Goal: Task Accomplishment & Management: Use online tool/utility

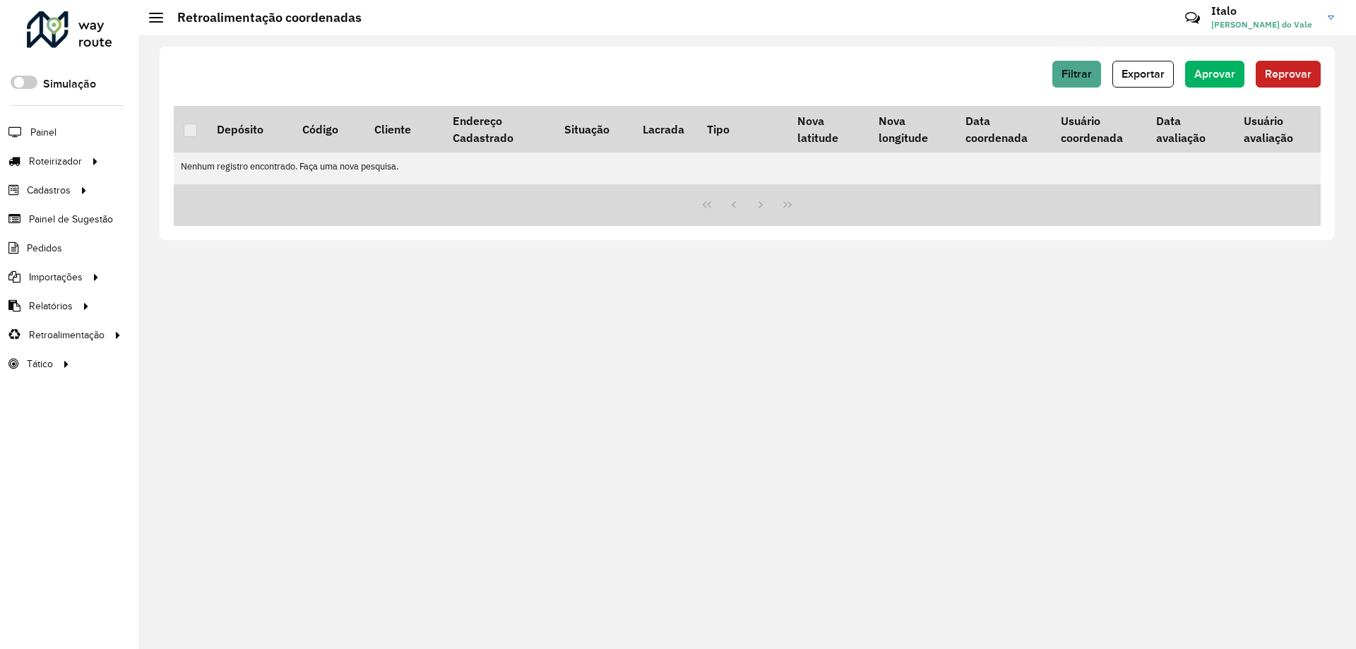
click at [85, 26] on div at bounding box center [69, 29] width 85 height 37
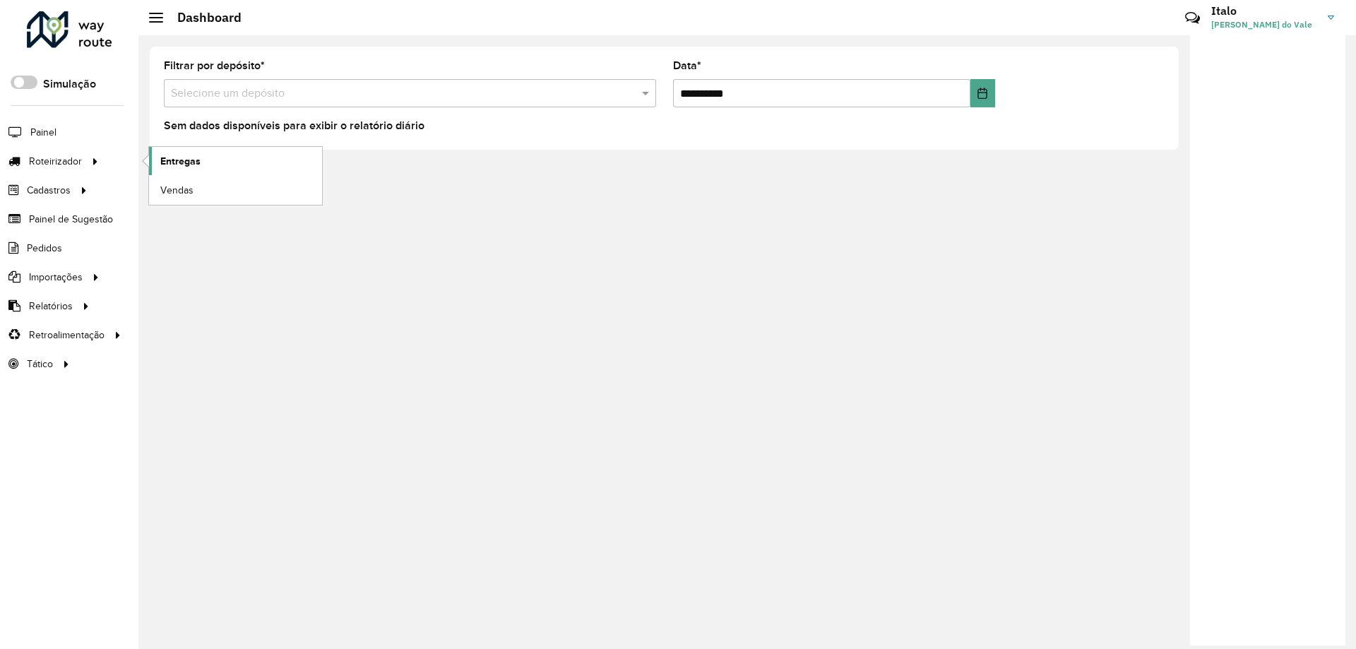
click at [188, 167] on span "Entregas" at bounding box center [180, 161] width 40 height 15
click at [95, 35] on div at bounding box center [69, 29] width 85 height 37
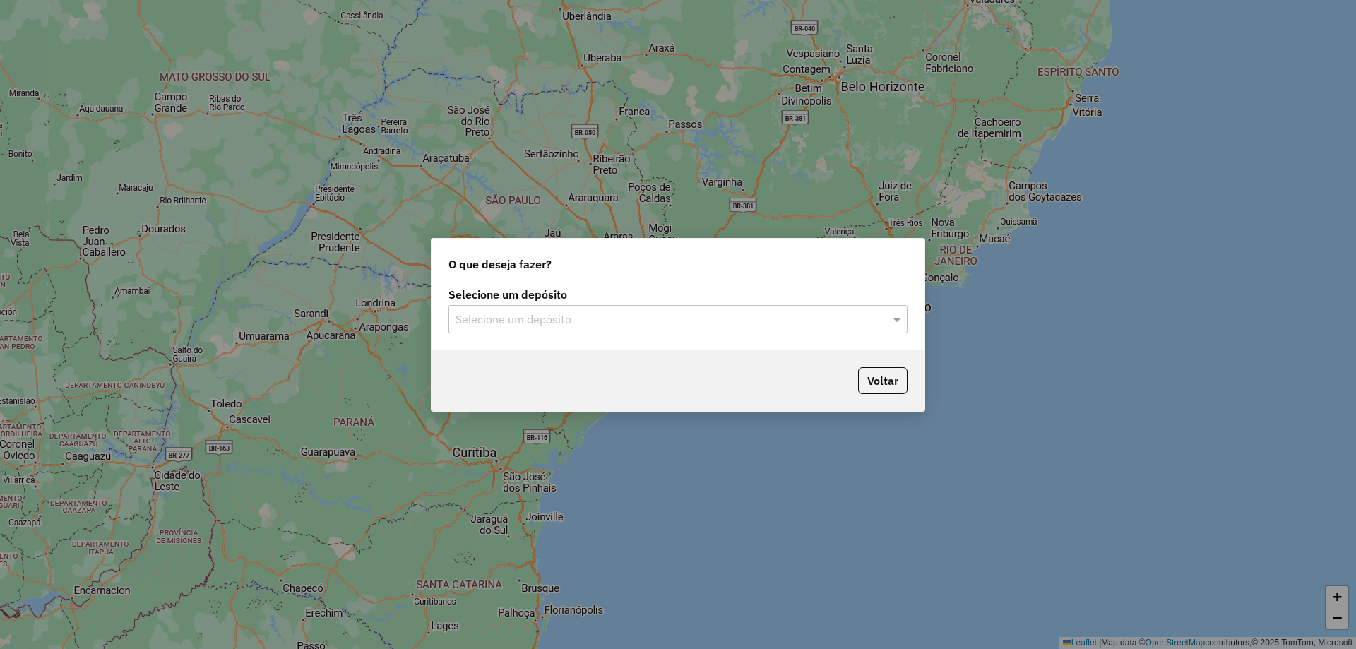
click at [525, 336] on div "Selecione um depósito Selecione um depósito" at bounding box center [678, 317] width 493 height 66
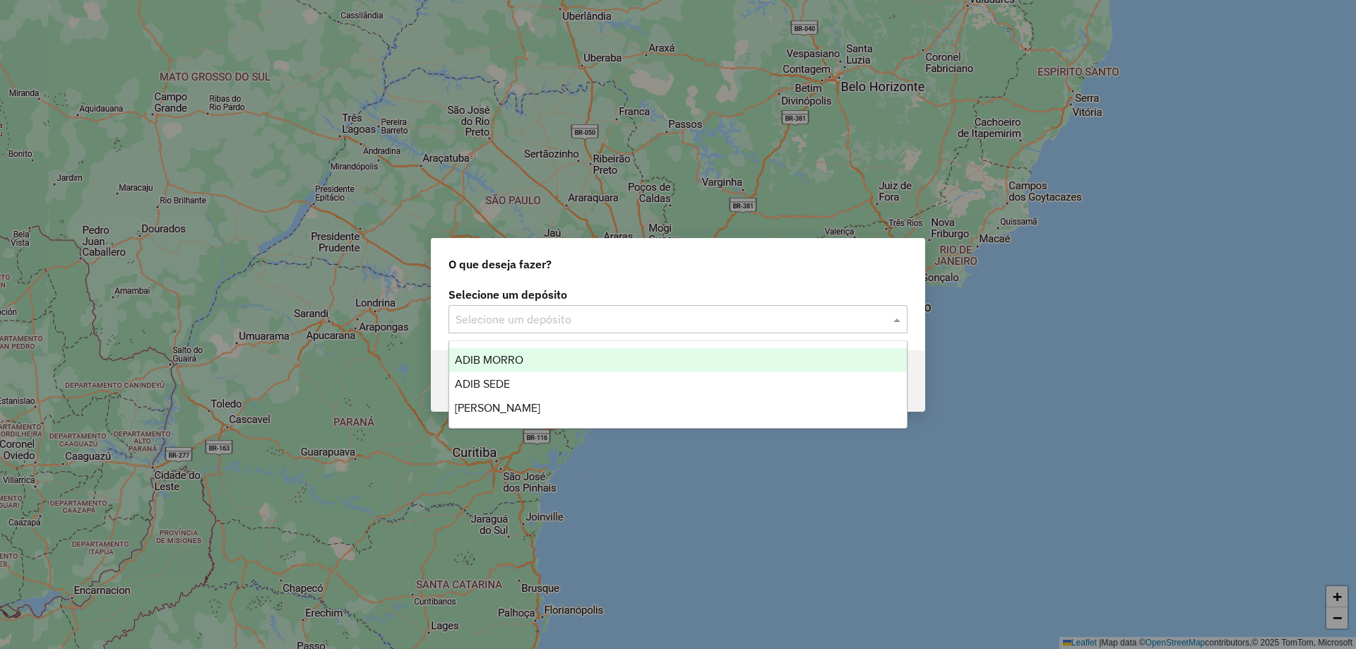
click at [528, 323] on input "text" at bounding box center [664, 319] width 417 height 17
click at [509, 366] on div "ADIB MORRO" at bounding box center [678, 360] width 458 height 24
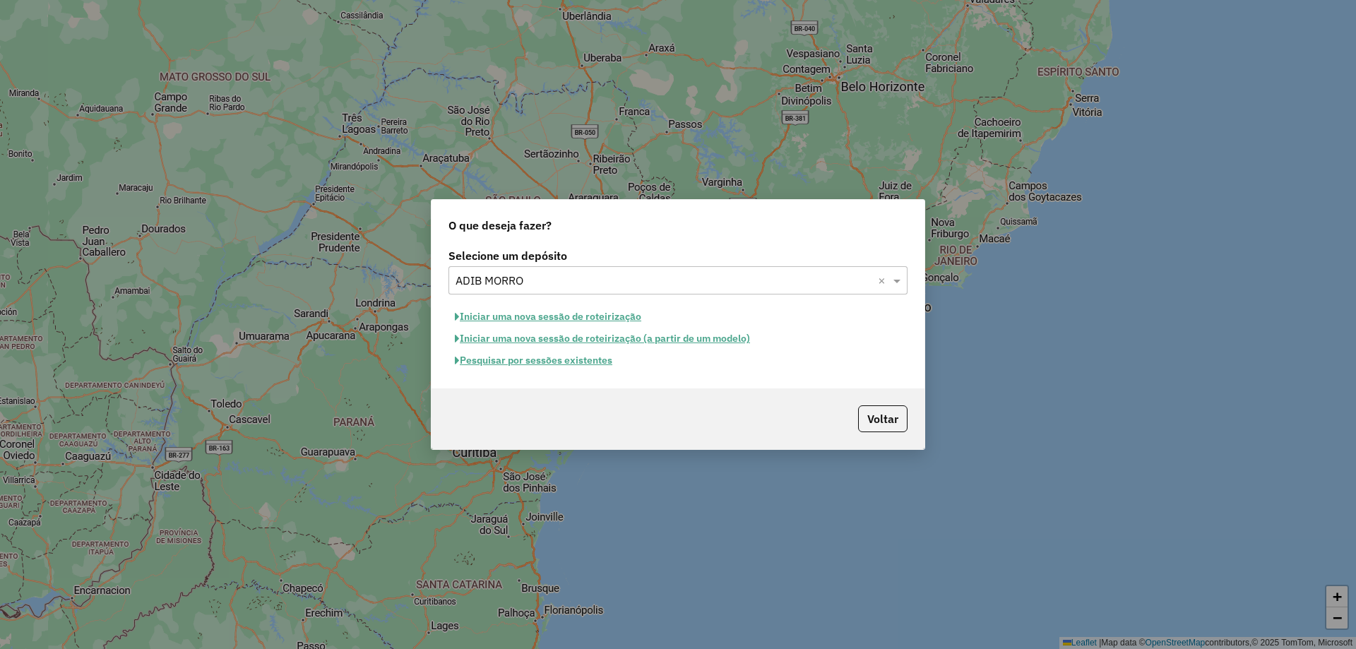
click at [576, 311] on button "Iniciar uma nova sessão de roteirização" at bounding box center [548, 317] width 199 height 22
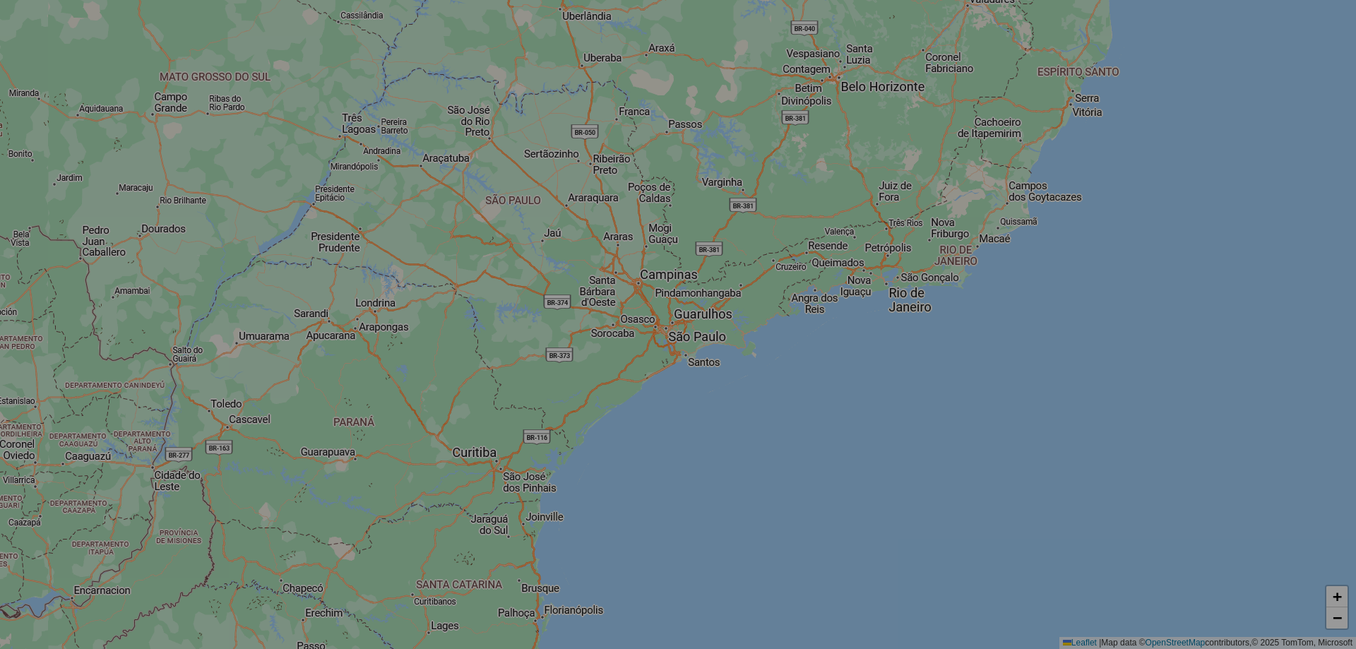
select select "*"
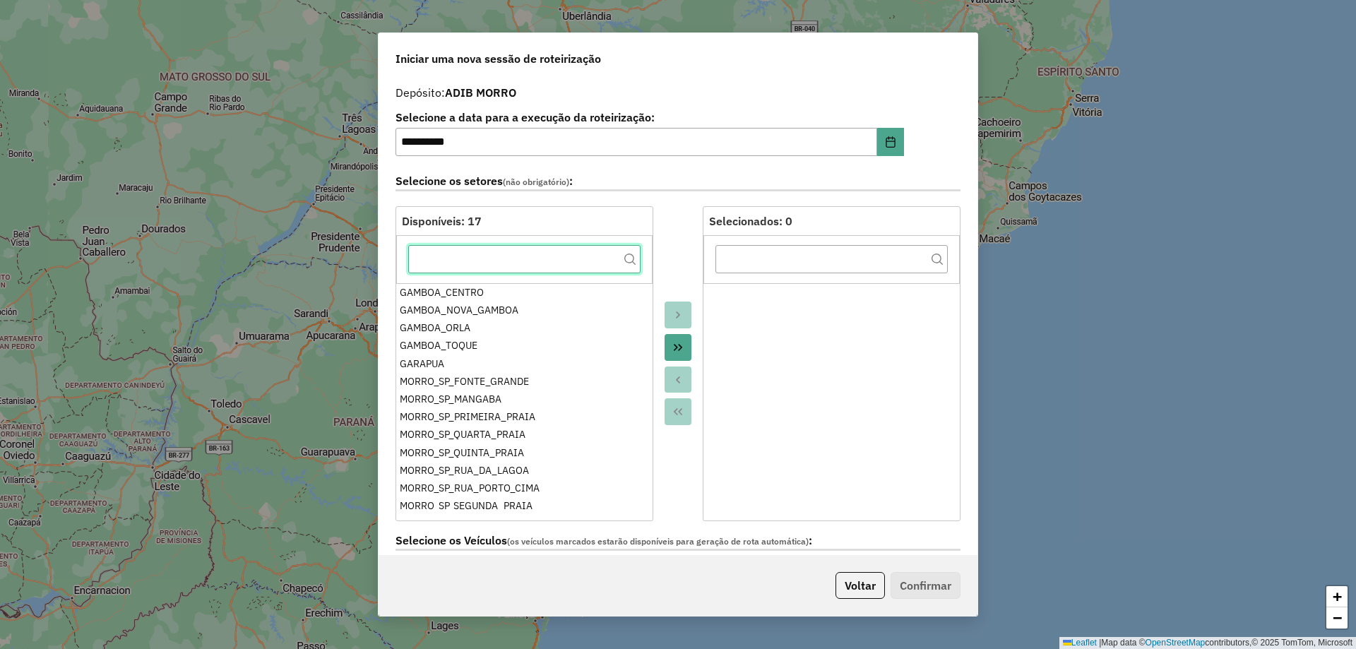
click at [576, 269] on input "text" at bounding box center [524, 259] width 232 height 28
drag, startPoint x: 687, startPoint y: 350, endPoint x: 684, endPoint y: 330, distance: 20.0
click at [685, 348] on button "Move All to Target" at bounding box center [678, 347] width 27 height 27
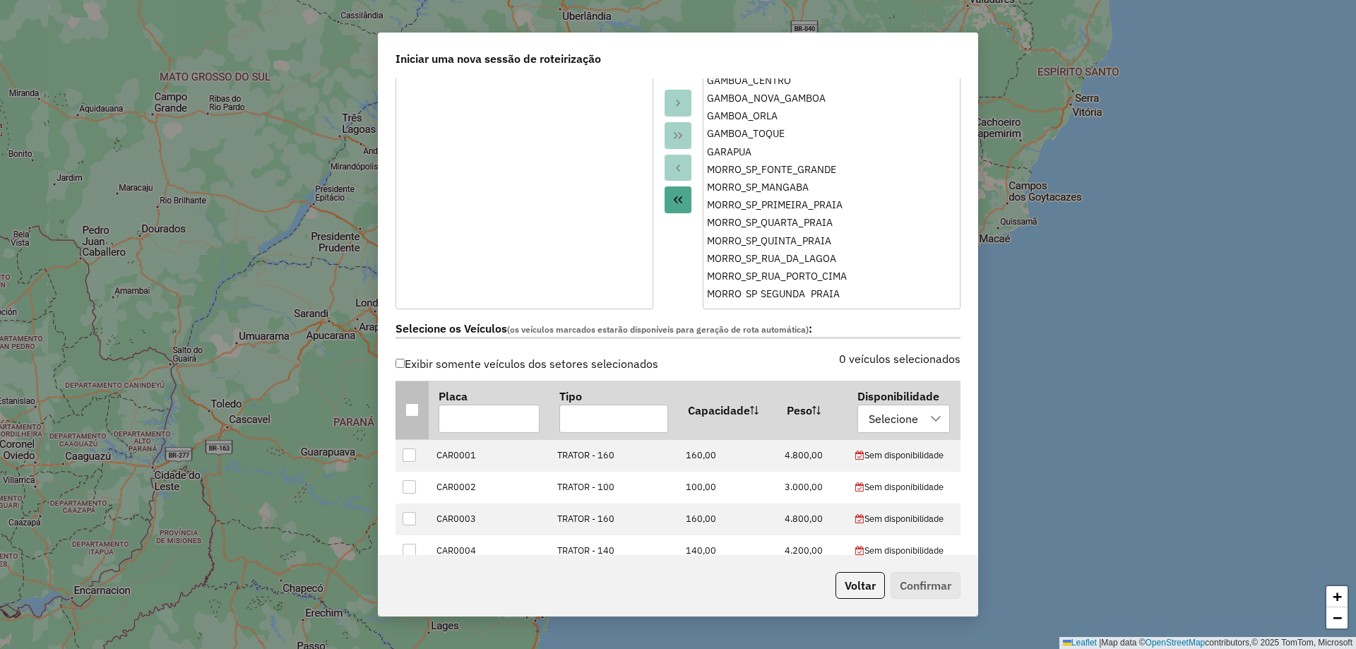
click at [410, 405] on div at bounding box center [411, 409] width 13 height 13
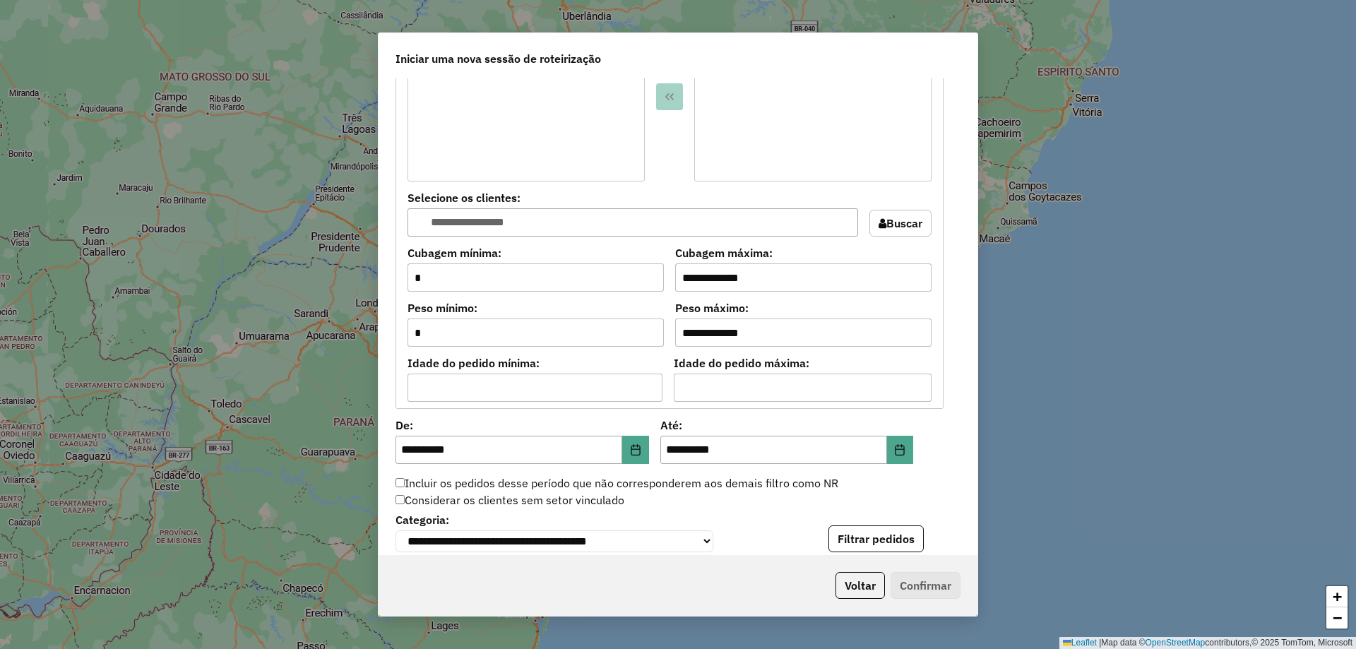
scroll to position [1201, 0]
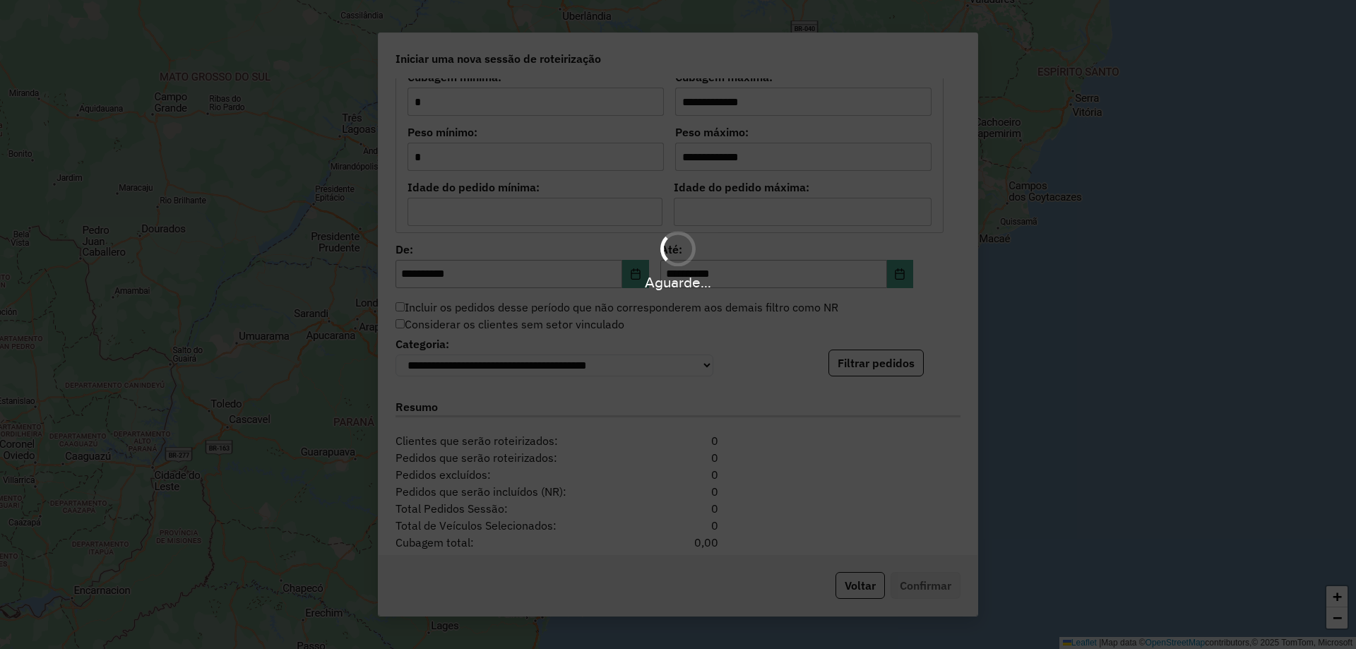
click at [857, 371] on div "Aguarde..." at bounding box center [678, 324] width 1356 height 649
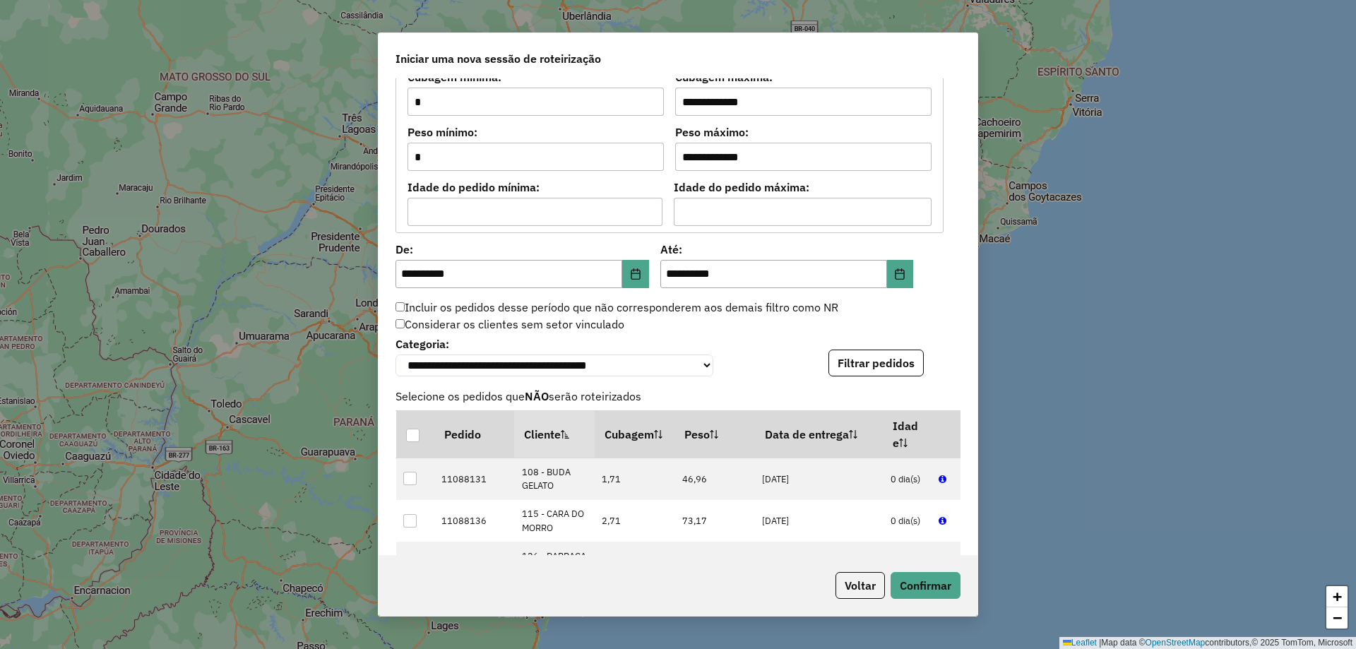
click at [857, 371] on button "Filtrar pedidos" at bounding box center [876, 363] width 95 height 27
click at [927, 588] on button "Confirmar" at bounding box center [926, 585] width 70 height 27
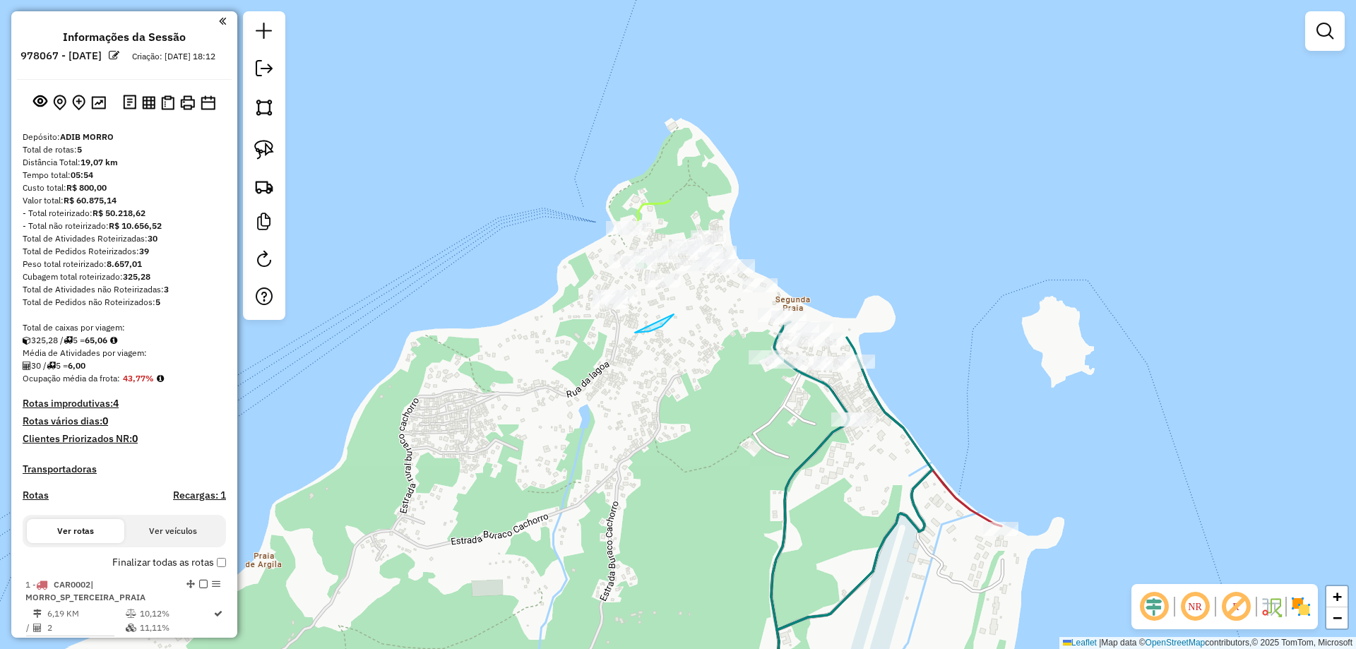
drag, startPoint x: 673, startPoint y: 316, endPoint x: 635, endPoint y: 333, distance: 41.7
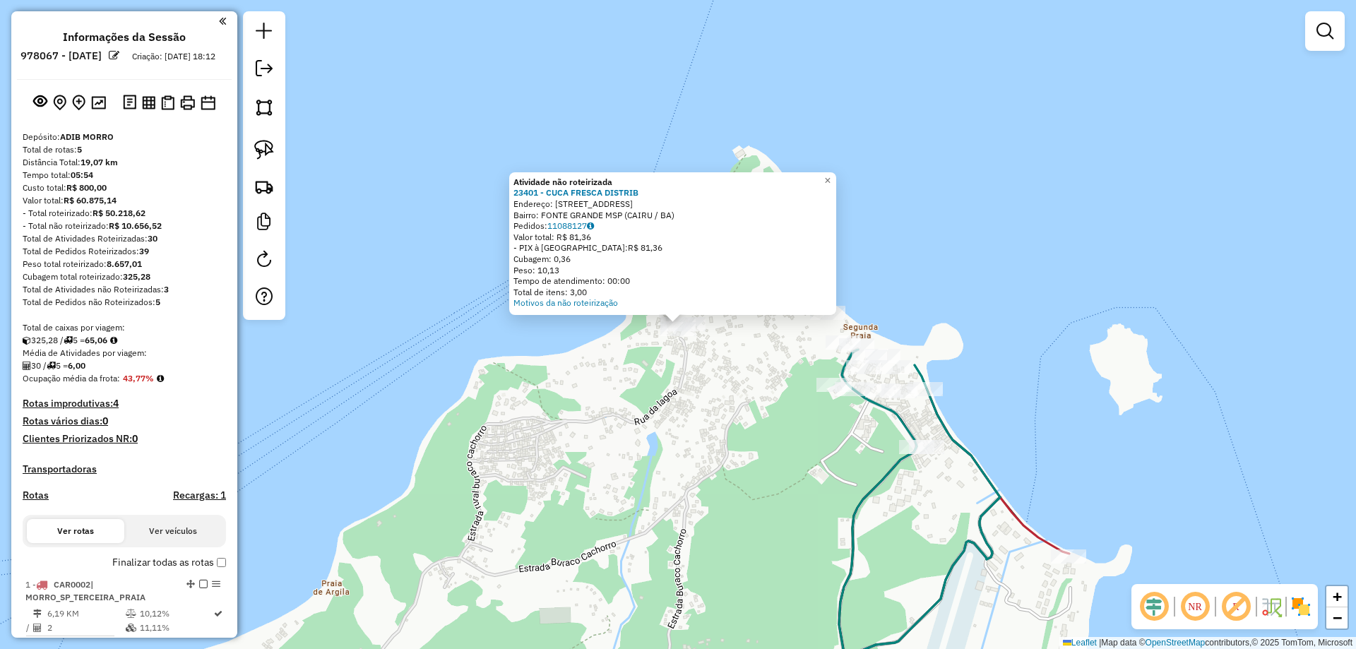
click at [654, 369] on div "Atividade não roteirizada 23401 - CUCA FRESCA DISTRIB Endereço: RUA DA FONTE GR…" at bounding box center [678, 324] width 1356 height 649
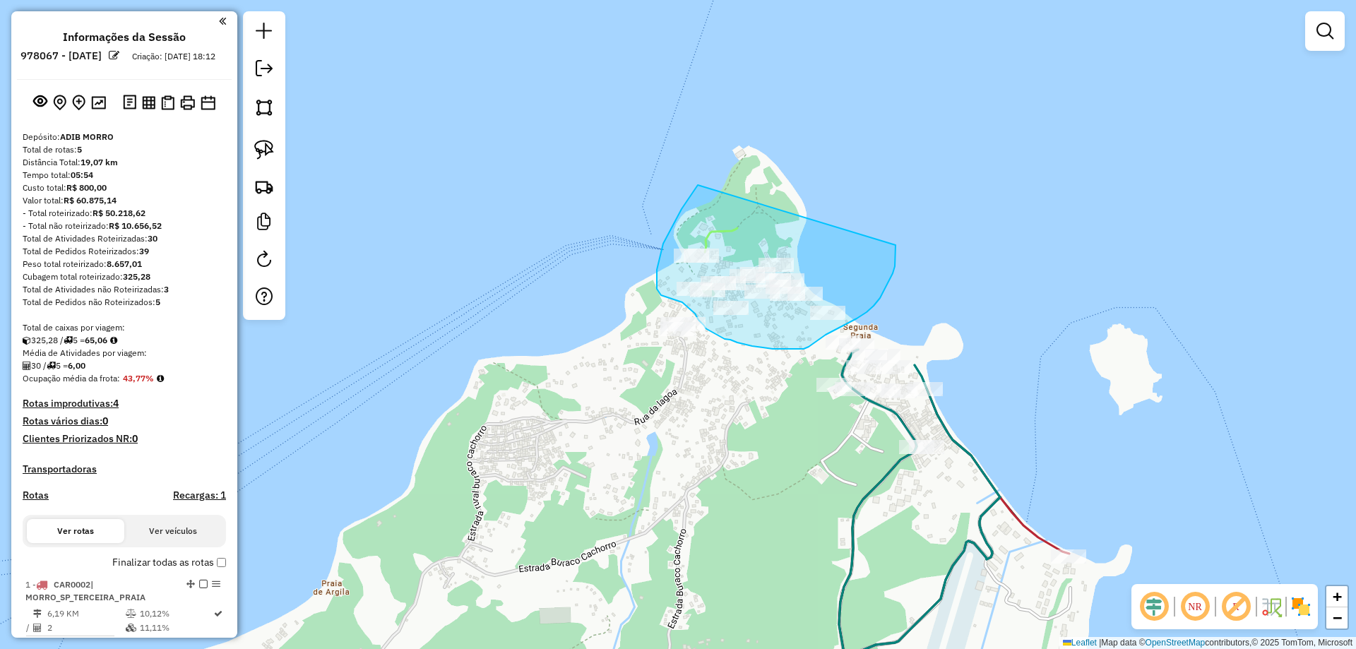
drag, startPoint x: 698, startPoint y: 185, endPoint x: 896, endPoint y: 244, distance: 206.5
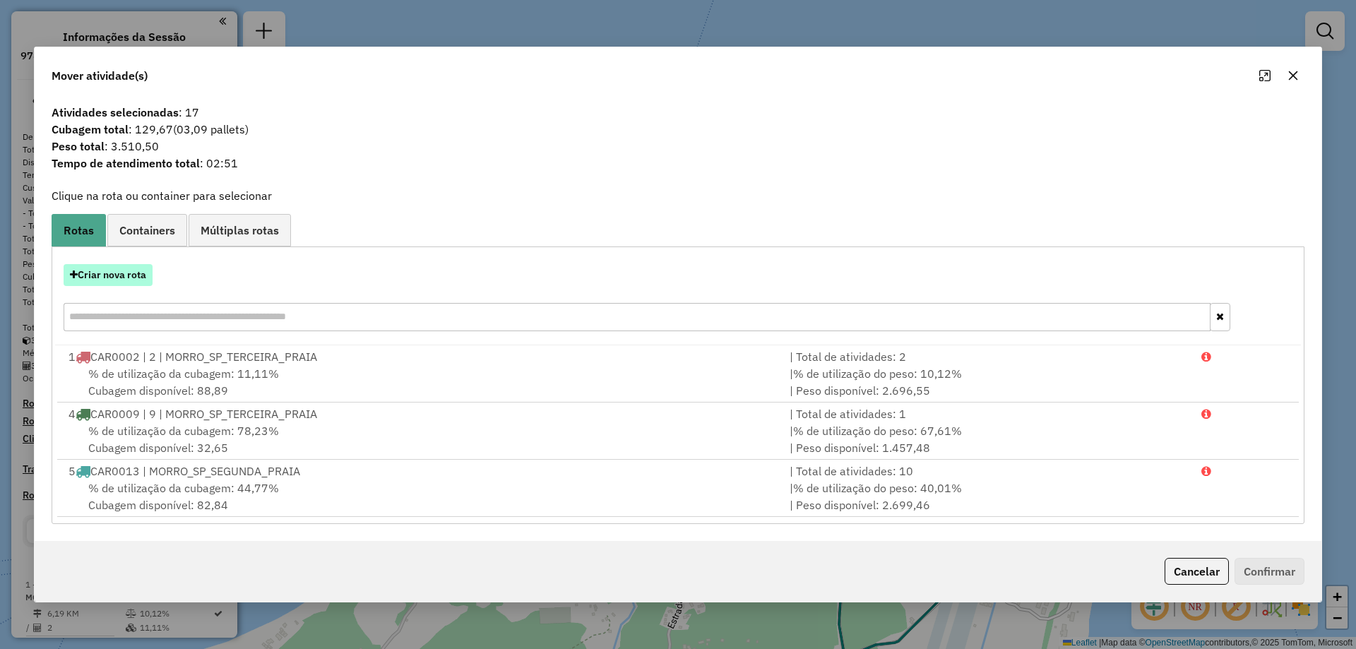
click at [101, 273] on button "Criar nova rota" at bounding box center [108, 275] width 89 height 22
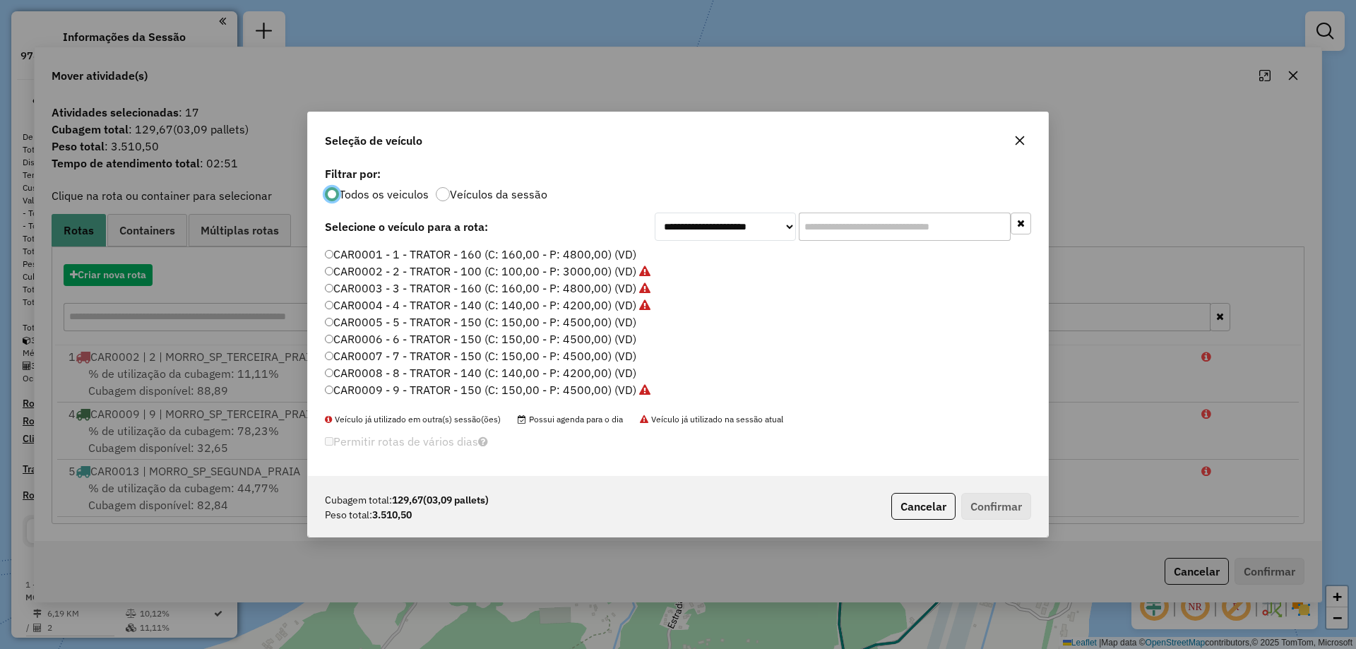
scroll to position [8, 4]
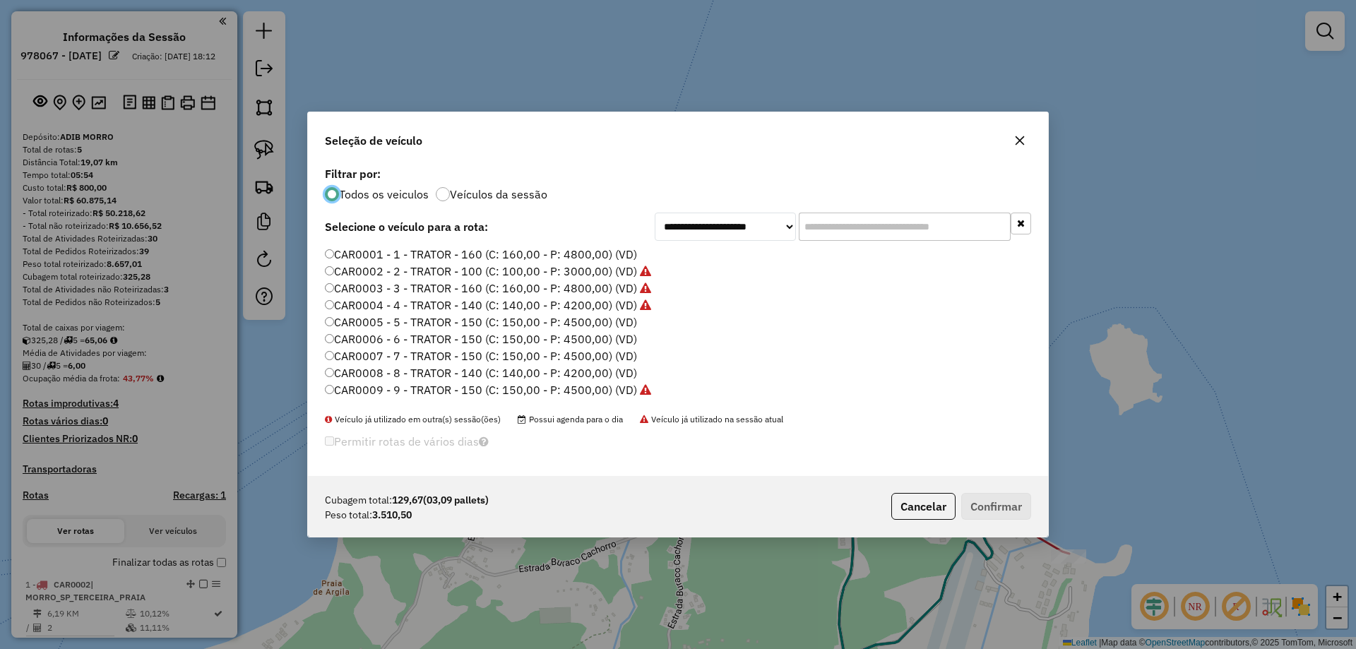
click at [487, 256] on label "CAR0001 - 1 - TRATOR - 160 (C: 160,00 - P: 4800,00) (VD)" at bounding box center [481, 254] width 312 height 17
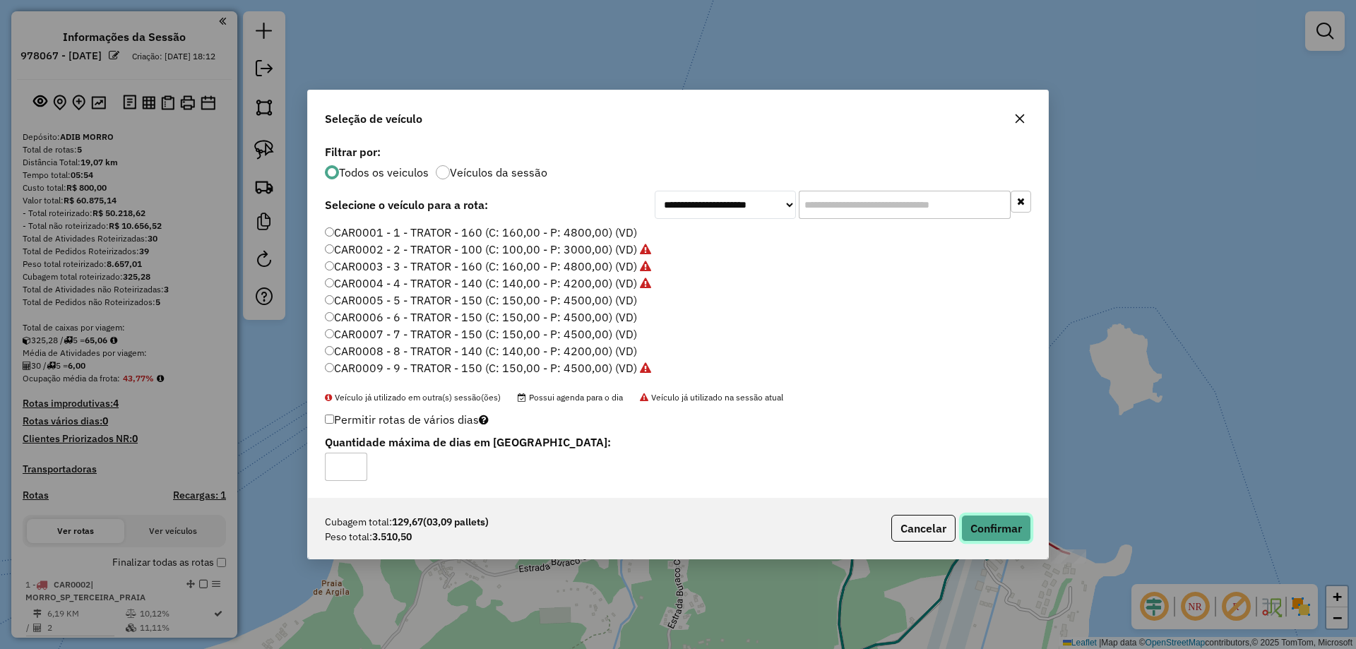
drag, startPoint x: 994, startPoint y: 535, endPoint x: 994, endPoint y: 528, distance: 7.8
click at [995, 533] on button "Confirmar" at bounding box center [996, 528] width 70 height 27
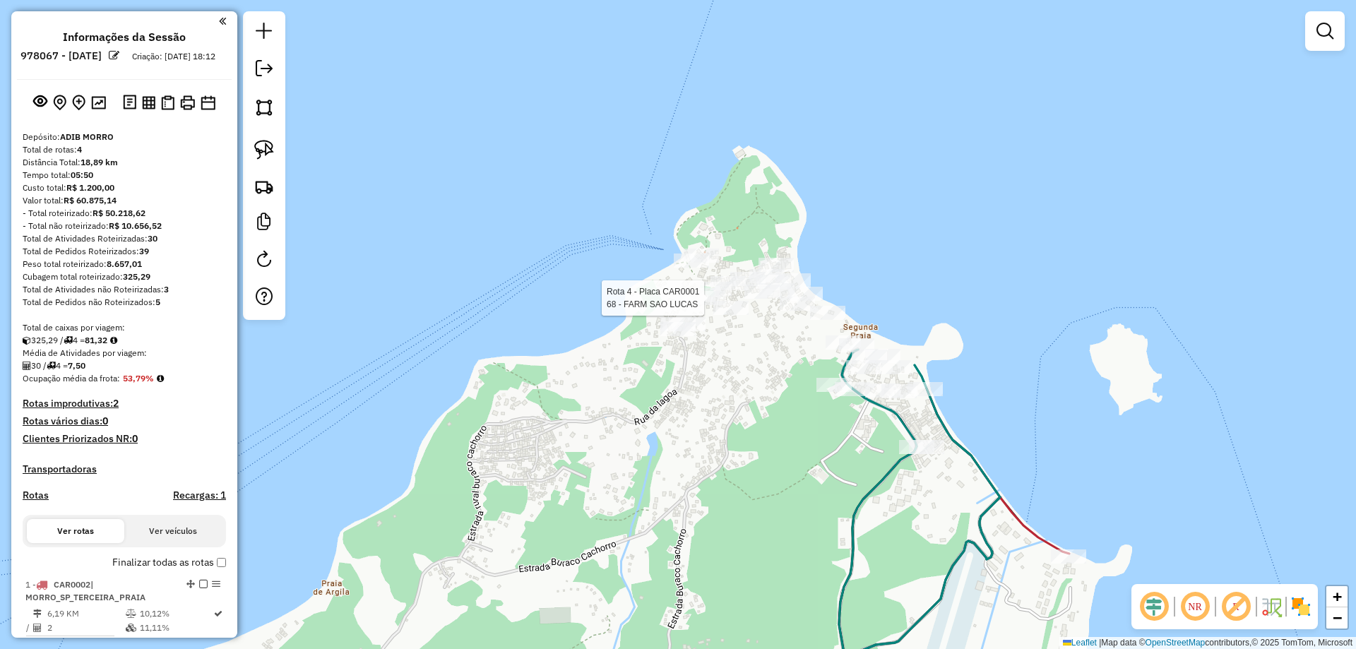
select select "**********"
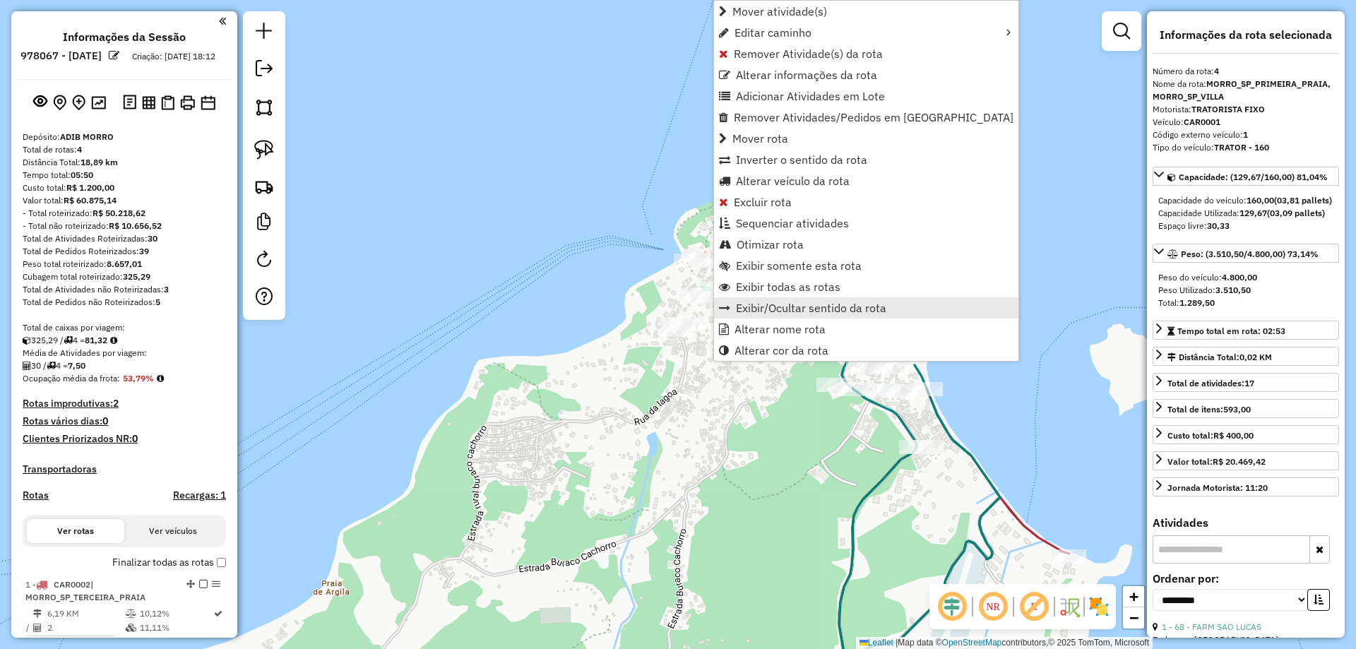
scroll to position [558, 0]
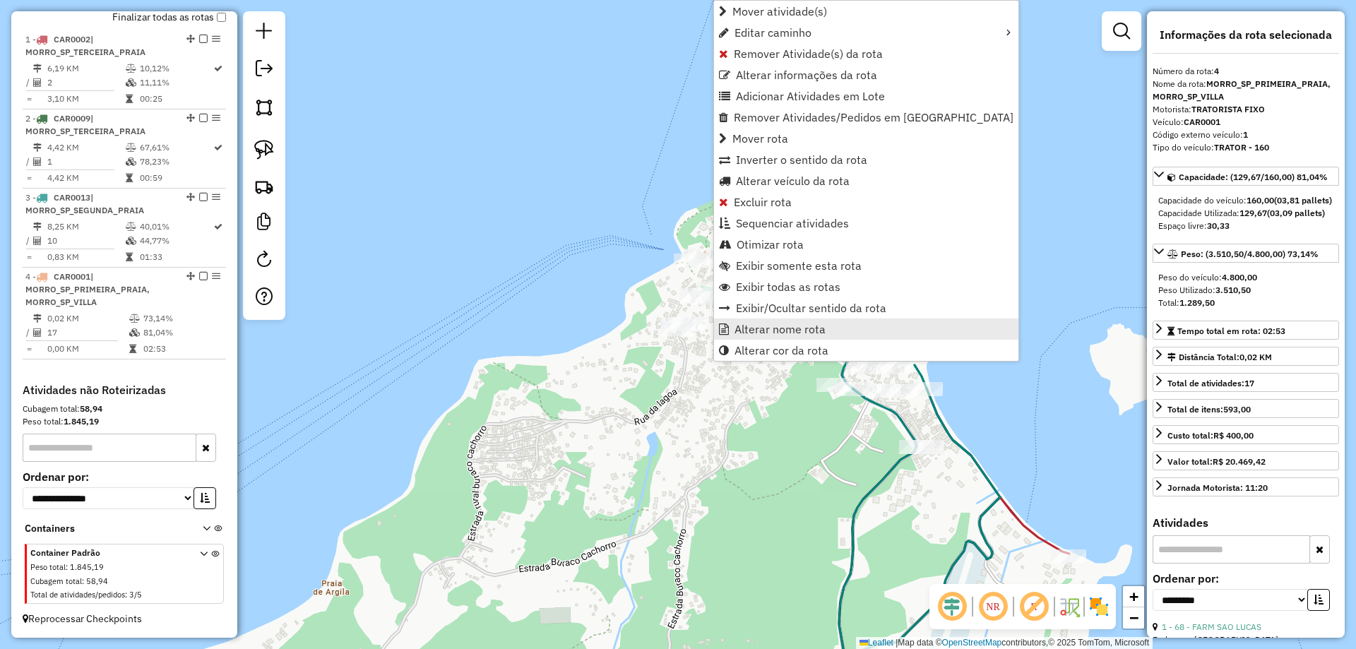
click at [739, 328] on span "Alterar nome rota" at bounding box center [780, 328] width 91 height 11
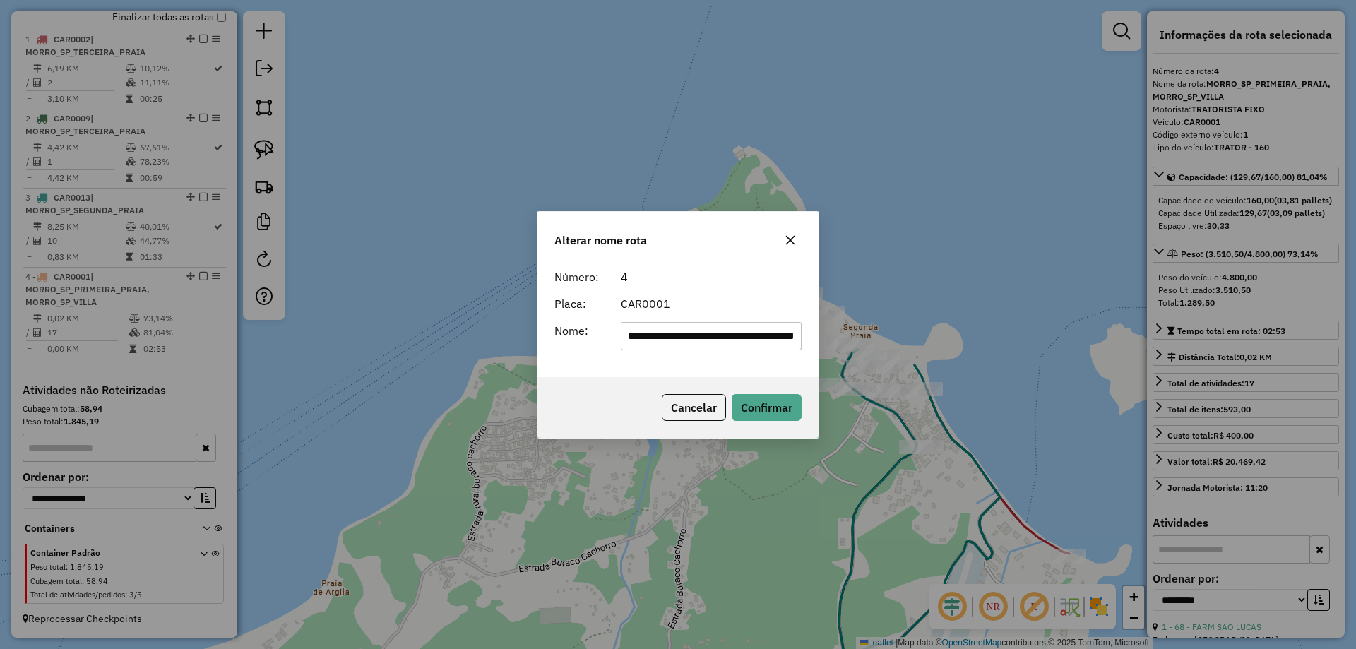
scroll to position [0, 0]
type input "*****"
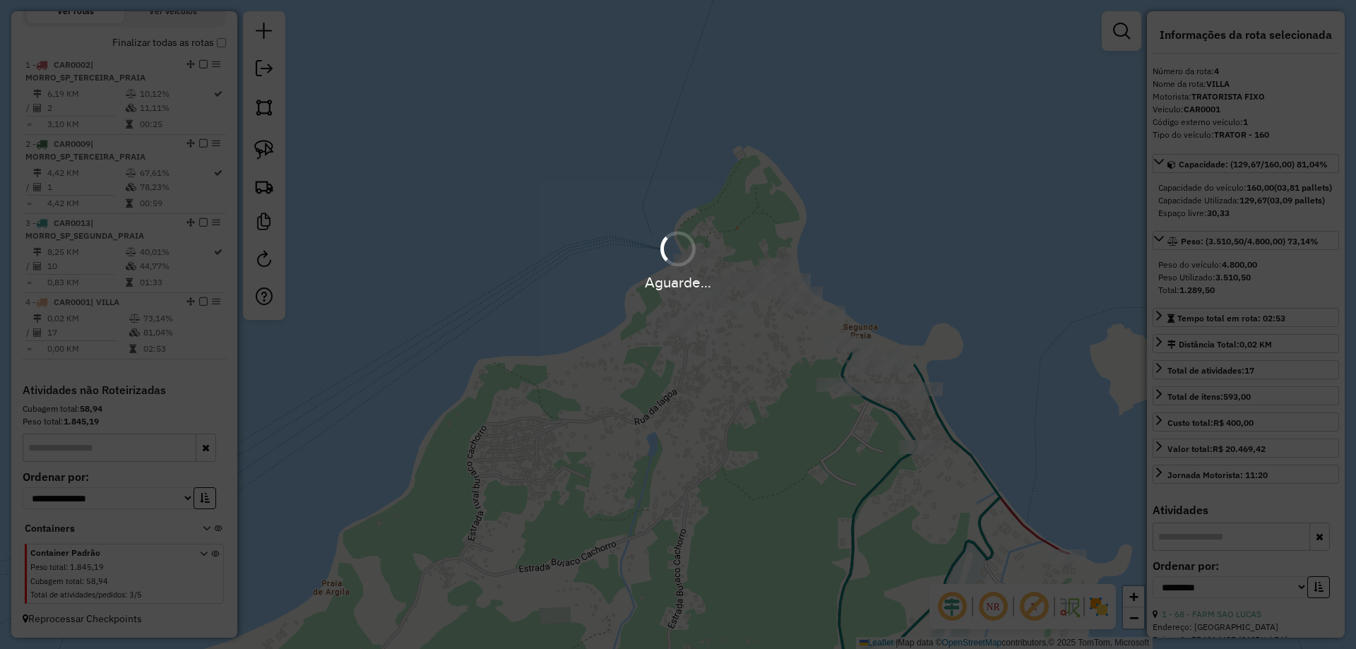
scroll to position [533, 0]
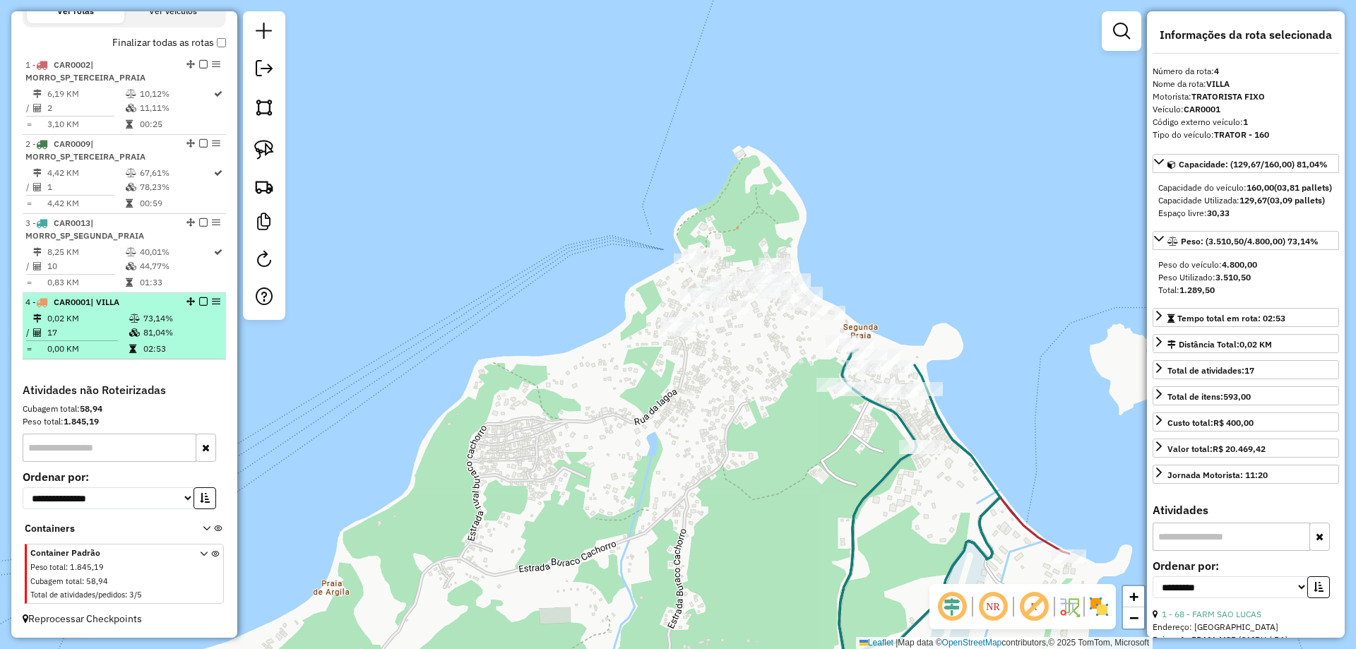
click at [199, 302] on em at bounding box center [203, 301] width 8 height 8
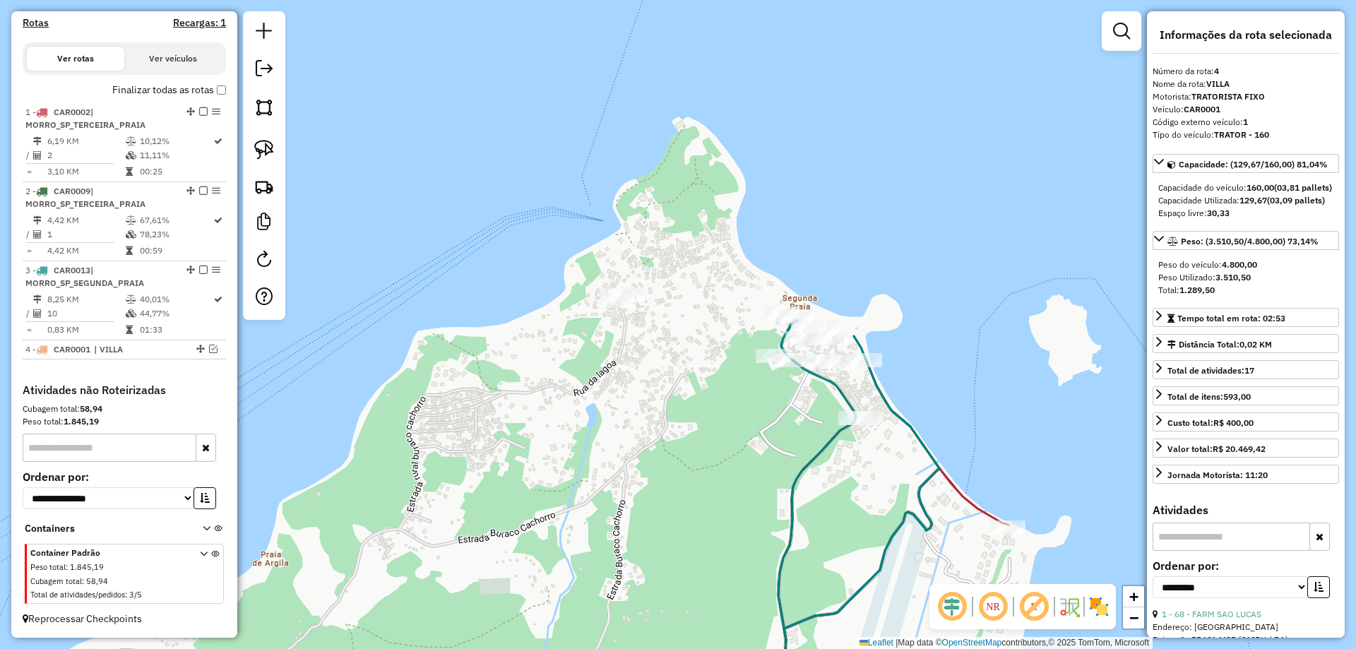
drag, startPoint x: 711, startPoint y: 424, endPoint x: 652, endPoint y: 399, distance: 63.6
click at [652, 399] on div "Janela de atendimento Grade de atendimento Capacidade Transportadoras Veículos …" at bounding box center [678, 324] width 1356 height 649
click at [648, 398] on div "Janela de atendimento Grade de atendimento Capacidade Transportadoras Veículos …" at bounding box center [678, 324] width 1356 height 649
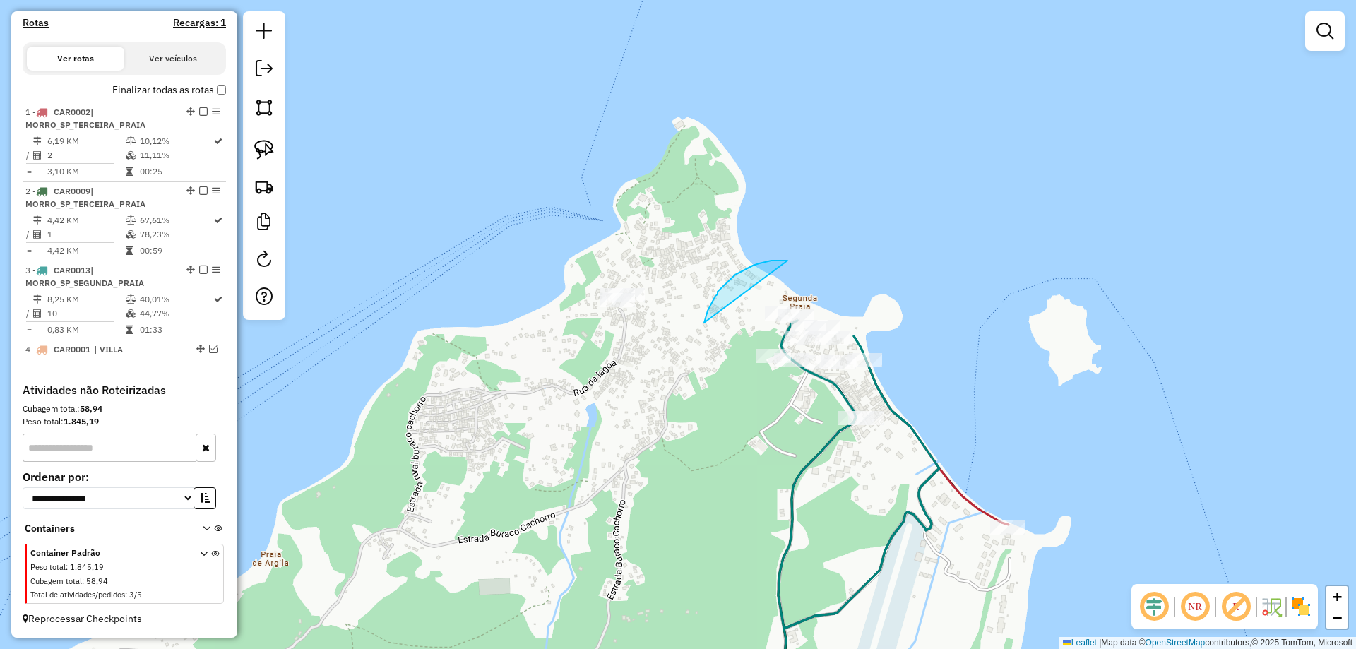
drag, startPoint x: 771, startPoint y: 261, endPoint x: 704, endPoint y: 323, distance: 91.5
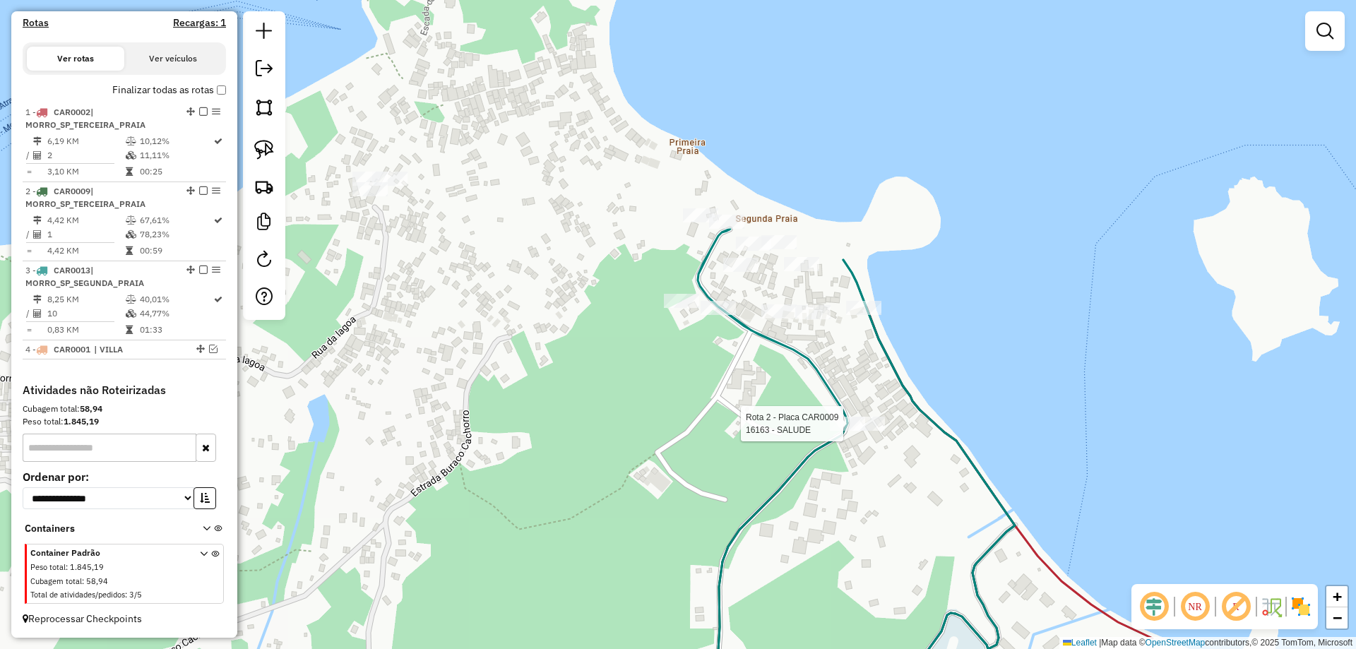
select select "**********"
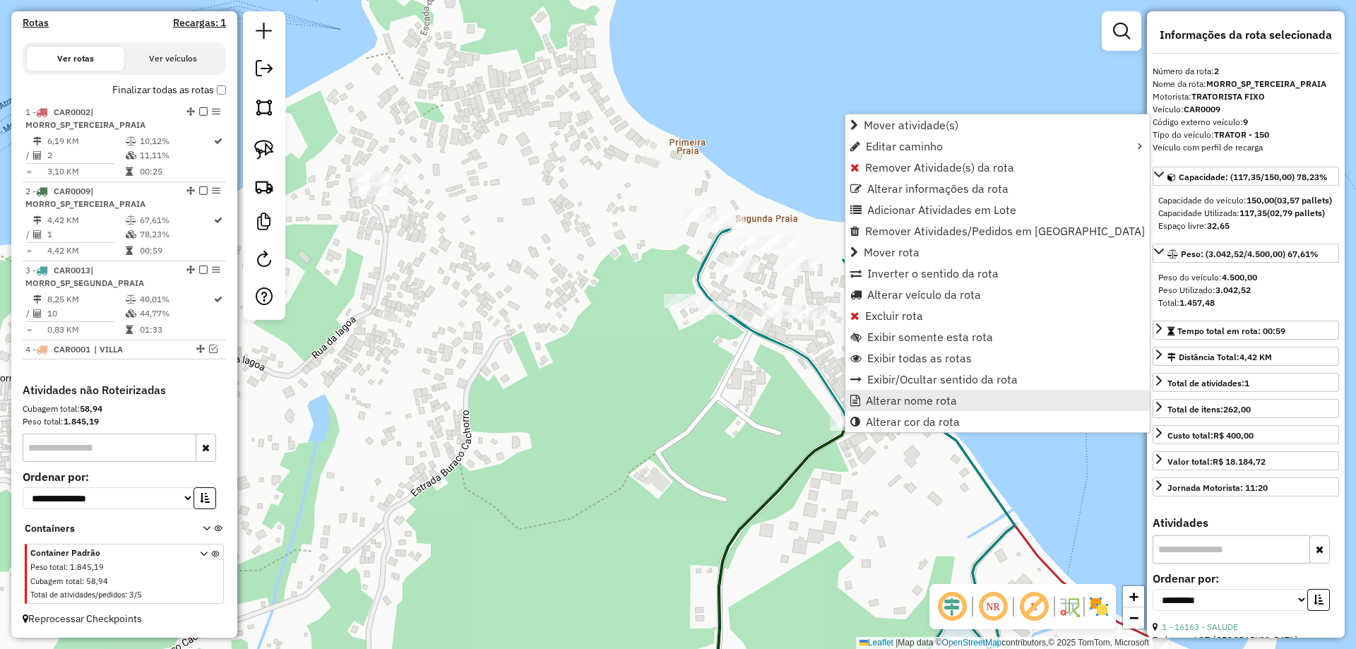
click at [863, 400] on link "Alterar nome rota" at bounding box center [997, 400] width 304 height 21
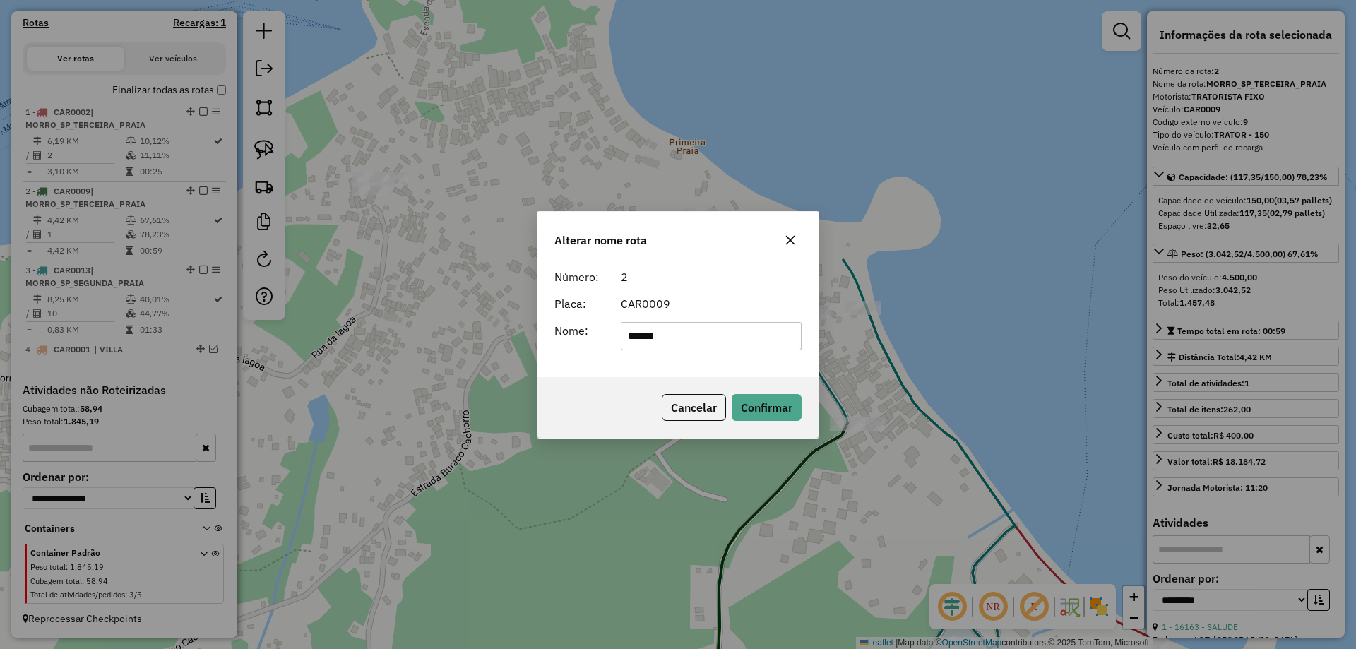
type input "******"
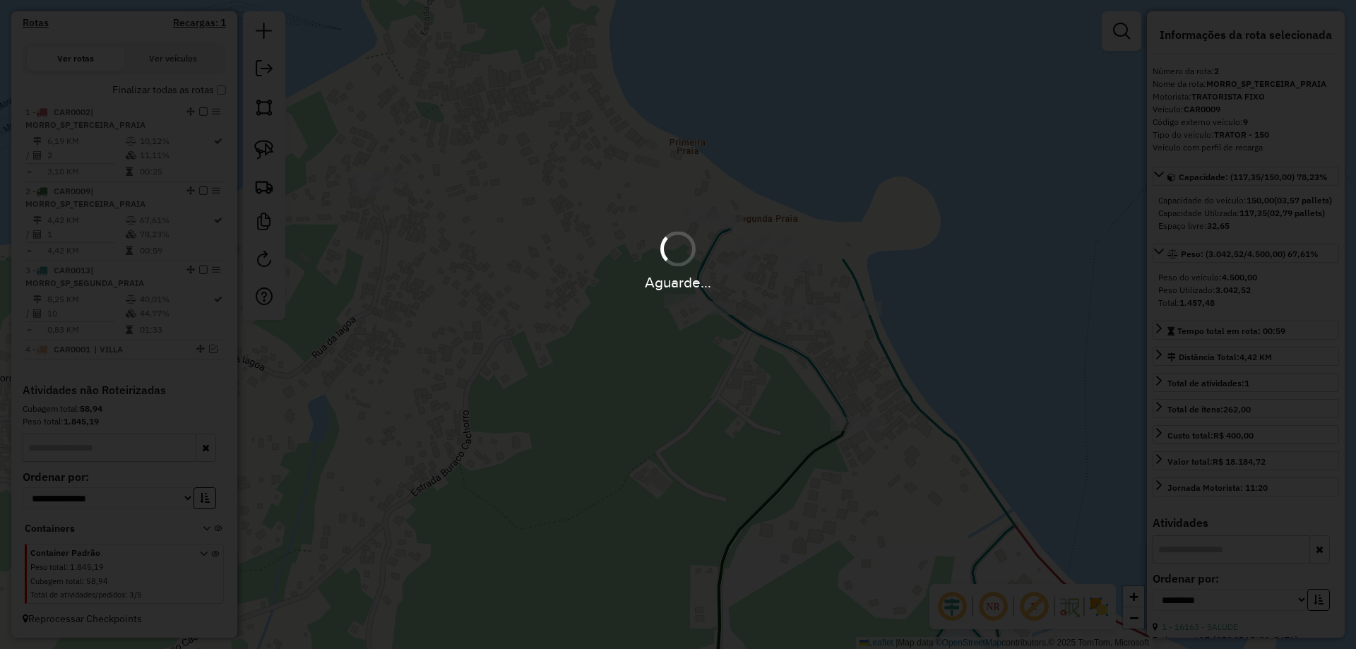
scroll to position [473, 0]
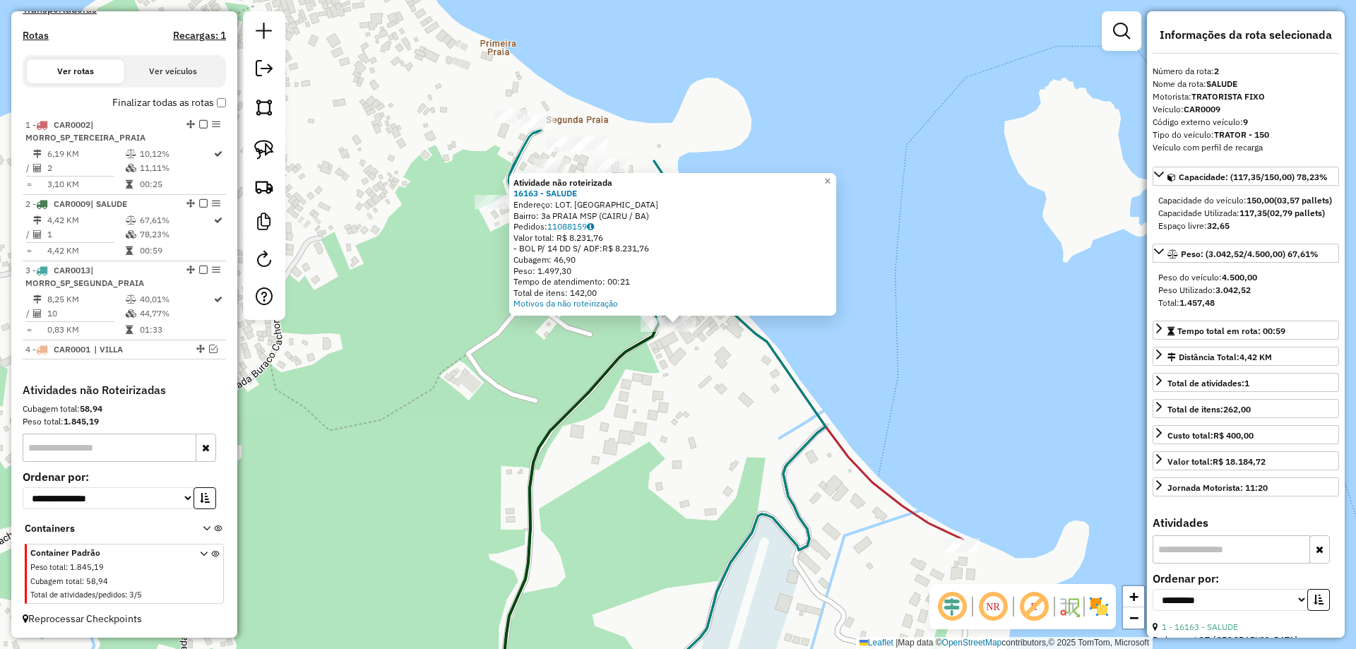
click at [690, 353] on div "Atividade não roteirizada 16163 - SALUDE Endereço: LOT. SAO PEDRO SN Bairro: 3a…" at bounding box center [678, 324] width 1356 height 649
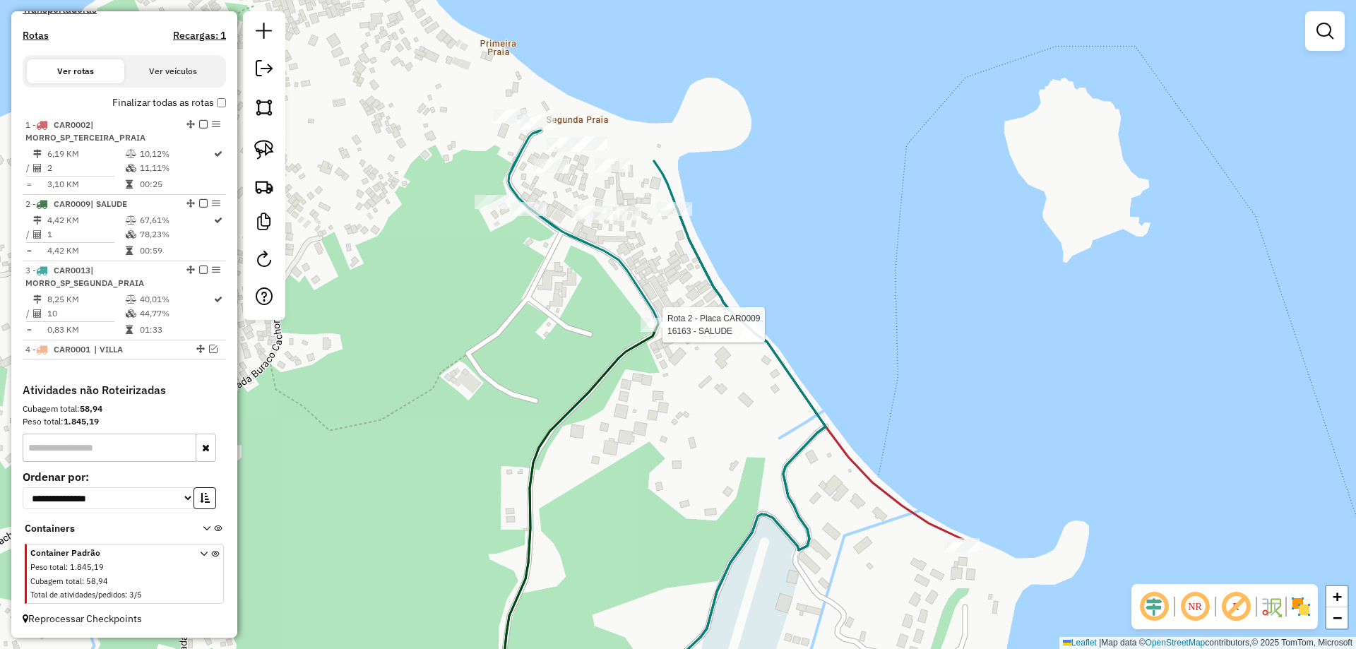
select select "**********"
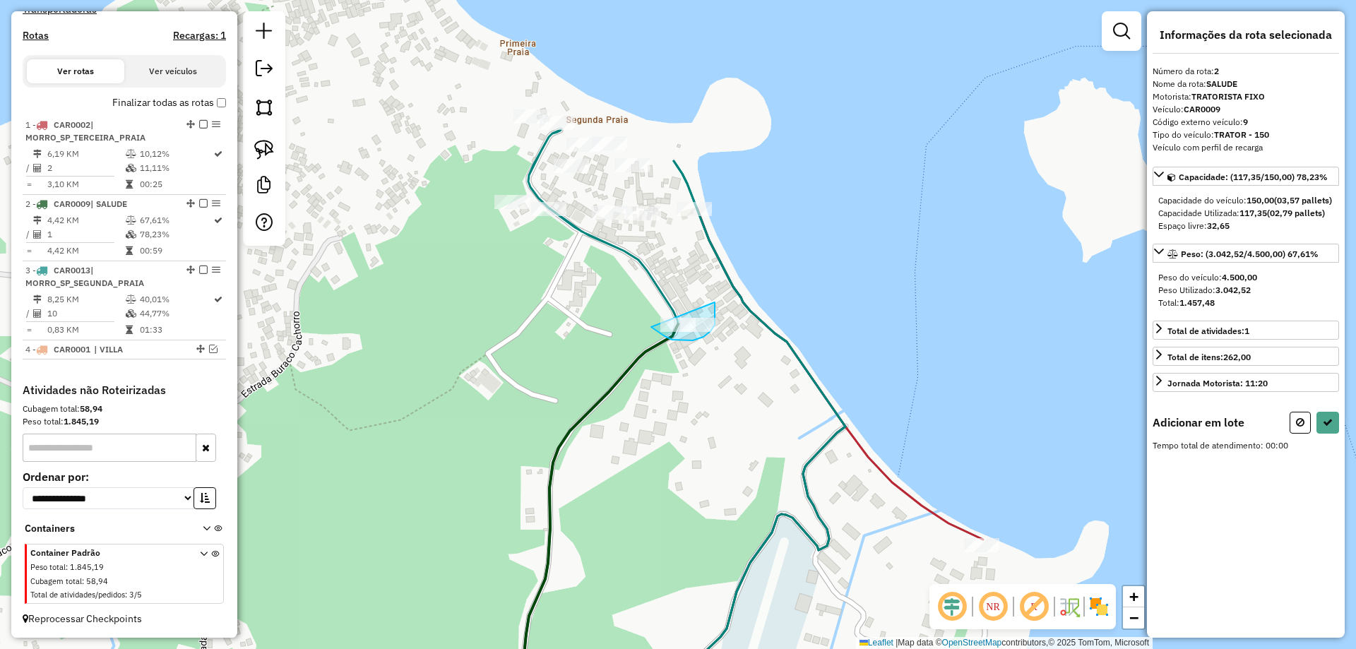
drag, startPoint x: 665, startPoint y: 336, endPoint x: 711, endPoint y: 295, distance: 62.0
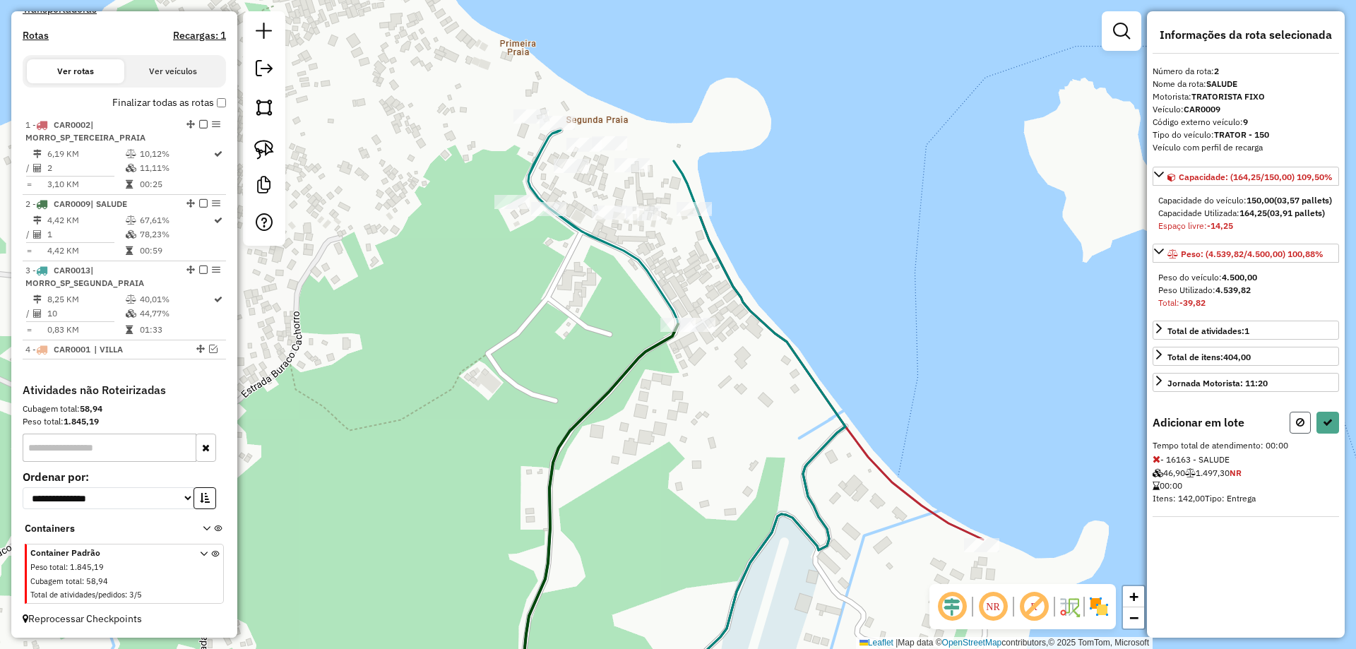
click at [1302, 427] on icon at bounding box center [1300, 422] width 8 height 10
select select "**********"
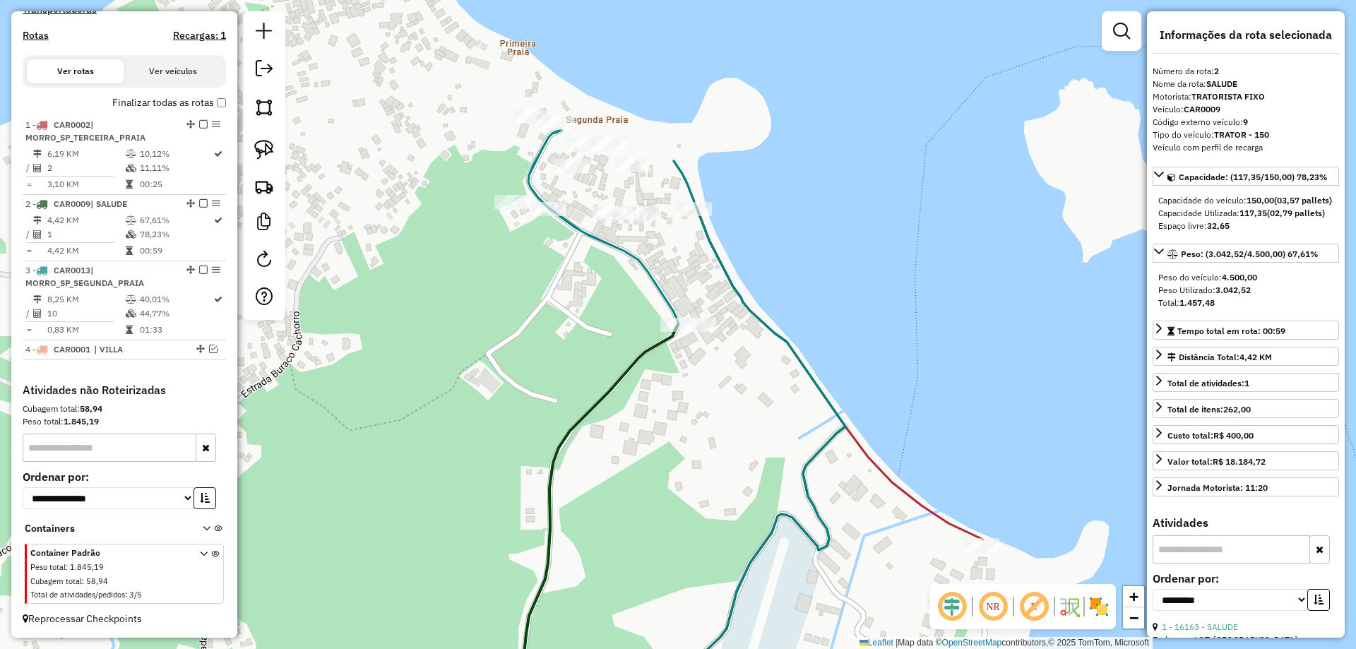
click at [631, 373] on icon at bounding box center [600, 519] width 155 height 390
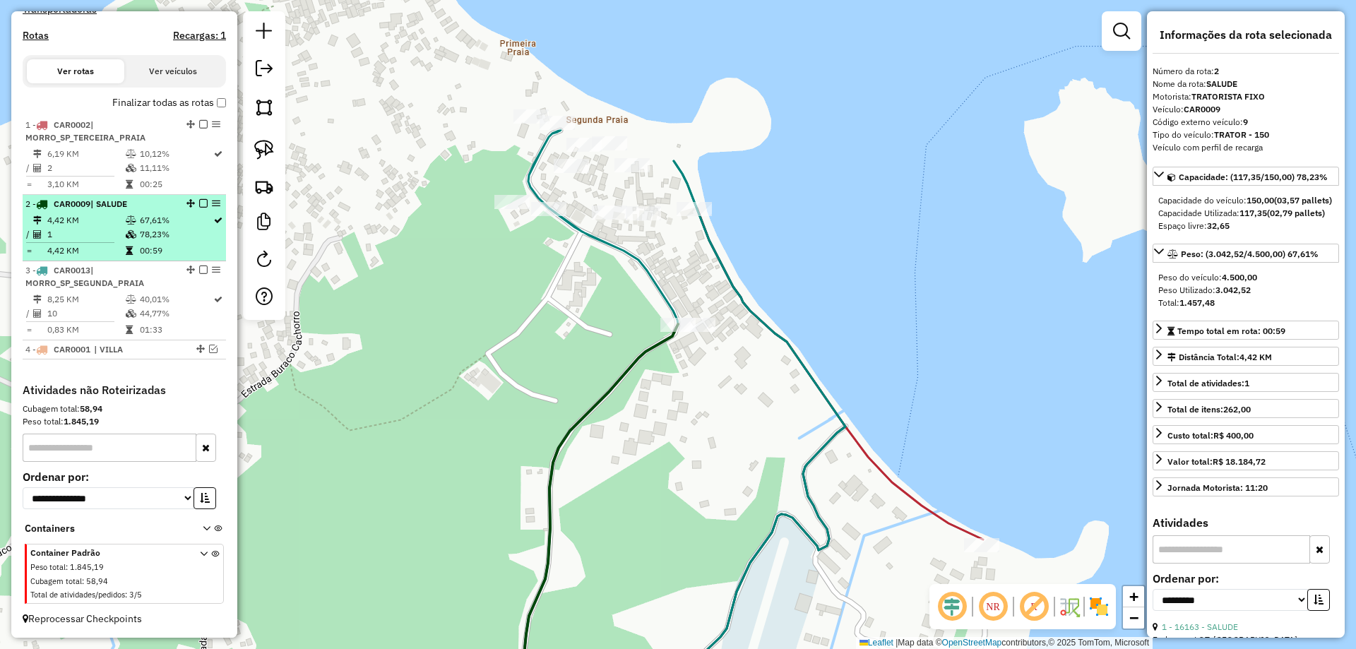
click at [199, 202] on em at bounding box center [203, 203] width 8 height 8
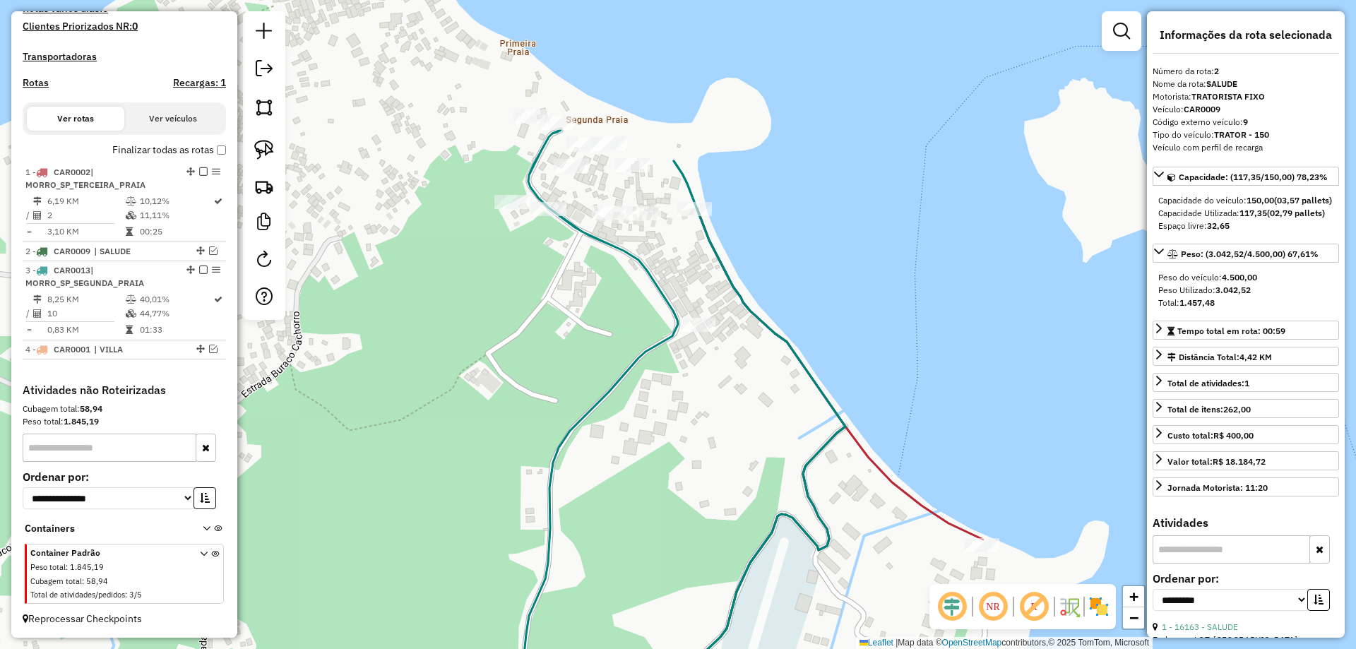
click at [631, 326] on div "Janela de atendimento Grade de atendimento Capacidade Transportadoras Veículos …" at bounding box center [678, 324] width 1356 height 649
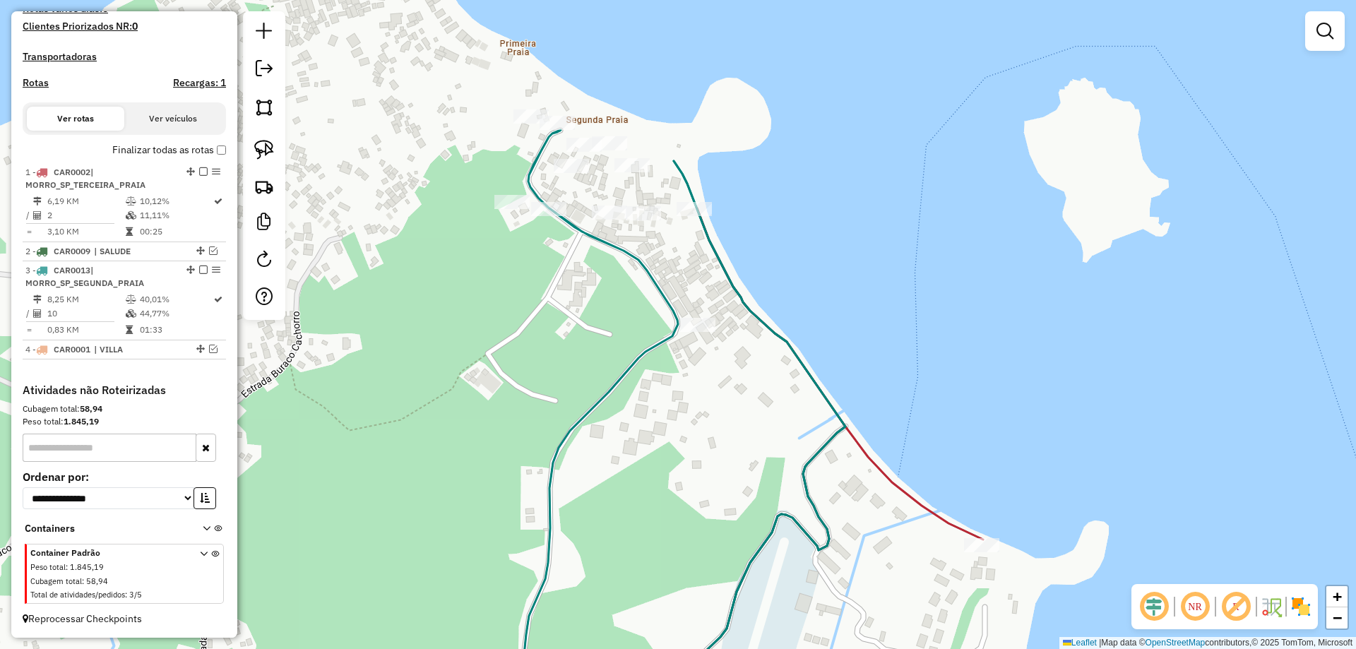
click at [530, 212] on div "Rota 3 - Placa CAR0013 126 - BARRACA DE MANOEL Rota 3 - Placa CAR0013 260 - POU…" at bounding box center [678, 324] width 1356 height 649
click at [547, 216] on div at bounding box center [548, 209] width 35 height 14
select select "**********"
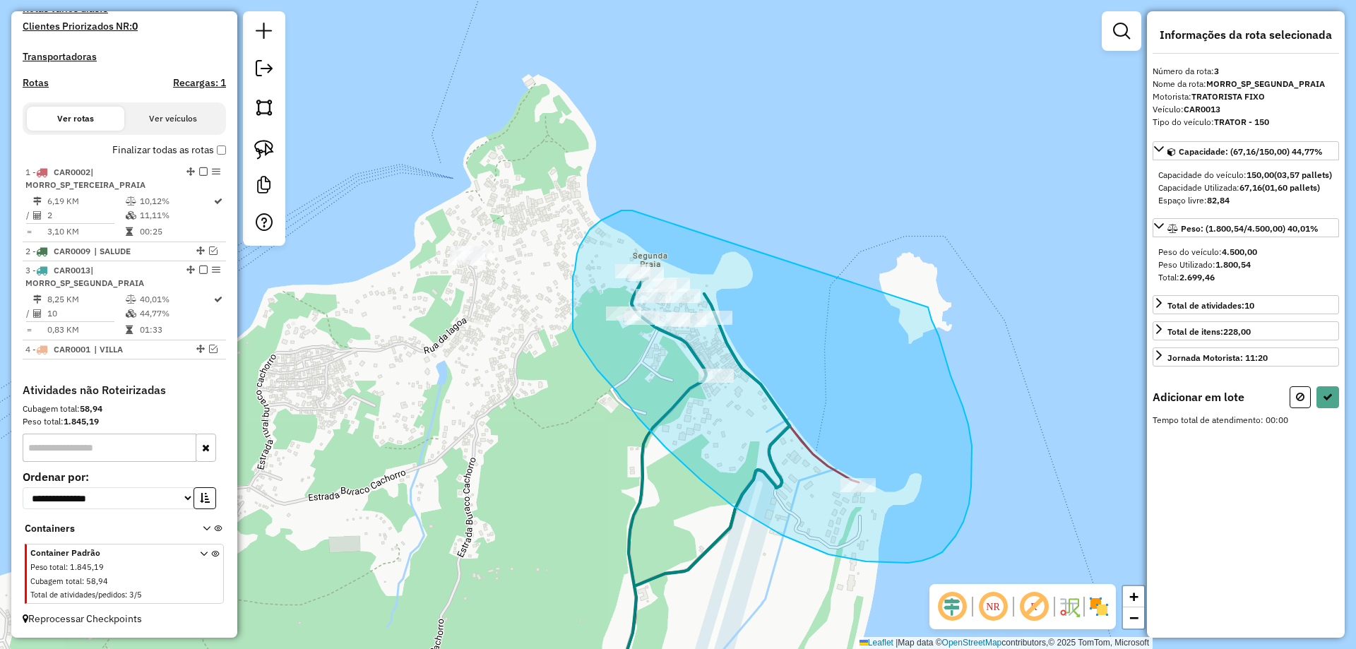
drag, startPoint x: 601, startPoint y: 220, endPoint x: 928, endPoint y: 305, distance: 337.8
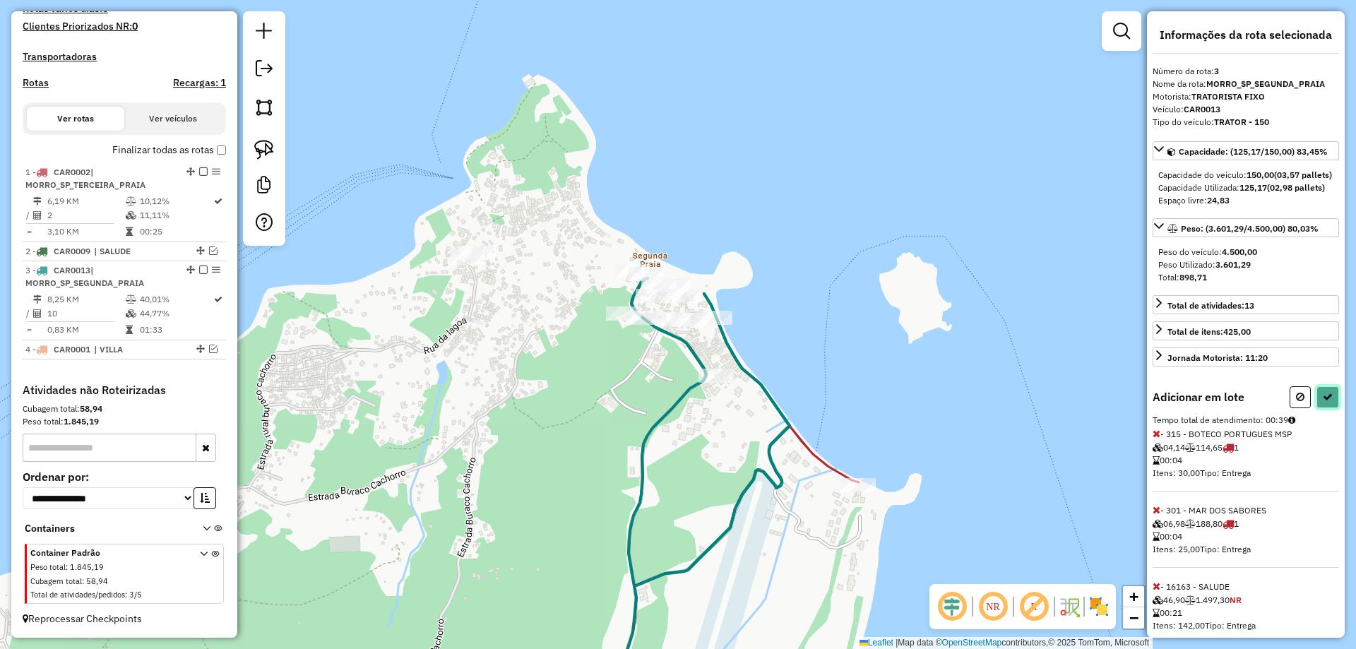
click at [1326, 402] on icon at bounding box center [1328, 397] width 10 height 10
select select "**********"
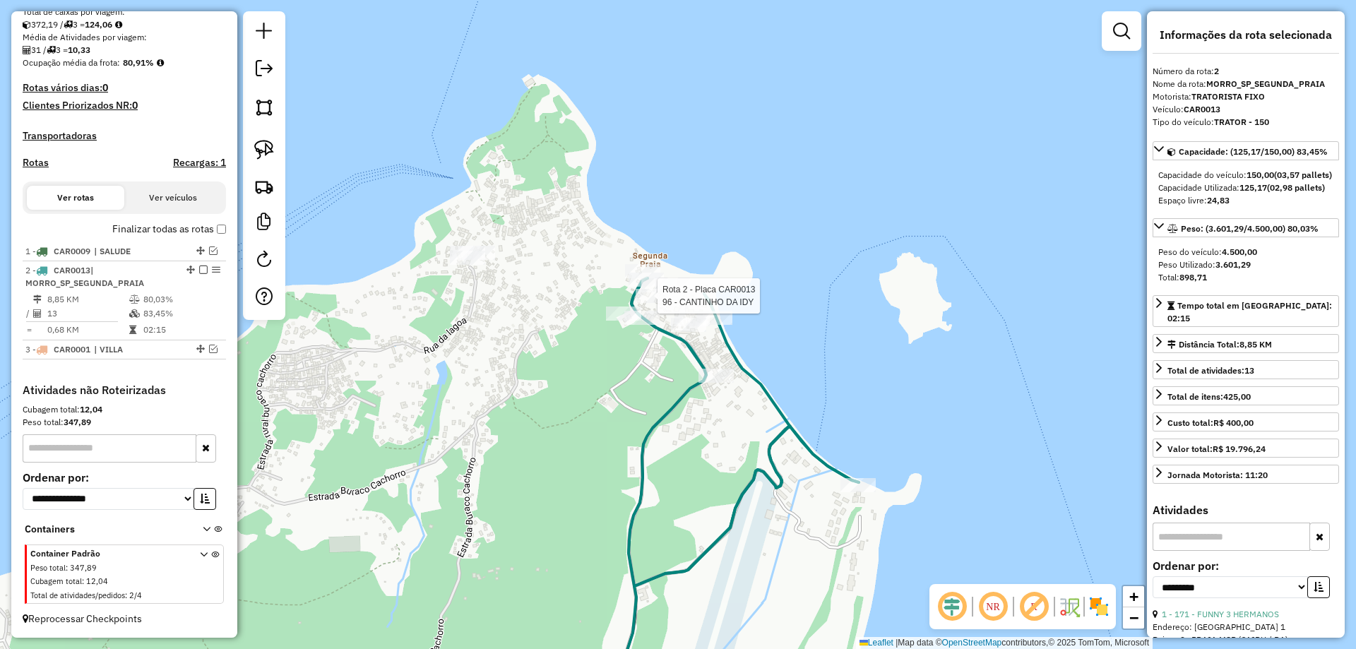
scroll to position [328, 0]
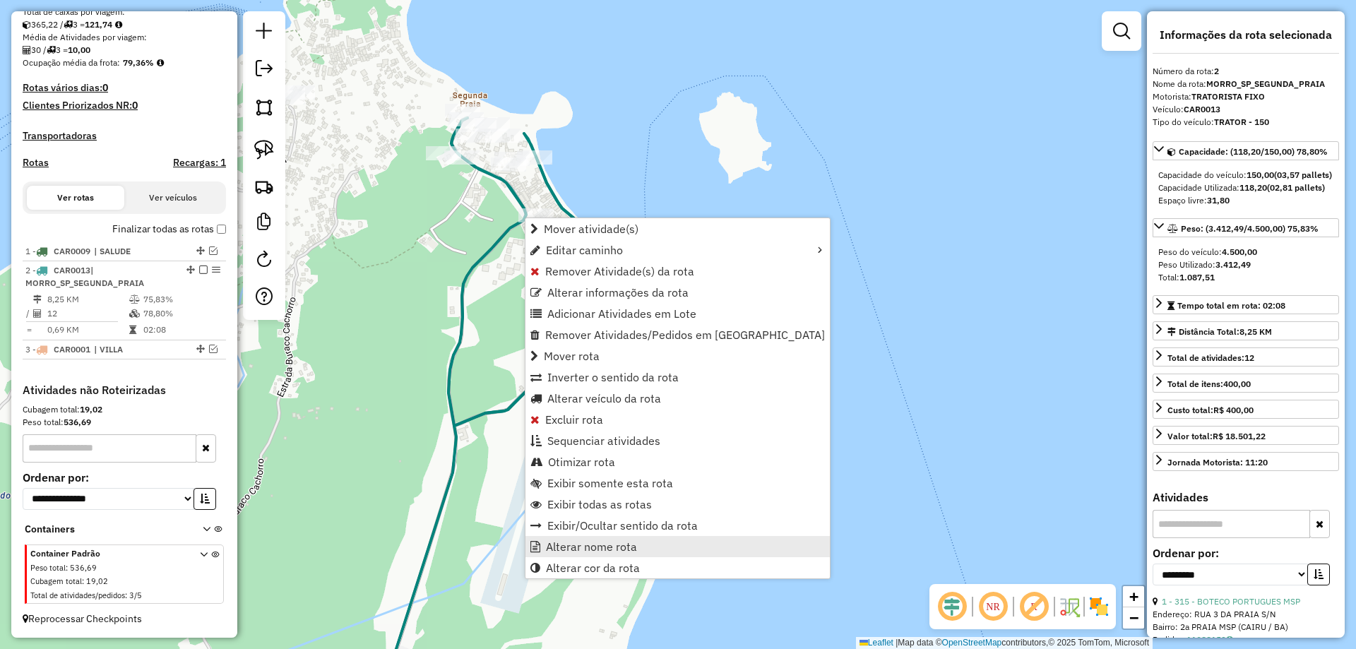
click at [612, 543] on span "Alterar nome rota" at bounding box center [591, 546] width 91 height 11
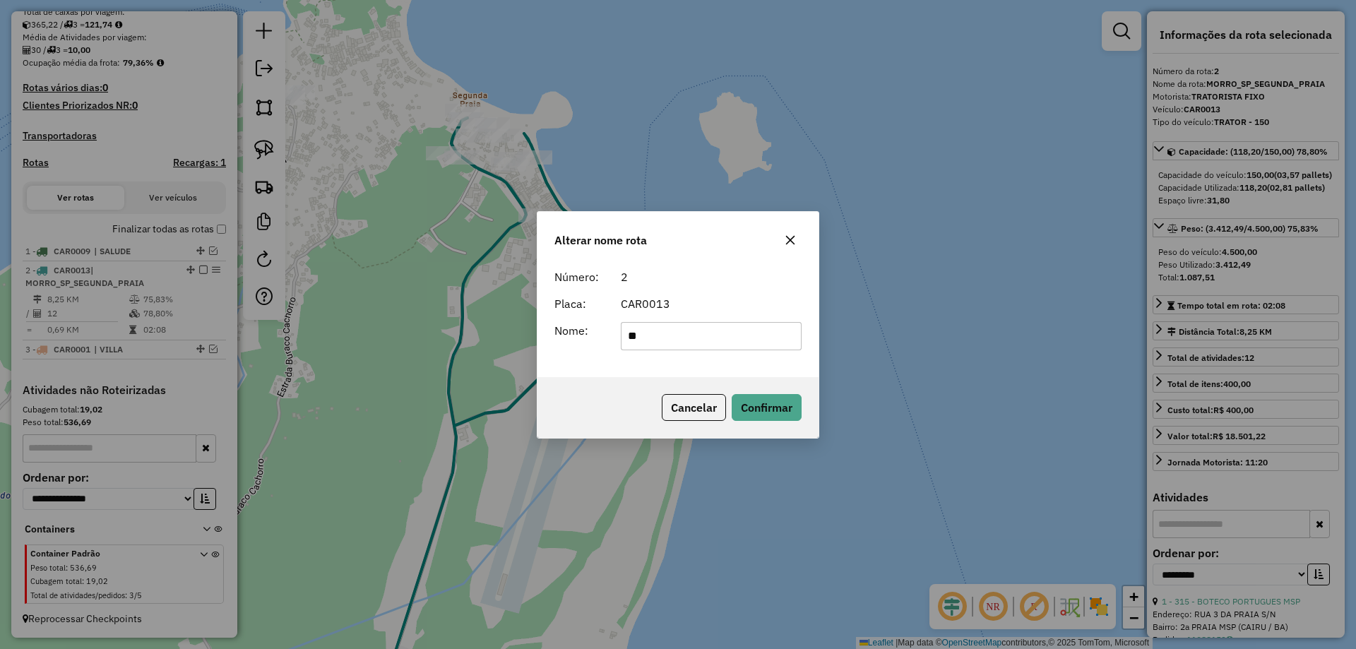
type input "*"
type input "**********"
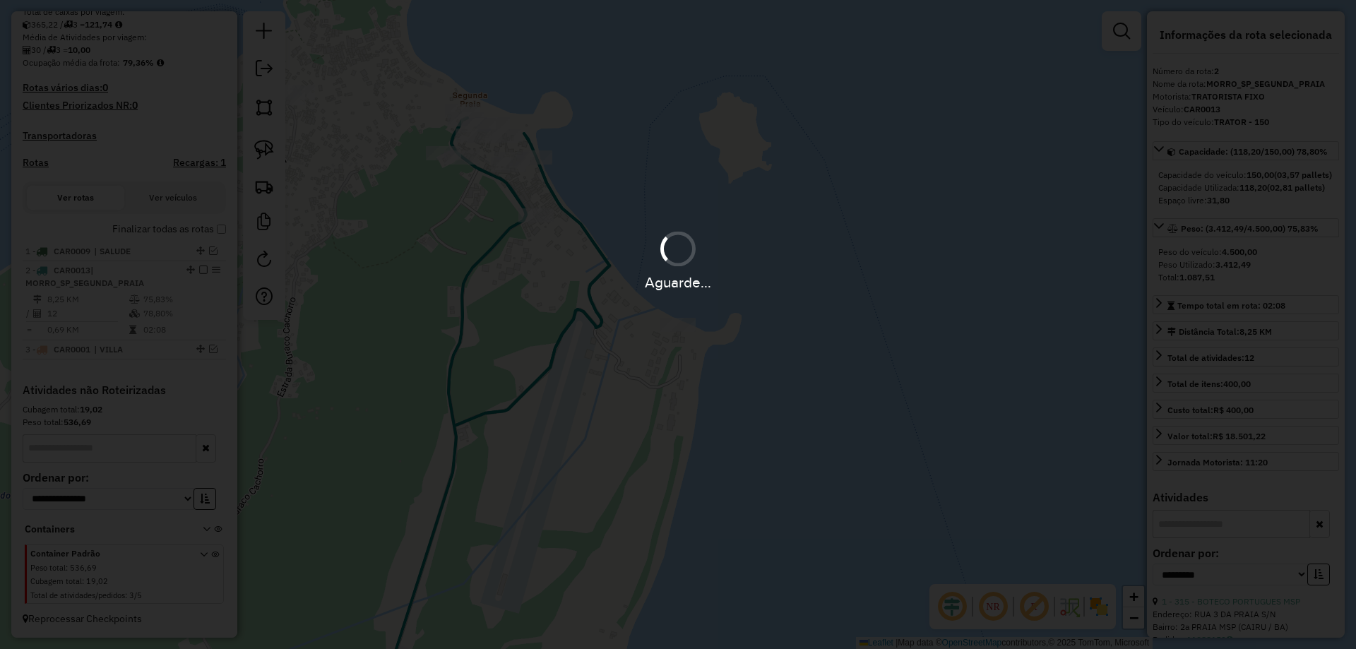
scroll to position [316, 0]
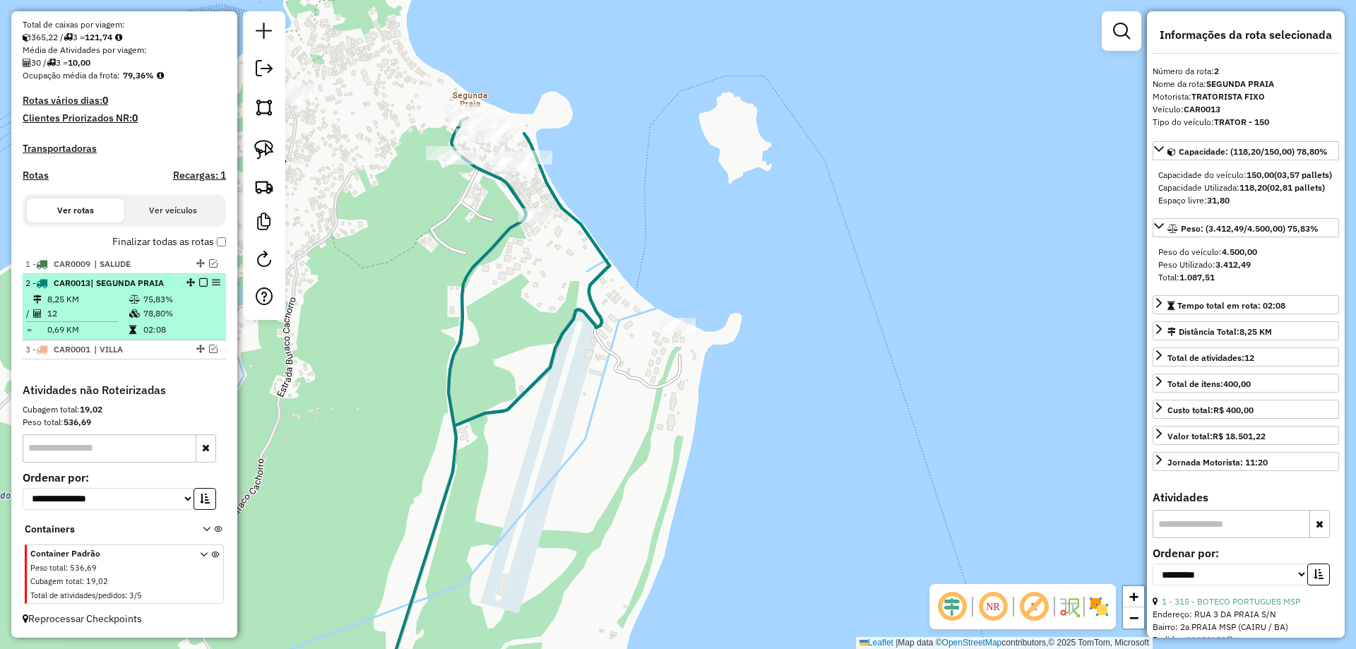
click at [199, 283] on em at bounding box center [203, 282] width 8 height 8
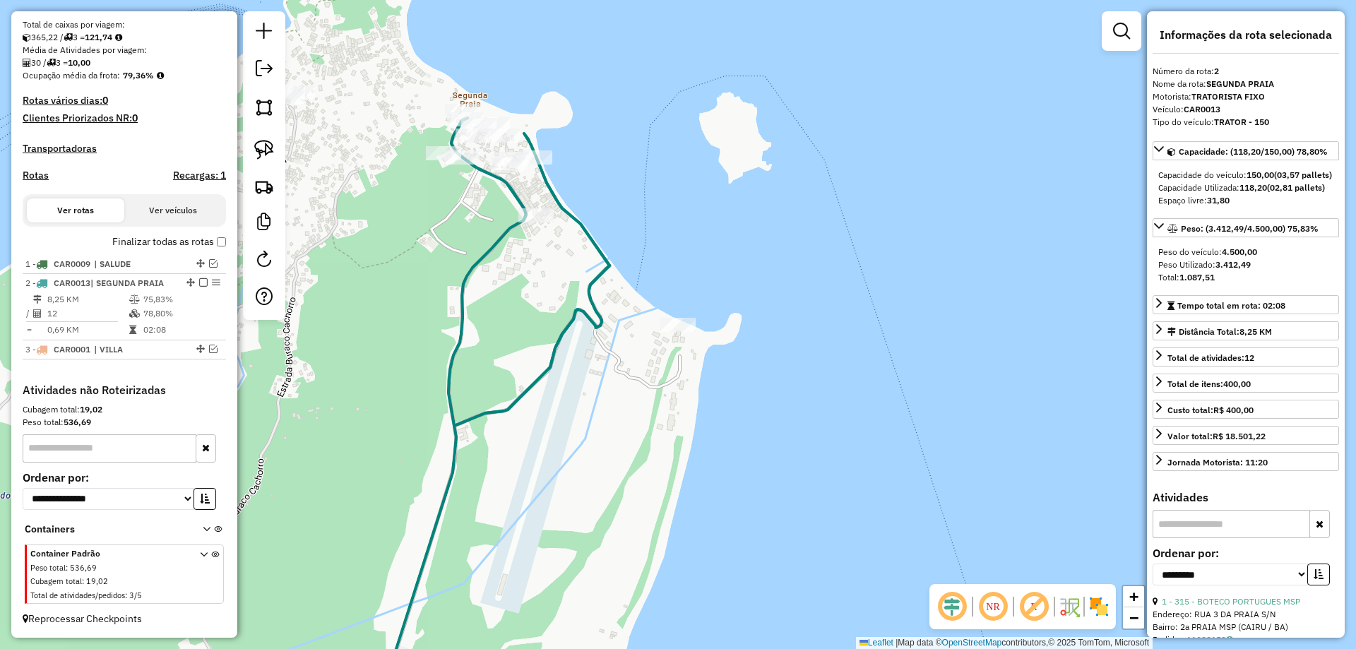
scroll to position [268, 0]
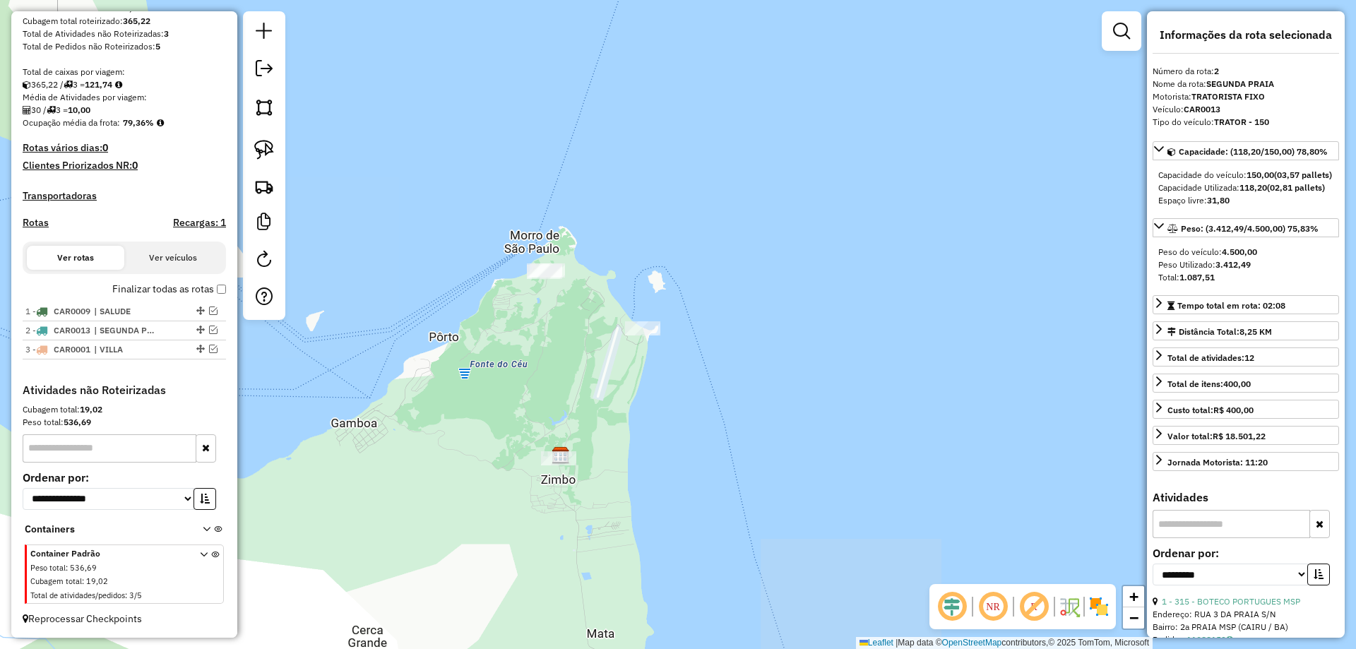
drag, startPoint x: 518, startPoint y: 354, endPoint x: 557, endPoint y: 343, distance: 39.6
click at [557, 343] on div "Janela de atendimento Grade de atendimento Capacidade Transportadoras Veículos …" at bounding box center [678, 324] width 1356 height 649
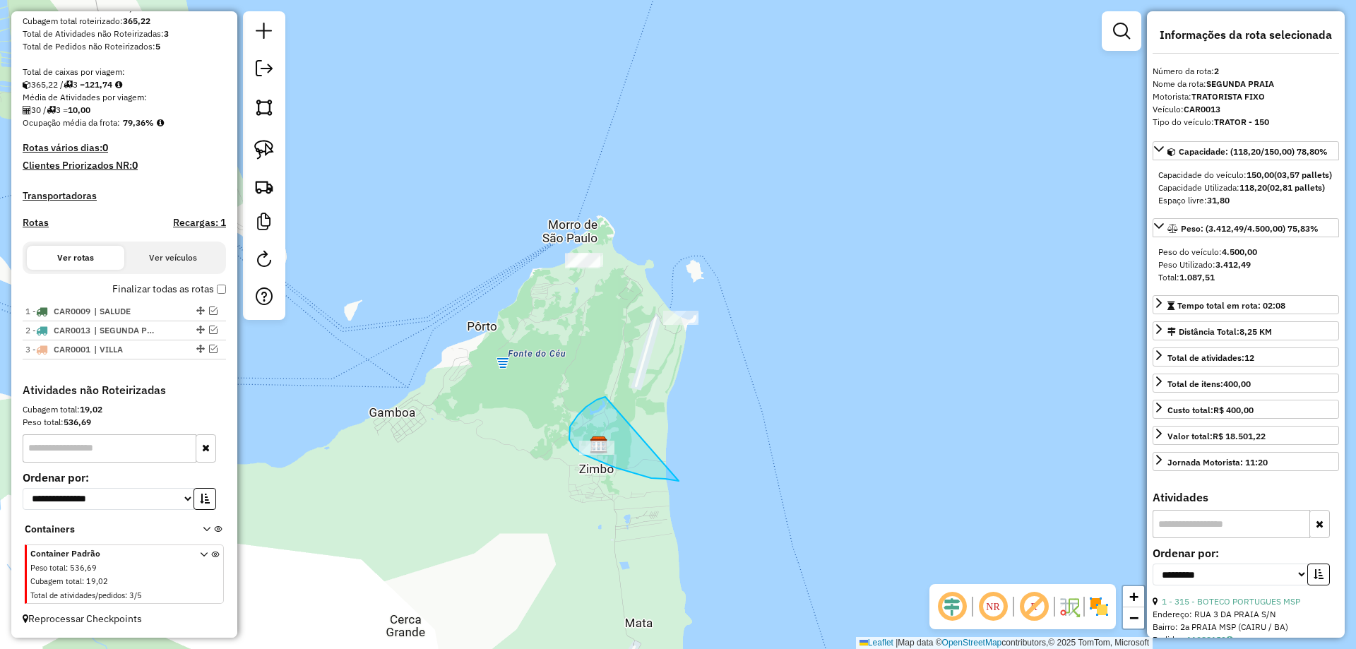
drag, startPoint x: 605, startPoint y: 397, endPoint x: 691, endPoint y: 482, distance: 120.9
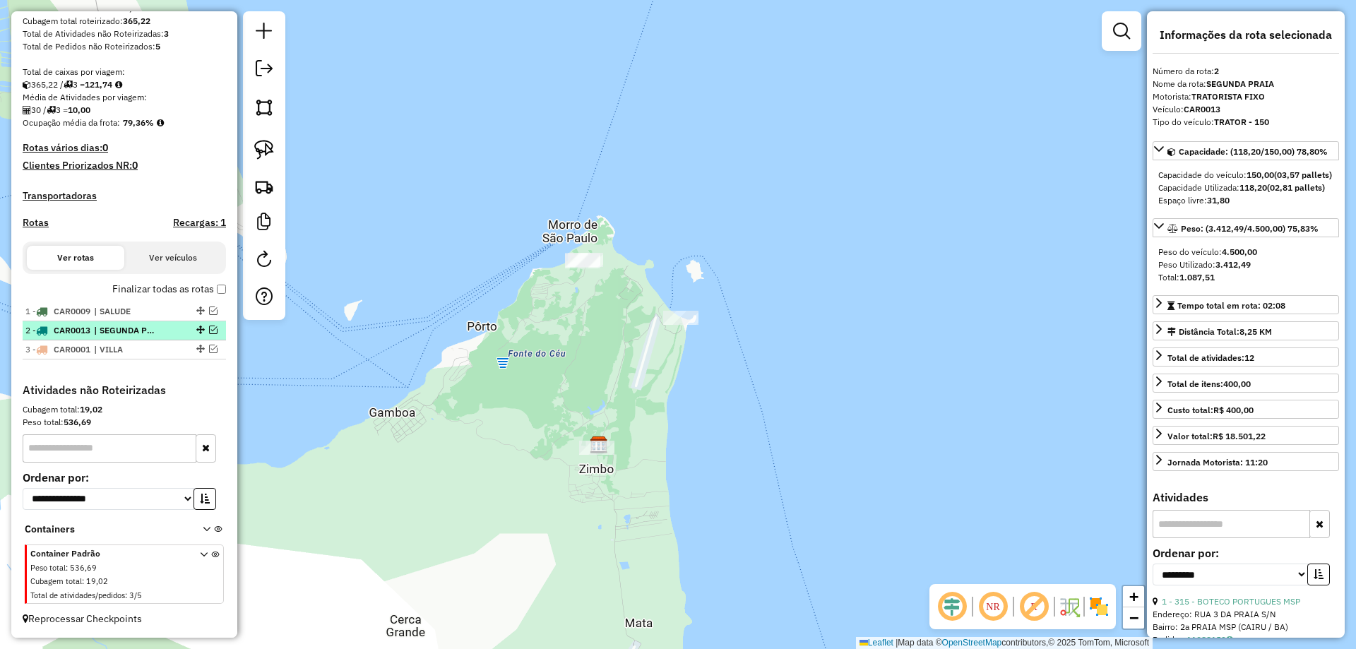
click at [211, 326] on em at bounding box center [213, 330] width 8 height 8
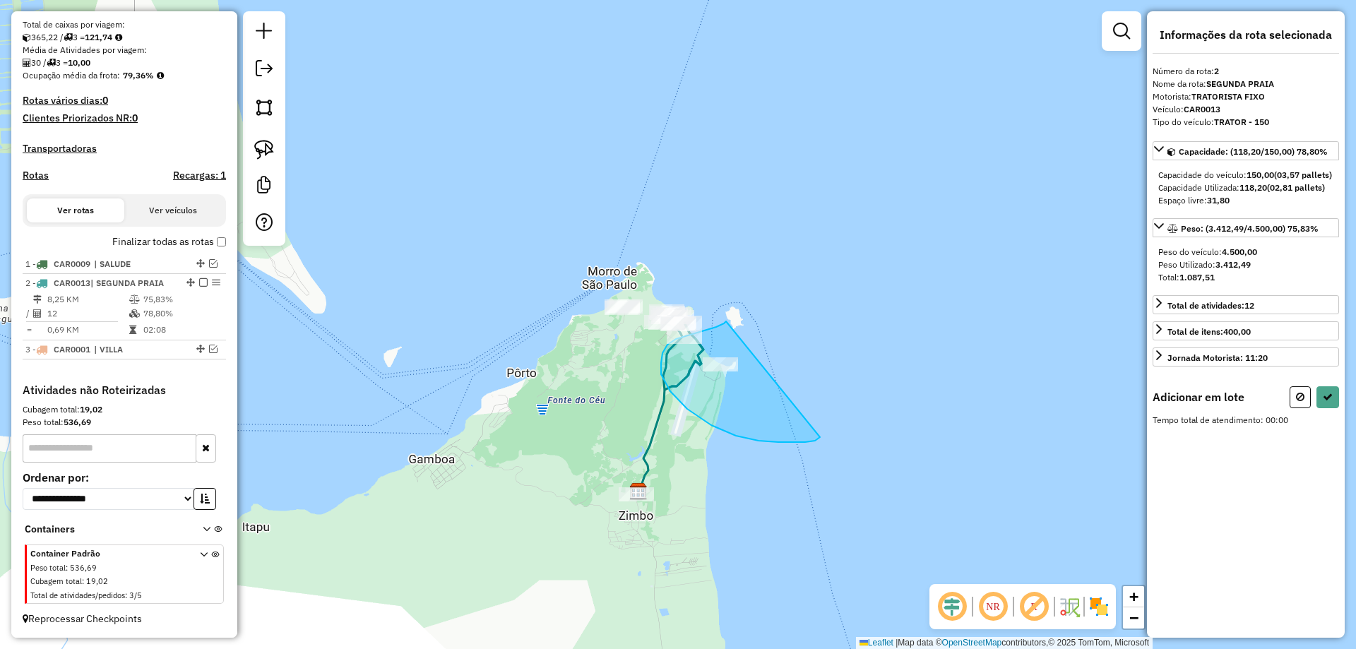
drag, startPoint x: 716, startPoint y: 327, endPoint x: 824, endPoint y: 422, distance: 143.6
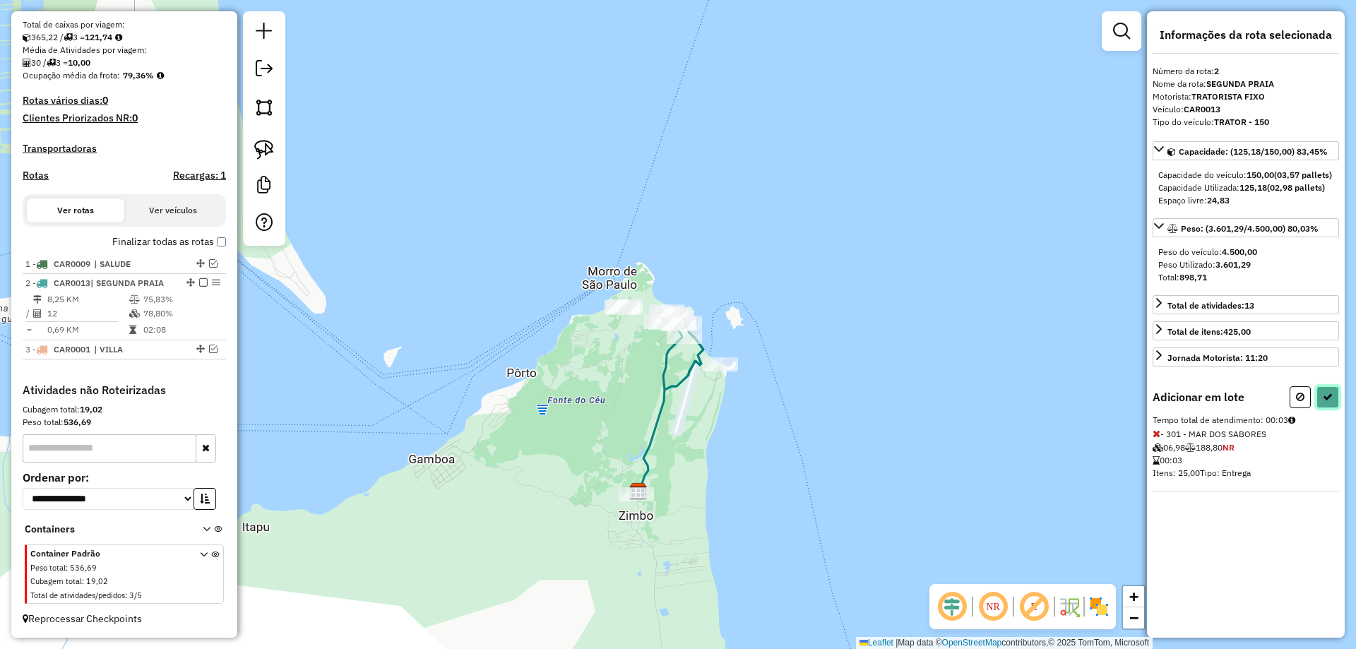
click at [1329, 402] on icon at bounding box center [1328, 397] width 10 height 10
select select "**********"
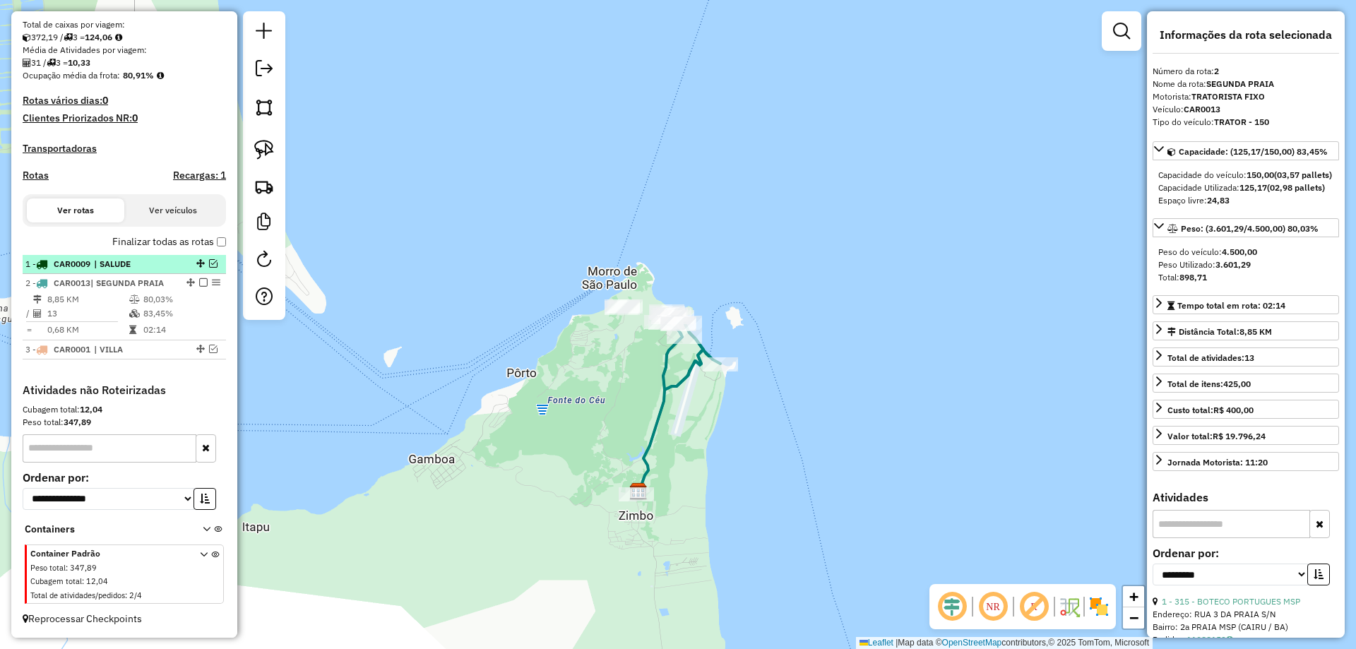
click at [210, 259] on em at bounding box center [213, 263] width 8 height 8
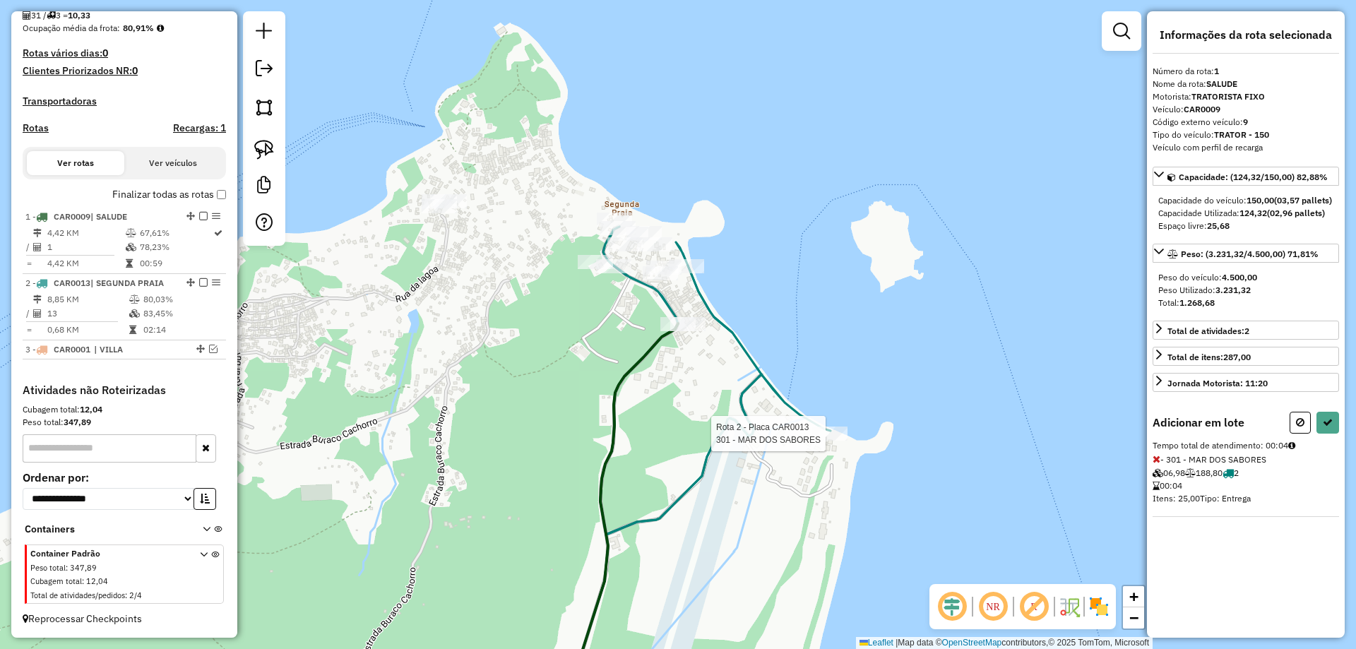
select select "**********"
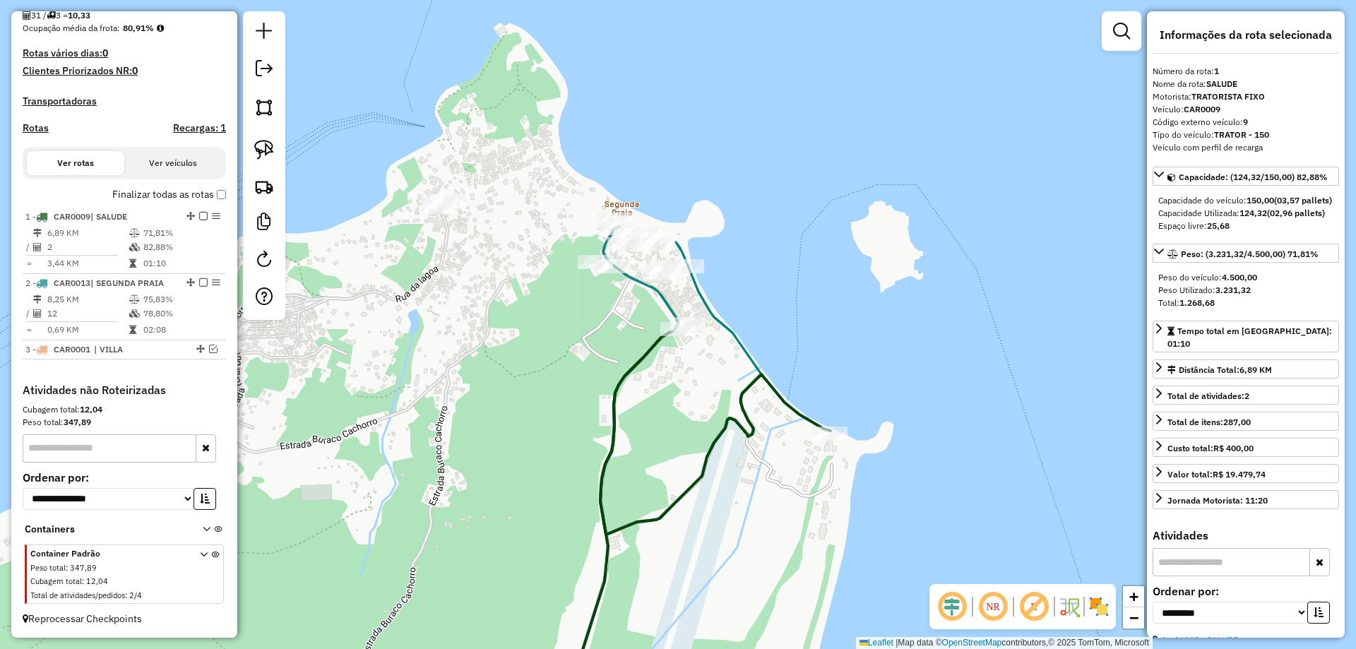
click at [211, 195] on label "Finalizar todas as rotas" at bounding box center [169, 194] width 114 height 15
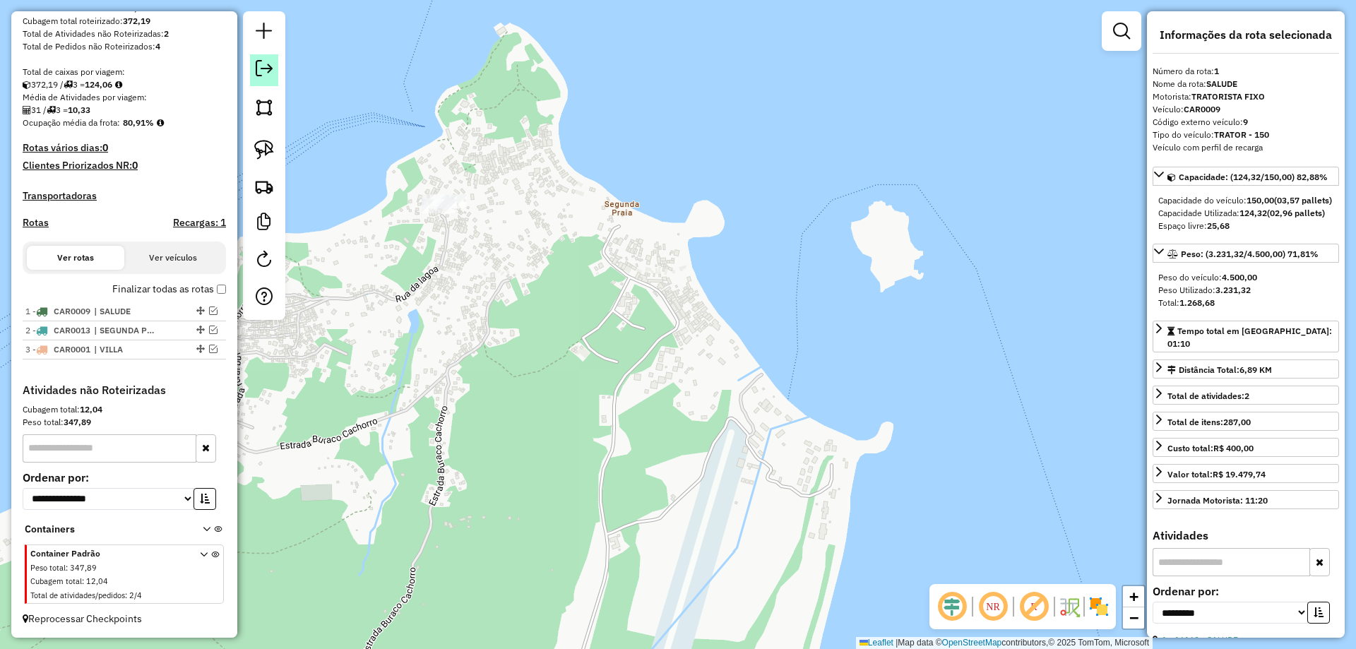
click at [259, 72] on em at bounding box center [264, 68] width 17 height 17
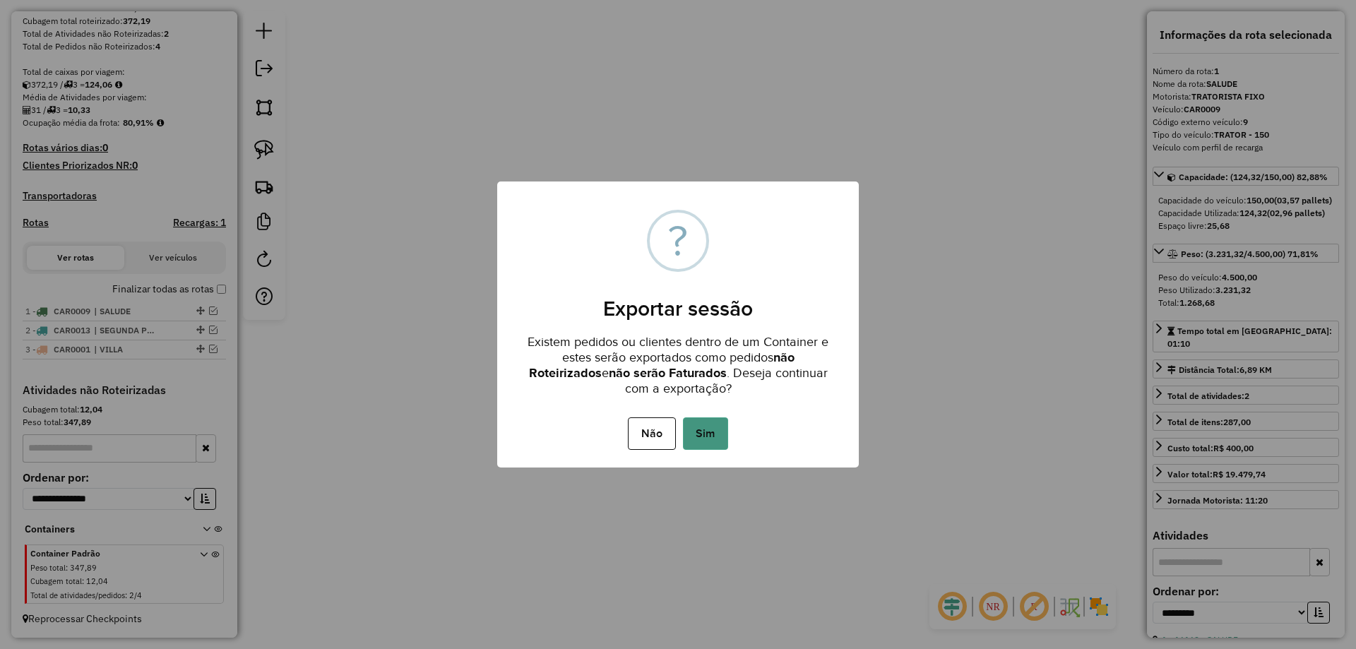
click at [696, 423] on button "Sim" at bounding box center [705, 433] width 45 height 32
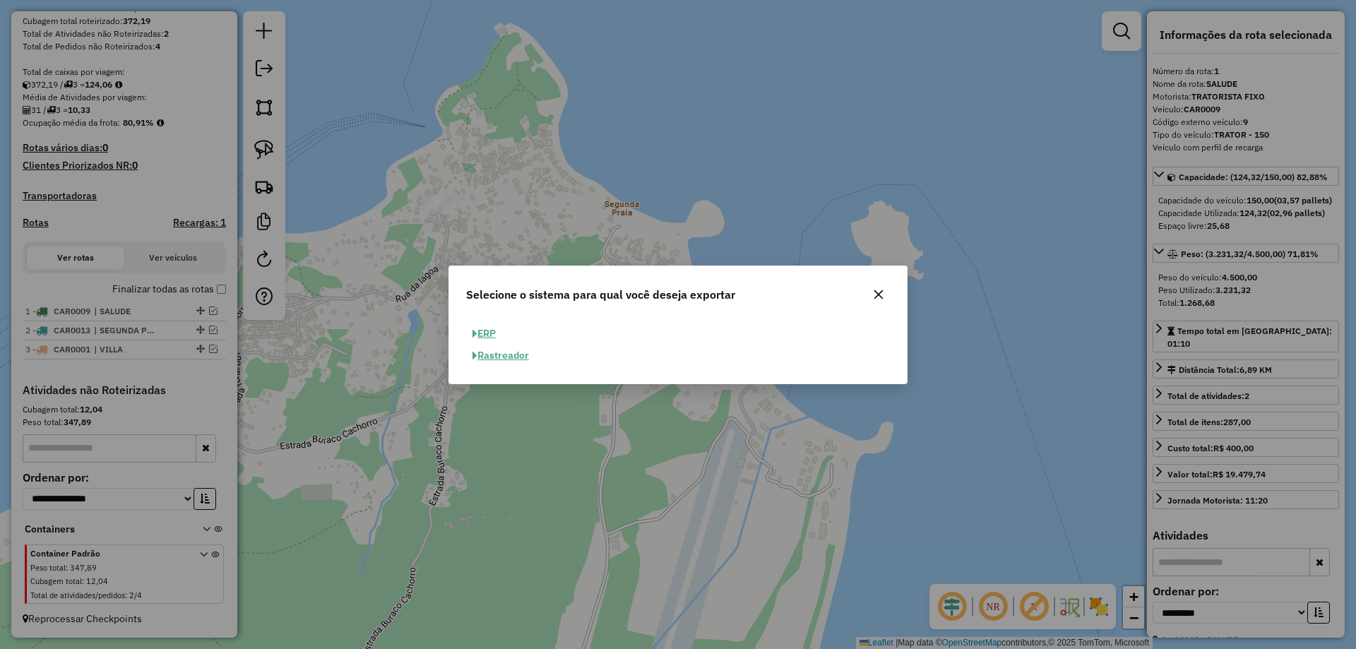
click at [488, 329] on button "ERP" at bounding box center [484, 334] width 36 height 22
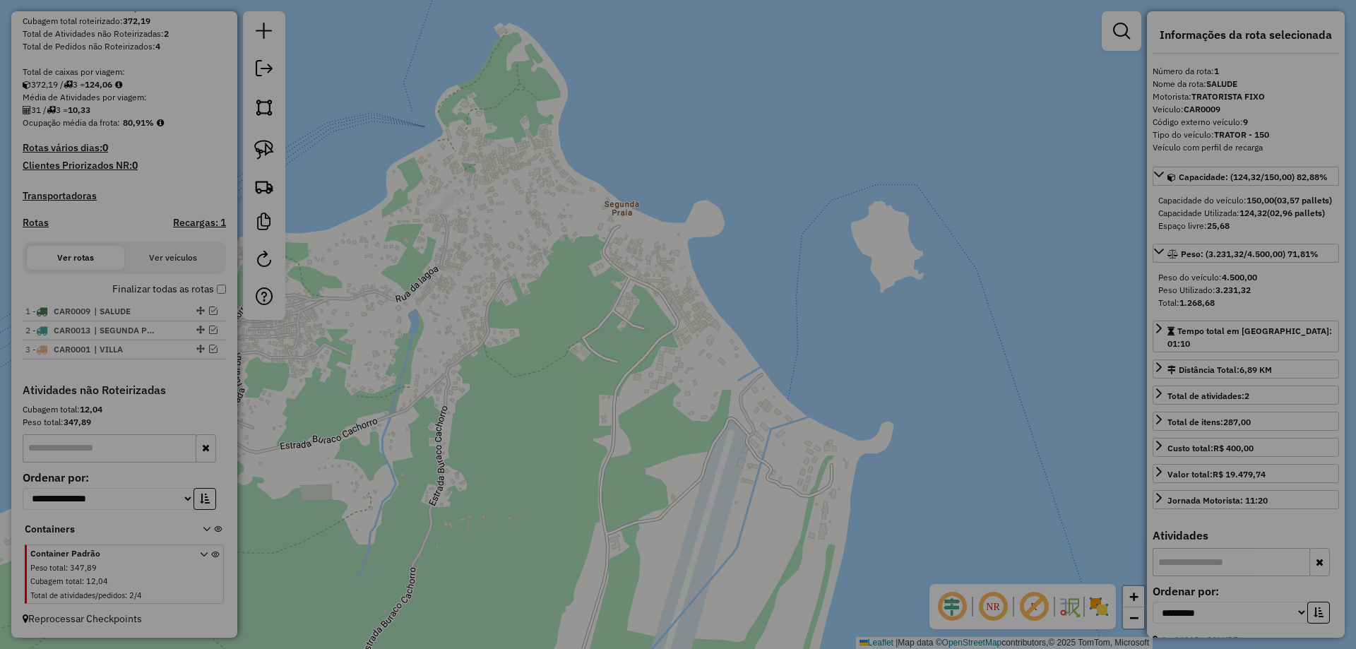
select select "**"
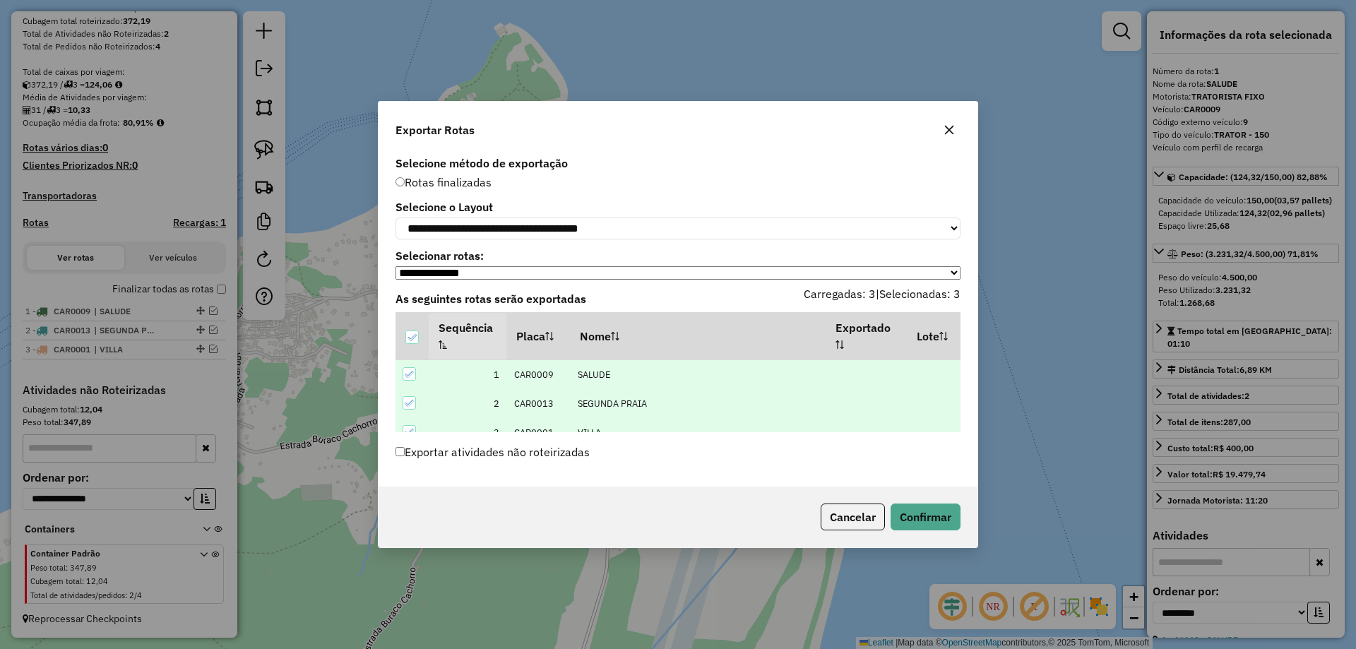
scroll to position [15, 0]
click at [934, 519] on button "Confirmar" at bounding box center [926, 517] width 70 height 27
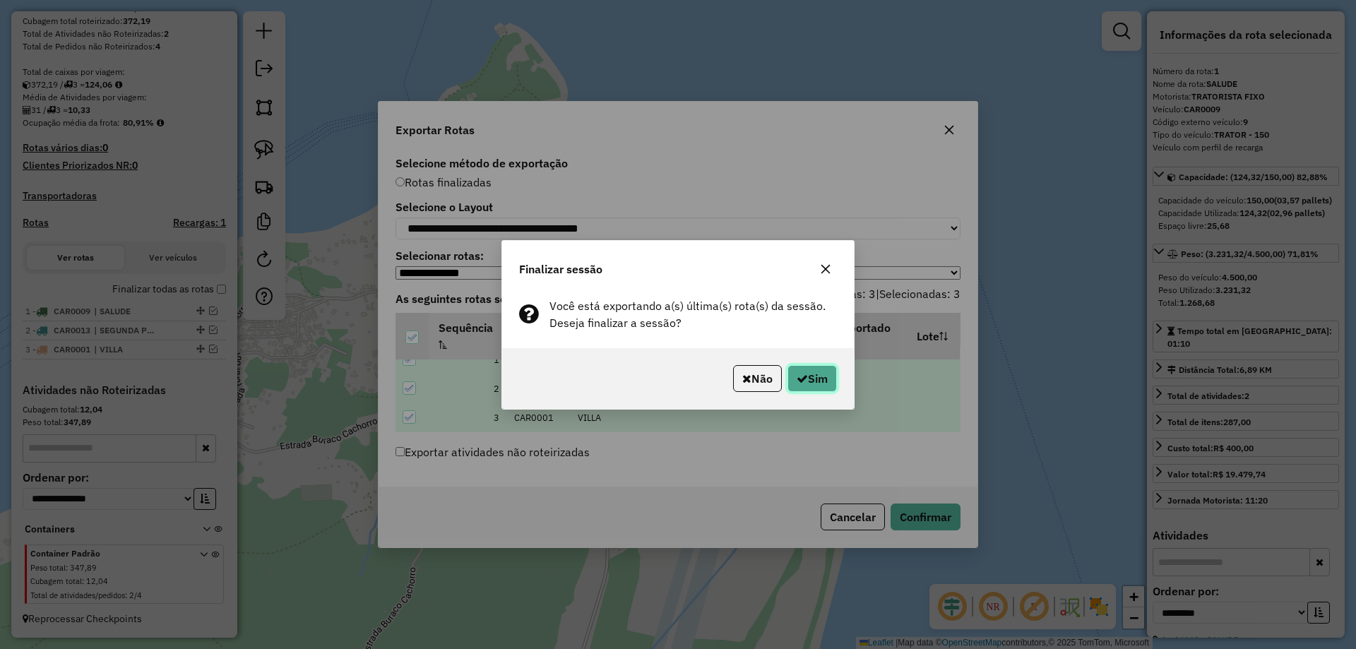
click at [814, 369] on button "Sim" at bounding box center [812, 378] width 49 height 27
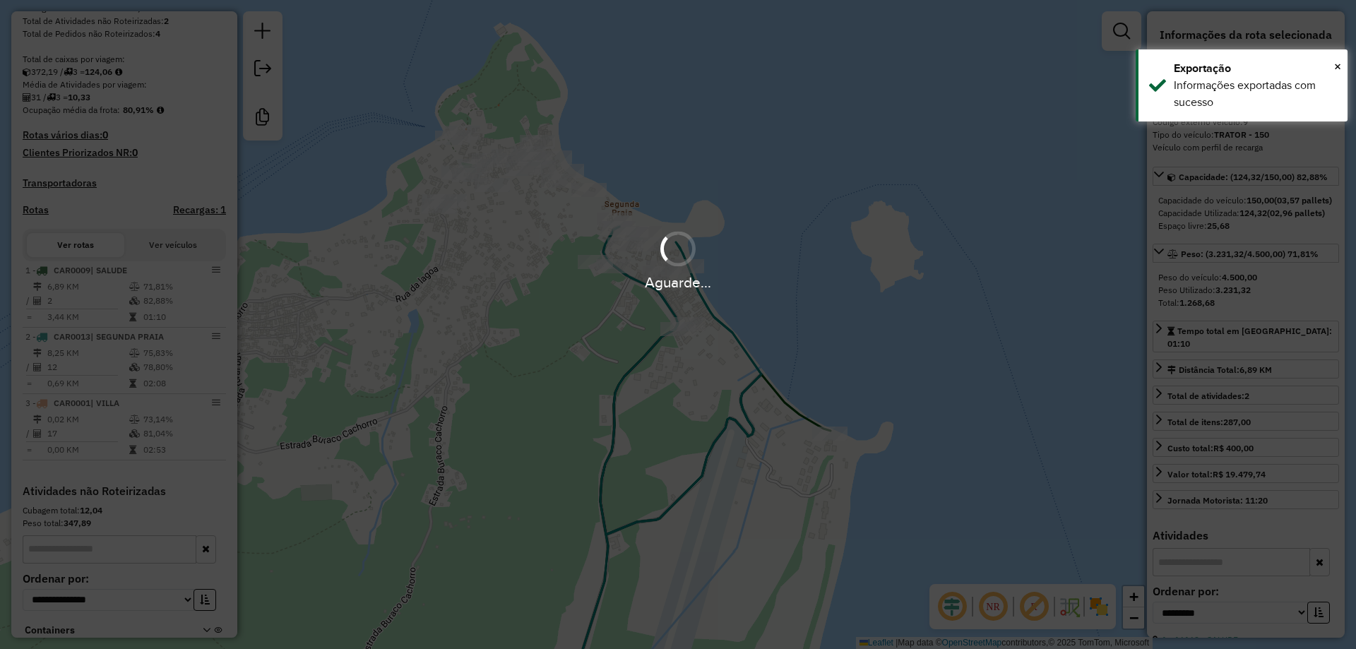
scroll to position [388, 0]
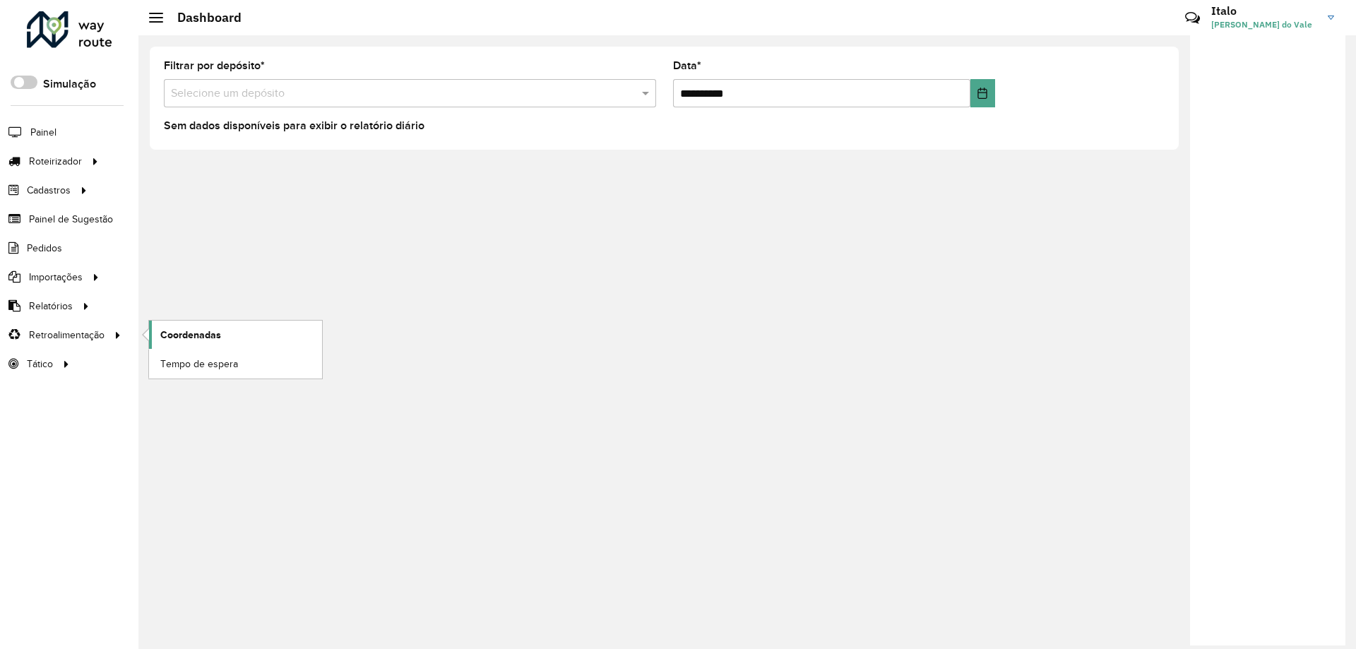
click at [204, 337] on span "Coordenadas" at bounding box center [190, 335] width 61 height 15
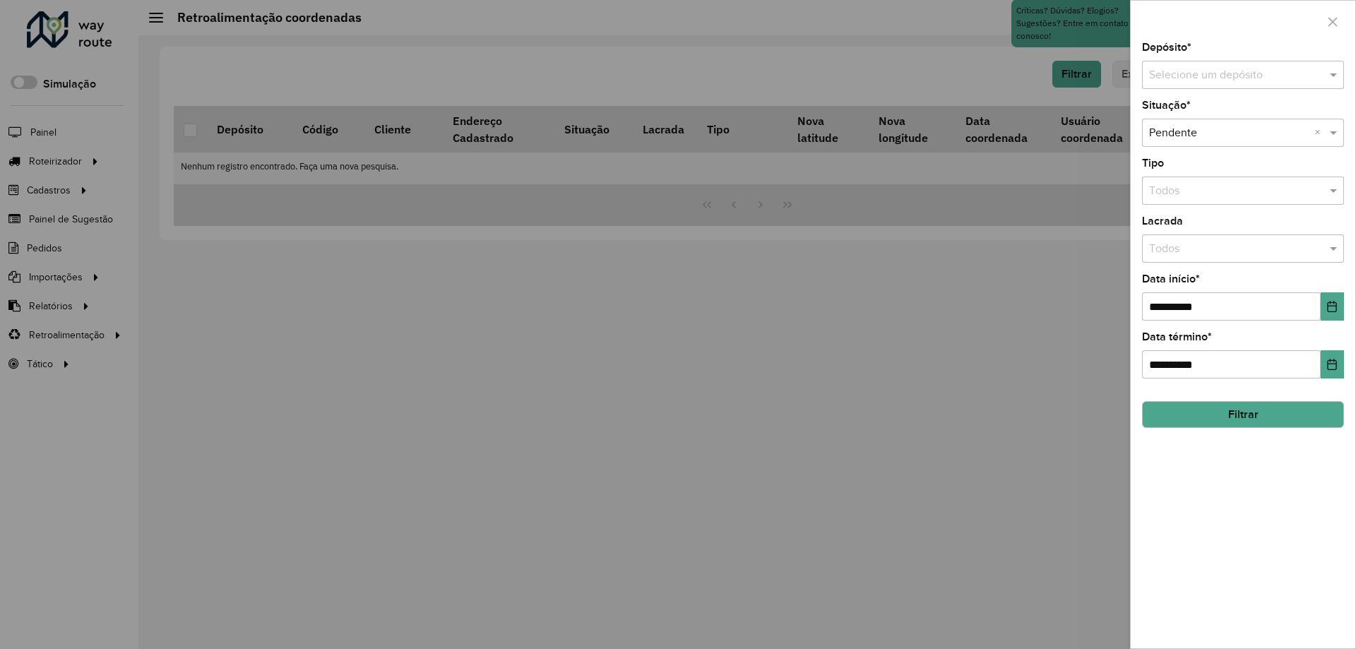
click at [1190, 78] on input "text" at bounding box center [1229, 75] width 160 height 17
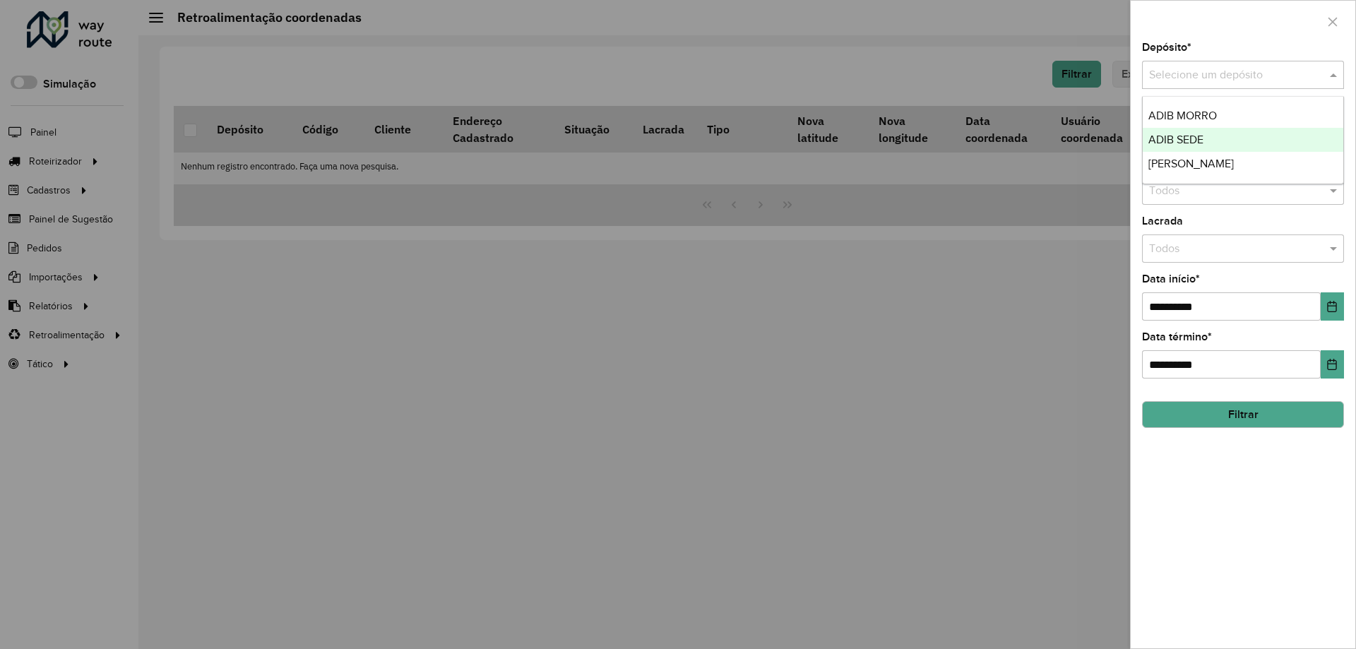
click at [1185, 137] on span "ADIB SEDE" at bounding box center [1175, 139] width 55 height 12
click at [1249, 421] on button "Filtrar" at bounding box center [1243, 414] width 202 height 27
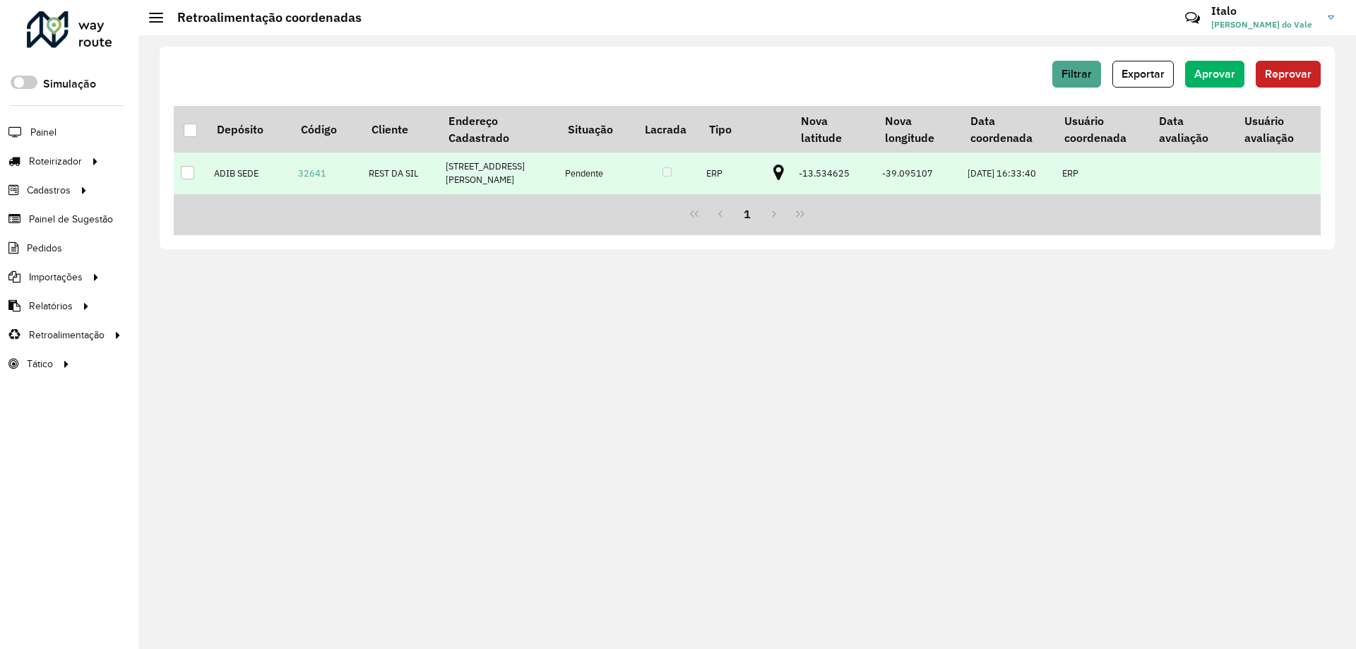
click at [187, 179] on div at bounding box center [187, 172] width 13 height 13
click at [1211, 74] on span "Aprovar" at bounding box center [1214, 74] width 41 height 12
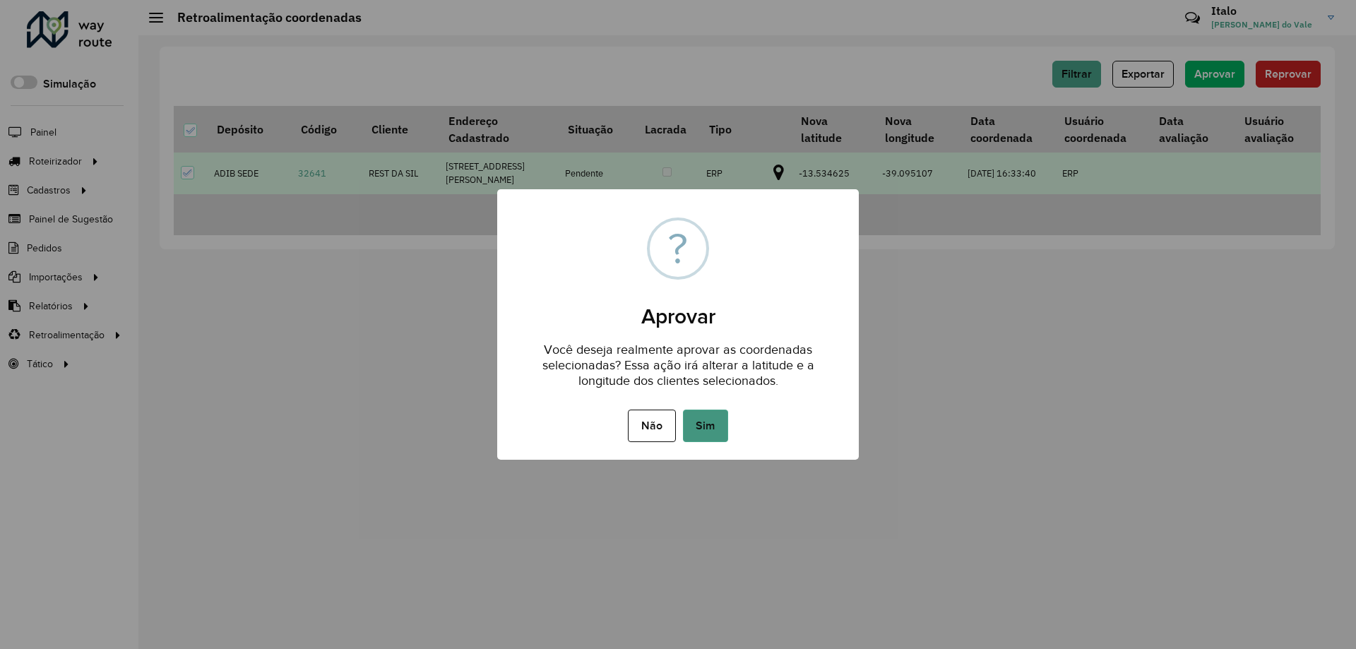
click at [714, 422] on button "Sim" at bounding box center [705, 426] width 45 height 32
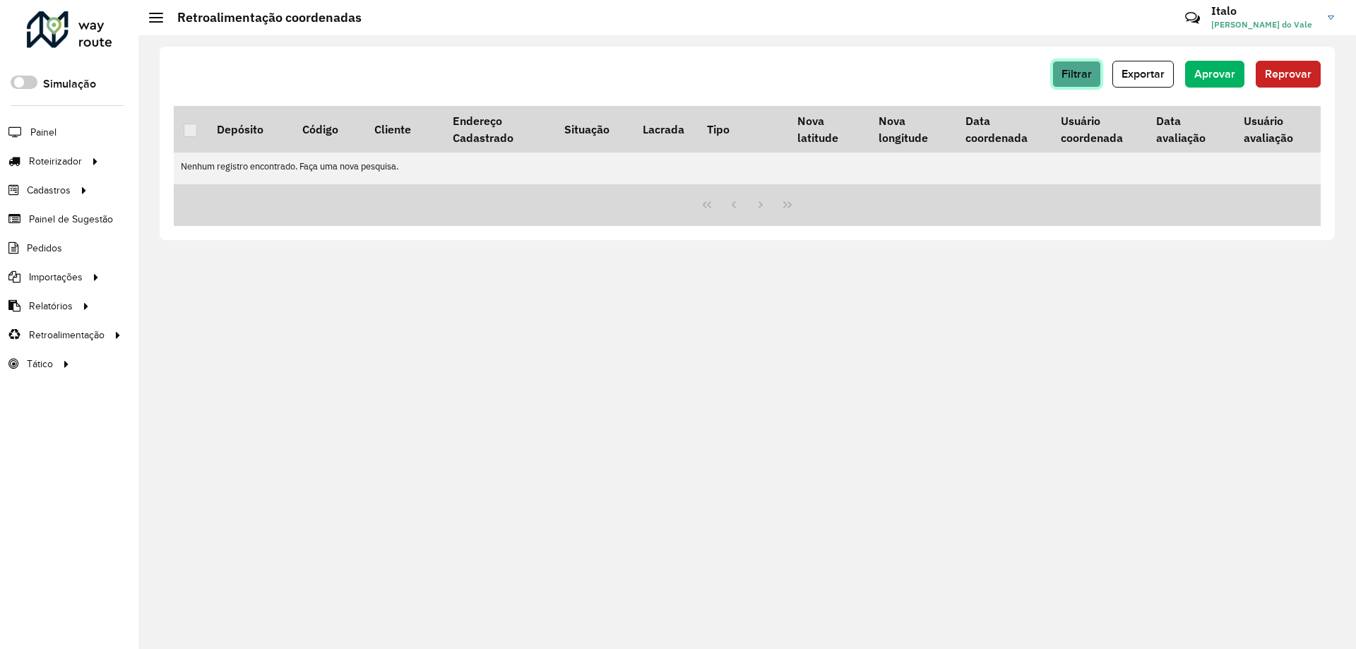
click at [1078, 69] on span "Filtrar" at bounding box center [1077, 74] width 30 height 12
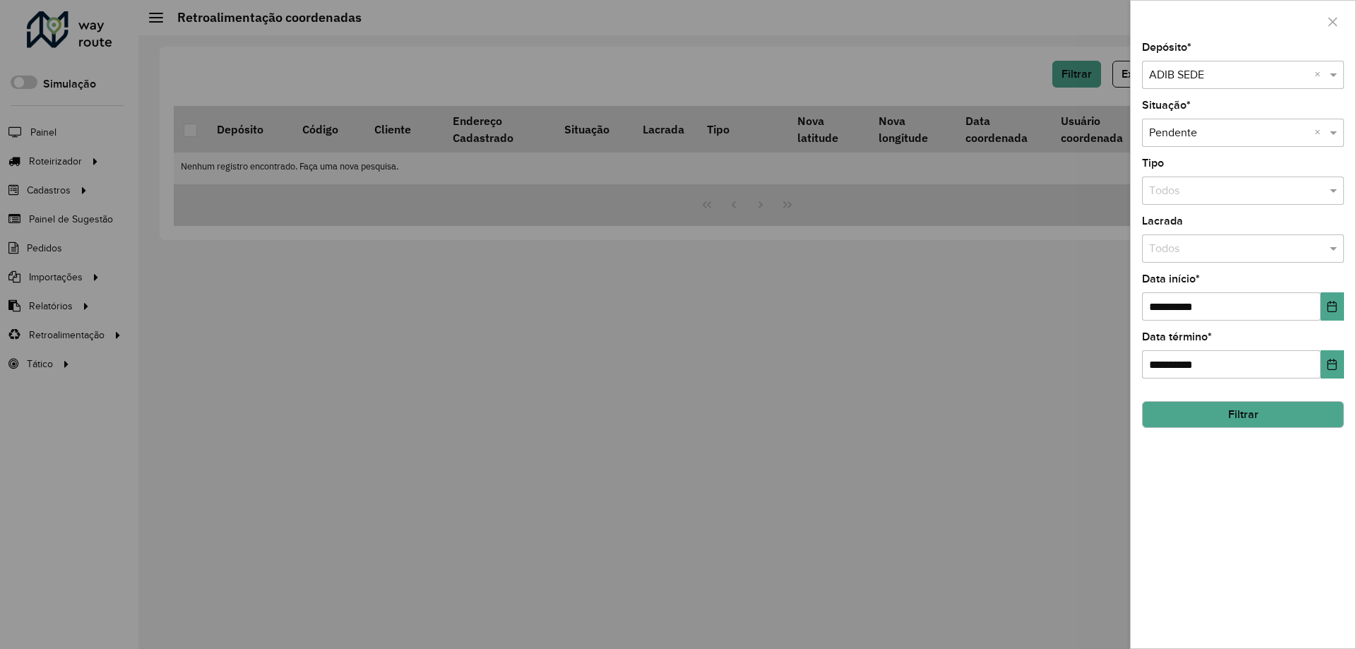
click at [1189, 82] on input "text" at bounding box center [1229, 75] width 160 height 17
click at [1184, 133] on span "[PERSON_NAME]" at bounding box center [1190, 139] width 85 height 12
click at [1204, 411] on button "Filtrar" at bounding box center [1243, 414] width 202 height 27
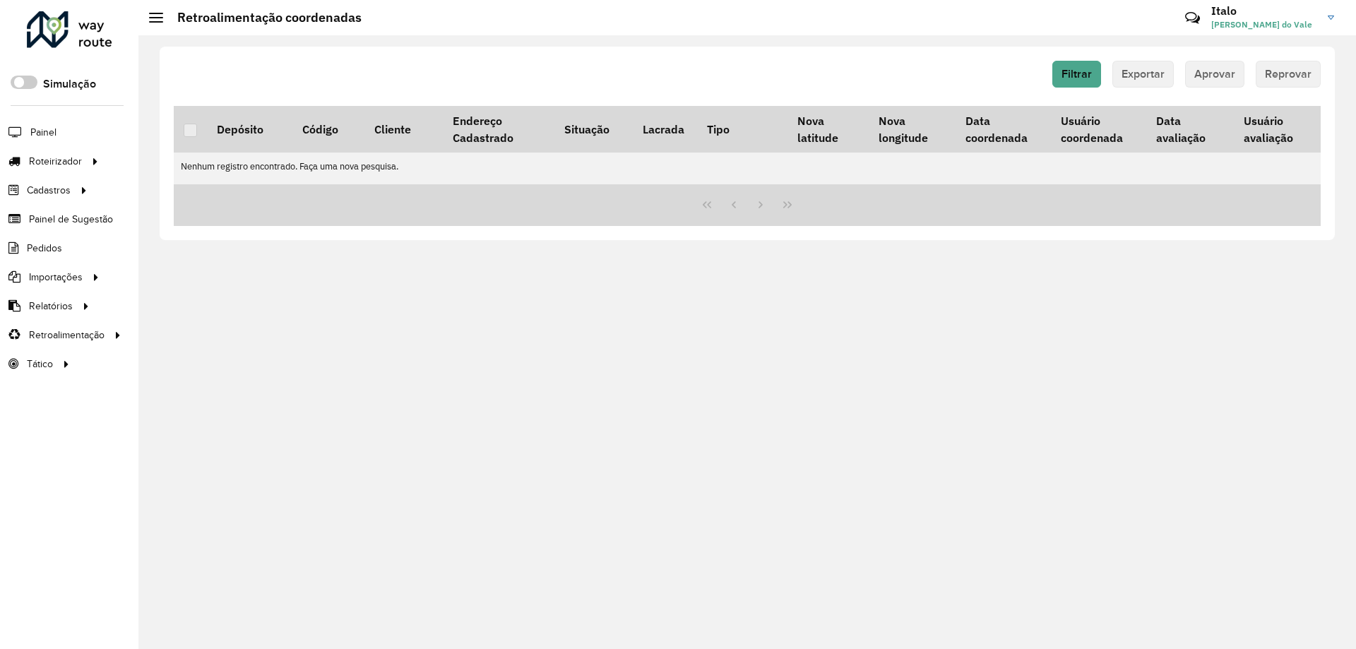
click at [102, 41] on div at bounding box center [69, 29] width 85 height 37
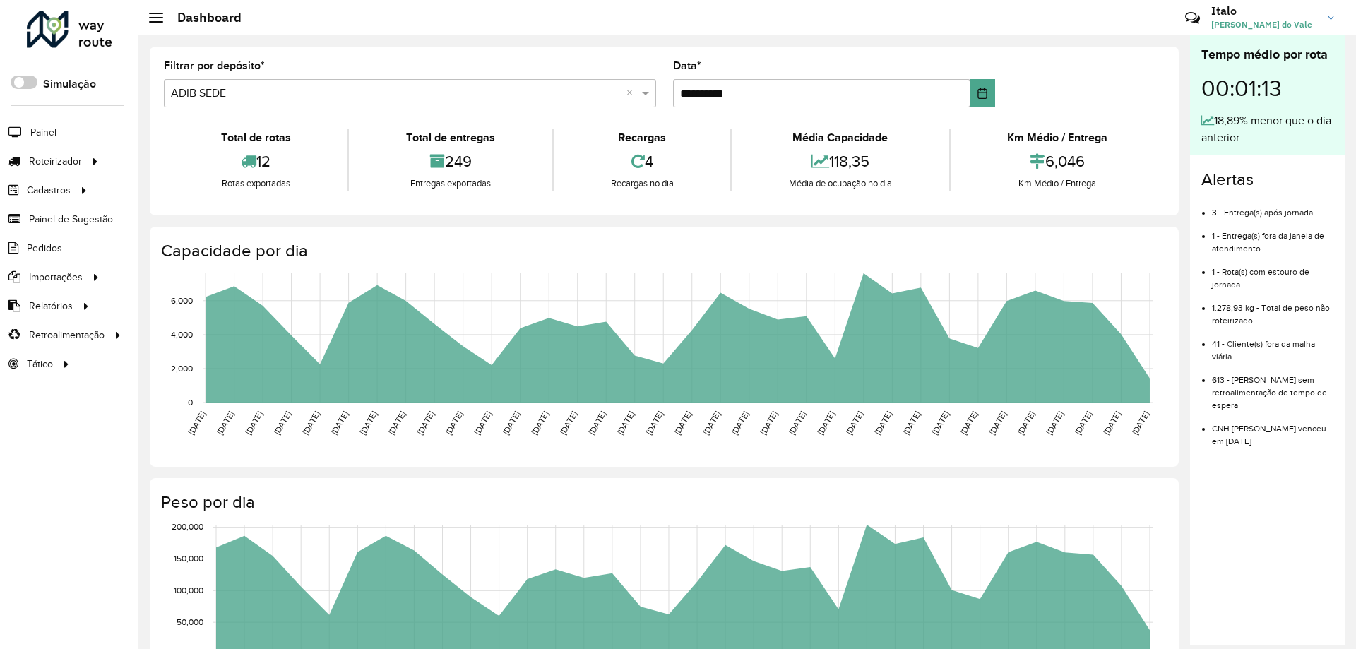
click at [97, 35] on div at bounding box center [69, 29] width 85 height 37
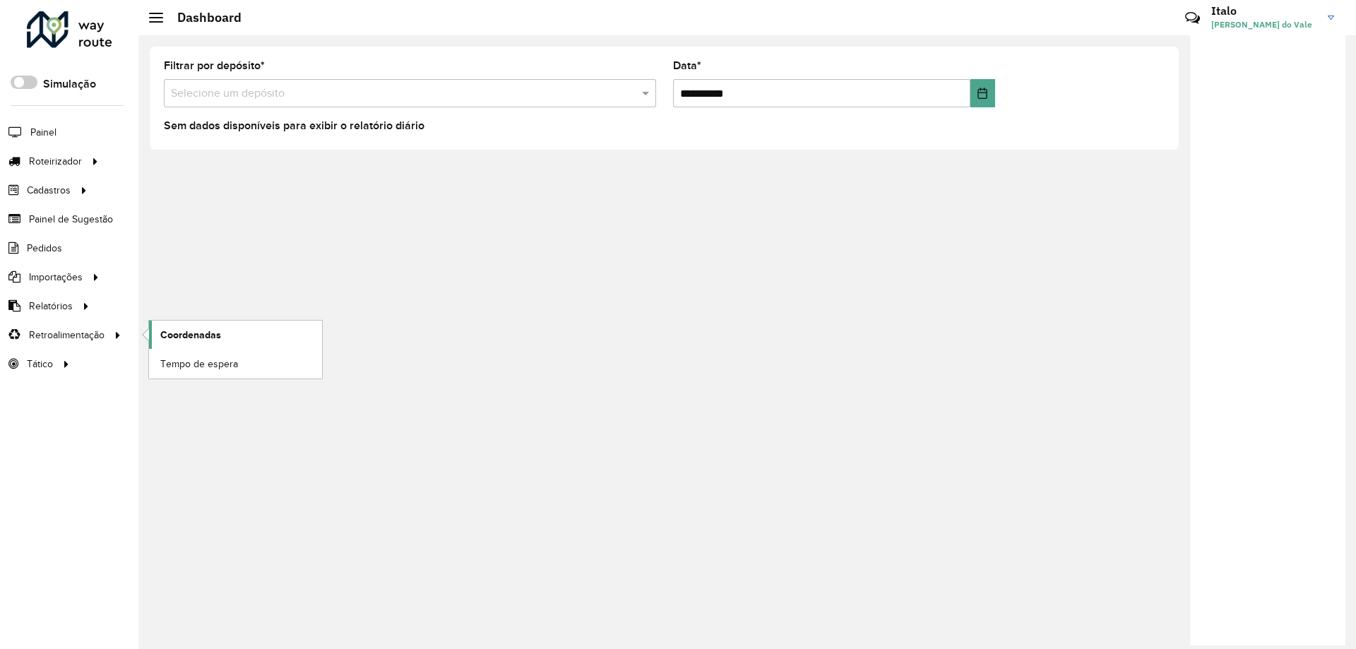
click at [165, 336] on span "Coordenadas" at bounding box center [190, 335] width 61 height 15
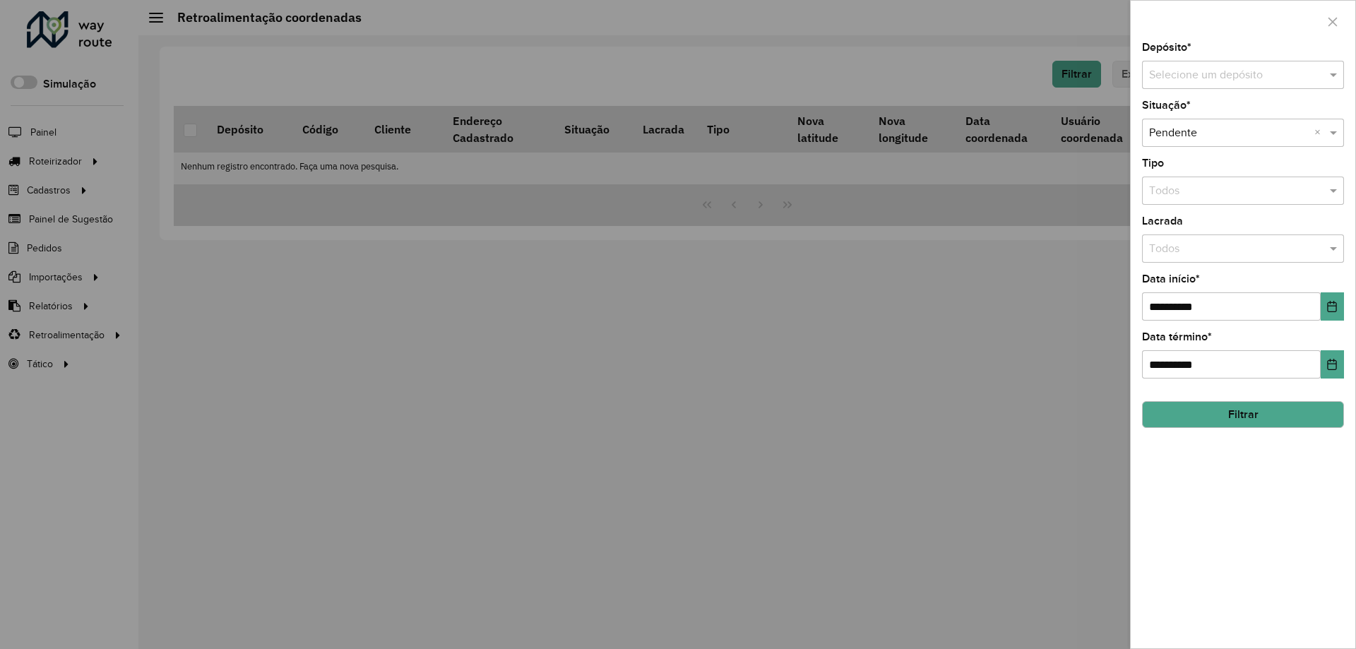
click at [1033, 328] on div at bounding box center [678, 324] width 1356 height 649
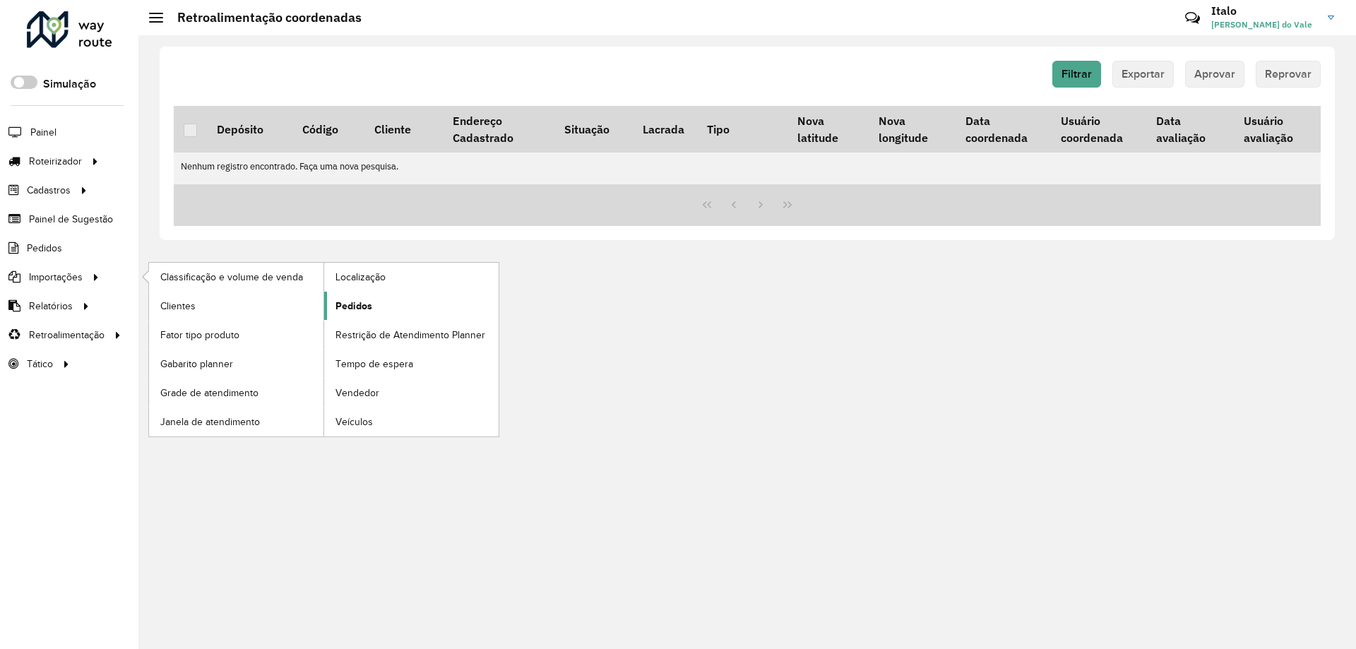
click at [345, 306] on span "Pedidos" at bounding box center [354, 306] width 37 height 15
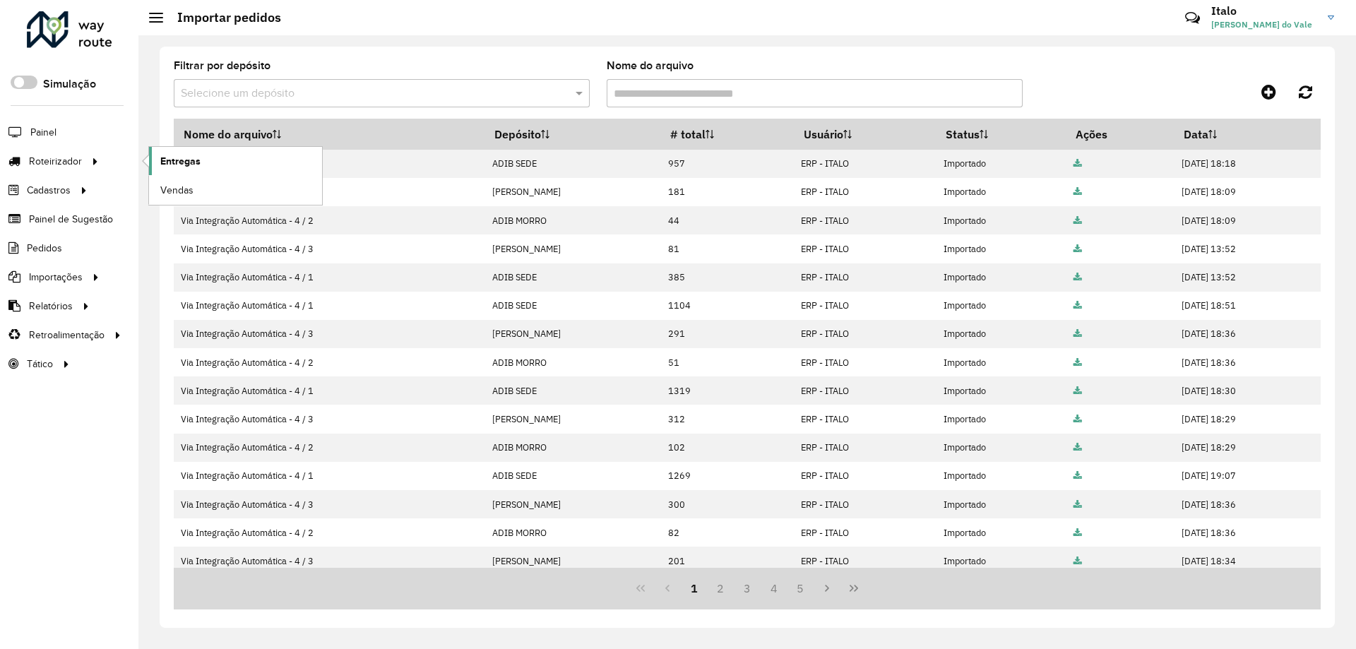
click at [176, 165] on span "Entregas" at bounding box center [180, 161] width 40 height 15
click at [156, 160] on link "Entregas" at bounding box center [235, 161] width 173 height 28
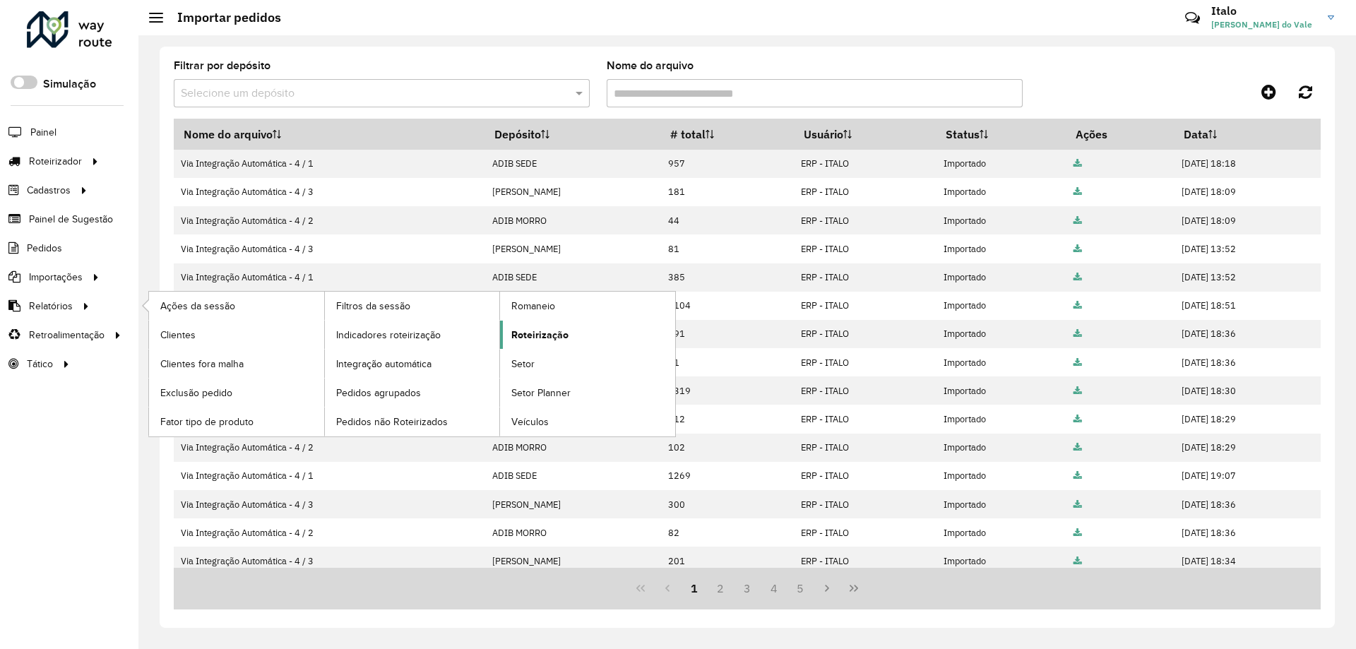
click at [538, 336] on span "Roteirização" at bounding box center [539, 335] width 57 height 15
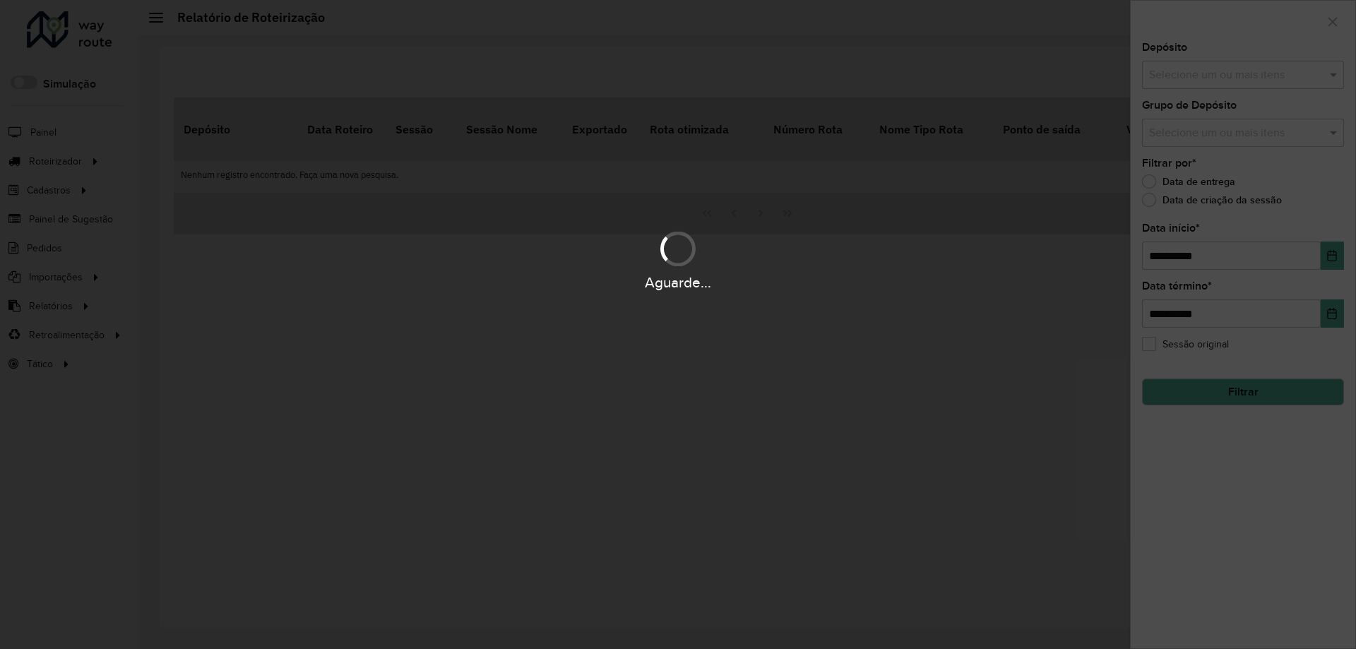
drag, startPoint x: 1185, startPoint y: 82, endPoint x: 1193, endPoint y: 82, distance: 8.5
click at [1188, 82] on div "Aguarde..." at bounding box center [678, 324] width 1356 height 649
click at [1208, 78] on input "text" at bounding box center [1236, 75] width 181 height 17
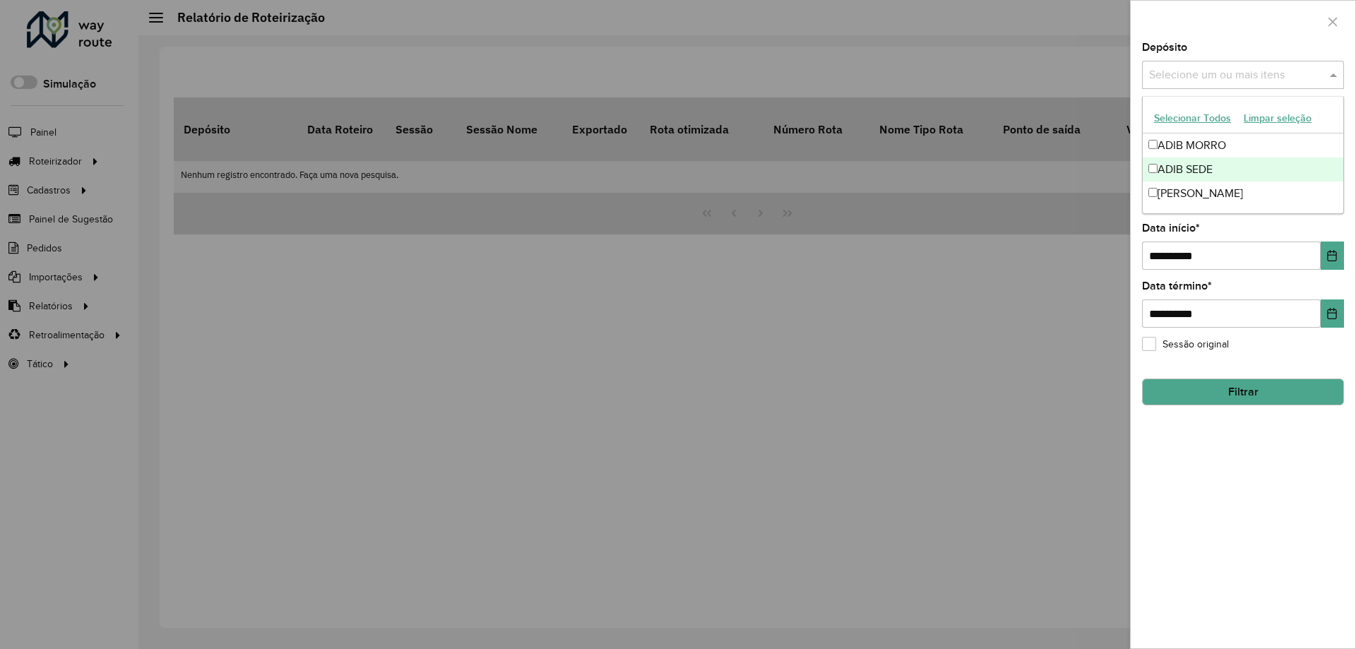
click at [1204, 194] on div "[PERSON_NAME]" at bounding box center [1243, 194] width 201 height 24
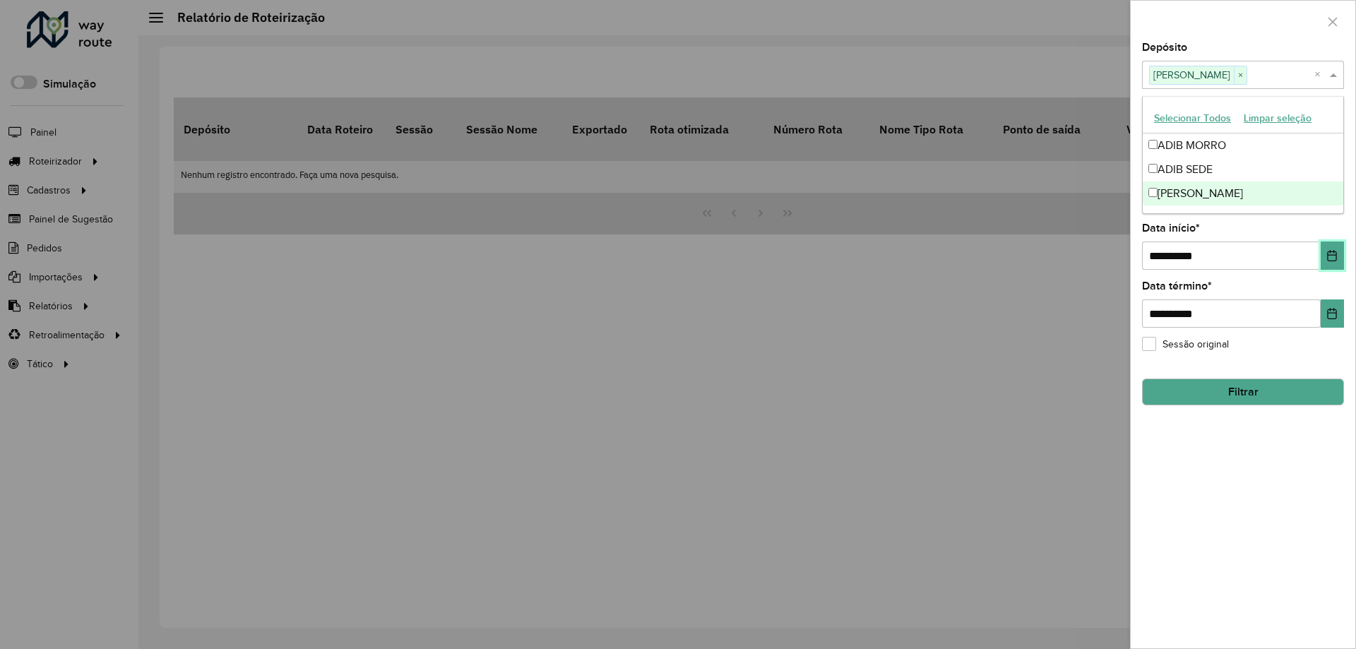
click at [1334, 259] on icon "Choose Date" at bounding box center [1331, 255] width 11 height 11
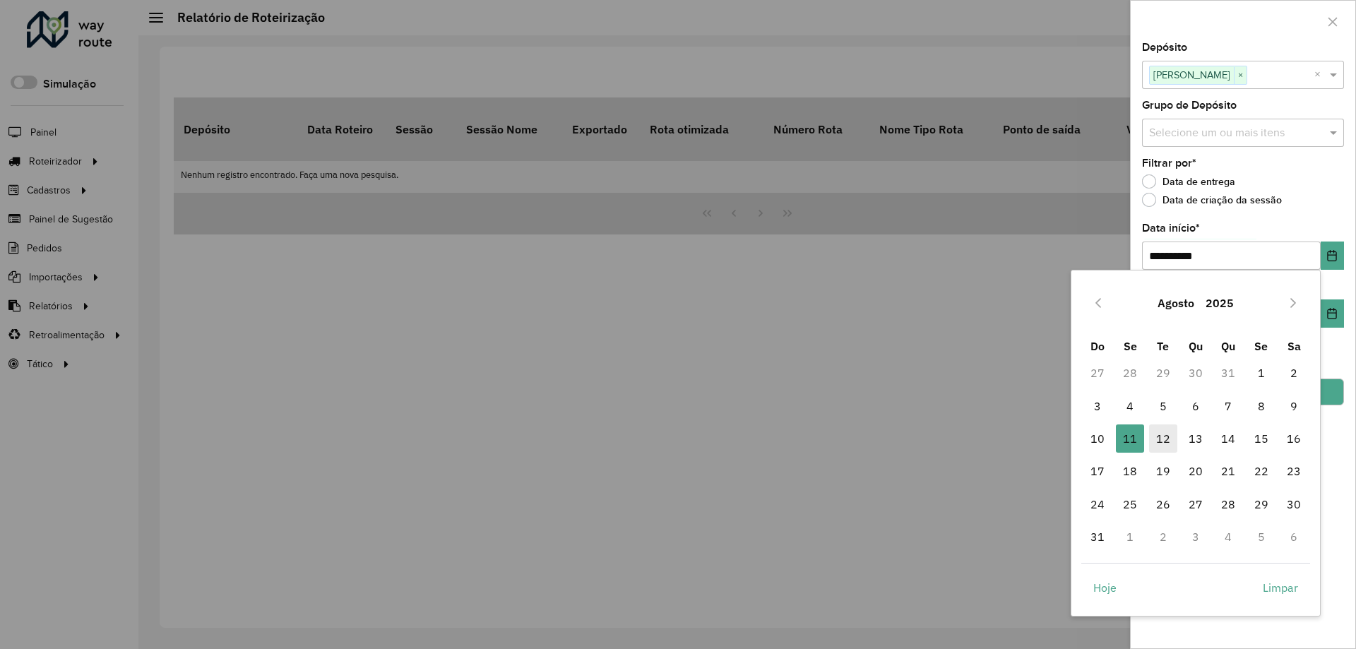
click at [1164, 437] on span "12" at bounding box center [1163, 439] width 28 height 28
type input "**********"
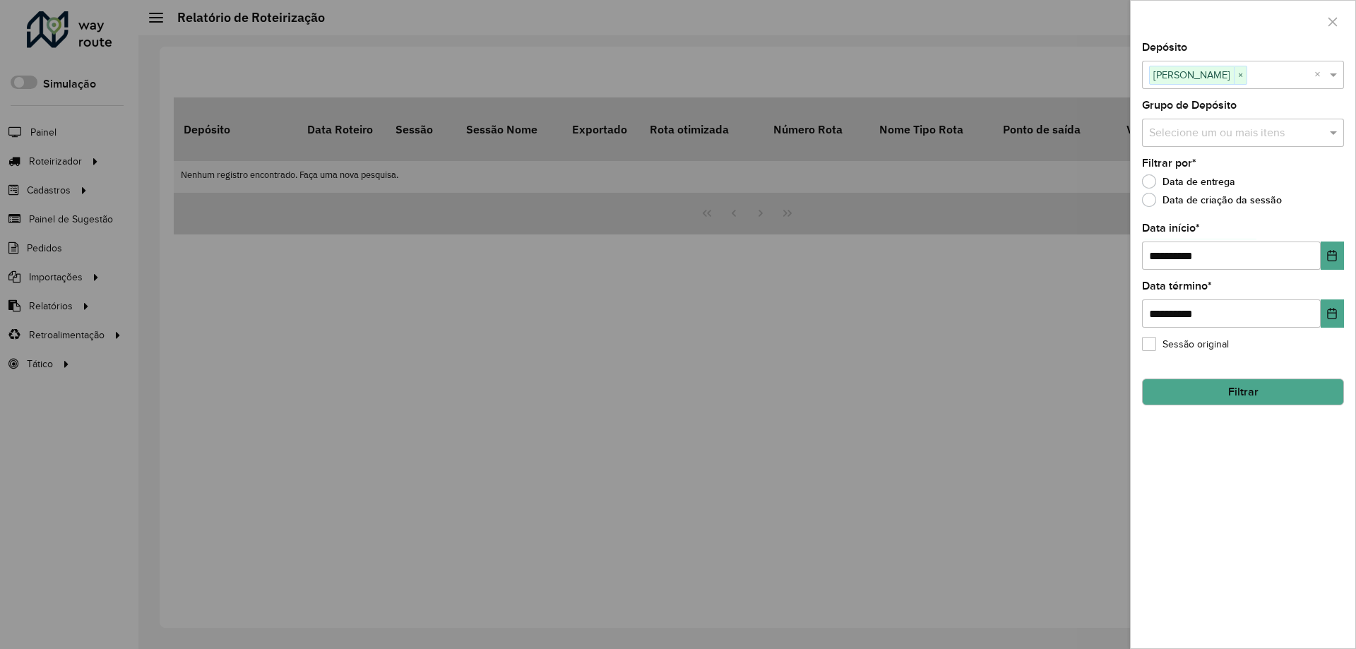
click at [1331, 386] on button "Filtrar" at bounding box center [1243, 392] width 202 height 27
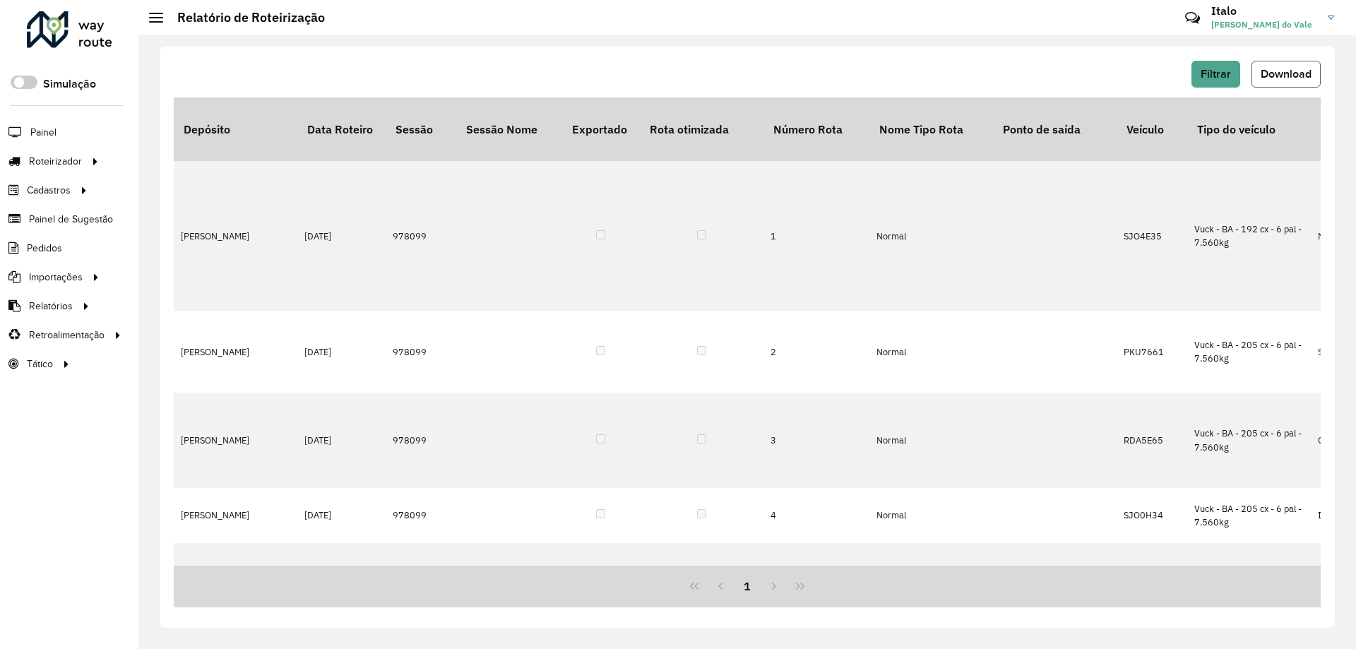
click at [1283, 78] on span "Download" at bounding box center [1286, 74] width 51 height 12
click at [89, 44] on div at bounding box center [69, 29] width 85 height 37
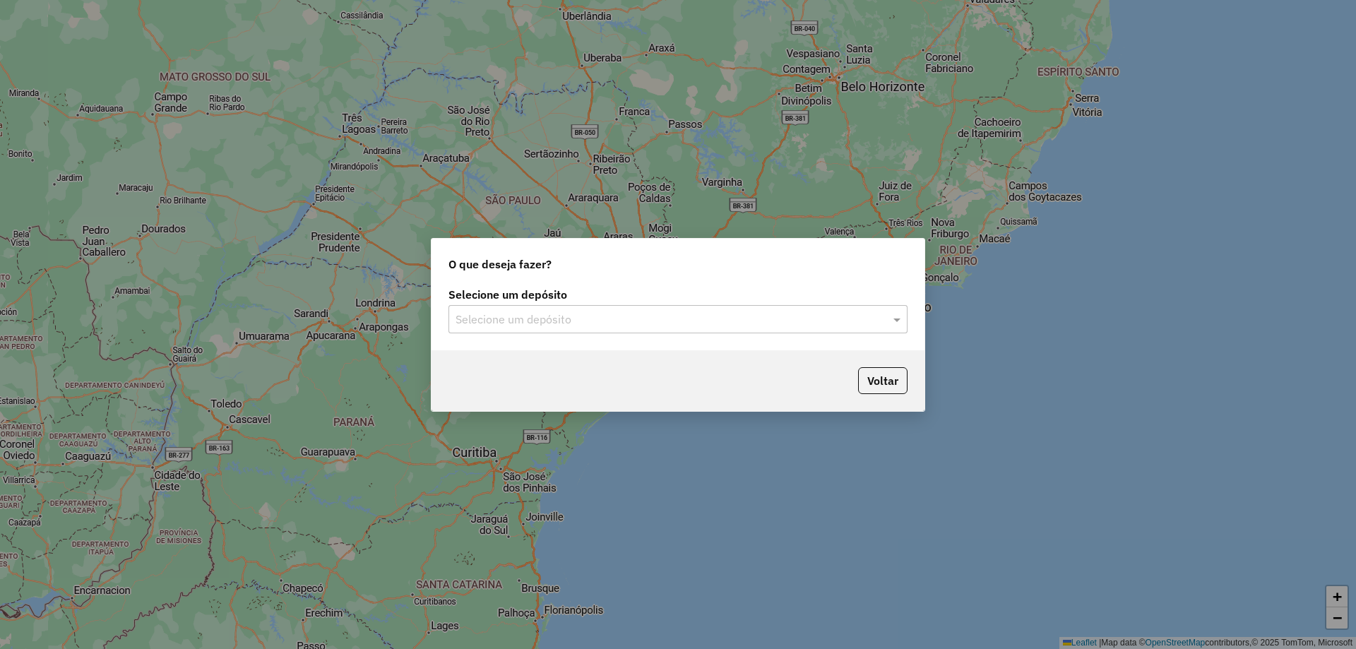
click at [513, 323] on input "text" at bounding box center [664, 319] width 417 height 17
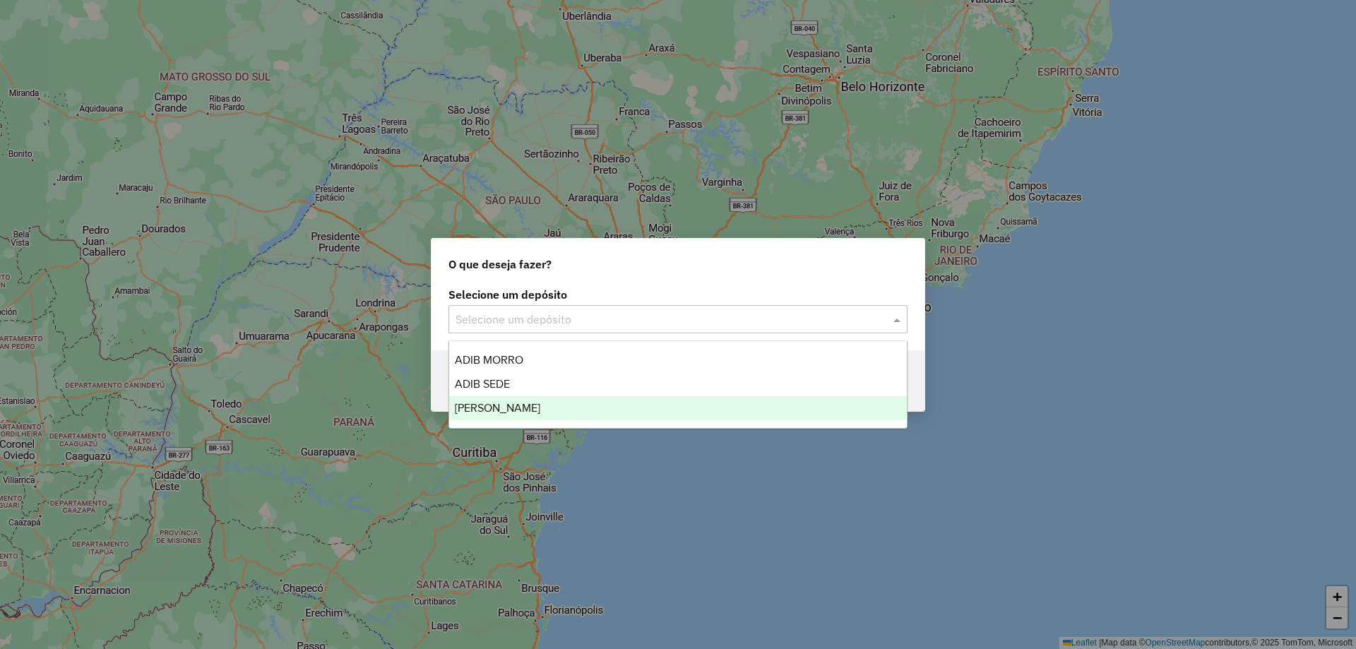
click at [501, 403] on span "[PERSON_NAME]" at bounding box center [497, 408] width 85 height 12
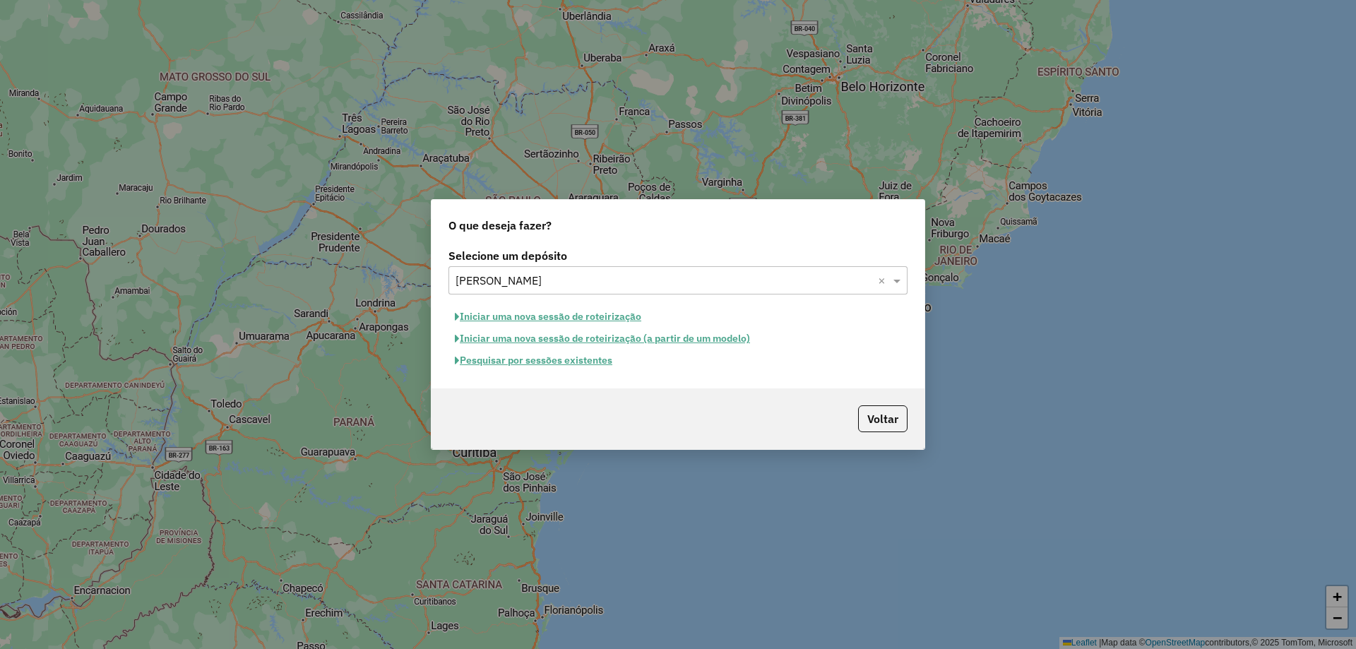
click at [595, 319] on button "Iniciar uma nova sessão de roteirização" at bounding box center [548, 317] width 199 height 22
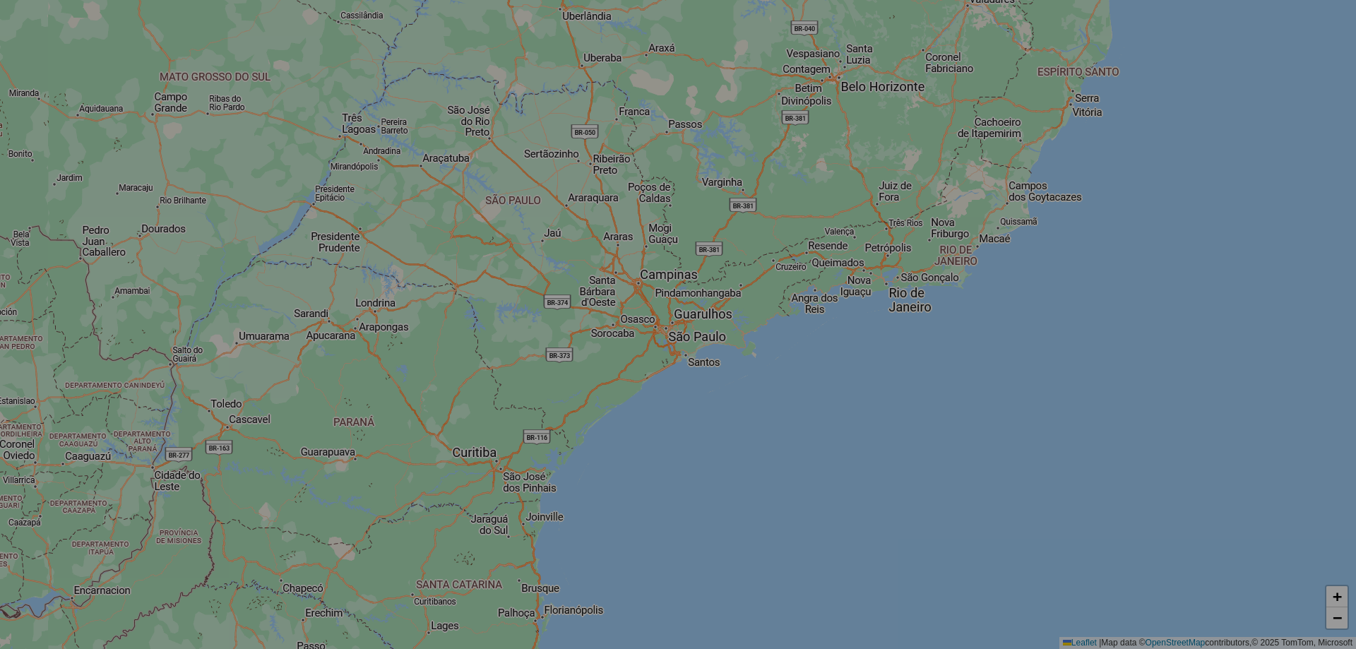
select select "*"
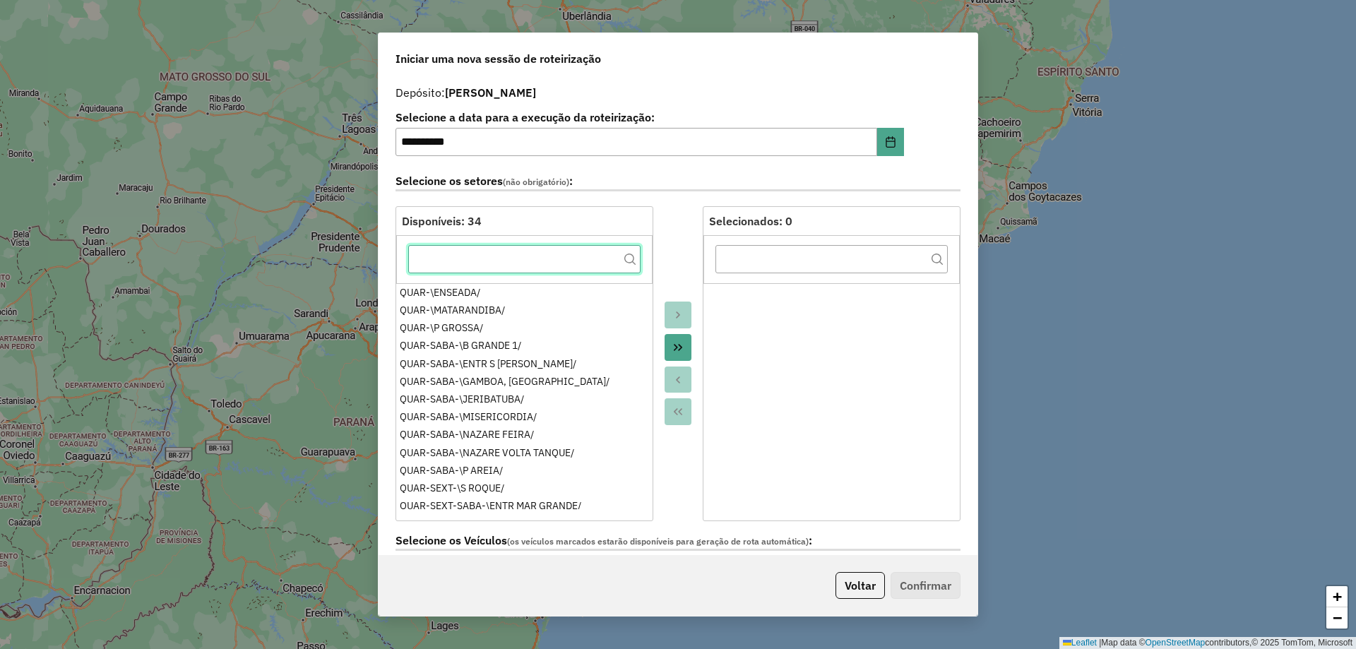
click at [533, 258] on input "text" at bounding box center [524, 259] width 232 height 28
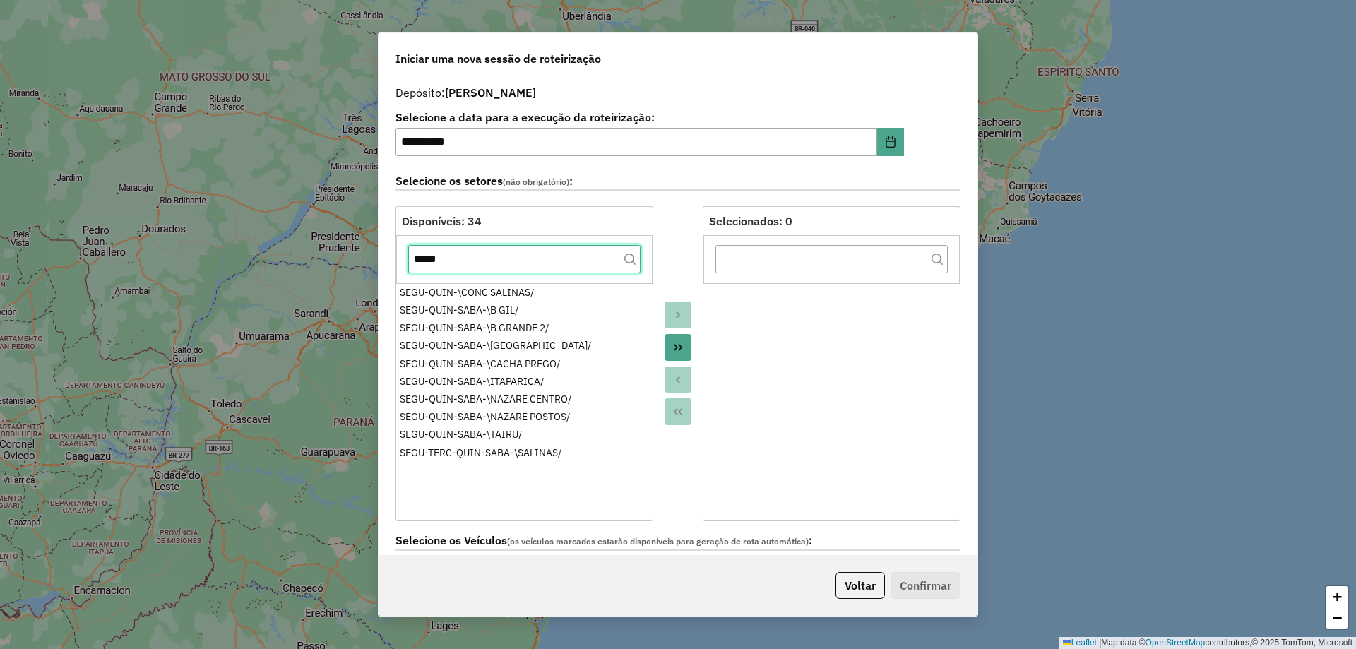
type input "*****"
click at [667, 343] on button "Move All to Target" at bounding box center [678, 347] width 27 height 27
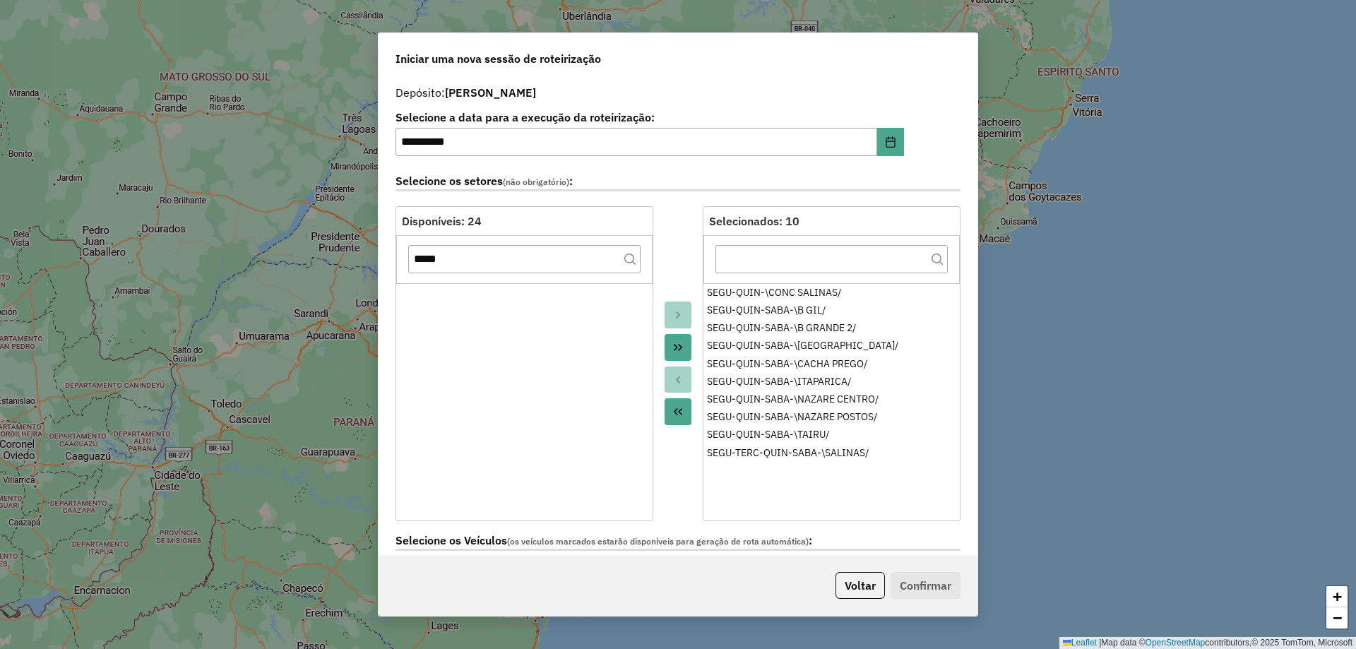
scroll to position [212, 0]
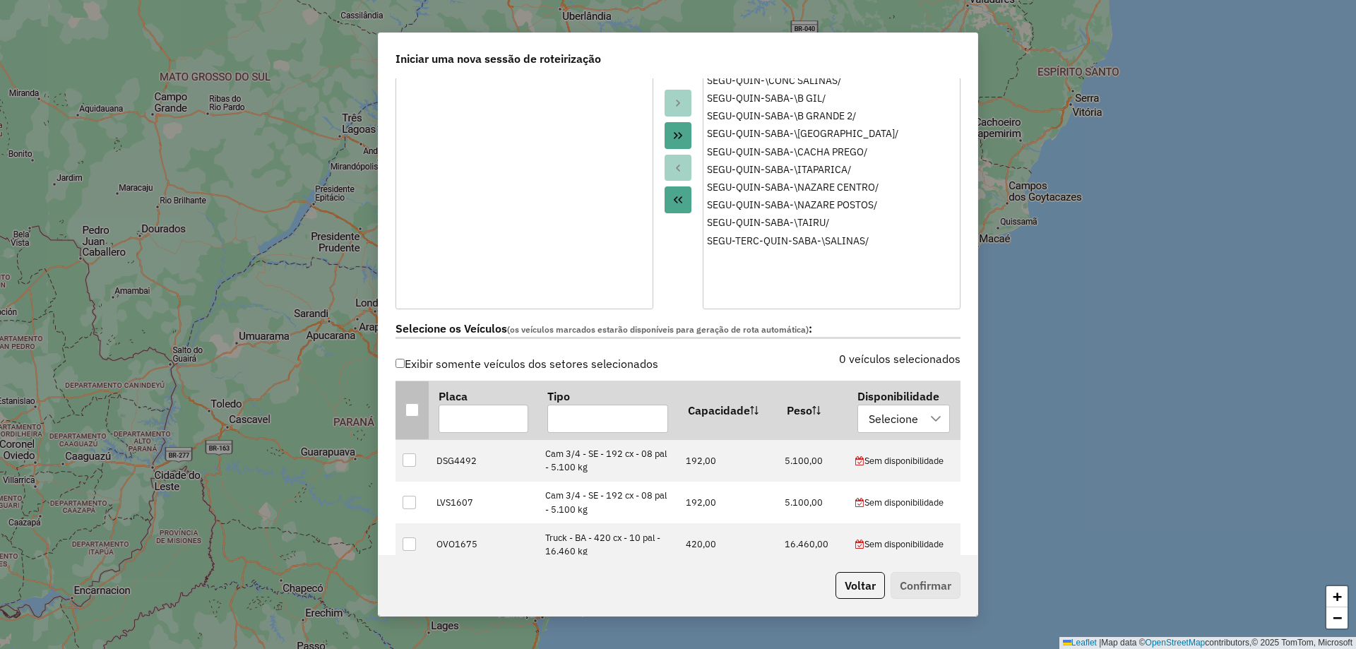
click at [417, 405] on div at bounding box center [411, 409] width 13 height 13
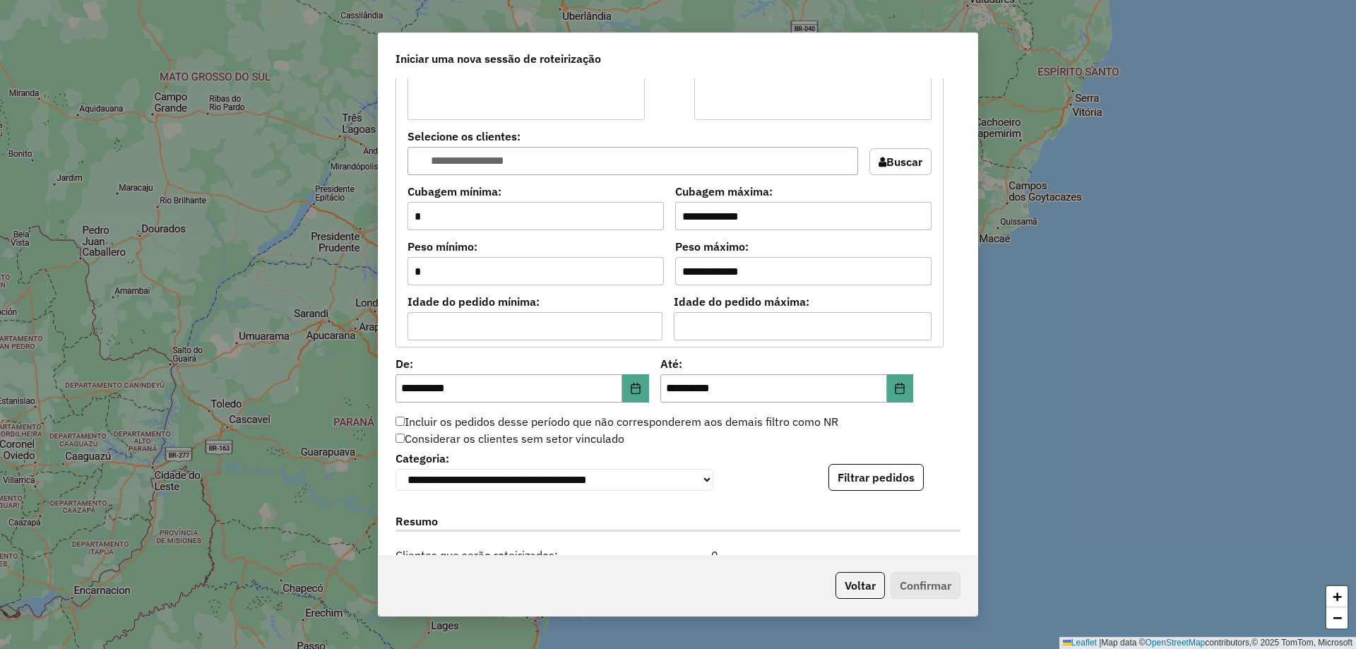
scroll to position [1130, 0]
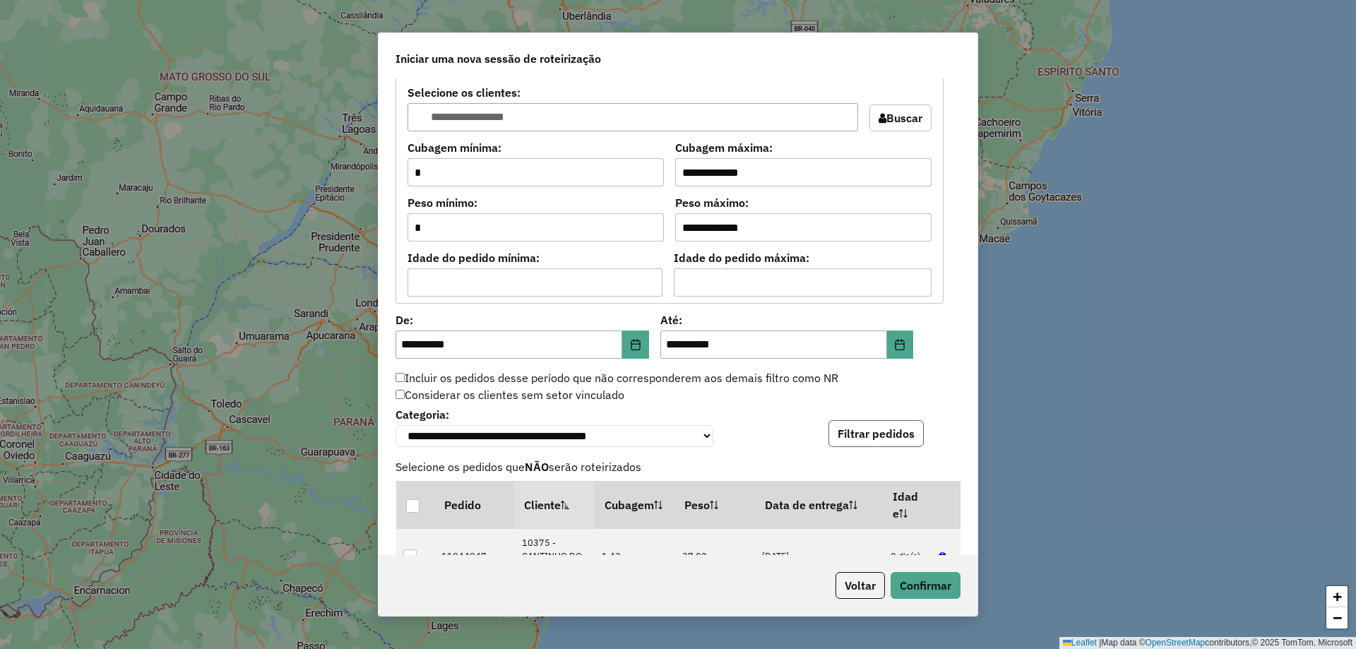
click at [869, 447] on button "Filtrar pedidos" at bounding box center [876, 433] width 95 height 27
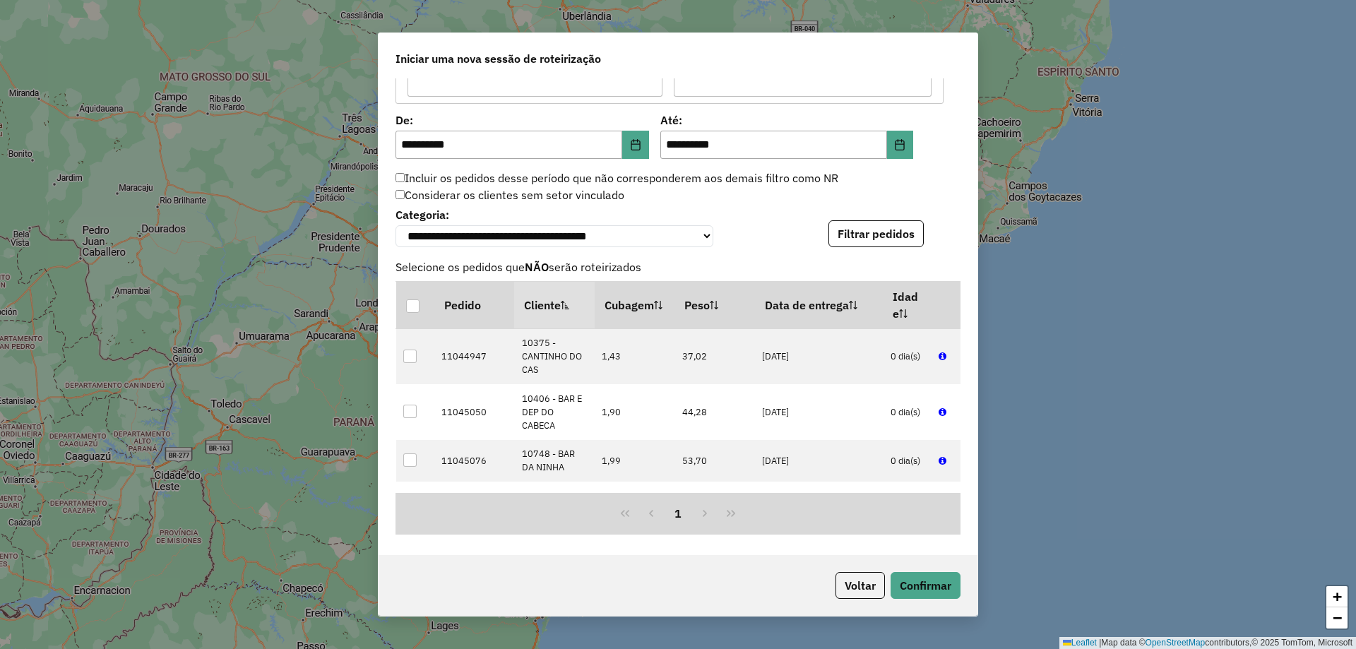
scroll to position [1413, 0]
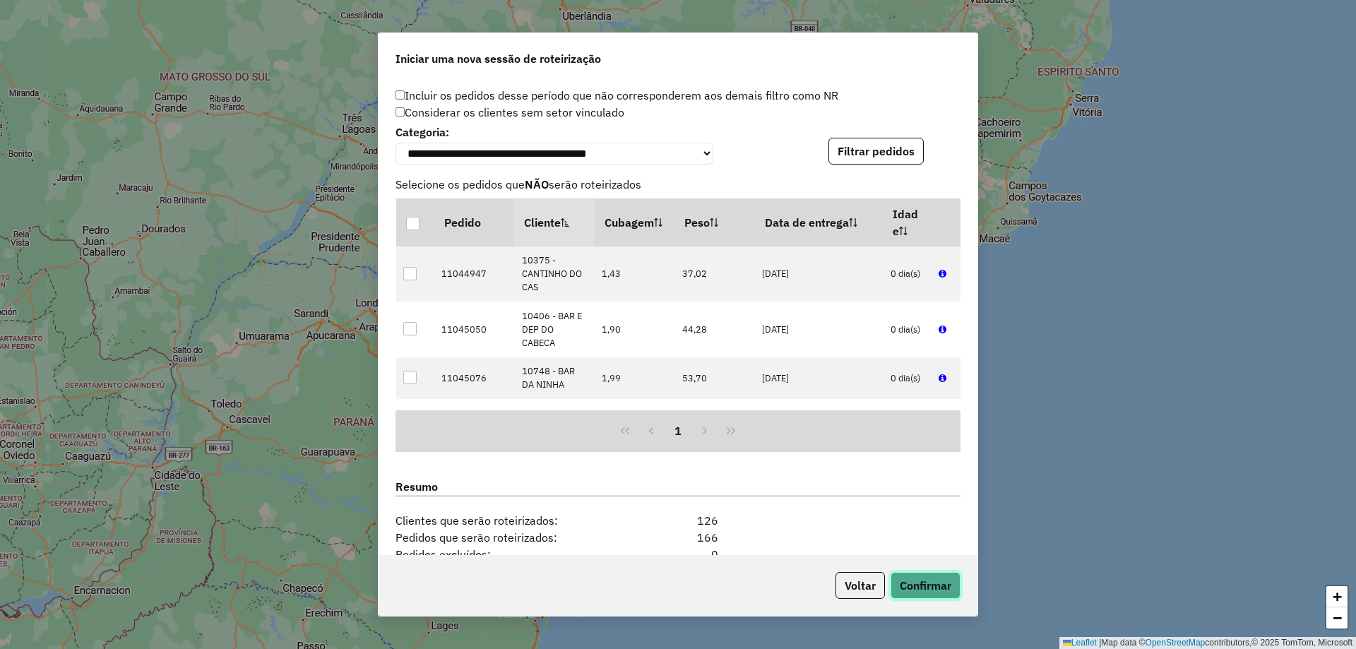
click at [931, 574] on button "Confirmar" at bounding box center [926, 585] width 70 height 27
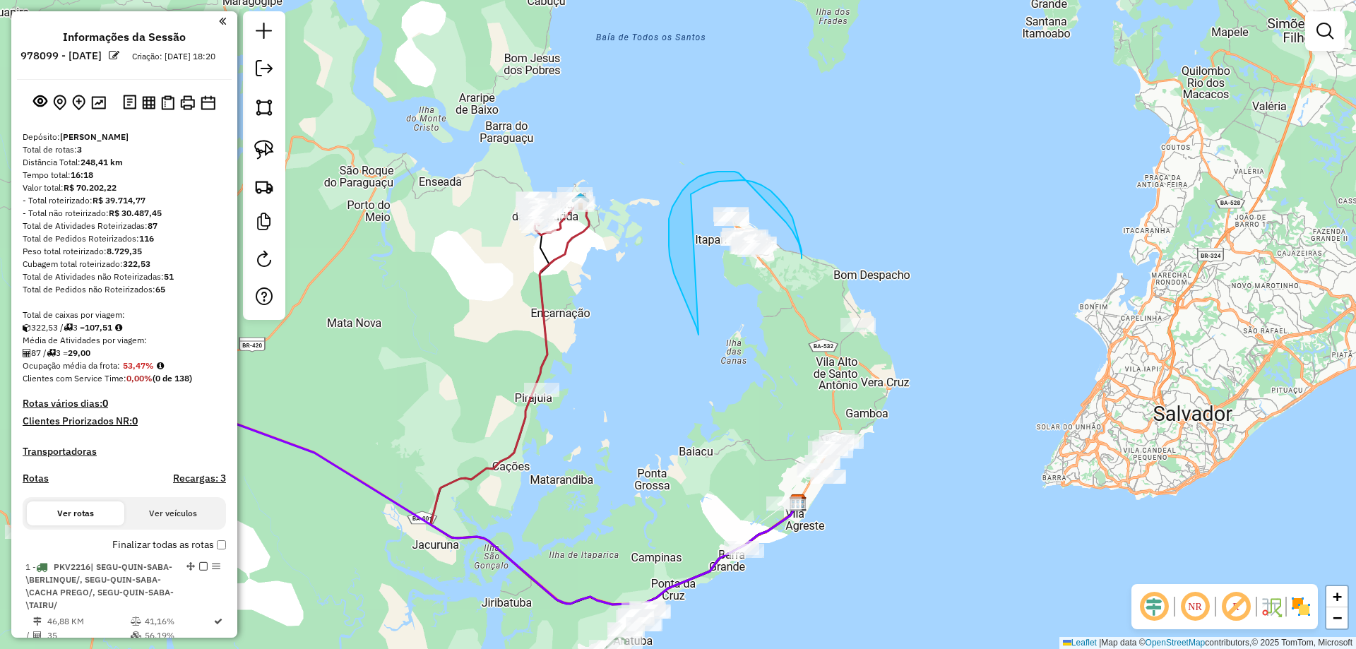
drag, startPoint x: 691, startPoint y: 315, endPoint x: 684, endPoint y: 213, distance: 102.7
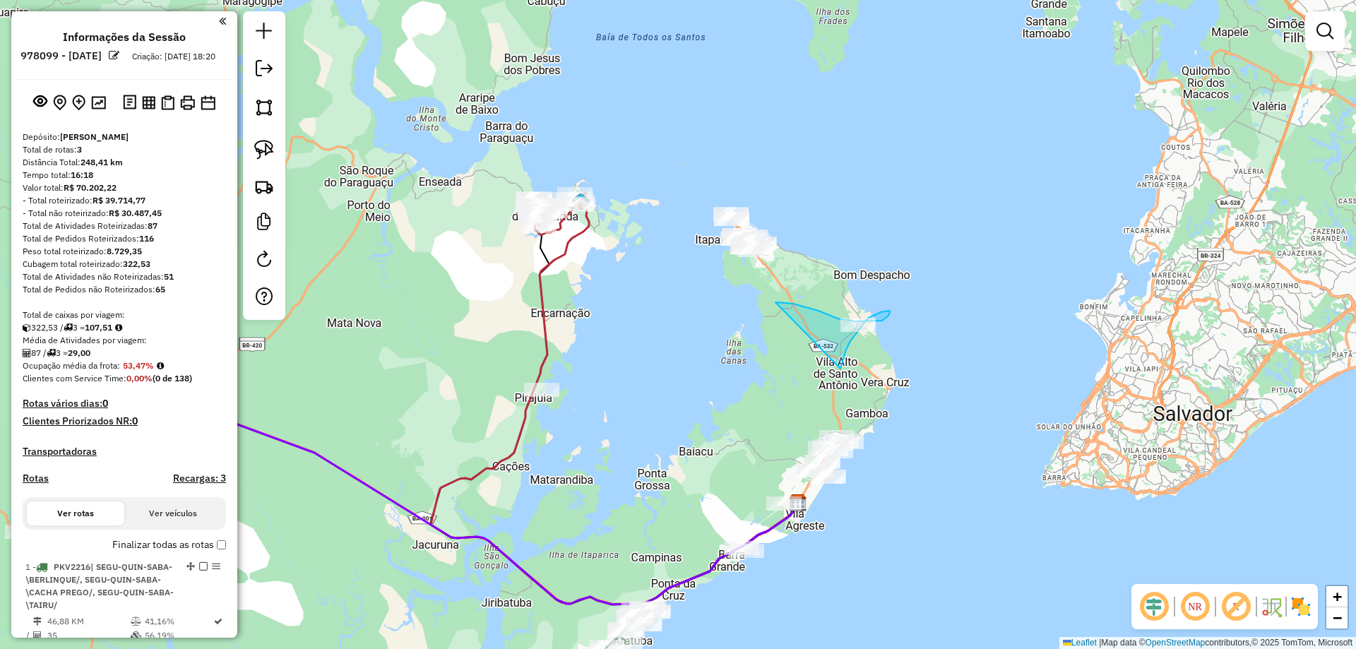
drag, startPoint x: 855, startPoint y: 336, endPoint x: 788, endPoint y: 318, distance: 69.4
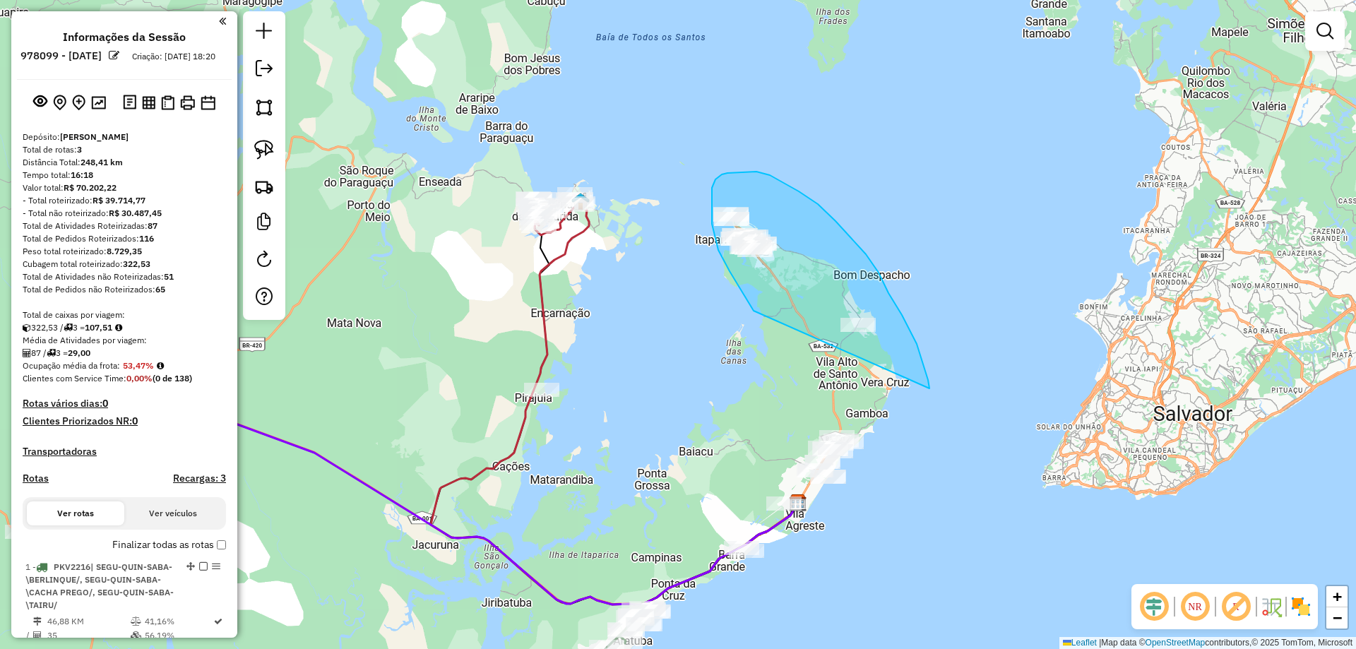
drag, startPoint x: 730, startPoint y: 271, endPoint x: 931, endPoint y: 408, distance: 243.1
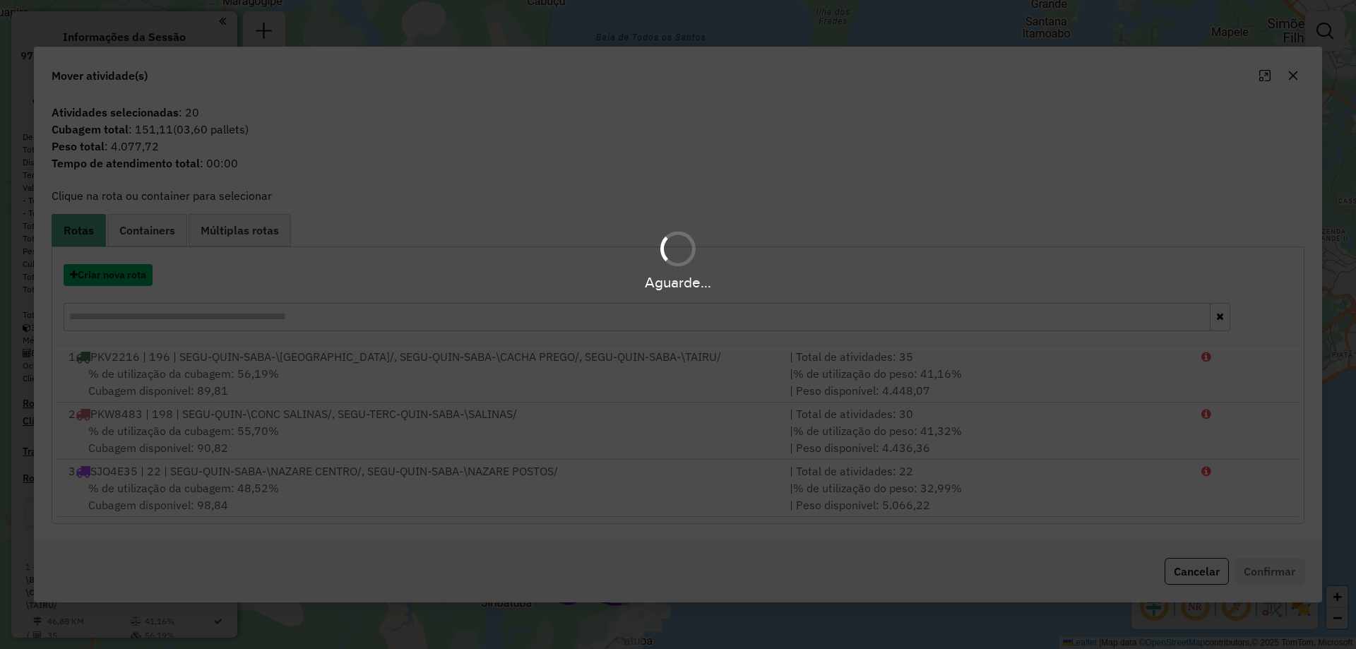
click at [112, 275] on button "Criar nova rota" at bounding box center [108, 275] width 89 height 22
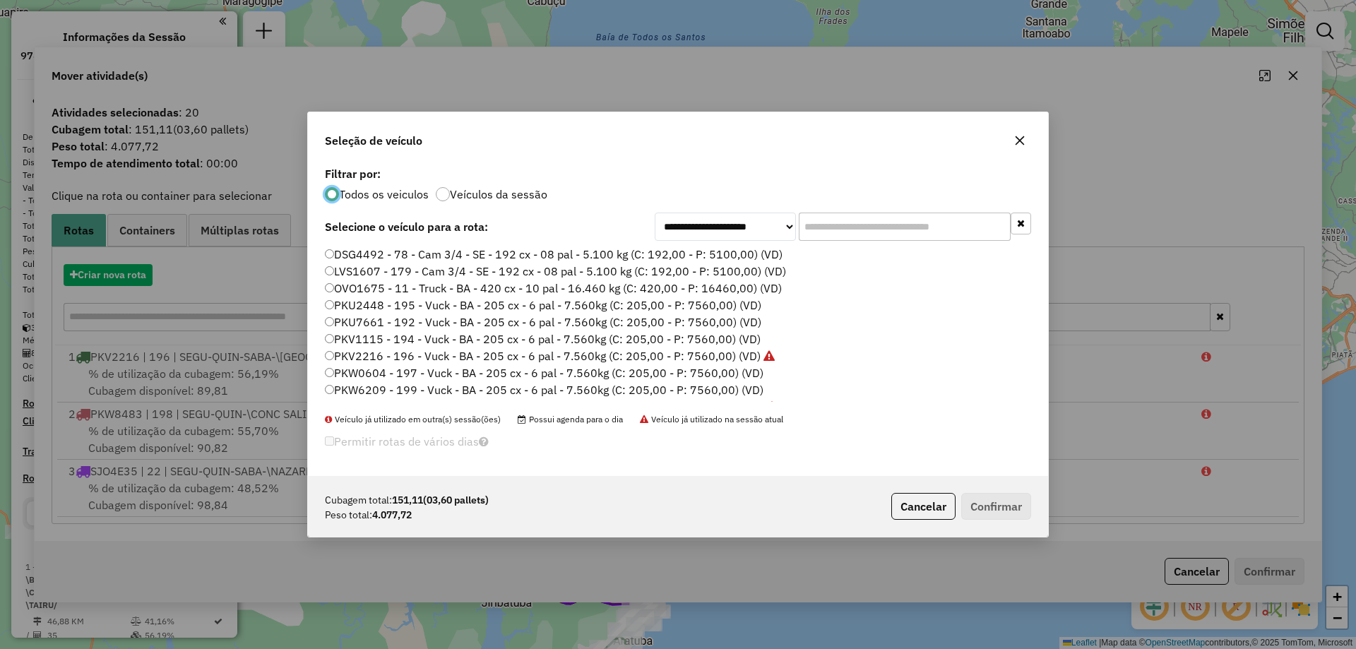
click at [112, 275] on div "**********" at bounding box center [678, 324] width 1356 height 649
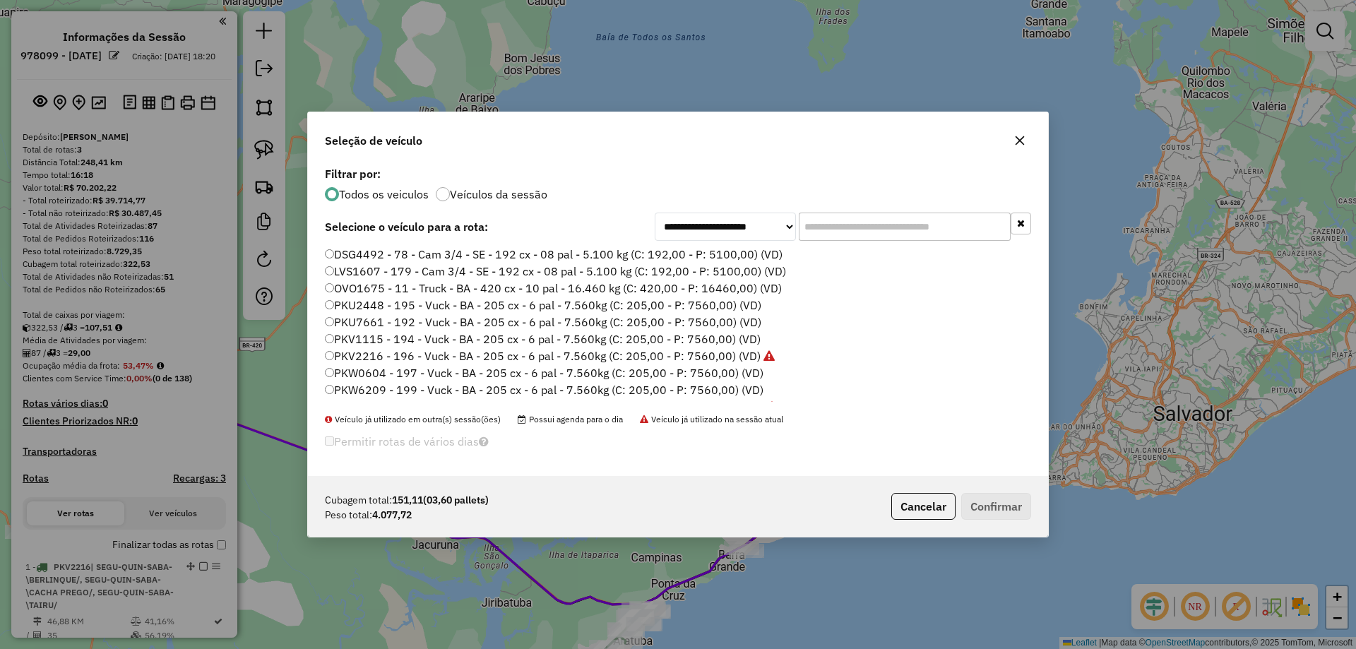
scroll to position [8, 4]
click at [884, 222] on input "text" at bounding box center [905, 227] width 212 height 28
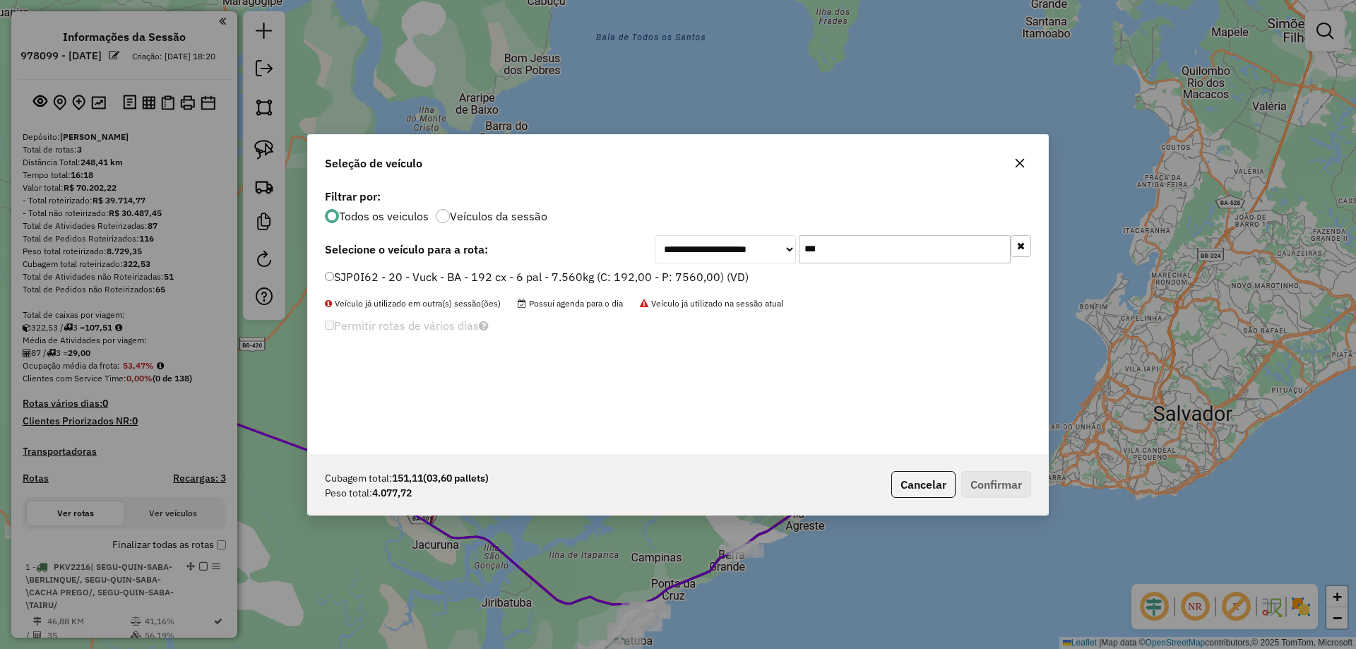
type input "***"
click at [642, 265] on div "**********" at bounding box center [678, 320] width 740 height 268
click at [640, 266] on div "**********" at bounding box center [678, 320] width 740 height 268
click at [711, 282] on label "SJP0I62 - 20 - Vuck - BA - 192 cx - 6 pal - 7.560kg (C: 192,00 - P: 7560,00) (V…" at bounding box center [537, 276] width 424 height 17
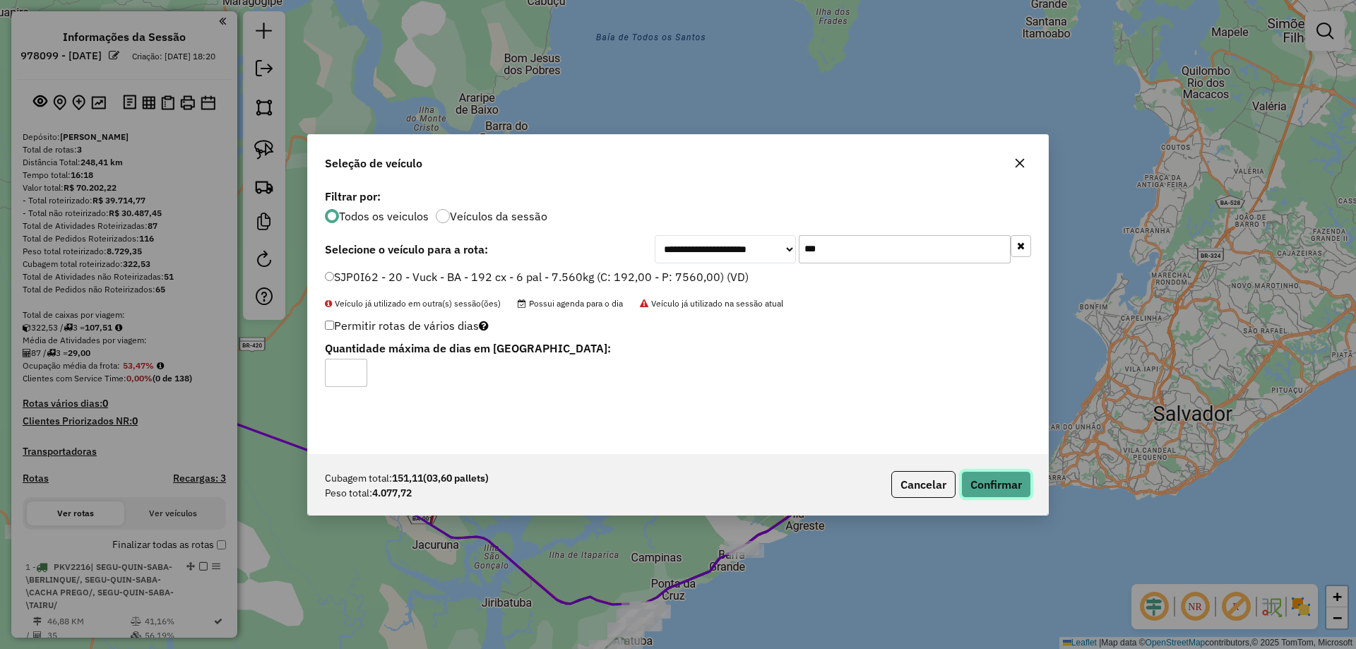
click at [1028, 482] on button "Confirmar" at bounding box center [996, 484] width 70 height 27
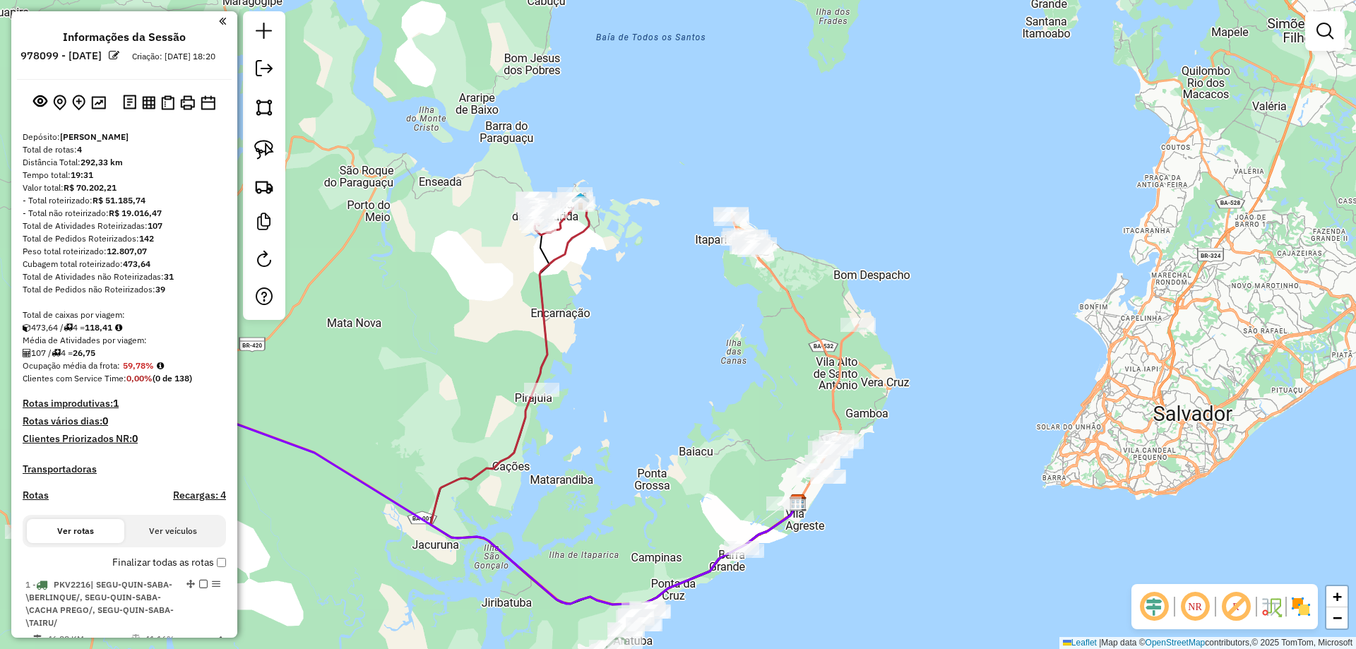
select select "**********"
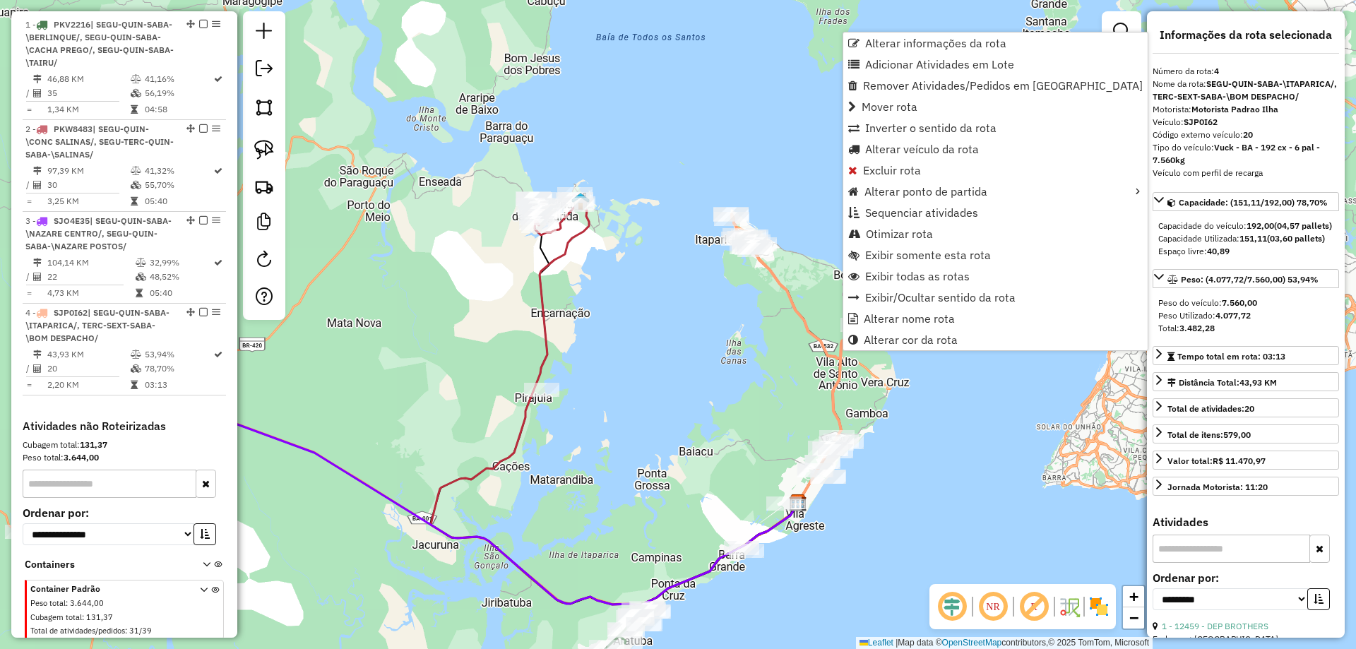
scroll to position [609, 0]
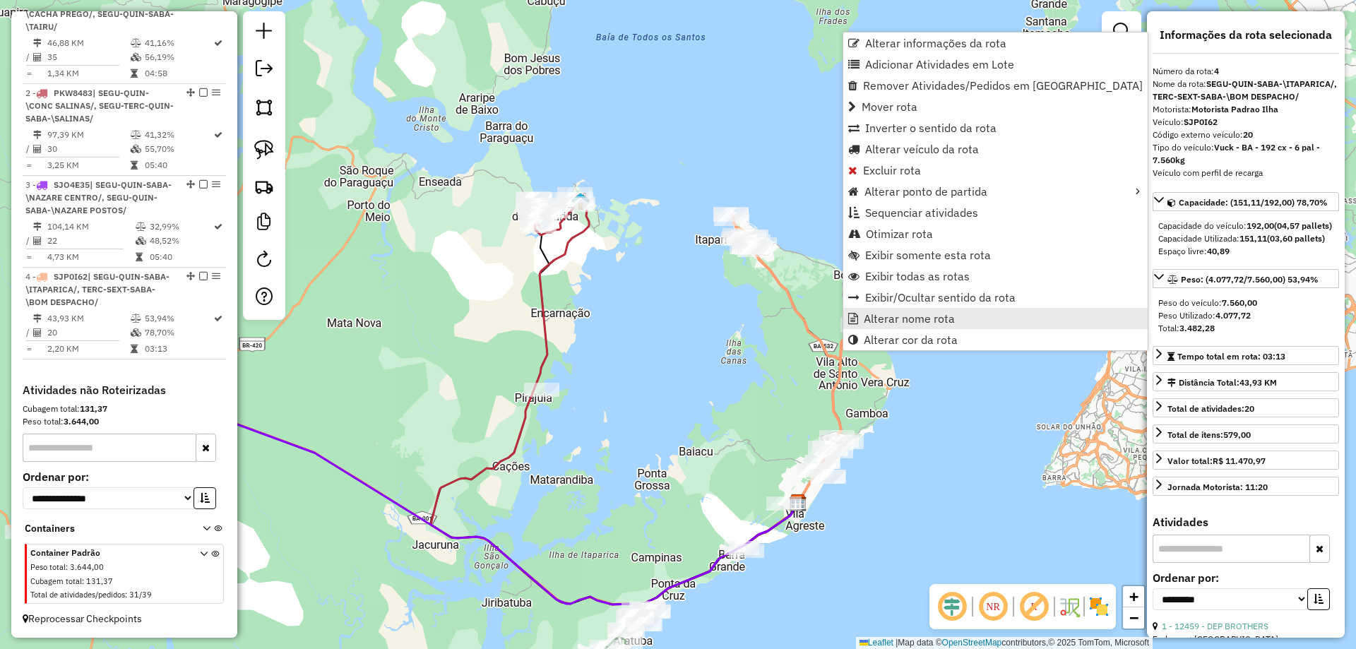
click at [867, 313] on span "Alterar nome rota" at bounding box center [909, 318] width 91 height 11
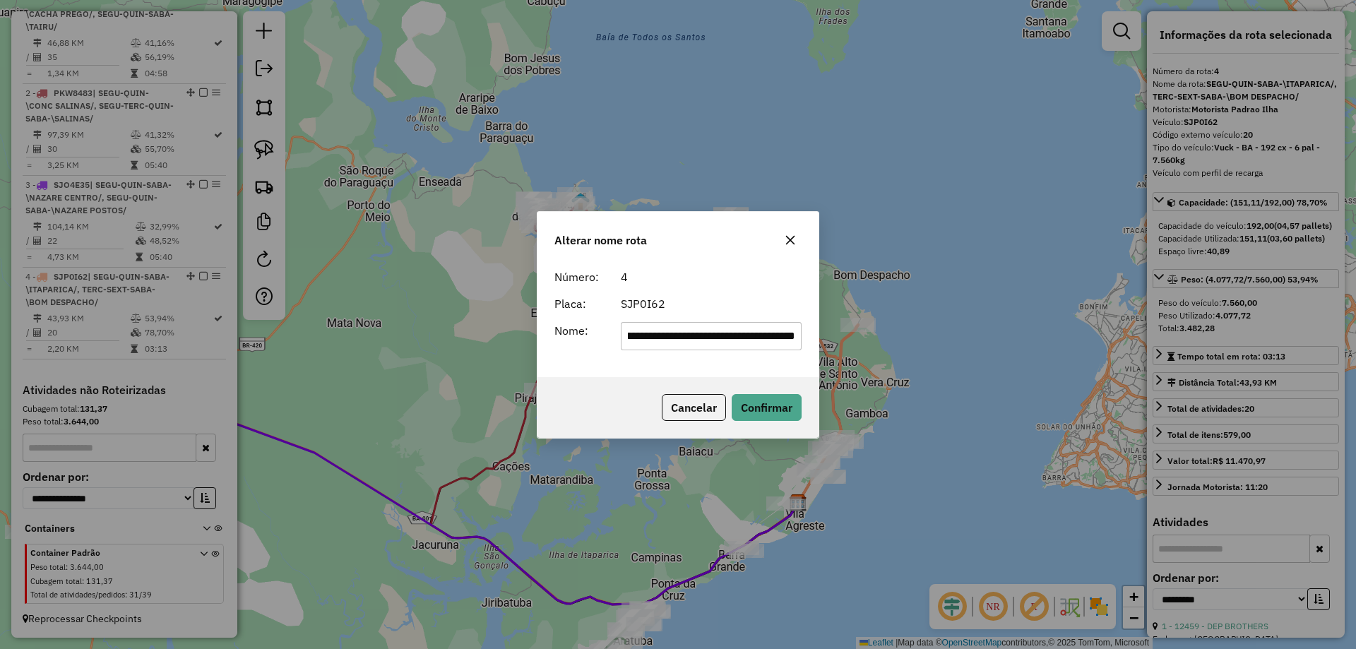
scroll to position [0, 0]
type input "*********"
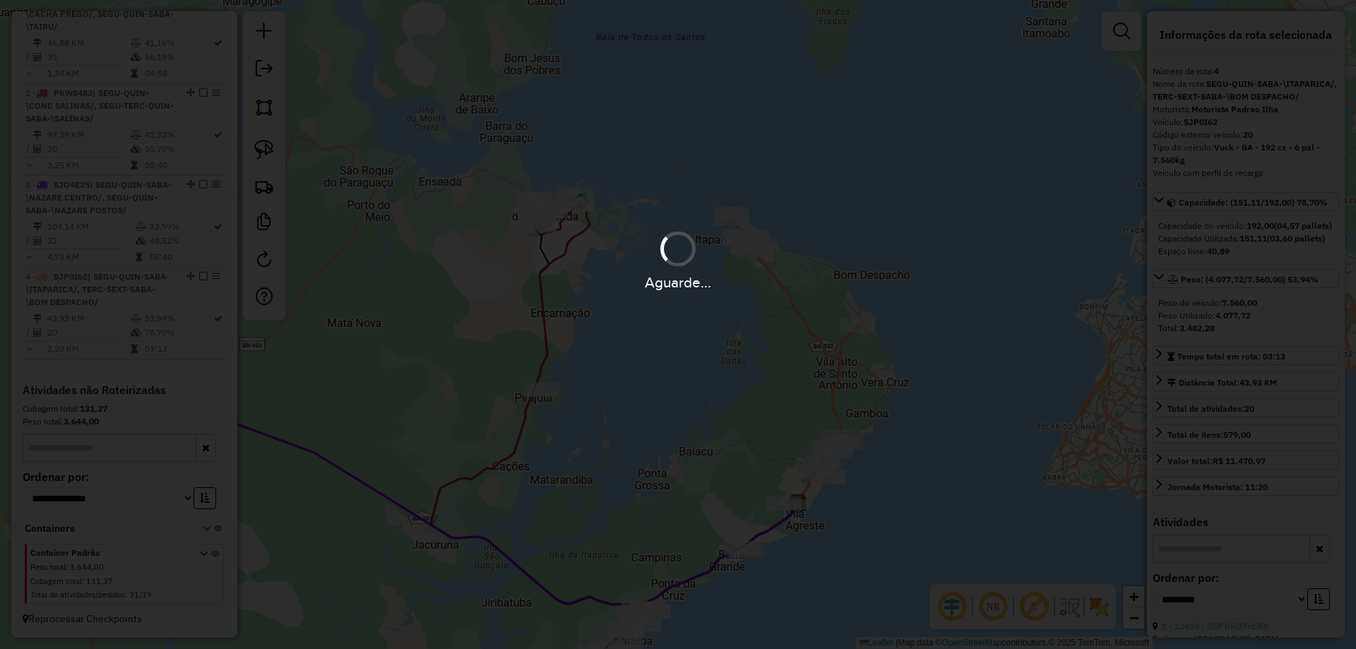
scroll to position [583, 0]
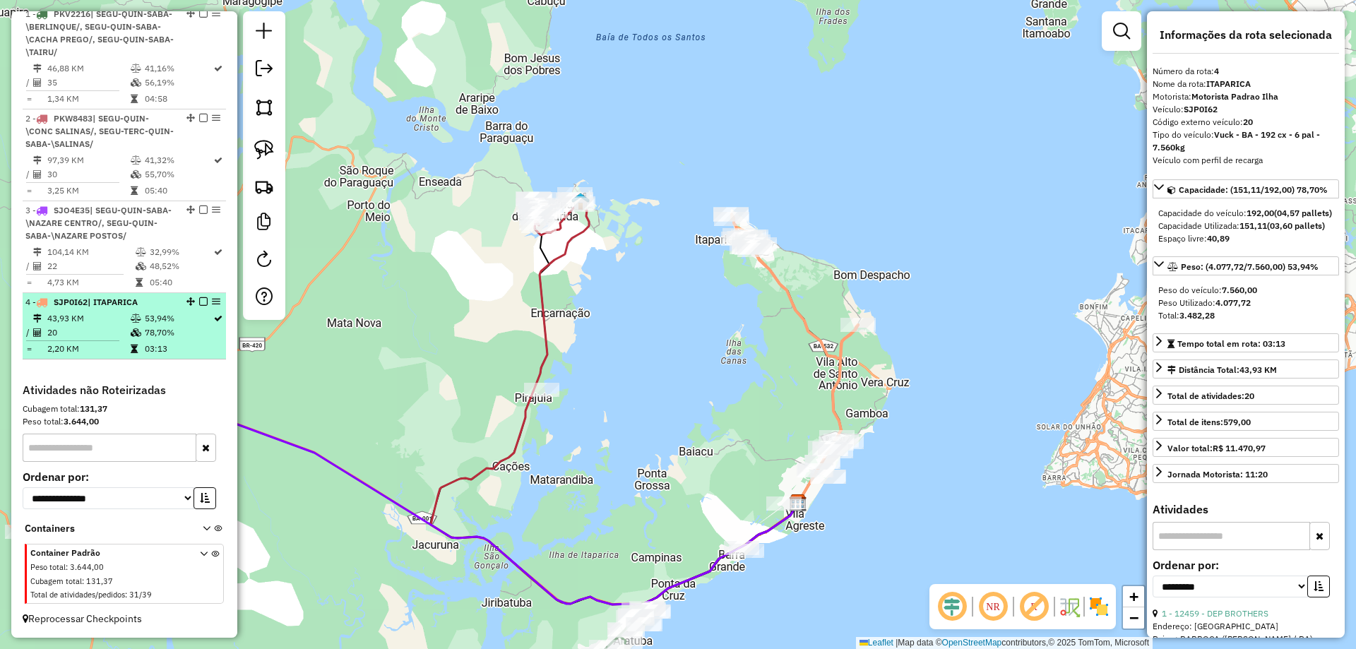
click at [199, 299] on em at bounding box center [203, 301] width 8 height 8
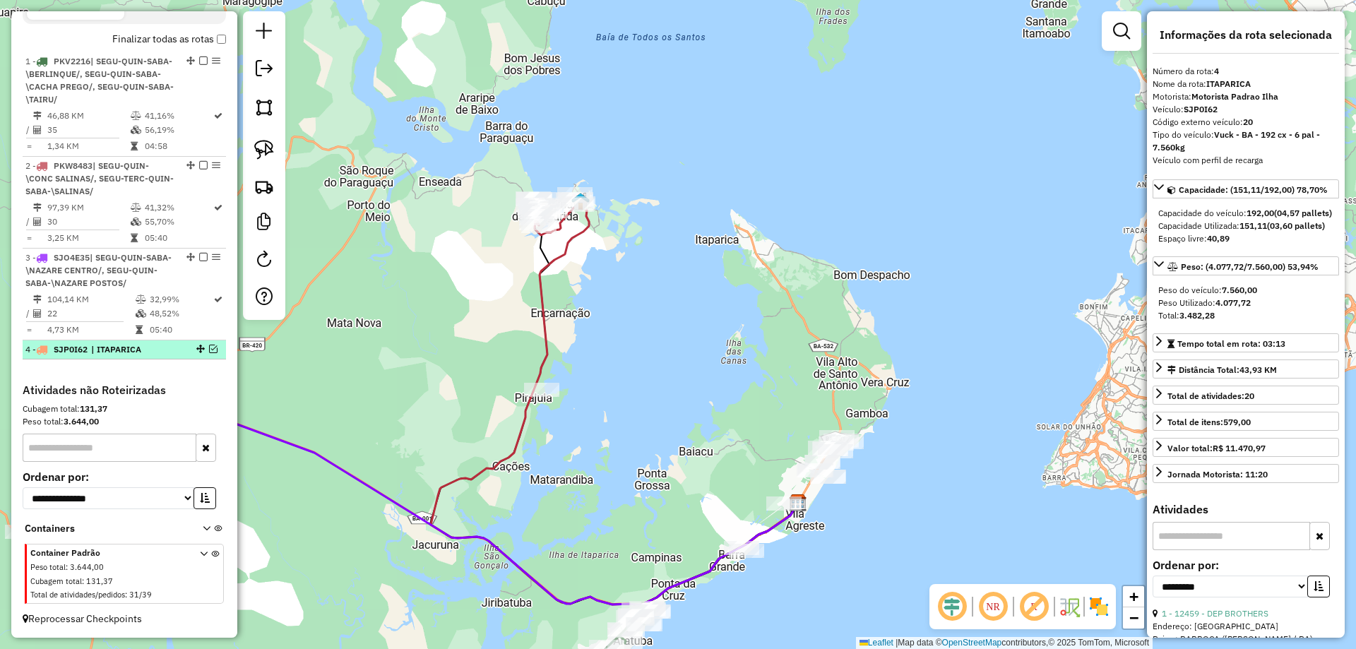
scroll to position [536, 0]
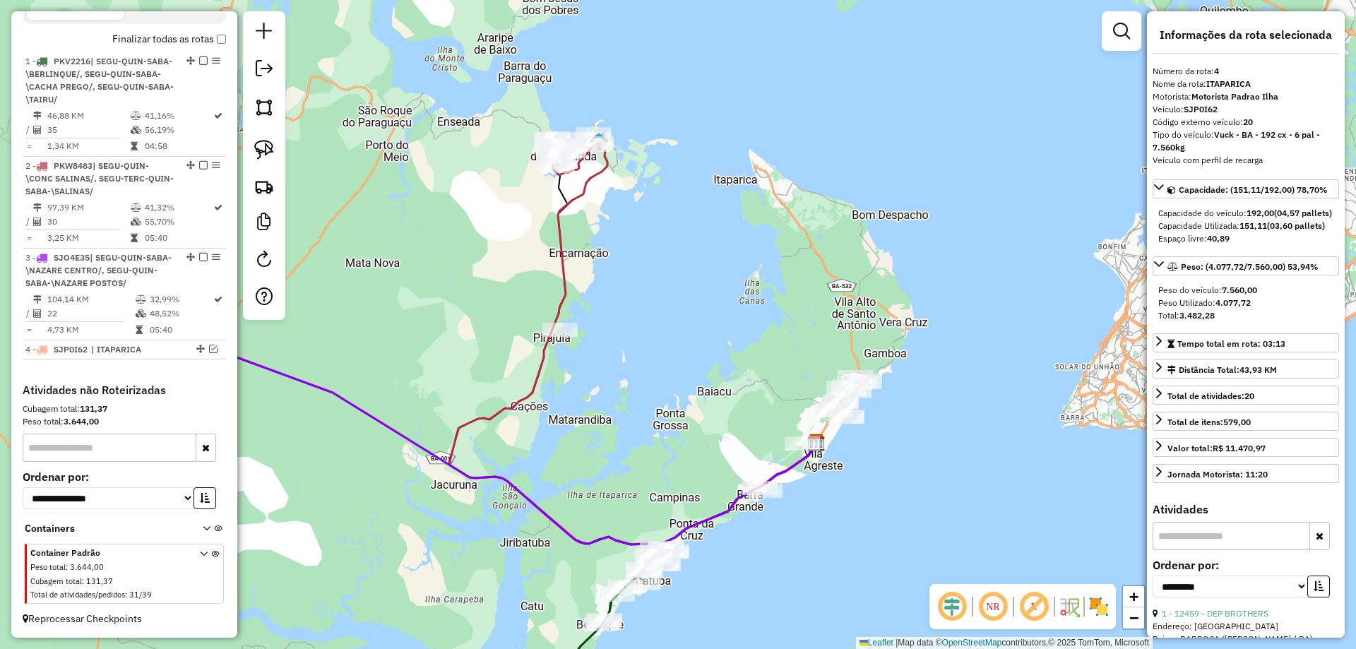
drag, startPoint x: 758, startPoint y: 424, endPoint x: 778, endPoint y: 315, distance: 110.6
click at [778, 315] on div "Janela de atendimento Grade de atendimento Capacidade Transportadoras Veículos …" at bounding box center [678, 324] width 1356 height 649
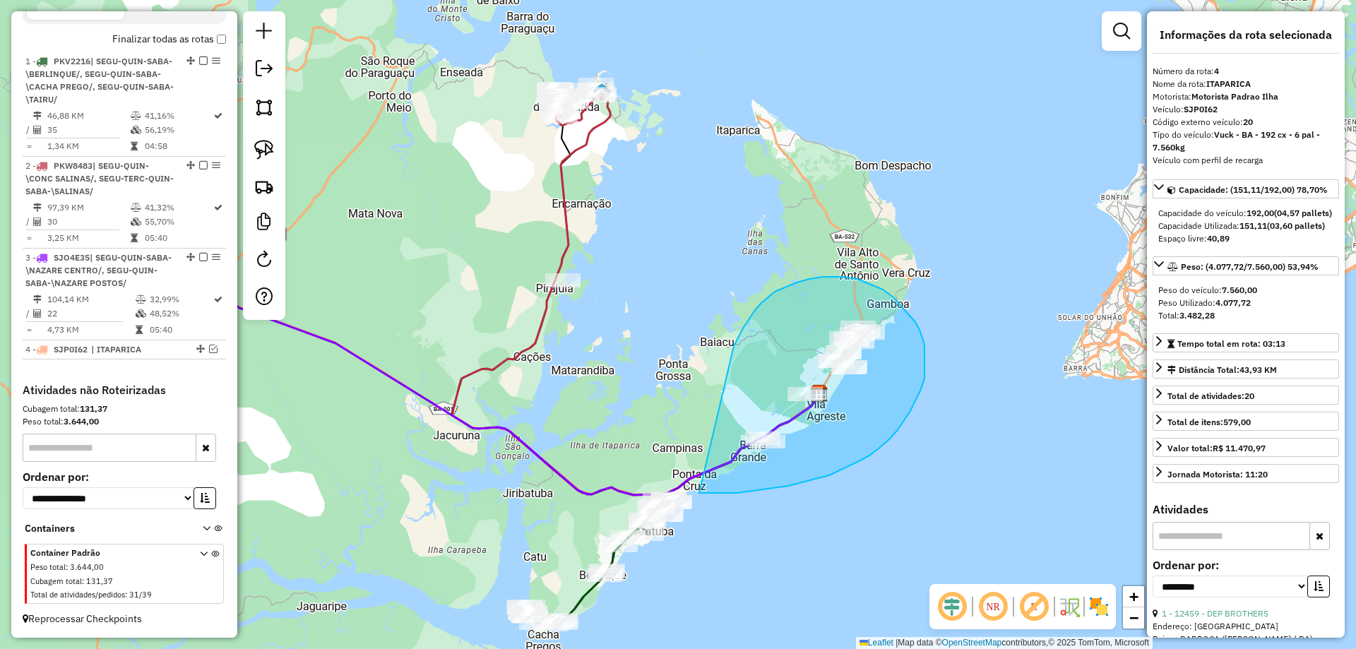
drag, startPoint x: 735, startPoint y: 343, endPoint x: 699, endPoint y: 493, distance: 154.7
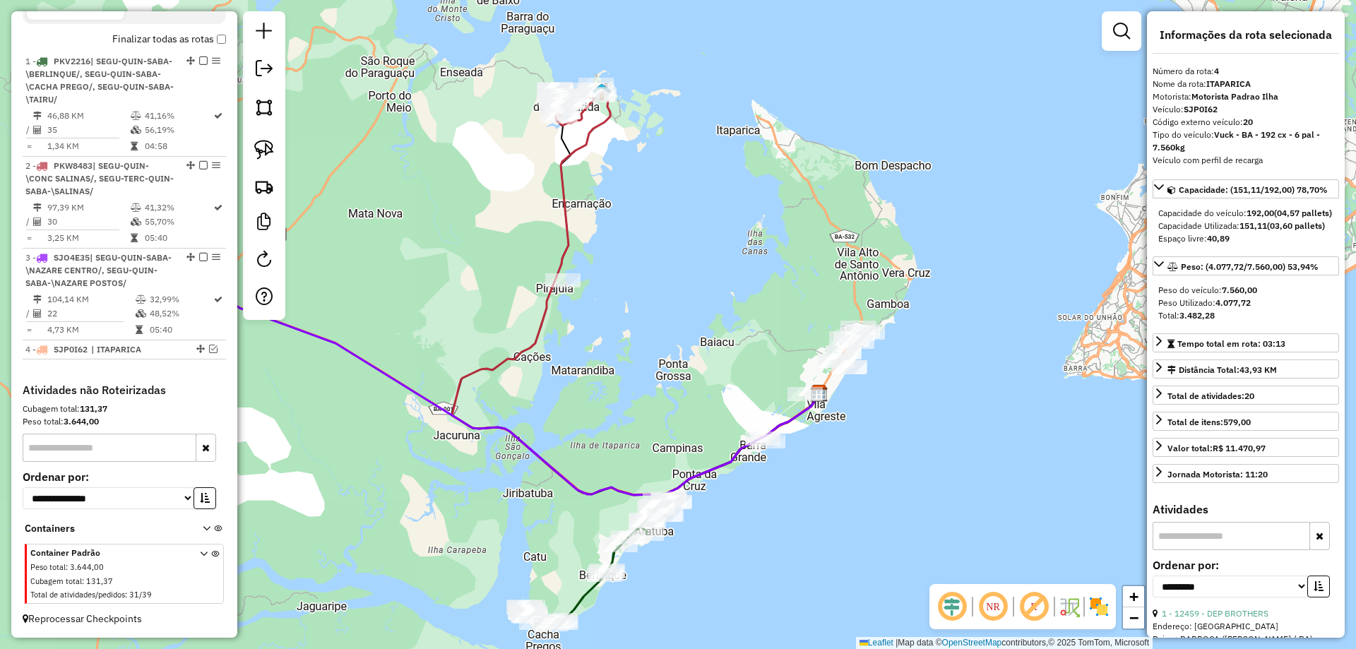
click at [566, 552] on div "Janela de atendimento Grade de atendimento Capacidade Transportadoras Veículos …" at bounding box center [678, 324] width 1356 height 649
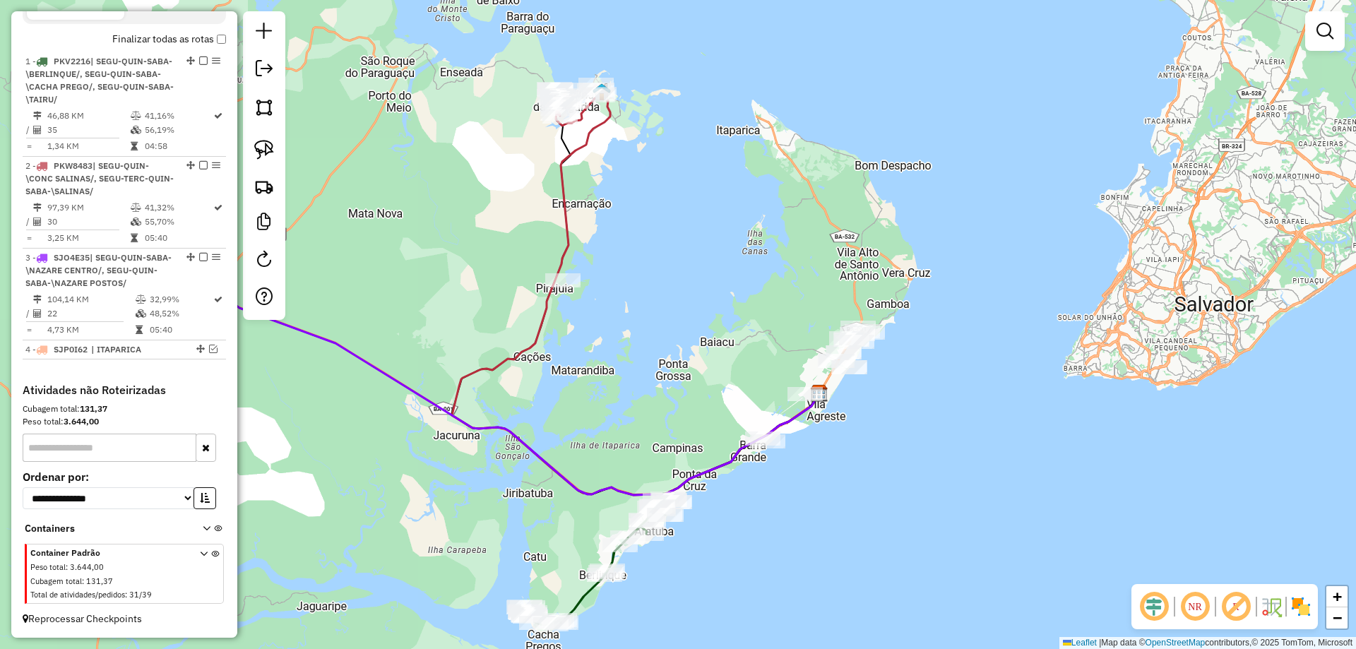
click at [582, 608] on icon at bounding box center [595, 562] width 141 height 125
select select "**********"
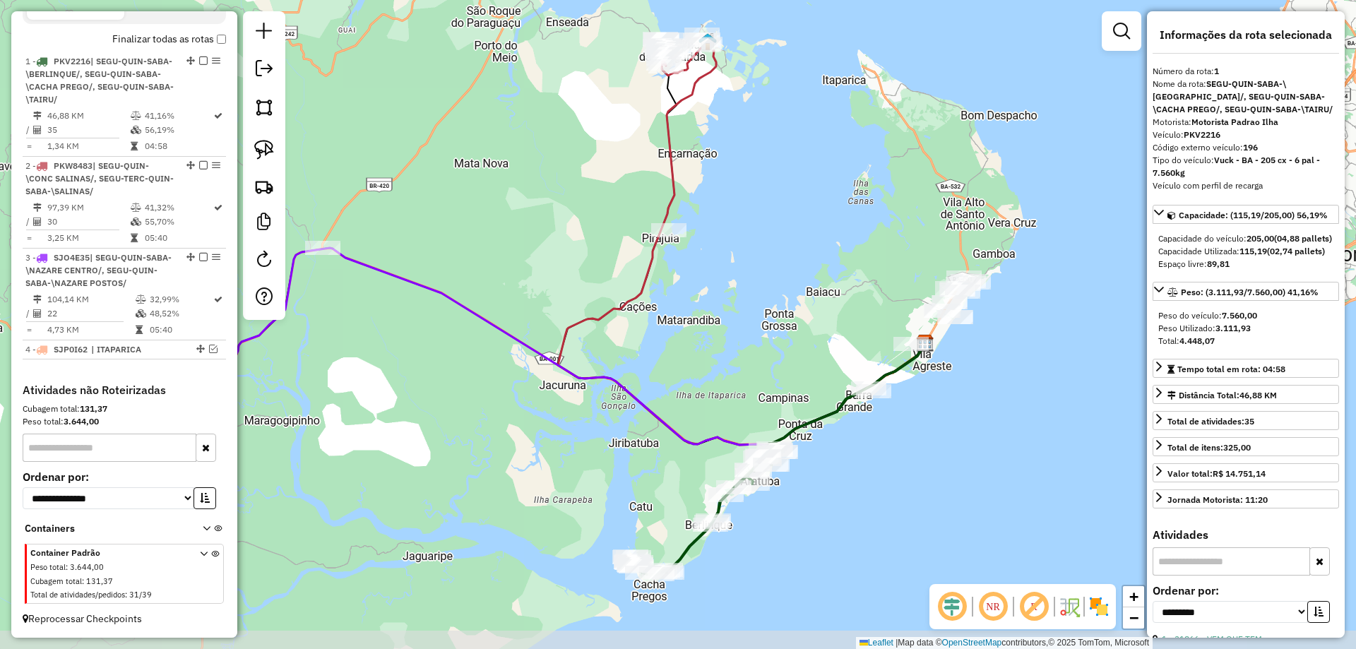
drag, startPoint x: 548, startPoint y: 492, endPoint x: 643, endPoint y: 446, distance: 105.8
click at [643, 446] on div "Janela de atendimento Grade de atendimento Capacidade Transportadoras Veículos …" at bounding box center [678, 324] width 1356 height 649
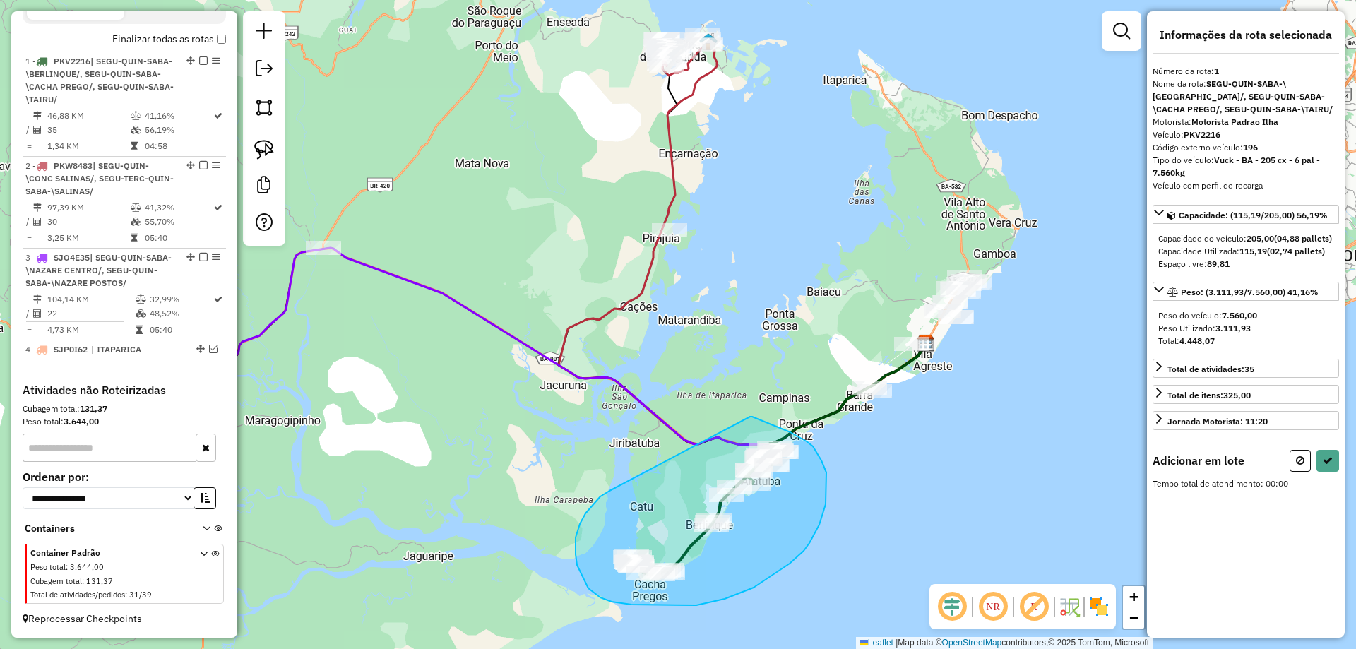
drag, startPoint x: 576, startPoint y: 538, endPoint x: 750, endPoint y: 417, distance: 212.2
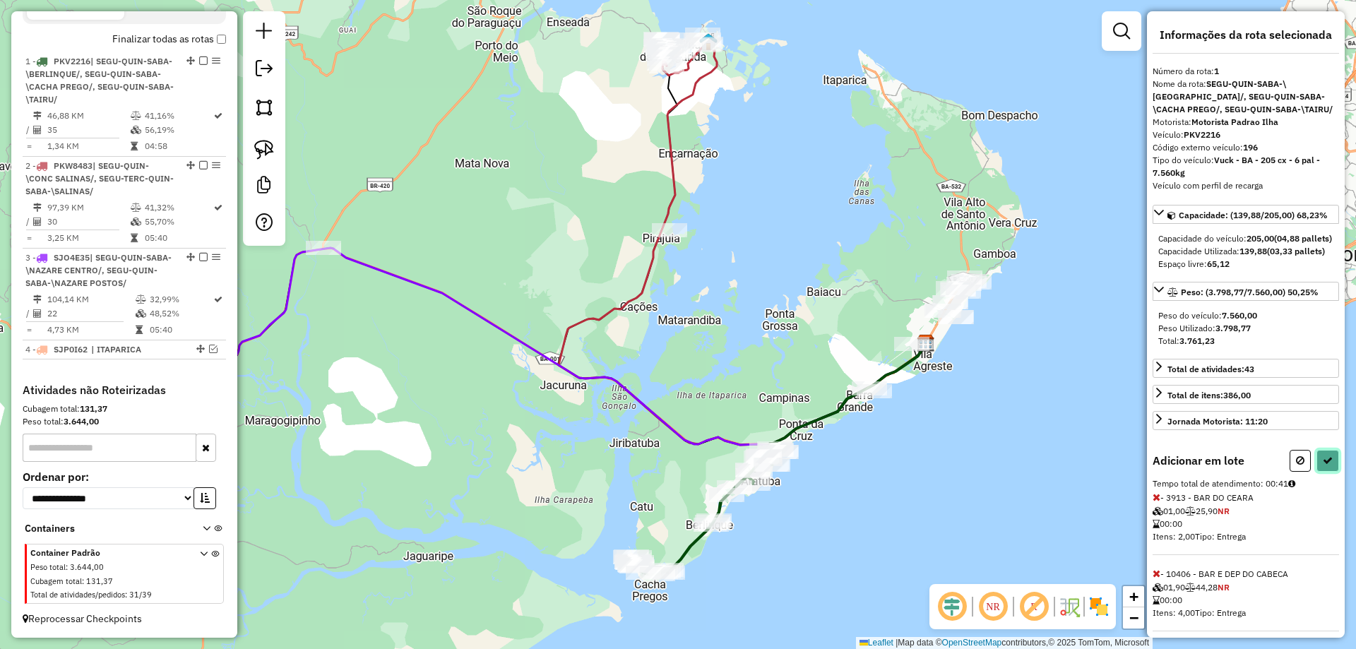
click at [1328, 465] on icon at bounding box center [1328, 461] width 10 height 10
select select "**********"
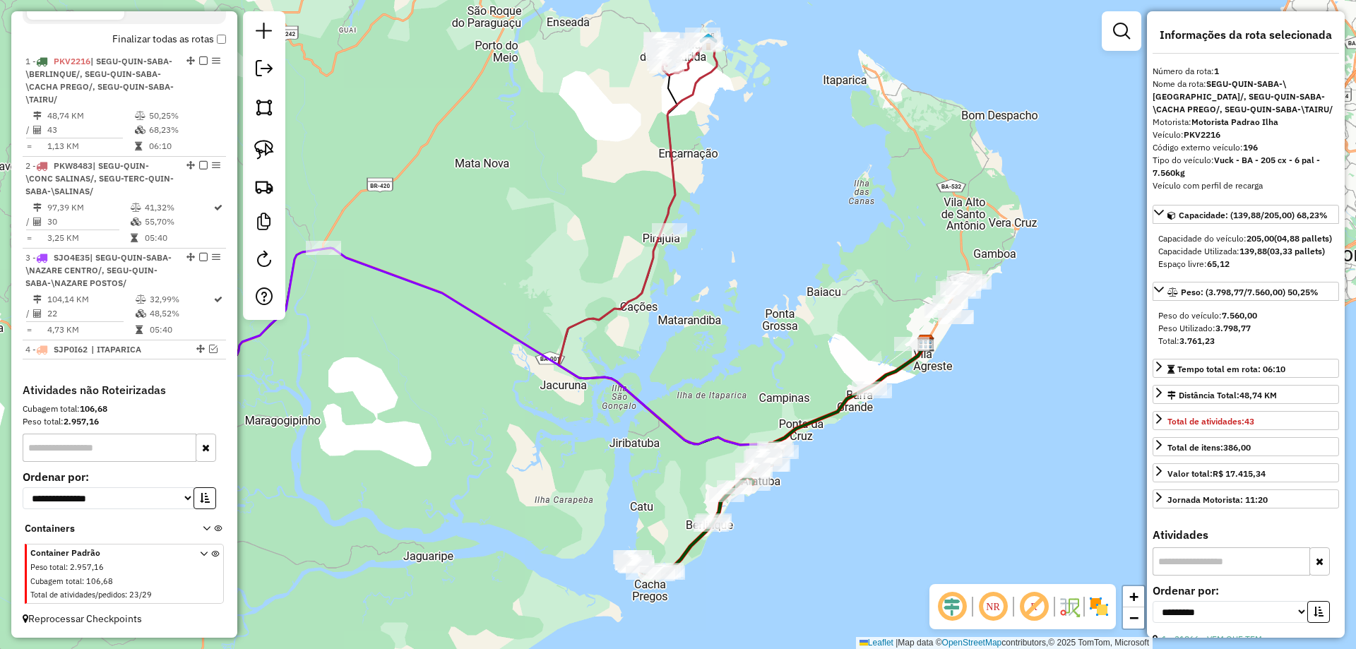
click at [694, 91] on icon at bounding box center [742, 240] width 367 height 410
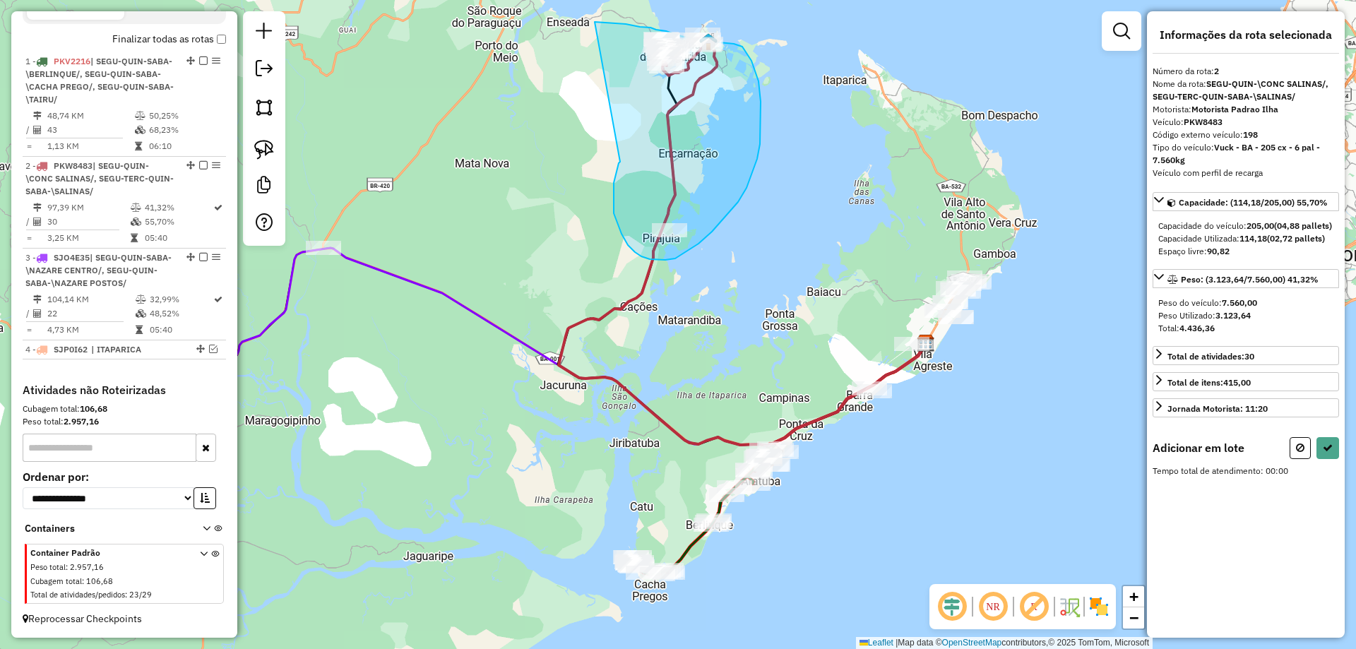
drag, startPoint x: 619, startPoint y: 163, endPoint x: 595, endPoint y: 22, distance: 143.3
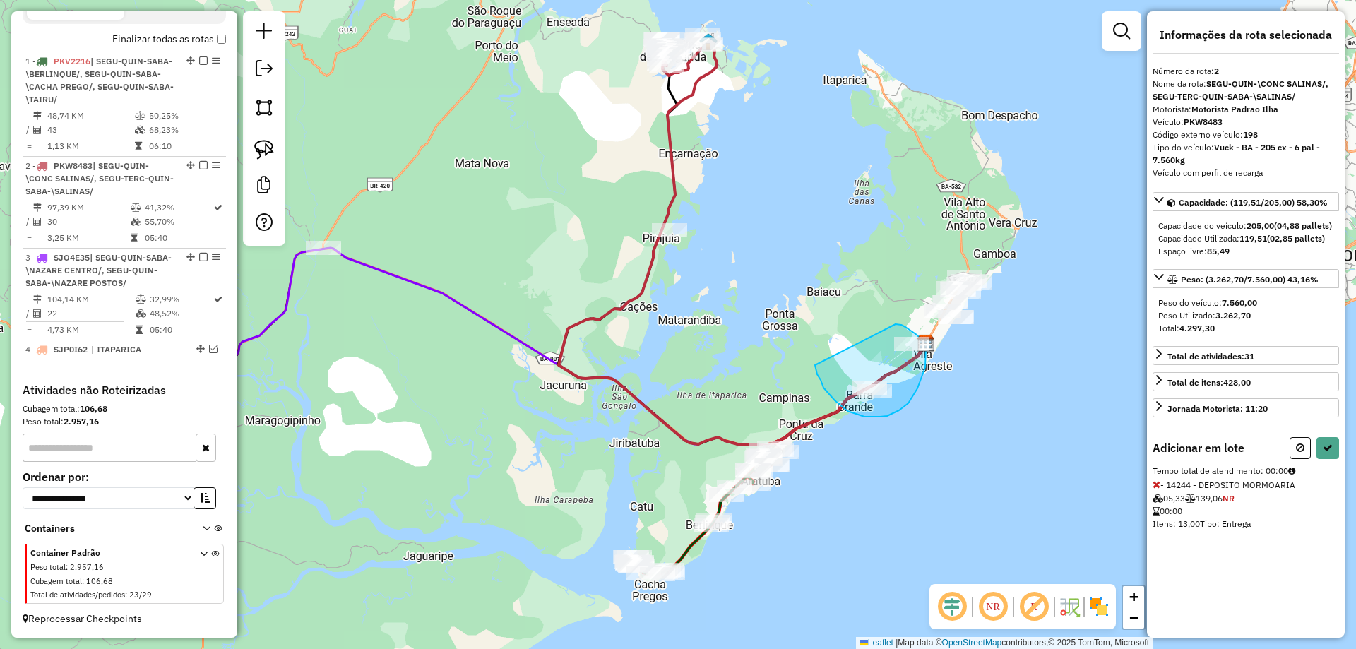
drag, startPoint x: 815, startPoint y: 365, endPoint x: 896, endPoint y: 324, distance: 90.3
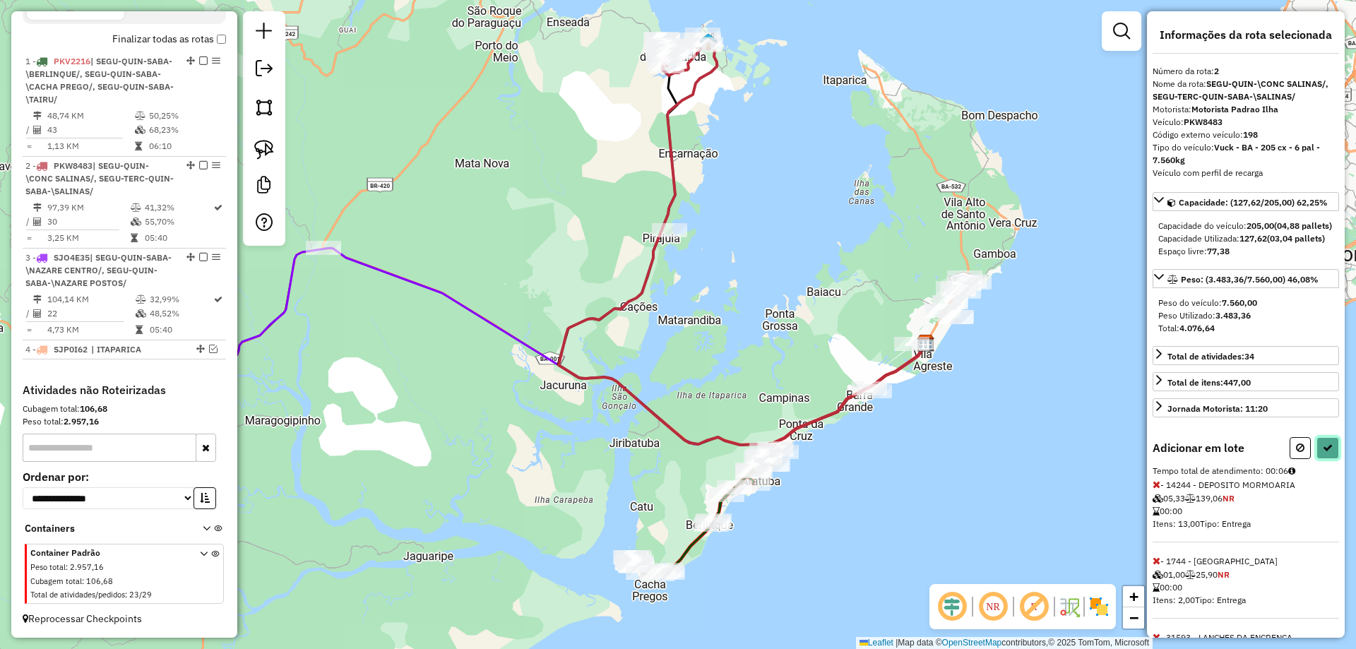
click at [1326, 453] on icon at bounding box center [1328, 448] width 10 height 10
select select "**********"
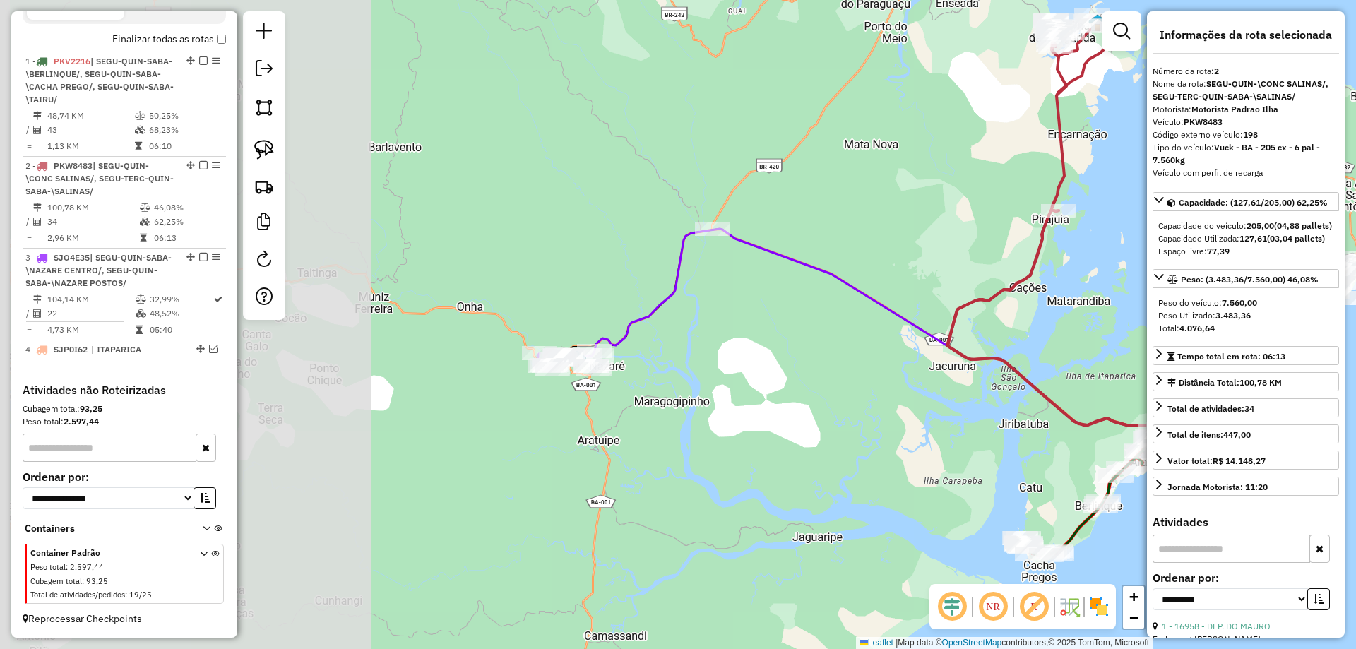
drag, startPoint x: 639, startPoint y: 362, endPoint x: 1033, endPoint y: 343, distance: 394.6
click at [1033, 343] on div "Janela de atendimento Grade de atendimento Capacidade Transportadoras Veículos …" at bounding box center [678, 324] width 1356 height 649
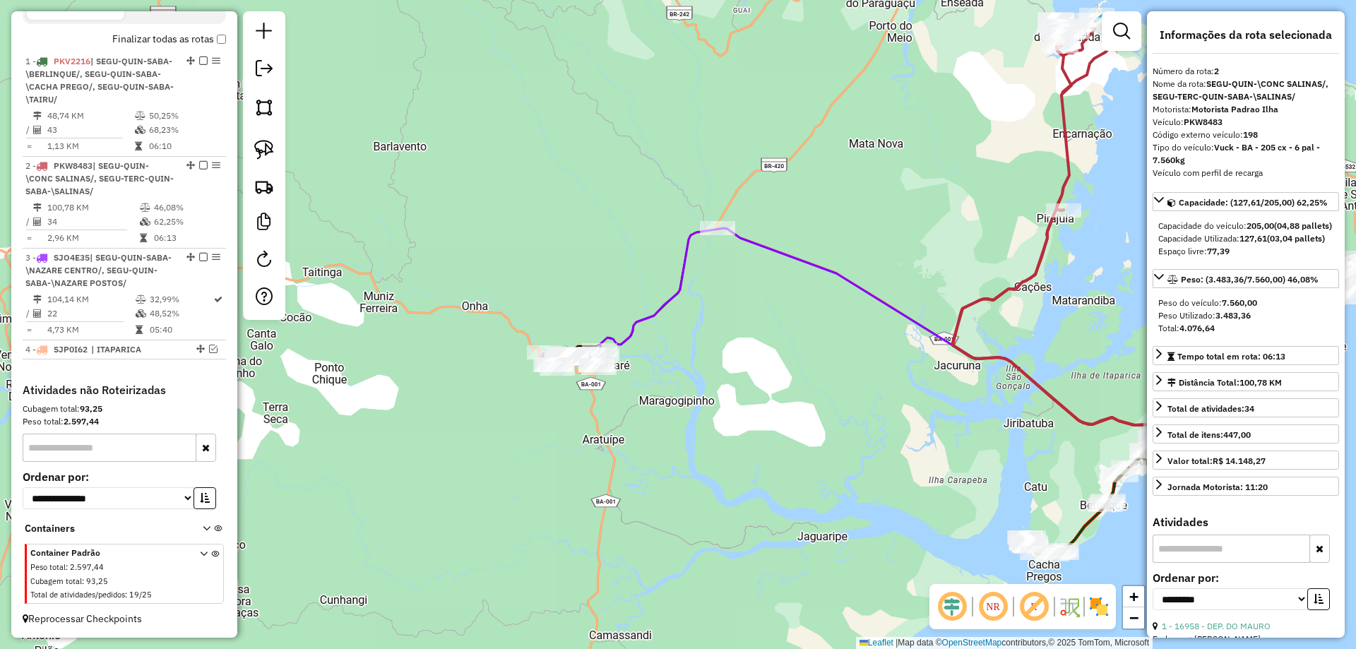
click at [642, 315] on icon at bounding box center [954, 327] width 731 height 198
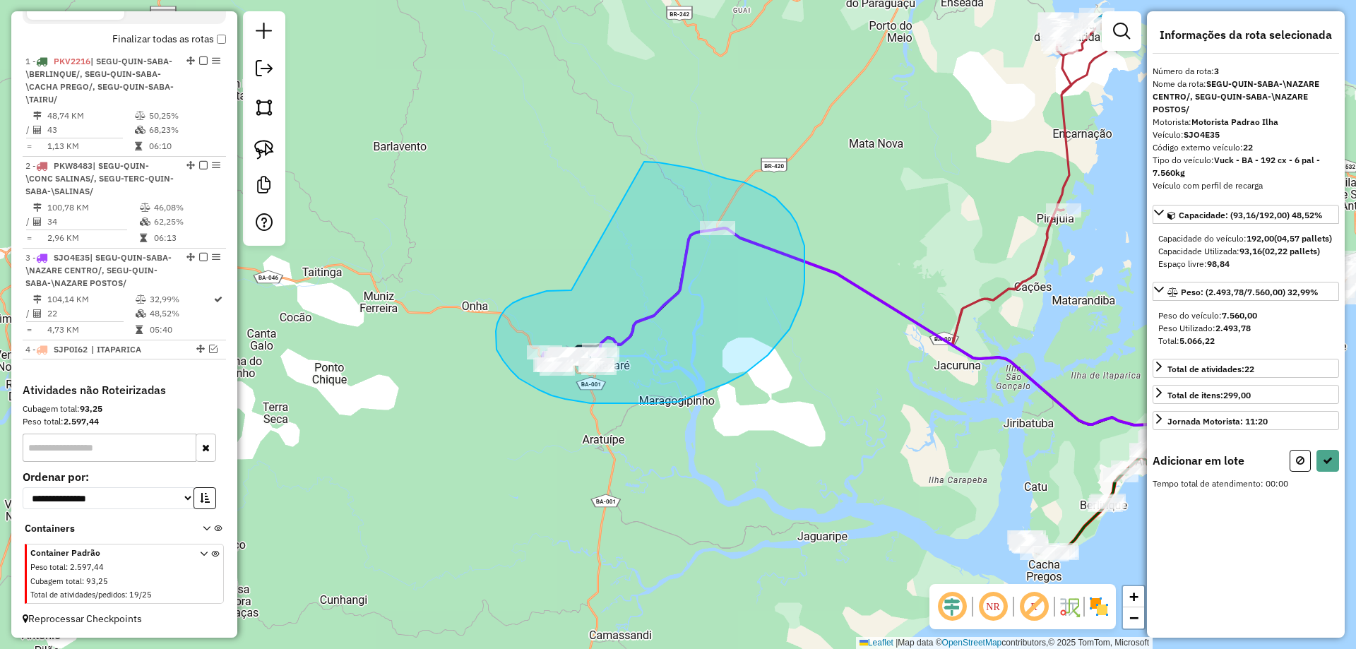
drag, startPoint x: 523, startPoint y: 298, endPoint x: 642, endPoint y: 162, distance: 180.7
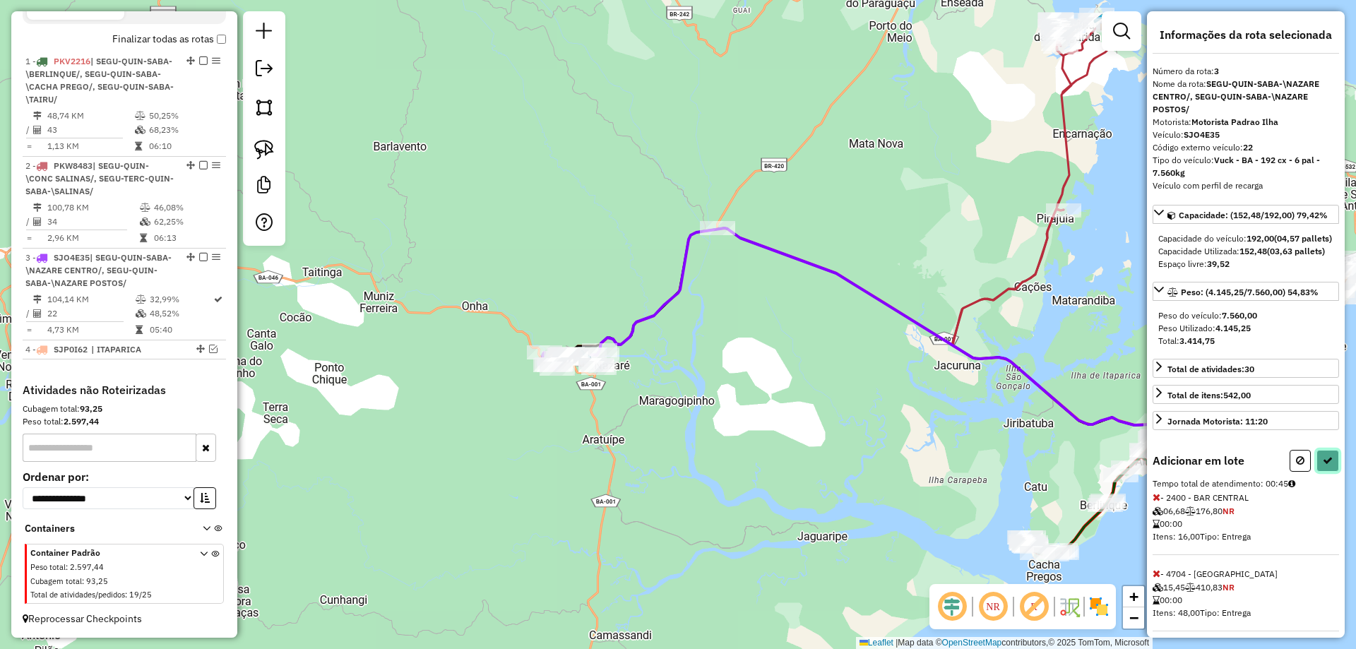
click at [1323, 465] on icon at bounding box center [1328, 461] width 10 height 10
select select "**********"
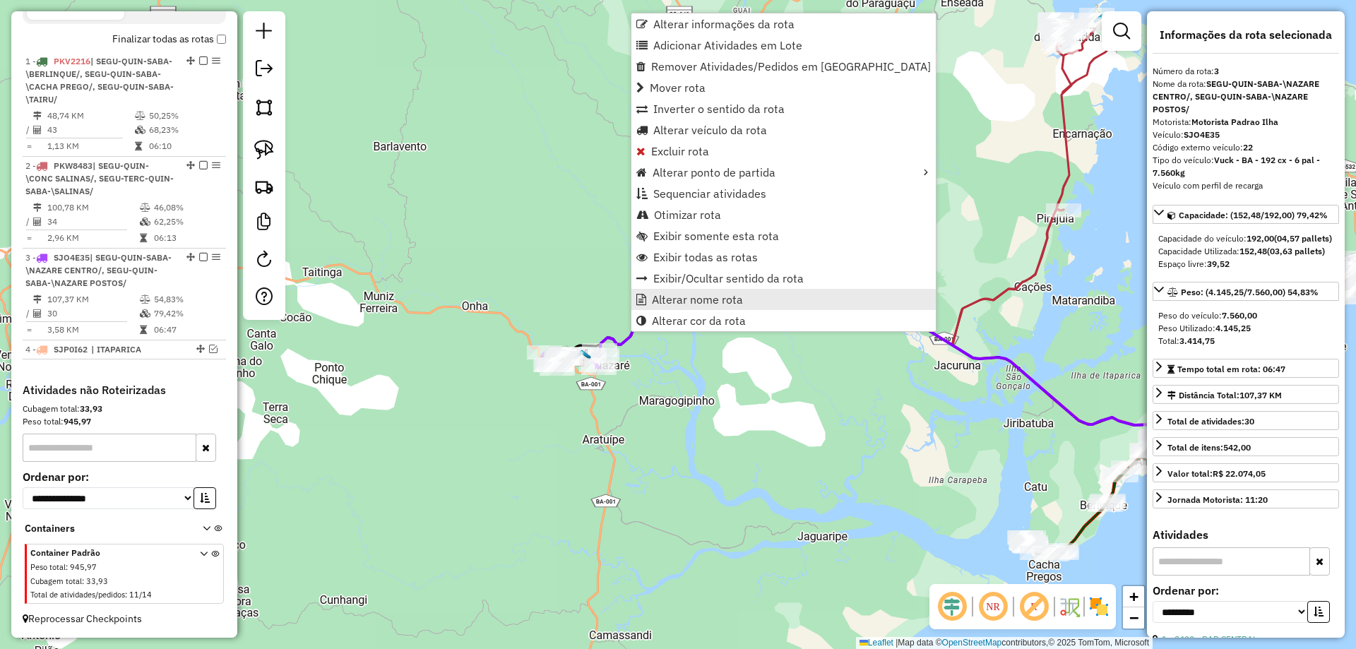
click at [652, 300] on span "Alterar nome rota" at bounding box center [697, 299] width 91 height 11
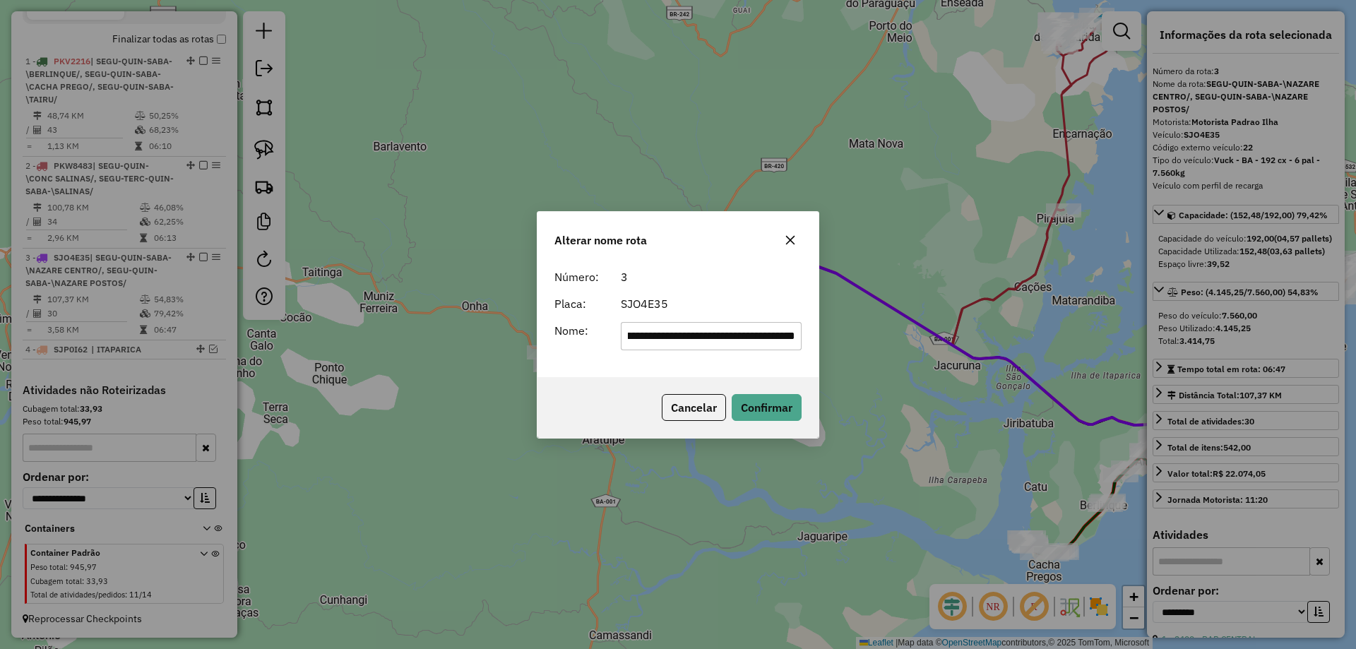
scroll to position [0, 0]
type input "*"
type input "**********"
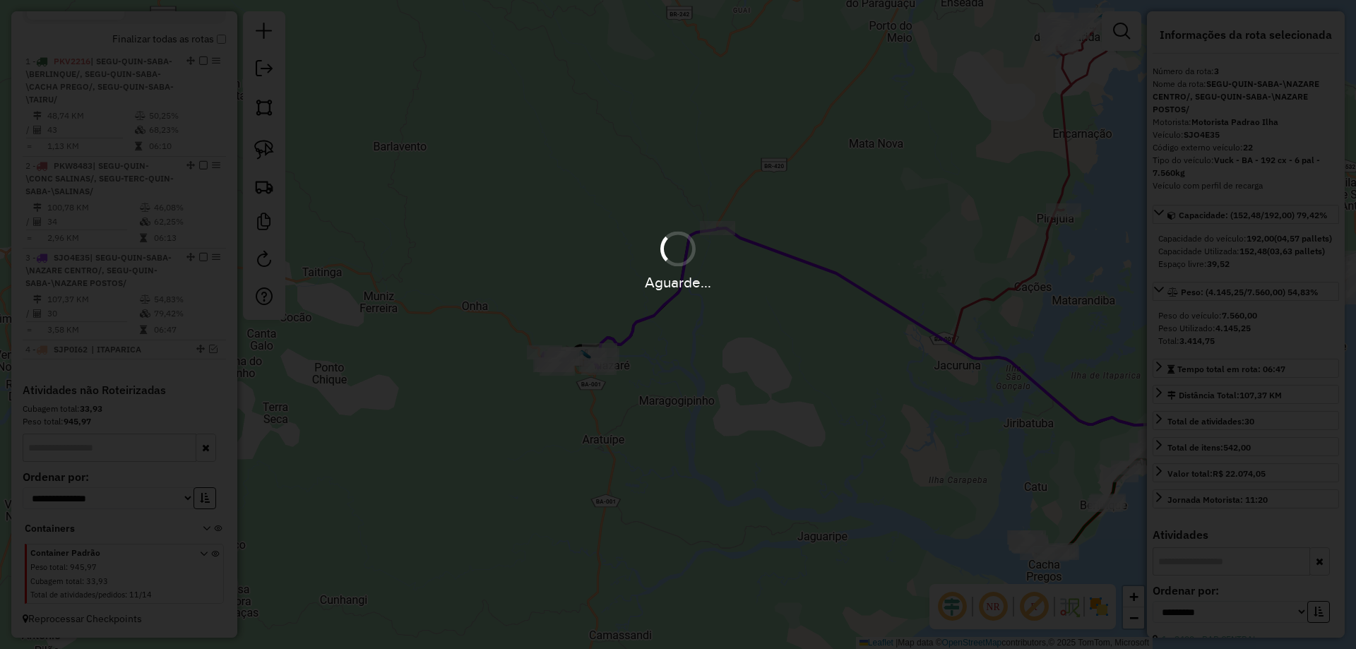
scroll to position [511, 0]
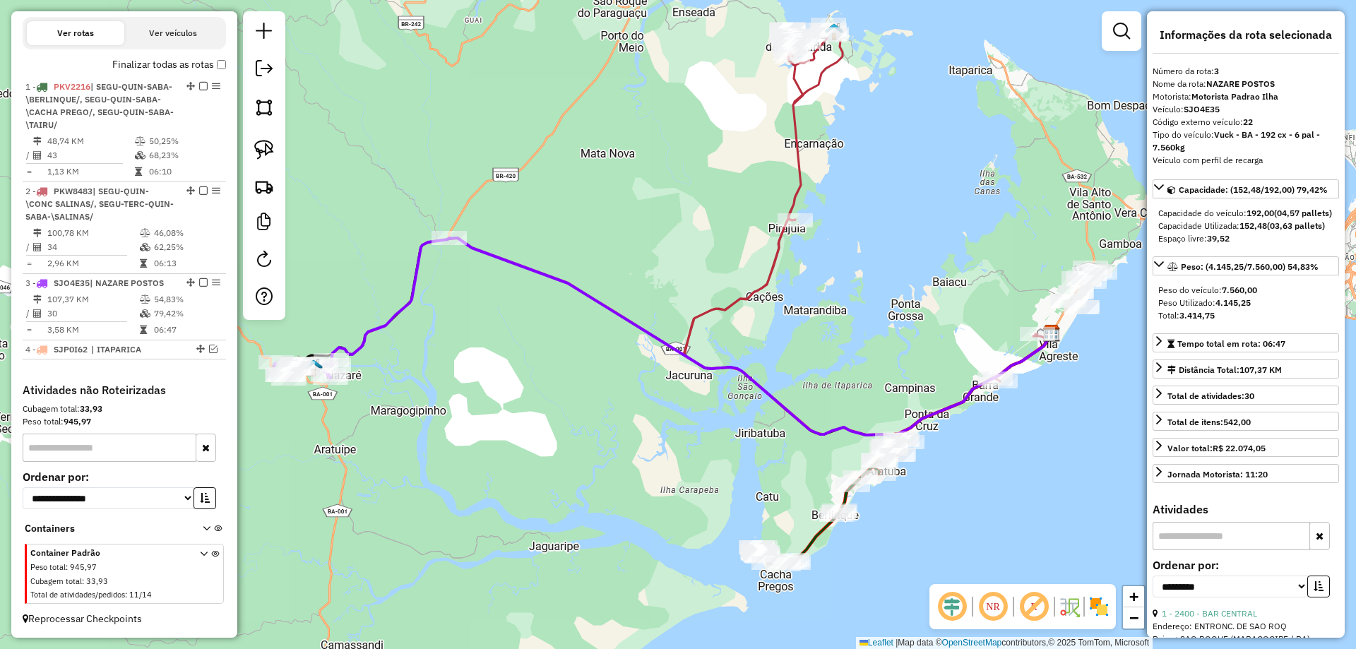
drag, startPoint x: 926, startPoint y: 388, endPoint x: 658, endPoint y: 398, distance: 268.6
click at [658, 398] on div "Janela de atendimento Grade de atendimento Capacidade Transportadoras Veículos …" at bounding box center [678, 324] width 1356 height 649
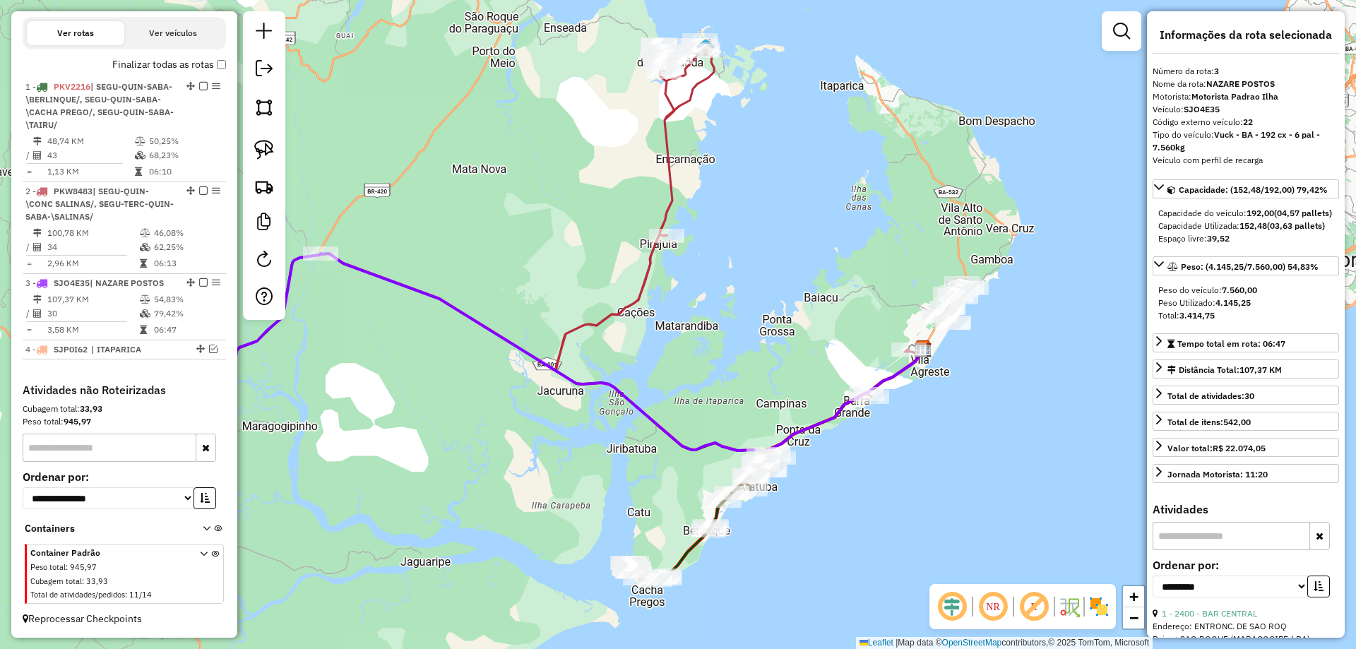
drag, startPoint x: 793, startPoint y: 340, endPoint x: 649, endPoint y: 364, distance: 146.1
click at [649, 364] on div "Janela de atendimento Grade de atendimento Capacidade Transportadoras Veículos …" at bounding box center [678, 324] width 1356 height 649
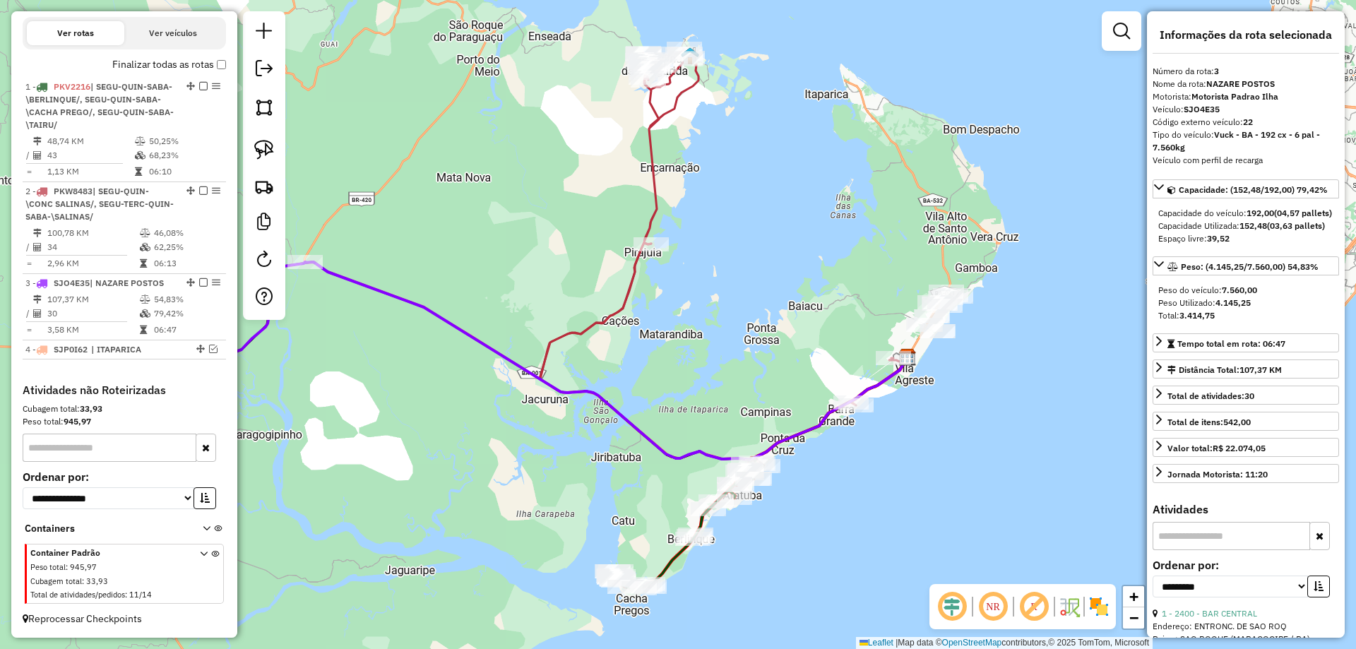
click at [627, 278] on icon at bounding box center [722, 254] width 365 height 411
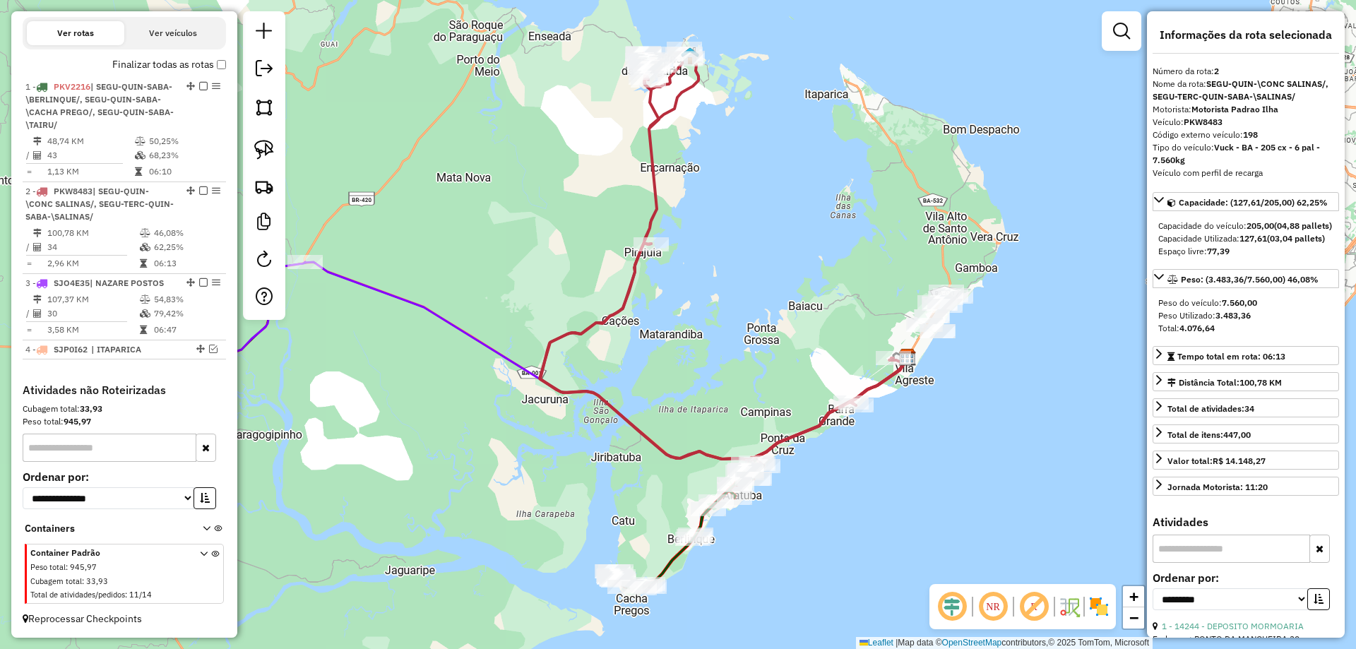
click at [824, 418] on icon at bounding box center [722, 254] width 365 height 411
click at [811, 455] on div "Janela de atendimento Grade de atendimento Capacidade Transportadoras Veículos …" at bounding box center [678, 324] width 1356 height 649
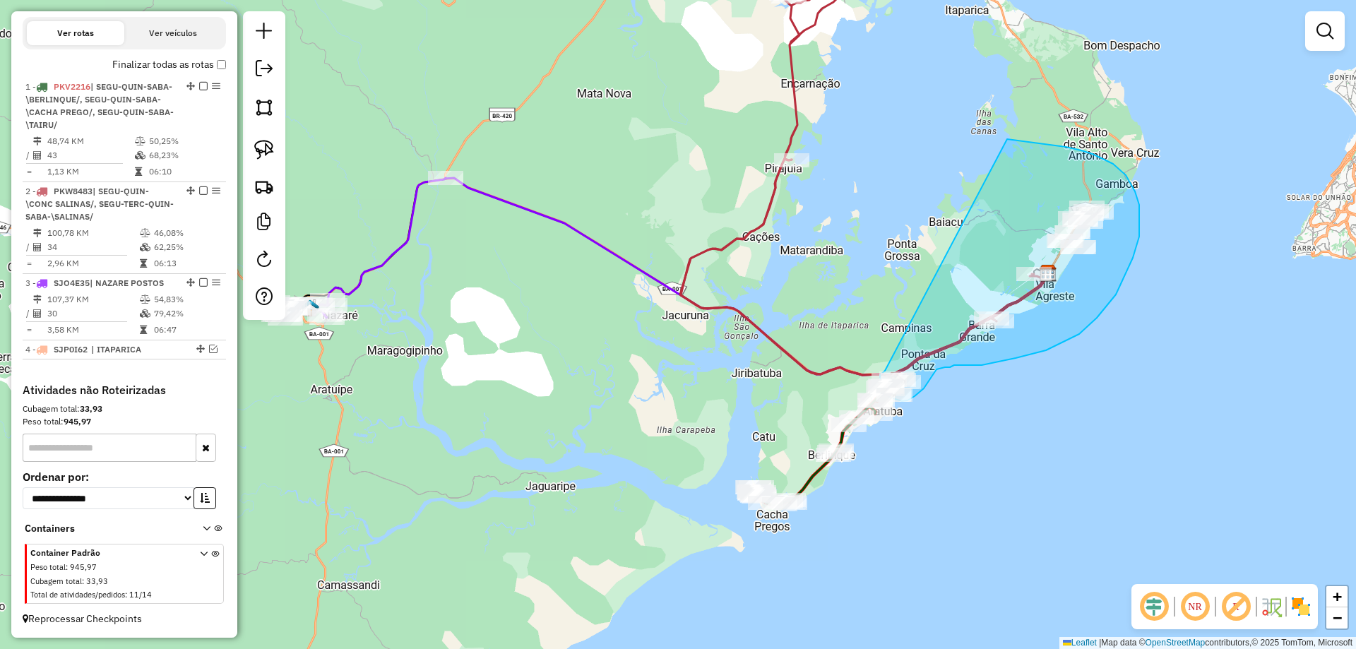
drag, startPoint x: 732, startPoint y: 371, endPoint x: 959, endPoint y: 138, distance: 324.7
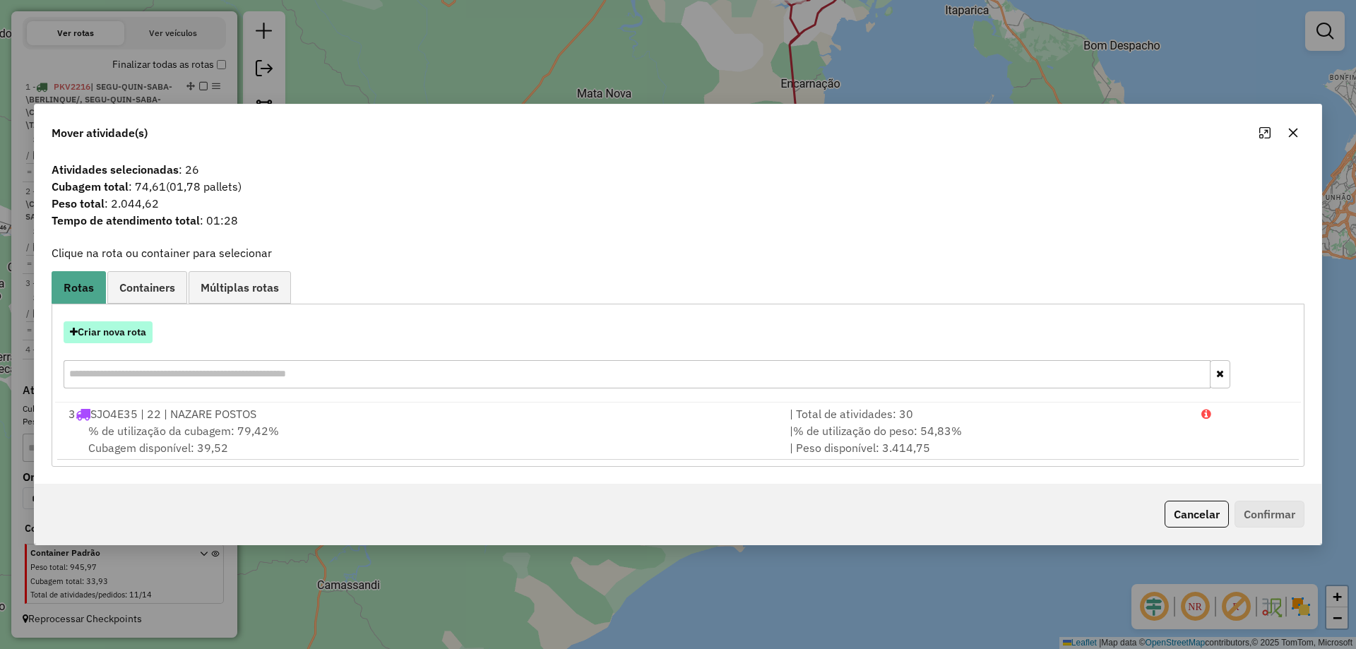
click at [110, 322] on button "Criar nova rota" at bounding box center [108, 332] width 89 height 22
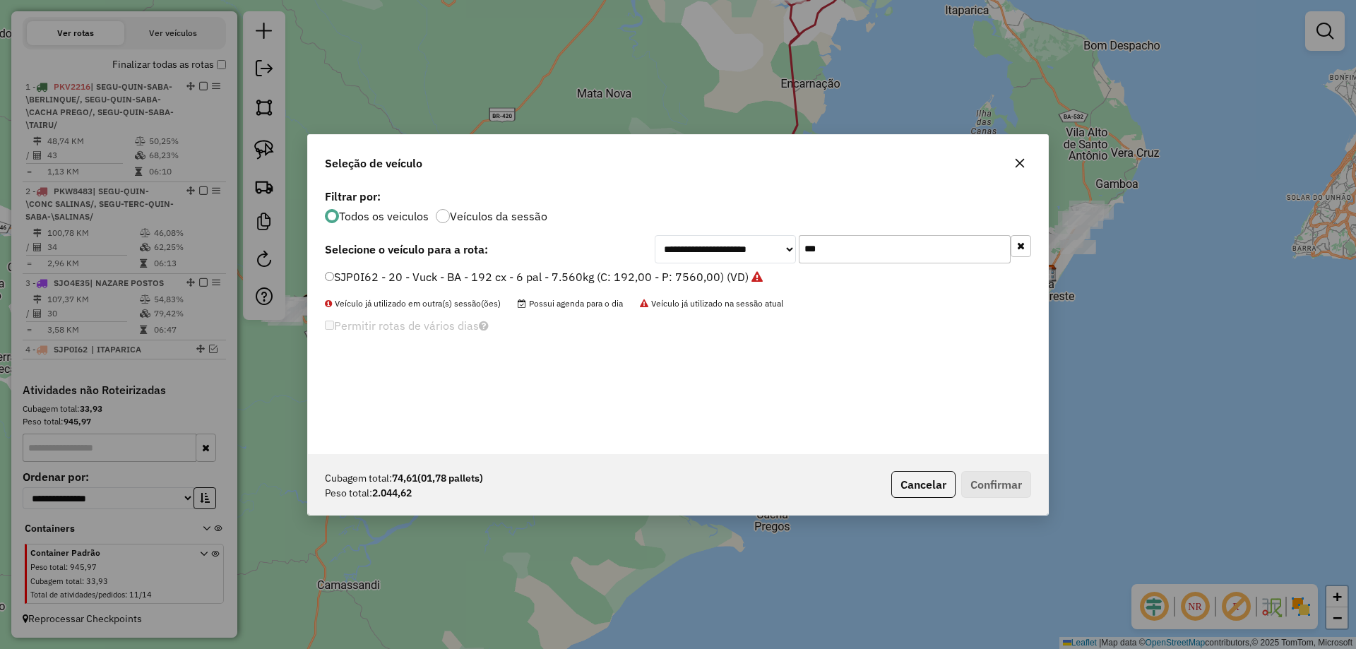
click at [109, 325] on div "**********" at bounding box center [678, 324] width 1356 height 649
click at [397, 273] on label "SJP0I62 - 20 - Vuck - BA - 192 cx - 6 pal - 7.560kg (C: 192,00 - P: 7560,00) (V…" at bounding box center [544, 276] width 438 height 17
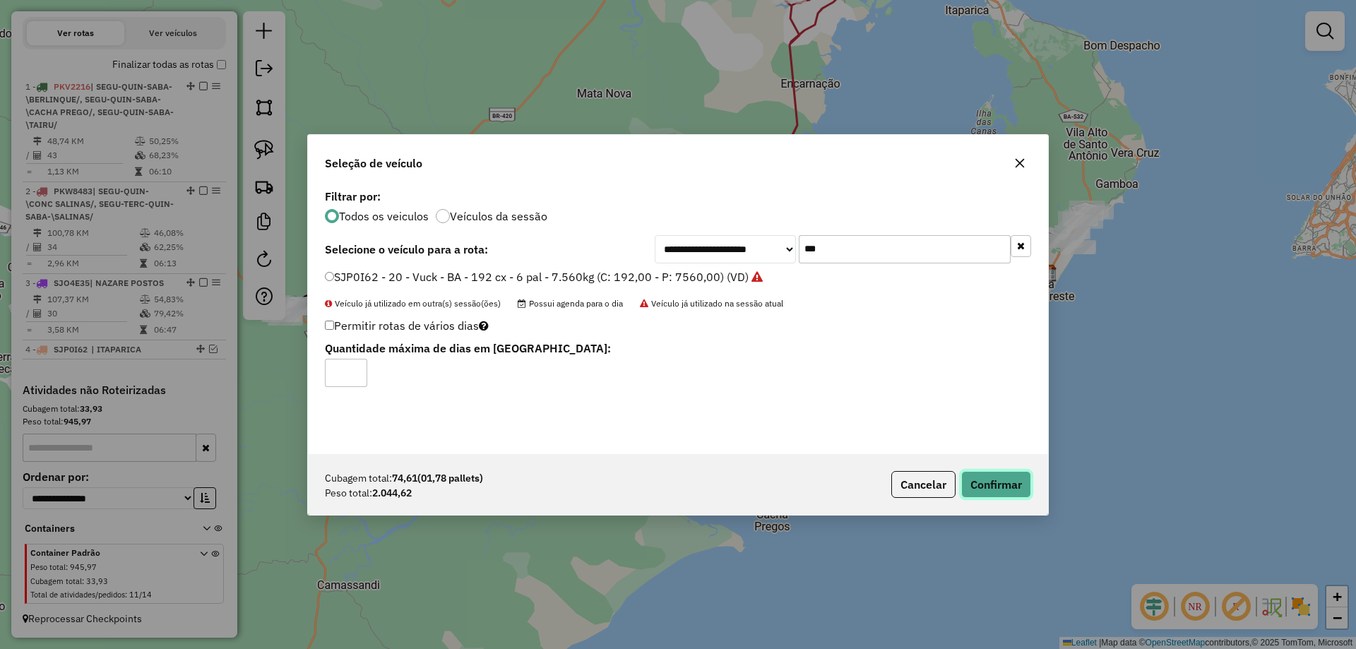
click at [984, 479] on button "Confirmar" at bounding box center [996, 484] width 70 height 27
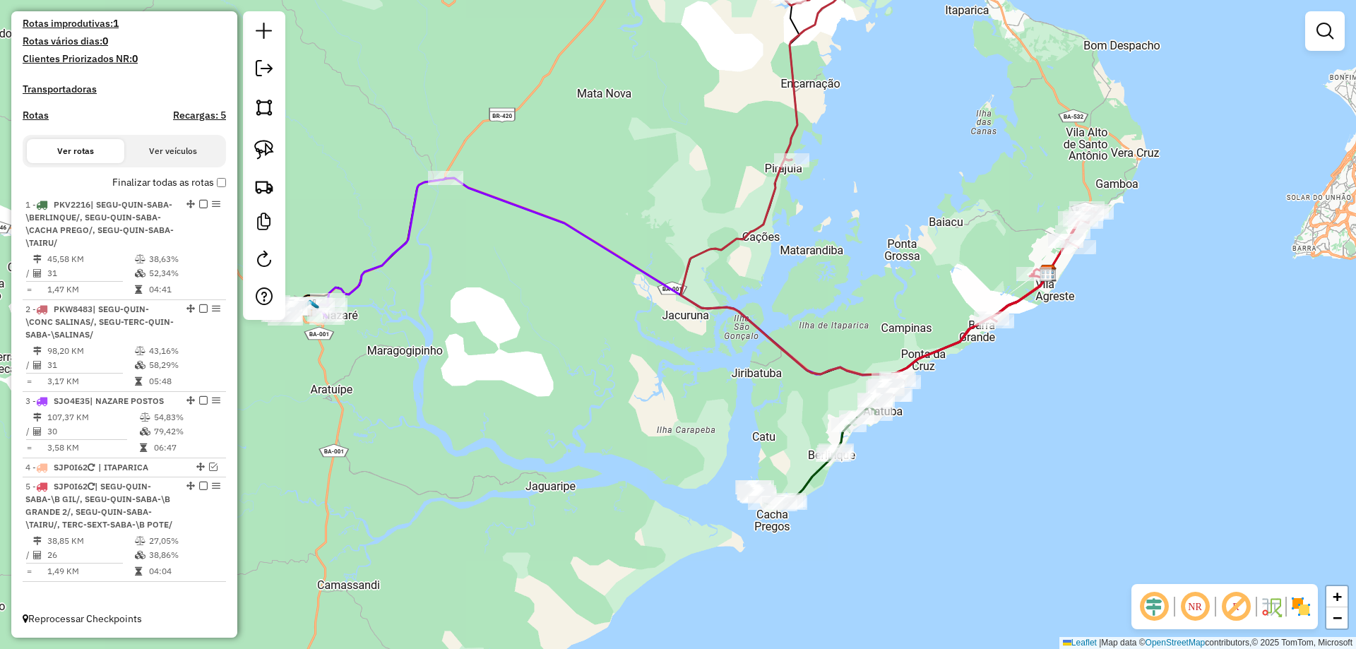
scroll to position [405, 0]
click at [809, 477] on icon at bounding box center [816, 452] width 124 height 105
select select "**********"
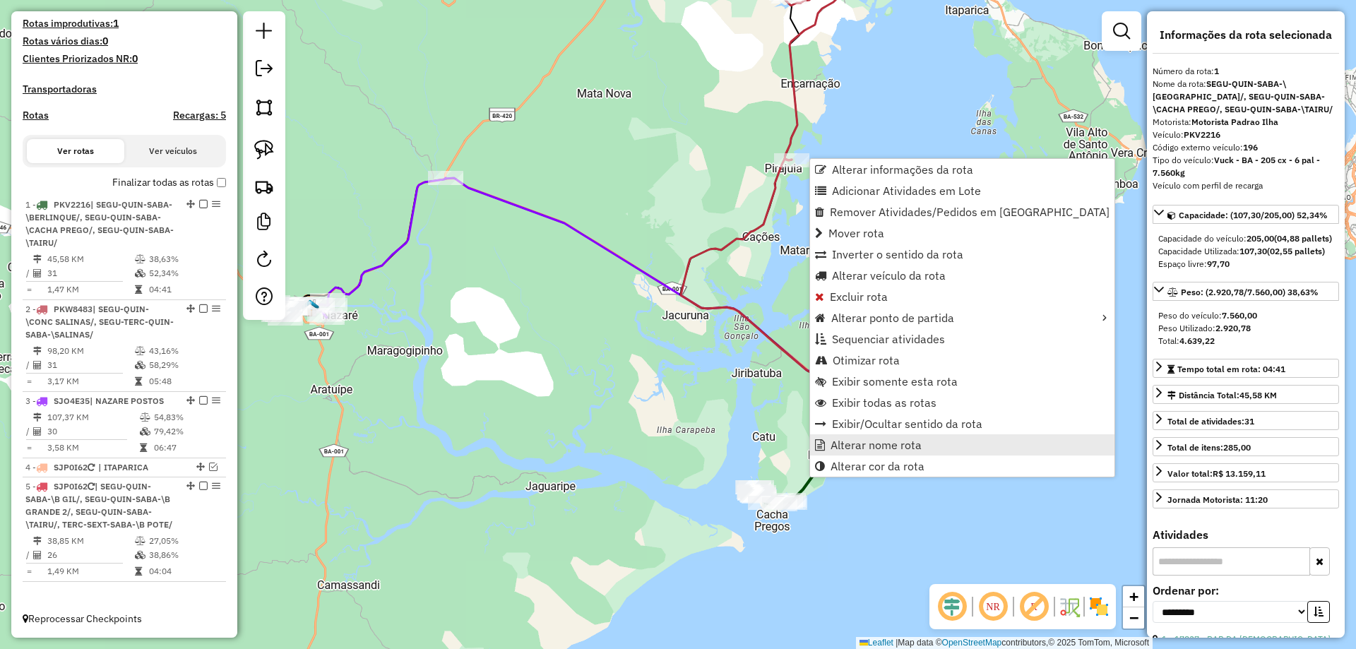
click at [830, 439] on link "Alterar nome rota" at bounding box center [962, 444] width 304 height 21
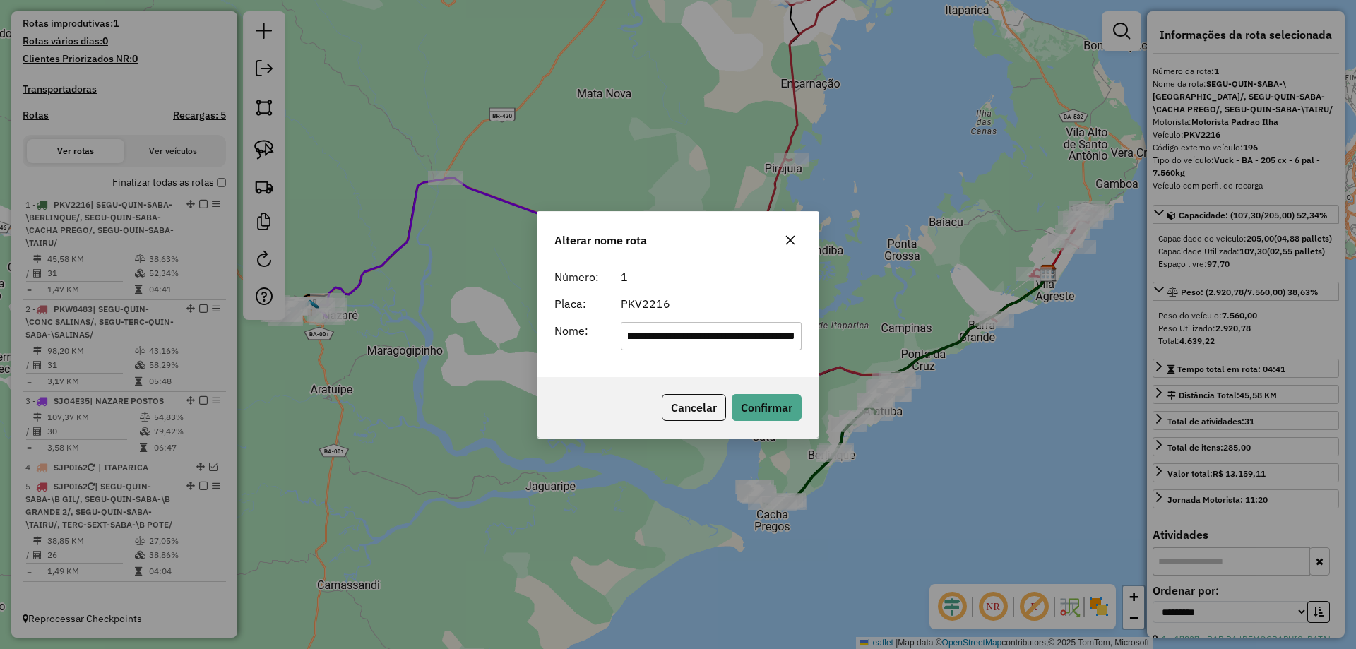
scroll to position [0, 0]
type input "**********"
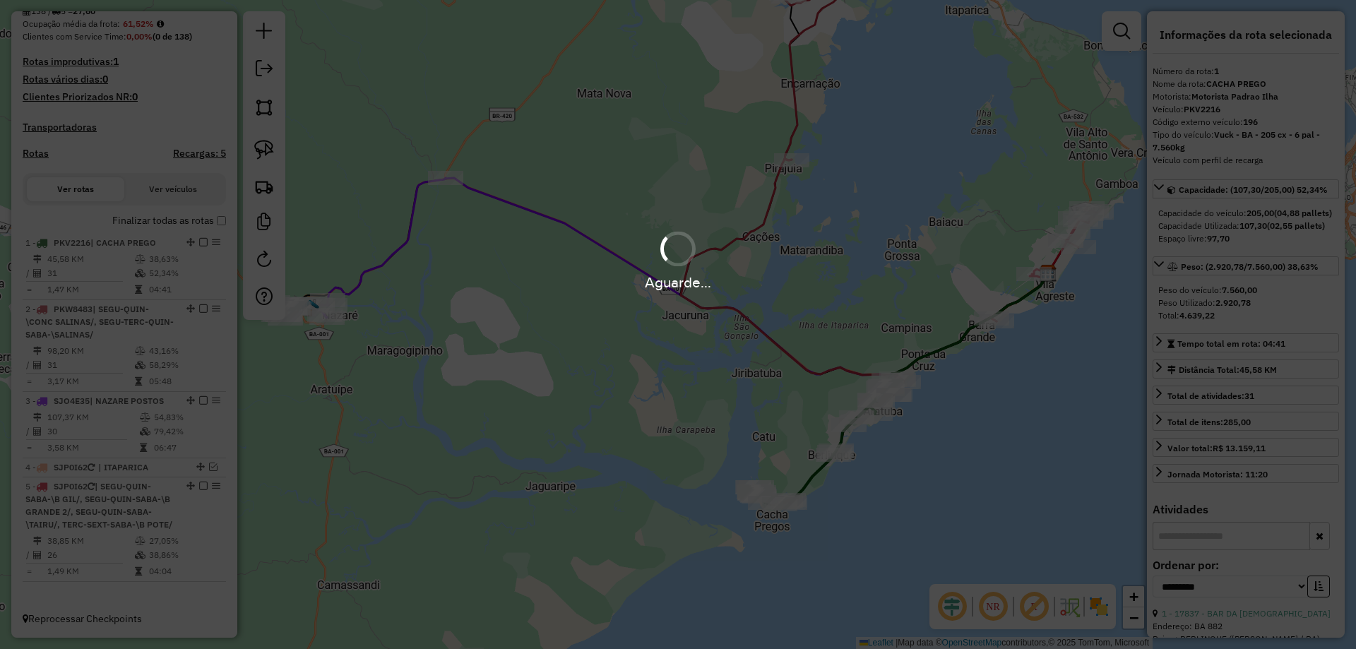
scroll to position [367, 0]
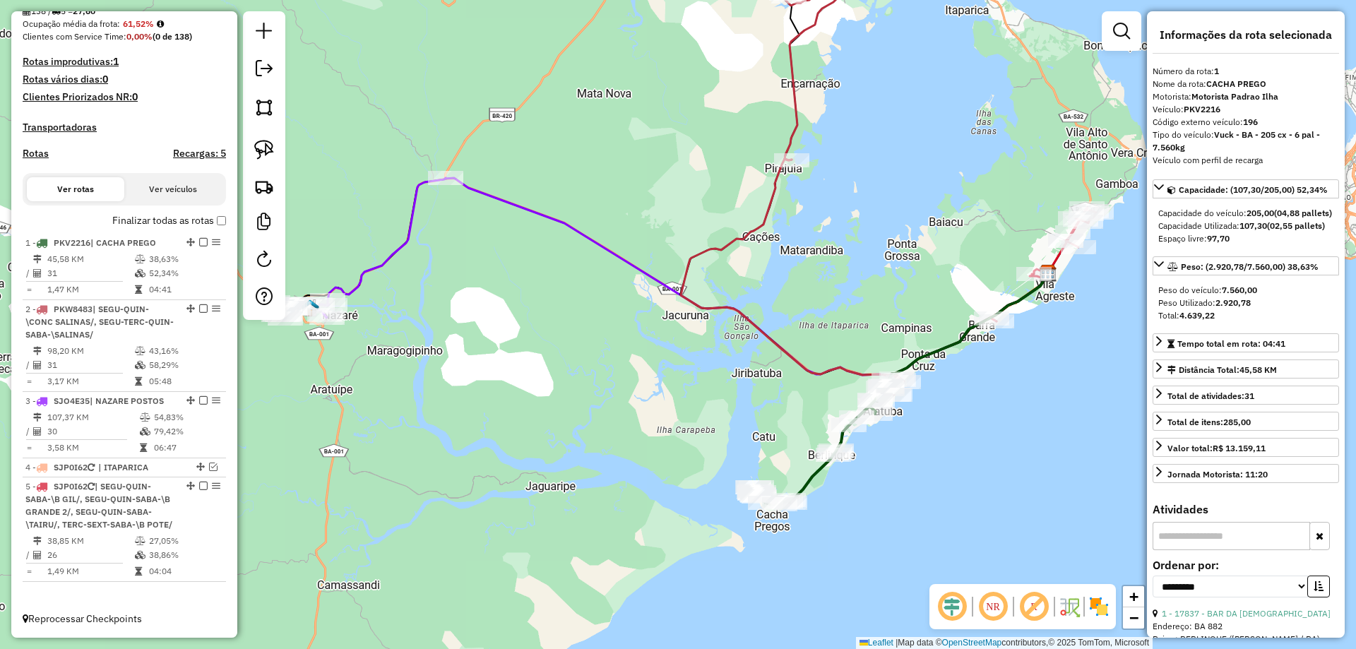
click at [766, 213] on icon at bounding box center [864, 267] width 367 height 217
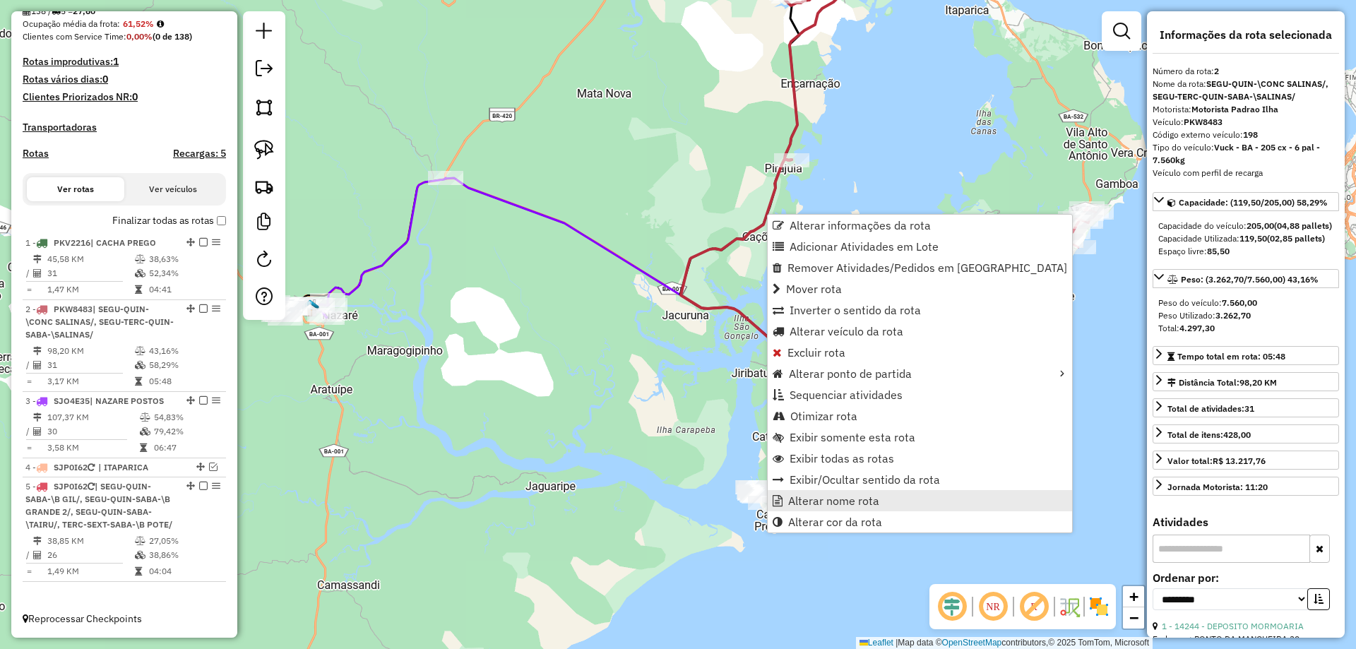
click at [849, 508] on link "Alterar nome rota" at bounding box center [920, 500] width 304 height 21
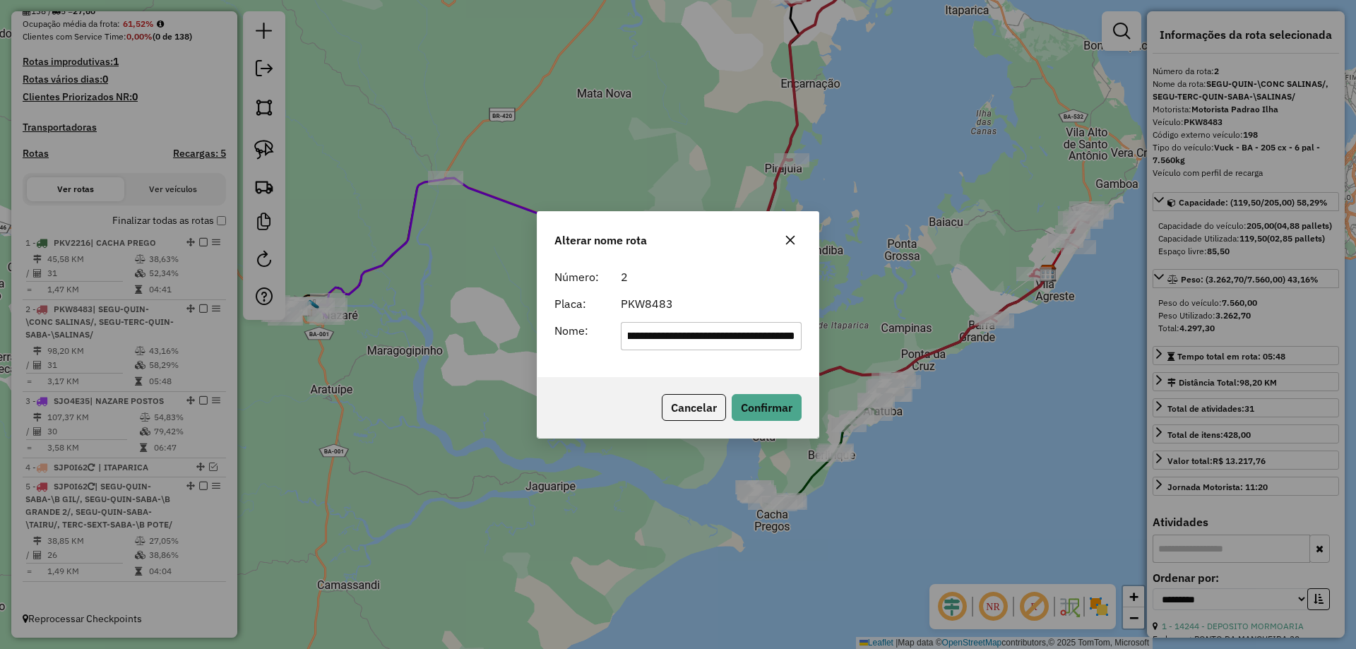
scroll to position [0, 0]
type input "*******"
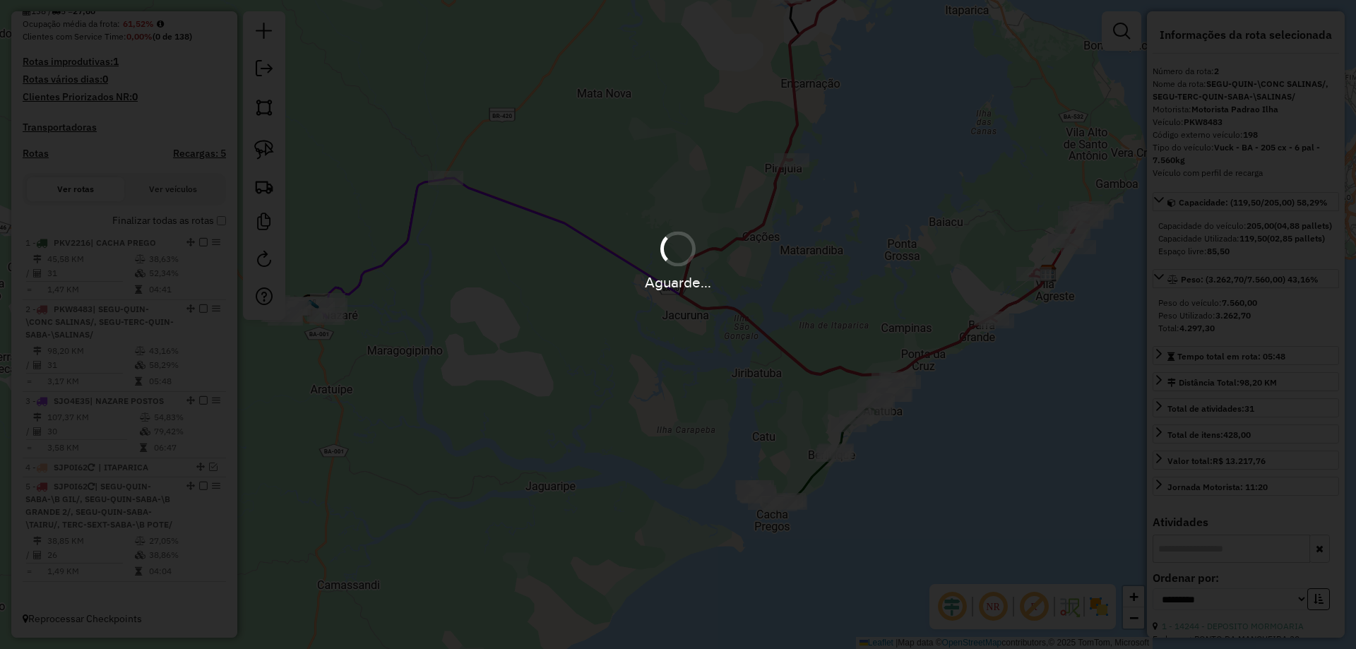
scroll to position [342, 0]
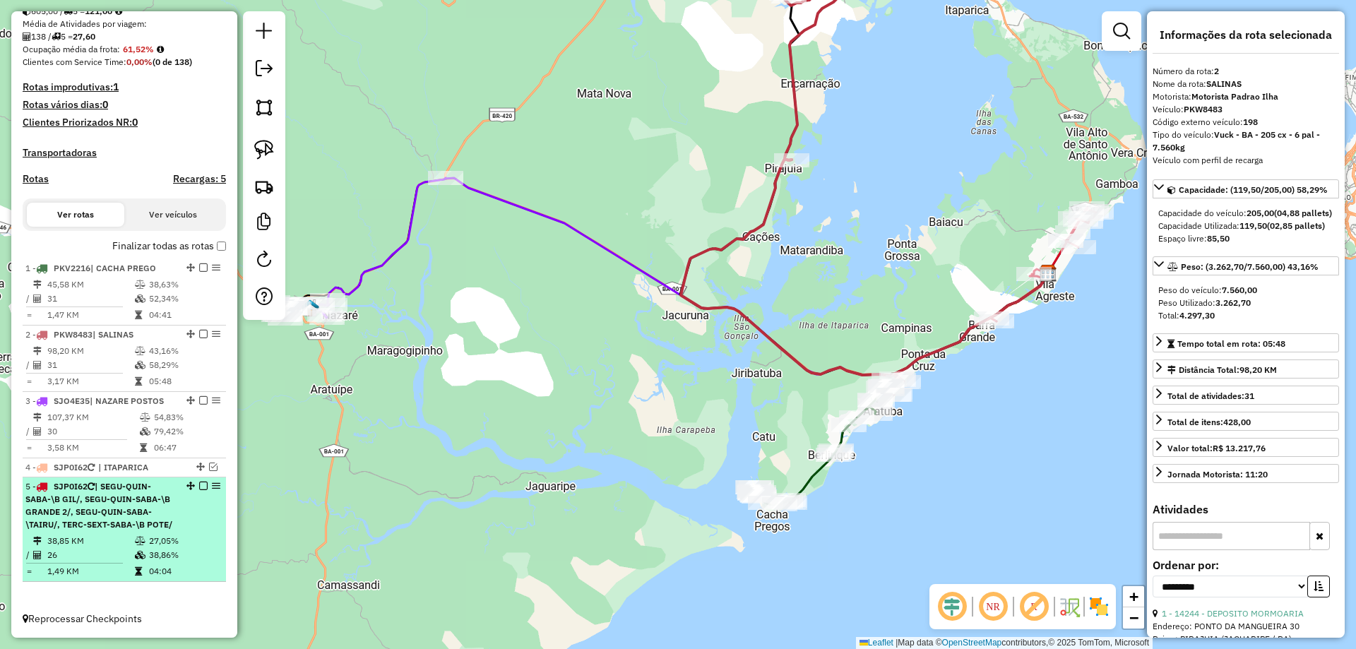
click at [138, 499] on span "| SEGU-QUIN-SABA-\B GIL/, SEGU-QUIN-SABA-\B GRANDE 2/, SEGU-QUIN-SABA-\TAIRU/, …" at bounding box center [98, 505] width 147 height 49
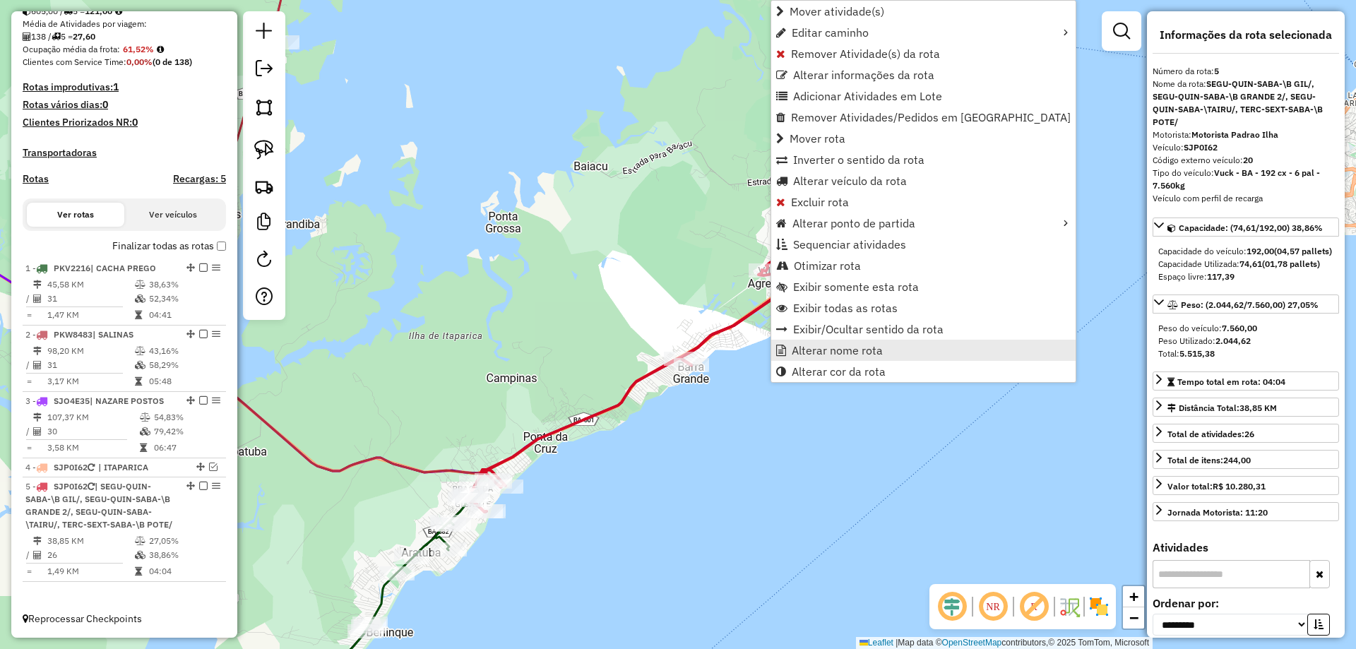
click at [843, 345] on span "Alterar nome rota" at bounding box center [837, 350] width 91 height 11
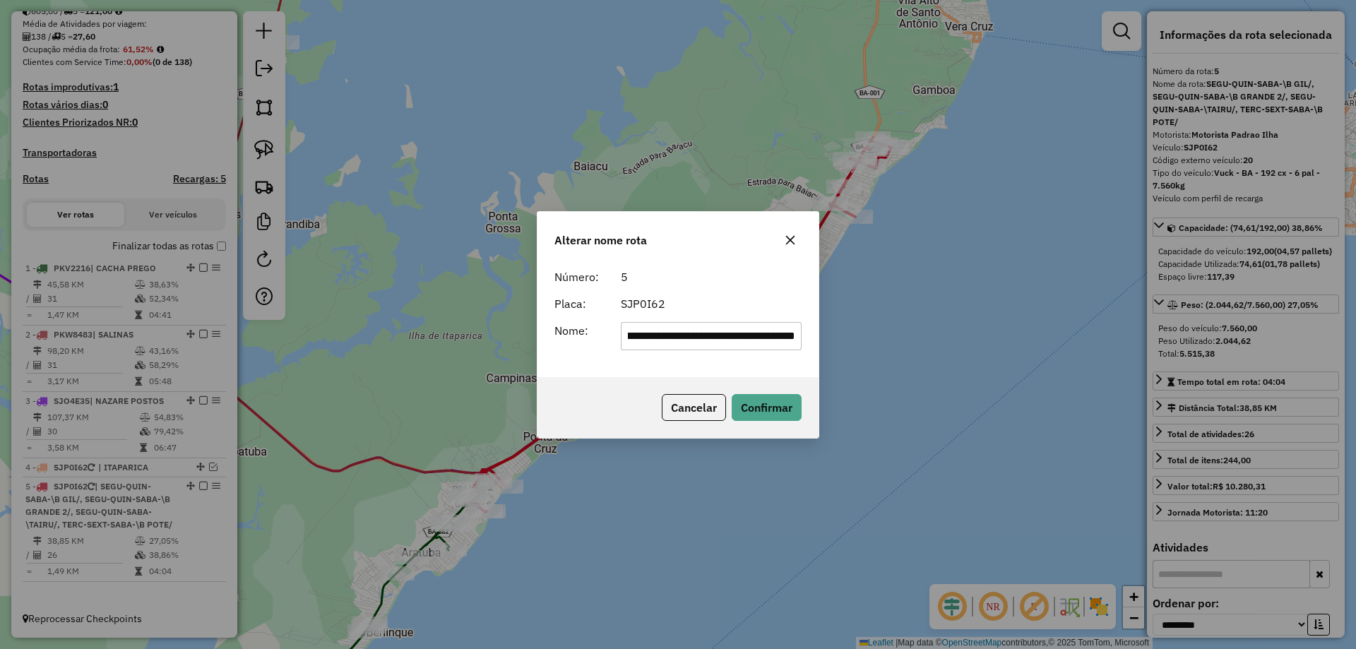
scroll to position [0, 0]
type input "*****"
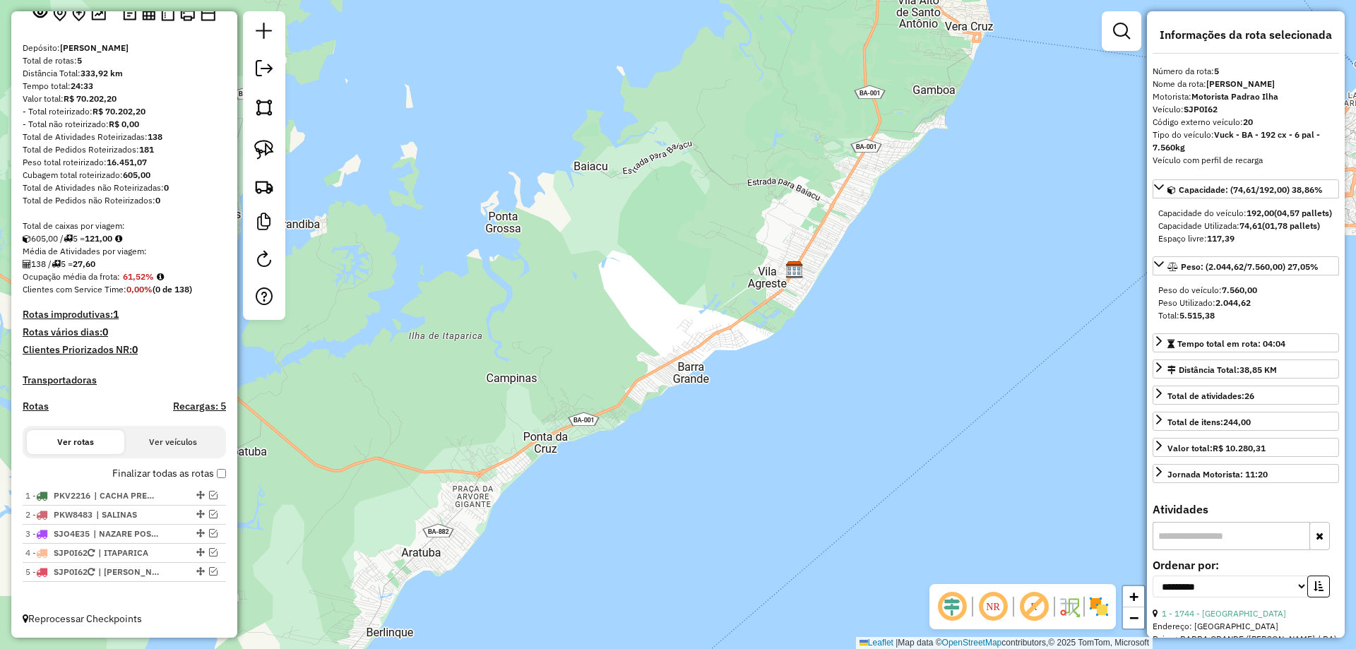
scroll to position [291, 0]
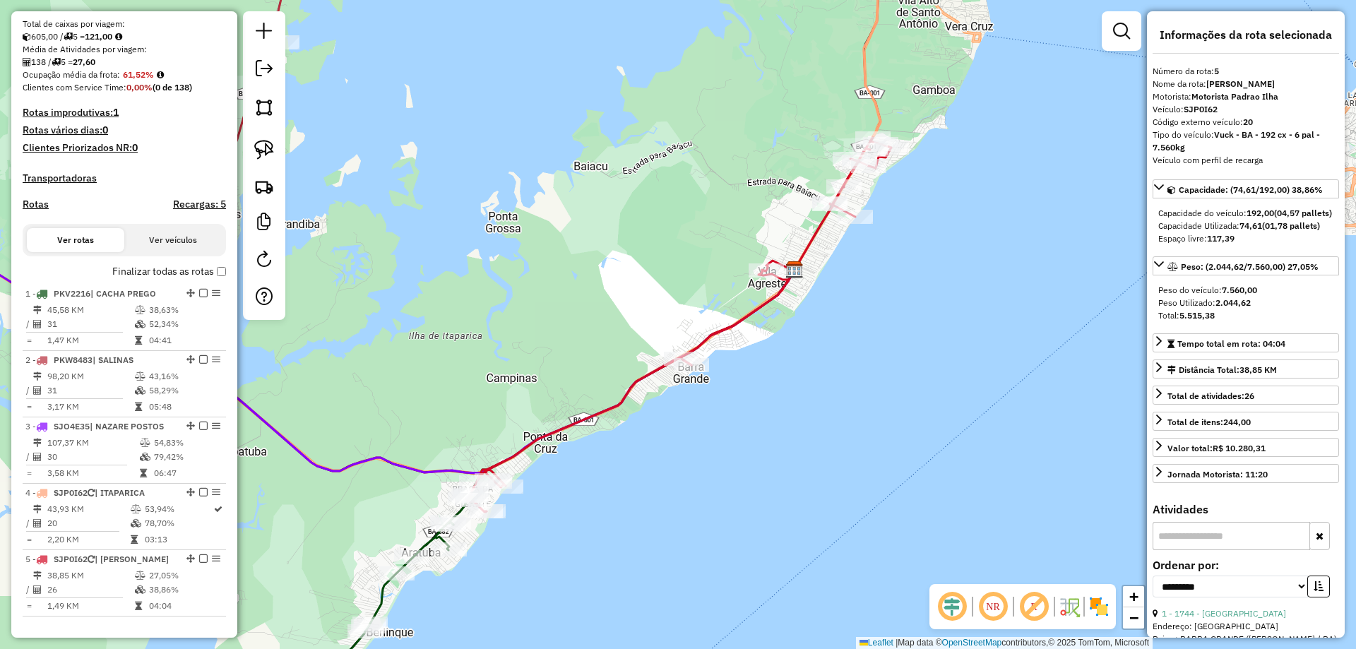
click at [34, 210] on h4 "Rotas" at bounding box center [36, 204] width 26 height 12
select select "*"
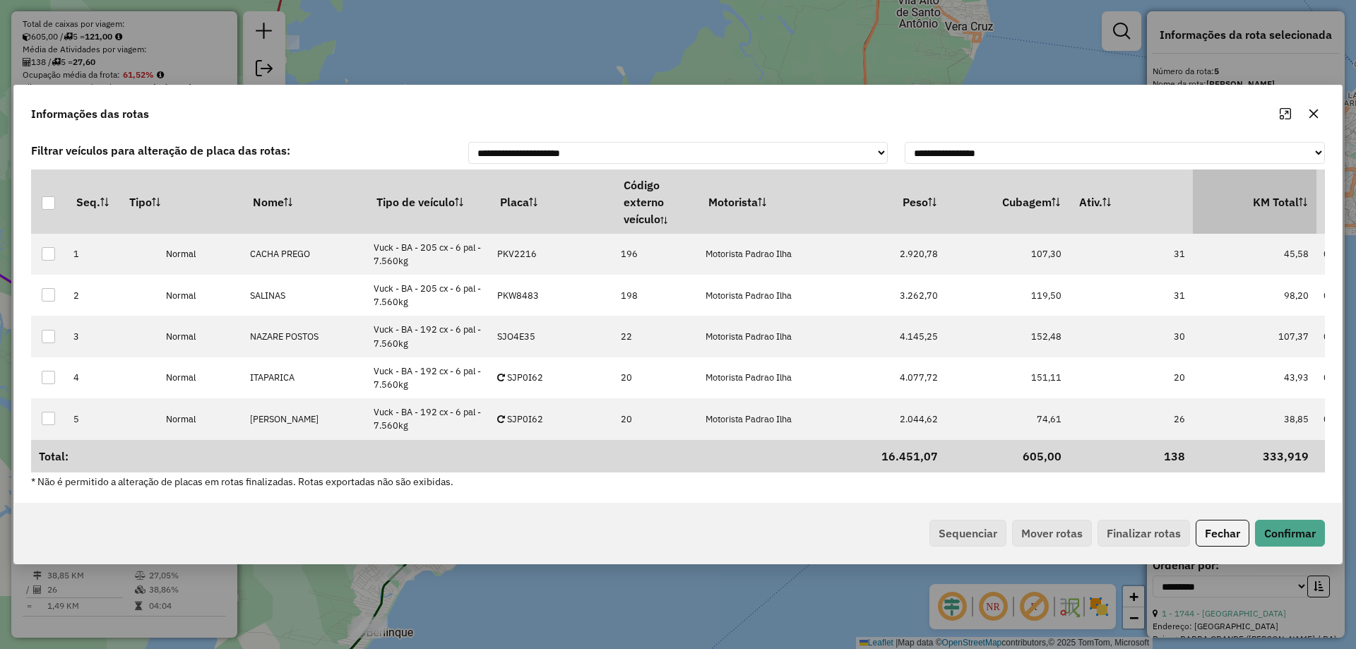
click at [1257, 199] on th "KM Total" at bounding box center [1255, 202] width 124 height 64
click at [1265, 197] on th "KM Total" at bounding box center [1255, 202] width 124 height 64
click at [961, 535] on button "Sequenciar" at bounding box center [968, 533] width 77 height 27
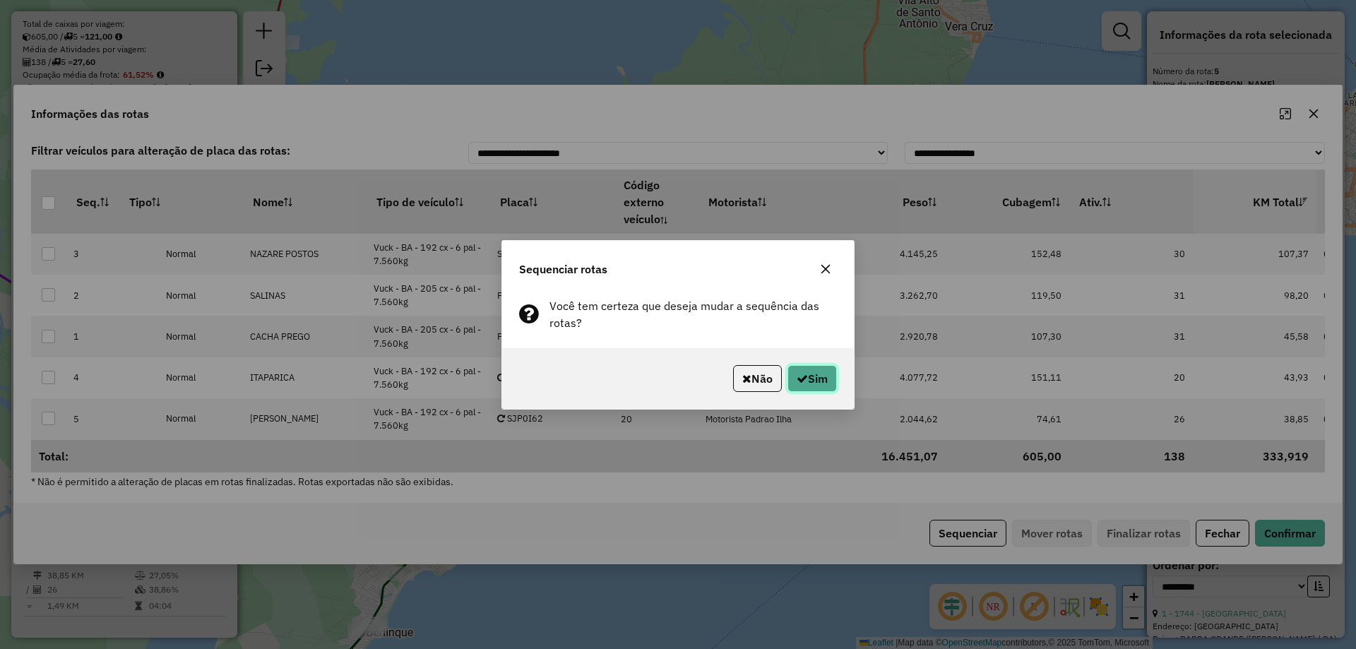
click at [817, 367] on button "Sim" at bounding box center [812, 378] width 49 height 27
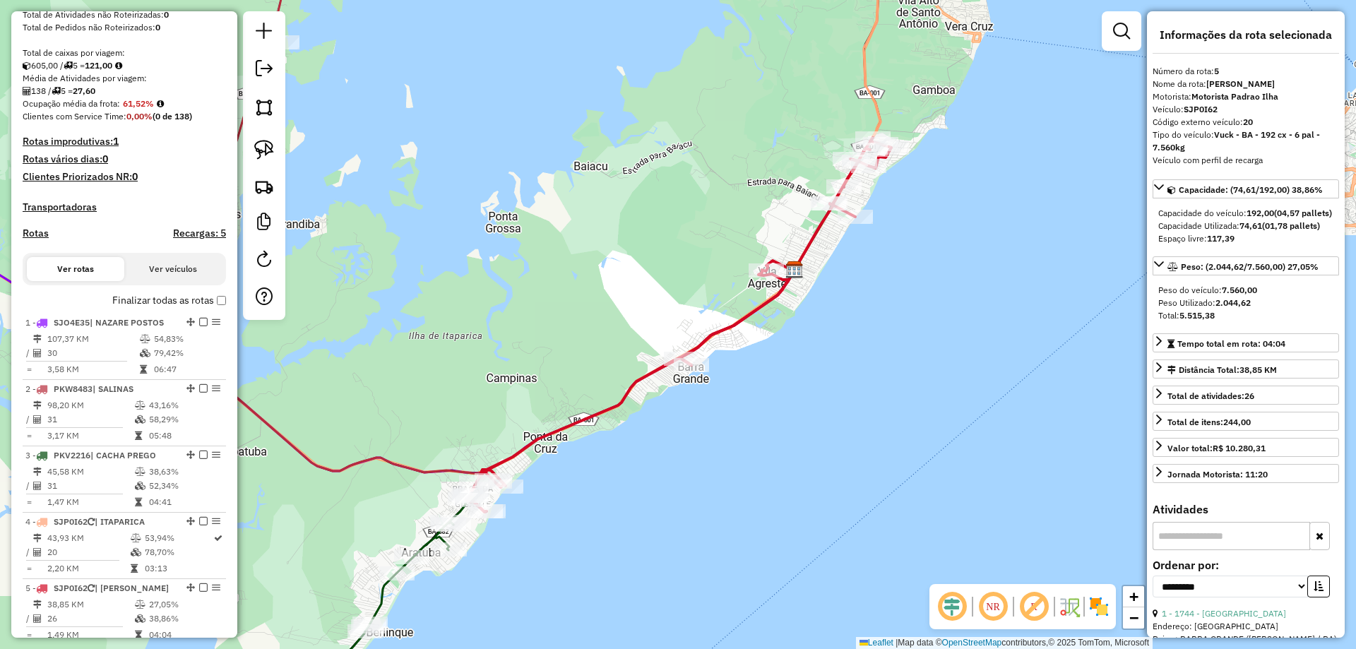
scroll to position [197, 0]
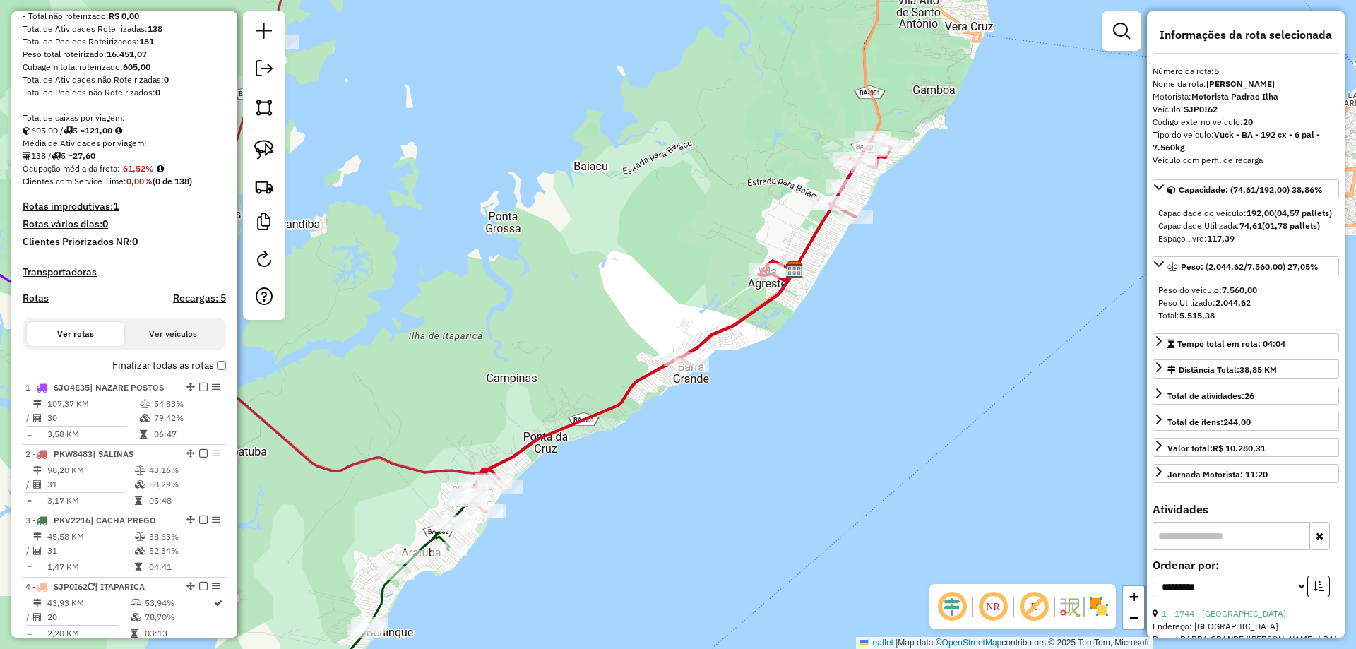
click at [35, 304] on h4 "Rotas" at bounding box center [36, 298] width 26 height 12
select select "*"
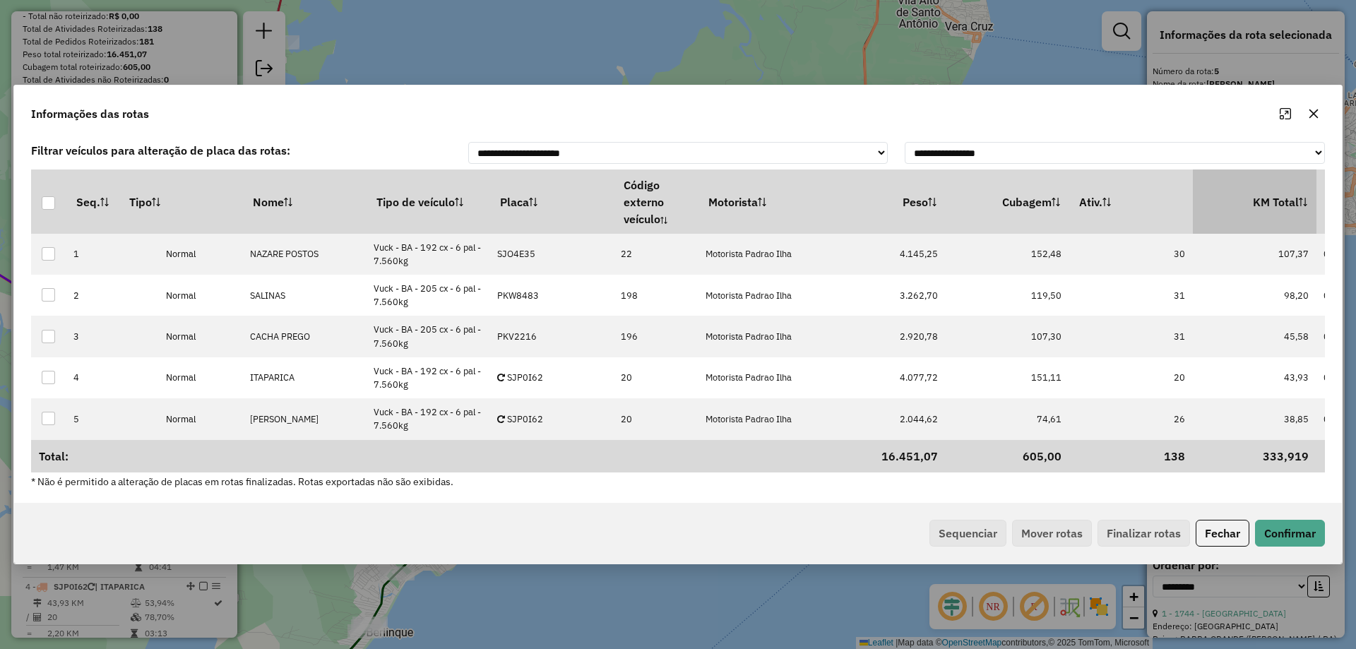
click at [1254, 194] on th "KM Total" at bounding box center [1255, 202] width 124 height 64
click at [1264, 194] on th "KM Total" at bounding box center [1255, 202] width 124 height 64
click at [959, 527] on button "Sequenciar" at bounding box center [968, 533] width 77 height 27
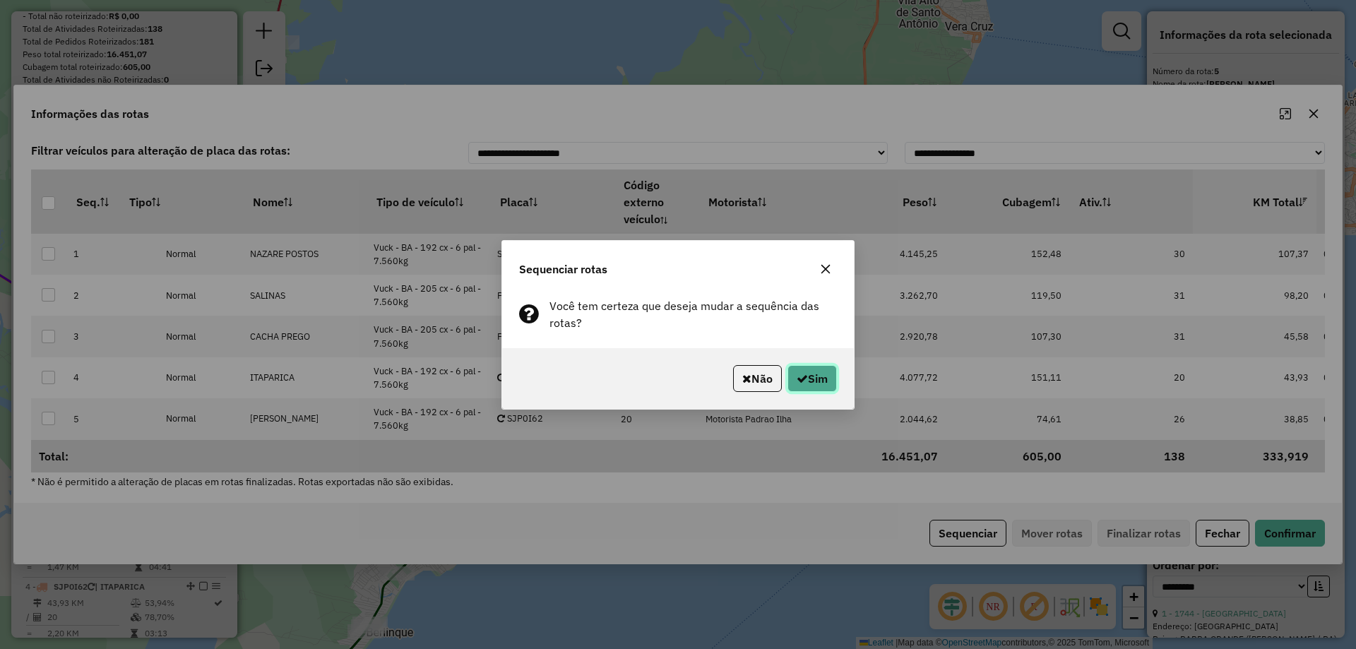
click at [826, 372] on button "Sim" at bounding box center [812, 378] width 49 height 27
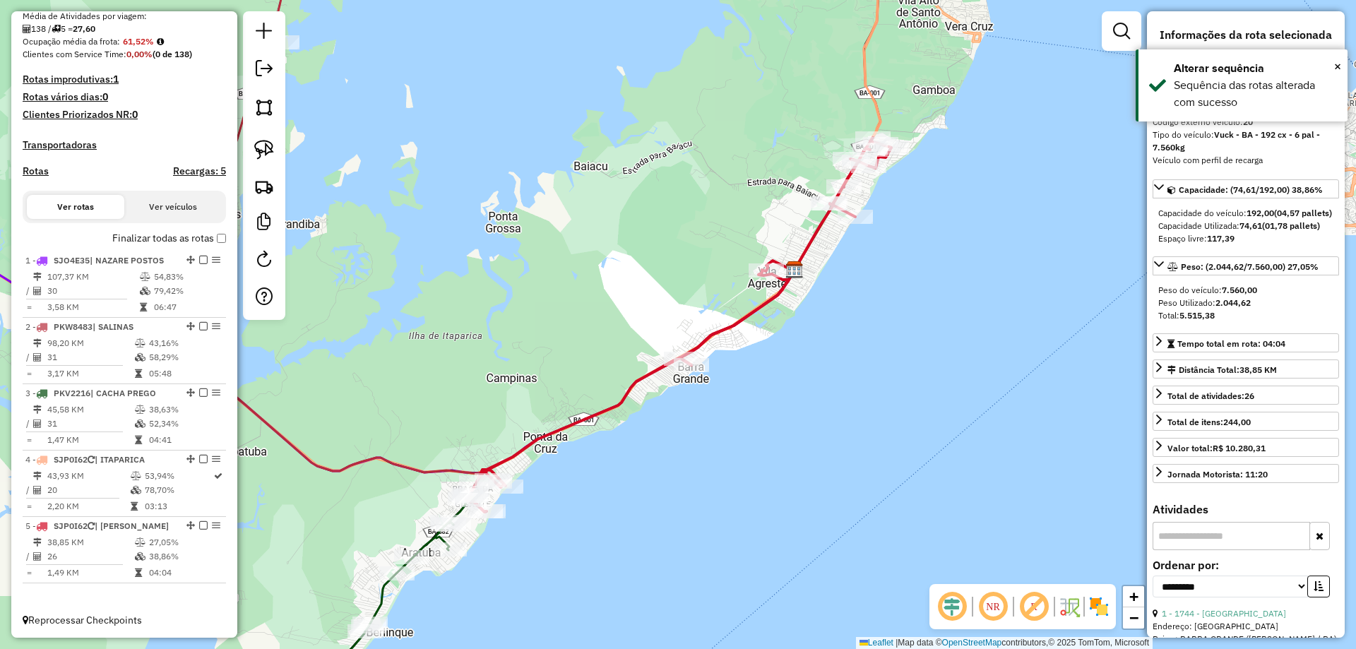
scroll to position [338, 0]
click at [41, 167] on h4 "Rotas" at bounding box center [36, 170] width 26 height 12
select select "*"
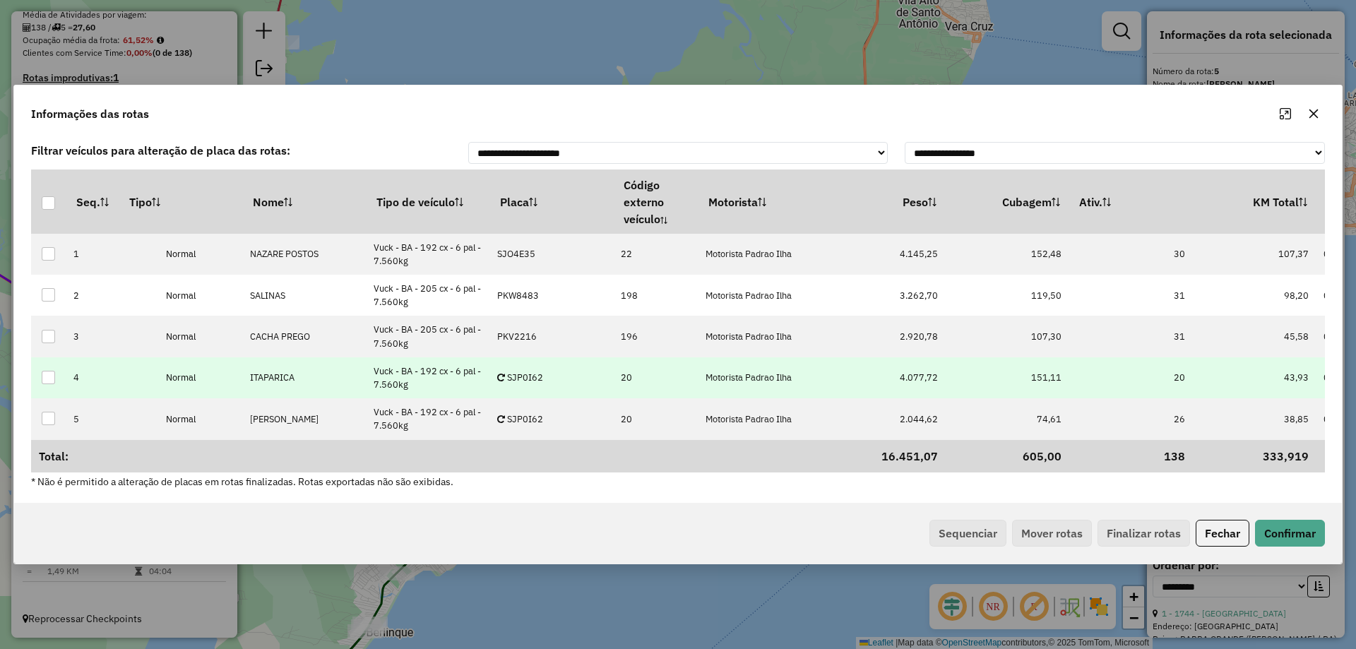
click at [532, 373] on p-celleditor "SJP0I62" at bounding box center [520, 378] width 46 height 12
type input "****"
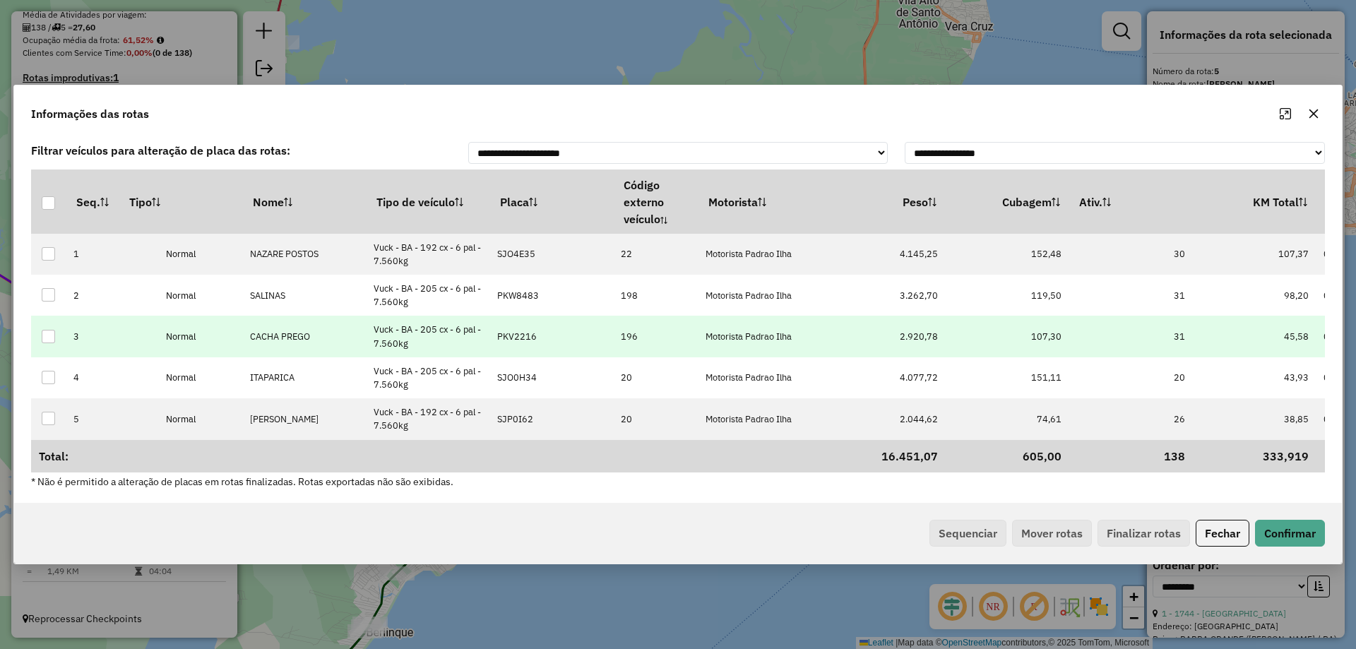
click at [530, 341] on td "PKV2216" at bounding box center [552, 336] width 124 height 41
type input "***"
click at [531, 341] on td "SJP0D65" at bounding box center [552, 336] width 124 height 41
type input "***"
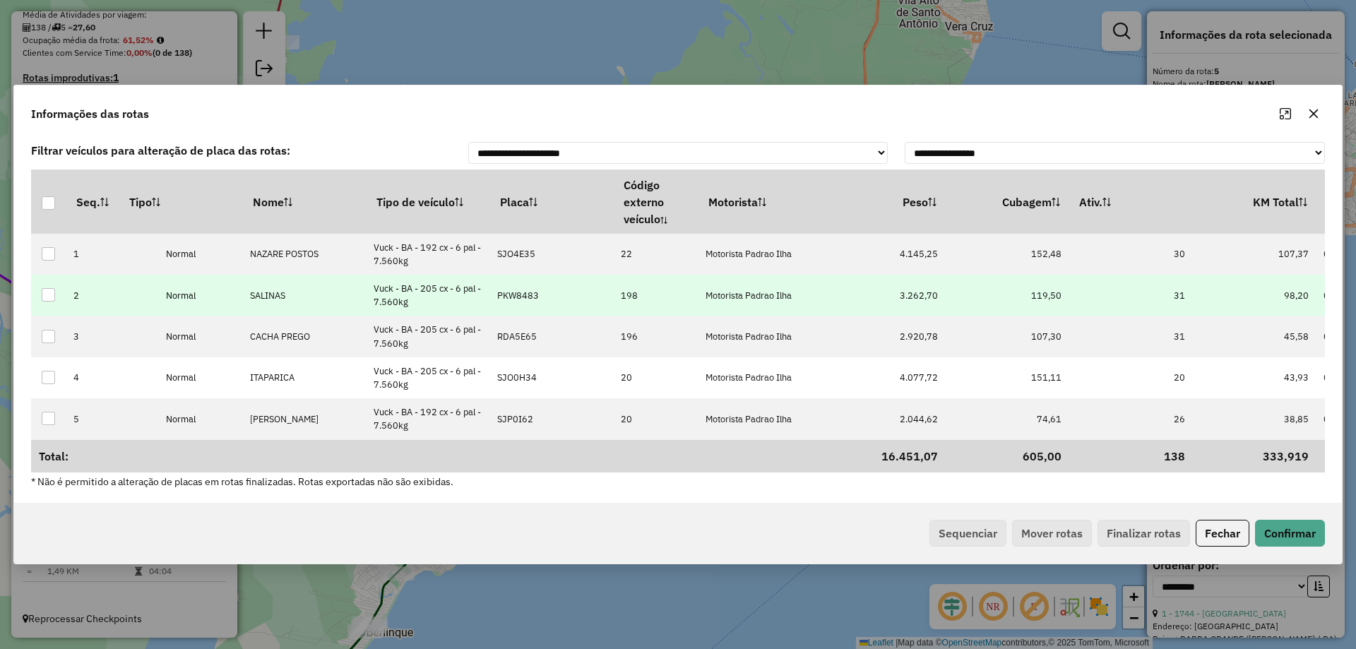
click at [531, 299] on p-celleditor "PKW8483" at bounding box center [518, 296] width 42 height 12
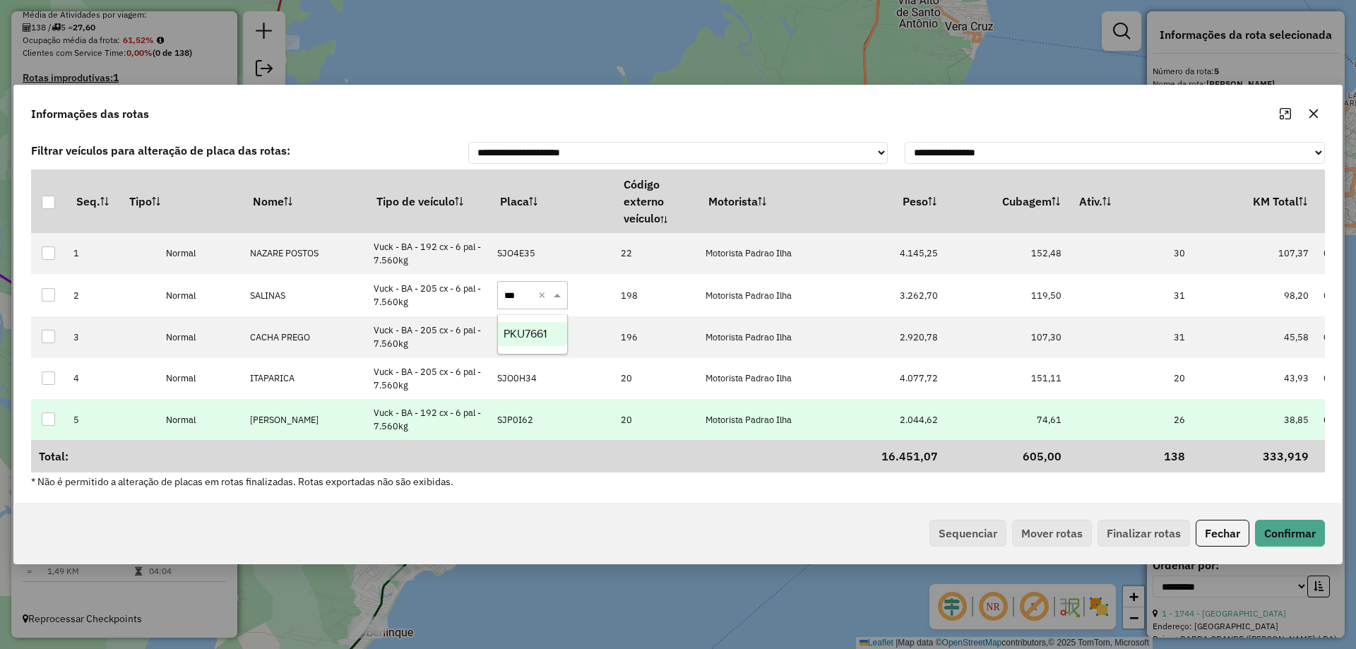
type input "****"
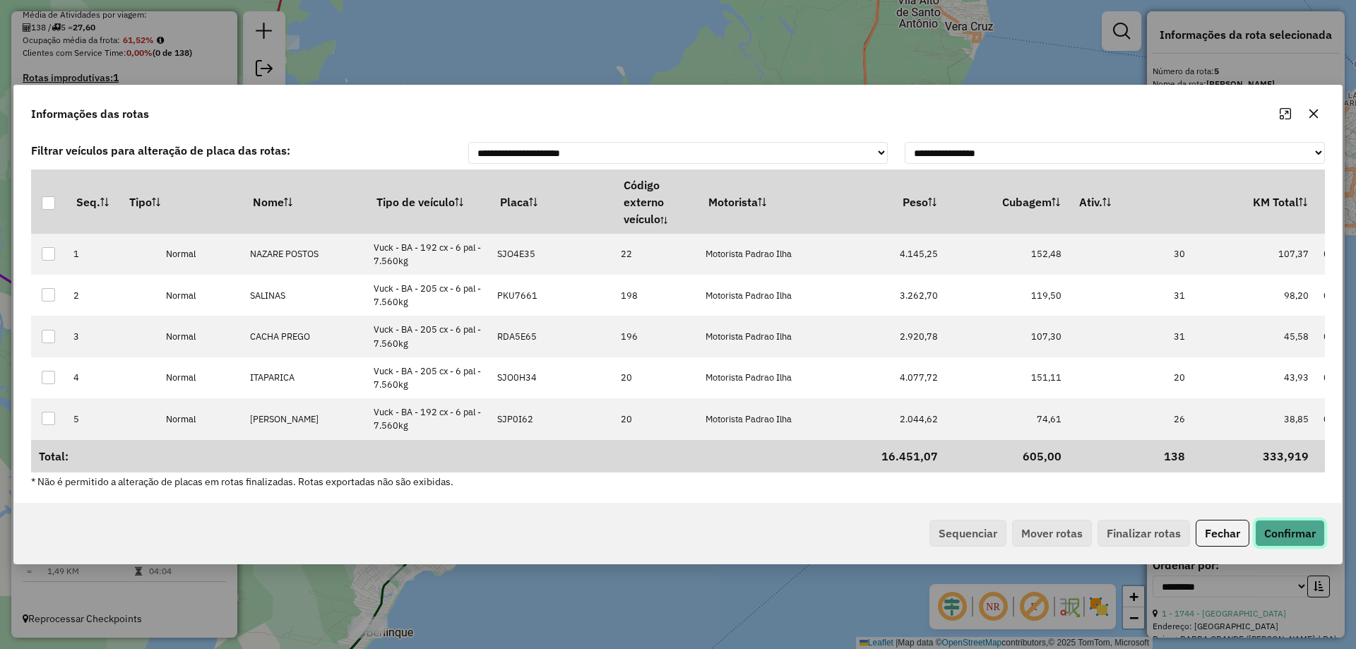
click at [1300, 528] on button "Confirmar" at bounding box center [1290, 533] width 70 height 27
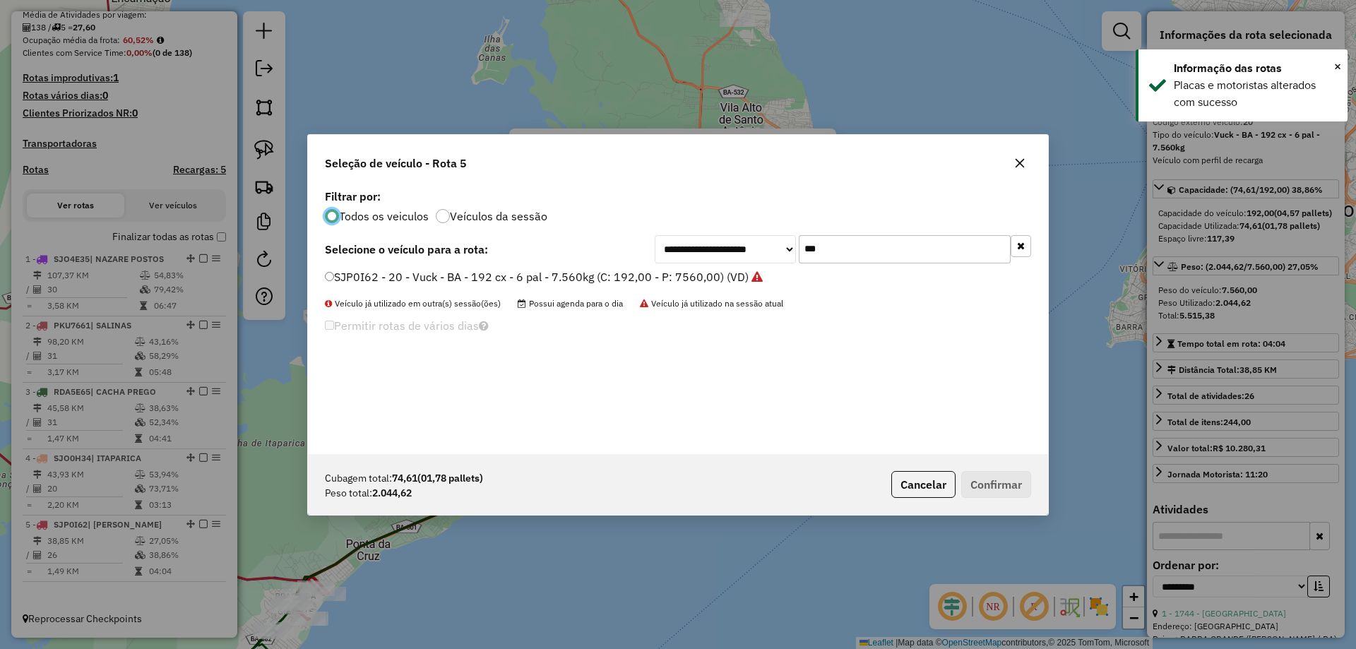
scroll to position [8, 4]
drag, startPoint x: 896, startPoint y: 242, endPoint x: 444, endPoint y: 223, distance: 452.4
click at [455, 225] on div "**********" at bounding box center [678, 320] width 740 height 268
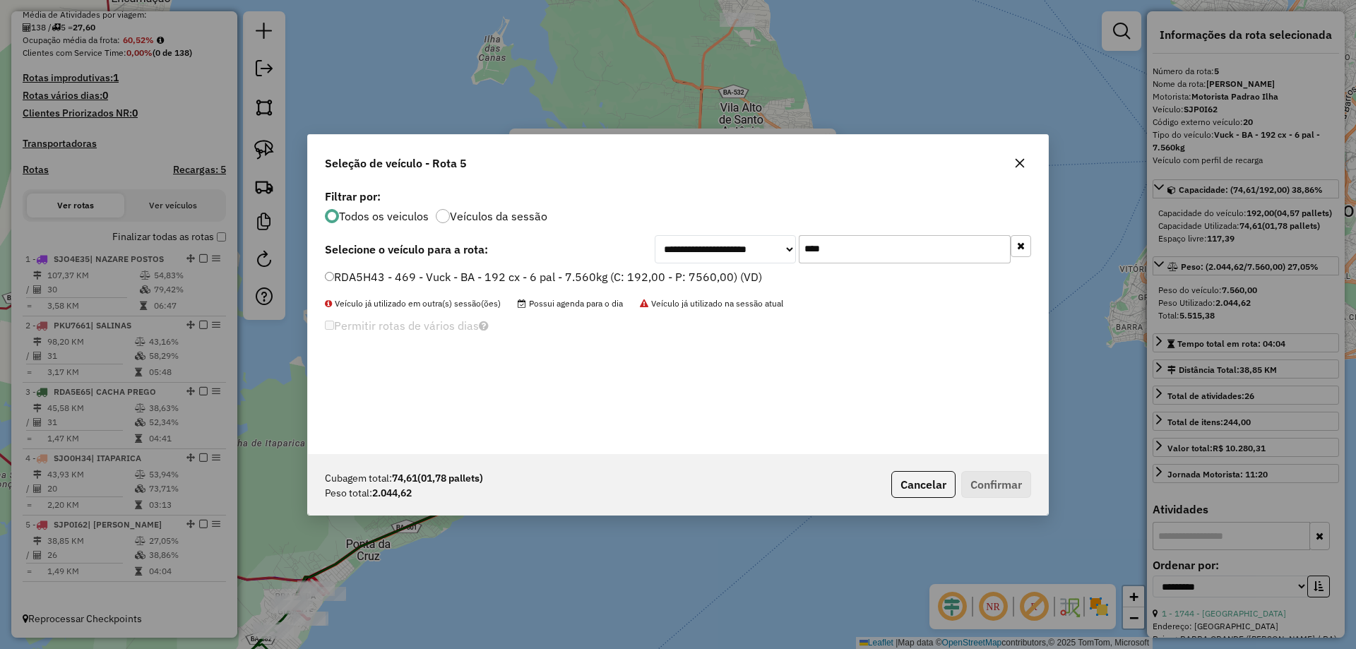
type input "****"
click at [487, 265] on div "**********" at bounding box center [678, 320] width 740 height 268
click at [516, 271] on label "RDA5H43 - 469 - Vuck - BA - 192 cx - 6 pal - 7.560kg (C: 192,00 - P: 7560,00) (…" at bounding box center [543, 276] width 437 height 17
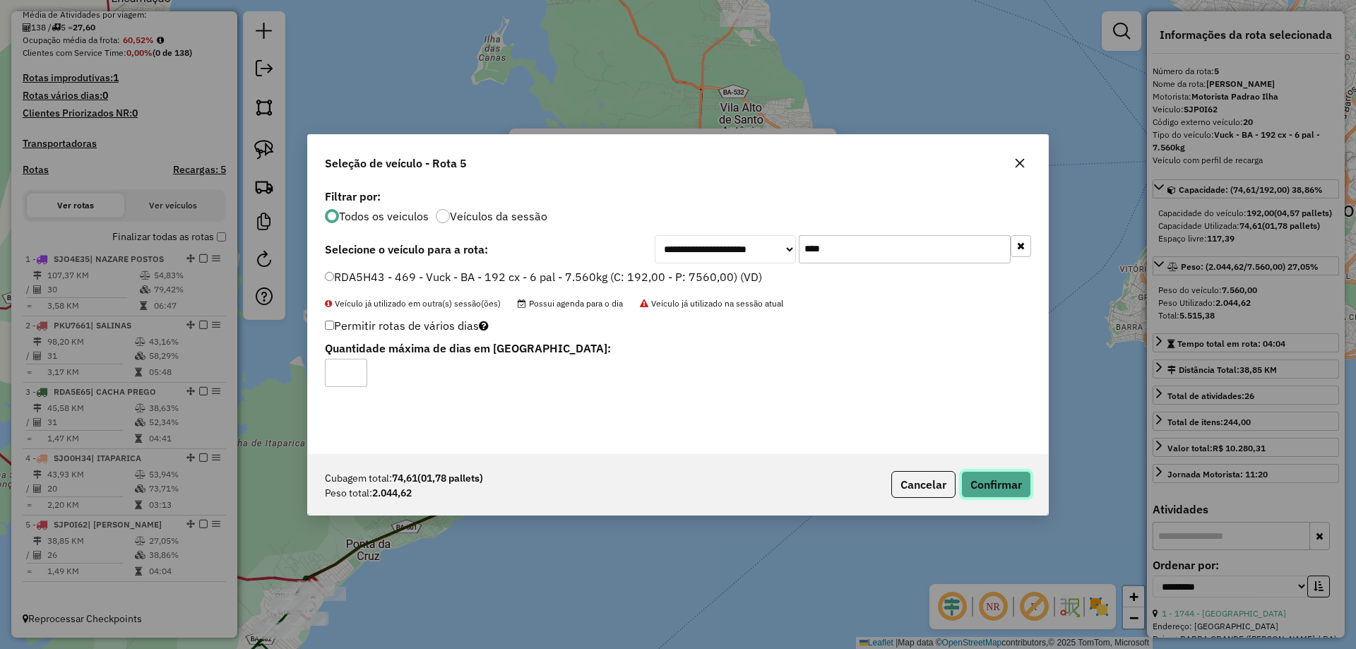
click at [993, 476] on button "Confirmar" at bounding box center [996, 484] width 70 height 27
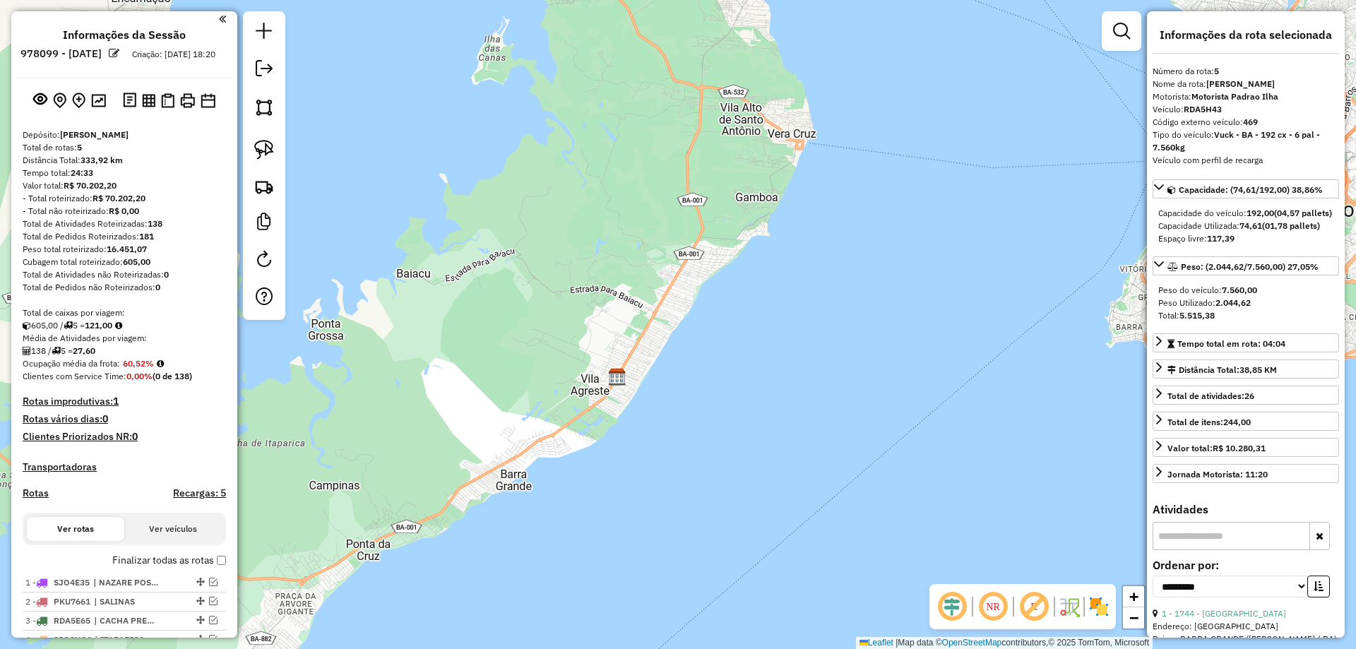
scroll to position [0, 0]
click at [97, 109] on img at bounding box center [98, 102] width 15 height 13
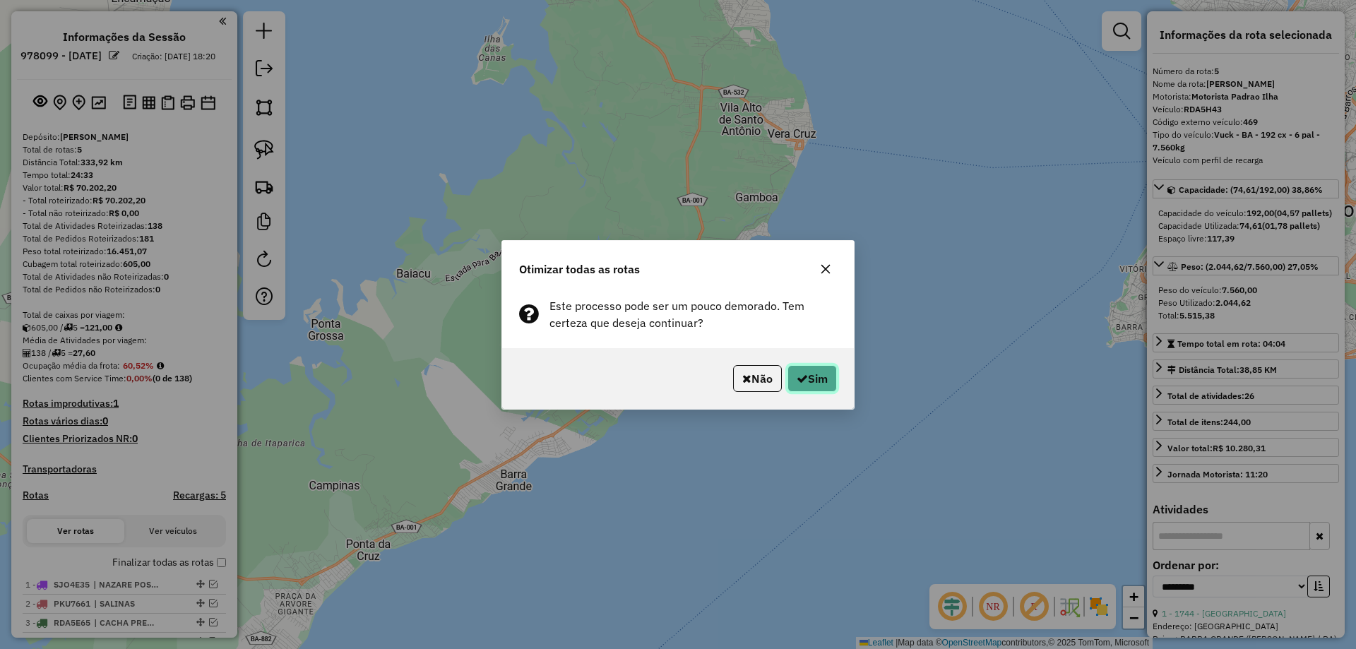
click at [809, 378] on button "Sim" at bounding box center [812, 378] width 49 height 27
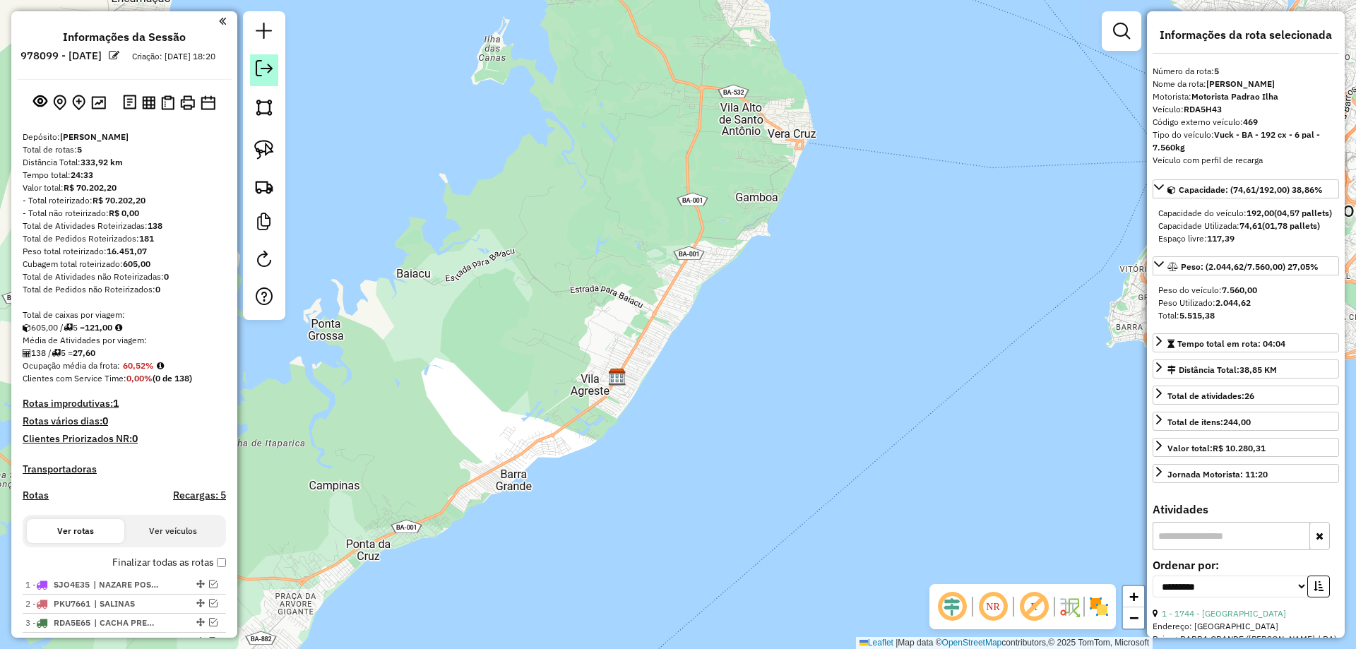
click at [266, 73] on em at bounding box center [264, 68] width 17 height 17
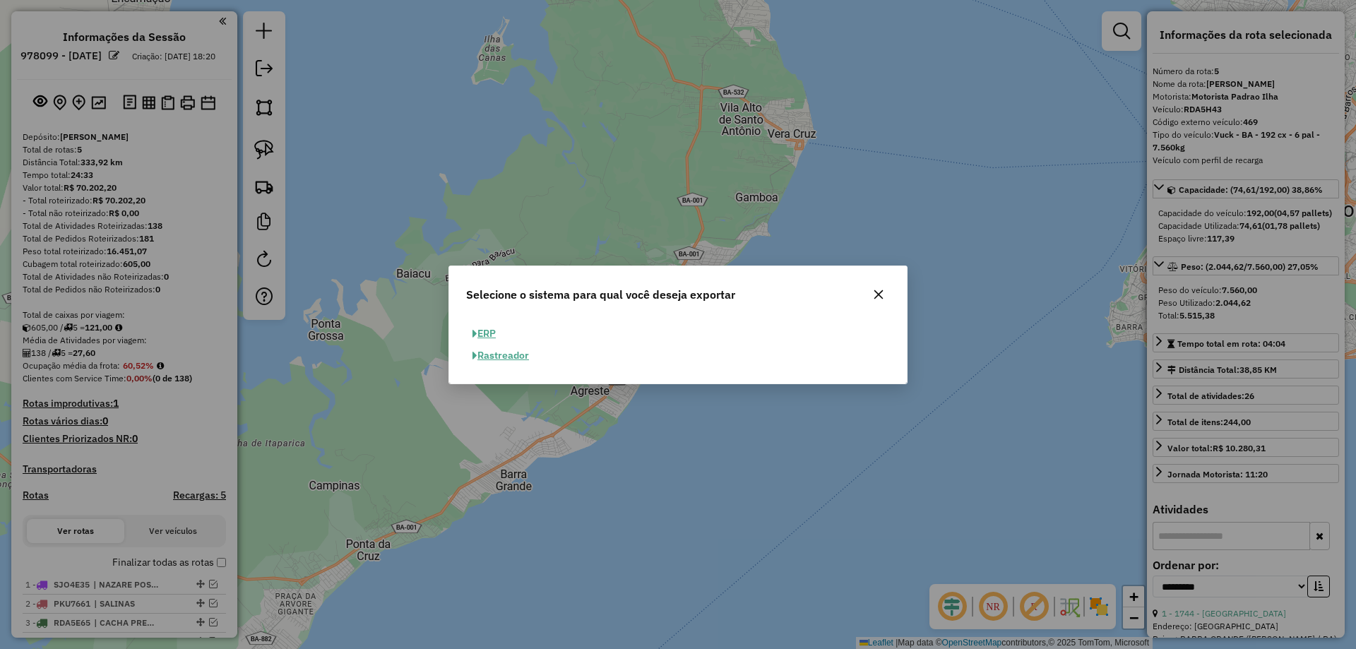
click at [485, 332] on button "ERP" at bounding box center [484, 334] width 36 height 22
select select "**"
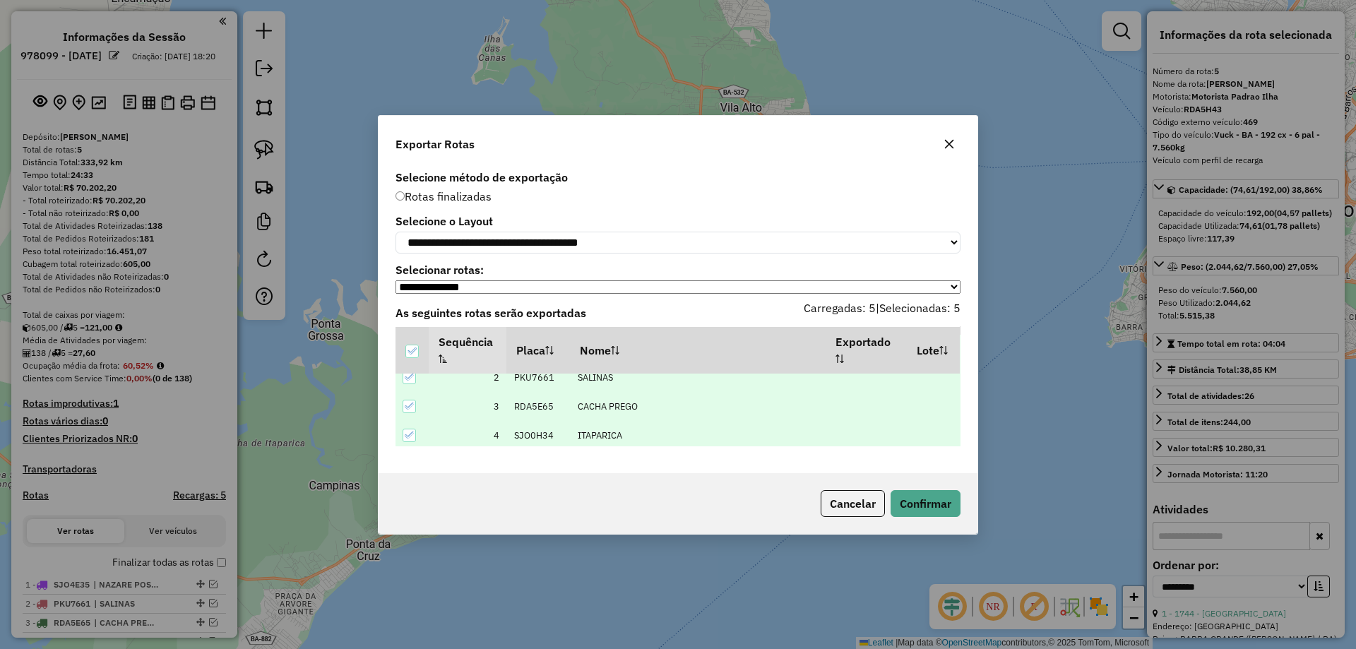
scroll to position [73, 0]
click at [925, 501] on button "Confirmar" at bounding box center [926, 503] width 70 height 27
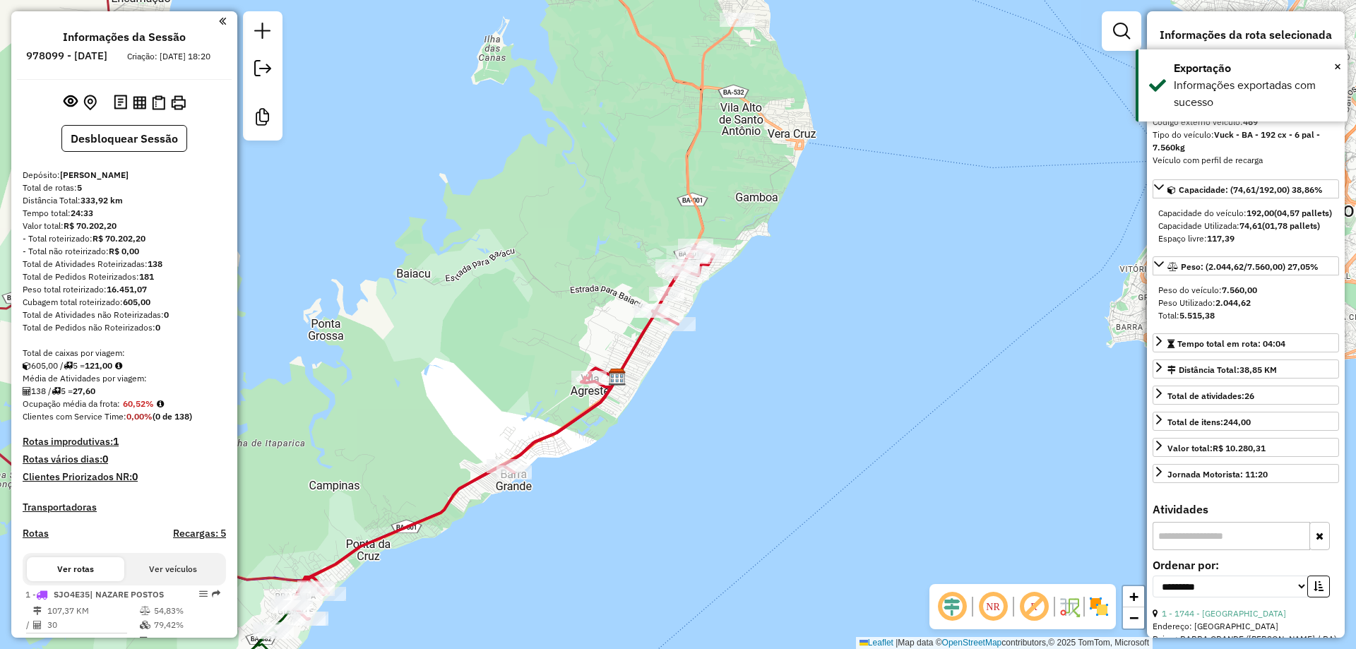
scroll to position [316, 0]
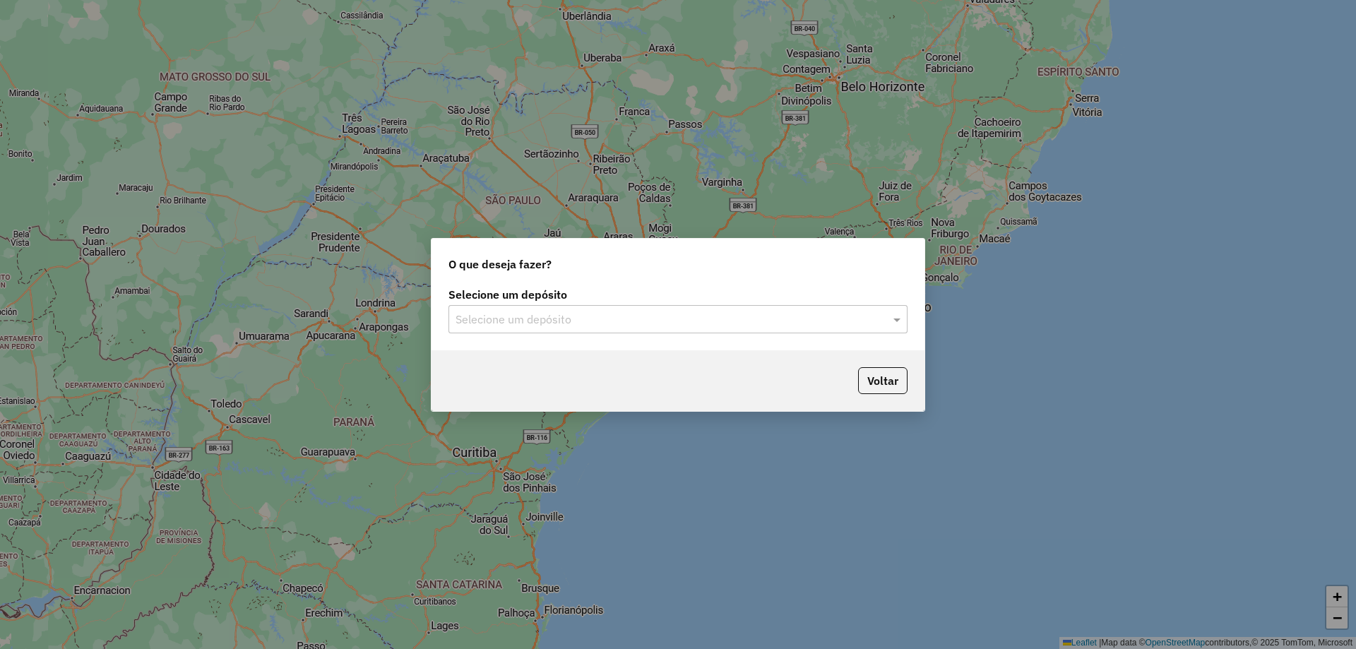
click at [682, 321] on input "text" at bounding box center [664, 319] width 417 height 17
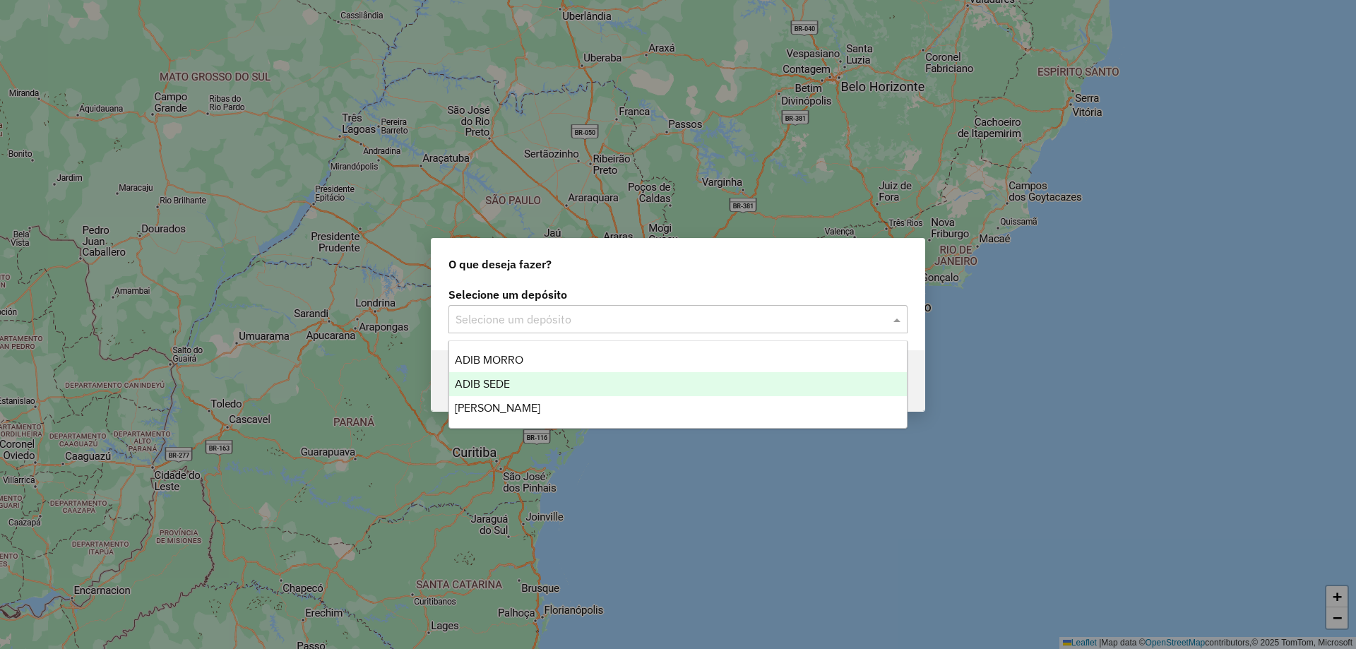
click at [610, 383] on div "ADIB SEDE" at bounding box center [678, 384] width 458 height 24
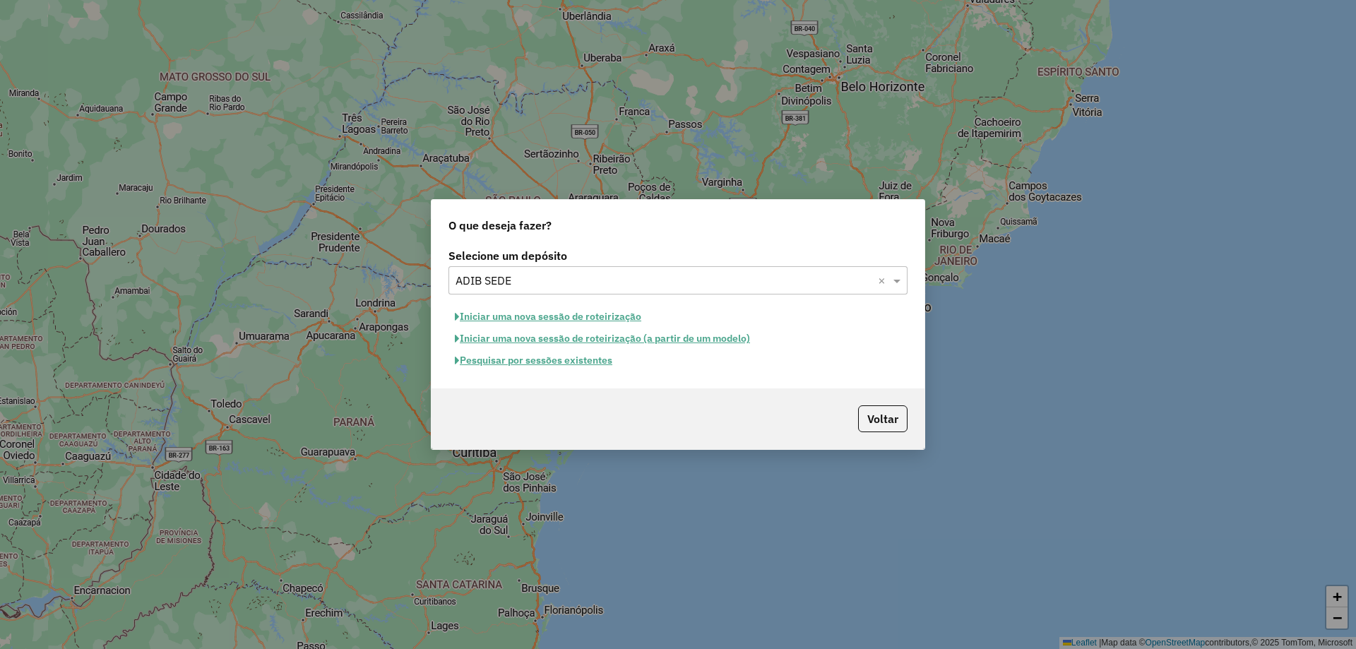
click at [571, 316] on button "Iniciar uma nova sessão de roteirização" at bounding box center [548, 317] width 199 height 22
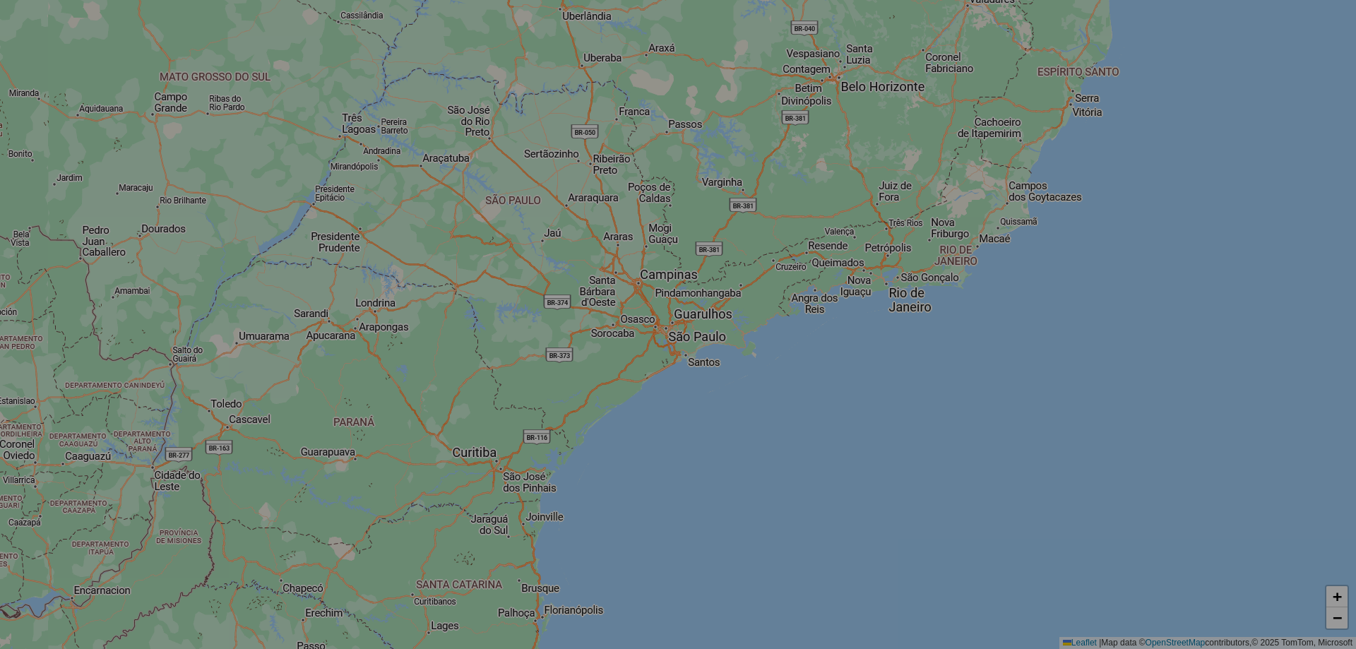
select select "*"
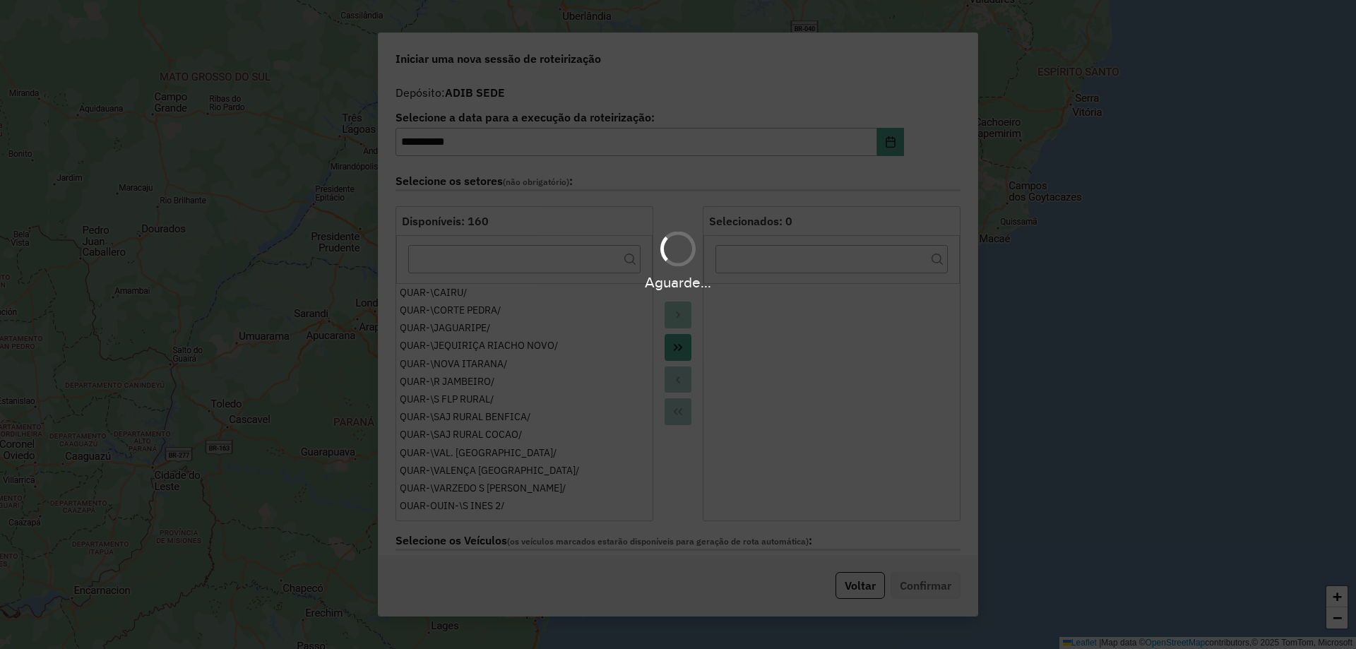
click at [563, 269] on div "Aguarde..." at bounding box center [678, 259] width 1356 height 67
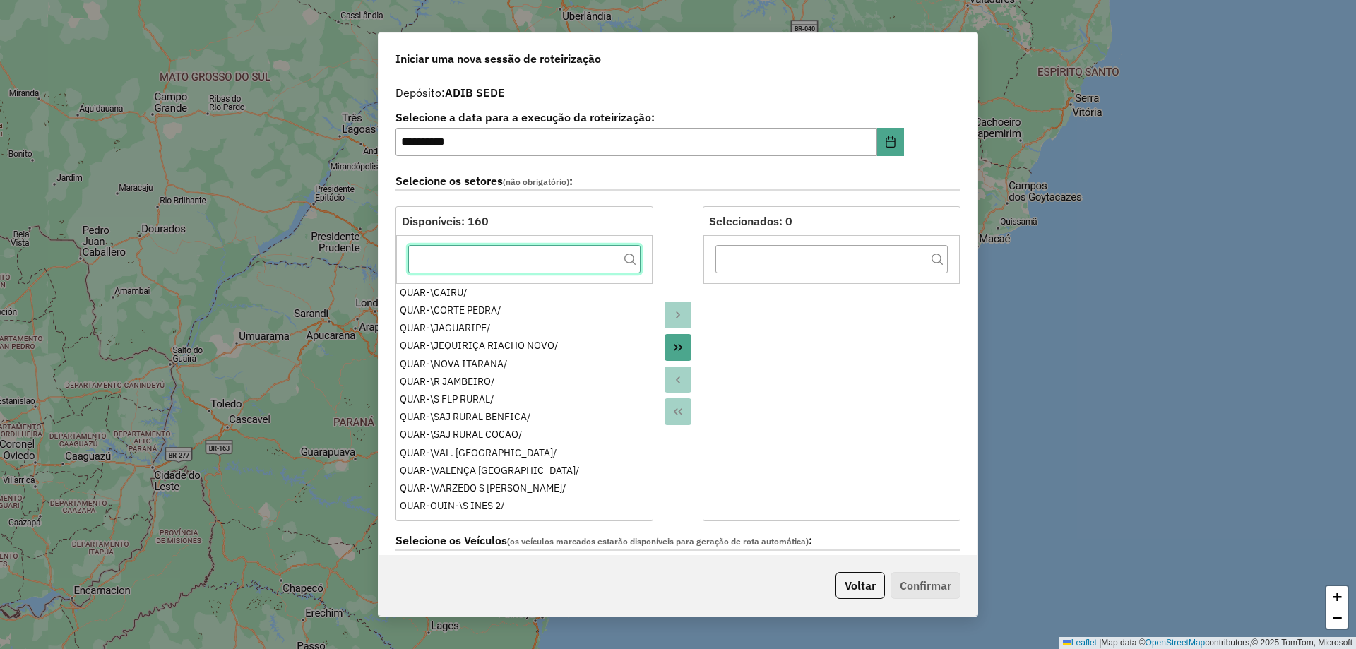
click at [563, 265] on input "text" at bounding box center [524, 259] width 232 height 28
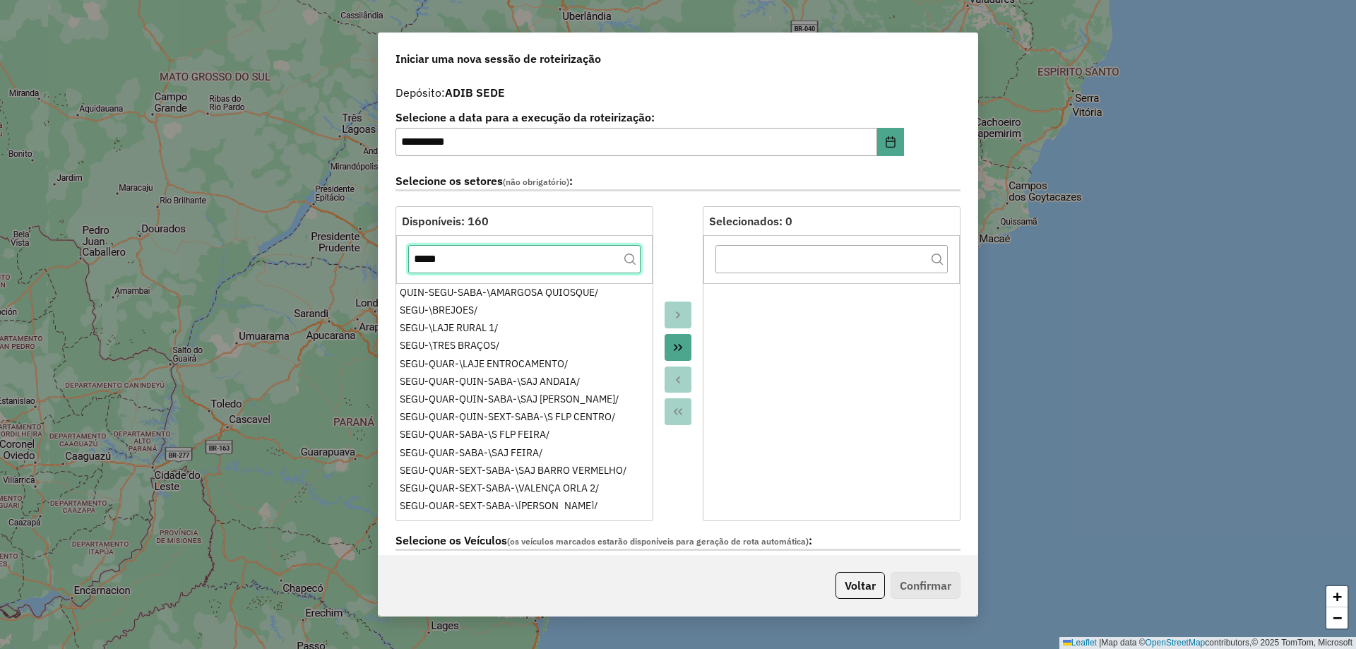
type input "*****"
click at [666, 340] on button "Move All to Target" at bounding box center [678, 347] width 27 height 27
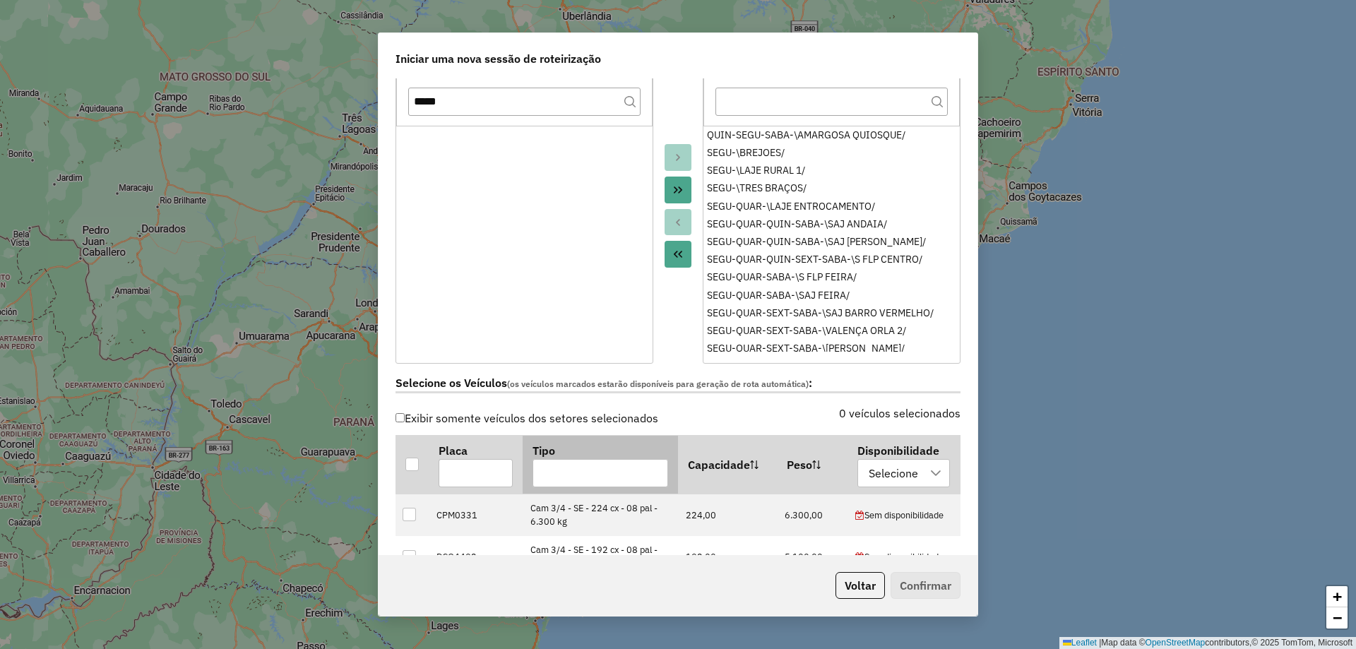
scroll to position [353, 0]
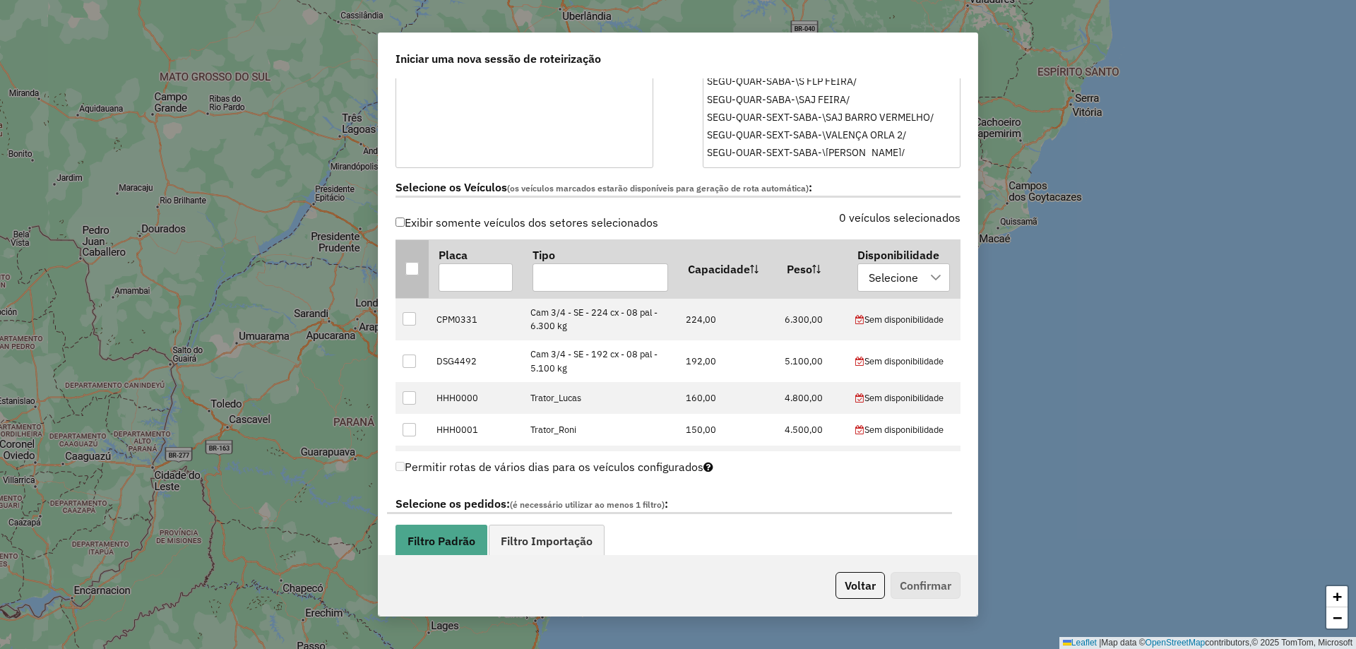
click at [412, 268] on div at bounding box center [411, 268] width 13 height 13
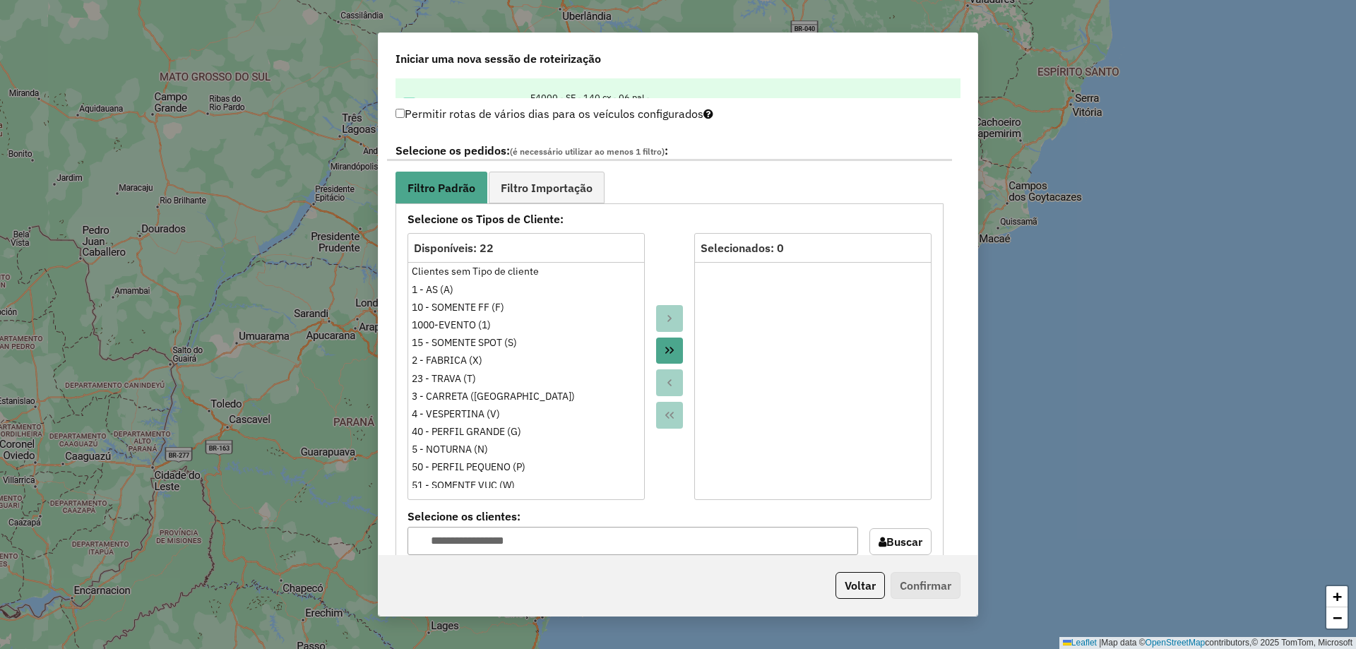
scroll to position [1059, 0]
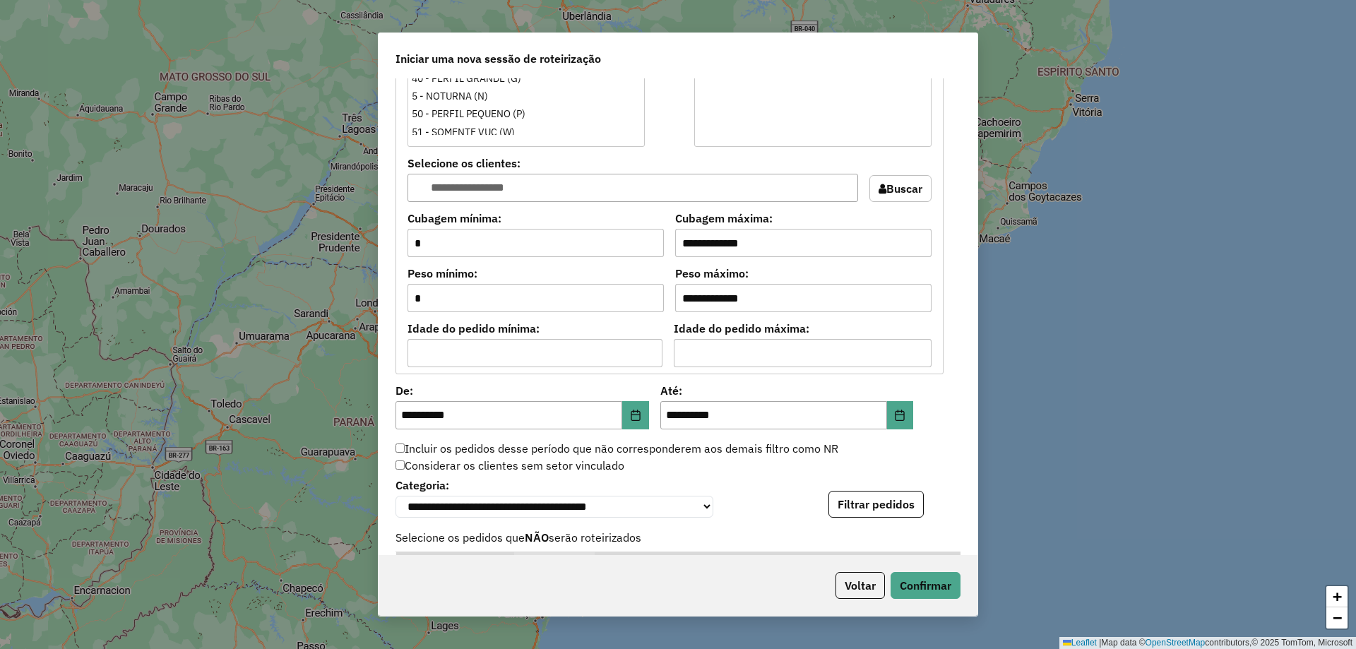
click at [895, 504] on button "Filtrar pedidos" at bounding box center [876, 504] width 95 height 27
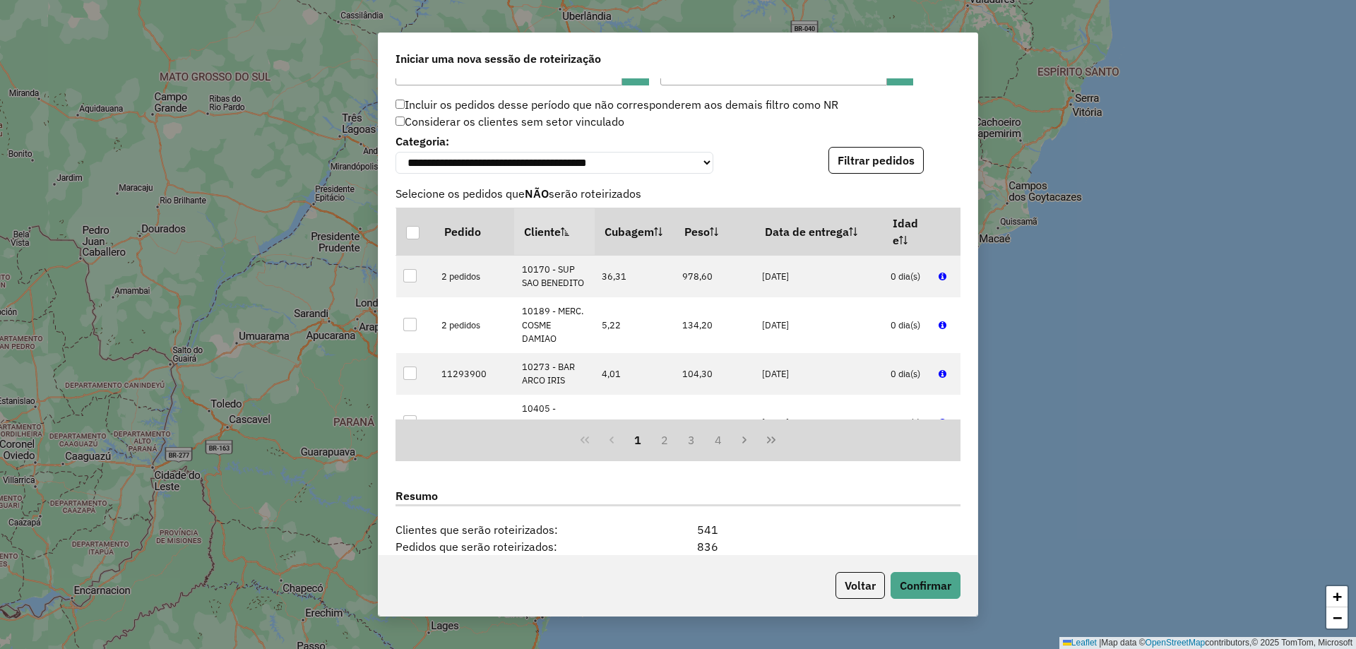
scroll to position [1413, 0]
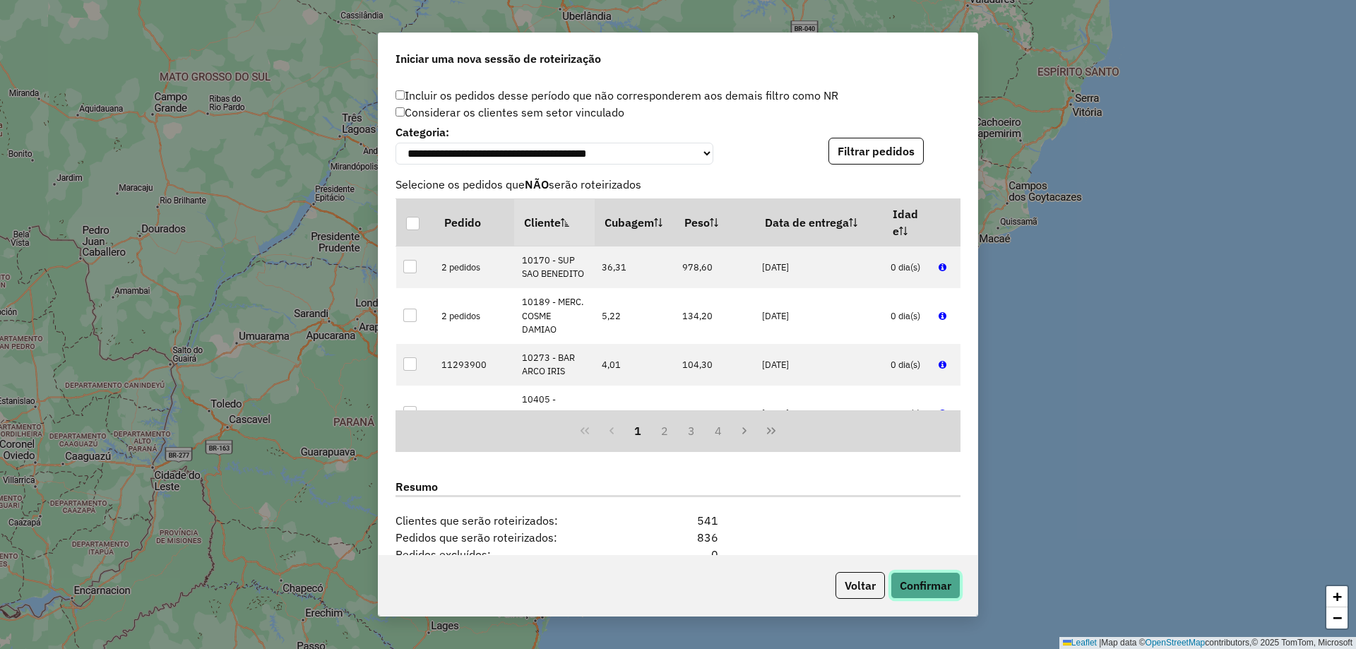
click at [946, 579] on button "Confirmar" at bounding box center [926, 585] width 70 height 27
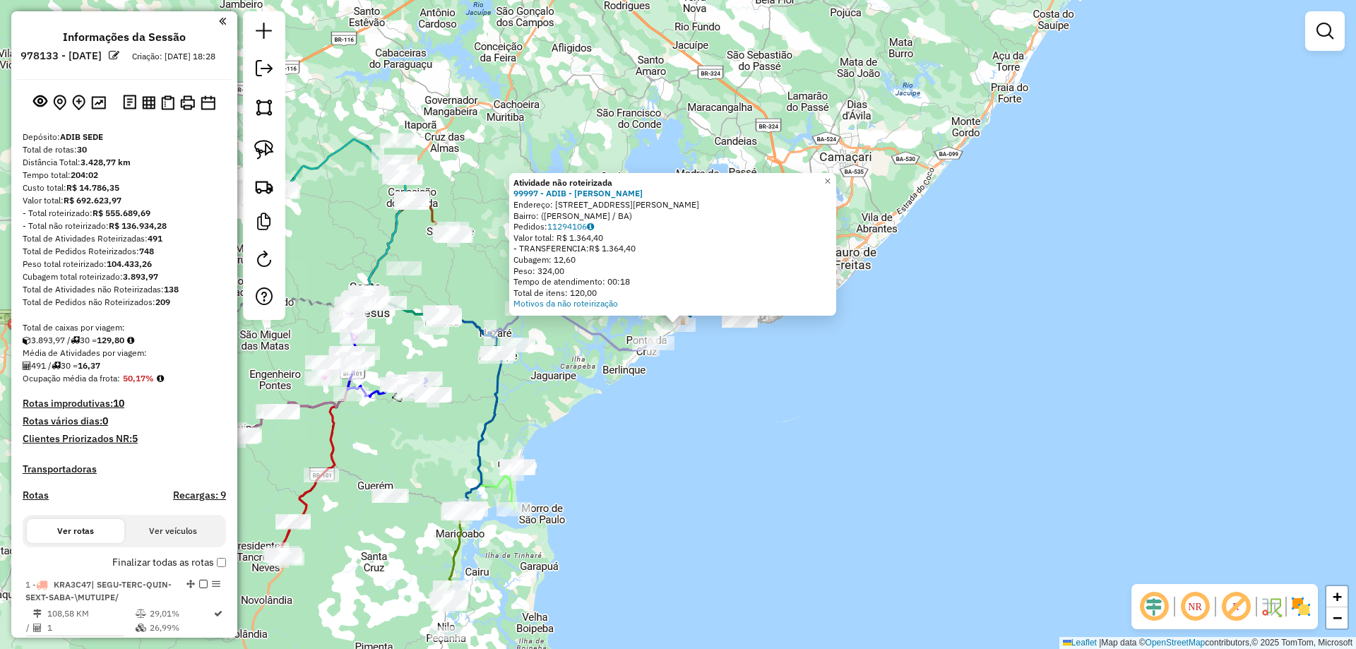
click at [705, 355] on div "Atividade não roteirizada 99997 - ADIB - VERA CRUZ Endereço: Rua Lúcio Vieira, …" at bounding box center [678, 324] width 1356 height 649
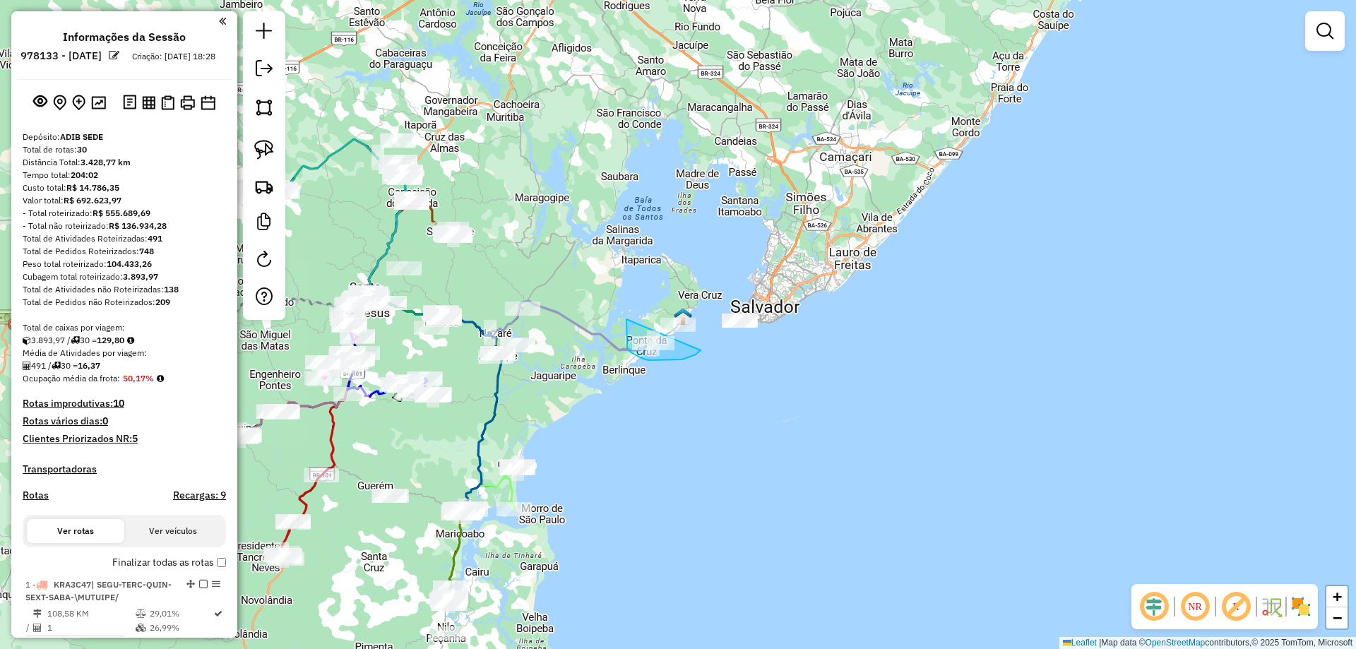
drag, startPoint x: 701, startPoint y: 350, endPoint x: 710, endPoint y: 291, distance: 60.0
click at [569, 321] on icon at bounding box center [507, 323] width 294 height 53
select select "**********"
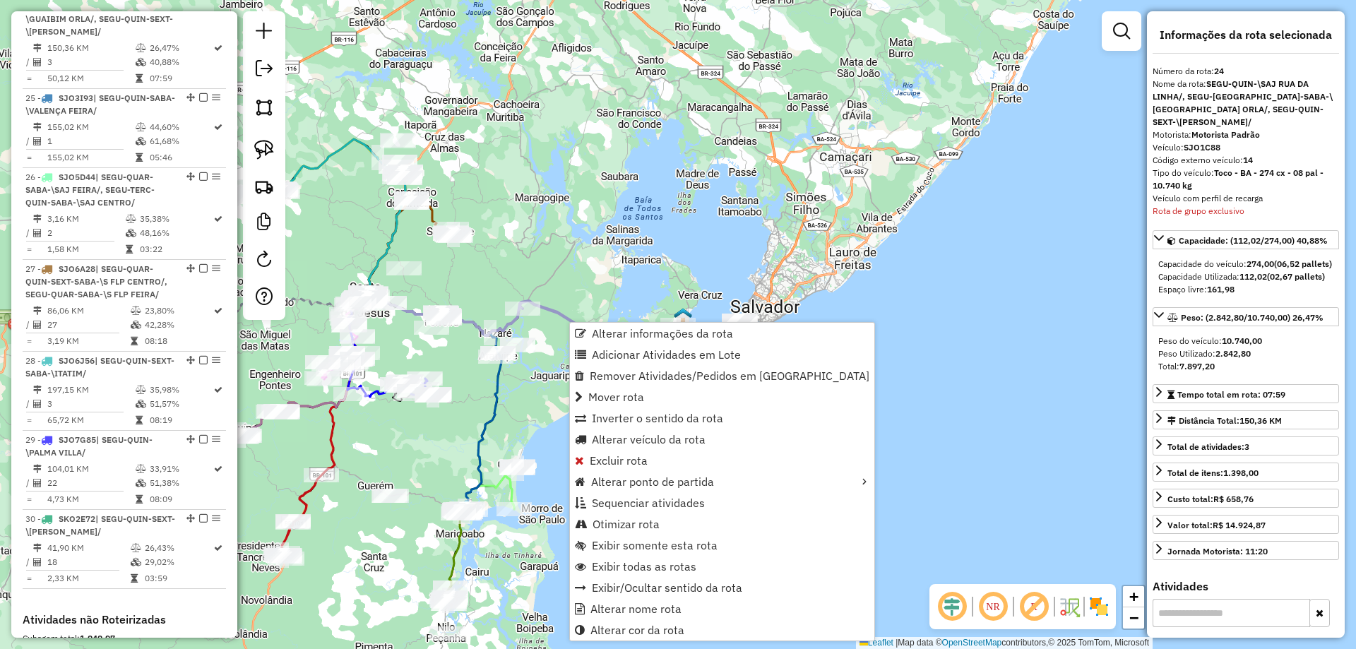
scroll to position [2689, 0]
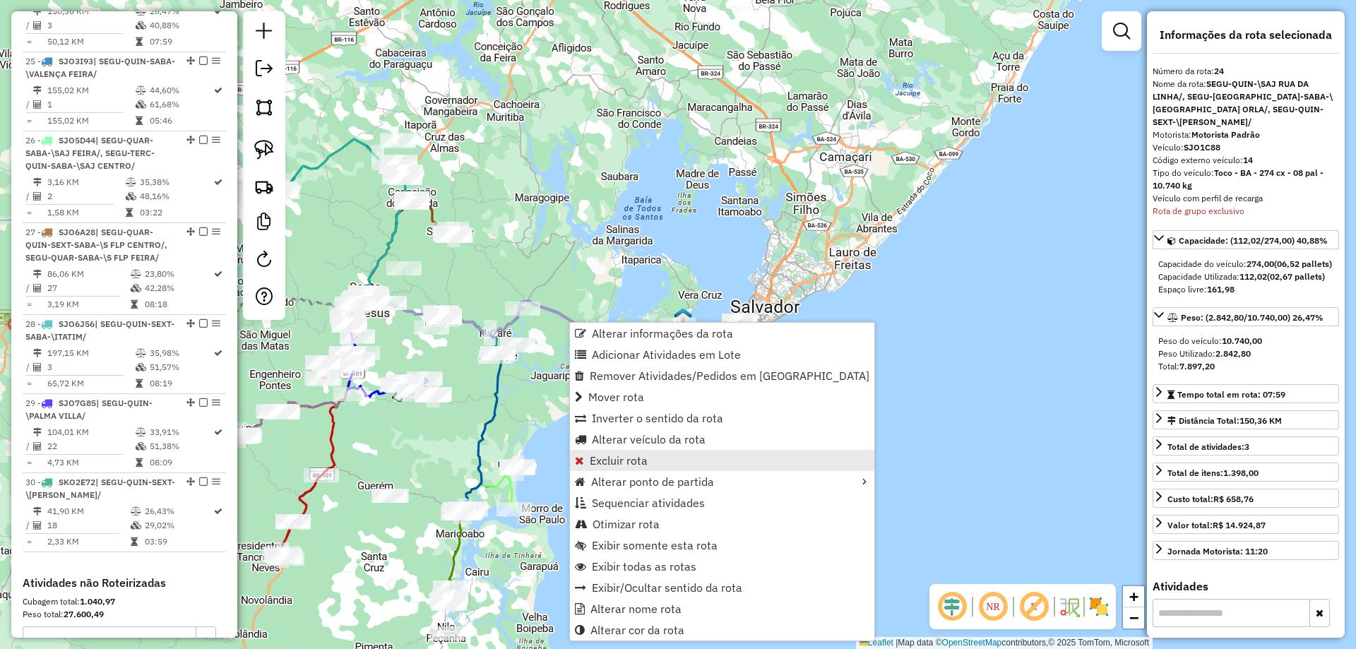
click at [636, 461] on span "Excluir rota" at bounding box center [619, 460] width 58 height 11
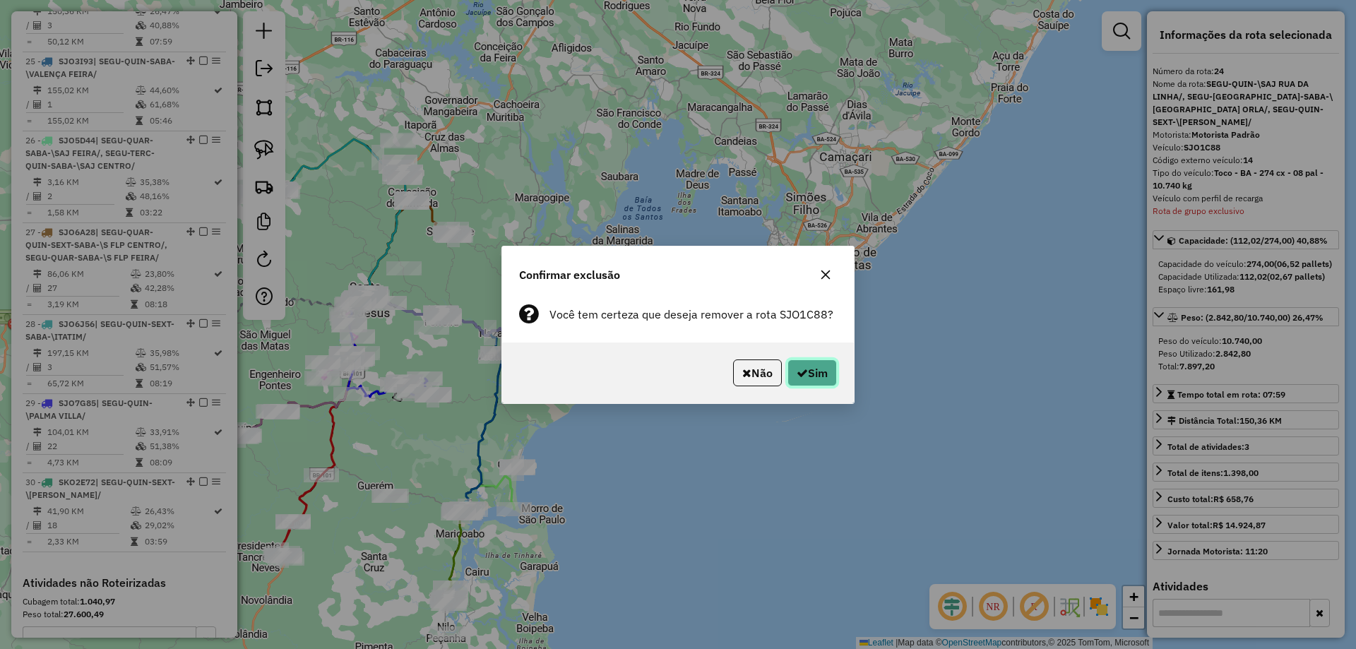
click at [805, 372] on icon "button" at bounding box center [802, 372] width 11 height 11
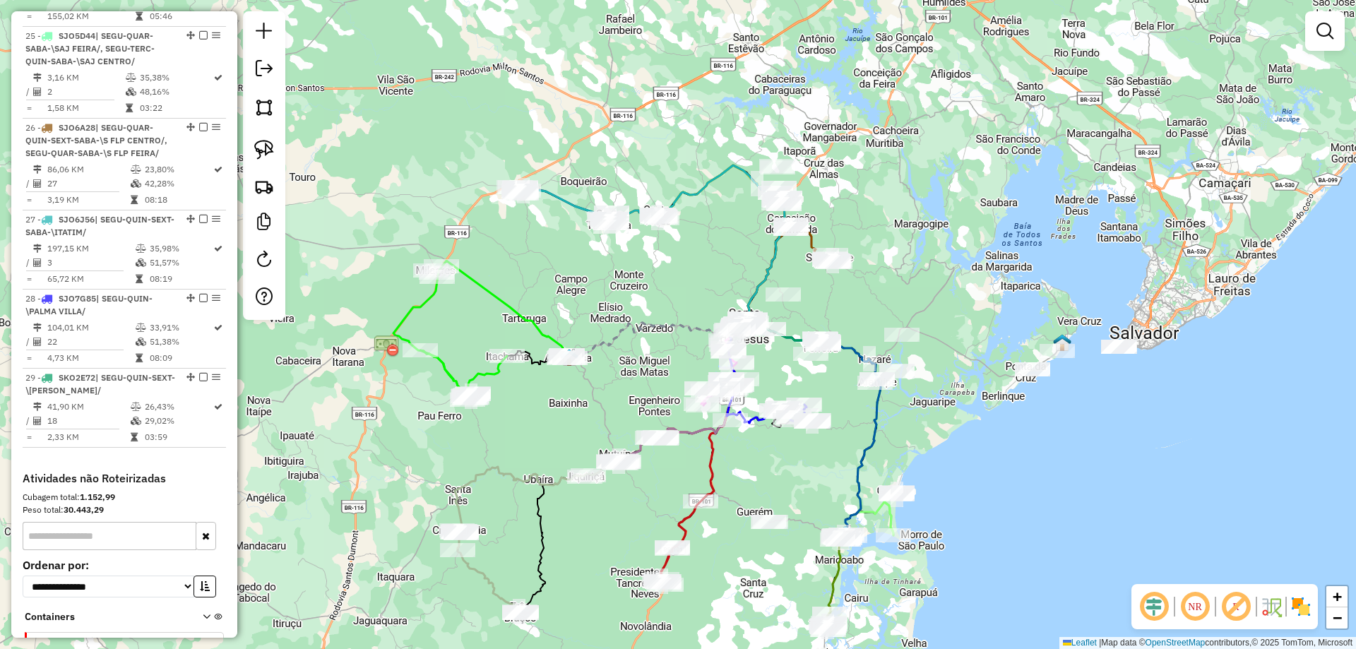
drag, startPoint x: 485, startPoint y: 268, endPoint x: 610, endPoint y: 268, distance: 125.0
click at [609, 268] on div "Janela de atendimento Grade de atendimento Capacidade Transportadoras Veículos …" at bounding box center [678, 324] width 1356 height 649
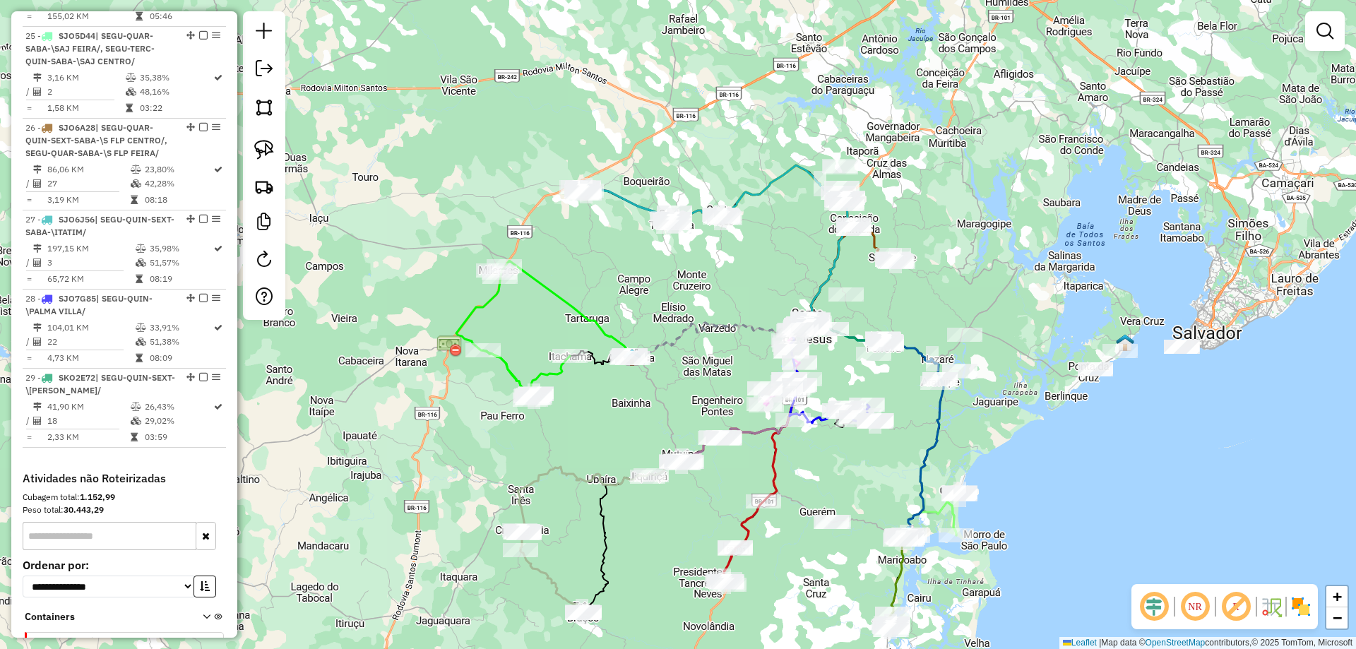
click at [499, 374] on div "Janela de atendimento Grade de atendimento Capacidade Transportadoras Veículos …" at bounding box center [678, 324] width 1356 height 649
click at [506, 372] on icon at bounding box center [526, 374] width 87 height 49
select select "**********"
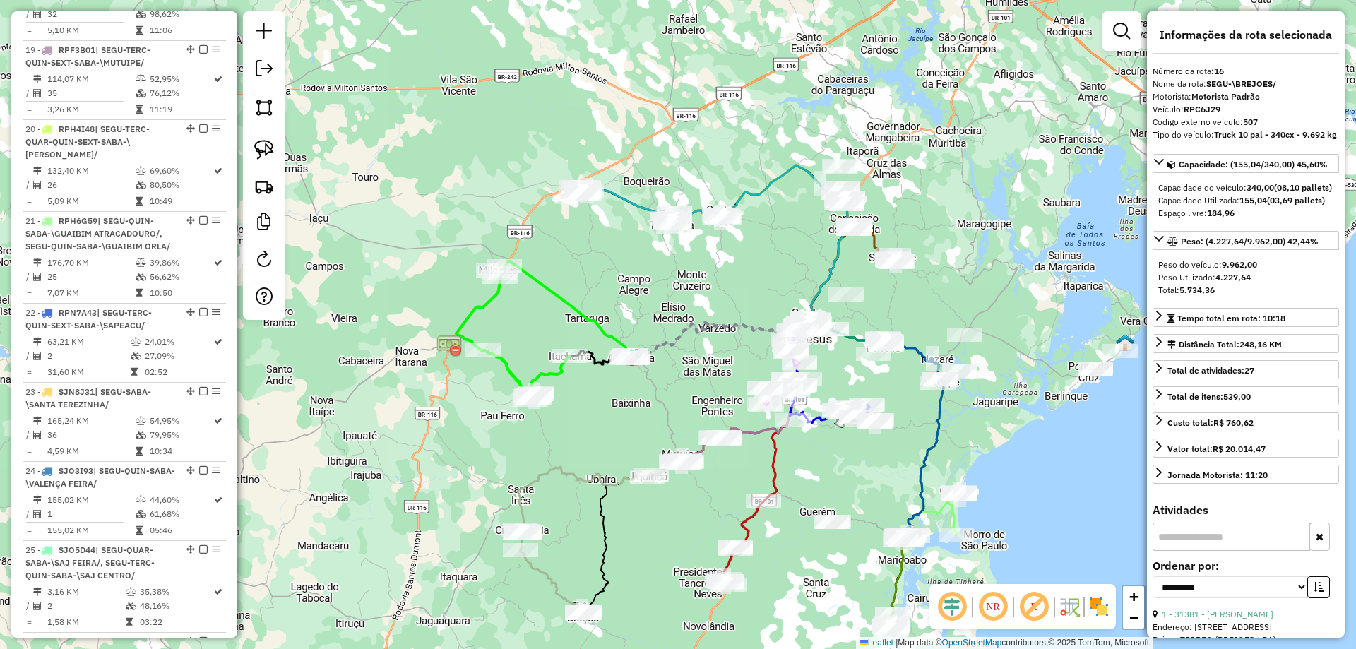
scroll to position [1954, 0]
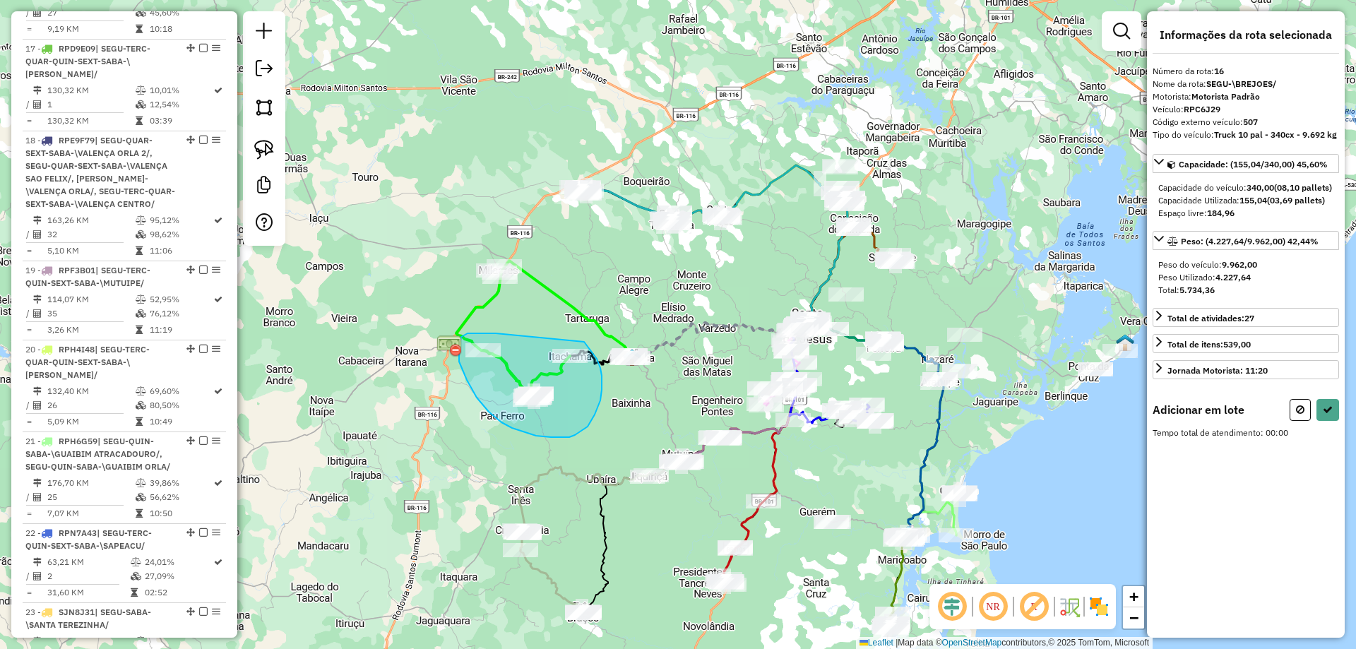
drag, startPoint x: 468, startPoint y: 333, endPoint x: 583, endPoint y: 341, distance: 116.1
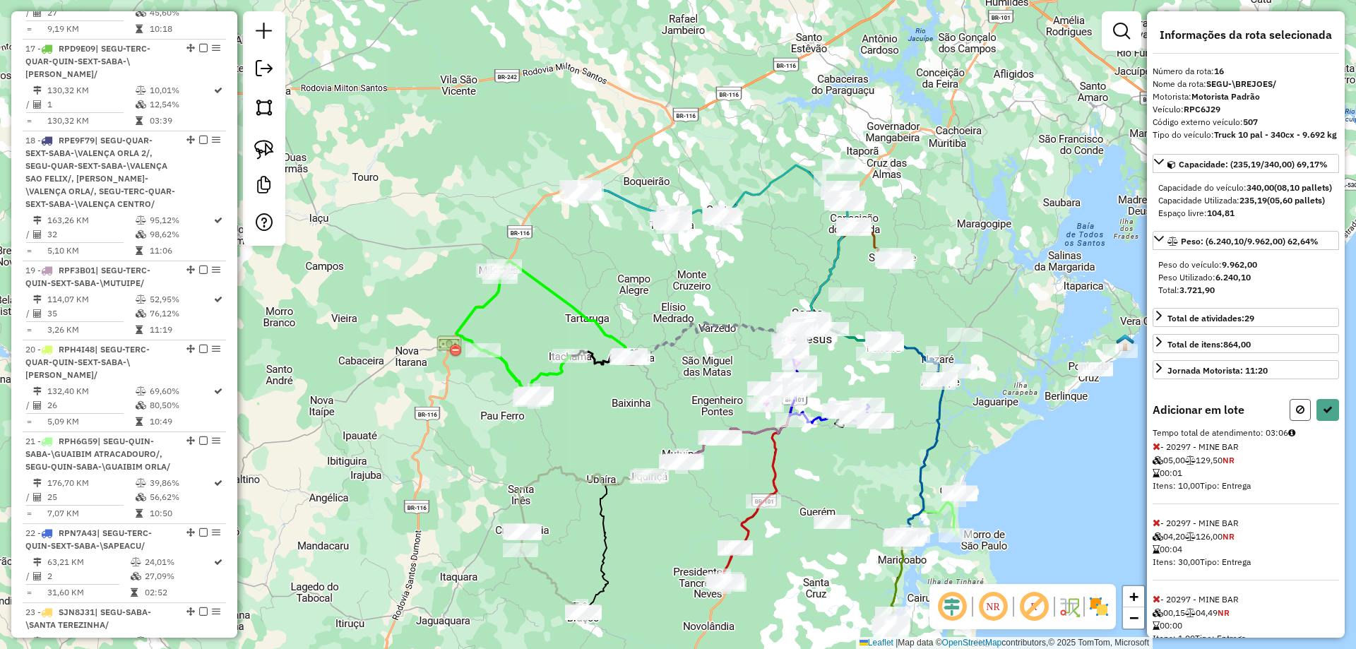
click at [1296, 415] on icon at bounding box center [1300, 410] width 8 height 10
select select "**********"
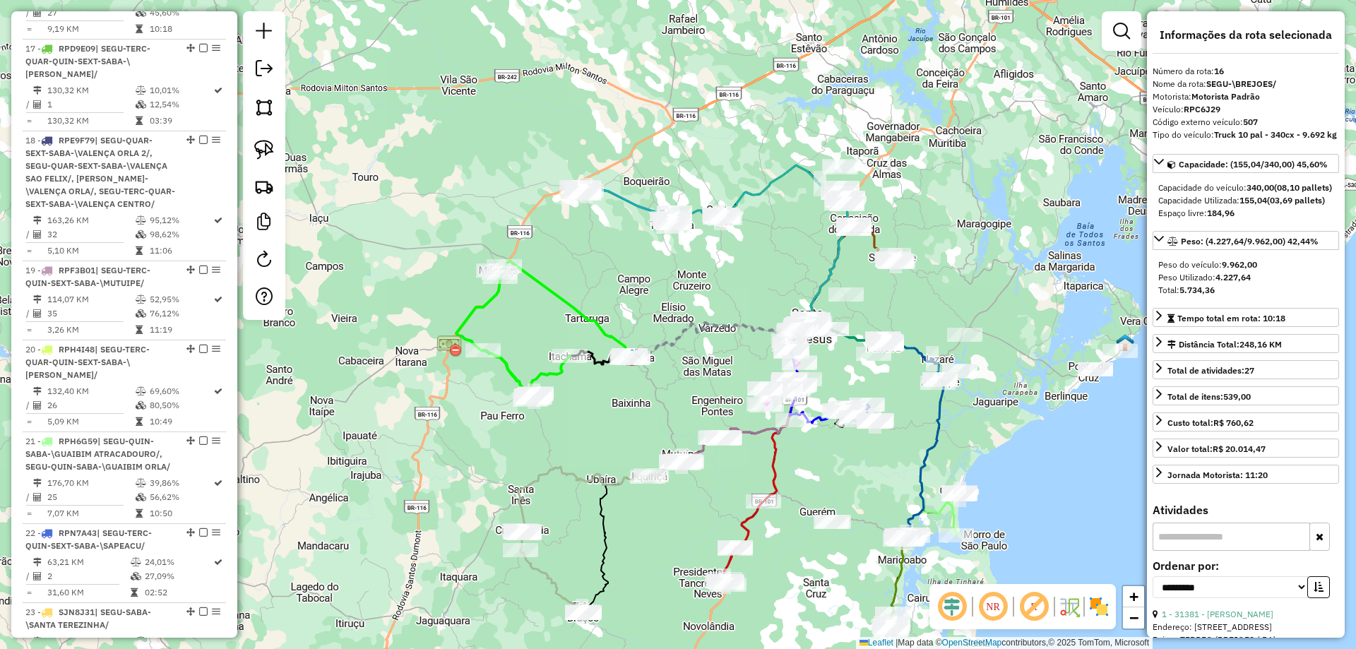
click at [532, 283] on icon at bounding box center [544, 329] width 176 height 136
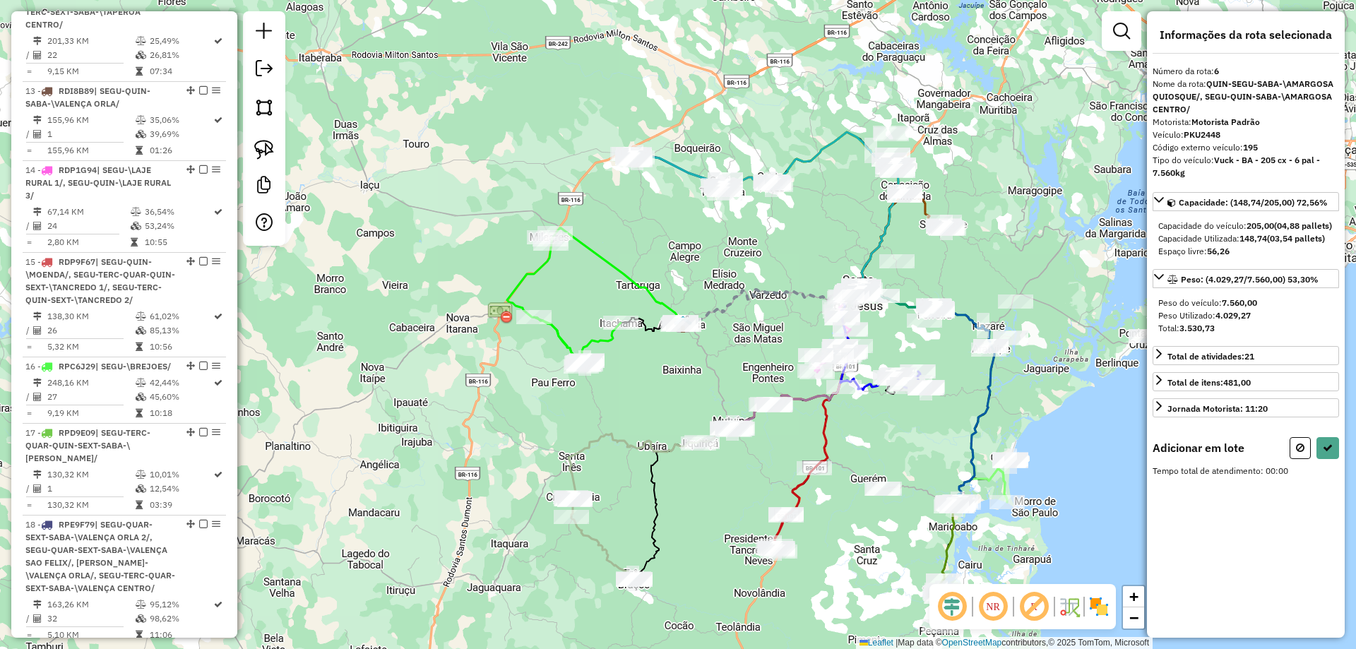
scroll to position [998, 0]
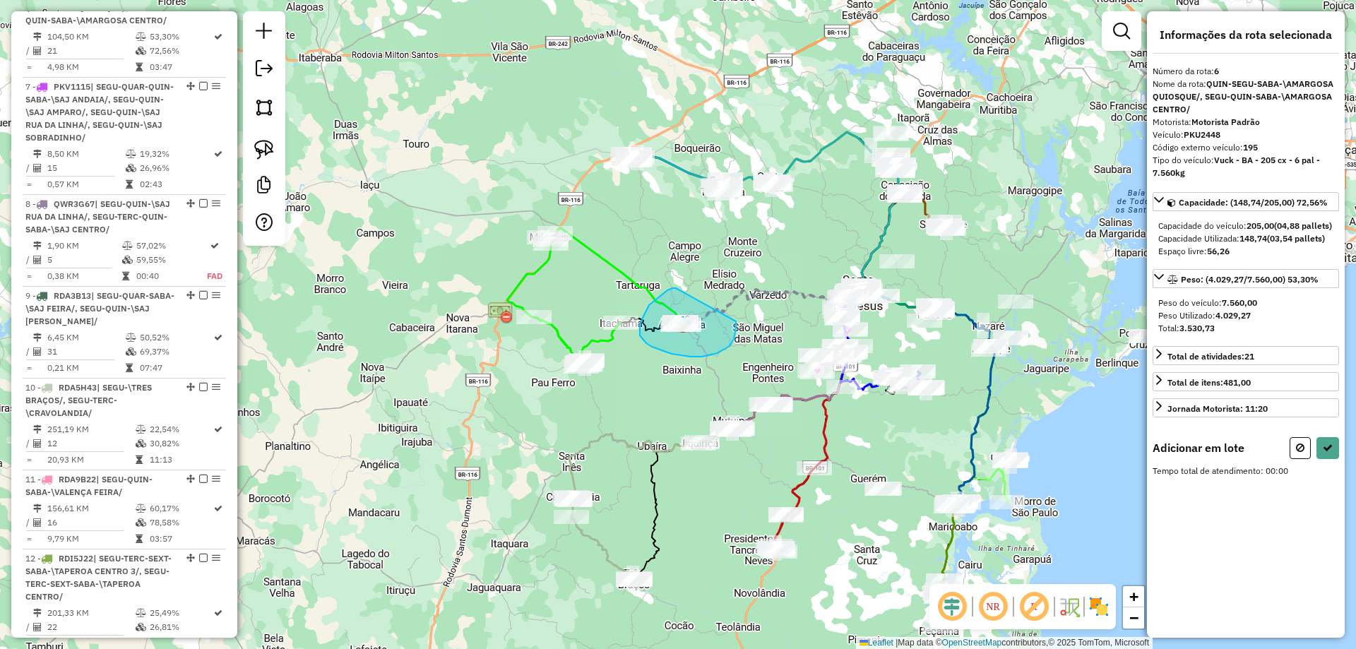
drag, startPoint x: 676, startPoint y: 288, endPoint x: 736, endPoint y: 321, distance: 68.6
drag, startPoint x: 1298, startPoint y: 459, endPoint x: 1283, endPoint y: 453, distance: 16.1
click at [1298, 453] on icon at bounding box center [1300, 448] width 8 height 10
select select "**********"
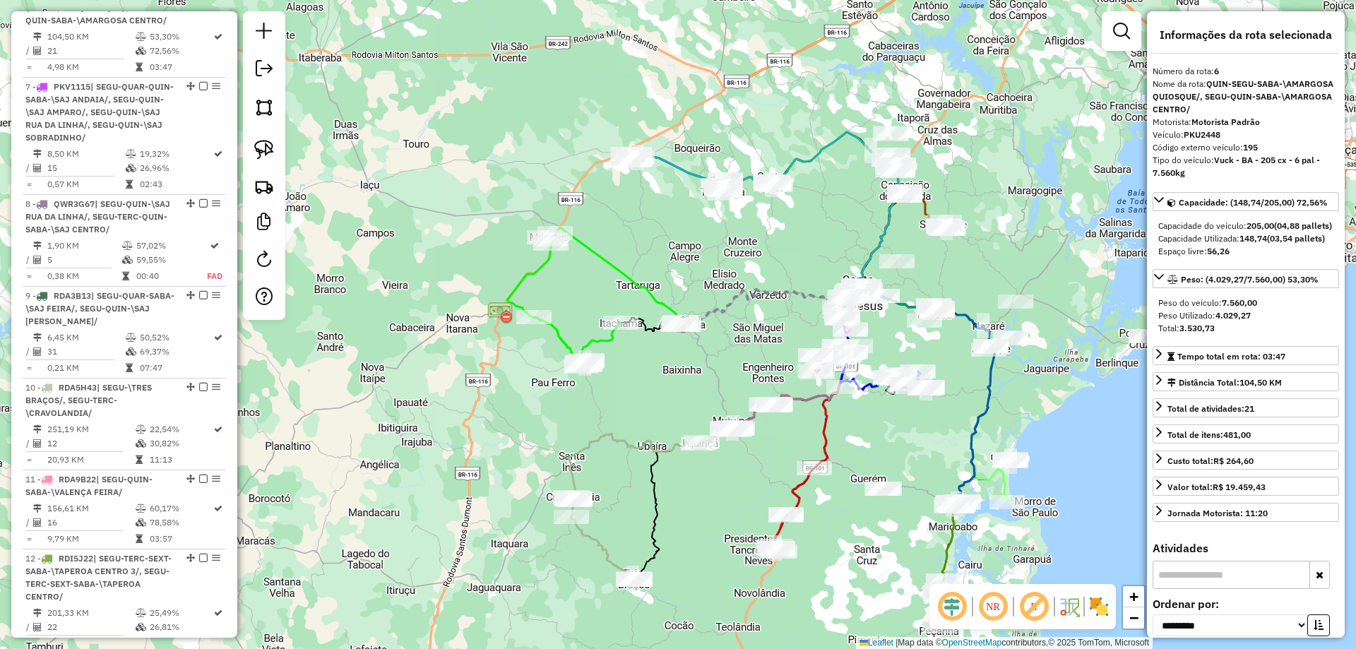
drag, startPoint x: 702, startPoint y: 271, endPoint x: 691, endPoint y: 302, distance: 33.7
click at [702, 270] on div "Janela de atendimento Grade de atendimento Capacidade Transportadoras Veículos …" at bounding box center [678, 324] width 1356 height 649
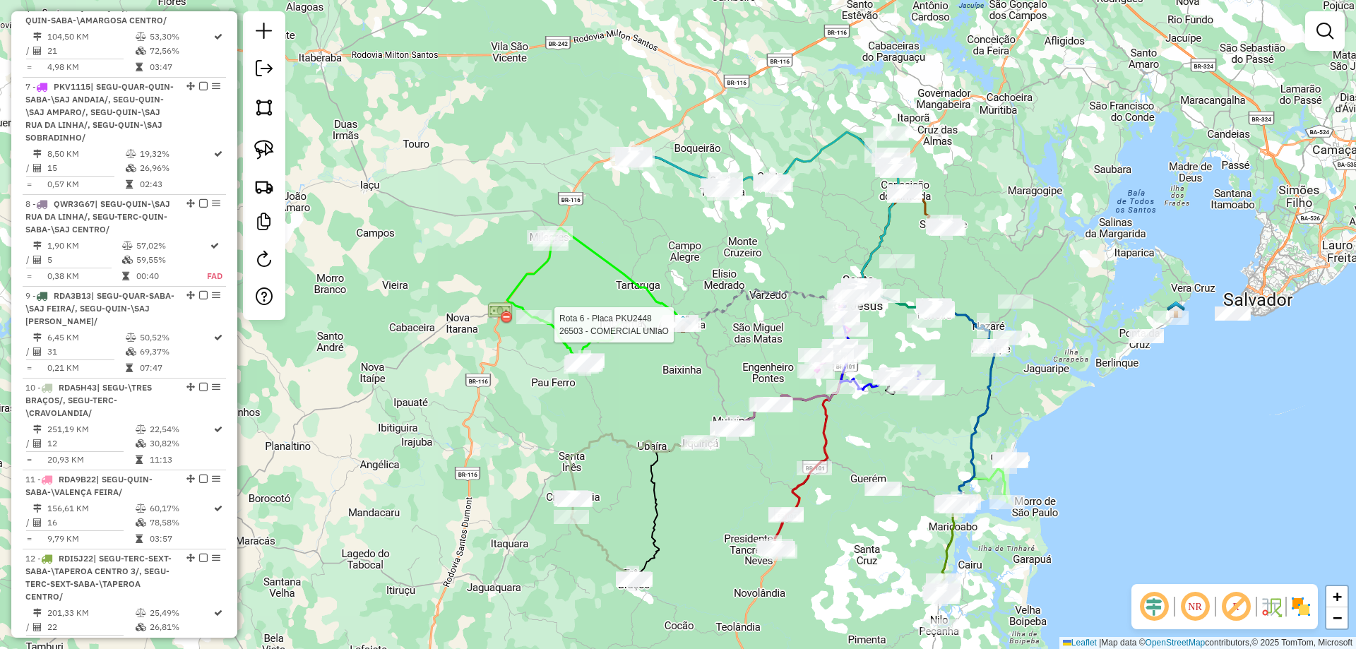
select select "**********"
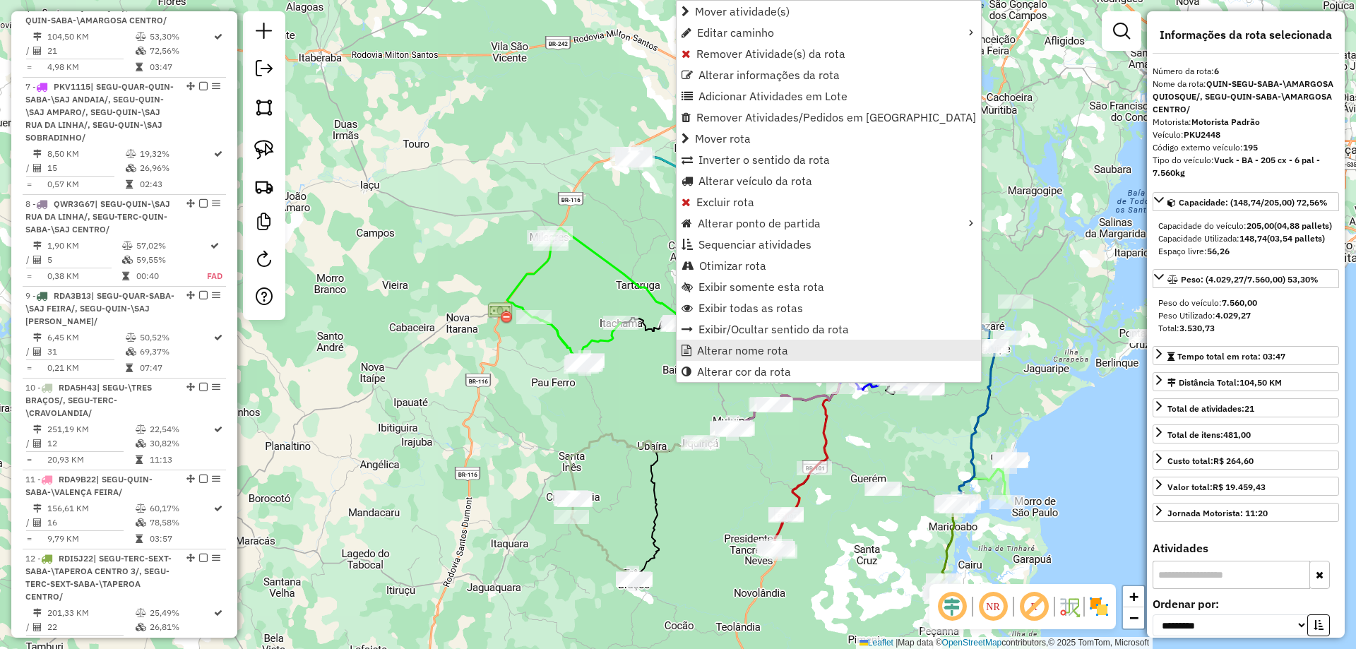
click at [779, 360] on link "Alterar nome rota" at bounding box center [829, 350] width 304 height 21
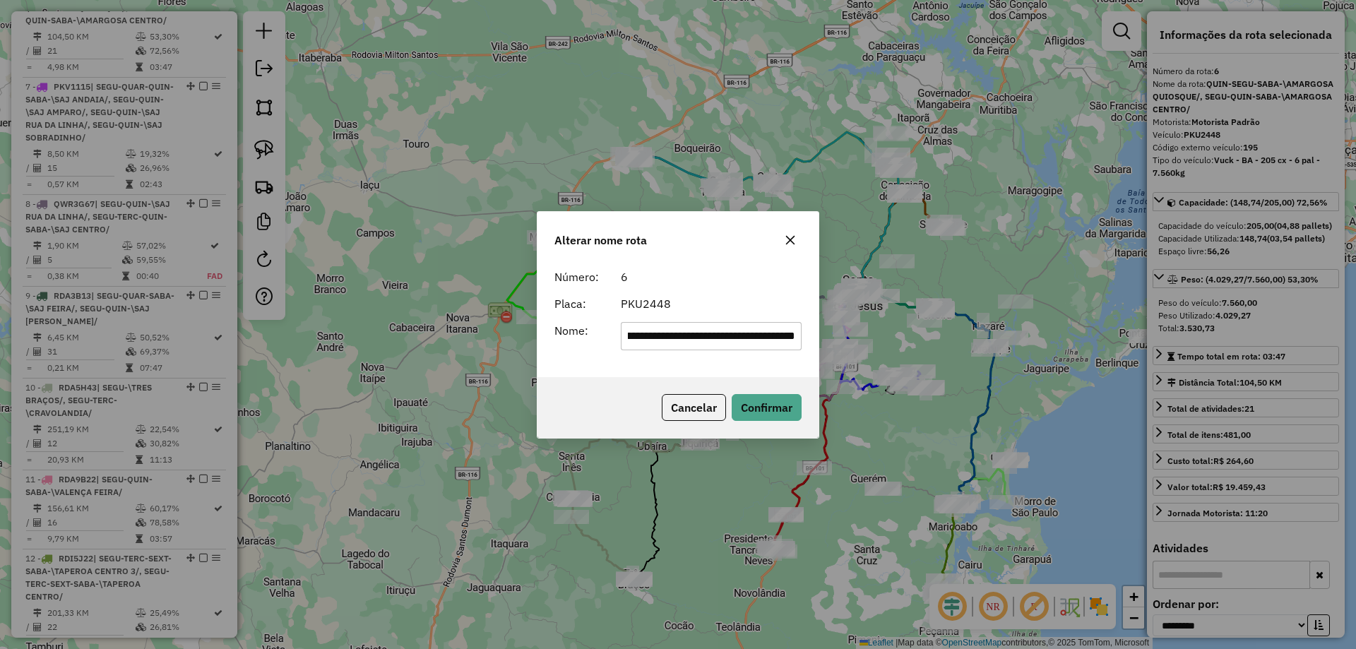
scroll to position [0, 0]
type input "**********"
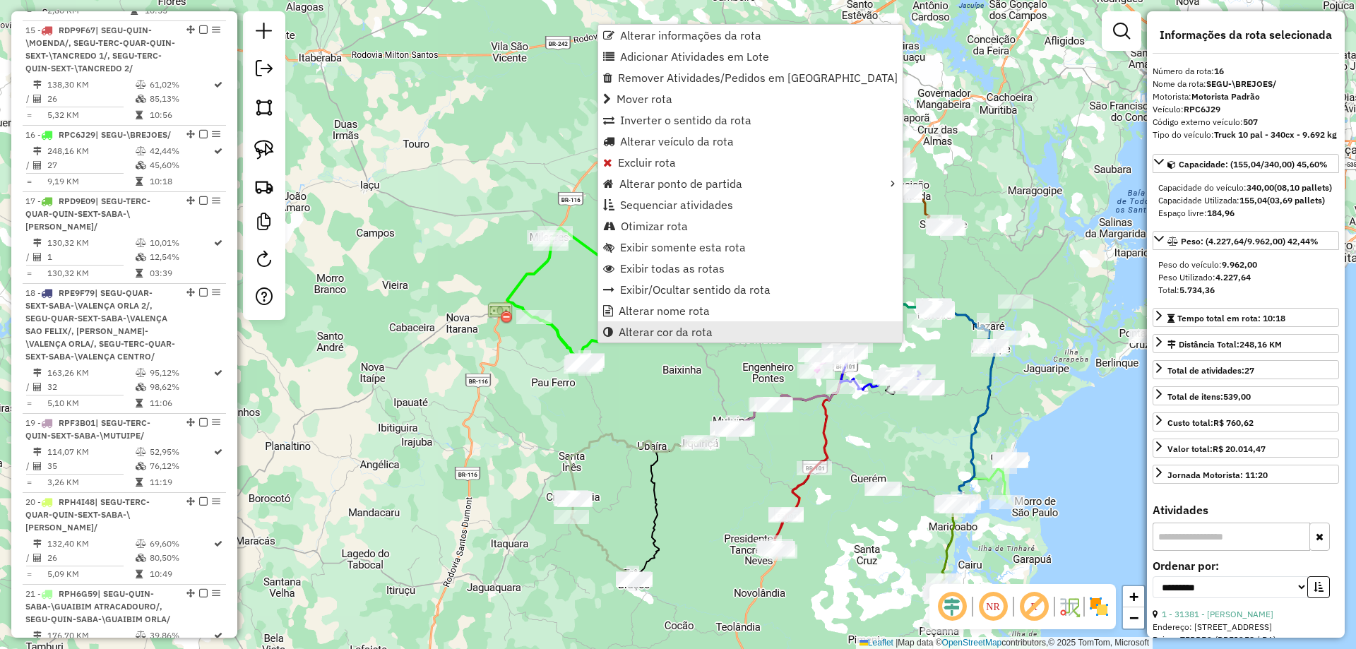
scroll to position [1929, 0]
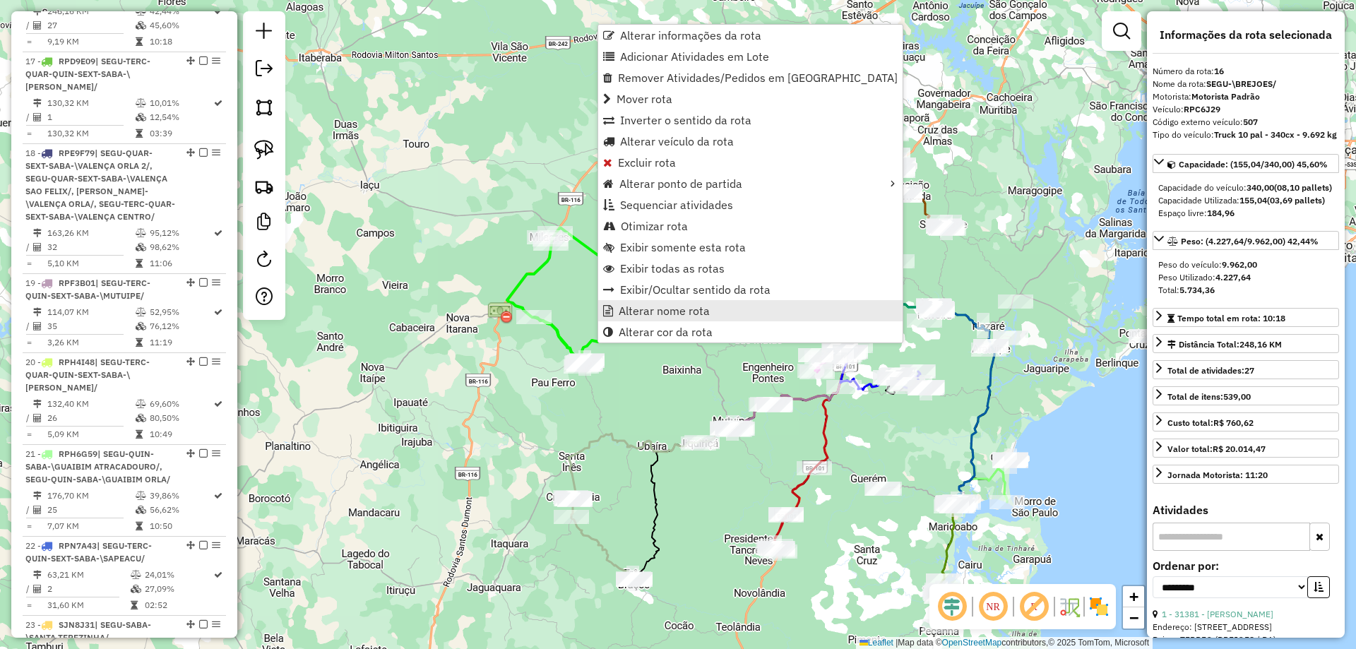
click at [624, 311] on span "Alterar nome rota" at bounding box center [664, 310] width 91 height 11
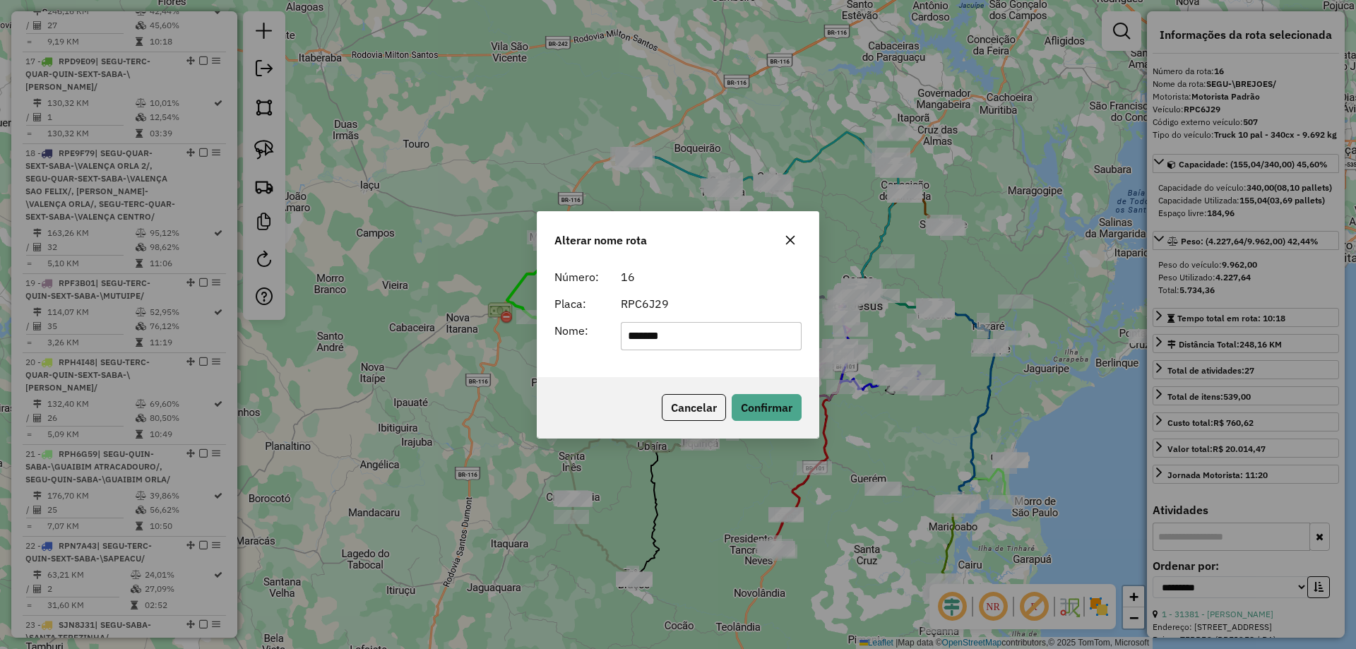
type input "*******"
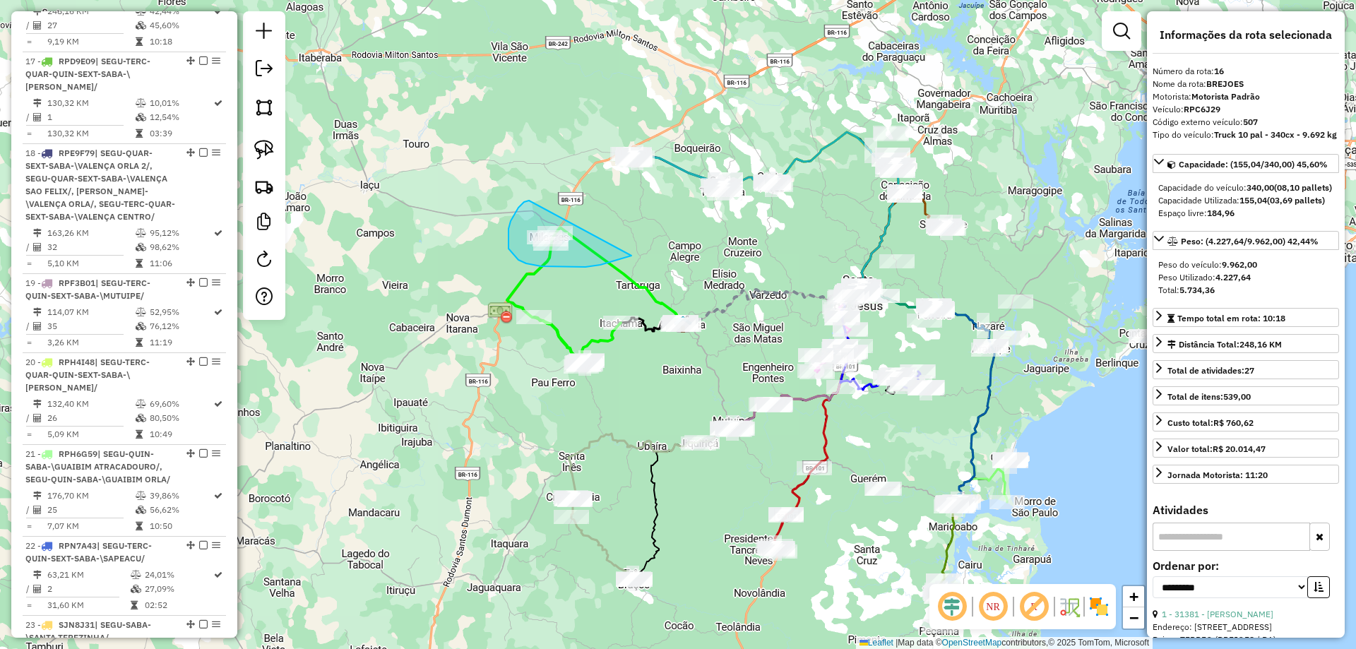
drag, startPoint x: 511, startPoint y: 221, endPoint x: 644, endPoint y: 248, distance: 136.2
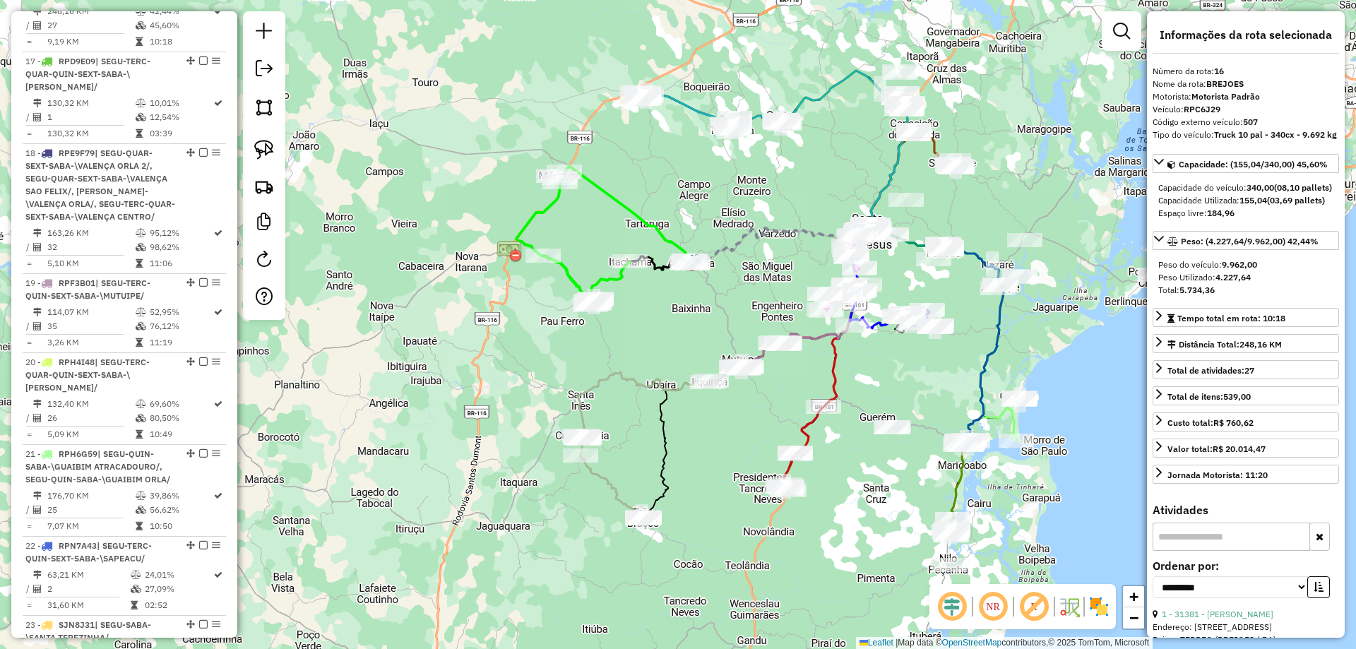
drag, startPoint x: 667, startPoint y: 437, endPoint x: 676, endPoint y: 376, distance: 62.1
click at [676, 376] on div "Janela de atendimento Grade de atendimento Capacidade Transportadoras Veículos …" at bounding box center [678, 324] width 1356 height 649
click at [599, 280] on icon at bounding box center [586, 280] width 87 height 49
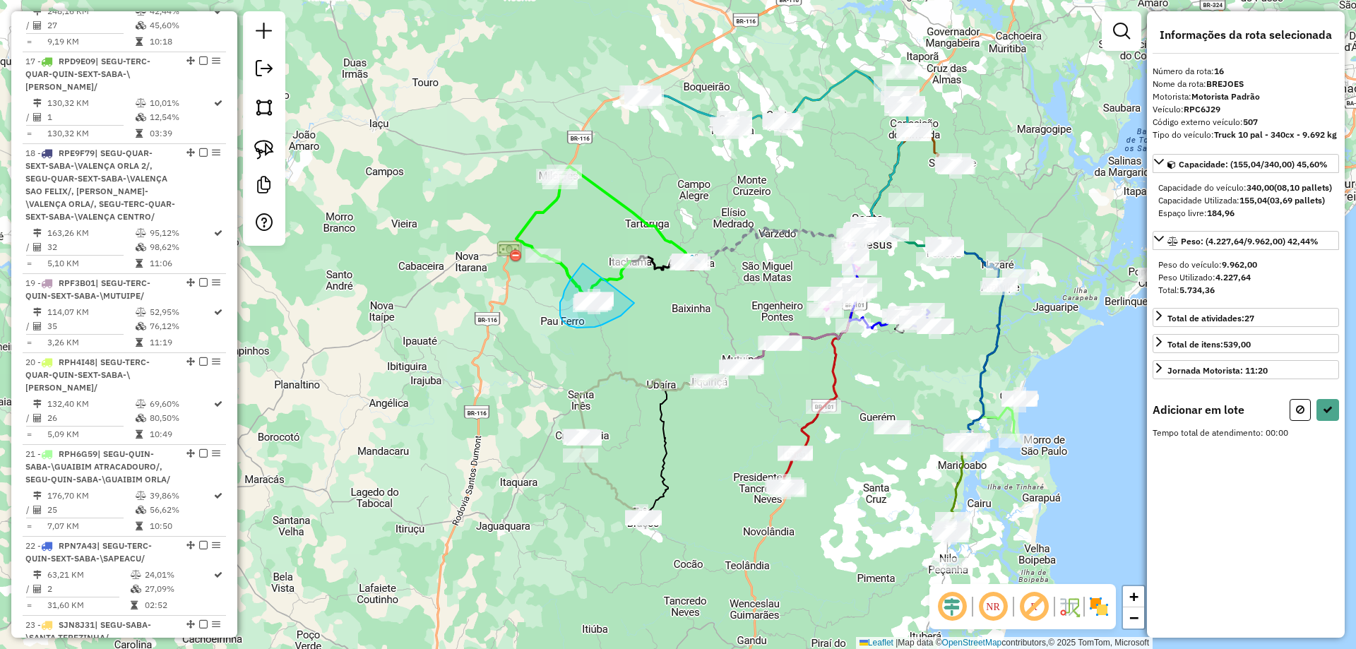
drag, startPoint x: 583, startPoint y: 263, endPoint x: 634, endPoint y: 303, distance: 65.0
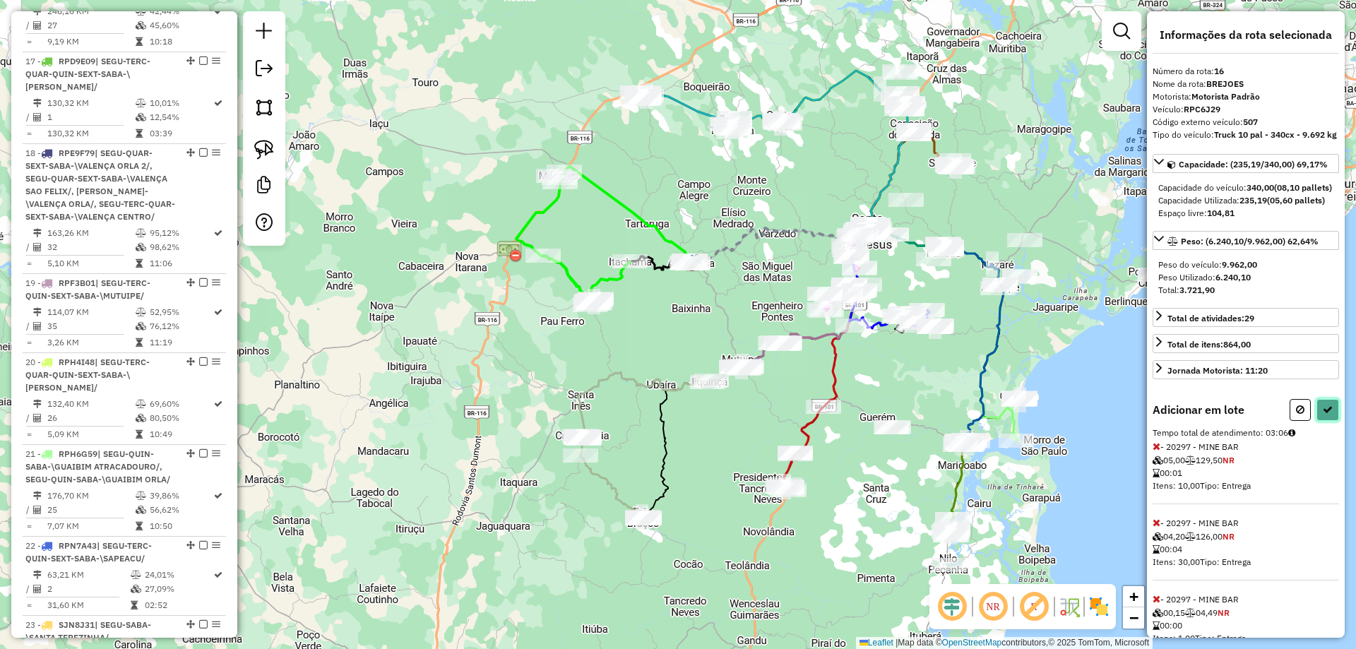
click at [1324, 415] on icon at bounding box center [1328, 410] width 10 height 10
select select "**********"
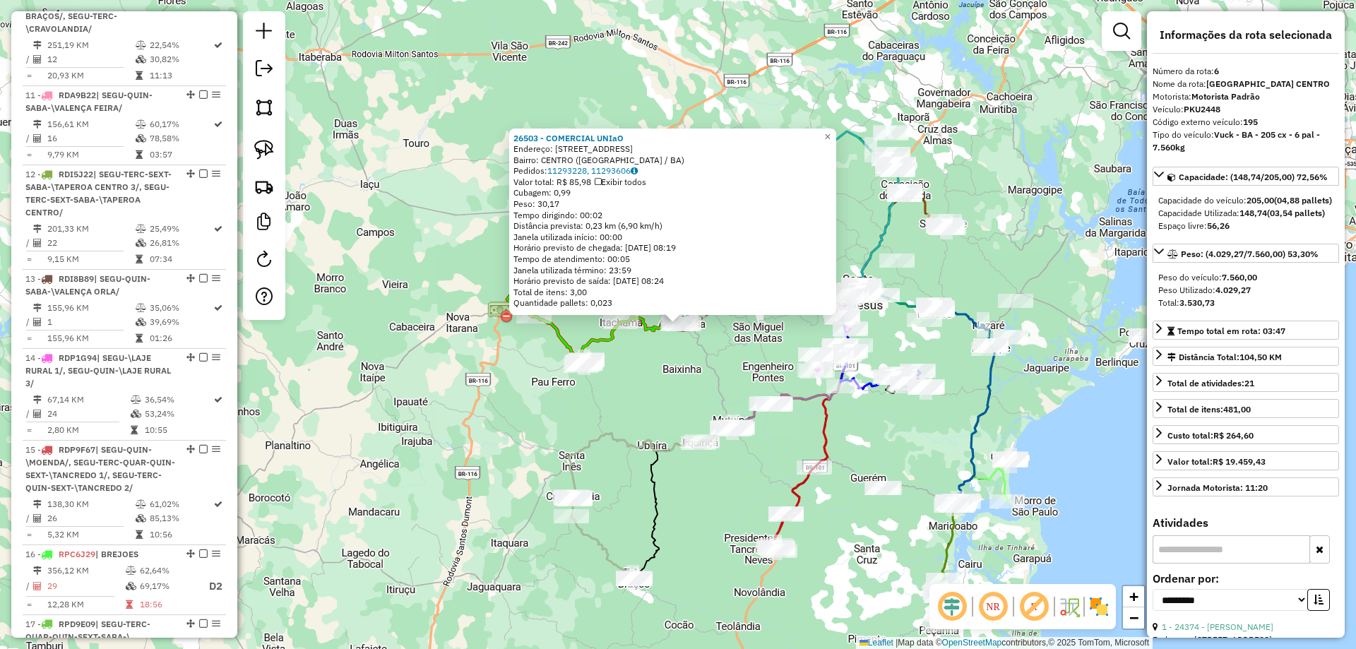
scroll to position [998, 0]
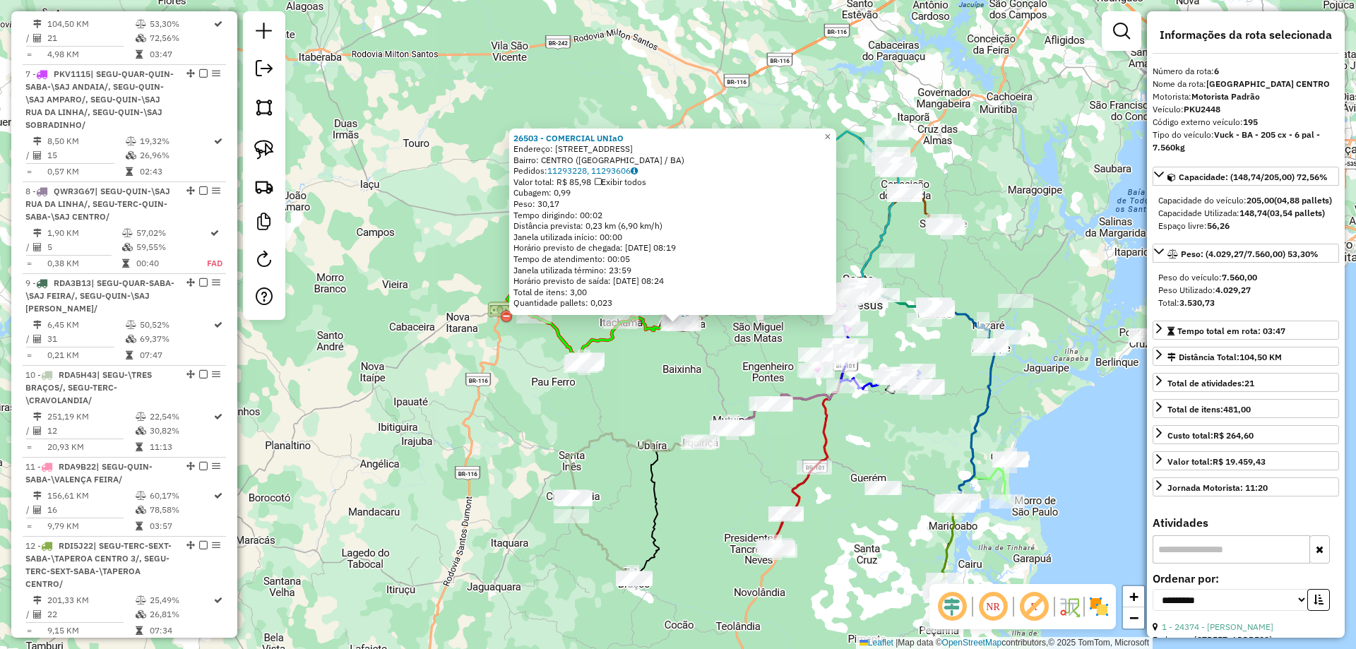
click at [646, 372] on div "26503 - COMERCIAL UNIaO Endereço: RUA VALE DO DUTO 88 Bairro: CENTRO (AMARGOSA …" at bounding box center [678, 324] width 1356 height 649
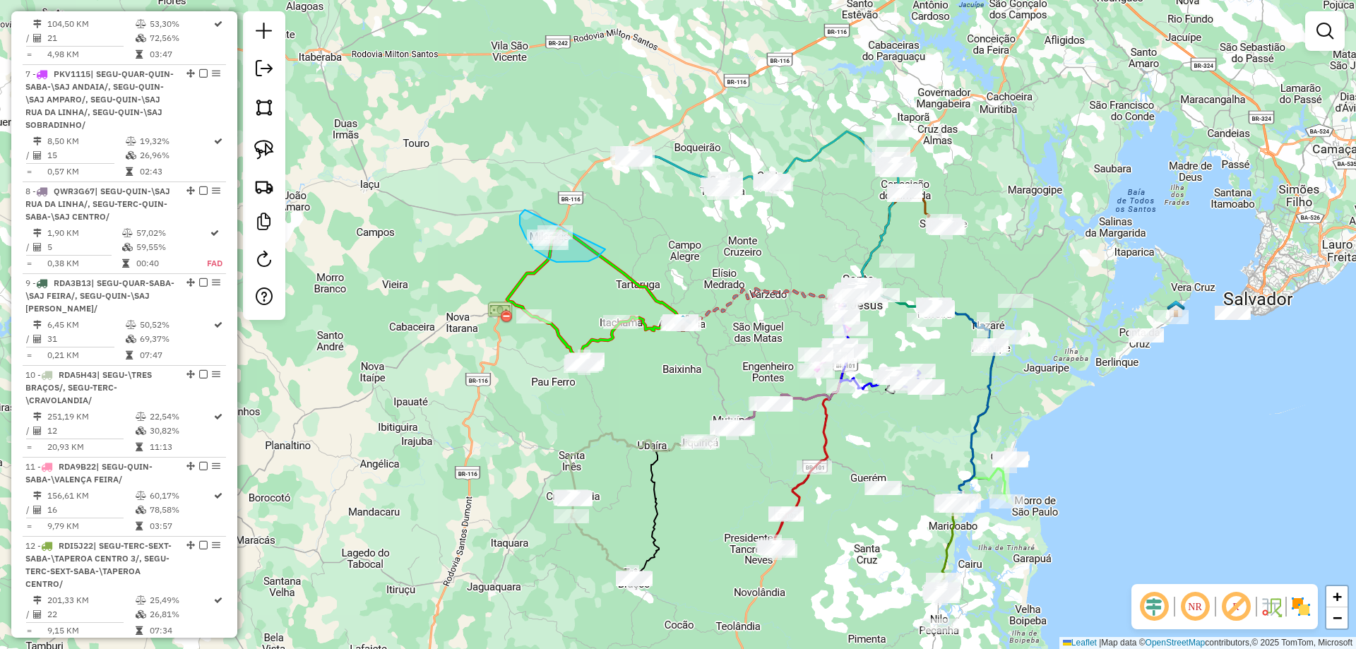
drag, startPoint x: 605, startPoint y: 249, endPoint x: 529, endPoint y: 208, distance: 86.9
click at [660, 446] on icon at bounding box center [711, 403] width 285 height 226
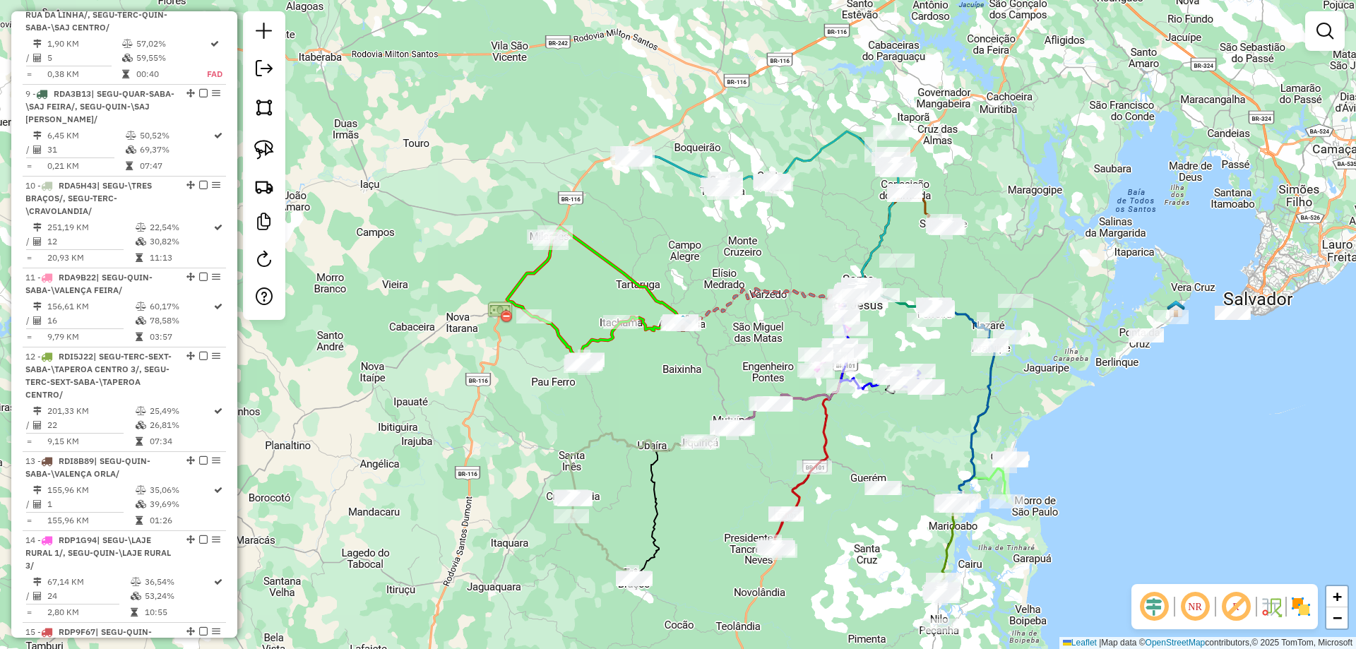
select select "**********"
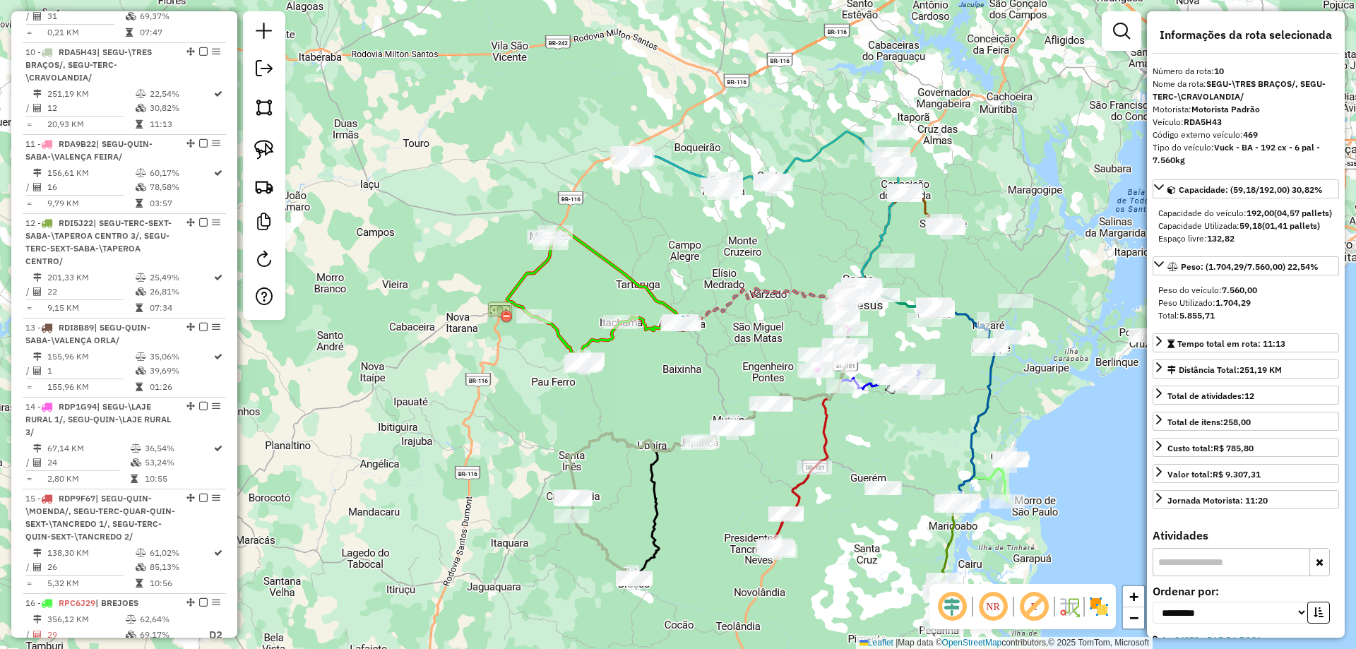
scroll to position [1378, 0]
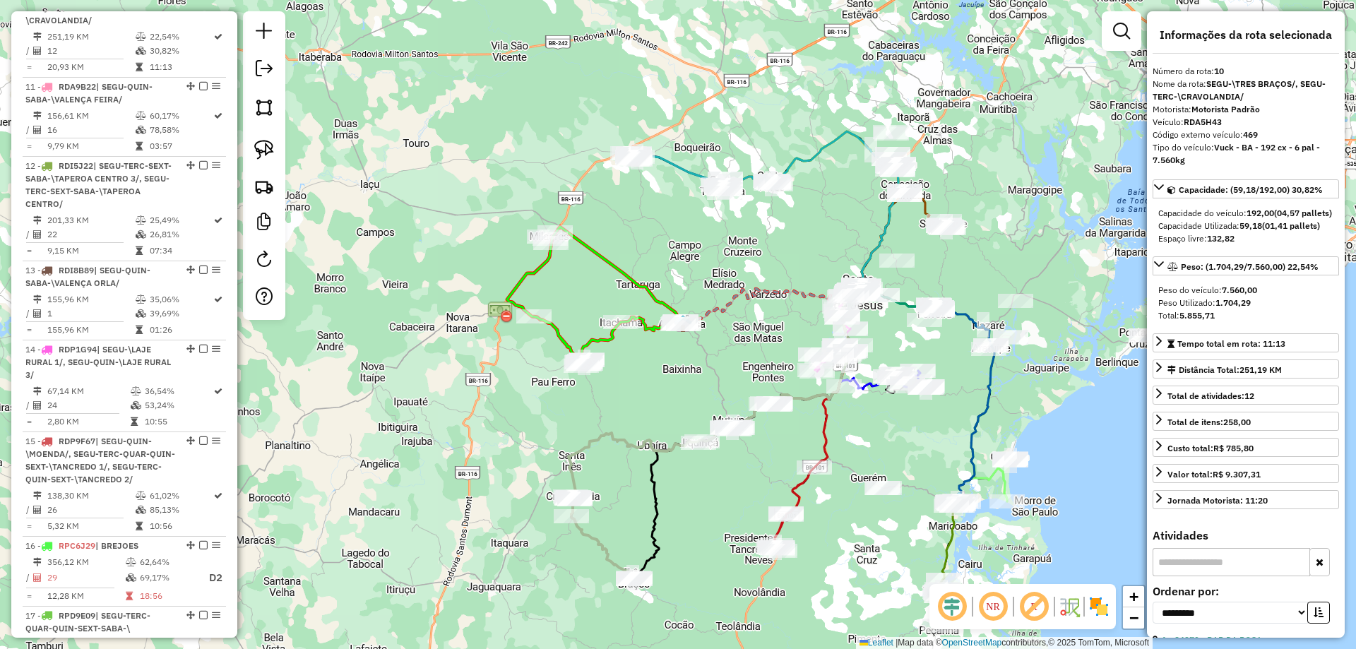
click at [593, 555] on div "Janela de atendimento Grade de atendimento Capacidade Transportadoras Veículos …" at bounding box center [678, 324] width 1356 height 649
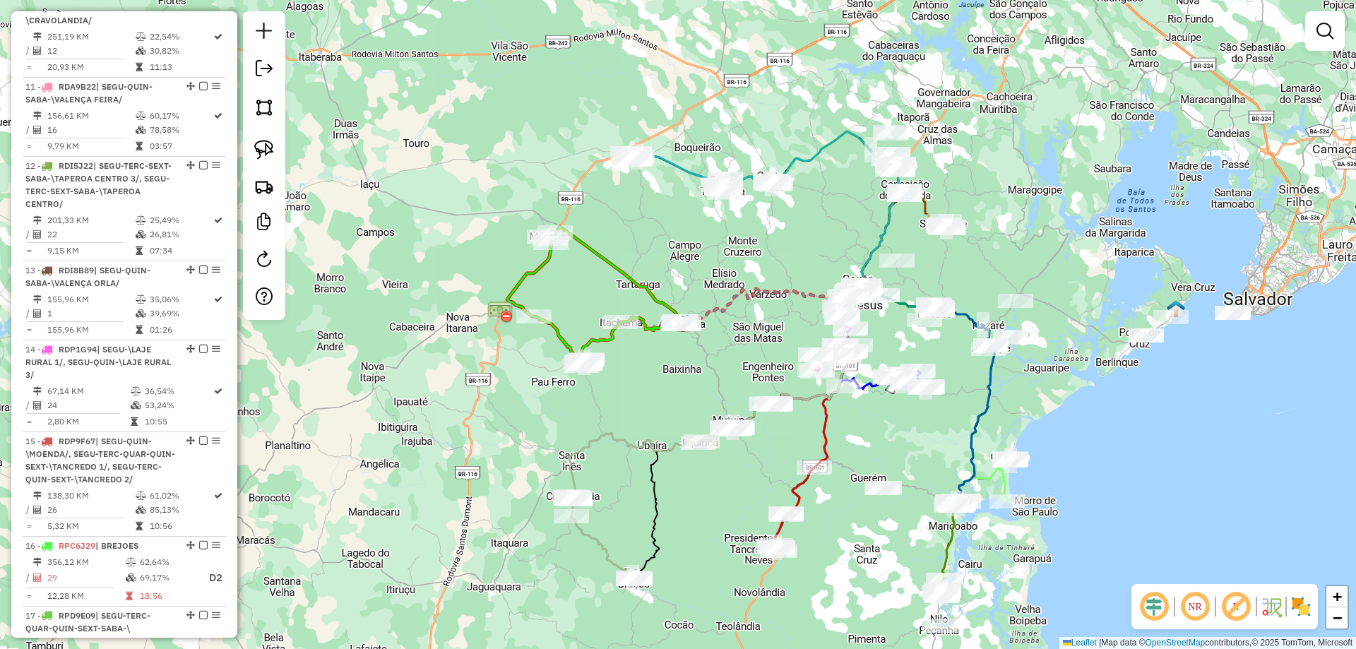
click at [597, 540] on icon at bounding box center [603, 547] width 64 height 63
select select "**********"
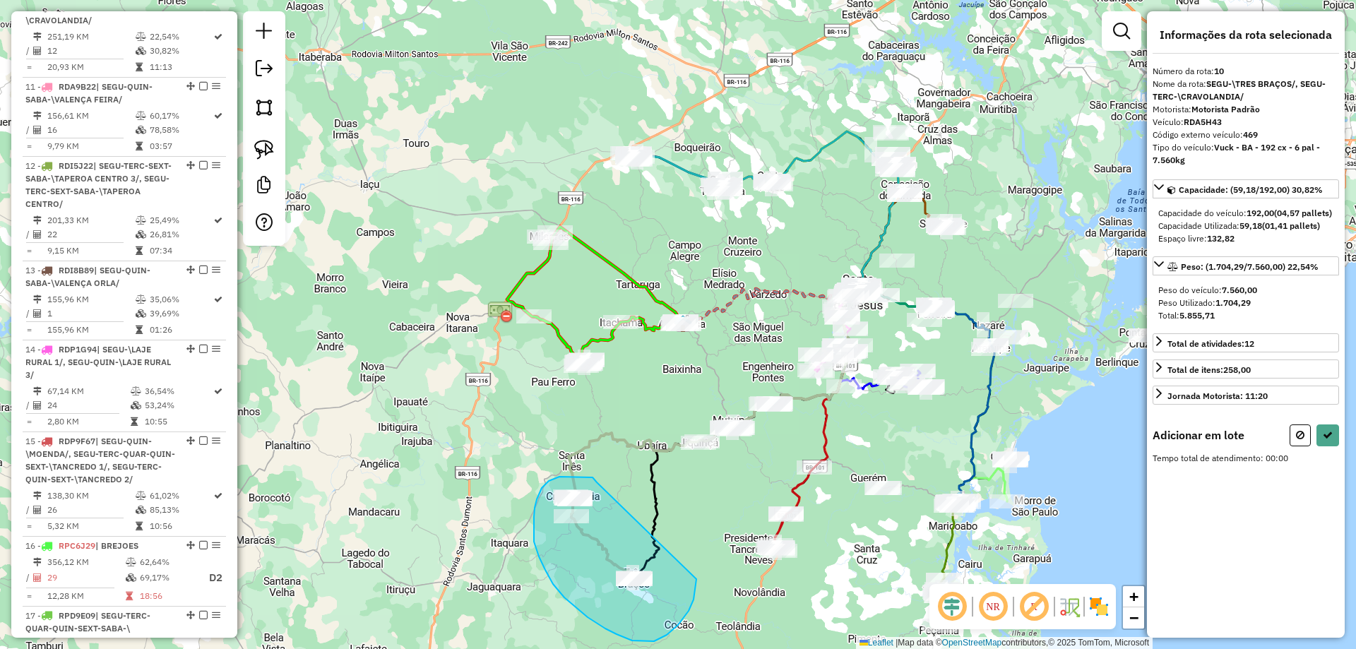
drag, startPoint x: 578, startPoint y: 477, endPoint x: 696, endPoint y: 573, distance: 152.7
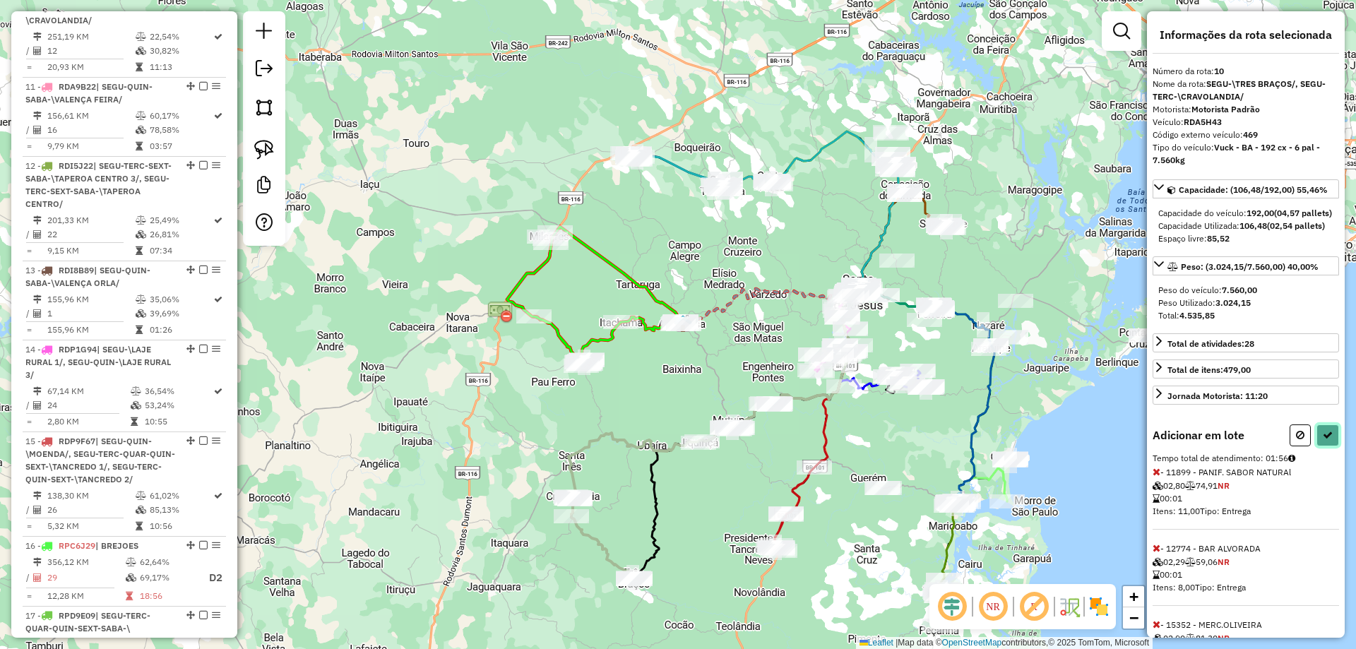
click at [1323, 440] on icon at bounding box center [1328, 435] width 10 height 10
select select "**********"
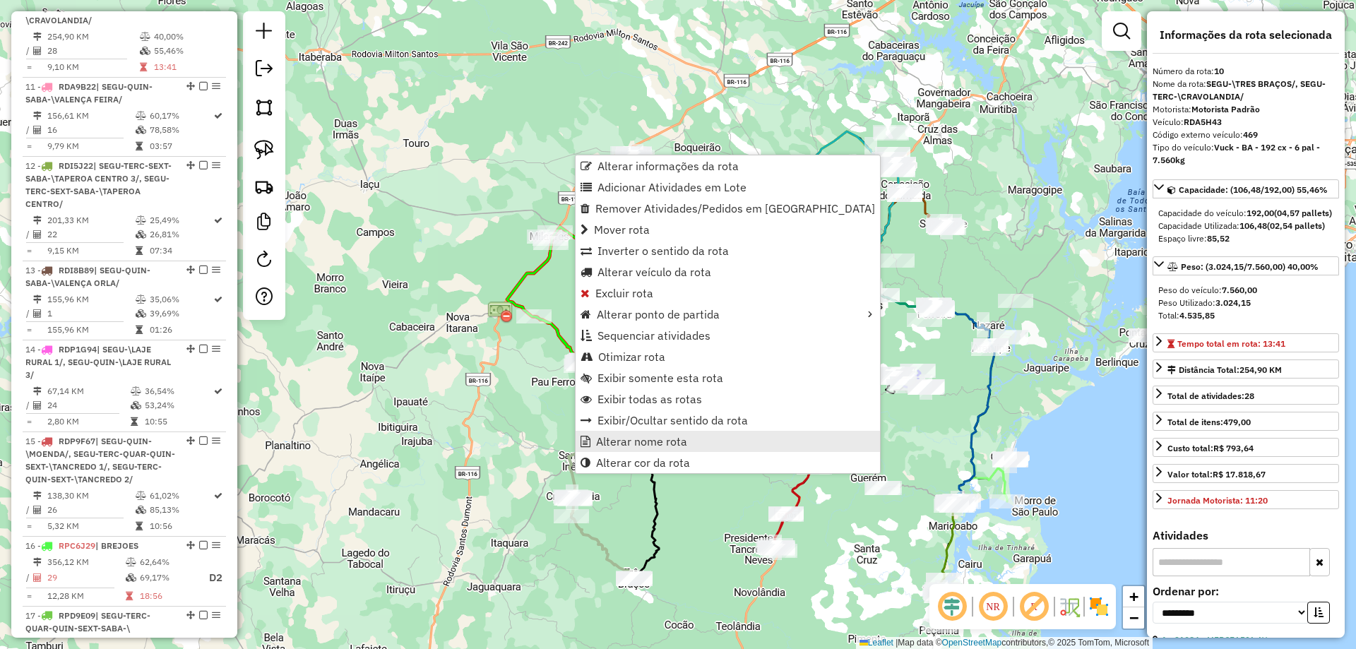
click at [602, 437] on span "Alterar nome rota" at bounding box center [641, 441] width 91 height 11
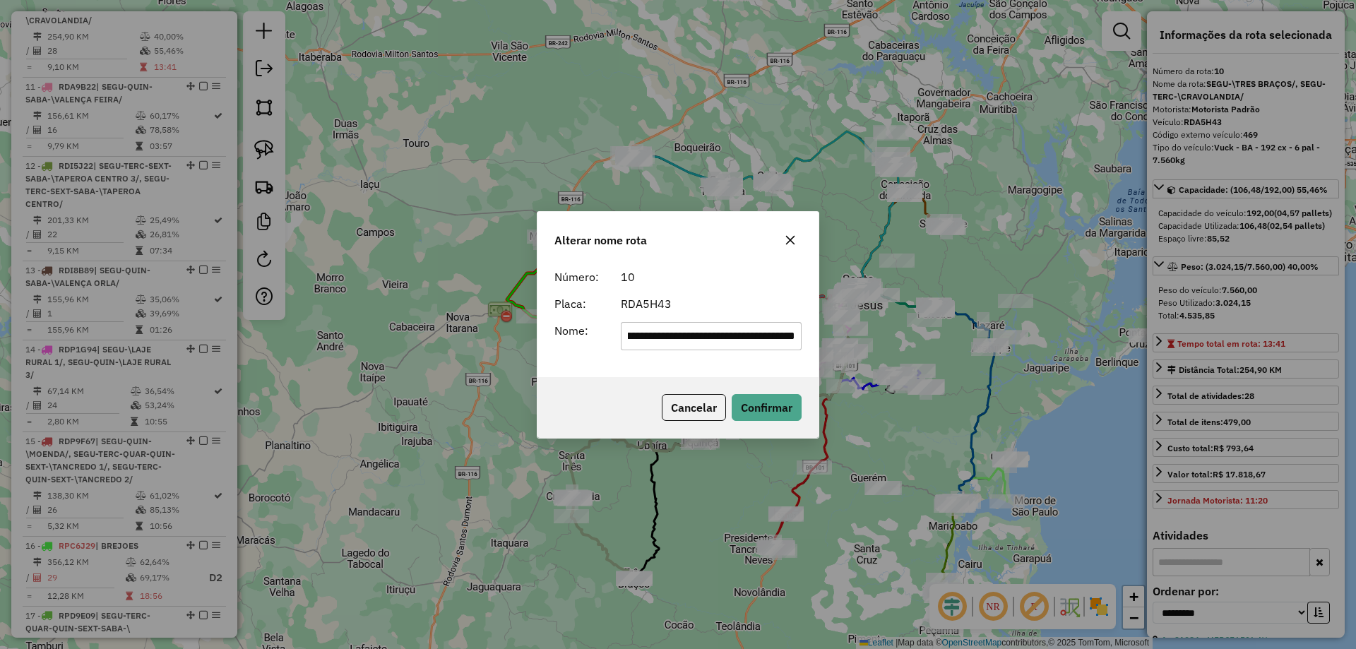
scroll to position [0, 0]
type input "**********"
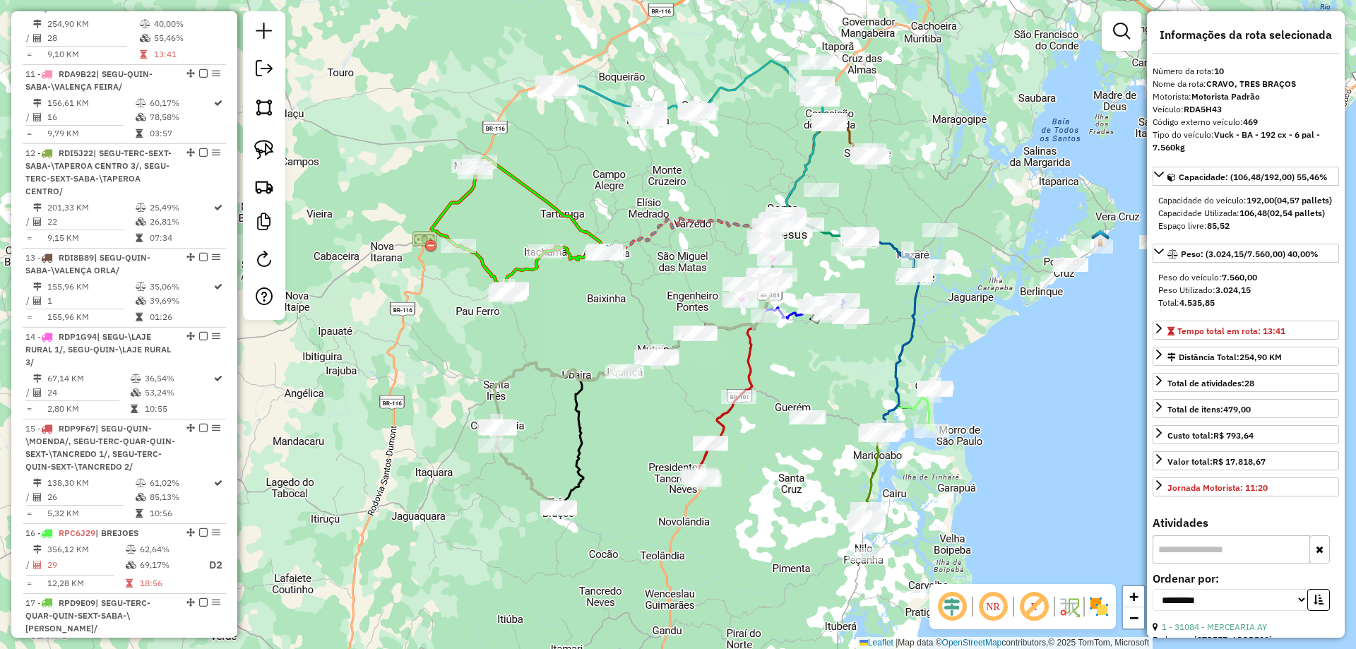
drag, startPoint x: 908, startPoint y: 554, endPoint x: 817, endPoint y: 466, distance: 127.4
click at [817, 466] on div "Janela de atendimento Grade de atendimento Capacidade Transportadoras Veículos …" at bounding box center [678, 324] width 1356 height 649
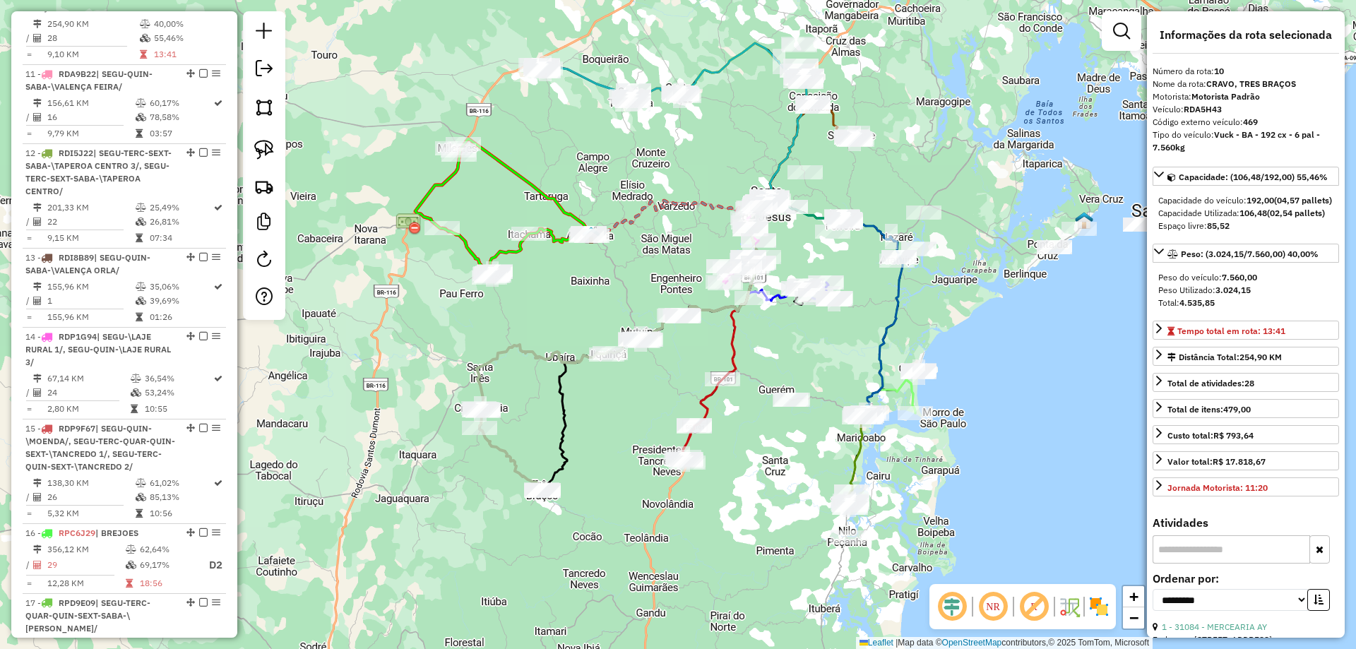
click at [849, 462] on icon at bounding box center [857, 456] width 20 height 92
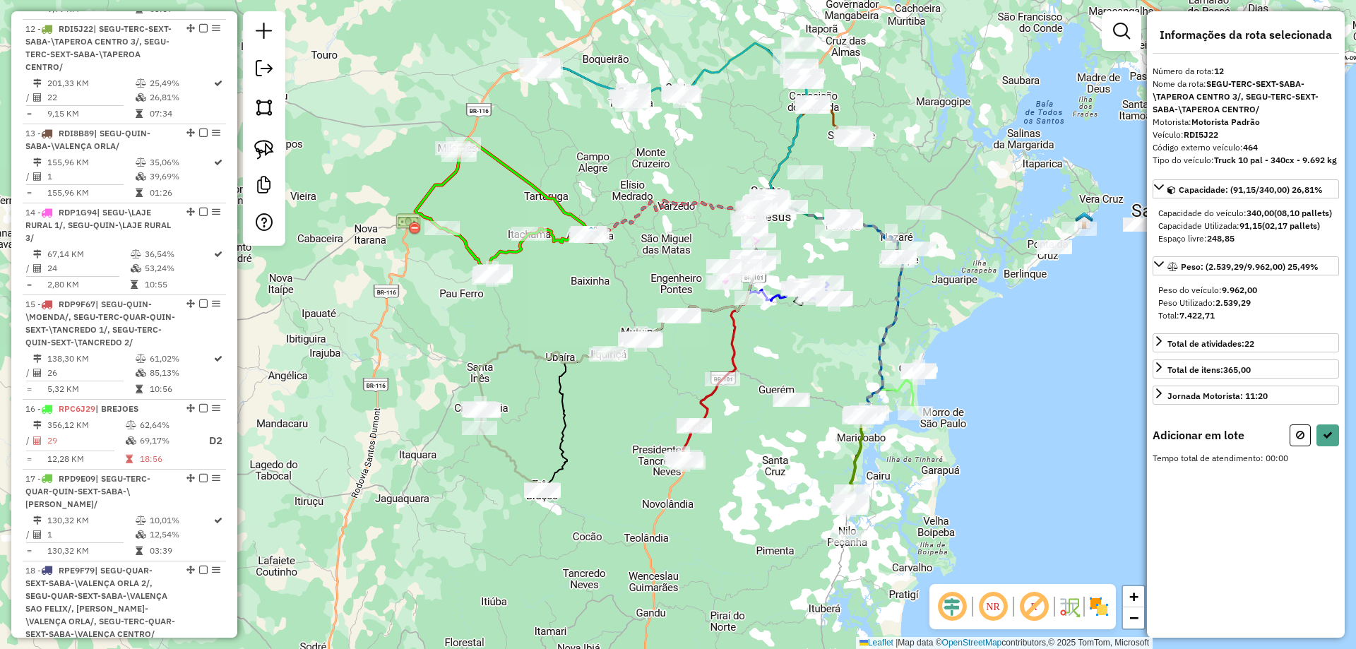
scroll to position [1536, 0]
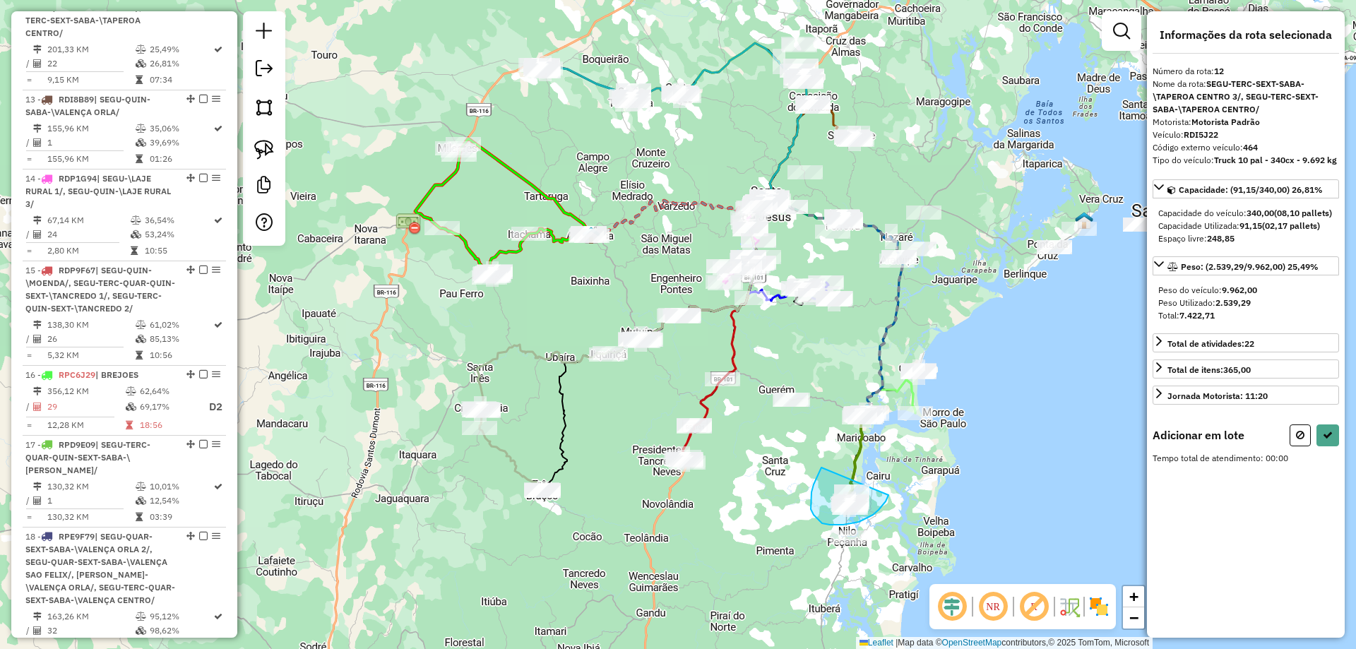
drag, startPoint x: 819, startPoint y: 473, endPoint x: 891, endPoint y: 490, distance: 74.2
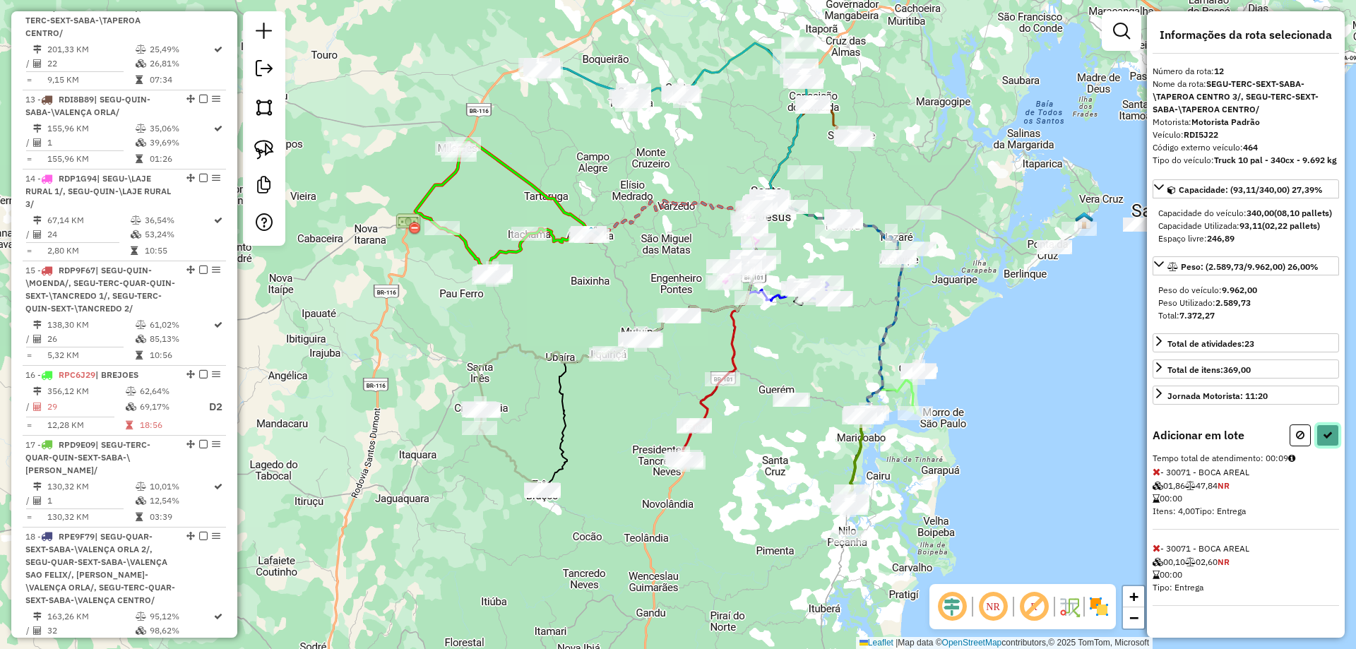
click at [1331, 440] on icon at bounding box center [1328, 435] width 10 height 10
select select "**********"
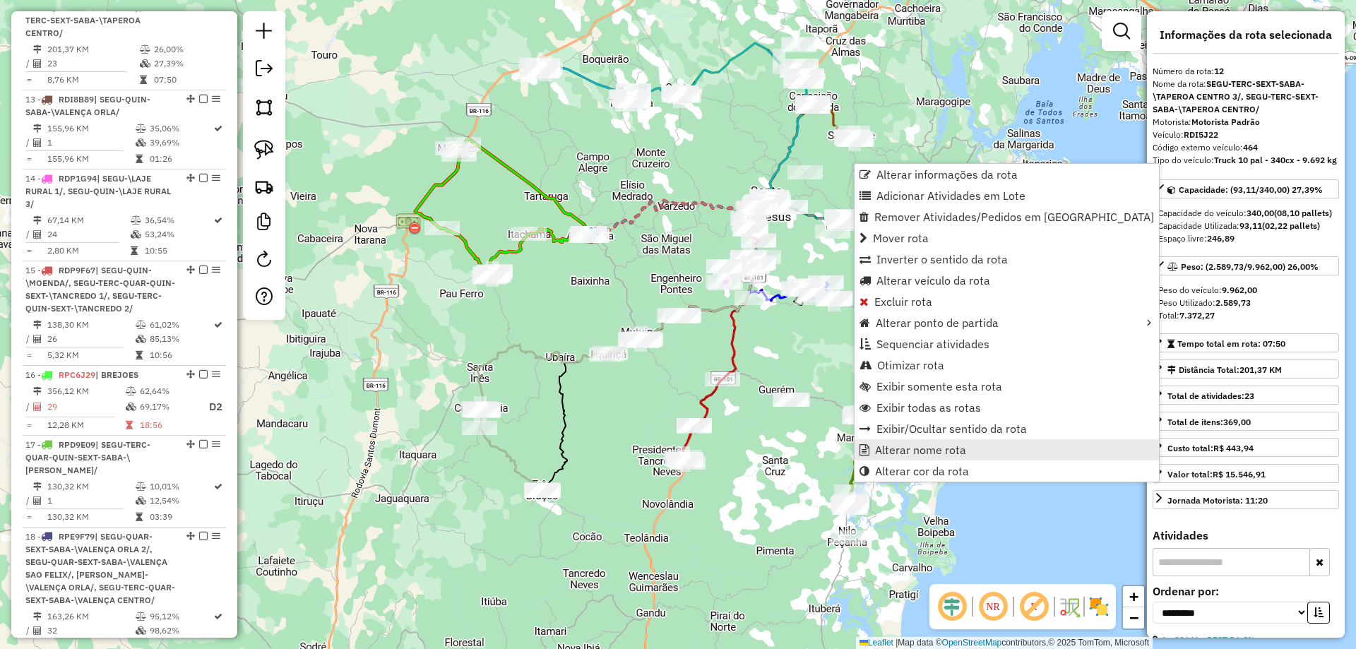
click at [870, 451] on link "Alterar nome rota" at bounding box center [1007, 449] width 304 height 21
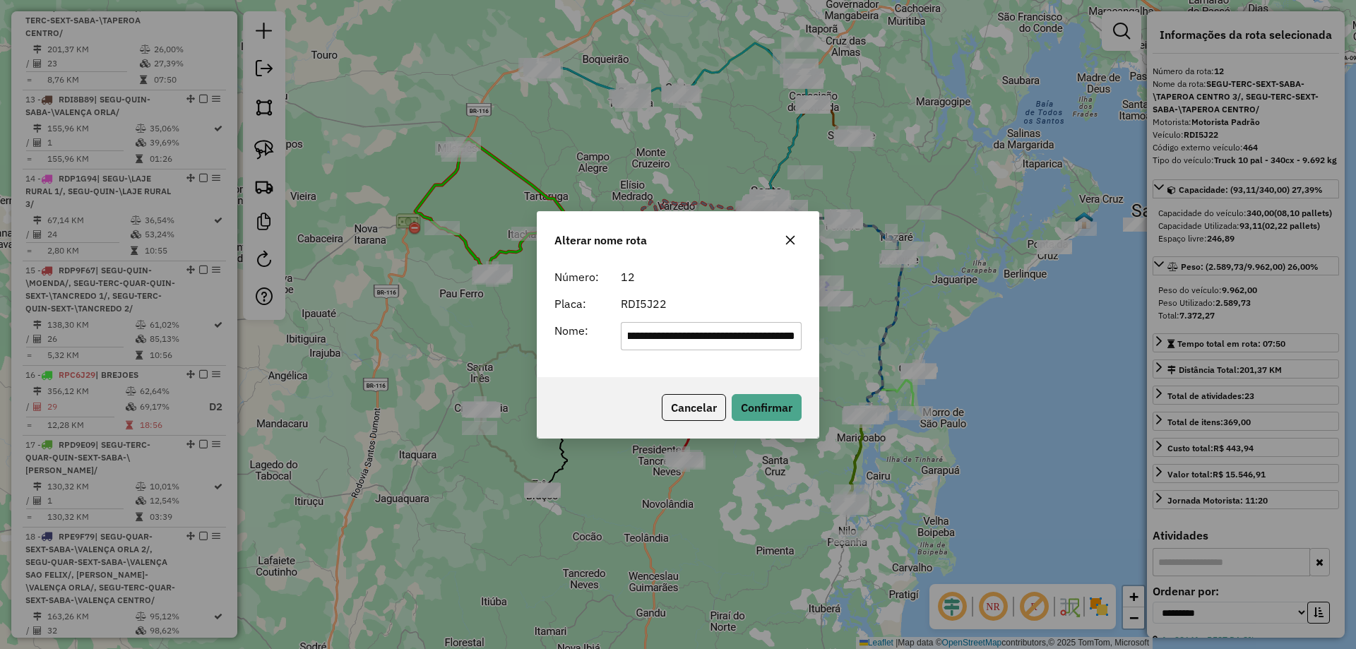
scroll to position [0, 0]
type input "*******"
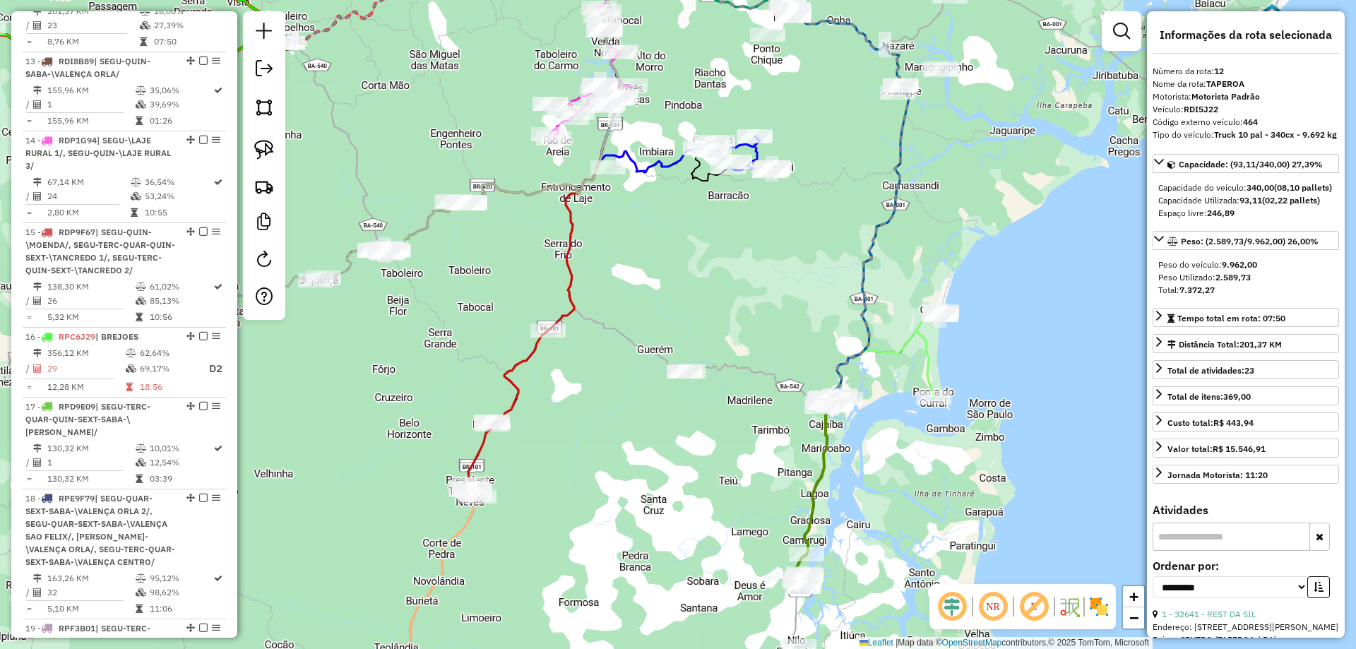
click at [923, 362] on icon at bounding box center [928, 354] width 26 height 86
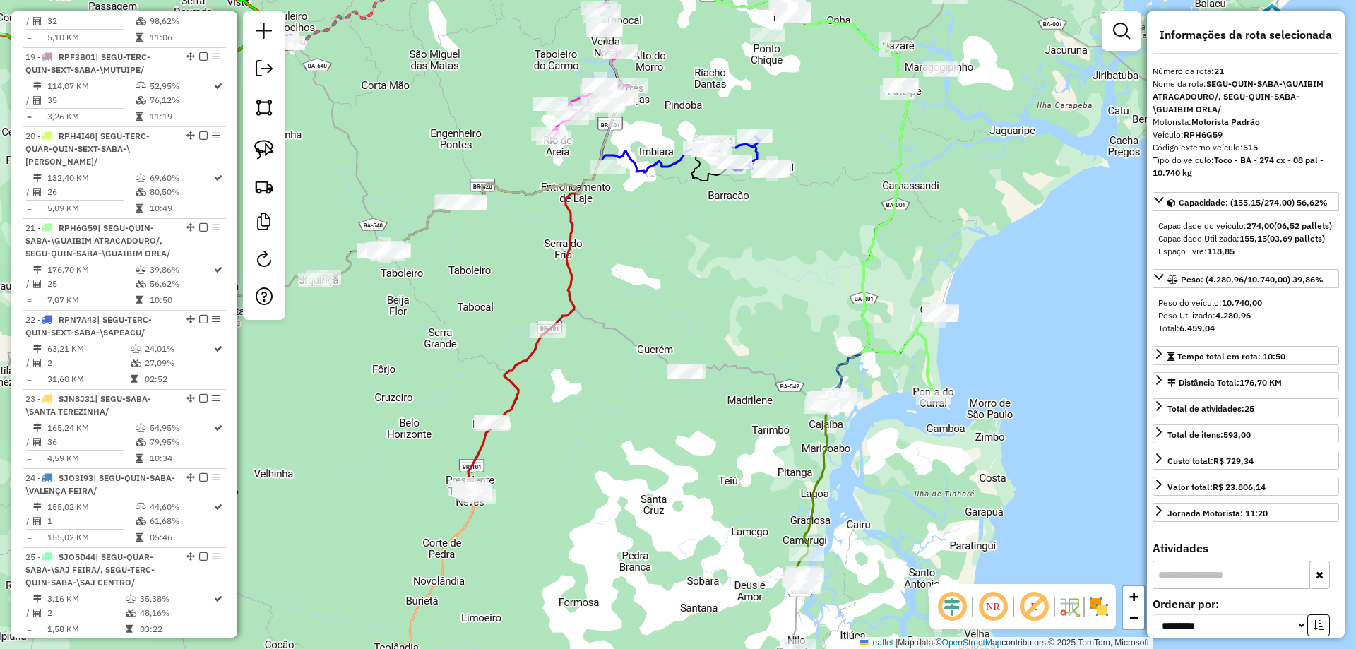
scroll to position [2353, 0]
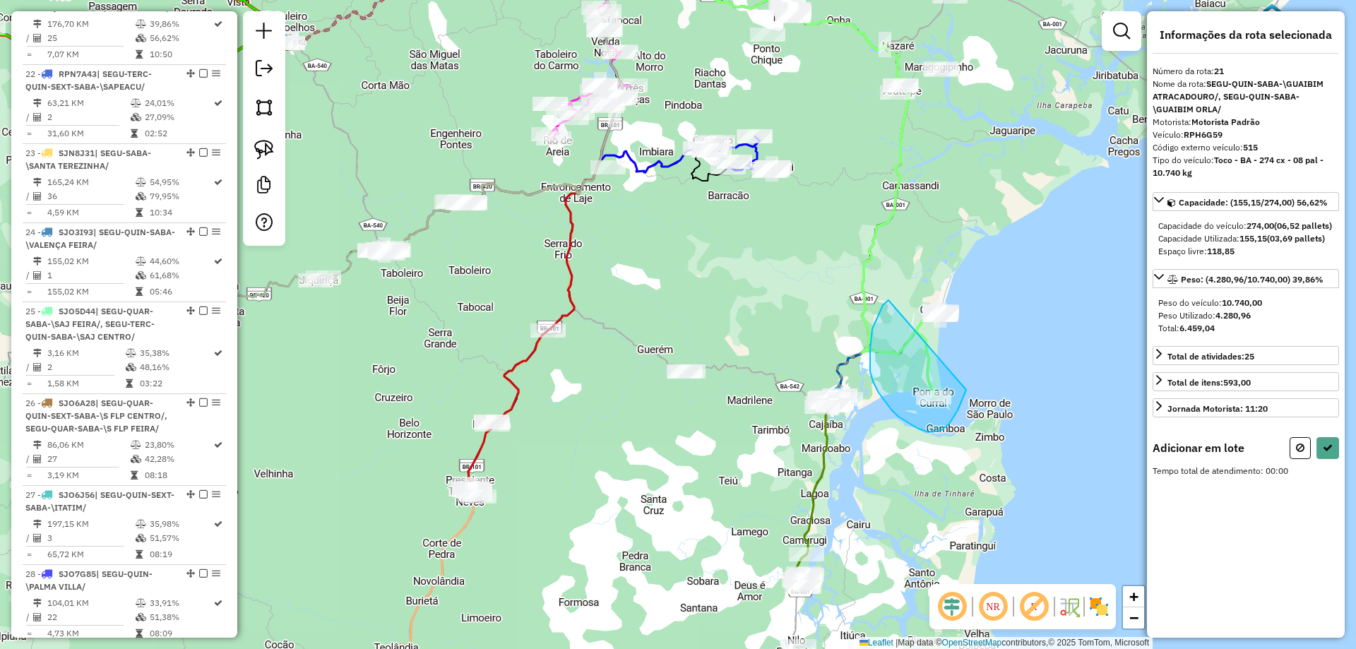
drag, startPoint x: 883, startPoint y: 305, endPoint x: 972, endPoint y: 230, distance: 116.8
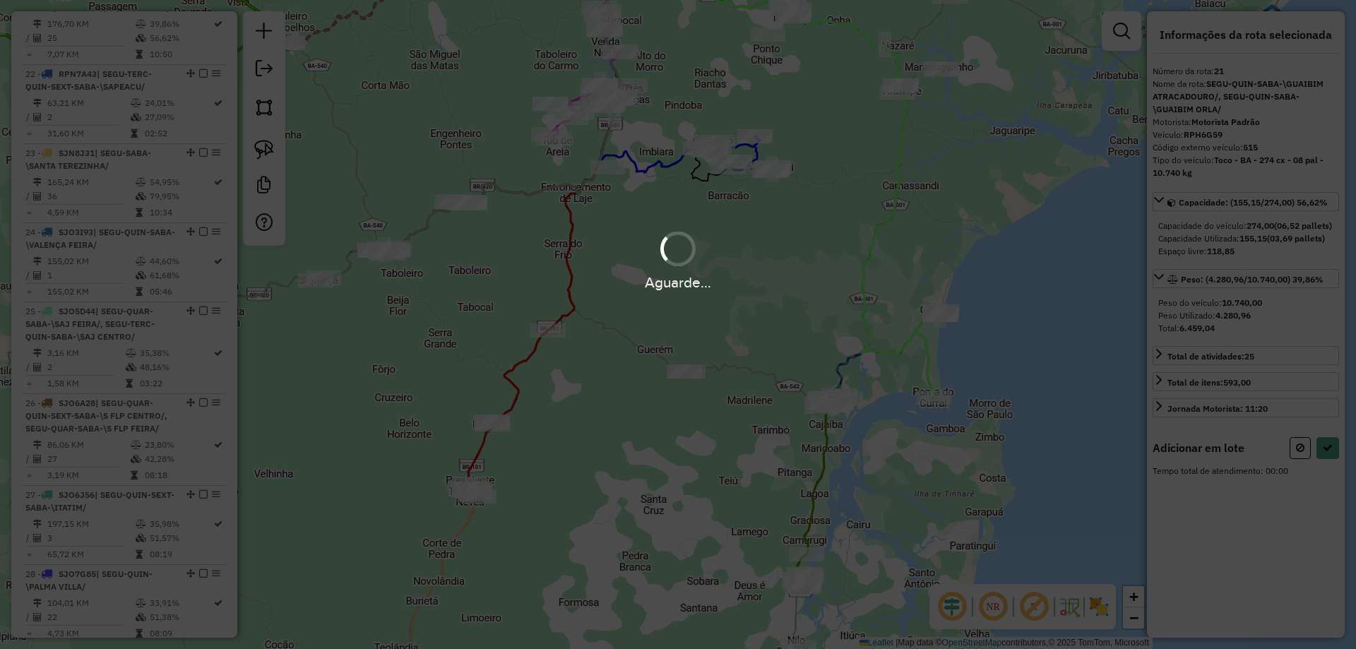
click at [1302, 462] on hb-app "Aguarde... Pop-up bloqueado! Seu navegador bloqueou automáticamente a abertura …" at bounding box center [678, 324] width 1356 height 649
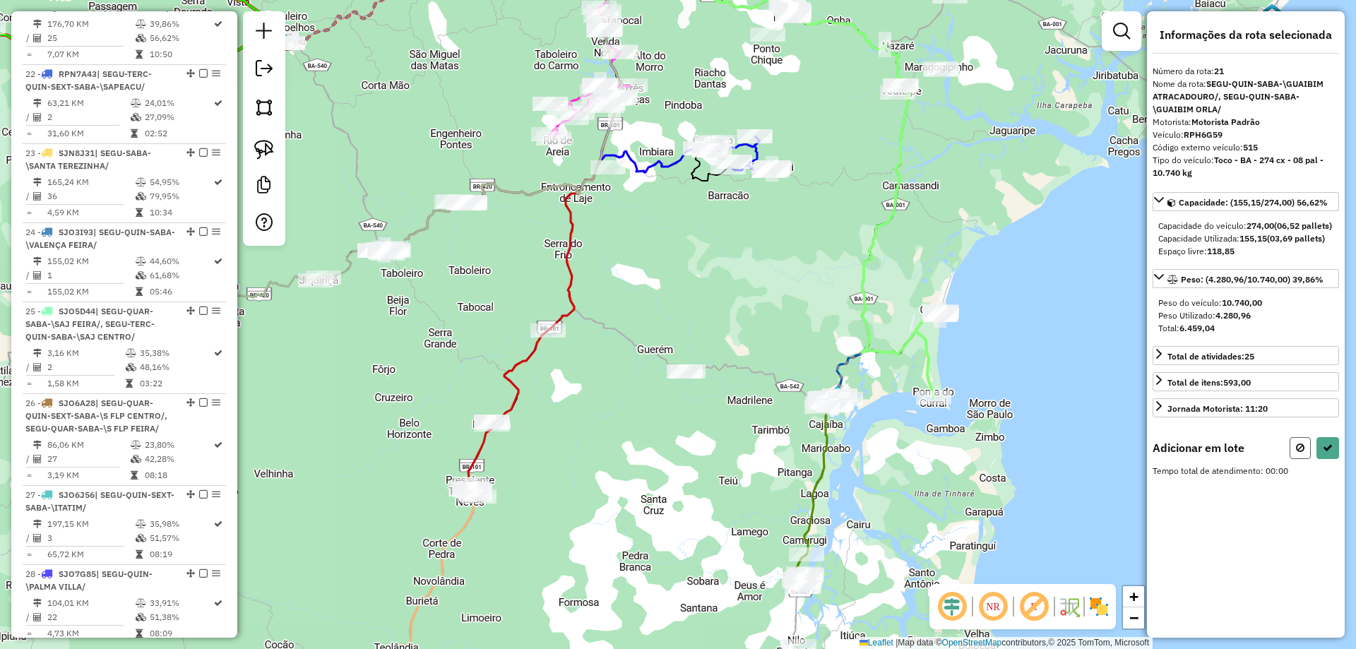
click at [1302, 453] on icon at bounding box center [1300, 448] width 8 height 10
select select "**********"
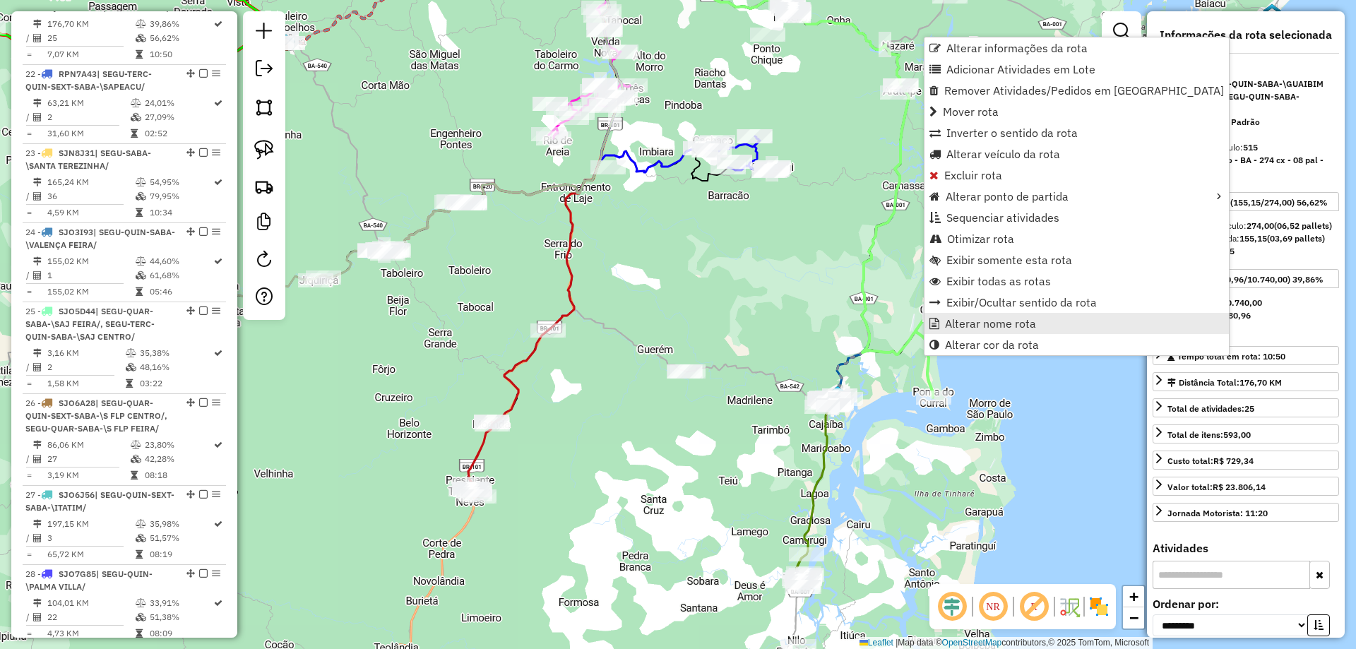
click at [954, 321] on span "Alterar nome rota" at bounding box center [990, 323] width 91 height 11
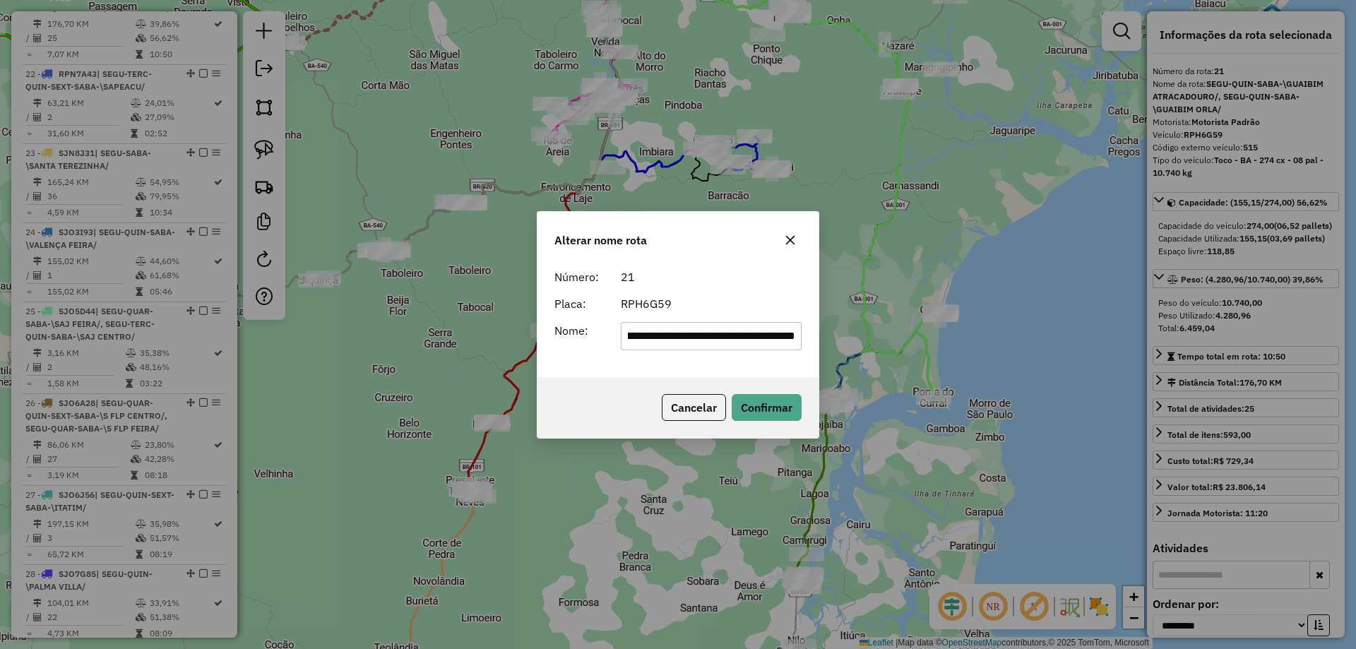
scroll to position [0, 0]
type input "*******"
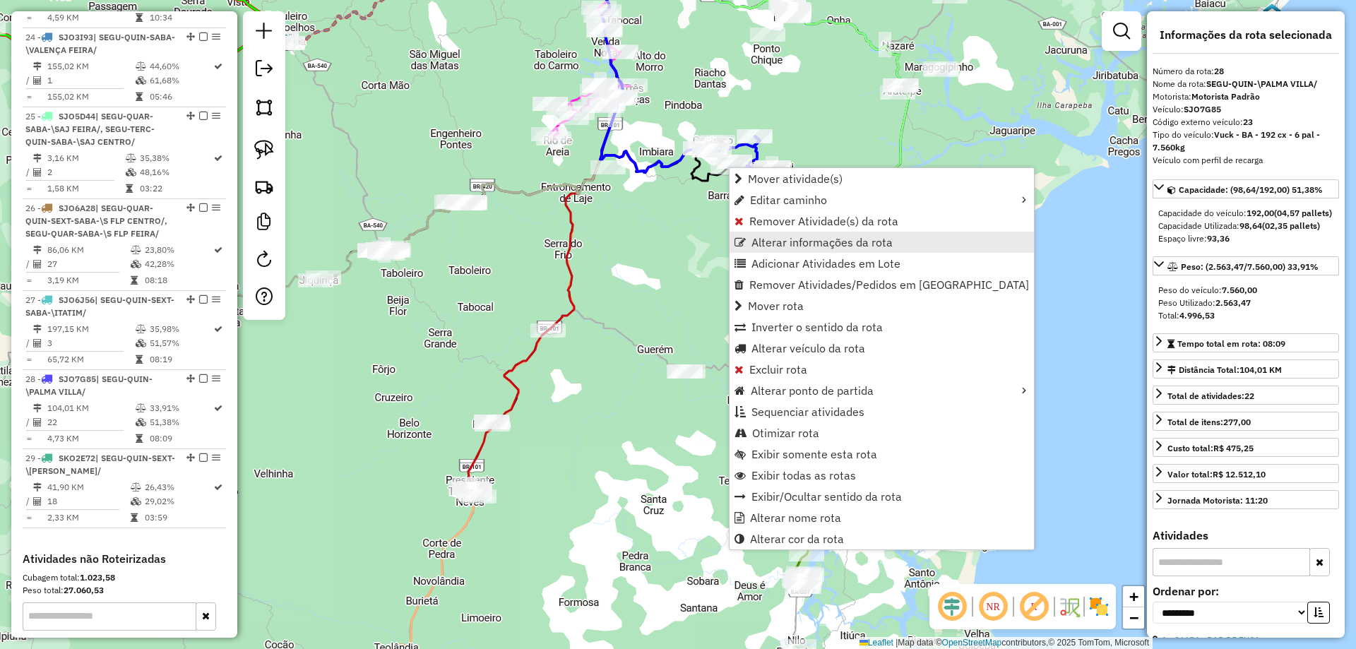
scroll to position [2729, 0]
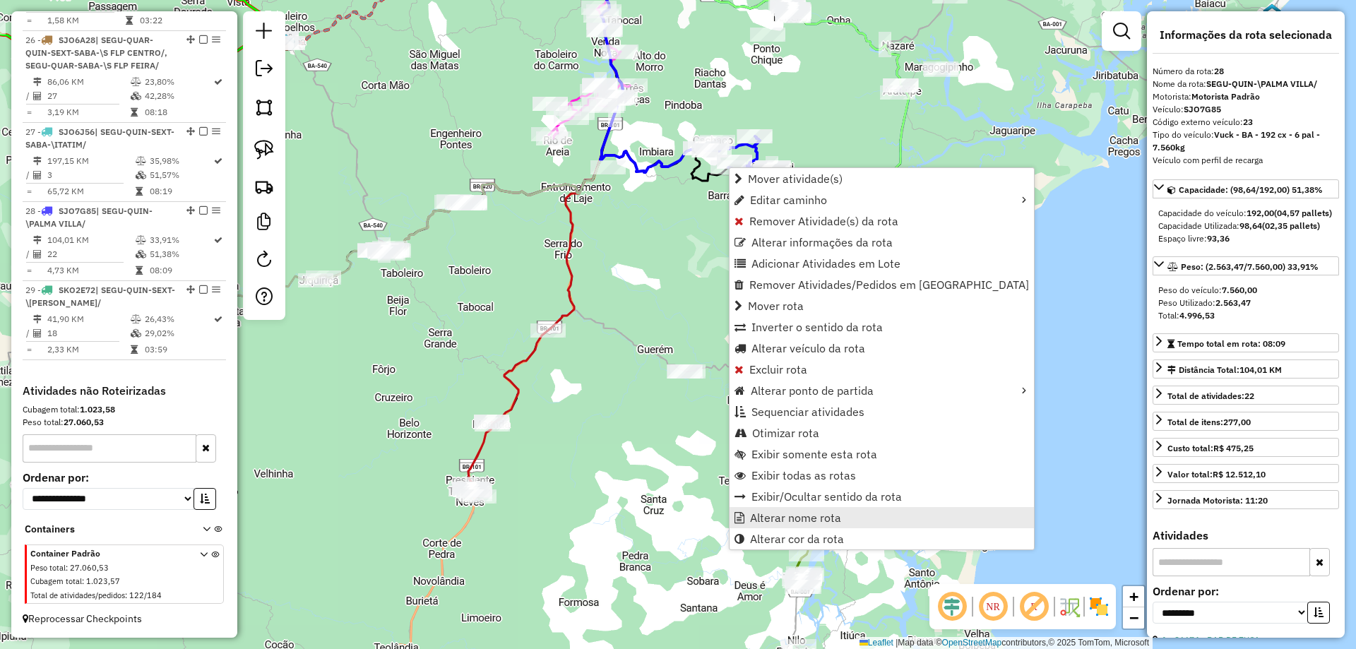
click at [795, 518] on span "Alterar nome rota" at bounding box center [795, 517] width 91 height 11
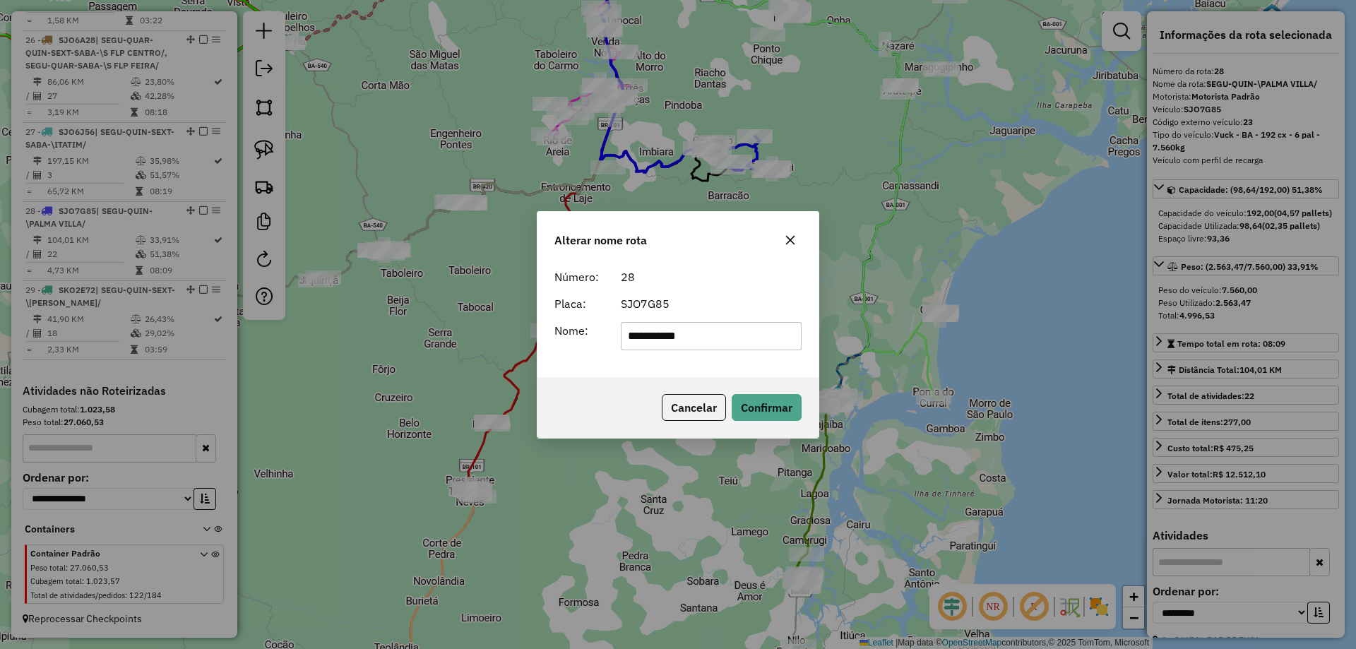
type input "**********"
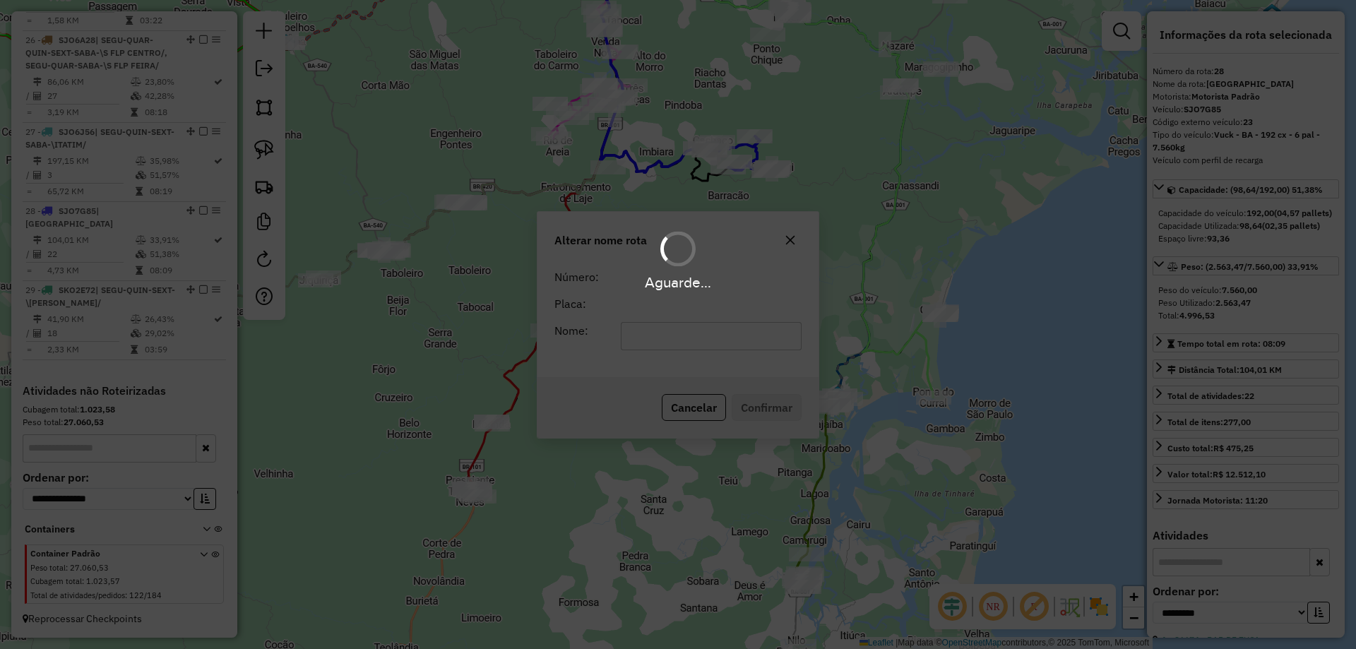
scroll to position [2717, 0]
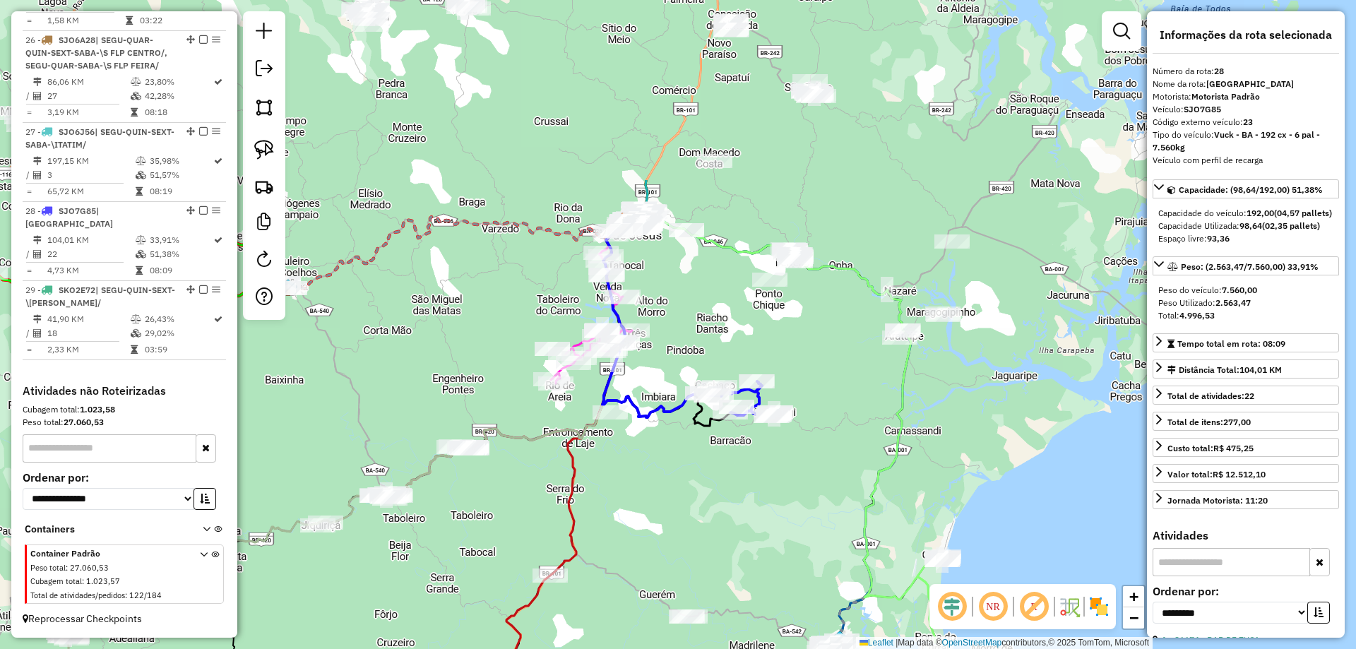
drag, startPoint x: 872, startPoint y: 213, endPoint x: 872, endPoint y: 425, distance: 211.2
click at [872, 425] on div "Janela de atendimento Grade de atendimento Capacidade Transportadoras Veículos …" at bounding box center [678, 324] width 1356 height 649
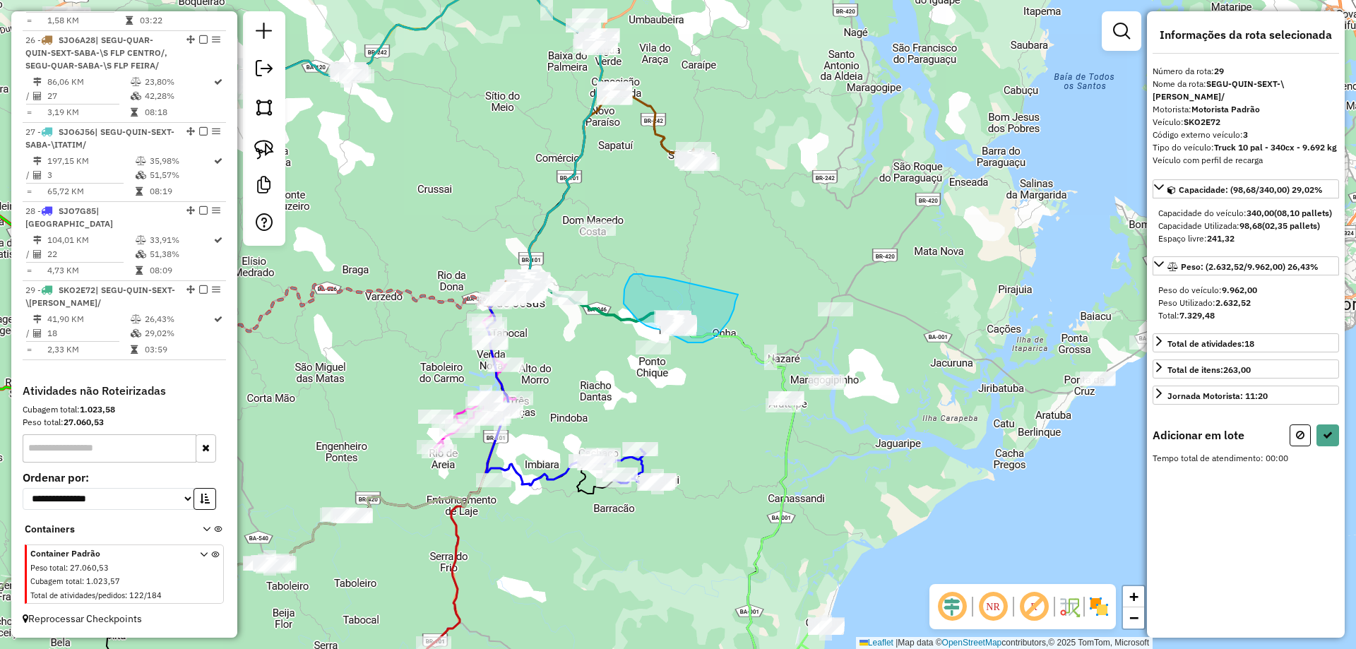
drag, startPoint x: 642, startPoint y: 274, endPoint x: 738, endPoint y: 293, distance: 97.9
drag, startPoint x: 702, startPoint y: 327, endPoint x: 776, endPoint y: 304, distance: 77.7
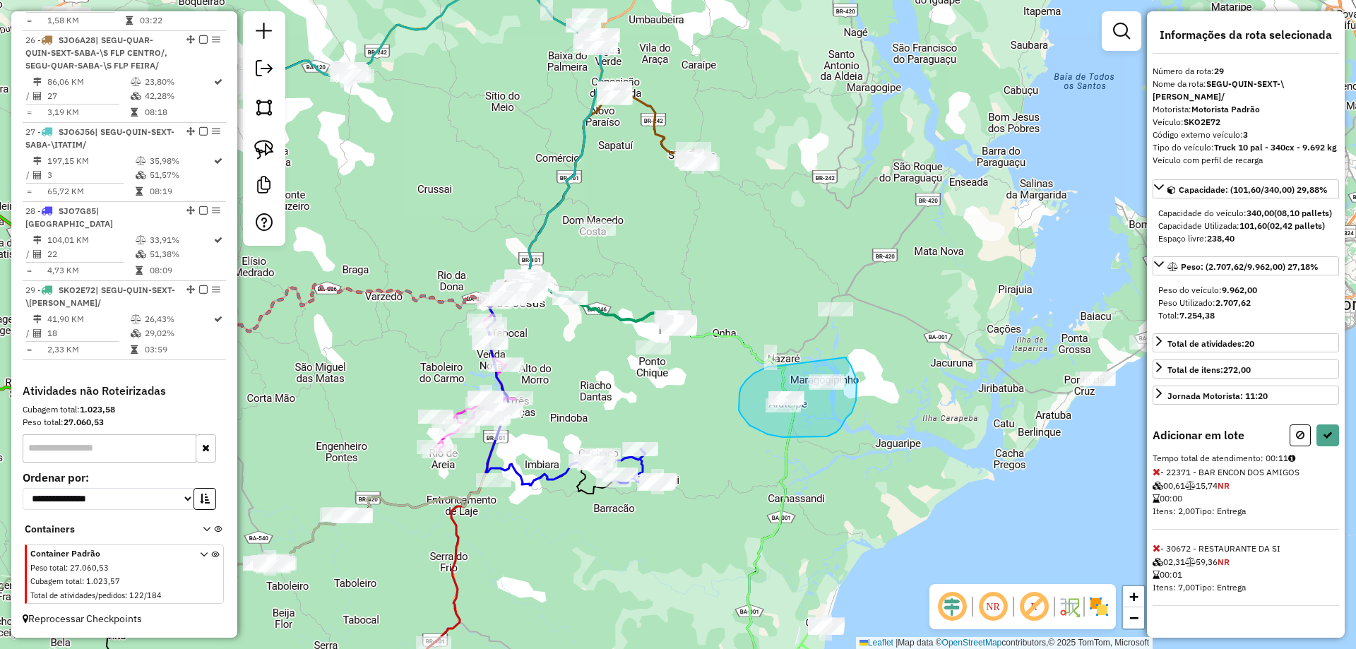
drag, startPoint x: 779, startPoint y: 366, endPoint x: 846, endPoint y: 357, distance: 67.6
click at [1296, 440] on icon at bounding box center [1300, 435] width 8 height 10
select select "**********"
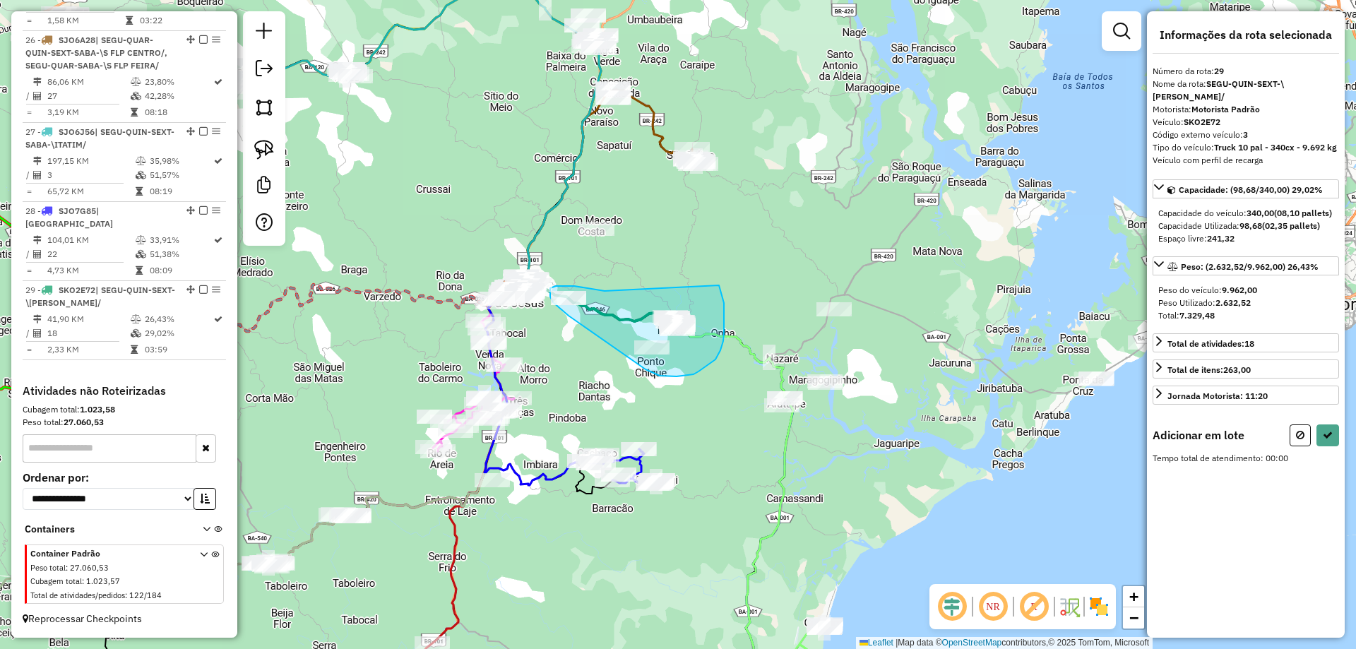
drag, startPoint x: 605, startPoint y: 291, endPoint x: 718, endPoint y: 282, distance: 113.4
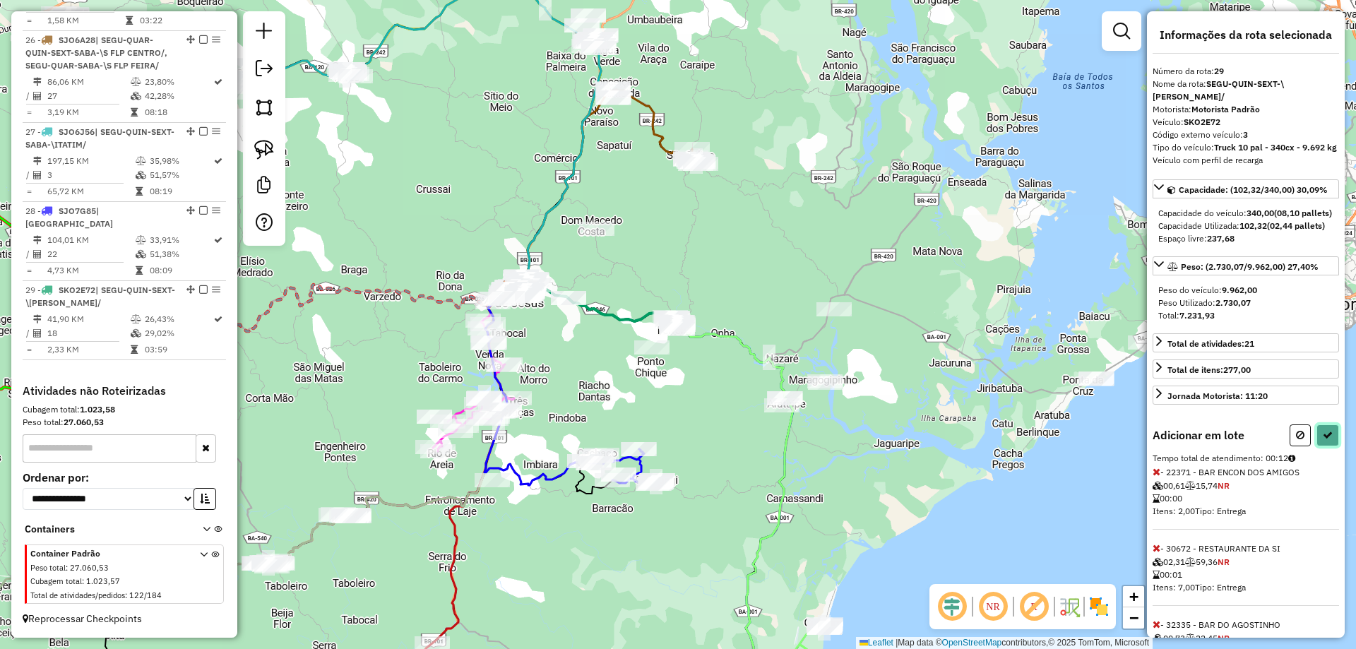
click at [1326, 440] on icon at bounding box center [1328, 435] width 10 height 10
select select "**********"
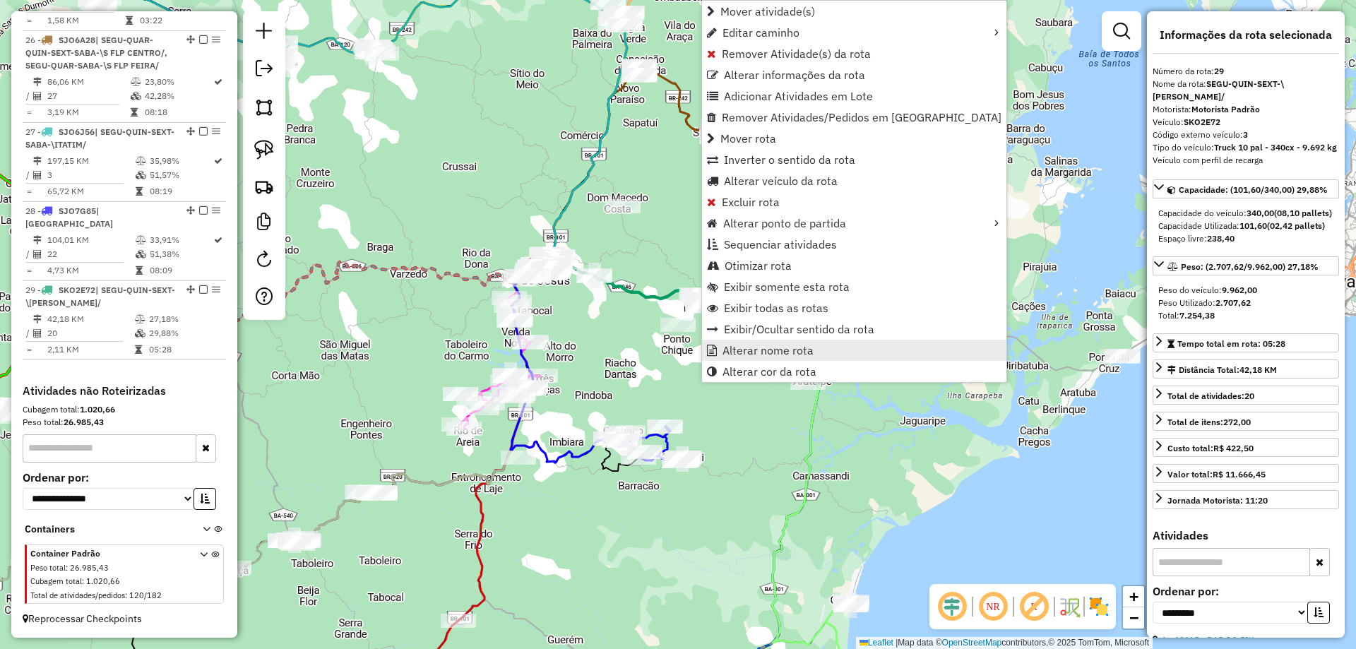
click at [734, 353] on span "Alterar nome rota" at bounding box center [768, 350] width 91 height 11
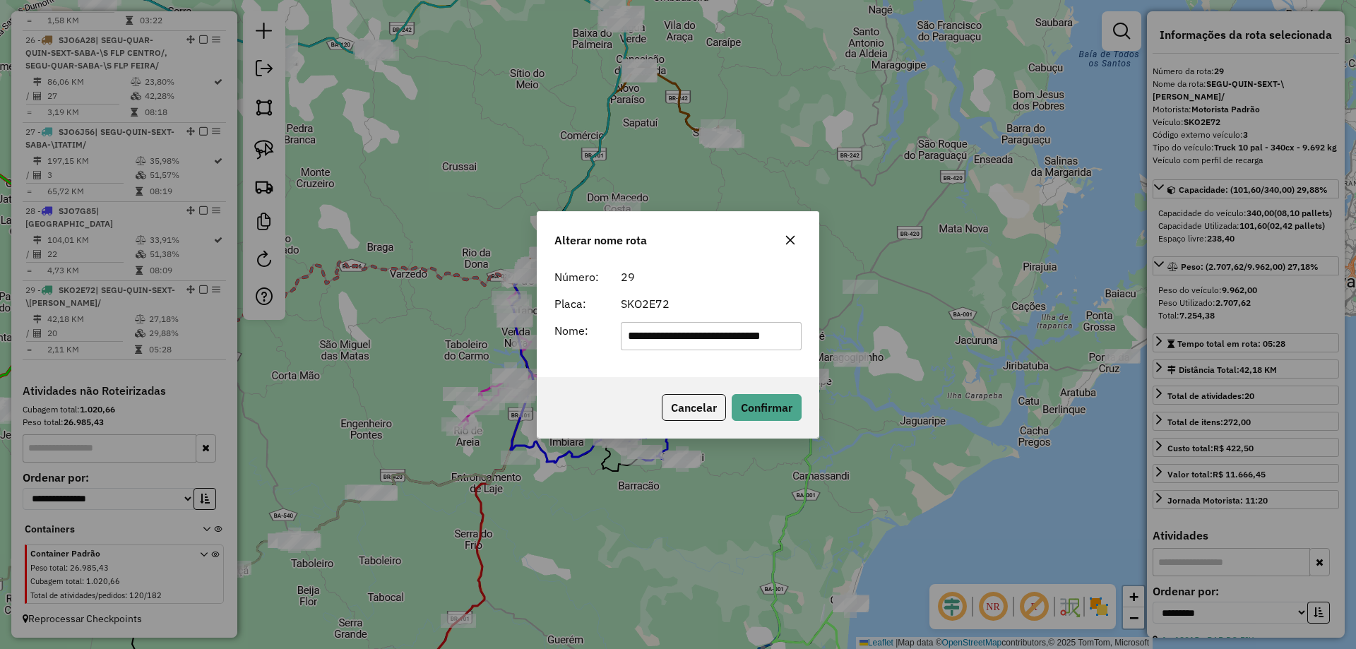
scroll to position [0, 0]
type input "**********"
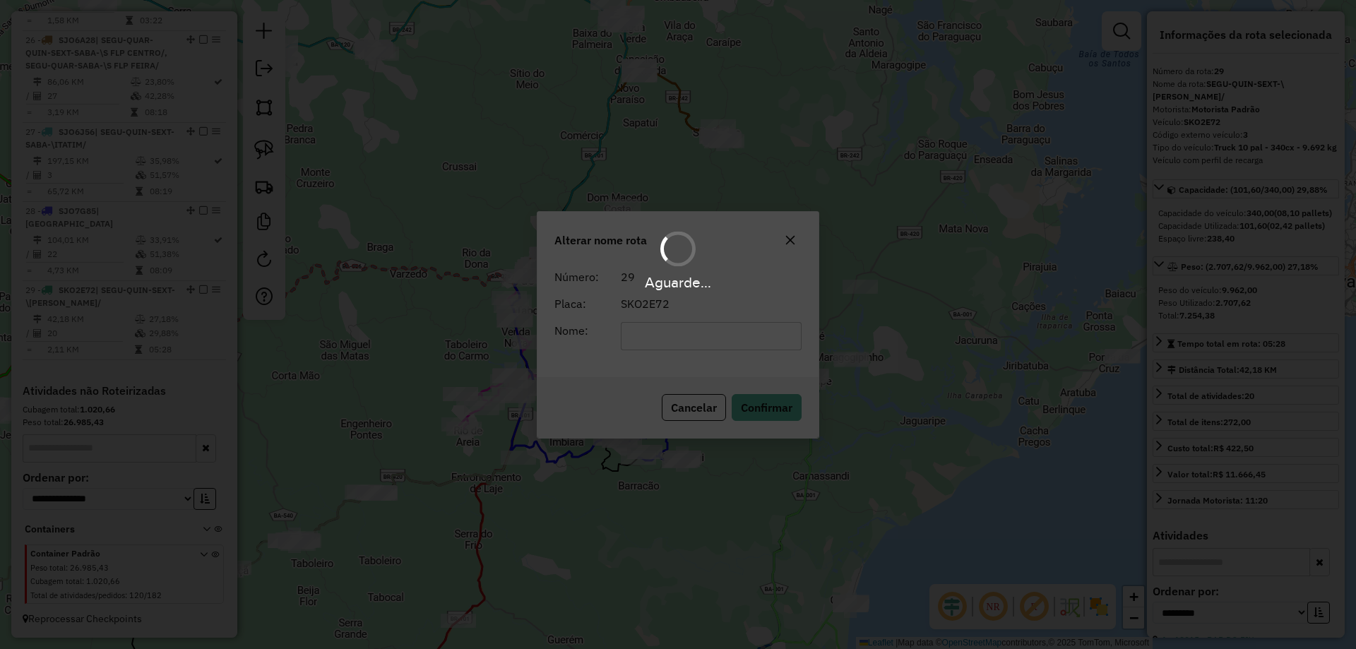
scroll to position [2704, 0]
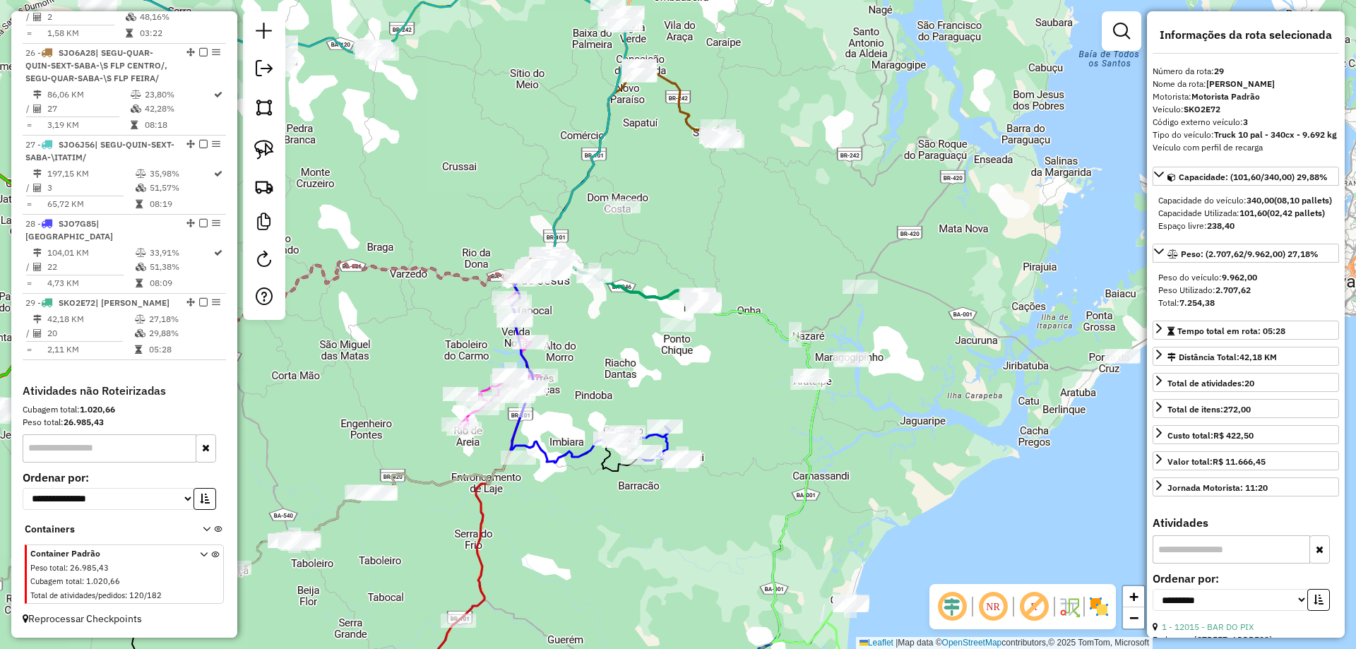
click at [675, 91] on icon at bounding box center [626, 166] width 182 height 200
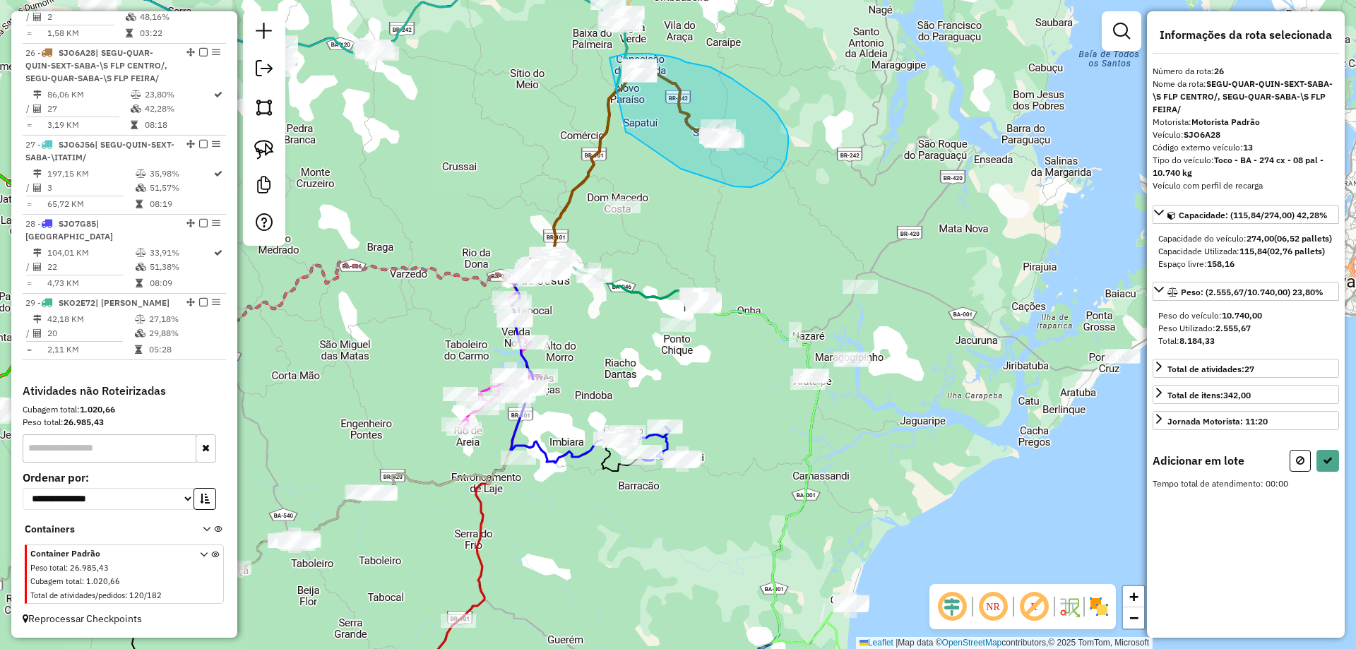
drag, startPoint x: 734, startPoint y: 186, endPoint x: 597, endPoint y: 66, distance: 182.7
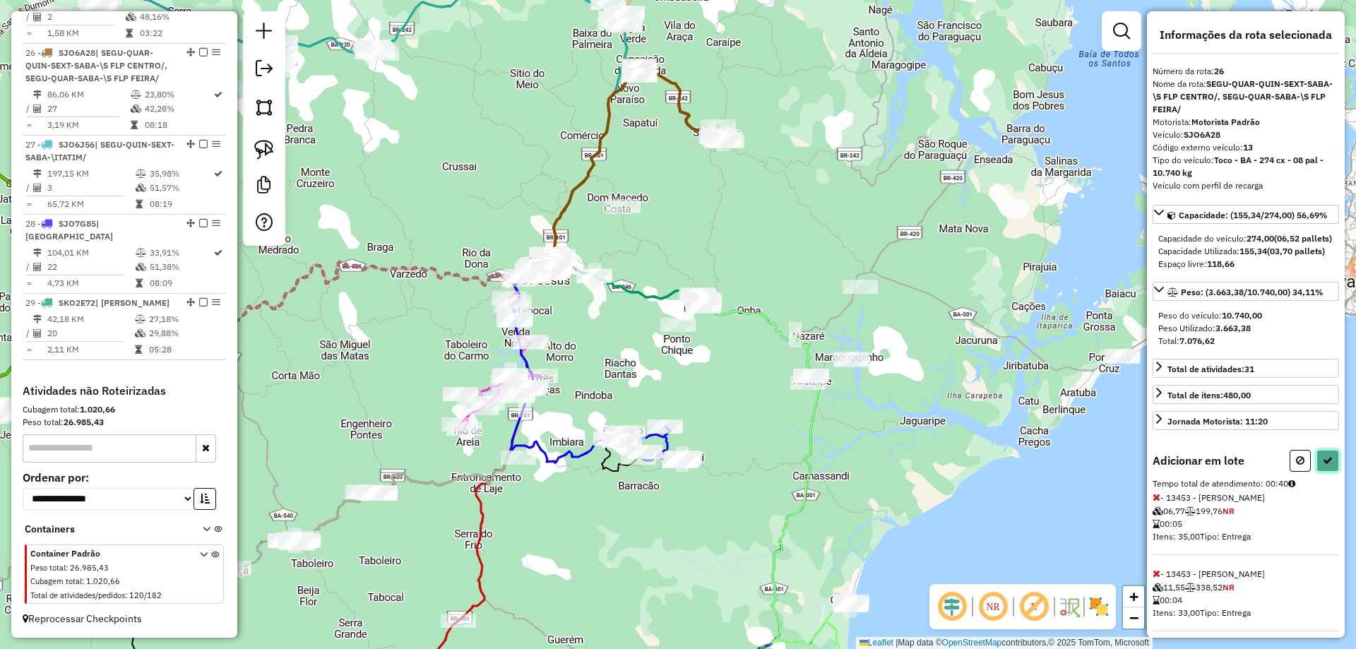
click at [1326, 465] on icon at bounding box center [1328, 461] width 10 height 10
select select "**********"
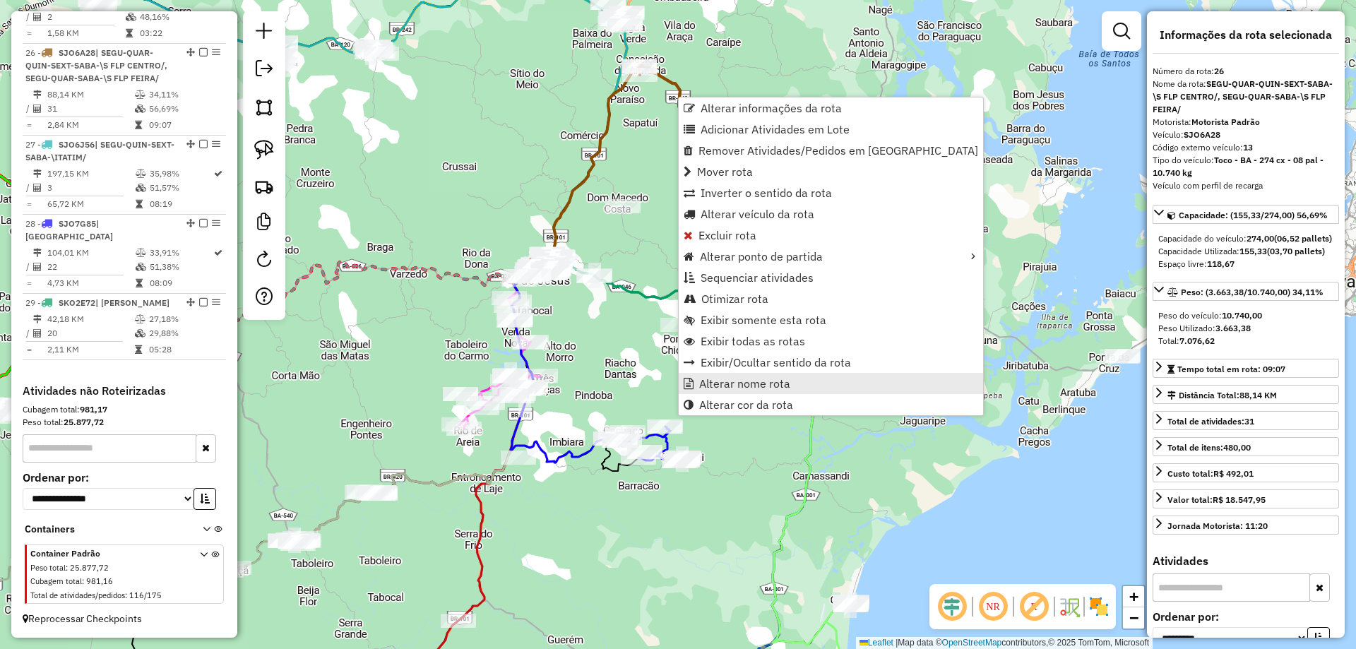
click at [784, 383] on span "Alterar nome rota" at bounding box center [744, 383] width 91 height 11
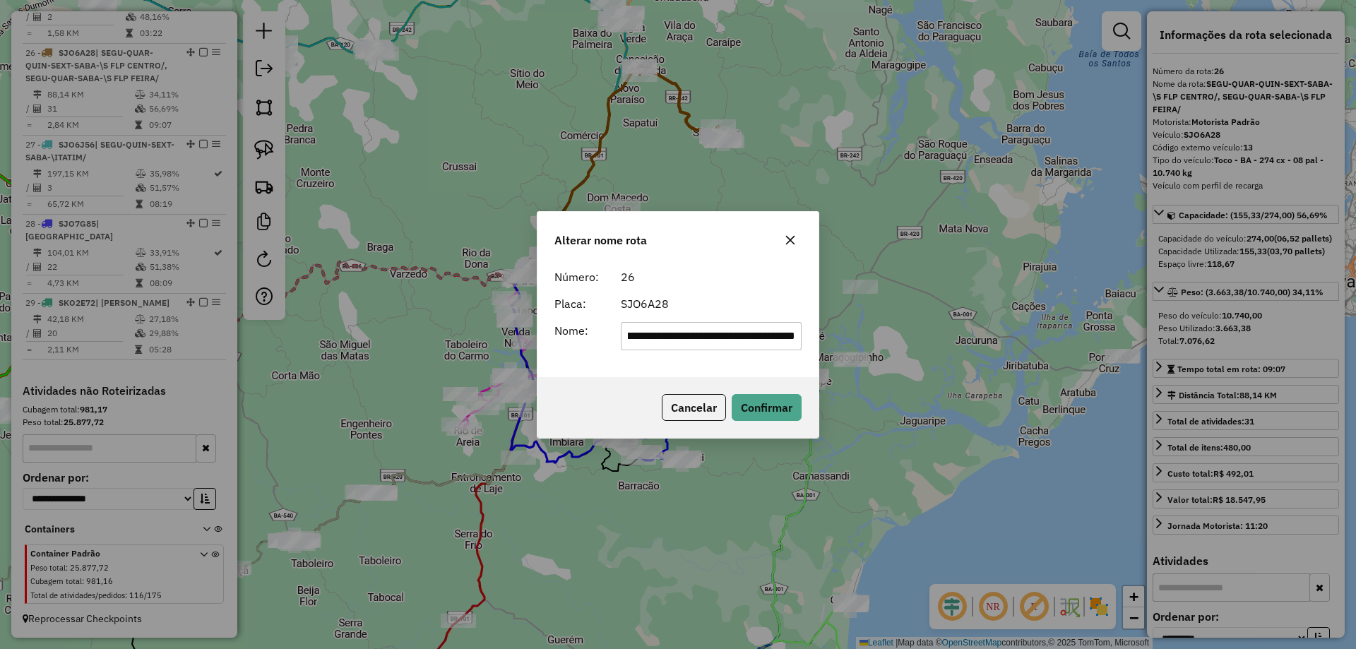
scroll to position [0, 0]
type input "**********"
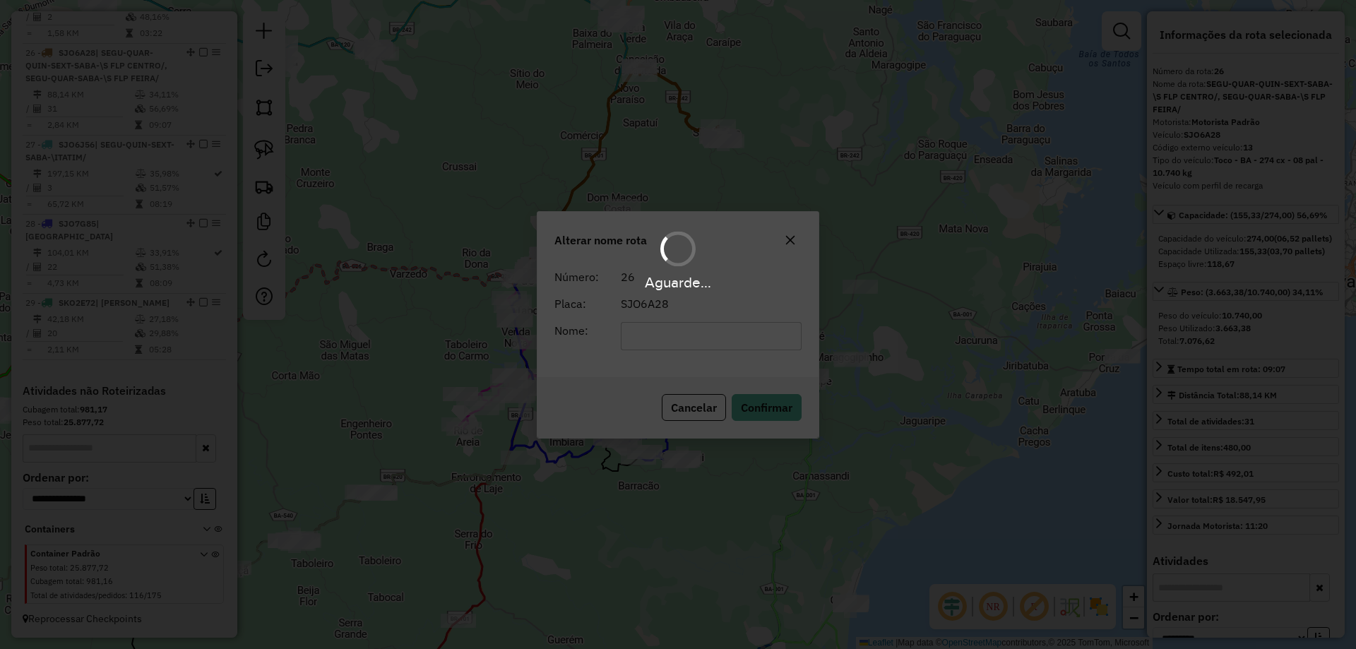
scroll to position [2678, 0]
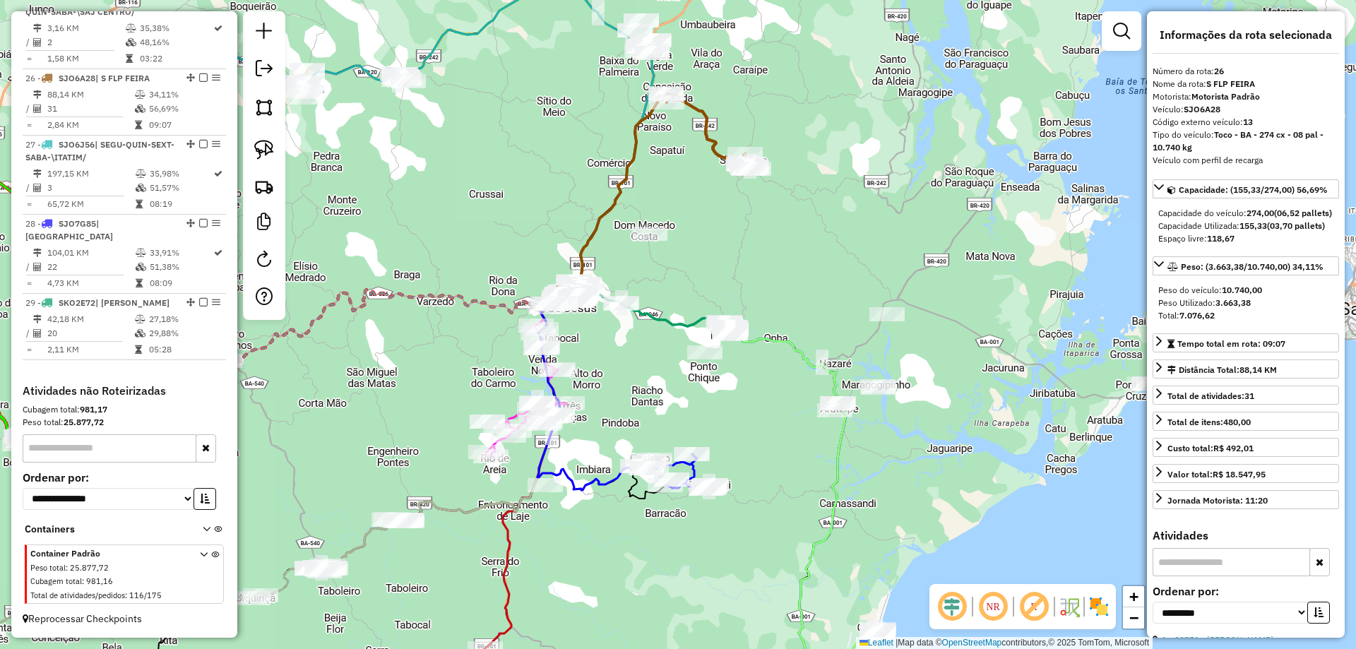
drag, startPoint x: 572, startPoint y: 136, endPoint x: 708, endPoint y: 263, distance: 185.9
click at [699, 265] on div "Janela de atendimento Grade de atendimento Capacidade Transportadoras Veículos …" at bounding box center [678, 324] width 1356 height 649
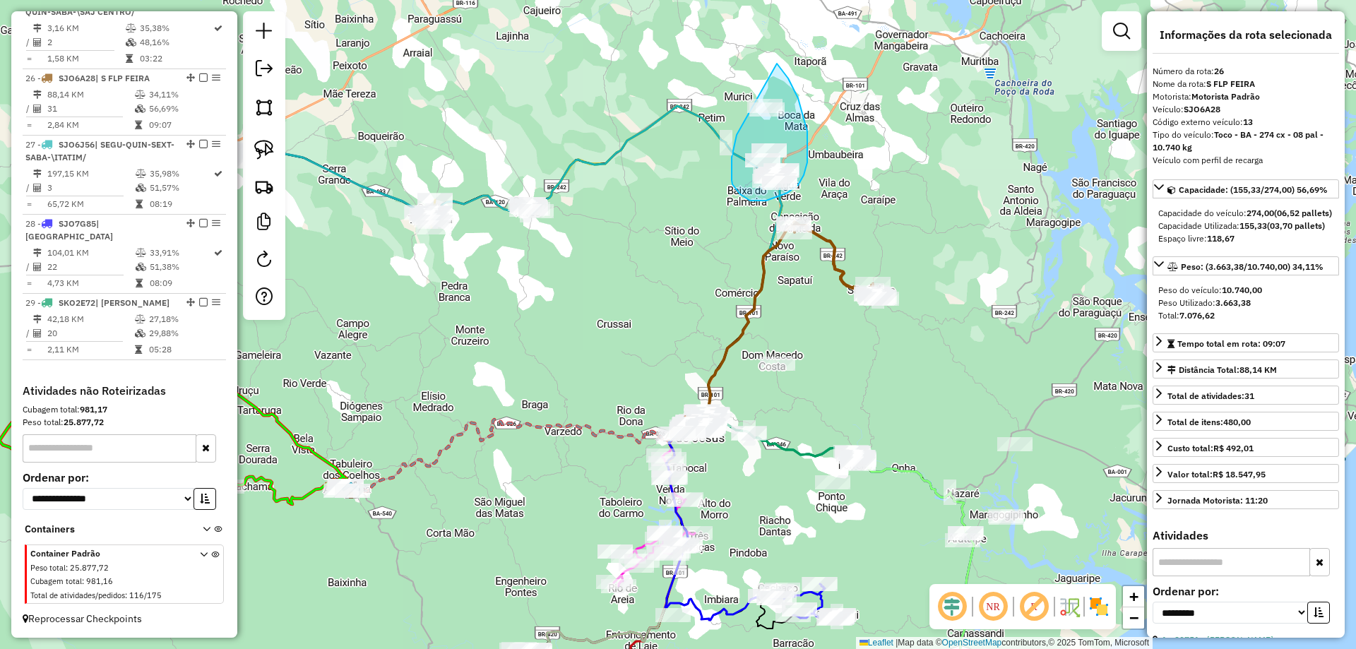
drag, startPoint x: 736, startPoint y: 139, endPoint x: 763, endPoint y: 50, distance: 93.0
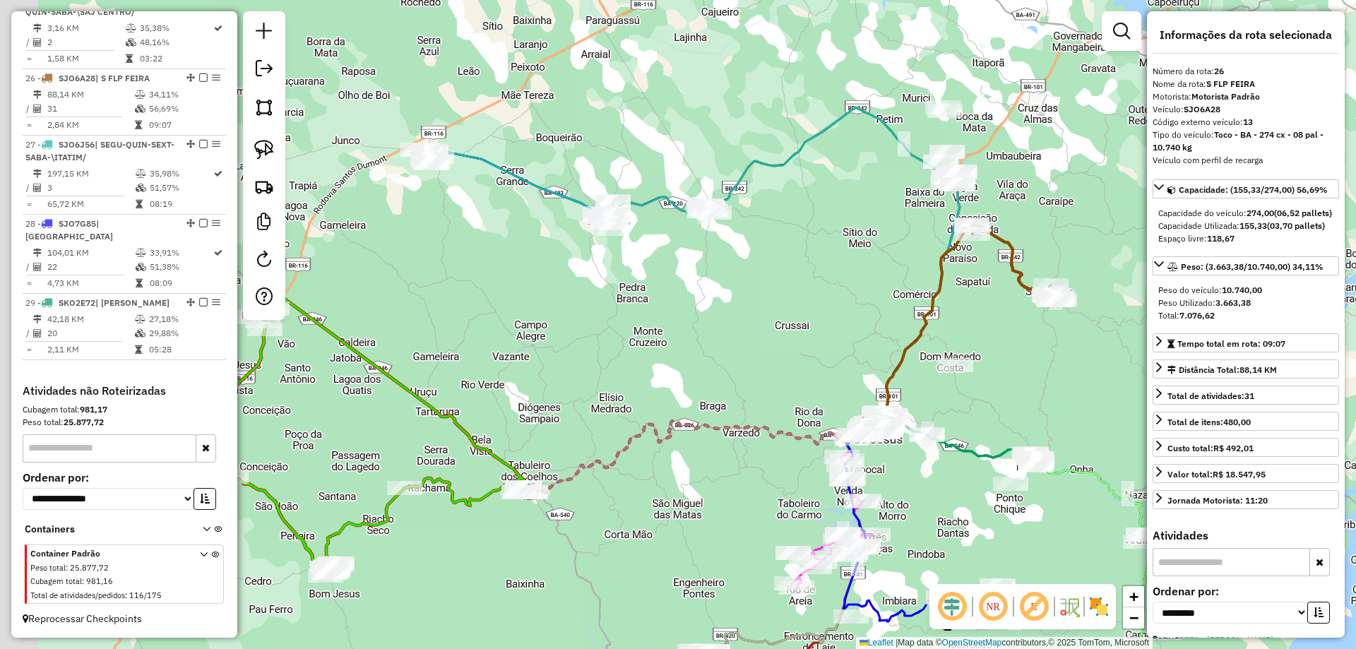
drag, startPoint x: 407, startPoint y: 130, endPoint x: 741, endPoint y: 172, distance: 336.7
click at [741, 172] on div "Janela de atendimento Grade de atendimento Capacidade Transportadoras Veículos …" at bounding box center [678, 324] width 1356 height 649
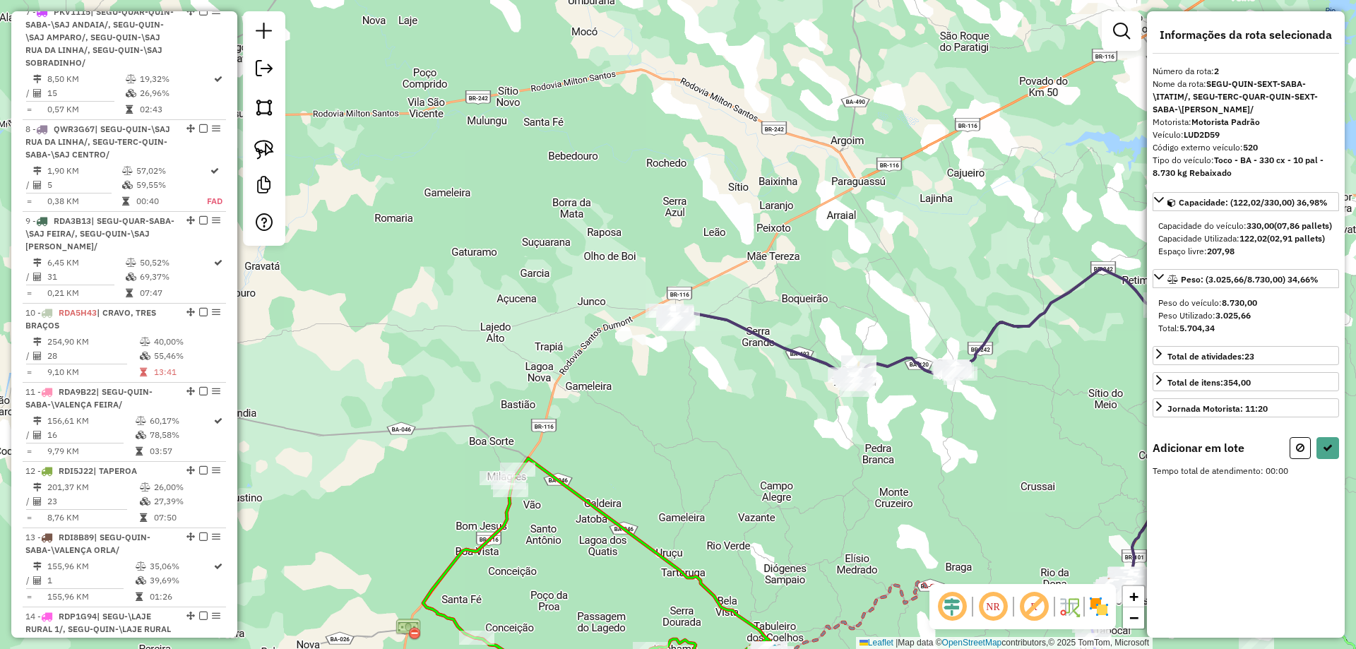
scroll to position [656, 0]
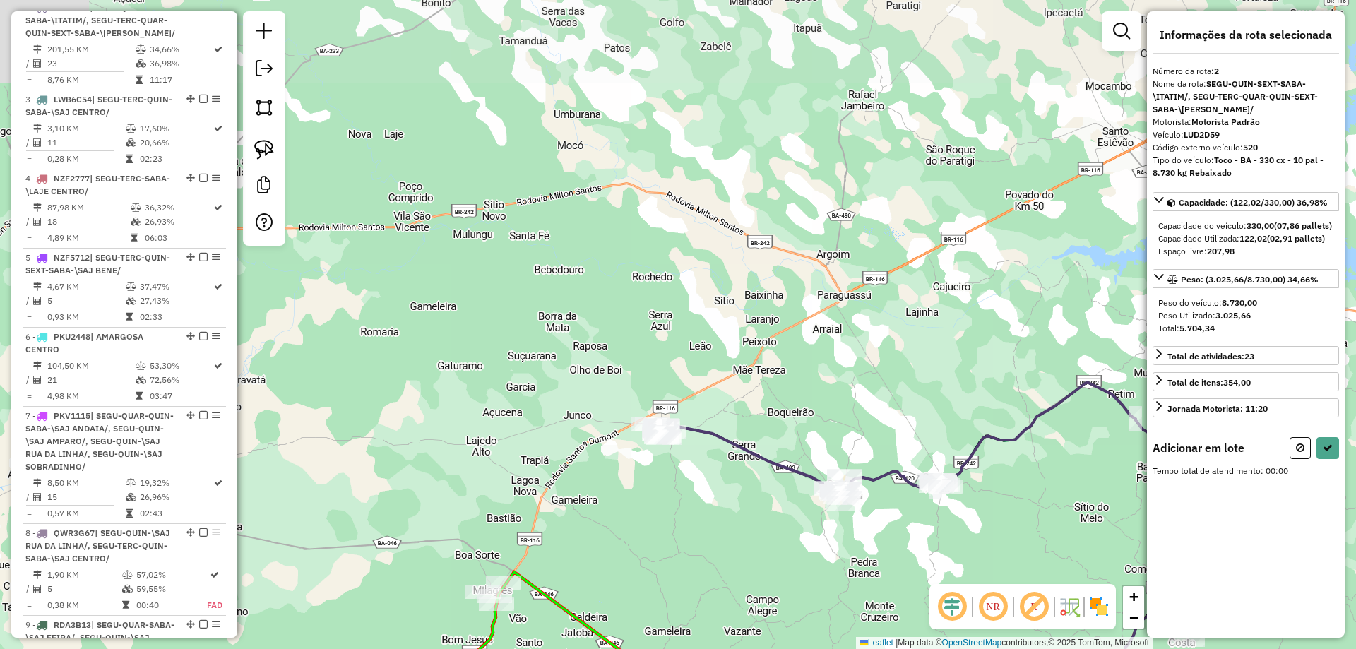
drag, startPoint x: 694, startPoint y: 271, endPoint x: 691, endPoint y: 384, distance: 113.8
click at [691, 385] on div "Janela de atendimento Grade de atendimento Capacidade Transportadoras Veículos …" at bounding box center [678, 324] width 1356 height 649
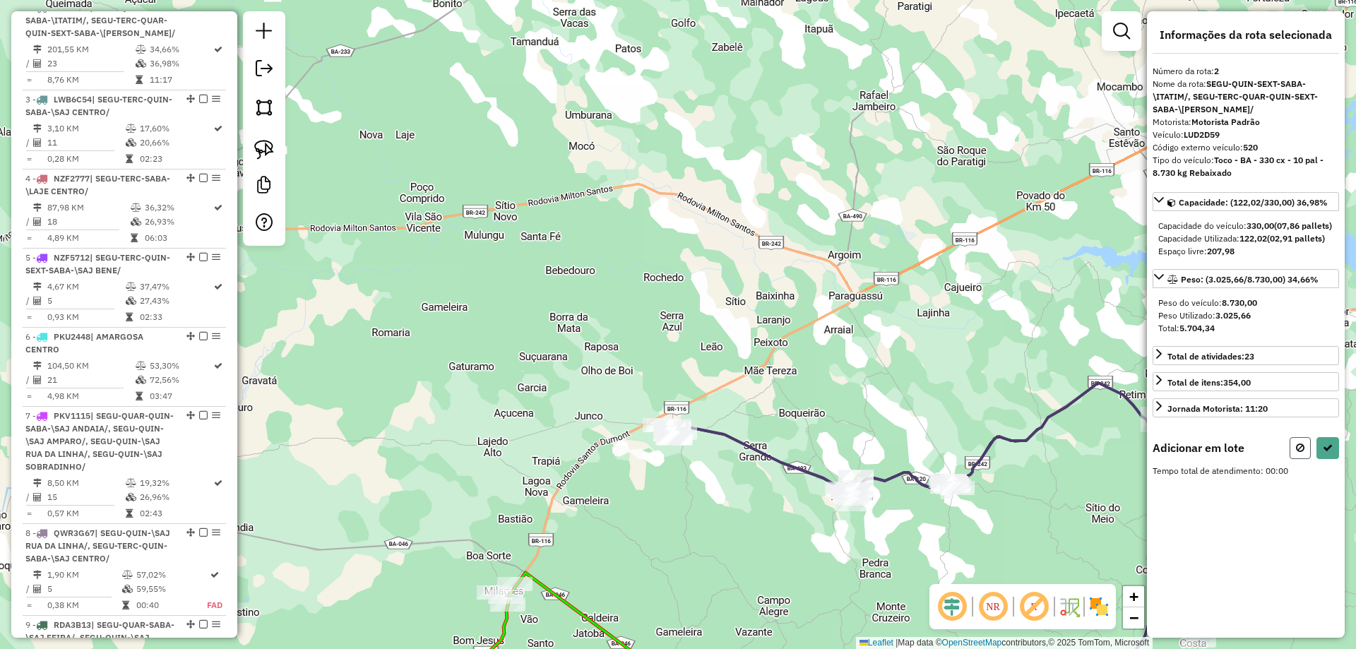
click at [1305, 459] on button at bounding box center [1300, 448] width 21 height 22
select select "**********"
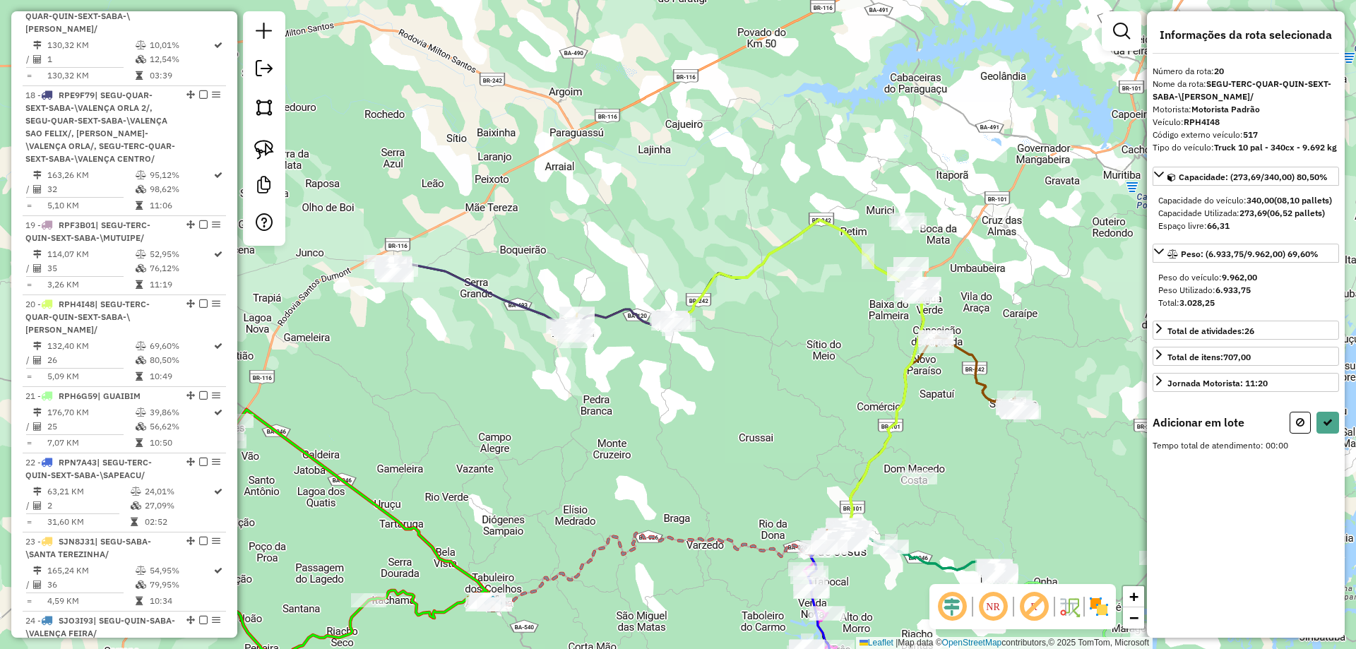
scroll to position [2262, 0]
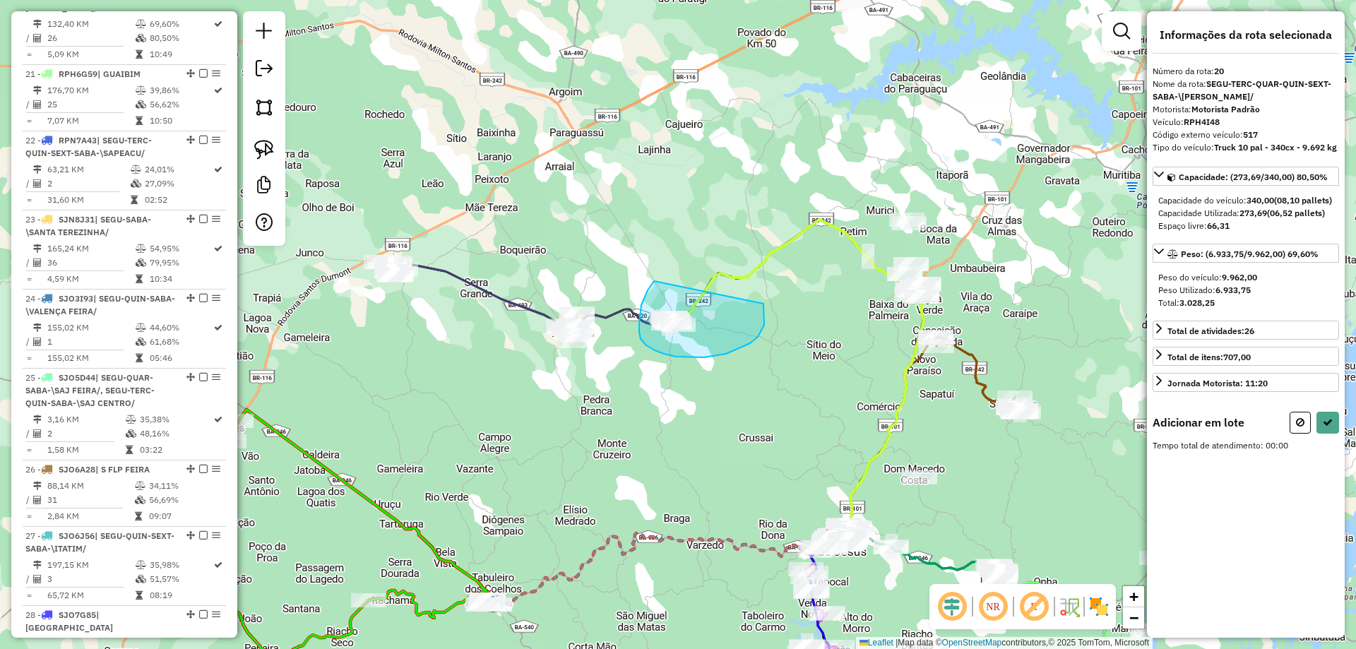
drag, startPoint x: 654, startPoint y: 281, endPoint x: 764, endPoint y: 304, distance: 111.8
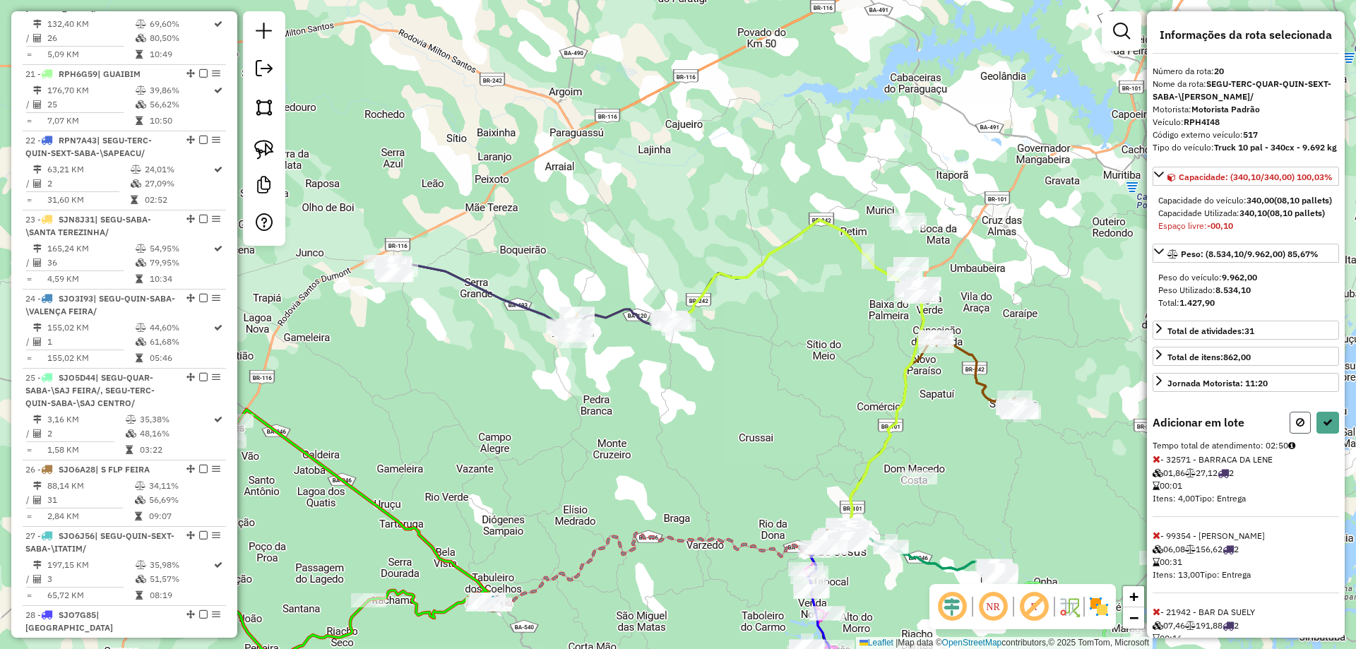
click at [1303, 434] on button at bounding box center [1300, 423] width 21 height 22
select select "**********"
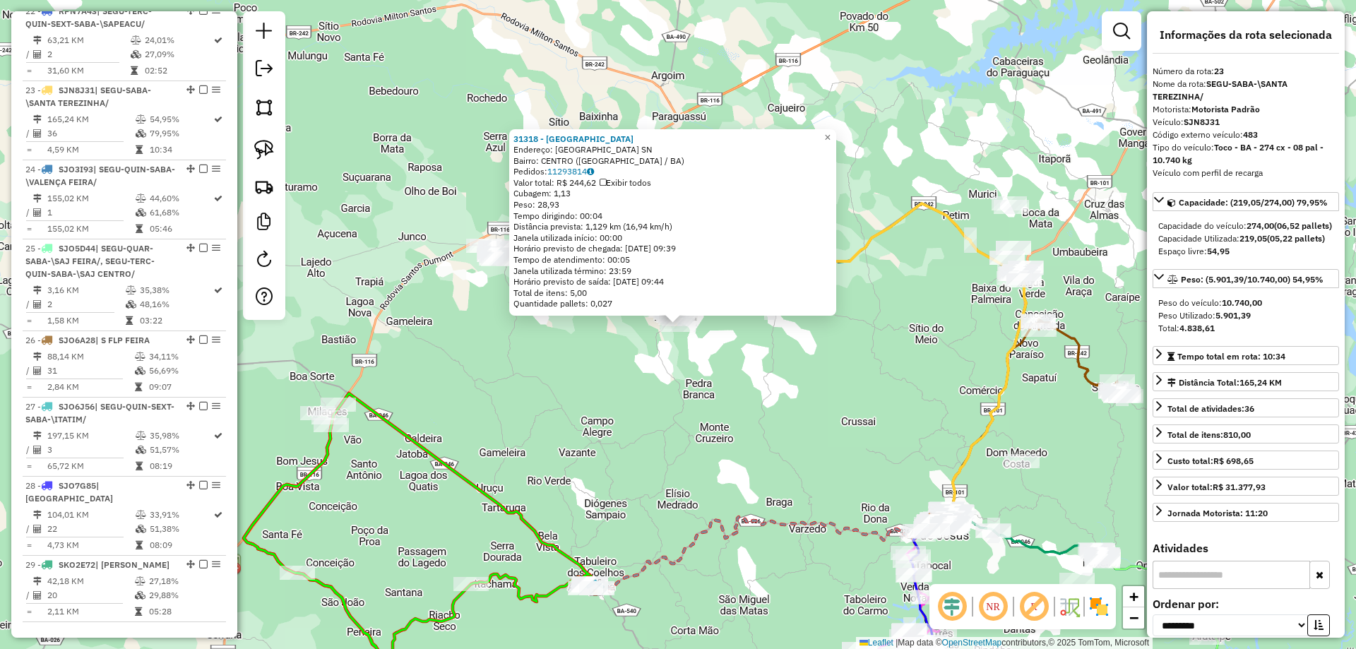
scroll to position [2499, 0]
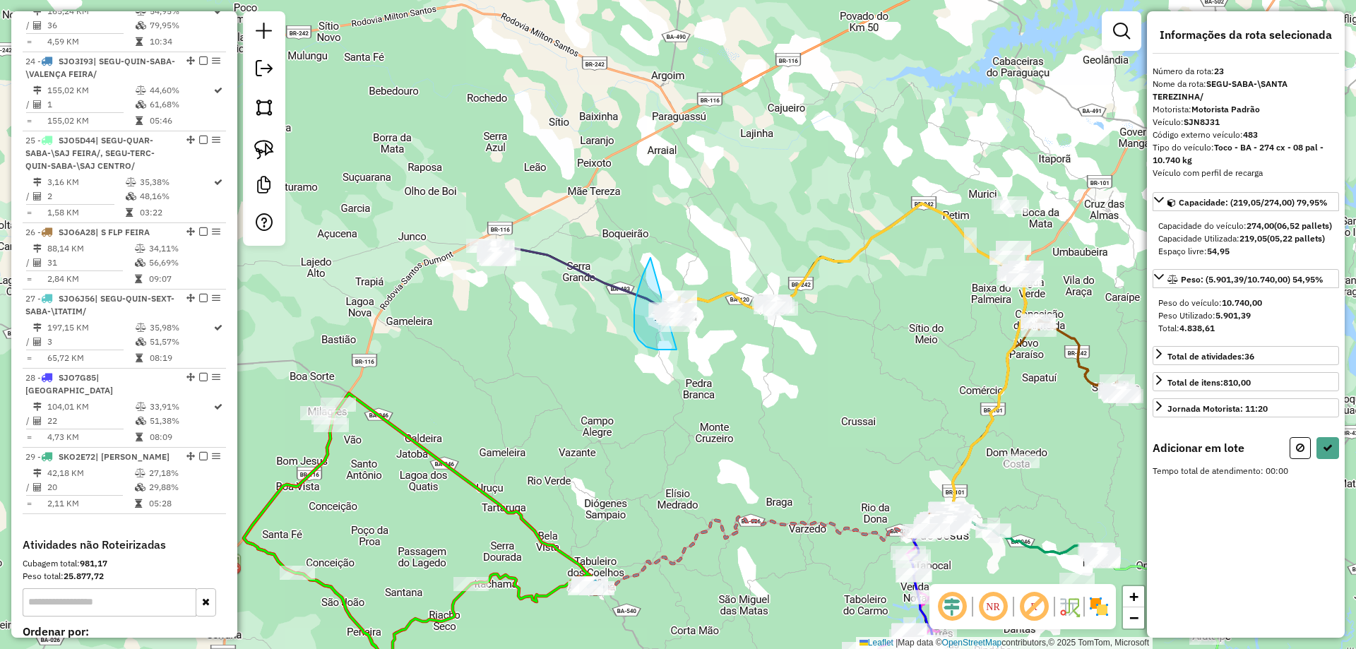
drag, startPoint x: 651, startPoint y: 258, endPoint x: 739, endPoint y: 309, distance: 101.9
click at [1302, 453] on icon at bounding box center [1300, 448] width 8 height 10
select select "**********"
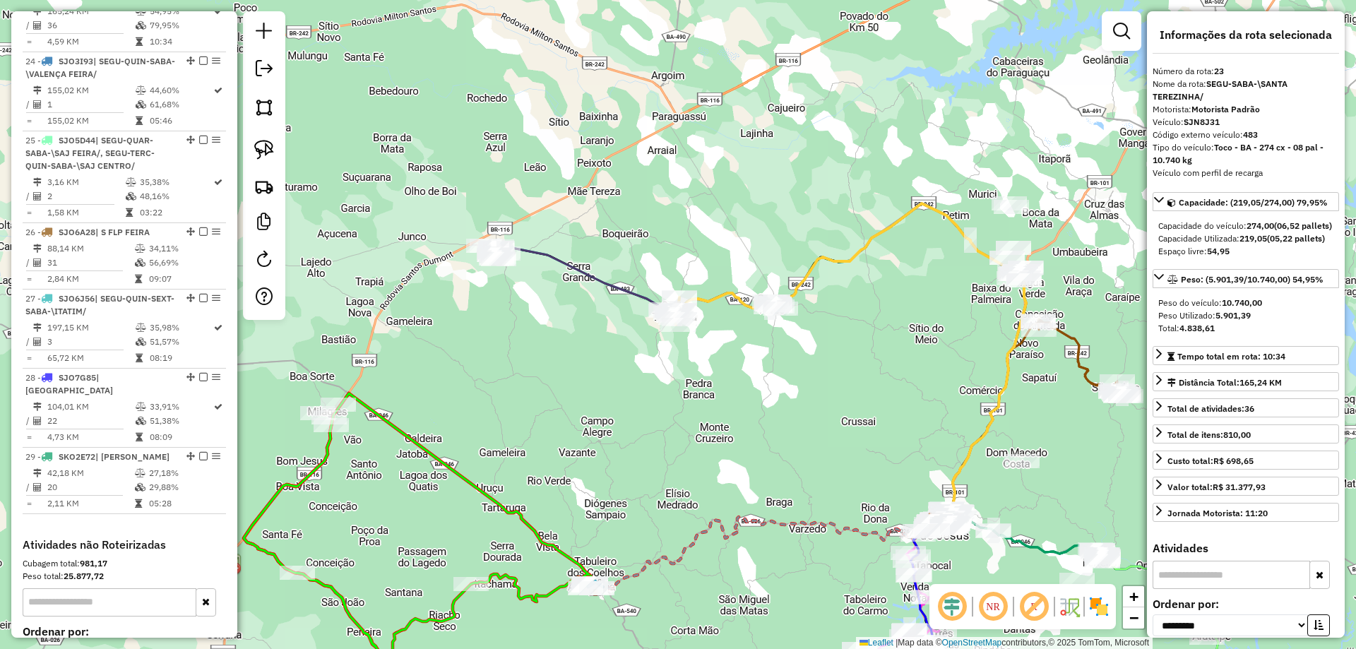
drag, startPoint x: 528, startPoint y: 333, endPoint x: 482, endPoint y: 289, distance: 64.4
click at [528, 333] on div "Rota 23 - Placa SJN8J31 31318 - HOTEL FAZENDA BASTIA Janela de atendimento Grad…" at bounding box center [678, 324] width 1356 height 649
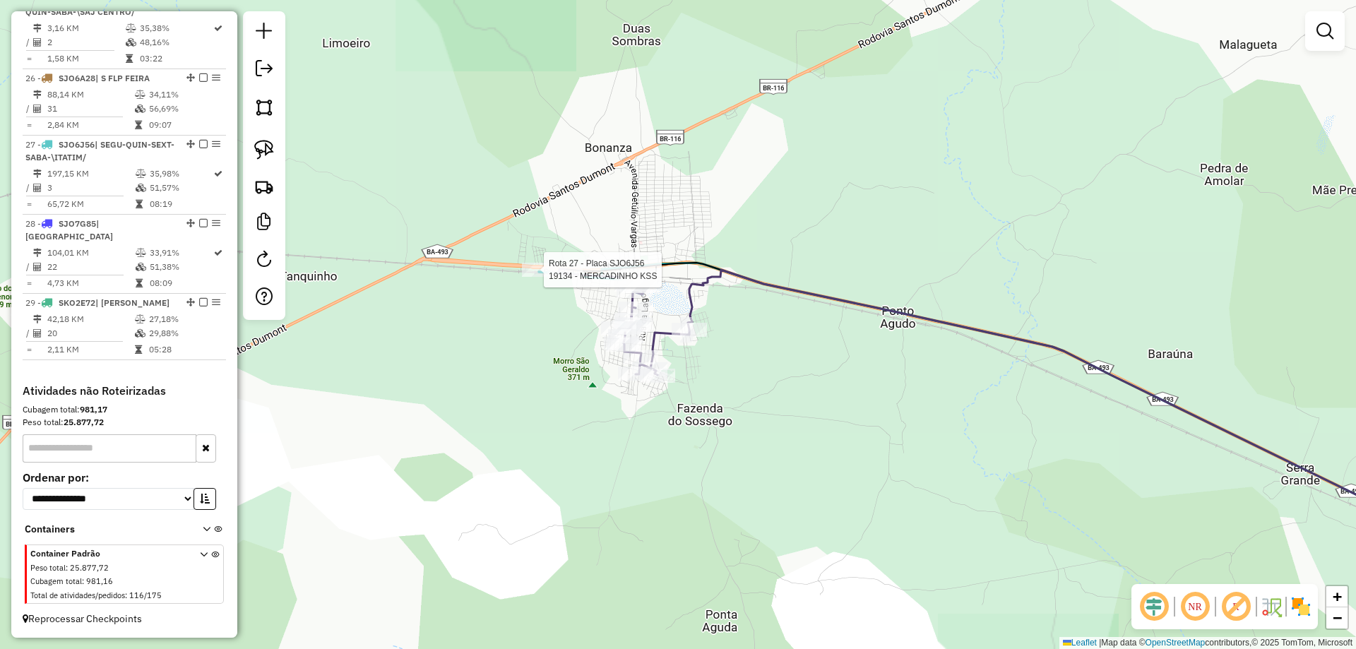
select select "**********"
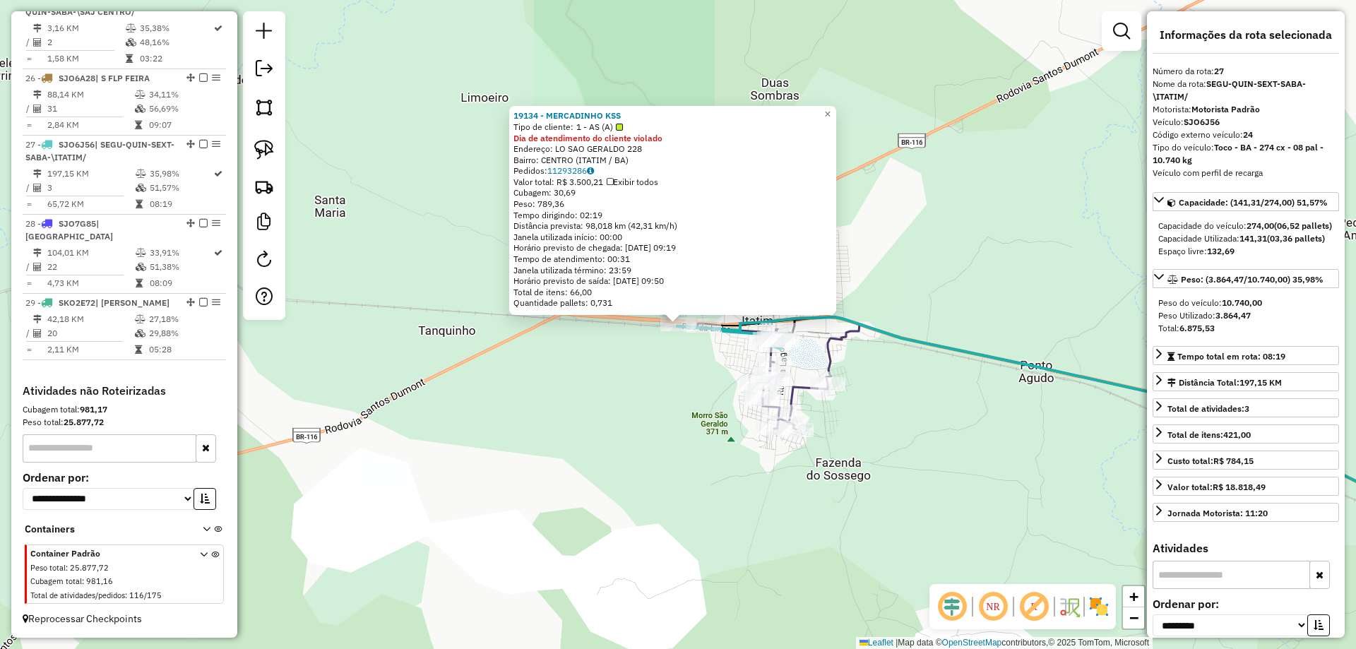
scroll to position [2678, 0]
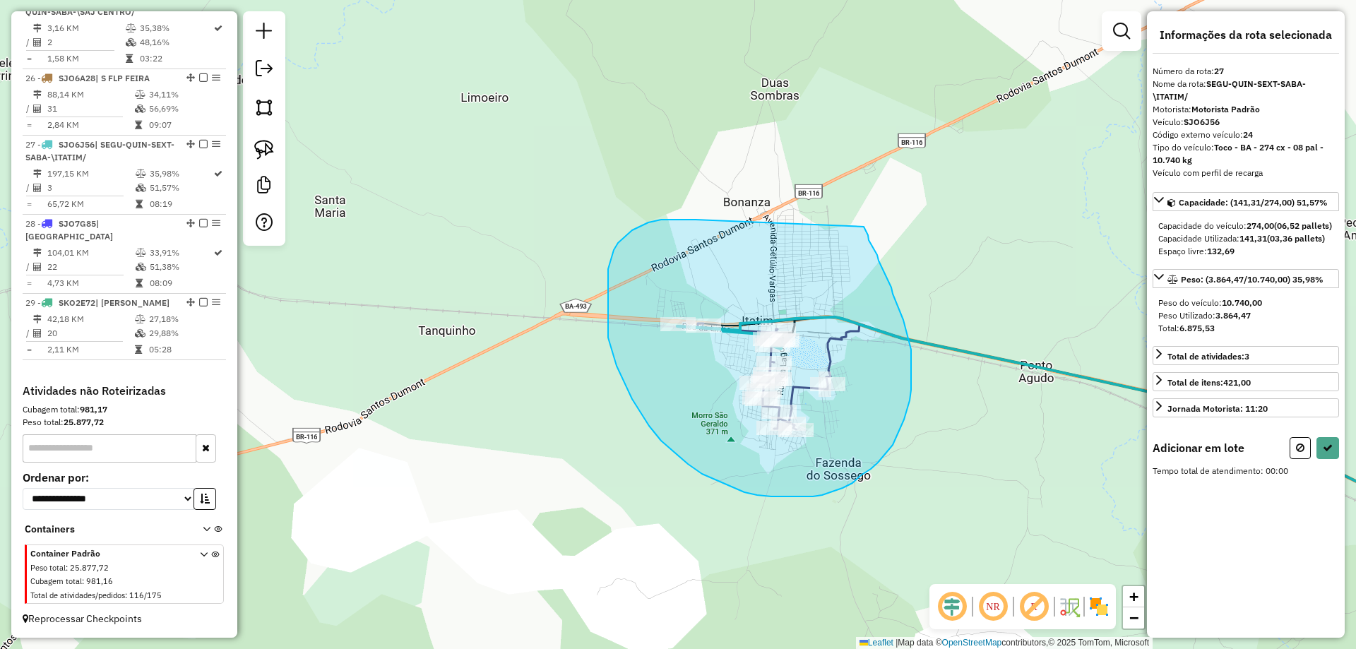
drag, startPoint x: 643, startPoint y: 225, endPoint x: 864, endPoint y: 227, distance: 220.4
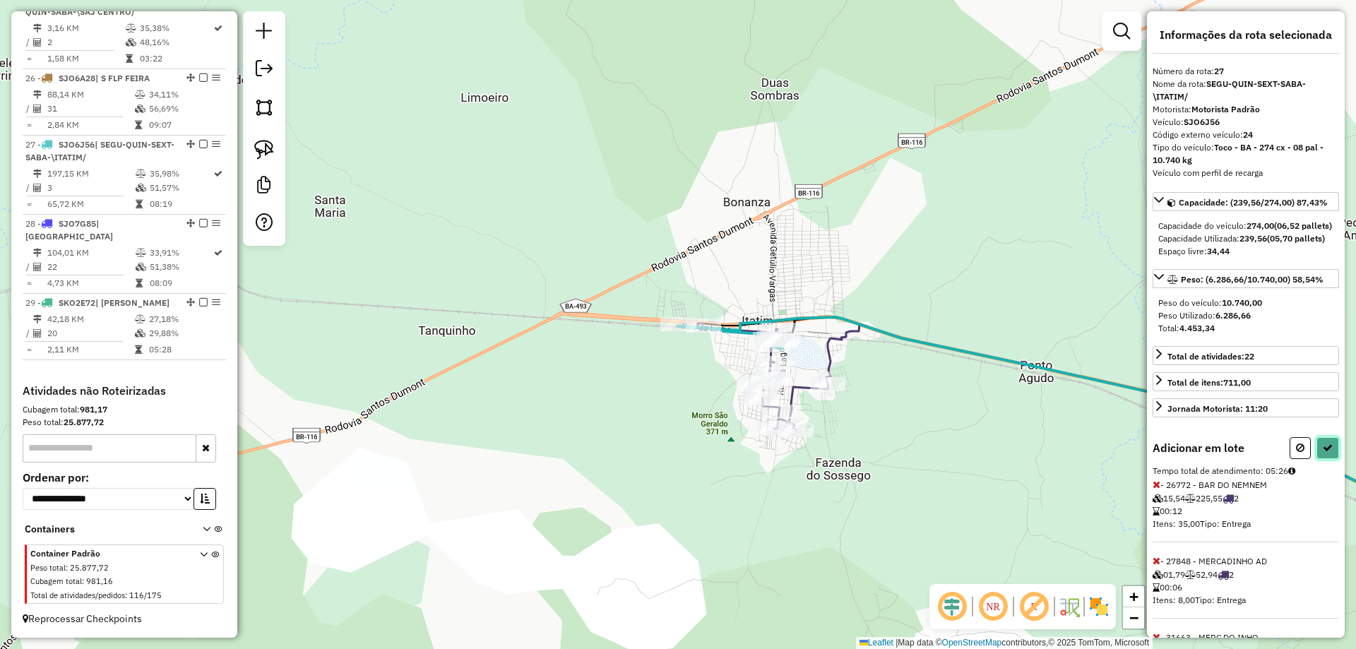
click at [1323, 453] on icon at bounding box center [1328, 448] width 10 height 10
select select "**********"
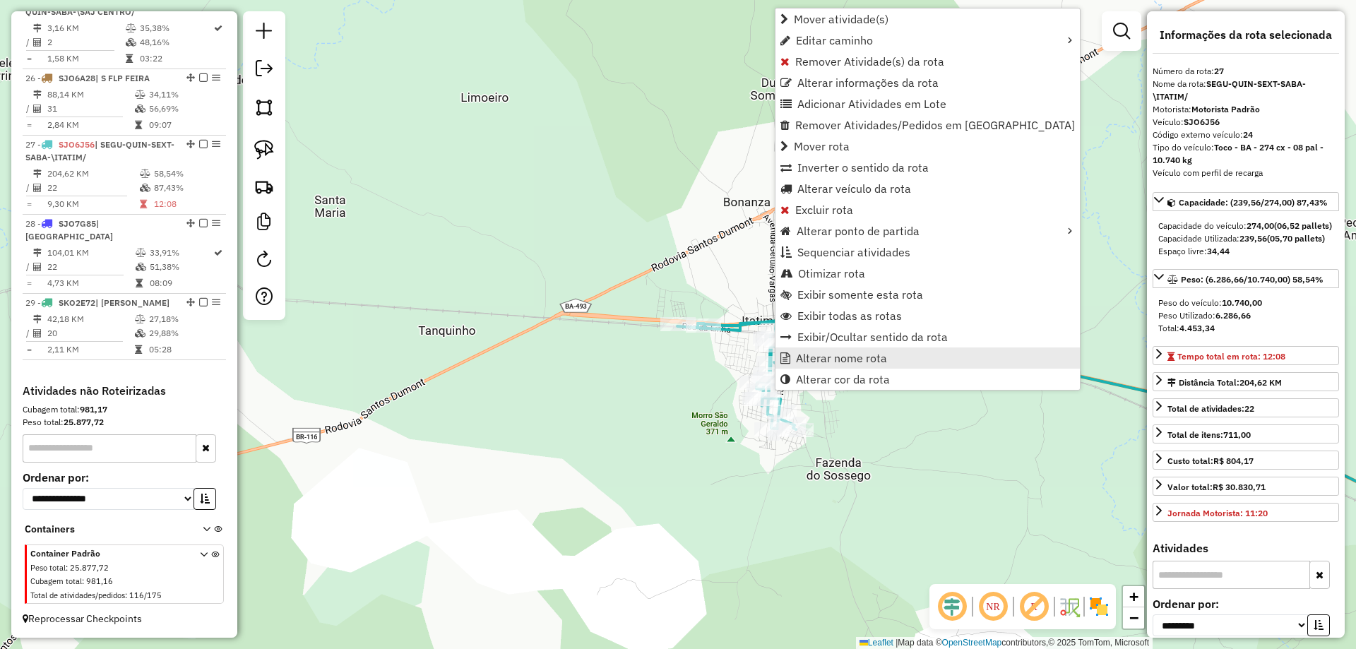
click at [807, 363] on span "Alterar nome rota" at bounding box center [841, 357] width 91 height 11
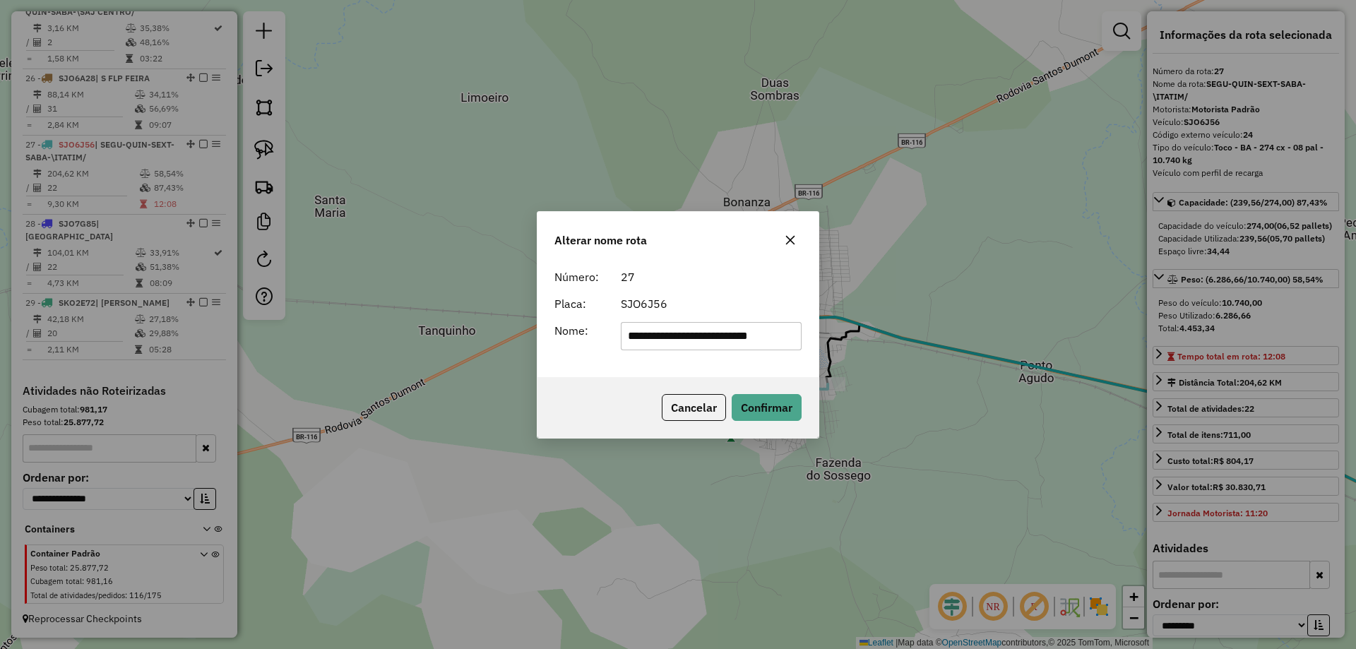
scroll to position [0, 0]
type input "******"
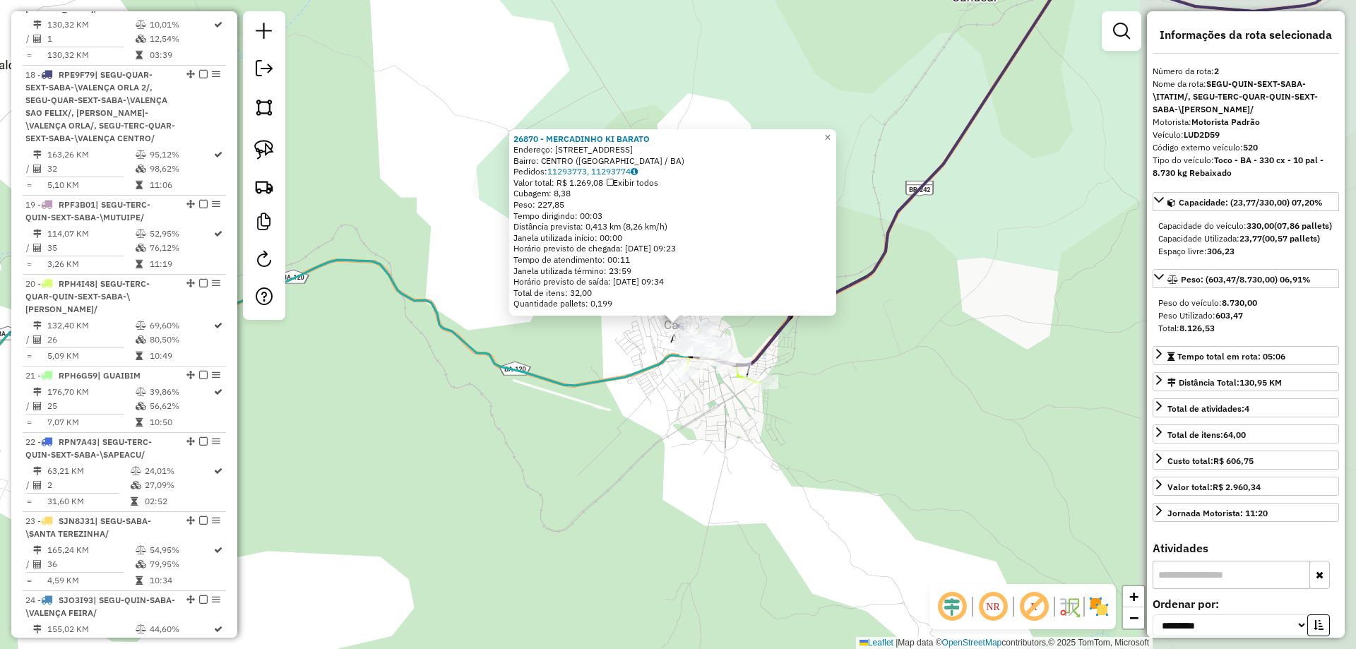
scroll to position [656, 0]
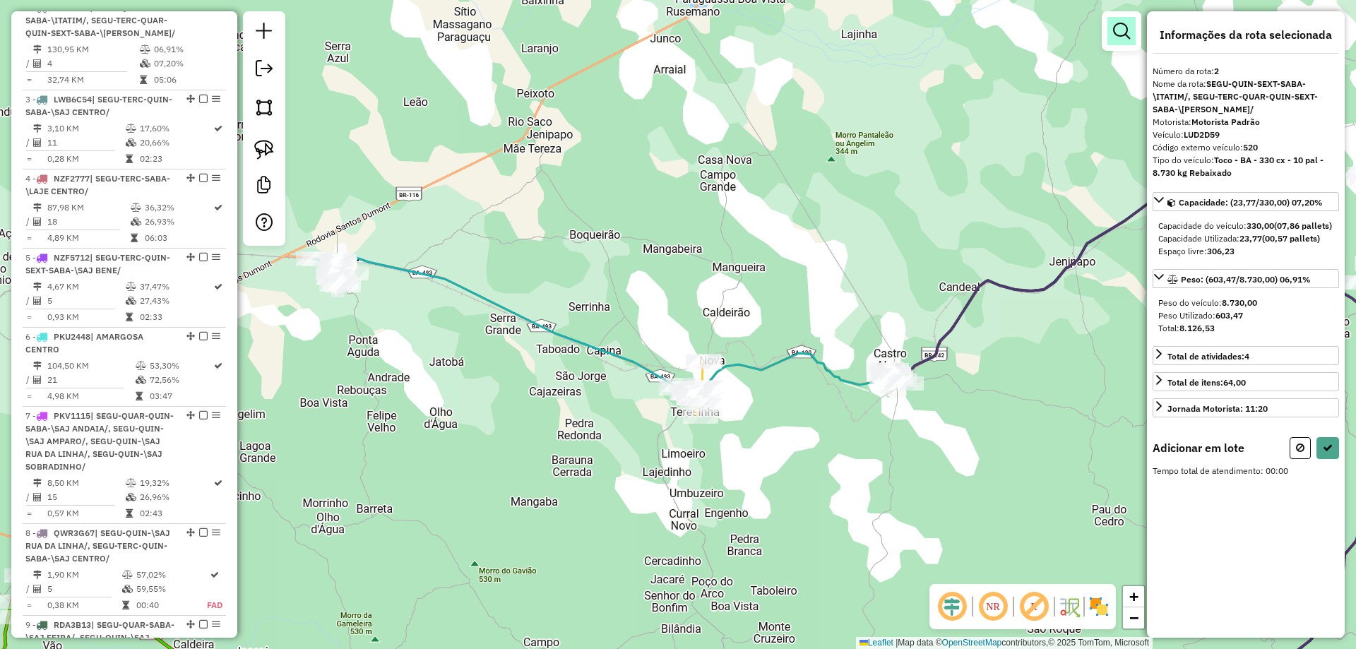
click at [1127, 31] on em at bounding box center [1121, 31] width 17 height 17
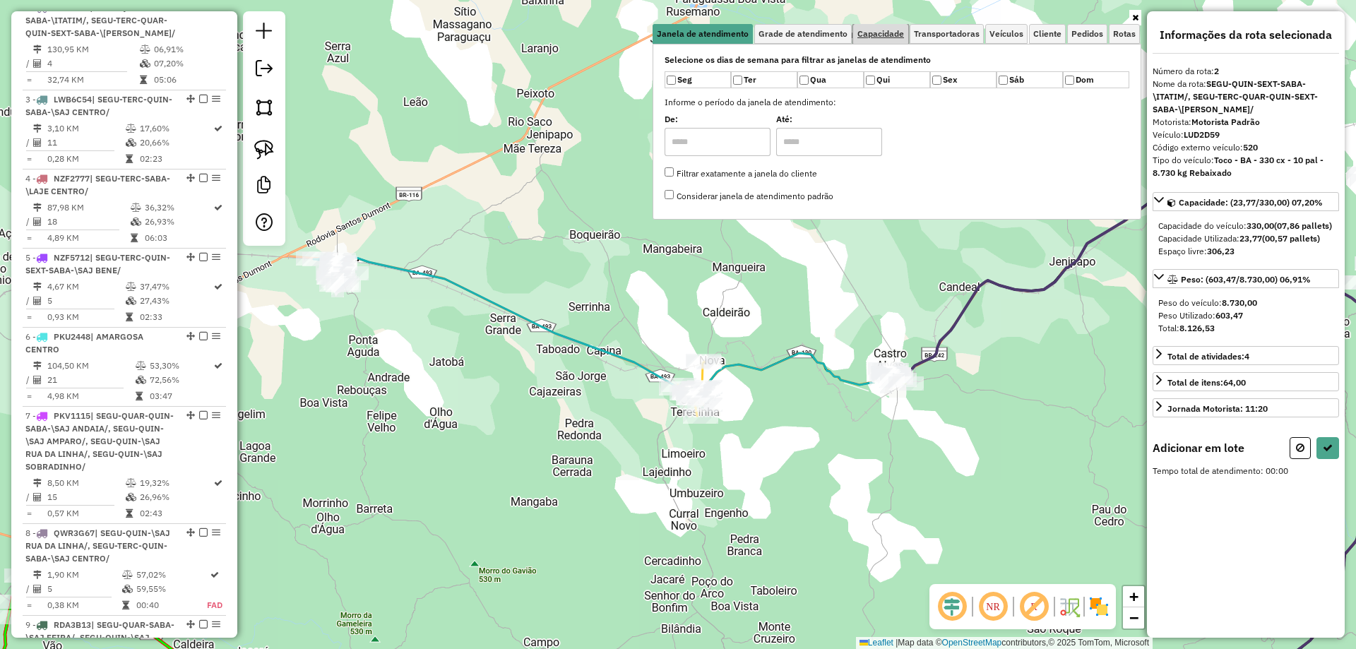
click at [902, 39] on link "Capacidade" at bounding box center [880, 34] width 55 height 20
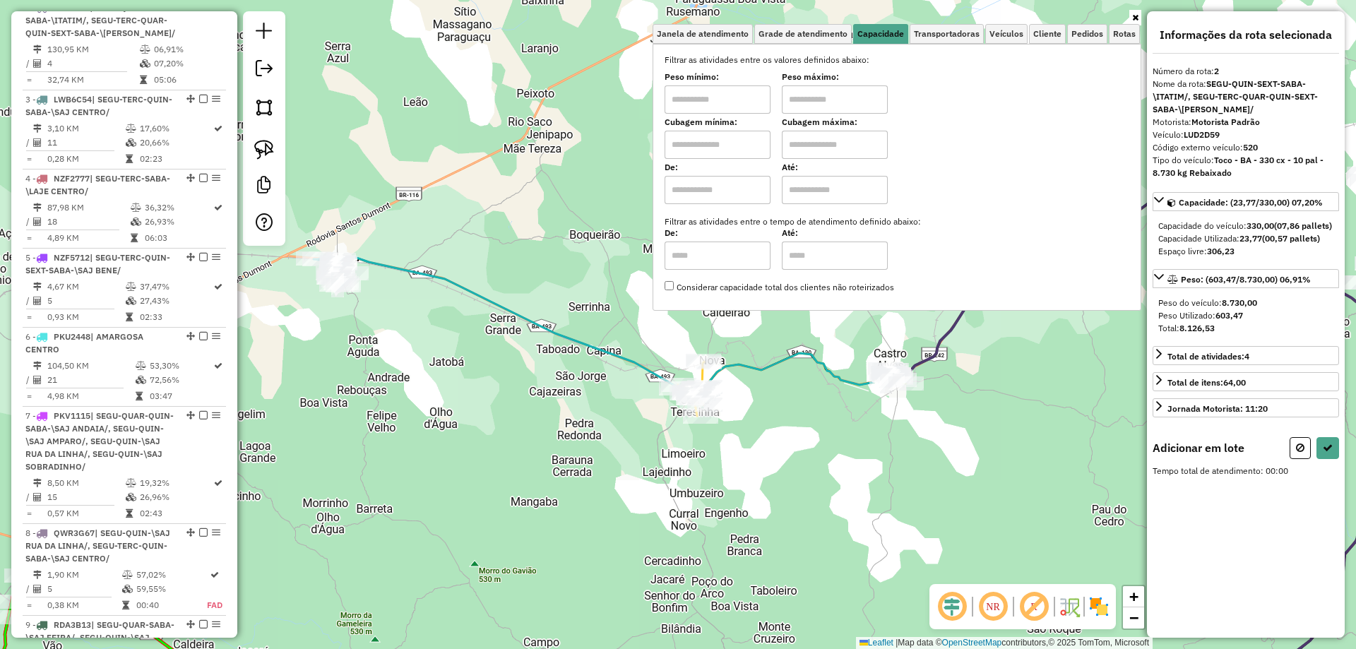
click at [746, 154] on input "text" at bounding box center [718, 145] width 106 height 28
type input "*****"
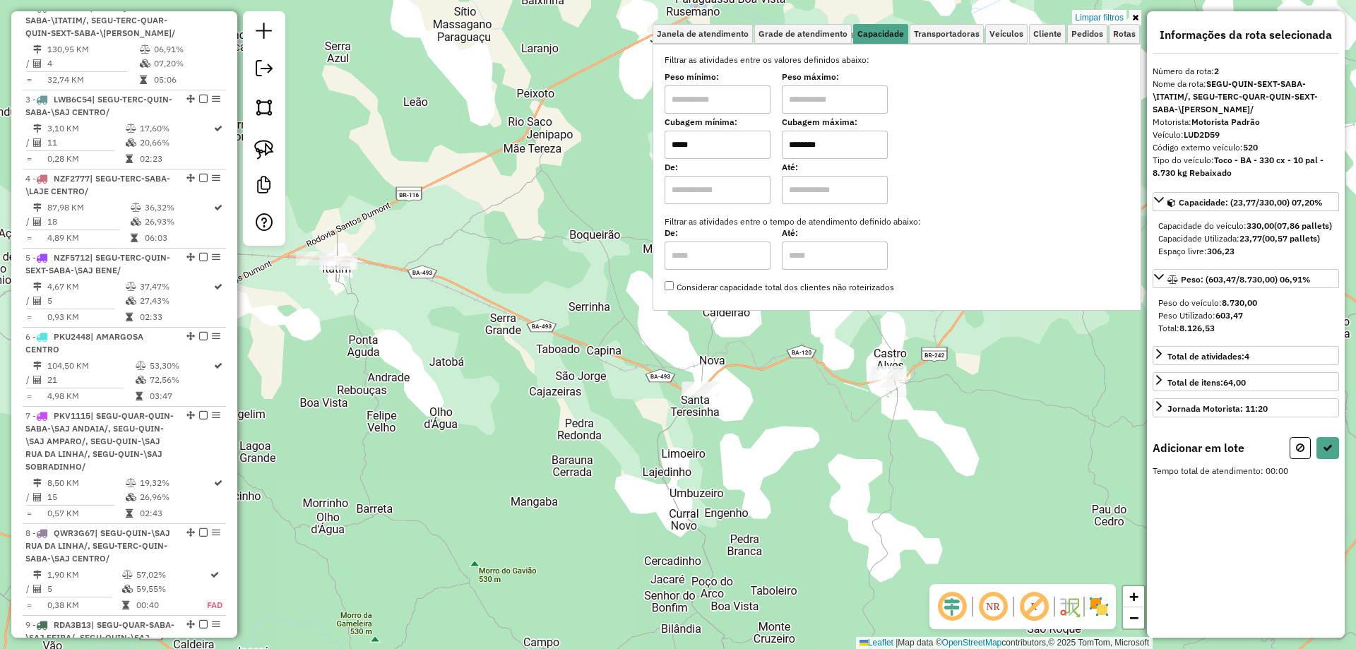
type input "********"
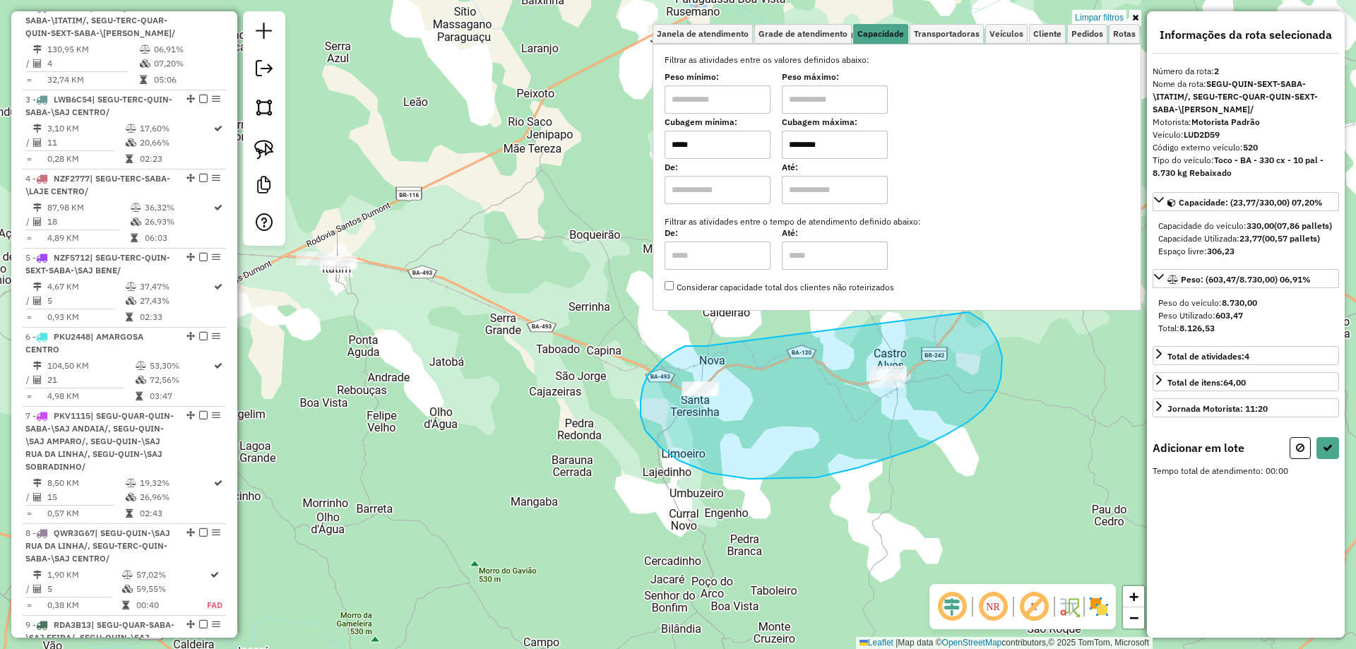
drag, startPoint x: 704, startPoint y: 346, endPoint x: 969, endPoint y: 312, distance: 267.0
click at [969, 312] on div "Limpar filtros Janela de atendimento Grade de atendimento Capacidade Transporta…" at bounding box center [678, 324] width 1356 height 649
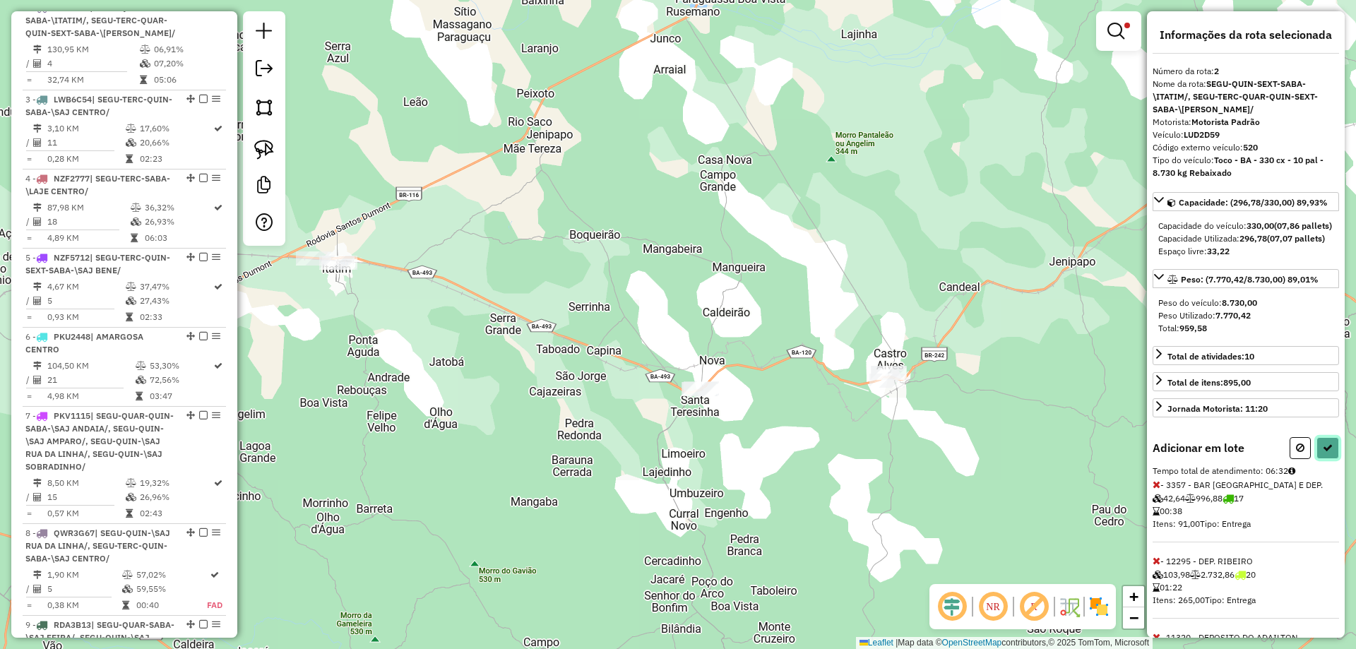
click at [1324, 453] on icon at bounding box center [1328, 448] width 10 height 10
select select "**********"
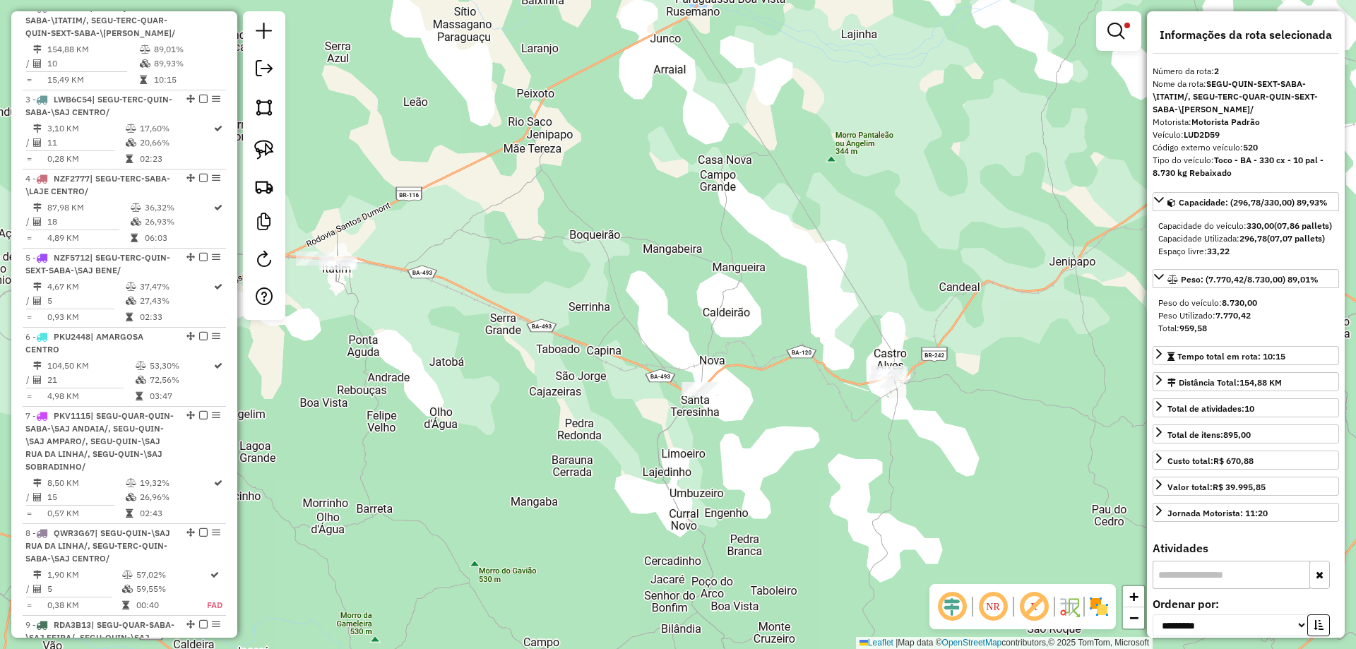
click at [1118, 35] on em at bounding box center [1116, 31] width 17 height 17
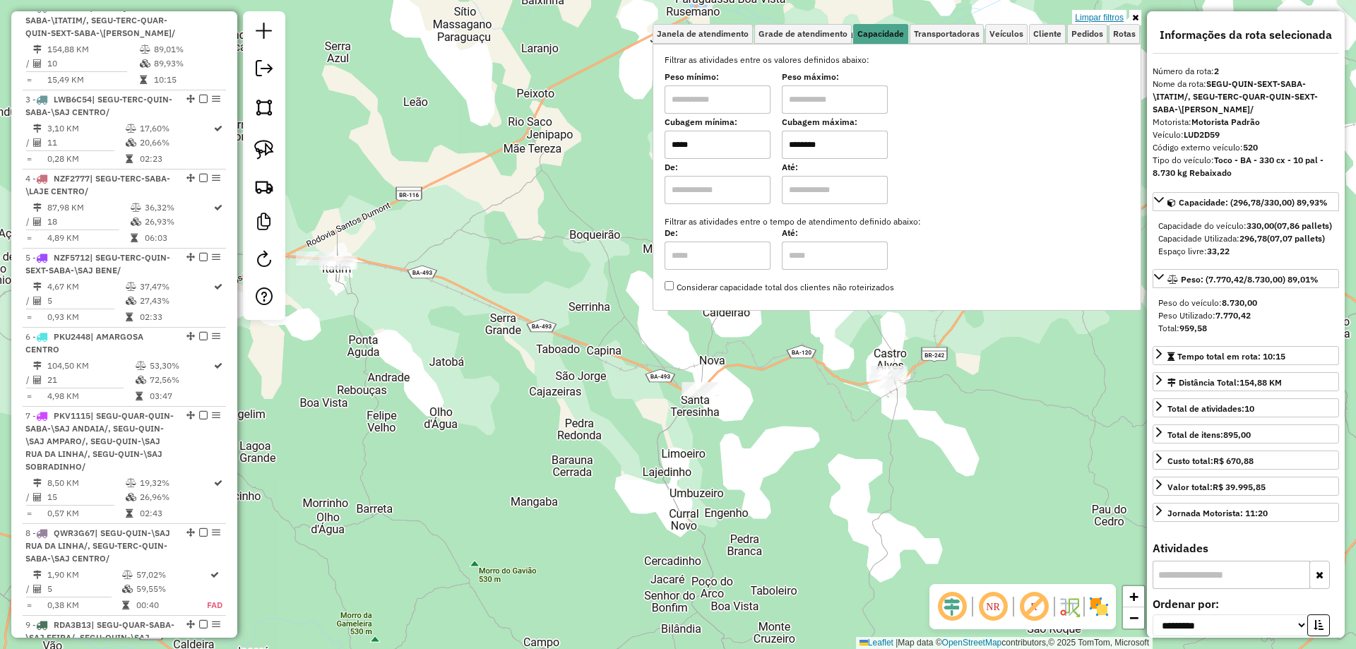
click at [1107, 20] on link "Limpar filtros" at bounding box center [1099, 18] width 54 height 16
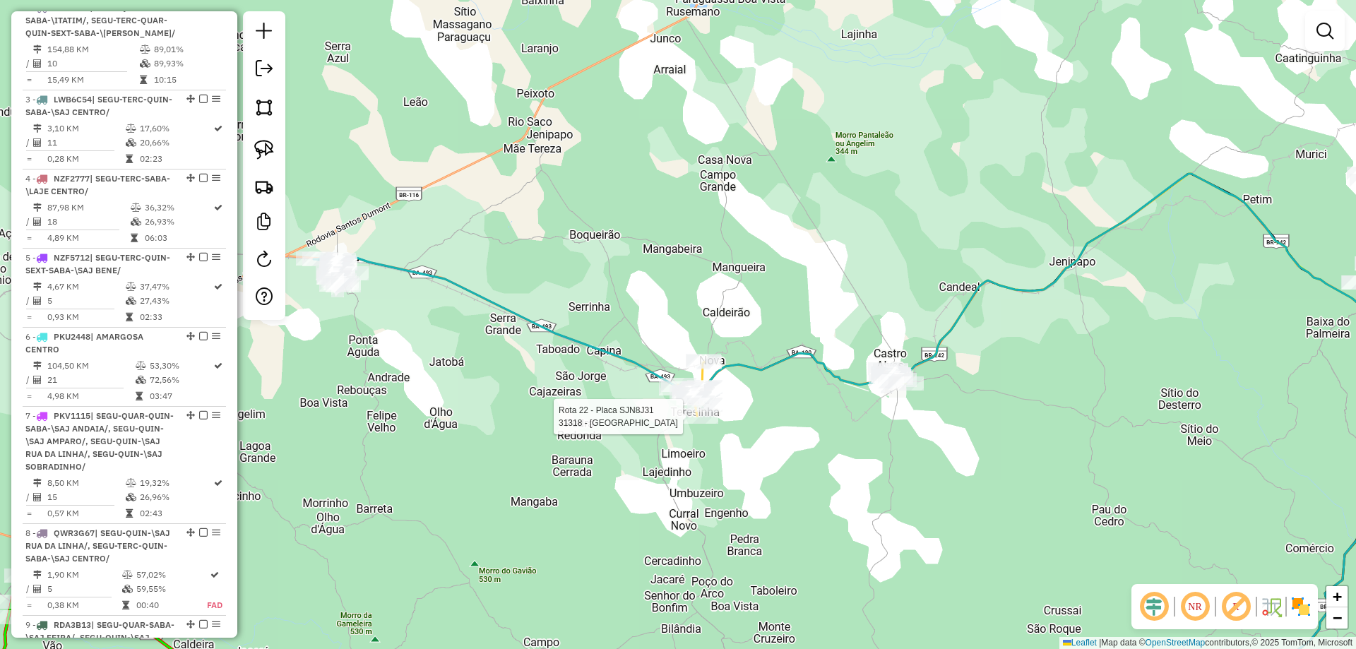
select select "**********"
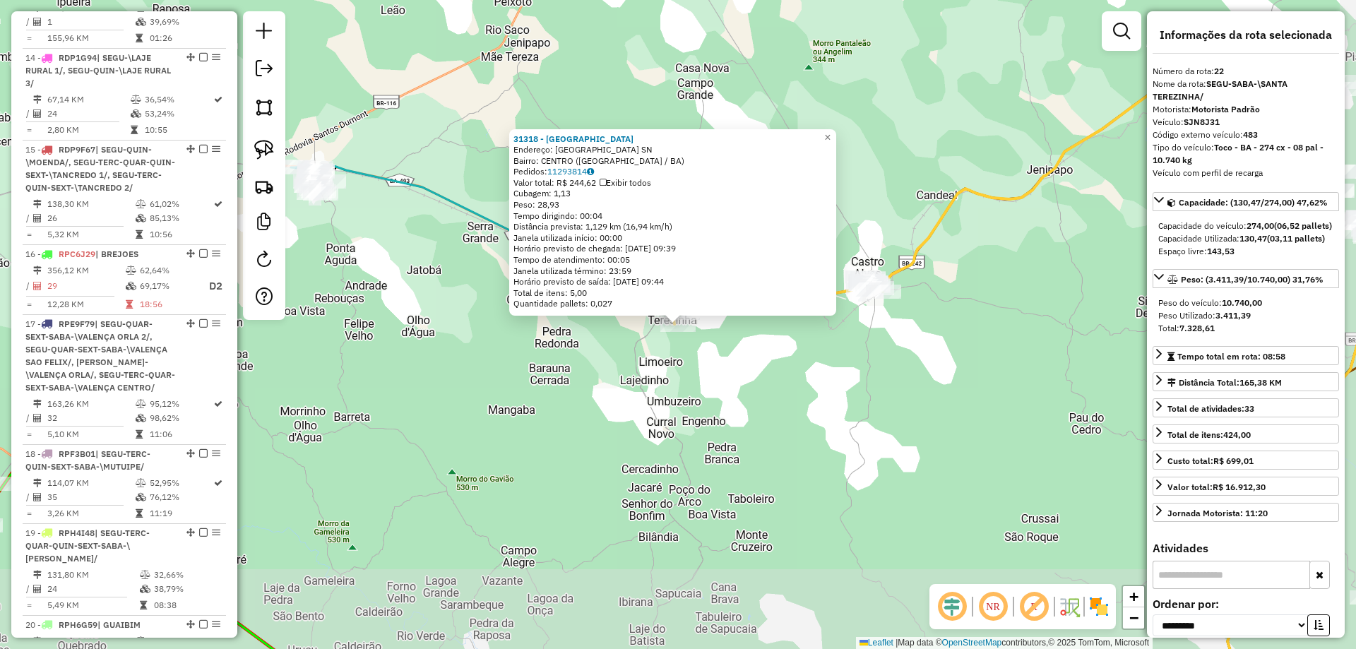
scroll to position [2407, 0]
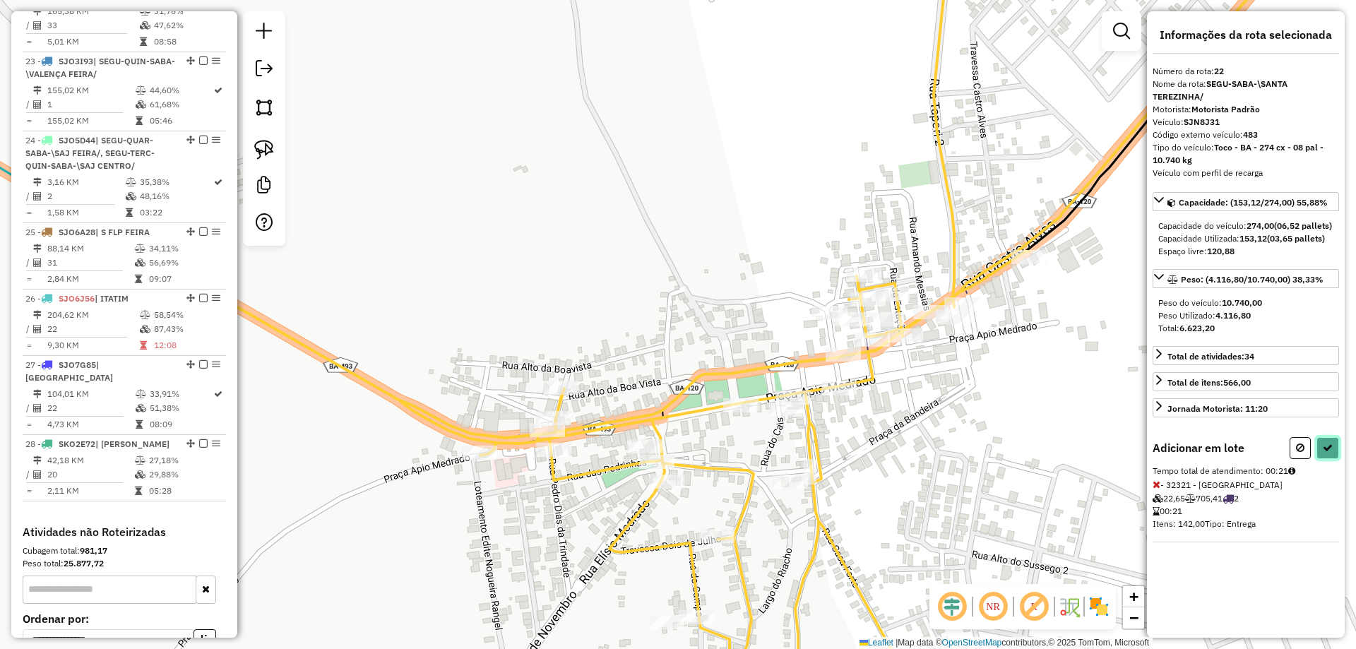
click at [1331, 453] on icon at bounding box center [1328, 448] width 10 height 10
select select "**********"
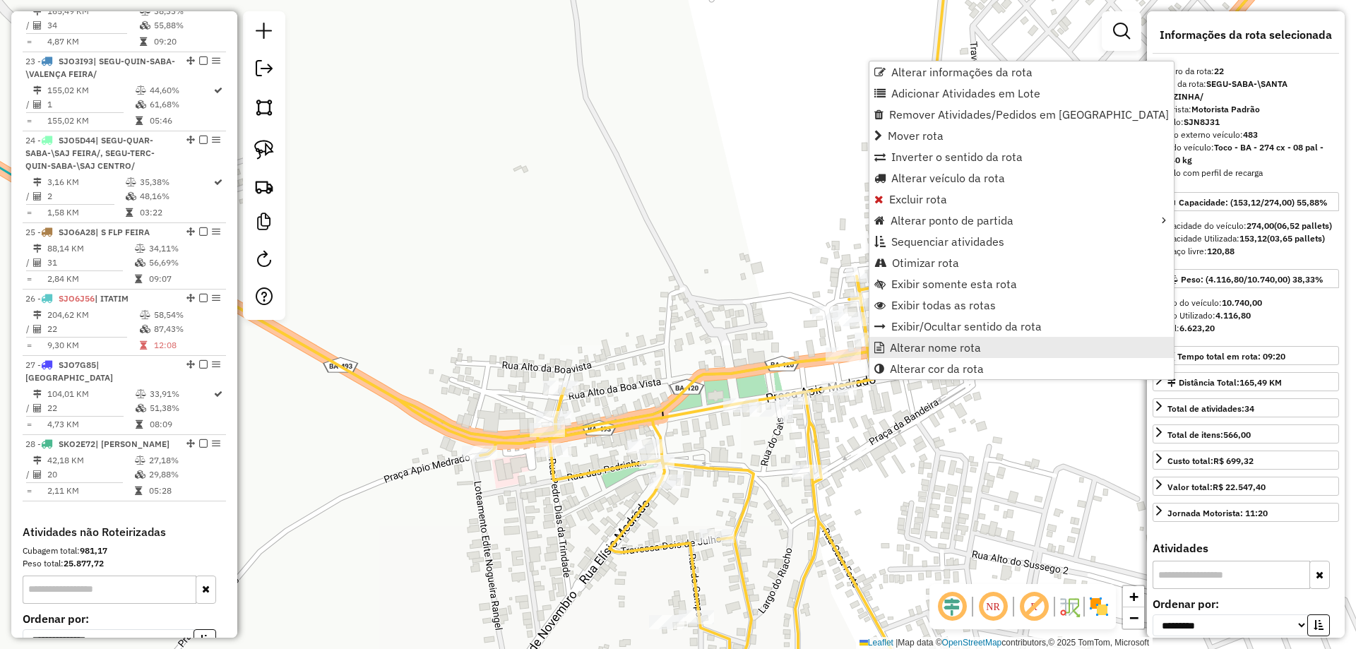
click at [894, 350] on span "Alterar nome rota" at bounding box center [935, 347] width 91 height 11
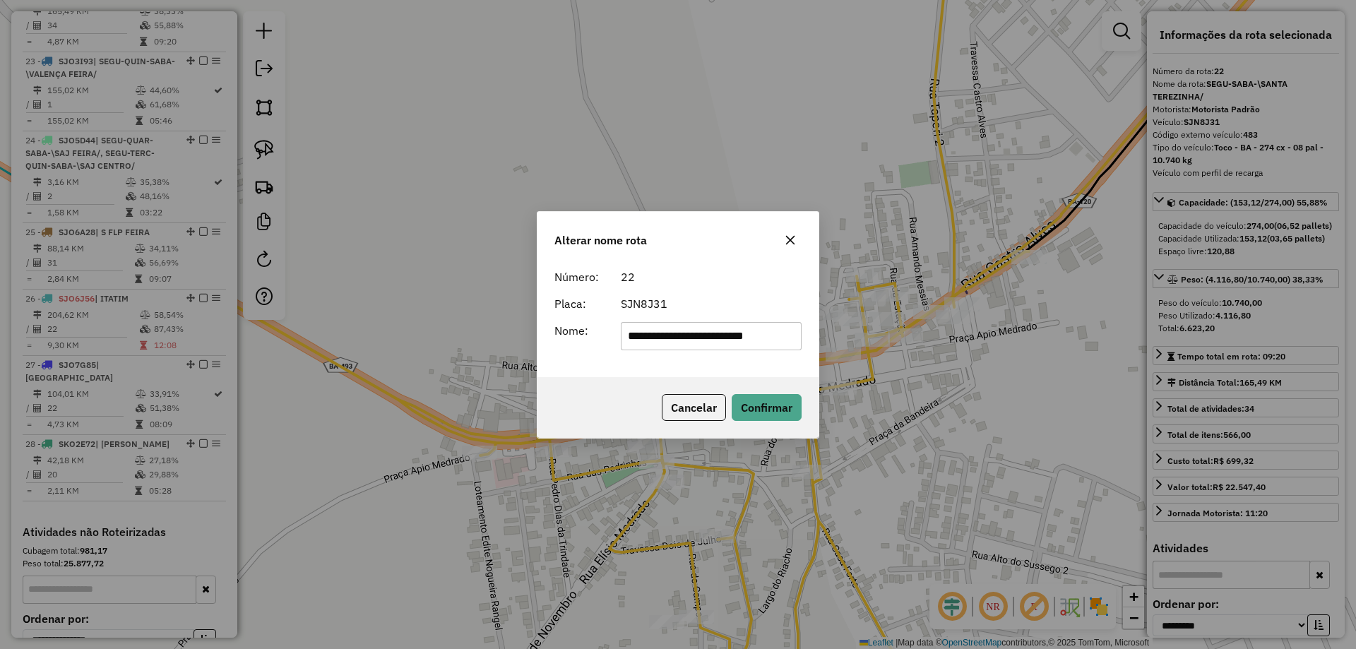
scroll to position [0, 0]
type input "**********"
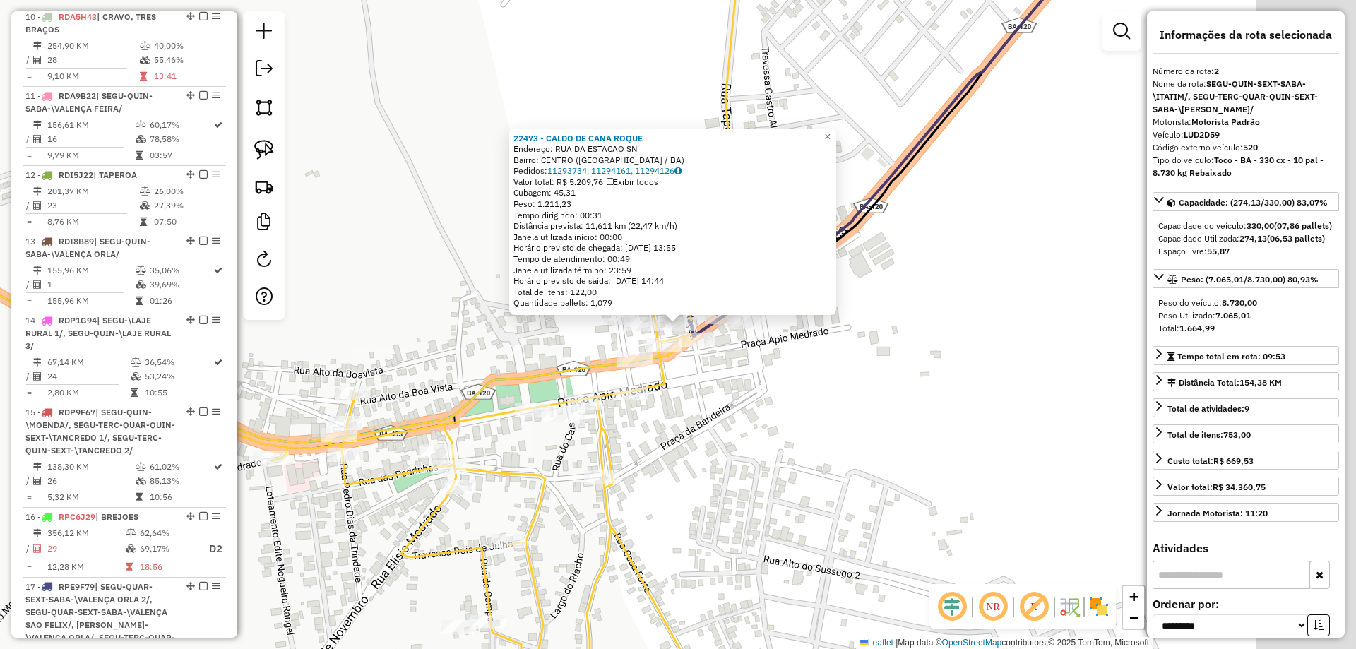
scroll to position [656, 0]
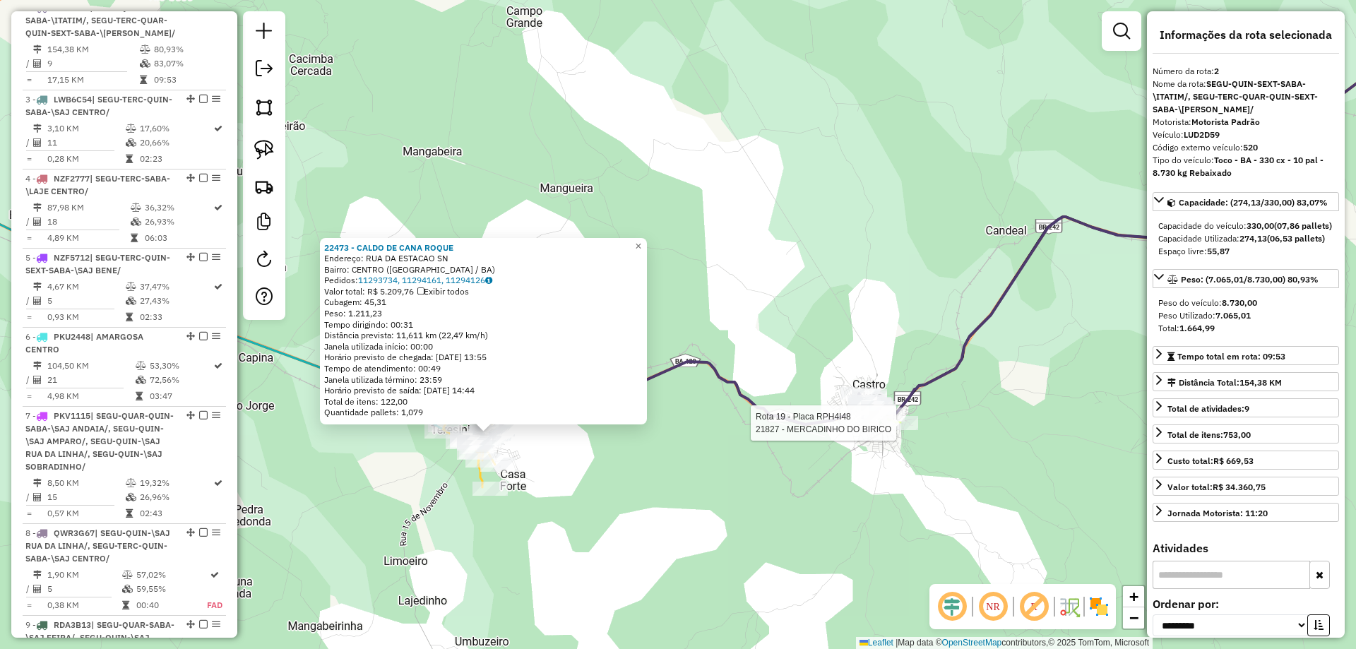
click at [902, 430] on div at bounding box center [900, 423] width 35 height 14
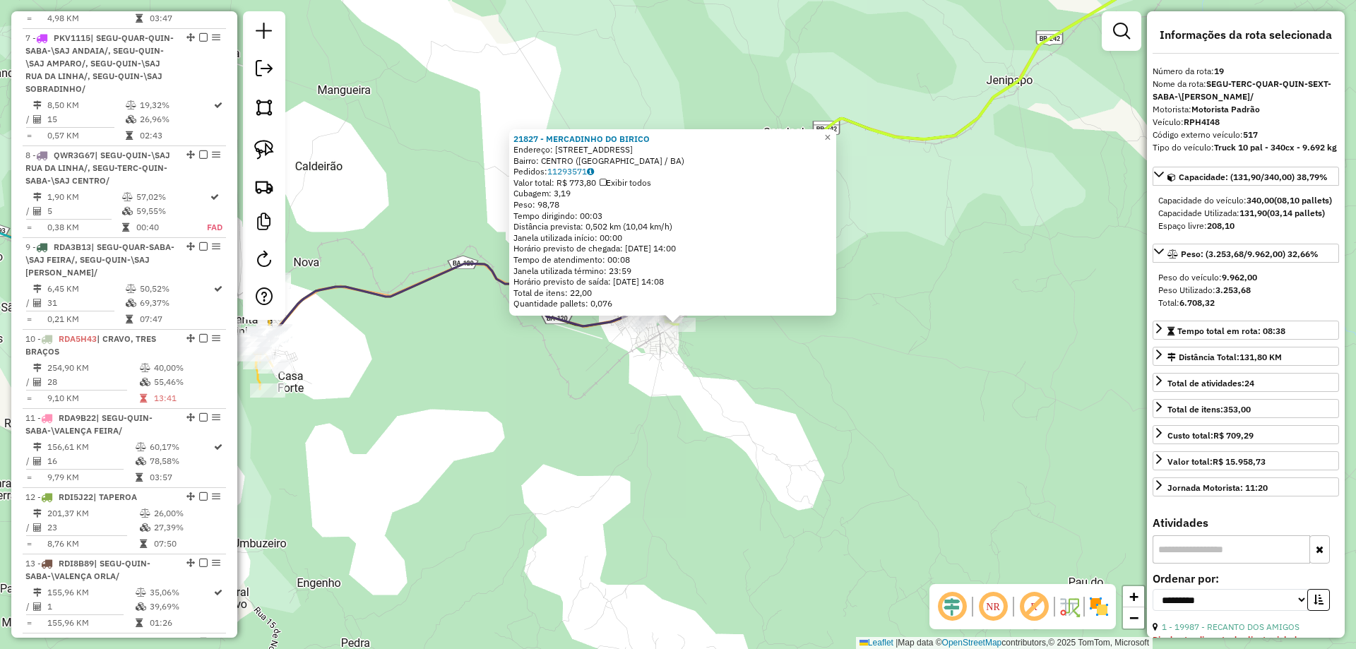
scroll to position [2170, 0]
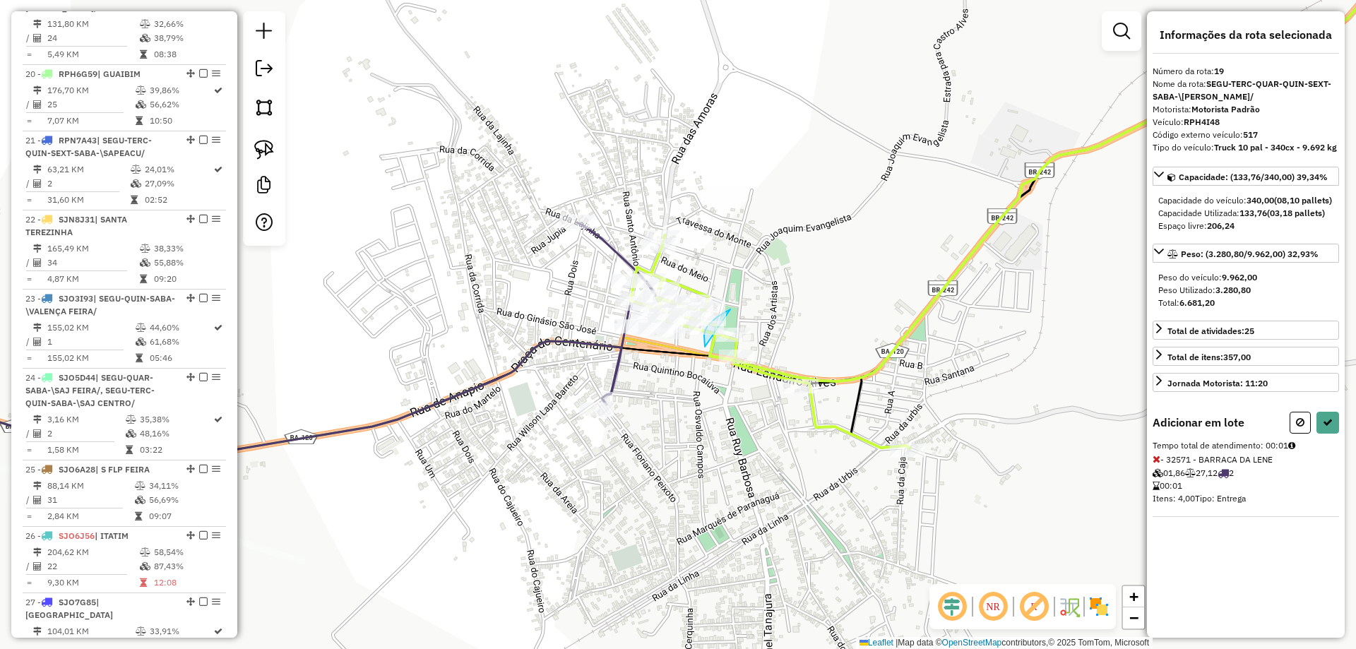
drag, startPoint x: 704, startPoint y: 336, endPoint x: 791, endPoint y: 346, distance: 87.5
click at [1158, 540] on icon at bounding box center [1157, 535] width 8 height 10
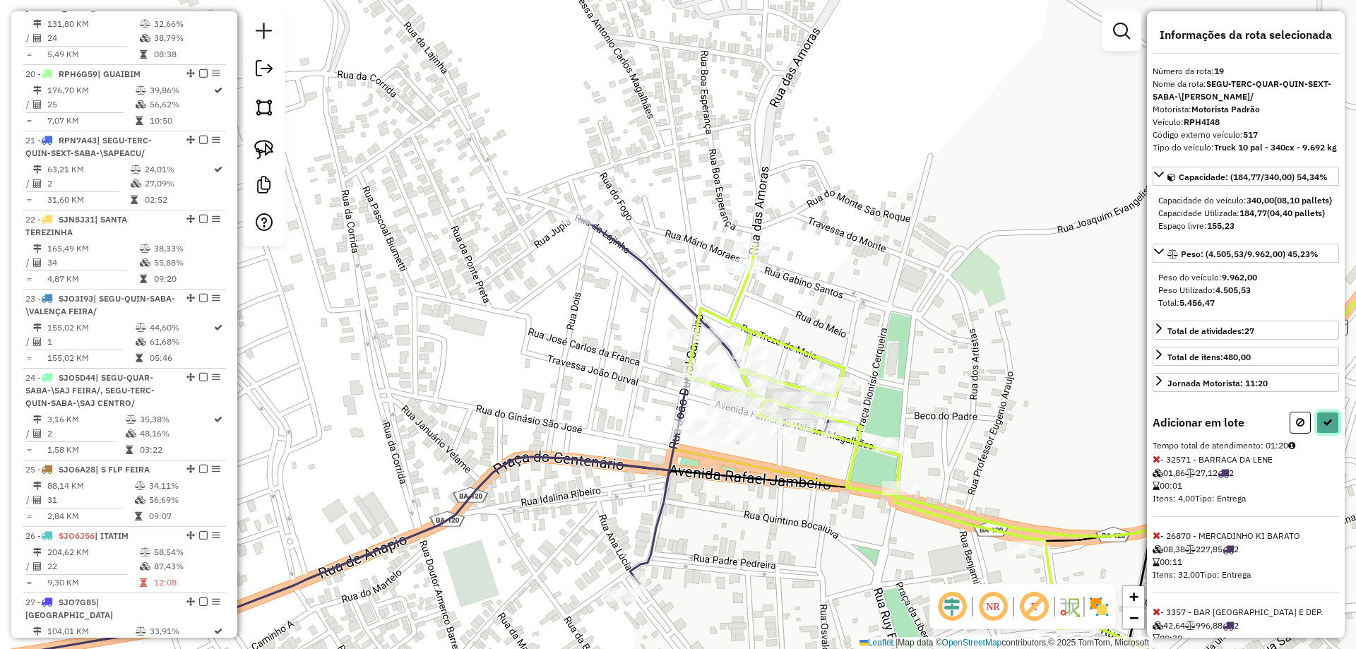
click at [1325, 427] on icon at bounding box center [1328, 422] width 10 height 10
select select "**********"
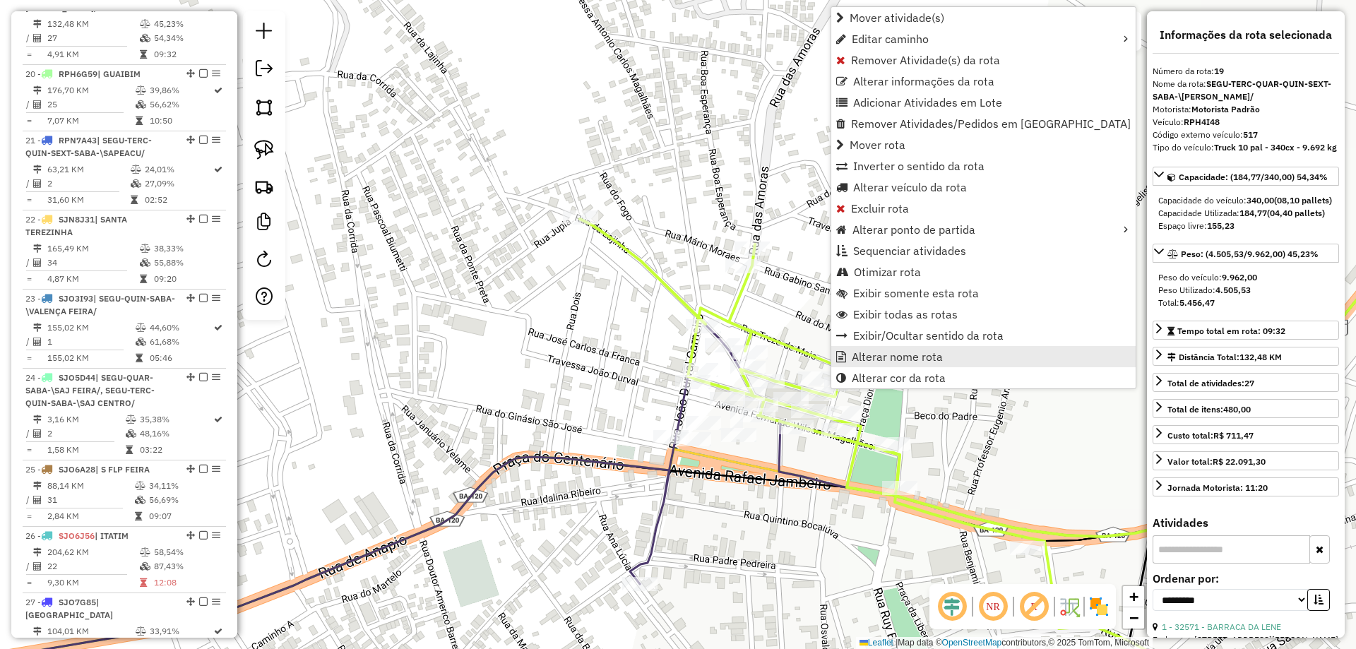
click at [868, 360] on span "Alterar nome rota" at bounding box center [897, 356] width 91 height 11
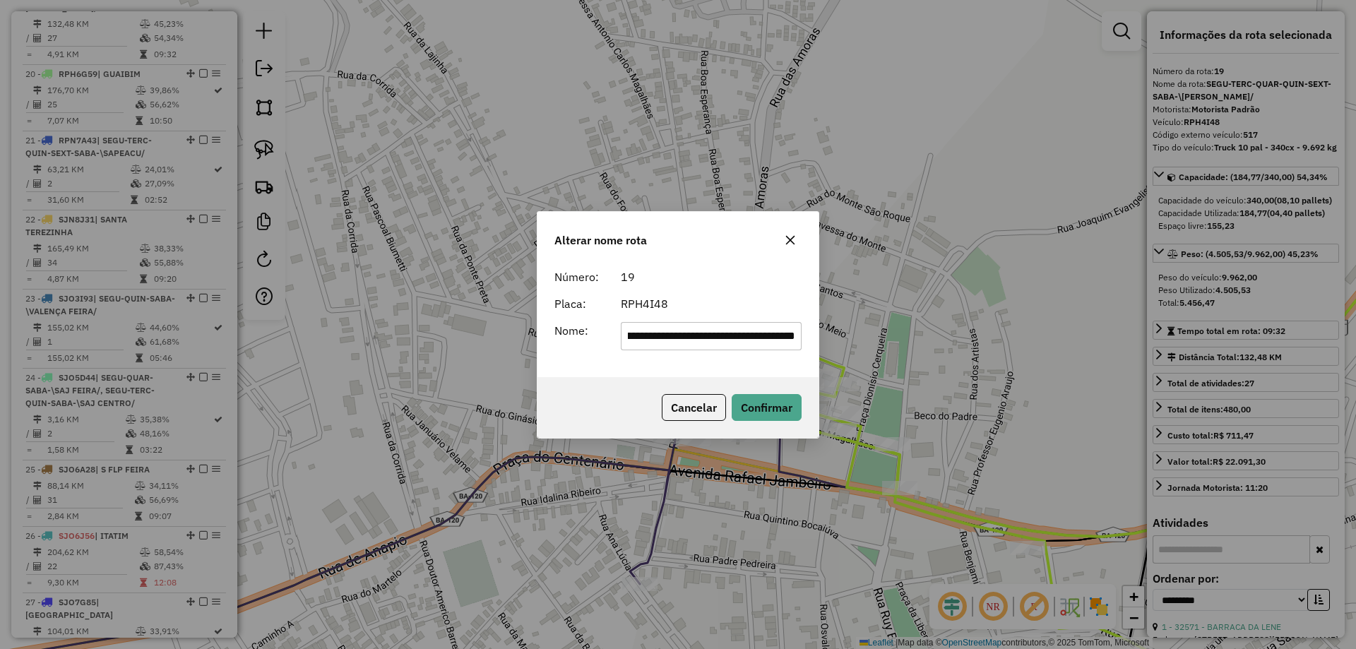
scroll to position [0, 0]
type input "*"
type input "*******"
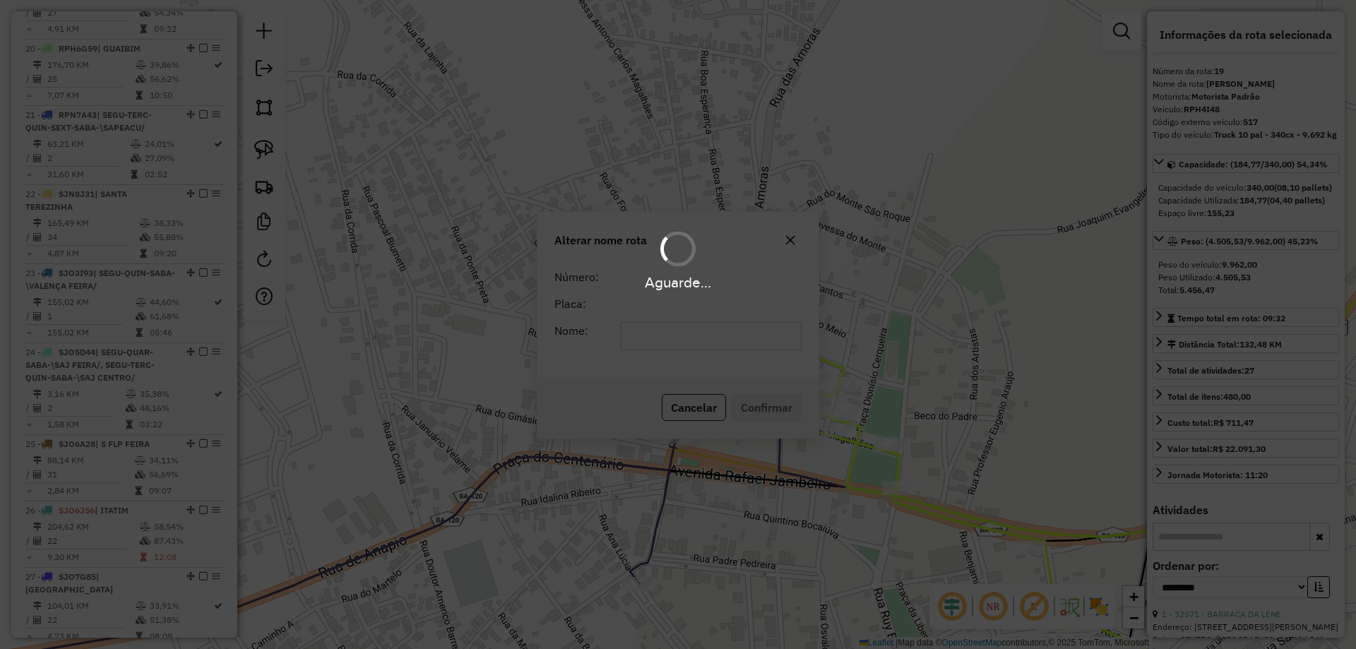
scroll to position [2144, 0]
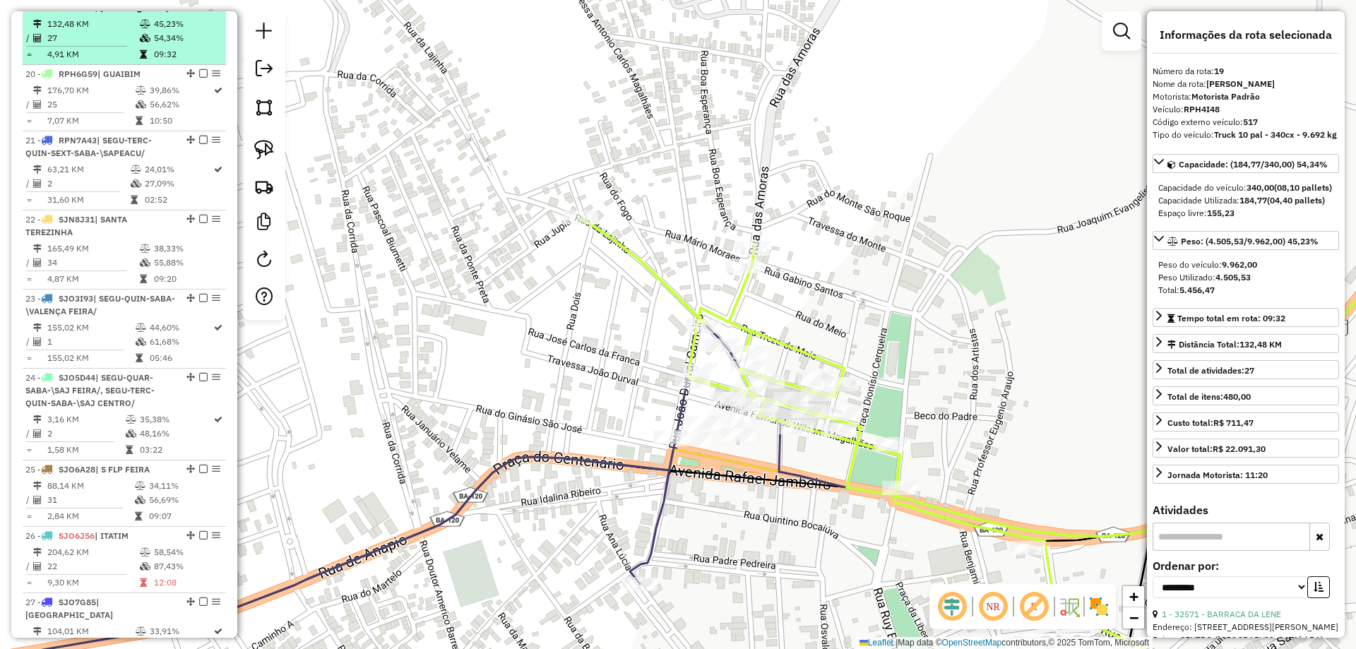
click at [201, 11] on em at bounding box center [203, 7] width 8 height 8
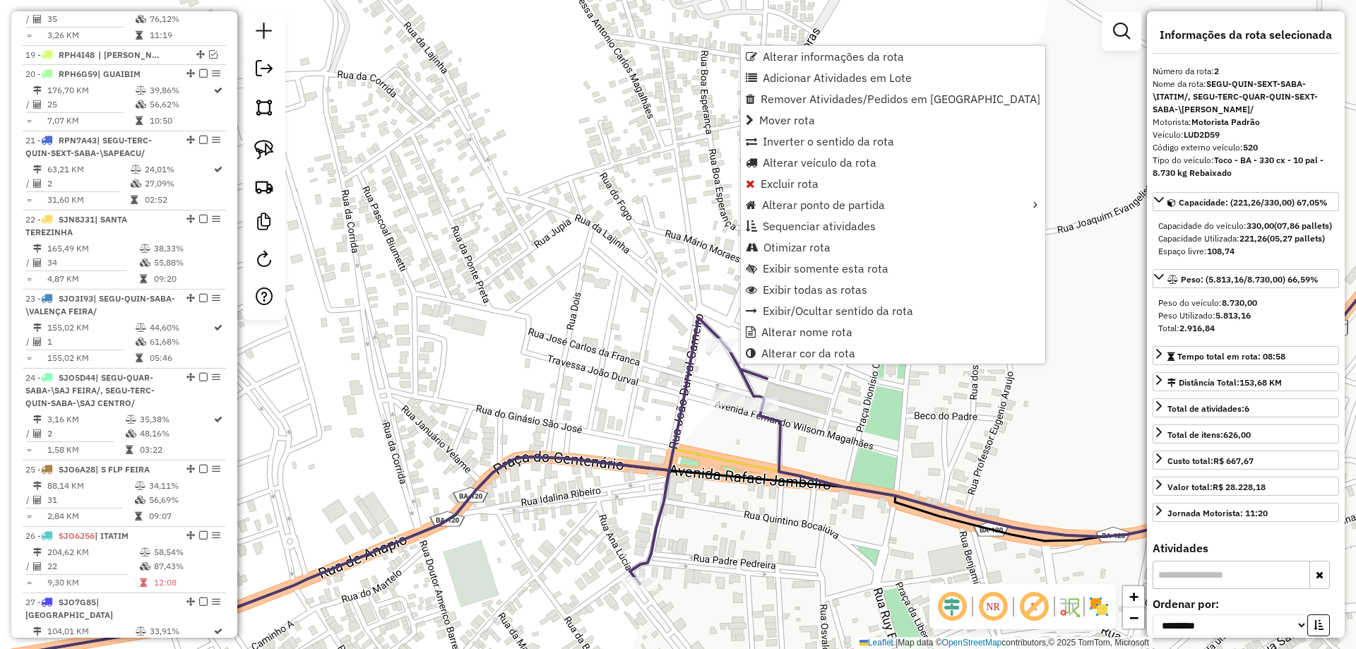
scroll to position [656, 0]
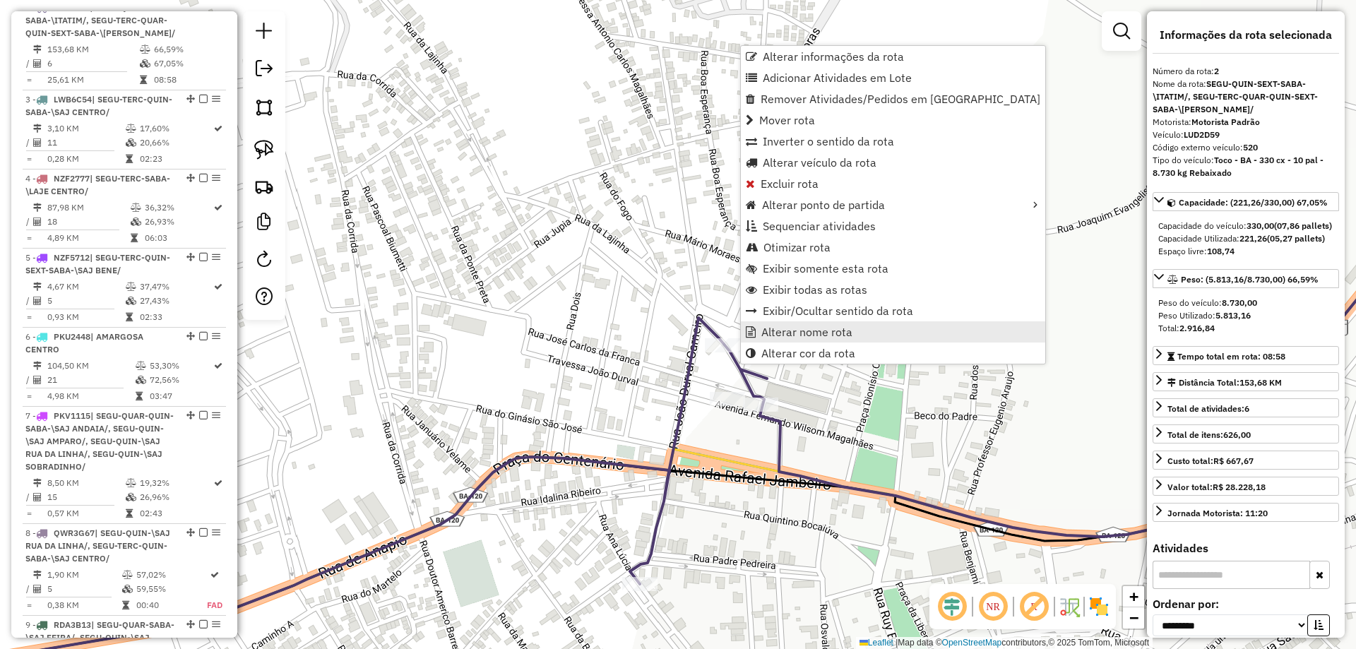
click at [788, 334] on span "Alterar nome rota" at bounding box center [806, 331] width 91 height 11
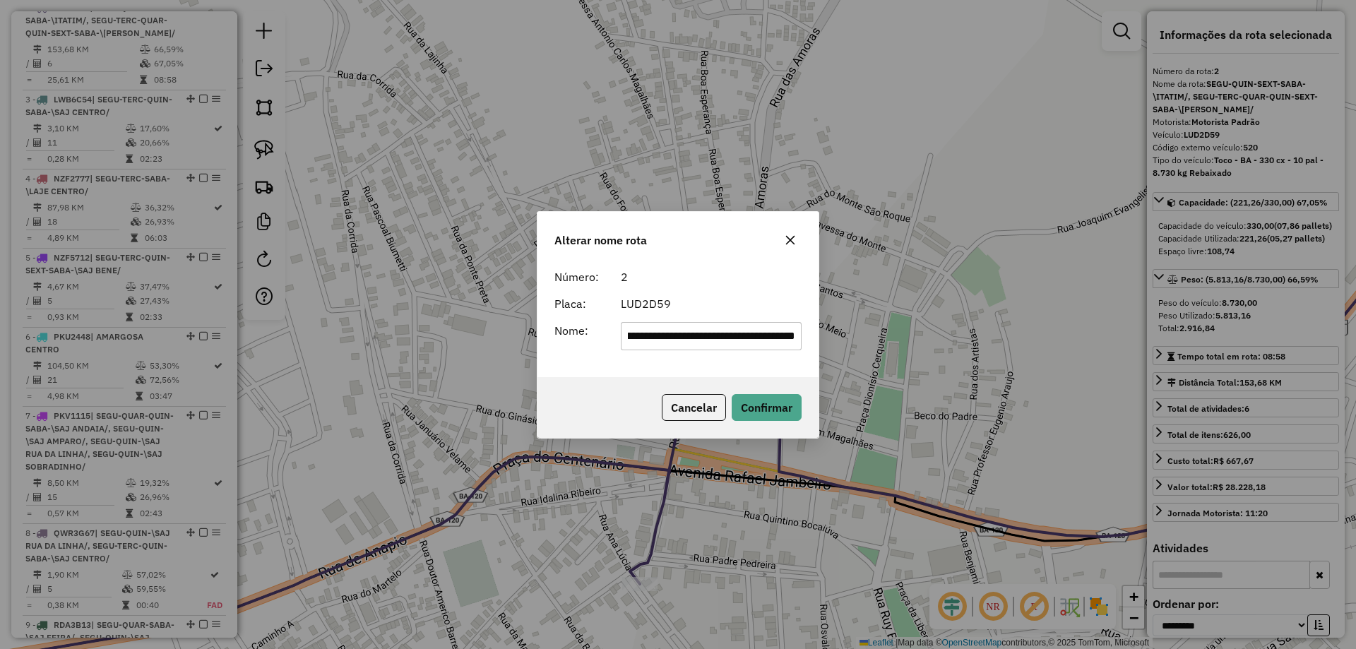
scroll to position [0, 0]
type input "**********"
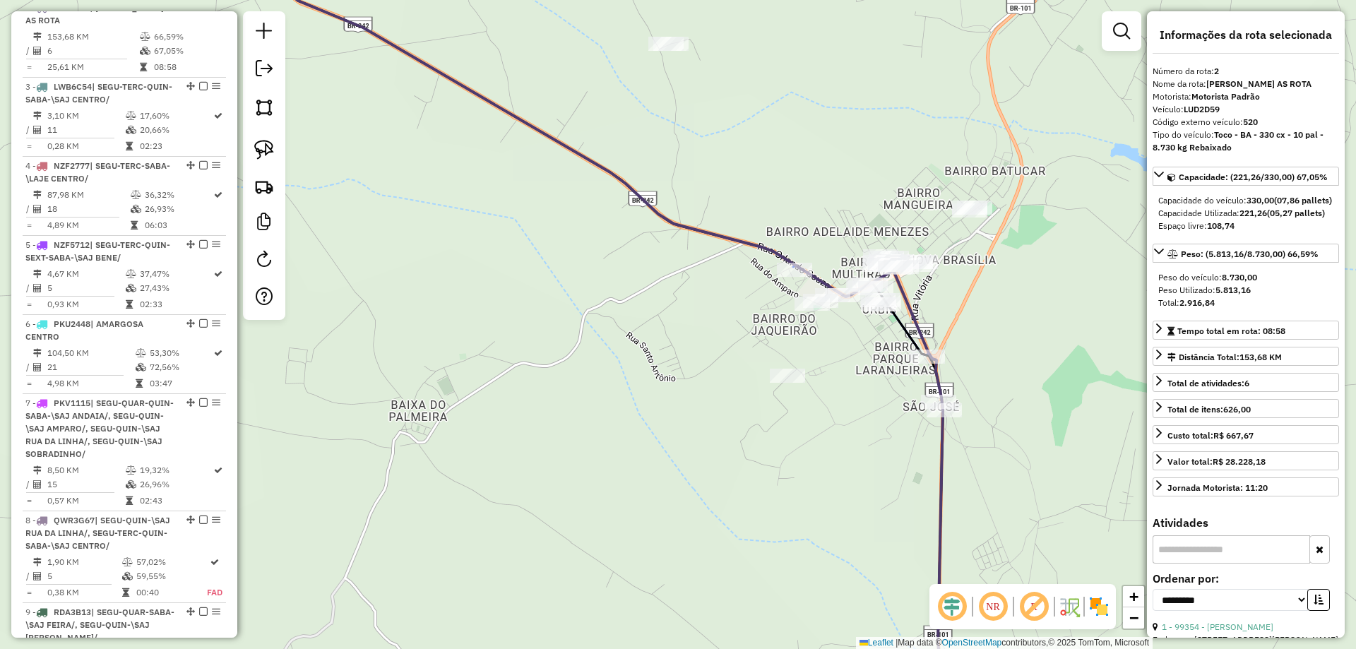
click at [797, 282] on div "Janela de atendimento Grade de atendimento Capacidade Transportadoras Veículos …" at bounding box center [678, 324] width 1356 height 649
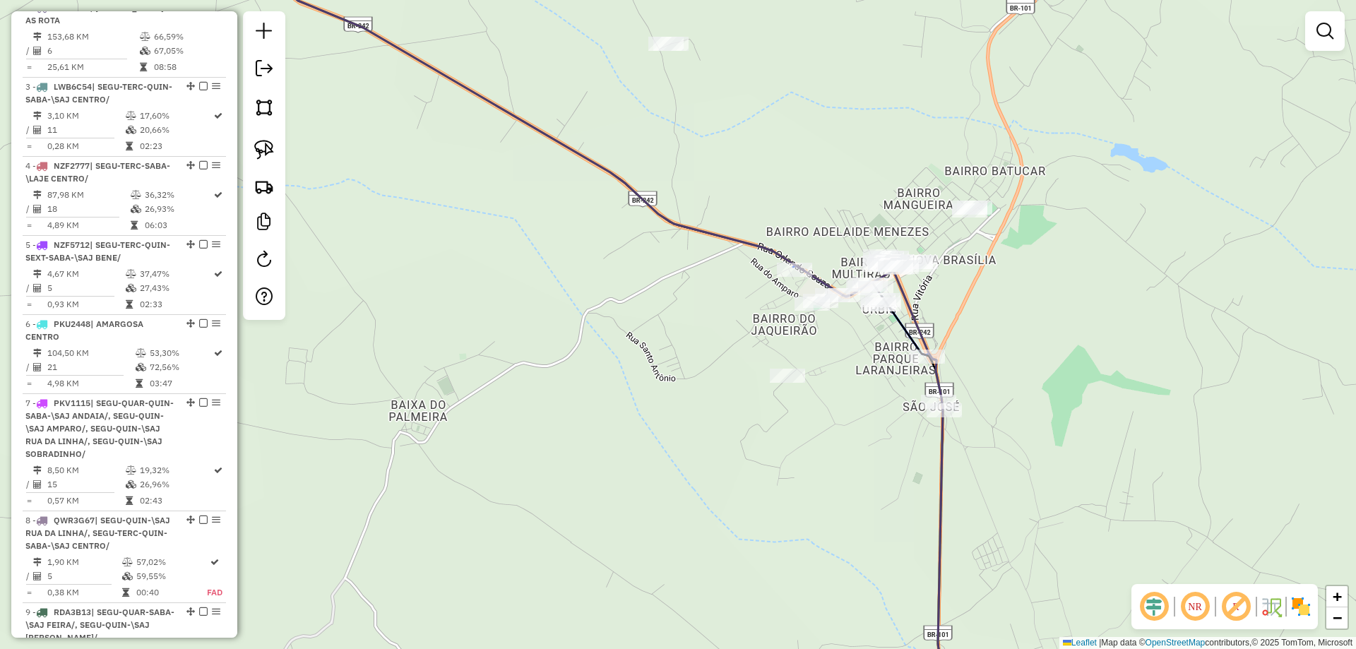
click at [791, 280] on div "Janela de atendimento Grade de atendimento Capacidade Transportadoras Veículos …" at bounding box center [678, 324] width 1356 height 649
select select "**********"
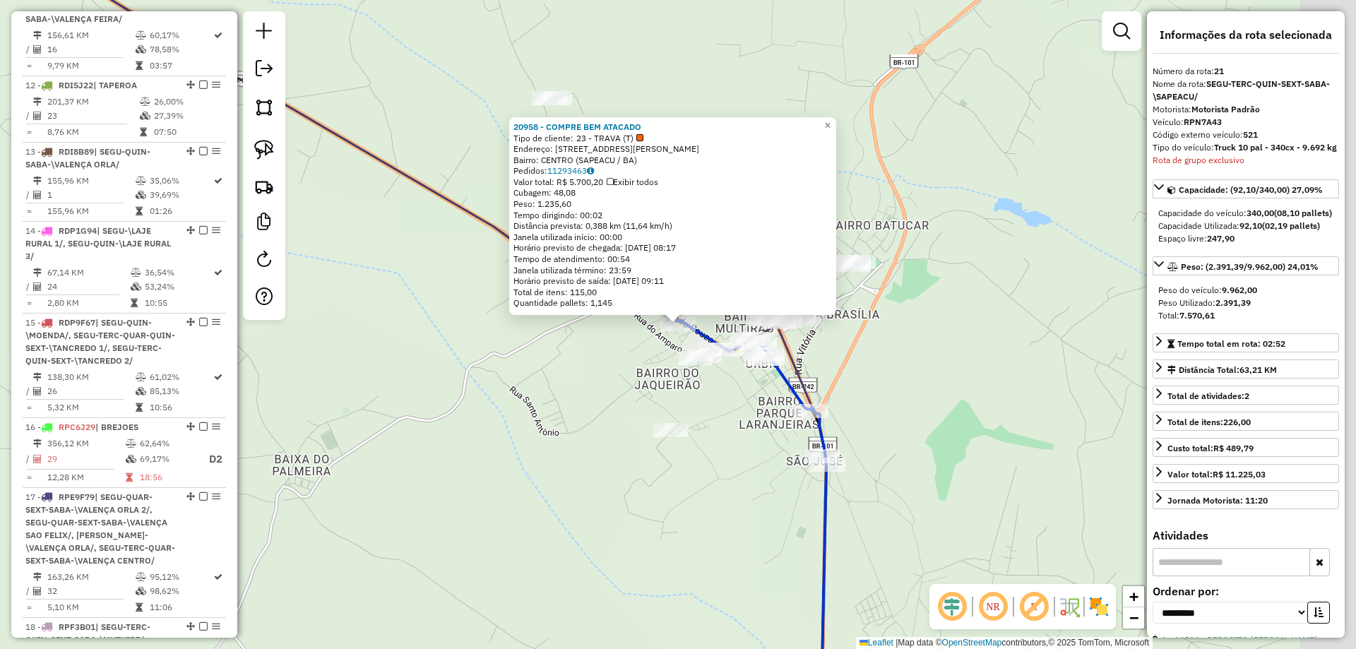
scroll to position [2217, 0]
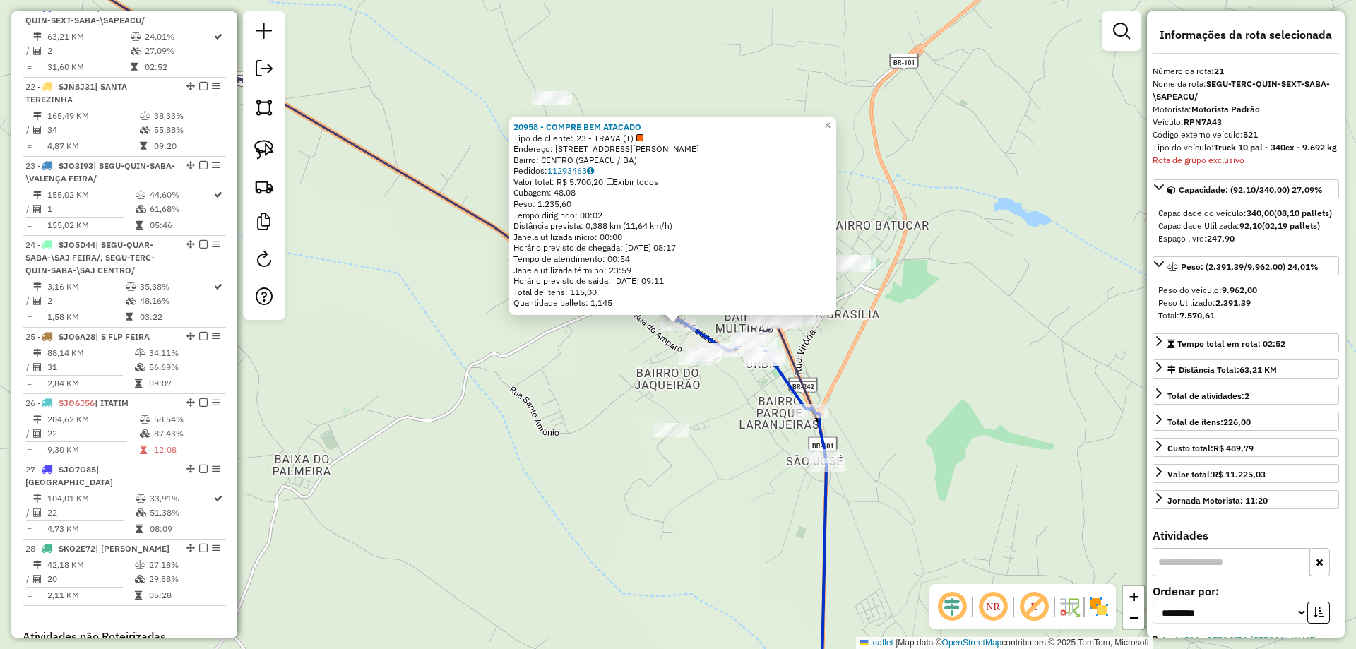
click at [627, 391] on div "20958 - COMPRE BEM ATACADO Tipo de cliente: 23 - TRAVA (T) Endereço: RUA PROFES…" at bounding box center [678, 324] width 1356 height 649
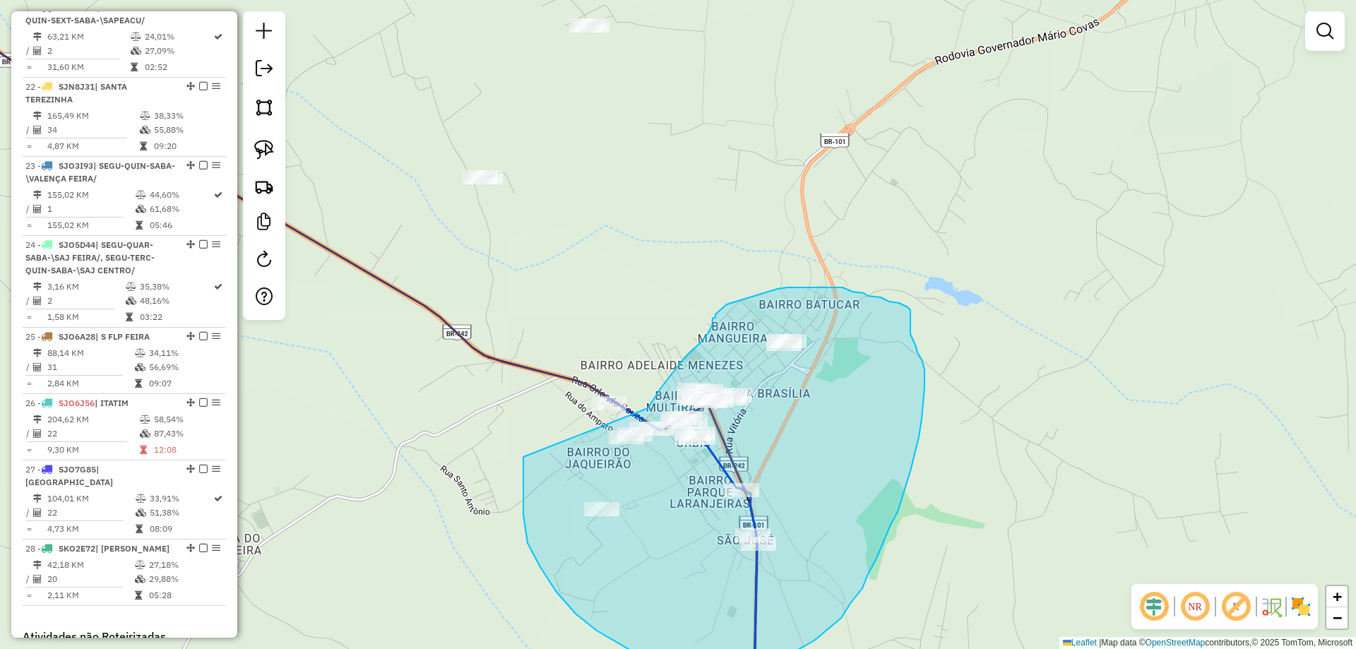
drag, startPoint x: 618, startPoint y: 389, endPoint x: 646, endPoint y: 409, distance: 34.5
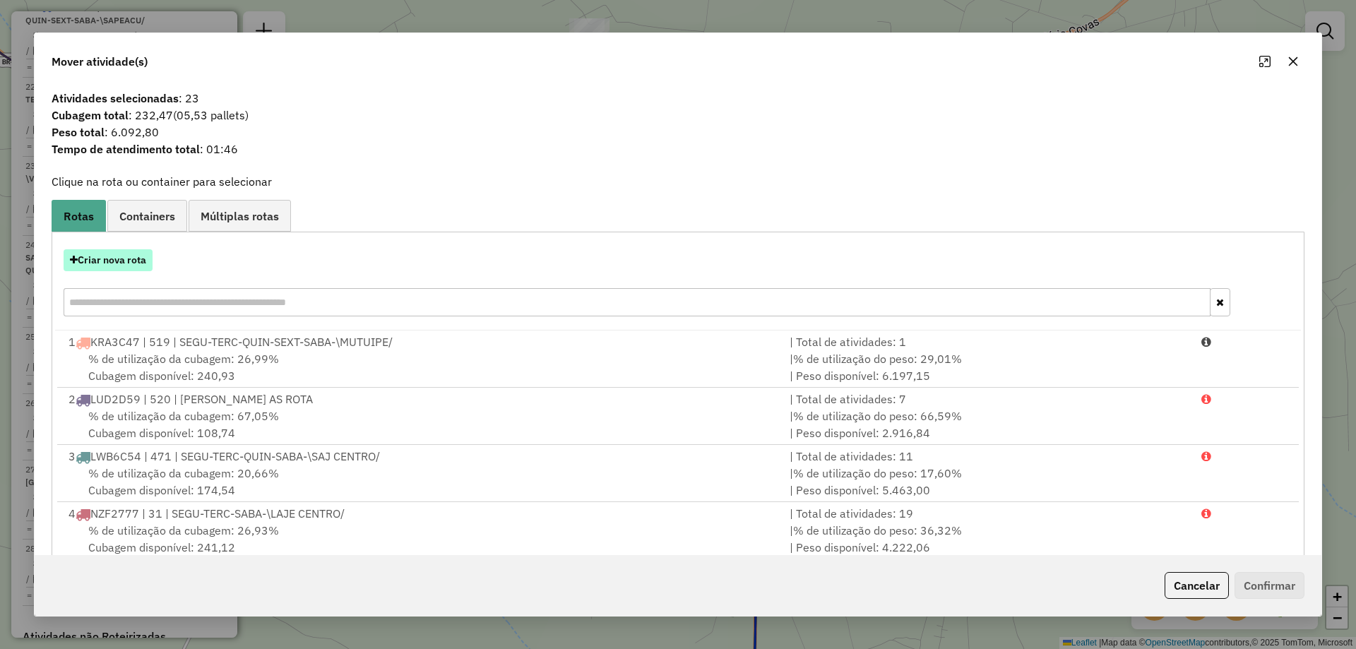
click at [115, 264] on button "Criar nova rota" at bounding box center [108, 260] width 89 height 22
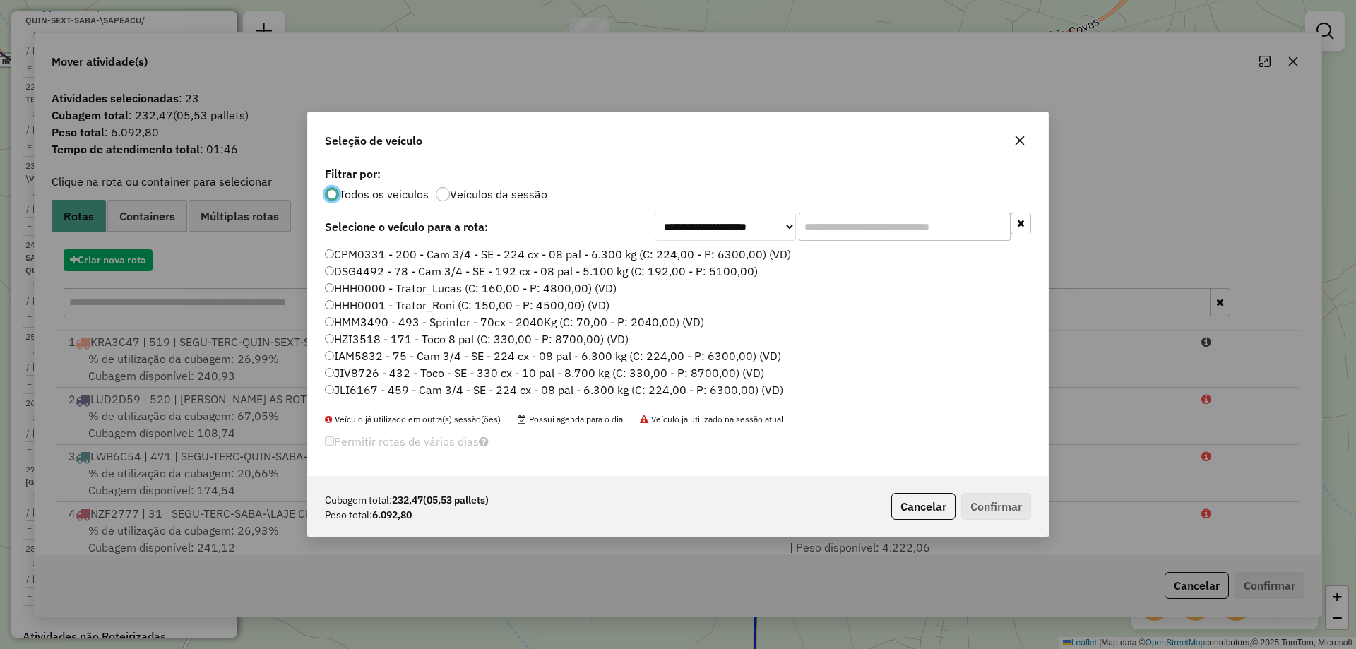
scroll to position [8, 4]
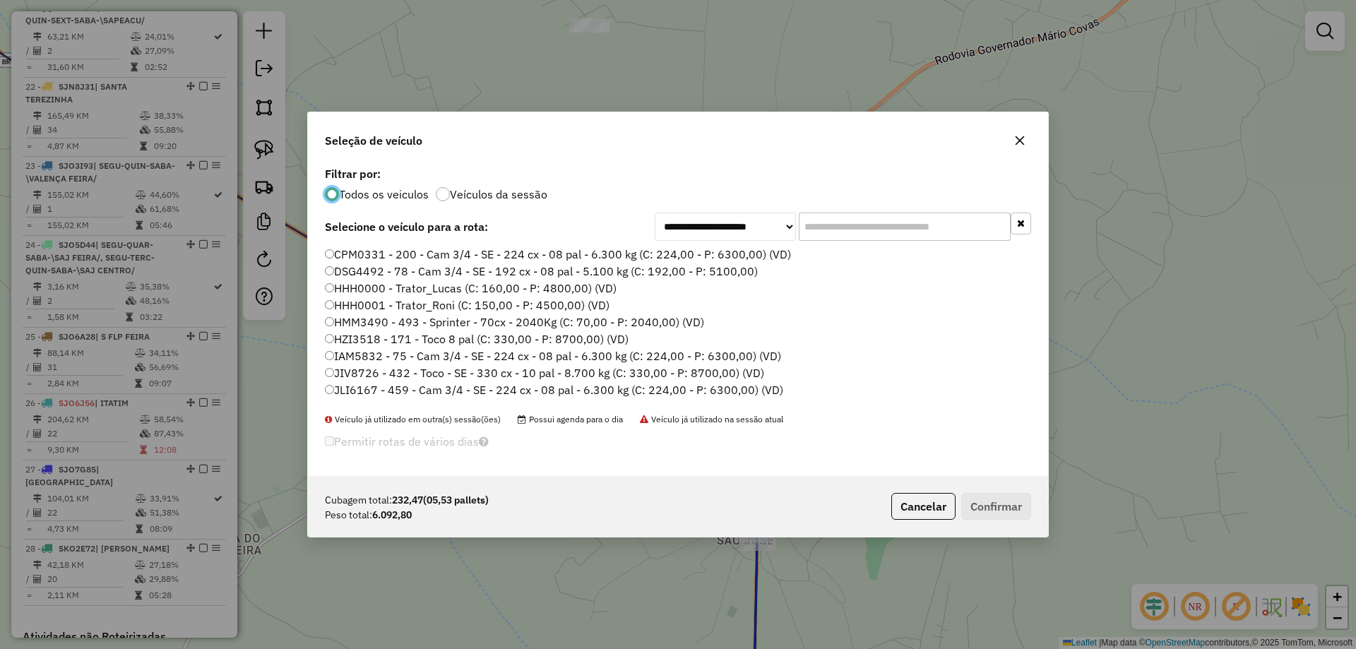
click at [858, 231] on input "text" at bounding box center [905, 227] width 212 height 28
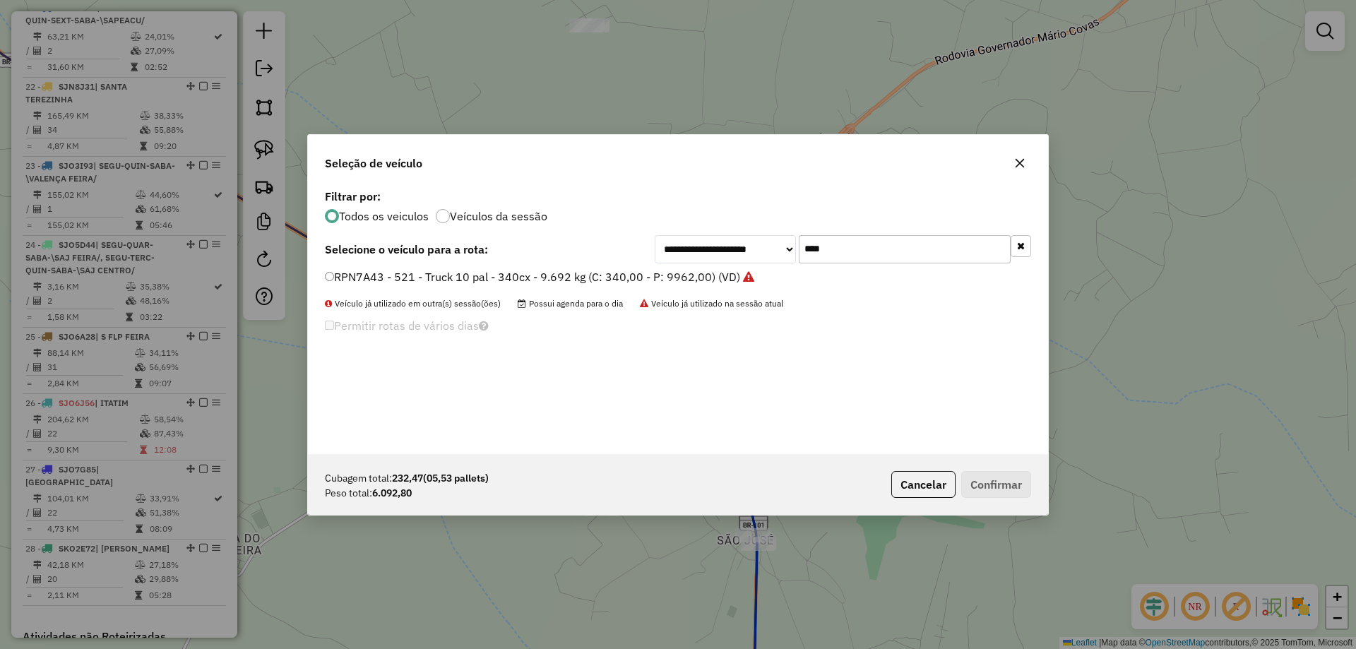
type input "****"
click at [706, 278] on label "RPN7A43 - 521 - Truck 10 pal - 340cx - 9.692 kg (C: 340,00 - P: 9962,00) (VD)" at bounding box center [539, 276] width 429 height 17
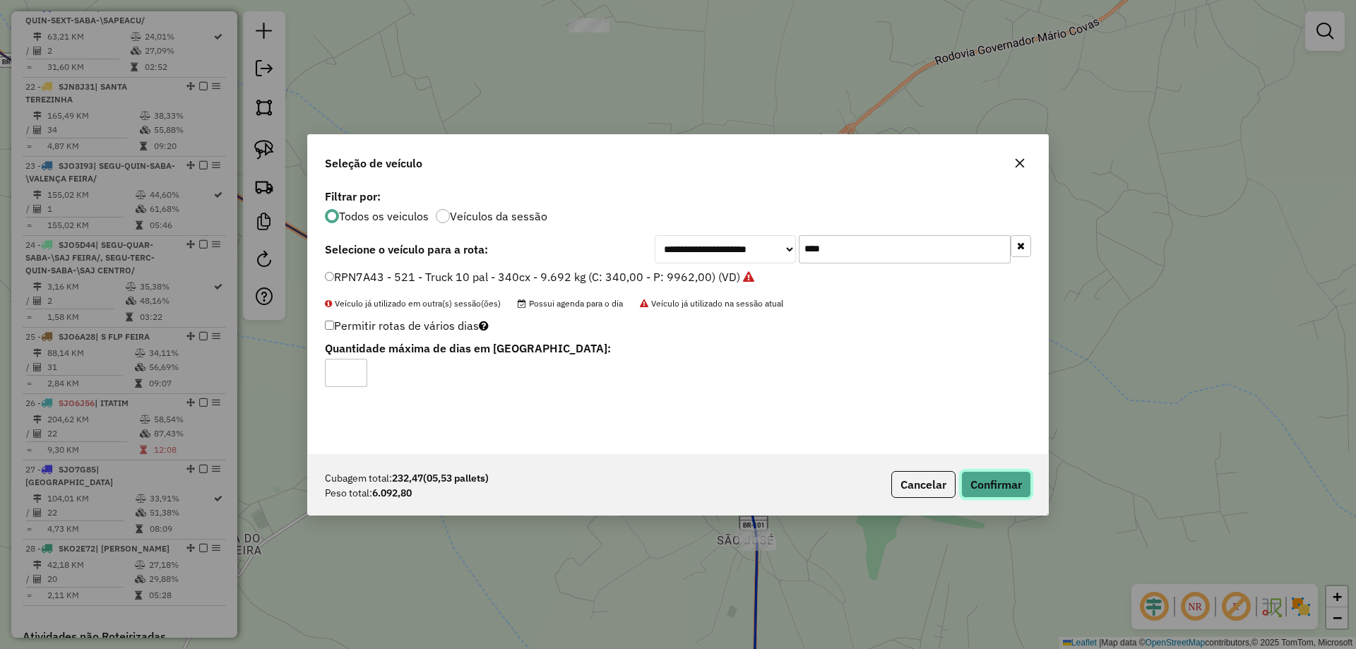
click at [997, 477] on button "Confirmar" at bounding box center [996, 484] width 70 height 27
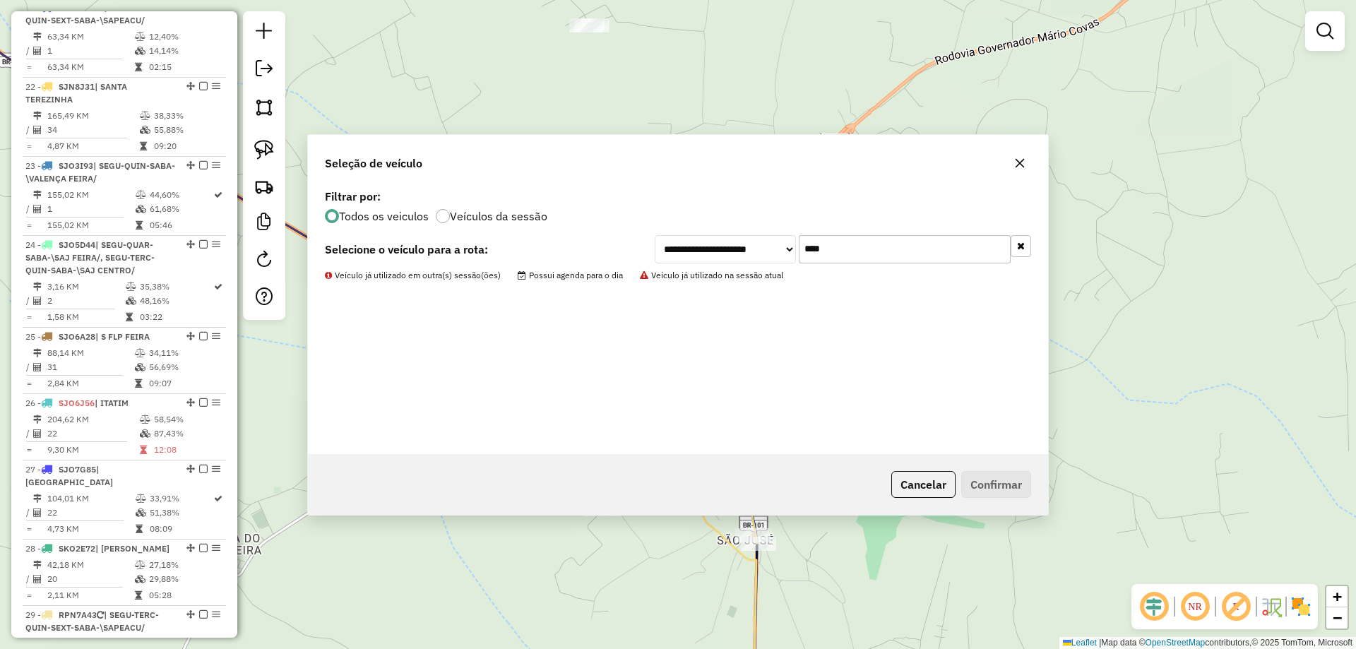
scroll to position [2138, 0]
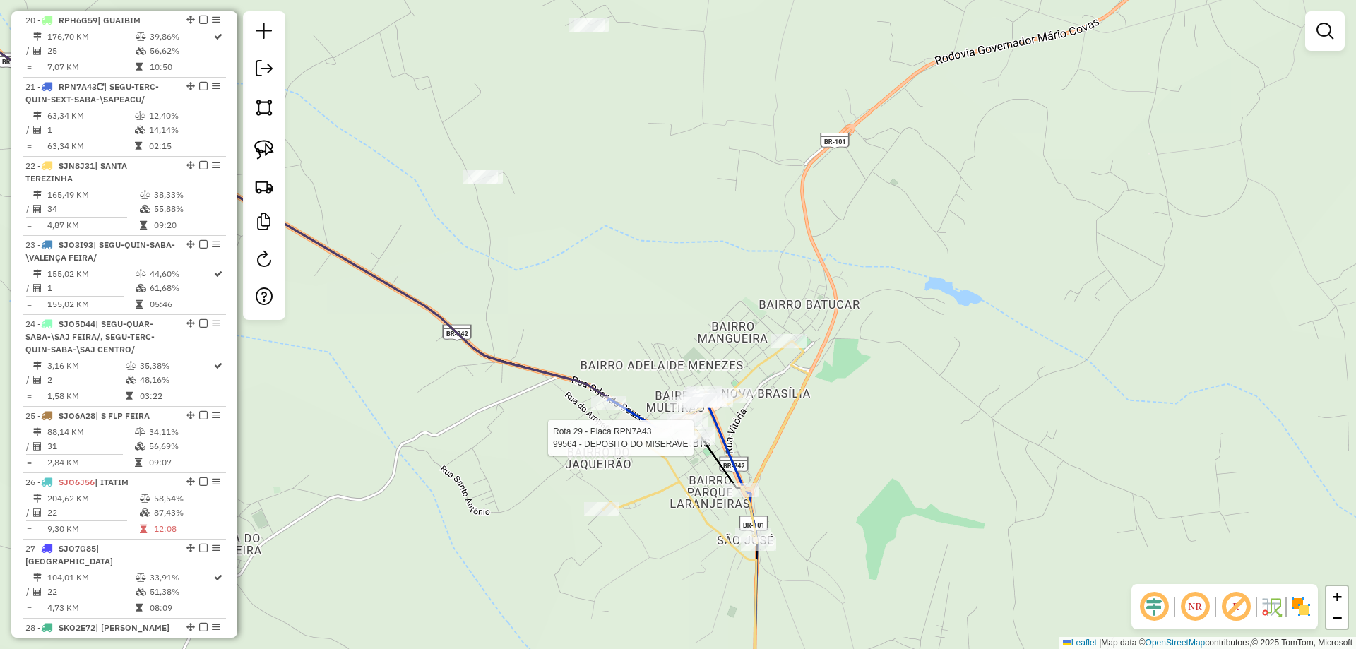
select select "**********"
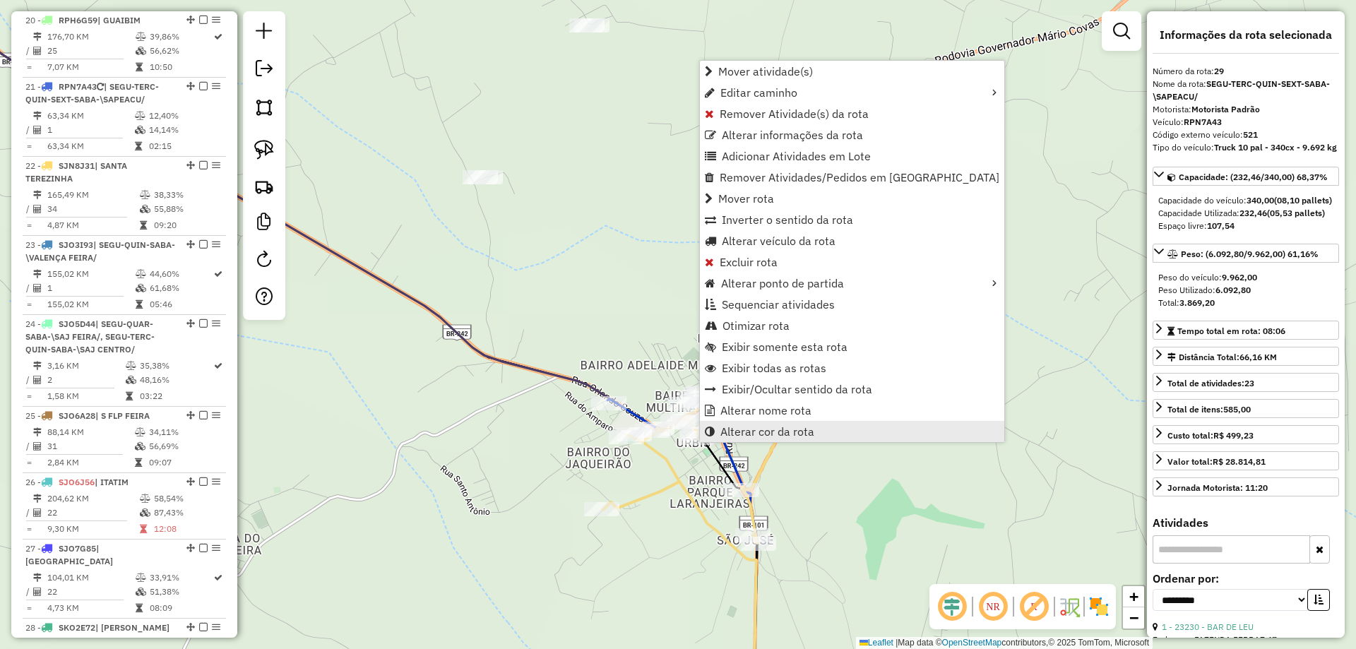
scroll to position [2542, 0]
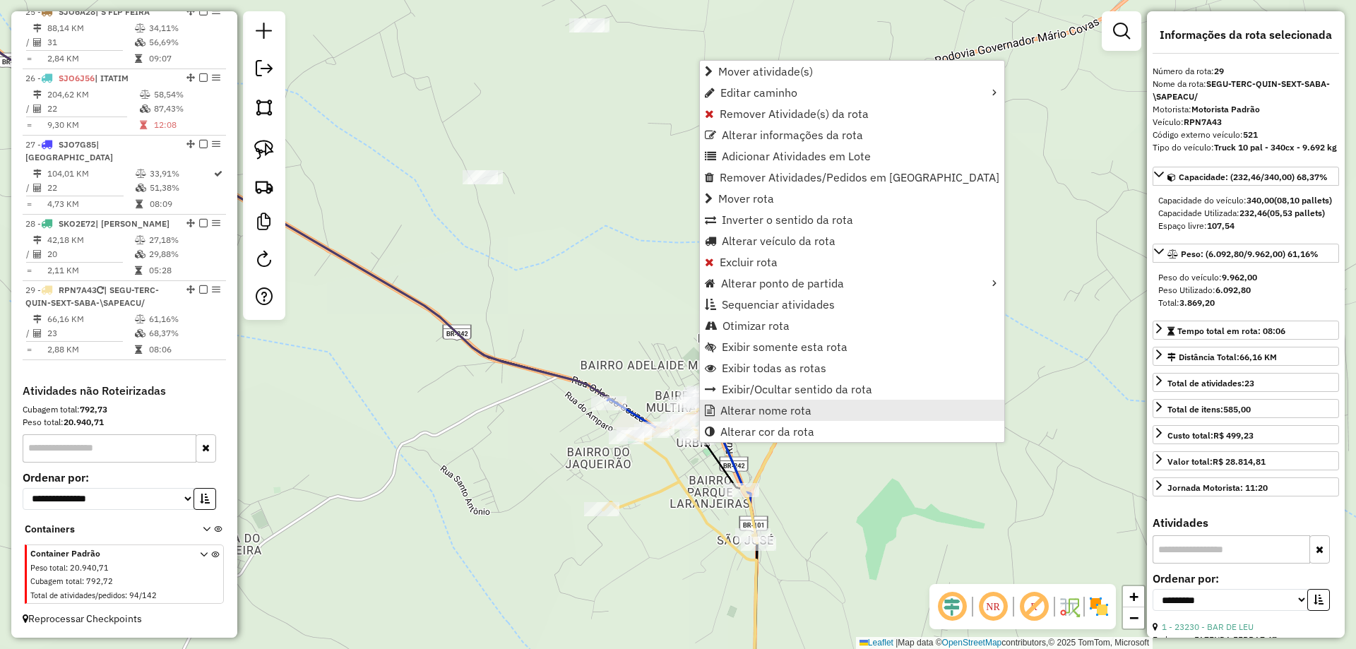
click at [744, 419] on link "Alterar nome rota" at bounding box center [852, 410] width 304 height 21
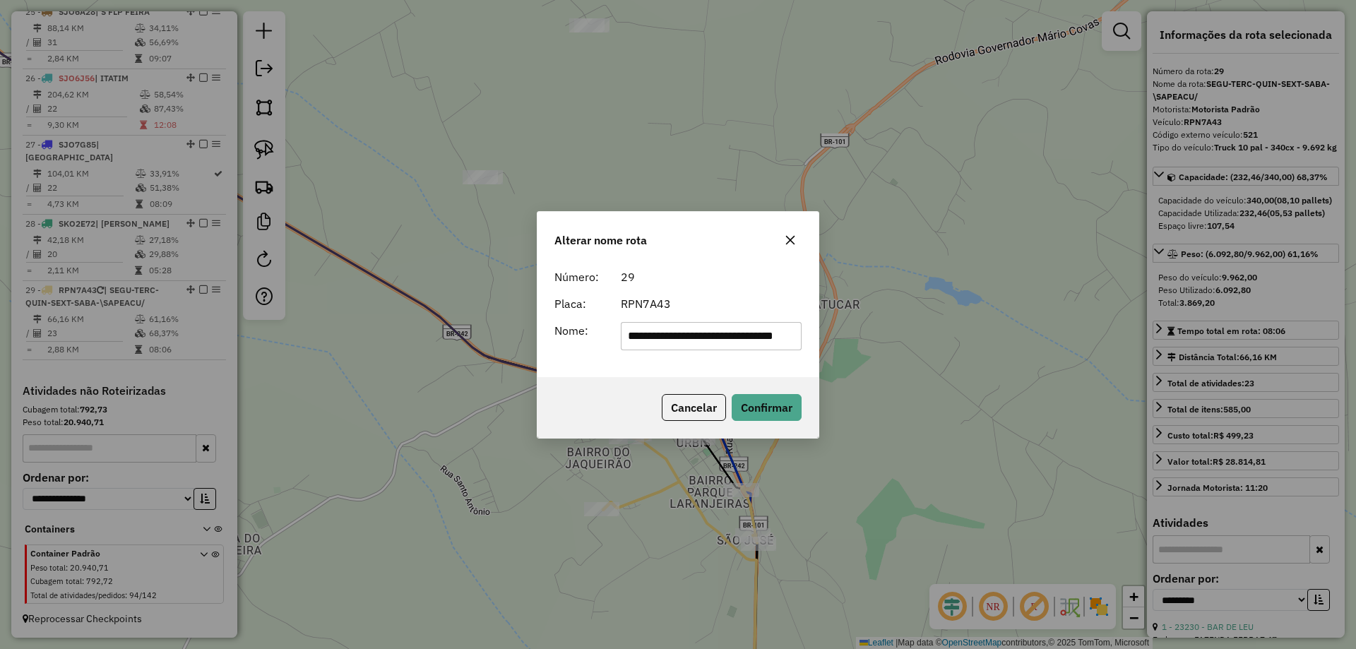
scroll to position [0, 0]
type input "*******"
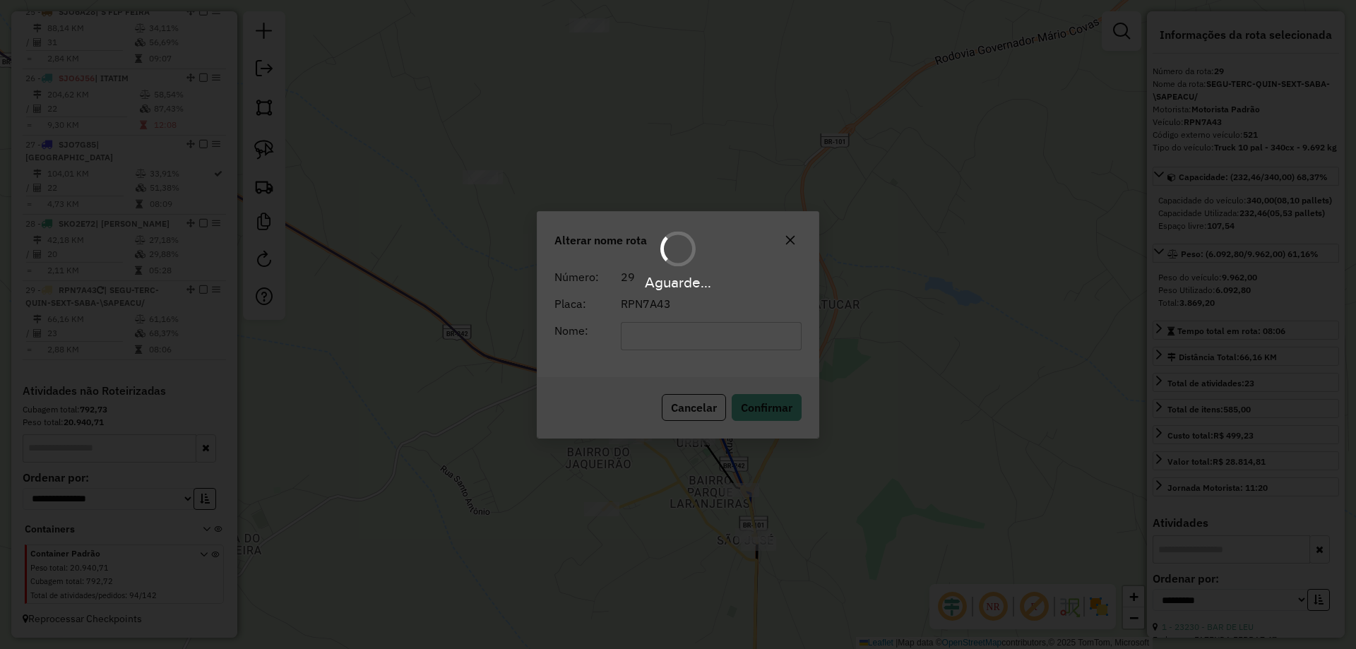
scroll to position [2529, 0]
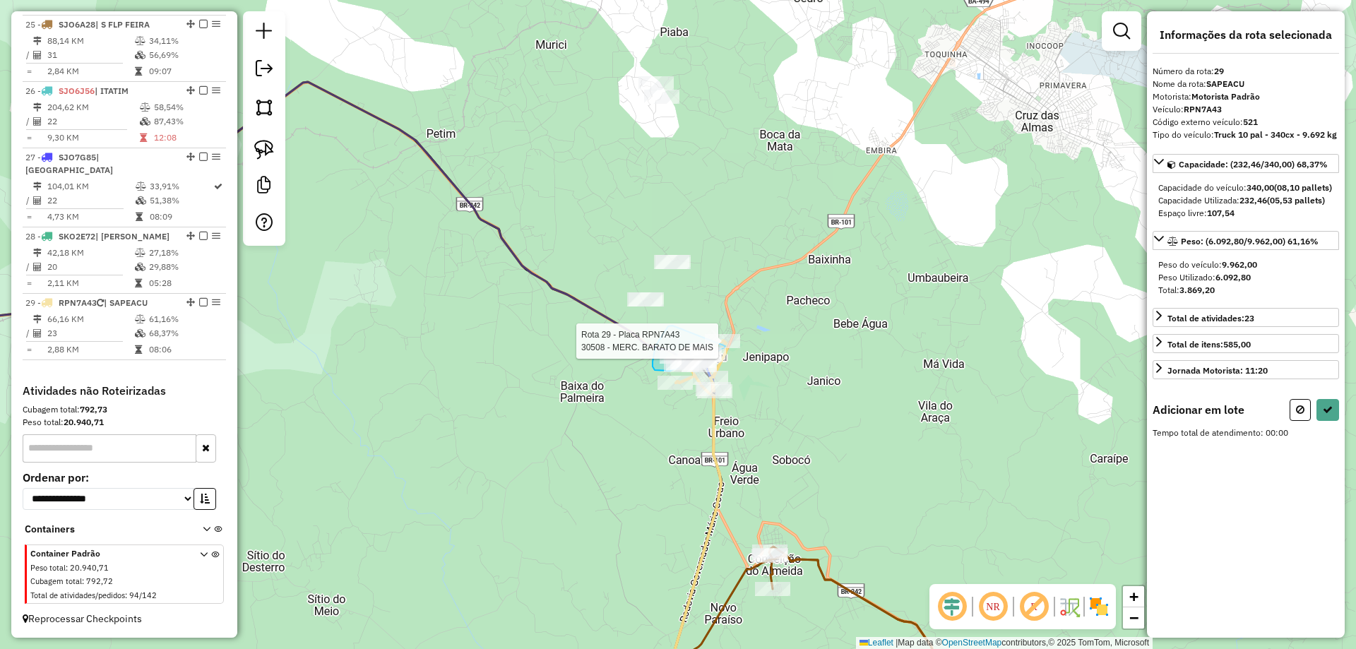
click at [725, 346] on div "Rota 29 - Placa RPN7A43 99564 - DEPOSITO DO MISERAVE Rota 29 - Placa RPN7A43 99…" at bounding box center [678, 324] width 1356 height 649
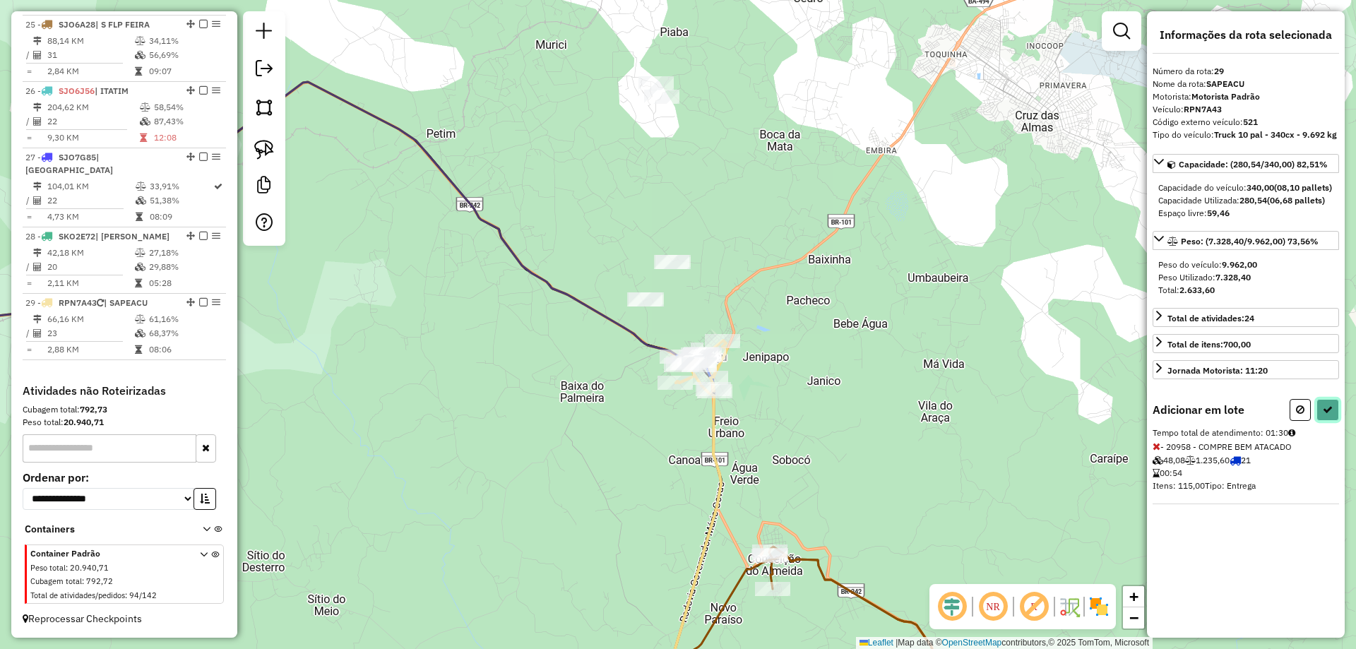
click at [1331, 415] on icon at bounding box center [1328, 410] width 10 height 10
select select "**********"
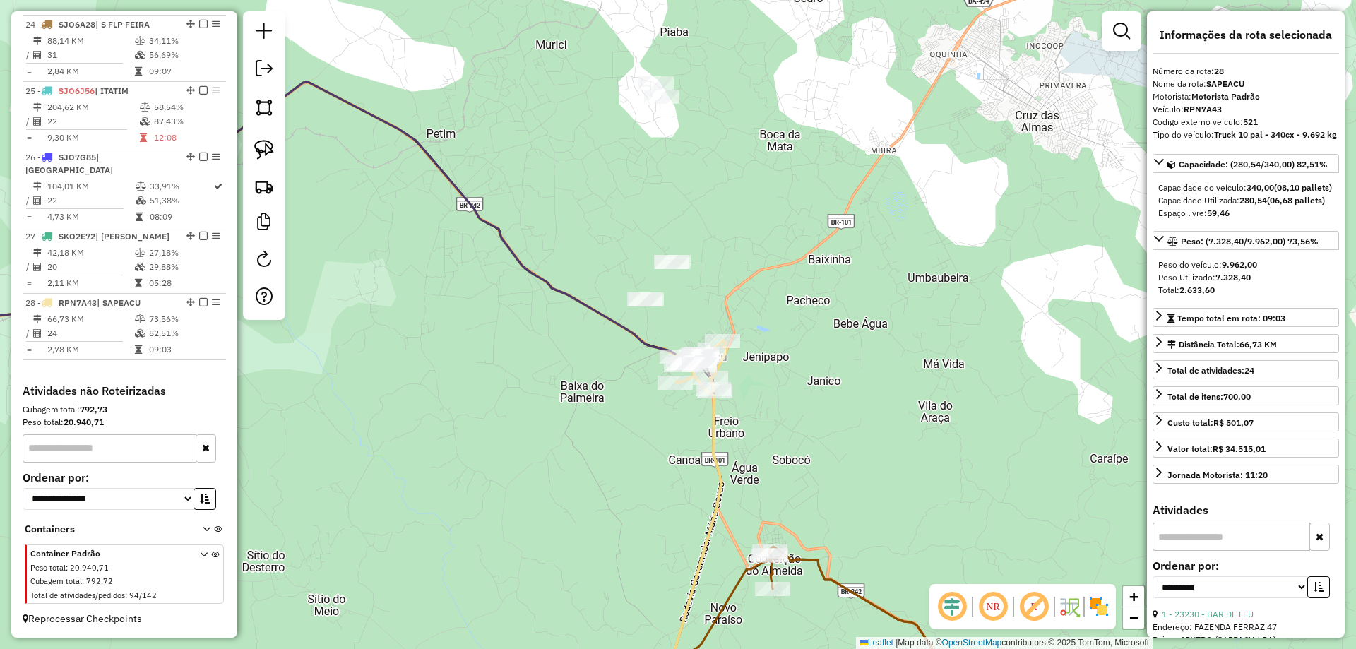
scroll to position [2450, 0]
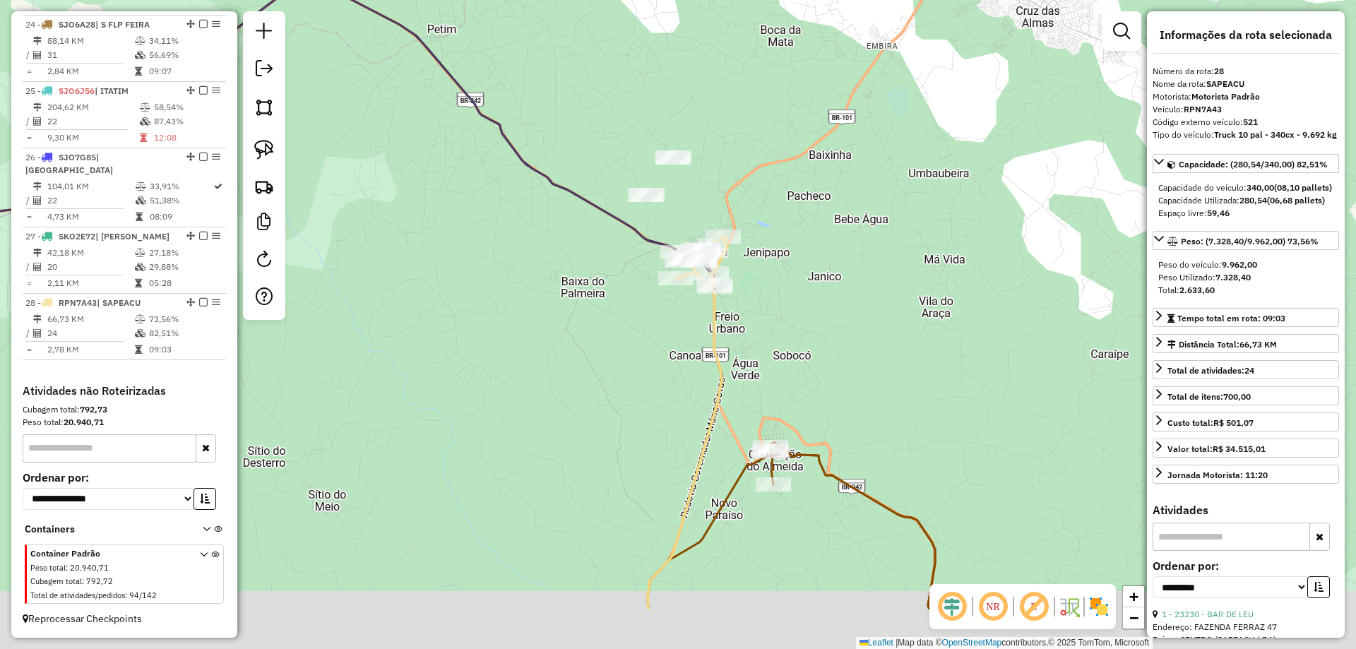
drag, startPoint x: 906, startPoint y: 383, endPoint x: 906, endPoint y: 198, distance: 185.1
click at [906, 198] on div "Janela de atendimento Grade de atendimento Capacidade Transportadoras Veículos …" at bounding box center [678, 324] width 1356 height 649
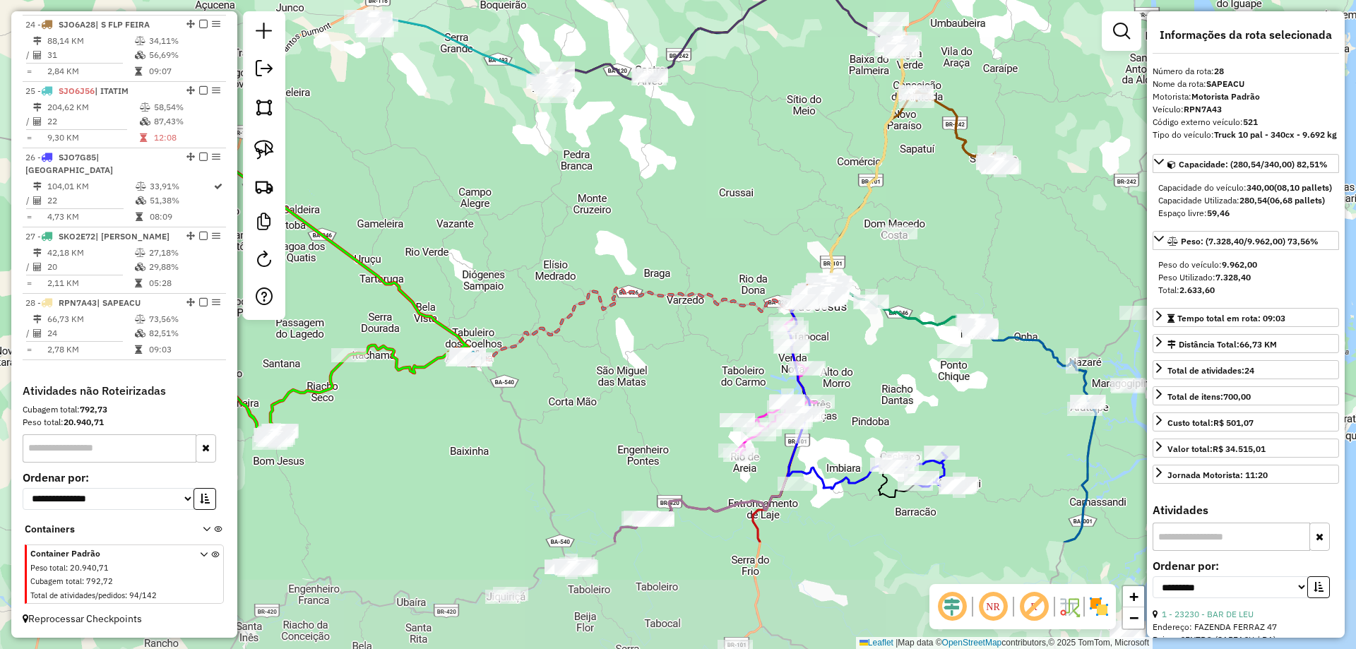
drag, startPoint x: 742, startPoint y: 348, endPoint x: 820, endPoint y: 179, distance: 185.8
click at [820, 179] on div "Janela de atendimento Grade de atendimento Capacidade Transportadoras Veículos …" at bounding box center [678, 324] width 1356 height 649
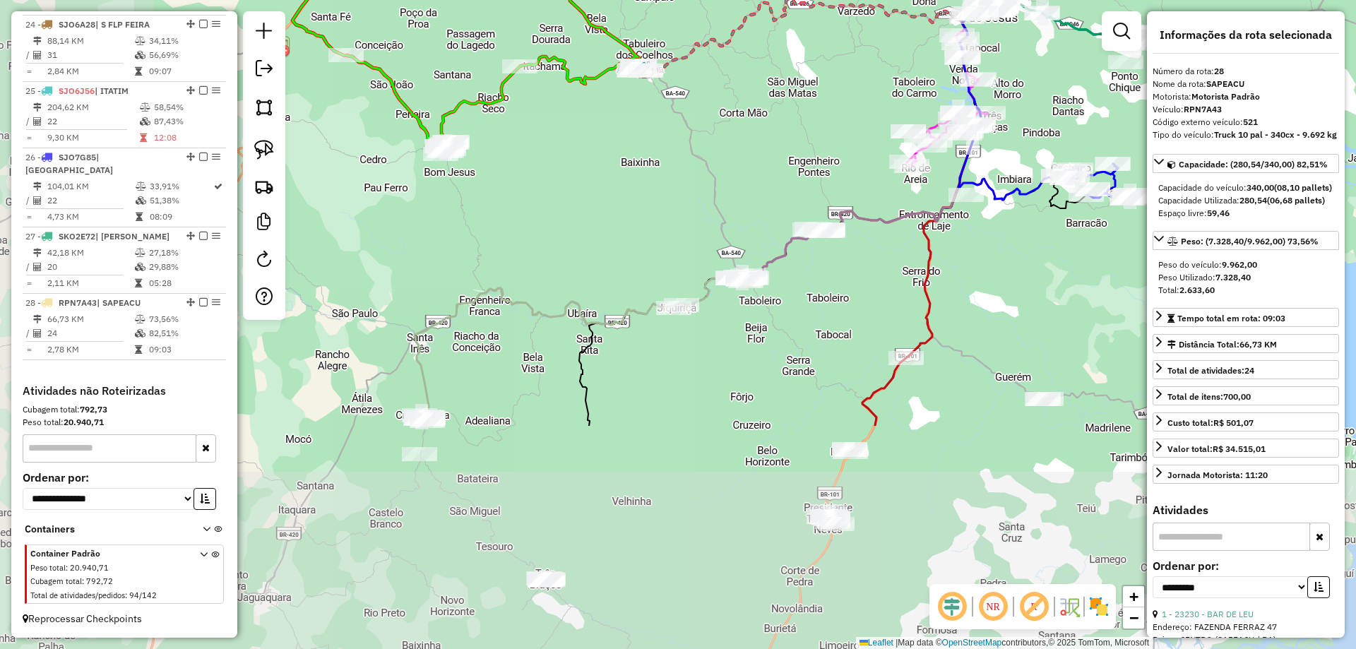
drag, startPoint x: 689, startPoint y: 373, endPoint x: 864, endPoint y: 119, distance: 308.8
click at [864, 119] on div "Janela de atendimento Grade de atendimento Capacidade Transportadoras Veículos …" at bounding box center [678, 324] width 1356 height 649
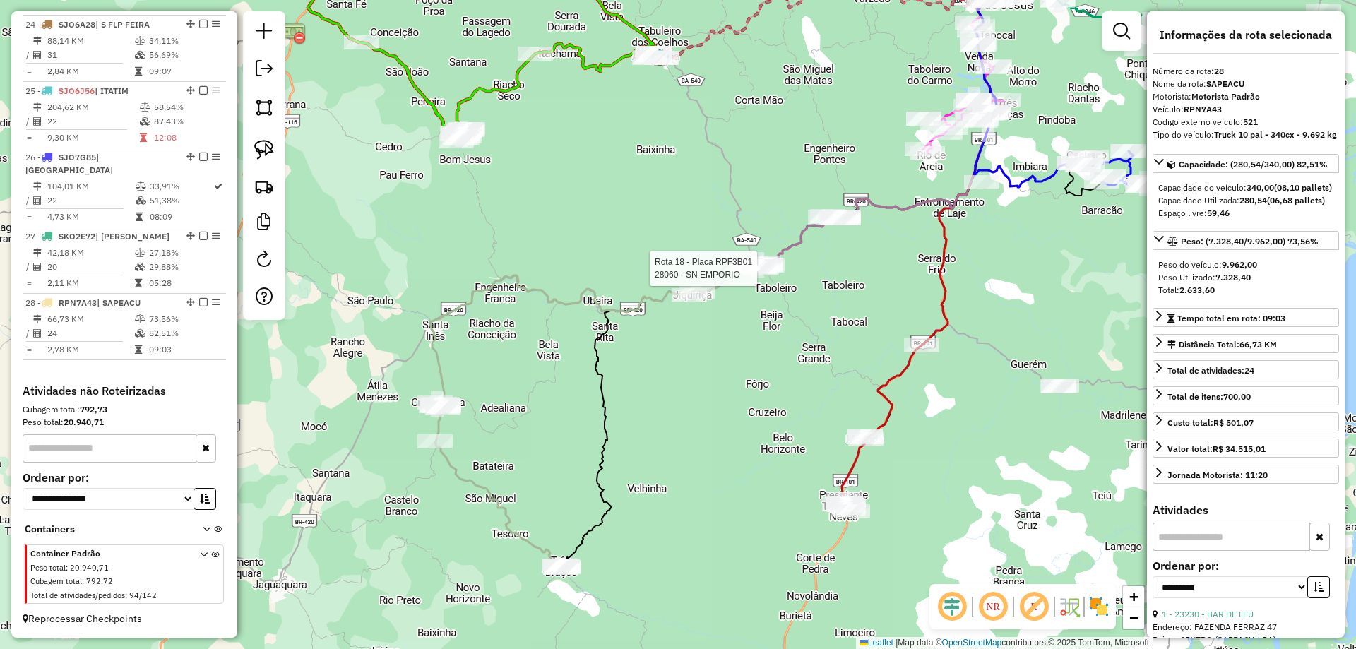
click at [758, 275] on div at bounding box center [761, 268] width 35 height 14
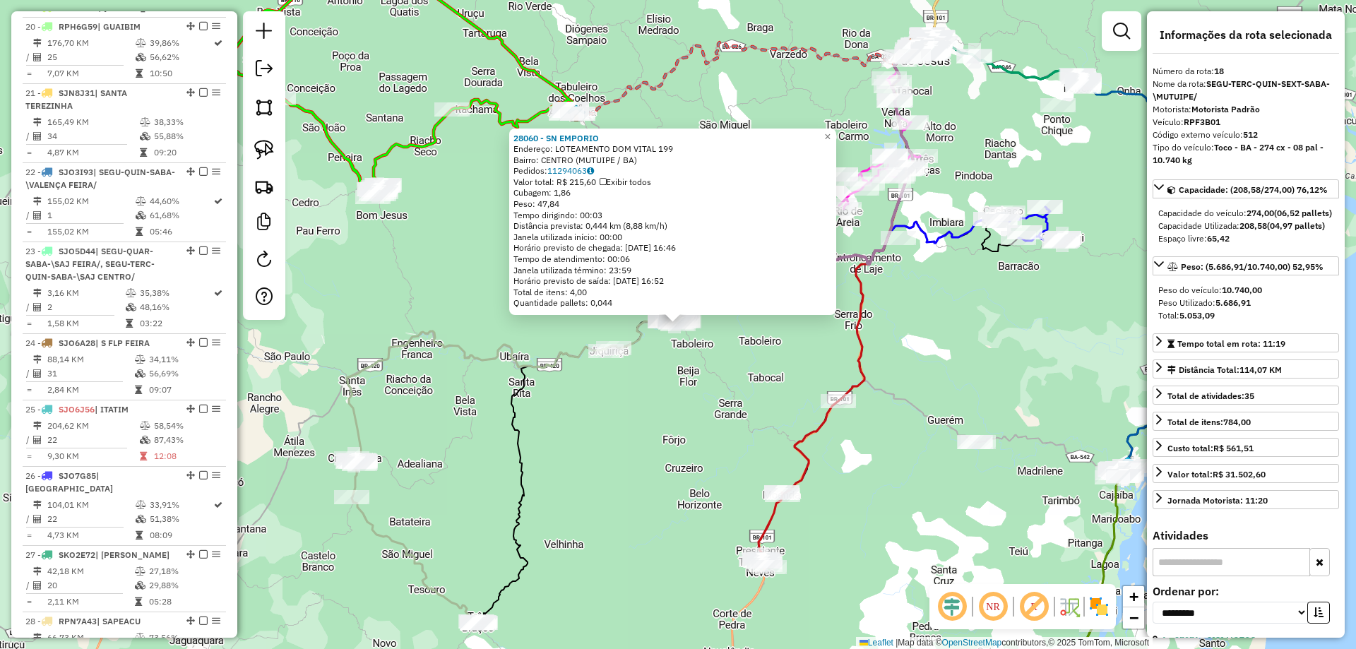
scroll to position [2053, 0]
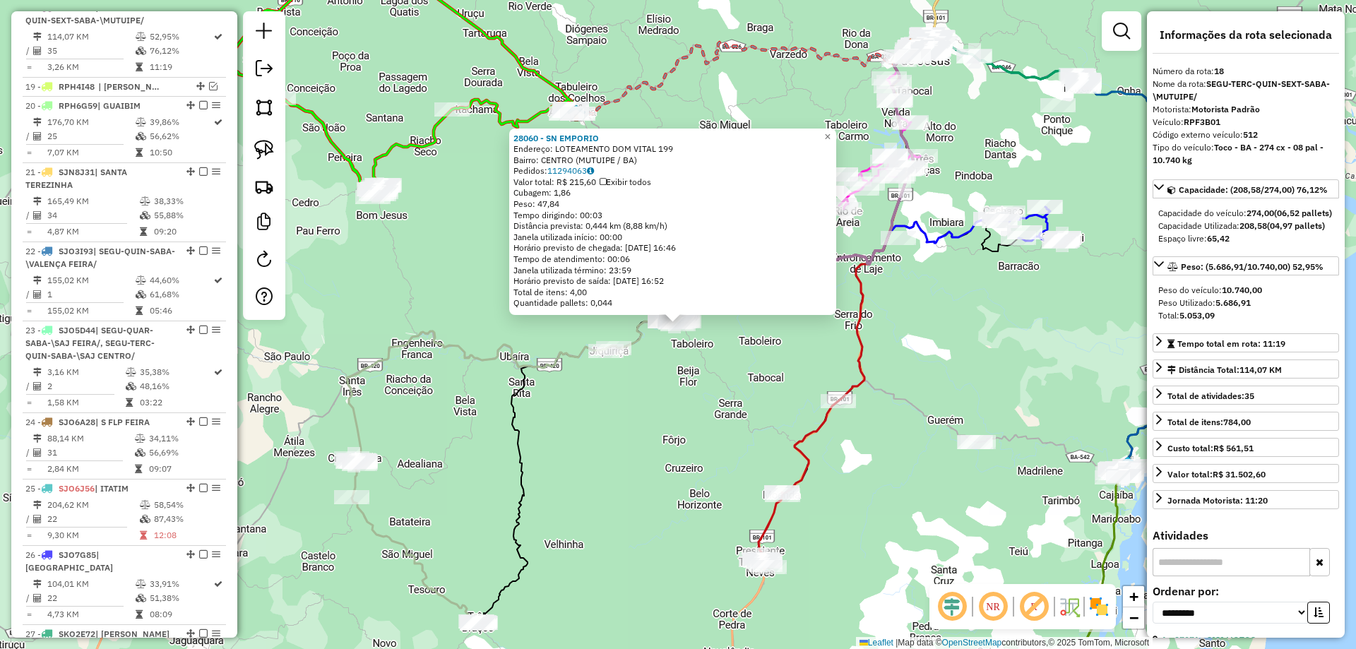
click at [714, 423] on div "28060 - SN EMPORIO Endereço: LOTEAMENTO DOM VITAL 199 Bairro: CENTRO (MUTUIPE /…" at bounding box center [678, 324] width 1356 height 649
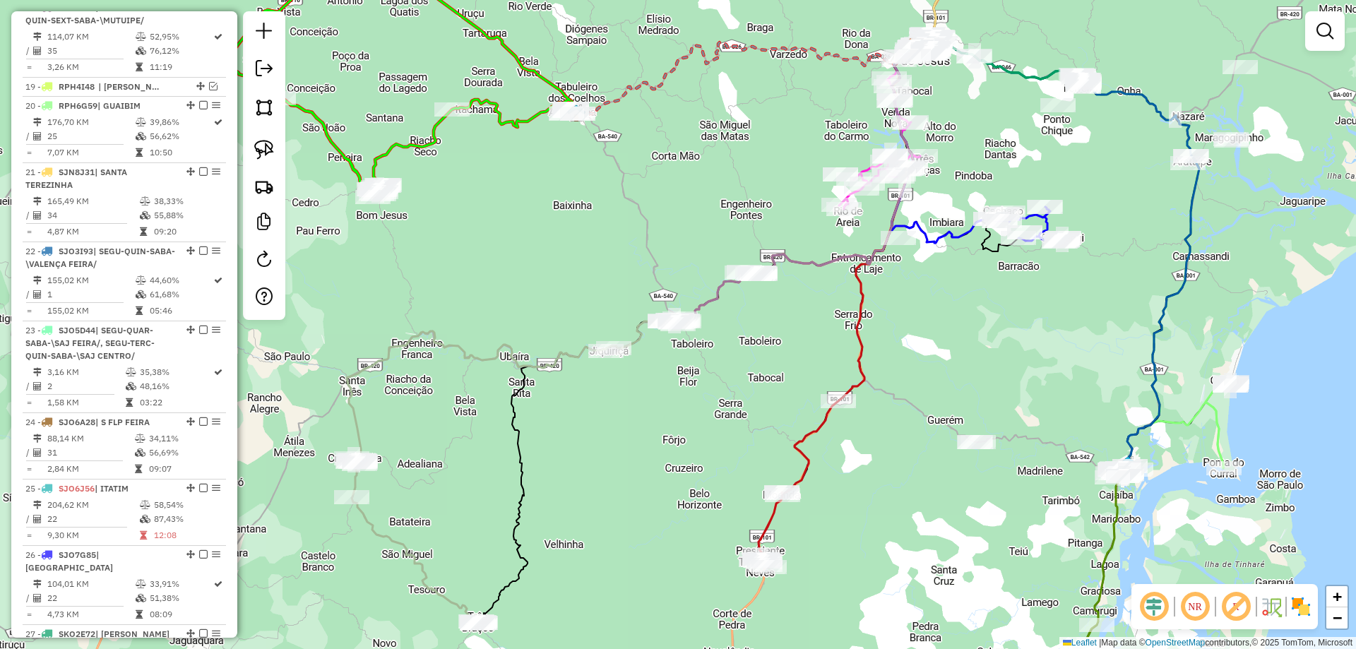
click at [776, 521] on icon at bounding box center [769, 529] width 26 height 75
select select "**********"
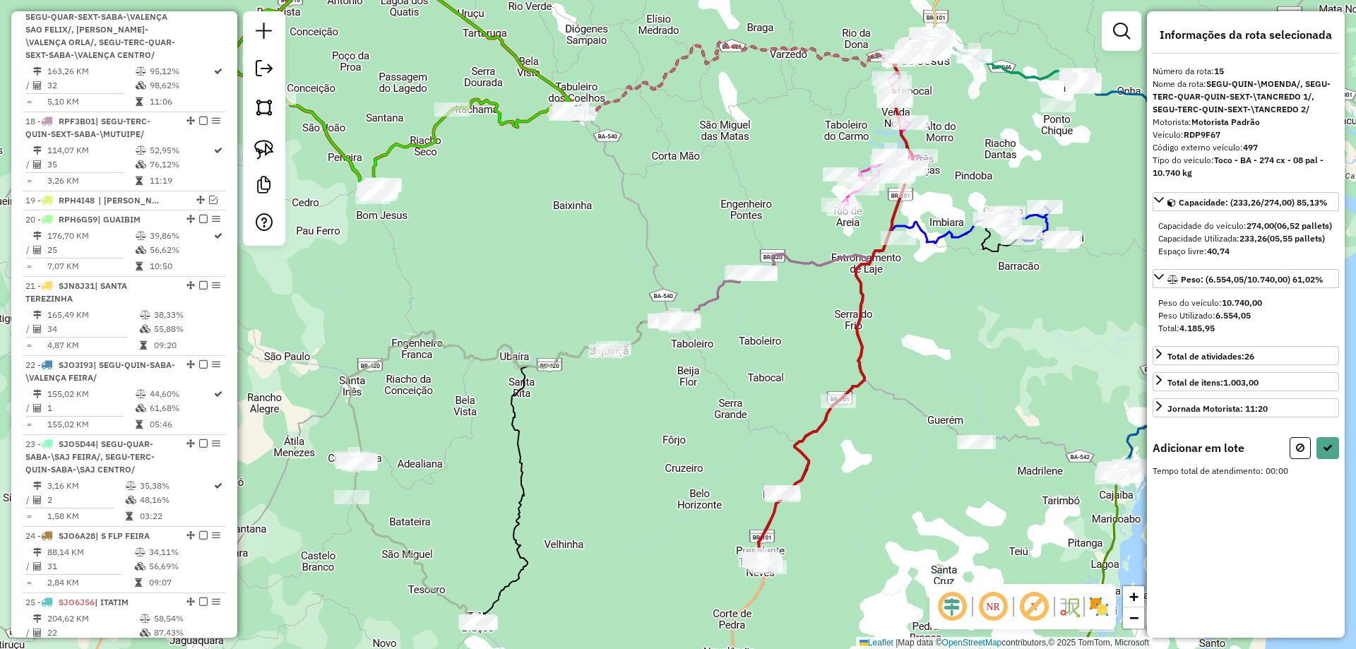
scroll to position [1735, 0]
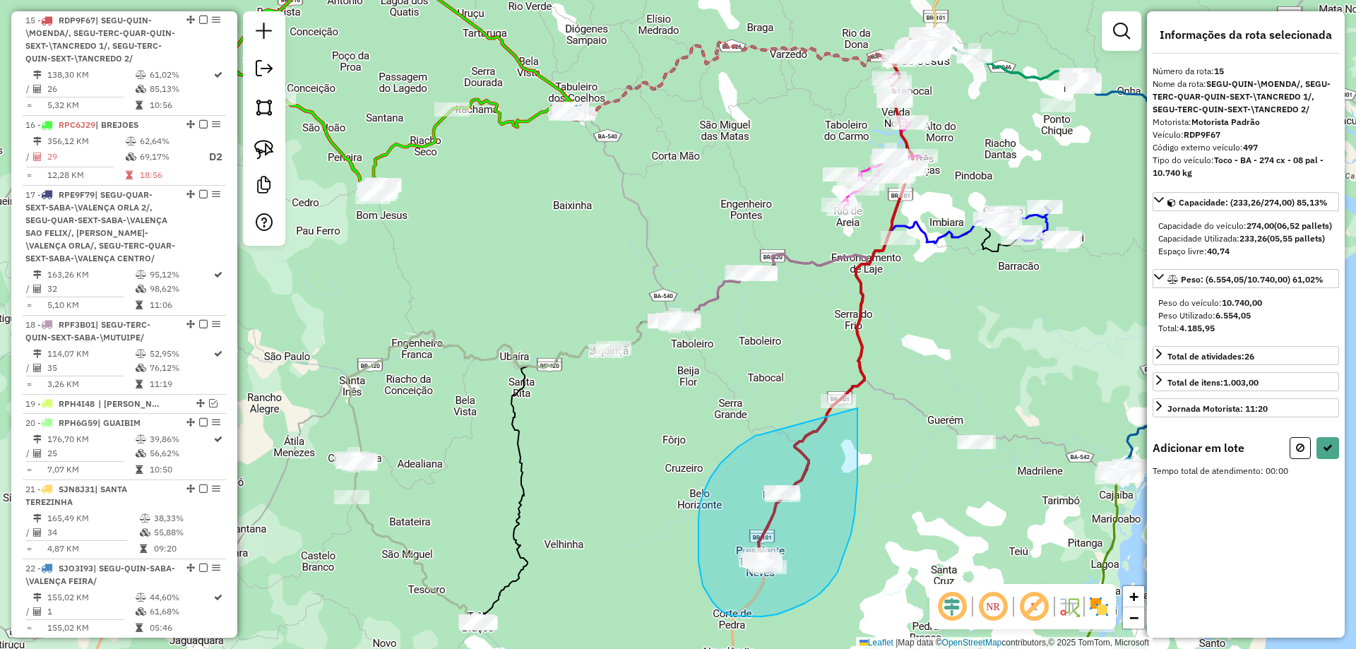
drag, startPoint x: 711, startPoint y: 477, endPoint x: 857, endPoint y: 408, distance: 162.4
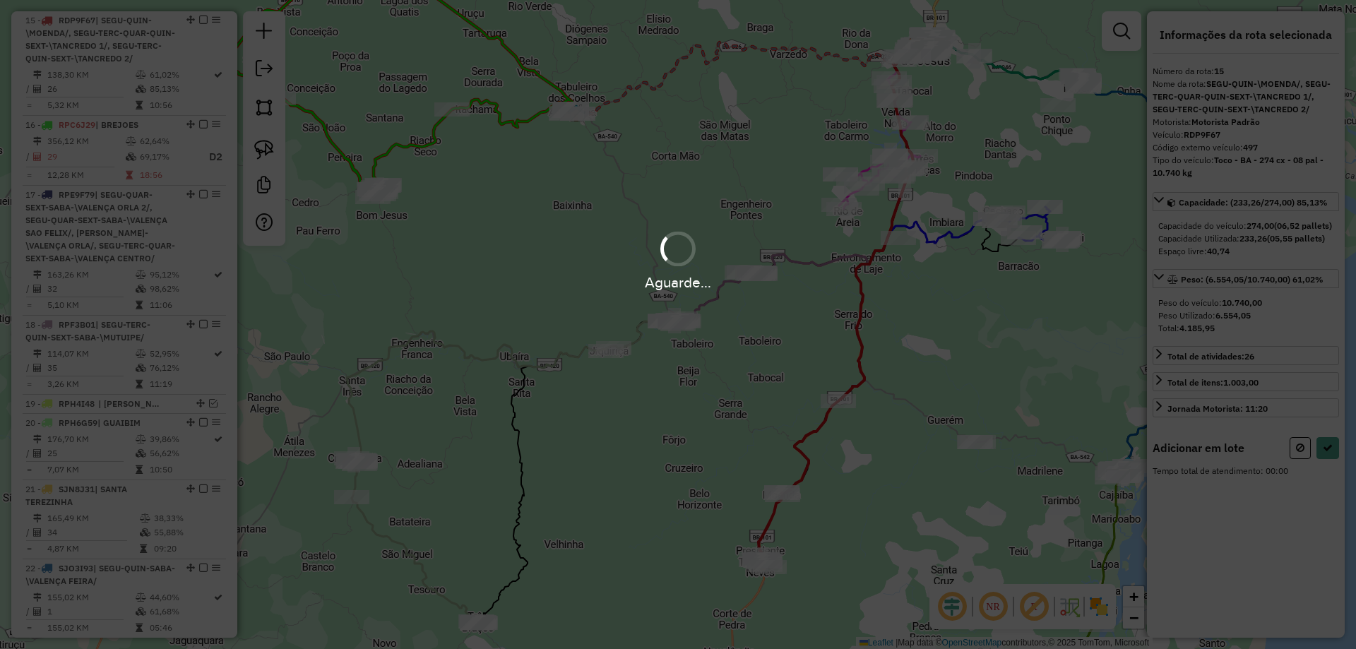
click at [1300, 459] on hb-app "Aguarde... Pop-up bloqueado! Seu navegador bloqueou automáticamente a abertura …" at bounding box center [678, 324] width 1356 height 649
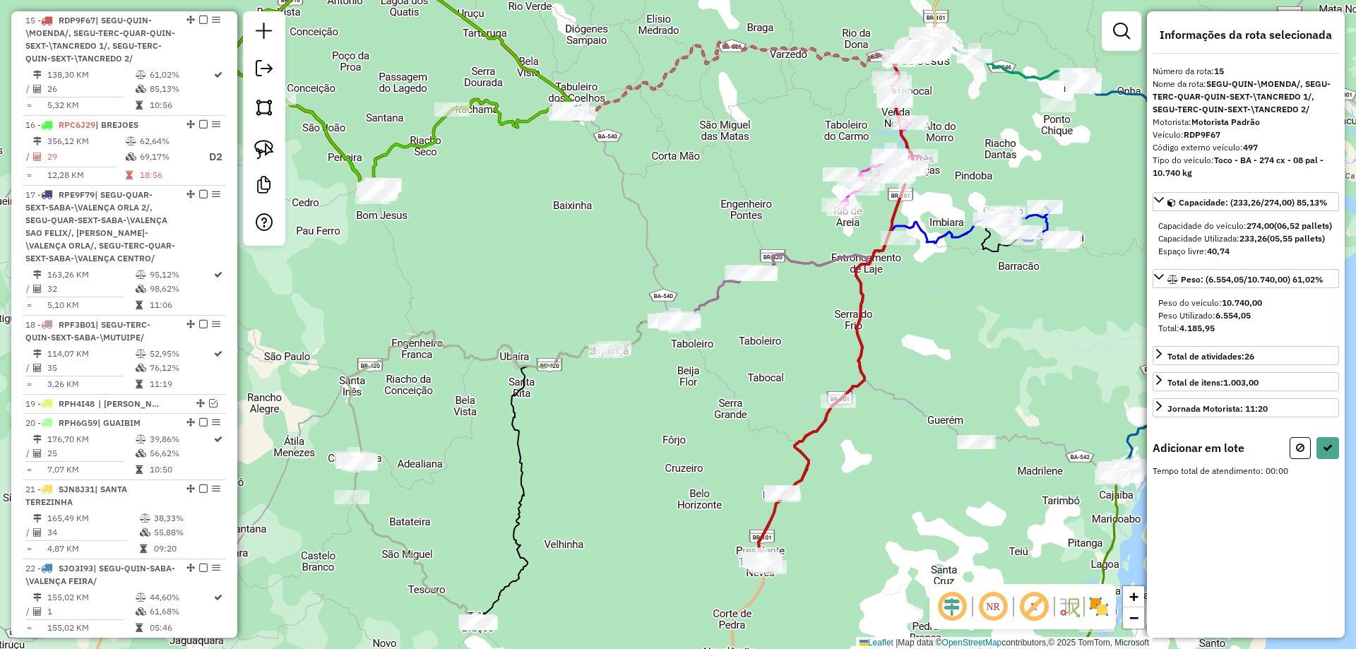
click at [1300, 453] on icon at bounding box center [1300, 448] width 8 height 10
select select "**********"
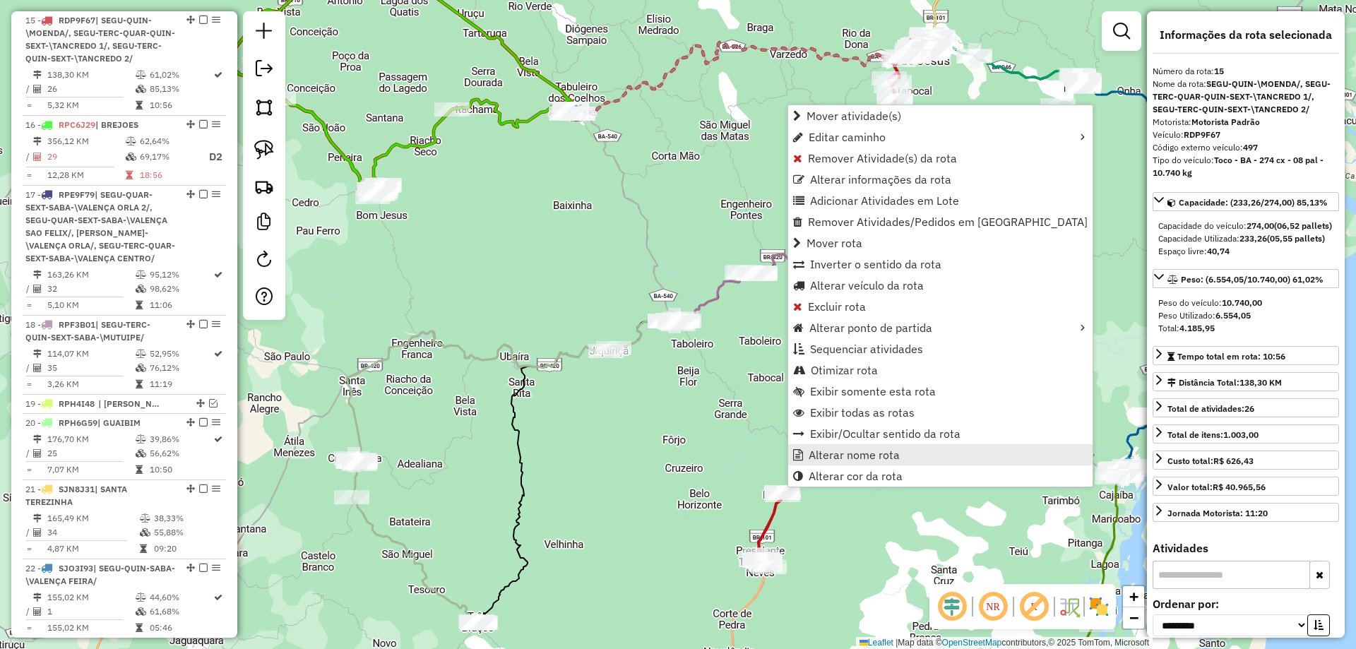
click at [816, 451] on span "Alterar nome rota" at bounding box center [854, 454] width 91 height 11
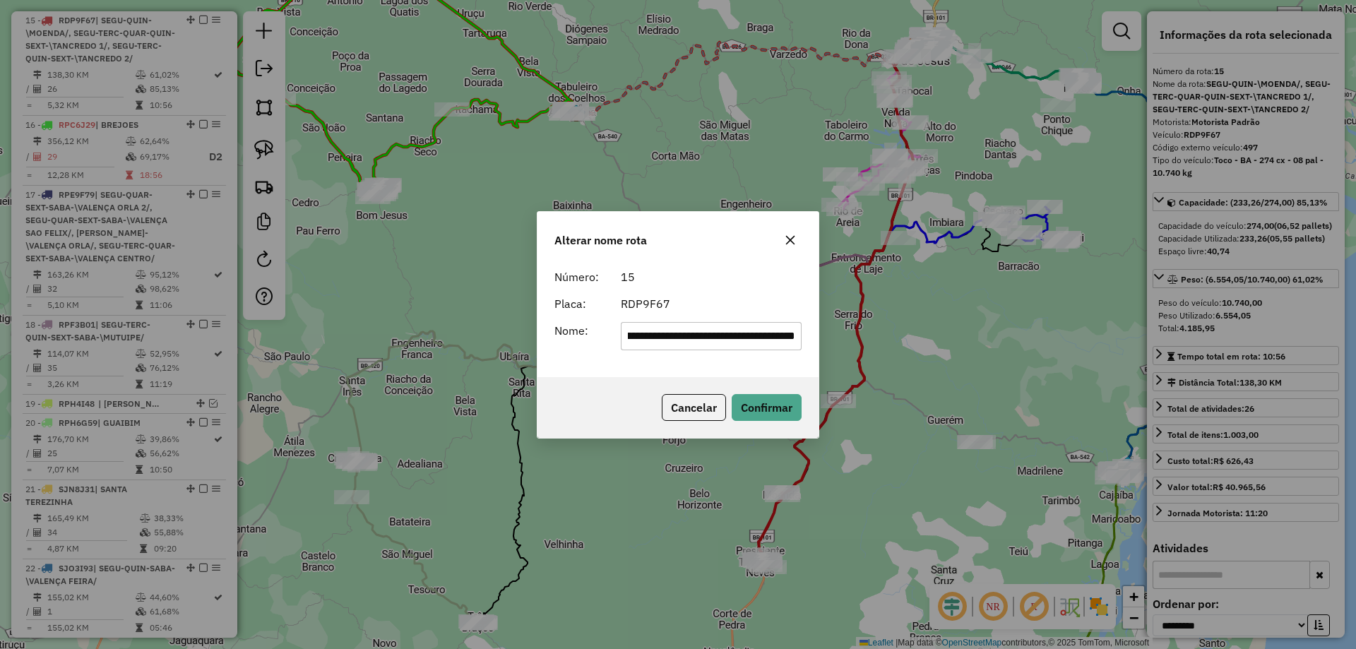
scroll to position [0, 0]
type input "********"
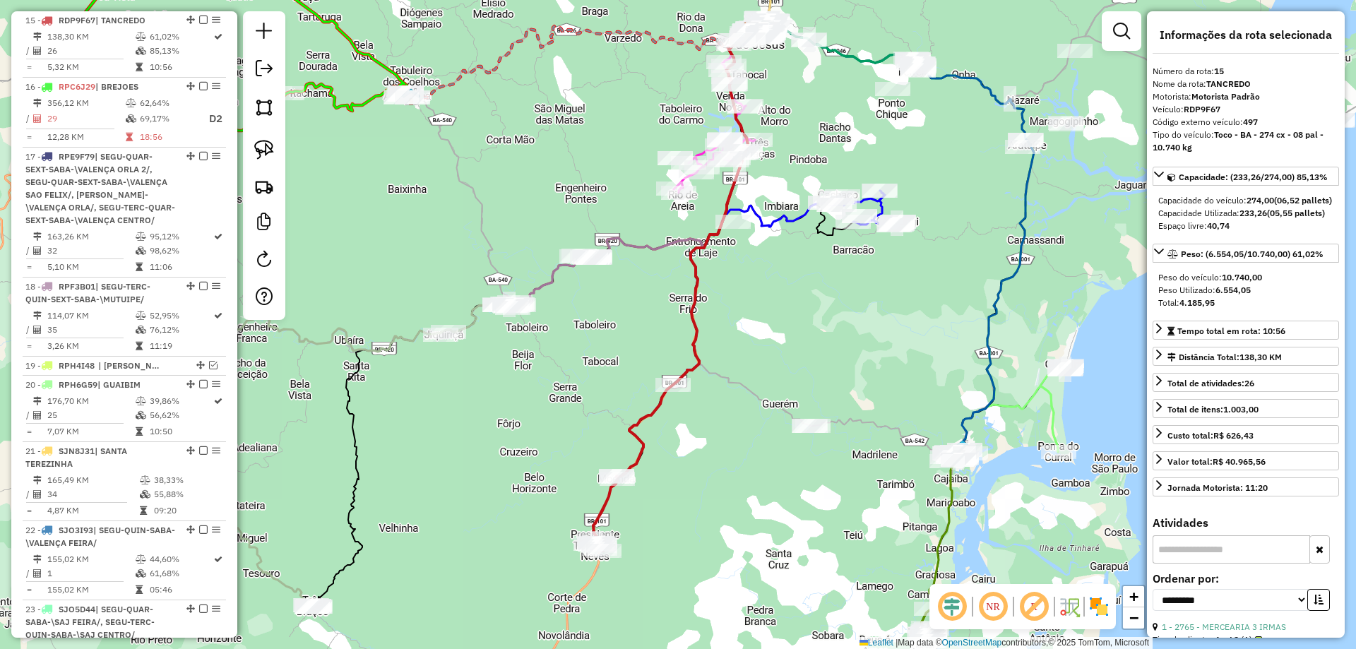
drag, startPoint x: 1027, startPoint y: 500, endPoint x: 812, endPoint y: 476, distance: 216.1
click at [812, 477] on div "Janela de atendimento Grade de atendimento Capacidade Transportadoras Veículos …" at bounding box center [678, 324] width 1356 height 649
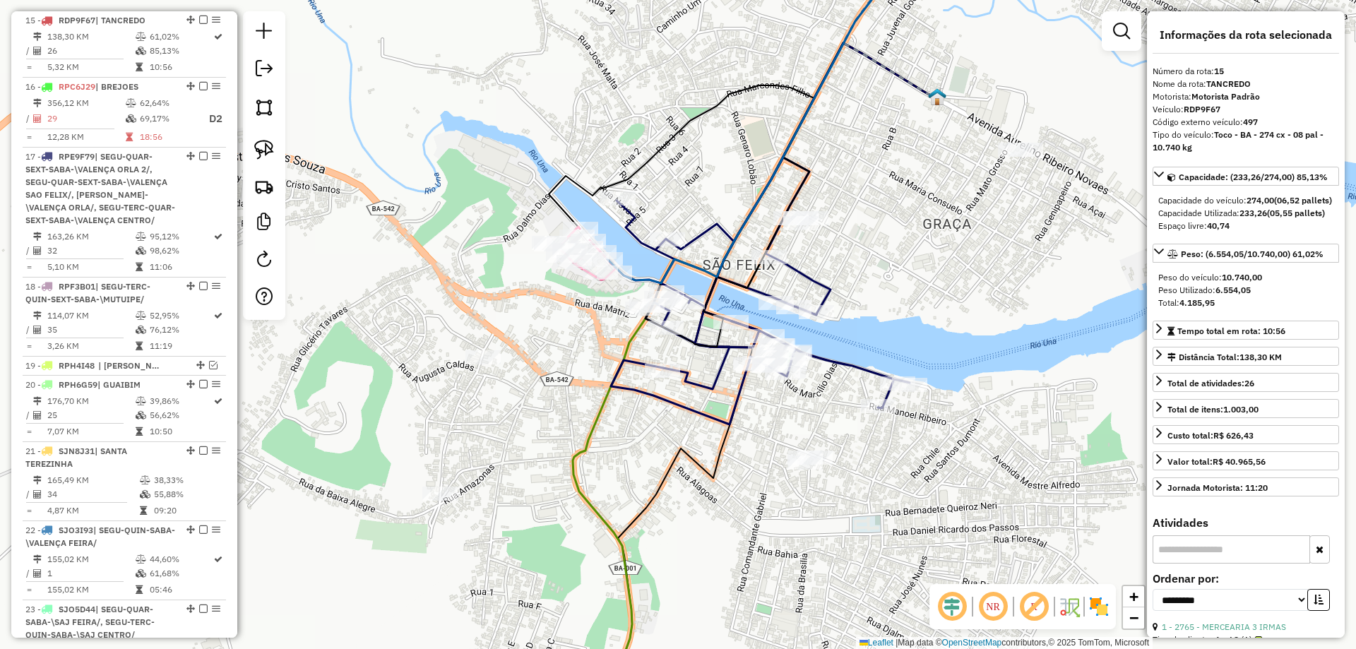
click at [708, 446] on div "Janela de atendimento Grade de atendimento Capacidade Transportadoras Veículos …" at bounding box center [678, 324] width 1356 height 649
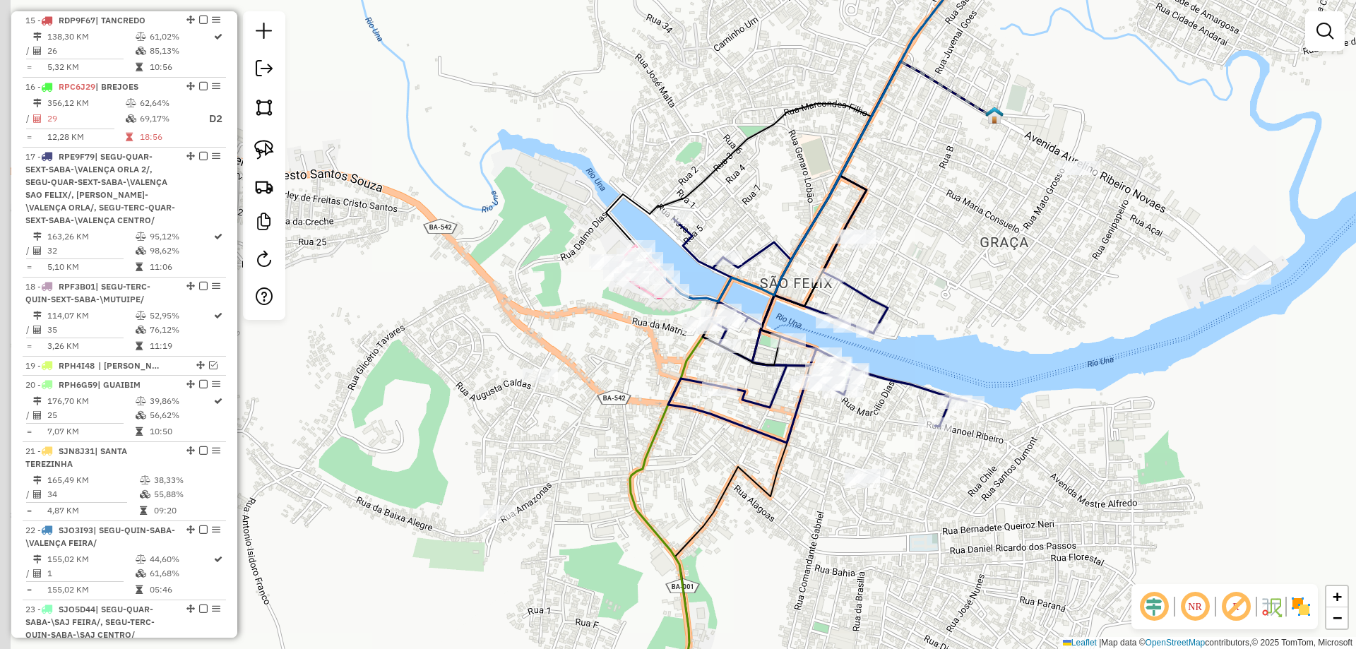
drag, startPoint x: 667, startPoint y: 444, endPoint x: 684, endPoint y: 449, distance: 17.7
click at [684, 449] on div "Janela de atendimento Grade de atendimento Capacidade Transportadoras Veículos …" at bounding box center [678, 324] width 1356 height 649
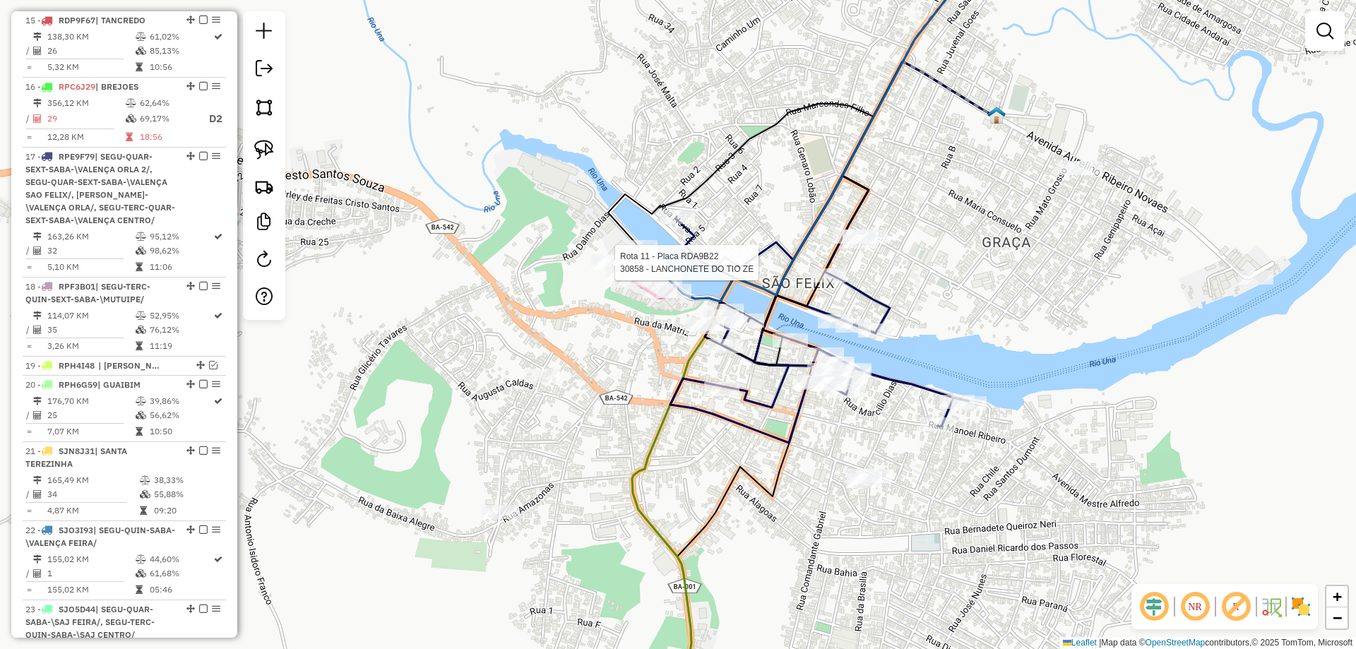
select select "**********"
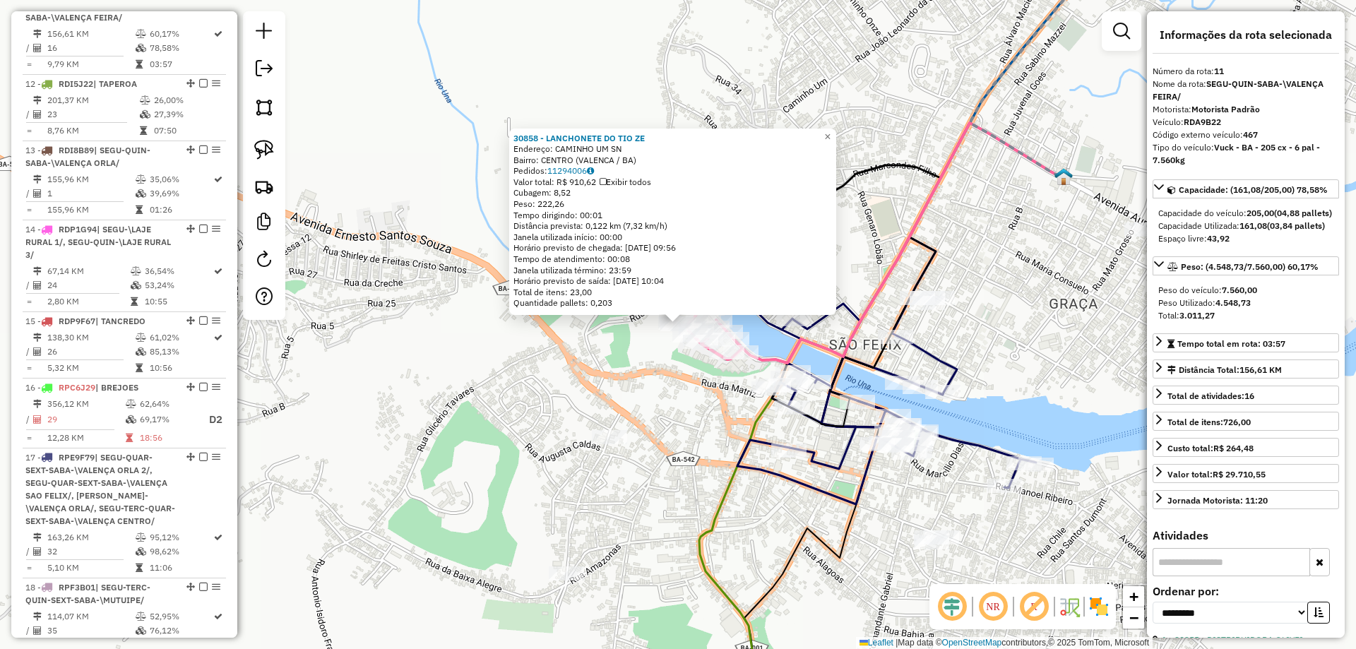
scroll to position [1419, 0]
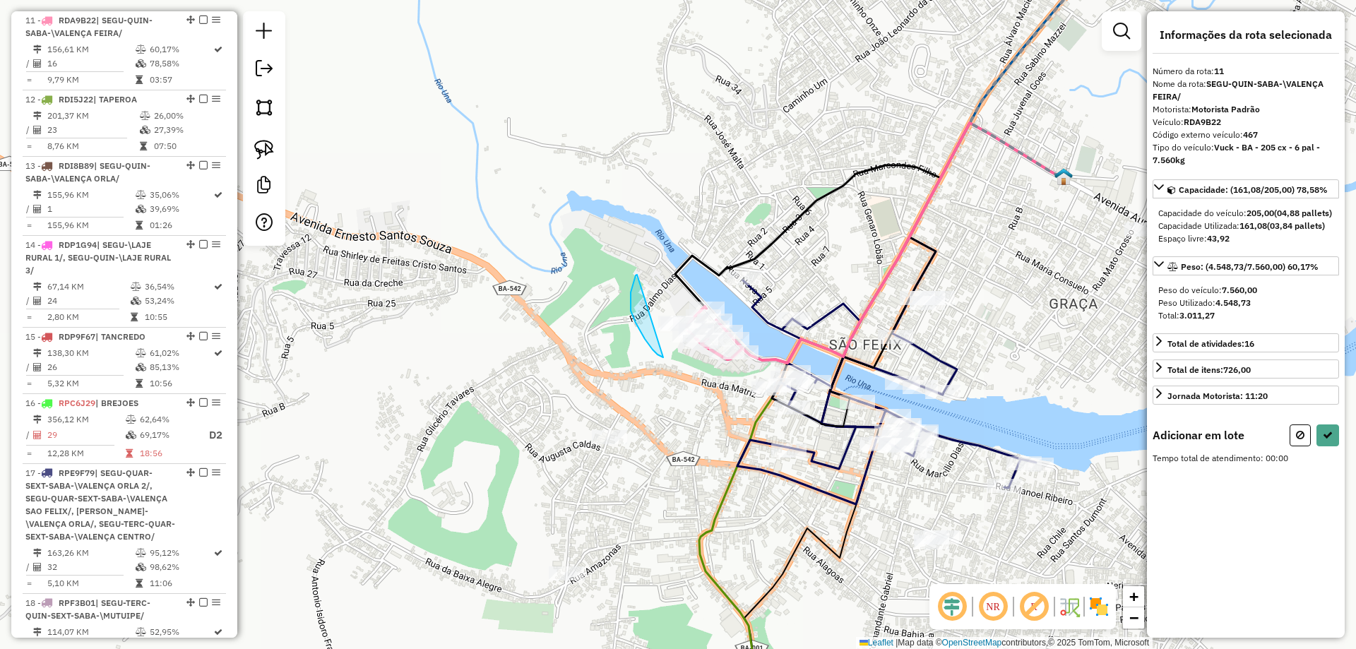
drag, startPoint x: 637, startPoint y: 275, endPoint x: 663, endPoint y: 357, distance: 86.7
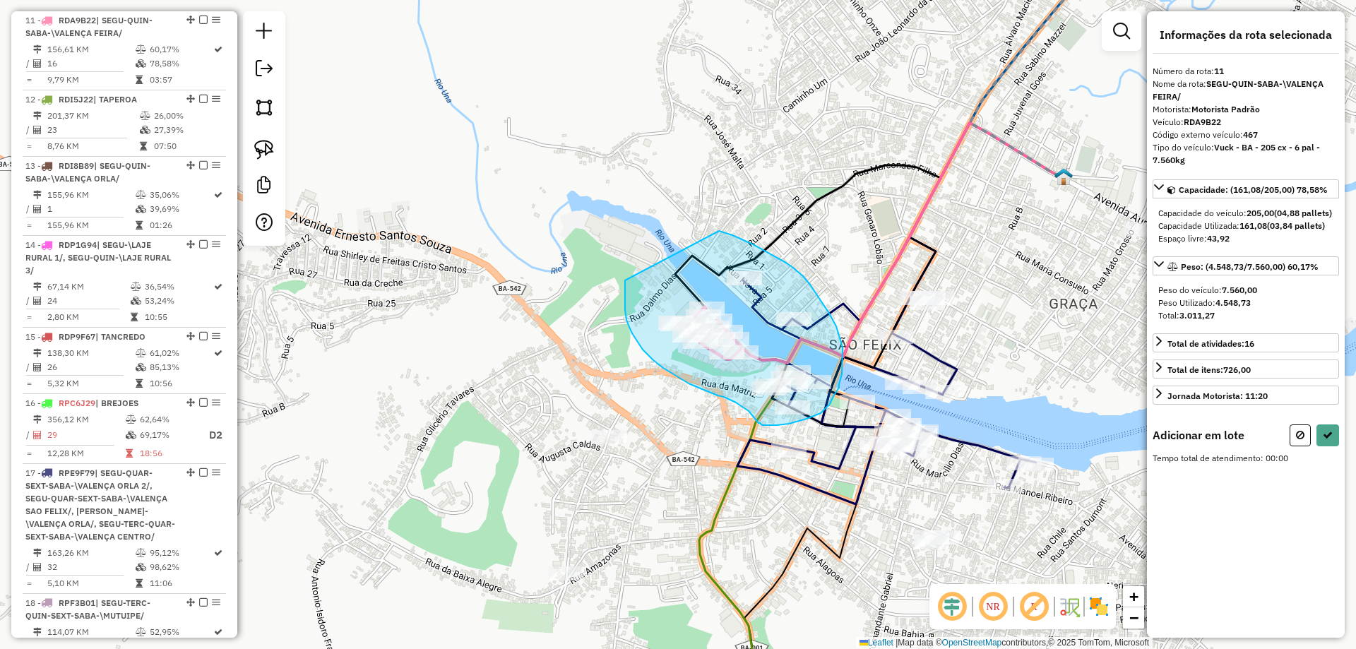
drag, startPoint x: 625, startPoint y: 280, endPoint x: 719, endPoint y: 231, distance: 106.2
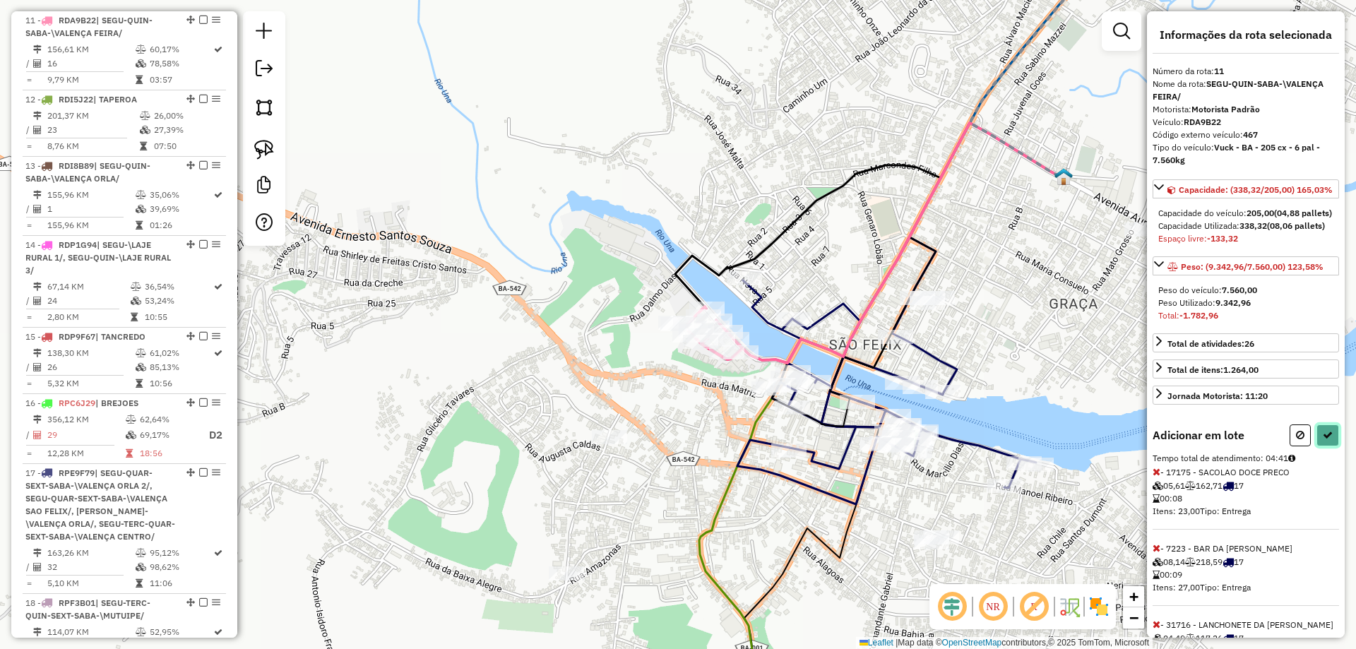
click at [1332, 446] on button at bounding box center [1328, 436] width 23 height 22
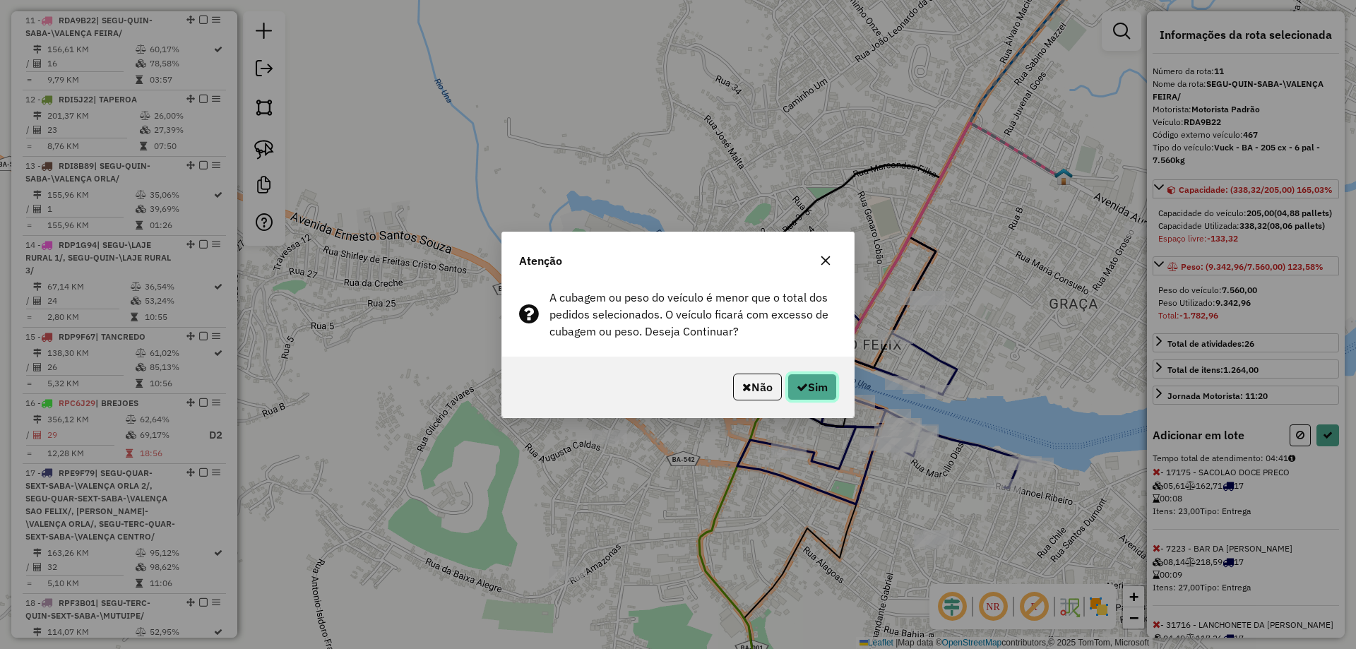
click at [805, 398] on button "Sim" at bounding box center [812, 387] width 49 height 27
select select "**********"
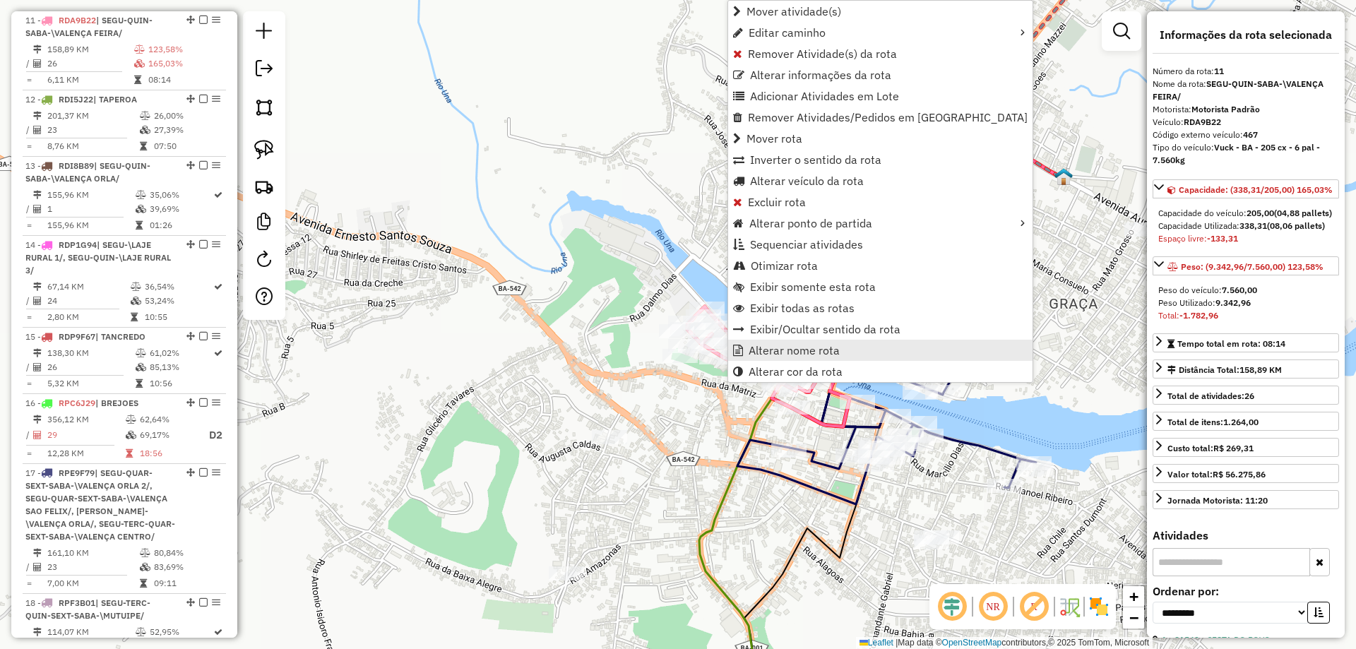
click at [744, 342] on link "Alterar nome rota" at bounding box center [880, 350] width 304 height 21
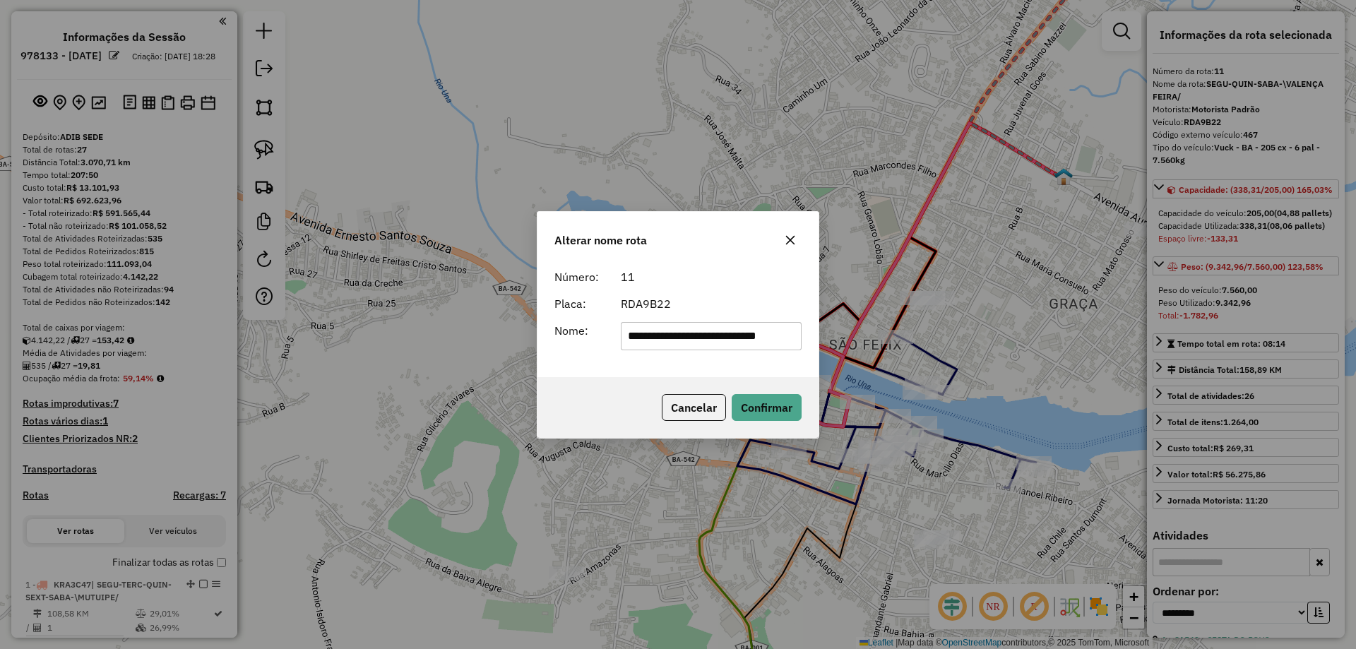
select select "**********"
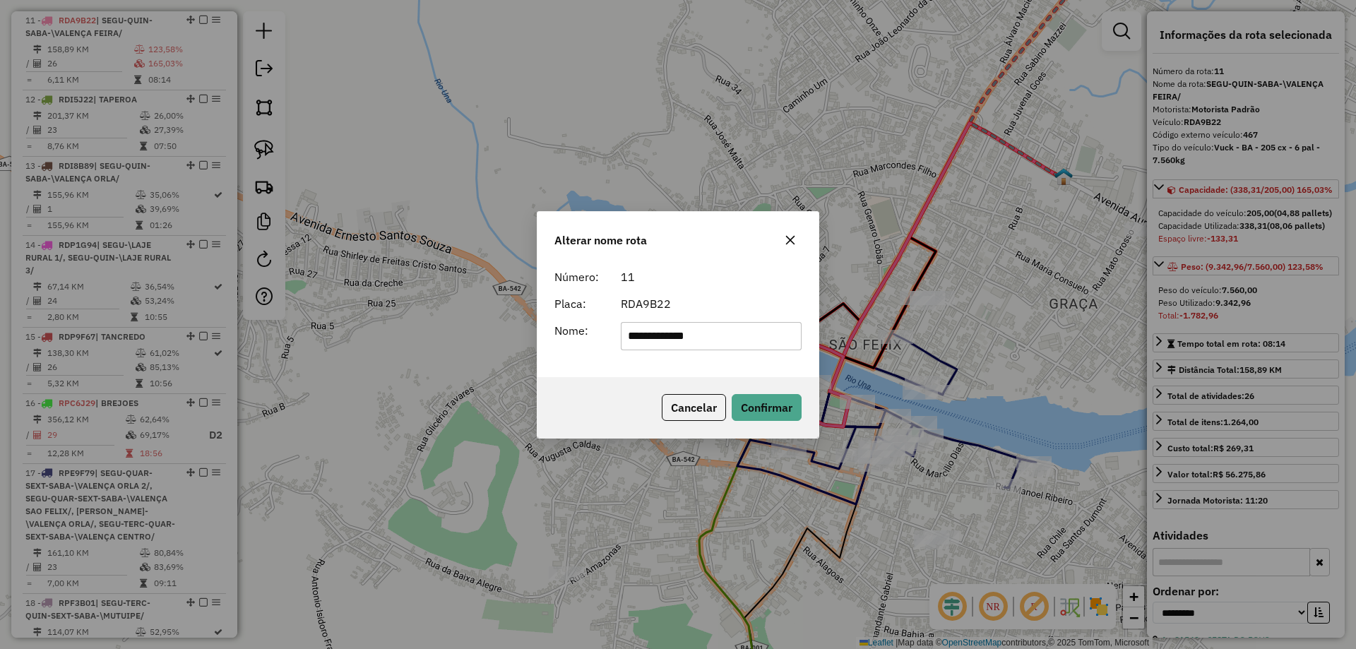
type input "**********"
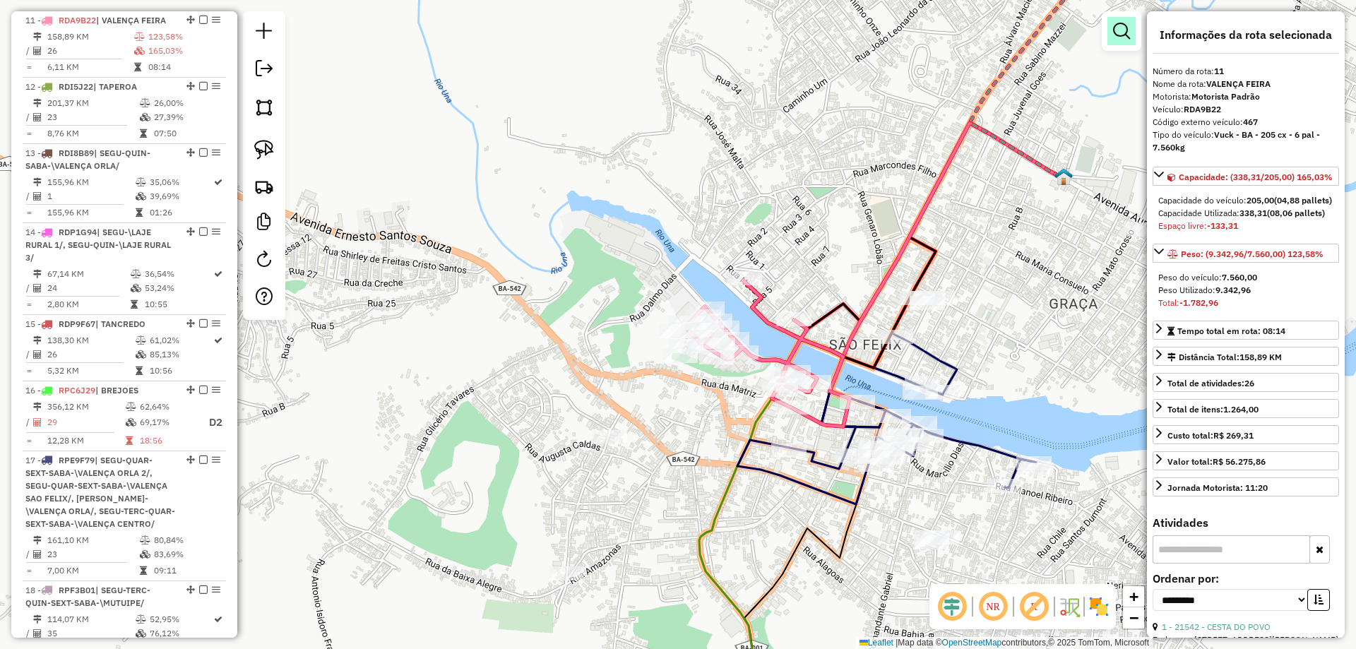
click at [1117, 24] on em at bounding box center [1121, 31] width 17 height 17
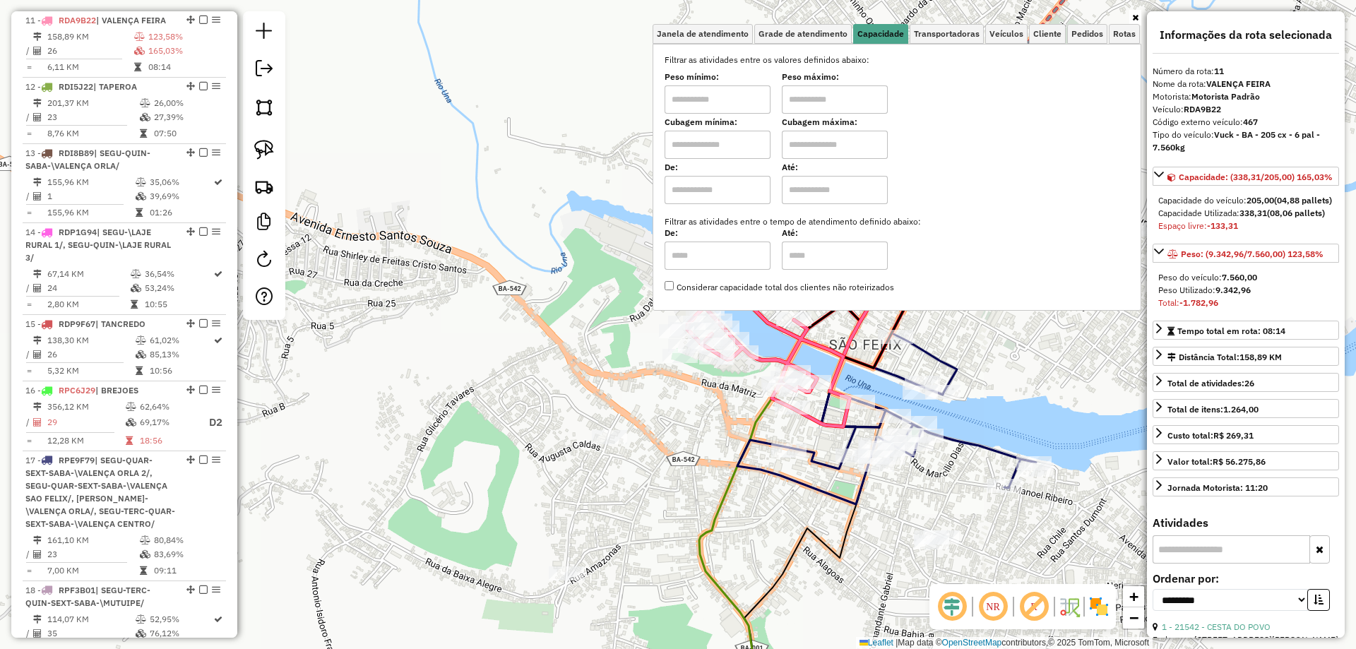
click at [742, 150] on input "text" at bounding box center [718, 145] width 106 height 28
type input "*****"
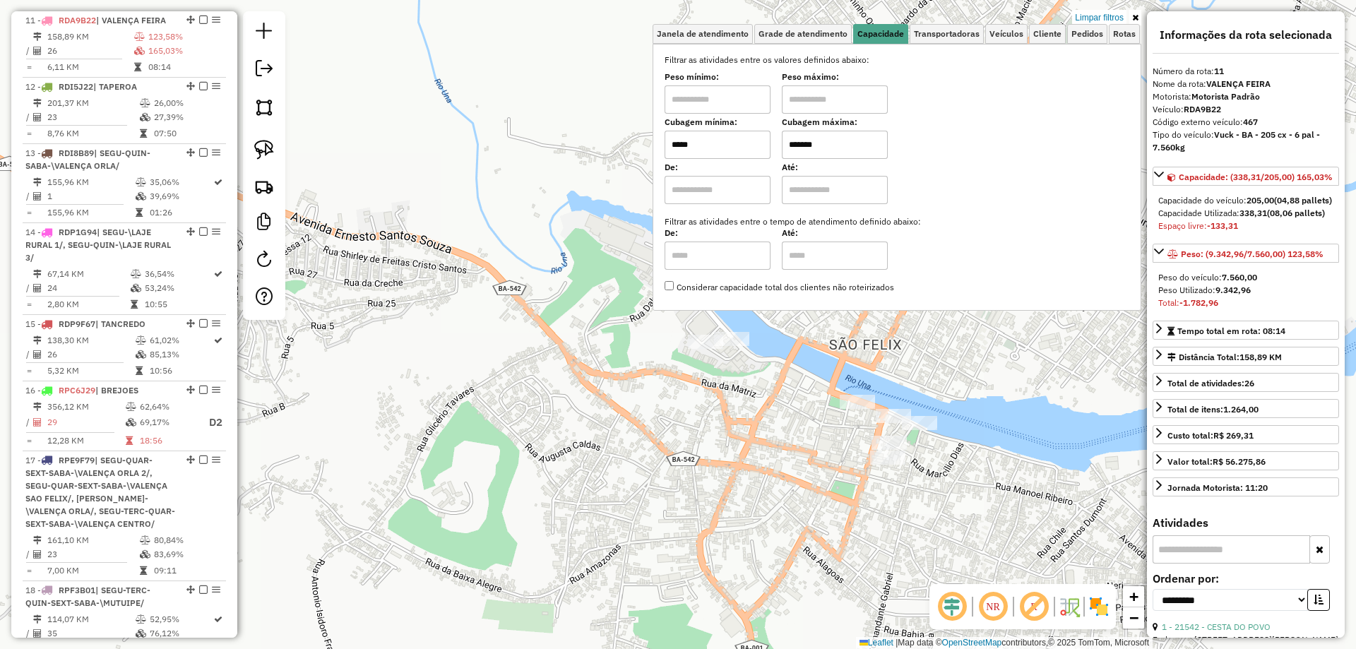
type input "*******"
drag, startPoint x: 742, startPoint y: 321, endPoint x: 787, endPoint y: 376, distance: 71.8
click at [787, 376] on div "Limpar filtros Janela de atendimento Grade de atendimento Capacidade Transporta…" at bounding box center [678, 324] width 1356 height 649
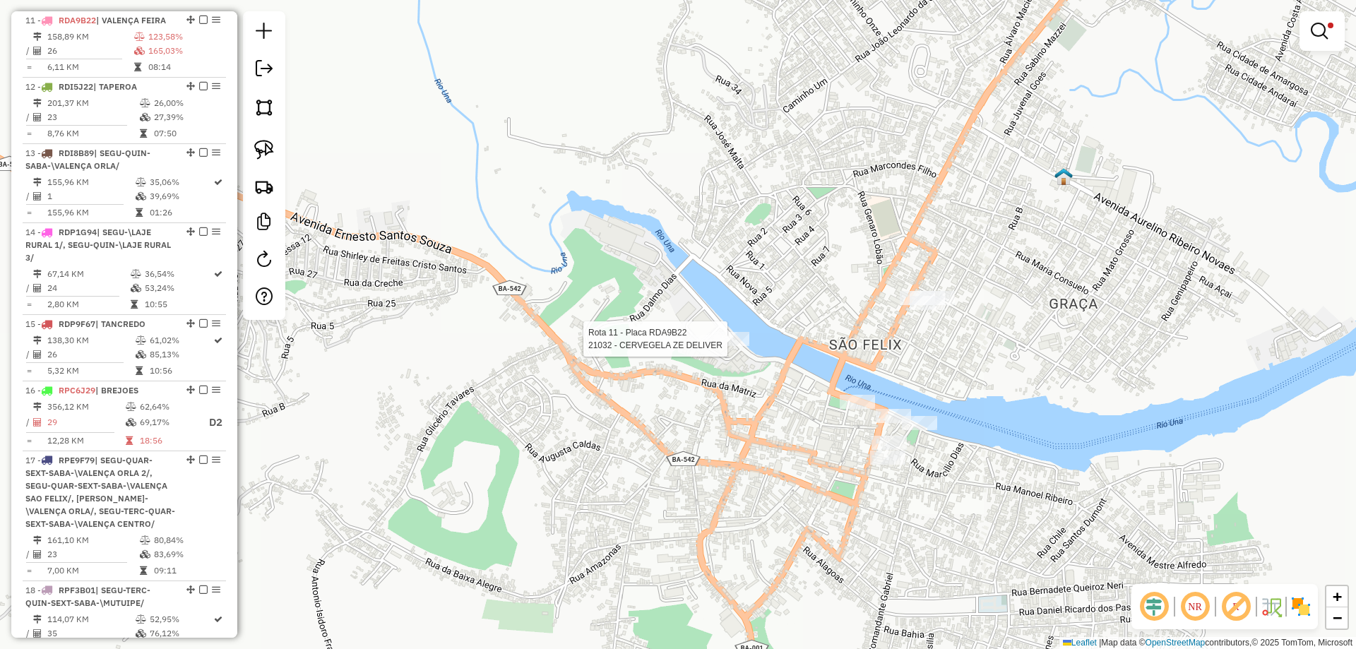
select select "**********"
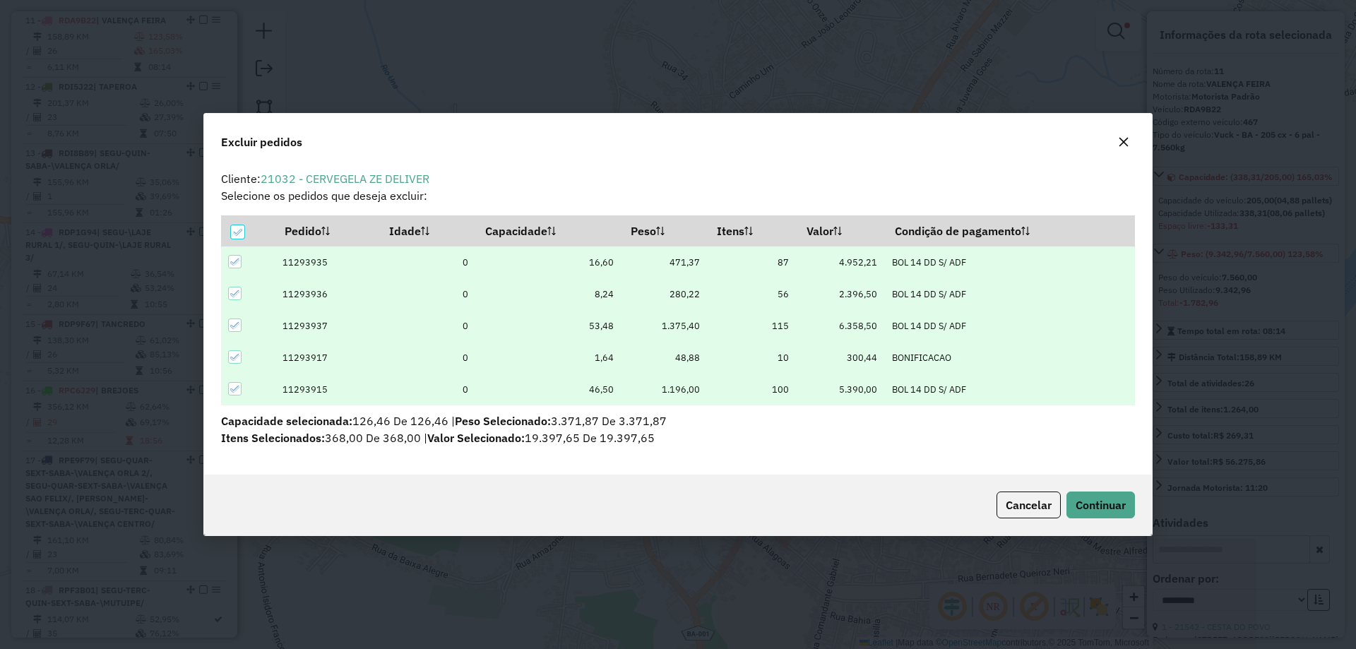
scroll to position [8, 4]
click at [1085, 504] on span "Continuar" at bounding box center [1101, 505] width 50 height 14
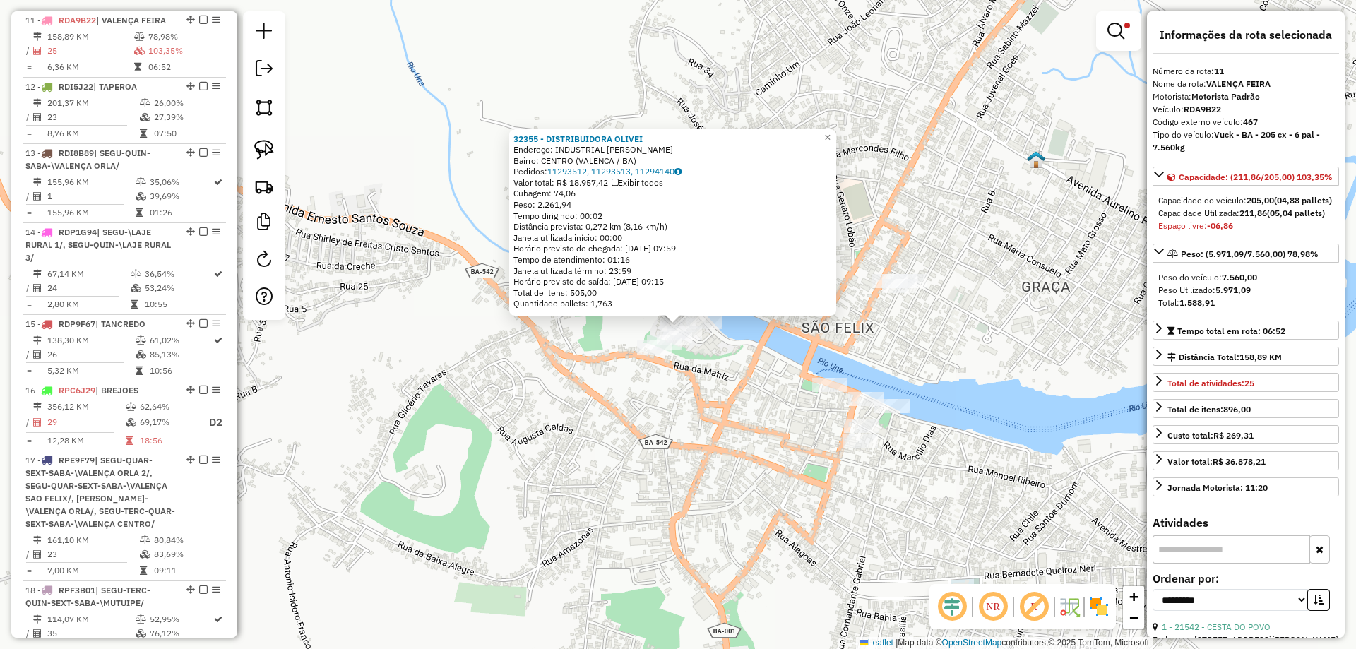
click at [1112, 31] on em at bounding box center [1116, 31] width 17 height 17
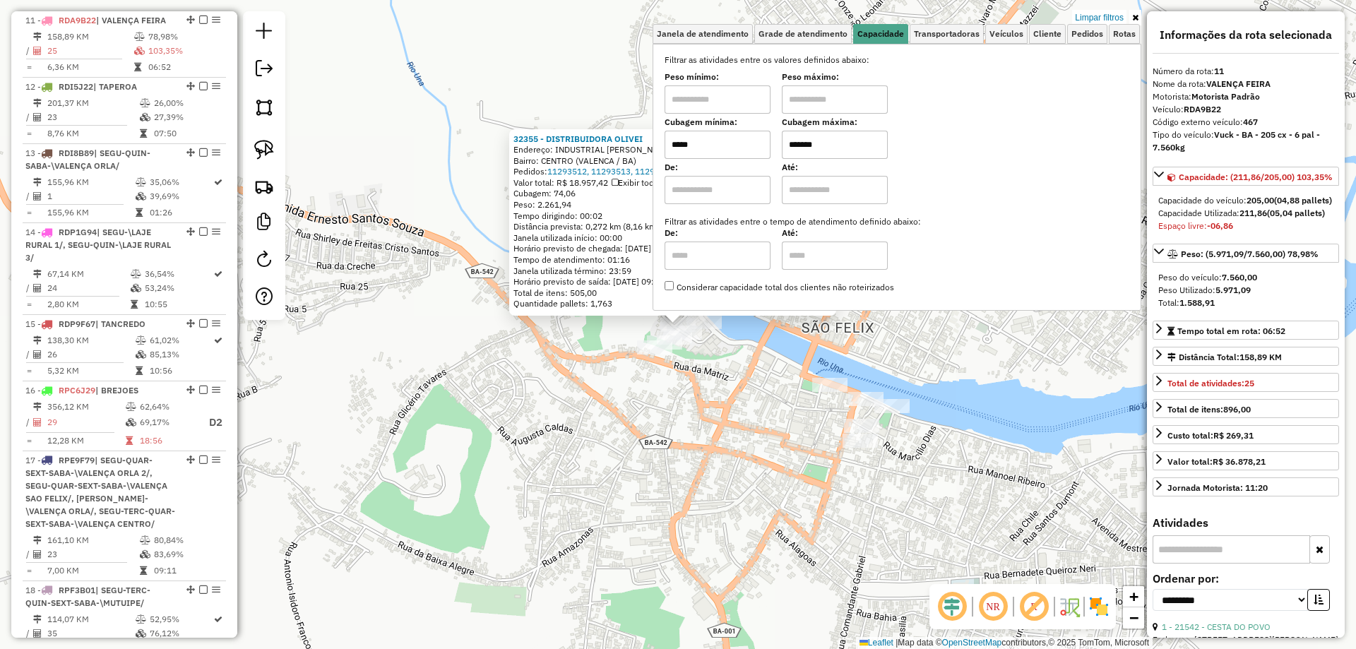
click at [728, 139] on input "*****" at bounding box center [718, 145] width 106 height 28
drag, startPoint x: 716, startPoint y: 398, endPoint x: 699, endPoint y: 352, distance: 48.0
click at [716, 398] on div "32355 - DISTRIBUIDORA OLIVEI Endereço: INDUSTRIAL [PERSON_NAME]: [GEOGRAPHIC_DA…" at bounding box center [678, 324] width 1356 height 649
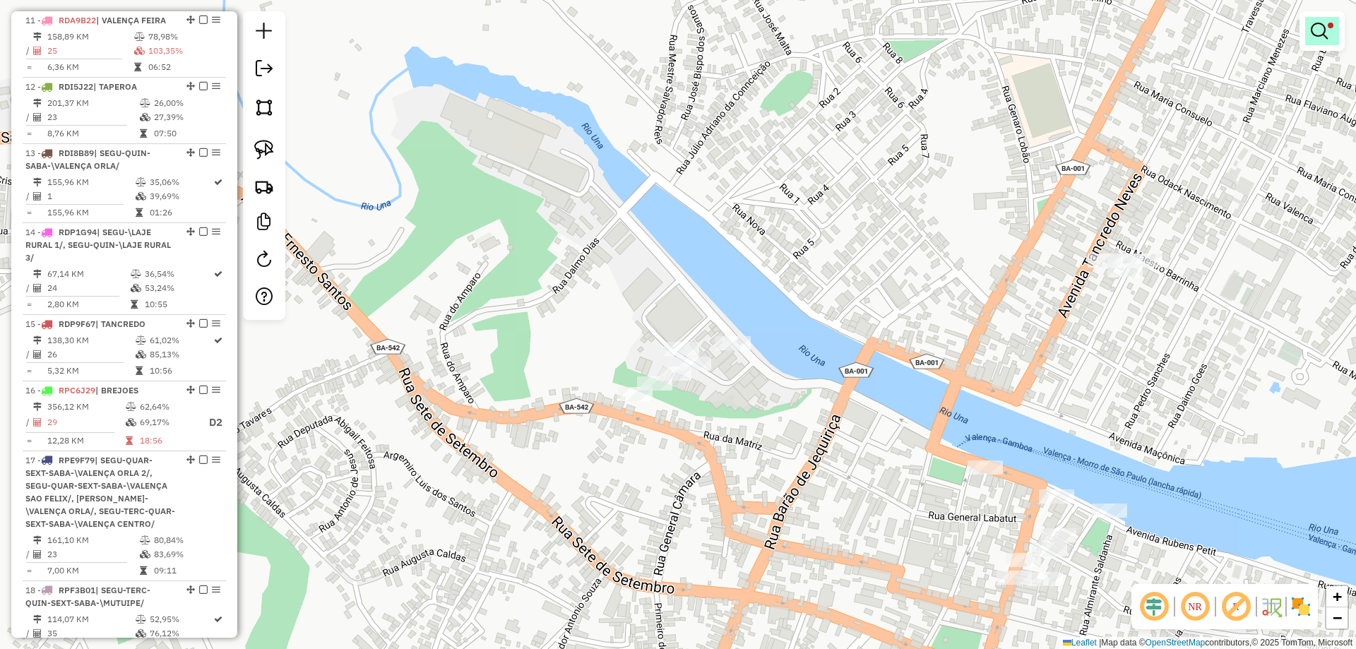
click at [1323, 33] on em at bounding box center [1319, 31] width 17 height 17
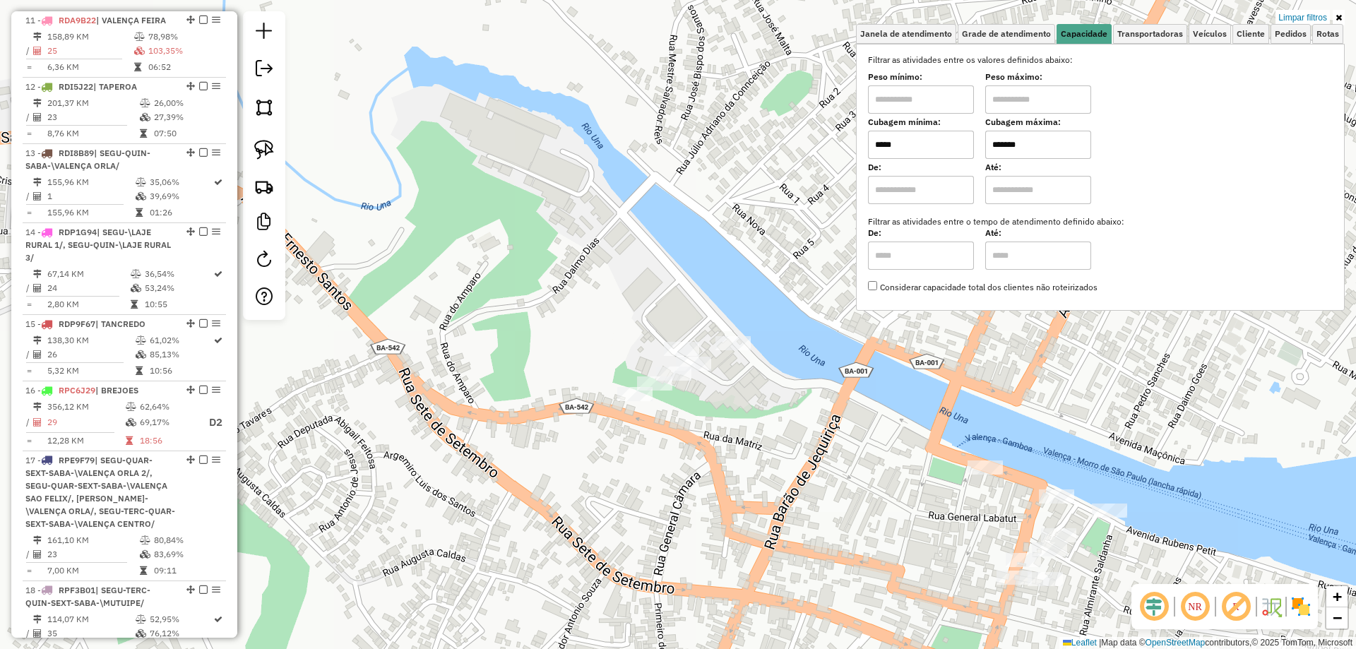
click at [944, 150] on input "*****" at bounding box center [921, 145] width 106 height 28
type input "*****"
select select "**********"
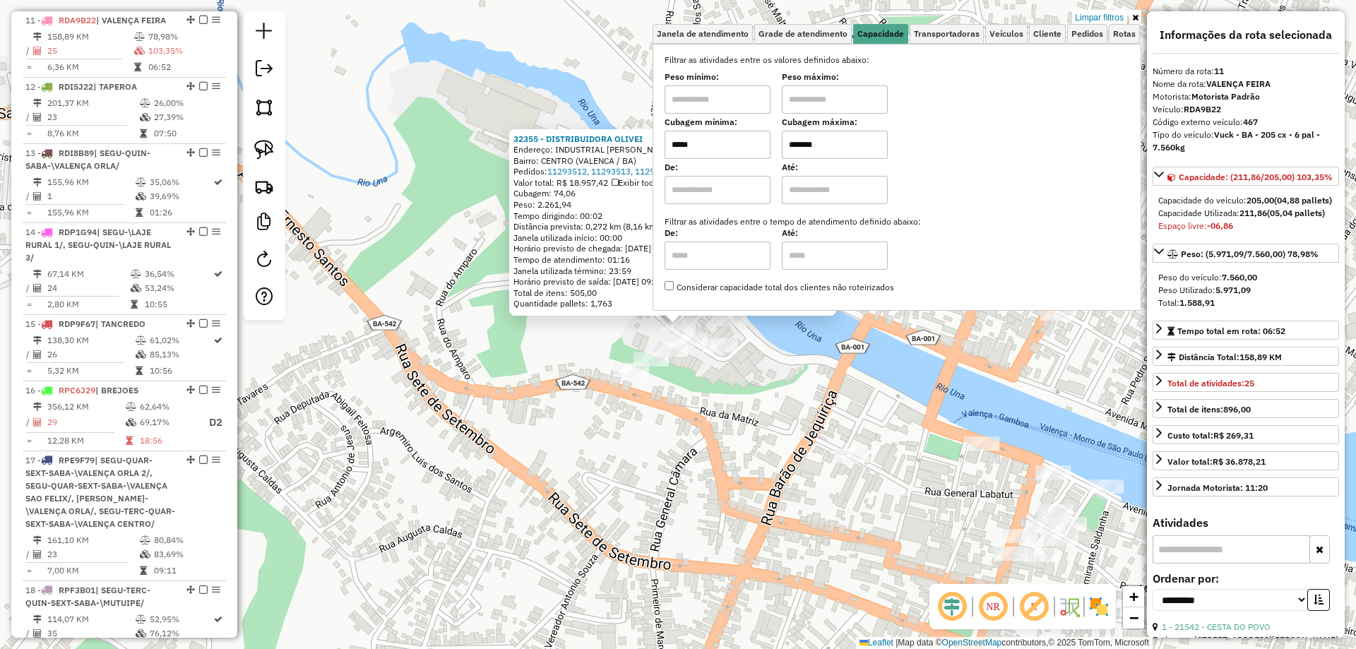
click at [711, 333] on div "32355 - DISTRIBUIDORA OLIVEI Endereço: INDUSTRIAL MARIA ALMEIDA SN Bairro: CENT…" at bounding box center [678, 324] width 1356 height 649
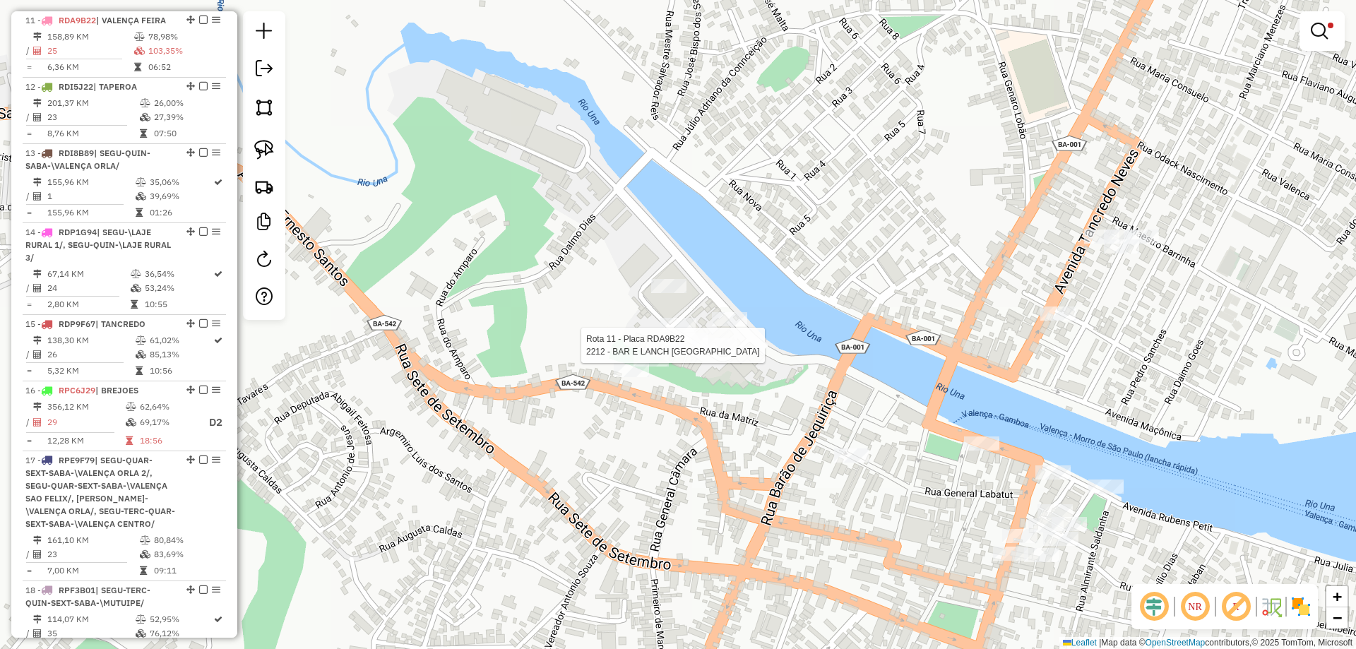
select select "**********"
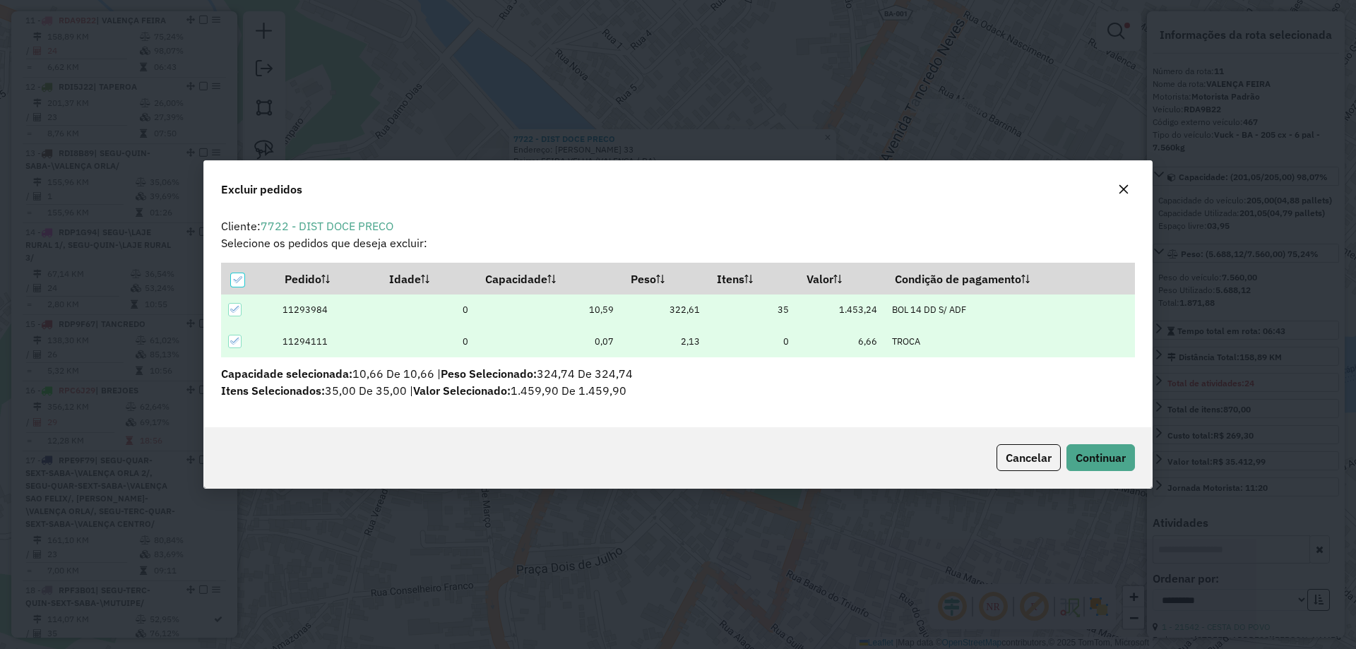
scroll to position [0, 0]
click at [1126, 449] on button "Continuar" at bounding box center [1101, 457] width 69 height 27
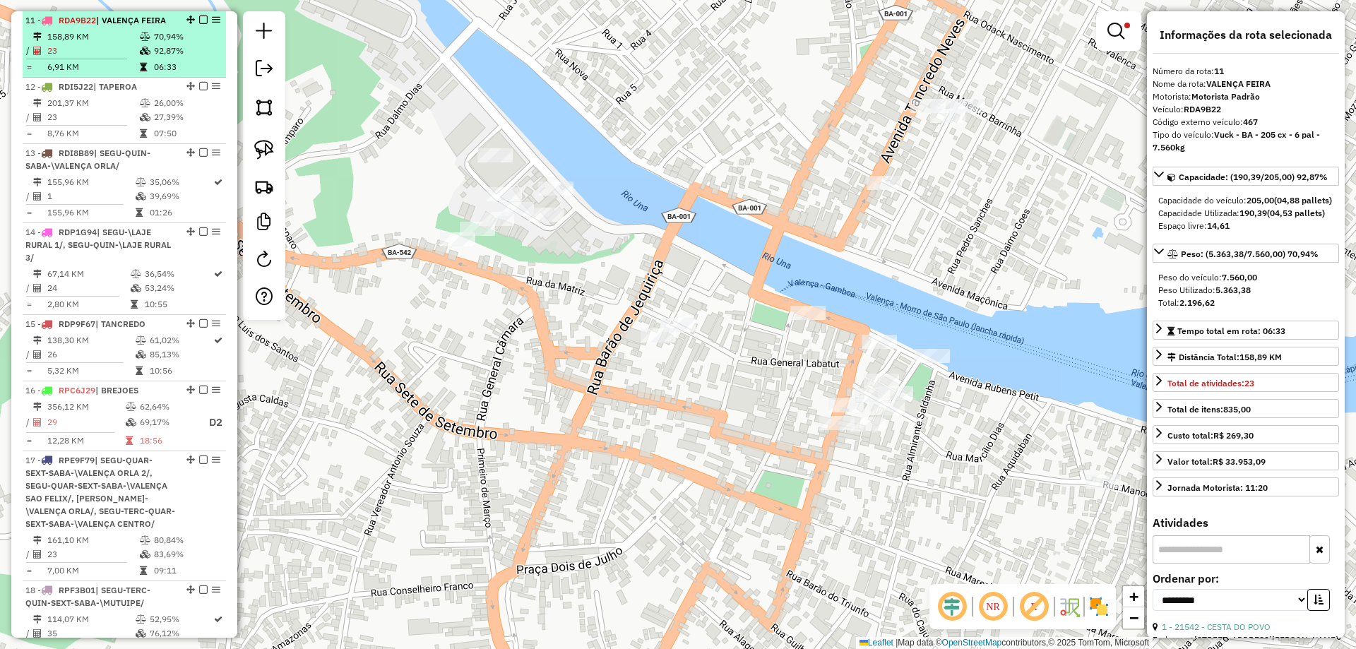
click at [199, 22] on em at bounding box center [203, 20] width 8 height 8
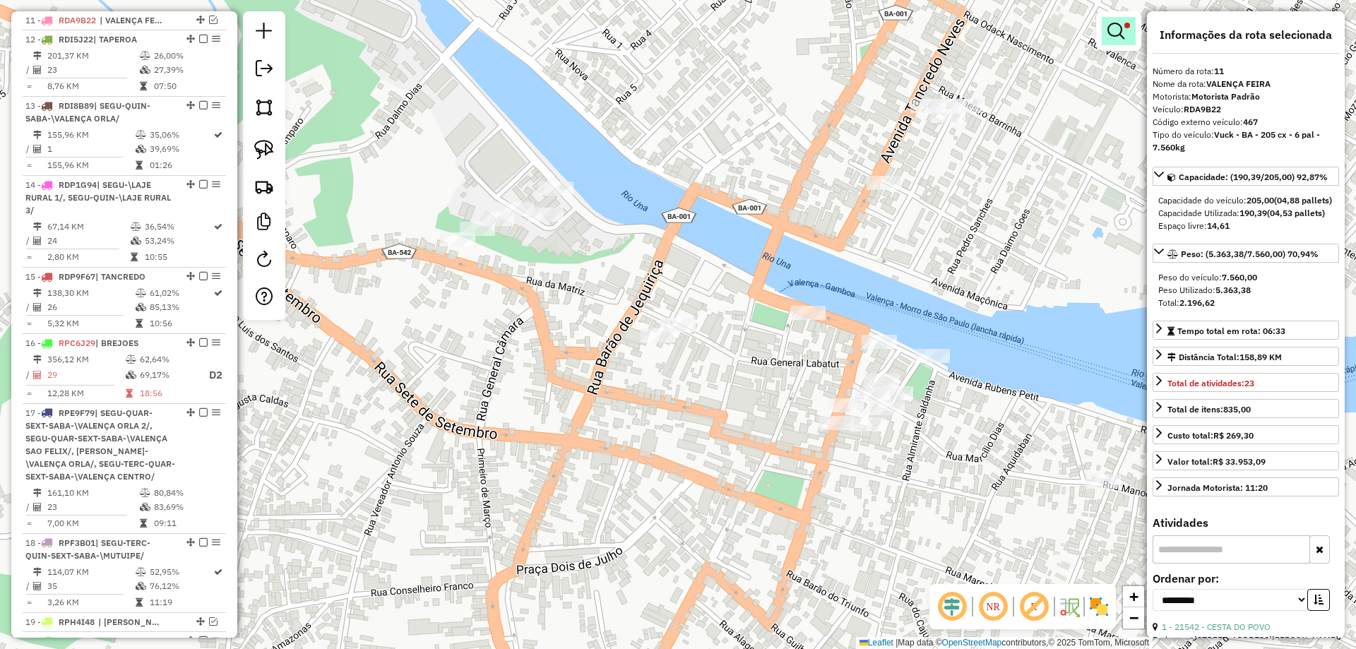
click at [1129, 30] on link at bounding box center [1119, 31] width 34 height 28
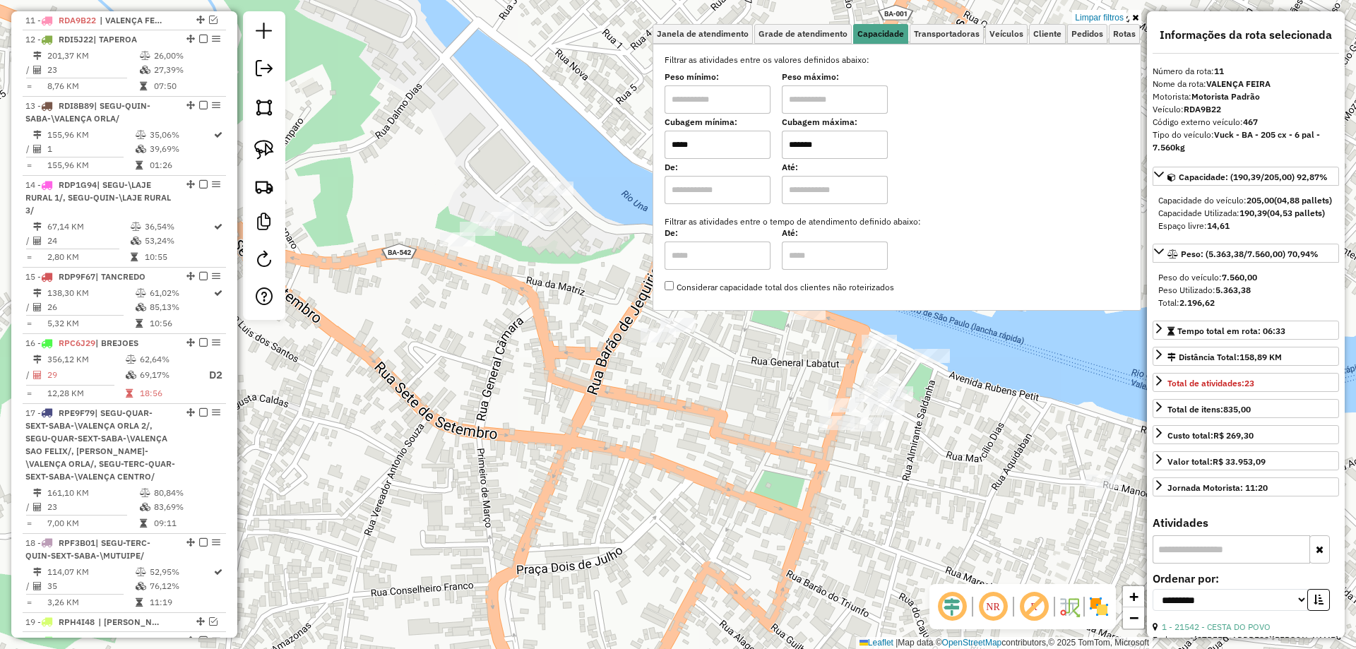
click at [1107, 15] on link "Limpar filtros" at bounding box center [1099, 18] width 54 height 16
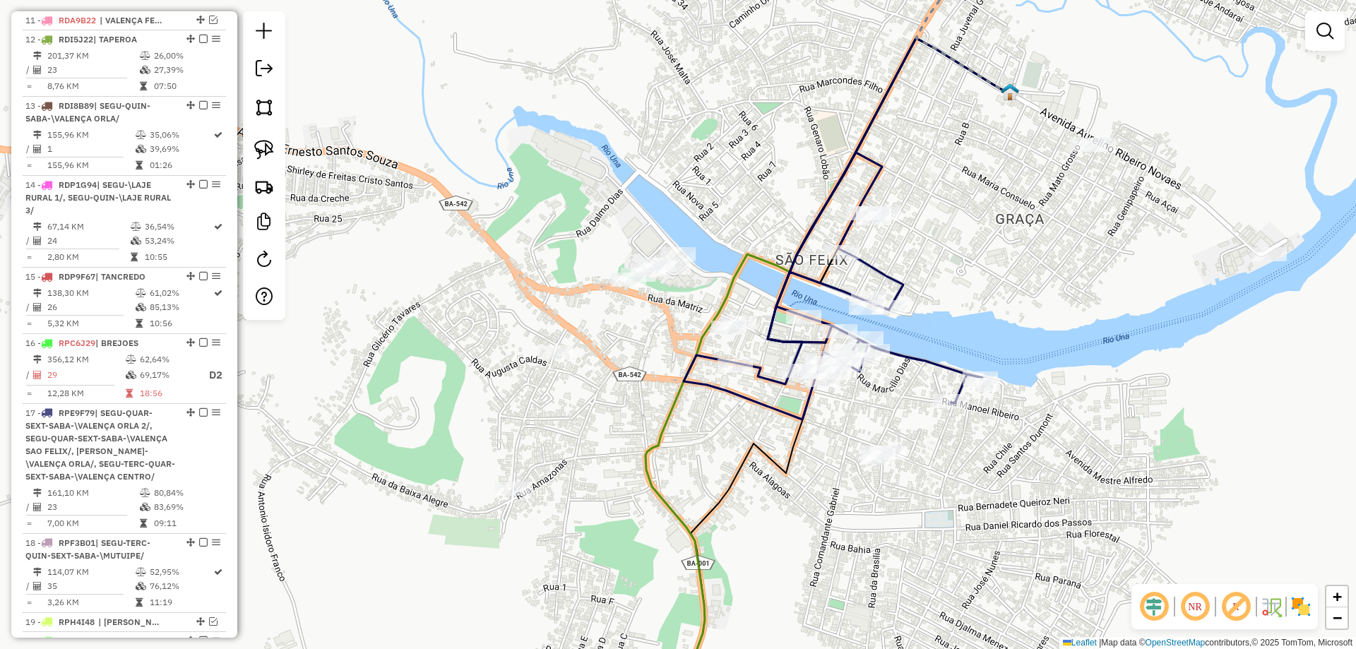
click at [907, 345] on div "Janela de atendimento Grade de atendimento Capacidade Transportadoras Veículos …" at bounding box center [678, 324] width 1356 height 649
click at [906, 352] on icon at bounding box center [833, 286] width 299 height 267
select select "**********"
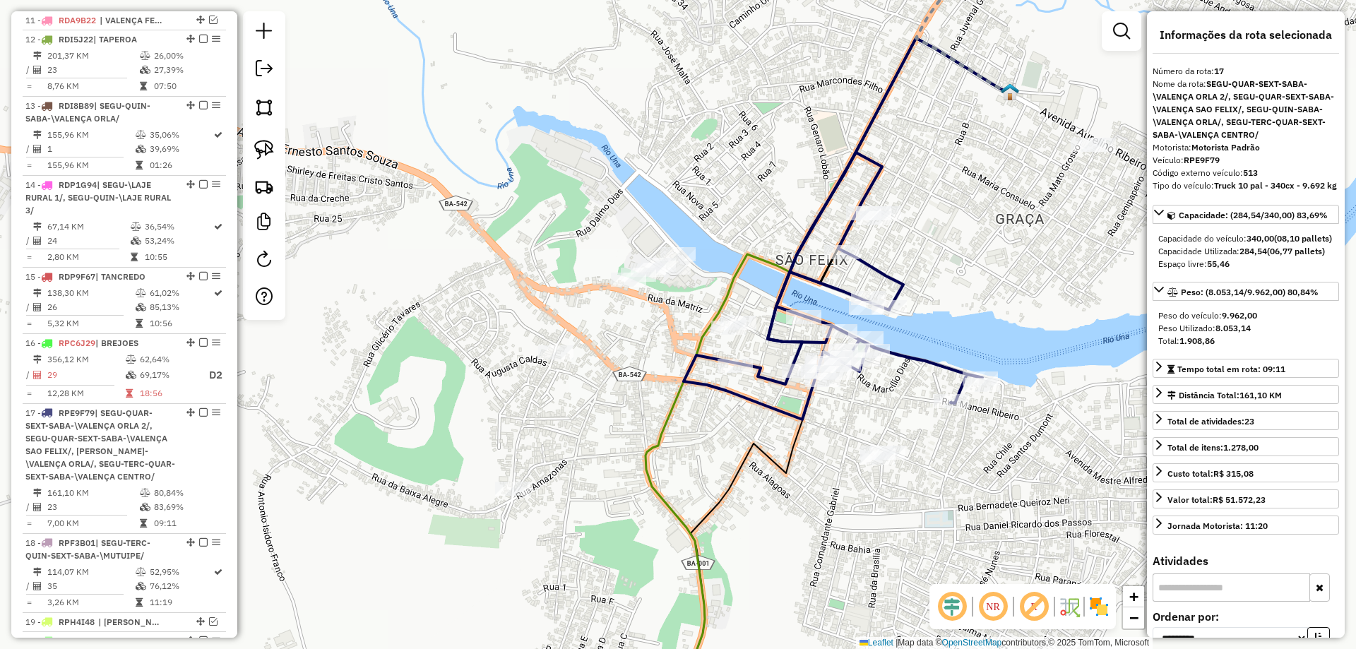
scroll to position [1812, 0]
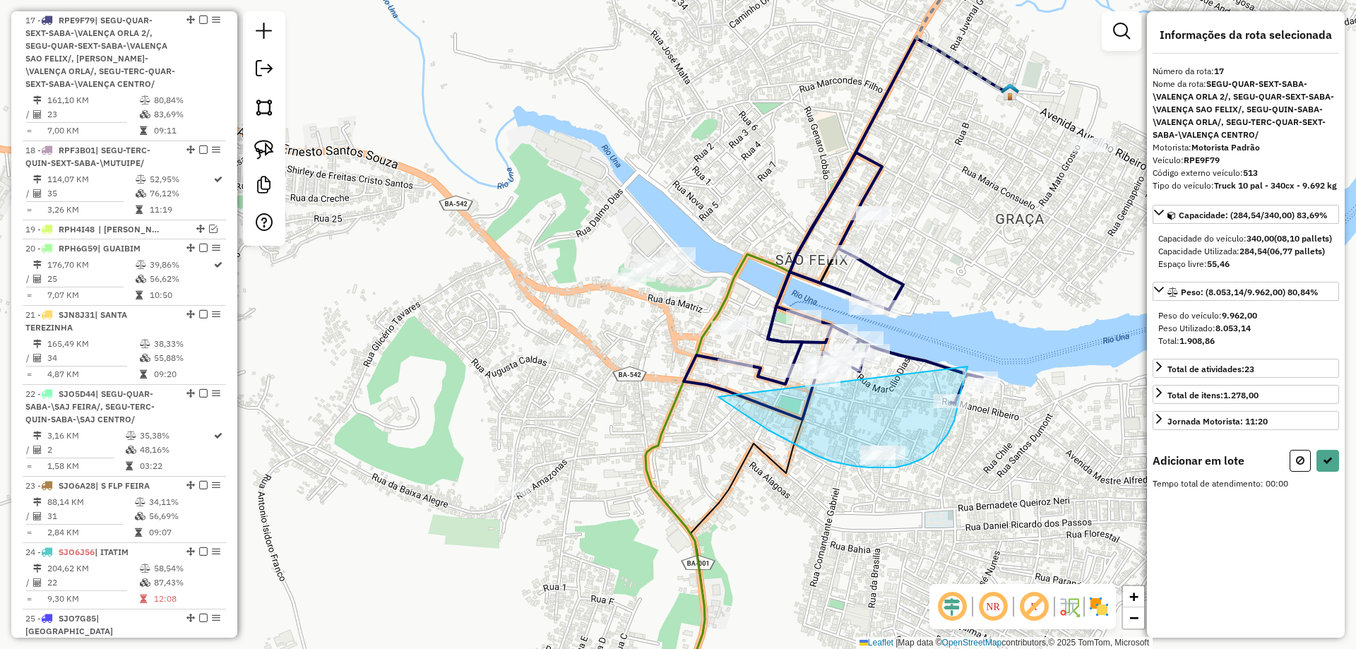
drag, startPoint x: 718, startPoint y: 397, endPoint x: 968, endPoint y: 365, distance: 252.1
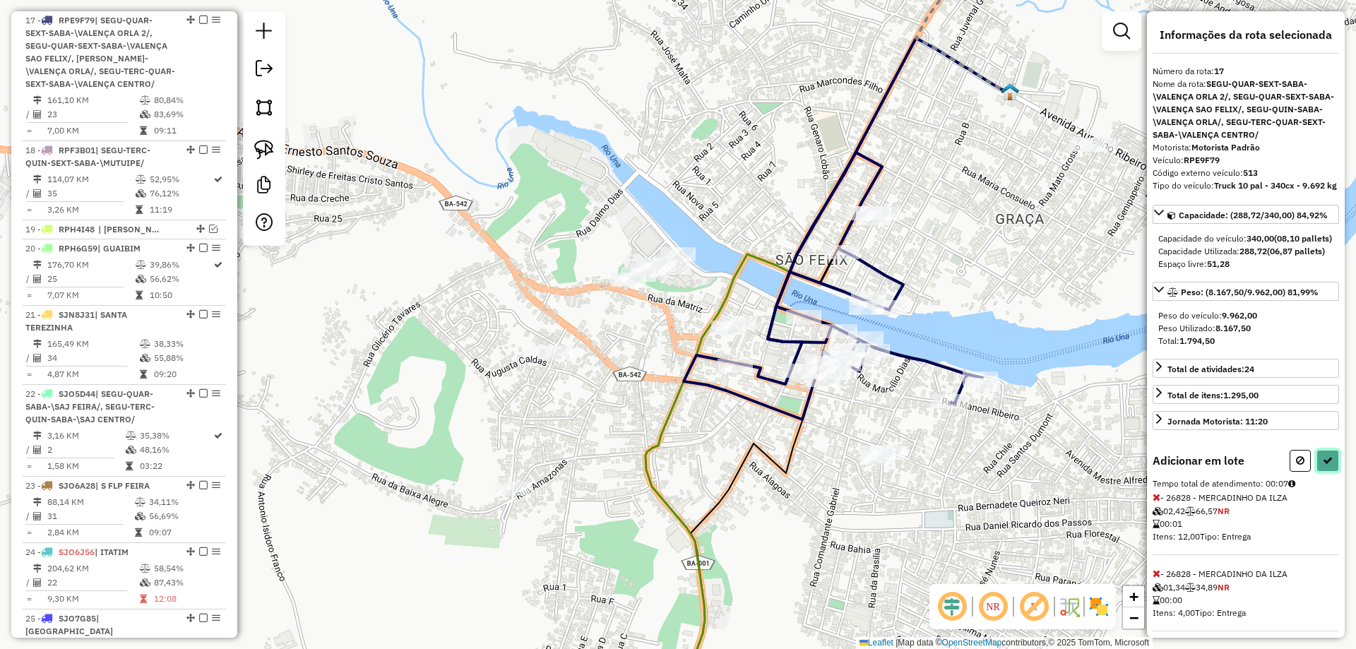
click at [1323, 465] on icon at bounding box center [1328, 461] width 10 height 10
select select "**********"
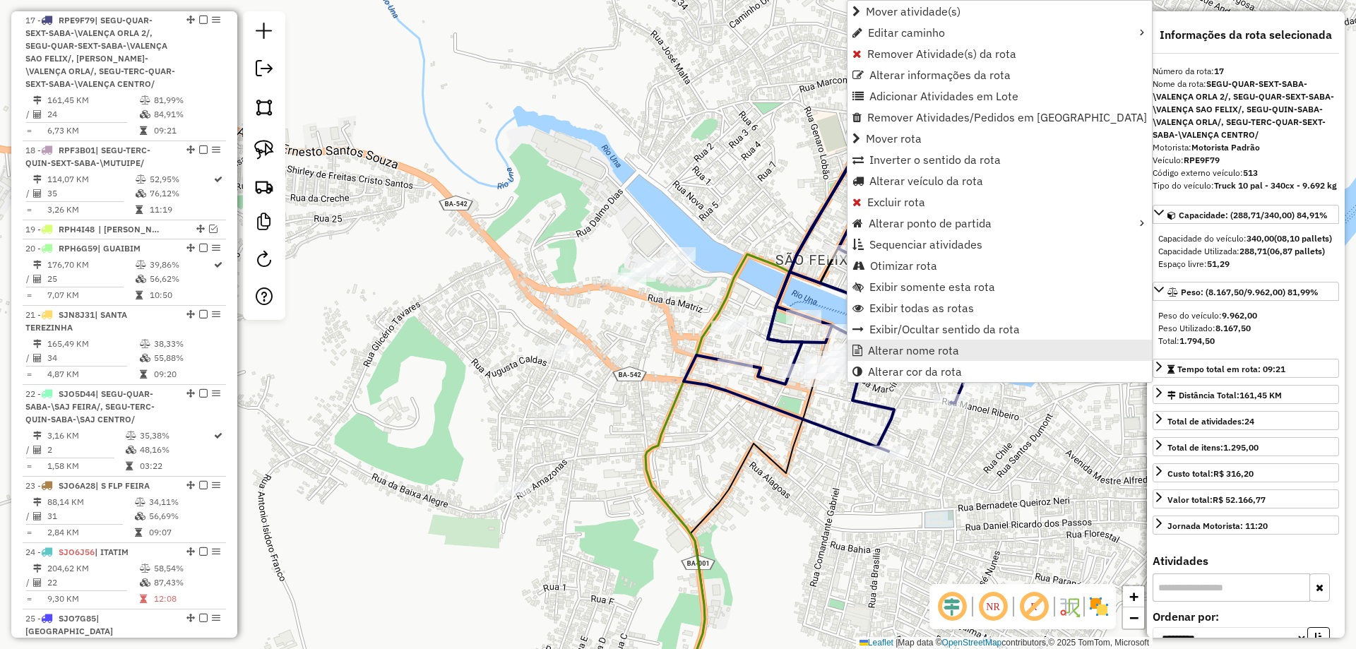
drag, startPoint x: 869, startPoint y: 338, endPoint x: 872, endPoint y: 350, distance: 12.3
click at [872, 350] on ul "Mover atividade(s) Editar caminho Remover Atividade(s) da rota Alterar informaç…" at bounding box center [1000, 191] width 304 height 381
click at [872, 350] on span "Alterar nome rota" at bounding box center [913, 350] width 91 height 11
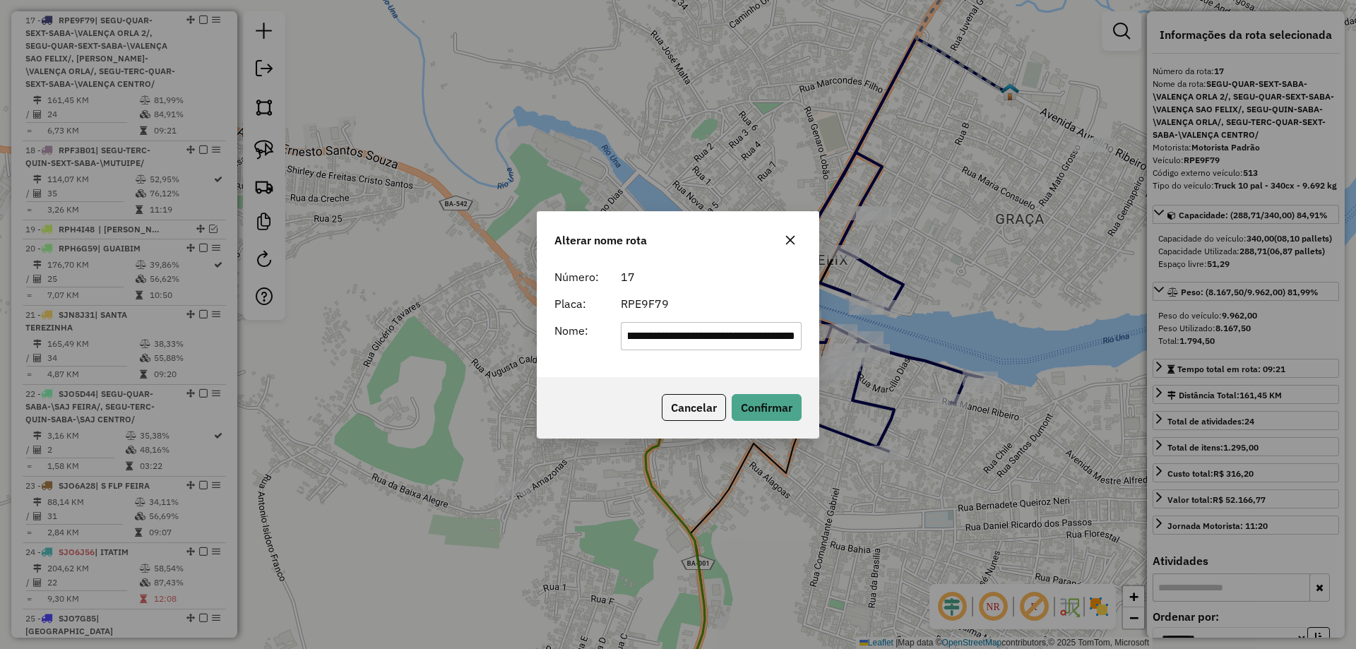
scroll to position [0, 0]
type input "**********"
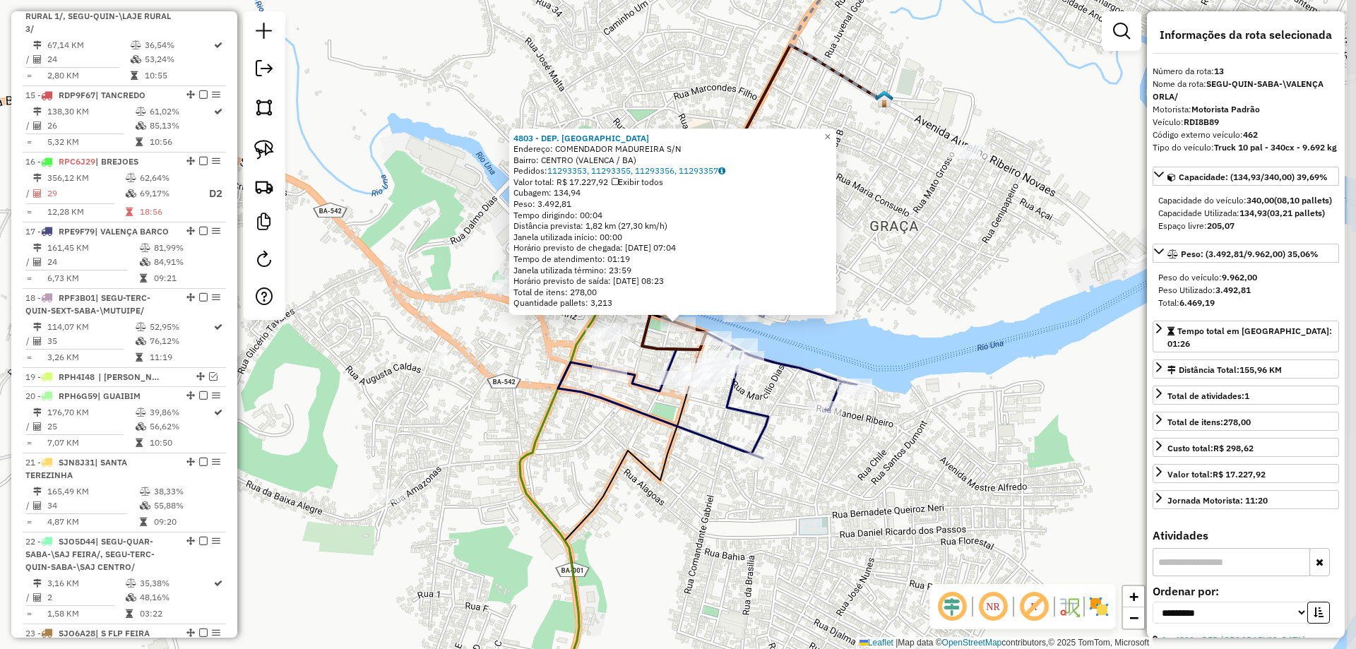
scroll to position [1504, 0]
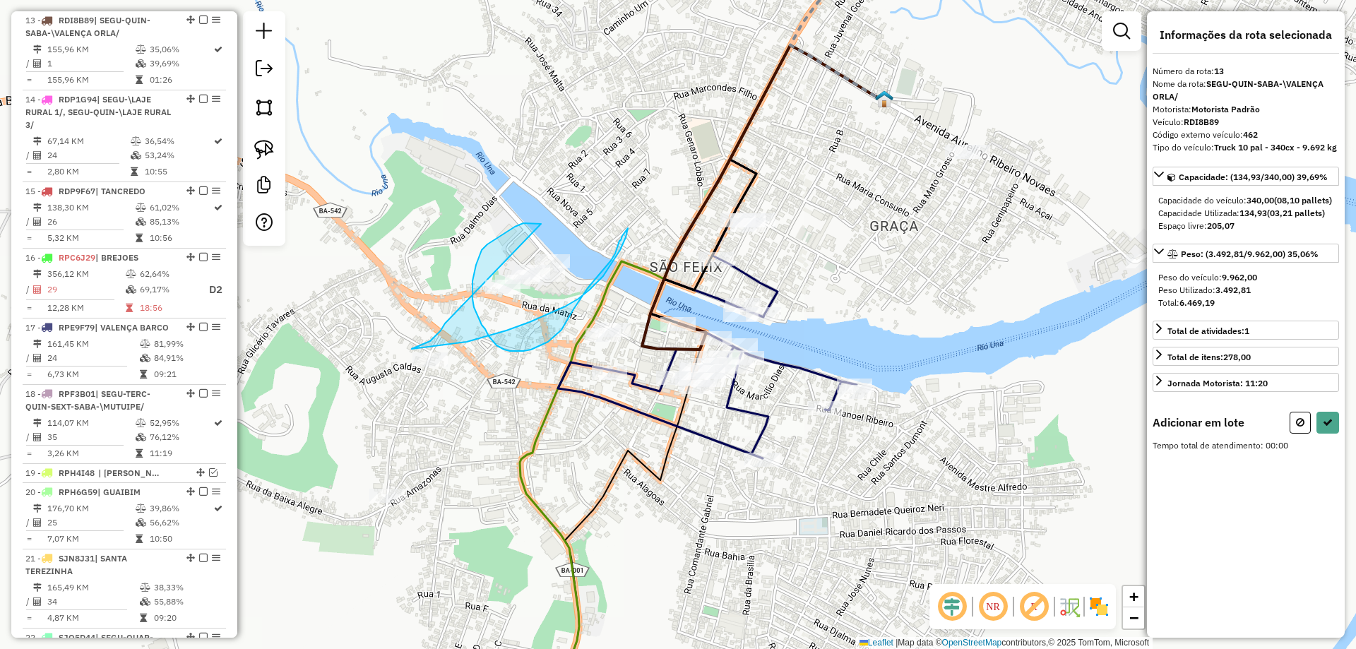
drag, startPoint x: 541, startPoint y: 224, endPoint x: 441, endPoint y: 295, distance: 122.1
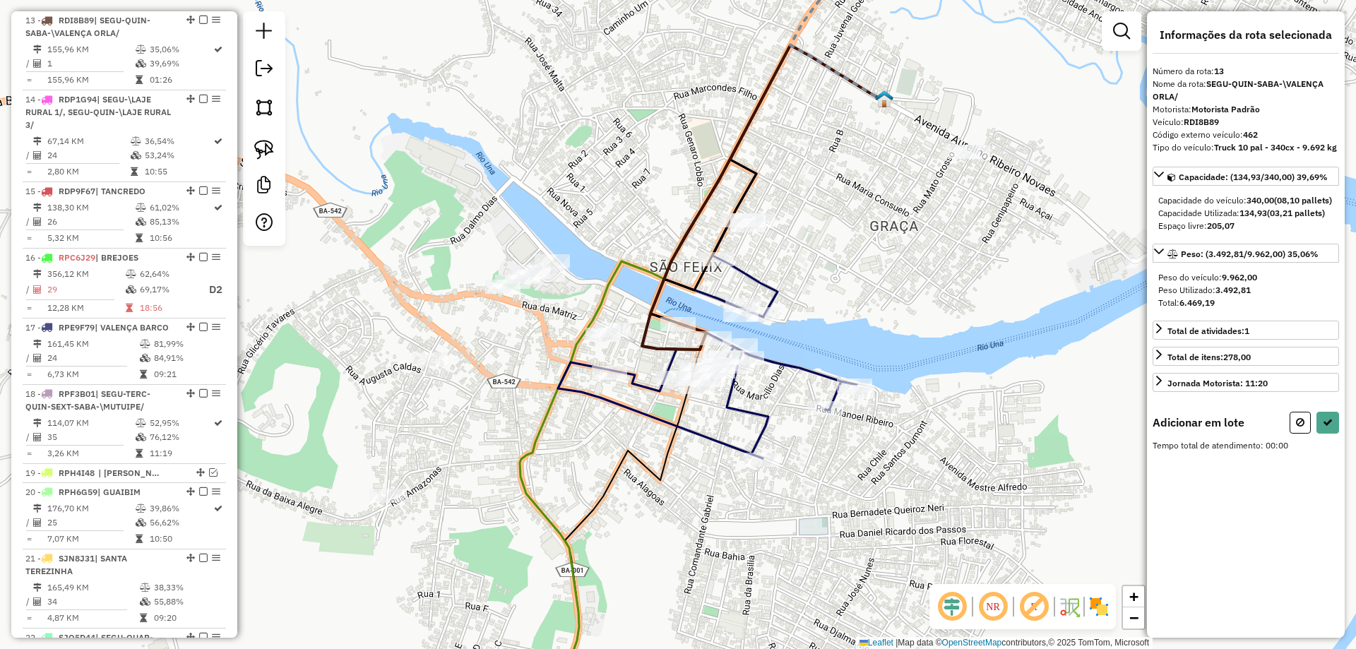
select select "**********"
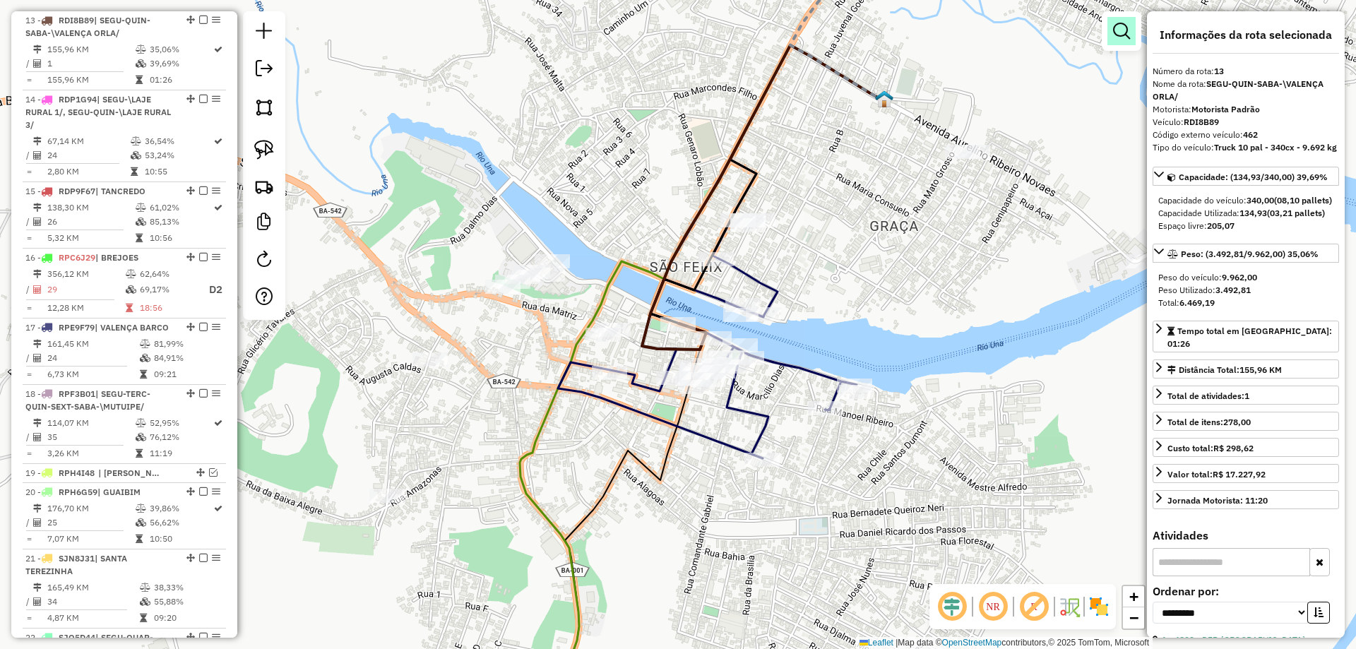
click at [1124, 23] on em at bounding box center [1121, 31] width 17 height 17
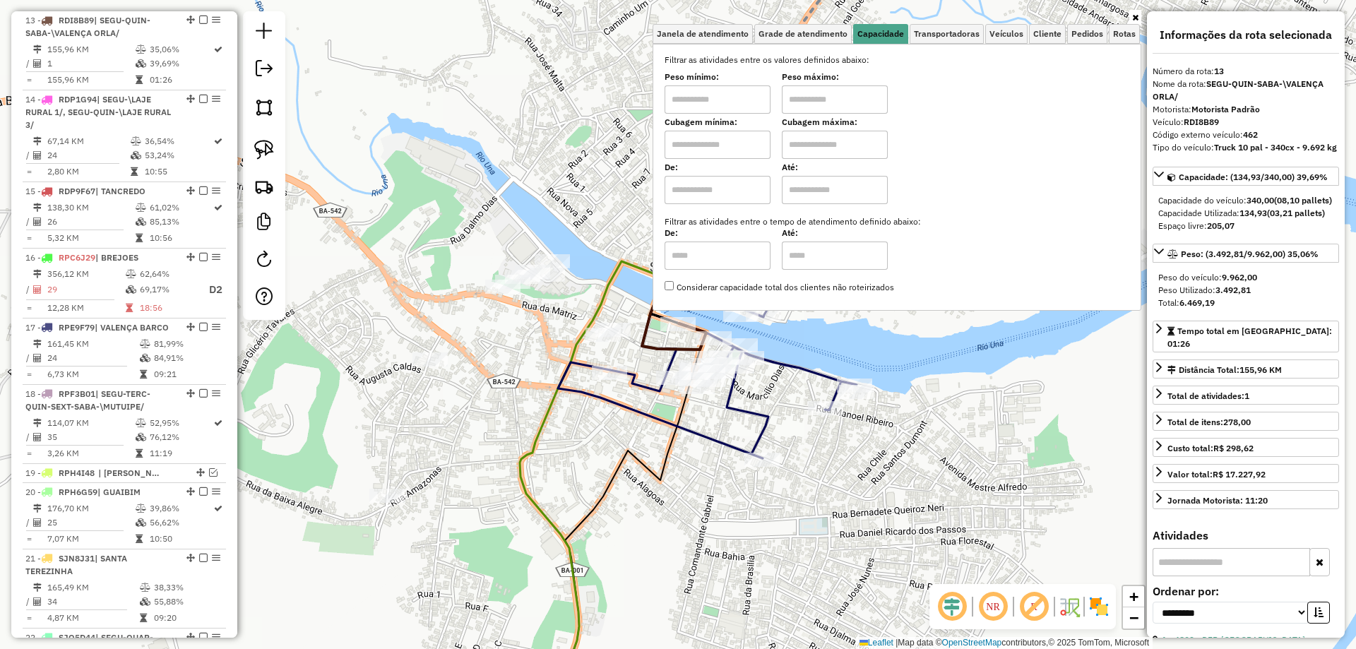
click at [737, 149] on input "text" at bounding box center [718, 145] width 106 height 28
type input "*****"
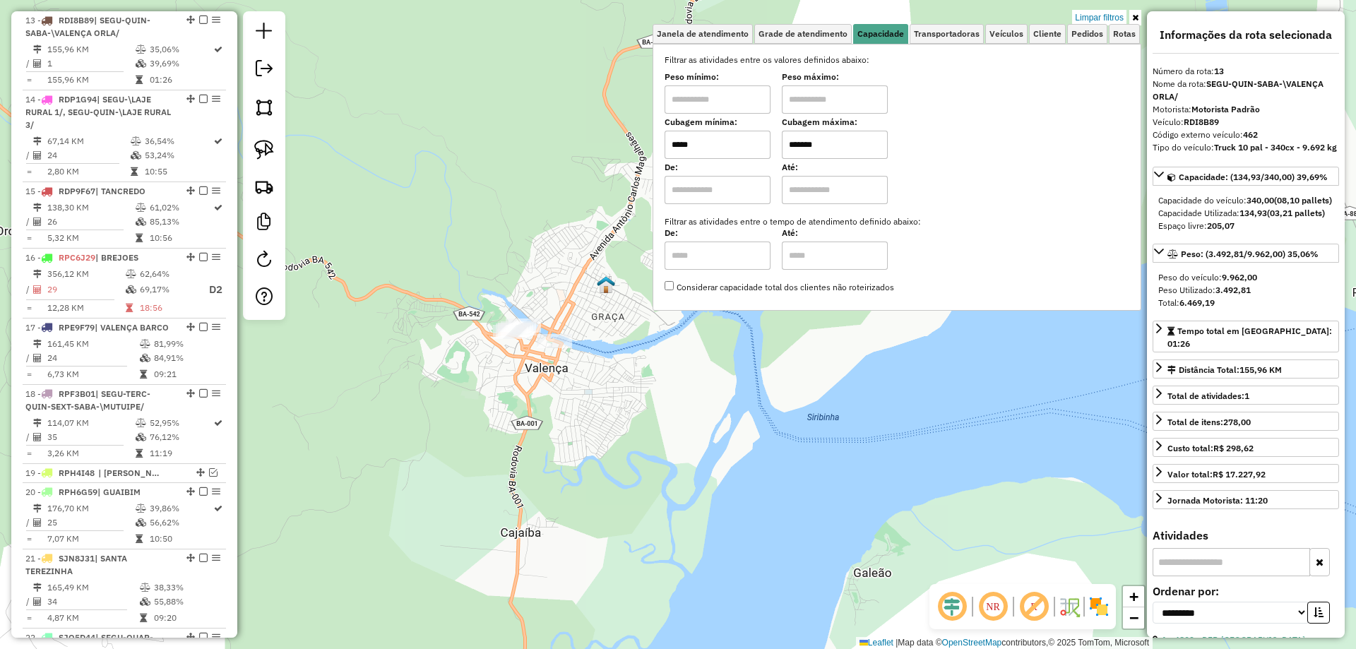
type input "*******"
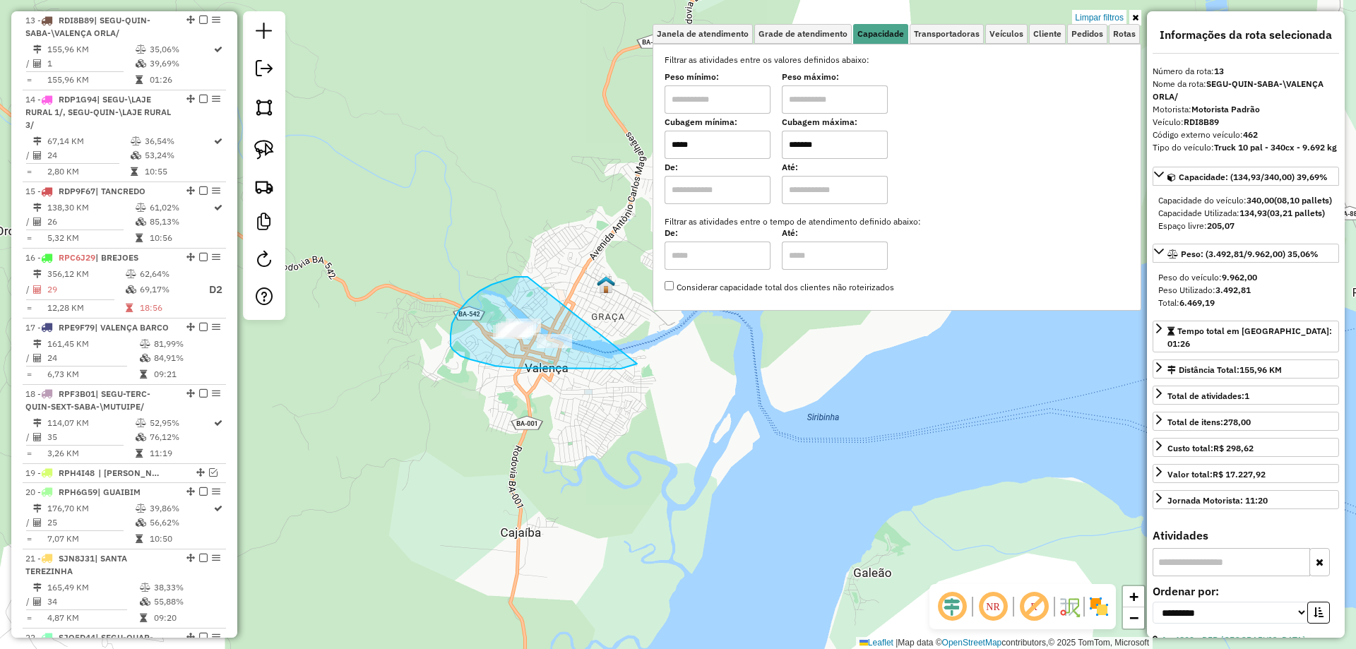
drag, startPoint x: 504, startPoint y: 280, endPoint x: 641, endPoint y: 361, distance: 158.7
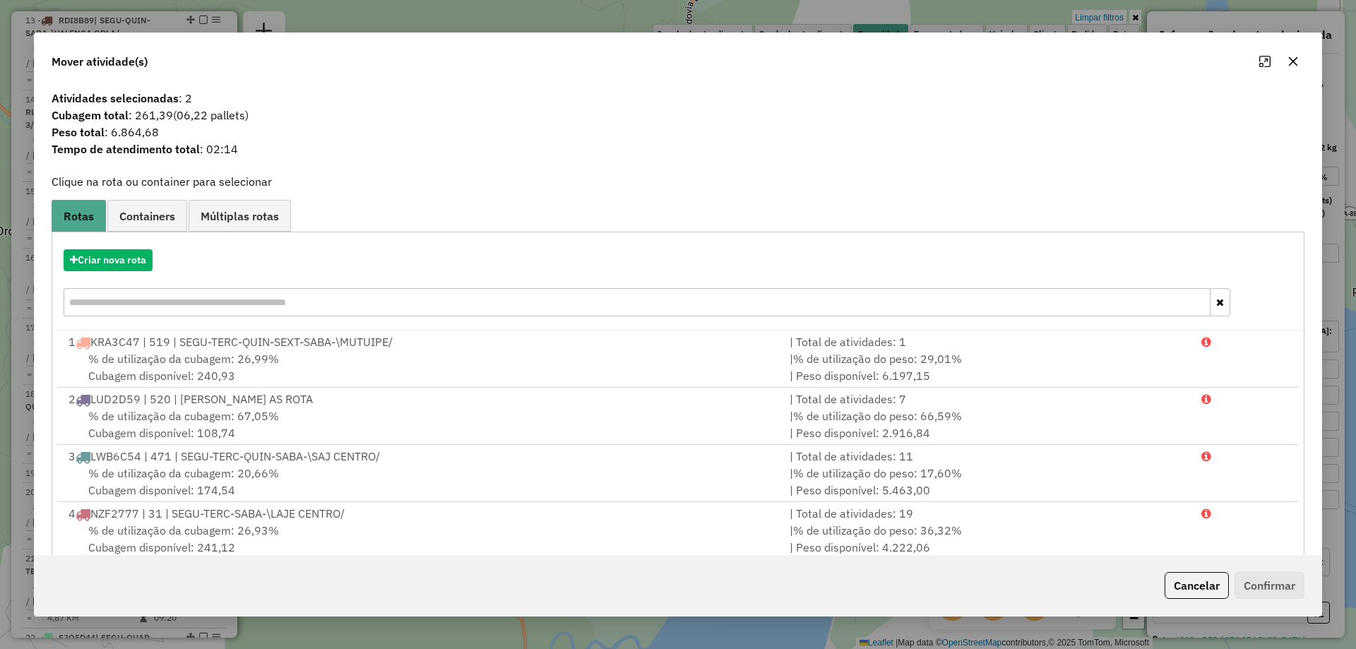
click at [126, 271] on hb-app "Aguarde... Pop-up bloqueado! Seu navegador bloqueou automáticamente a abertura …" at bounding box center [678, 324] width 1356 height 649
click at [126, 271] on button "Criar nova rota" at bounding box center [108, 260] width 89 height 22
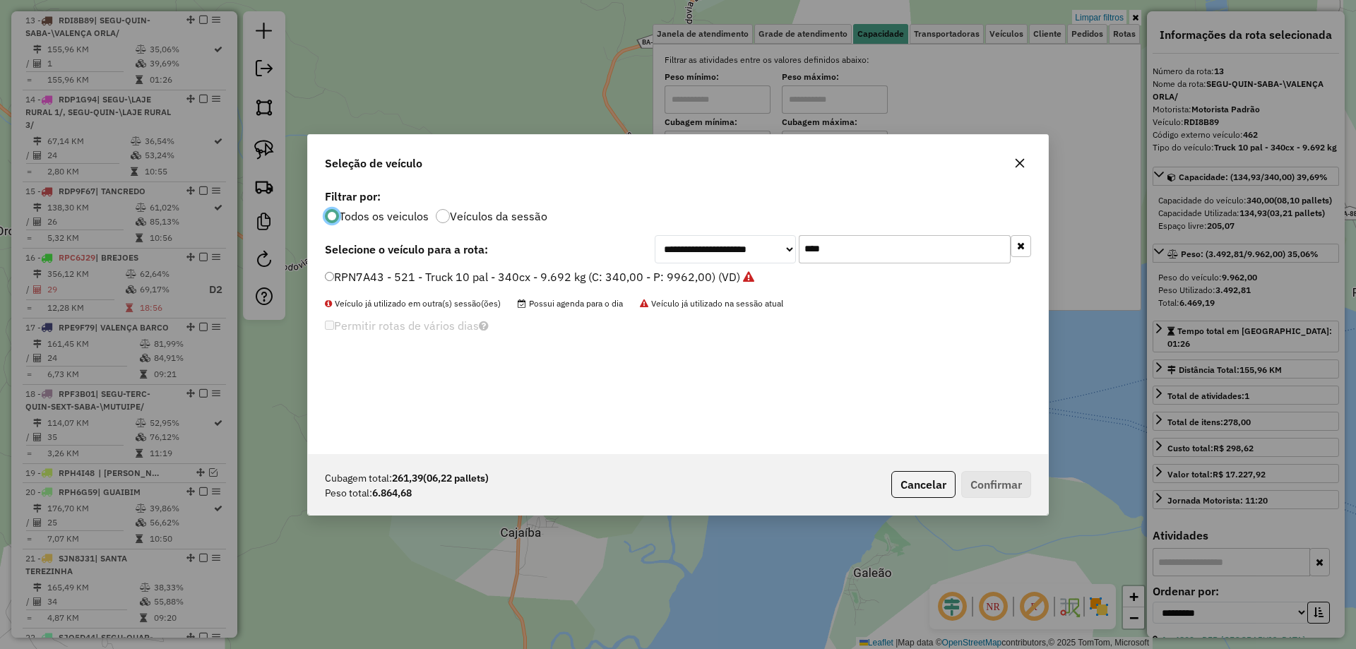
scroll to position [8, 4]
click at [433, 274] on label "RPN7A43 - 521 - Truck 10 pal - 340cx - 9.692 kg (C: 340,00 - P: 9962,00) (VD)" at bounding box center [539, 276] width 429 height 17
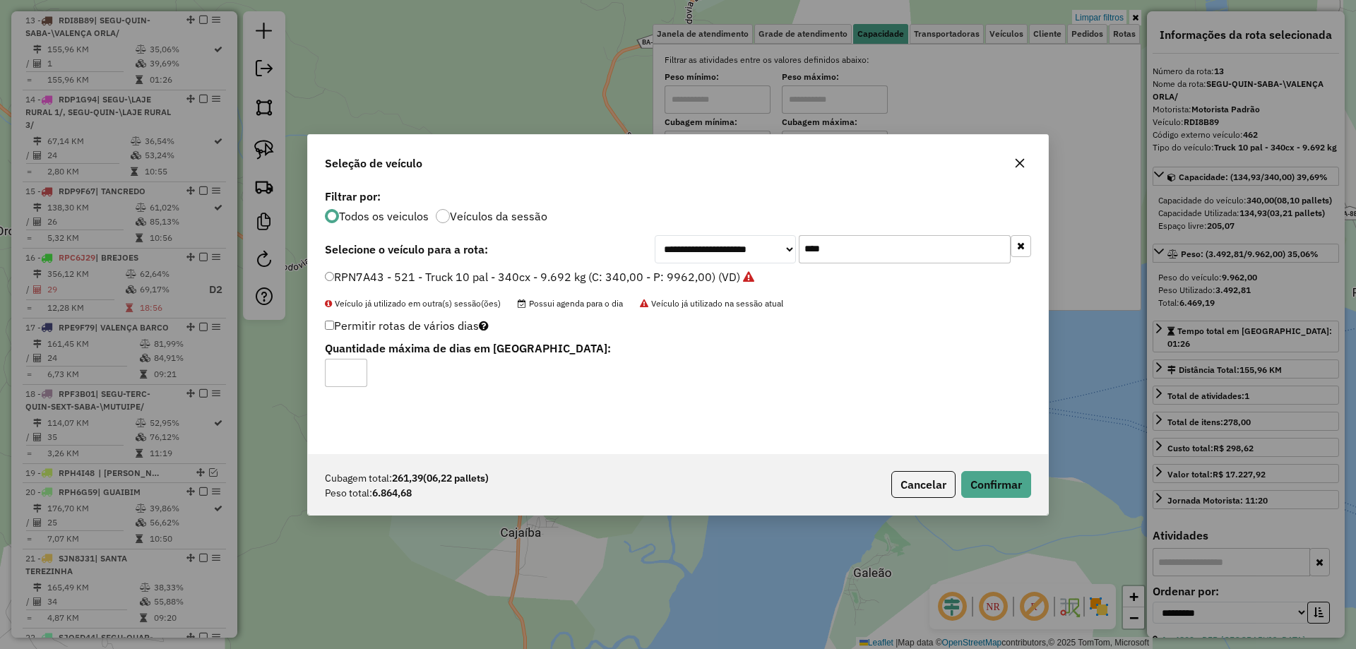
drag, startPoint x: 839, startPoint y: 253, endPoint x: 519, endPoint y: 246, distance: 320.0
click at [650, 249] on div "**********" at bounding box center [678, 249] width 706 height 28
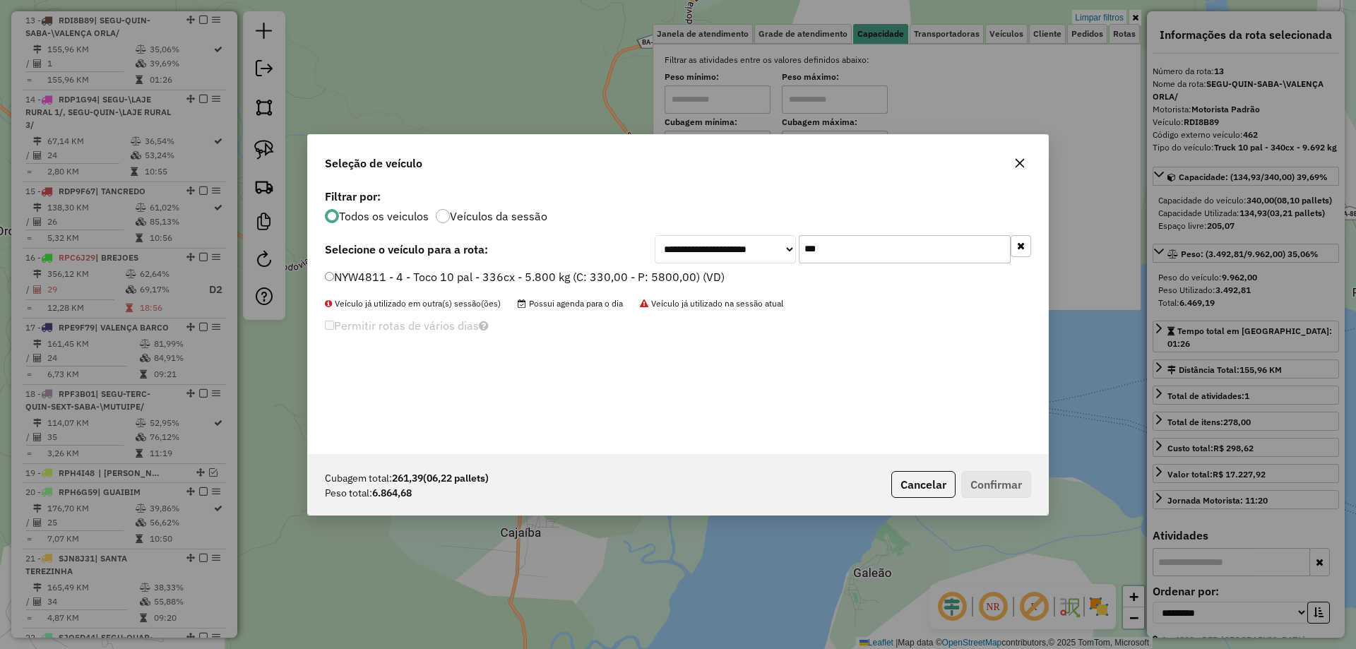
type input "***"
click at [488, 285] on li "NYW4811 - 4 - Toco 10 pal - 336cx - 5.800 kg (C: 330,00 - P: 5800,00) (VD)" at bounding box center [678, 277] width 706 height 17
click at [501, 276] on label "NYW4811 - 4 - Toco 10 pal - 336cx - 5.800 kg (C: 330,00 - P: 5800,00) (VD)" at bounding box center [525, 276] width 400 height 17
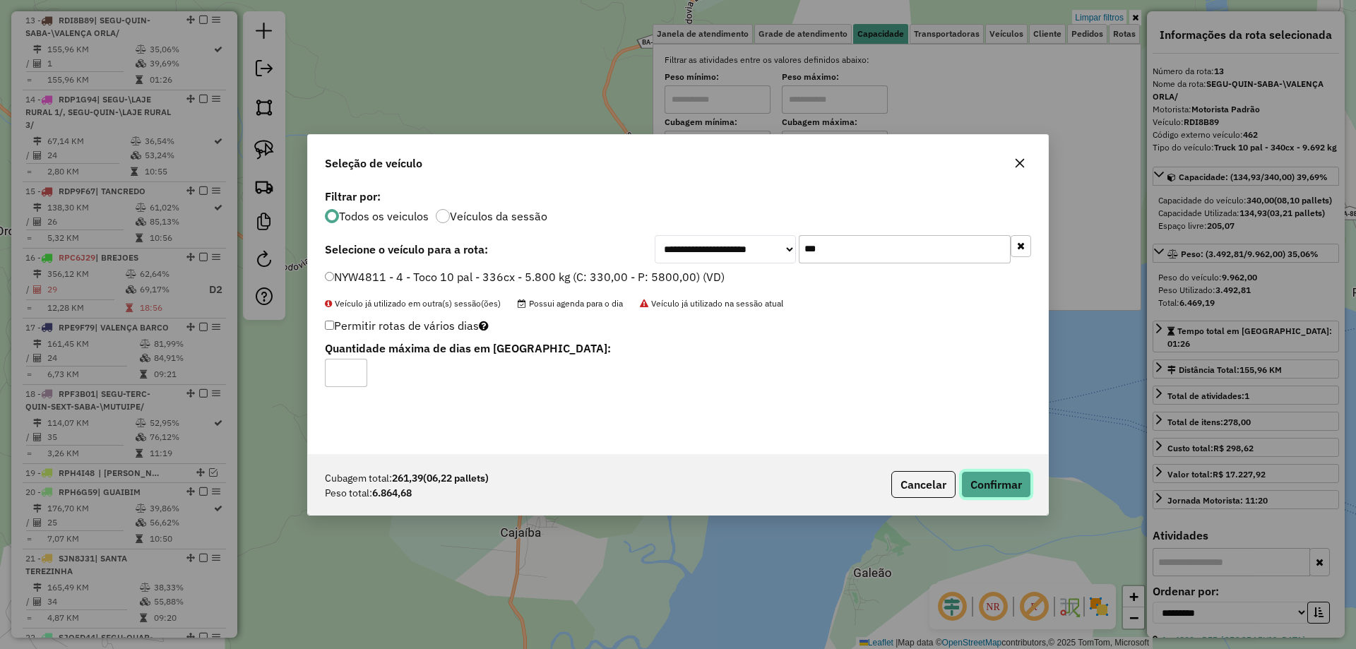
click at [996, 487] on button "Confirmar" at bounding box center [996, 484] width 70 height 27
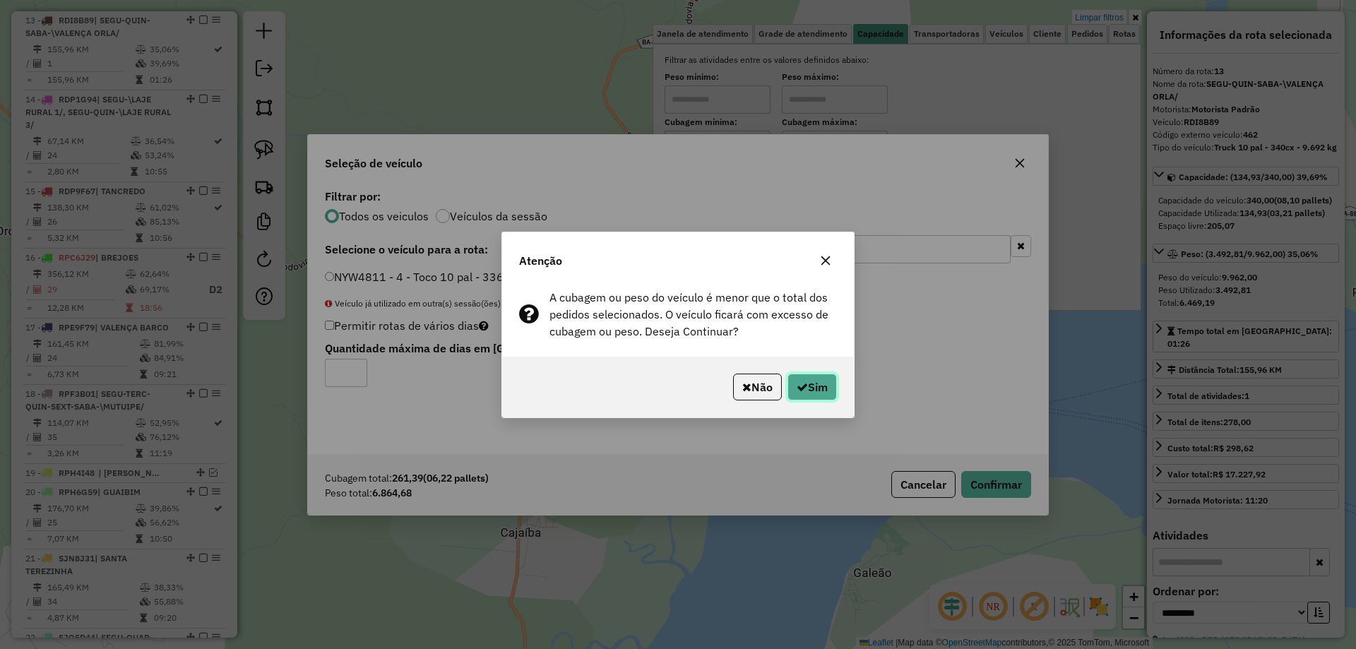
click at [812, 383] on button "Sim" at bounding box center [812, 387] width 49 height 27
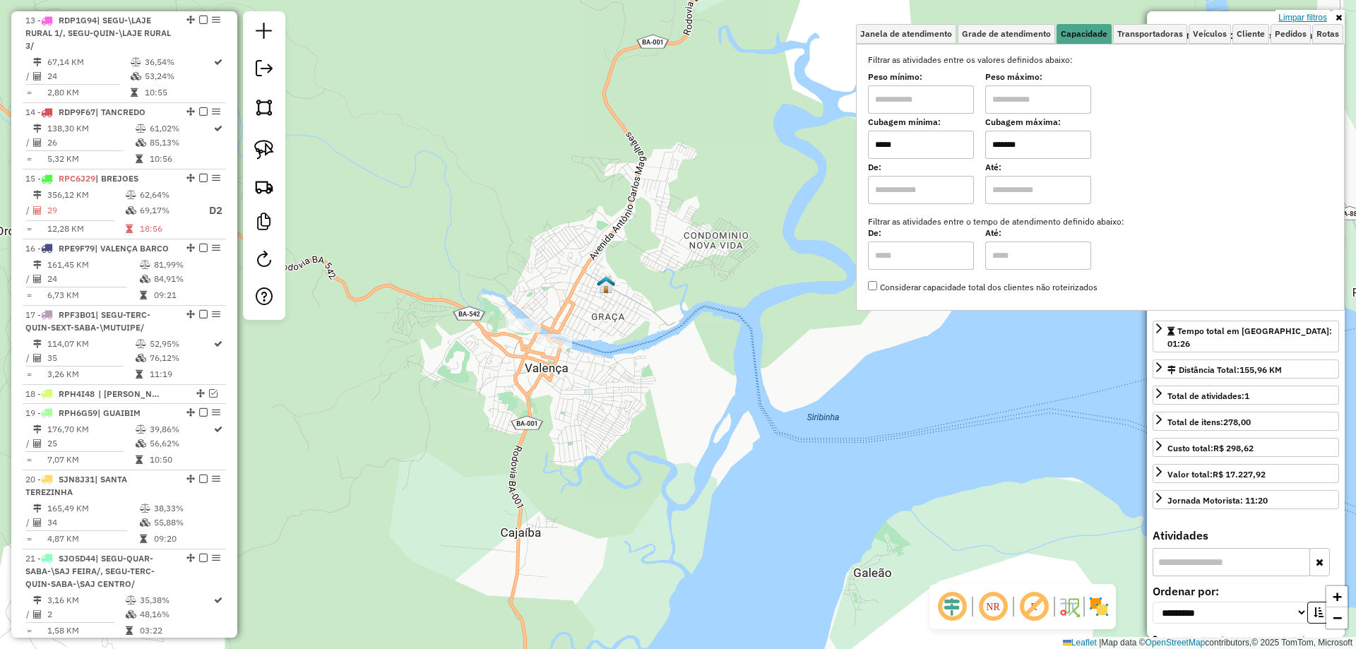
click at [1300, 19] on link "Limpar filtros" at bounding box center [1303, 18] width 54 height 16
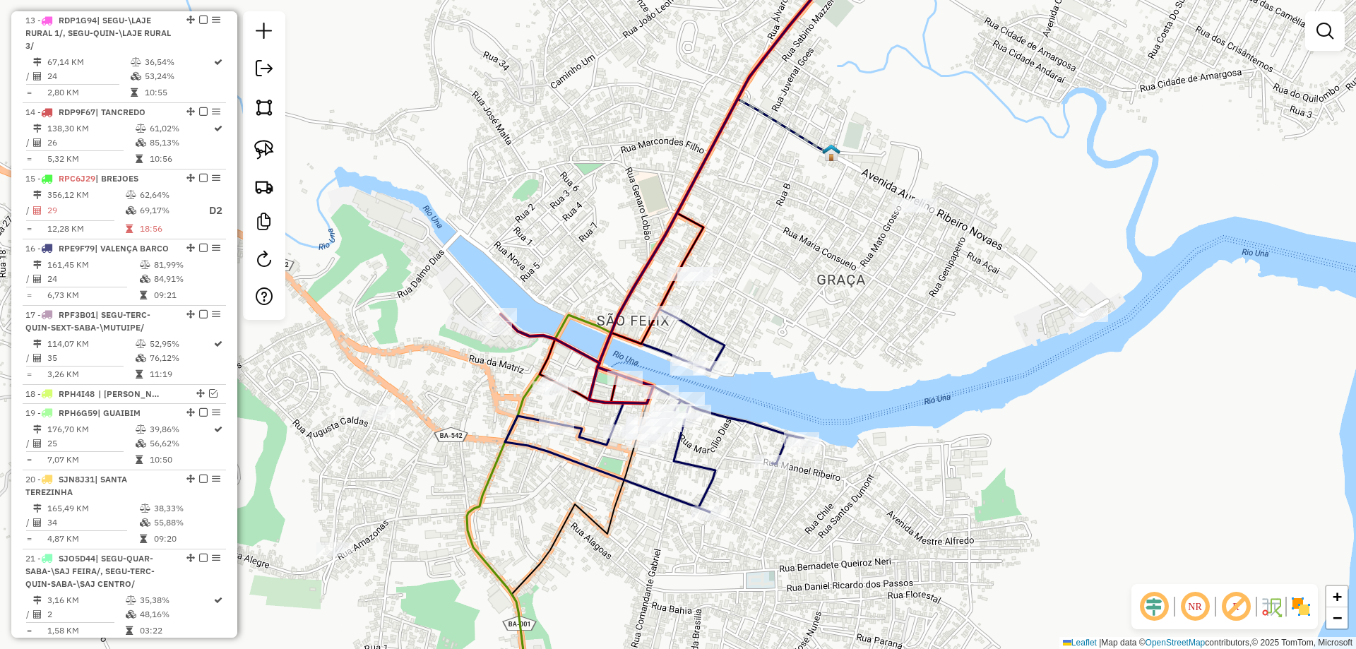
select select "**********"
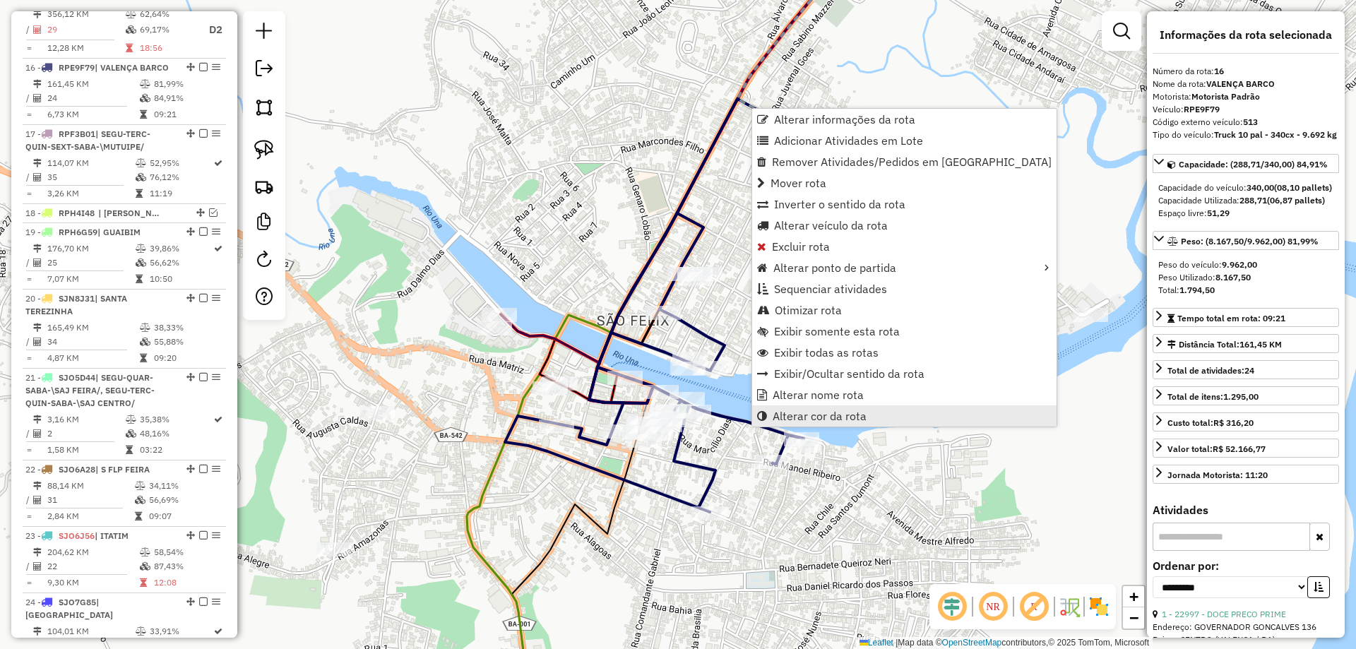
scroll to position [1733, 0]
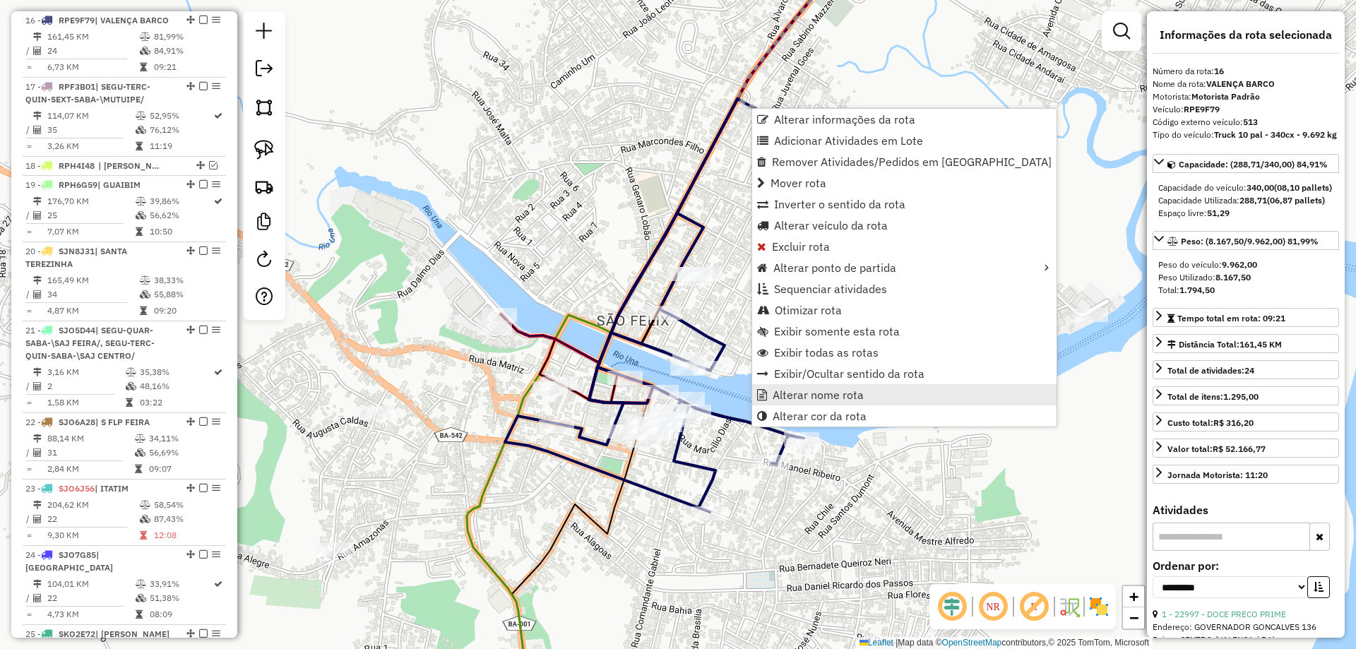
click at [764, 400] on span "Alterar nome rota" at bounding box center [762, 394] width 10 height 11
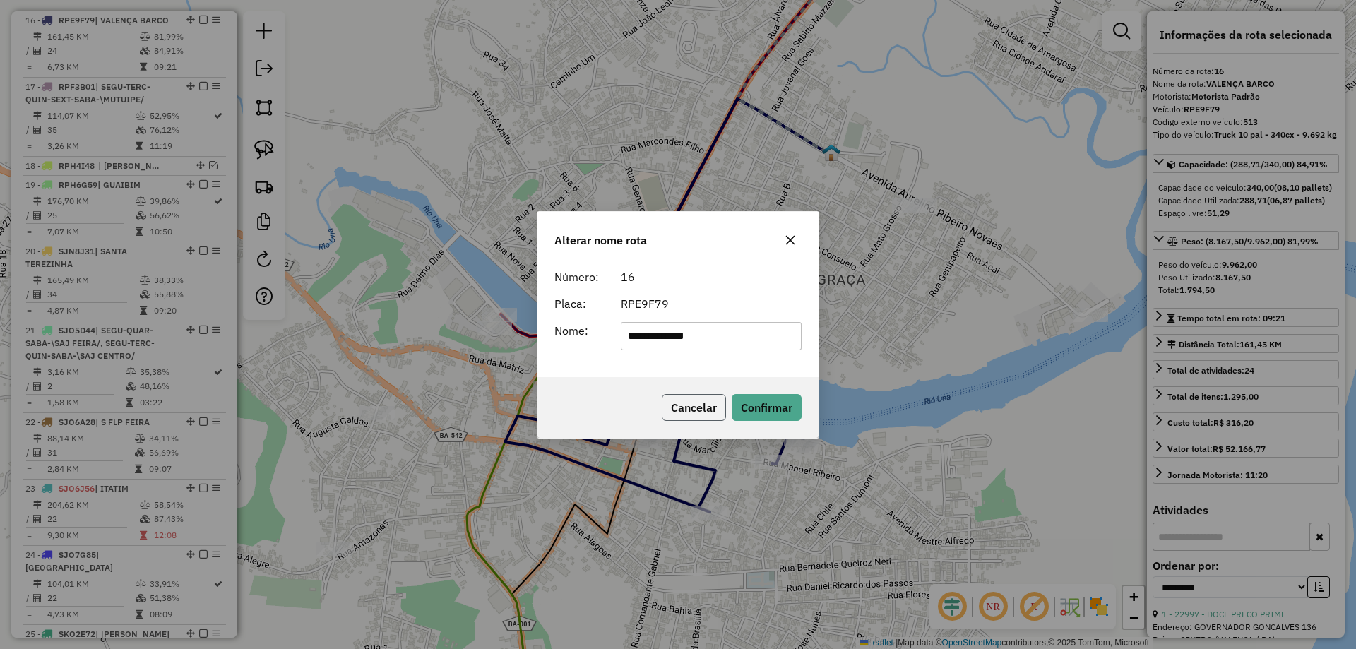
click at [711, 401] on button "Cancelar" at bounding box center [694, 407] width 64 height 27
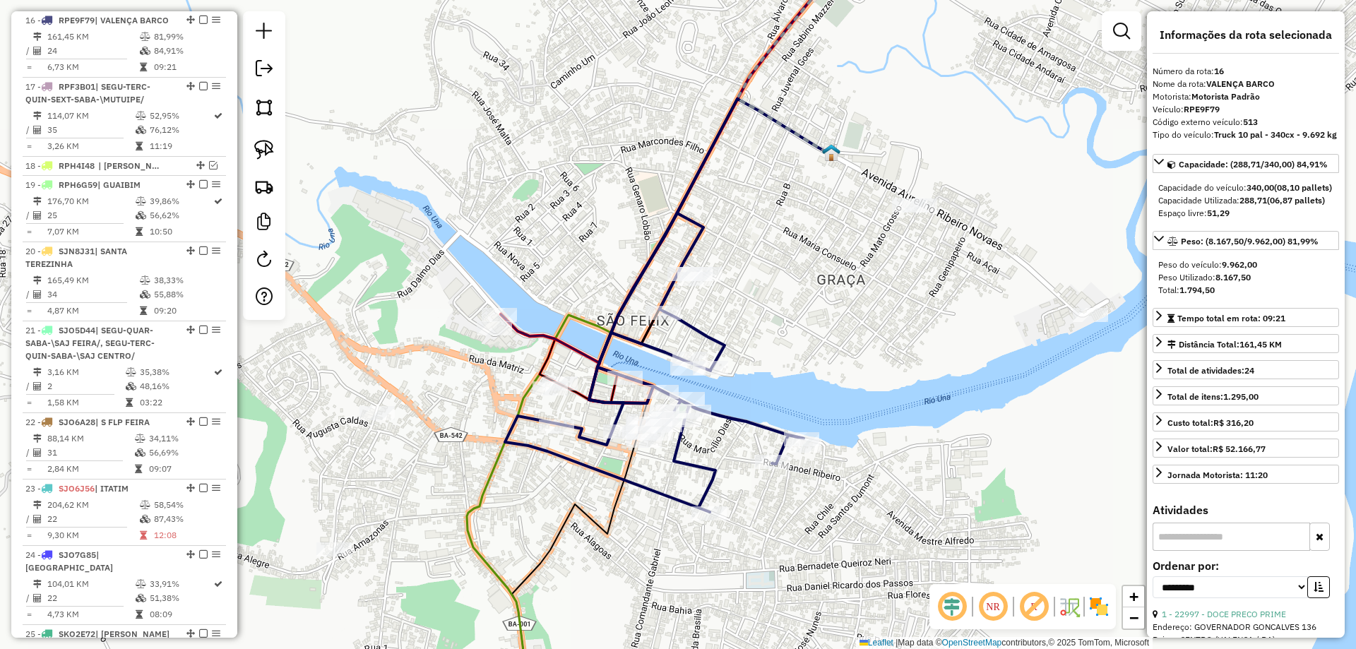
click at [531, 330] on icon at bounding box center [563, 345] width 125 height 63
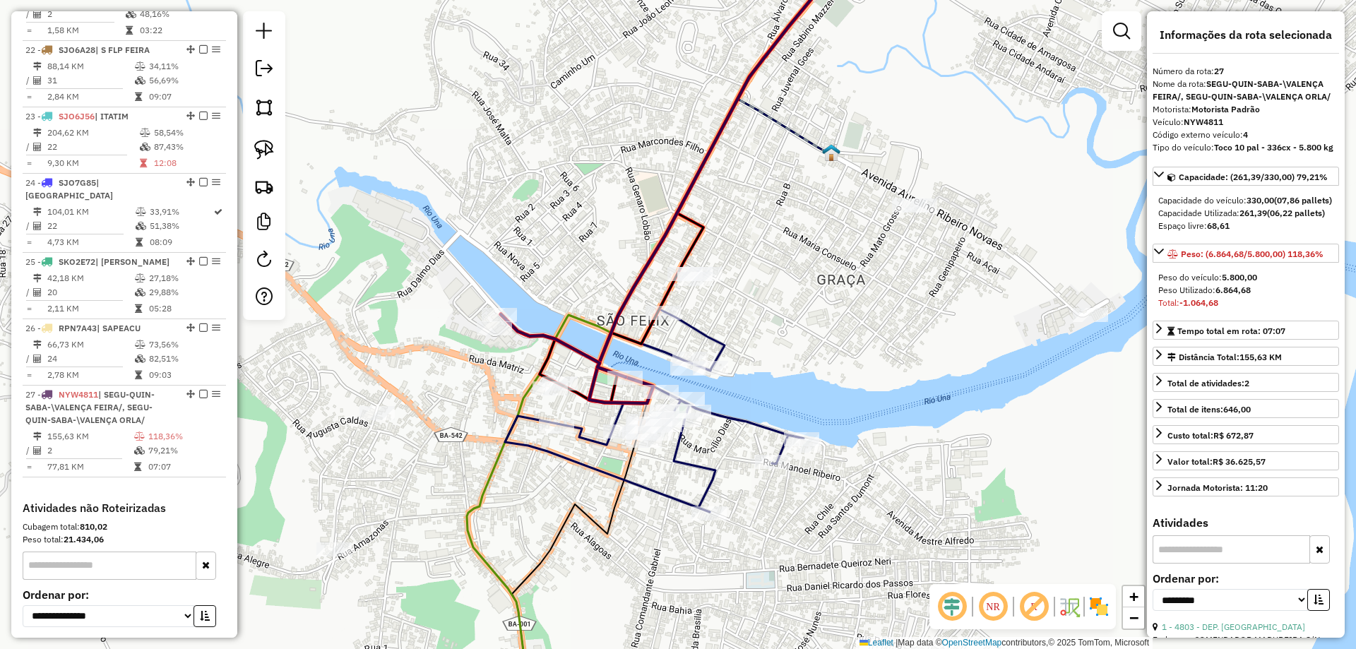
scroll to position [2222, 0]
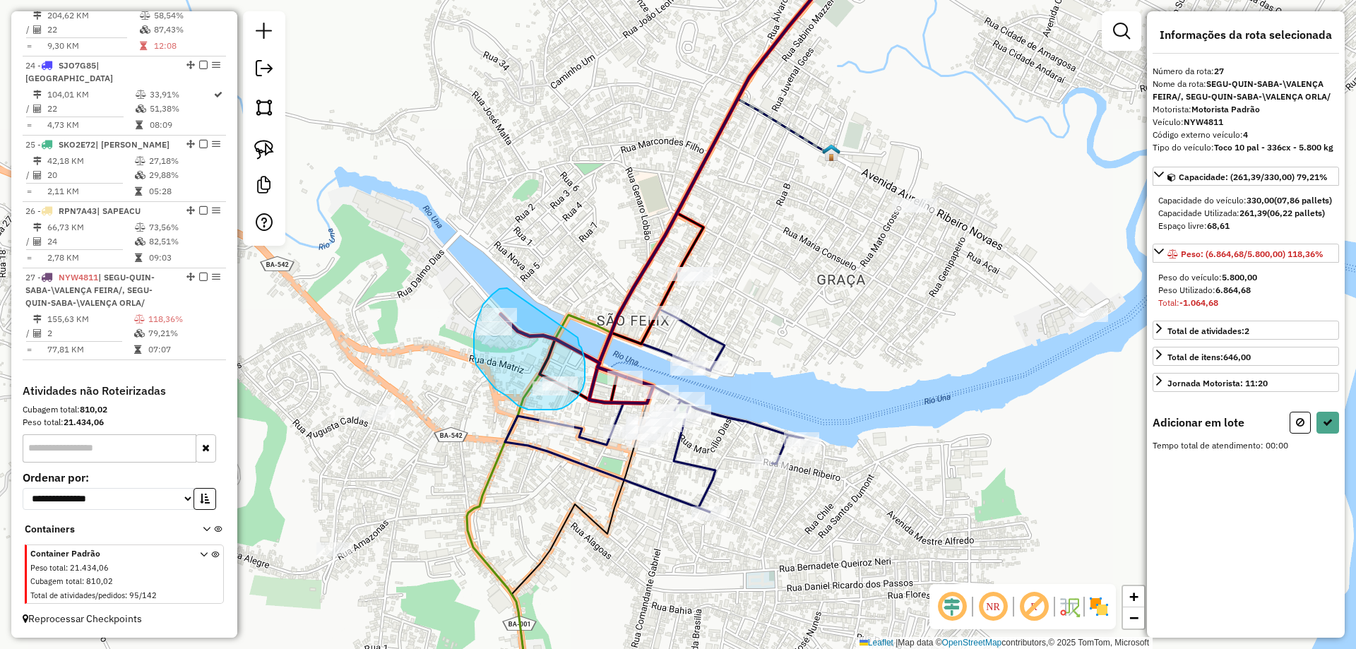
drag, startPoint x: 483, startPoint y: 304, endPoint x: 578, endPoint y: 338, distance: 100.3
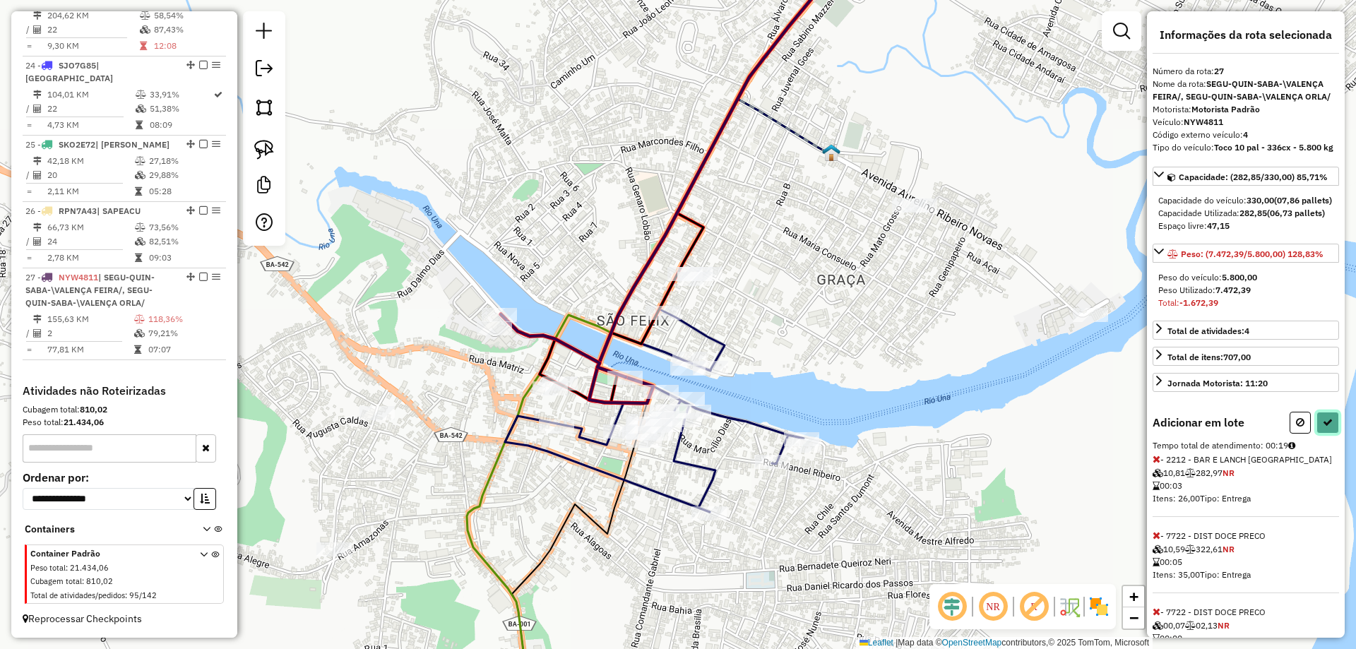
click at [1327, 427] on icon at bounding box center [1328, 422] width 10 height 10
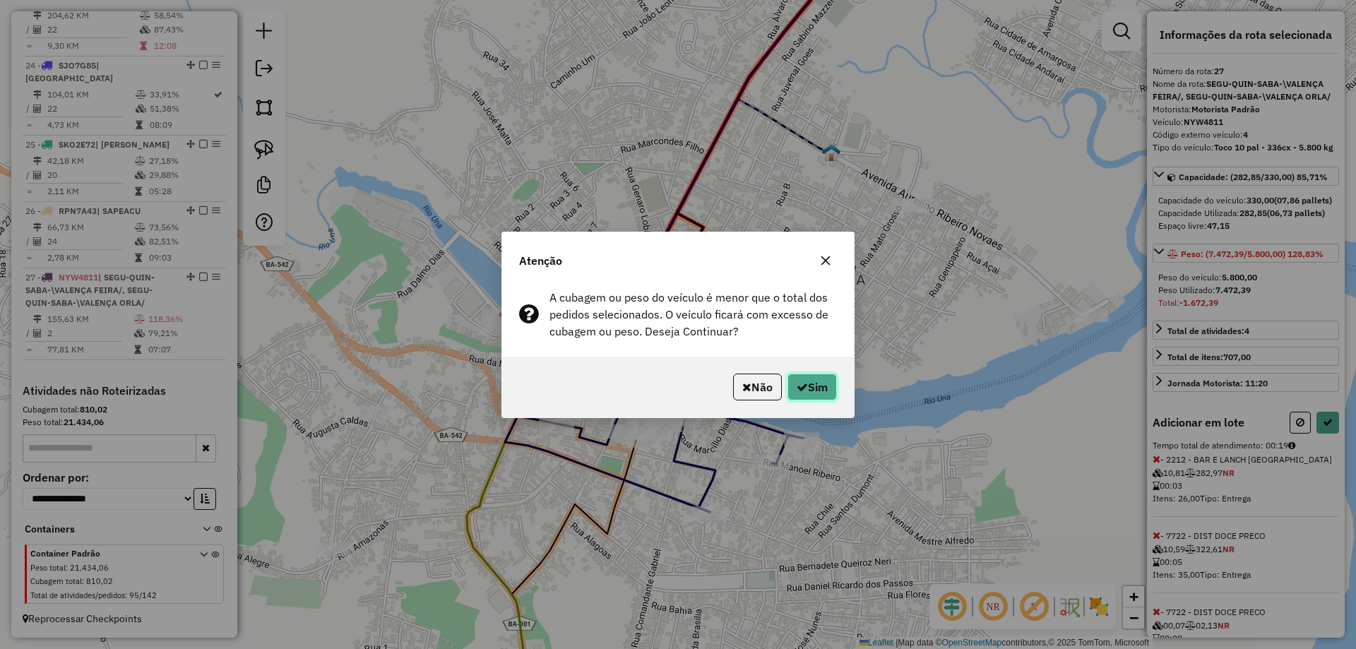
click at [813, 388] on button "Sim" at bounding box center [812, 387] width 49 height 27
select select "**********"
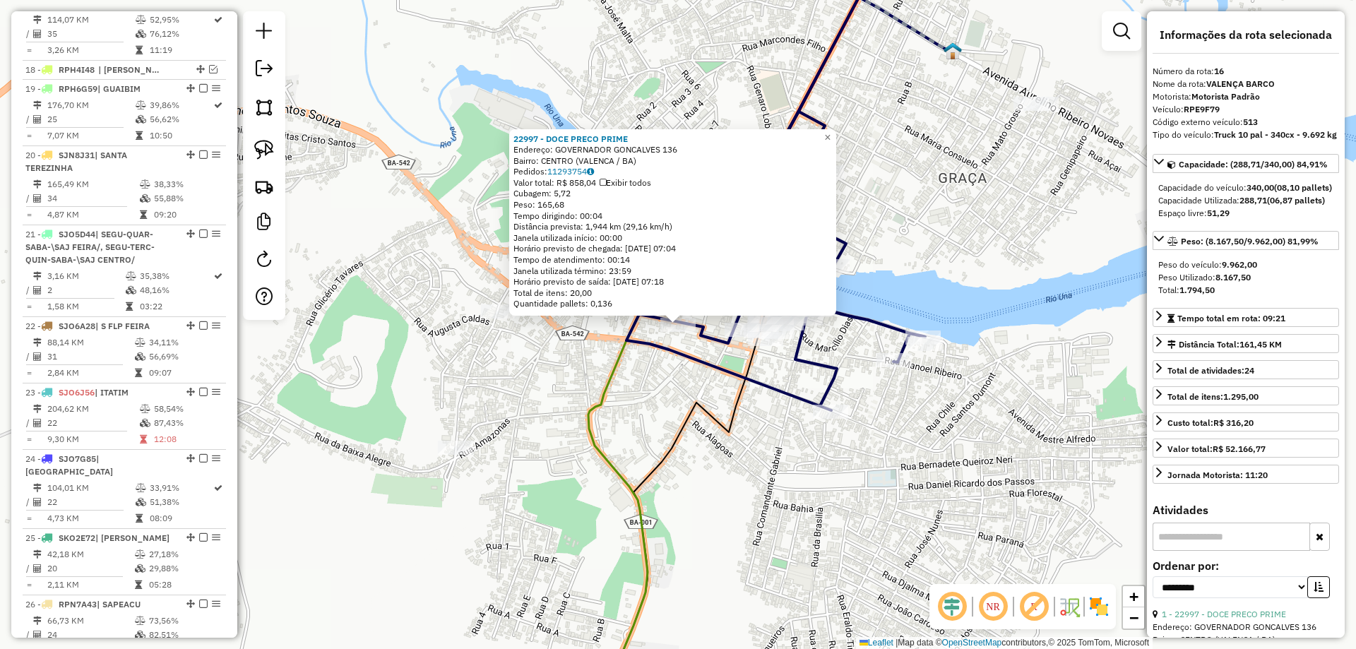
scroll to position [1733, 0]
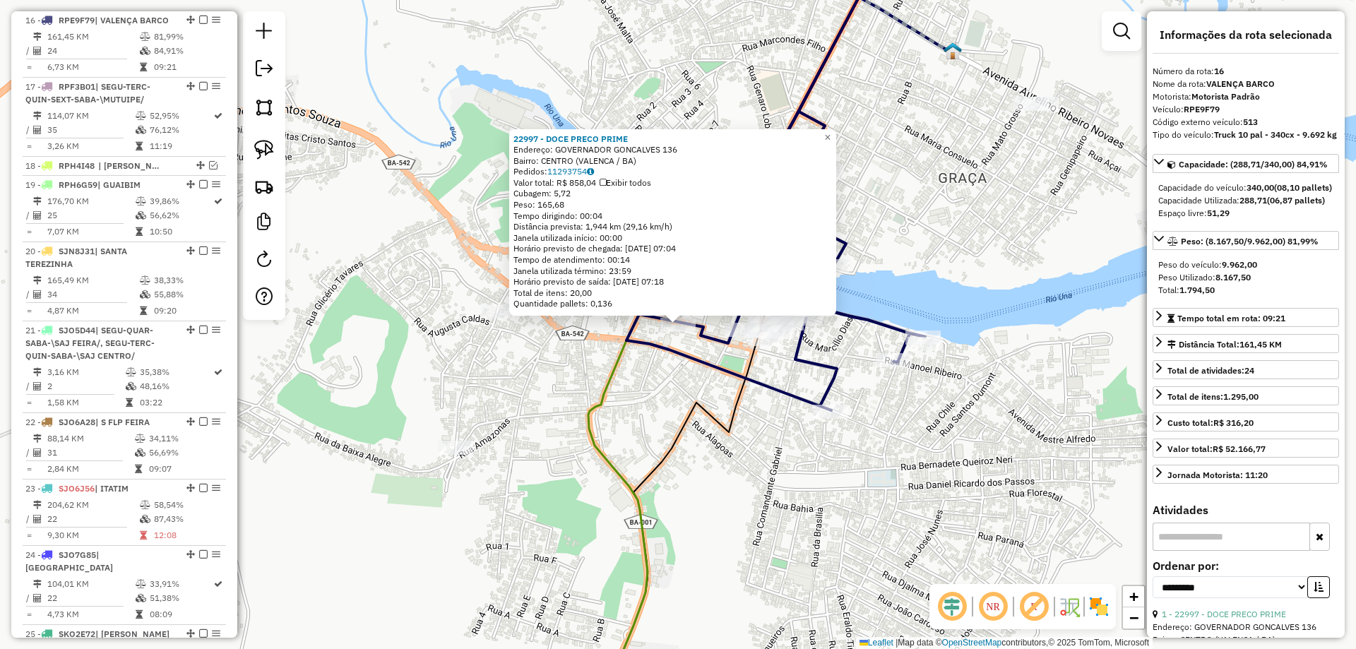
click at [652, 378] on div "22997 - DOCE PRECO PRIME Endereço: GOVERNADOR GONCALVES 136 Bairro: CENTRO (VAL…" at bounding box center [678, 324] width 1356 height 649
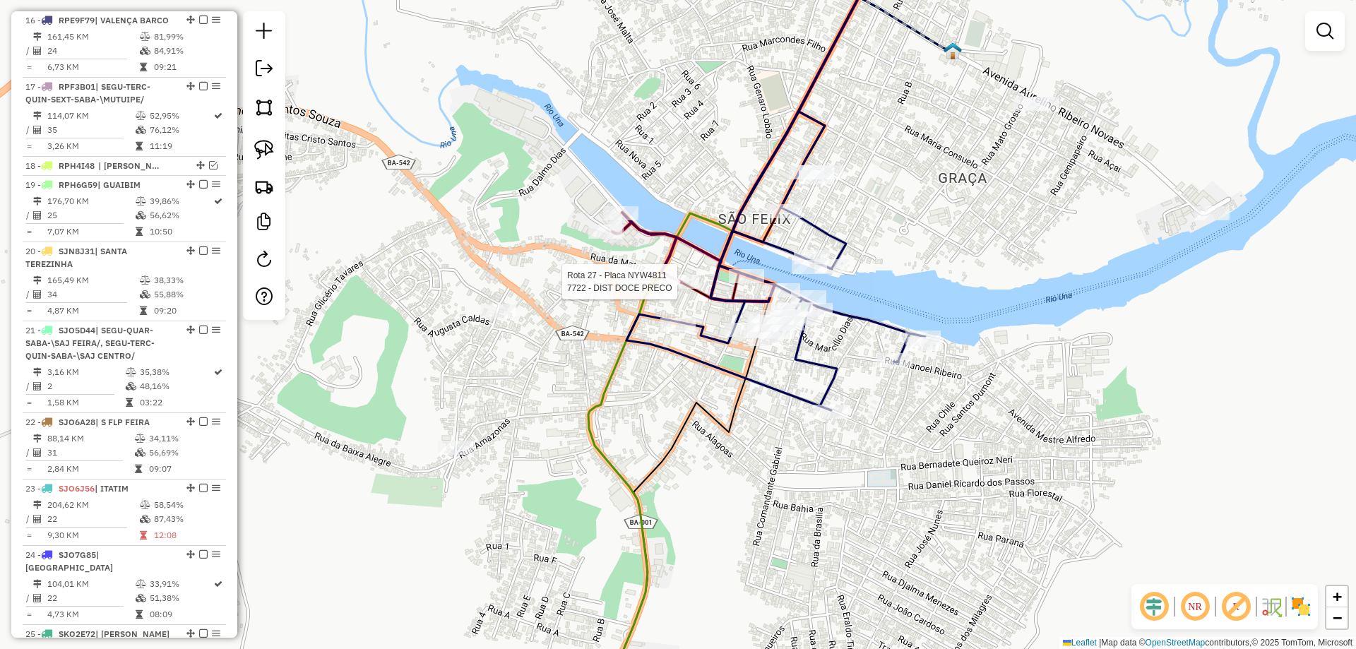
select select "**********"
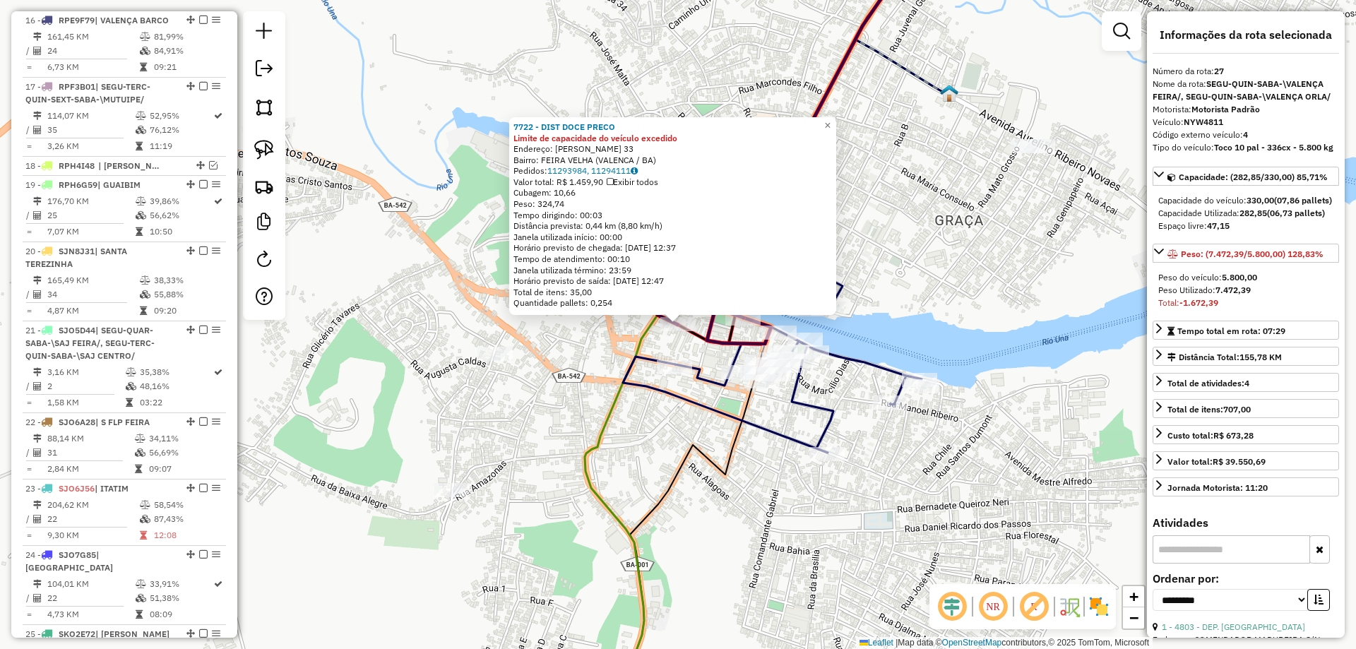
scroll to position [2222, 0]
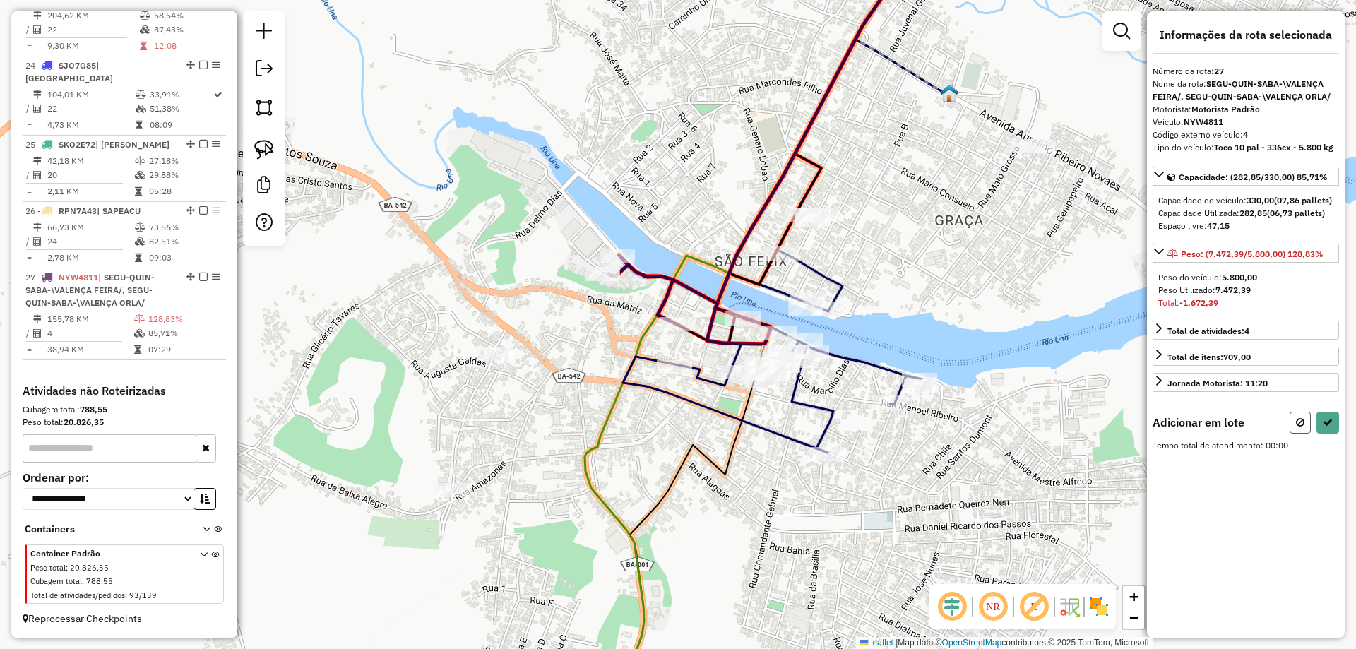
click at [1297, 429] on button at bounding box center [1300, 423] width 21 height 22
select select "**********"
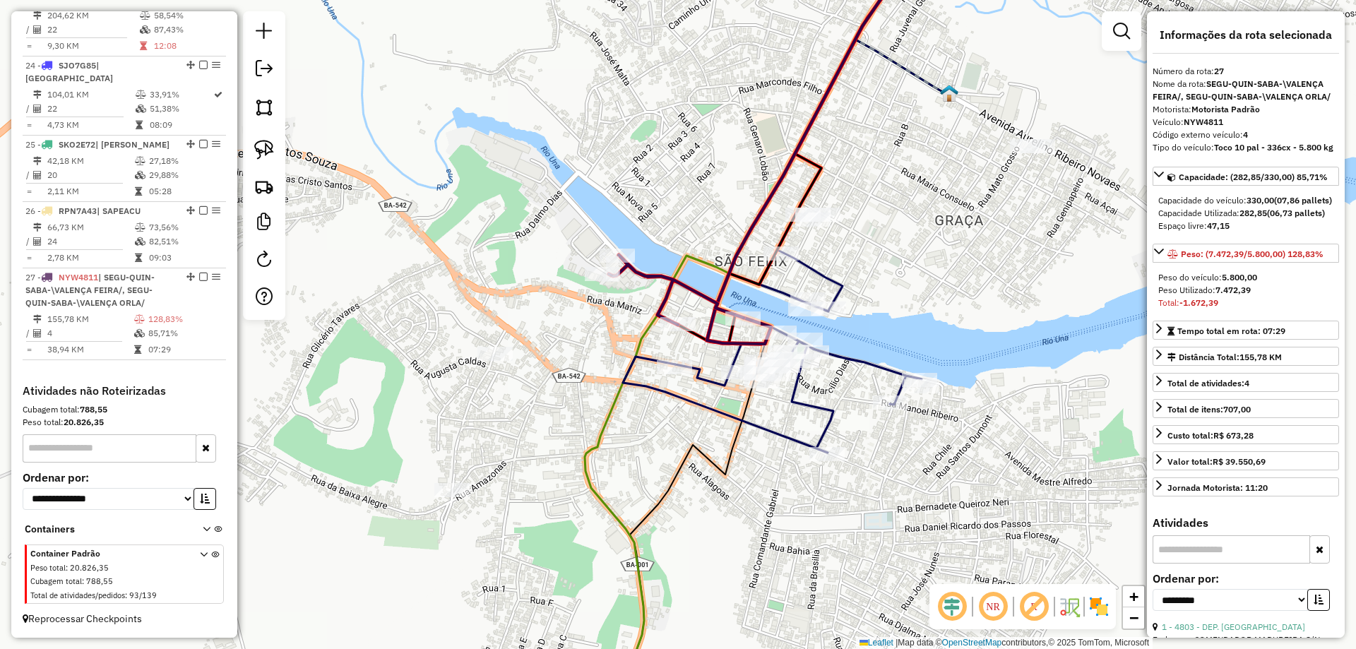
click at [867, 364] on icon at bounding box center [772, 303] width 299 height 299
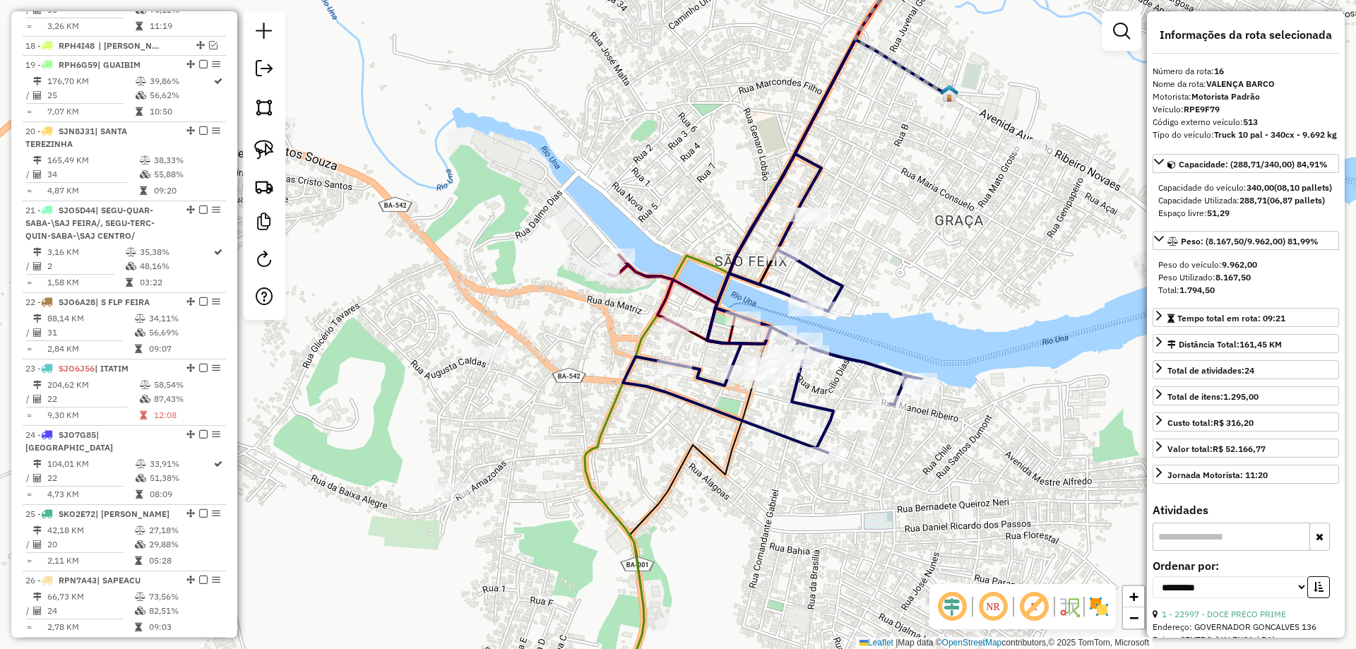
scroll to position [1733, 0]
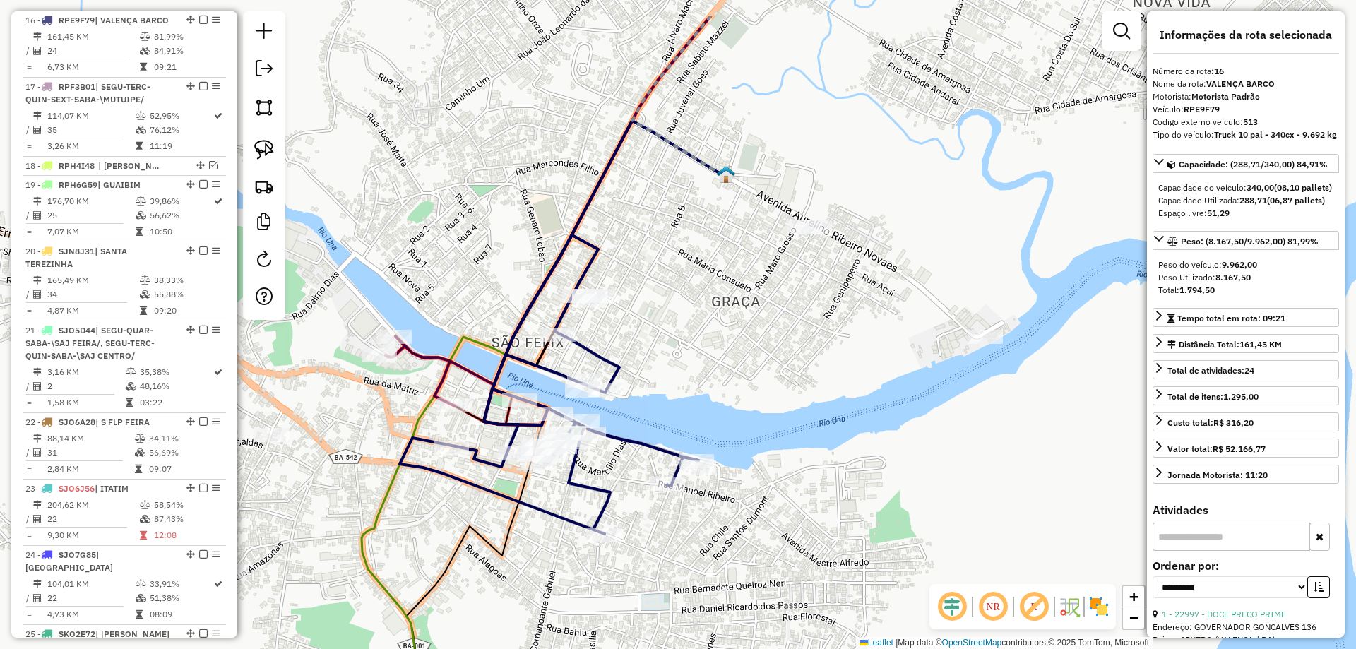
drag, startPoint x: 935, startPoint y: 295, endPoint x: 726, endPoint y: 368, distance: 221.6
click at [726, 368] on div "Janela de atendimento Grade de atendimento Capacidade Transportadoras Veículos …" at bounding box center [678, 324] width 1356 height 649
click at [721, 365] on div "Janela de atendimento Grade de atendimento Capacidade Transportadoras Veículos …" at bounding box center [678, 324] width 1356 height 649
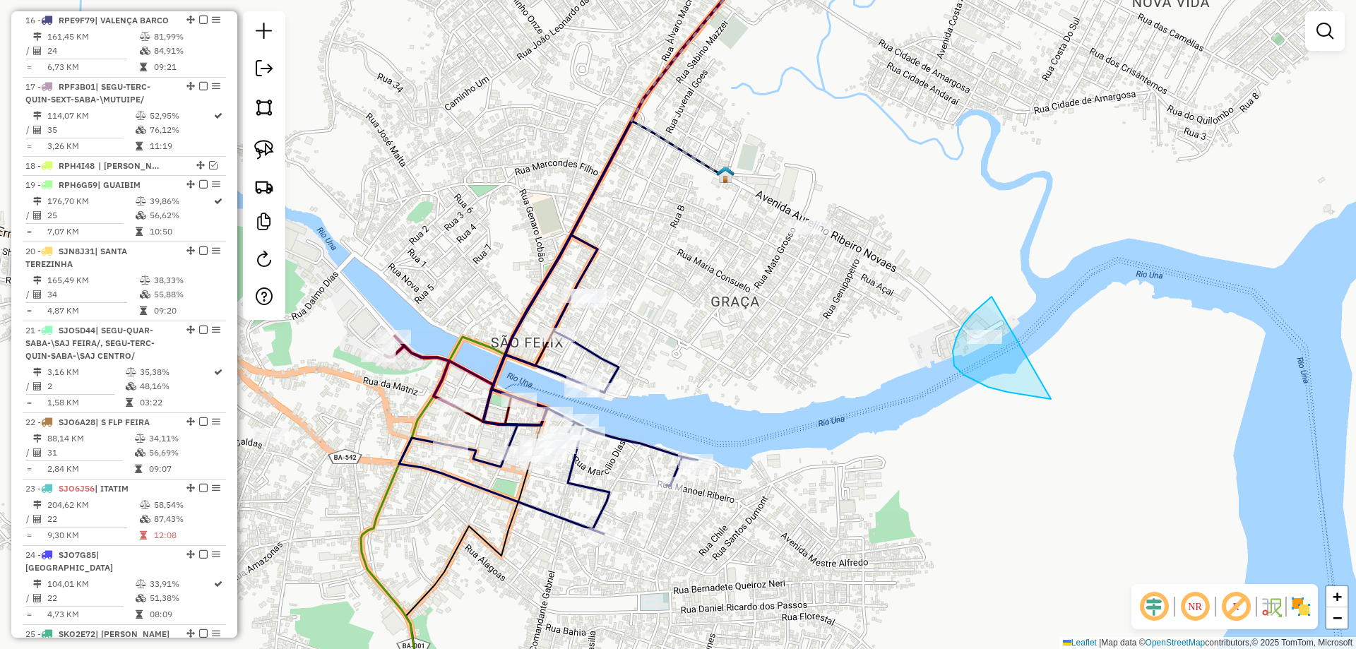
drag, startPoint x: 964, startPoint y: 375, endPoint x: 1086, endPoint y: 402, distance: 125.1
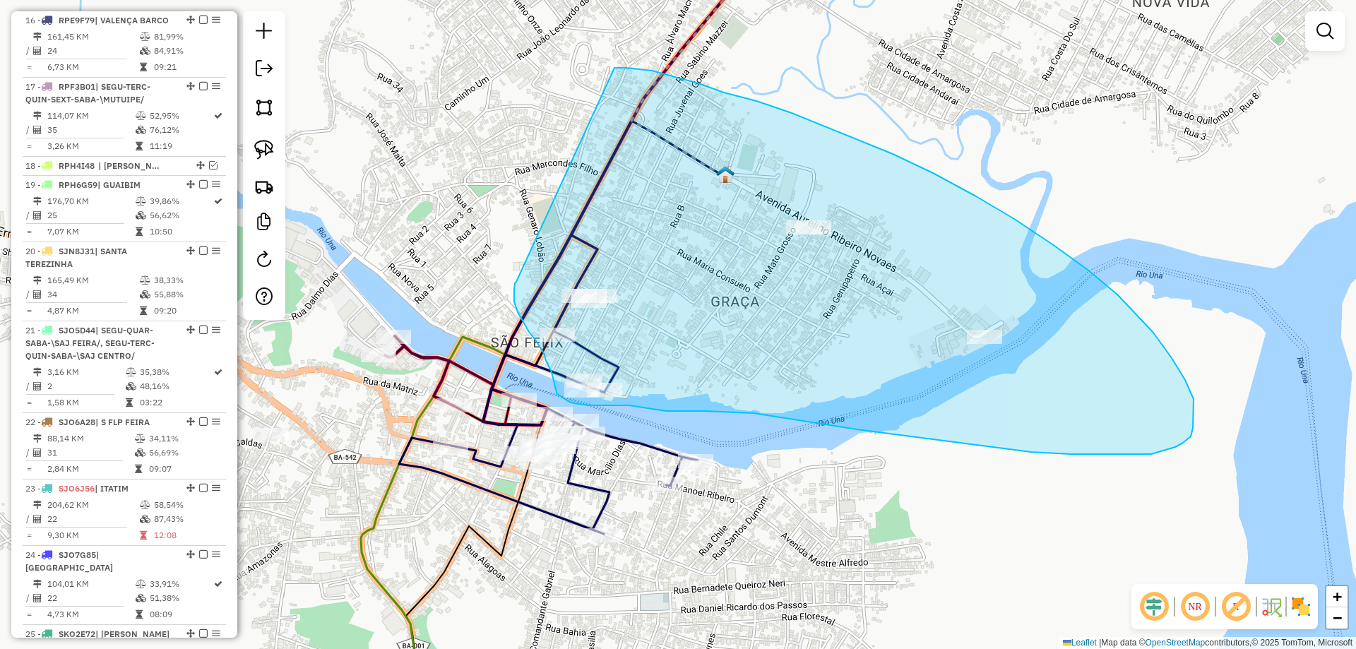
drag, startPoint x: 516, startPoint y: 282, endPoint x: 615, endPoint y: 68, distance: 235.5
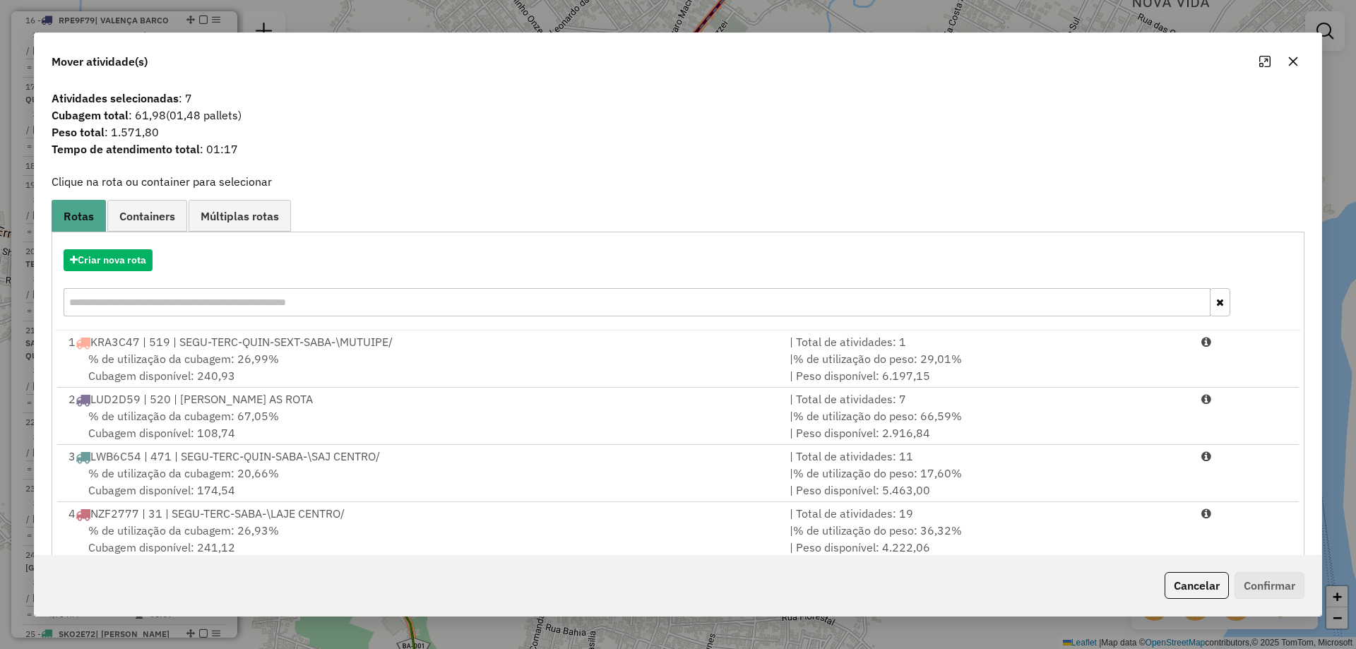
click at [126, 244] on div "Criar nova rota" at bounding box center [678, 285] width 1246 height 92
click at [119, 254] on button "Criar nova rota" at bounding box center [108, 260] width 89 height 22
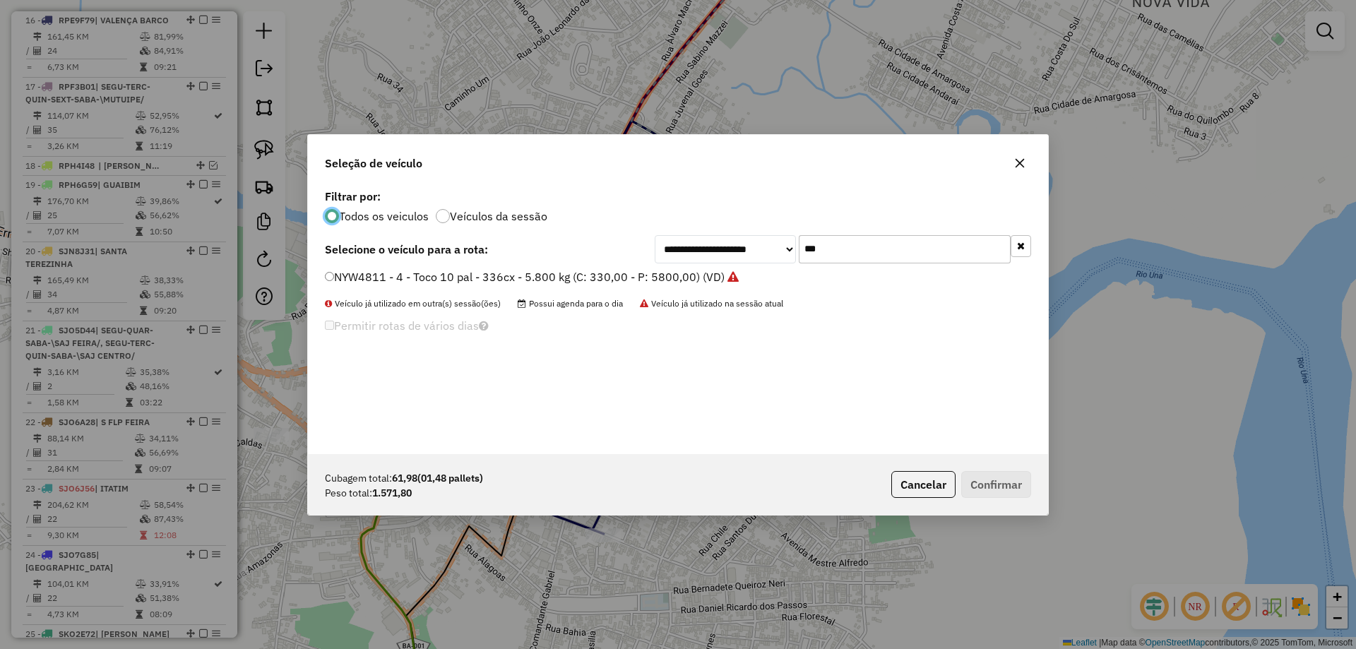
scroll to position [8, 4]
click at [410, 280] on label "NYW4811 - 4 - Toco 10 pal - 336cx - 5.800 kg (C: 330,00 - P: 5800,00) (VD)" at bounding box center [532, 276] width 414 height 17
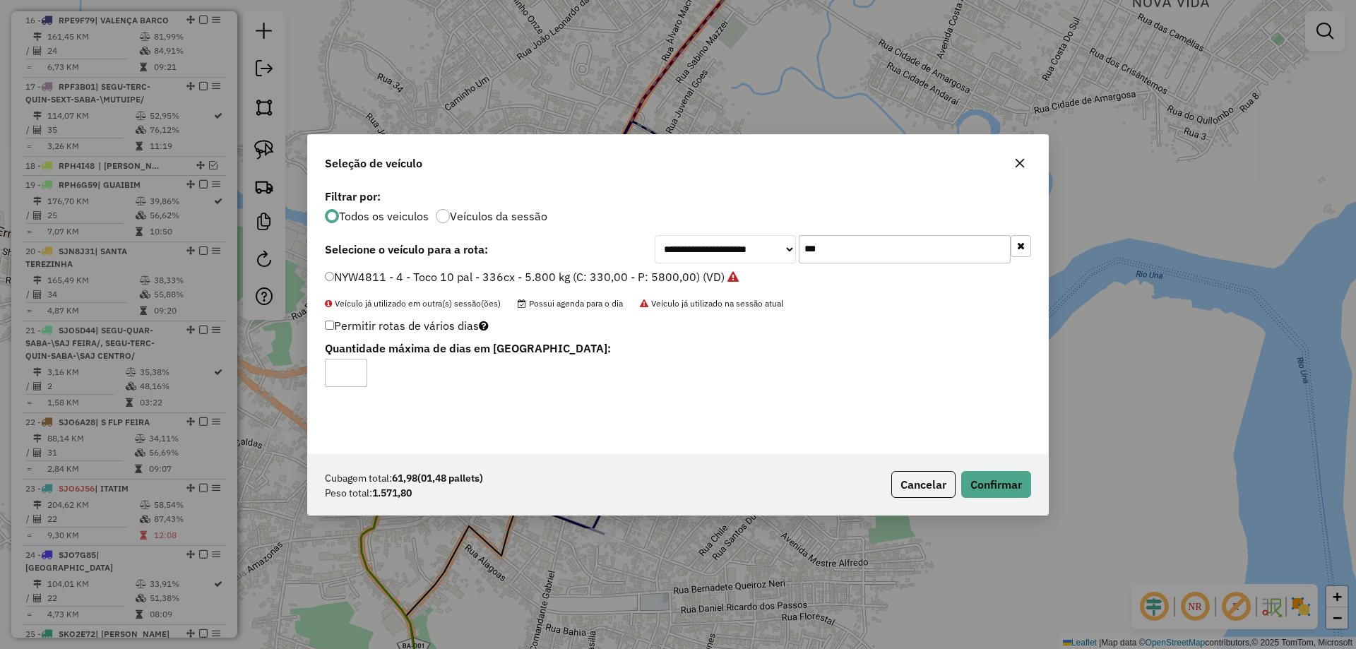
drag, startPoint x: 848, startPoint y: 251, endPoint x: 751, endPoint y: 251, distance: 96.8
click at [751, 251] on div "**********" at bounding box center [843, 249] width 376 height 28
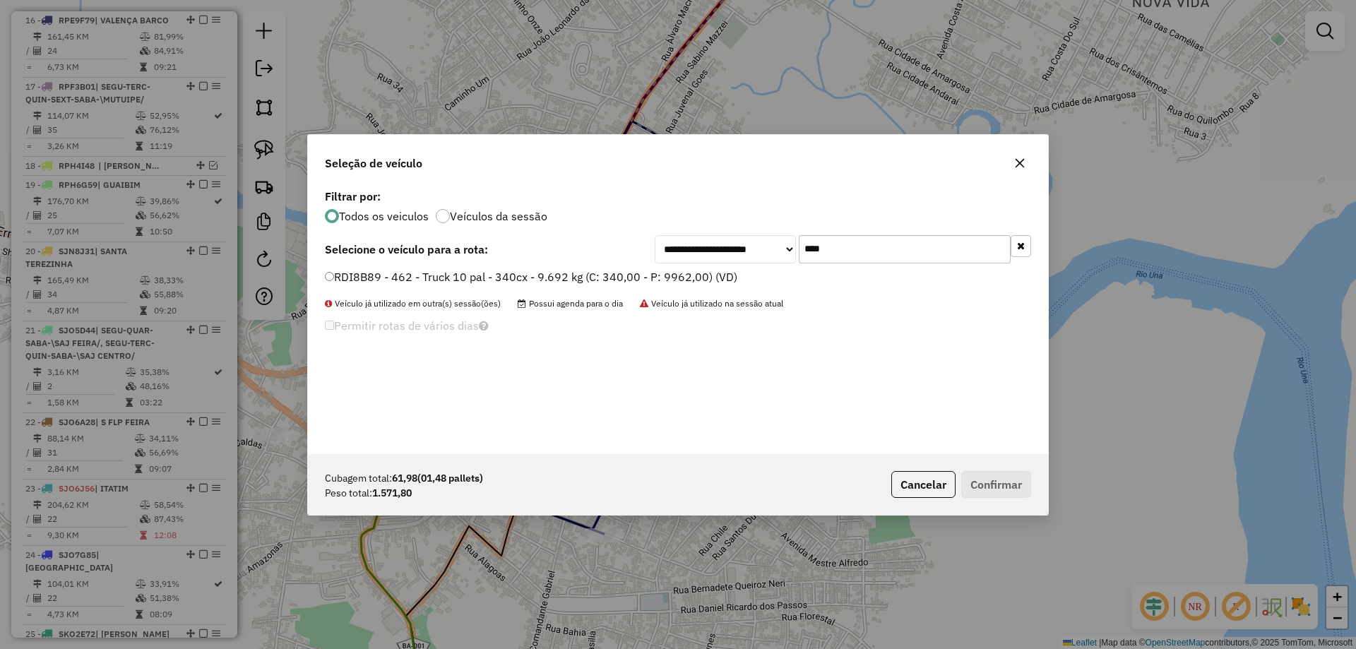
type input "****"
click at [710, 274] on label "RDI8B89 - 462 - Truck 10 pal - 340cx - 9.692 kg (C: 340,00 - P: 9962,00) (VD)" at bounding box center [531, 276] width 412 height 17
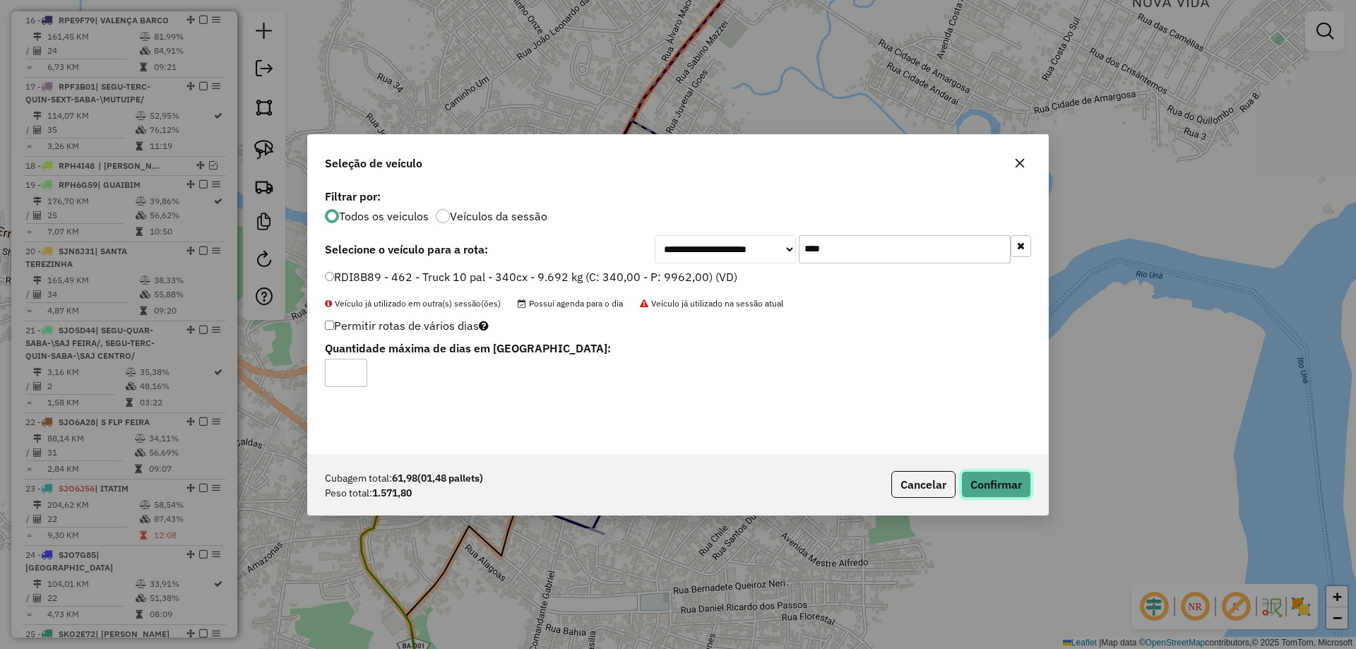
click at [1009, 489] on button "Confirmar" at bounding box center [996, 484] width 70 height 27
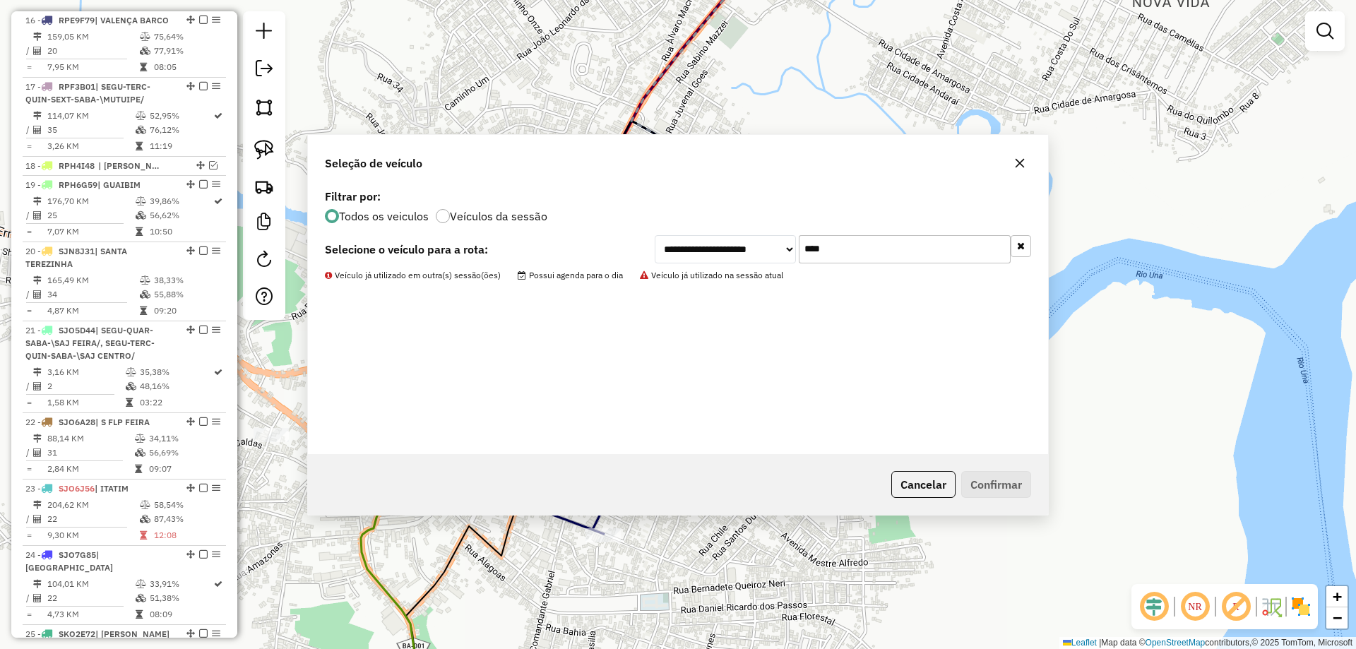
scroll to position [1654, 0]
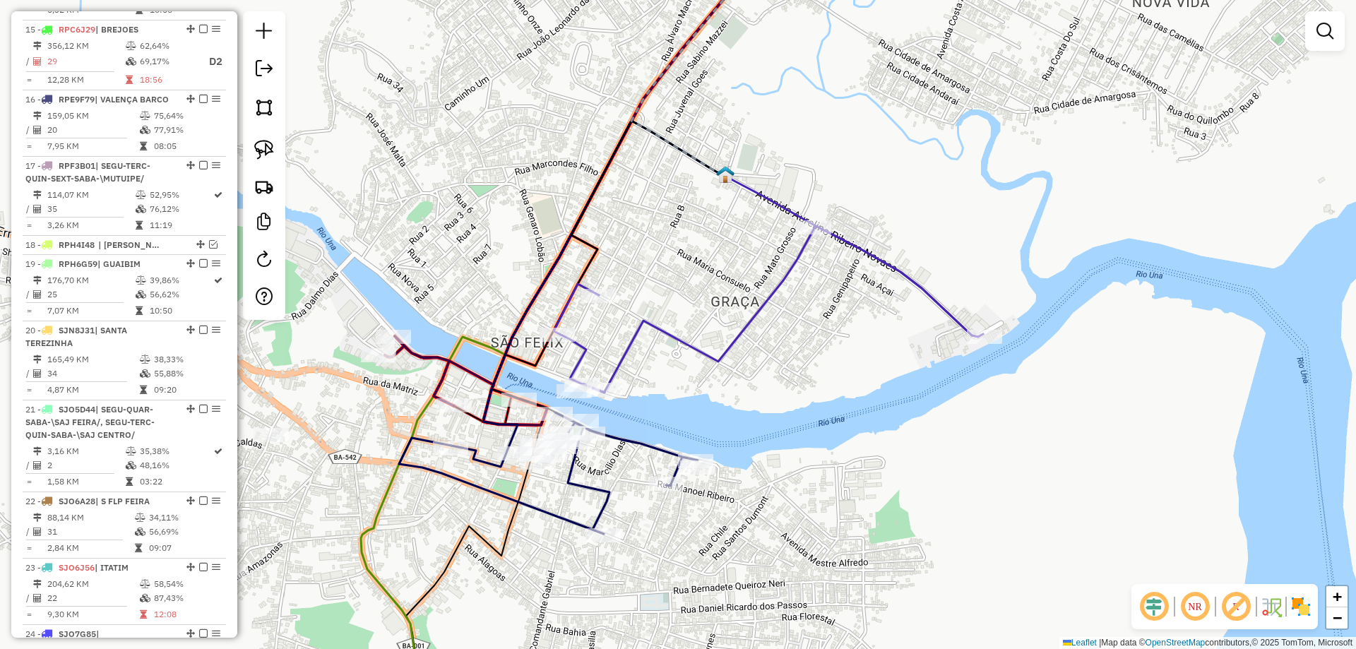
select select "**********"
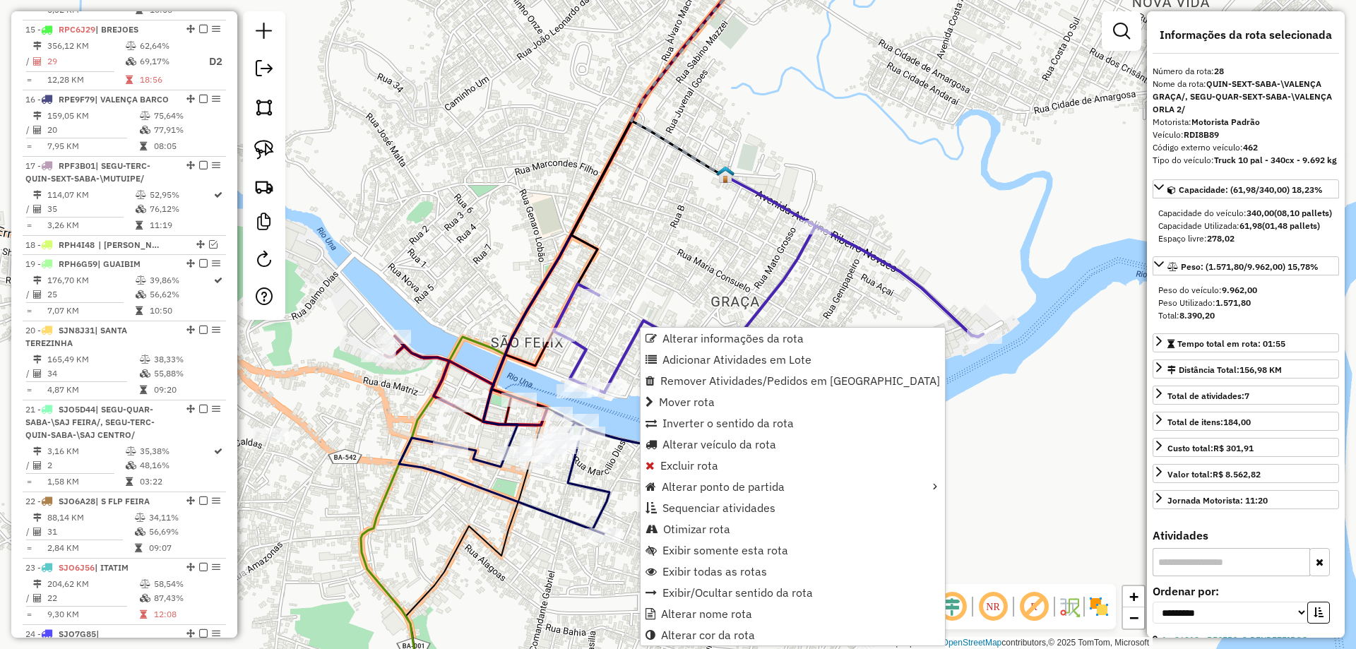
scroll to position [2327, 0]
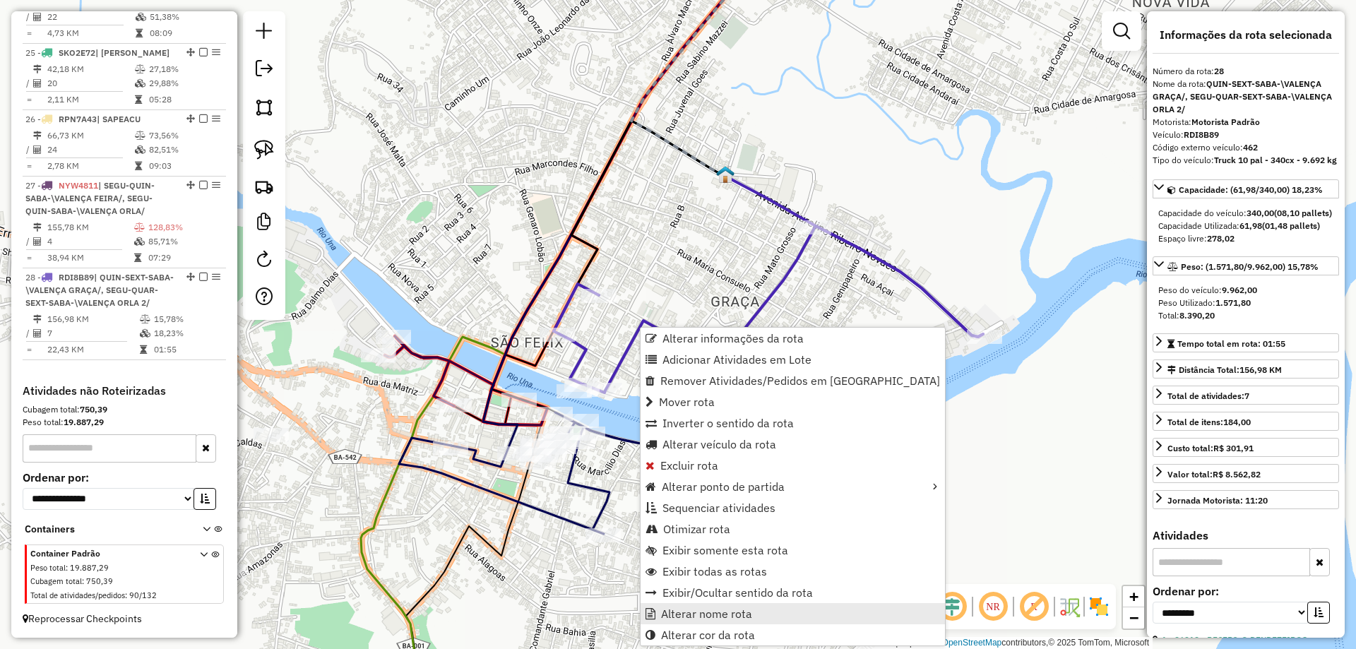
click at [718, 619] on span "Alterar nome rota" at bounding box center [706, 613] width 91 height 11
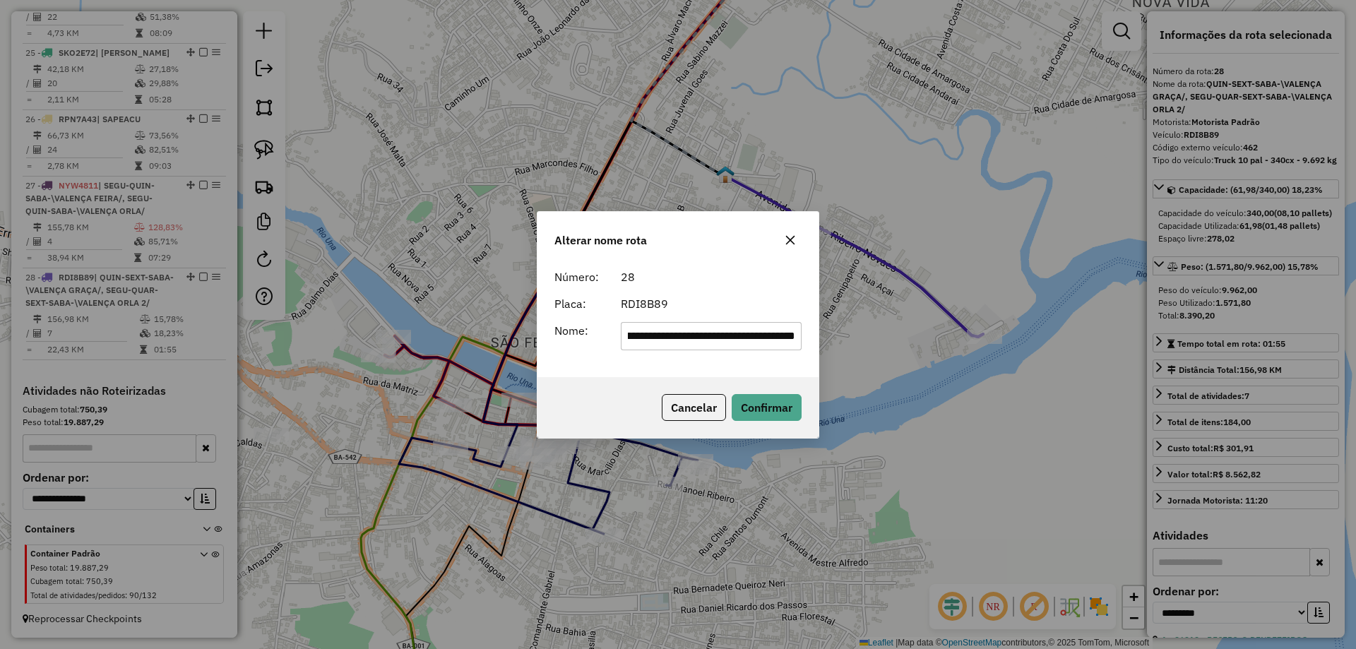
scroll to position [0, 0]
type input "**********"
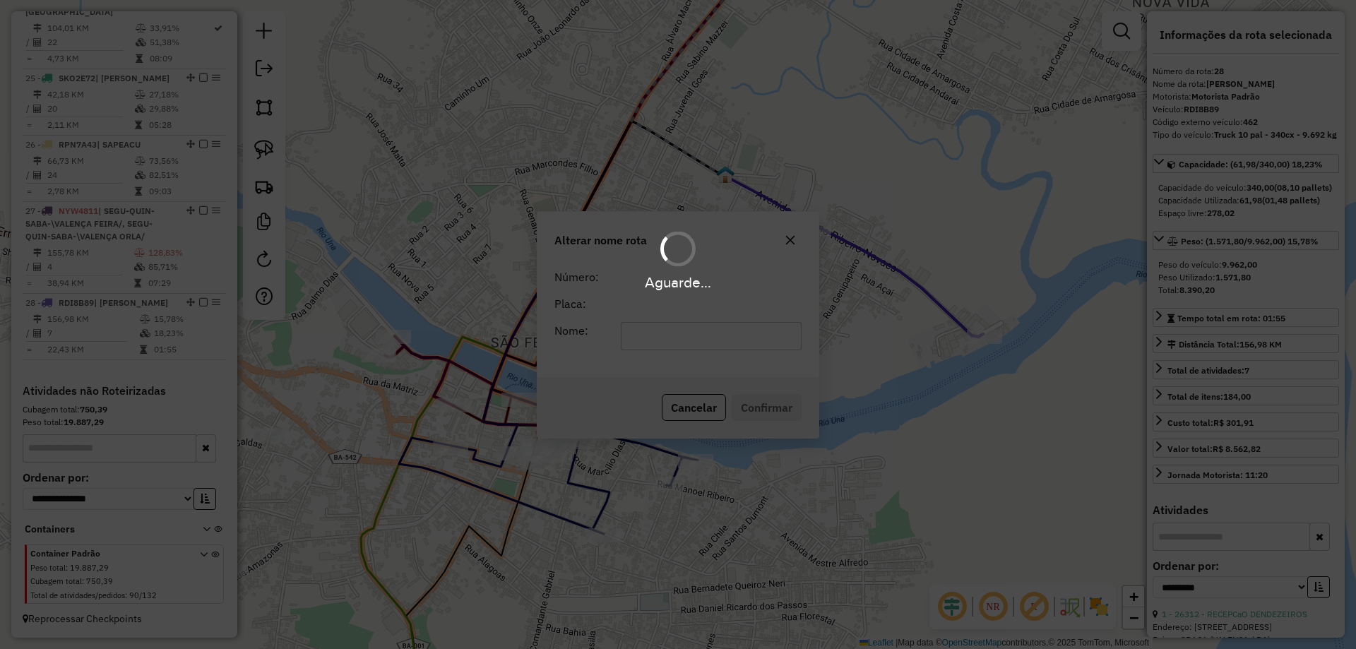
scroll to position [2288, 0]
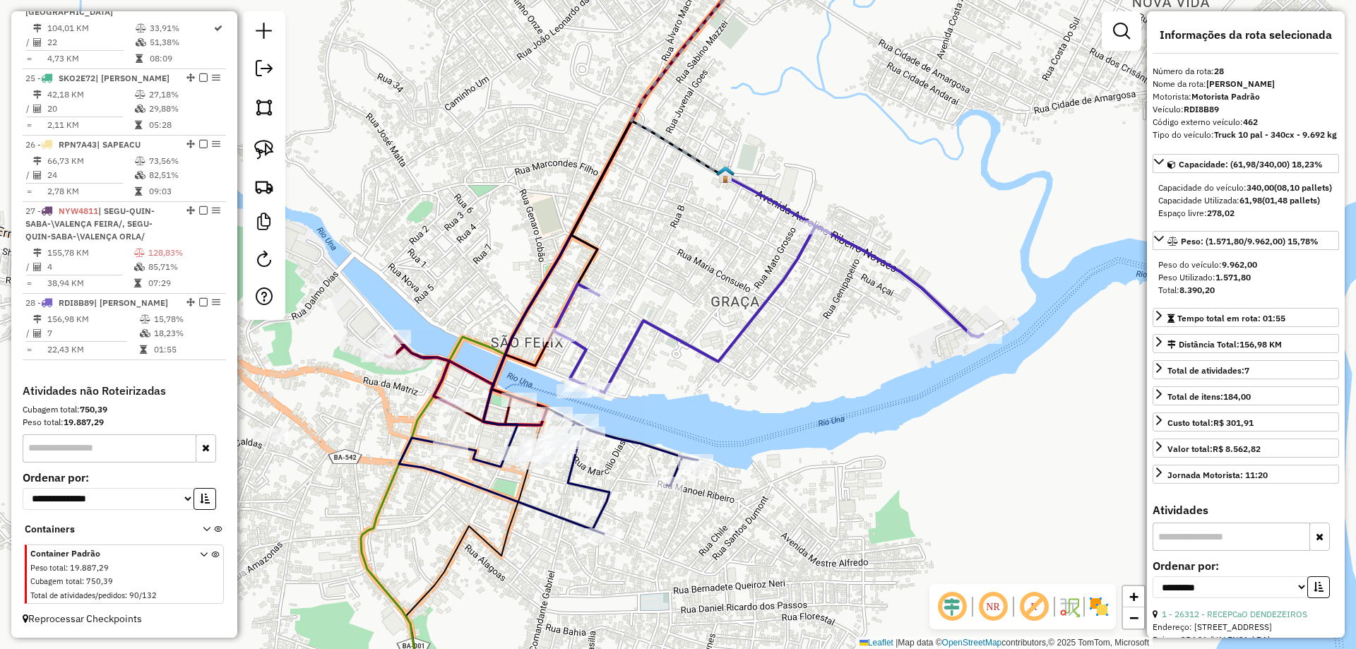
click at [569, 473] on icon at bounding box center [548, 472] width 299 height 121
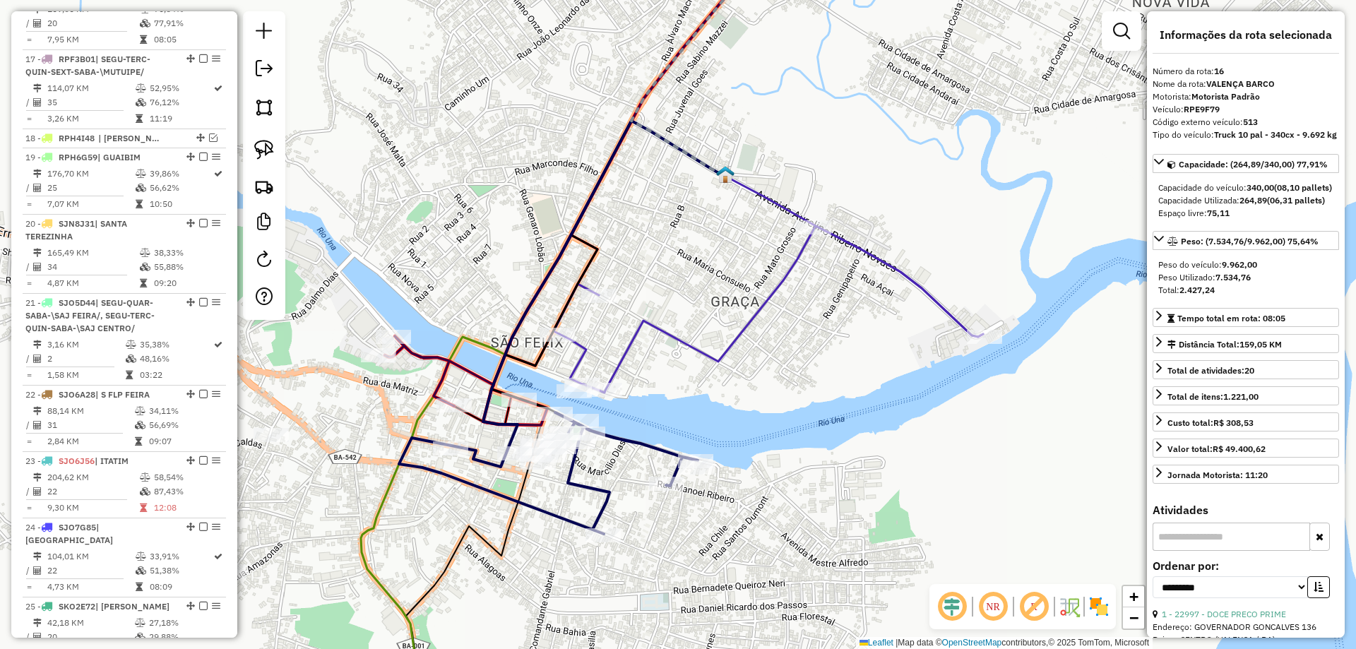
scroll to position [1733, 0]
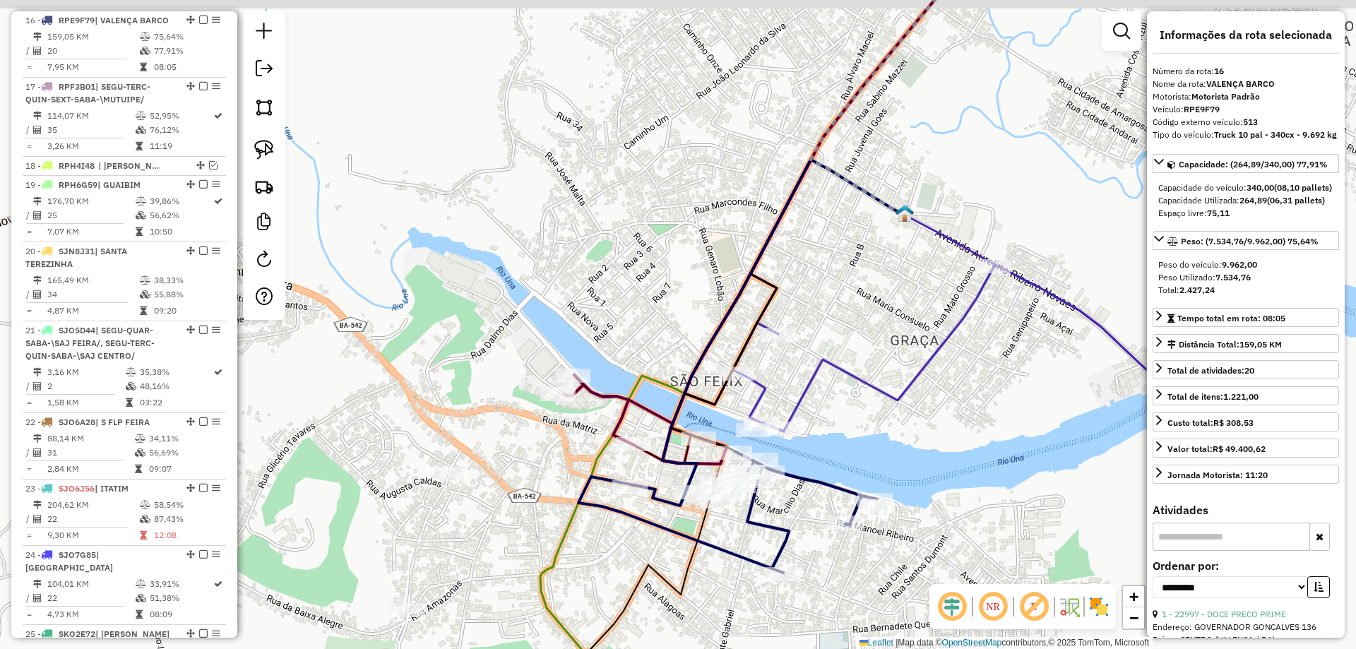
drag, startPoint x: 555, startPoint y: 494, endPoint x: 727, endPoint y: 533, distance: 176.1
click at [735, 533] on div "Janela de atendimento Grade de atendimento Capacidade Transportadoras Veículos …" at bounding box center [678, 324] width 1356 height 649
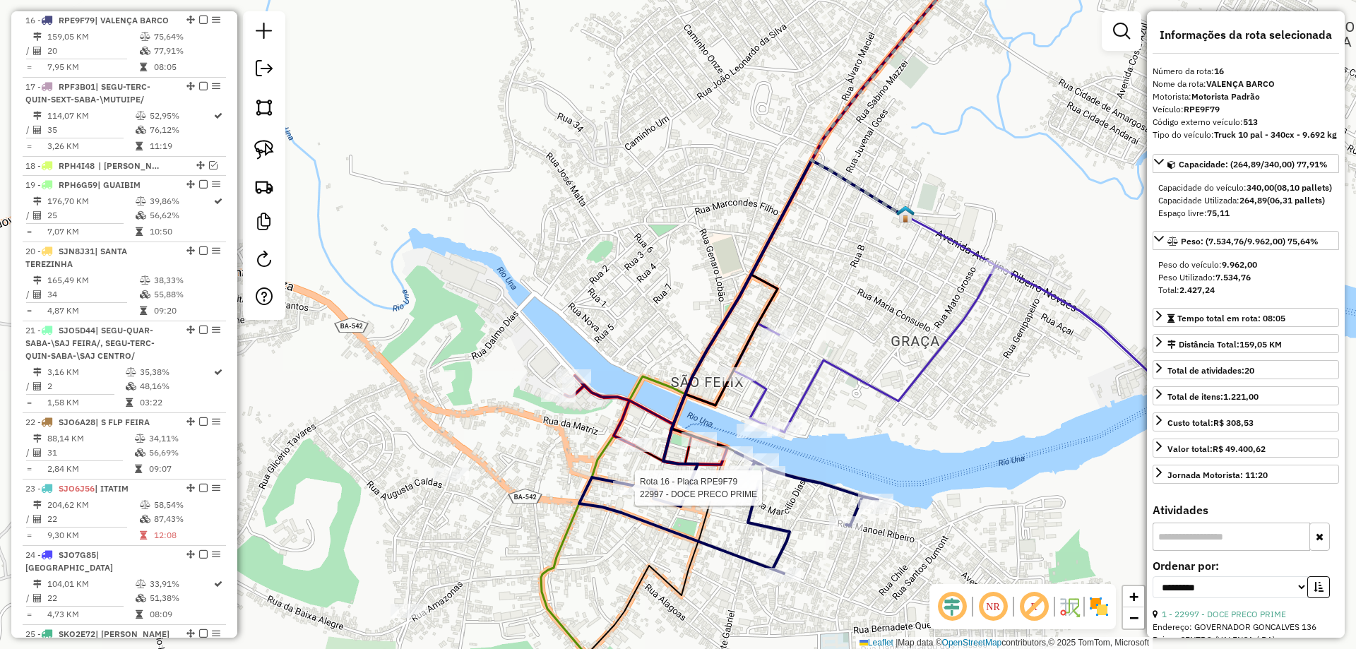
click at [627, 495] on div at bounding box center [630, 488] width 35 height 14
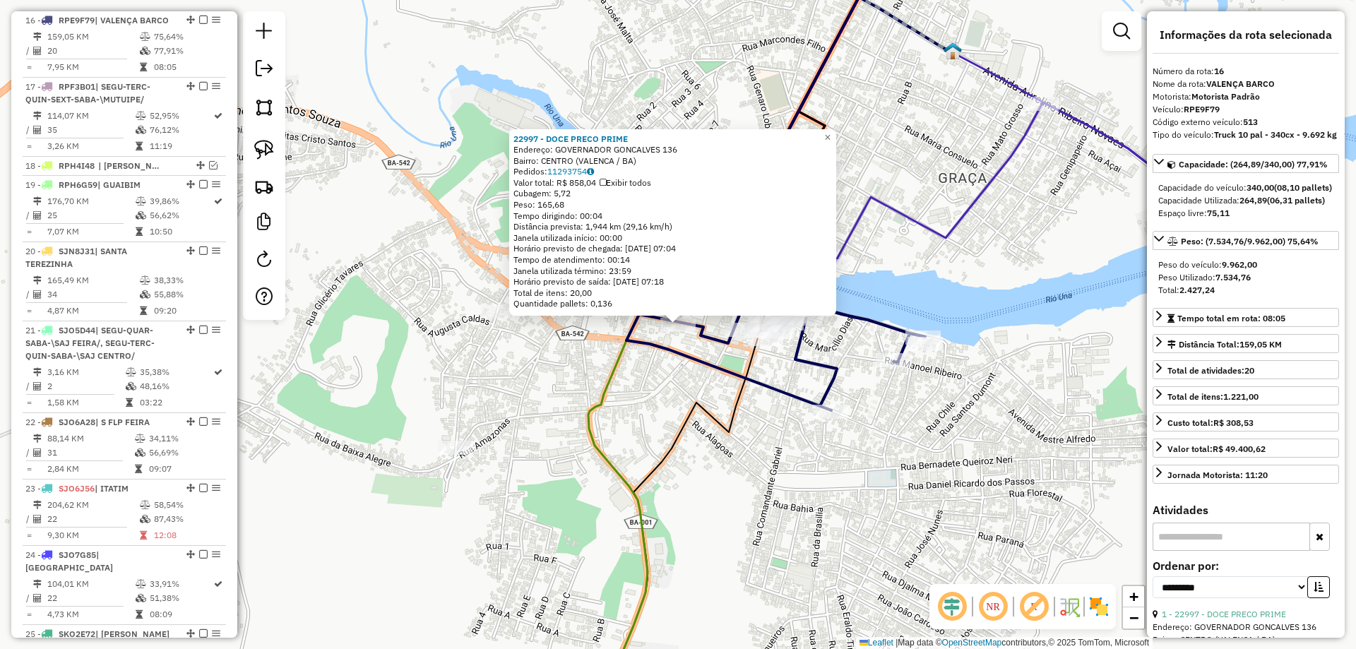
click at [651, 451] on div "22997 - DOCE PRECO PRIME Endereço: GOVERNADOR GONCALVES 136 Bairro: CENTRO (VAL…" at bounding box center [678, 324] width 1356 height 649
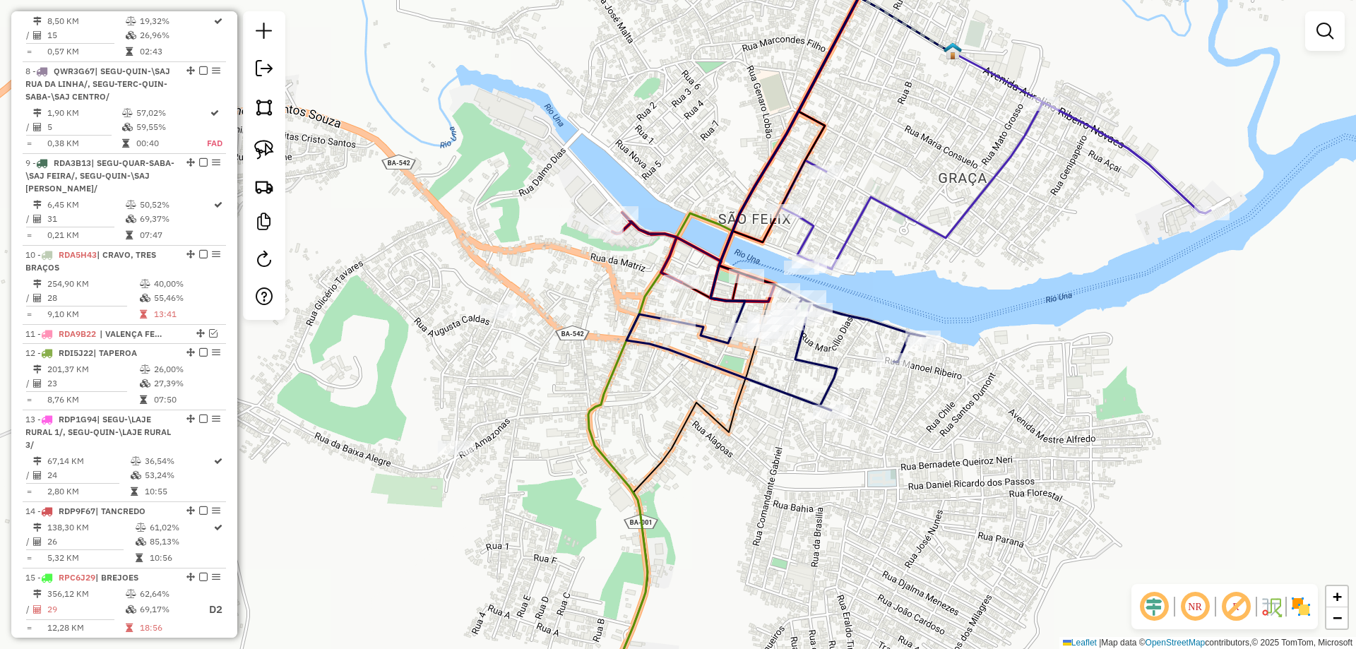
scroll to position [1026, 0]
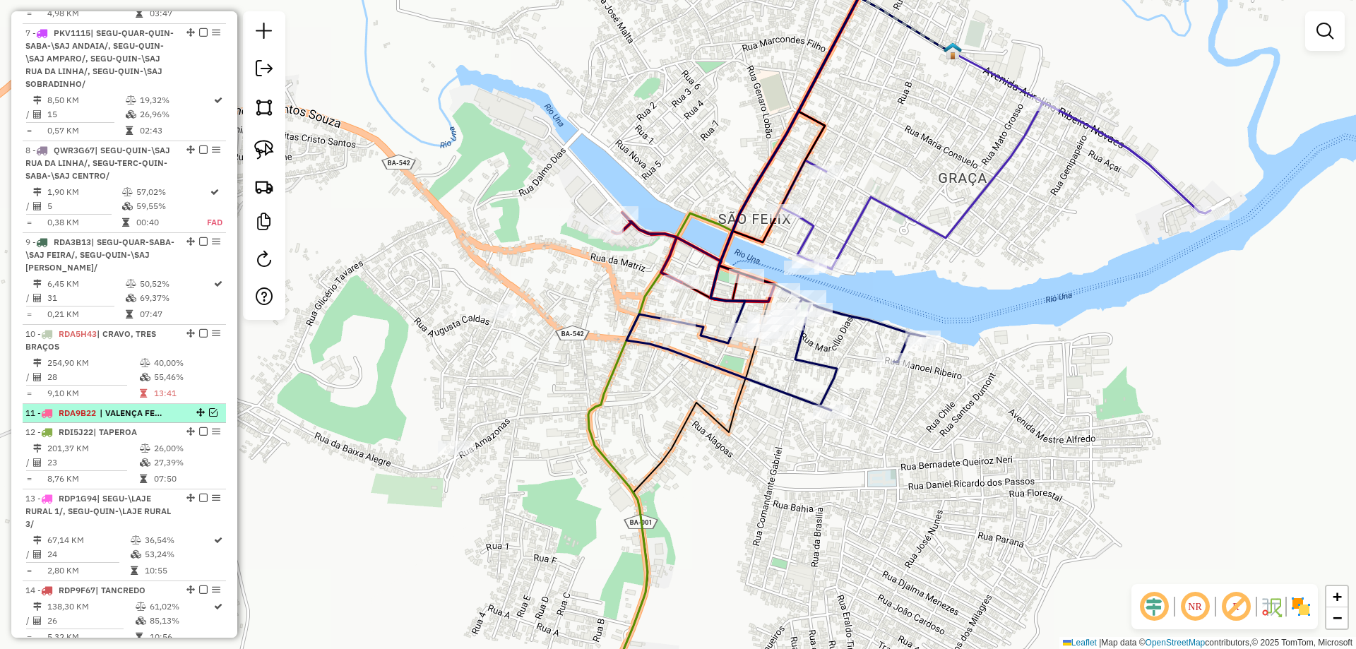
click at [209, 408] on em at bounding box center [213, 412] width 8 height 8
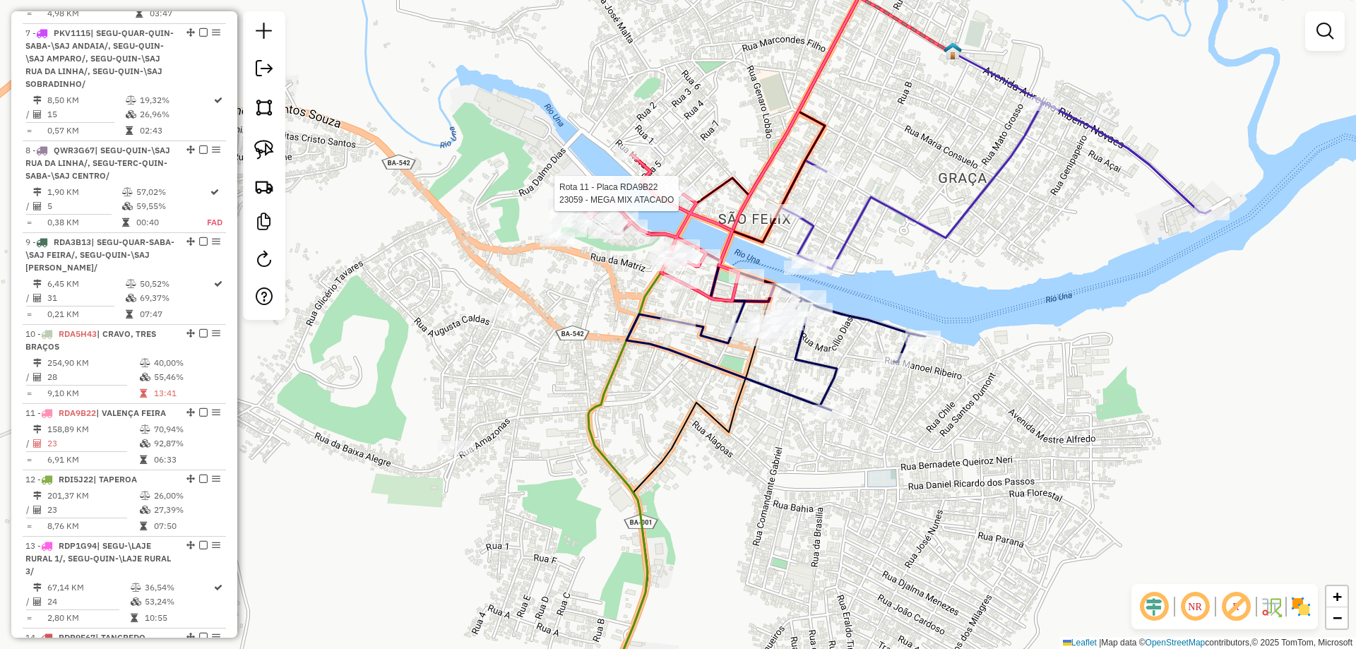
select select "**********"
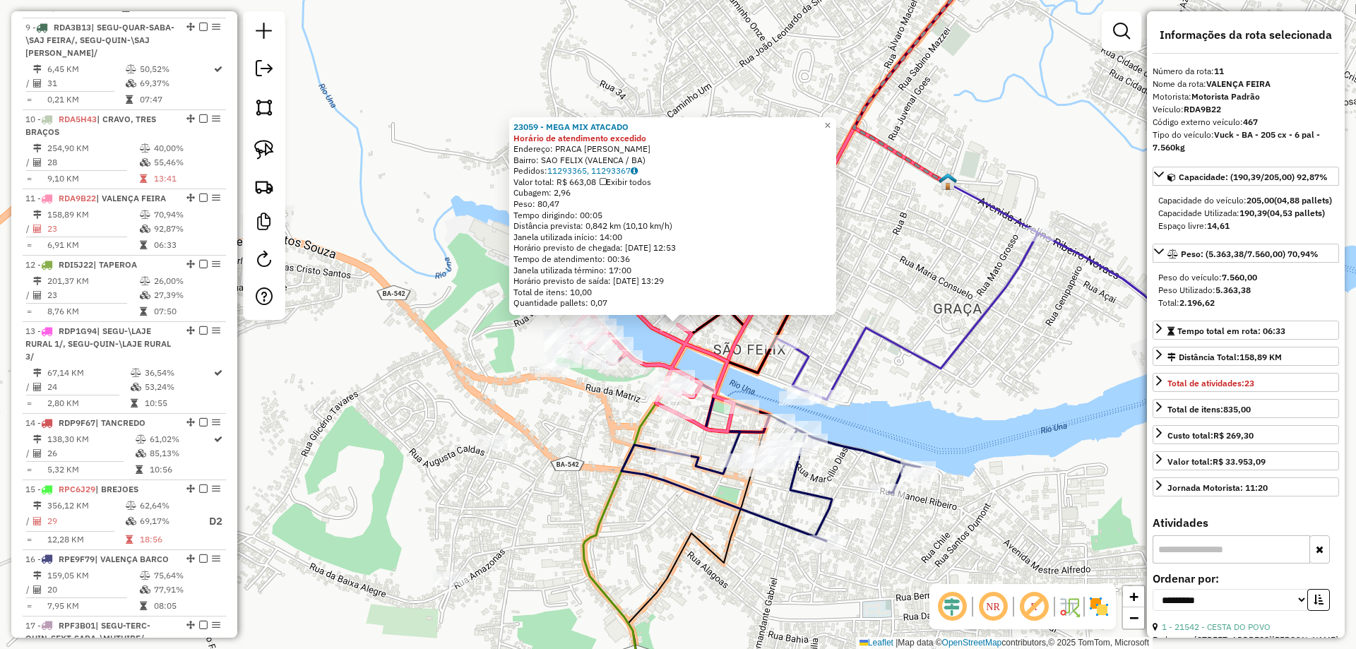
scroll to position [1419, 0]
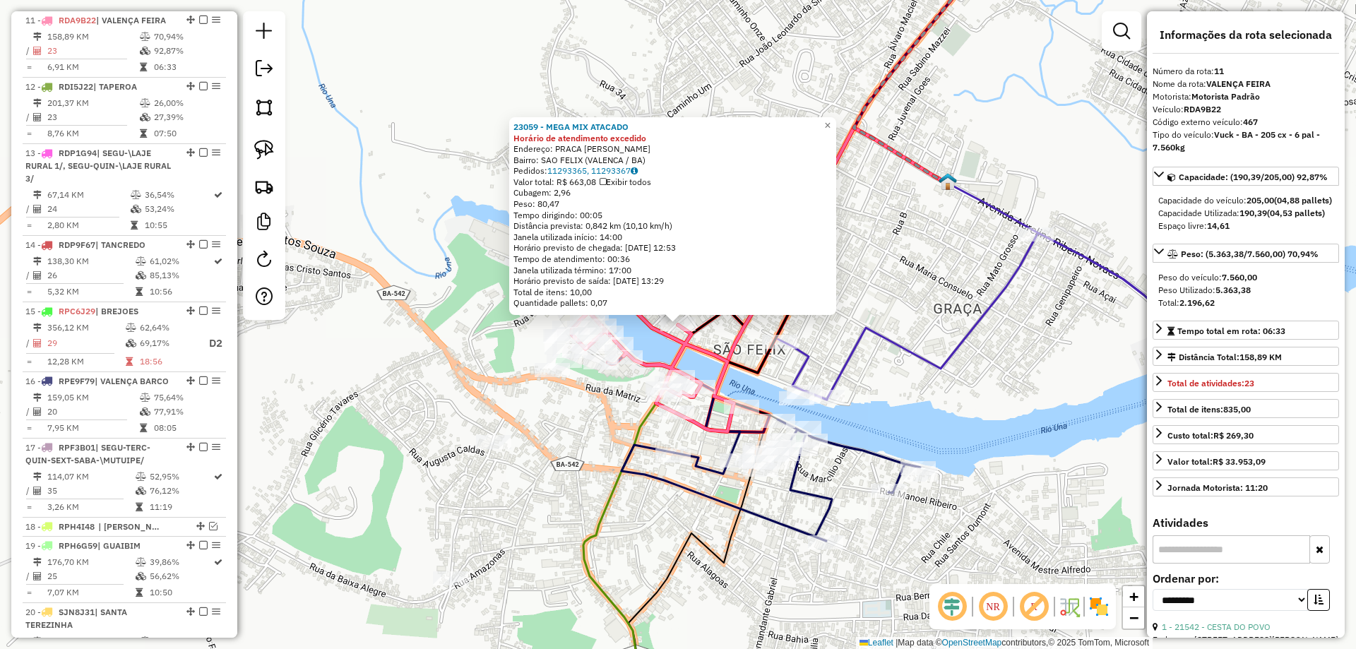
click at [665, 343] on icon at bounding box center [652, 358] width 162 height 146
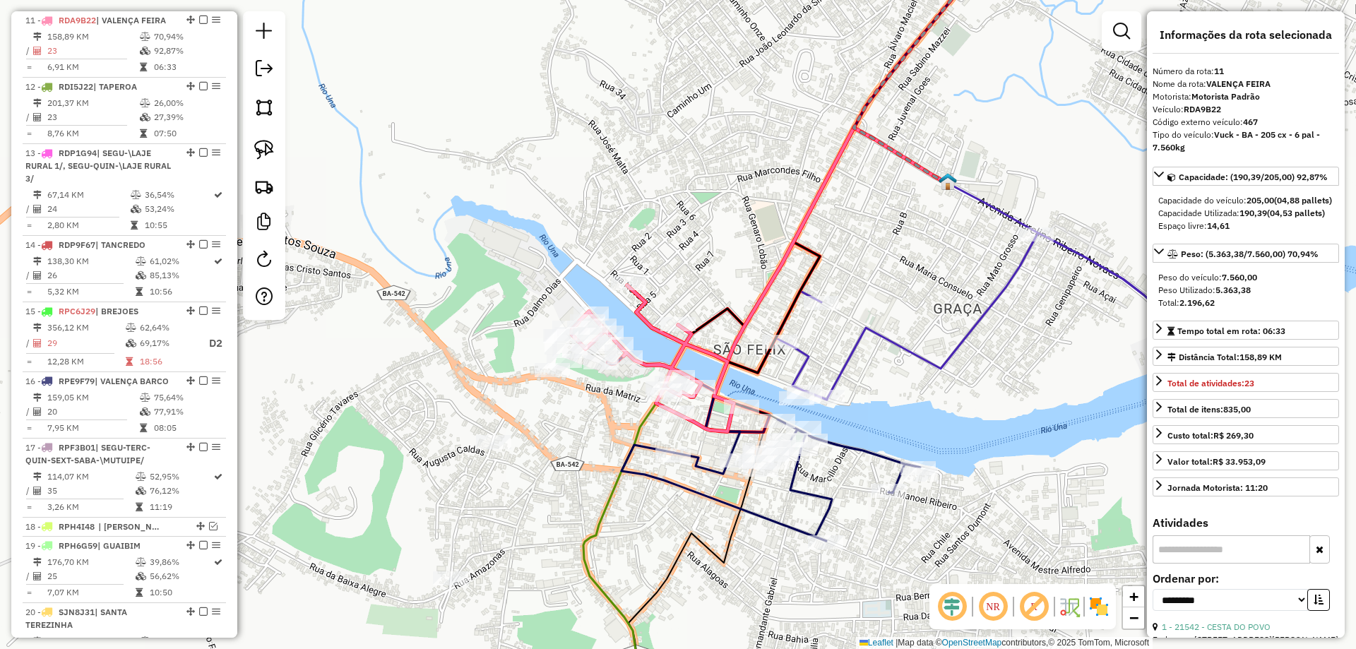
click at [620, 268] on div "Rota 11 - Placa RDA9B22 21542 - CESTA DO POVO Janela de atendimento Grade de at…" at bounding box center [678, 324] width 1356 height 649
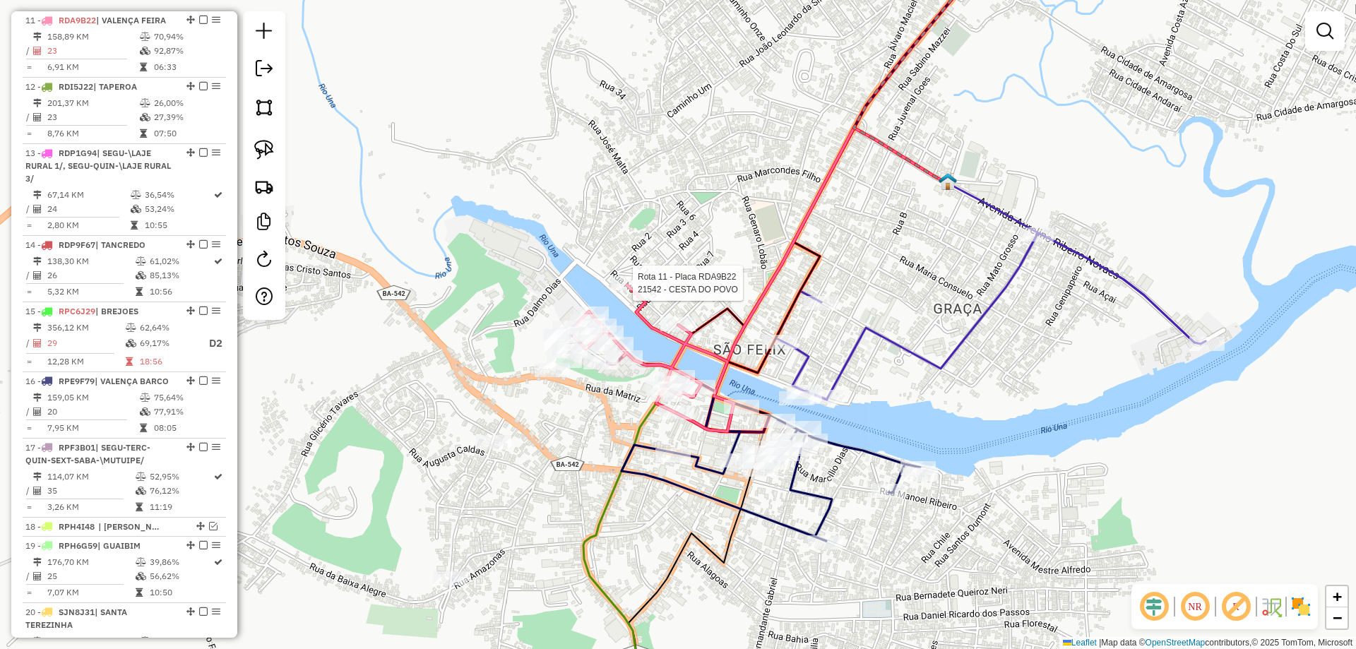
select select "**********"
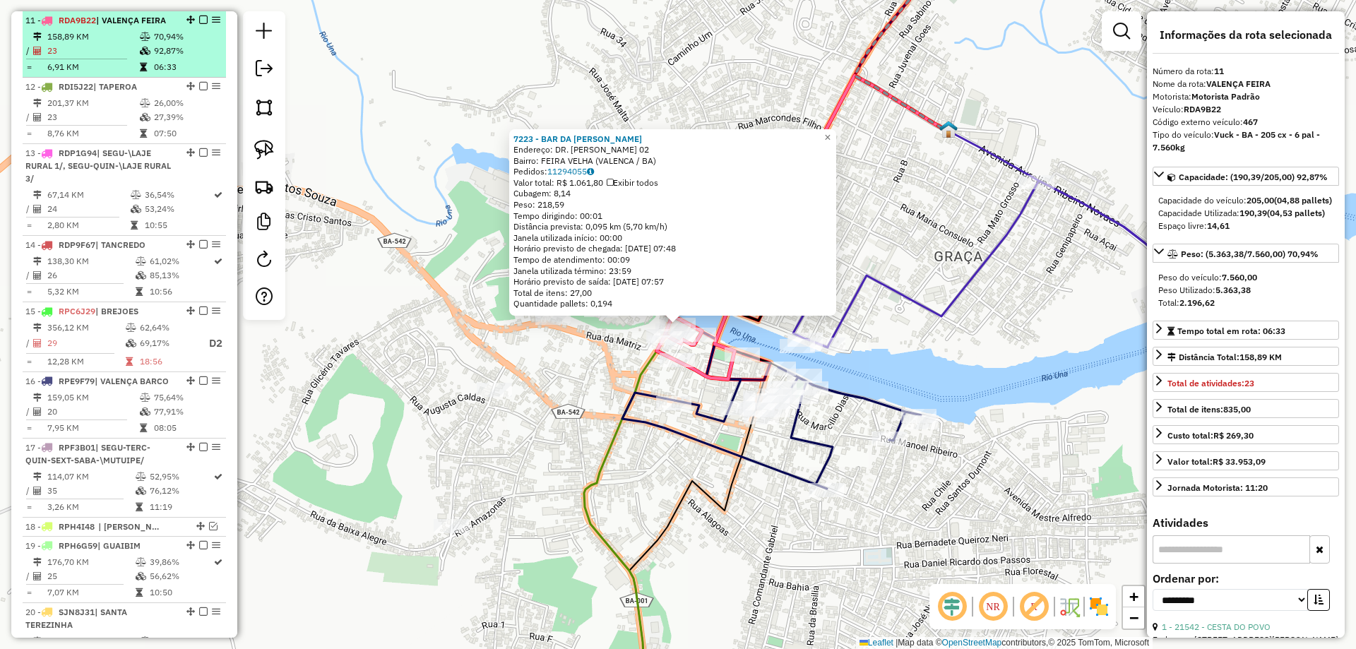
click at [199, 19] on em at bounding box center [203, 20] width 8 height 8
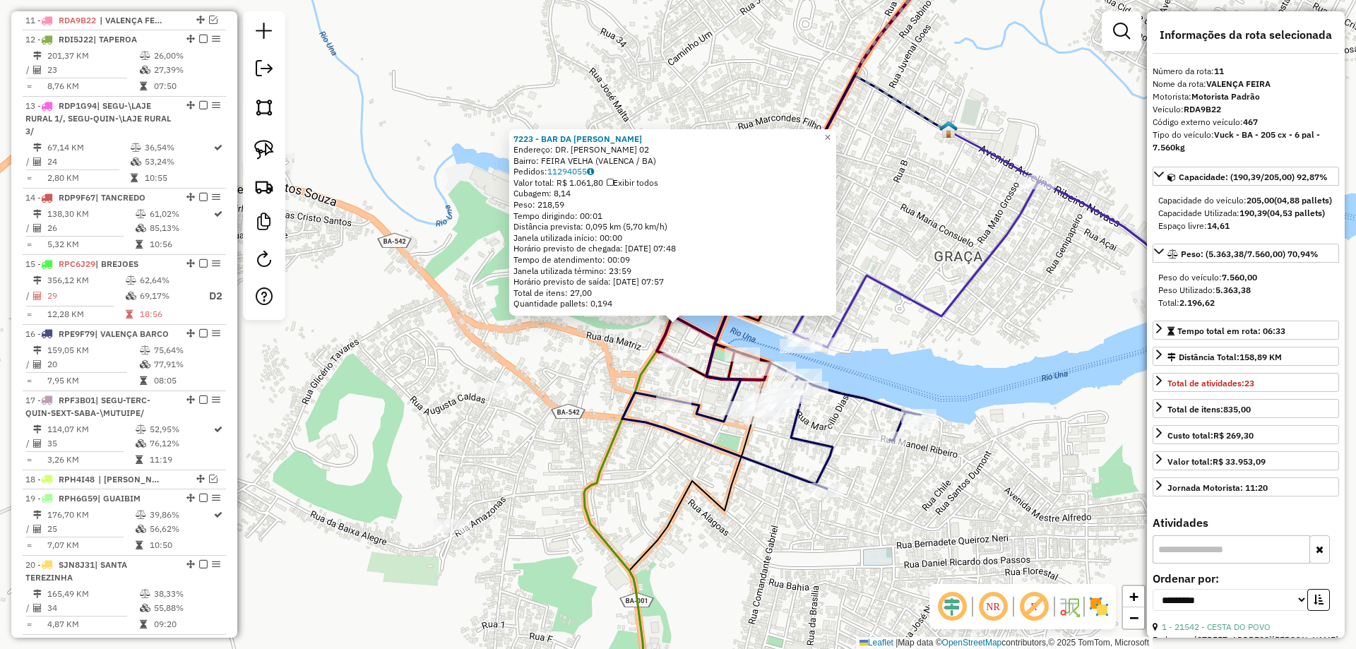
click at [641, 398] on icon at bounding box center [771, 427] width 299 height 121
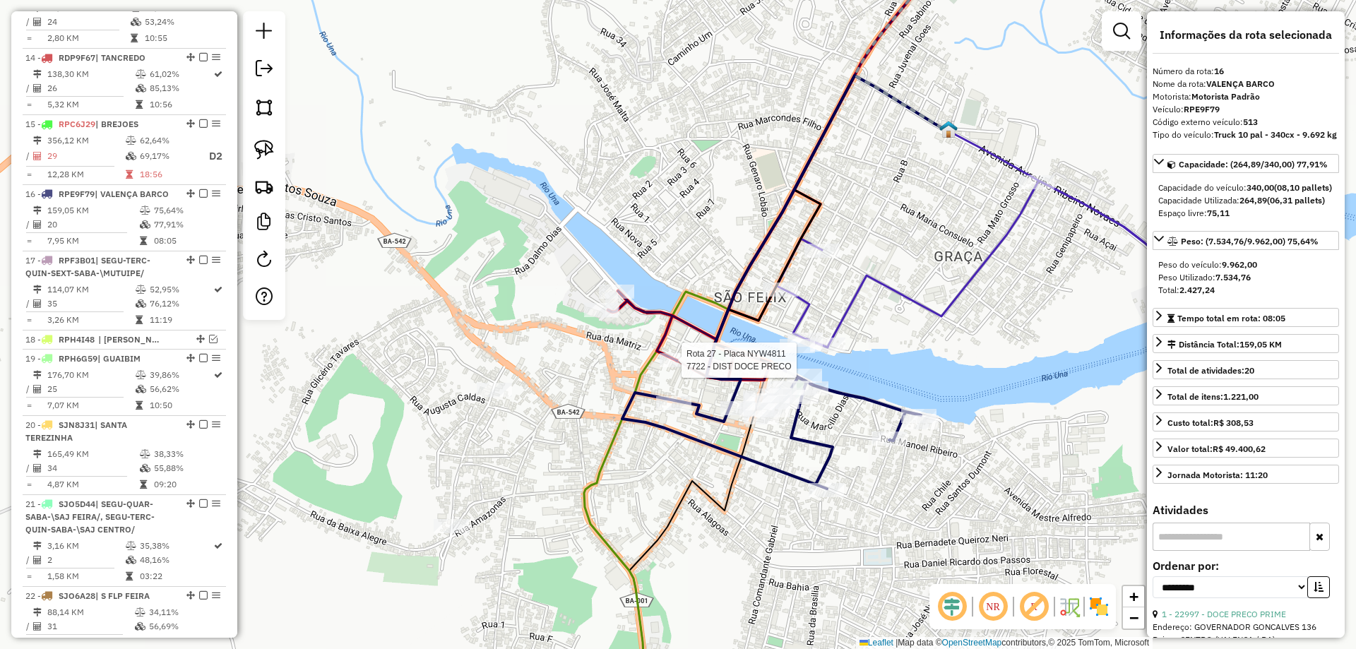
scroll to position [1733, 0]
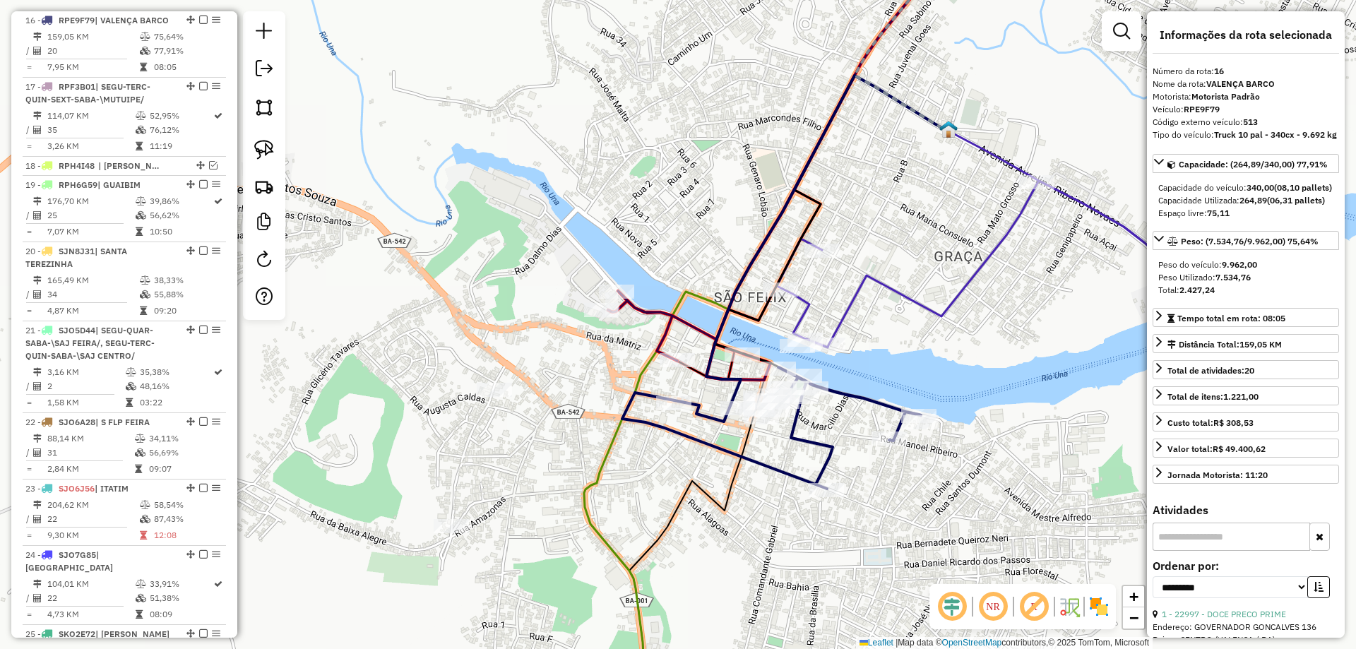
click at [798, 432] on icon at bounding box center [771, 427] width 299 height 121
click at [851, 307] on icon at bounding box center [991, 264] width 429 height 167
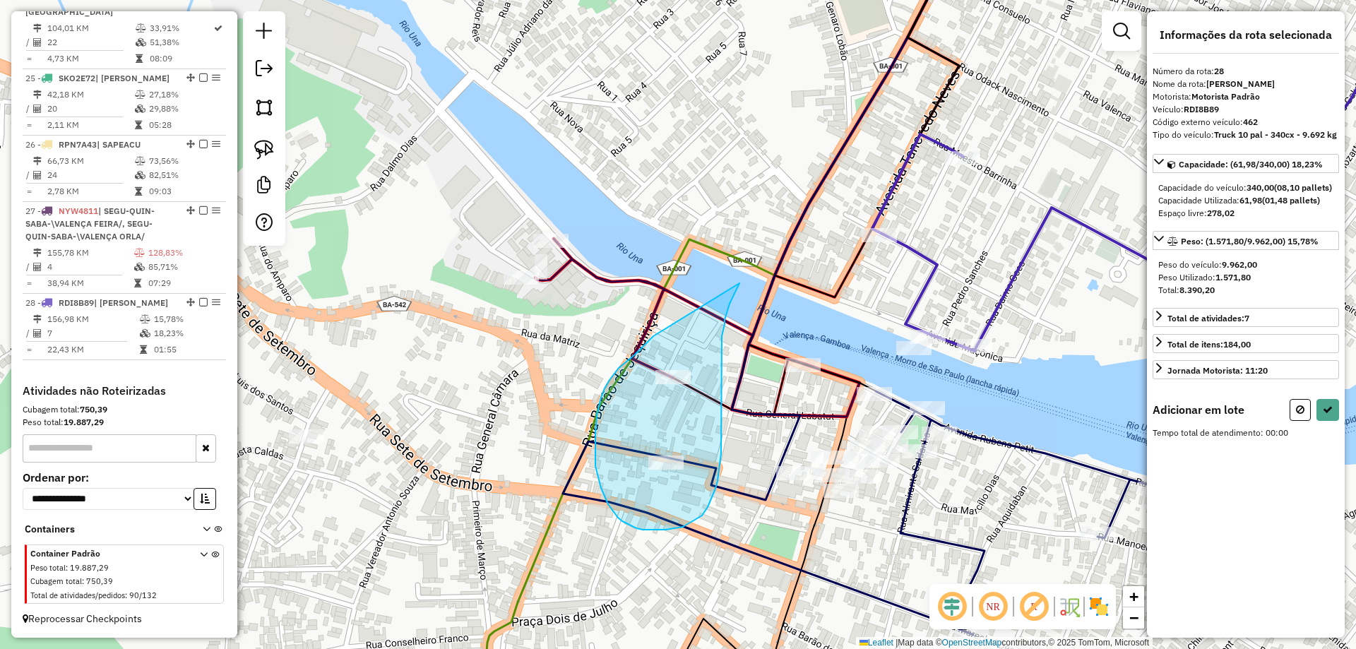
drag, startPoint x: 653, startPoint y: 336, endPoint x: 742, endPoint y: 279, distance: 105.2
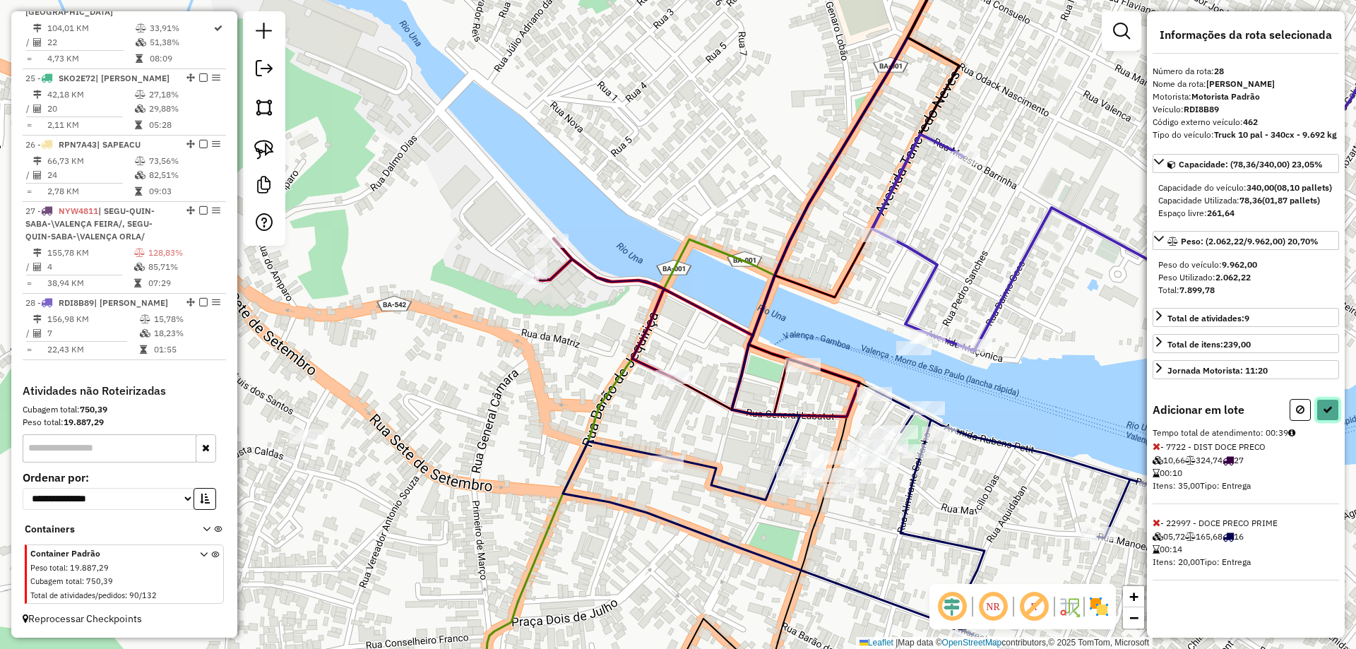
click at [1324, 415] on icon at bounding box center [1328, 410] width 10 height 10
select select "**********"
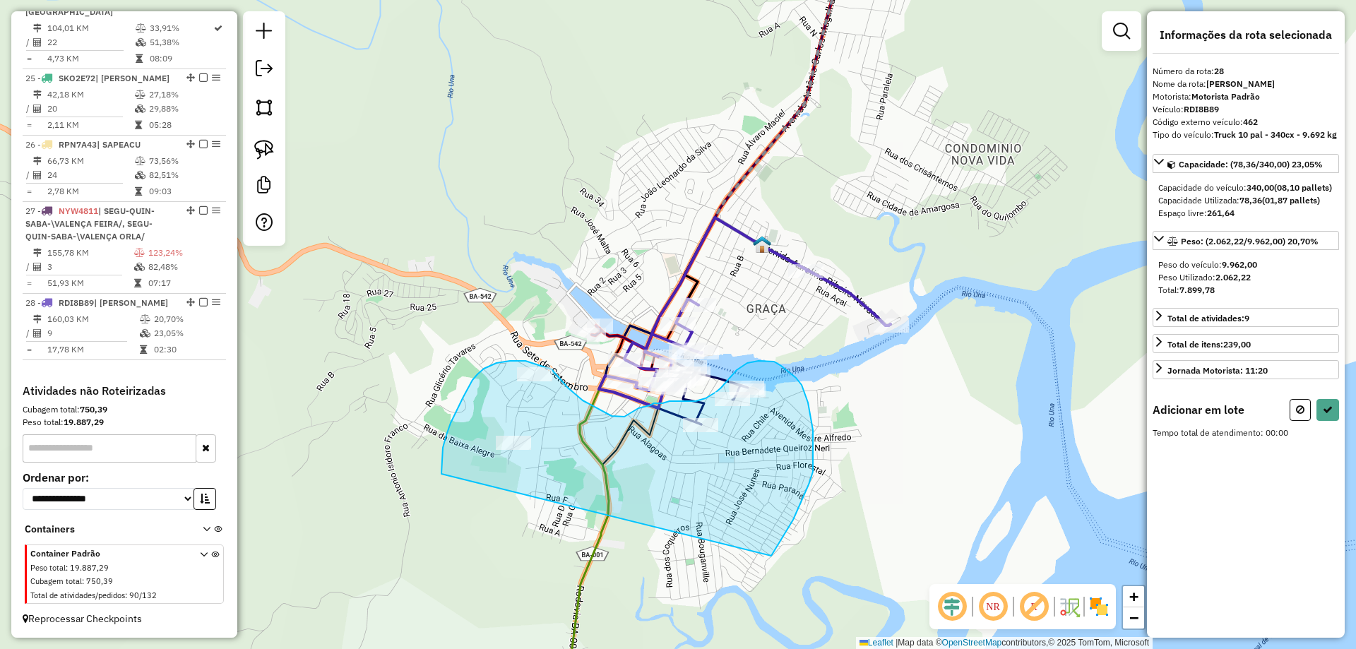
drag, startPoint x: 441, startPoint y: 474, endPoint x: 769, endPoint y: 558, distance: 338.3
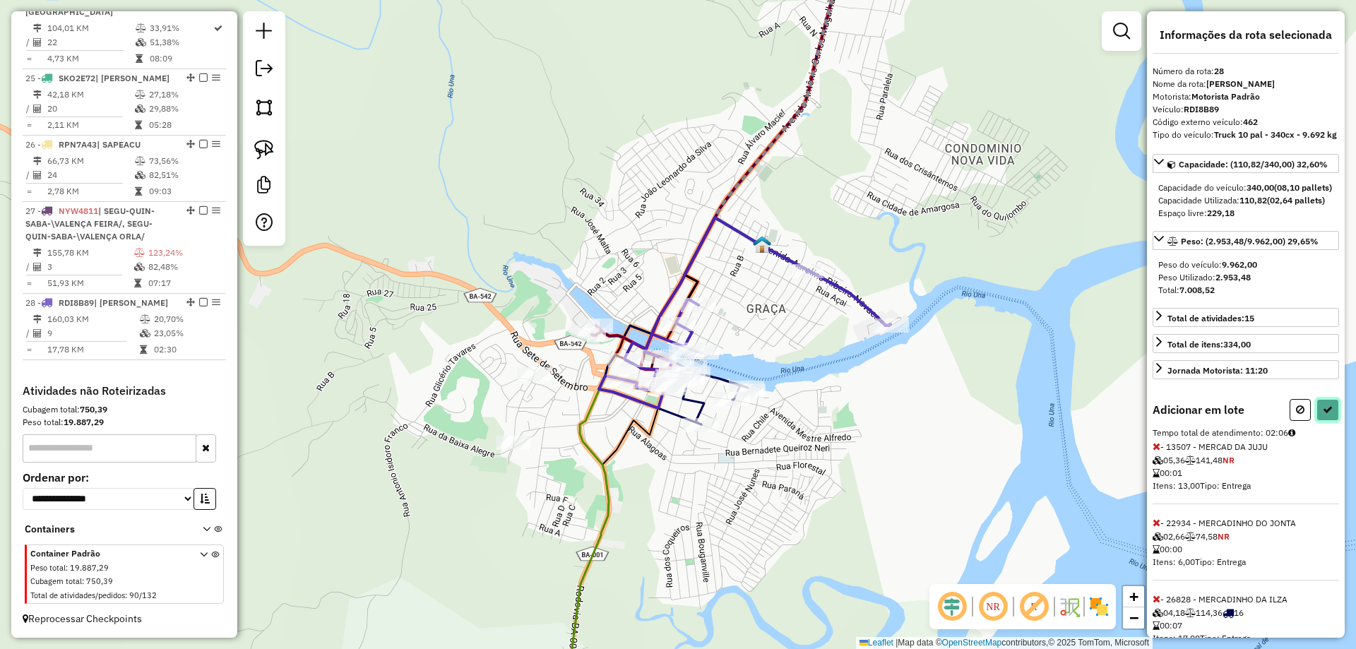
click at [1331, 421] on button at bounding box center [1328, 410] width 23 height 22
select select "**********"
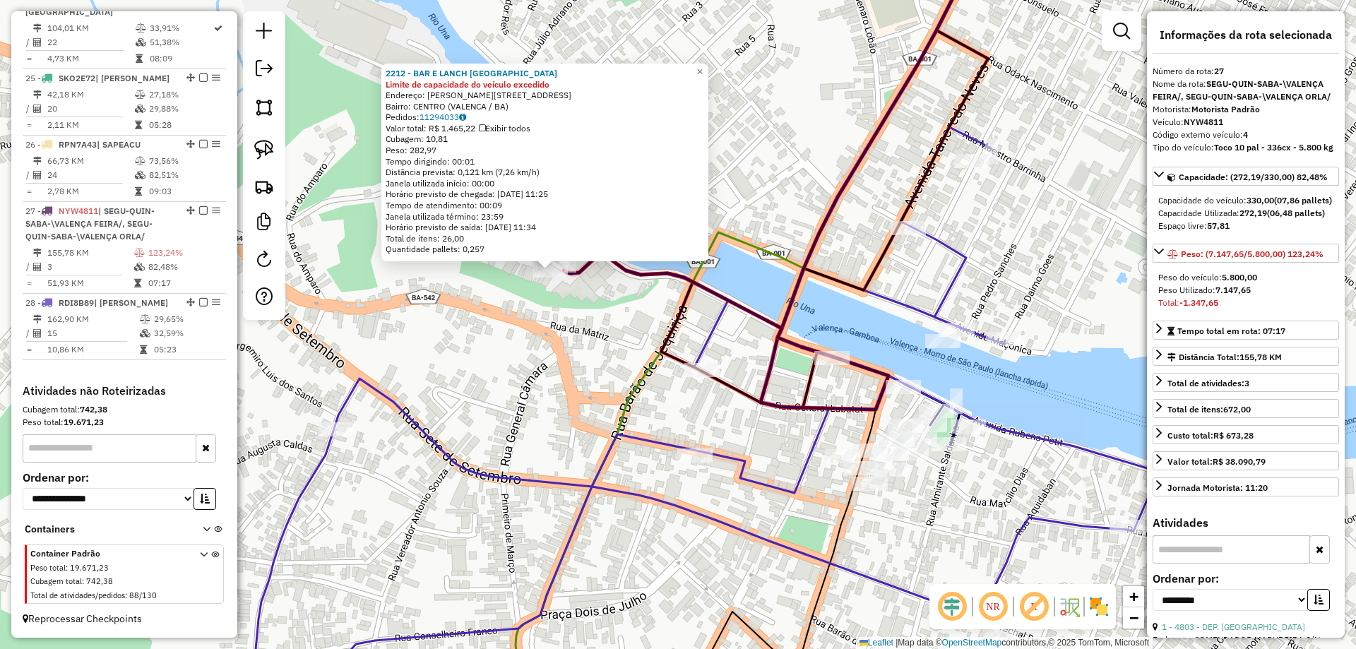
click at [946, 286] on icon at bounding box center [871, 324] width 1242 height 779
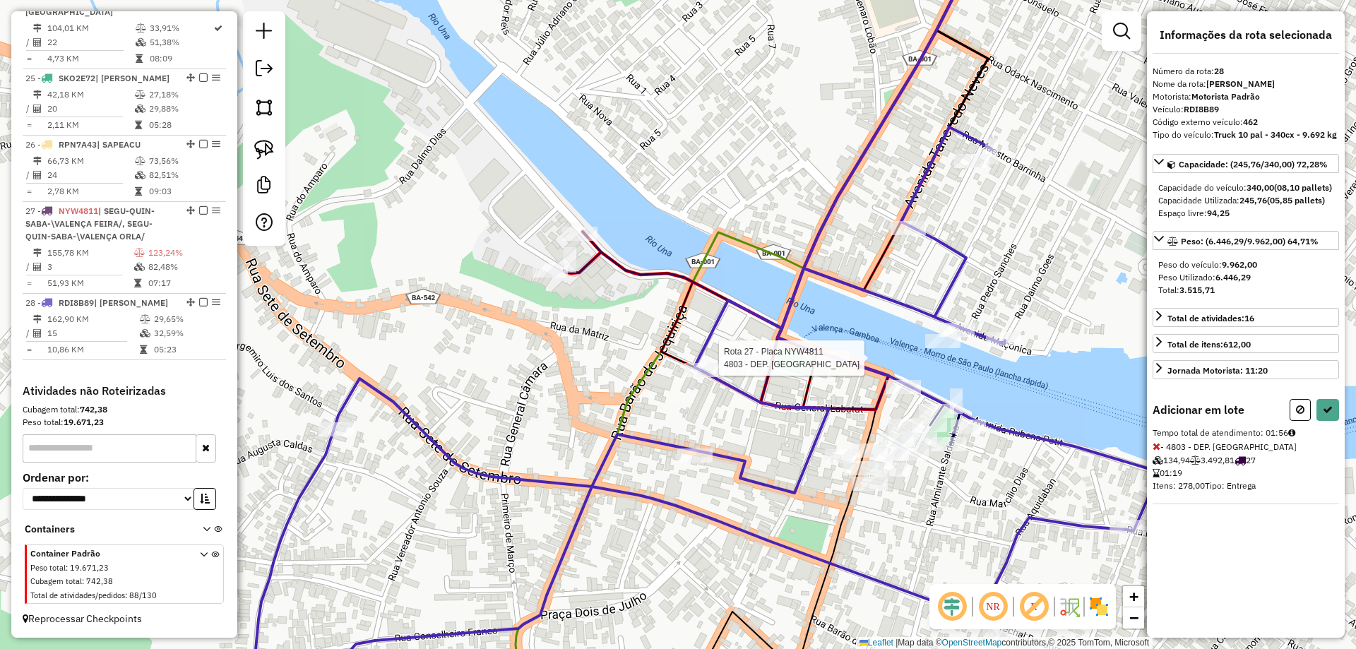
select select "**********"
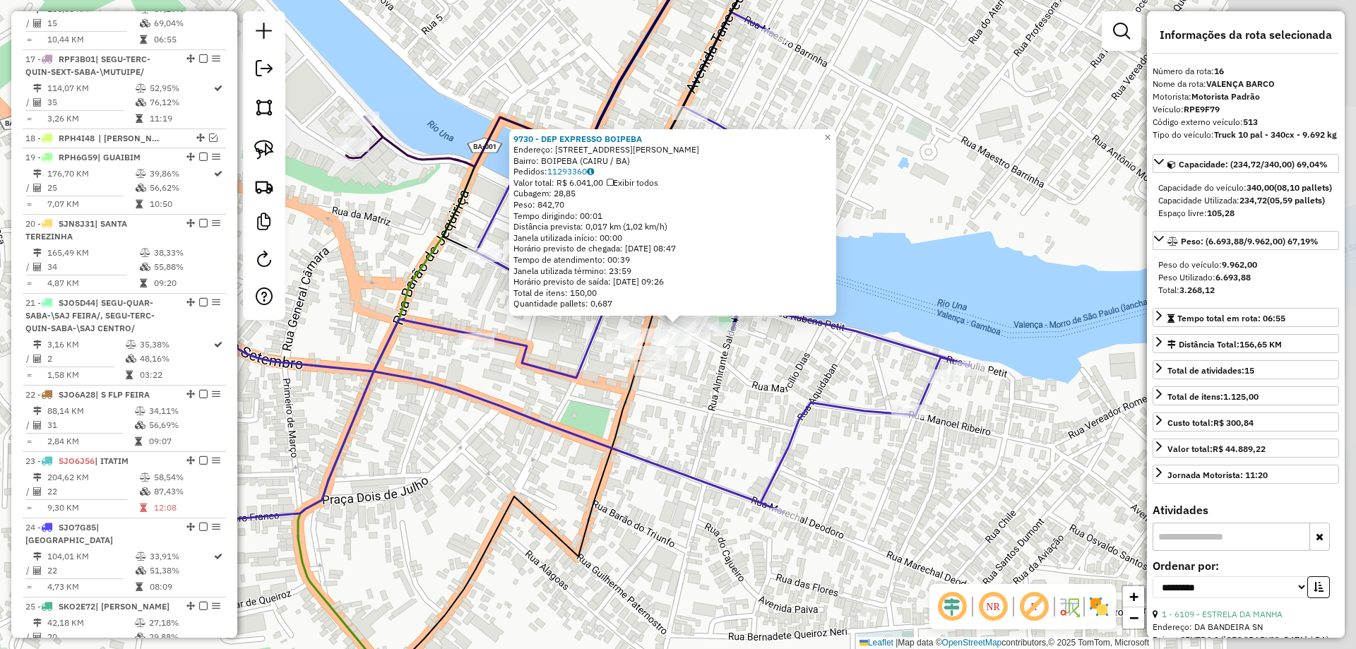
scroll to position [1733, 0]
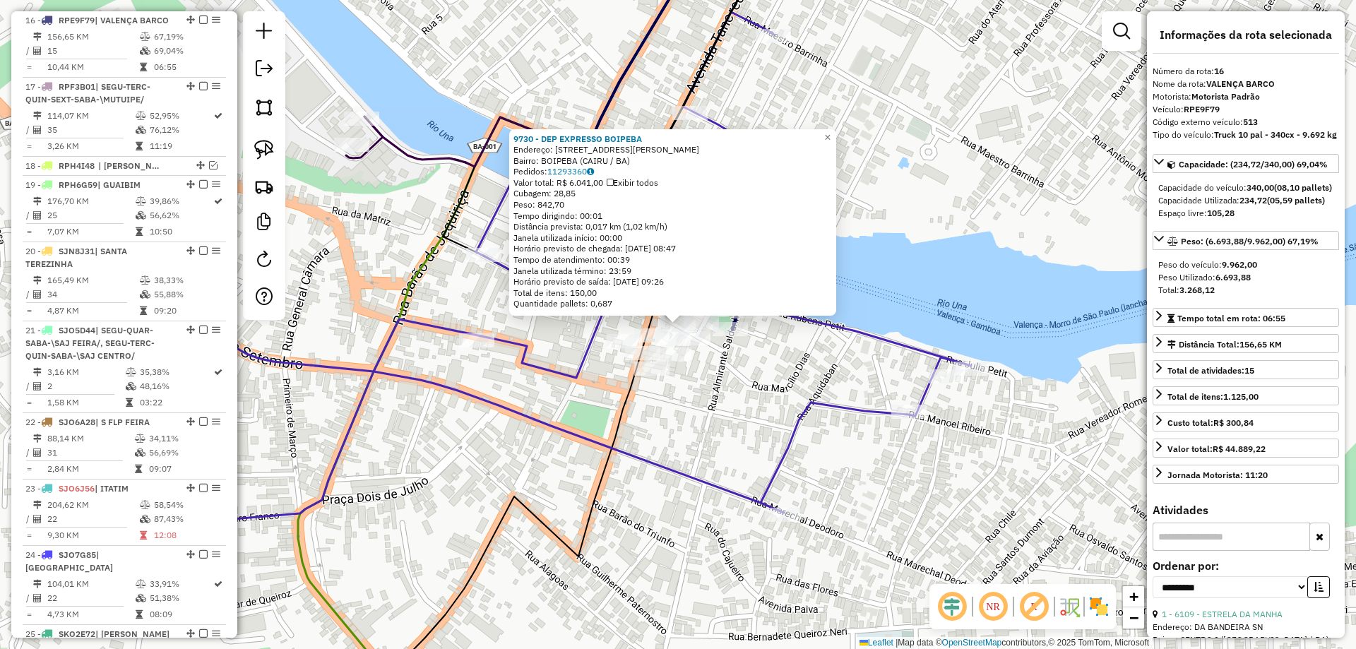
drag, startPoint x: 720, startPoint y: 388, endPoint x: 731, endPoint y: 393, distance: 12.3
click at [722, 389] on div "Rota 16 - Placa RPE9F79 27679 - AMARANT COMERCIAL BP 9730 - DEP EXPRESSO BOIPEB…" at bounding box center [678, 324] width 1356 height 649
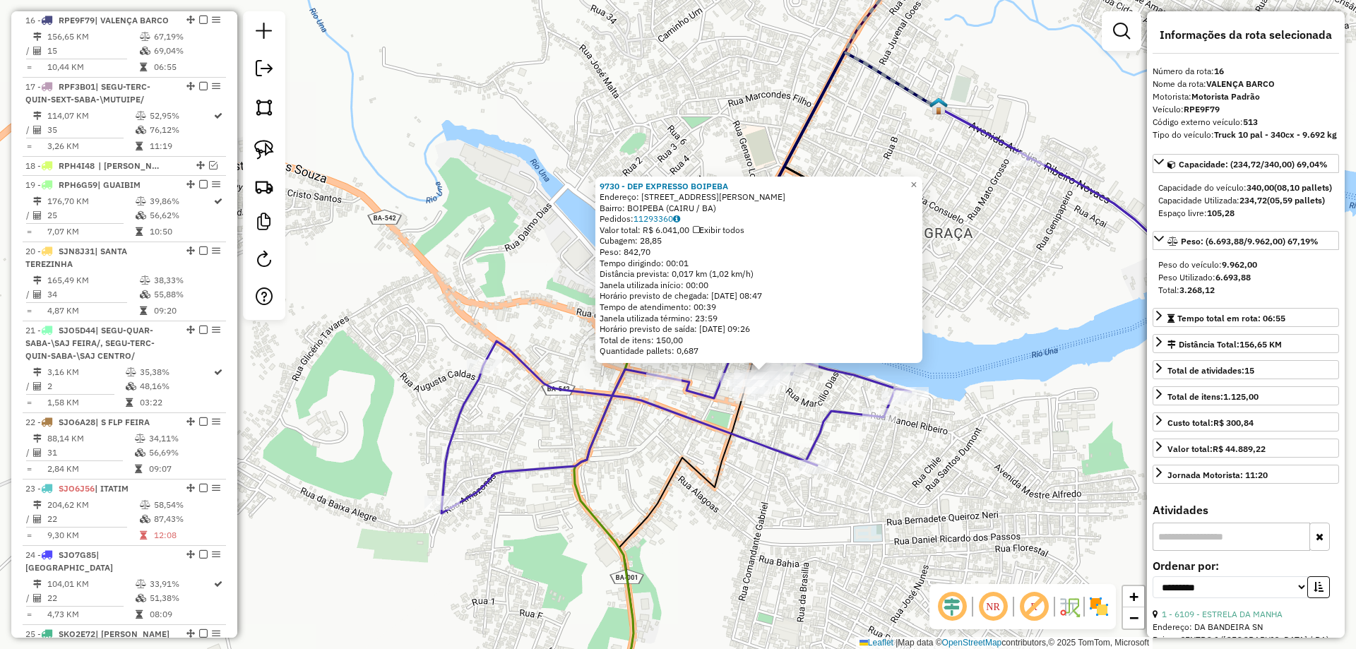
click at [798, 410] on div "9730 - DEP EXPRESSO BOIPEBA Endereço: R ALVARO MACIEL 97 Bairro: BOIPEBA (CAIRU…" at bounding box center [678, 324] width 1356 height 649
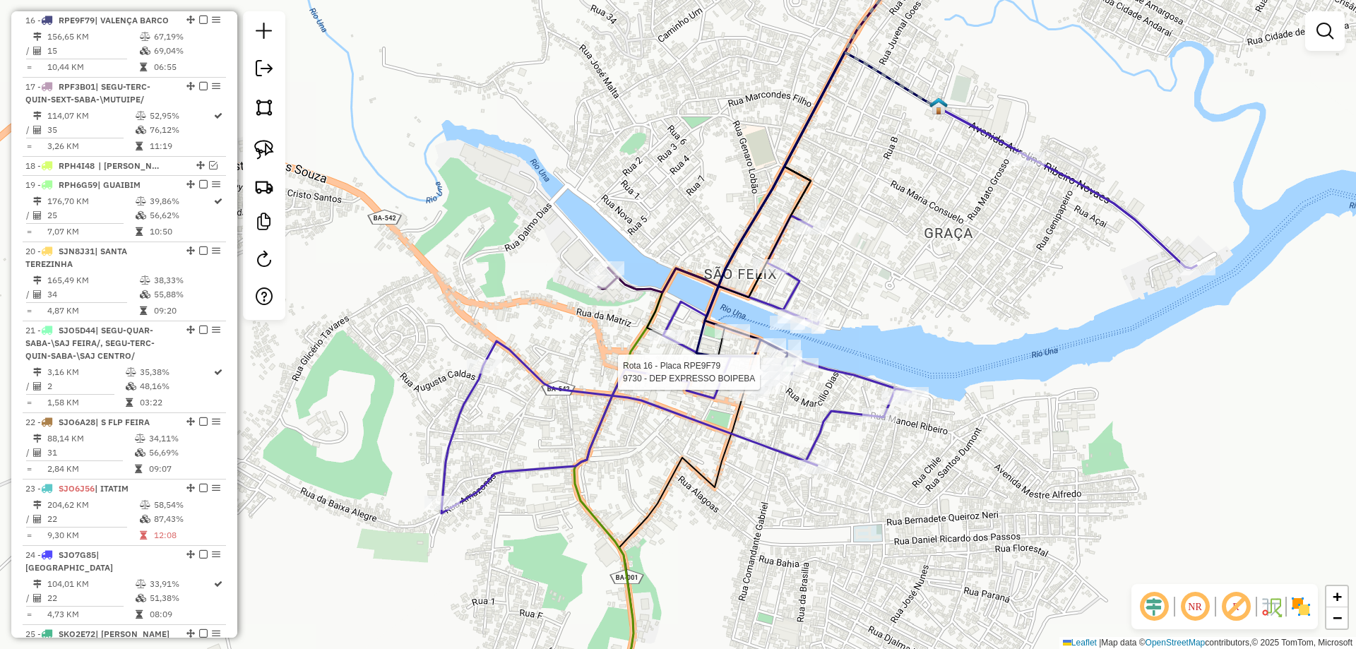
select select "**********"
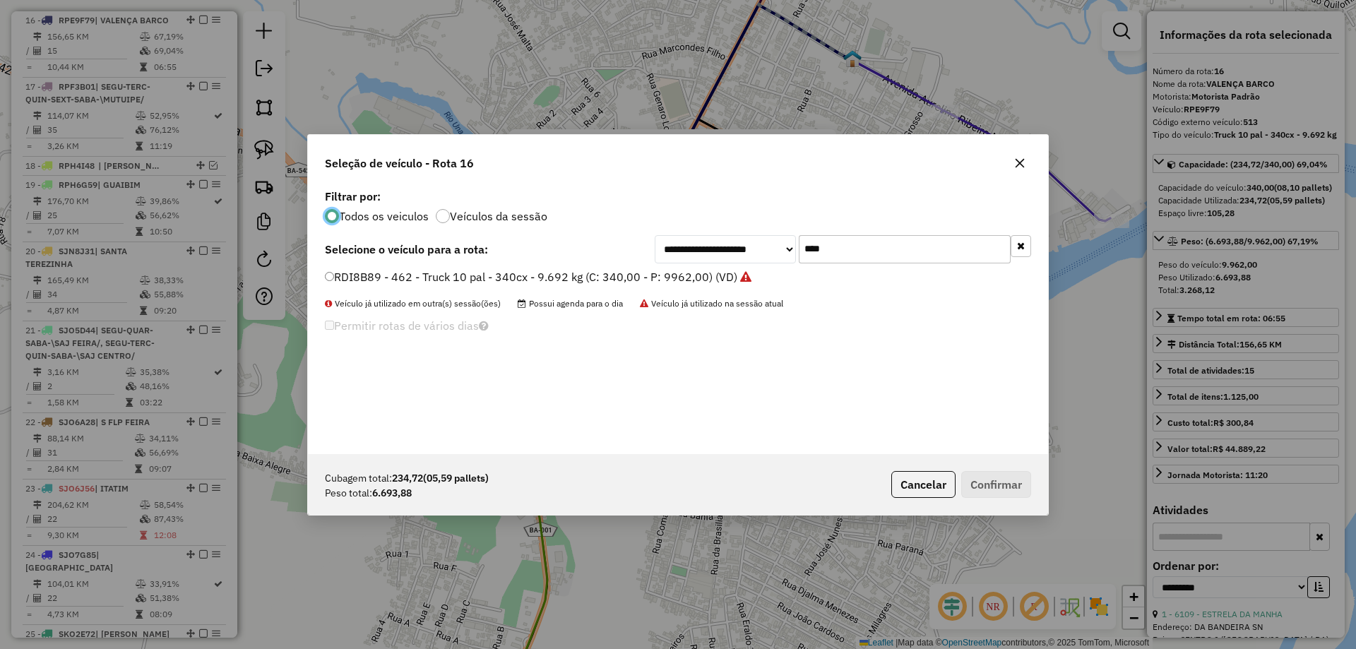
scroll to position [8, 4]
drag, startPoint x: 824, startPoint y: 247, endPoint x: 583, endPoint y: 246, distance: 240.2
click at [583, 246] on div "**********" at bounding box center [678, 249] width 706 height 28
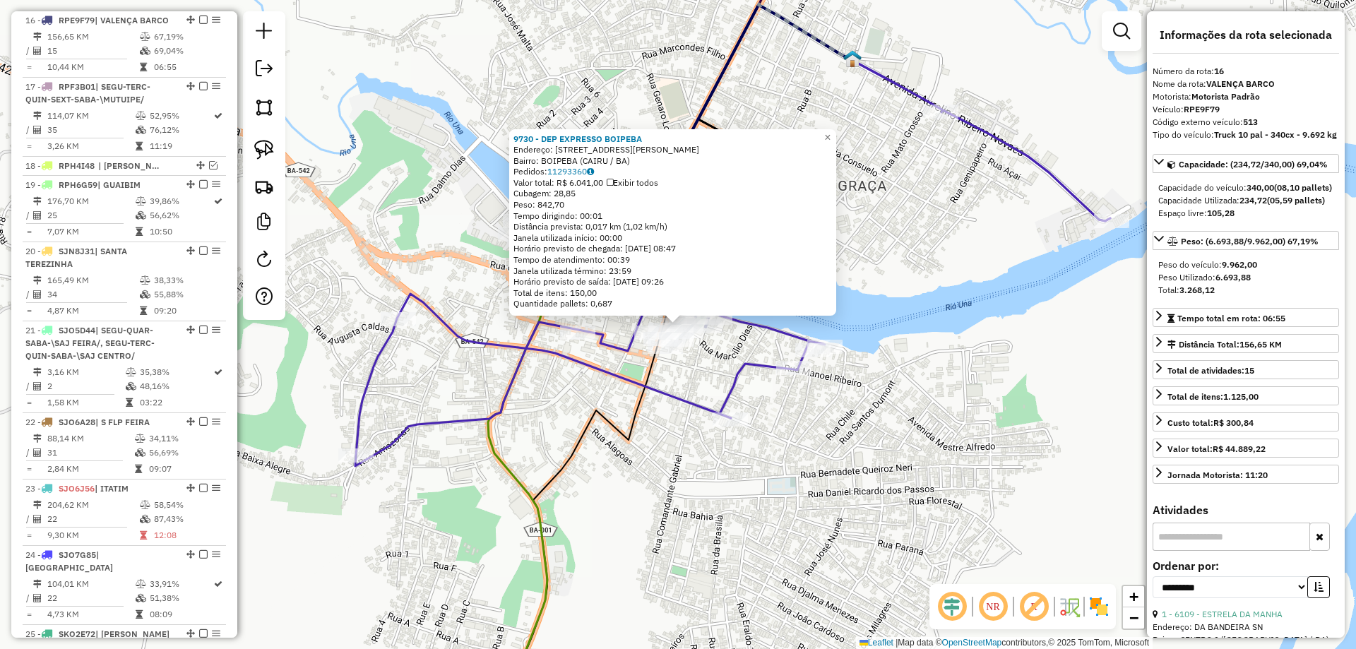
click at [970, 131] on icon at bounding box center [732, 235] width 755 height 461
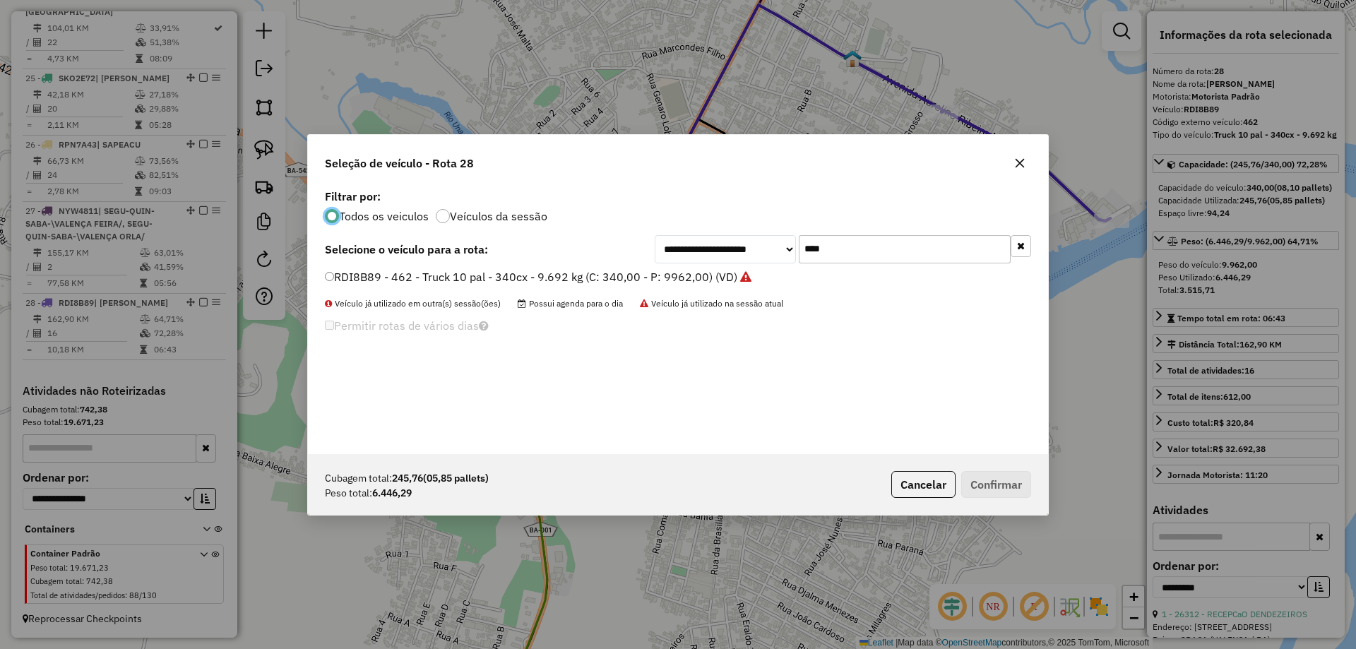
click at [584, 280] on label "RDI8B89 - 462 - Truck 10 pal - 340cx - 9.692 kg (C: 340,00 - P: 9962,00) (VD)" at bounding box center [538, 276] width 427 height 17
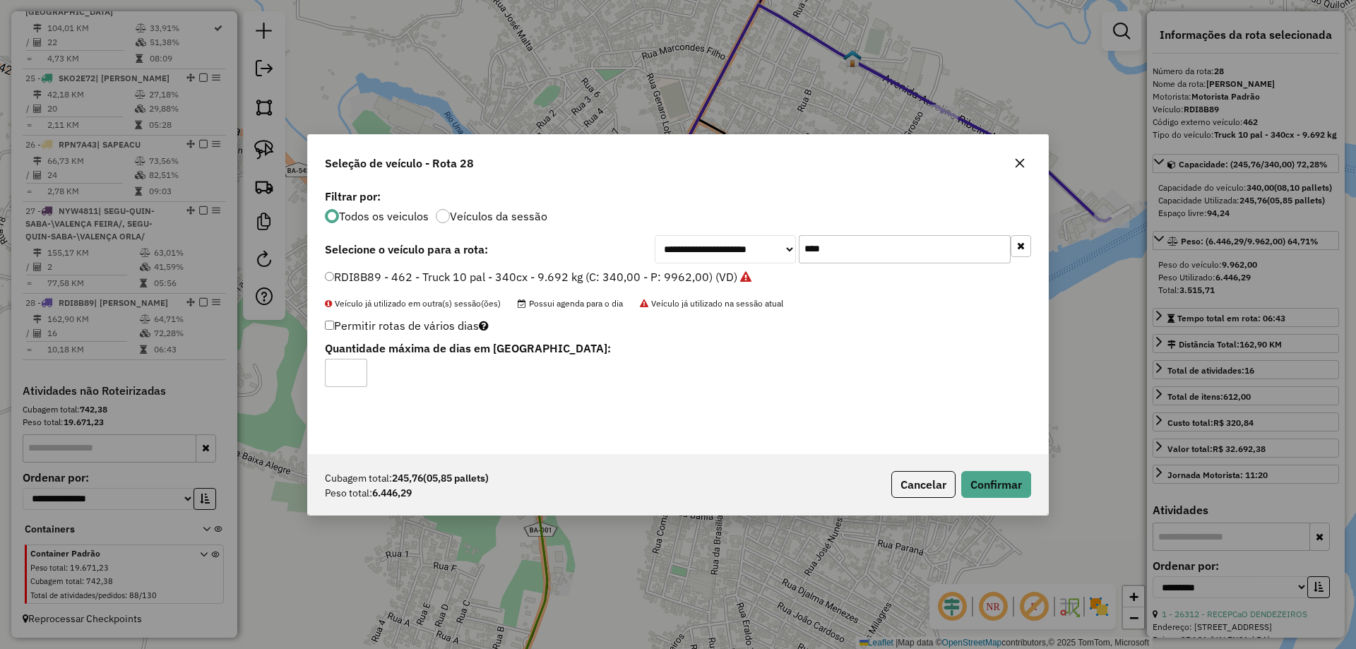
drag, startPoint x: 826, startPoint y: 257, endPoint x: 562, endPoint y: 262, distance: 263.5
click at [569, 259] on div "**********" at bounding box center [678, 249] width 706 height 28
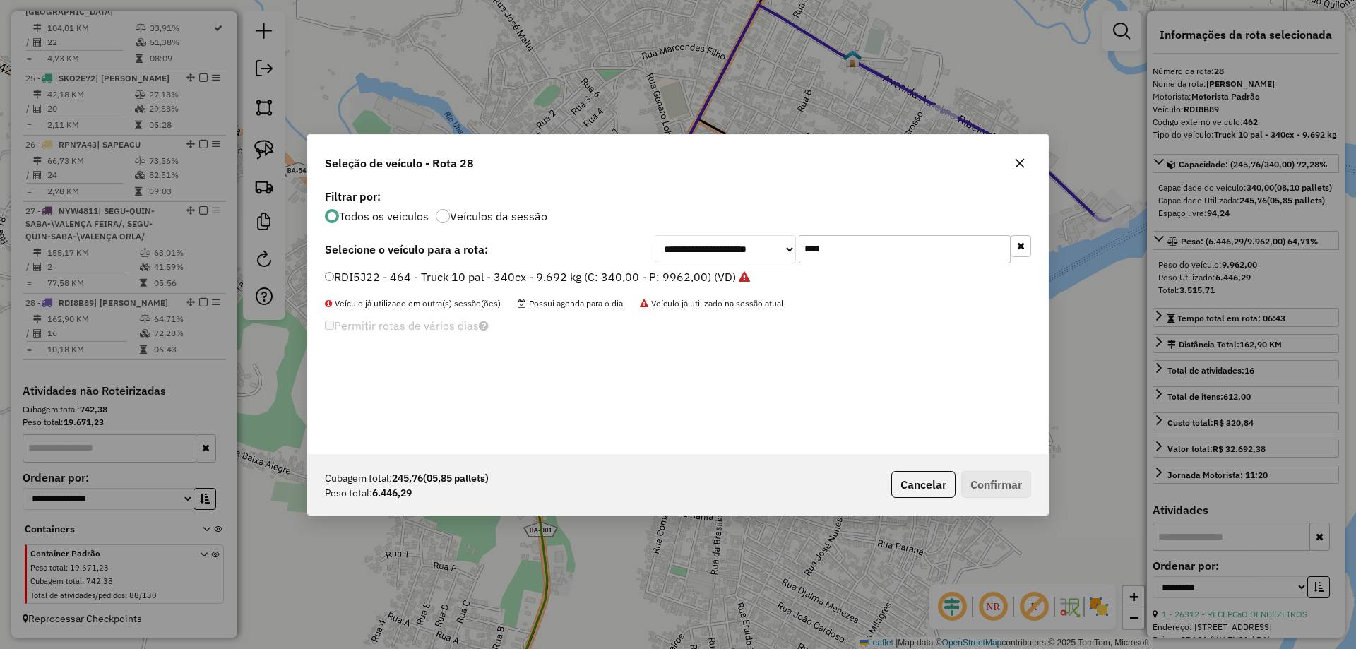
type input "****"
click at [698, 280] on label "RDI5J22 - 464 - Truck 10 pal - 340cx - 9.692 kg (C: 340,00 - P: 9962,00) (VD)" at bounding box center [537, 276] width 425 height 17
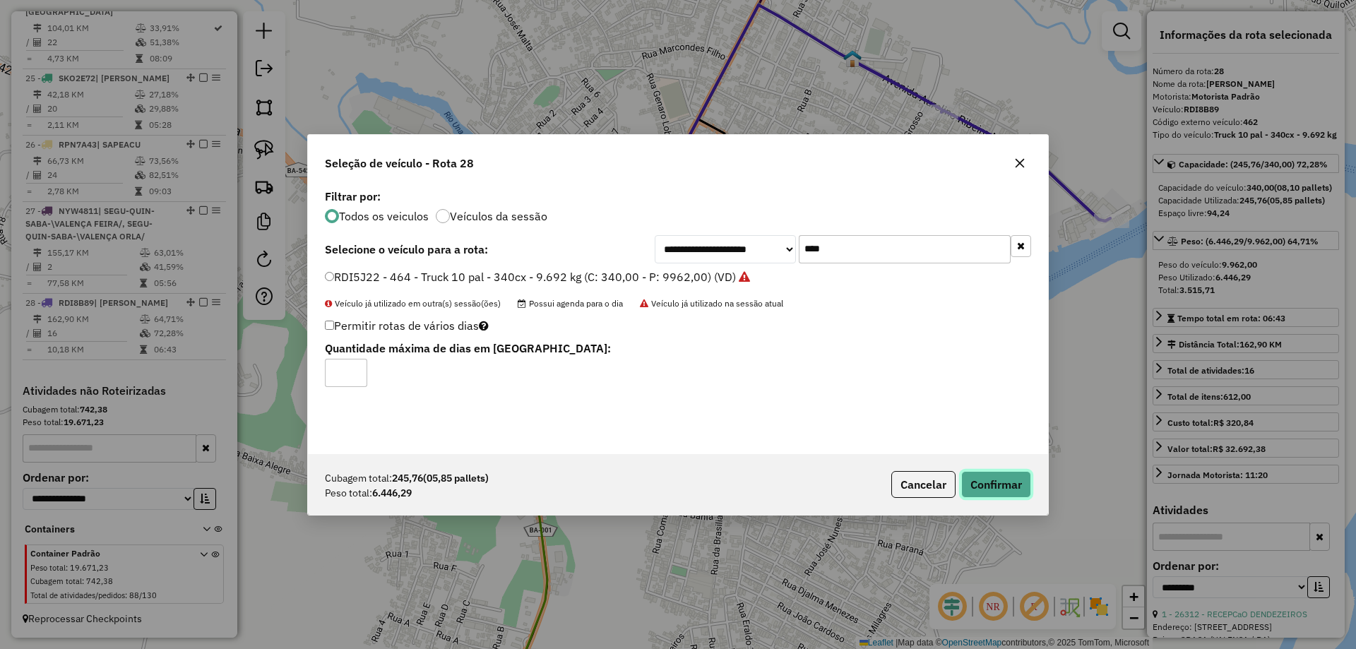
click at [993, 480] on button "Confirmar" at bounding box center [996, 484] width 70 height 27
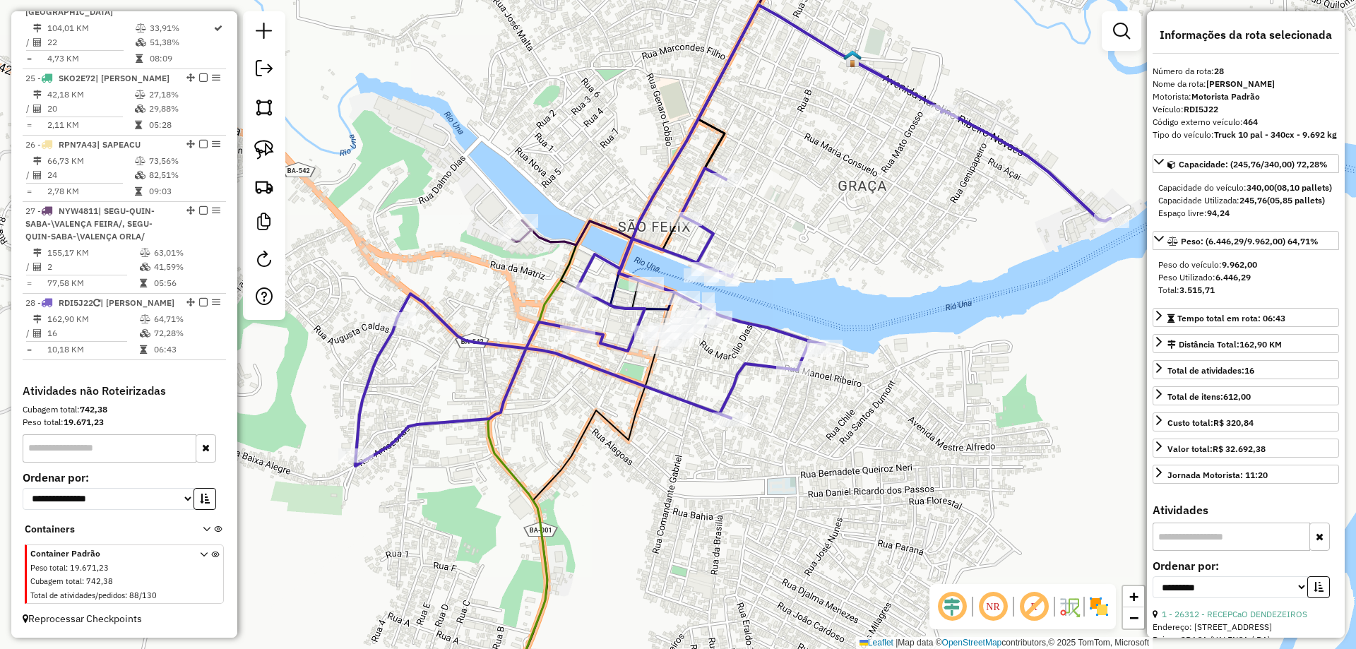
scroll to position [2301, 0]
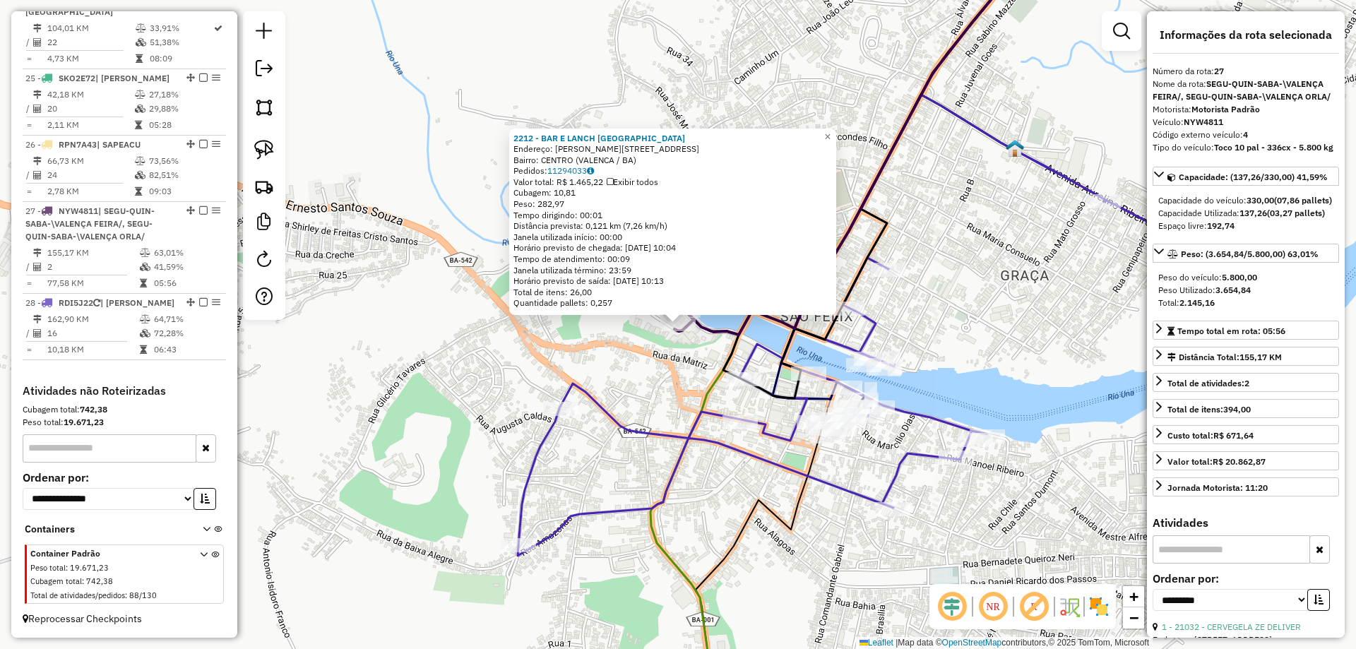
click at [874, 439] on div "2212 - BAR E LANCH STº ANTO Endereço: Av MARITA ALMEIDA 09 Bairro: CENTRO (VALE…" at bounding box center [678, 324] width 1356 height 649
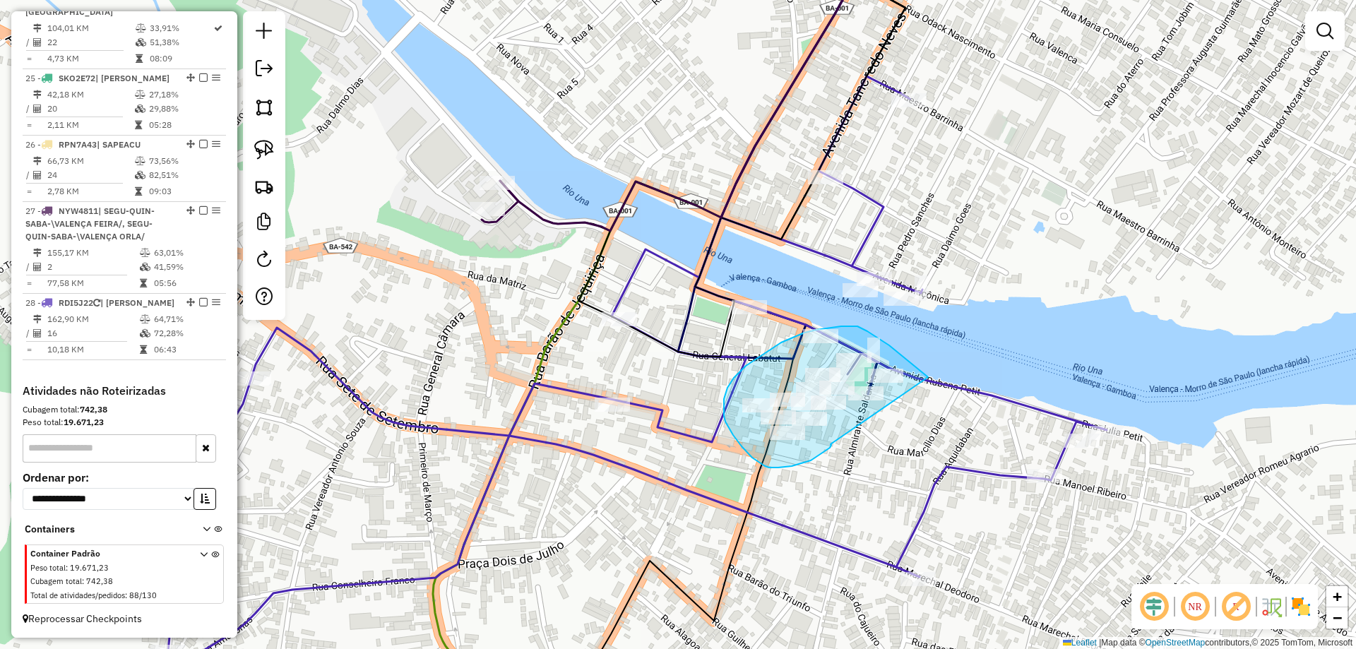
drag, startPoint x: 831, startPoint y: 444, endPoint x: 933, endPoint y: 383, distance: 119.4
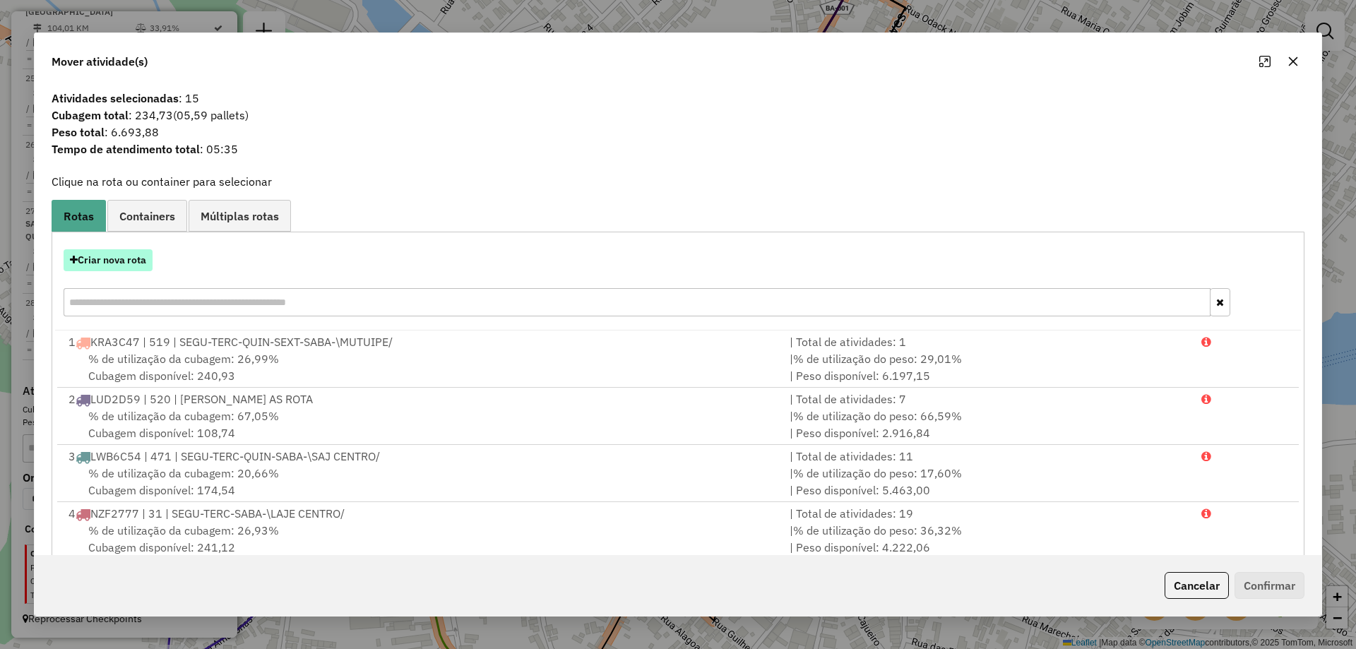
click at [114, 261] on button "Criar nova rota" at bounding box center [108, 260] width 89 height 22
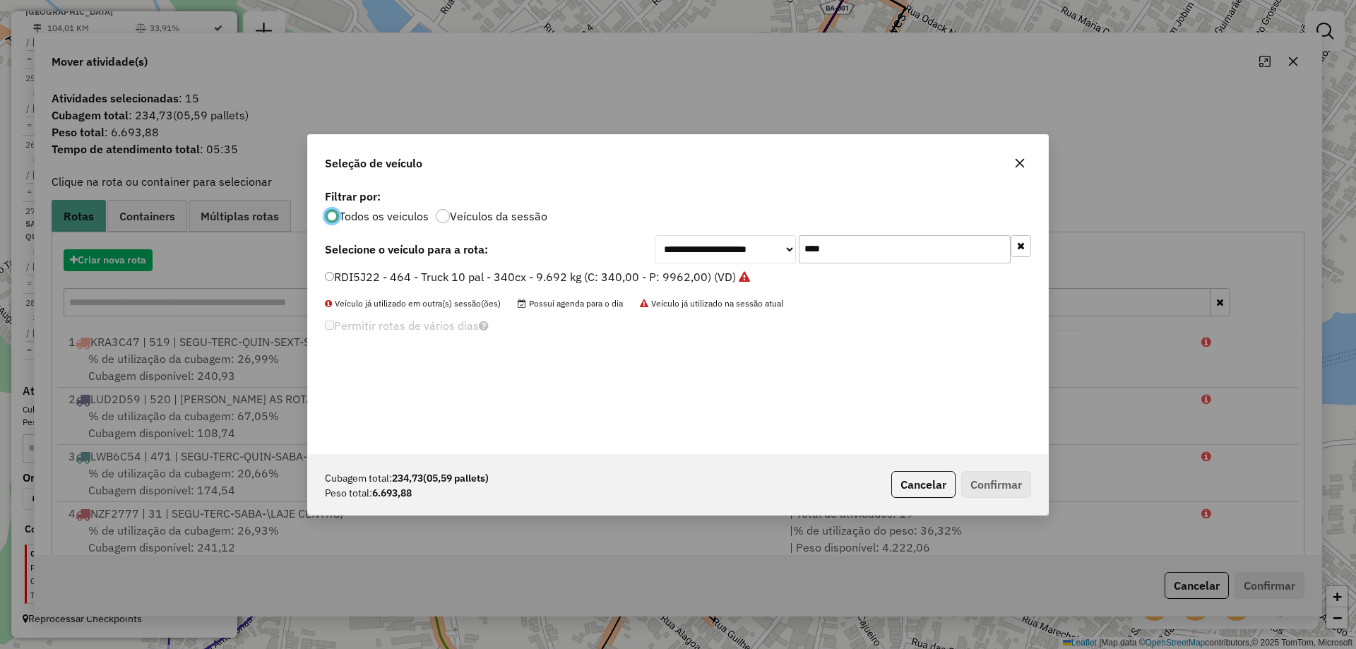
scroll to position [8, 4]
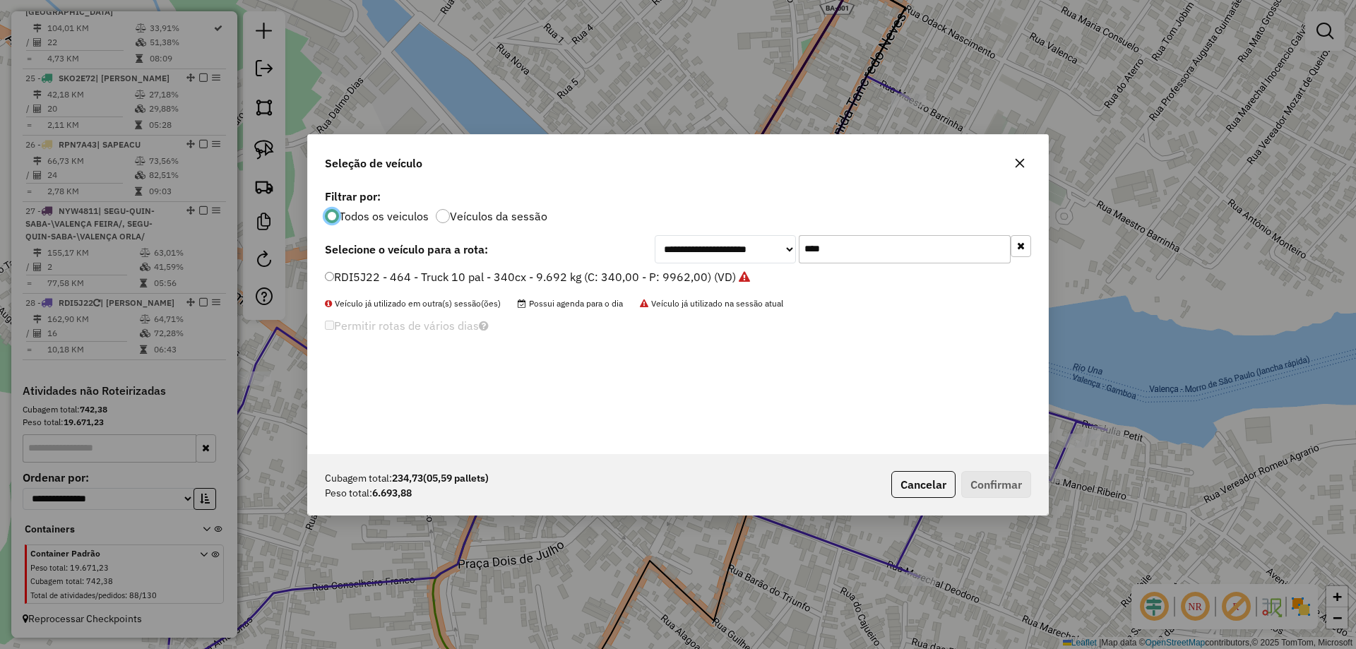
drag, startPoint x: 816, startPoint y: 253, endPoint x: 633, endPoint y: 253, distance: 182.9
click at [653, 253] on div "**********" at bounding box center [678, 249] width 706 height 28
type input "****"
click at [568, 275] on label "SJO1C88 - 14 - Toco - BA - 274 cx - 08 pal - 10.740 kg (C: 274,00 - P: 10740,00…" at bounding box center [550, 276] width 451 height 17
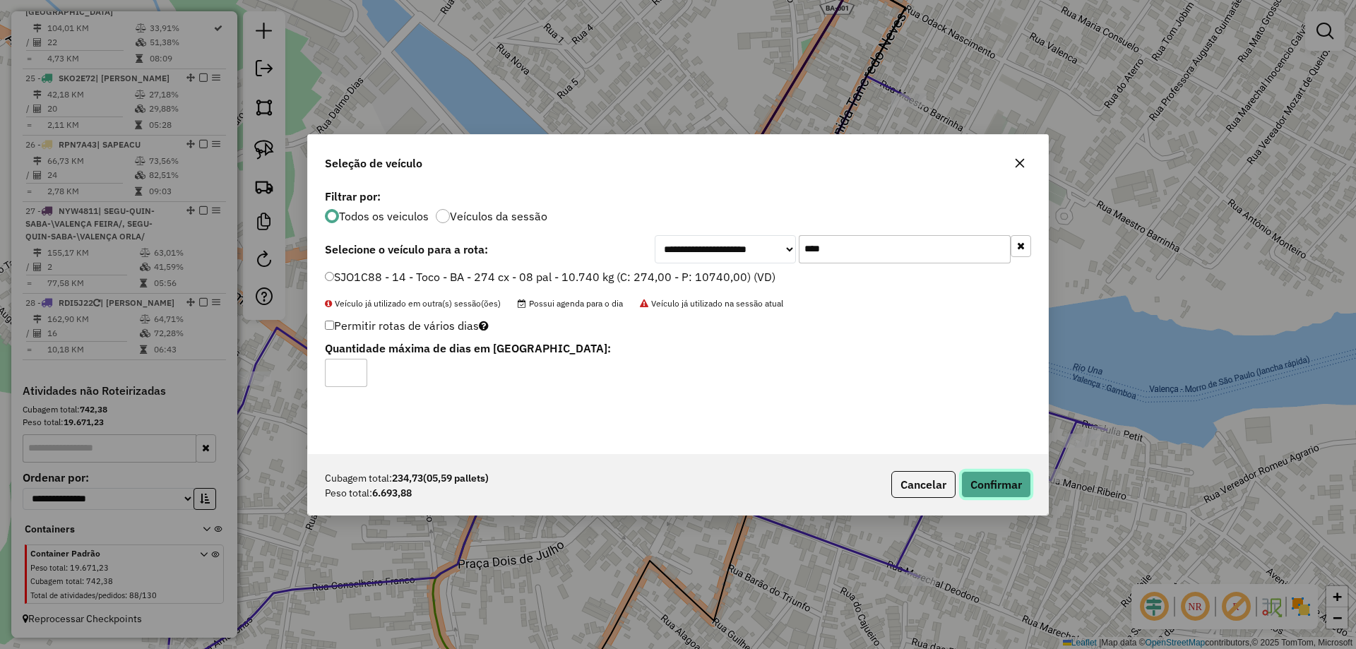
click at [988, 486] on button "Confirmar" at bounding box center [996, 484] width 70 height 27
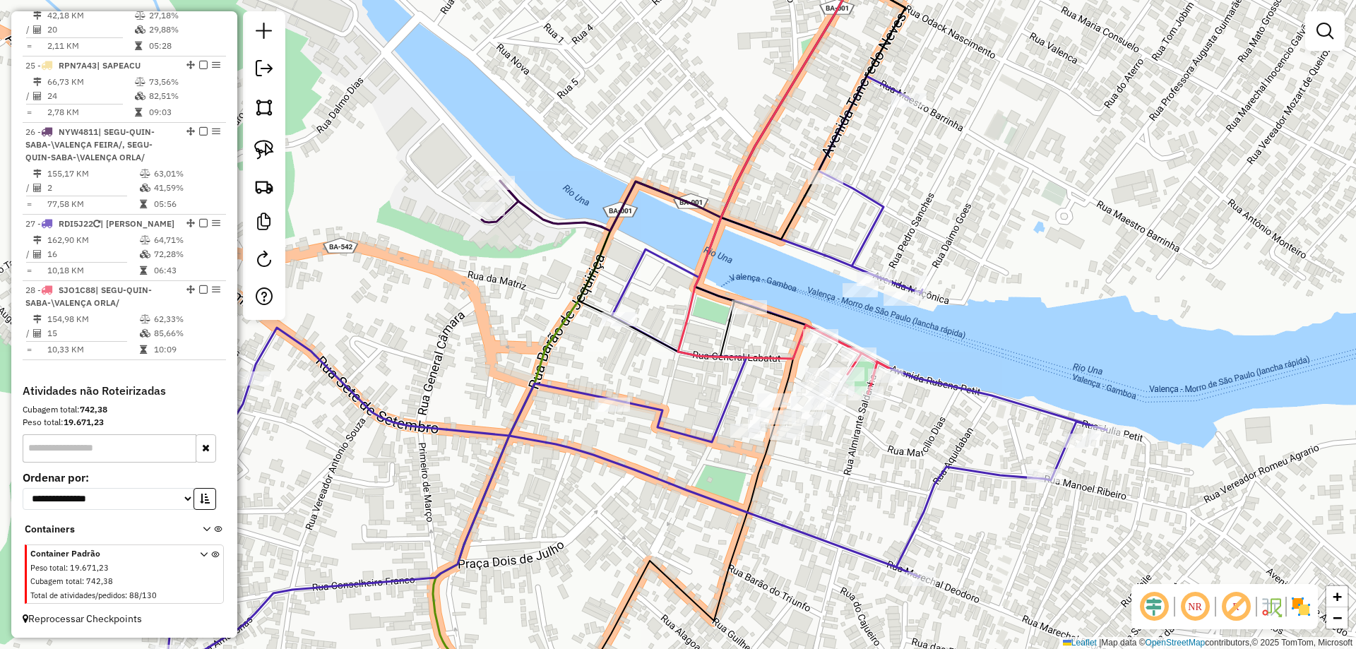
scroll to position [2222, 0]
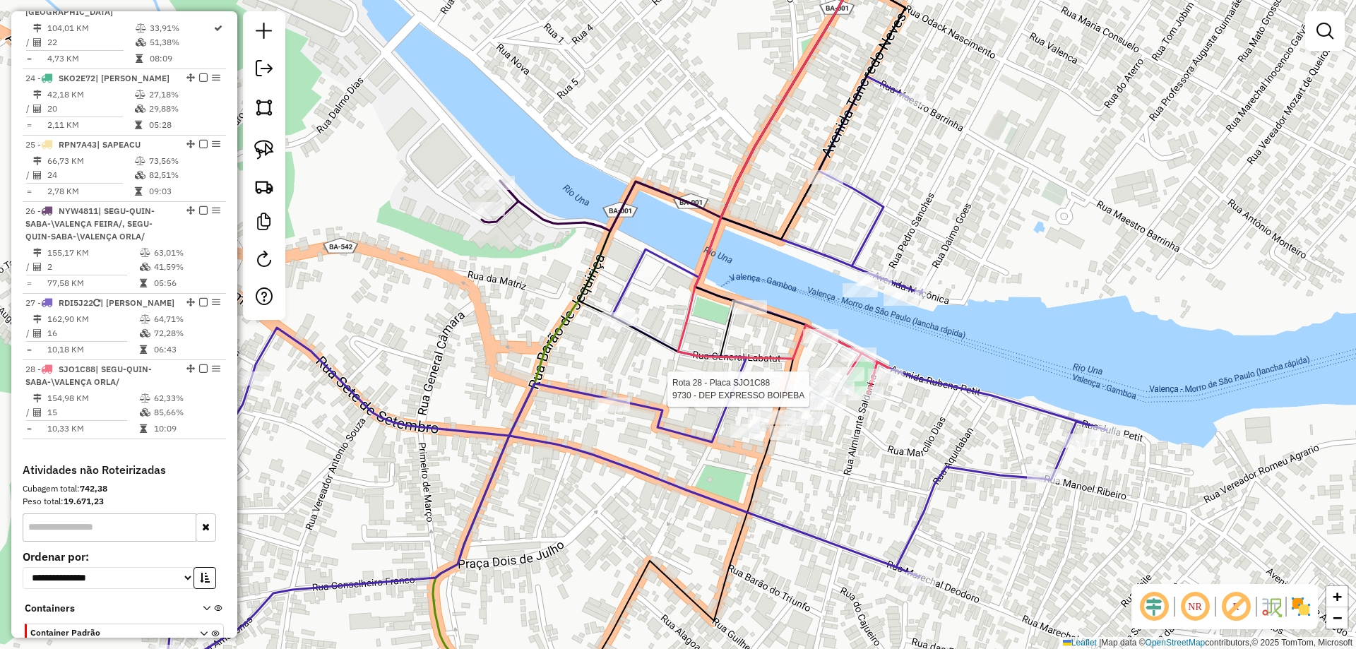
select select "**********"
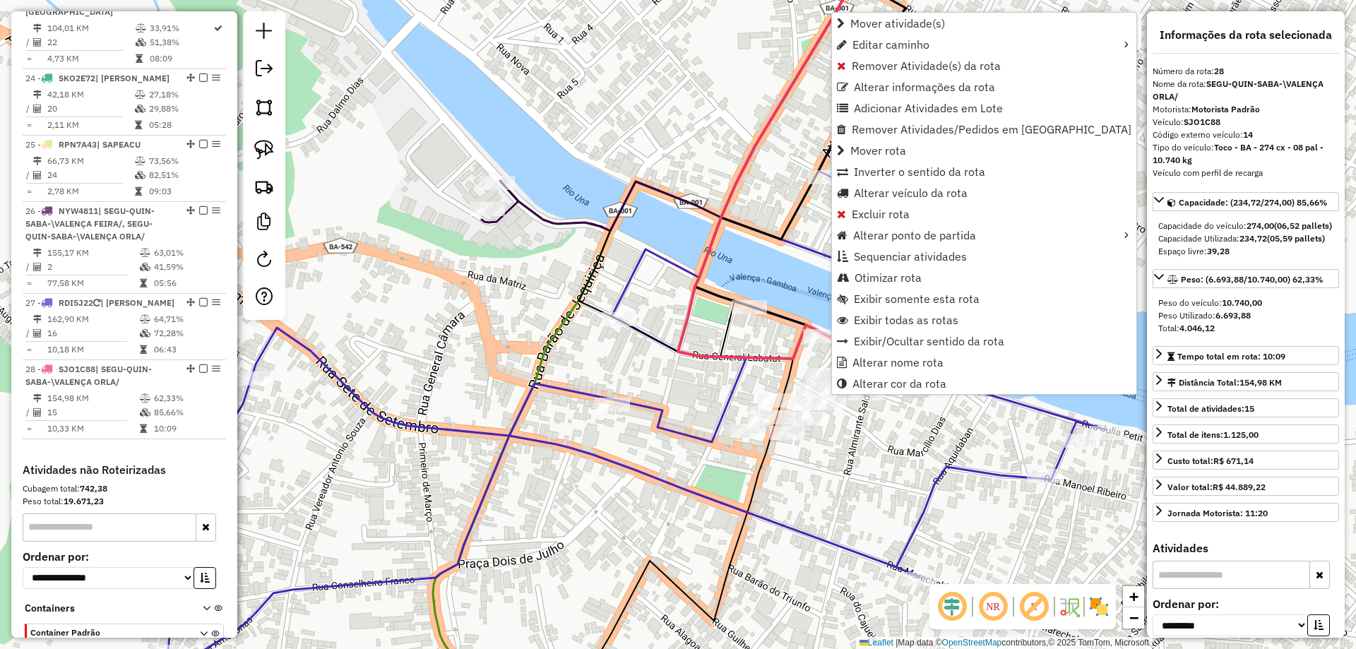
scroll to position [2301, 0]
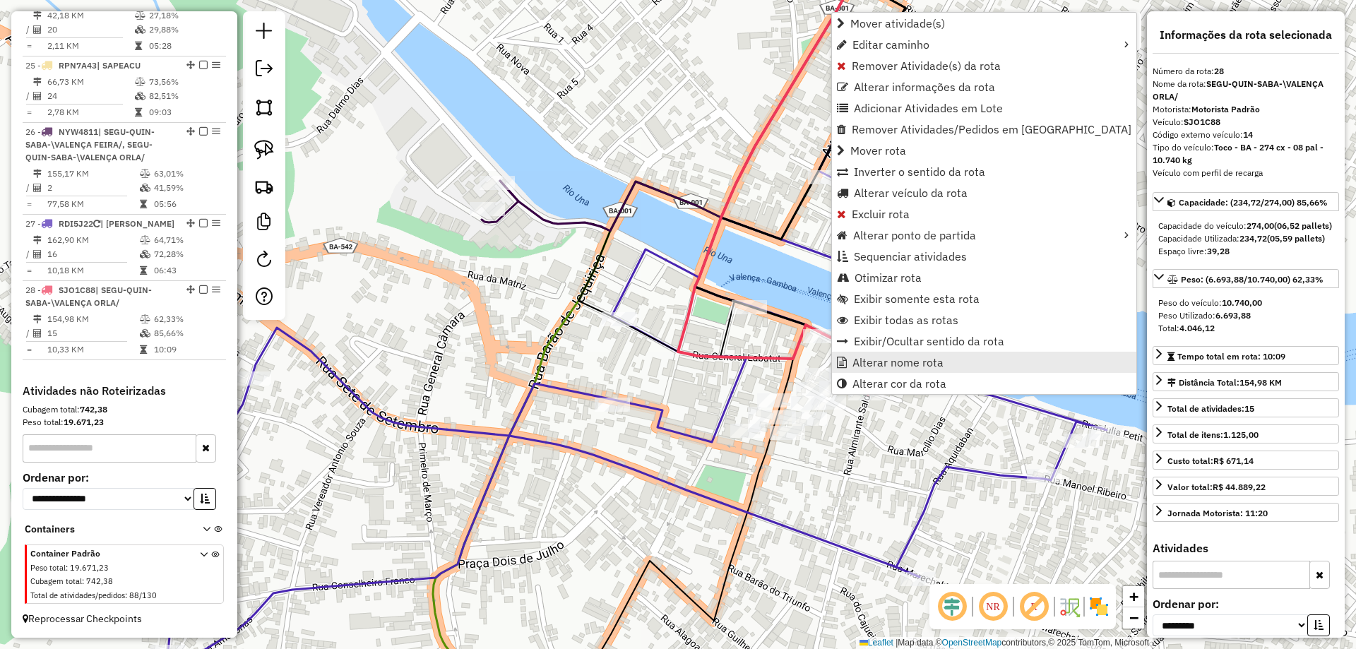
click at [857, 361] on span "Alterar nome rota" at bounding box center [898, 362] width 91 height 11
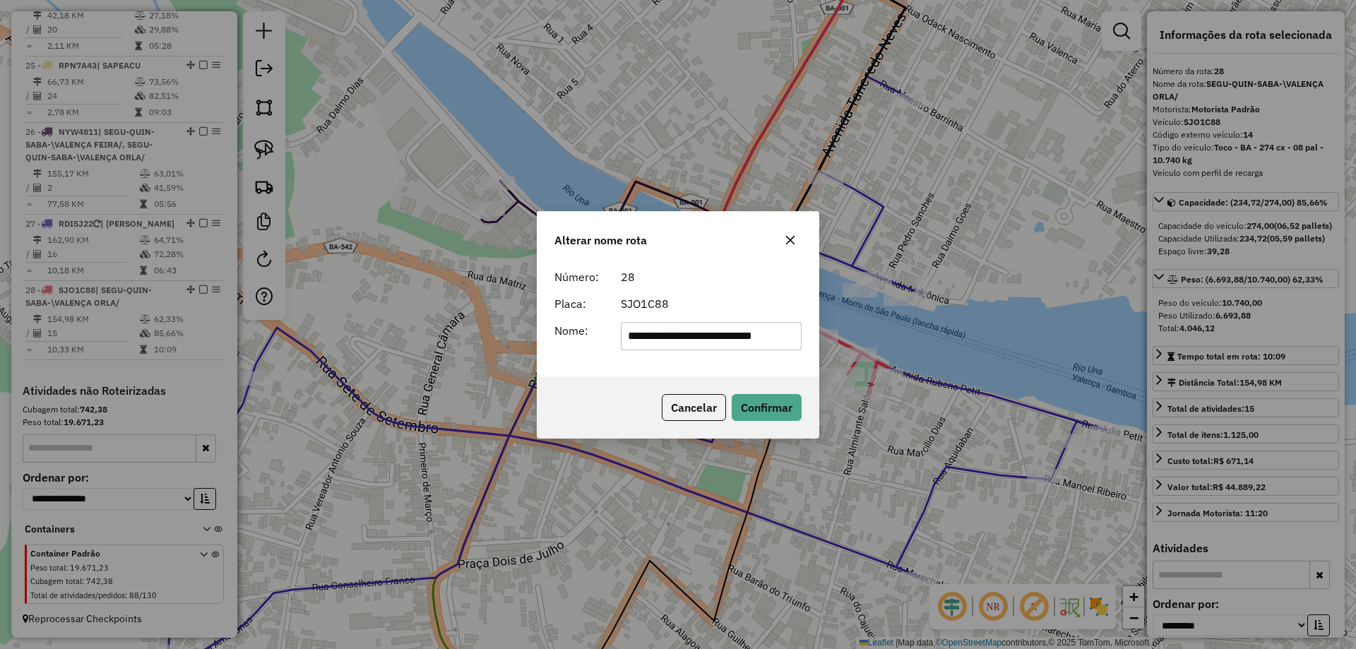
scroll to position [0, 0]
type input "**********"
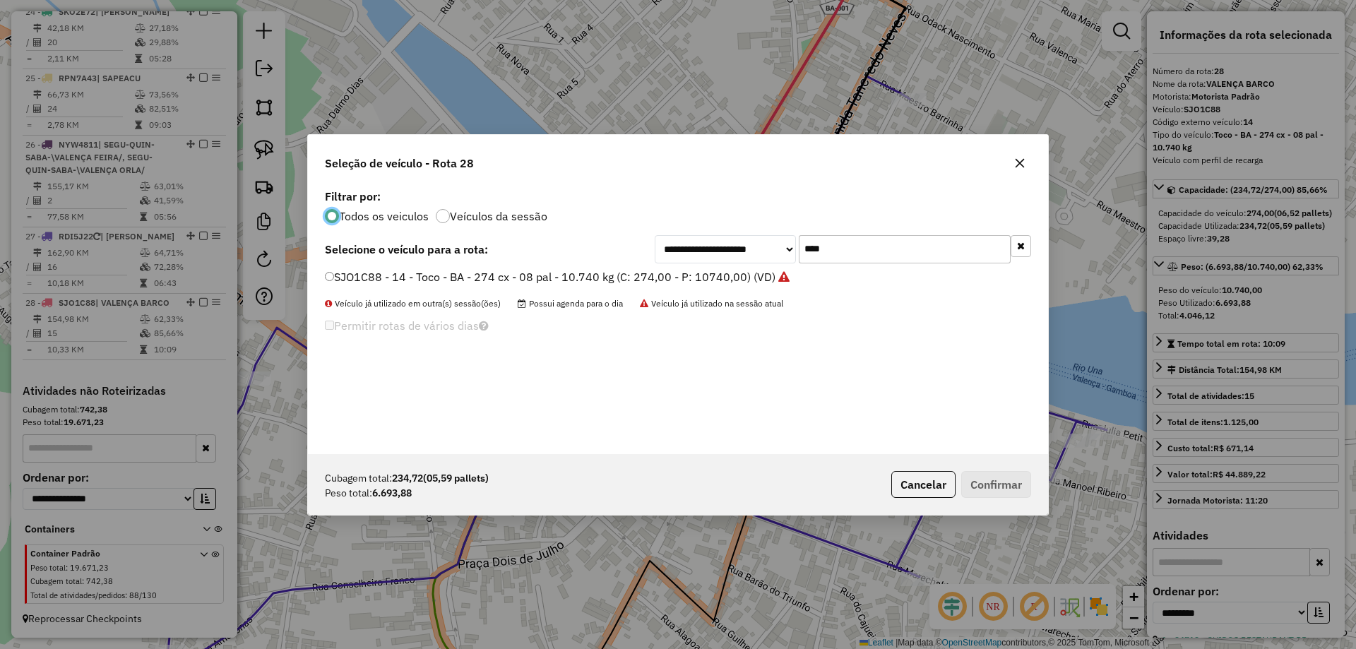
scroll to position [8, 4]
drag, startPoint x: 887, startPoint y: 243, endPoint x: 720, endPoint y: 240, distance: 167.4
click at [725, 240] on div "**********" at bounding box center [843, 249] width 376 height 28
type input "***"
click at [683, 276] on label "SJO0D53 - 15 - Toco - BA - 274 cx - 08 pal - 10.740 kg (C: 274,00 - P: 10740,00…" at bounding box center [550, 276] width 451 height 17
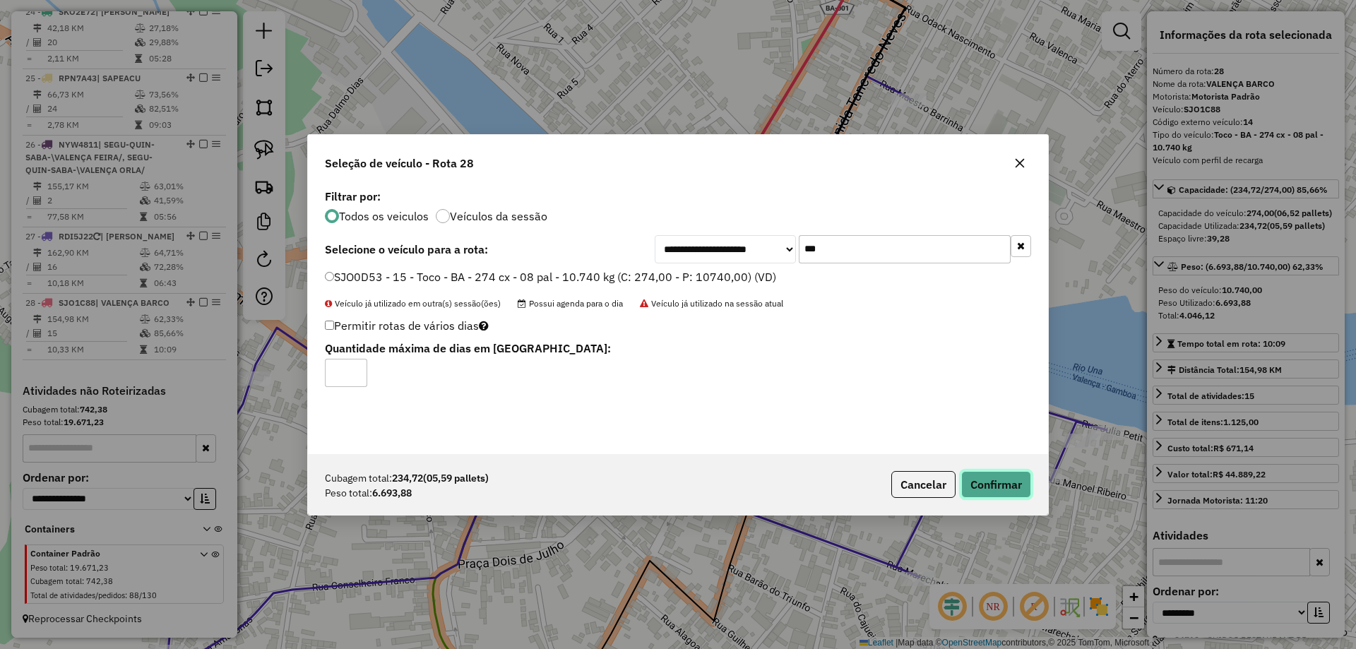
click at [1024, 481] on button "Confirmar" at bounding box center [996, 484] width 70 height 27
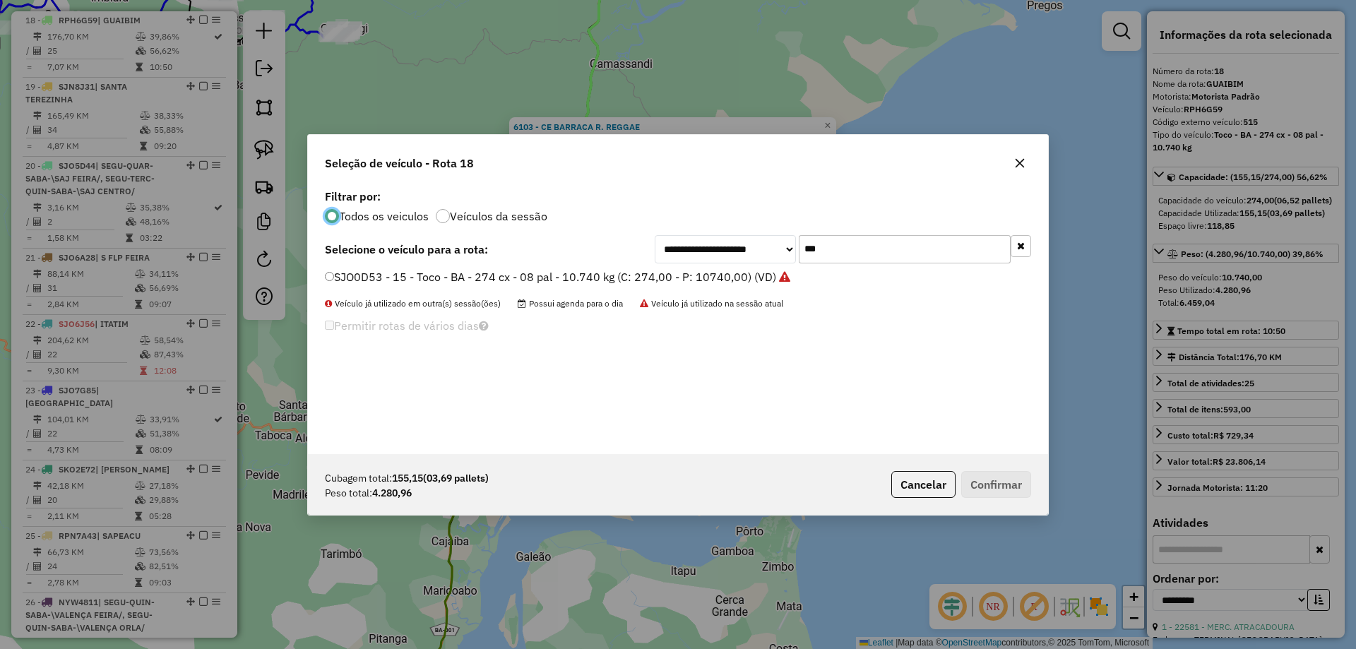
drag, startPoint x: 869, startPoint y: 243, endPoint x: 692, endPoint y: 249, distance: 177.4
click at [694, 249] on div "**********" at bounding box center [843, 249] width 376 height 28
type input "****"
click at [697, 271] on label "SJO1C88 - 14 - Toco - BA - 274 cx - 08 pal - 10.740 kg (C: 274,00 - P: 10740,00…" at bounding box center [550, 276] width 451 height 17
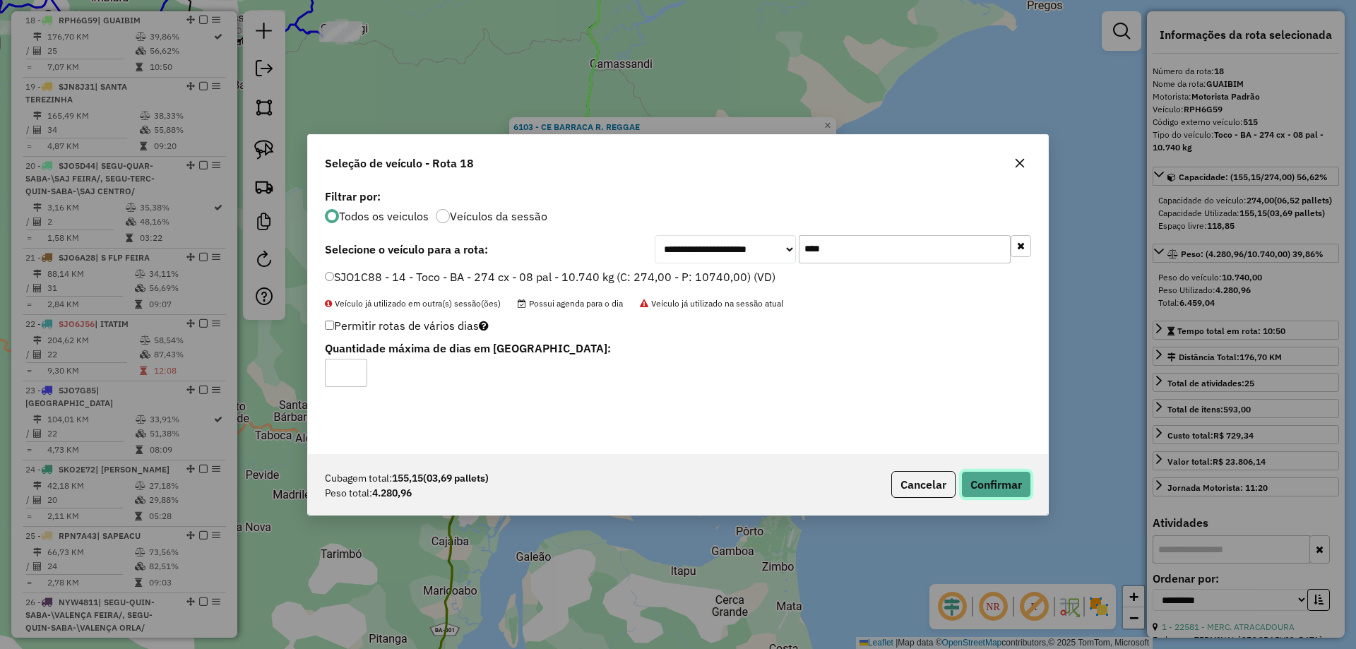
click at [999, 493] on button "Confirmar" at bounding box center [996, 484] width 70 height 27
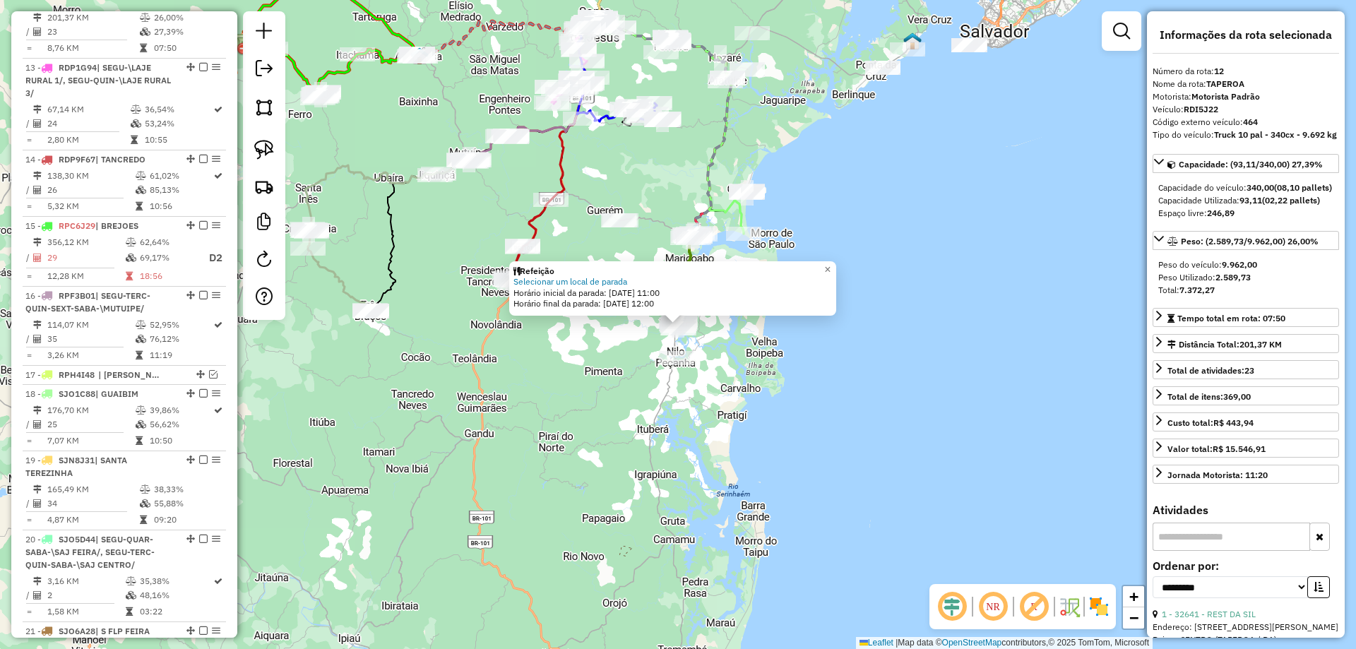
scroll to position [1438, 0]
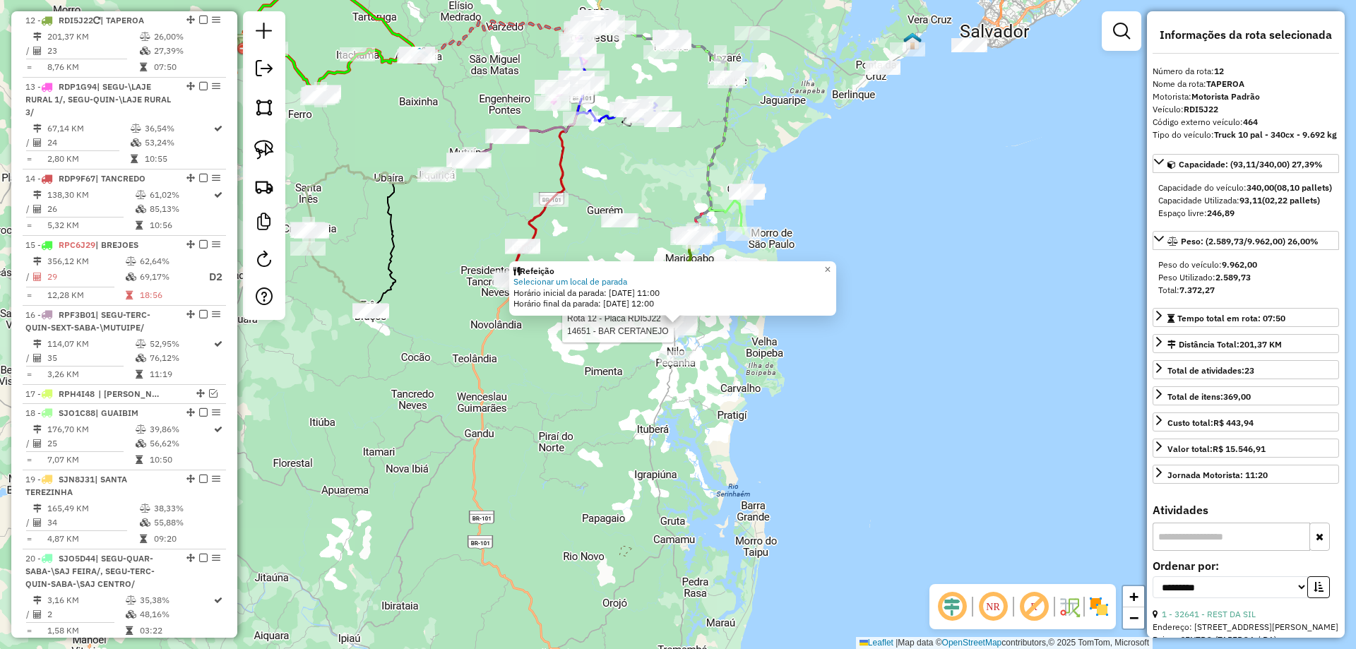
drag, startPoint x: 564, startPoint y: 408, endPoint x: 588, endPoint y: 386, distance: 33.5
click at [568, 406] on div "Rota 12 - Placa RDI5J22 14651 - BAR CERTANEJO Refeição Selecionar um local de p…" at bounding box center [678, 324] width 1356 height 649
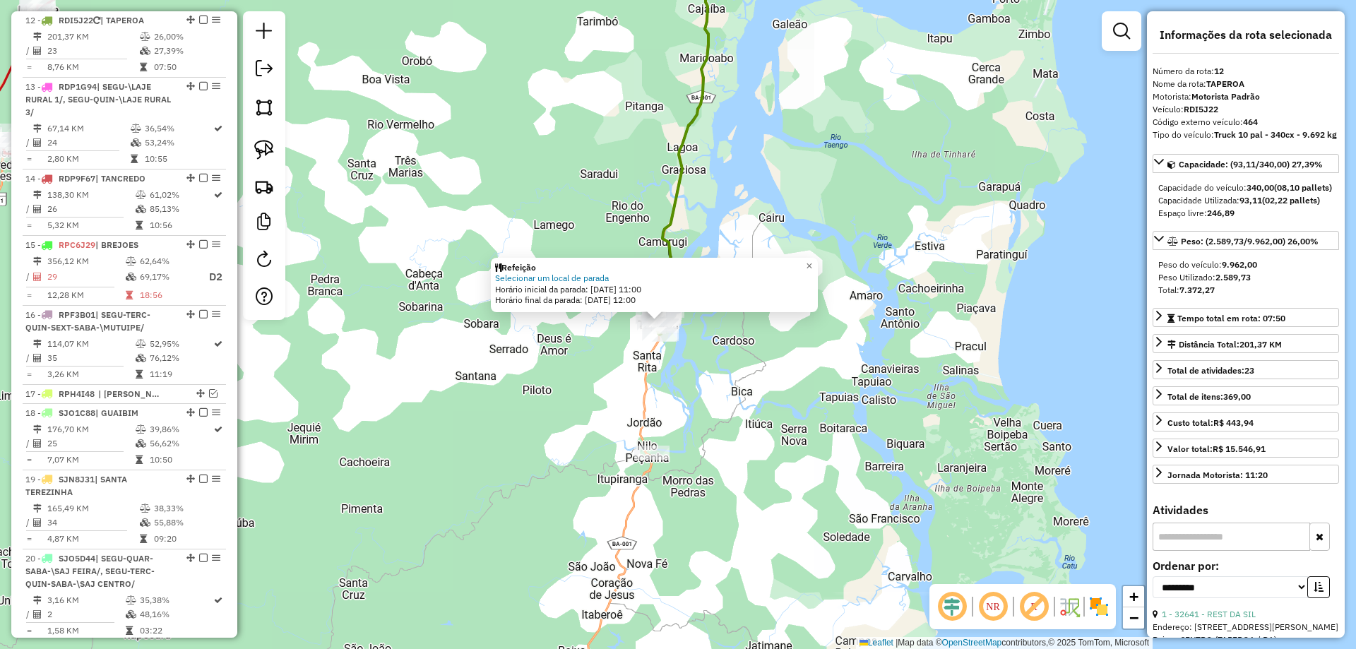
click at [701, 356] on div "Refeição Selecionar um local de parada Horário inicial da parada: 12/08/2025 11…" at bounding box center [678, 324] width 1356 height 649
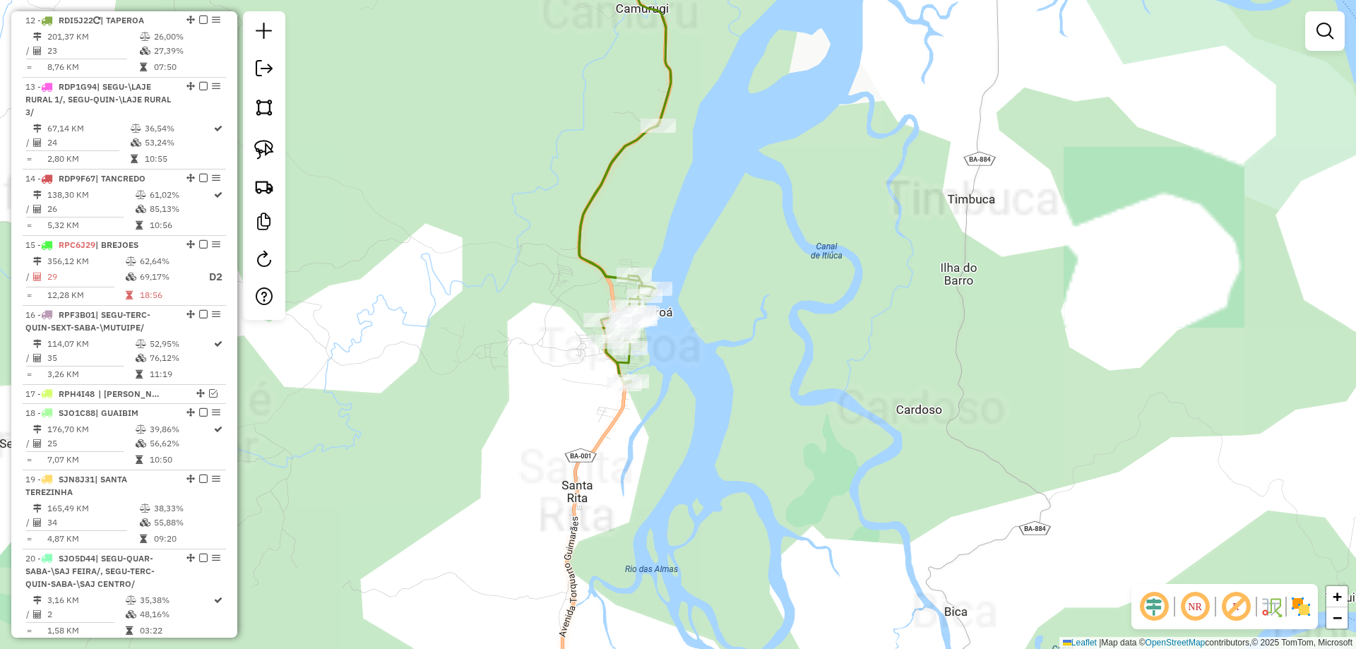
drag, startPoint x: 532, startPoint y: 187, endPoint x: 667, endPoint y: 571, distance: 406.6
click at [666, 563] on div "Rota 12 - Placa RDI5J22 27693 - BAR DA LUCIANA Janela de atendimento Grade de a…" at bounding box center [678, 324] width 1356 height 649
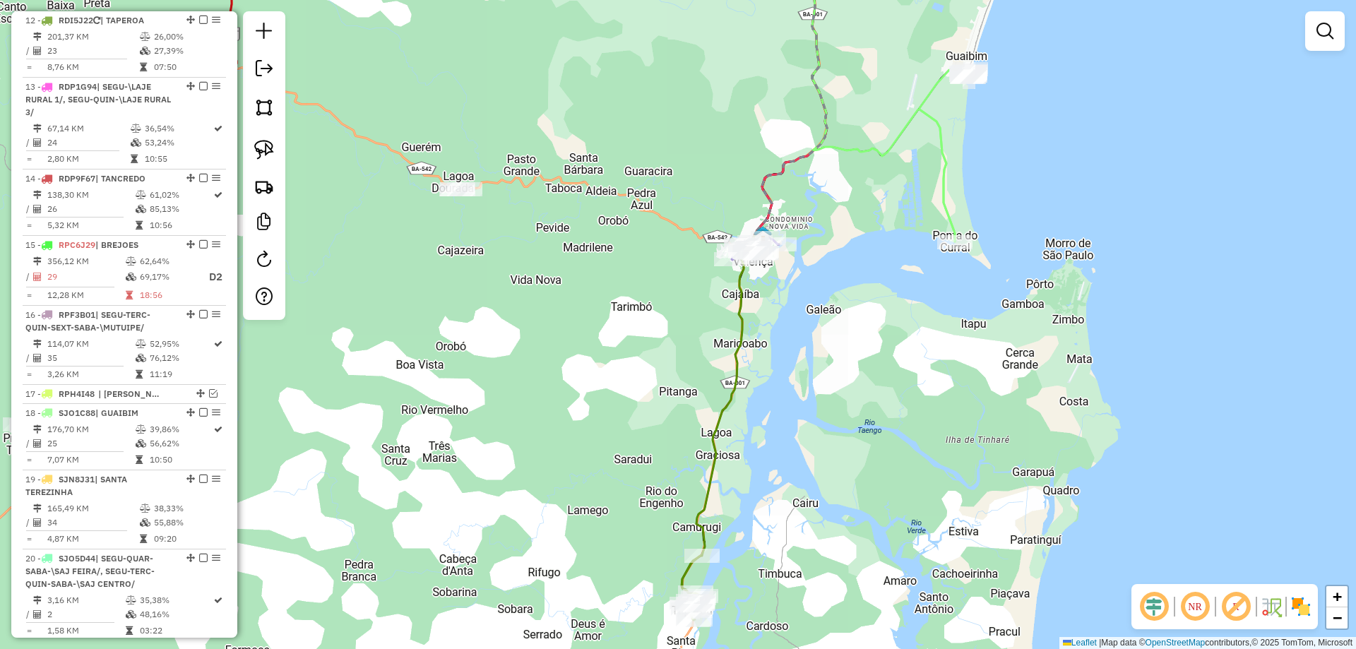
drag, startPoint x: 672, startPoint y: 444, endPoint x: 670, endPoint y: 452, distance: 8.1
click at [670, 452] on div "Janela de atendimento Grade de atendimento Capacidade Transportadoras Veículos …" at bounding box center [678, 324] width 1356 height 649
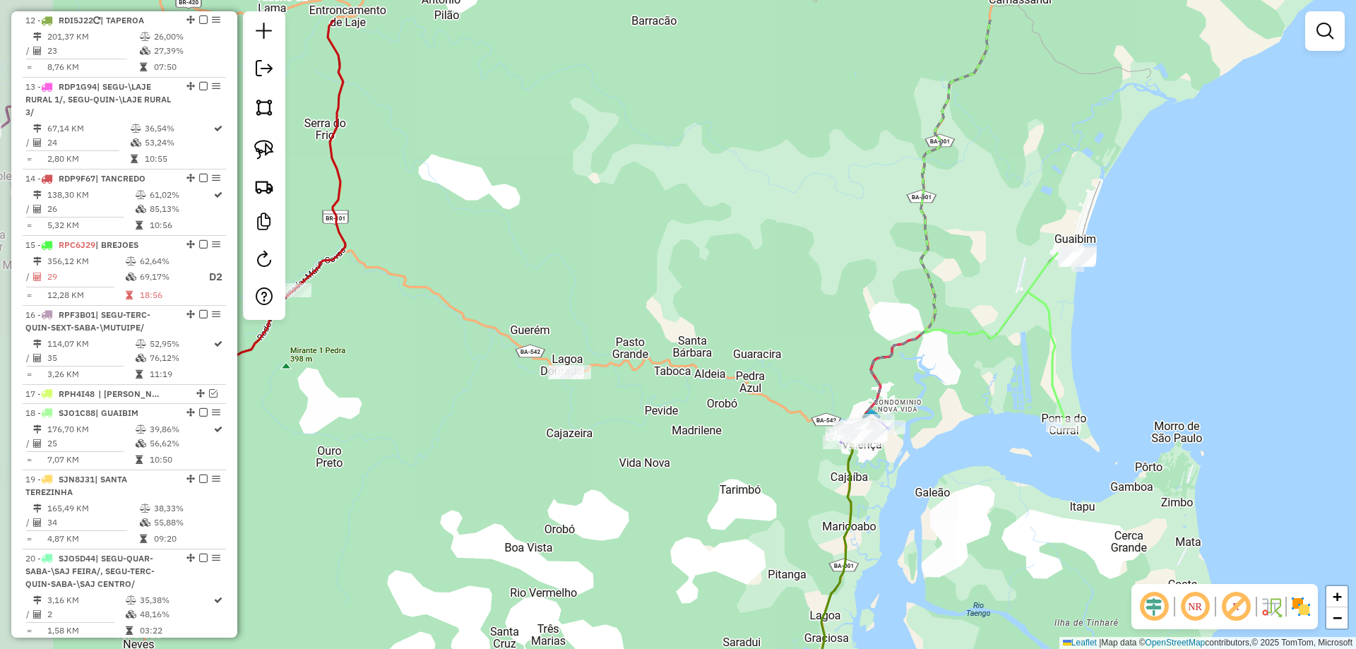
drag, startPoint x: 569, startPoint y: 326, endPoint x: 684, endPoint y: 410, distance: 143.5
click at [684, 410] on div "Janela de atendimento Grade de atendimento Capacidade Transportadoras Veículos …" at bounding box center [678, 324] width 1356 height 649
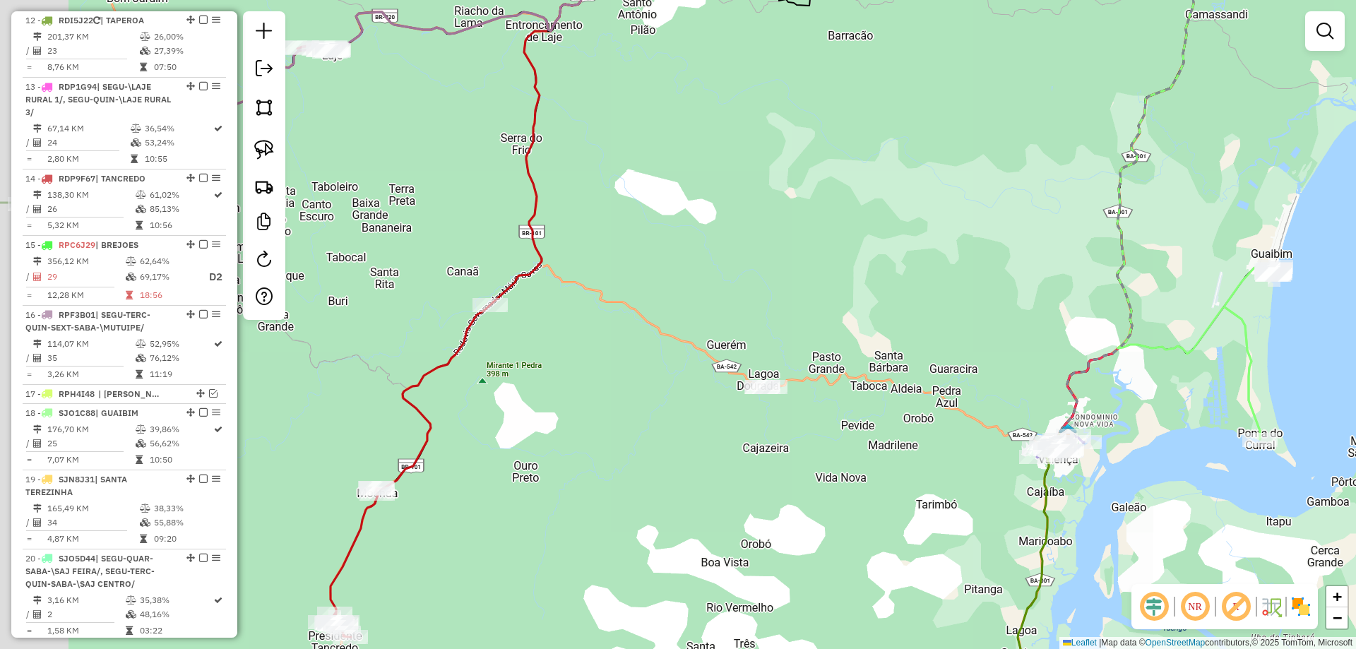
drag, startPoint x: 622, startPoint y: 323, endPoint x: 792, endPoint y: 343, distance: 172.2
click at [766, 333] on div "Janela de atendimento Grade de atendimento Capacidade Transportadoras Veículos …" at bounding box center [678, 324] width 1356 height 649
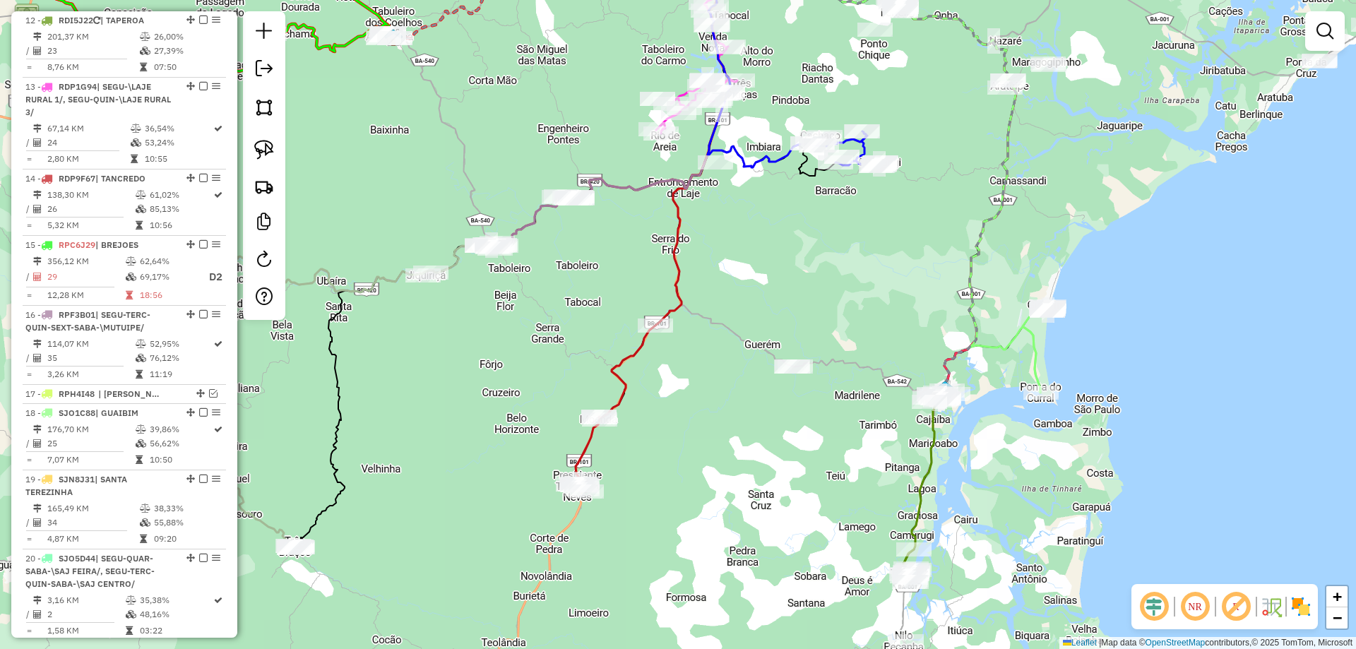
click at [629, 393] on icon at bounding box center [666, 194] width 134 height 446
select select "**********"
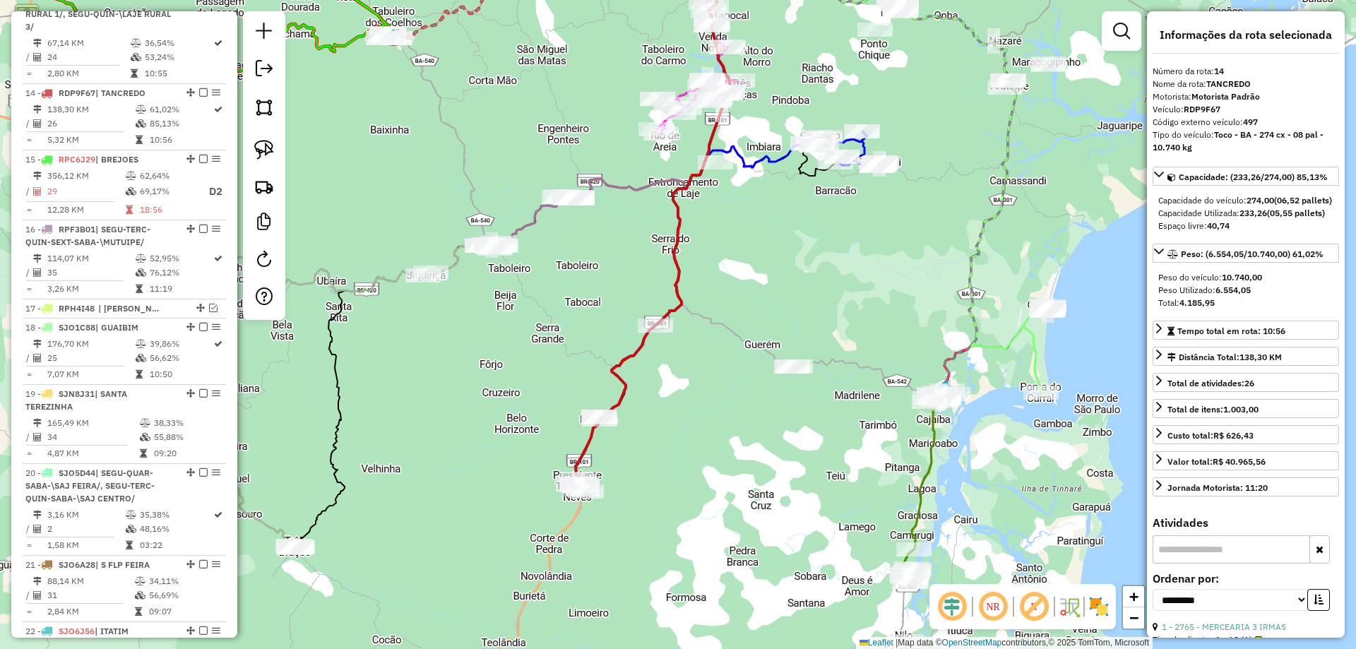
scroll to position [1596, 0]
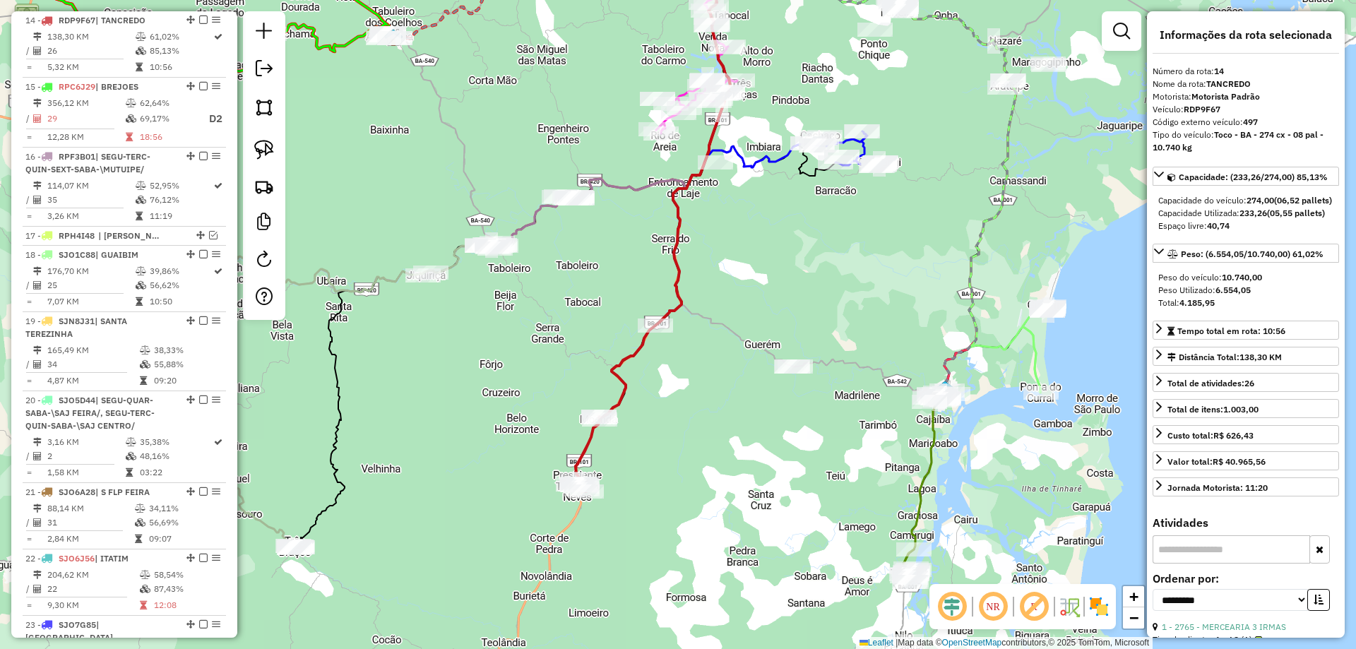
click at [785, 259] on div "Janela de atendimento Grade de atendimento Capacidade Transportadoras Veículos …" at bounding box center [678, 324] width 1356 height 649
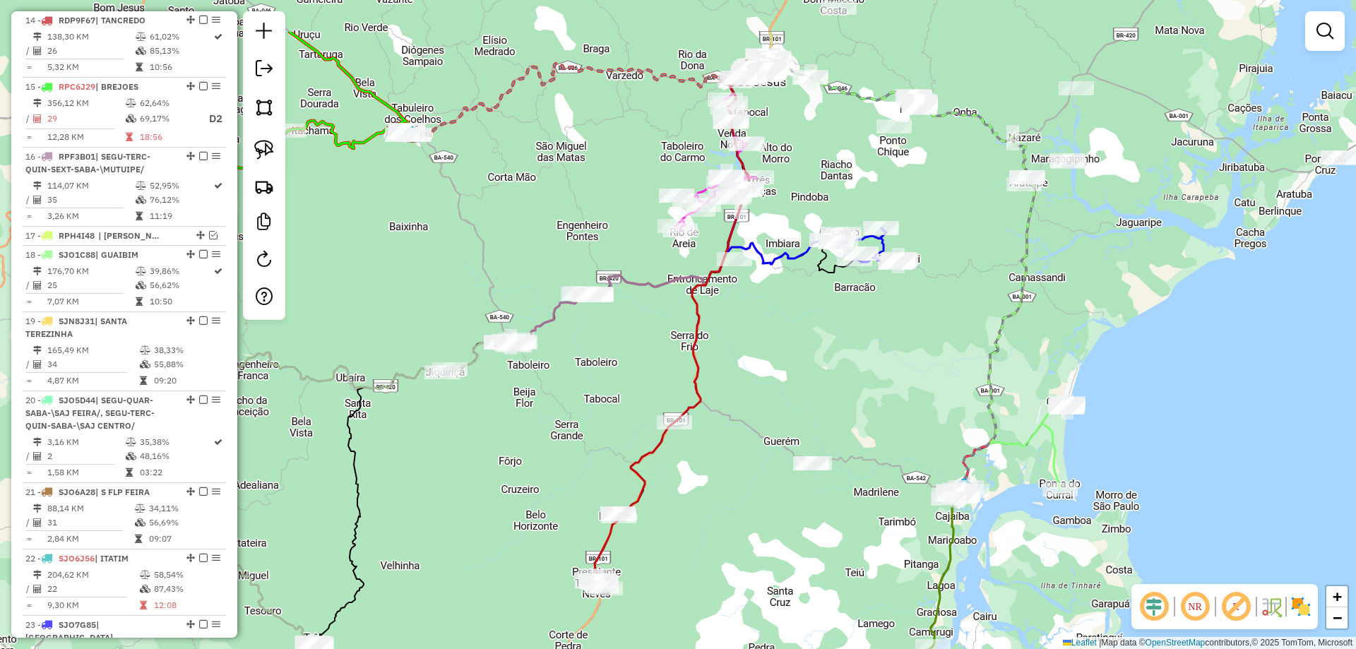
drag, startPoint x: 787, startPoint y: 242, endPoint x: 817, endPoint y: 448, distance: 207.7
click at [817, 448] on div "Janela de atendimento Grade de atendimento Capacidade Transportadoras Veículos …" at bounding box center [678, 324] width 1356 height 649
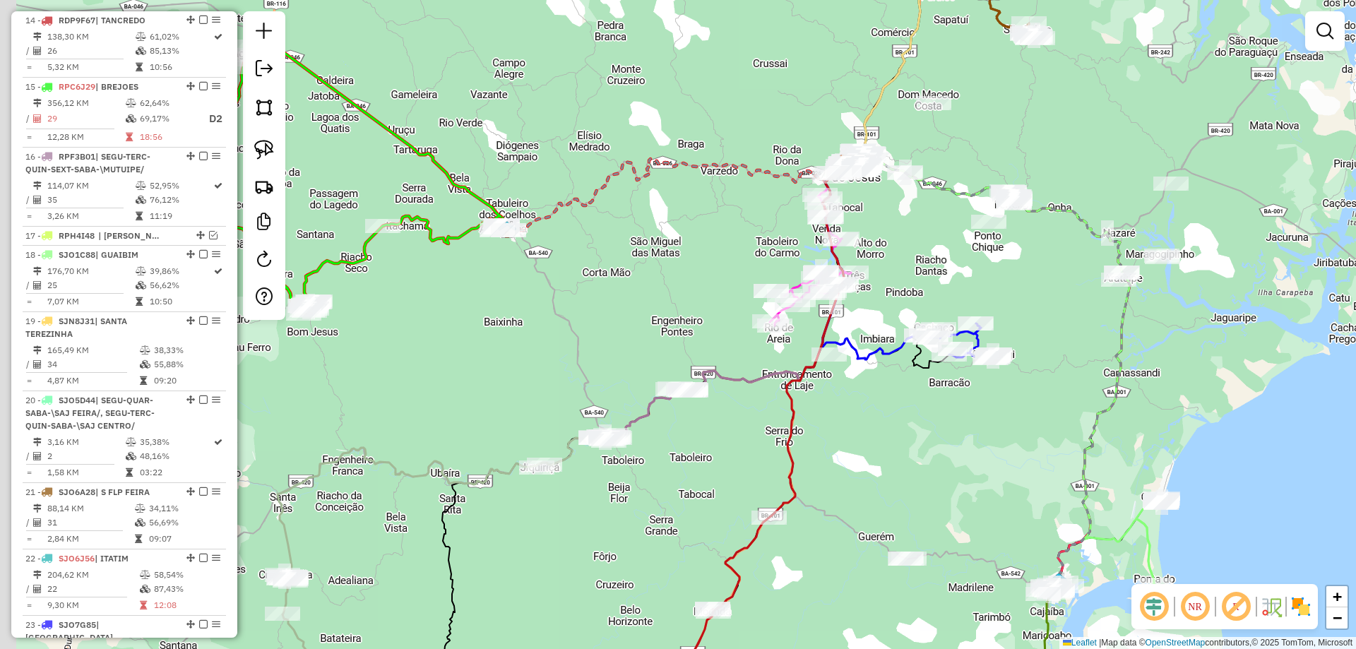
drag, startPoint x: 449, startPoint y: 406, endPoint x: 608, endPoint y: 400, distance: 159.8
click at [604, 397] on div "Janela de atendimento Grade de atendimento Capacidade Transportadoras Veículos …" at bounding box center [678, 324] width 1356 height 649
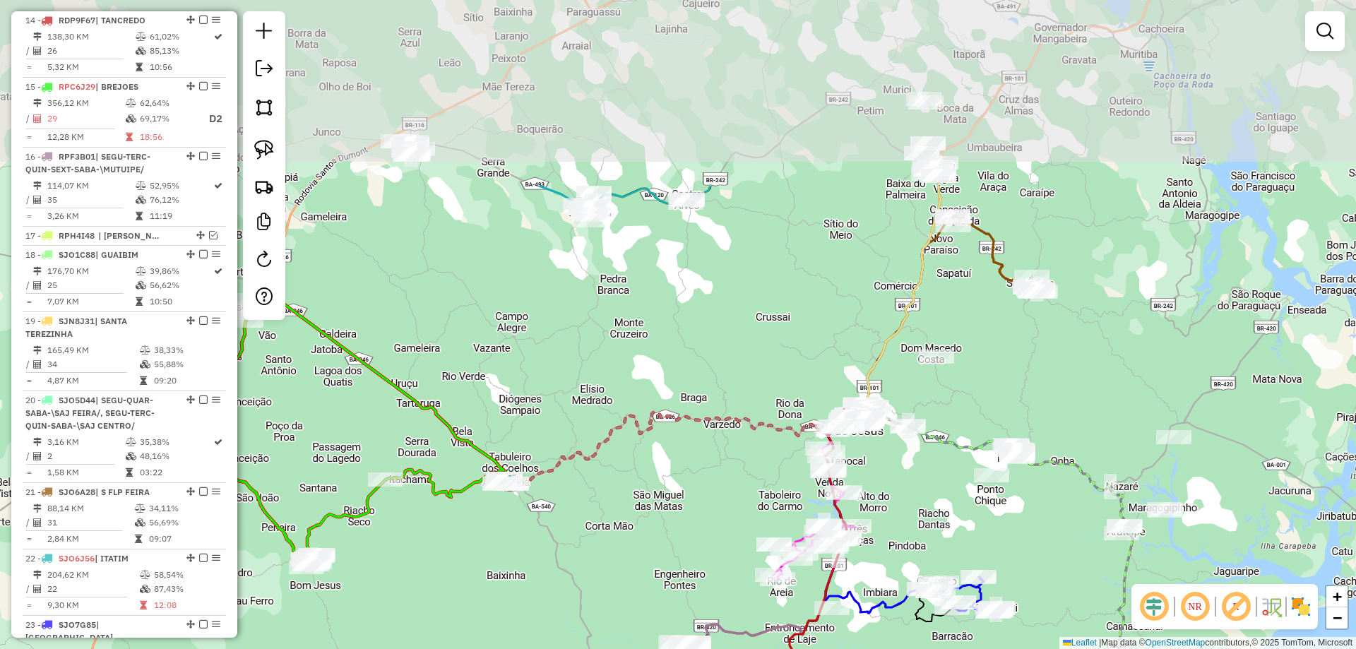
drag, startPoint x: 698, startPoint y: 288, endPoint x: 600, endPoint y: 599, distance: 325.9
click at [600, 599] on div "Janela de atendimento Grade de atendimento Capacidade Transportadoras Veículos …" at bounding box center [678, 324] width 1356 height 649
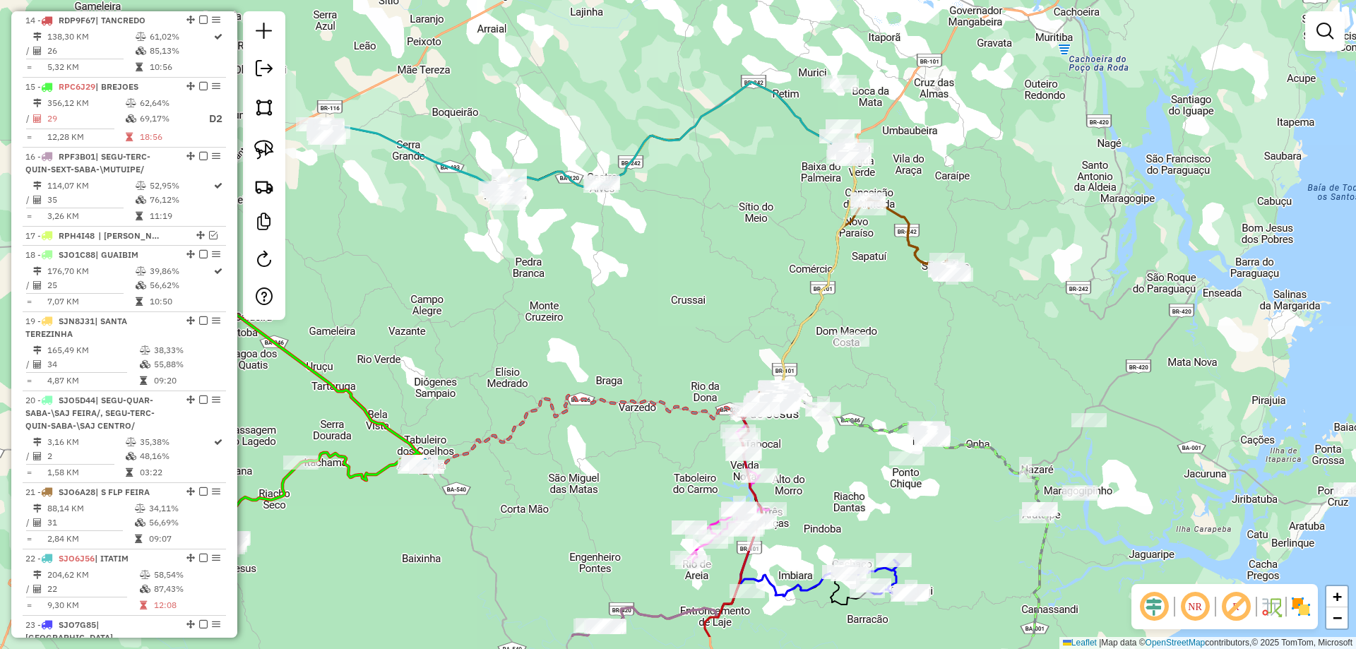
drag, startPoint x: 693, startPoint y: 352, endPoint x: 555, endPoint y: 200, distance: 205.5
click at [555, 200] on div "Janela de atendimento Grade de atendimento Capacidade Transportadoras Veículos …" at bounding box center [678, 324] width 1356 height 649
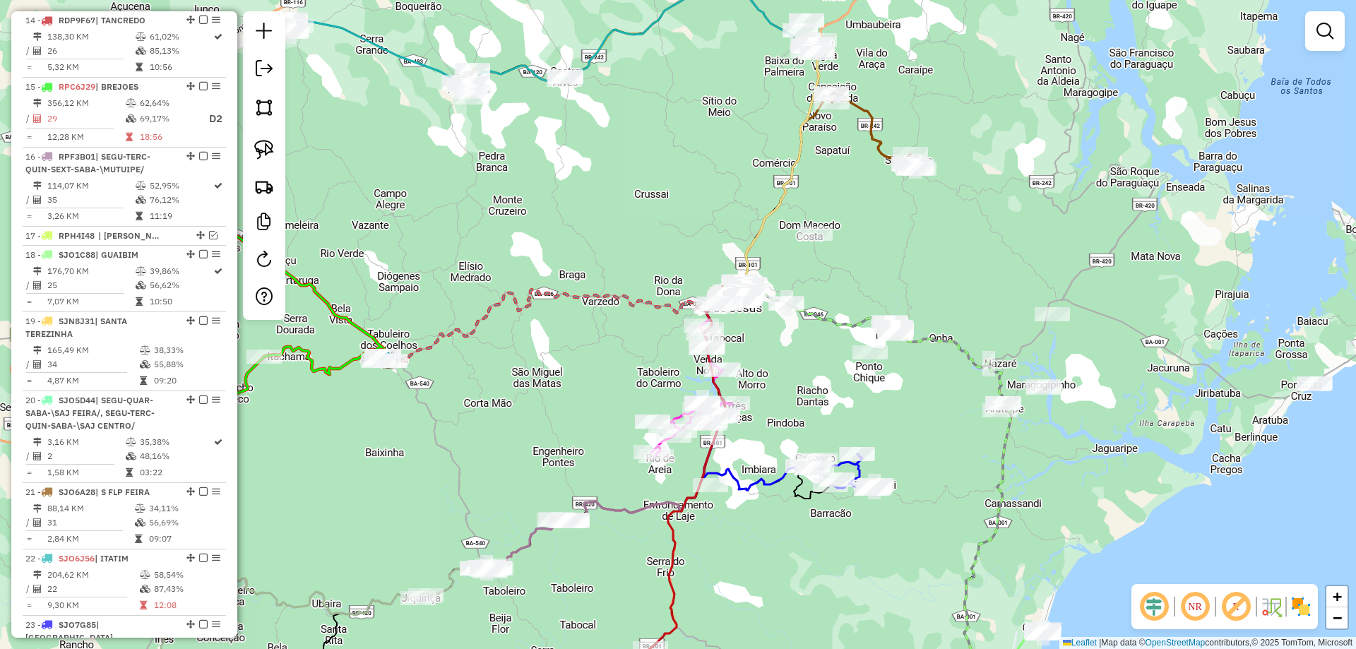
drag, startPoint x: 500, startPoint y: 443, endPoint x: 666, endPoint y: 352, distance: 189.3
click at [666, 352] on div "Janela de atendimento Grade de atendimento Capacidade Transportadoras Veículos …" at bounding box center [678, 324] width 1356 height 649
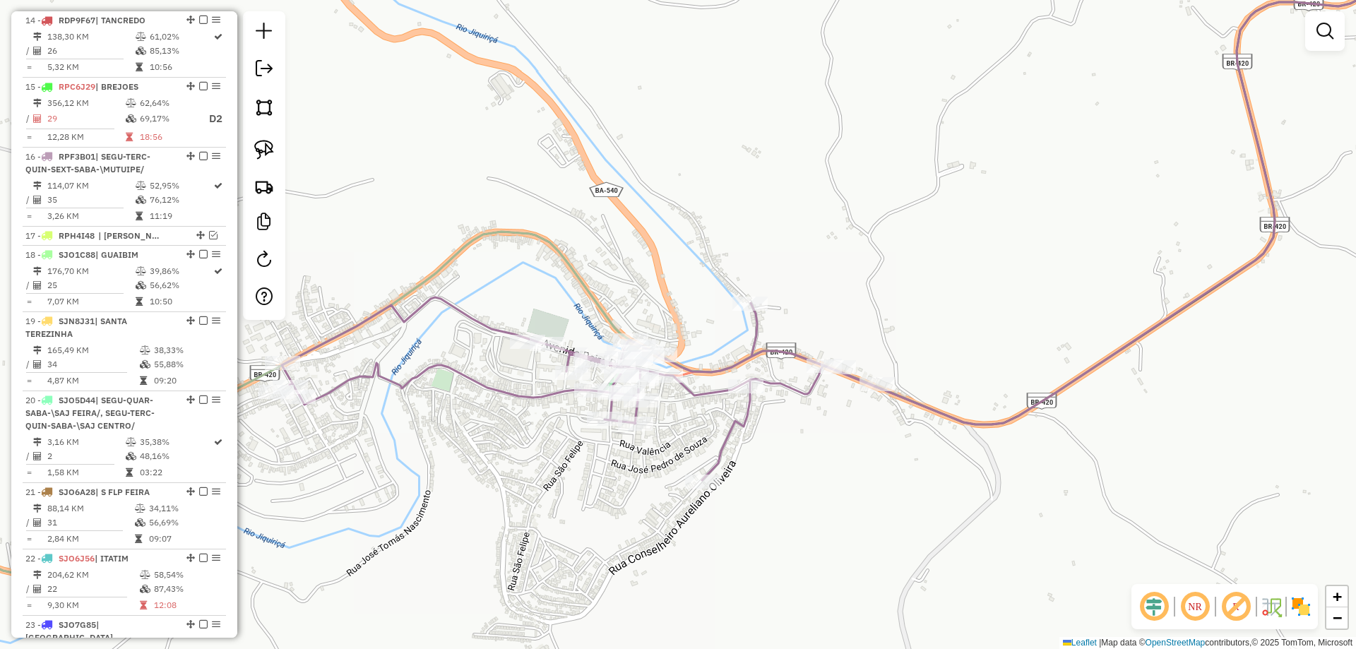
click at [729, 437] on icon at bounding box center [579, 388] width 595 height 183
select select "**********"
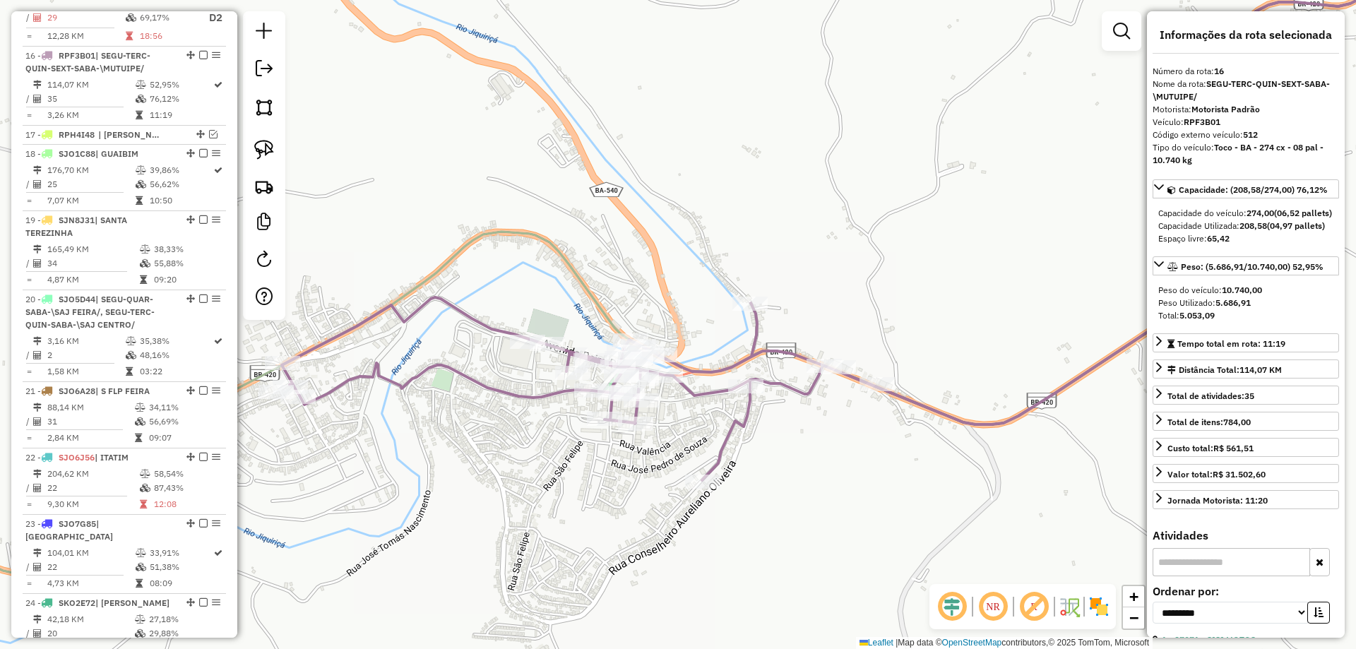
scroll to position [1733, 0]
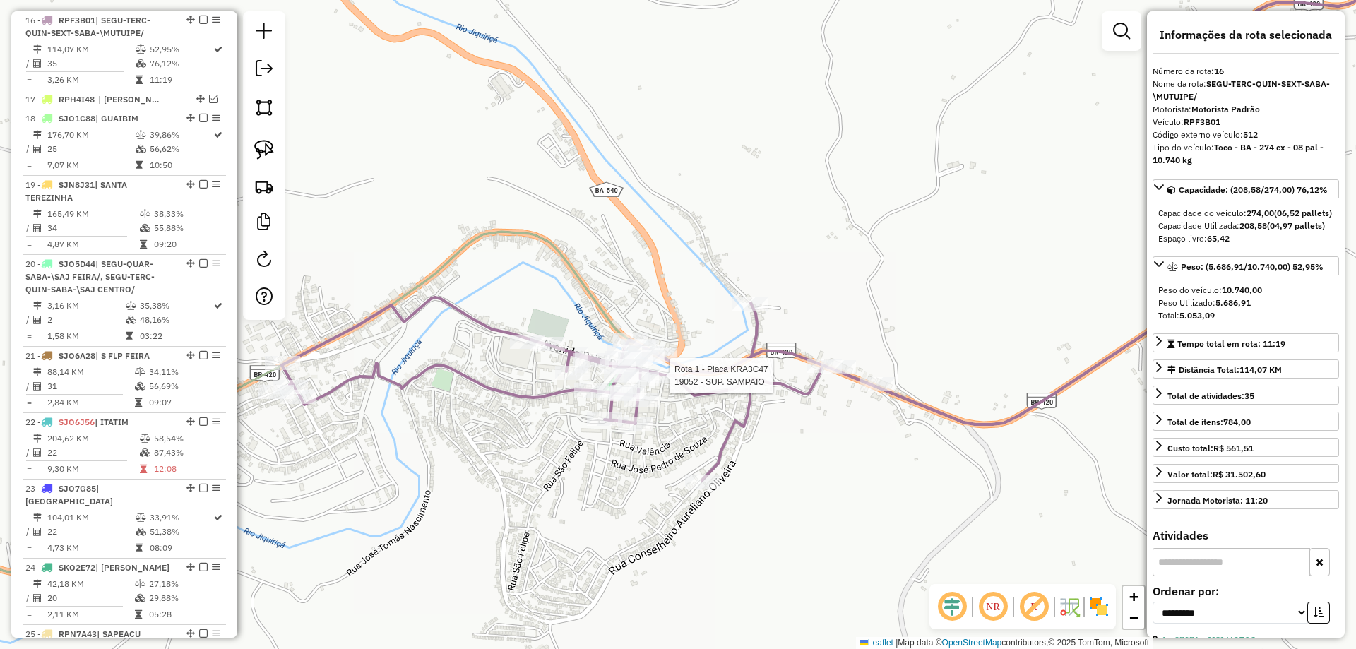
click at [675, 383] on div at bounding box center [665, 376] width 35 height 14
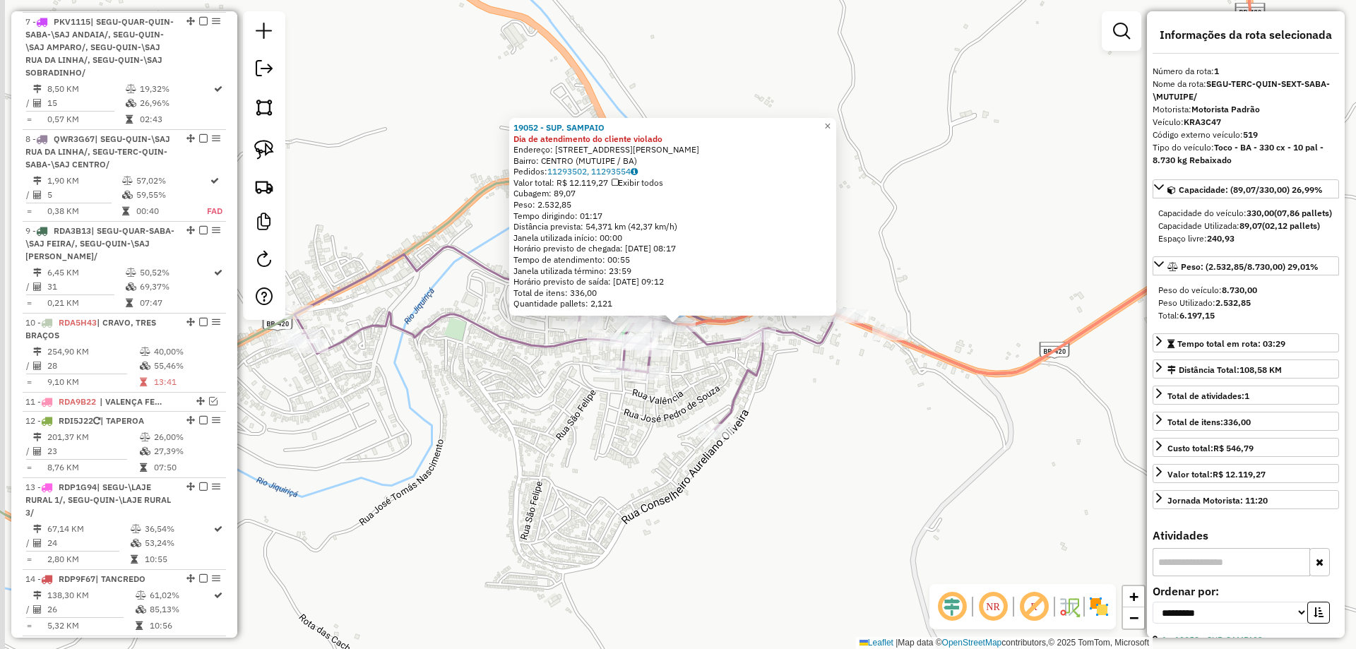
scroll to position [577, 0]
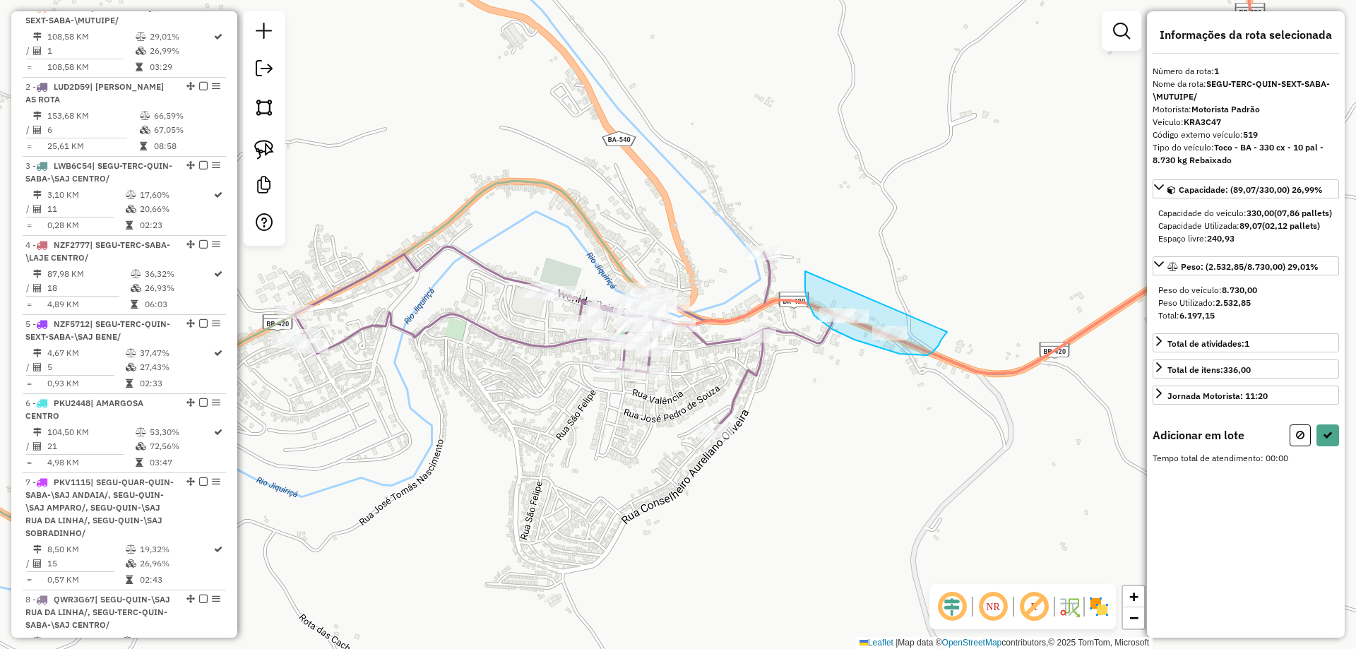
drag, startPoint x: 805, startPoint y: 271, endPoint x: 950, endPoint y: 323, distance: 153.9
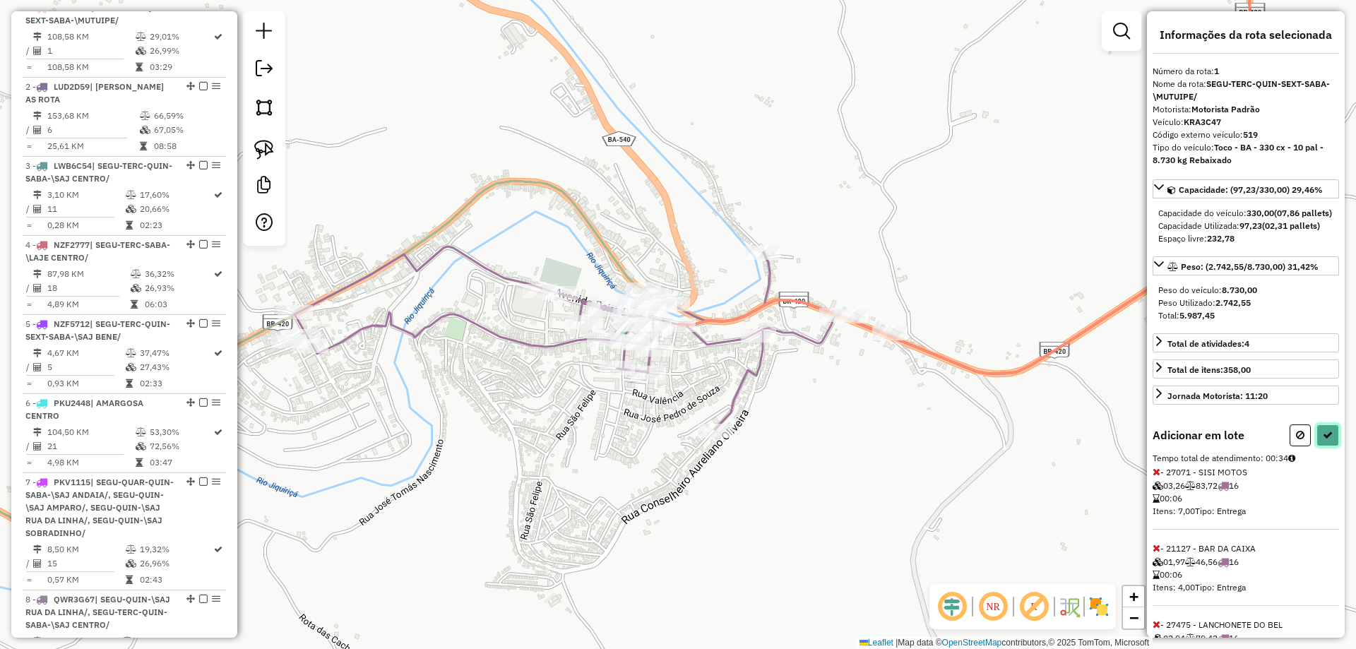
click at [1324, 440] on icon at bounding box center [1328, 435] width 10 height 10
select select "**********"
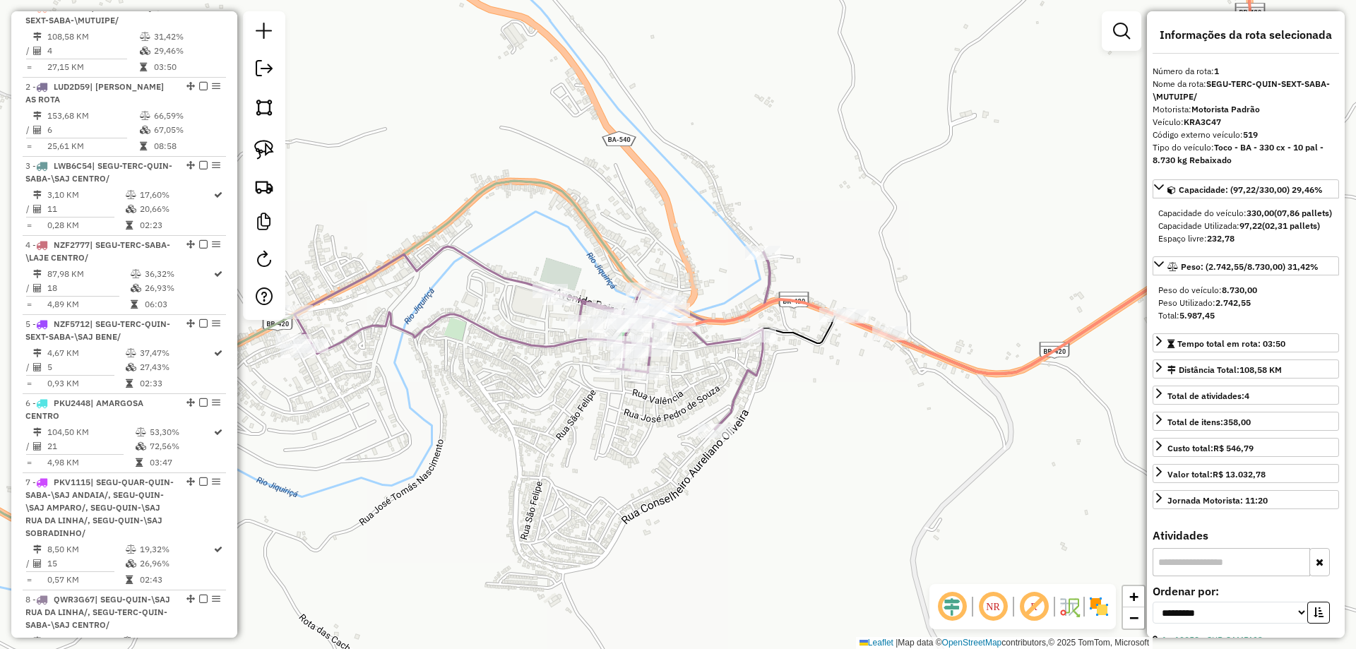
click at [754, 389] on div "Janela de atendimento Grade de atendimento Capacidade Transportadoras Veículos …" at bounding box center [678, 324] width 1356 height 649
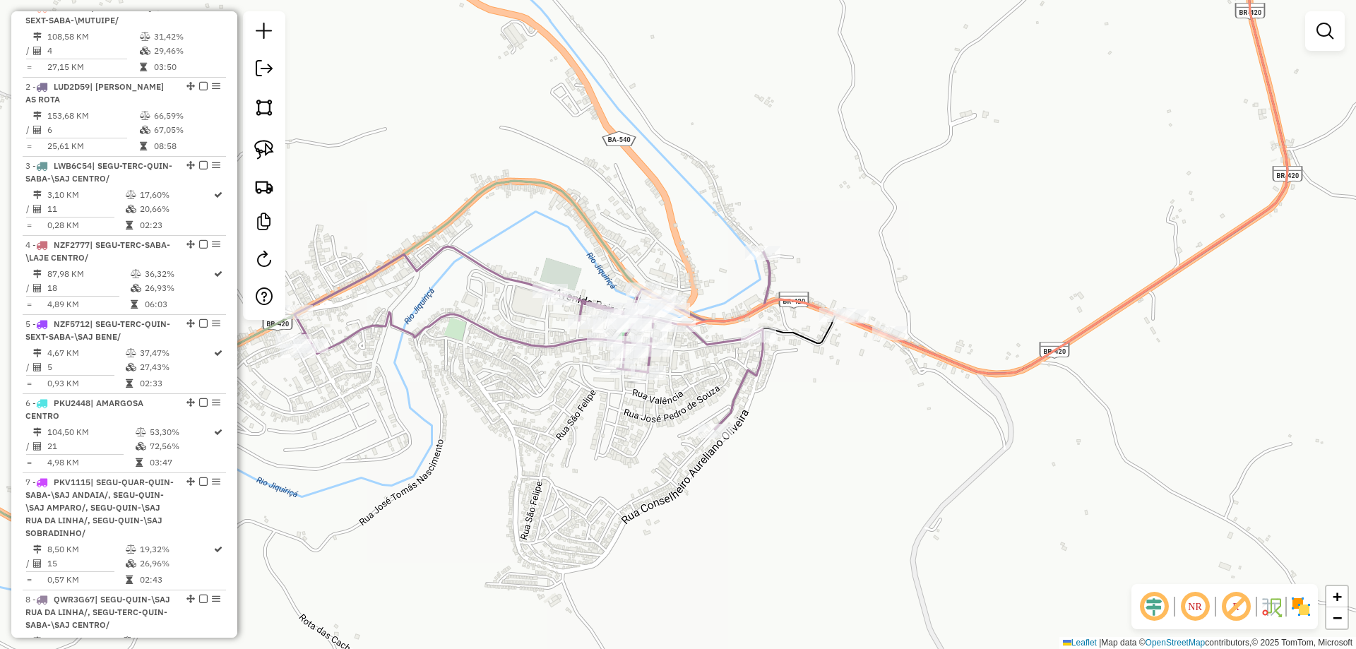
click at [749, 383] on icon at bounding box center [532, 338] width 475 height 183
select select "**********"
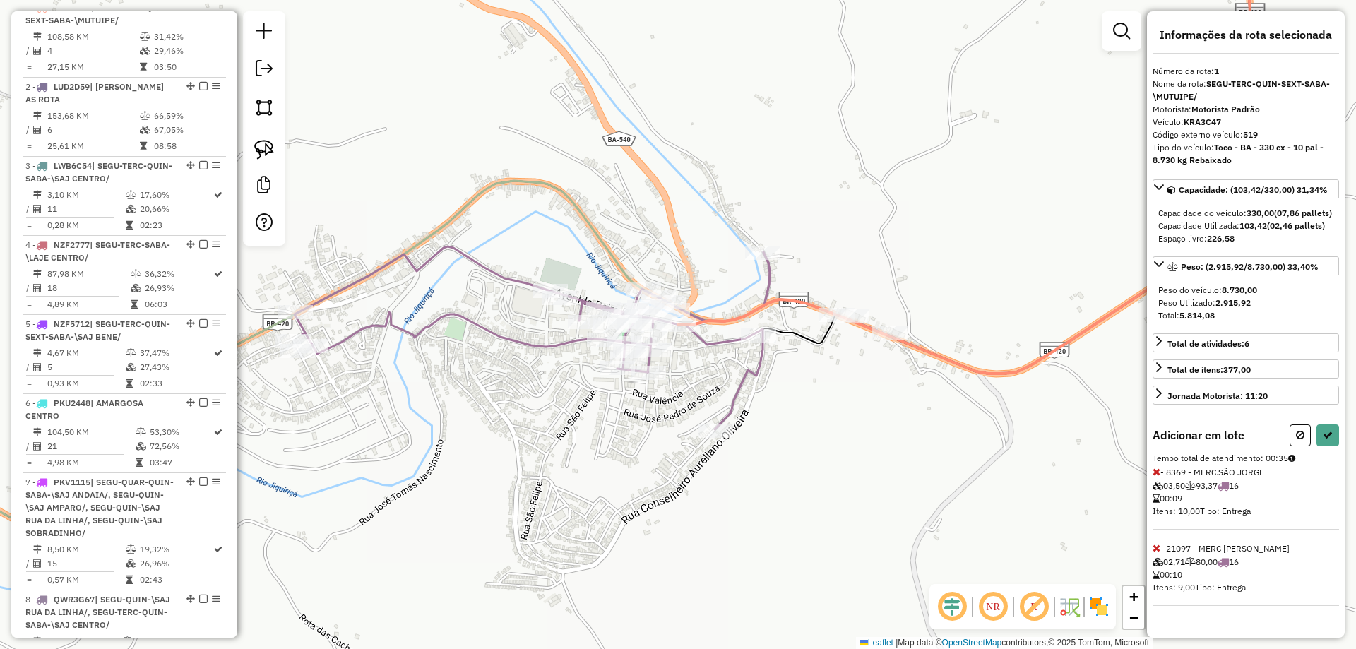
select select "**********"
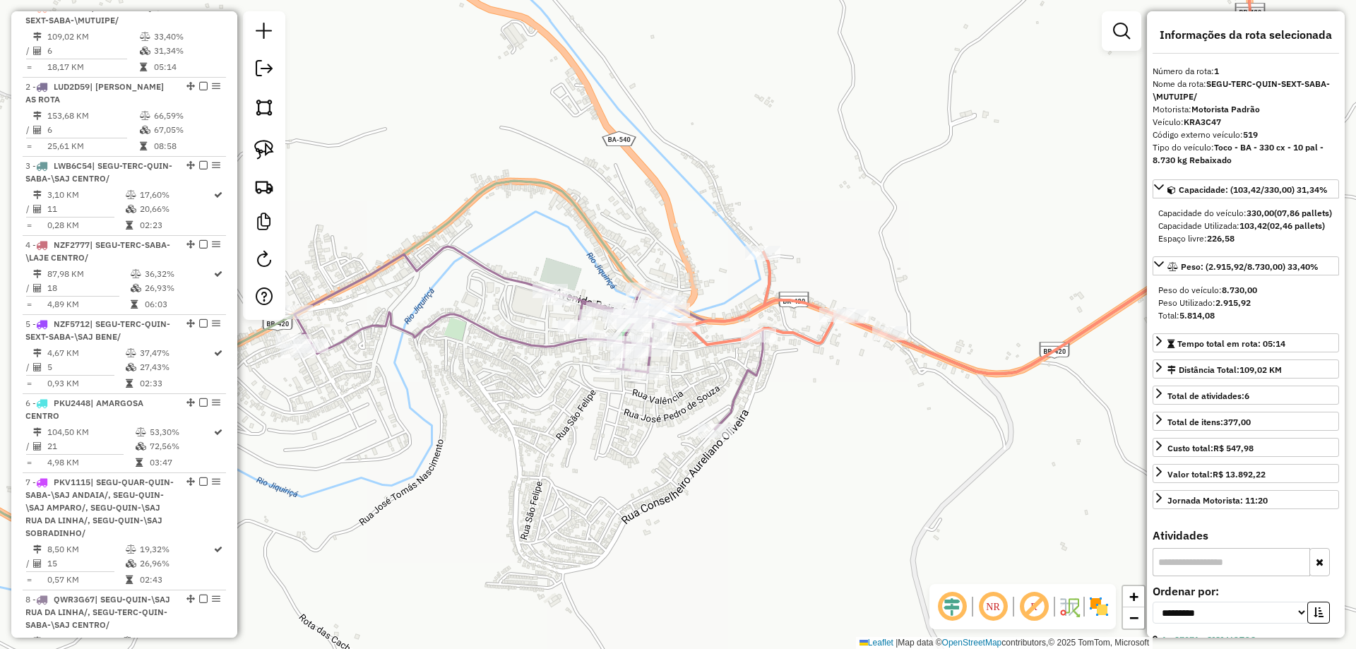
click at [742, 382] on icon at bounding box center [529, 338] width 468 height 183
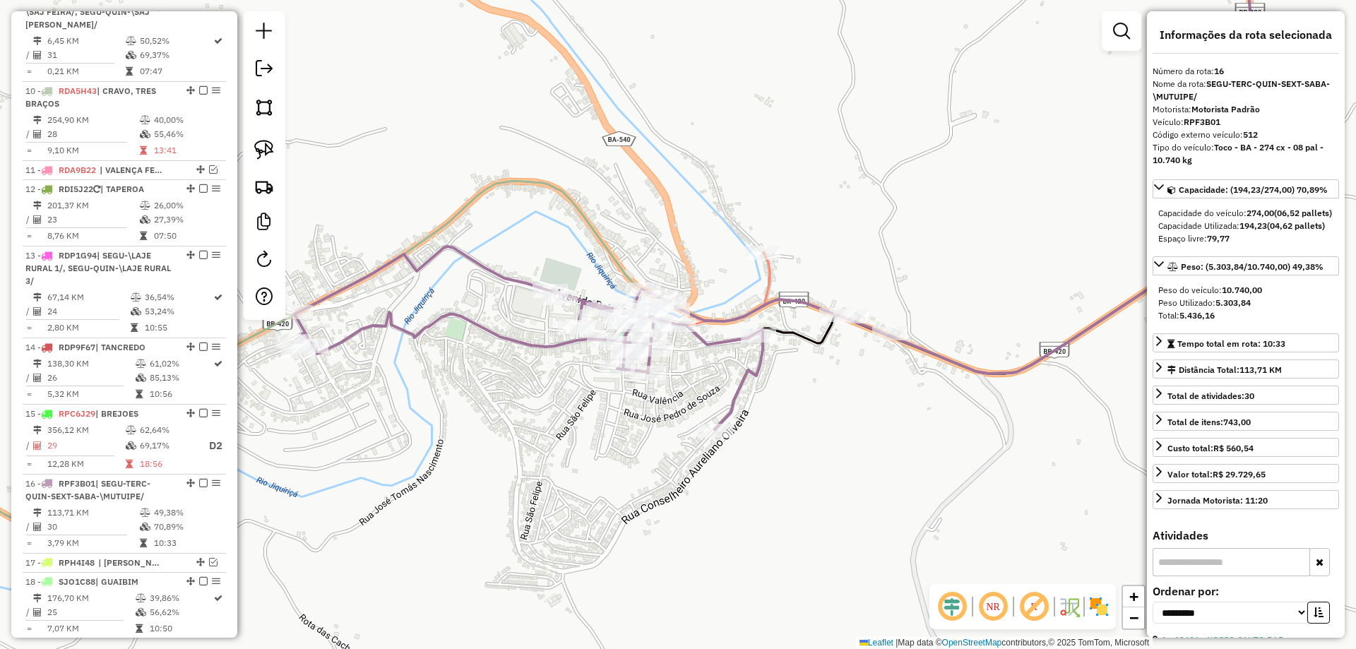
scroll to position [1733, 0]
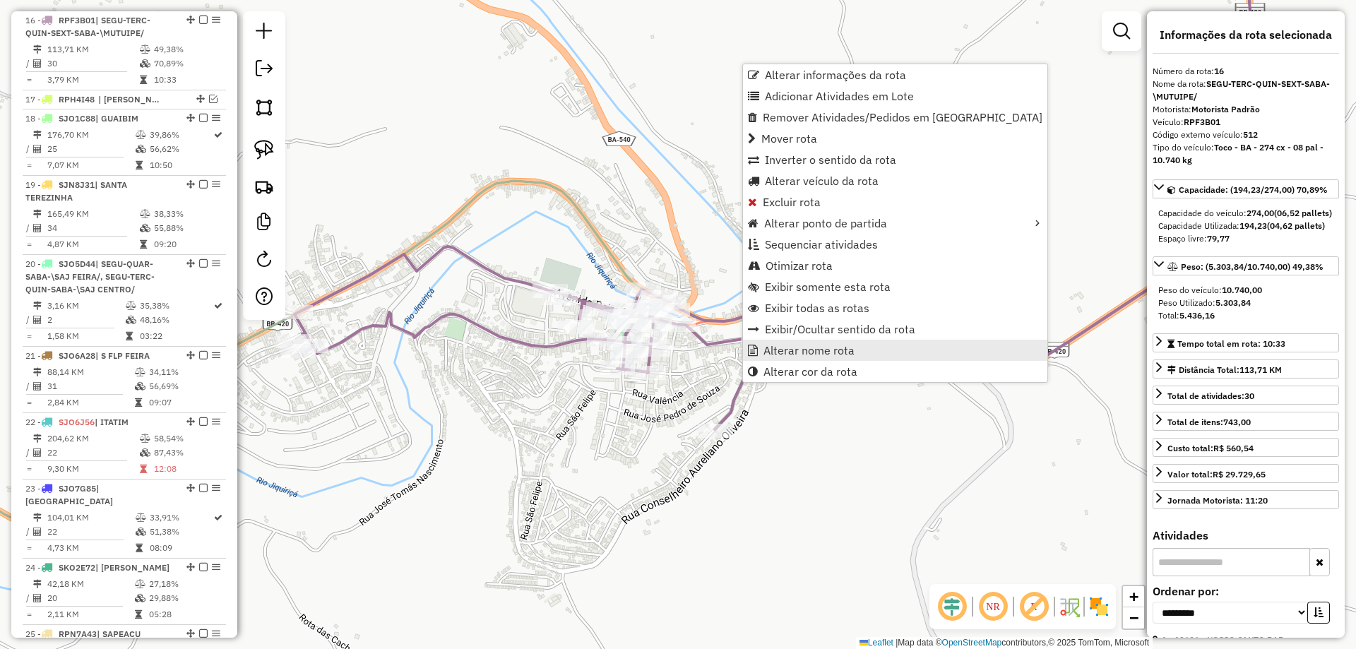
click at [770, 350] on span "Alterar nome rota" at bounding box center [809, 350] width 91 height 11
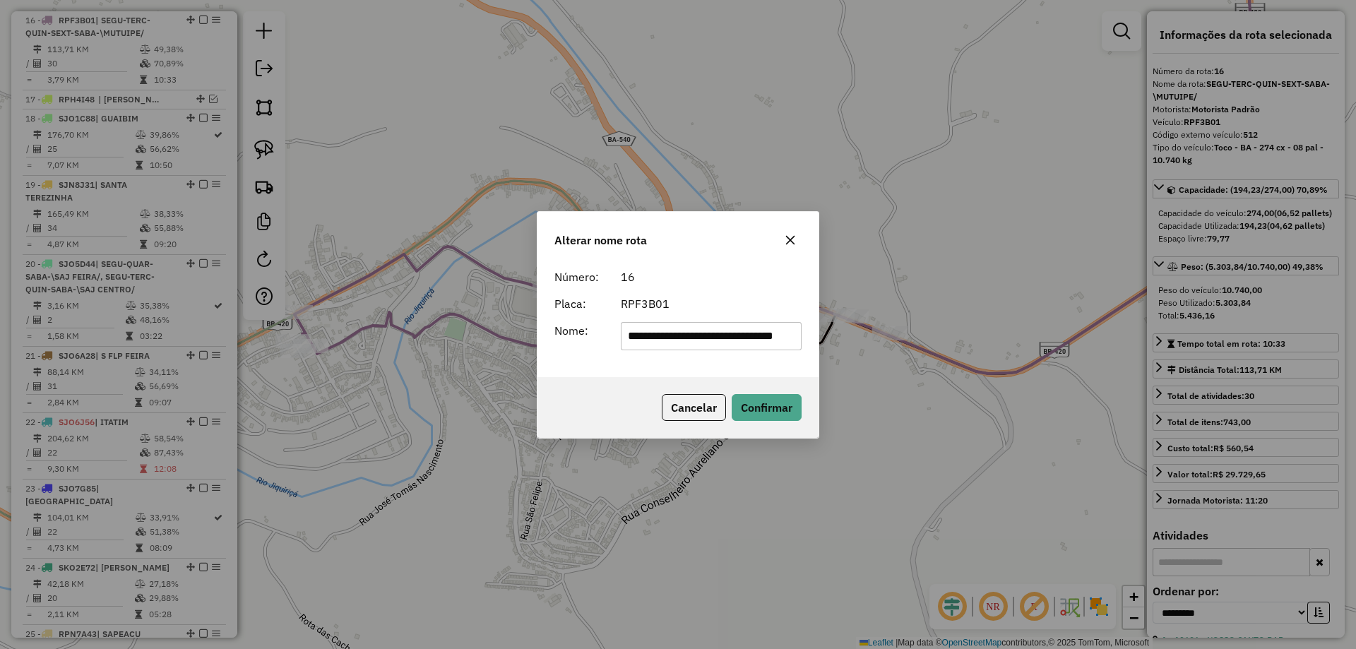
scroll to position [0, 0]
type input "*******"
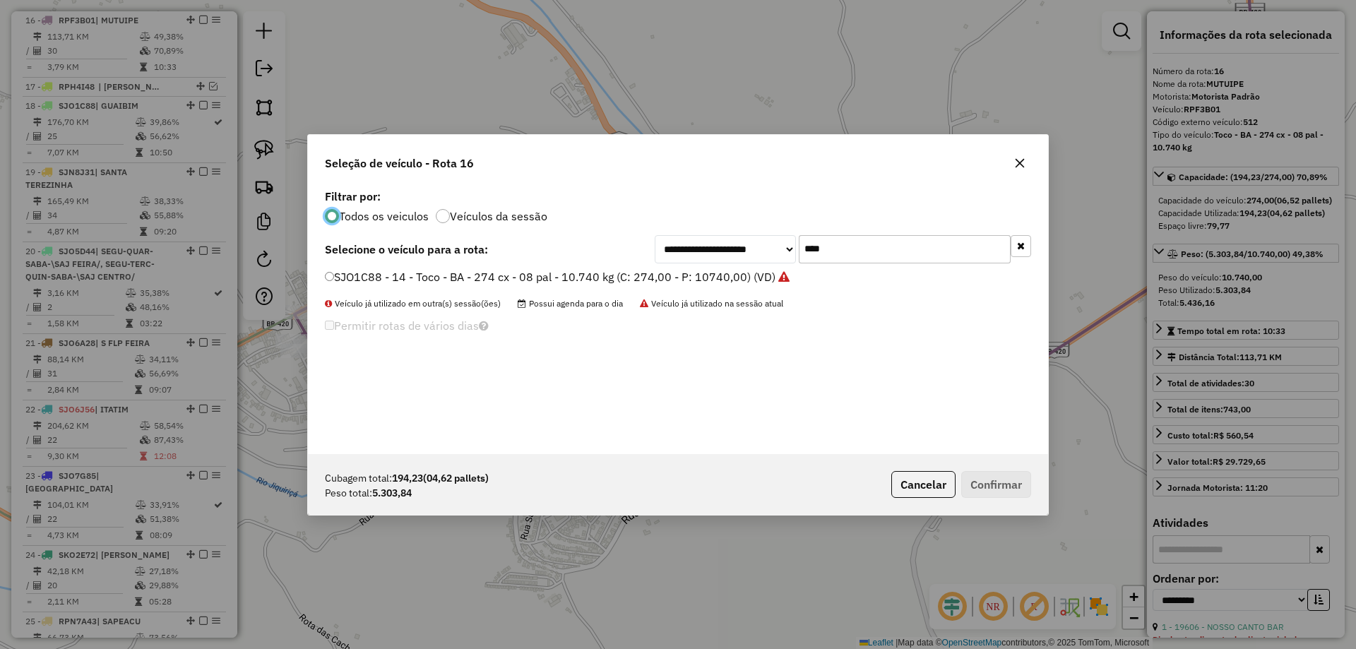
scroll to position [8, 4]
drag, startPoint x: 844, startPoint y: 241, endPoint x: 762, endPoint y: 251, distance: 82.6
click at [763, 251] on div "**********" at bounding box center [843, 249] width 376 height 28
type input "***"
click at [738, 271] on label "RDA3B13 - 466 - Vuck - BA - 205 cx - 6 pal - 7.560kg (C: 205,00 - P: 7560,00) (…" at bounding box center [550, 276] width 451 height 17
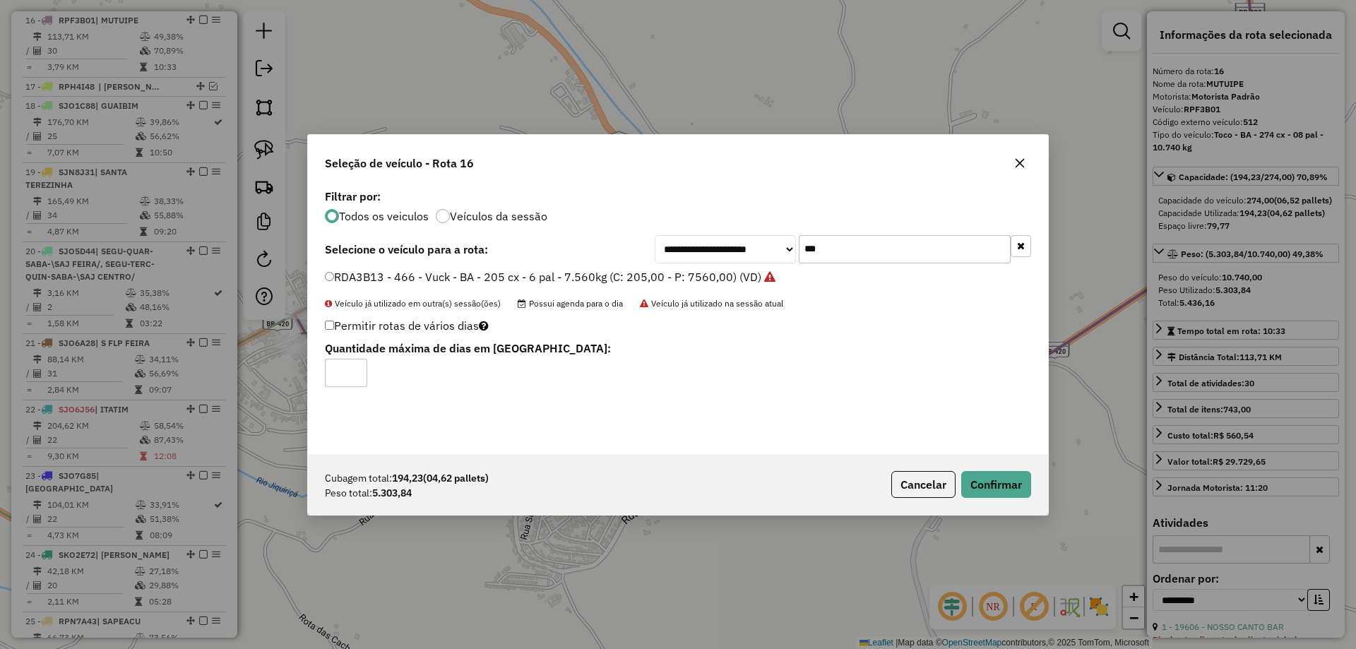
click at [1008, 470] on div "Cubagem total: 194,23 (04,62 pallets) Peso total: 5.303,84 Cancelar Confirmar" at bounding box center [678, 484] width 740 height 61
click at [1011, 479] on button "Confirmar" at bounding box center [996, 484] width 70 height 27
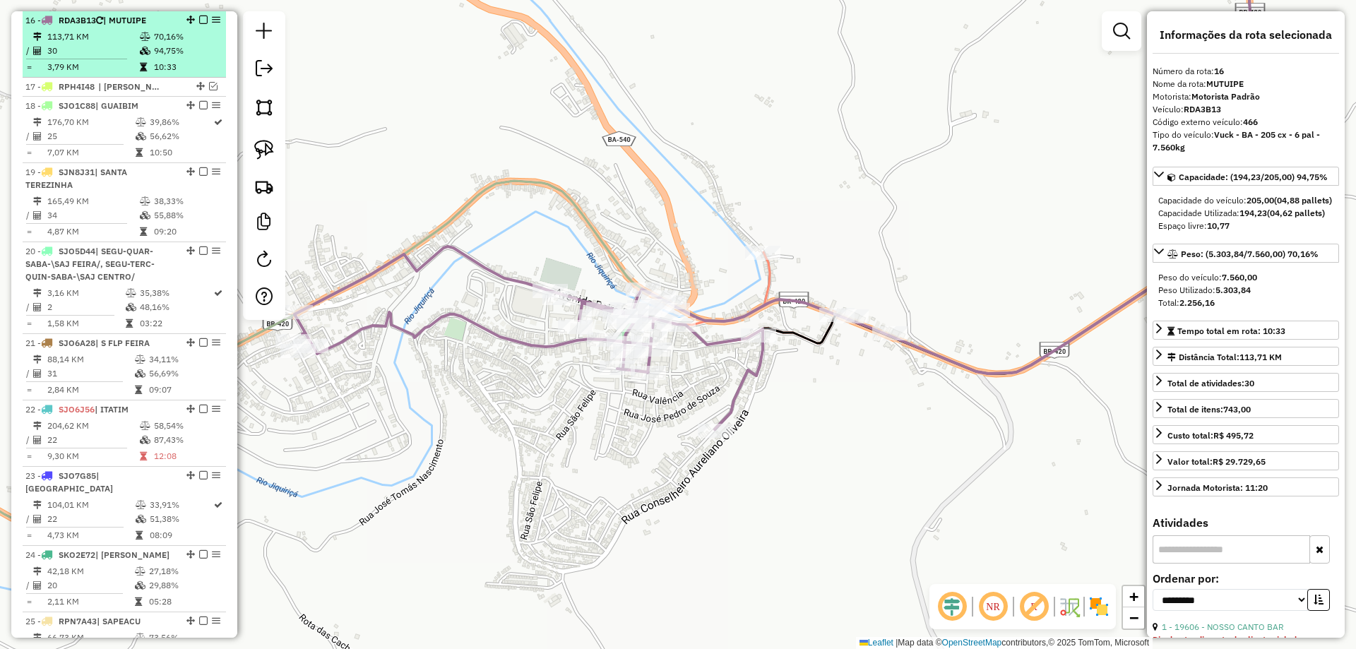
click at [199, 19] on em at bounding box center [203, 20] width 8 height 8
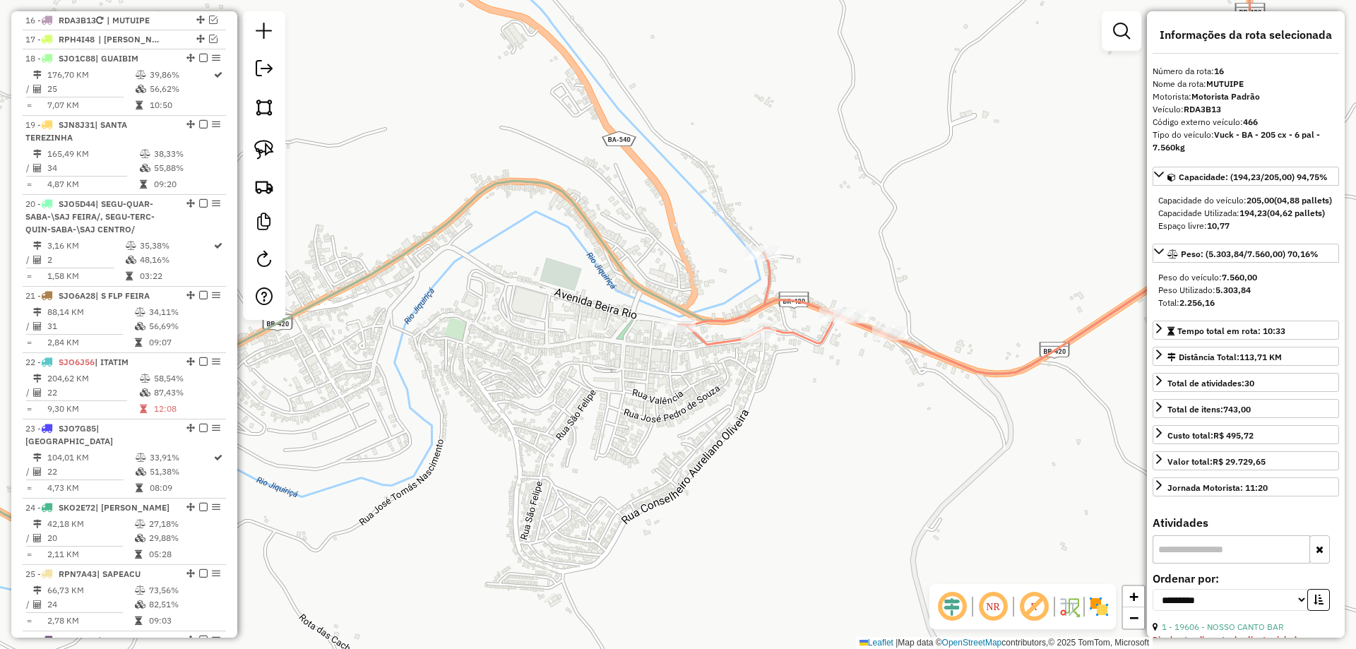
scroll to position [1685, 0]
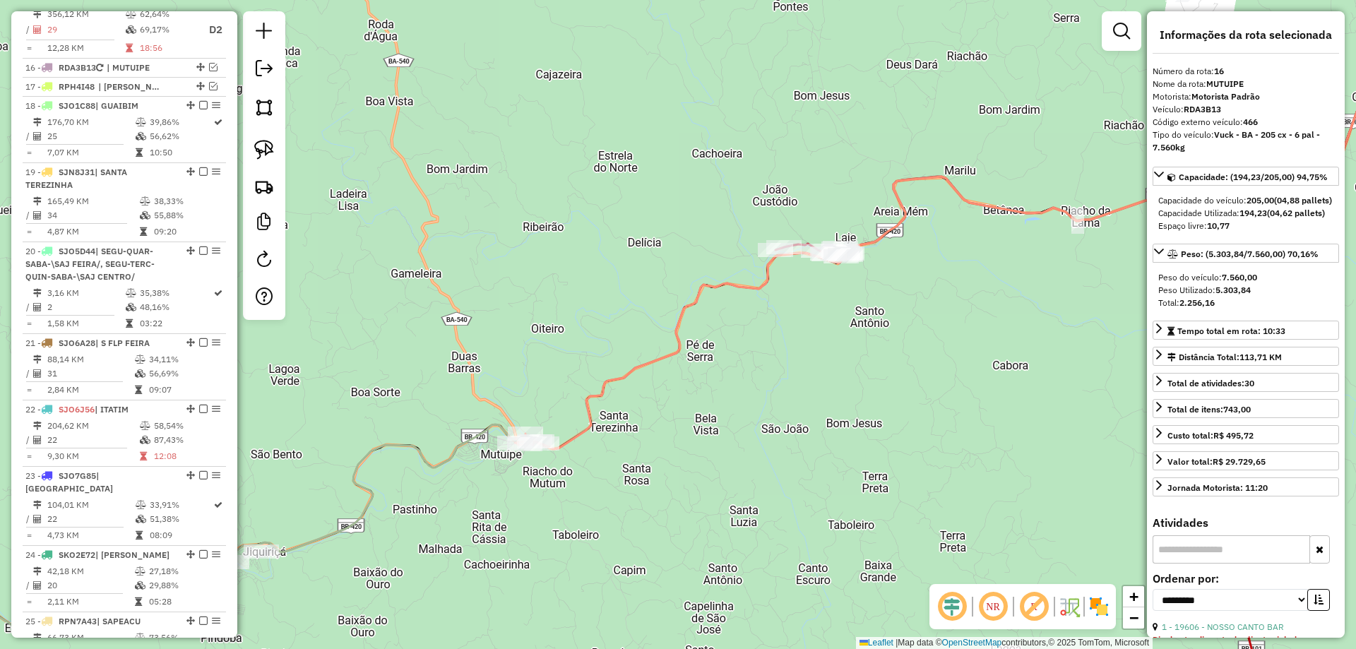
drag, startPoint x: 844, startPoint y: 253, endPoint x: 702, endPoint y: 344, distance: 168.7
click at [722, 362] on div "Janela de atendimento Grade de atendimento Capacidade Transportadoras Veículos …" at bounding box center [678, 324] width 1356 height 649
click at [682, 316] on icon at bounding box center [971, 192] width 876 height 515
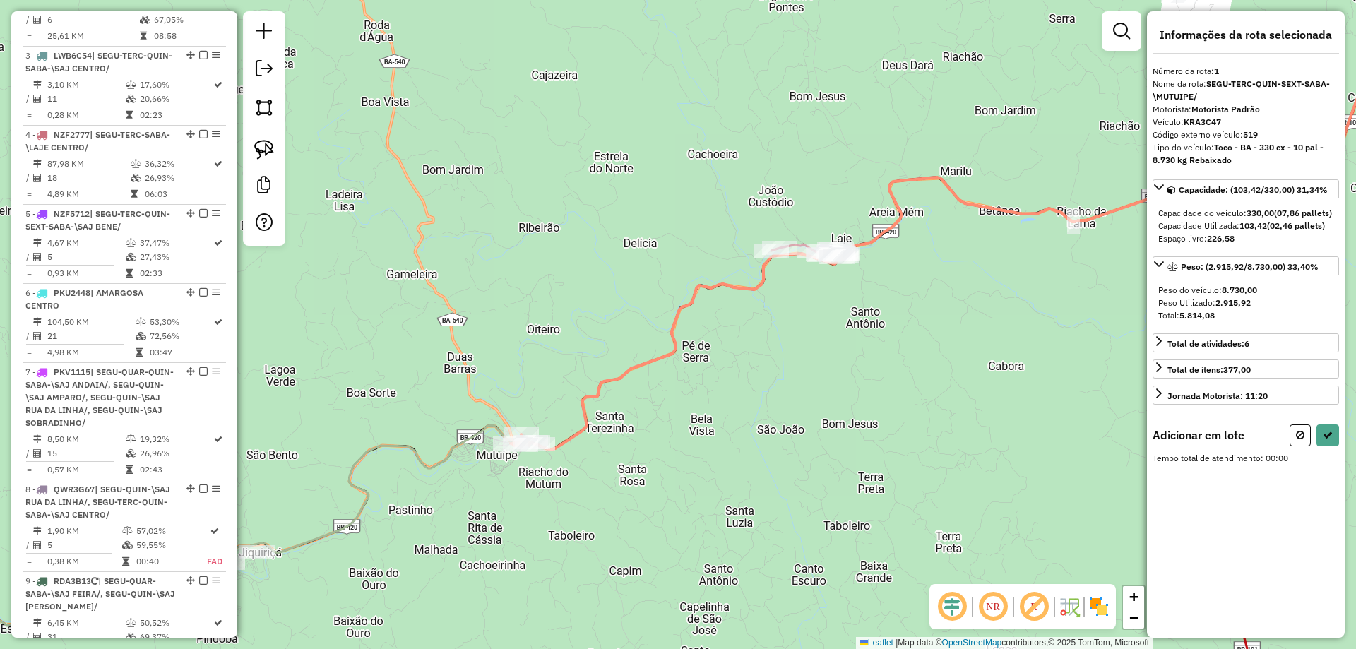
scroll to position [577, 0]
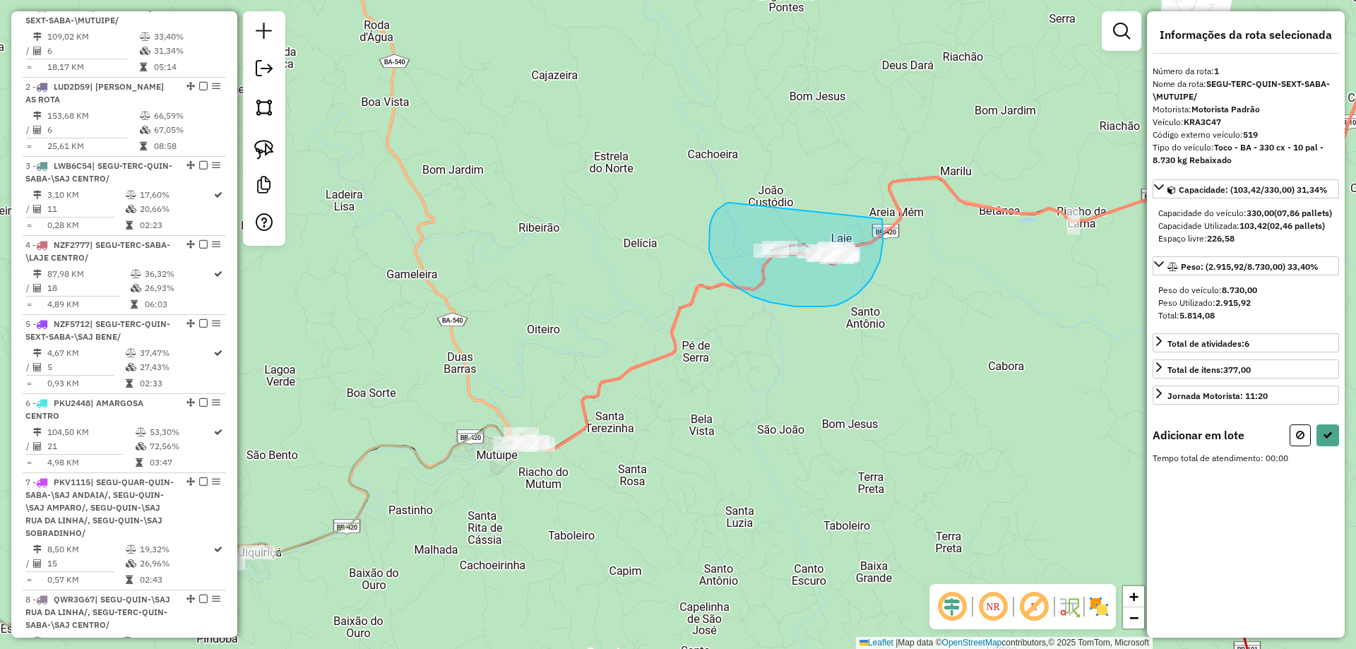
drag, startPoint x: 714, startPoint y: 263, endPoint x: 869, endPoint y: 191, distance: 171.0
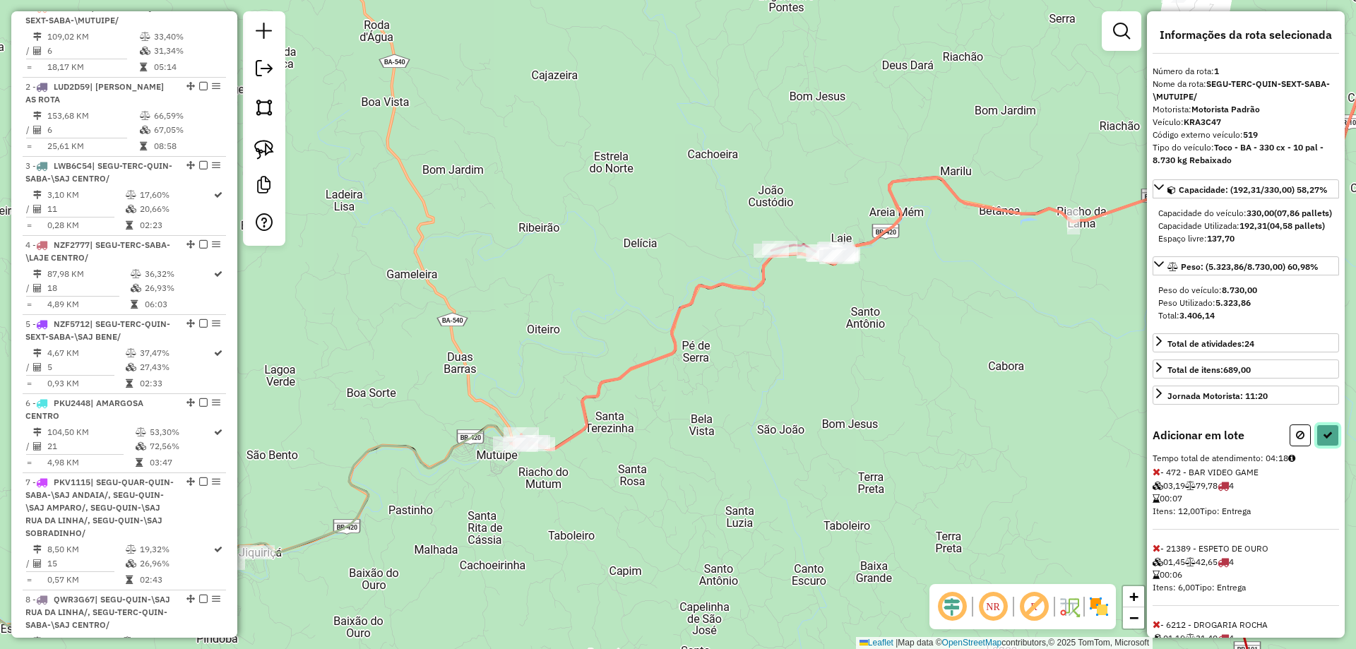
click at [1326, 440] on icon at bounding box center [1328, 435] width 10 height 10
select select "**********"
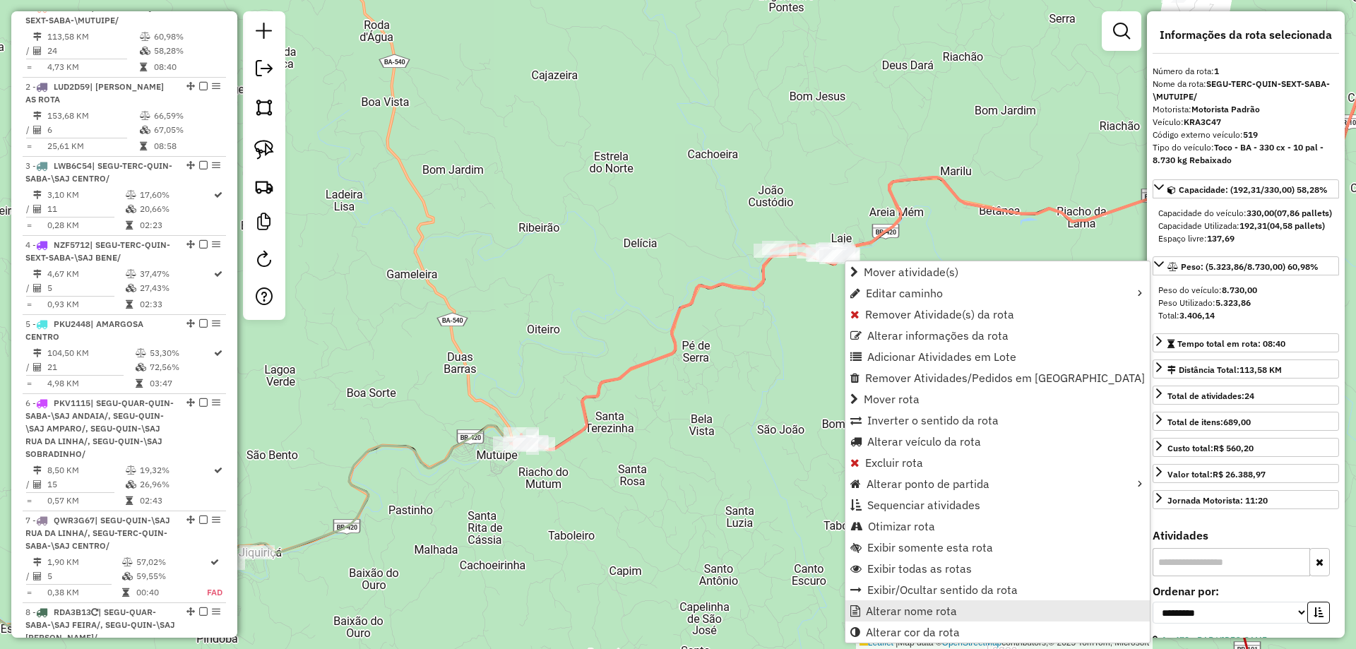
click at [910, 610] on span "Alterar nome rota" at bounding box center [911, 610] width 91 height 11
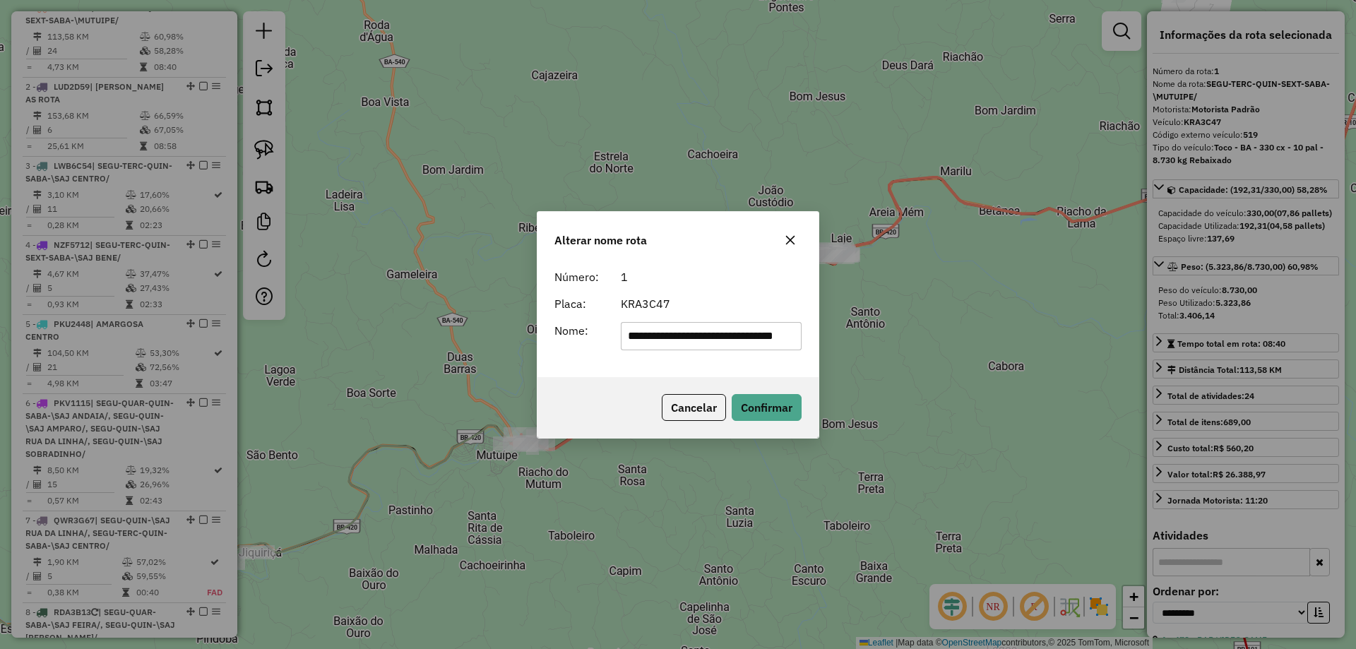
scroll to position [0, 0]
type input "****"
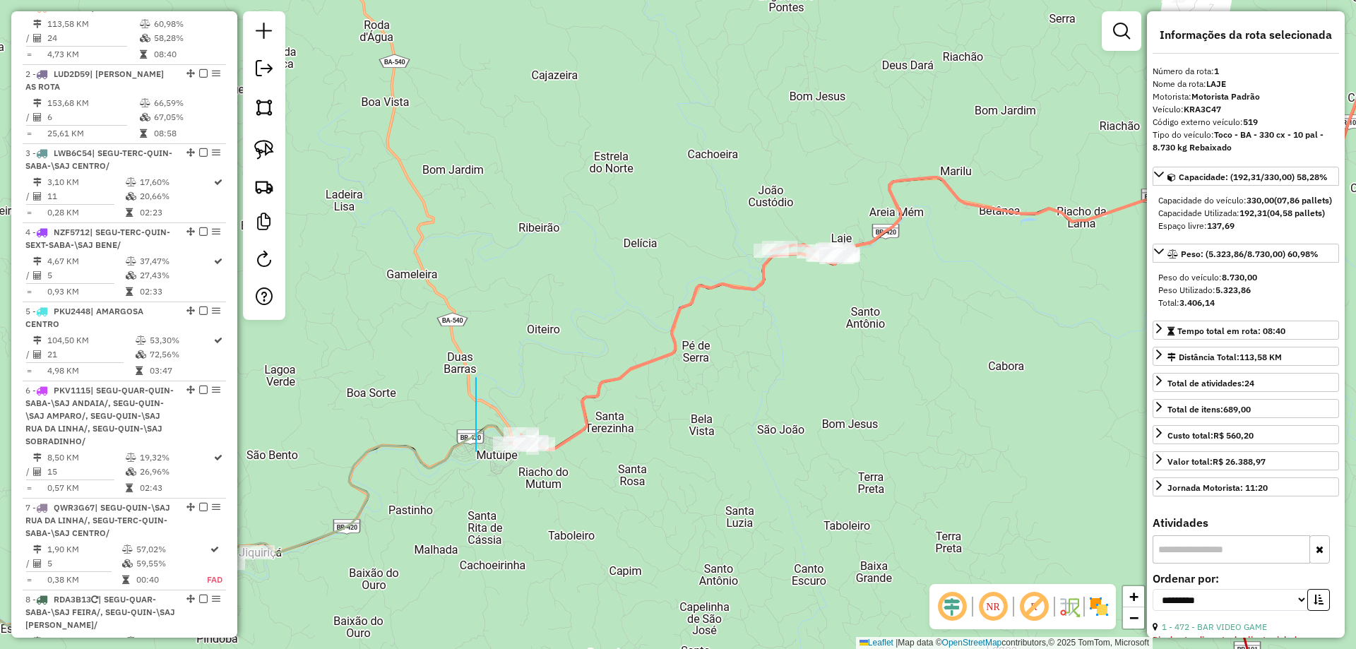
drag, startPoint x: 476, startPoint y: 378, endPoint x: 702, endPoint y: 434, distance: 233.0
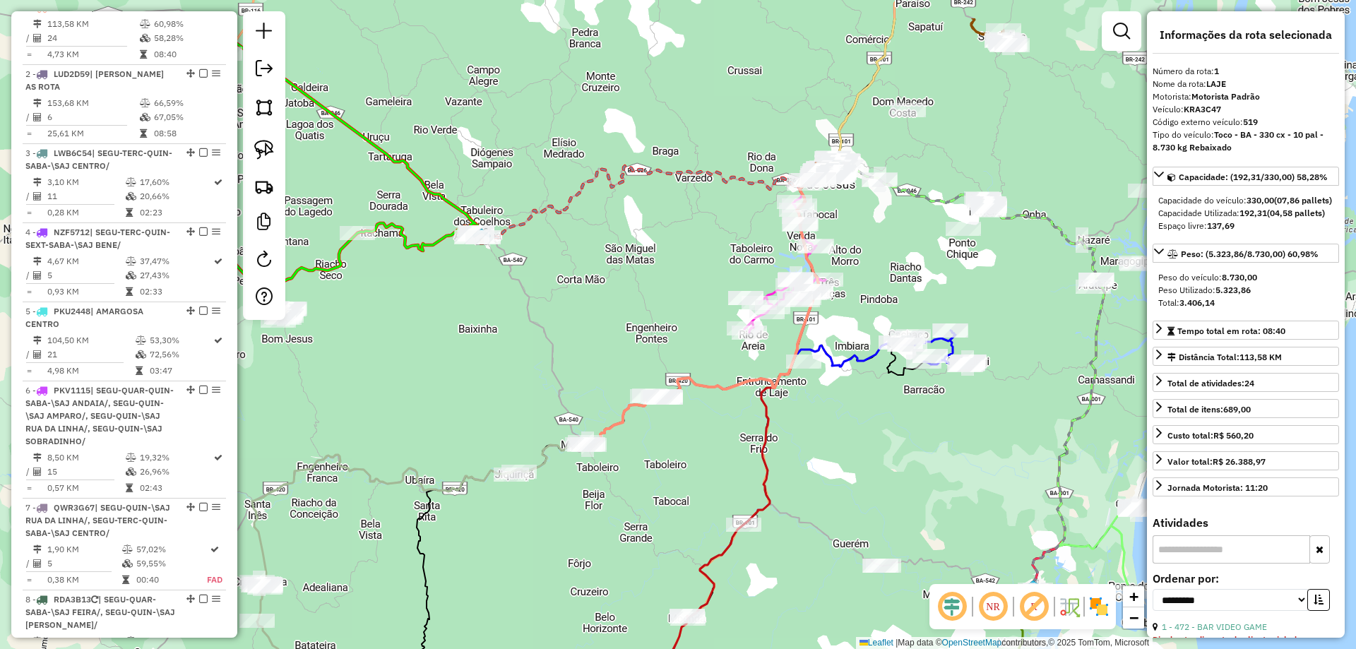
drag, startPoint x: 705, startPoint y: 255, endPoint x: 657, endPoint y: 341, distance: 98.7
click at [646, 355] on div "Janela de atendimento Grade de atendimento Capacidade Transportadoras Veículos …" at bounding box center [678, 324] width 1356 height 649
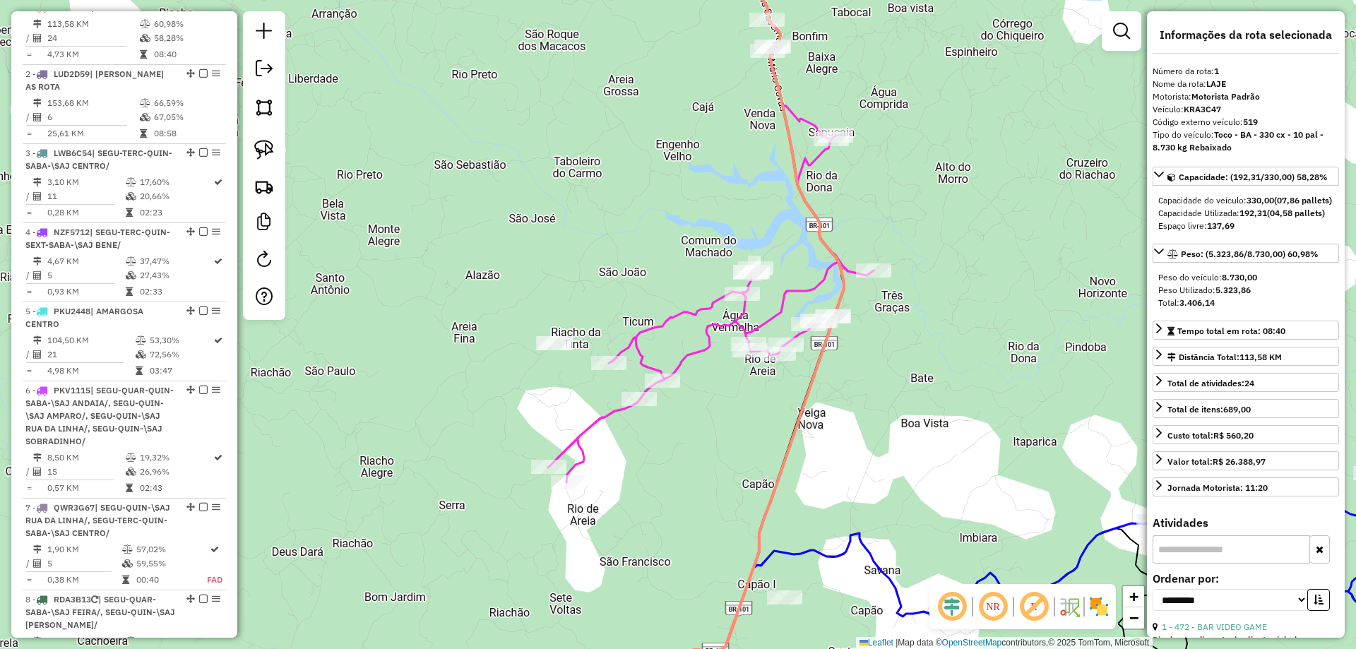
click at [740, 308] on icon at bounding box center [711, 220] width 326 height 523
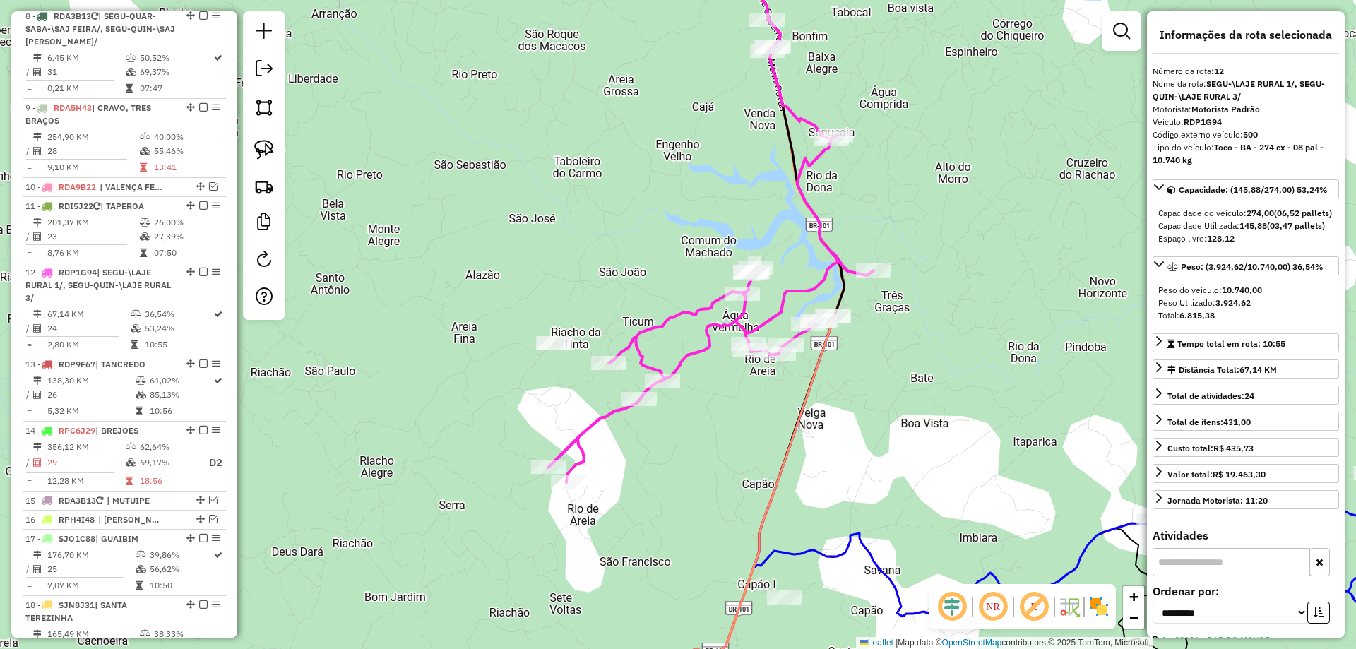
scroll to position [1413, 0]
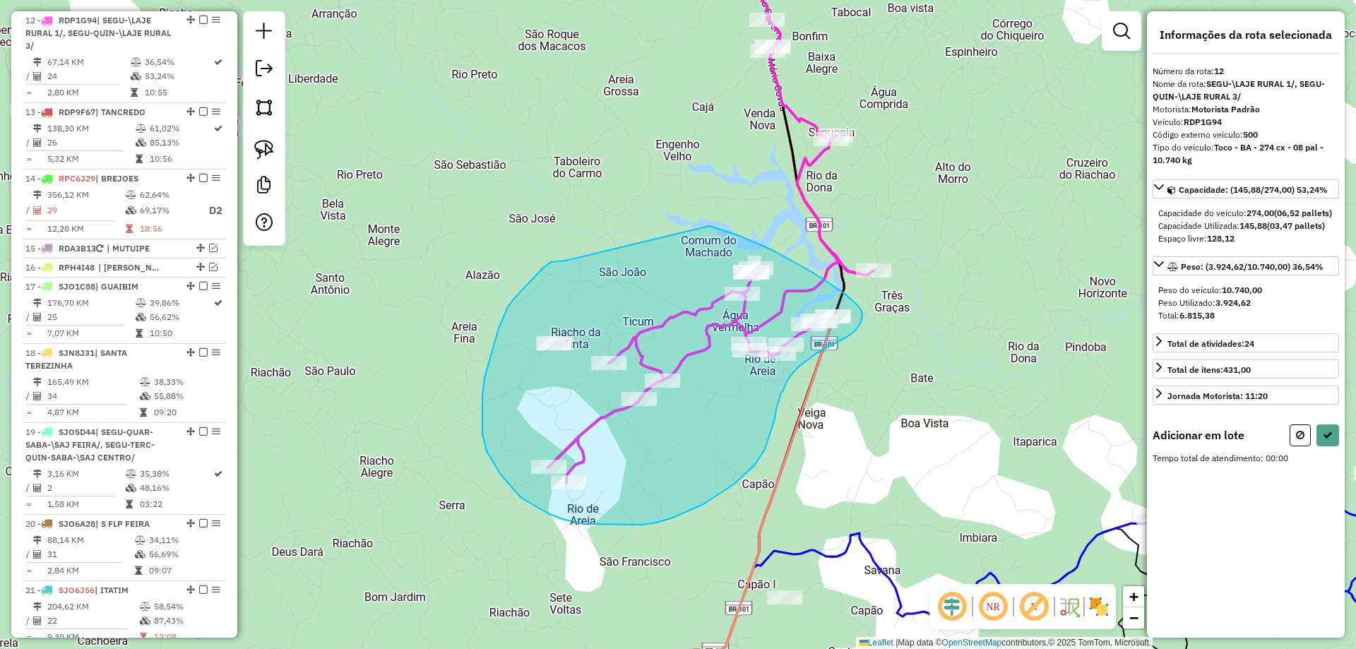
drag, startPoint x: 499, startPoint y: 328, endPoint x: 675, endPoint y: 213, distance: 210.2
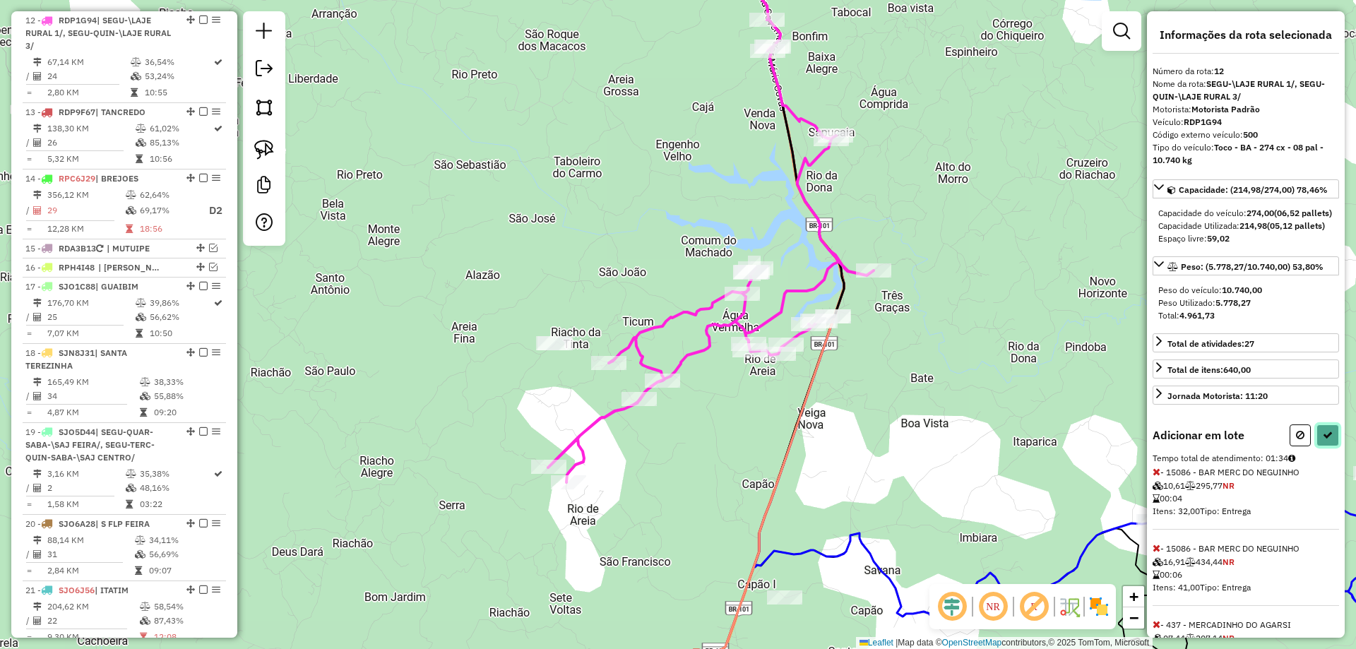
click at [1326, 440] on icon at bounding box center [1328, 435] width 10 height 10
select select "**********"
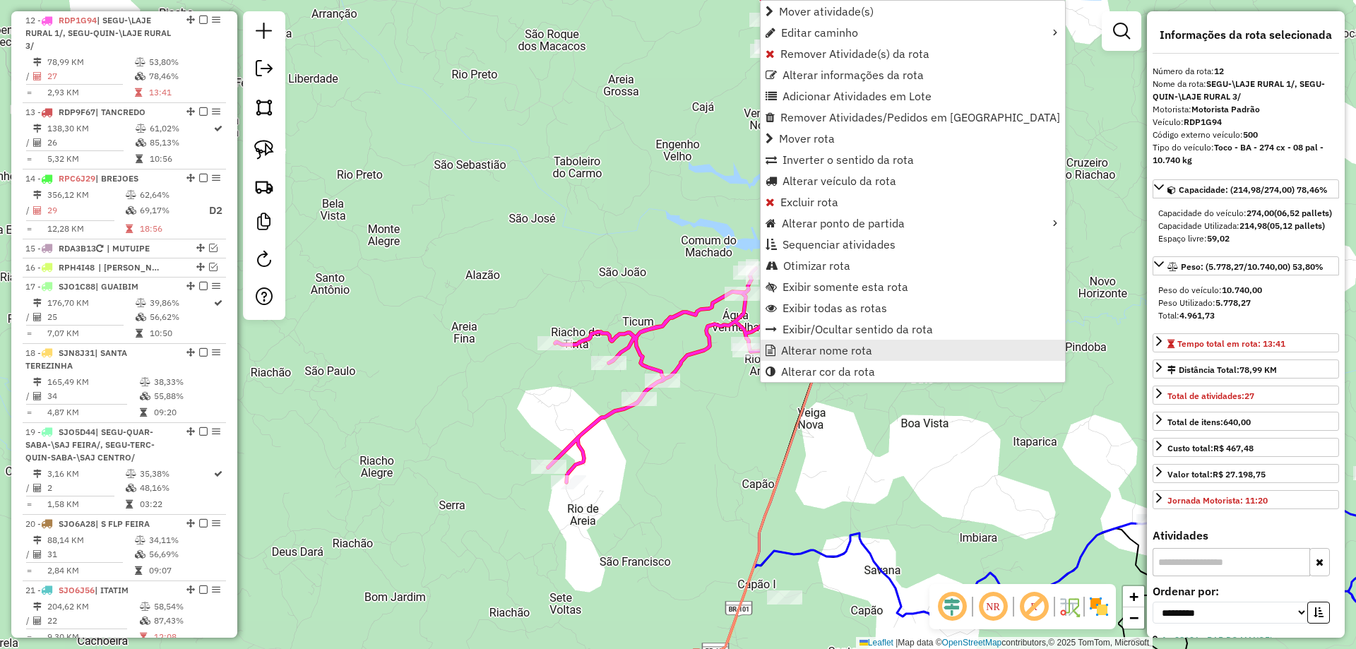
click at [796, 343] on link "Alterar nome rota" at bounding box center [913, 350] width 304 height 21
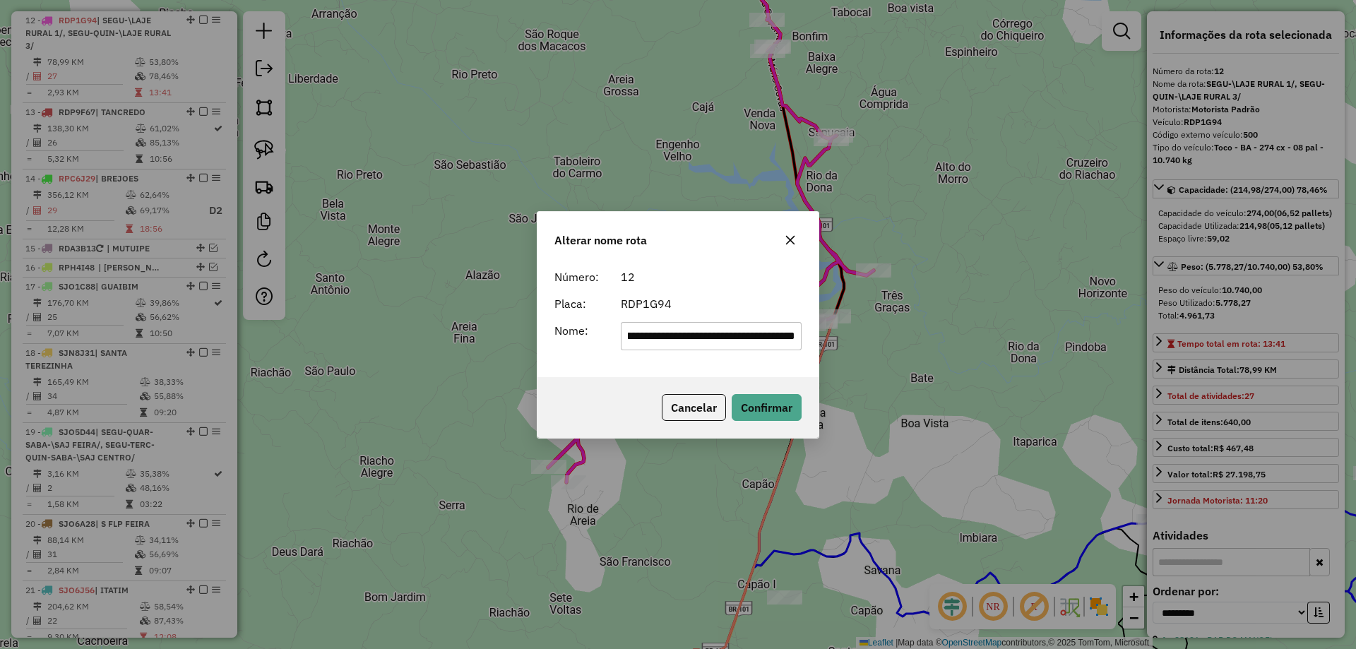
scroll to position [0, 0]
type input "**********"
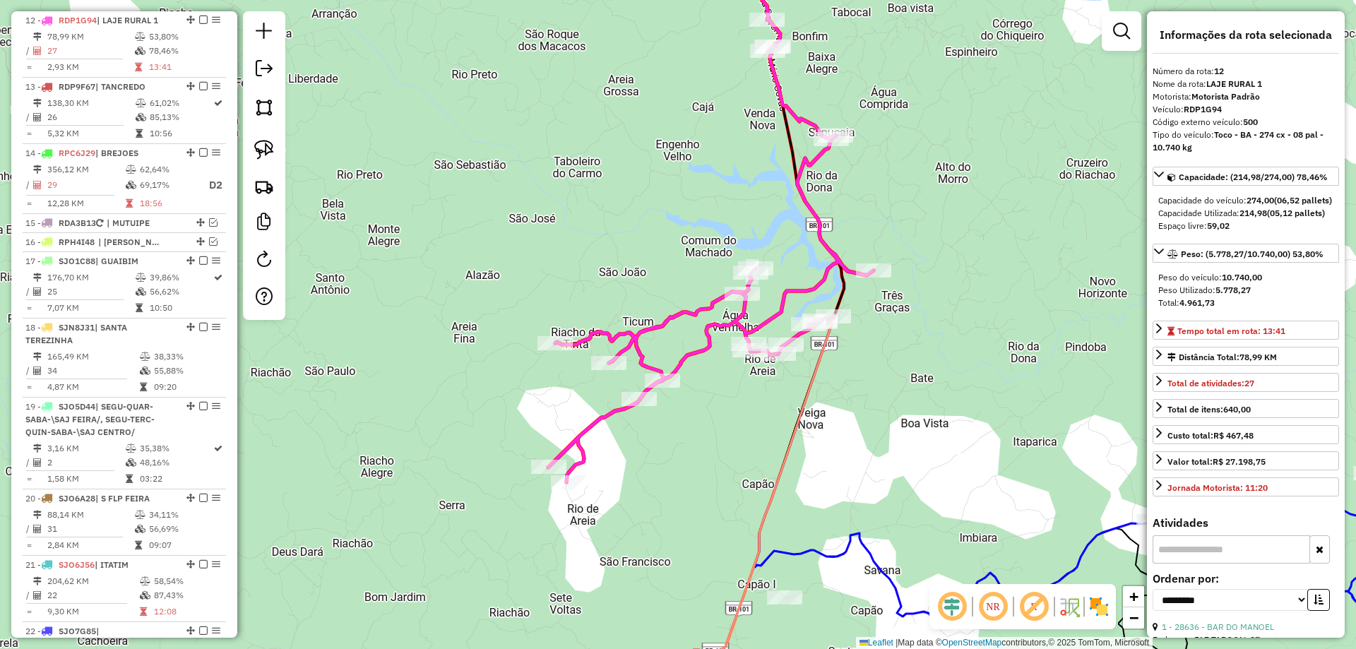
click at [866, 559] on icon at bounding box center [954, 277] width 401 height 684
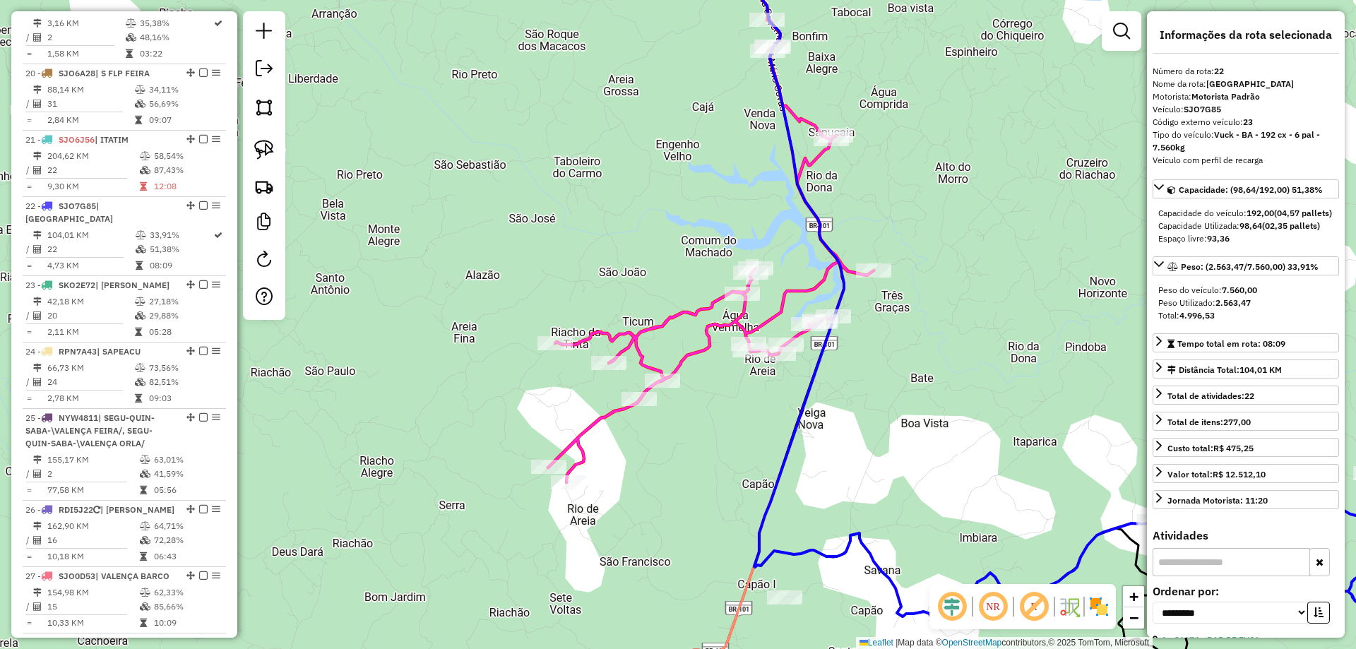
scroll to position [2024, 0]
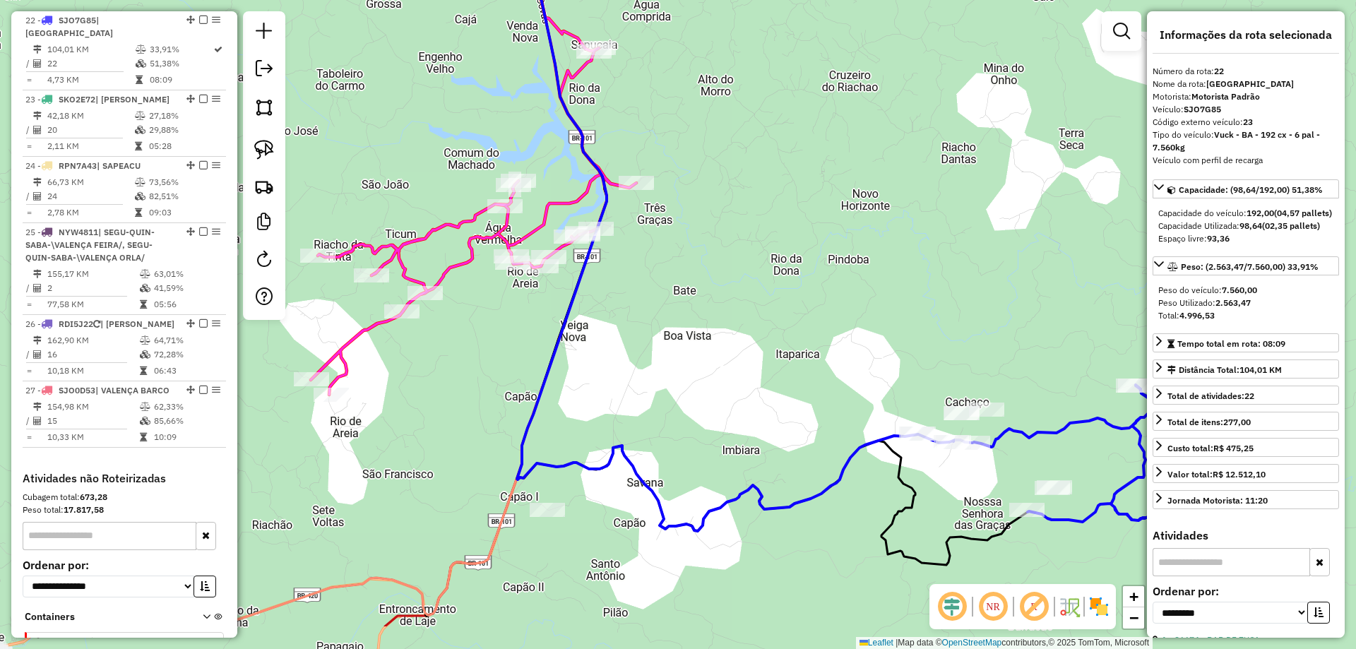
drag, startPoint x: 943, startPoint y: 447, endPoint x: 747, endPoint y: 446, distance: 195.7
click at [764, 468] on div "Janela de atendimento Grade de atendimento Capacidade Transportadoras Veículos …" at bounding box center [678, 324] width 1356 height 649
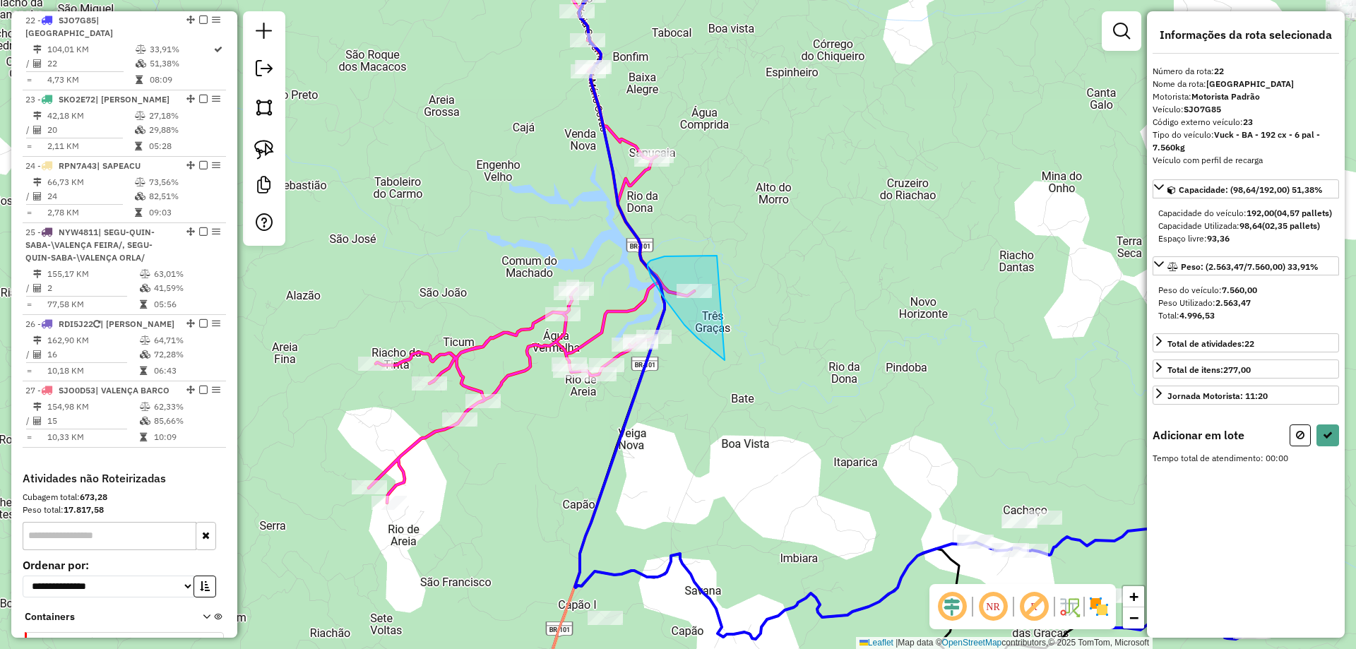
drag, startPoint x: 725, startPoint y: 360, endPoint x: 735, endPoint y: 258, distance: 102.9
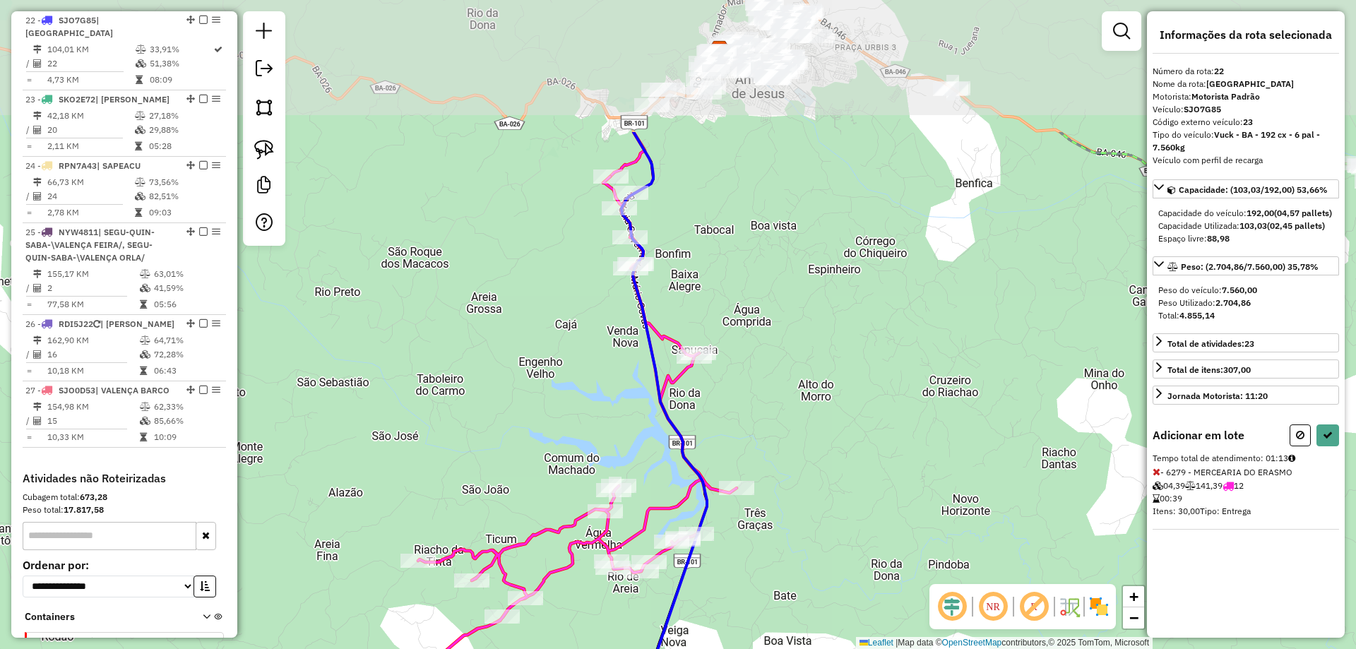
drag, startPoint x: 697, startPoint y: 121, endPoint x: 733, endPoint y: 322, distance: 204.5
click at [740, 321] on div "Janela de atendimento Grade de atendimento Capacidade Transportadoras Veículos …" at bounding box center [678, 324] width 1356 height 649
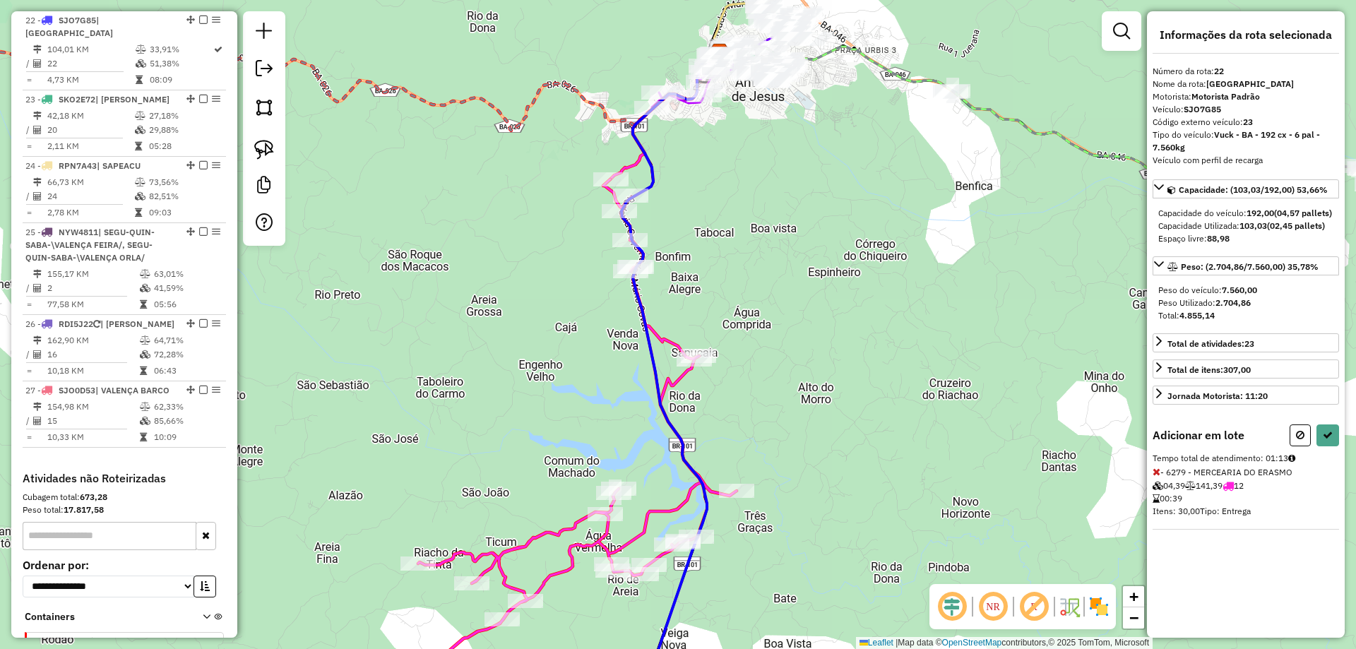
click at [729, 348] on div "Janela de atendimento Grade de atendimento Capacidade Transportadoras Veículos …" at bounding box center [678, 324] width 1356 height 649
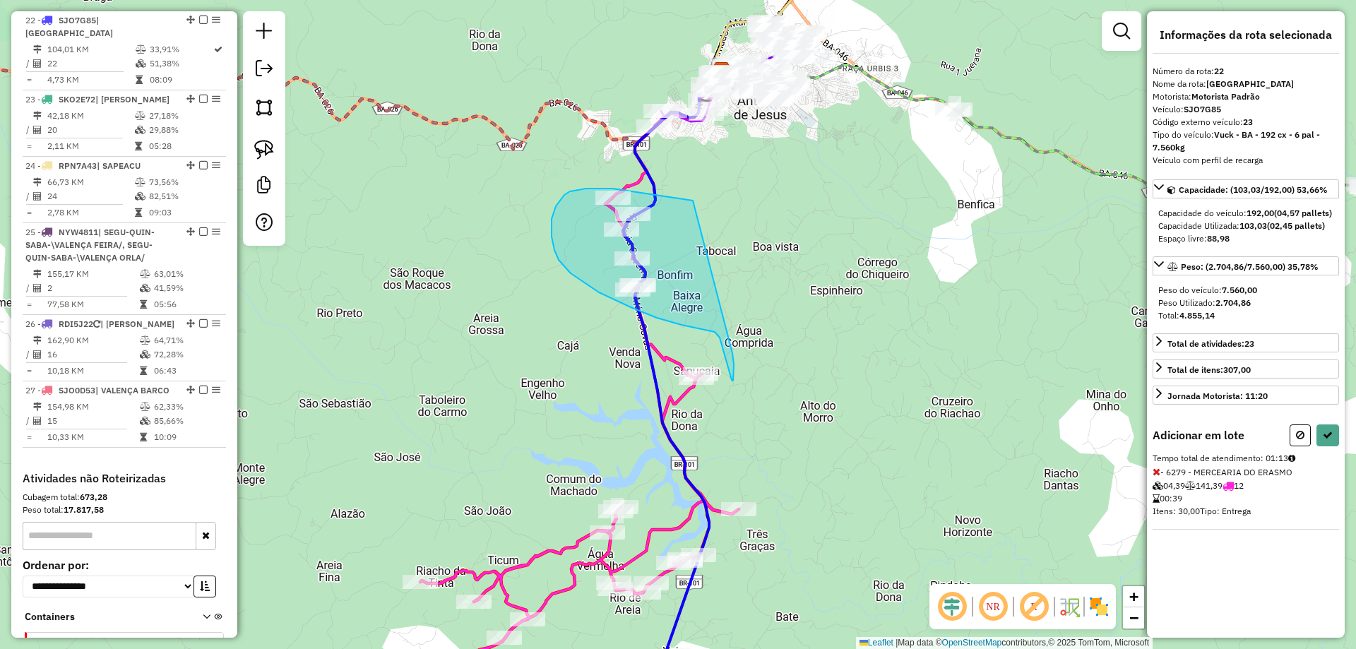
drag, startPoint x: 732, startPoint y: 353, endPoint x: 713, endPoint y: 204, distance: 150.3
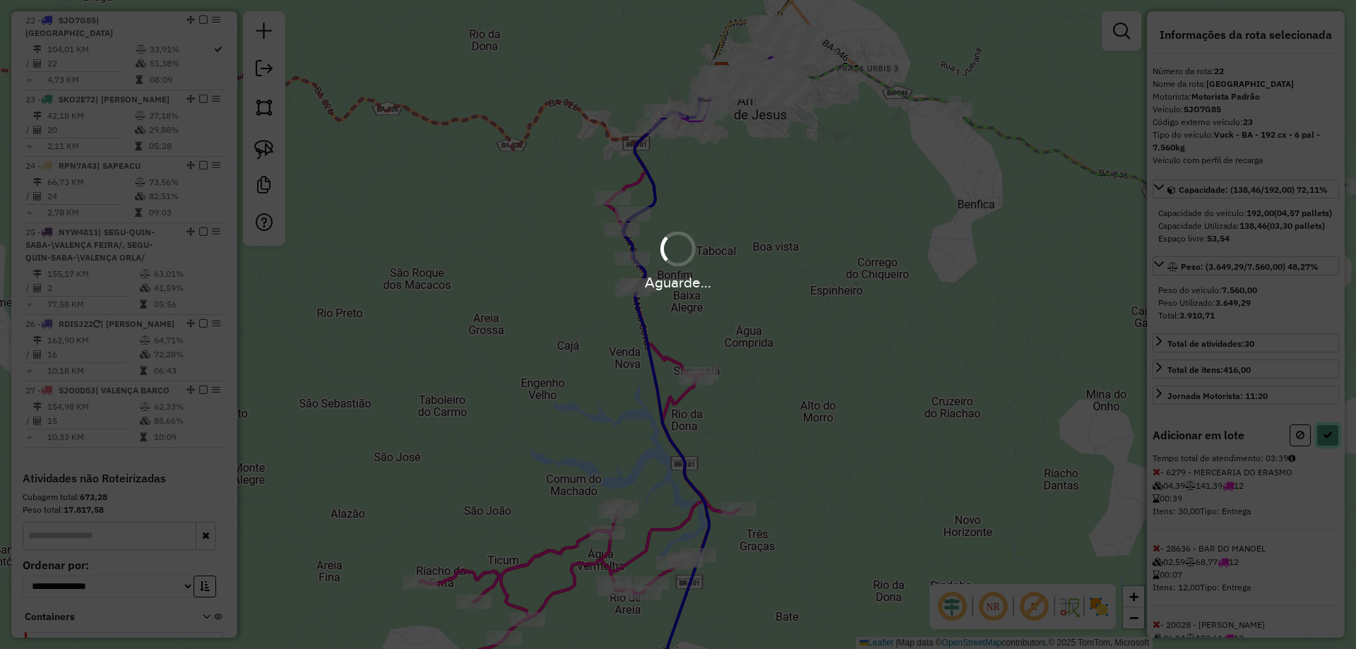
click at [1327, 446] on button at bounding box center [1328, 436] width 23 height 22
select select "**********"
click at [1327, 468] on div "Aguarde..." at bounding box center [678, 324] width 1356 height 649
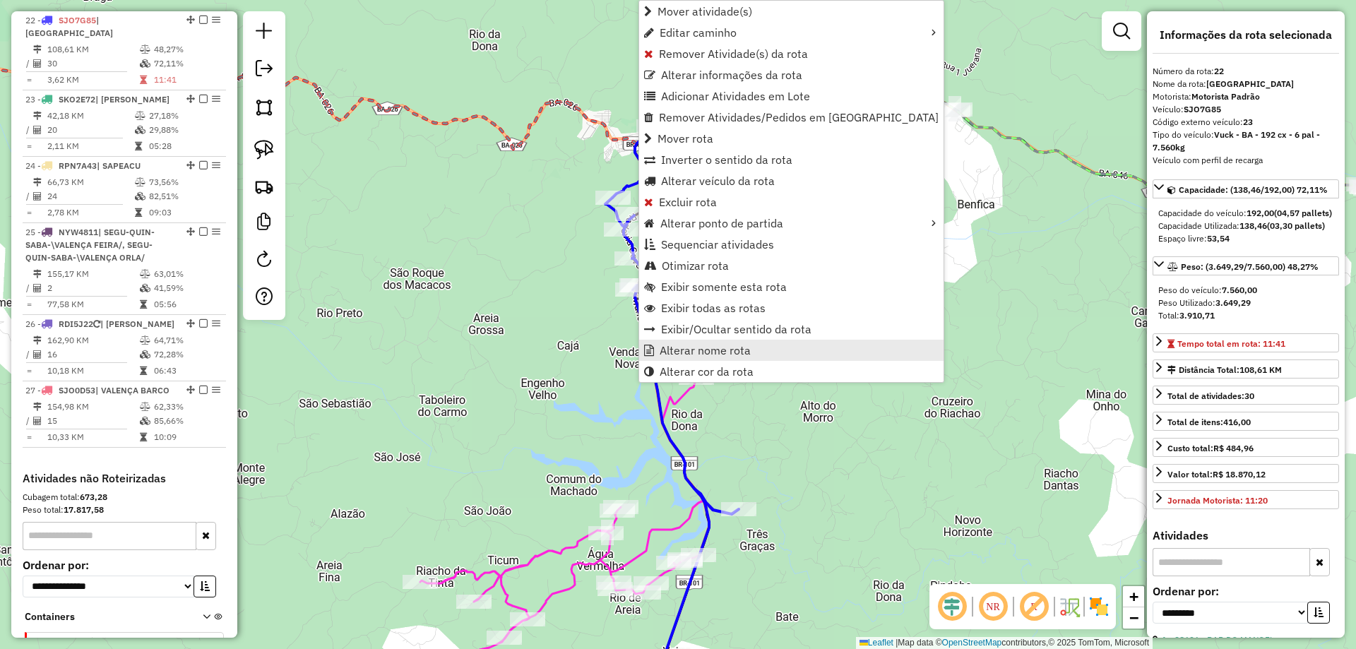
click at [714, 350] on span "Alterar nome rota" at bounding box center [705, 350] width 91 height 11
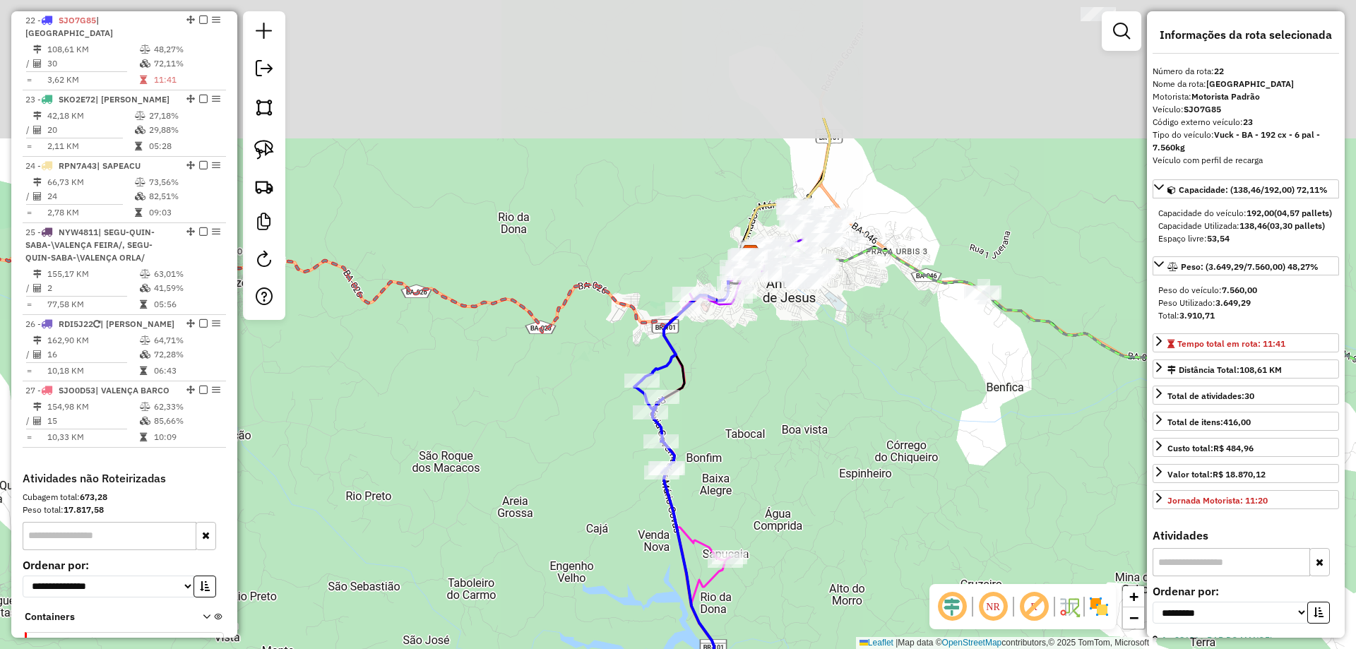
drag, startPoint x: 742, startPoint y: 184, endPoint x: 790, endPoint y: 459, distance: 278.9
click at [790, 459] on div "Janela de atendimento Grade de atendimento Capacidade Transportadoras Veículos …" at bounding box center [678, 324] width 1356 height 649
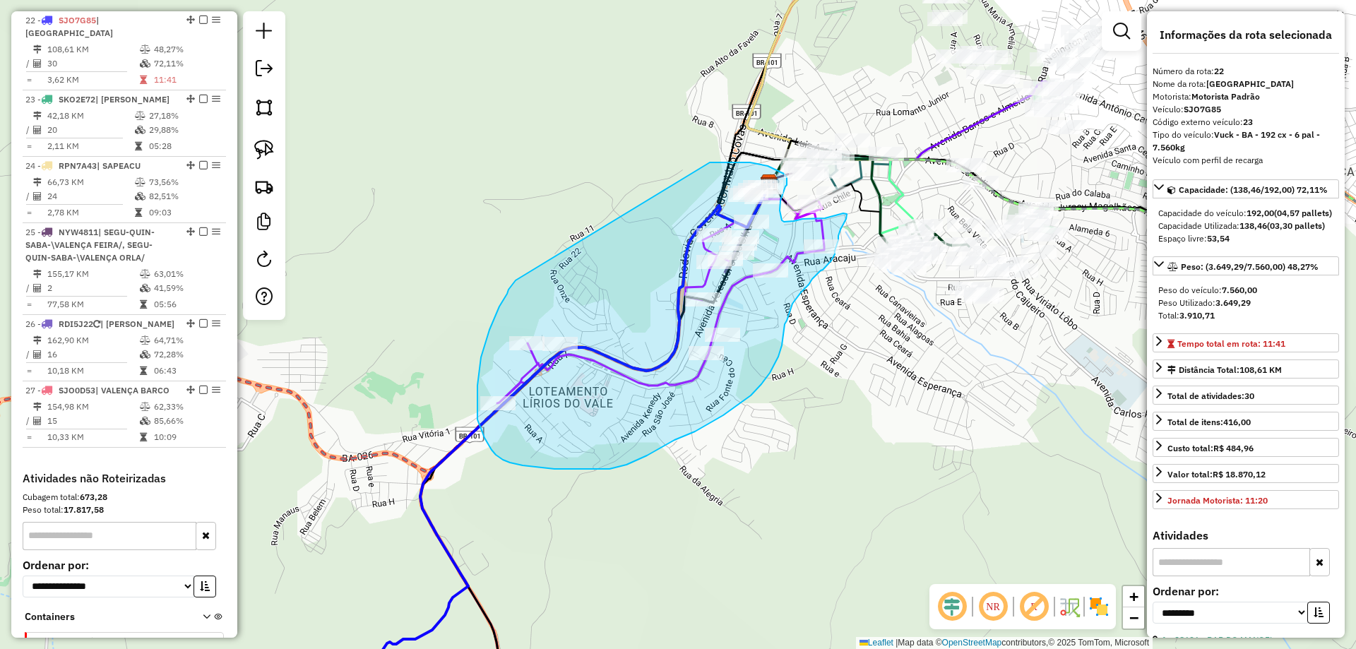
drag, startPoint x: 516, startPoint y: 280, endPoint x: 709, endPoint y: 163, distance: 226.3
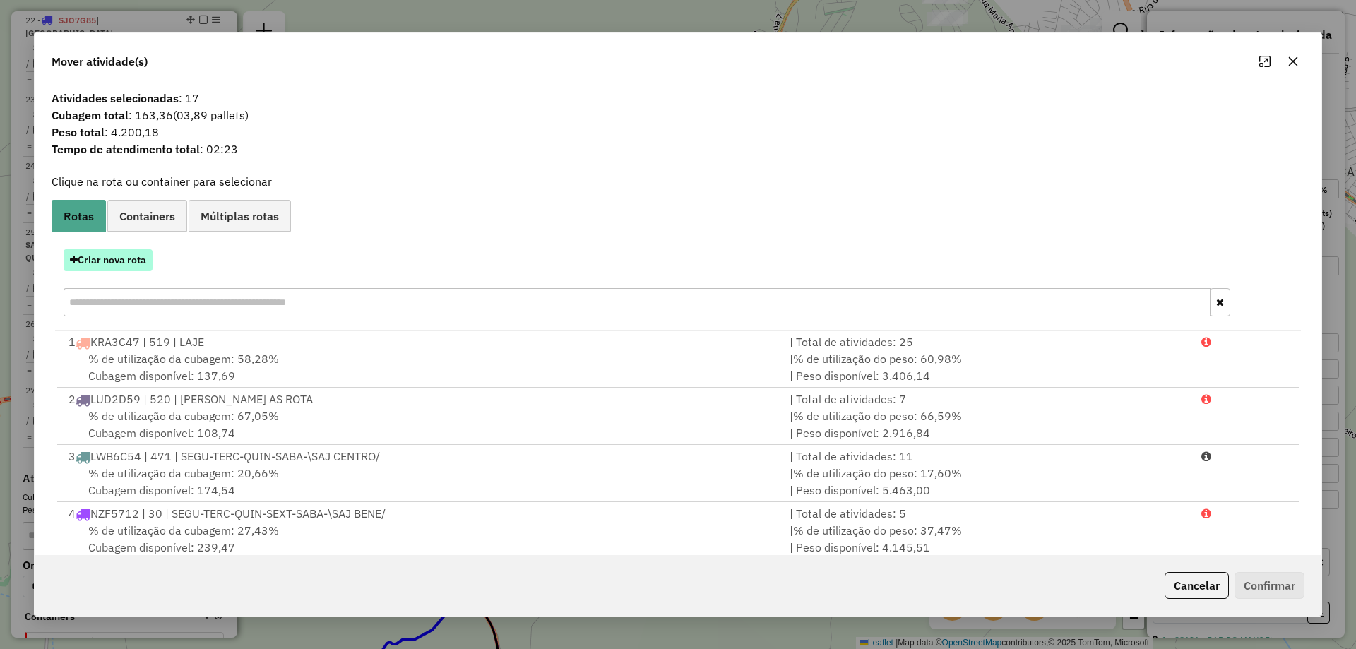
click at [98, 262] on button "Criar nova rota" at bounding box center [108, 260] width 89 height 22
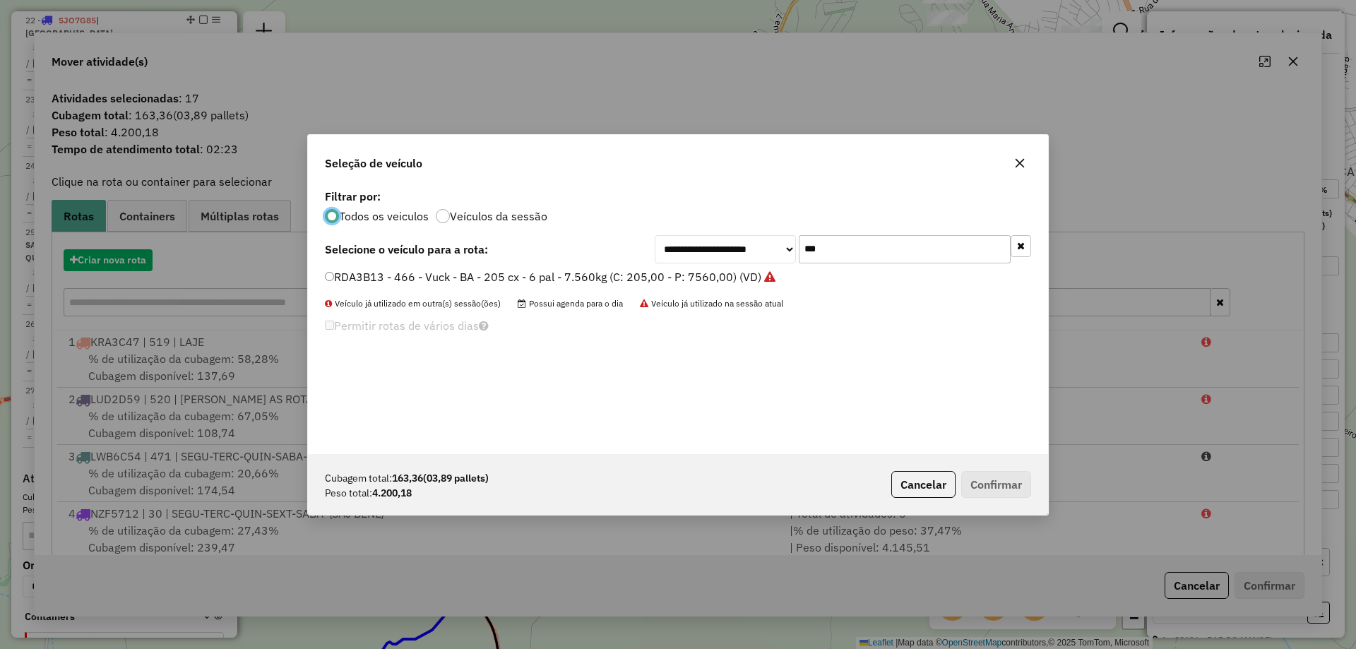
scroll to position [8, 4]
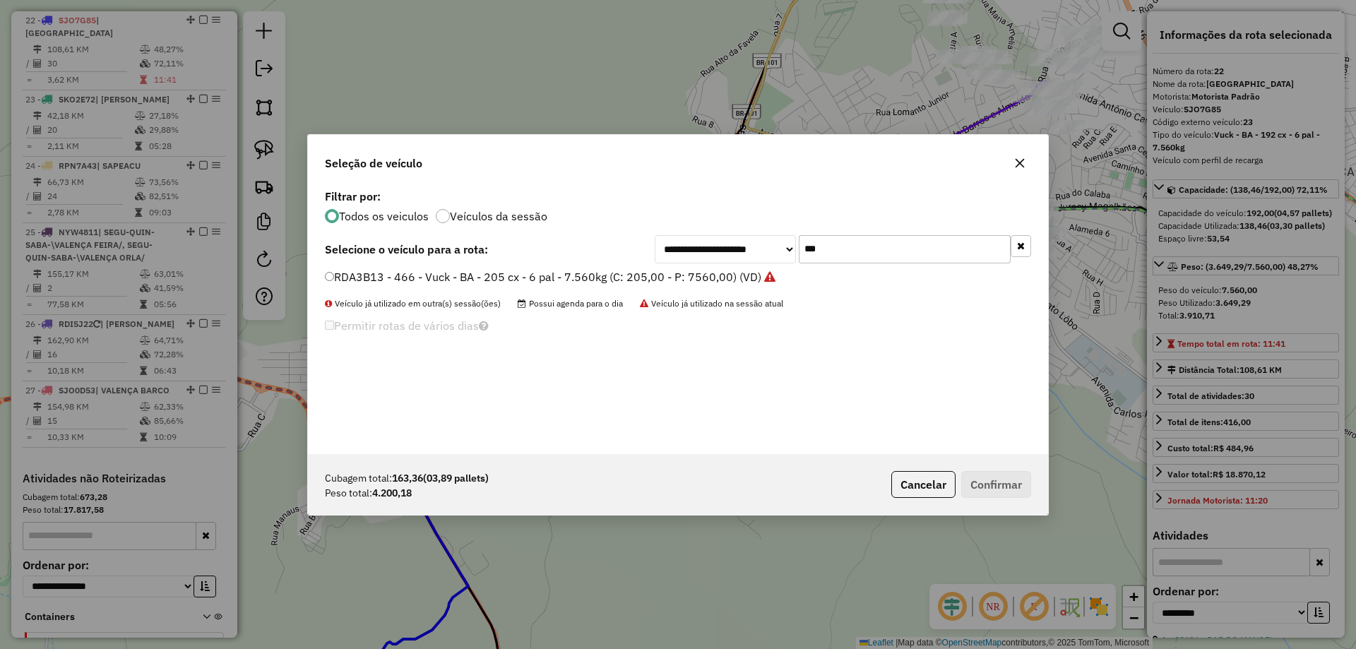
drag, startPoint x: 826, startPoint y: 254, endPoint x: 648, endPoint y: 253, distance: 178.7
click at [649, 253] on div "**********" at bounding box center [678, 249] width 706 height 28
type input "***"
click at [646, 285] on li "NYW4811 - 4 - Toco 10 pal - 336cx - 5.800 kg (C: 330,00 - P: 5800,00) (VD)" at bounding box center [678, 277] width 706 height 17
click at [710, 268] on label "NYW4811 - 4 - Toco 10 pal - 336cx - 5.800 kg (C: 330,00 - P: 5800,00) (VD)" at bounding box center [532, 276] width 414 height 17
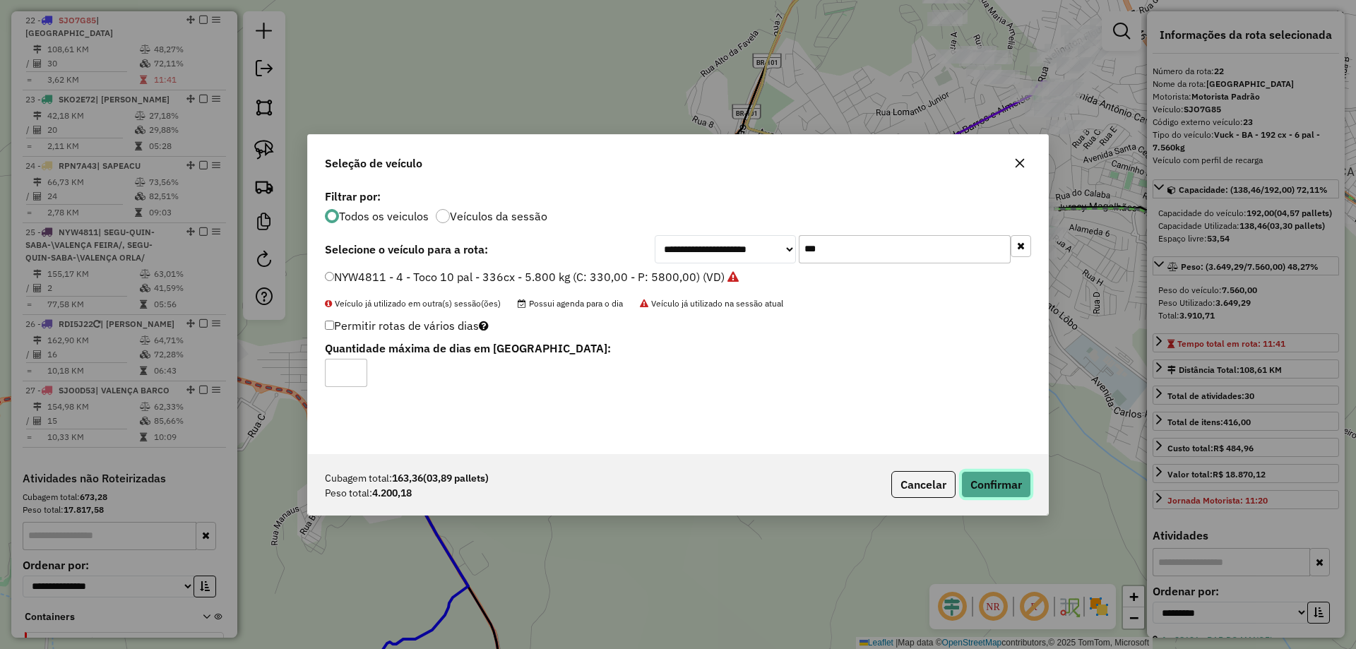
click at [1030, 480] on button "Confirmar" at bounding box center [996, 484] width 70 height 27
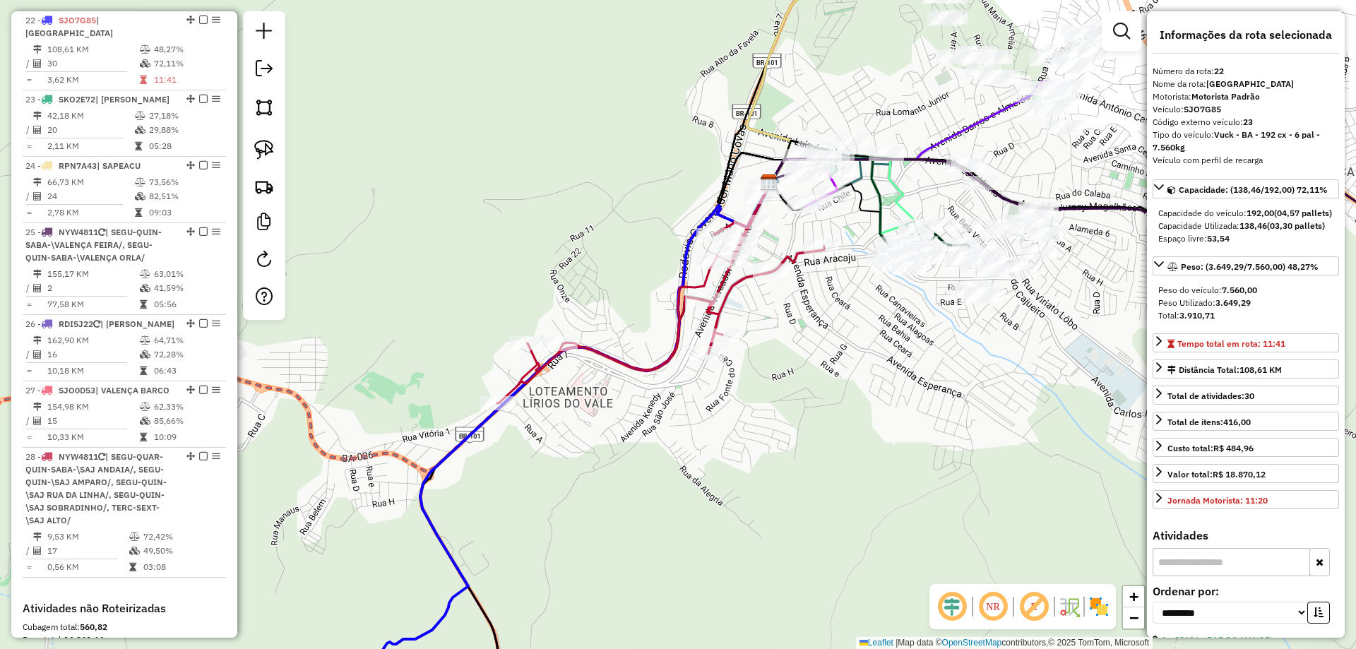
click at [736, 285] on icon at bounding box center [660, 293] width 327 height 220
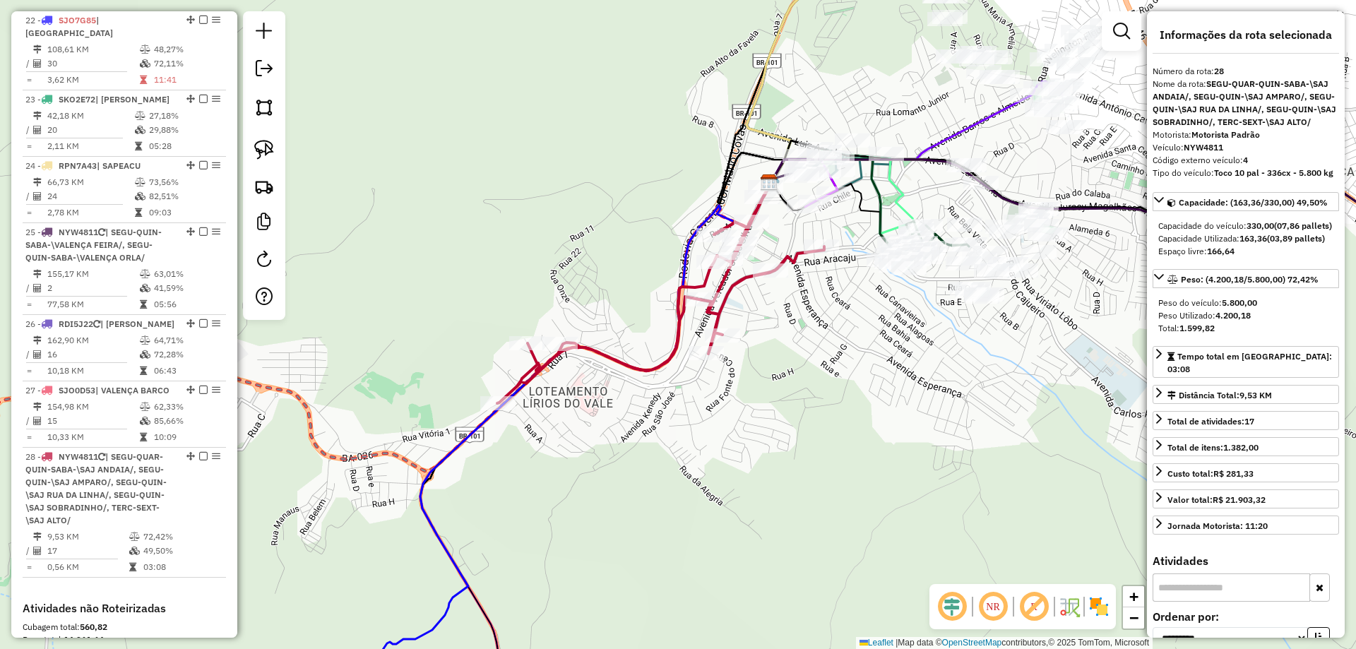
scroll to position [2254, 0]
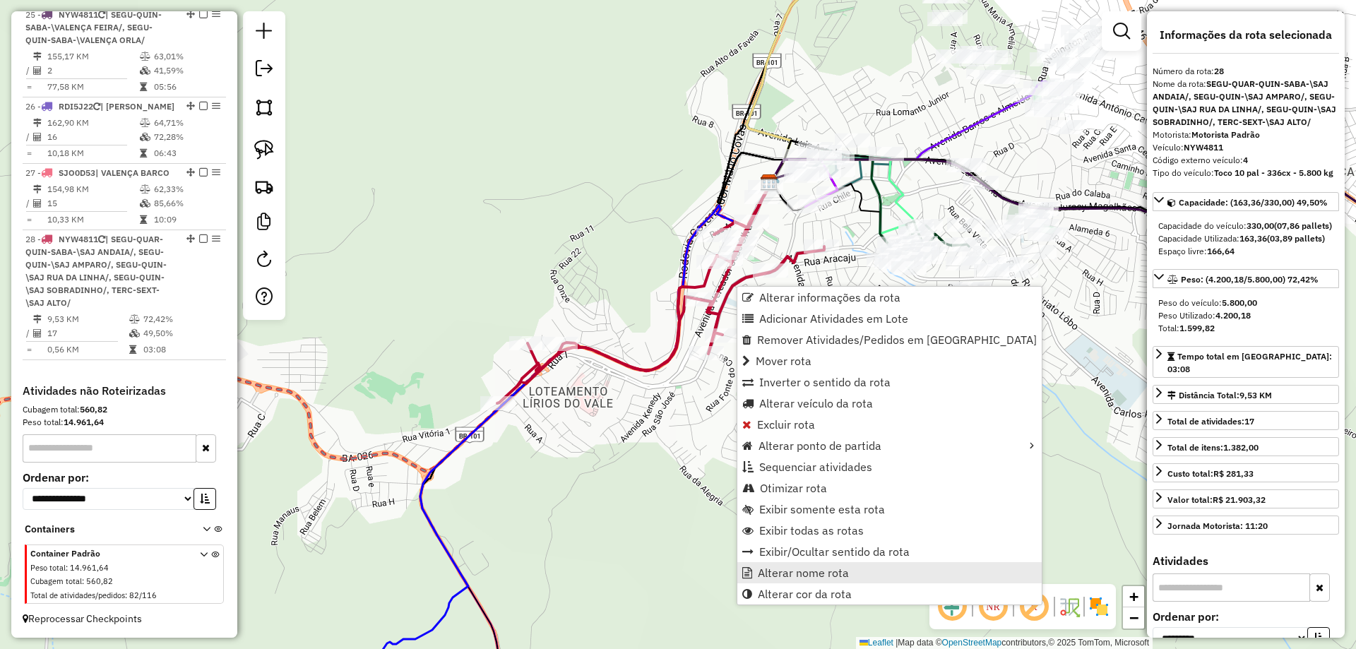
click at [874, 571] on link "Alterar nome rota" at bounding box center [889, 572] width 304 height 21
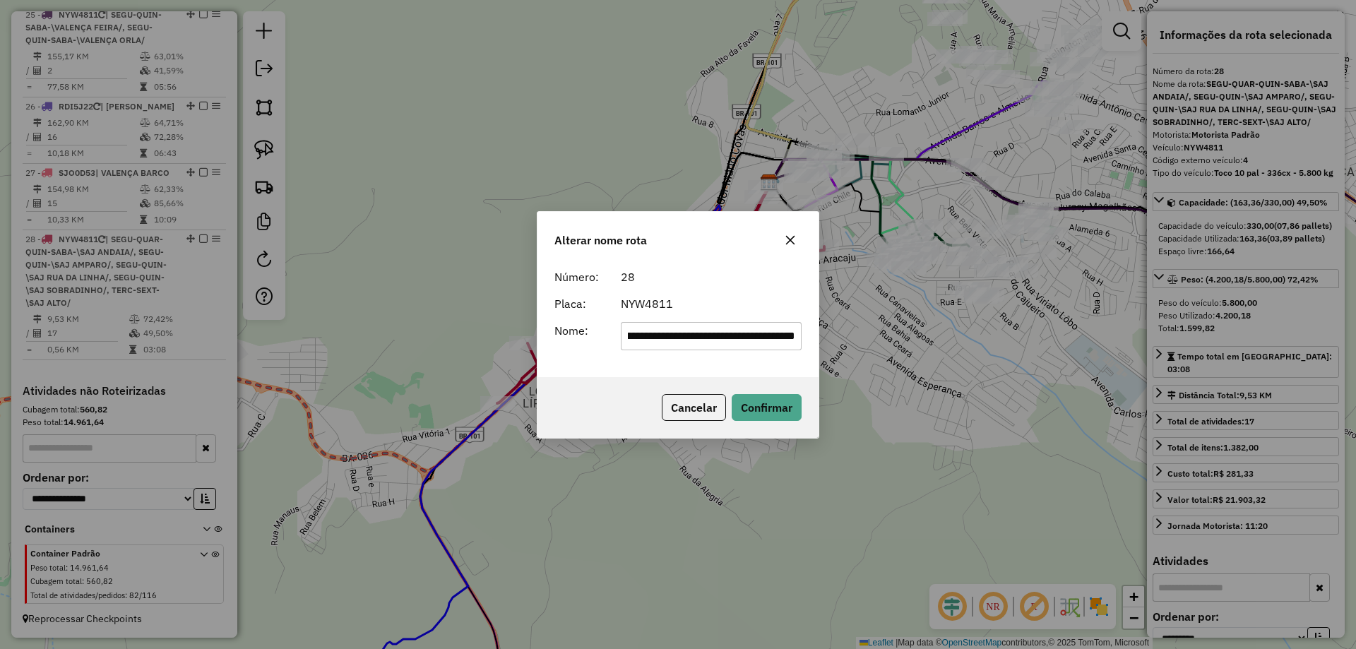
scroll to position [0, 0]
type input "**********"
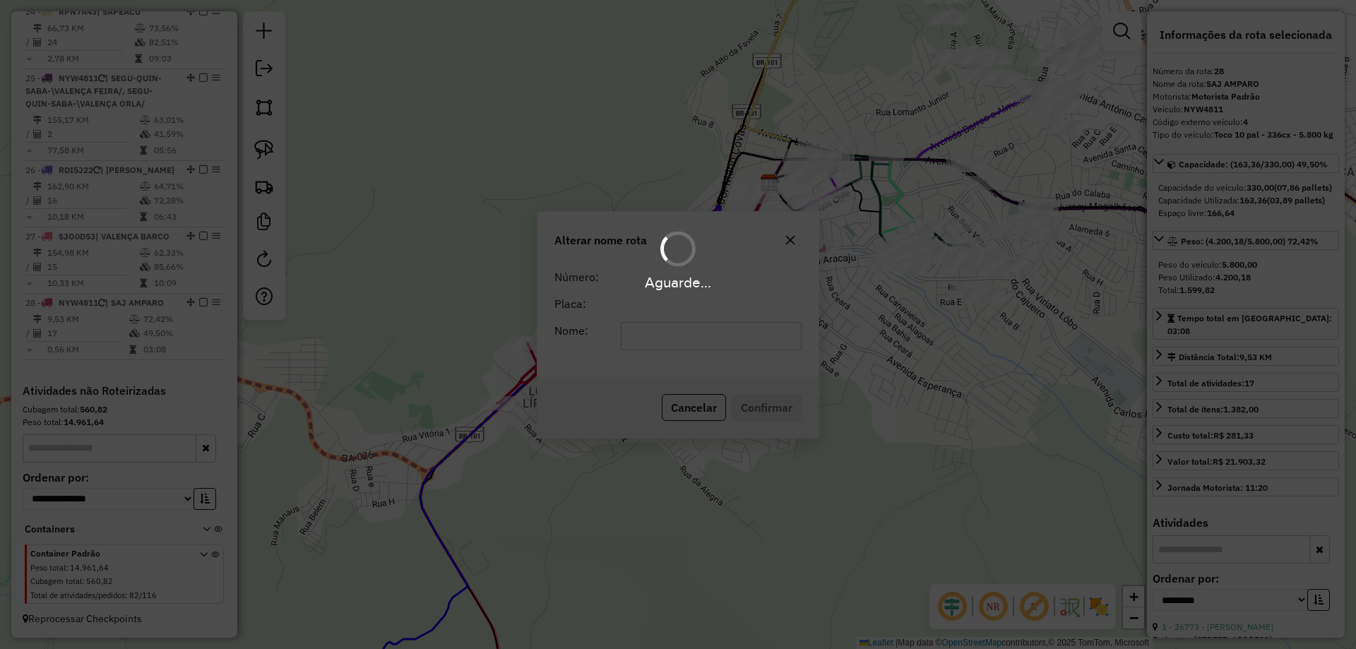
scroll to position [2190, 0]
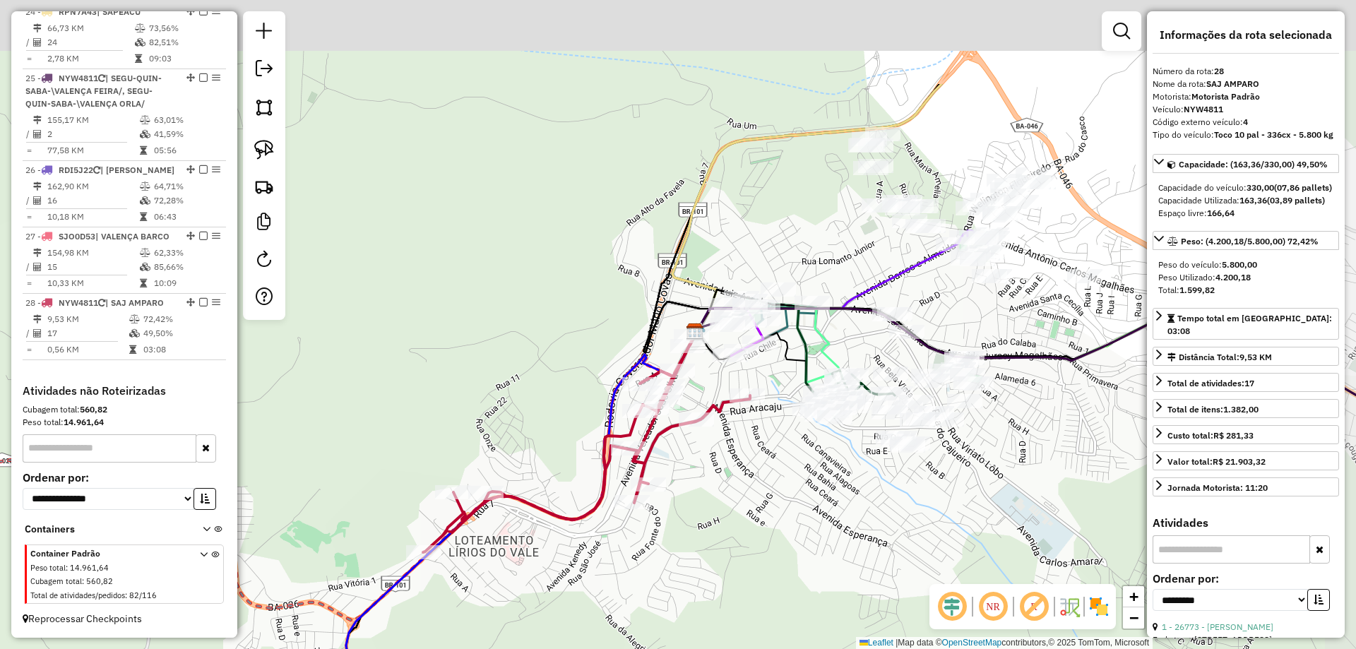
drag, startPoint x: 886, startPoint y: 366, endPoint x: 812, endPoint y: 515, distance: 166.5
click at [812, 515] on div "Janela de atendimento Grade de atendimento Capacidade Transportadoras Veículos …" at bounding box center [678, 324] width 1356 height 649
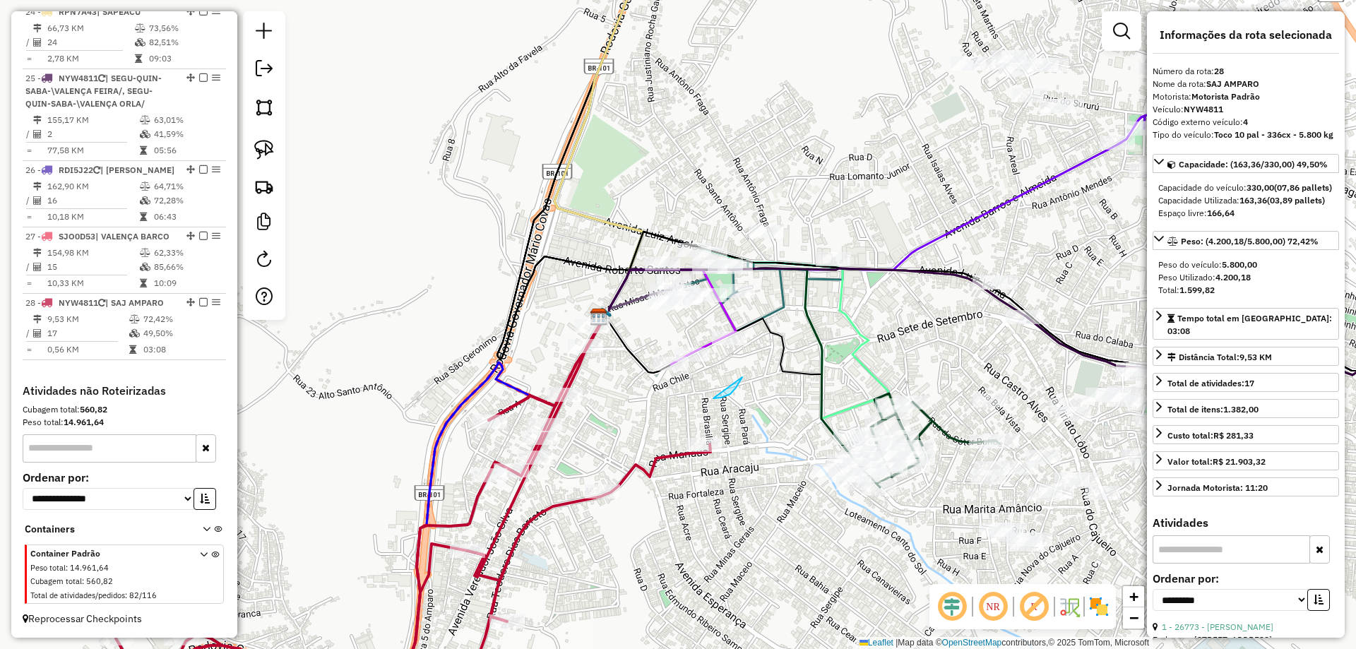
drag, startPoint x: 733, startPoint y: 391, endPoint x: 713, endPoint y: 398, distance: 21.7
drag, startPoint x: 853, startPoint y: 378, endPoint x: 747, endPoint y: 530, distance: 186.1
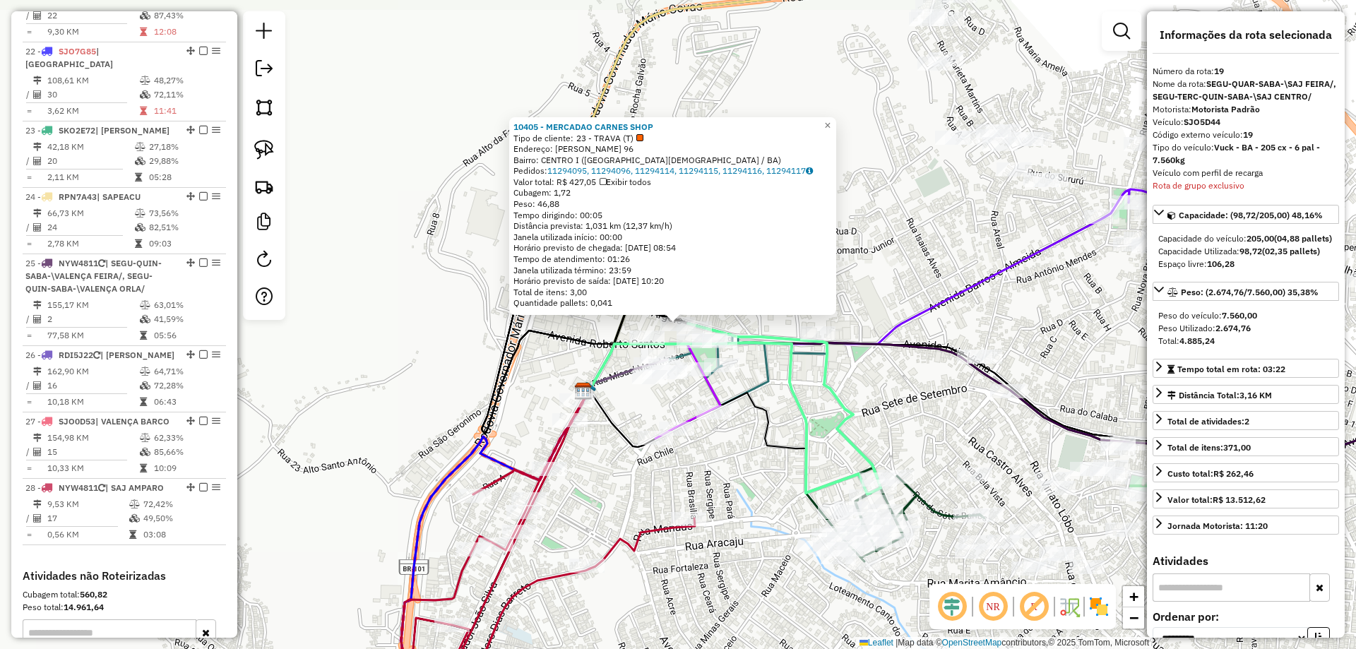
scroll to position [1799, 0]
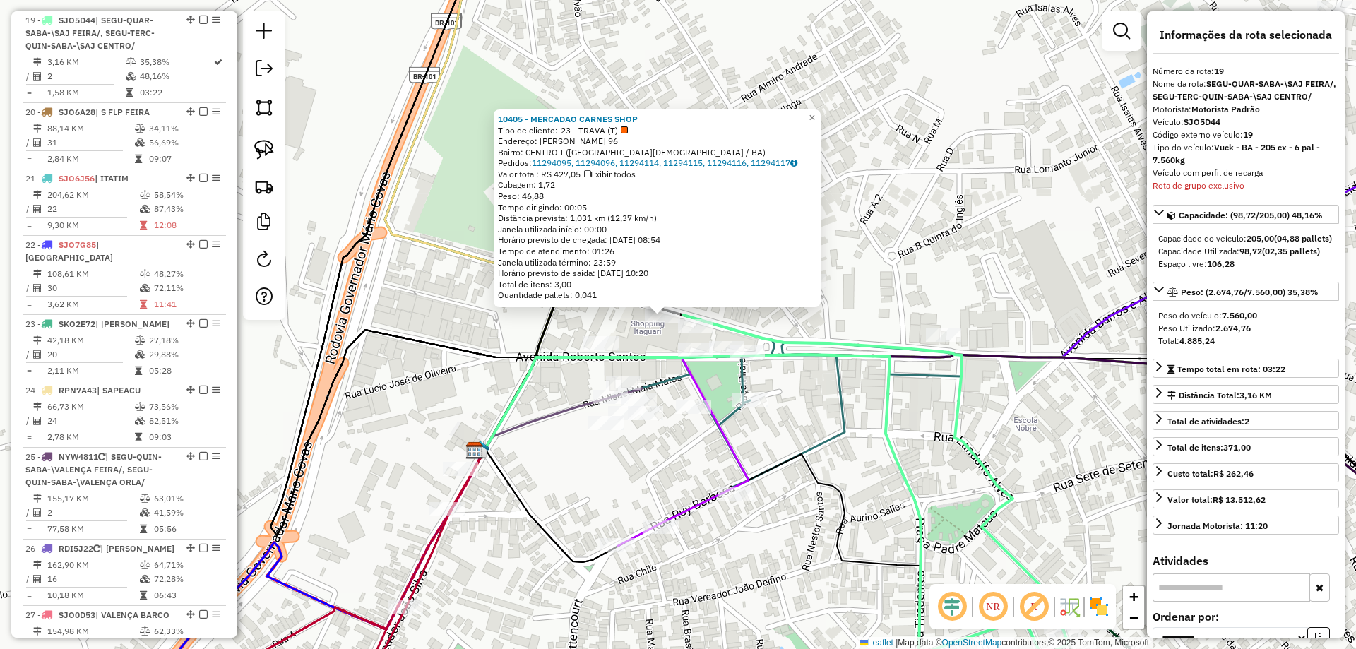
click at [533, 328] on div "10405 - MERCADAO CARNES SHOP Tipo de cliente: 23 - TRAVA (T) Endereço: ROBERTO …" at bounding box center [678, 324] width 1356 height 649
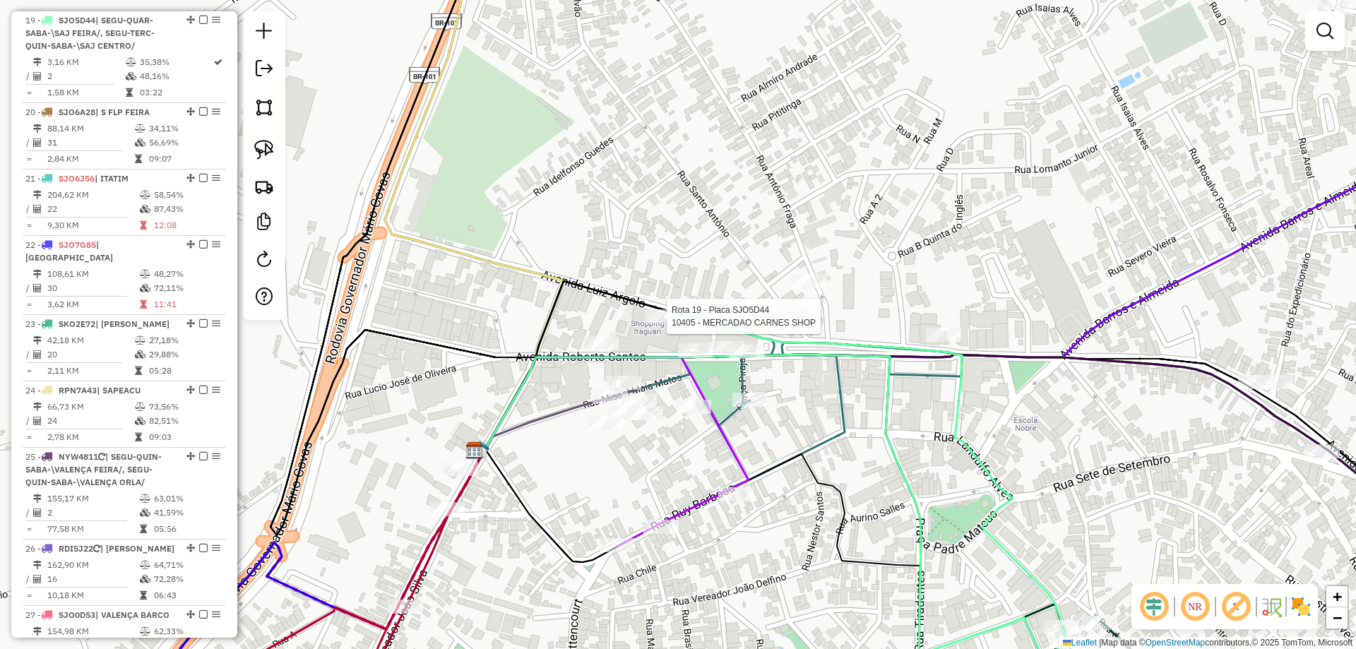
select select "**********"
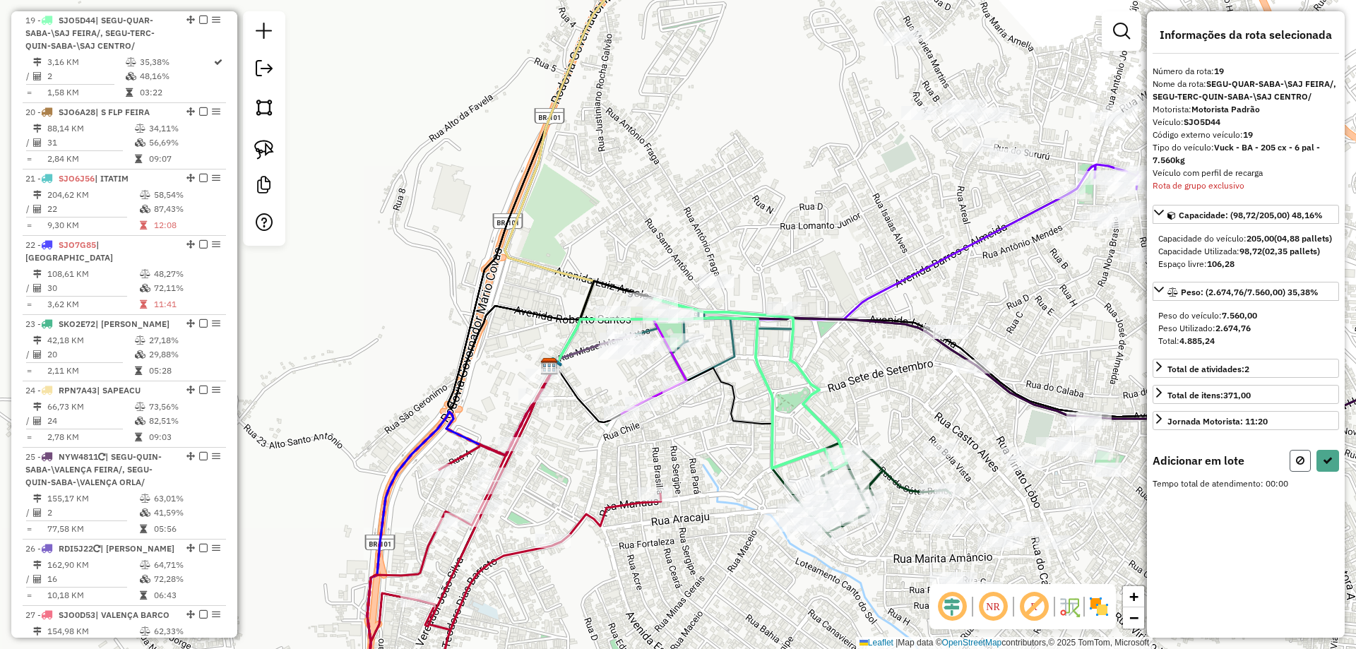
click at [1300, 465] on icon at bounding box center [1300, 461] width 8 height 10
select select "**********"
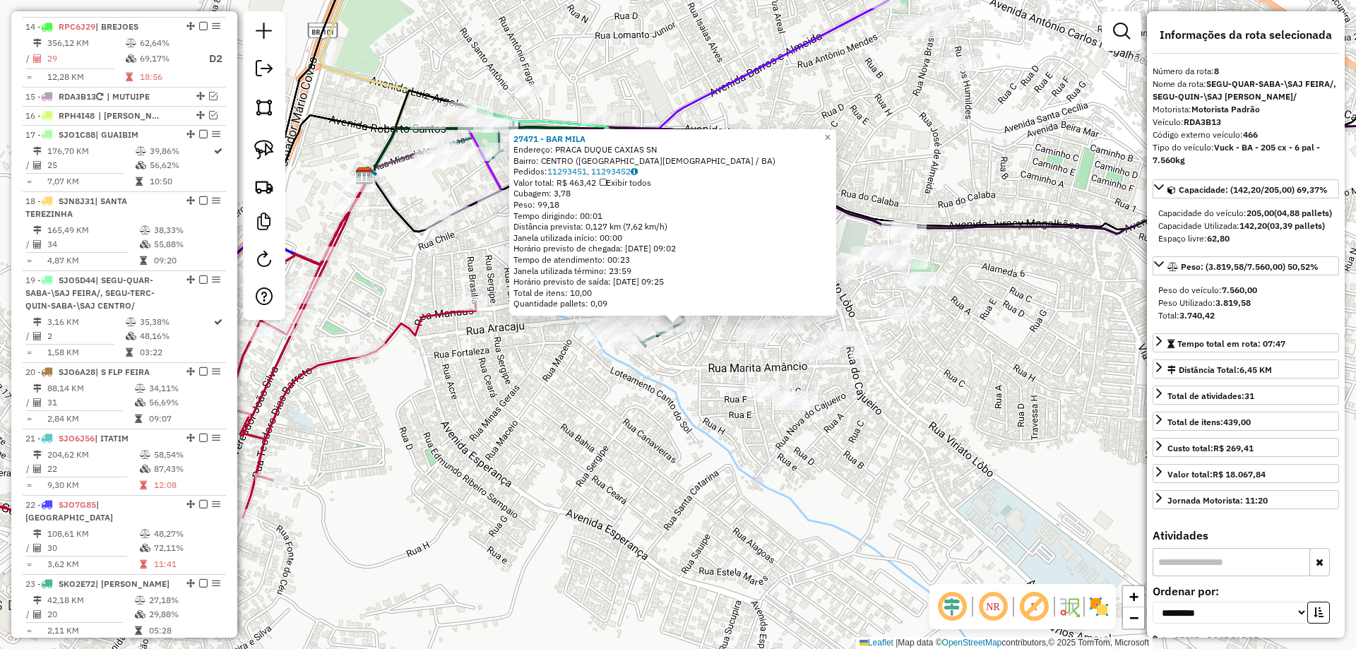
scroll to position [1156, 0]
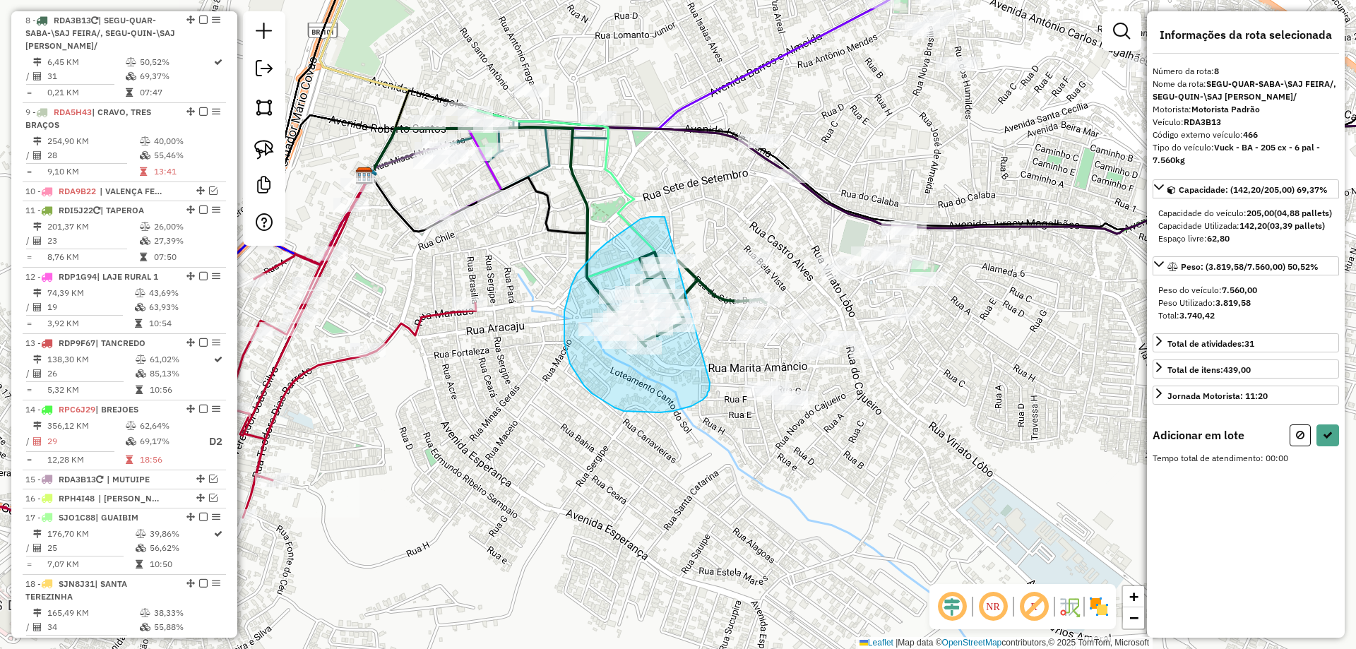
drag, startPoint x: 653, startPoint y: 217, endPoint x: 710, endPoint y: 383, distance: 175.3
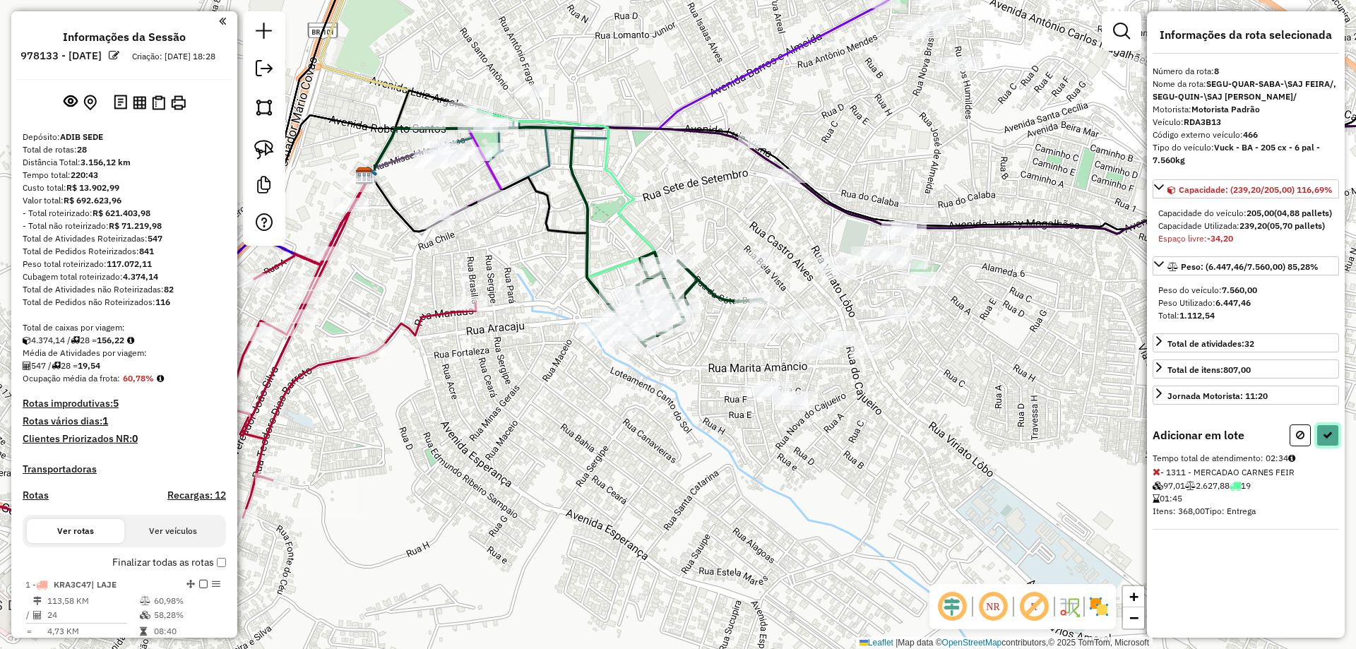
click at [1322, 446] on button at bounding box center [1328, 436] width 23 height 22
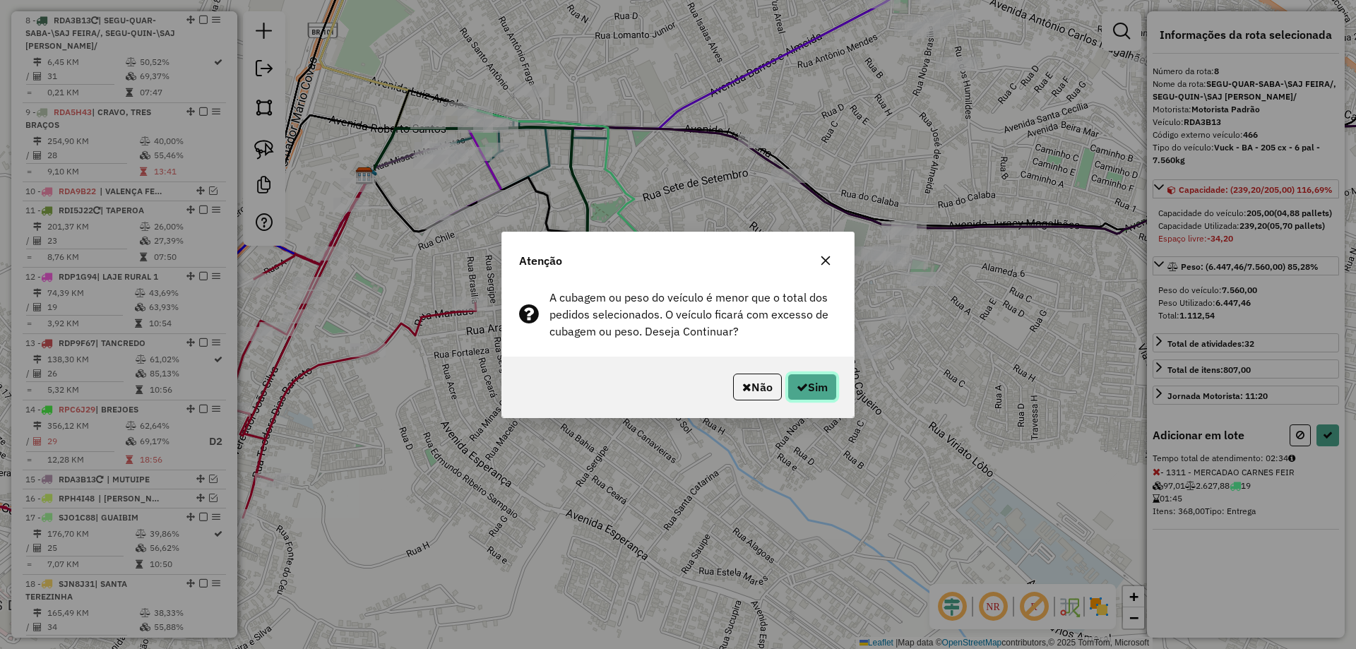
click at [819, 382] on button "Sim" at bounding box center [812, 387] width 49 height 27
select select "**********"
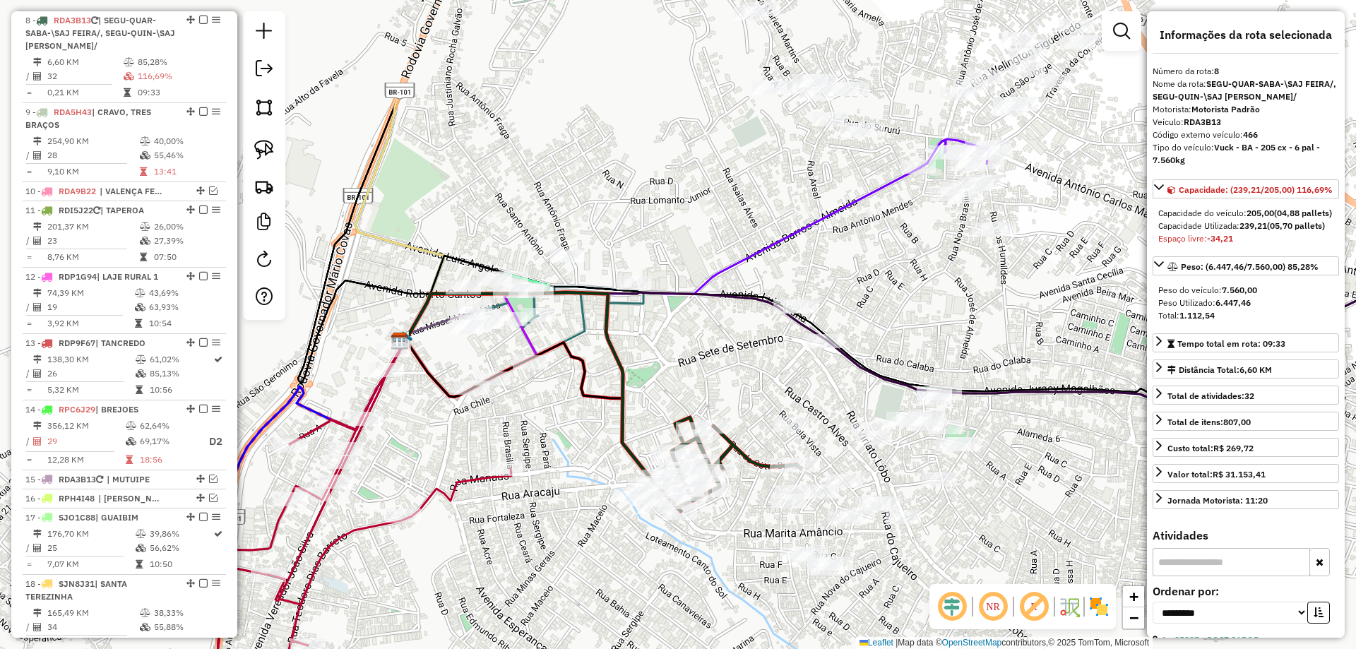
drag, startPoint x: 702, startPoint y: 213, endPoint x: 737, endPoint y: 379, distance: 169.0
click at [737, 379] on div "Janela de atendimento Grade de atendimento Capacidade Transportadoras Veículos …" at bounding box center [678, 324] width 1356 height 649
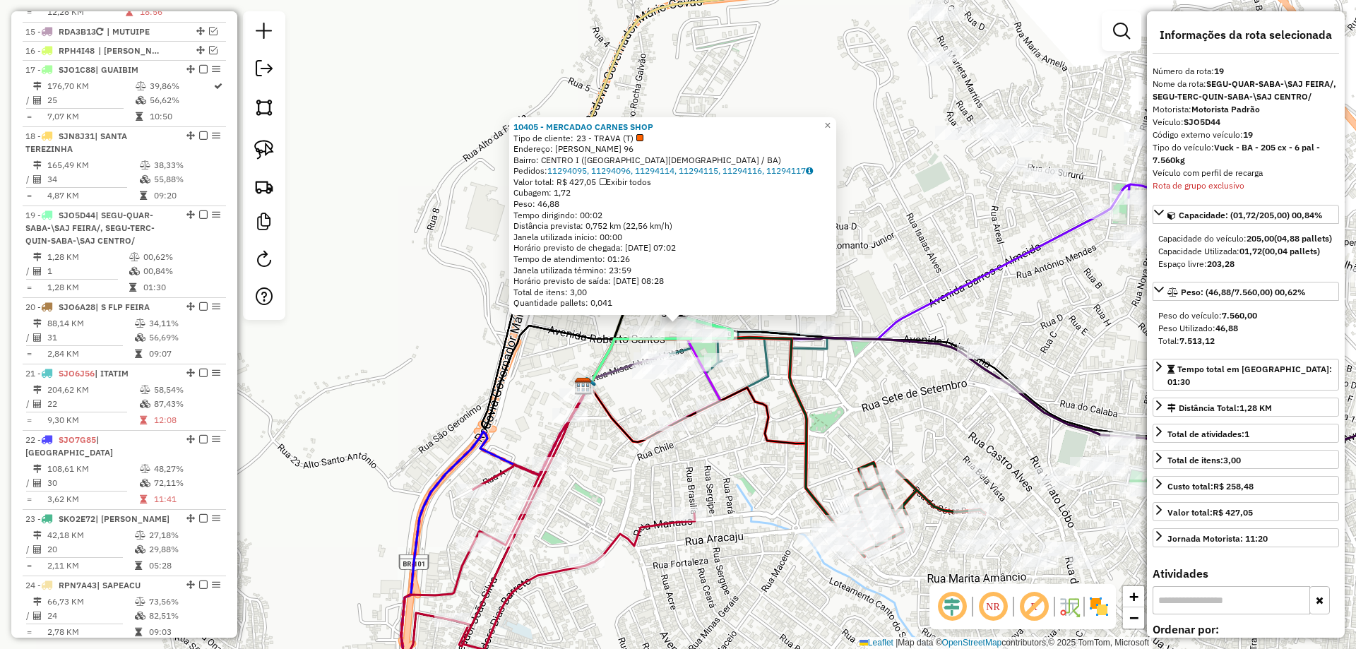
scroll to position [1799, 0]
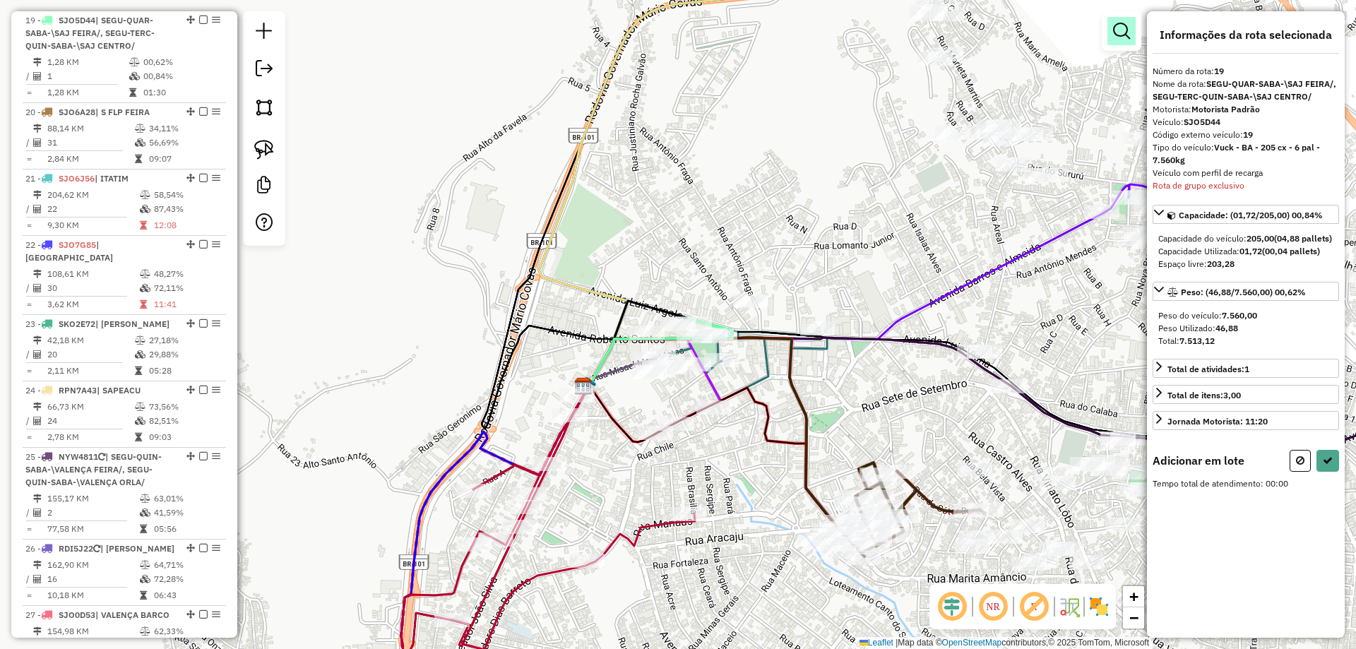
click at [1116, 32] on em at bounding box center [1121, 31] width 17 height 17
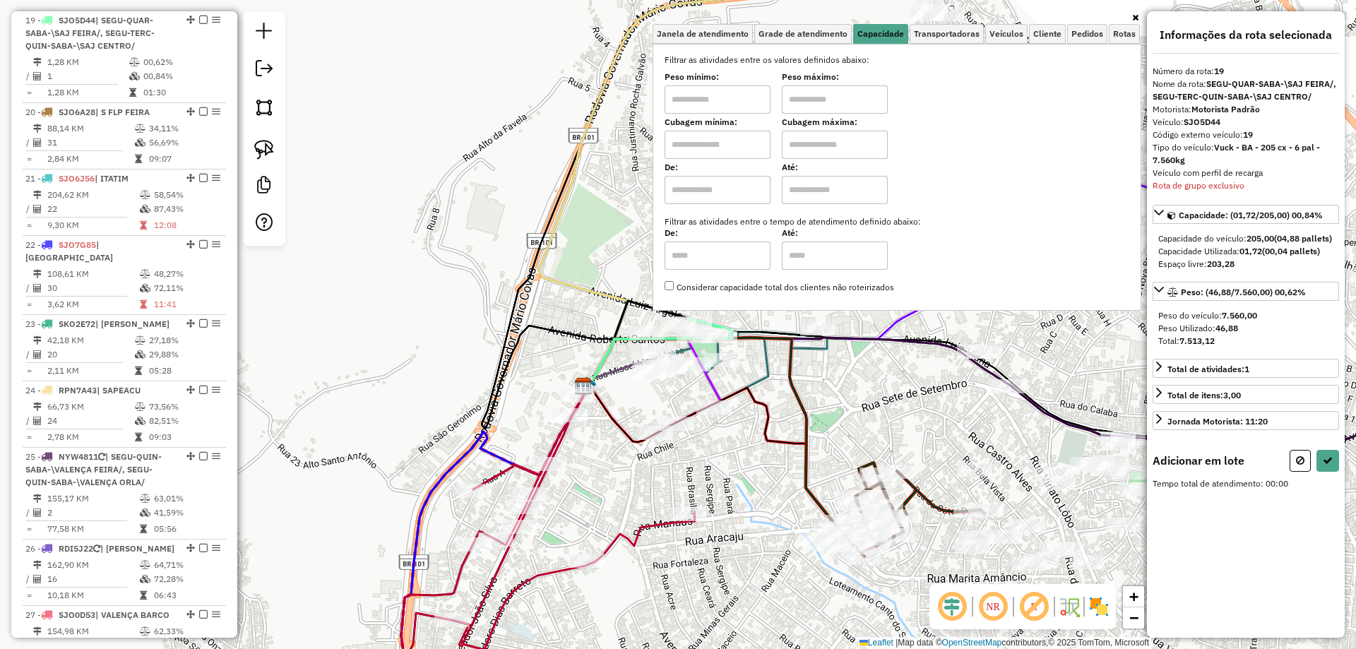
click at [748, 137] on input "text" at bounding box center [718, 145] width 106 height 28
click at [759, 421] on div "Janela de atendimento Grade de atendimento Capacidade Transportadoras Veículos …" at bounding box center [678, 324] width 1356 height 649
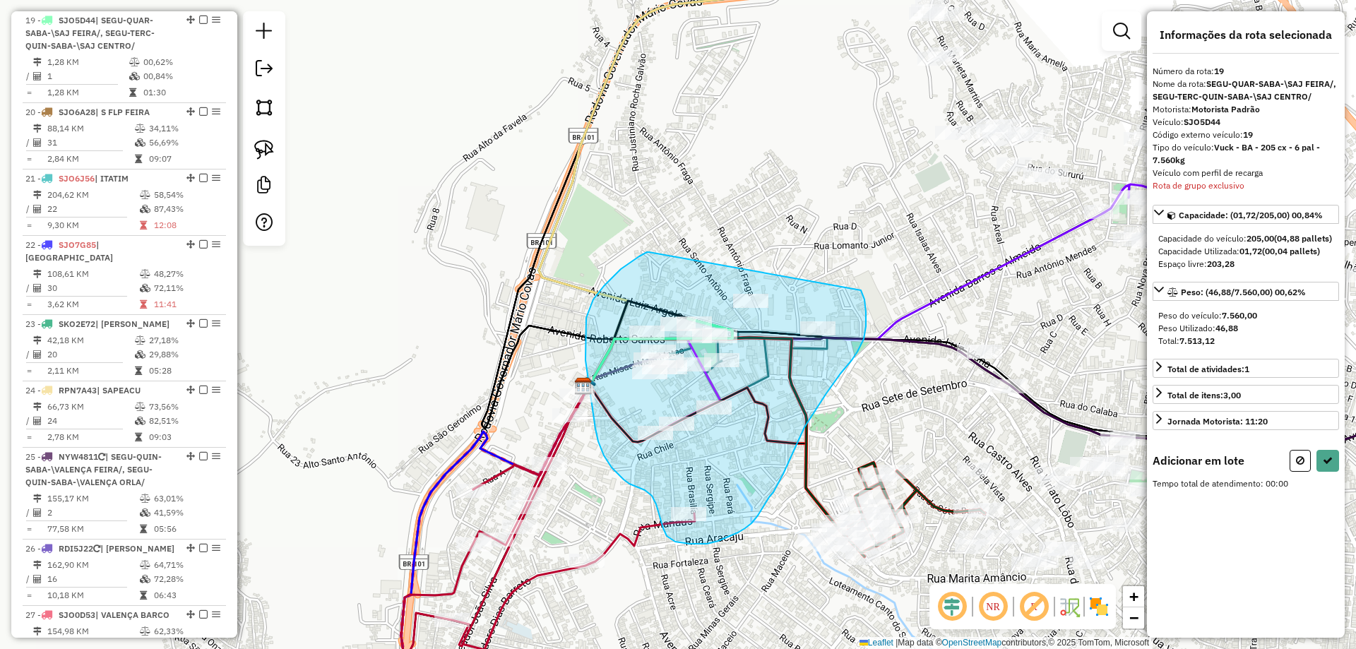
drag, startPoint x: 649, startPoint y: 252, endPoint x: 819, endPoint y: 243, distance: 169.8
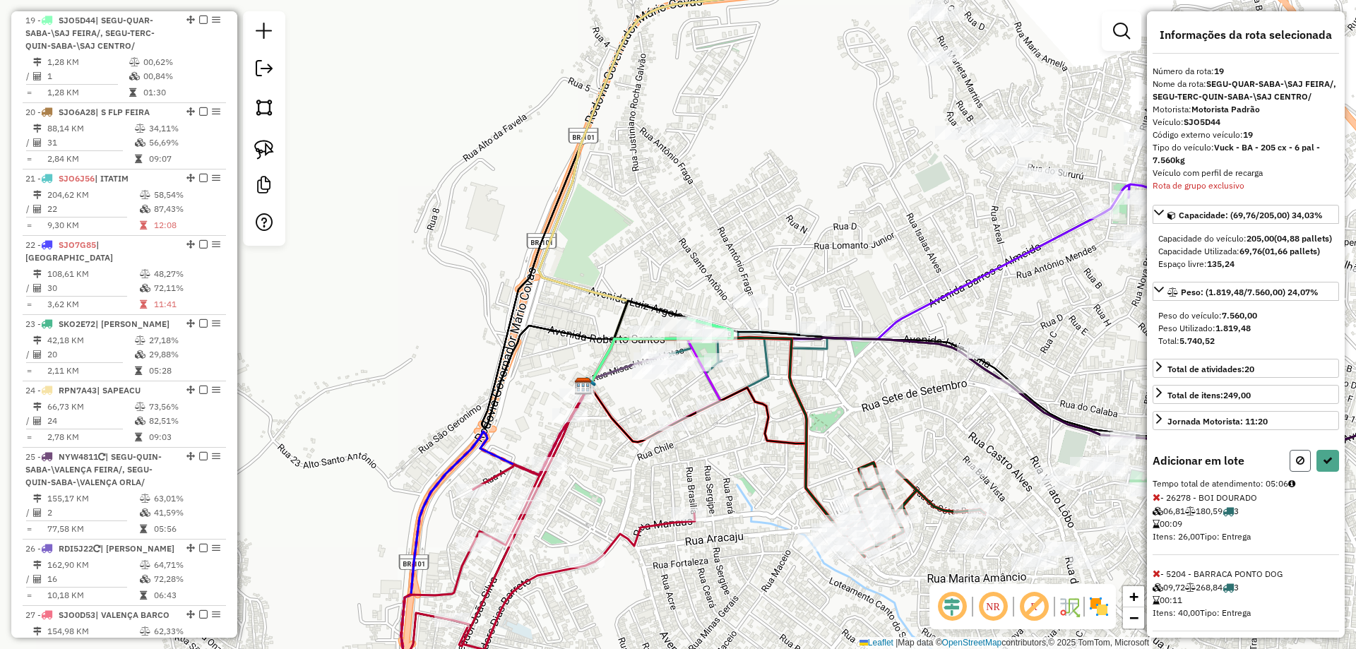
click at [1290, 472] on button at bounding box center [1300, 461] width 21 height 22
select select "**********"
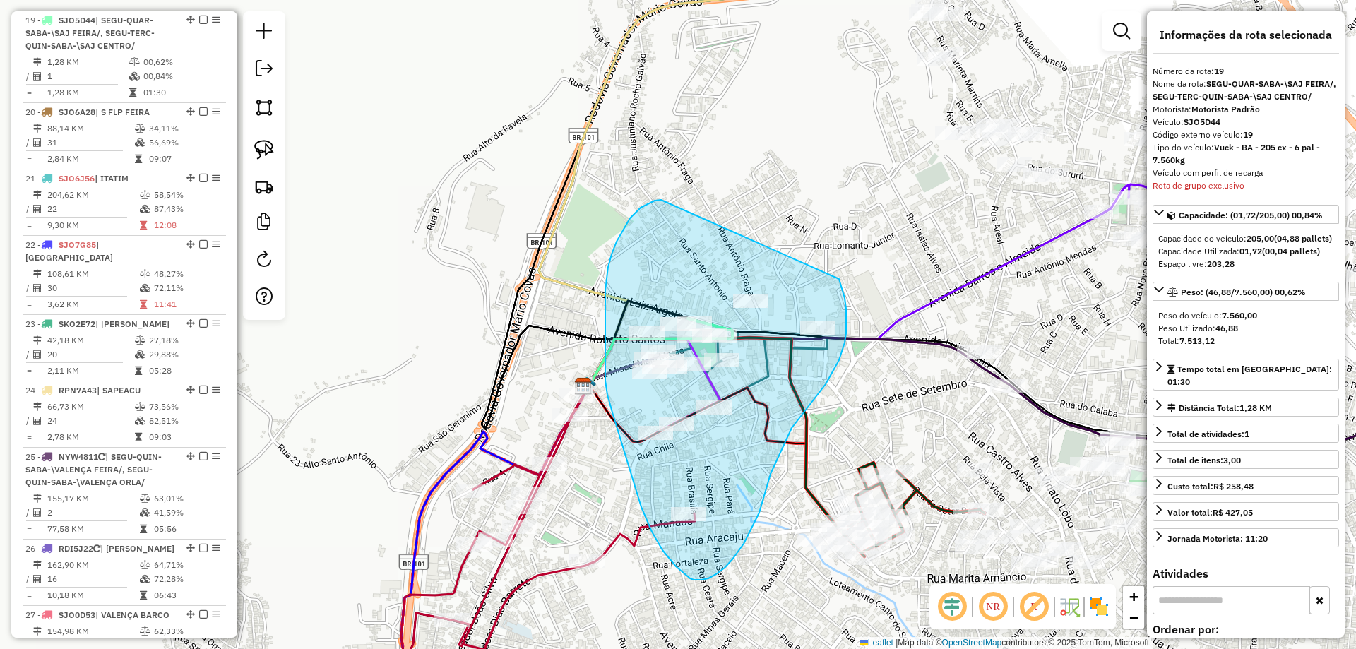
drag, startPoint x: 623, startPoint y: 230, endPoint x: 828, endPoint y: 255, distance: 206.4
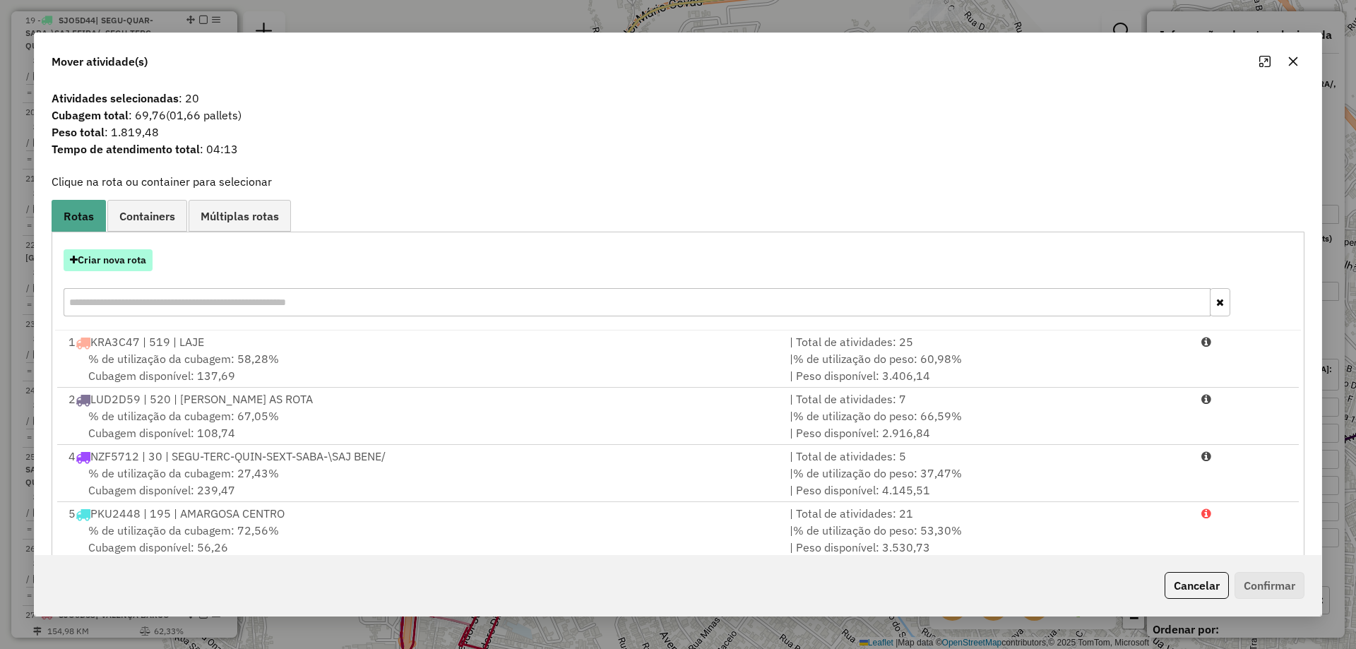
click at [111, 254] on button "Criar nova rota" at bounding box center [108, 260] width 89 height 22
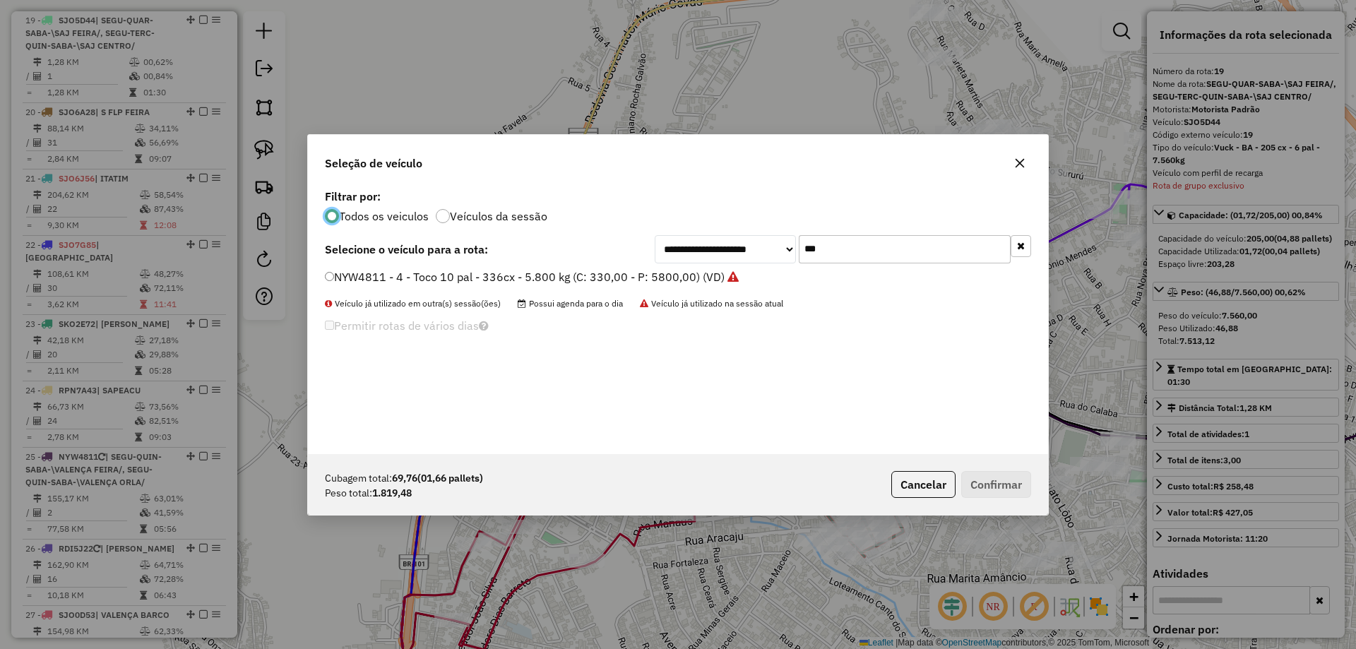
scroll to position [8, 4]
drag, startPoint x: 885, startPoint y: 253, endPoint x: 755, endPoint y: 255, distance: 130.0
click at [756, 255] on div "**********" at bounding box center [843, 249] width 376 height 28
click at [624, 275] on label "NYW4811 - 4 - Toco 10 pal - 336cx - 5.800 kg (C: 330,00 - P: 5800,00) (VD)" at bounding box center [532, 276] width 414 height 17
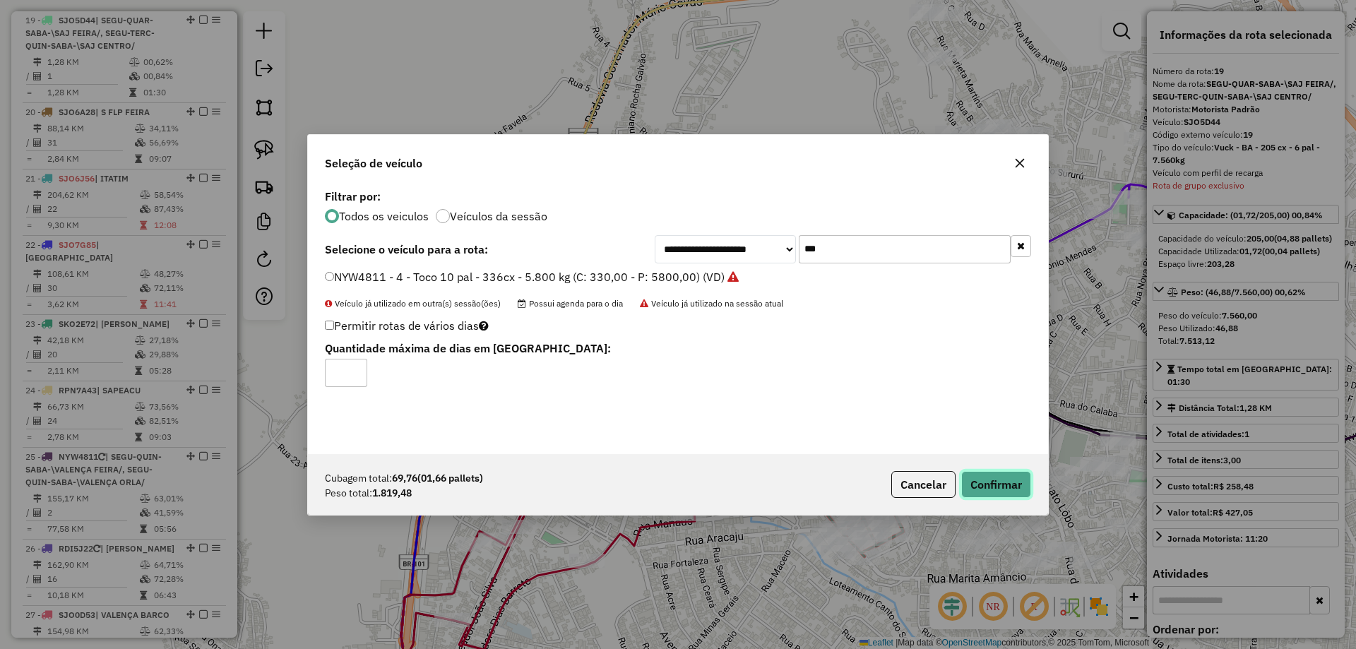
click at [992, 488] on button "Confirmar" at bounding box center [996, 484] width 70 height 27
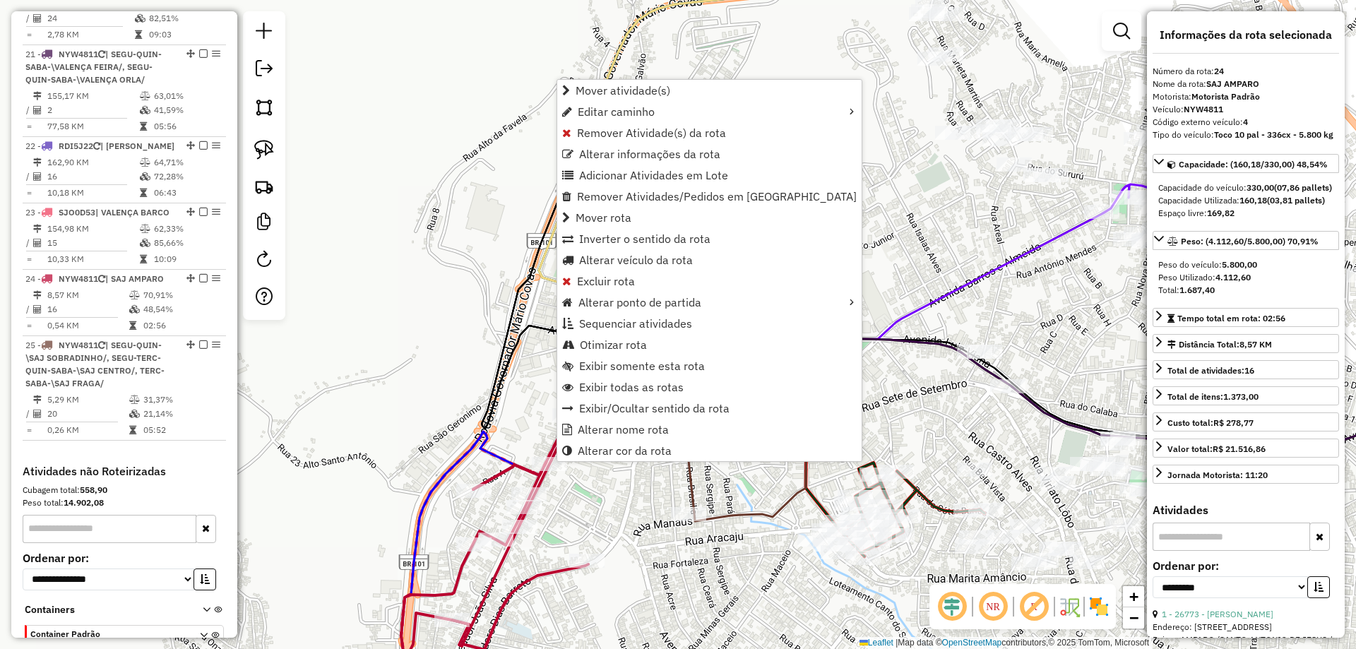
scroll to position [1915, 0]
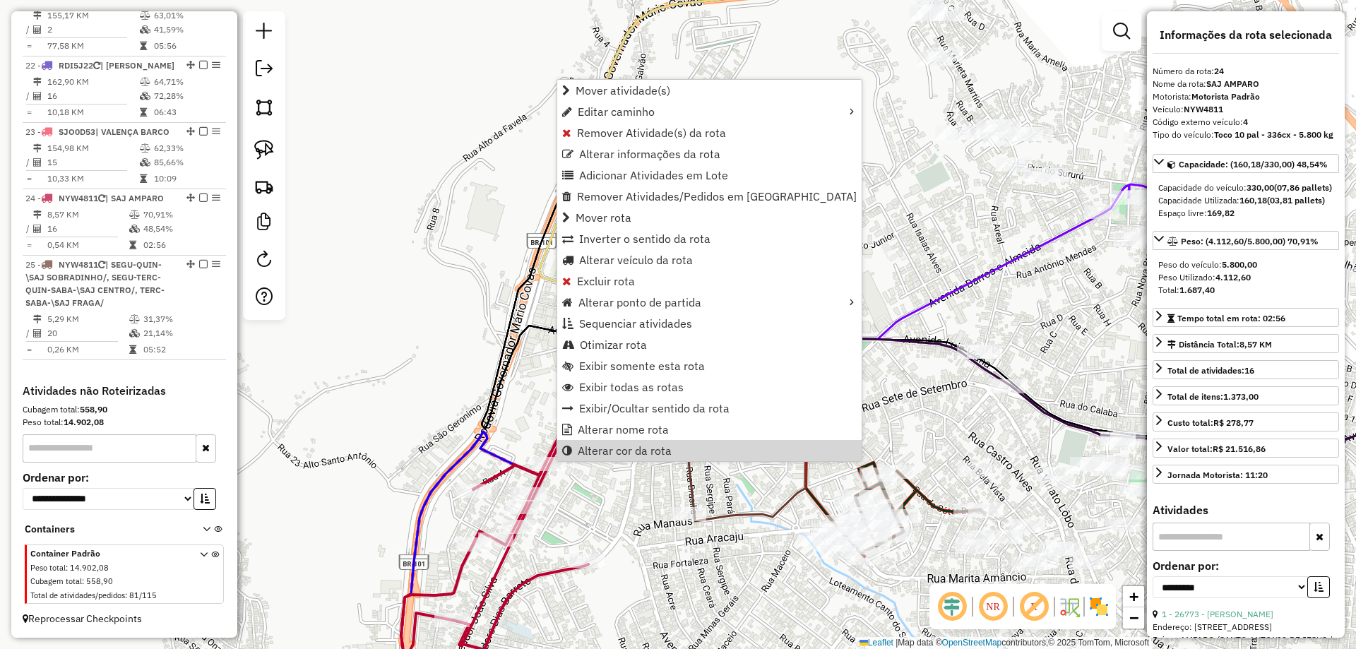
click at [691, 613] on div "Janela de atendimento Grade de atendimento Capacidade Transportadoras Veículos …" at bounding box center [678, 324] width 1356 height 649
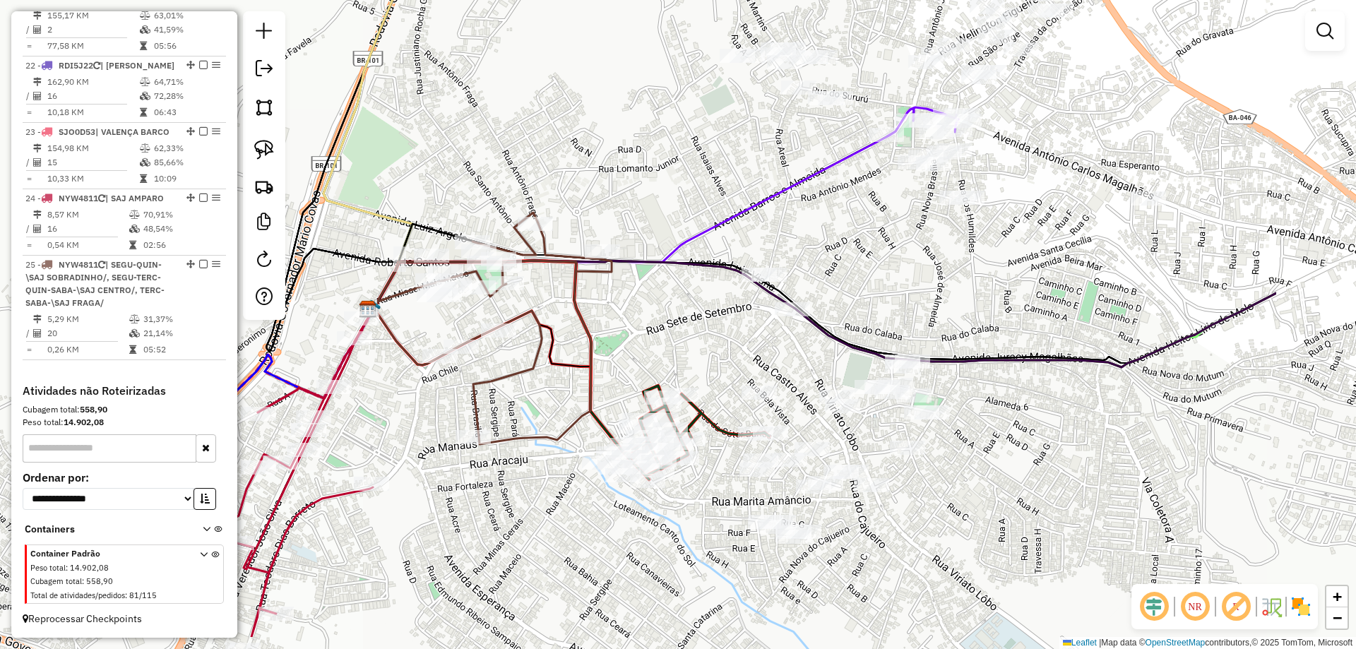
drag, startPoint x: 739, startPoint y: 590, endPoint x: 485, endPoint y: 507, distance: 267.4
click at [485, 507] on div "Janela de atendimento Grade de atendimento Capacidade Transportadoras Veículos …" at bounding box center [678, 324] width 1356 height 649
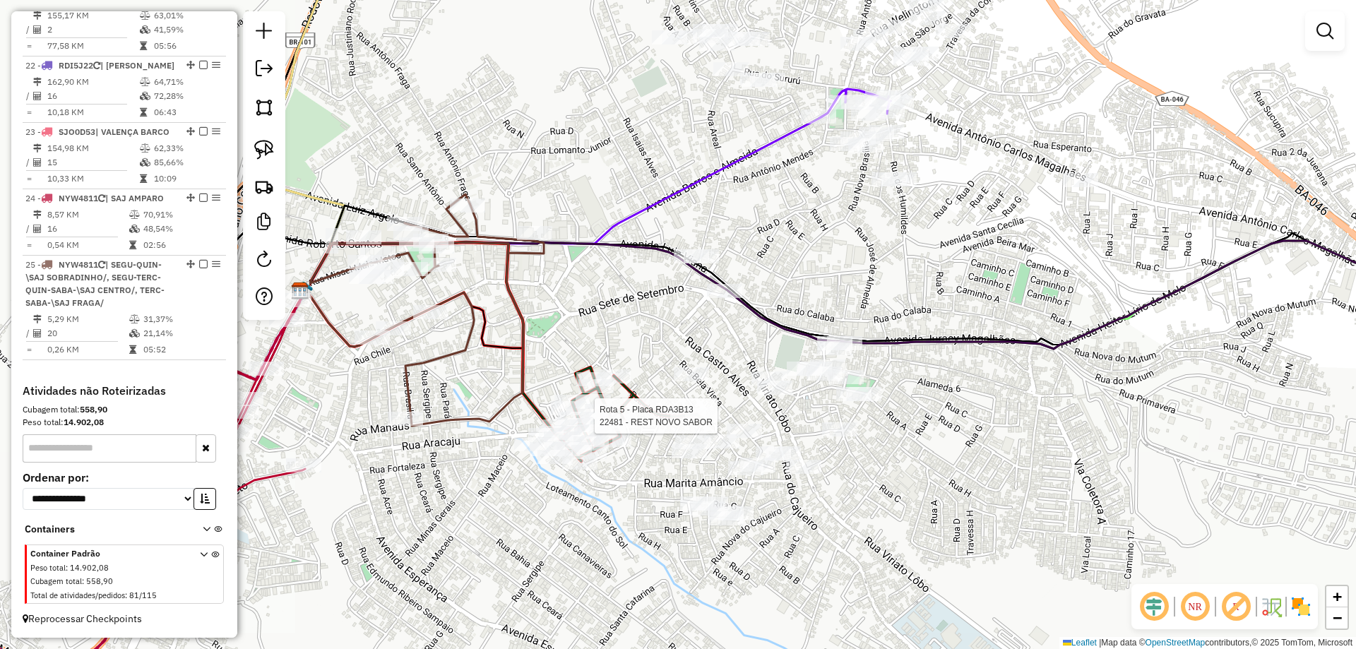
select select "**********"
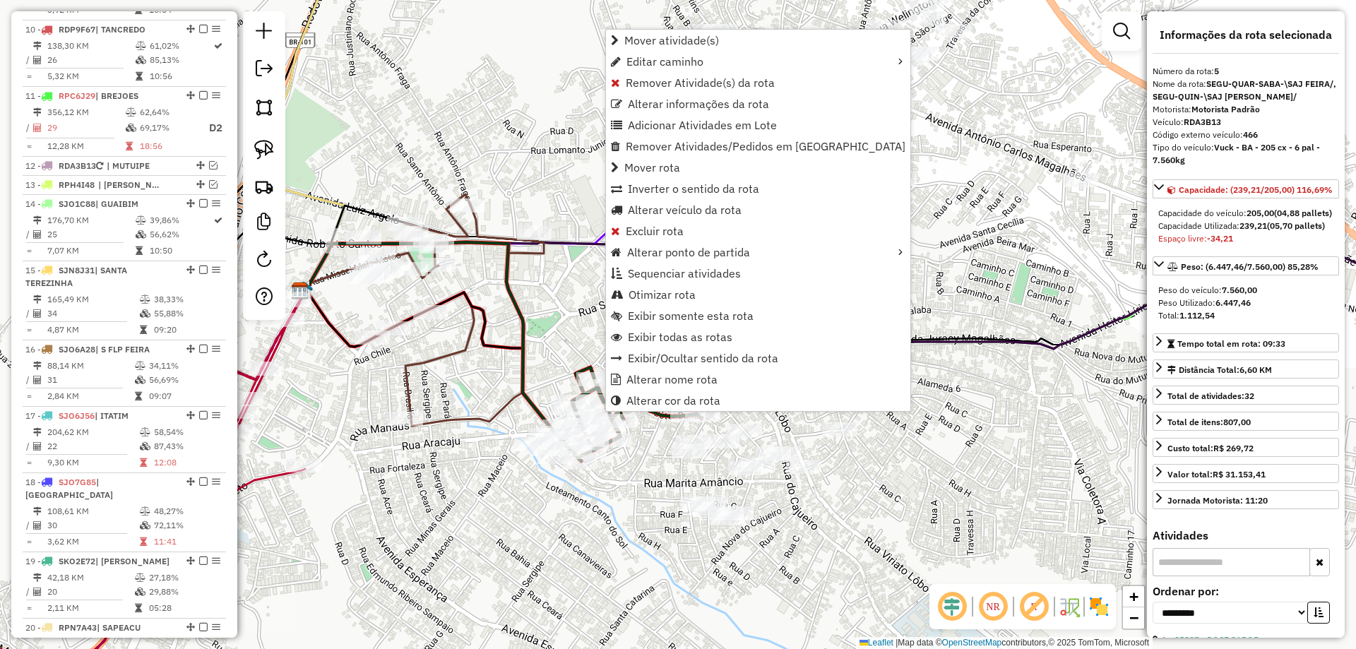
scroll to position [868, 0]
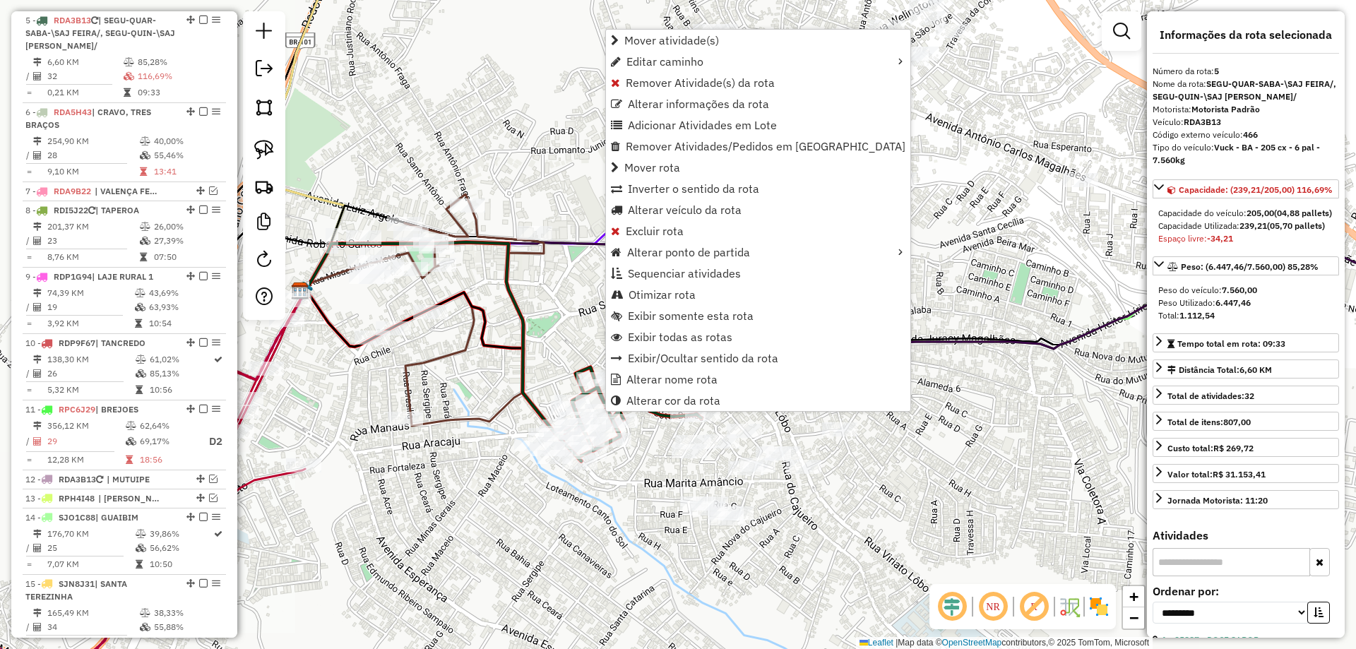
click at [691, 525] on div "Rota 5 - Placa RDA3B13 31946 - TADEU CARNES Rota 5 - Placa RDA3B13 17836 - BOX …" at bounding box center [678, 324] width 1356 height 649
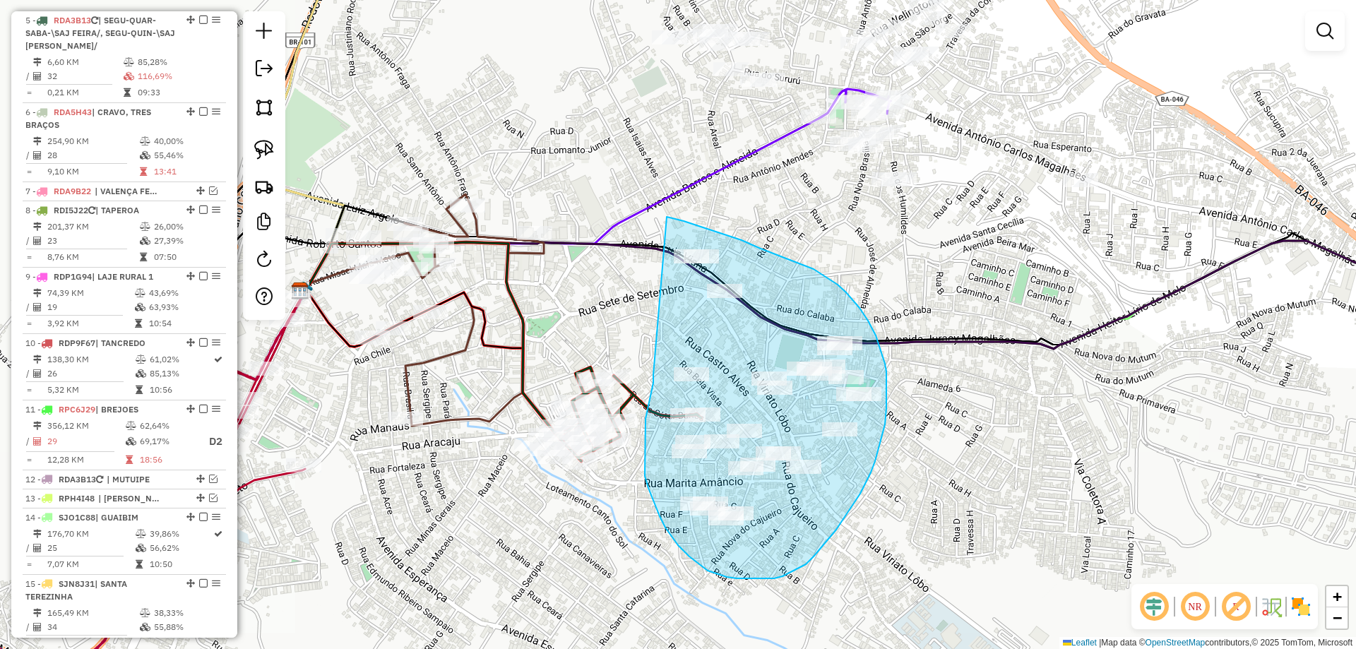
drag, startPoint x: 653, startPoint y: 383, endPoint x: 655, endPoint y: 213, distance: 169.5
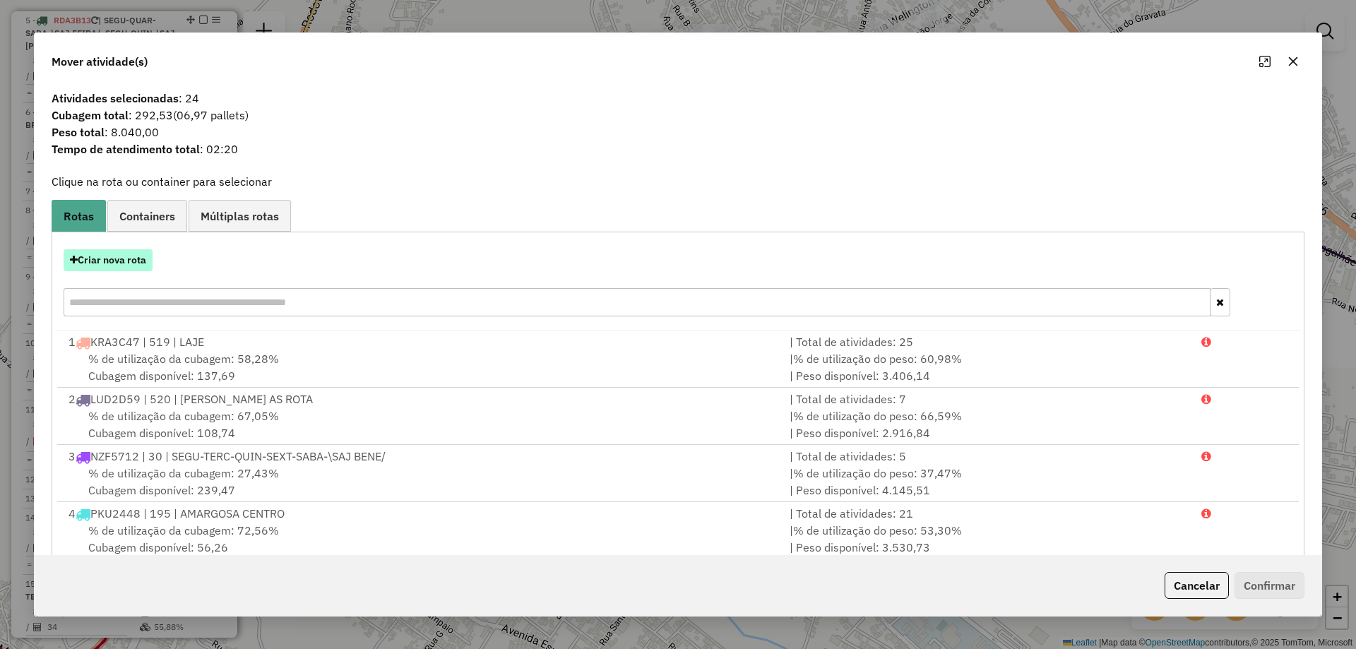
click at [129, 265] on button "Criar nova rota" at bounding box center [108, 260] width 89 height 22
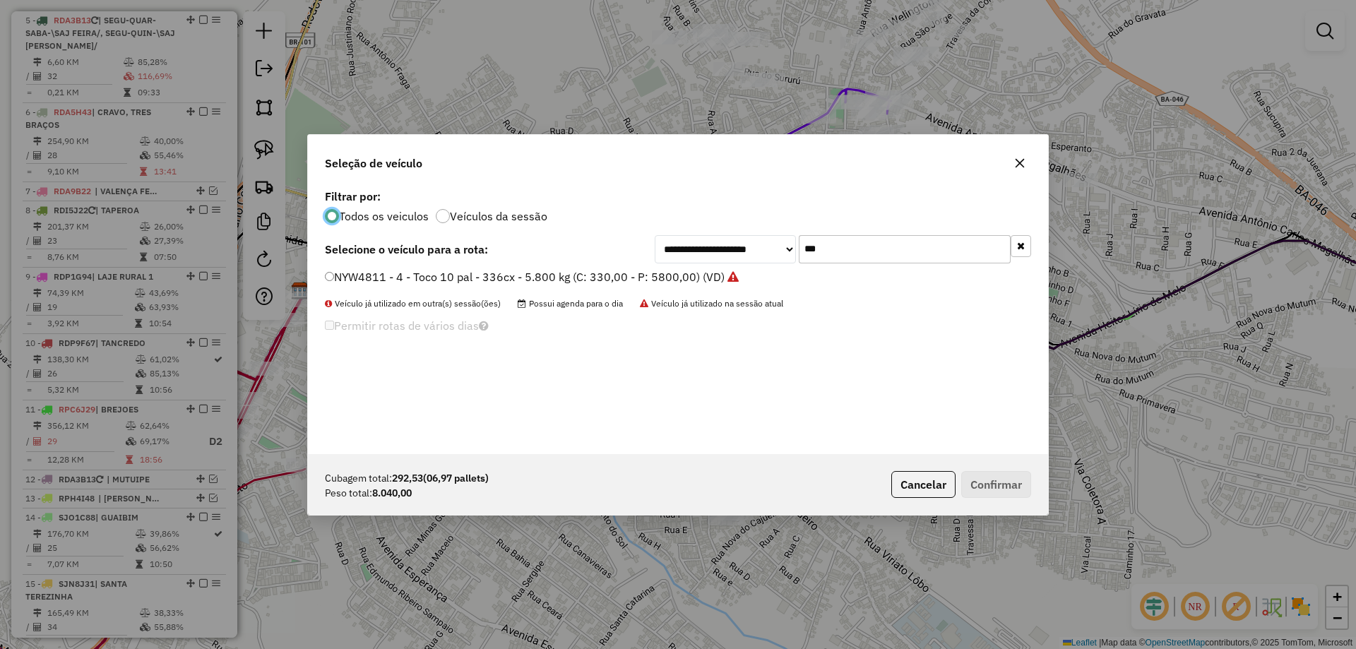
scroll to position [8, 4]
click at [347, 271] on label "NYW4811 - 4 - Toco 10 pal - 336cx - 5.800 kg (C: 330,00 - P: 5800,00) (VD)" at bounding box center [532, 276] width 414 height 17
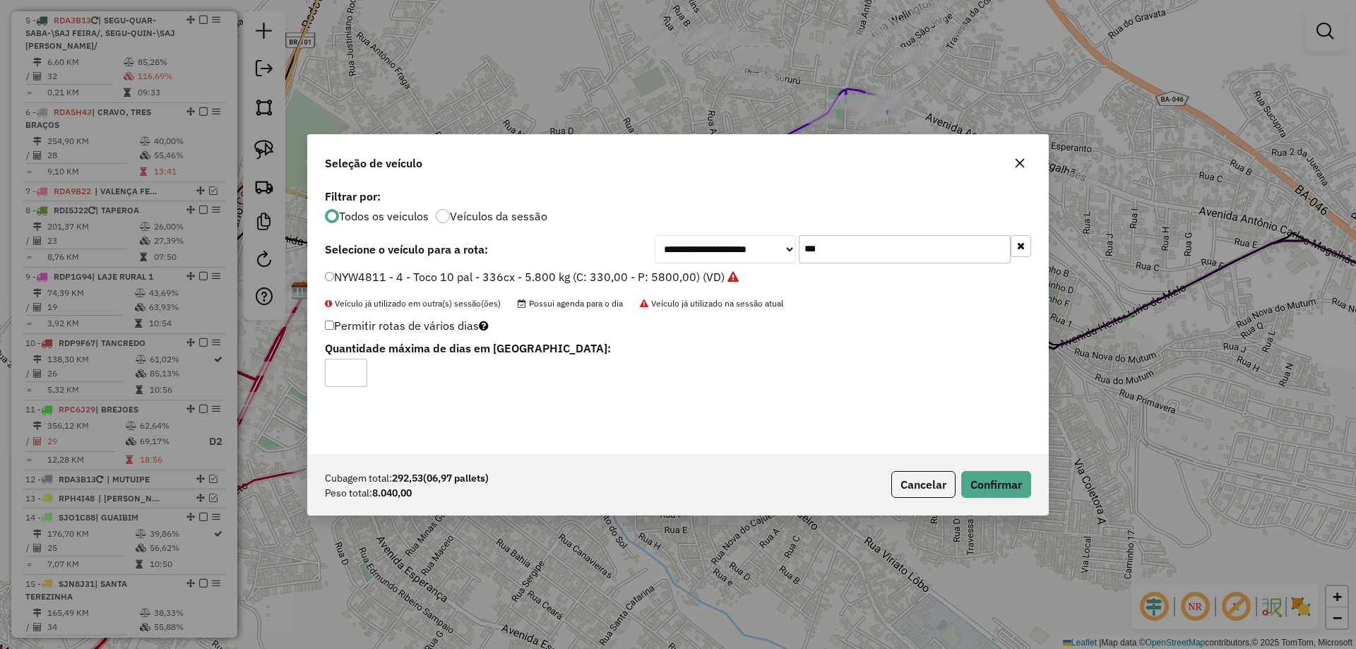
click at [999, 504] on div "Cubagem total: 292,53 (06,97 pallets) Peso total: 8.040,00 Cancelar Confirmar" at bounding box center [678, 484] width 740 height 61
click at [995, 490] on button "Confirmar" at bounding box center [996, 484] width 70 height 27
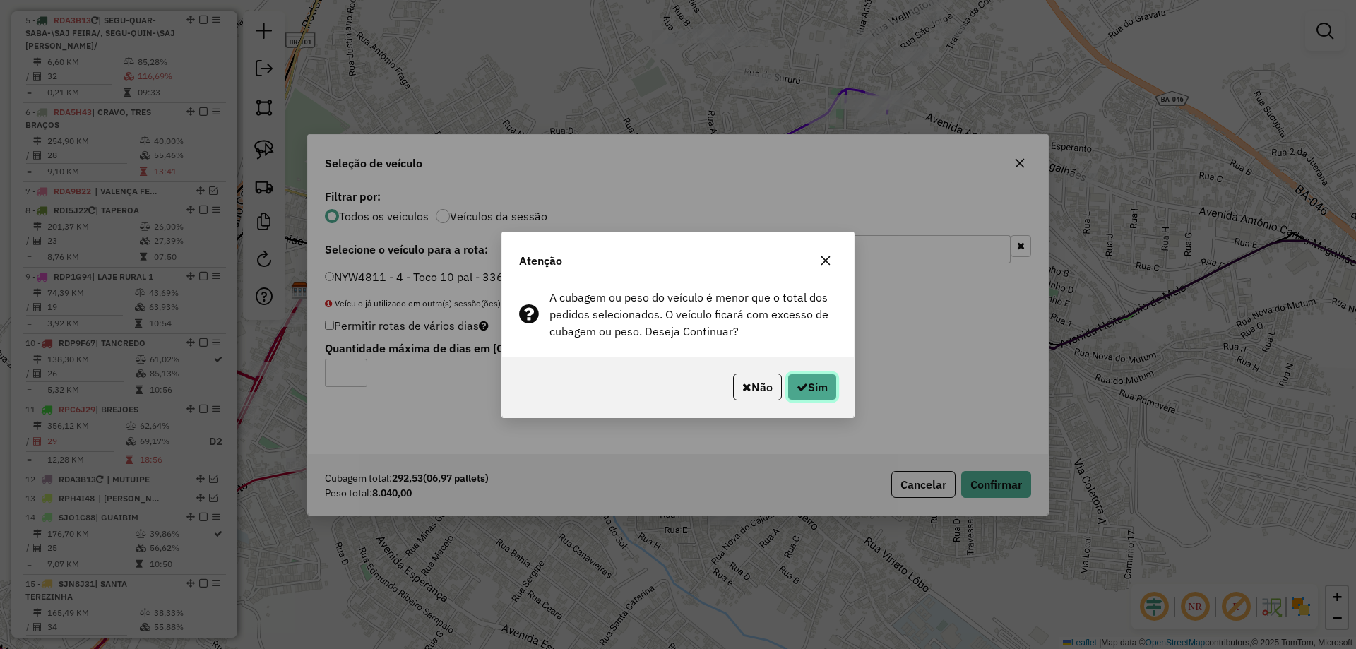
click at [817, 393] on button "Sim" at bounding box center [812, 387] width 49 height 27
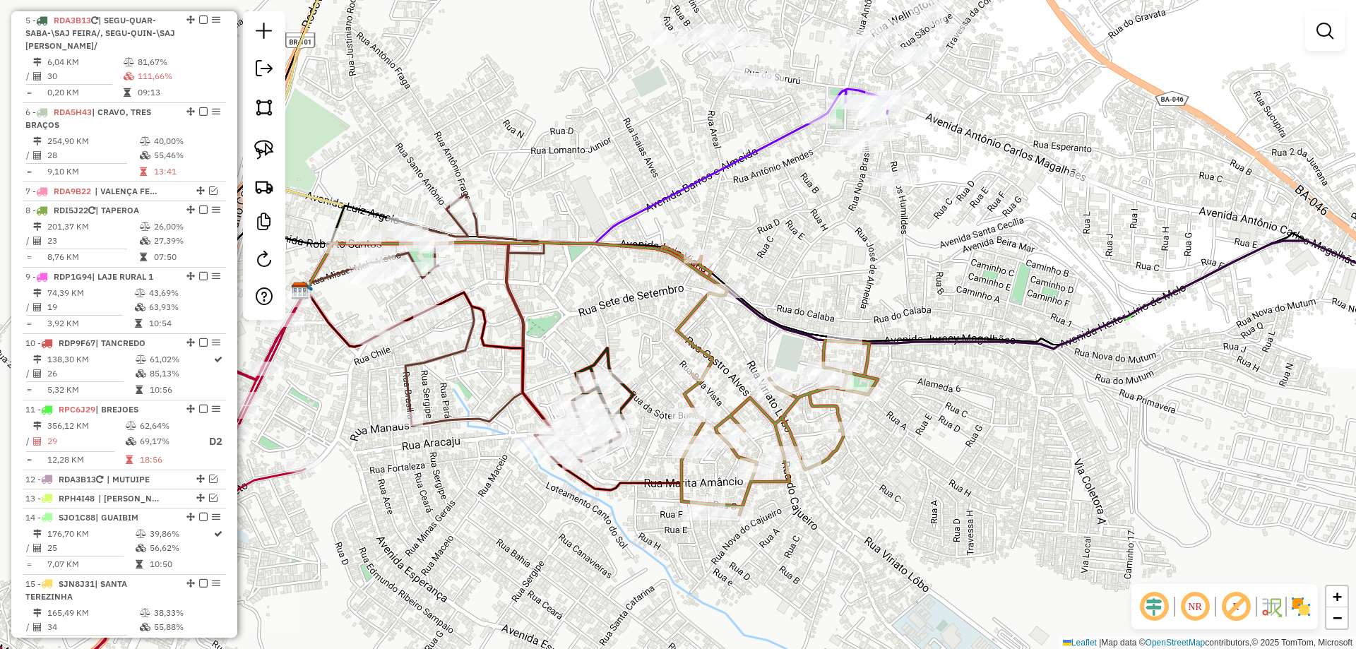
select select "**********"
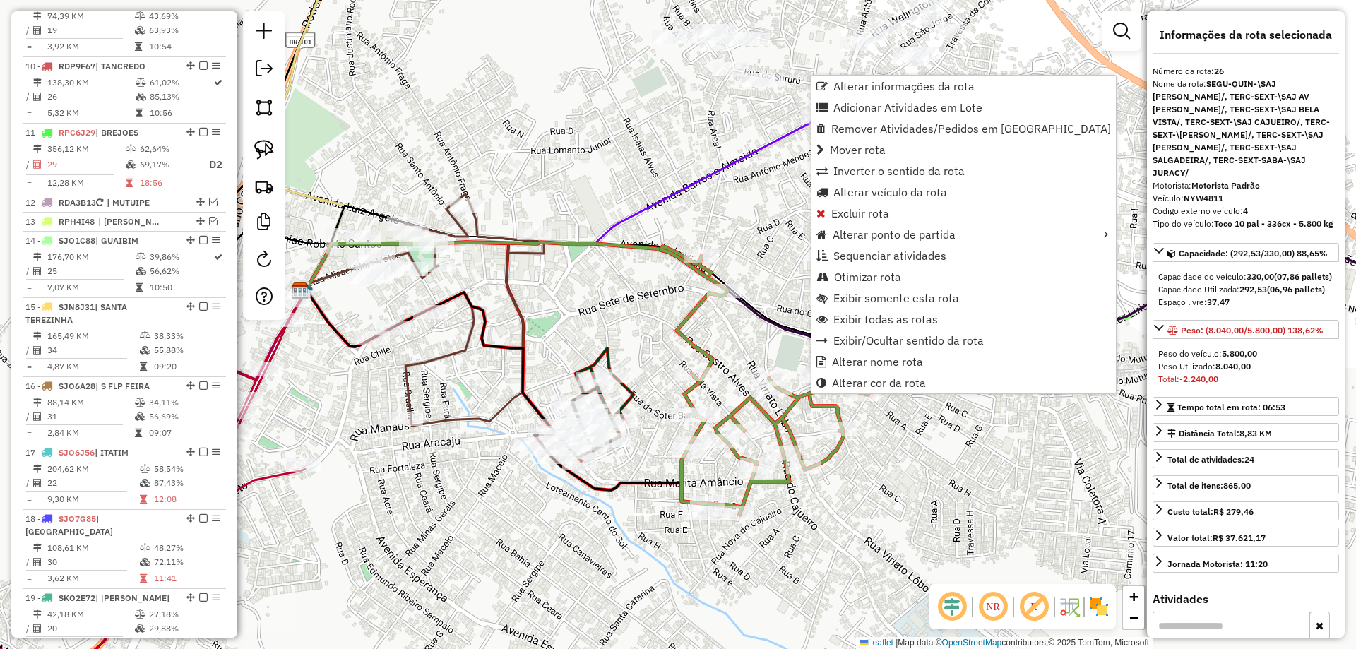
scroll to position [2083, 0]
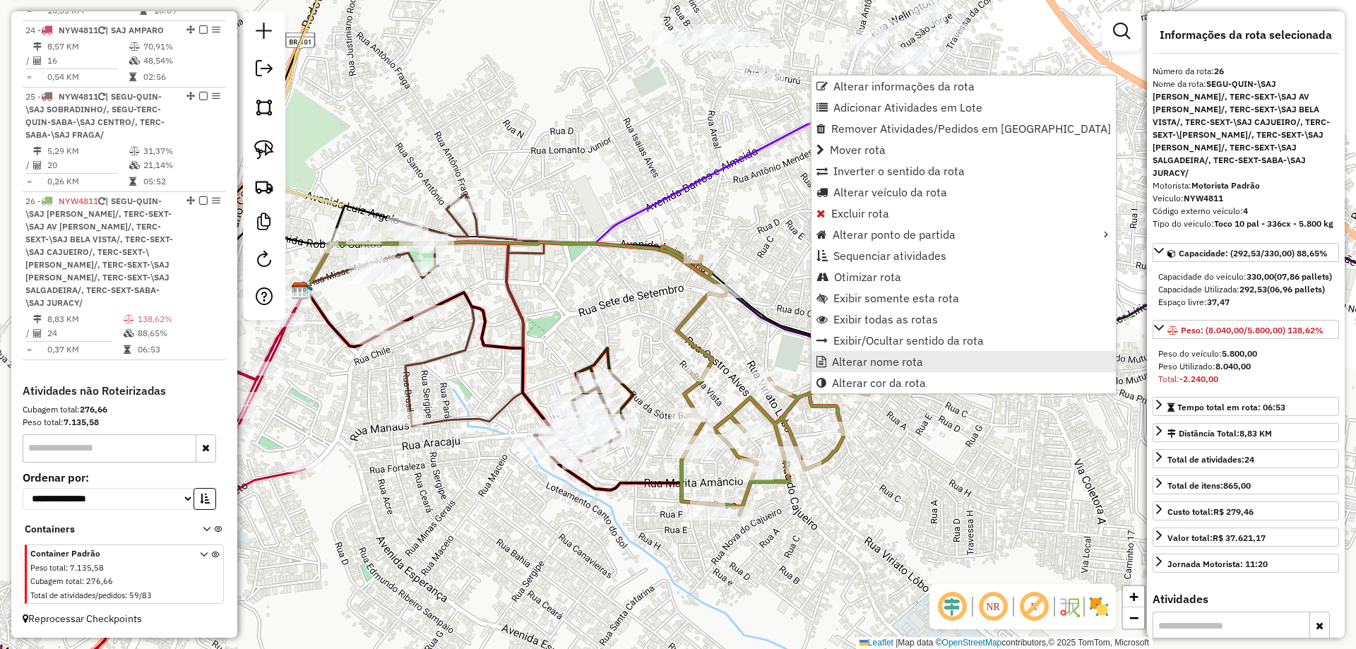
click at [860, 364] on span "Alterar nome rota" at bounding box center [877, 361] width 91 height 11
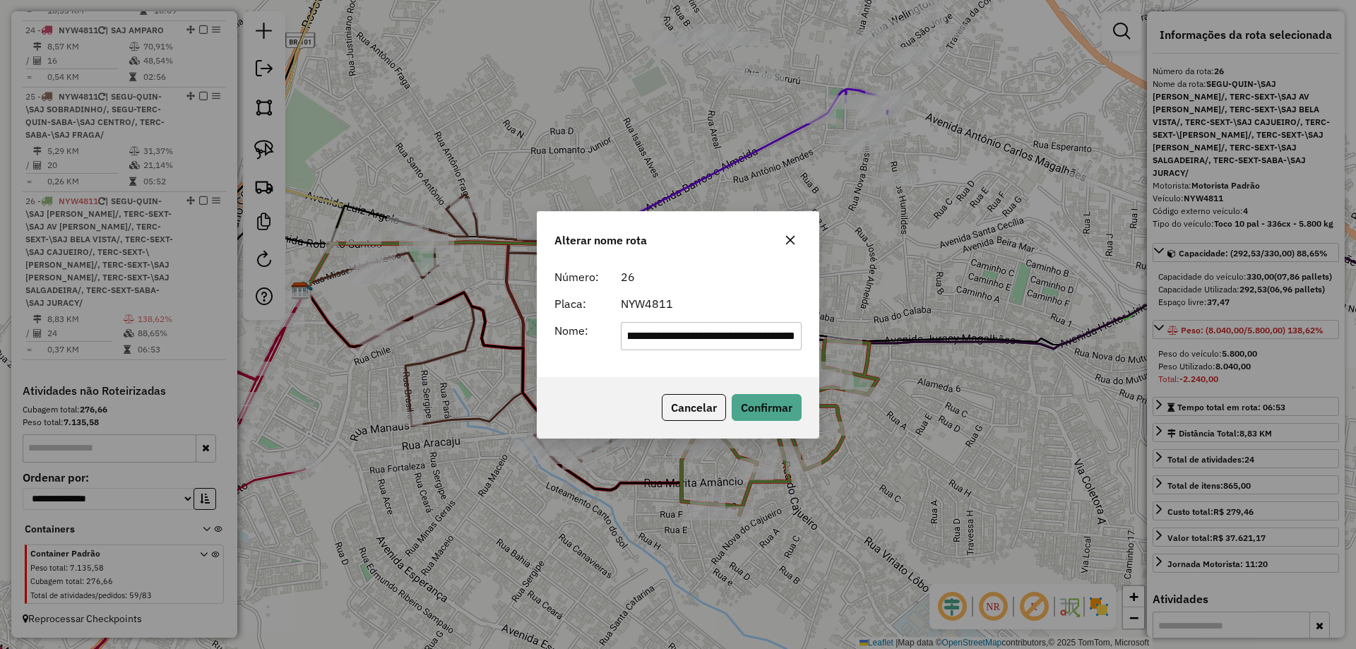
scroll to position [0, 0]
type input "**********"
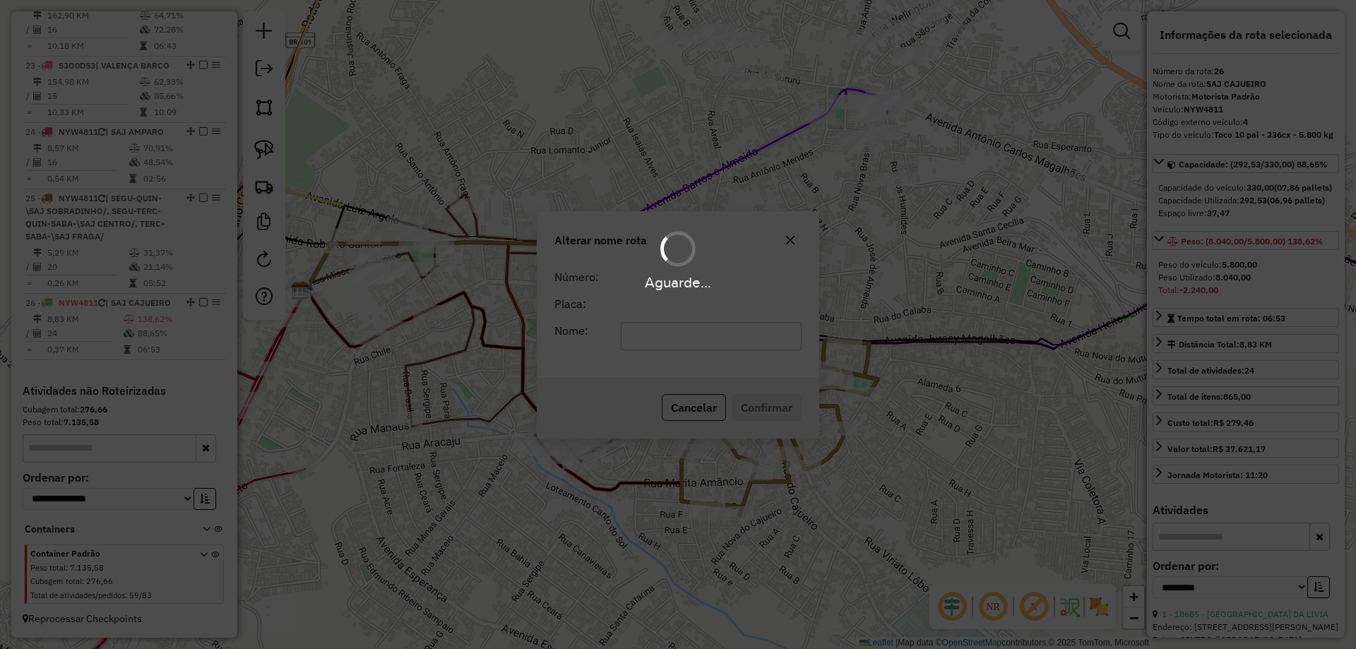
scroll to position [1994, 0]
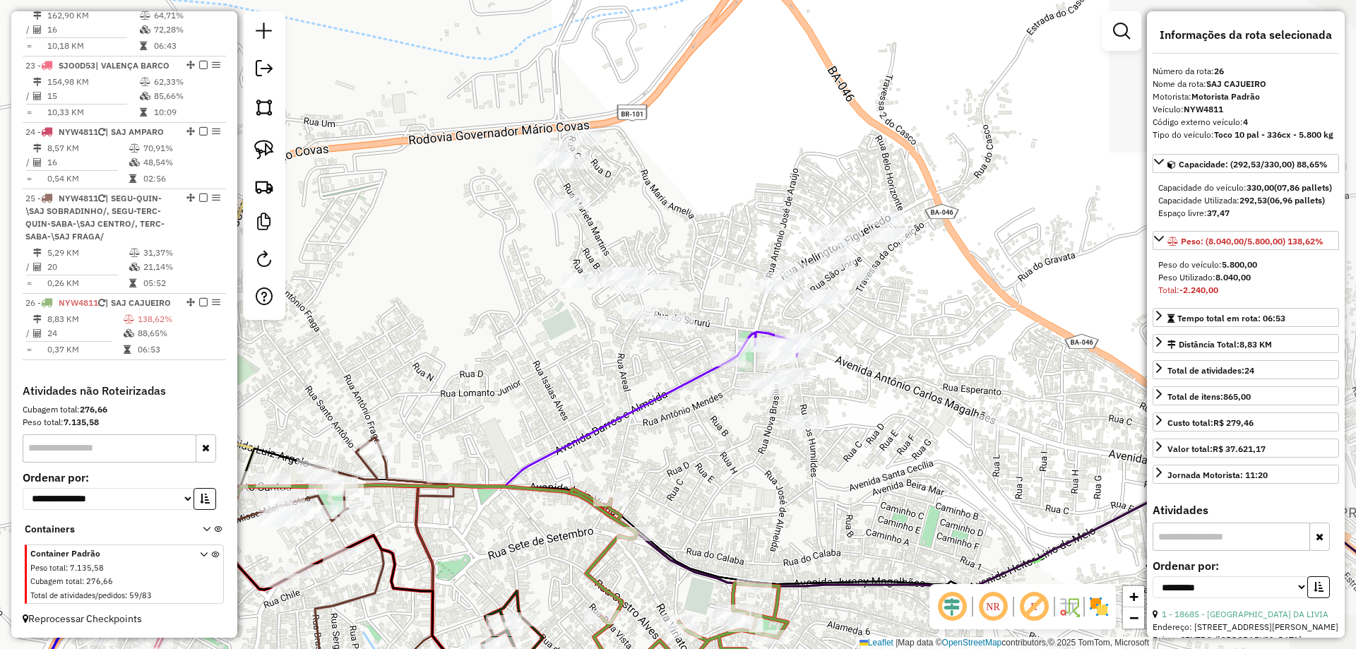
drag, startPoint x: 791, startPoint y: 298, endPoint x: 701, endPoint y: 488, distance: 210.4
click at [701, 488] on div "Janela de atendimento Grade de atendimento Capacidade Transportadoras Veículos …" at bounding box center [678, 324] width 1356 height 649
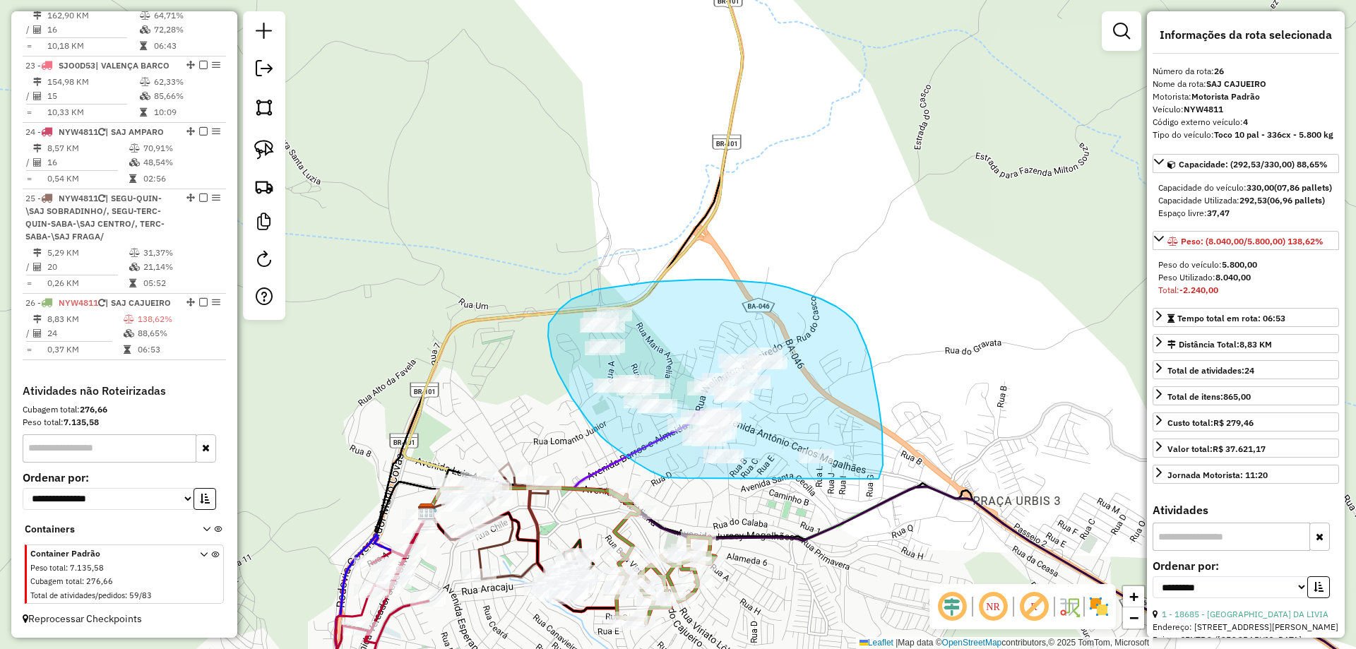
drag, startPoint x: 684, startPoint y: 478, endPoint x: 873, endPoint y: 487, distance: 188.8
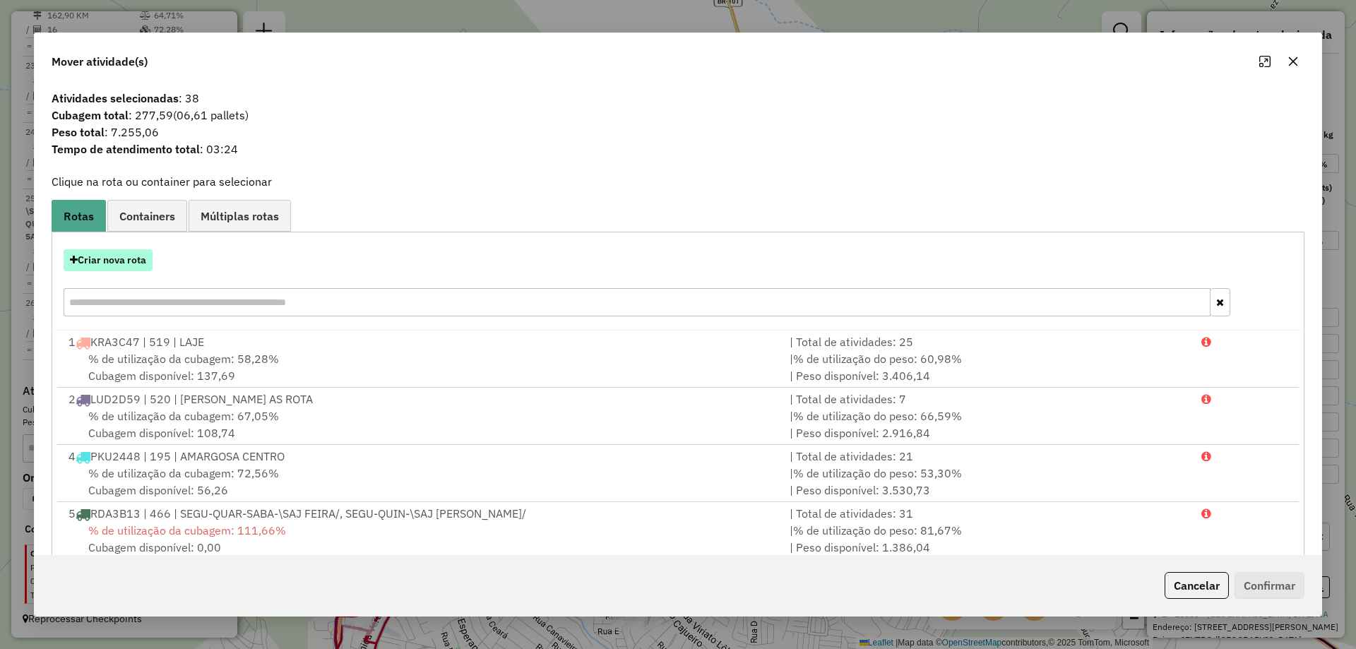
click at [121, 252] on button "Criar nova rota" at bounding box center [108, 260] width 89 height 22
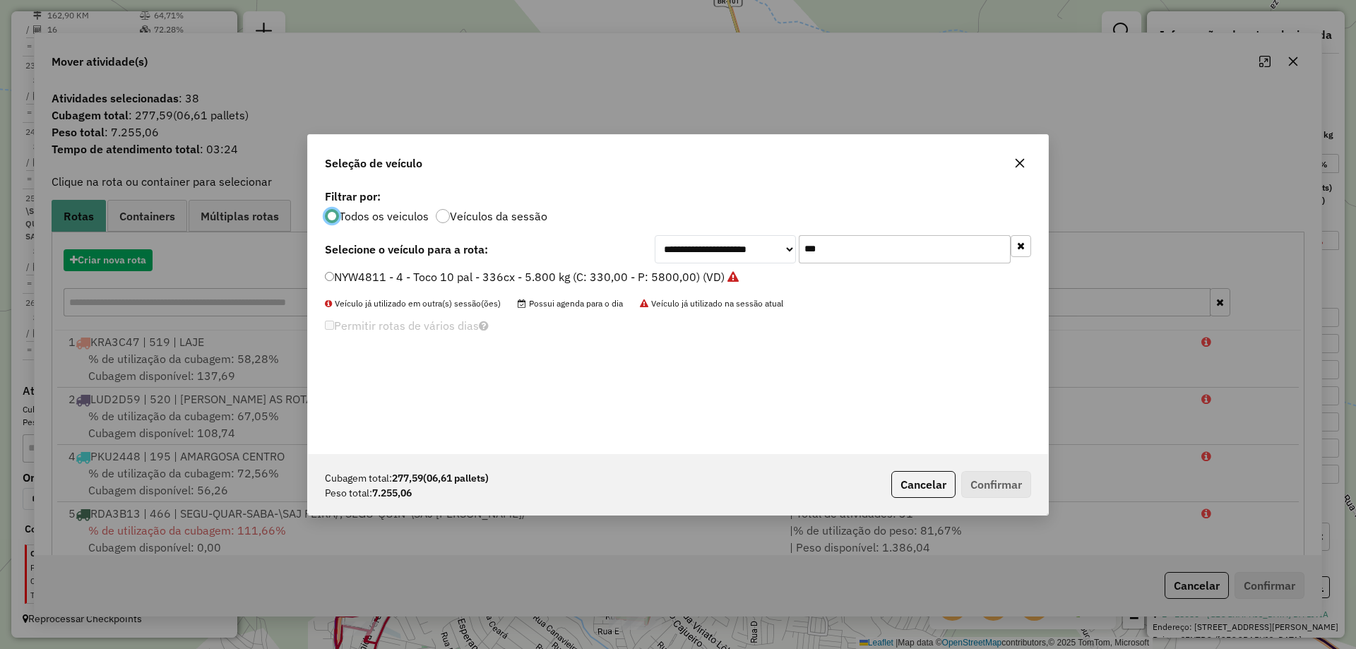
scroll to position [8, 4]
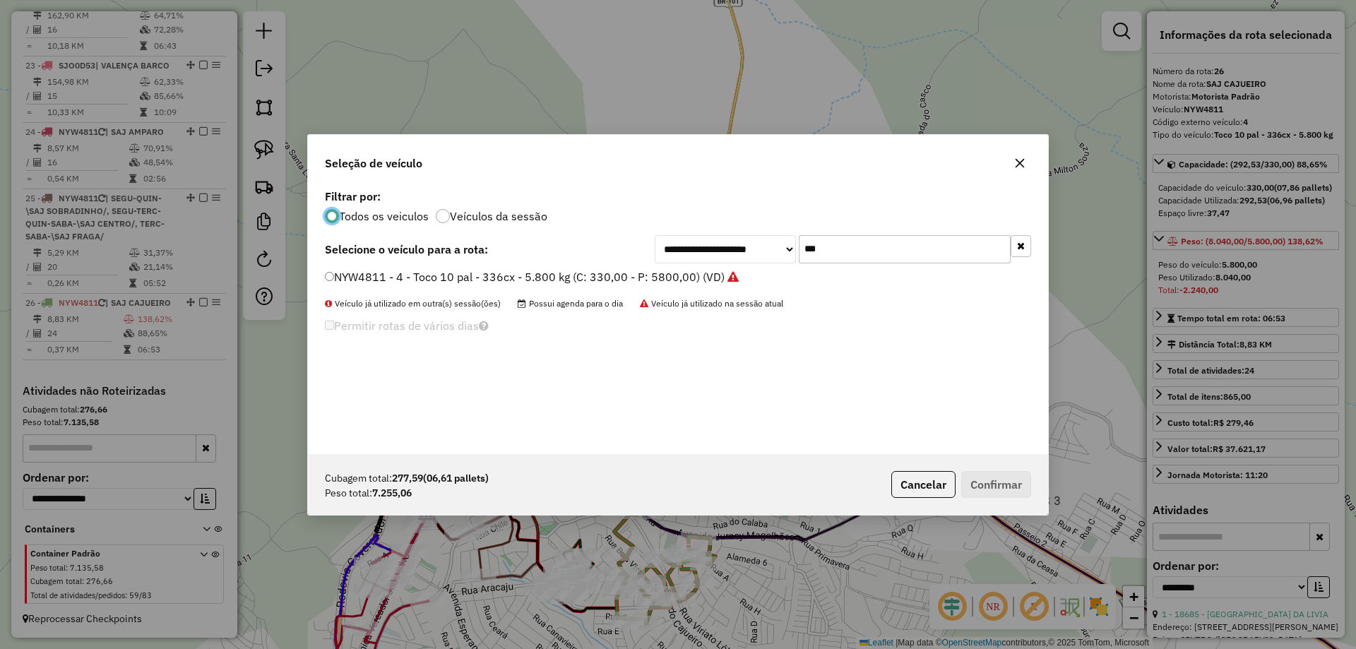
click at [370, 281] on label "NYW4811 - 4 - Toco 10 pal - 336cx - 5.800 kg (C: 330,00 - P: 5800,00) (VD)" at bounding box center [532, 276] width 414 height 17
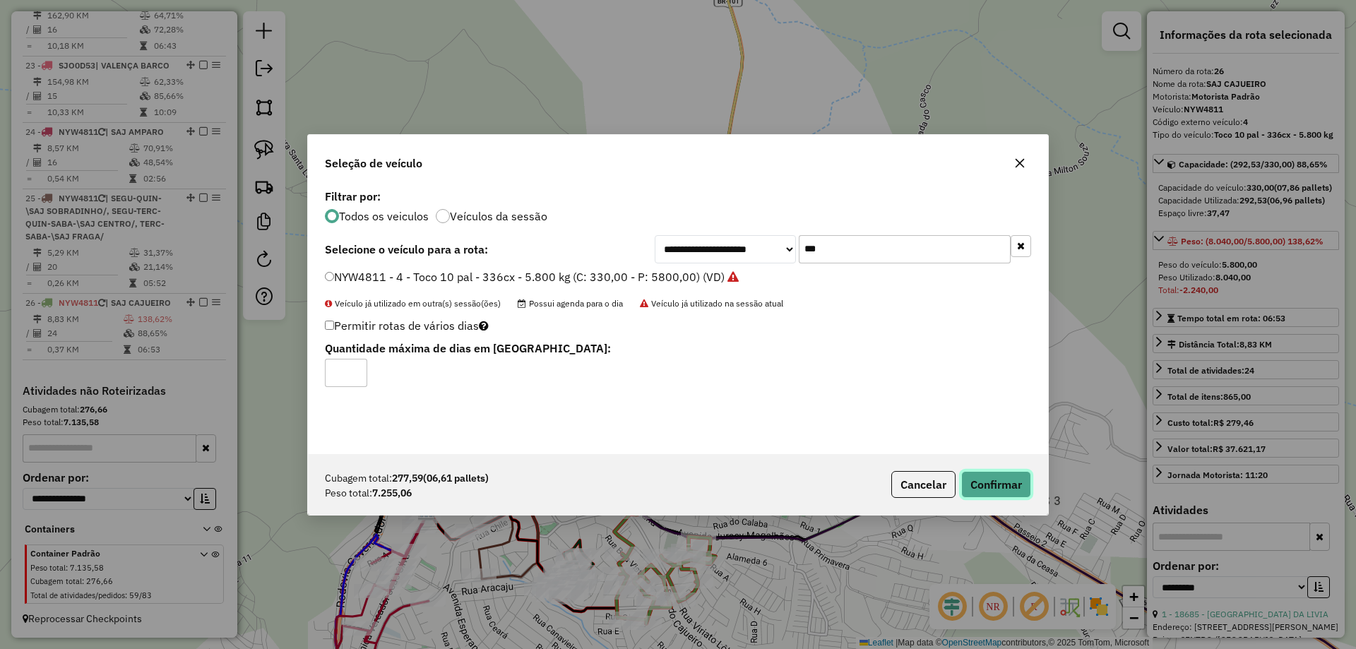
click at [1022, 479] on button "Confirmar" at bounding box center [996, 484] width 70 height 27
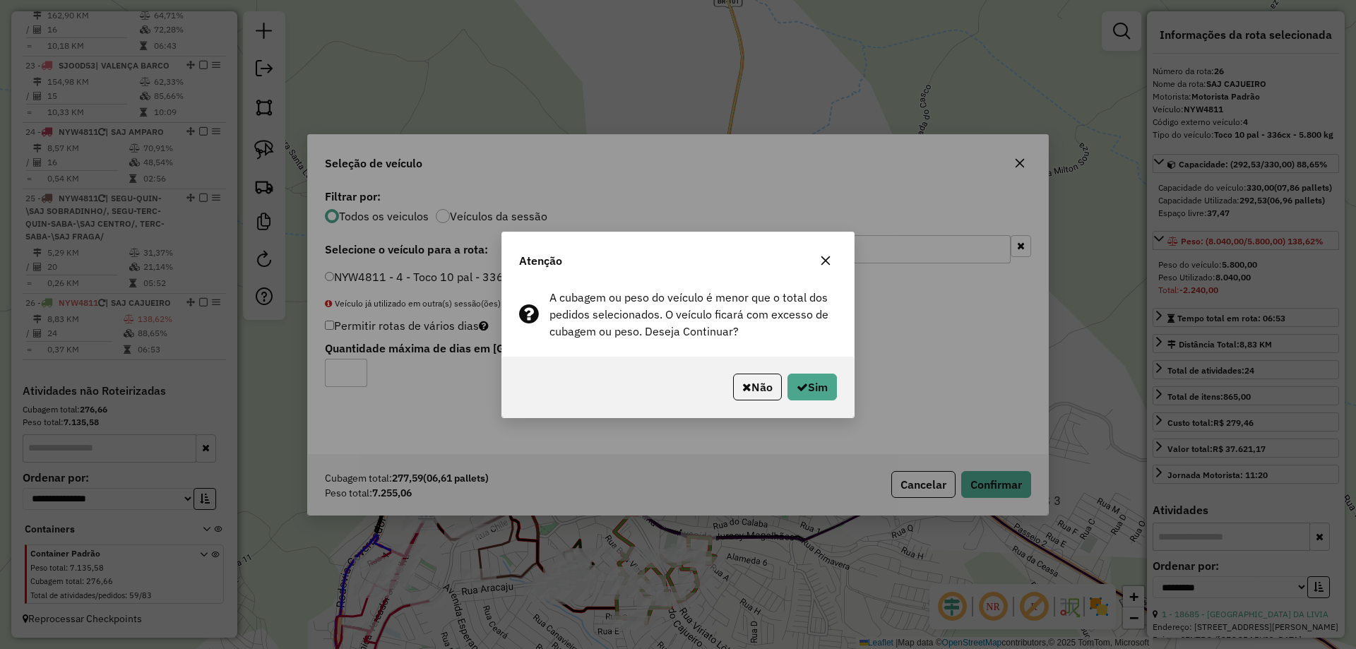
click at [812, 404] on div "Não Sim" at bounding box center [678, 387] width 352 height 61
click at [822, 384] on button "Sim" at bounding box center [812, 387] width 49 height 27
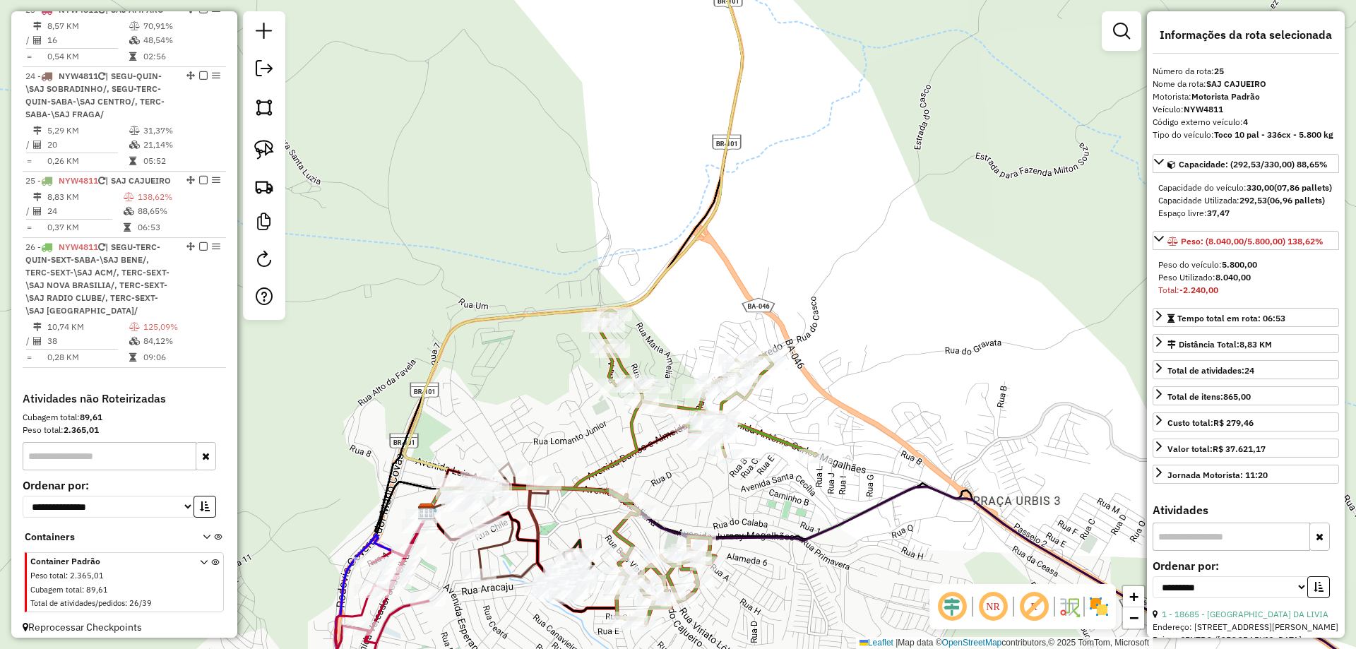
scroll to position [2028, 0]
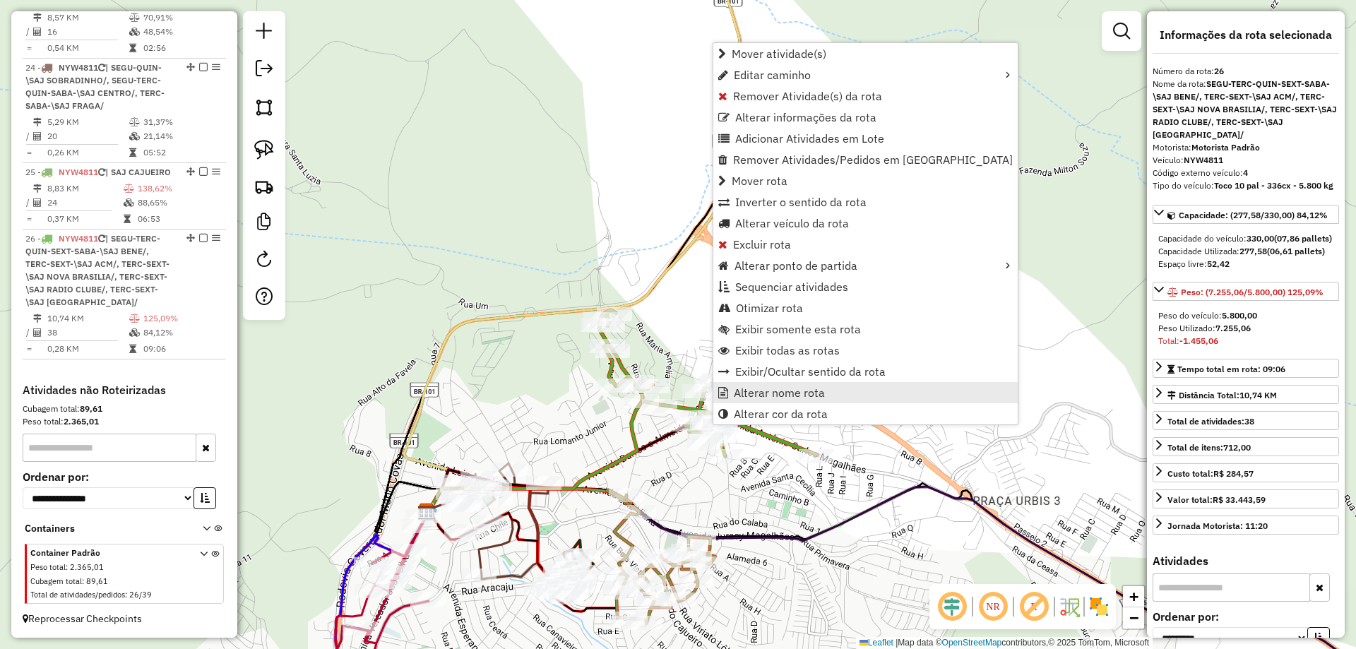
click at [744, 396] on span "Alterar nome rota" at bounding box center [779, 392] width 91 height 11
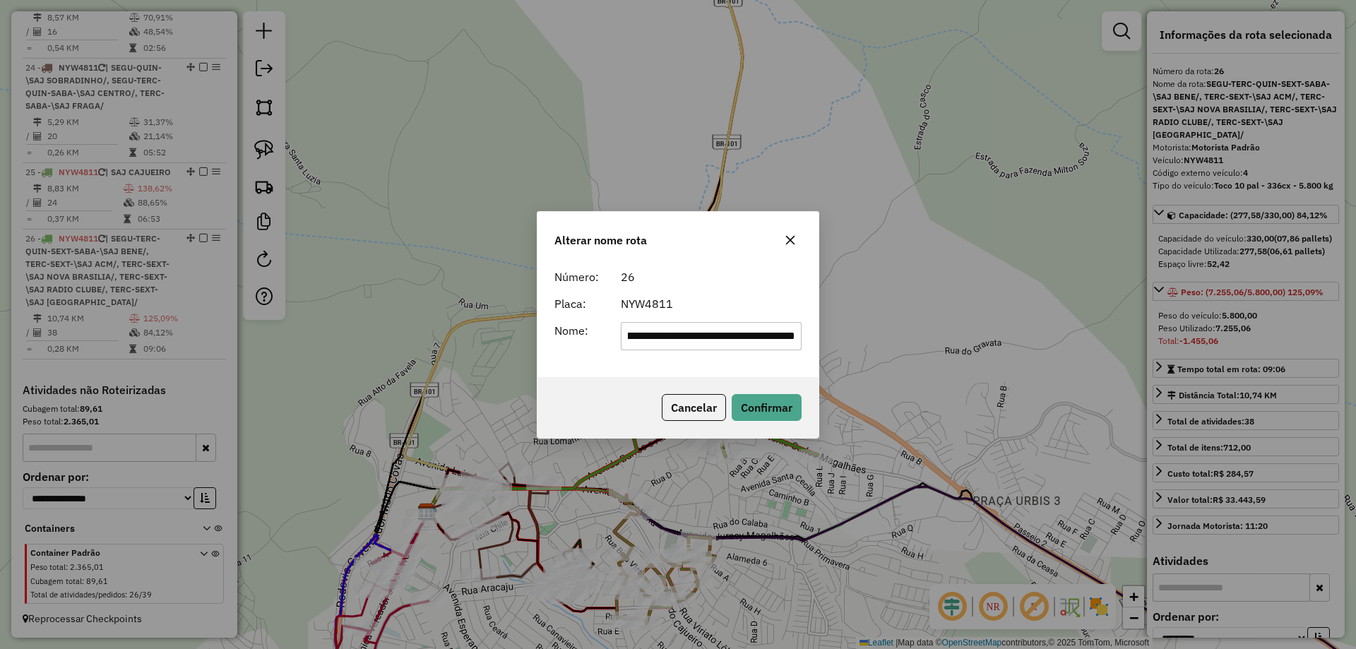
scroll to position [0, 0]
type input "********"
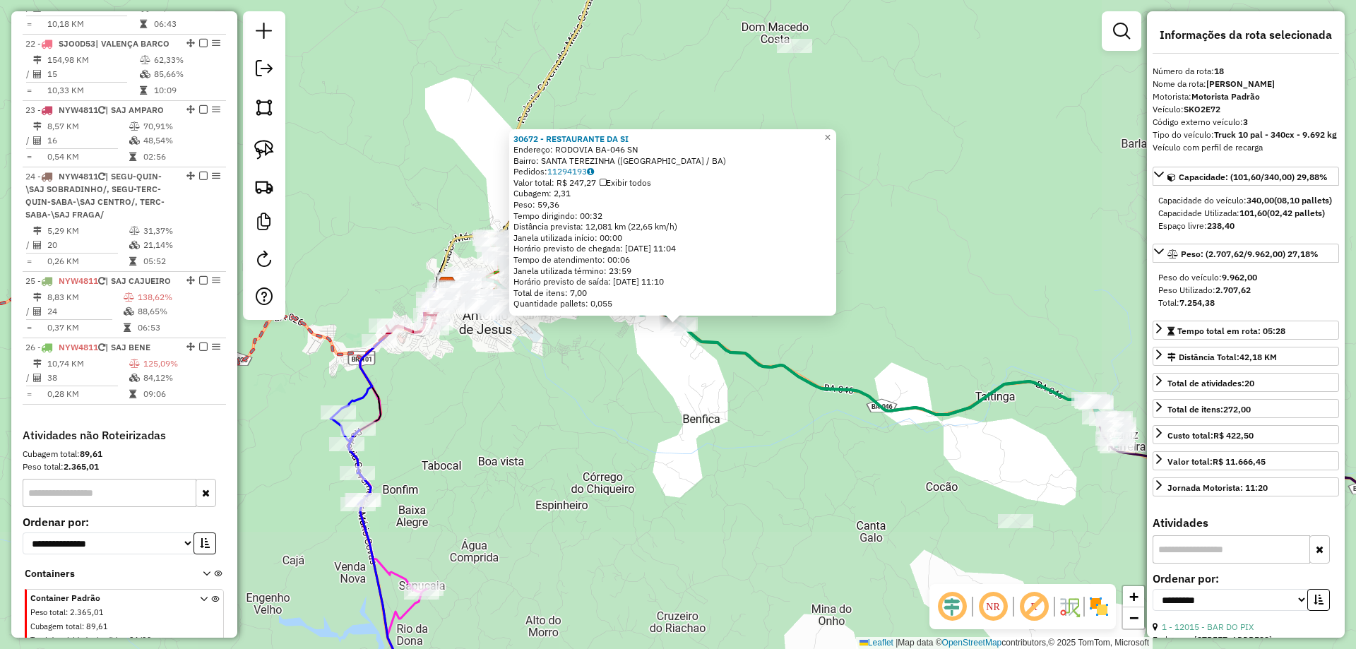
scroll to position [1613, 0]
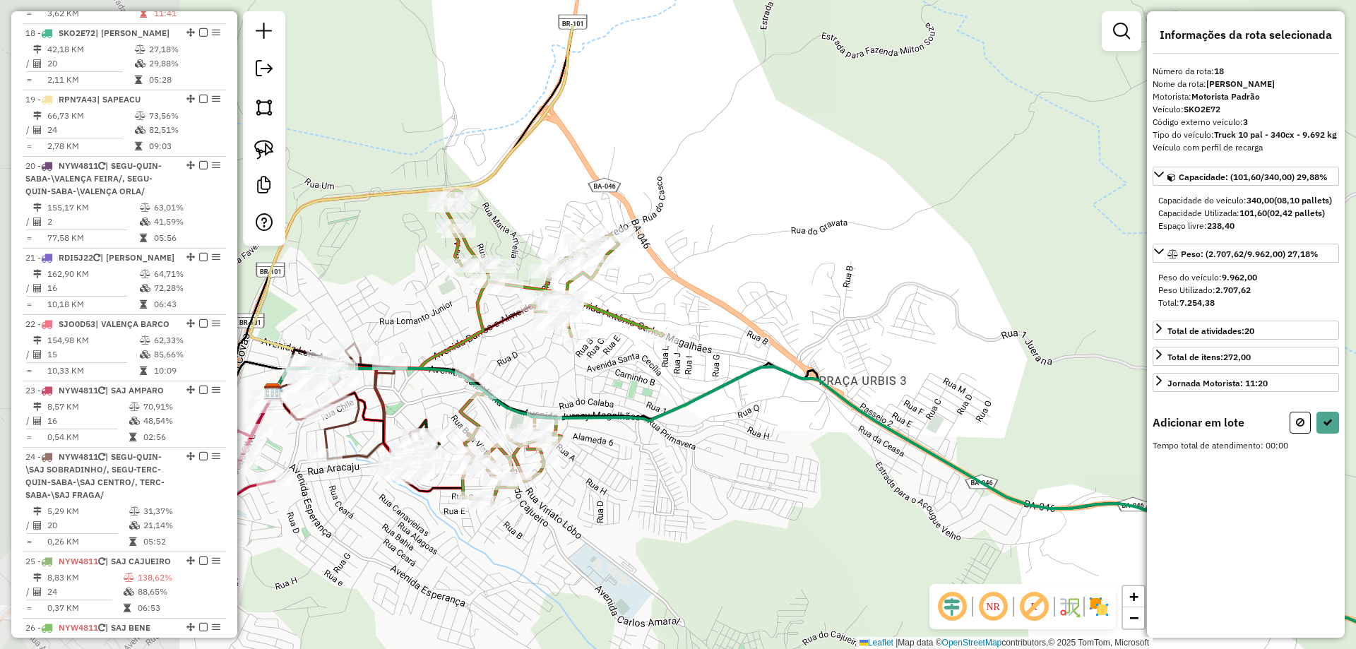
drag, startPoint x: 494, startPoint y: 242, endPoint x: 738, endPoint y: 333, distance: 259.9
click at [738, 333] on div "Janela de atendimento Grade de atendimento Capacidade Transportadoras Veículos …" at bounding box center [678, 324] width 1356 height 649
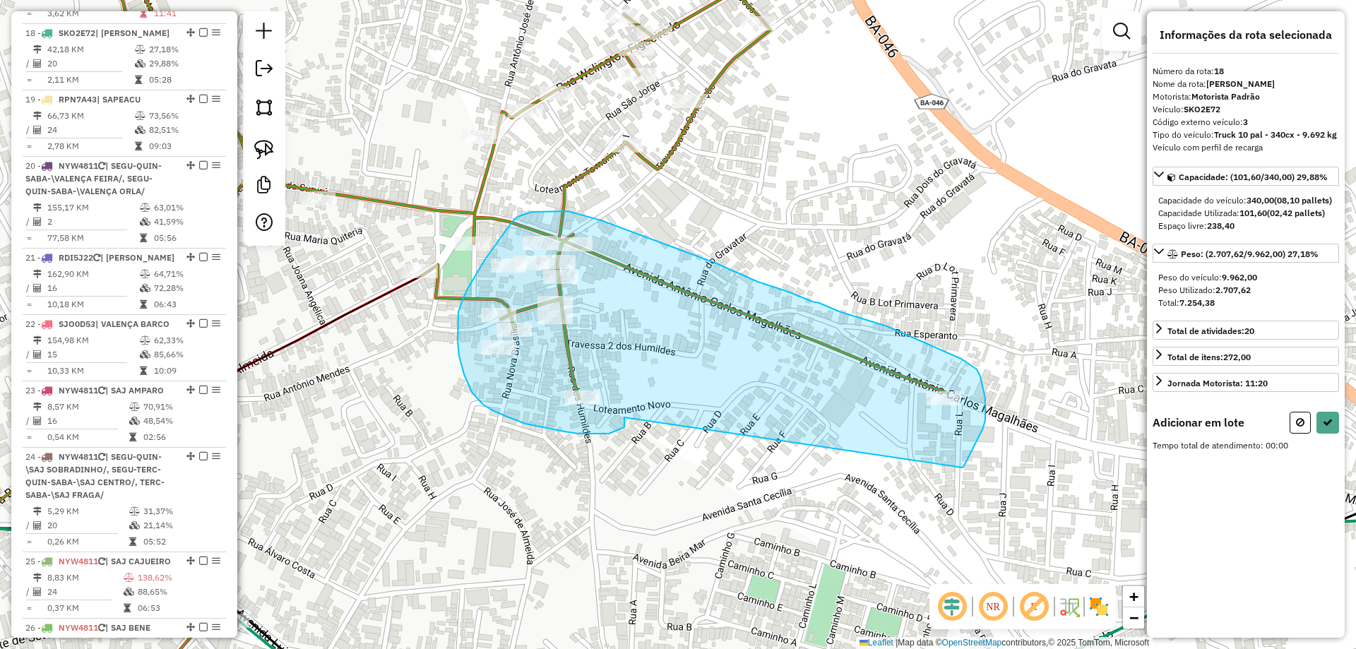
drag, startPoint x: 624, startPoint y: 427, endPoint x: 962, endPoint y: 468, distance: 340.0
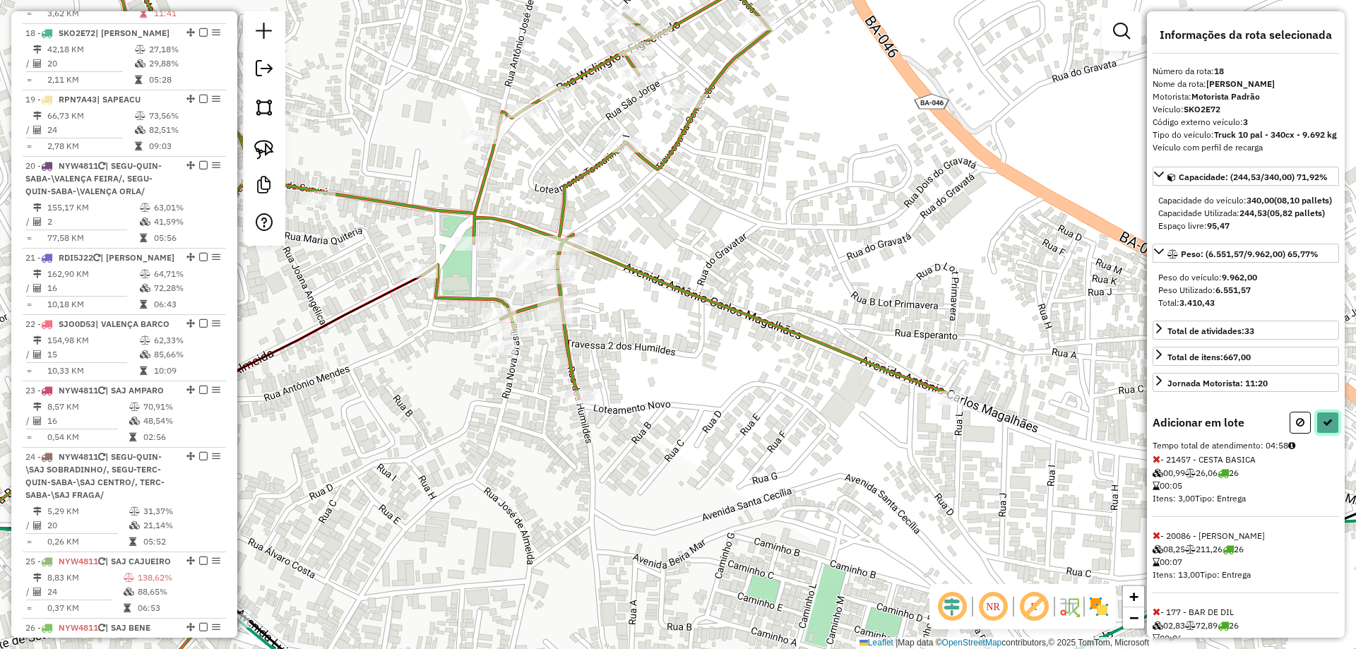
click at [1326, 427] on icon at bounding box center [1328, 422] width 10 height 10
select select "**********"
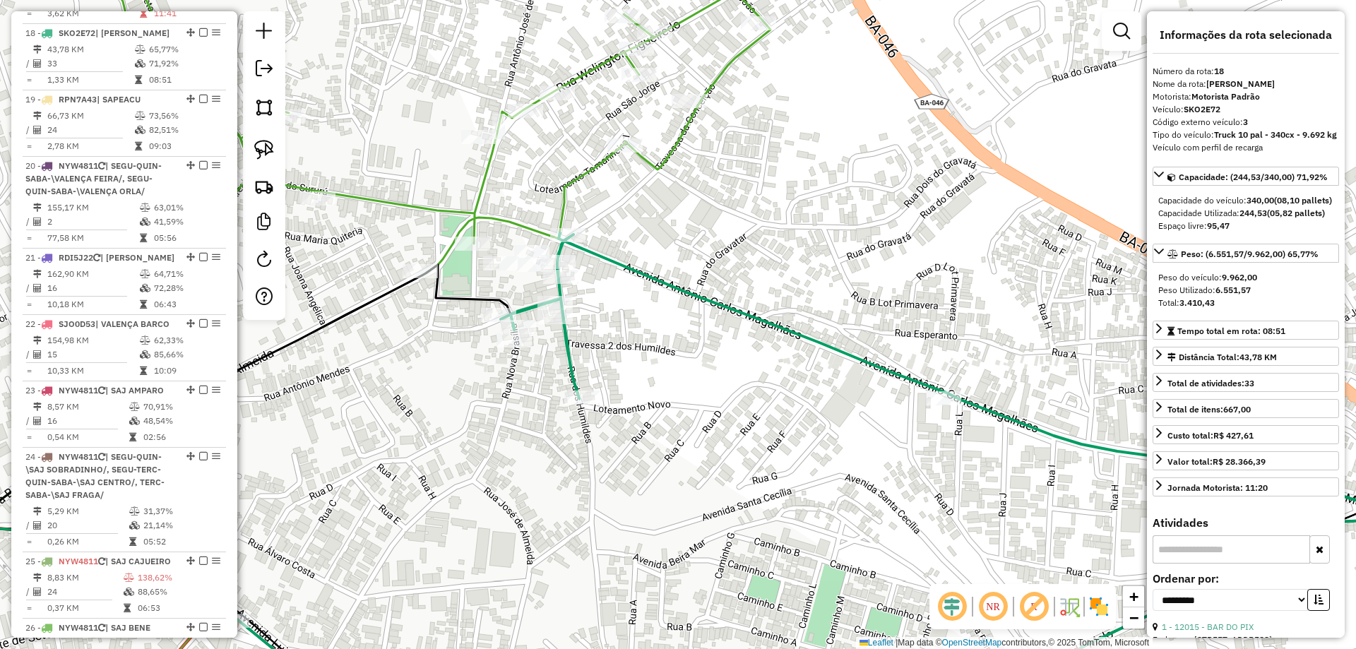
click at [667, 157] on icon at bounding box center [432, 105] width 675 height 340
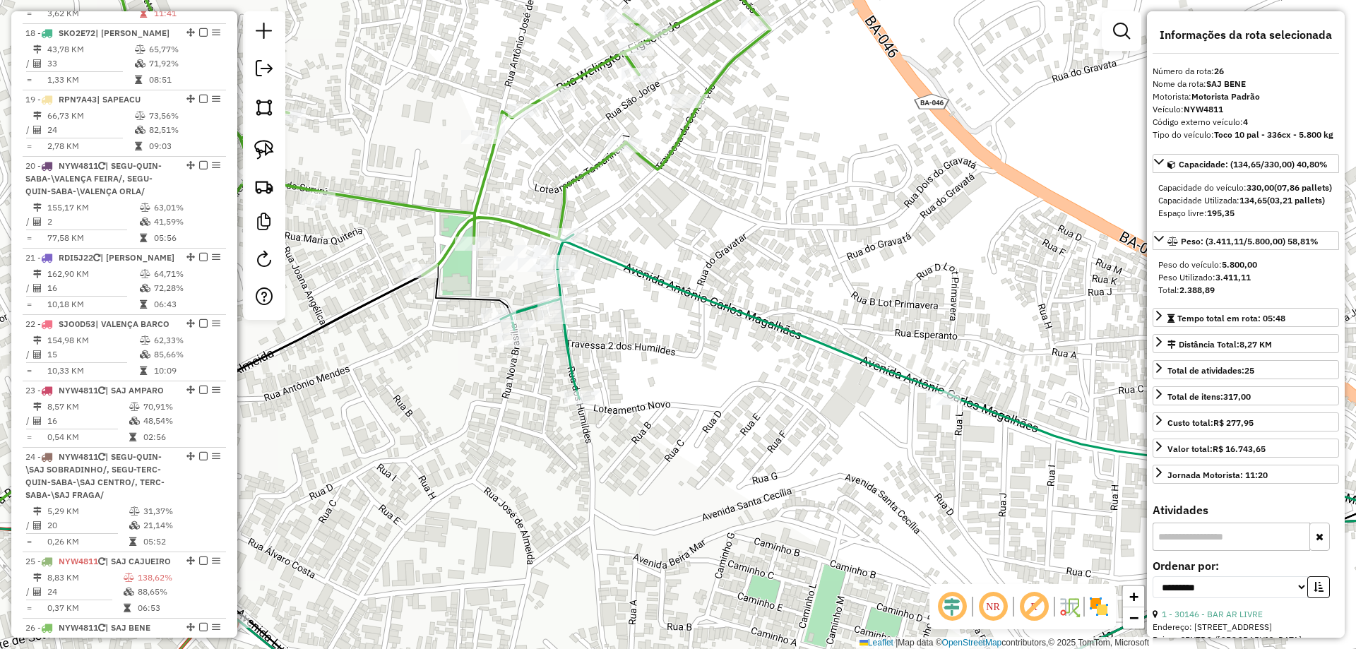
scroll to position [1964, 0]
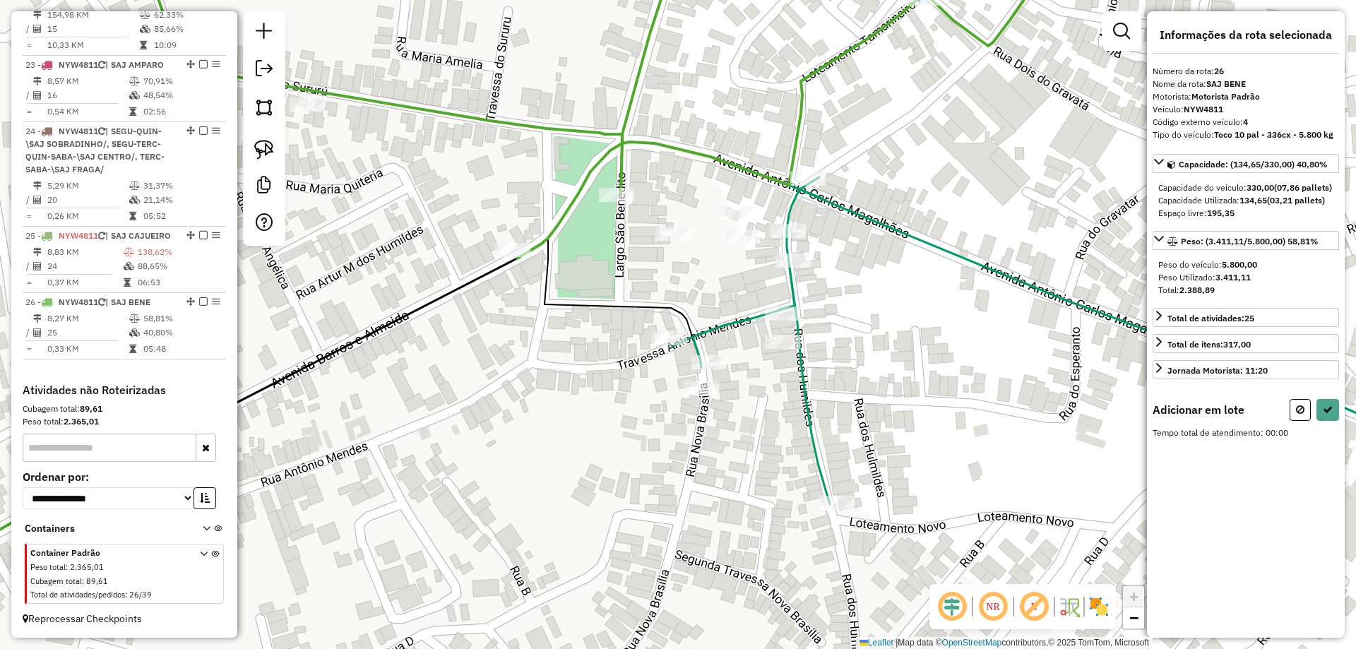
drag, startPoint x: 708, startPoint y: 393, endPoint x: 684, endPoint y: 309, distance: 86.5
click at [684, 309] on icon at bounding box center [270, 426] width 864 height 376
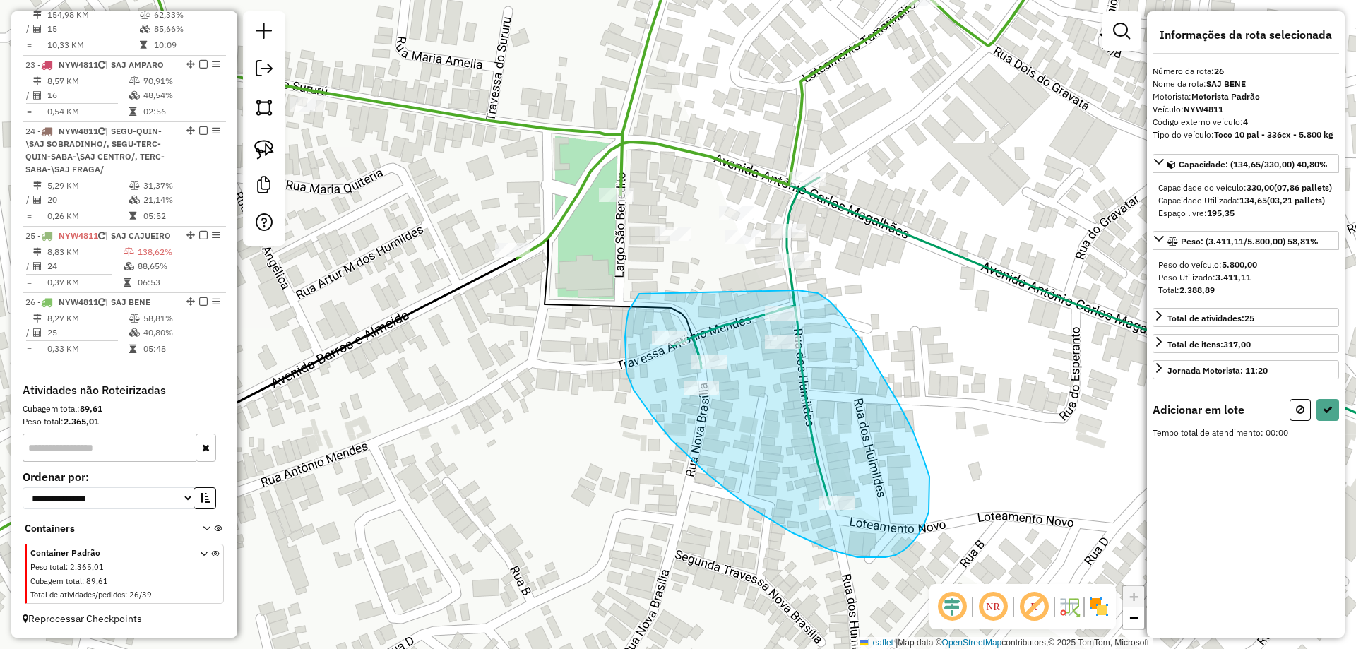
drag, startPoint x: 639, startPoint y: 294, endPoint x: 797, endPoint y: 290, distance: 158.3
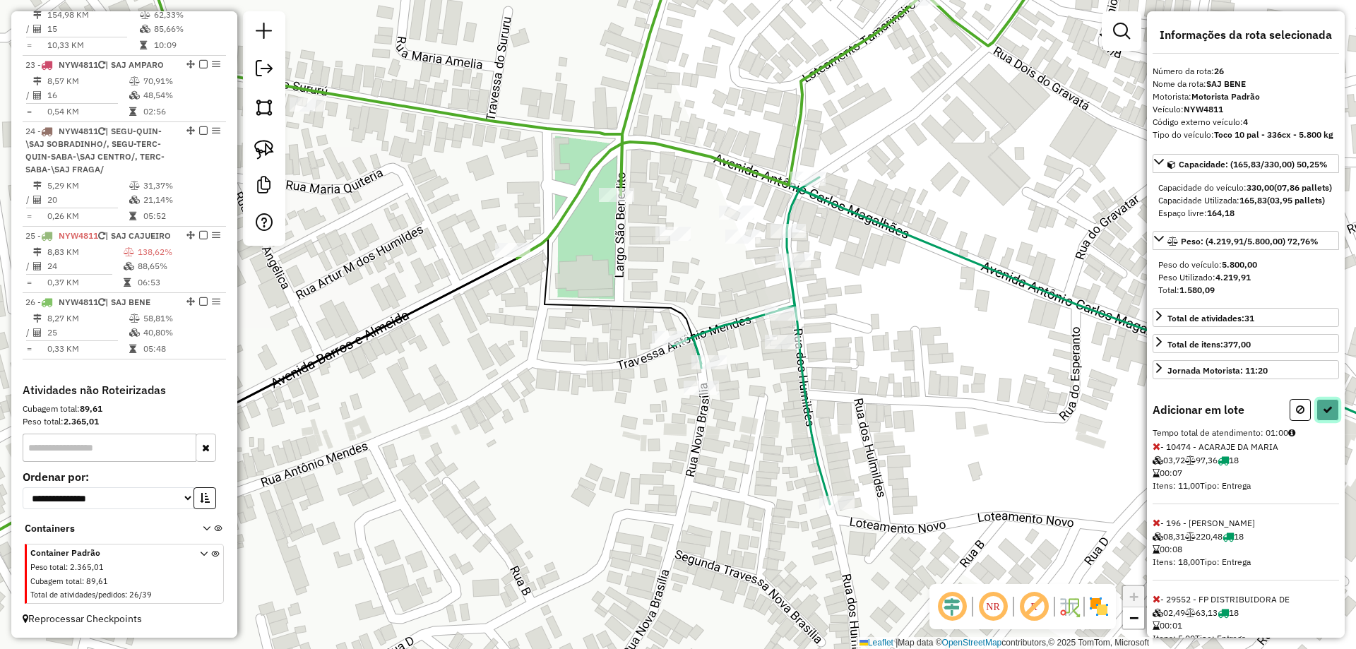
click at [1325, 415] on icon at bounding box center [1328, 410] width 10 height 10
select select "**********"
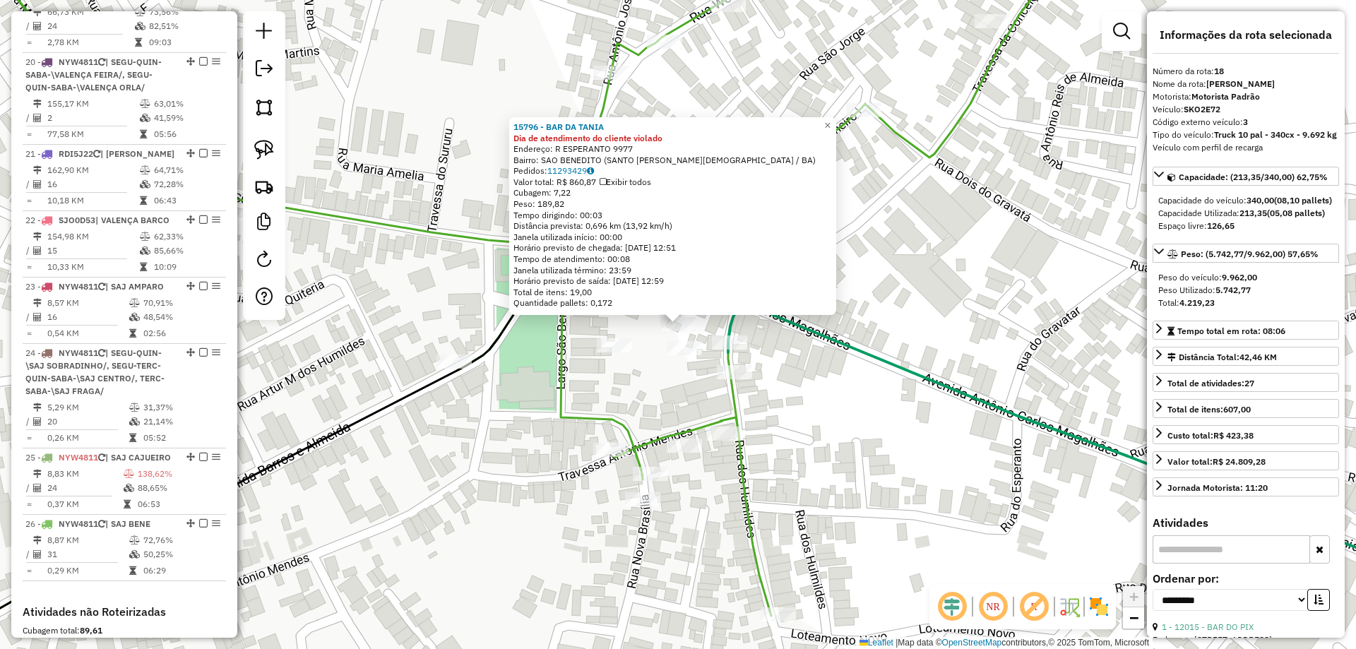
scroll to position [1613, 0]
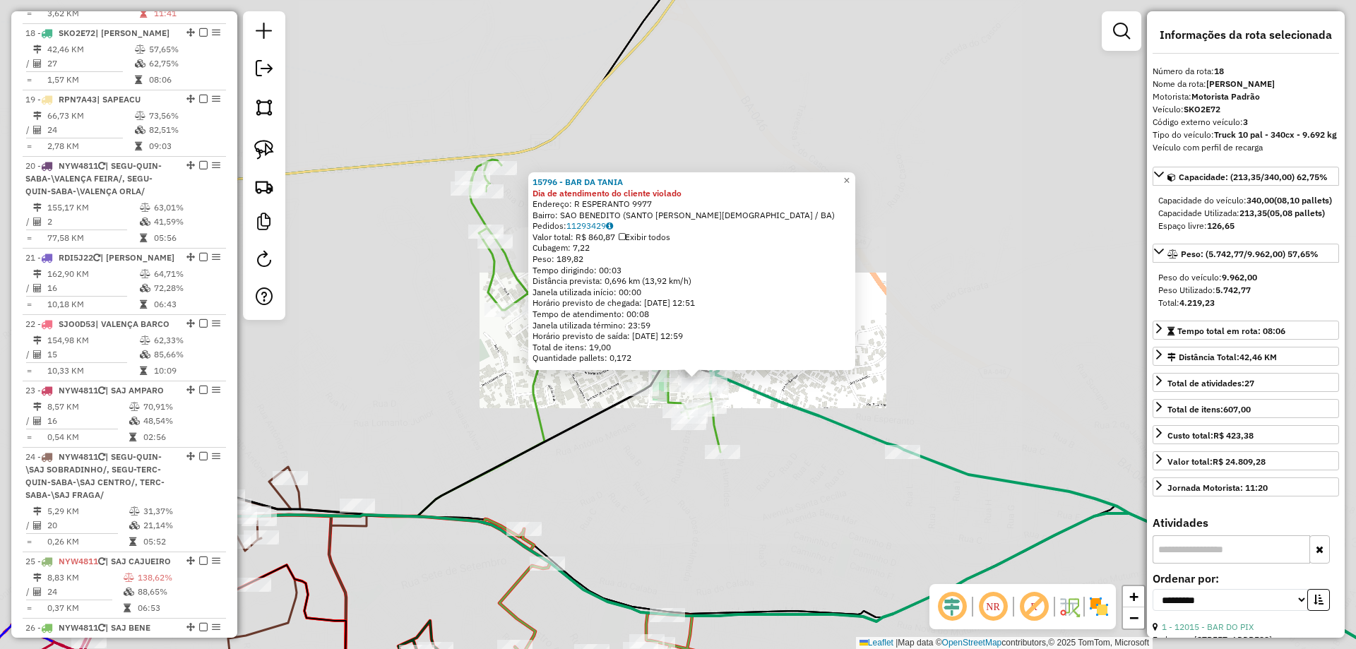
click at [643, 443] on div "Rota 26 - Placa NYW4811 10474 - ACARAJE DA MARIA 15796 - BAR DA TANIA Dia de at…" at bounding box center [678, 324] width 1356 height 649
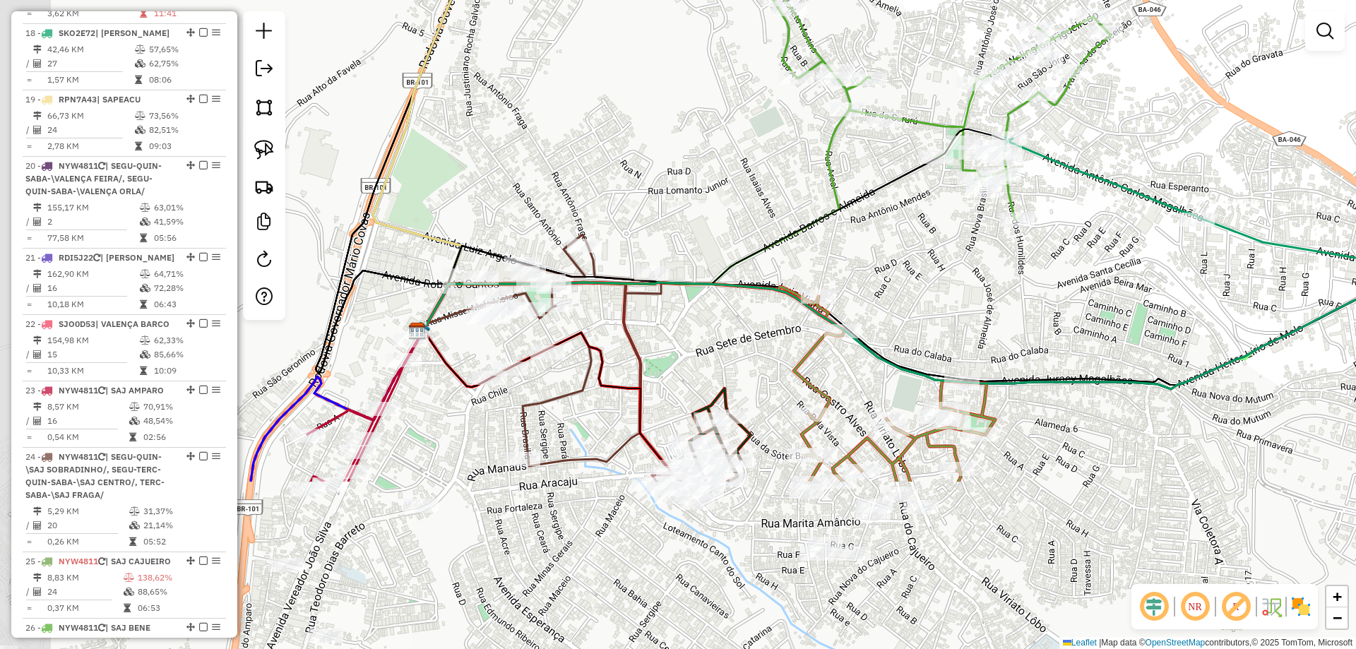
drag, startPoint x: 603, startPoint y: 489, endPoint x: 906, endPoint y: 246, distance: 388.3
click at [906, 247] on div "Janela de atendimento Grade de atendimento Capacidade Transportadoras Veículos …" at bounding box center [678, 324] width 1356 height 649
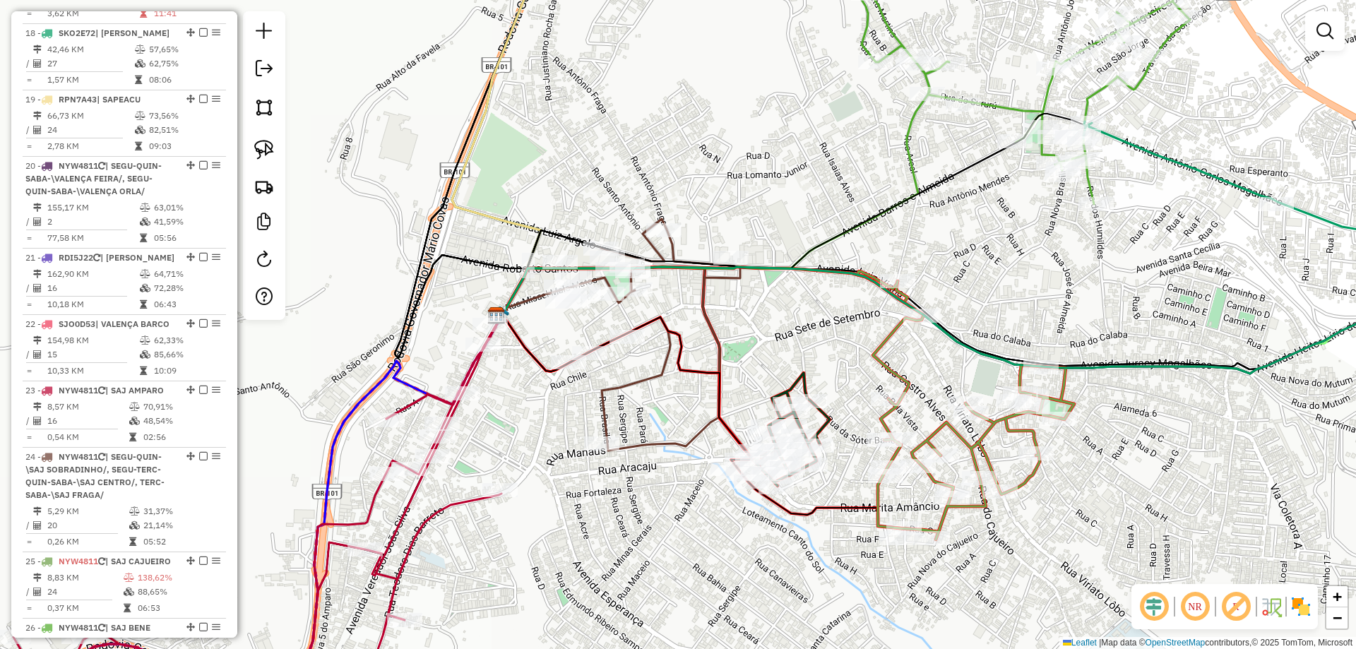
drag, startPoint x: 784, startPoint y: 315, endPoint x: 813, endPoint y: 313, distance: 29.0
click at [813, 313] on div "Janela de atendimento Grade de atendimento Capacidade Transportadoras Veículos …" at bounding box center [678, 324] width 1356 height 649
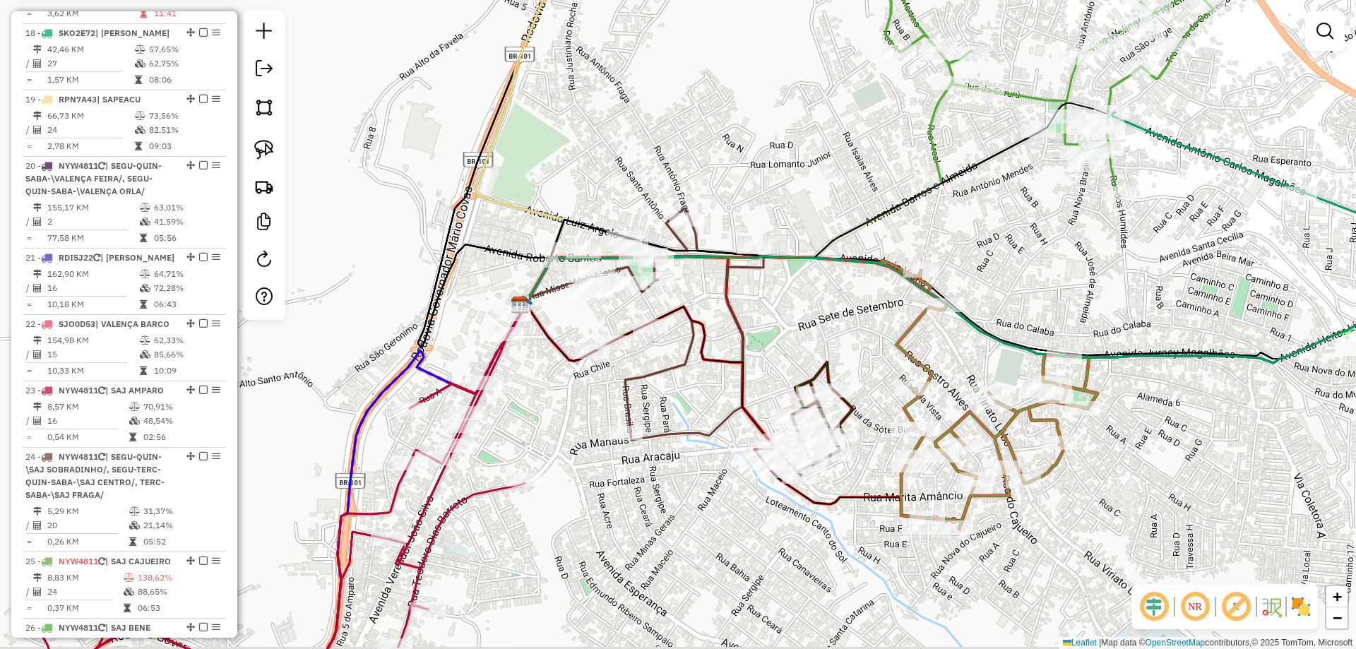
drag, startPoint x: 792, startPoint y: 334, endPoint x: 815, endPoint y: 318, distance: 28.4
click at [815, 318] on div "Janela de atendimento Grade de atendimento Capacidade Transportadoras Veículos …" at bounding box center [678, 324] width 1356 height 649
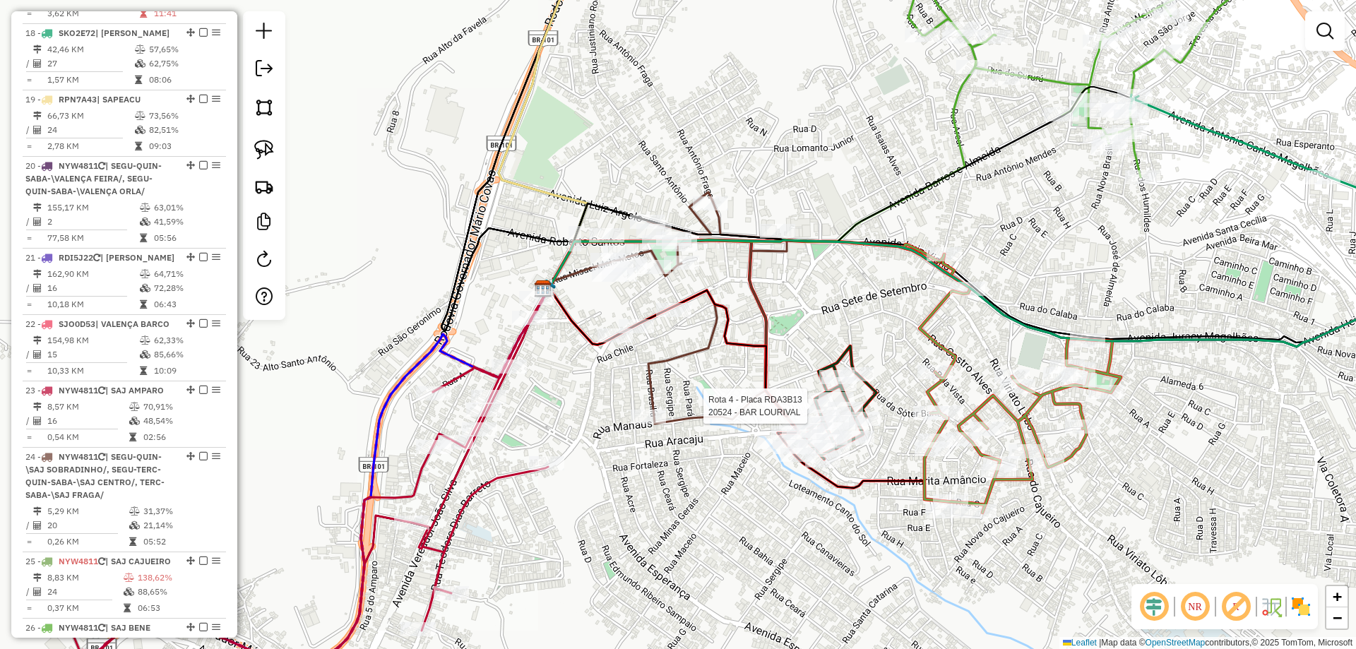
select select "**********"
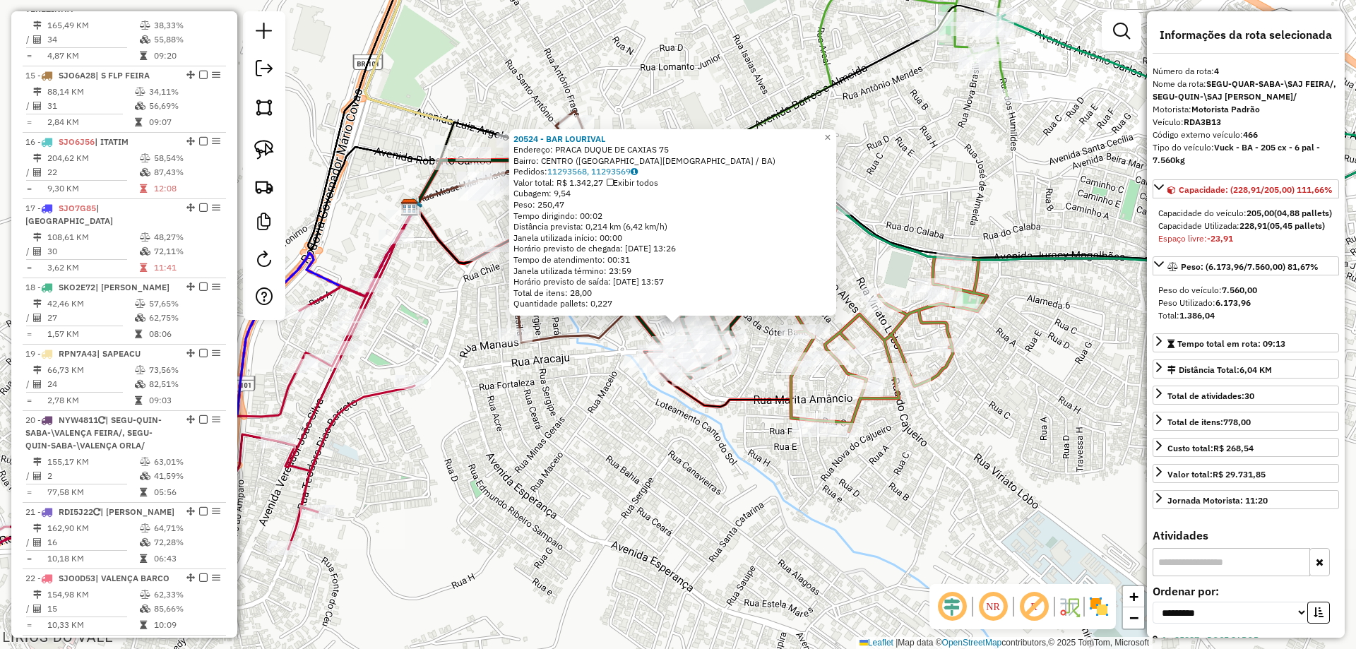
scroll to position [771, 0]
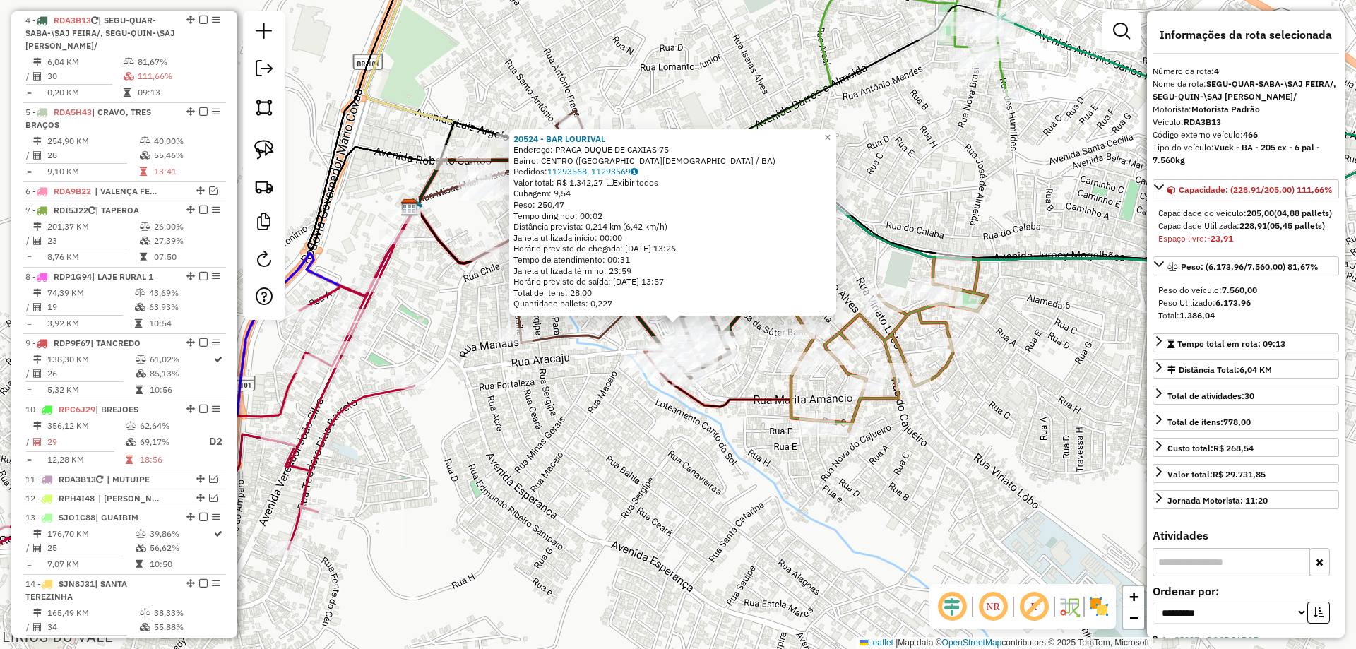
click at [756, 441] on div "20524 - BAR LOURIVAL Endereço: PRACA DUQUE DE CAXIAS 75 Bairro: CENTRO (SANTO A…" at bounding box center [678, 324] width 1356 height 649
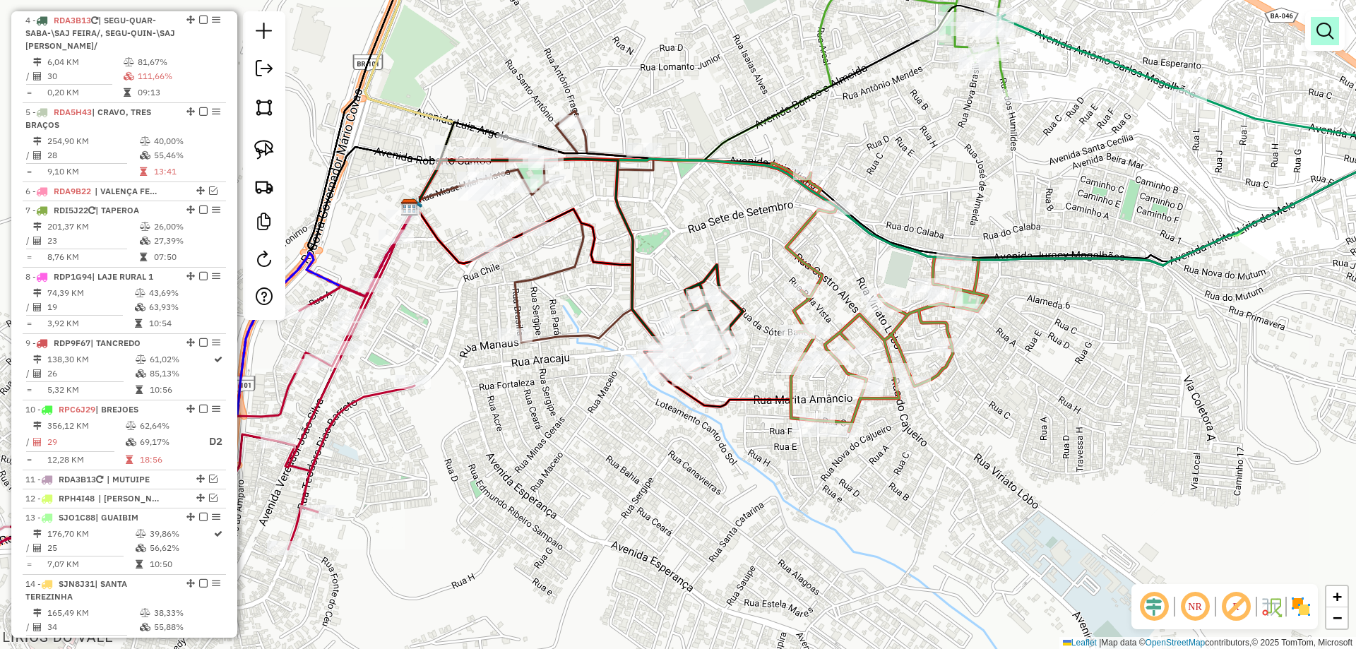
click at [1316, 30] on link at bounding box center [1325, 31] width 28 height 28
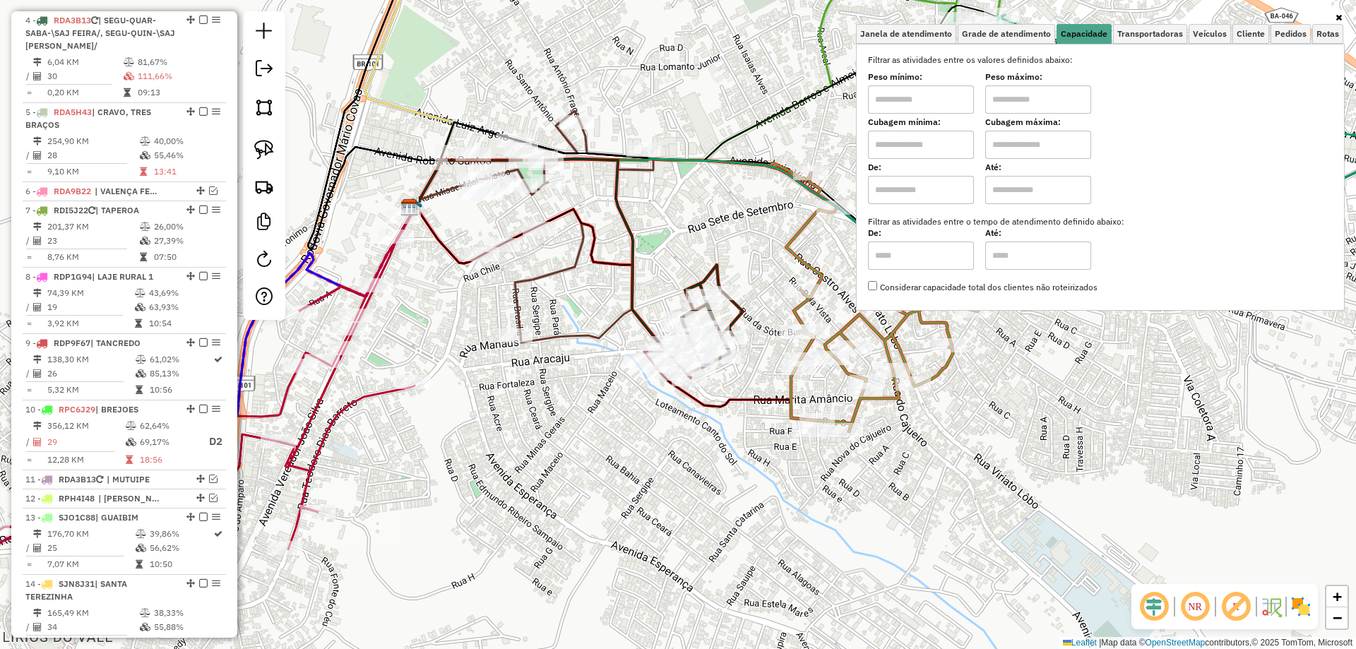
click at [933, 147] on input "text" at bounding box center [921, 145] width 106 height 28
type input "*****"
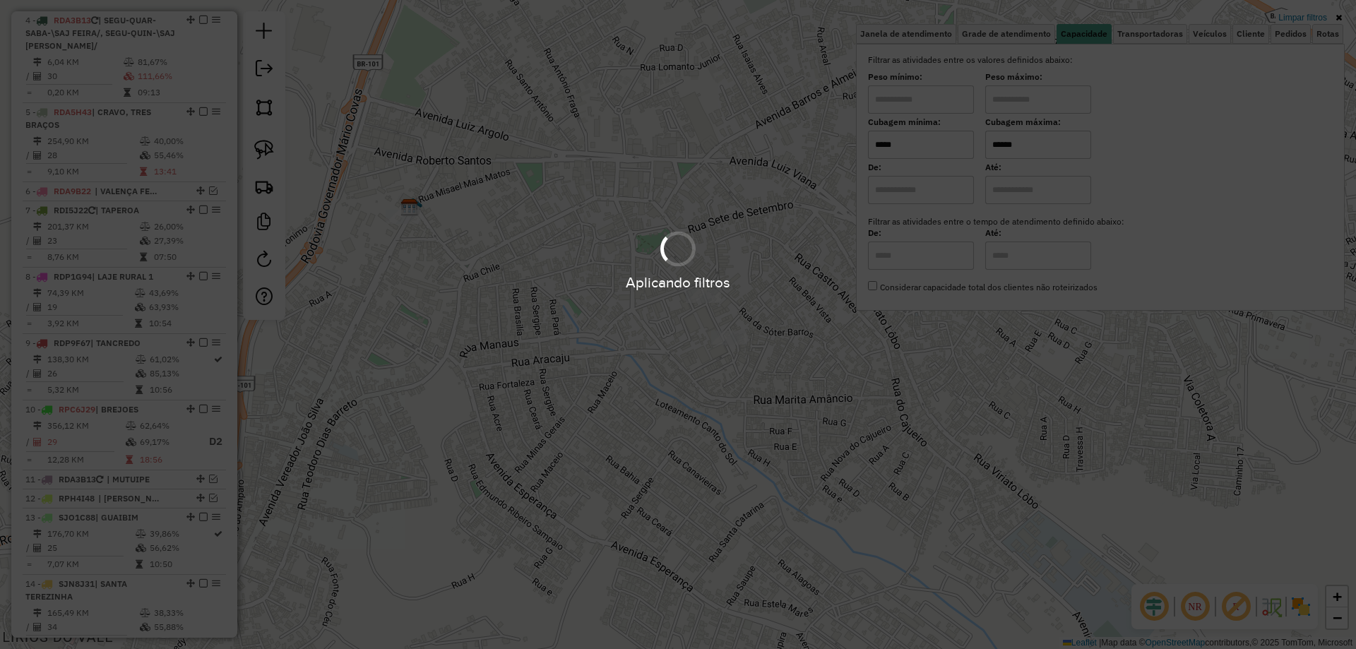
type input "******"
click at [791, 280] on div "Limpar filtros Janela de atendimento Grade de atendimento Capacidade Transporta…" at bounding box center [678, 324] width 1356 height 649
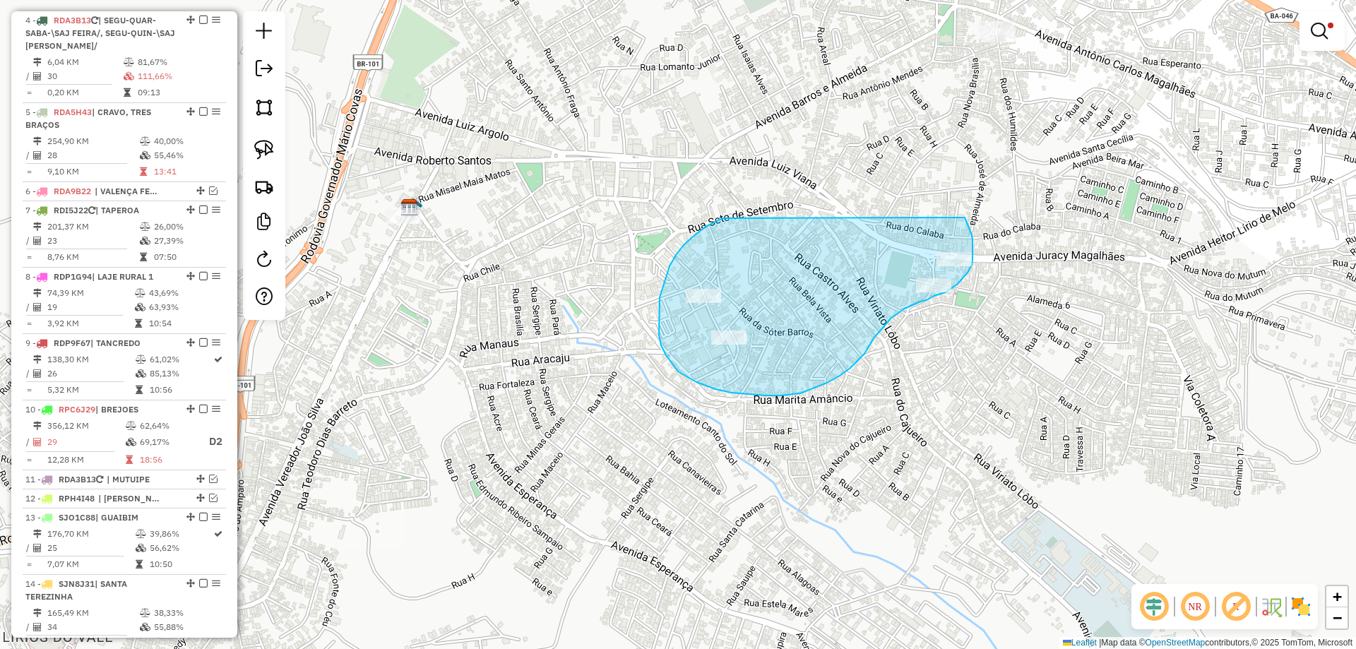
drag, startPoint x: 723, startPoint y: 218, endPoint x: 963, endPoint y: 214, distance: 240.2
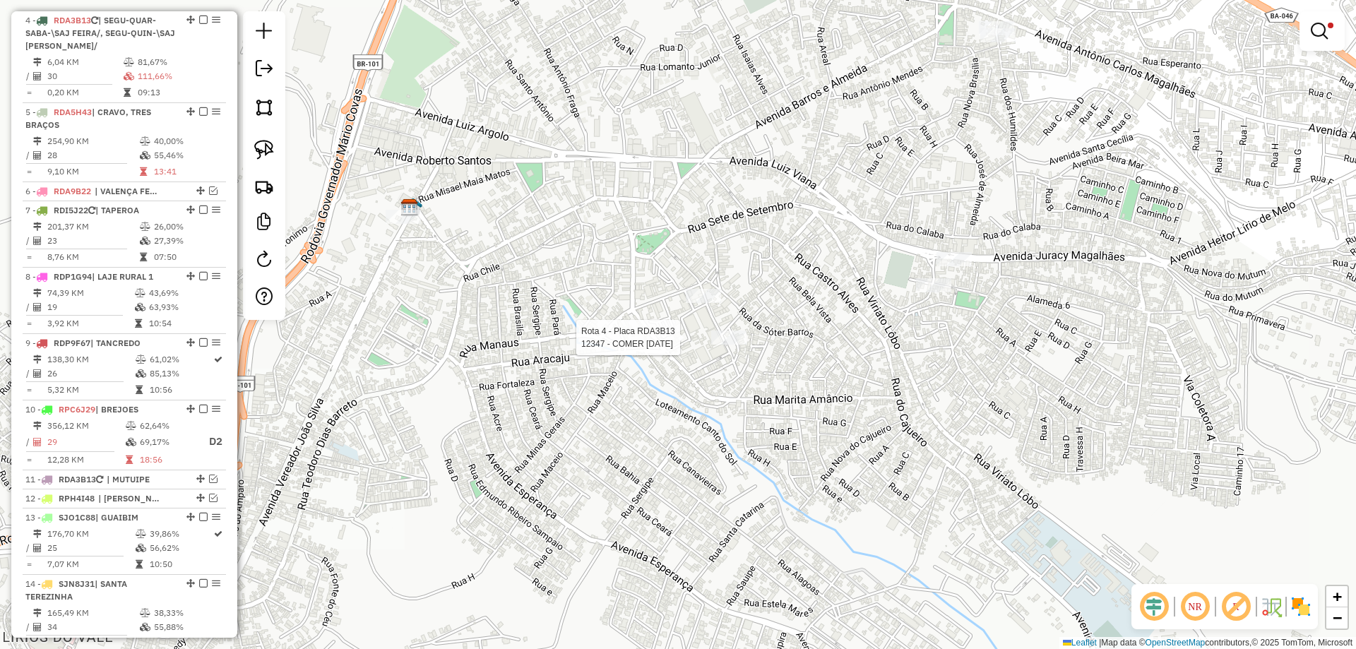
select select "**********"
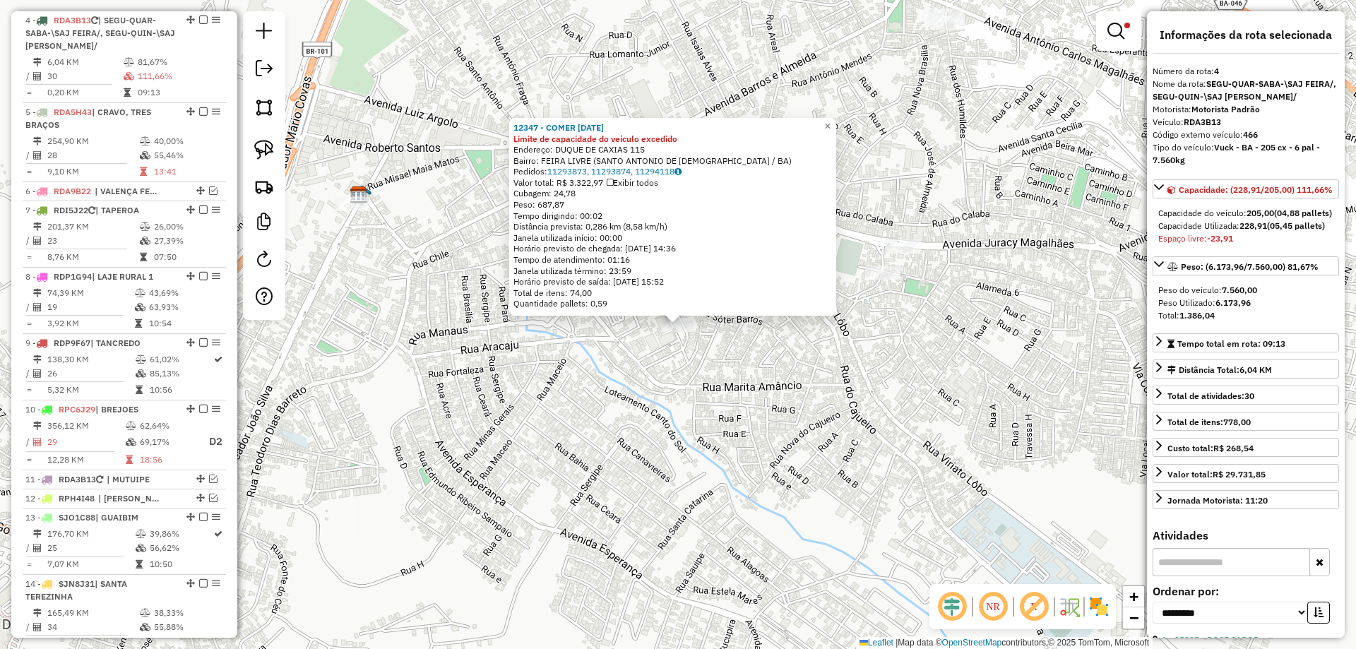
click at [707, 364] on div "12347 - COMER 27 DE SETEMBRO Limite de capacidade do veículo excedido Endereço:…" at bounding box center [678, 324] width 1356 height 649
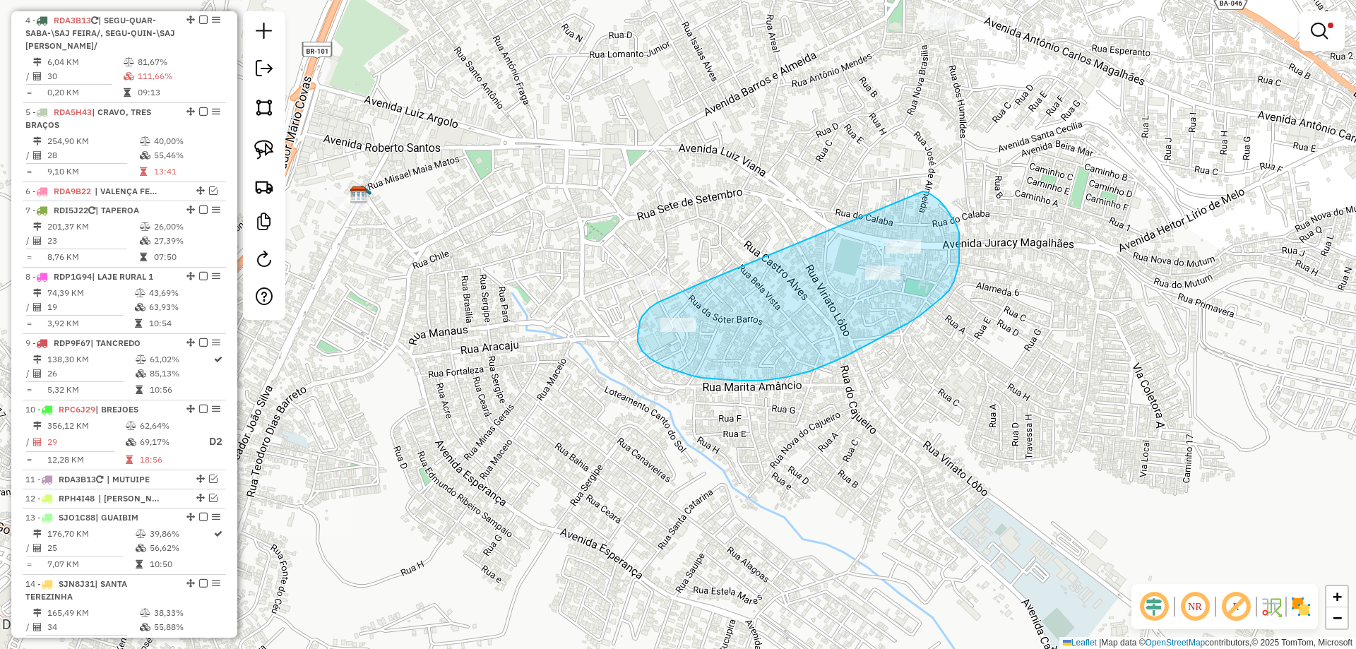
drag, startPoint x: 667, startPoint y: 299, endPoint x: 923, endPoint y: 191, distance: 277.3
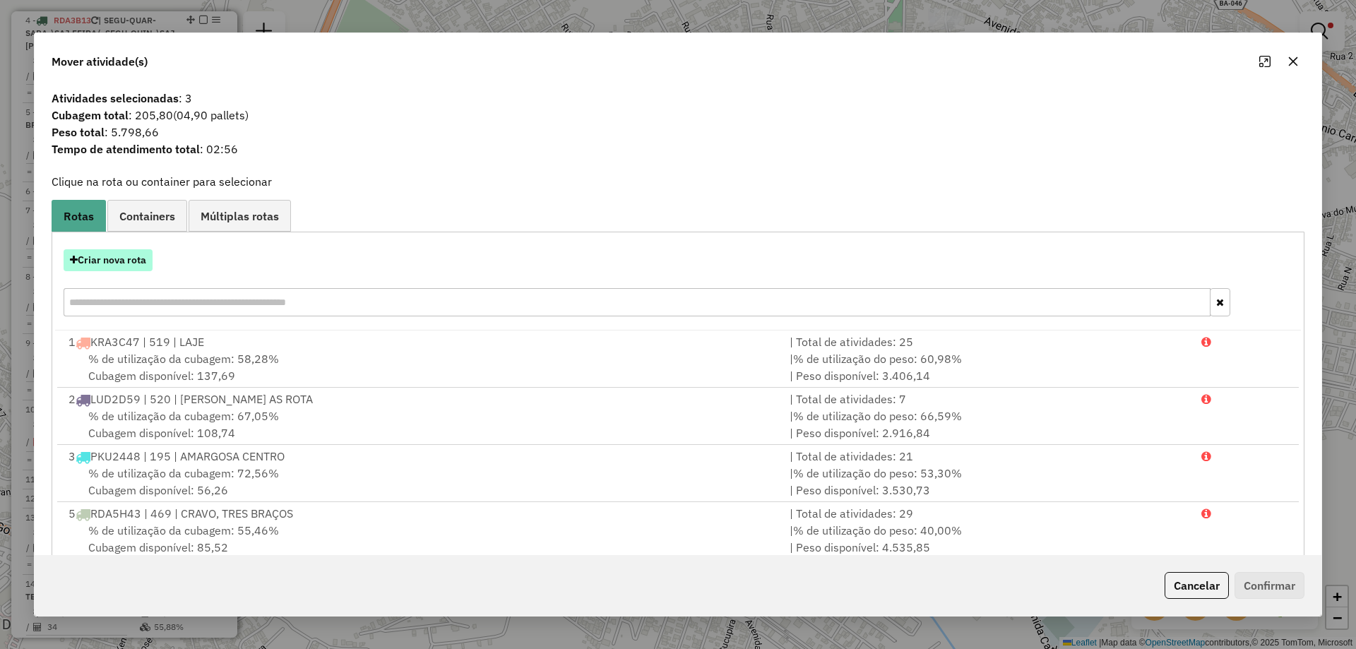
click at [109, 258] on button "Criar nova rota" at bounding box center [108, 260] width 89 height 22
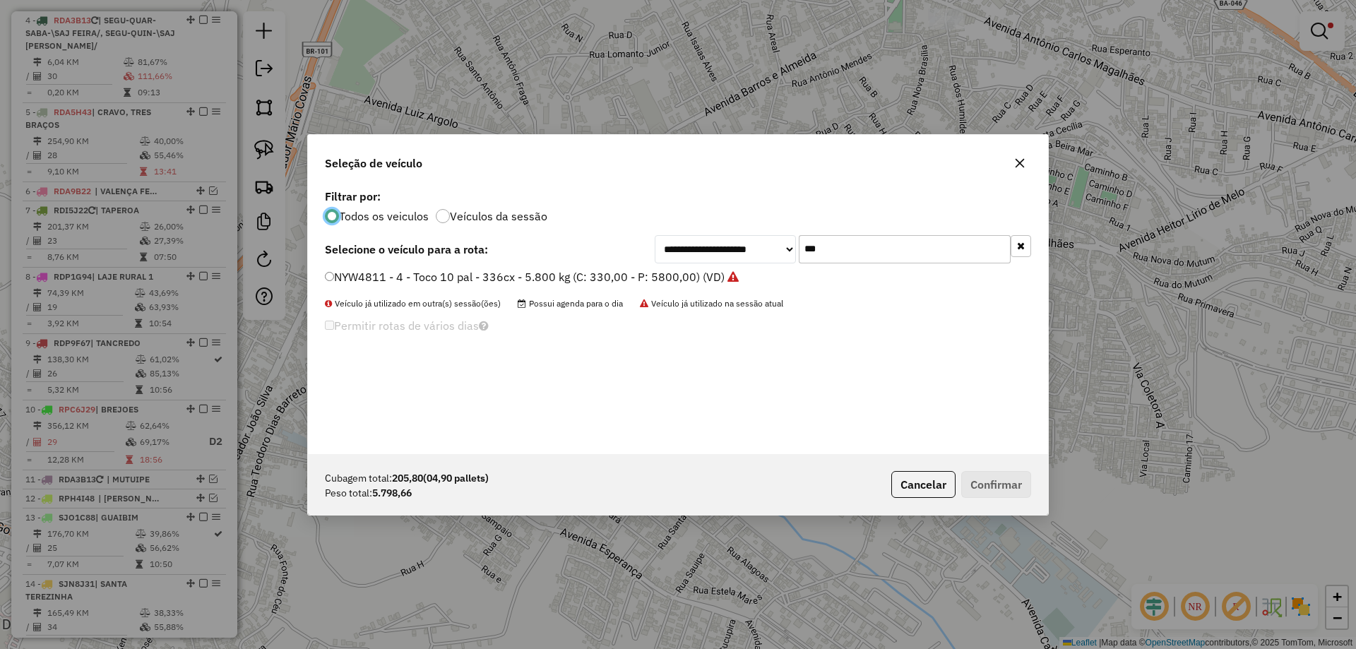
scroll to position [8, 4]
click at [415, 280] on label "NYW4811 - 4 - Toco 10 pal - 336cx - 5.800 kg (C: 330,00 - P: 5800,00) (VD)" at bounding box center [532, 276] width 414 height 17
click at [612, 280] on label "NYW4811 - 4 - Toco 10 pal - 336cx - 5.800 kg (C: 330,00 - P: 5800,00) (VD)" at bounding box center [532, 276] width 414 height 17
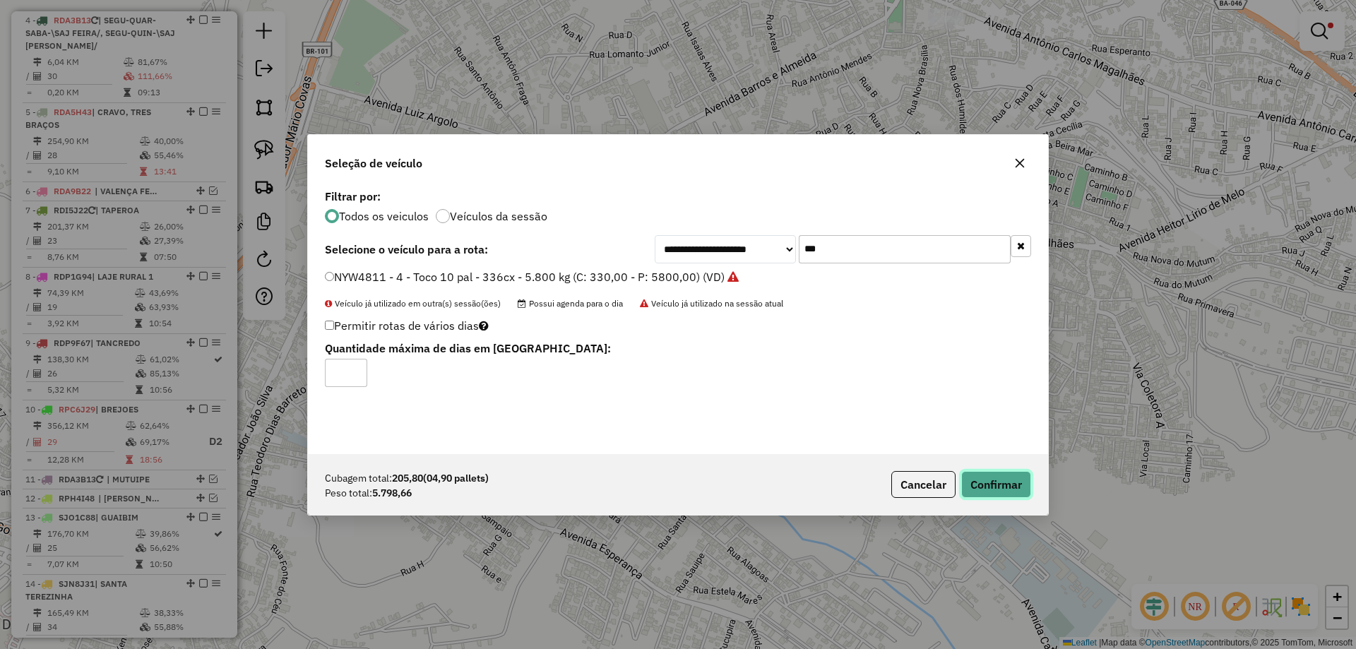
click at [985, 482] on button "Confirmar" at bounding box center [996, 484] width 70 height 27
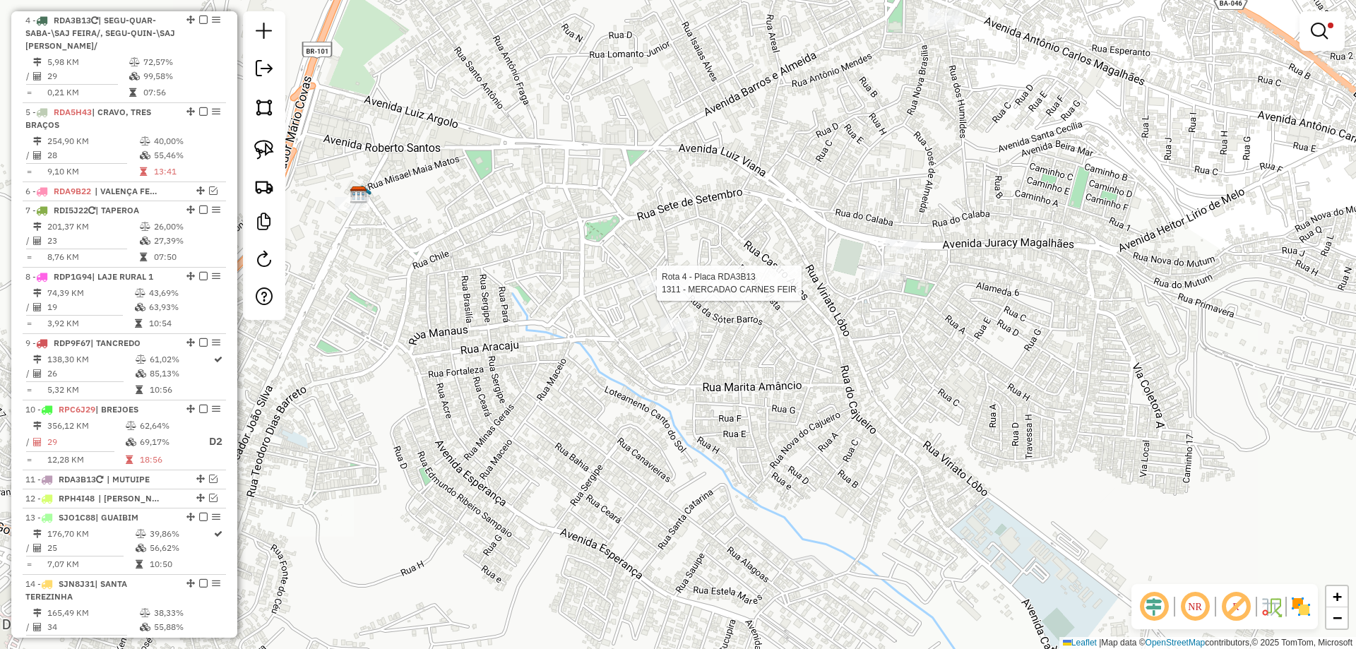
select select "**********"
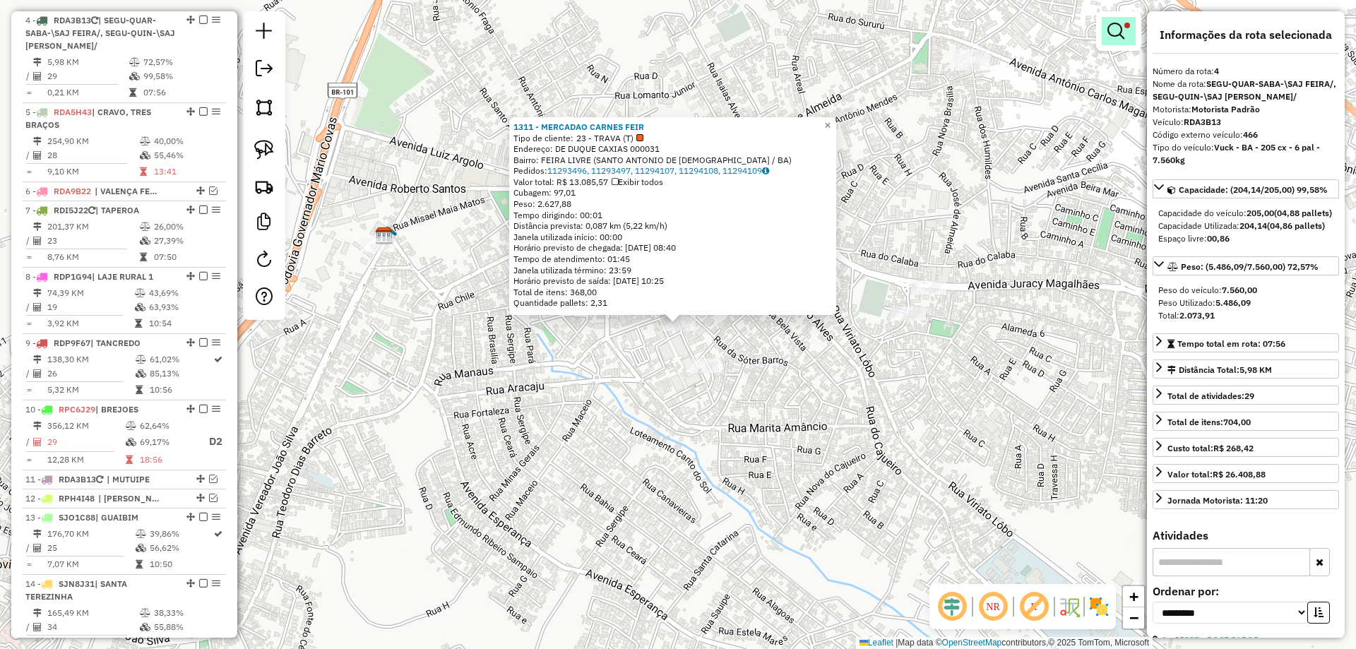
click at [1112, 31] on em at bounding box center [1116, 31] width 17 height 17
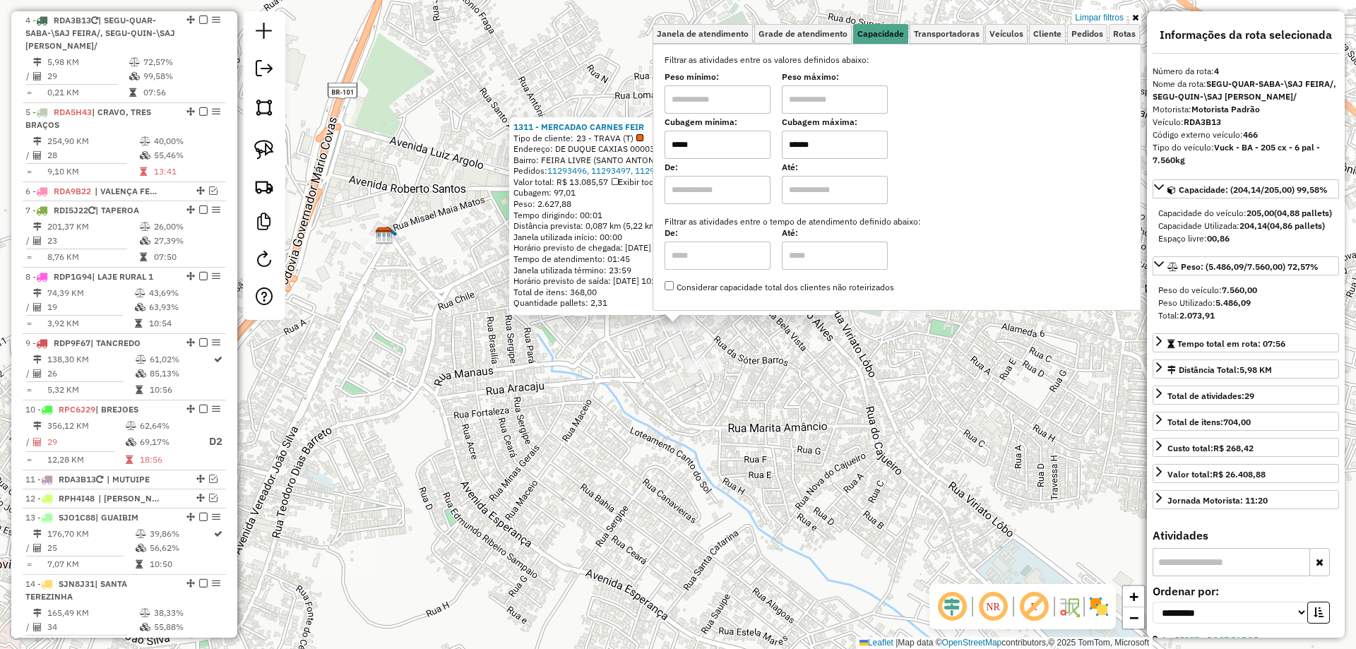
click at [750, 156] on input "*****" at bounding box center [718, 145] width 106 height 28
click at [749, 156] on input "*****" at bounding box center [718, 145] width 106 height 28
click at [749, 155] on input "*****" at bounding box center [718, 145] width 106 height 28
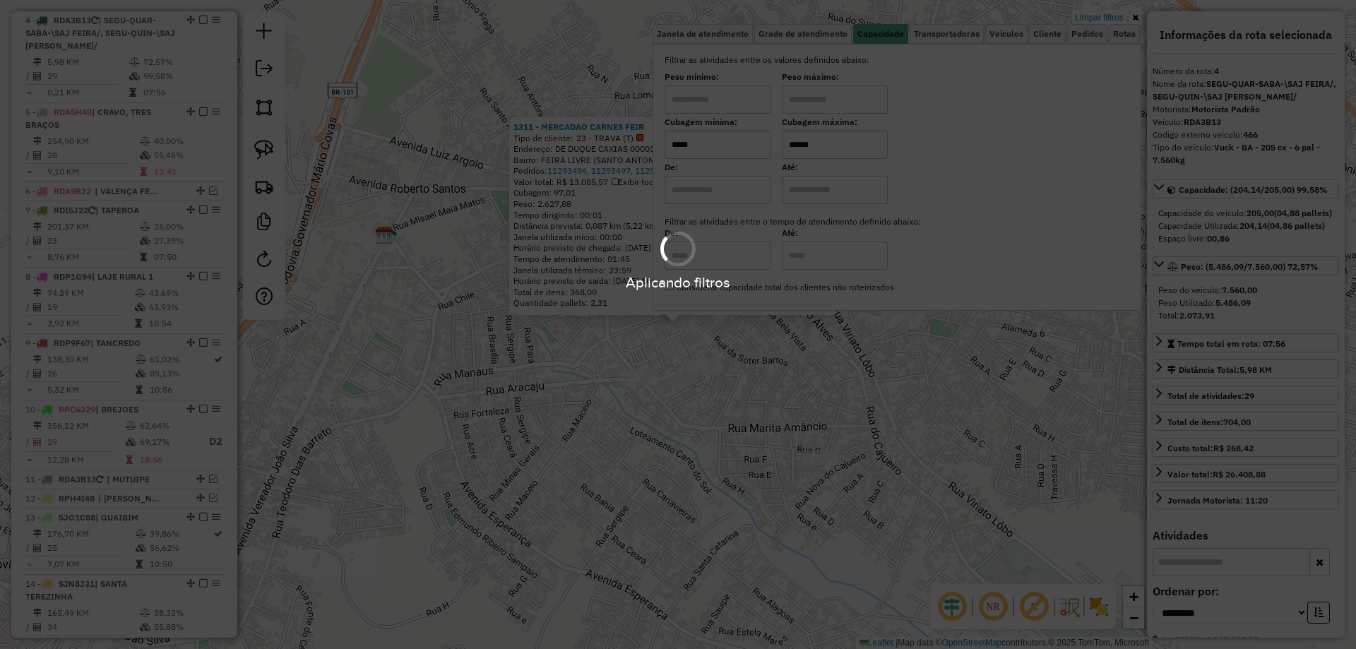
type input "*****"
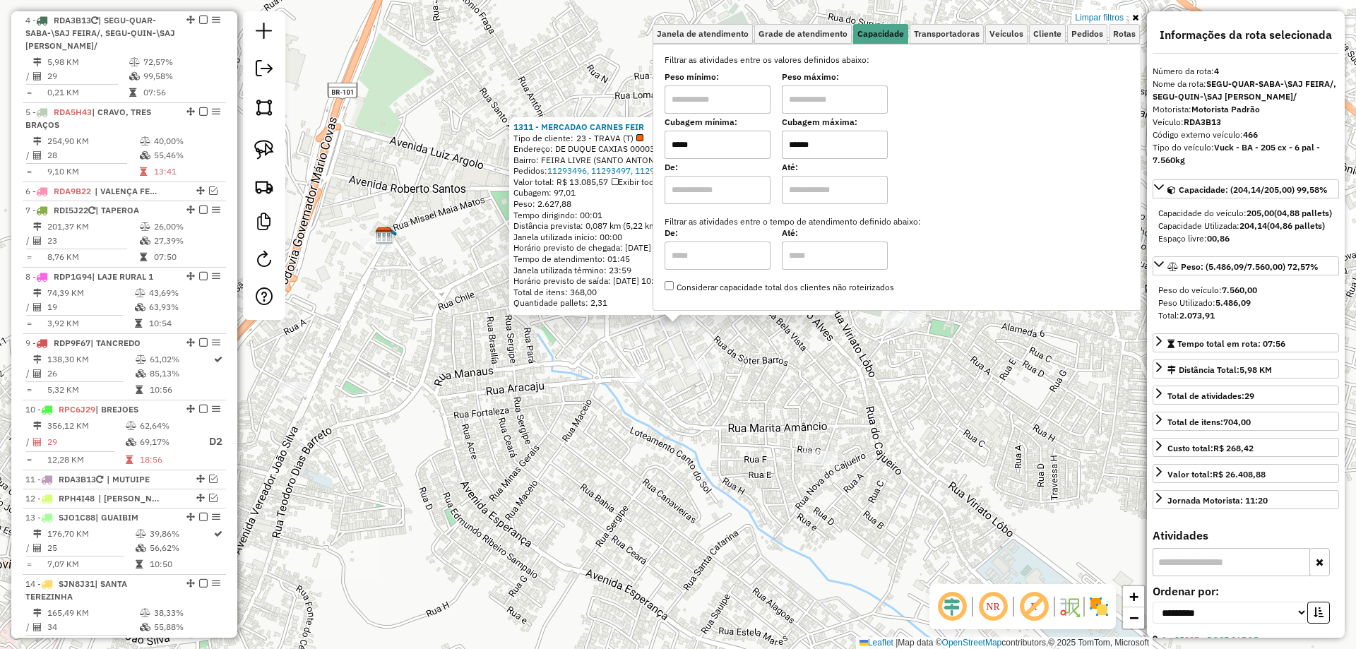
click at [768, 400] on div "1311 - MERCADAO CARNES FEIR Tipo de cliente: 23 - TRAVA (T) Endereço: DE DUQUE …" at bounding box center [678, 324] width 1356 height 649
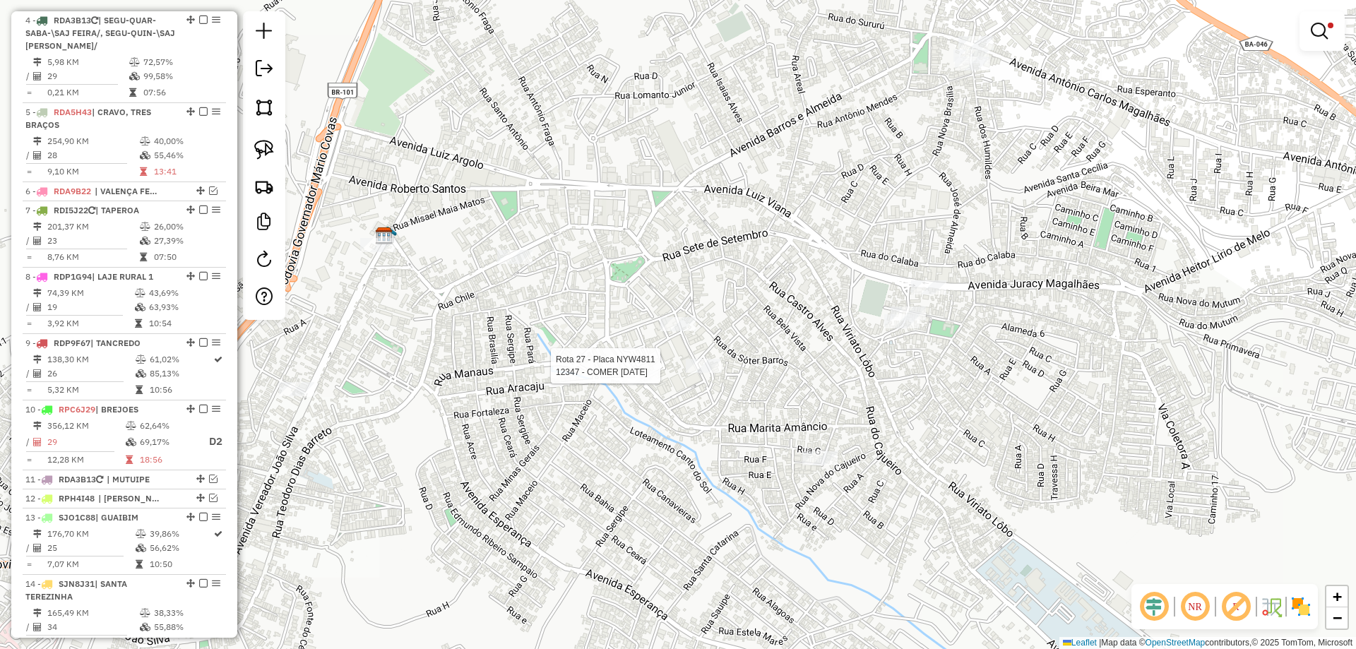
select select "**********"
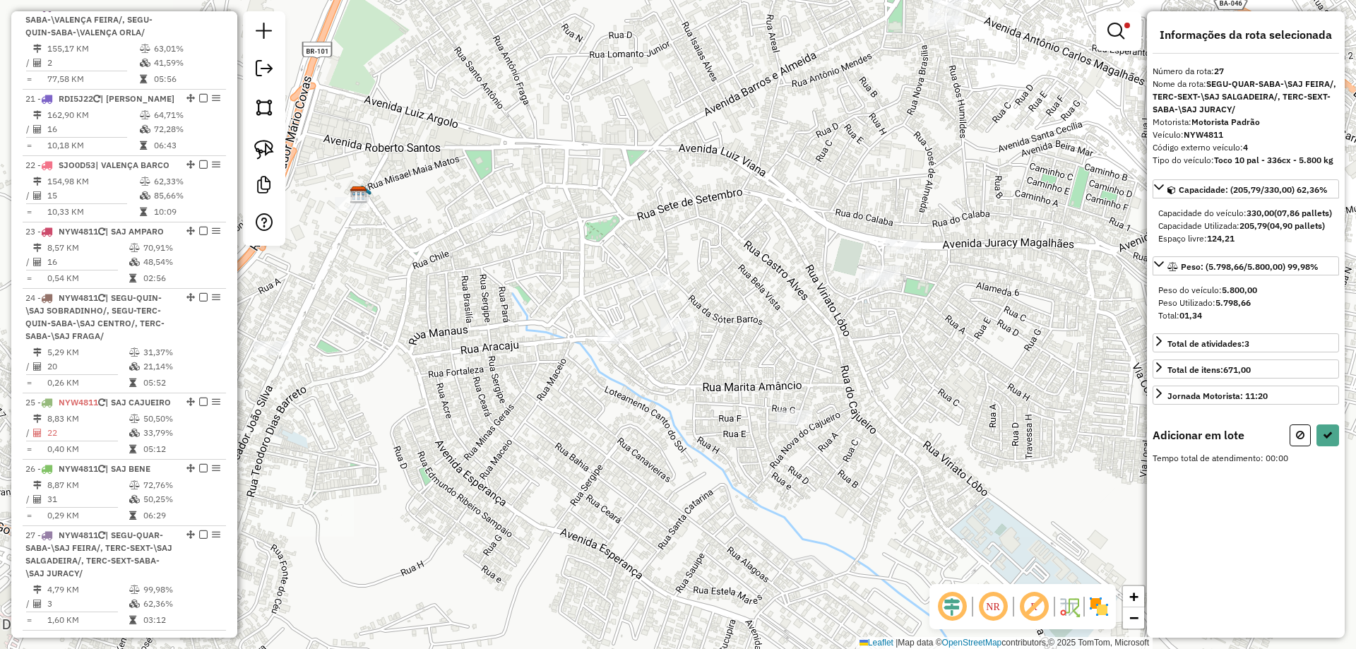
scroll to position [2069, 0]
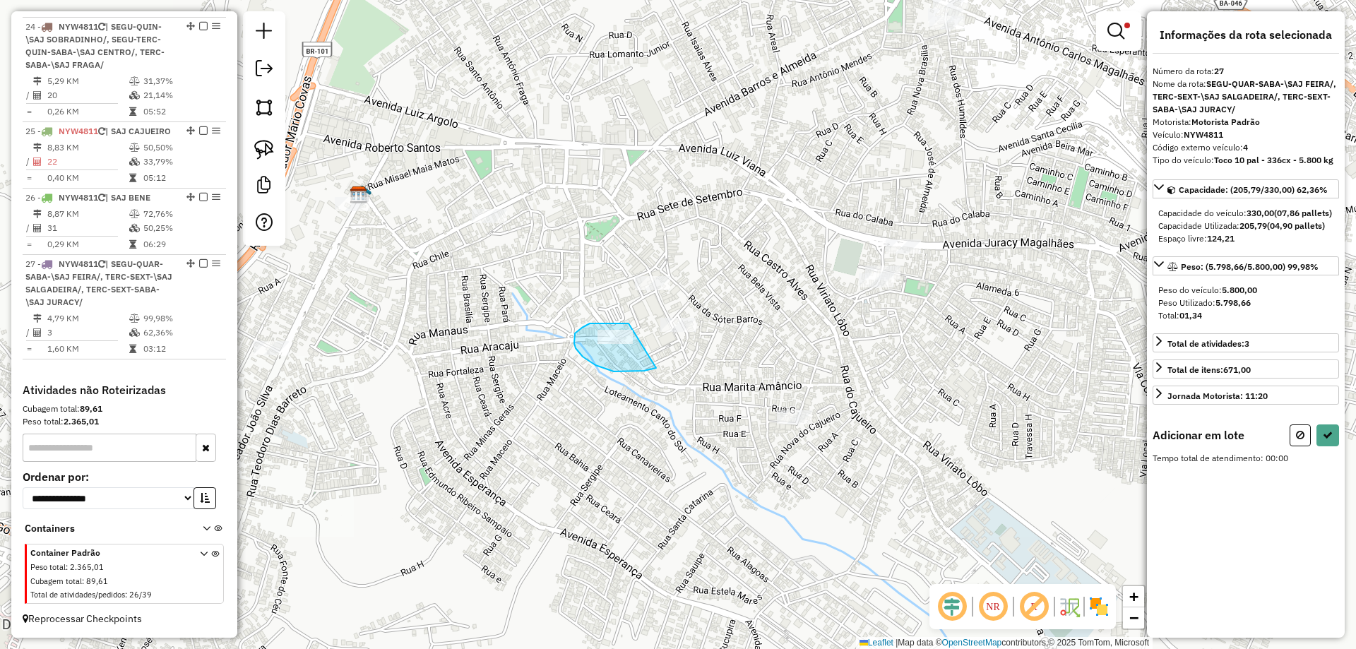
drag, startPoint x: 629, startPoint y: 323, endPoint x: 716, endPoint y: 350, distance: 91.6
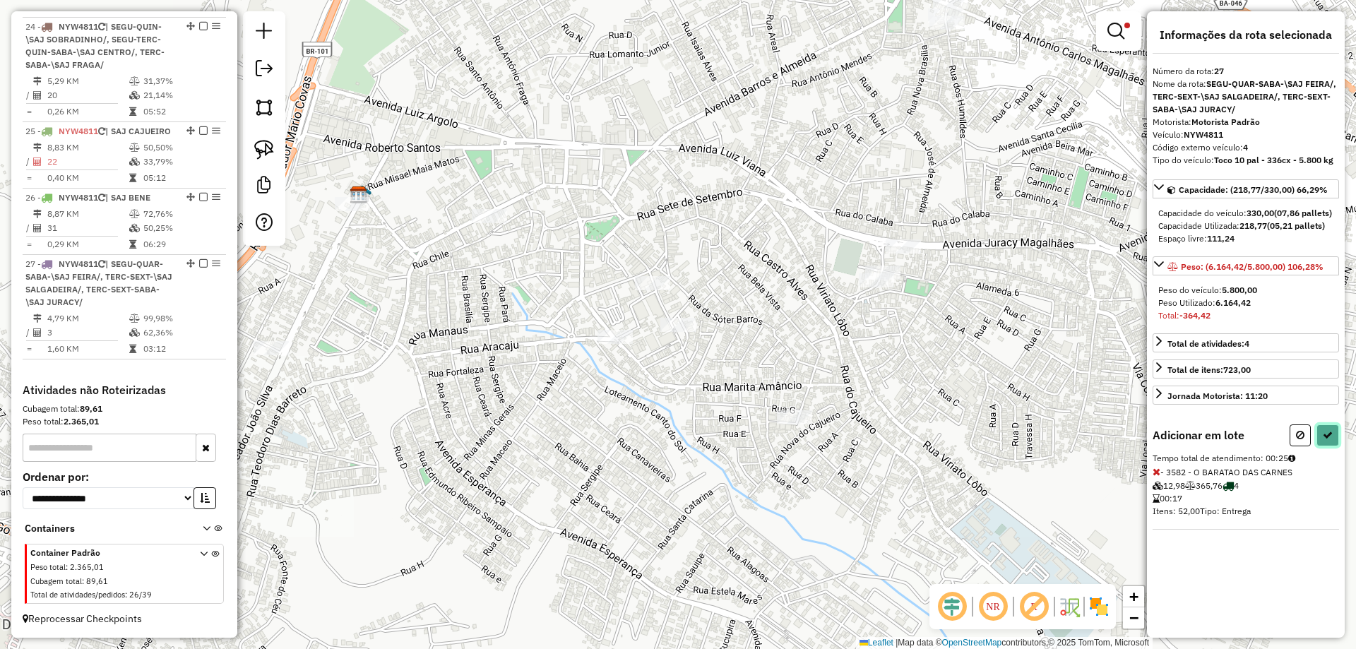
click at [1331, 440] on icon at bounding box center [1328, 435] width 10 height 10
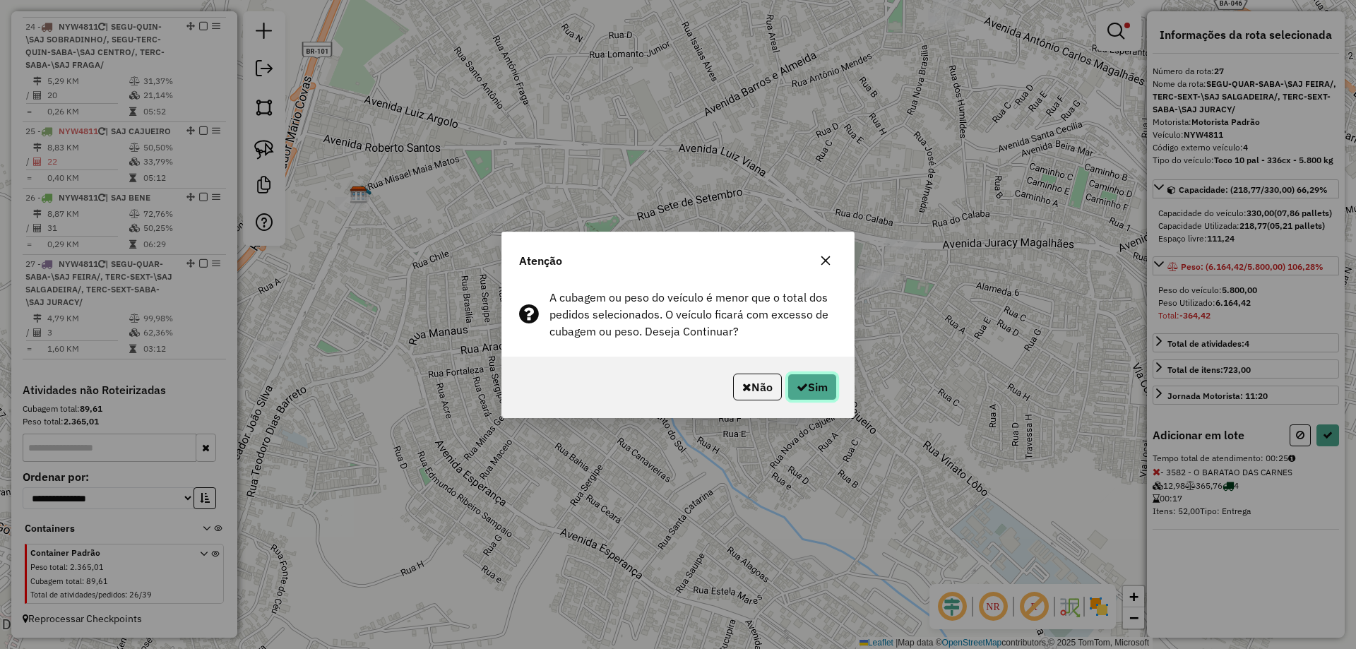
click at [806, 392] on button "Sim" at bounding box center [812, 387] width 49 height 27
select select "**********"
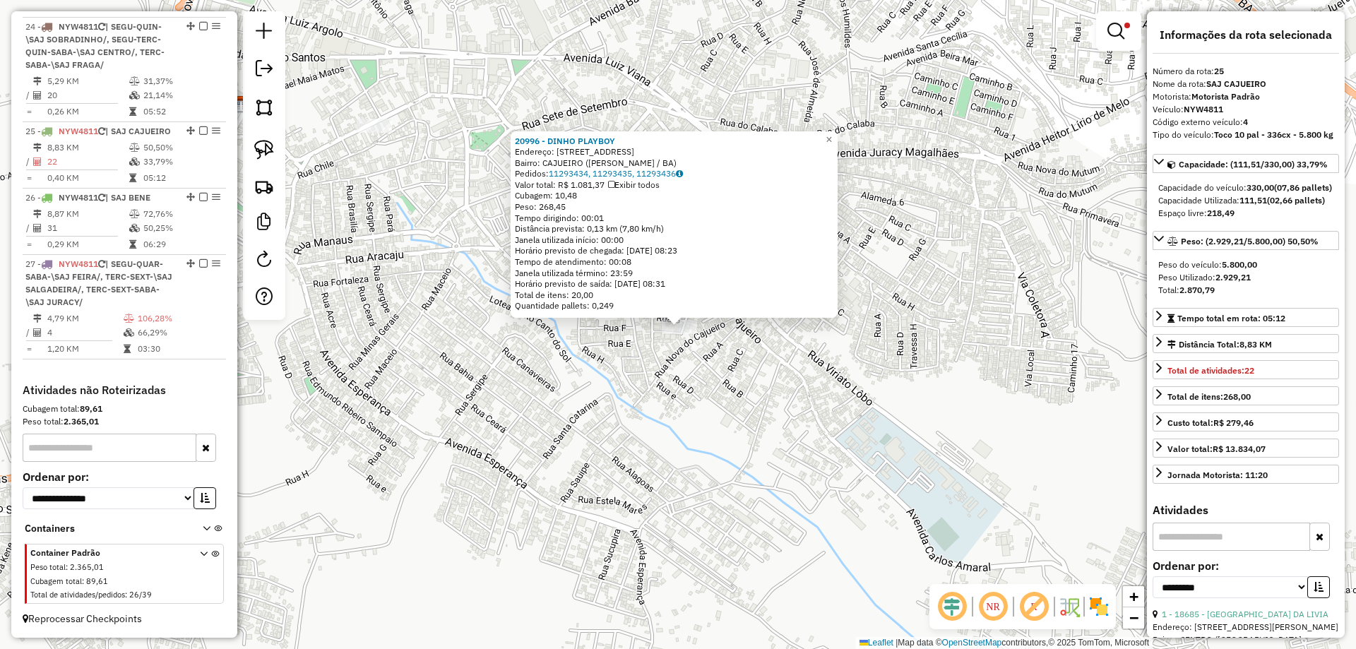
drag, startPoint x: 901, startPoint y: 377, endPoint x: 865, endPoint y: 489, distance: 118.2
click at [865, 489] on div "20996 - DINHO PLAYBOY Endereço: Rua Forte Sao Marcelo 7 Bairro: CAJUEIRO (SANTO…" at bounding box center [678, 324] width 1356 height 649
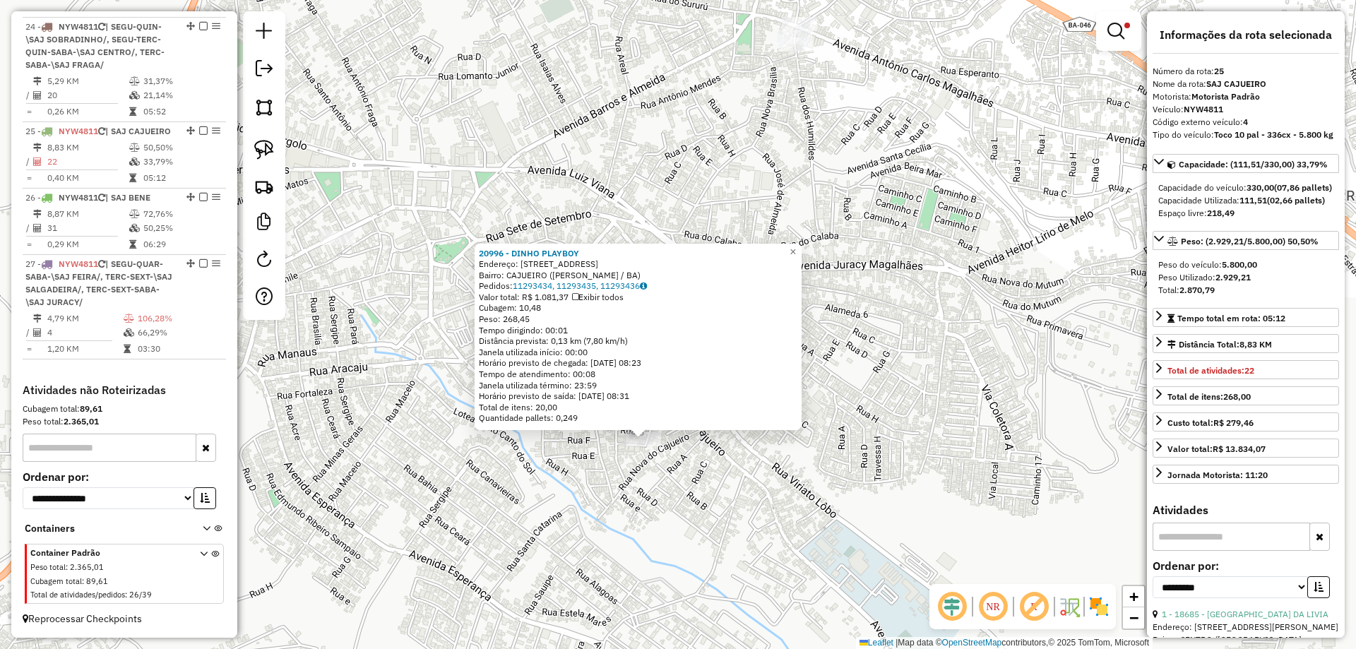
click at [863, 489] on div "20996 - DINHO PLAYBOY Endereço: Rua Forte Sao Marcelo 7 Bairro: CAJUEIRO (SANTO…" at bounding box center [678, 324] width 1356 height 649
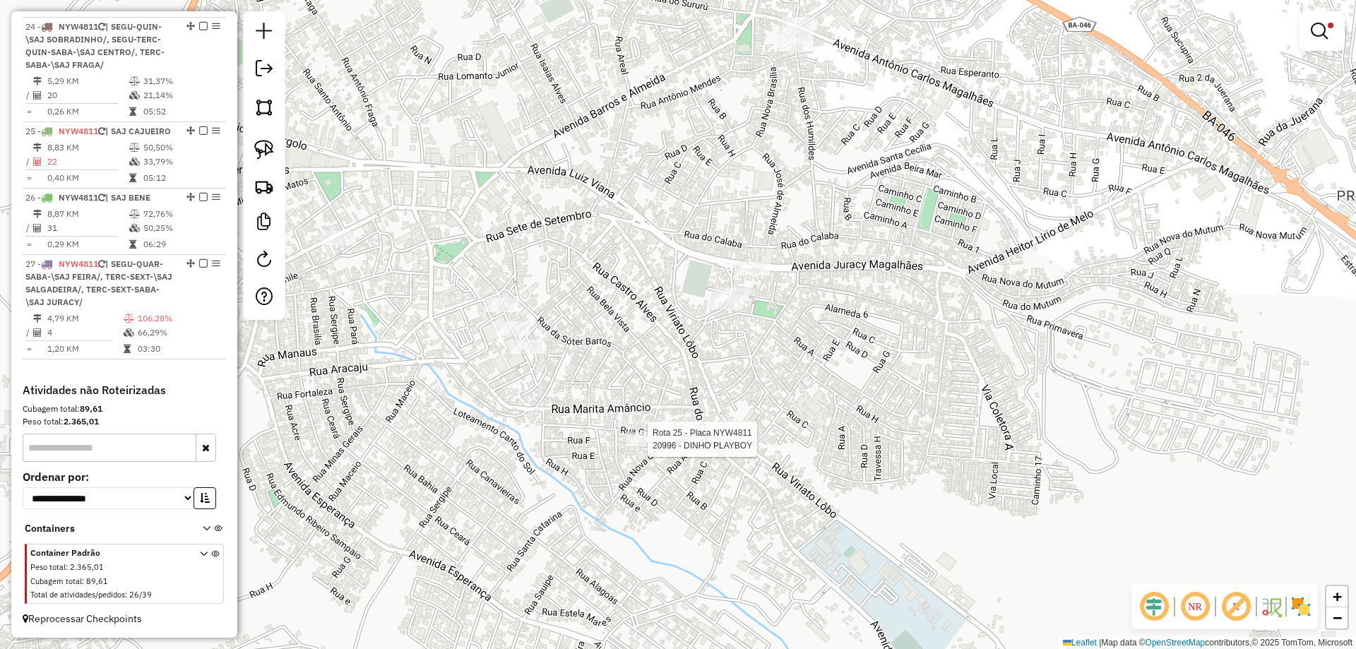
select select "**********"
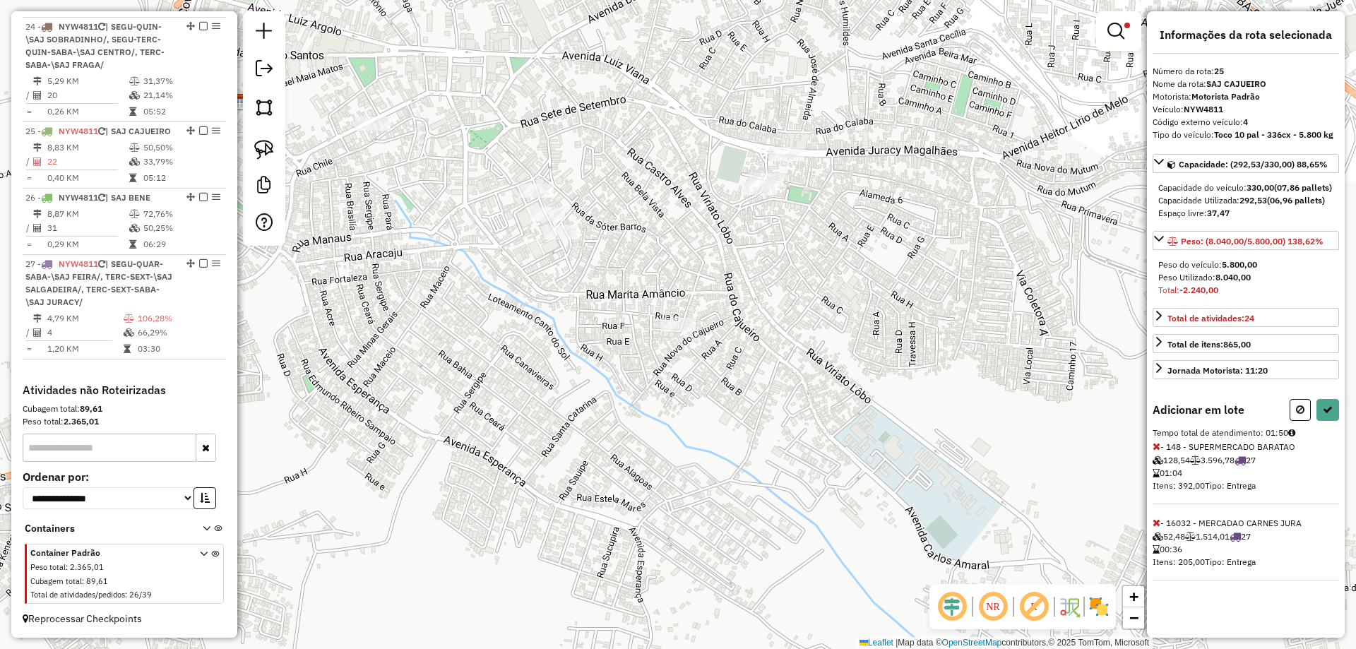
click at [1155, 451] on icon at bounding box center [1157, 446] width 8 height 10
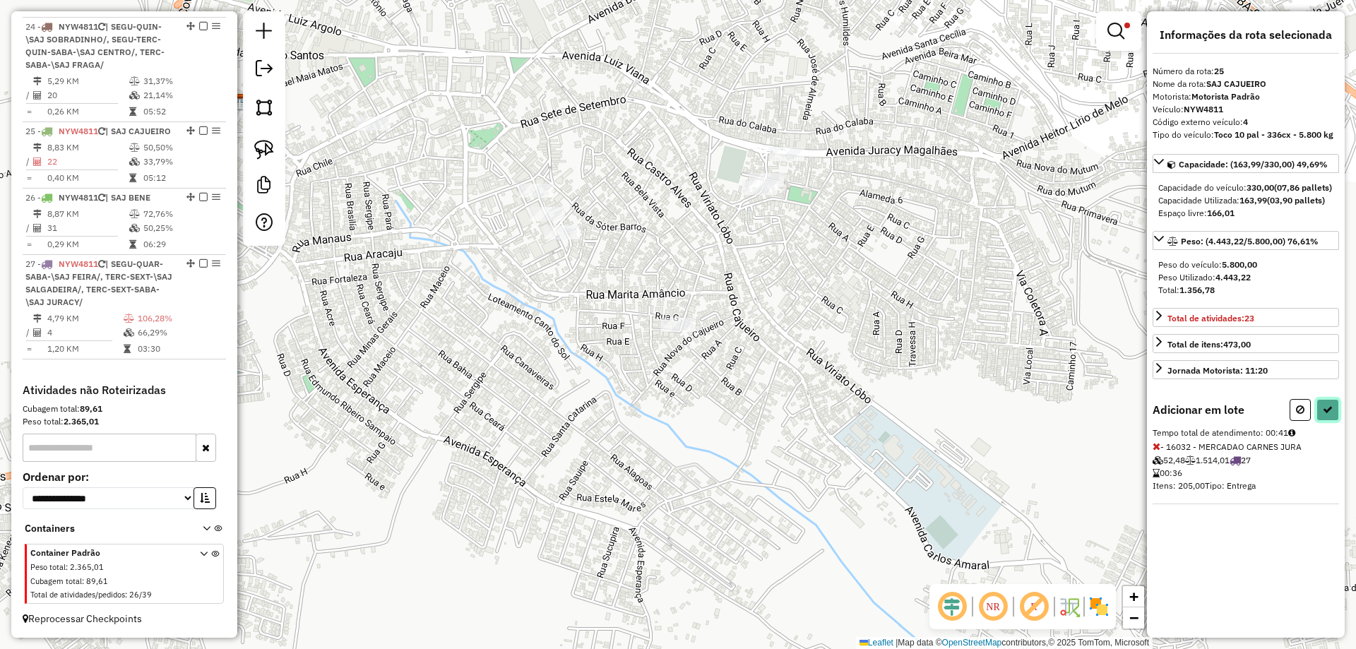
click at [1324, 415] on icon at bounding box center [1328, 410] width 10 height 10
select select "**********"
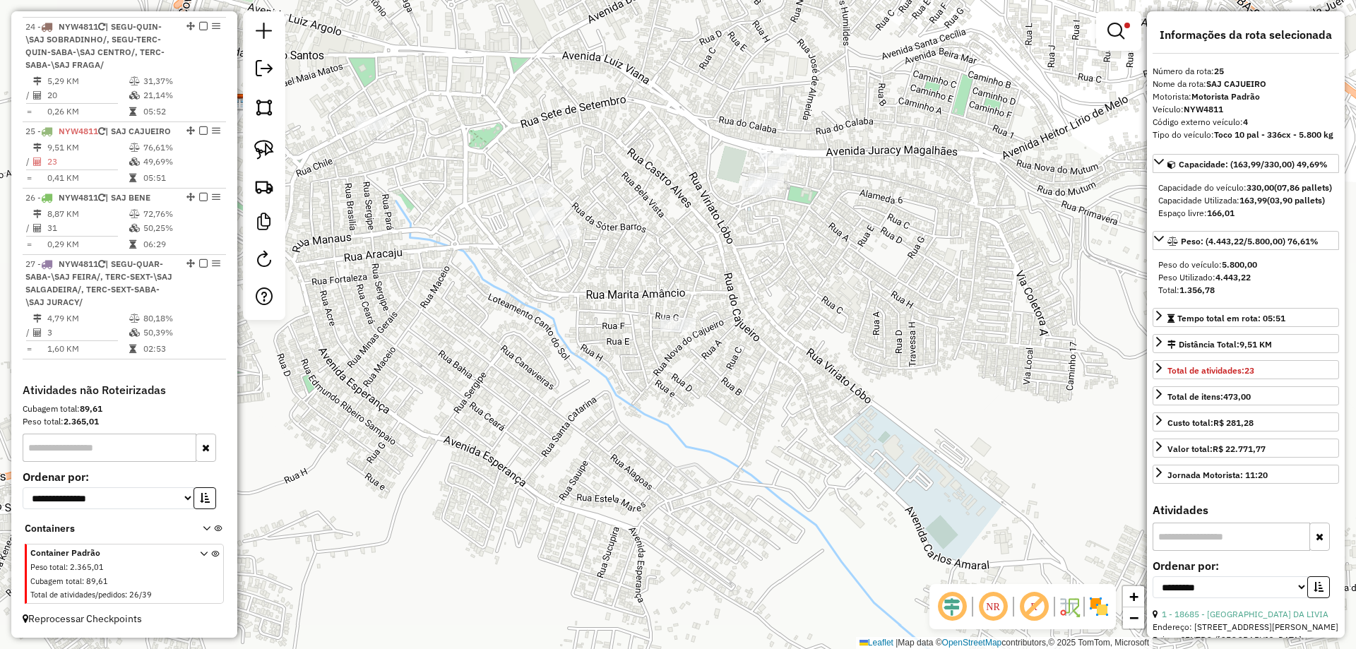
click at [1113, 35] on em at bounding box center [1116, 31] width 17 height 17
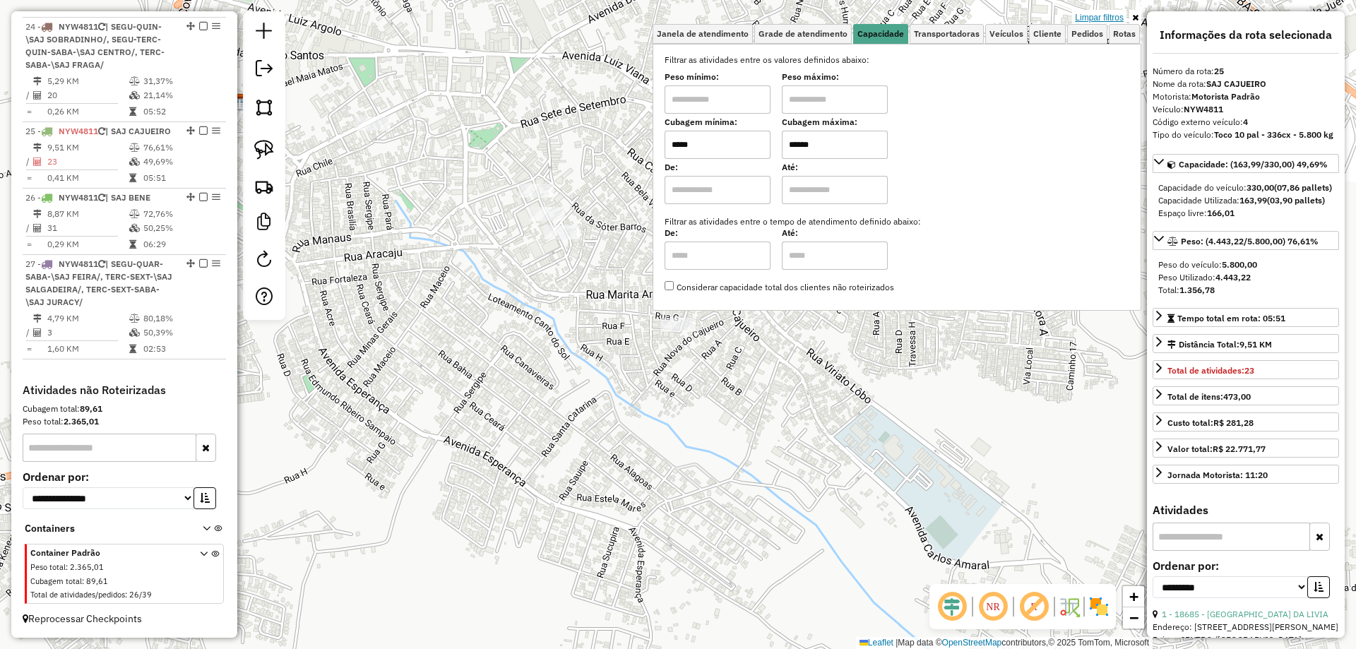
click at [1110, 18] on link "Limpar filtros" at bounding box center [1099, 18] width 54 height 16
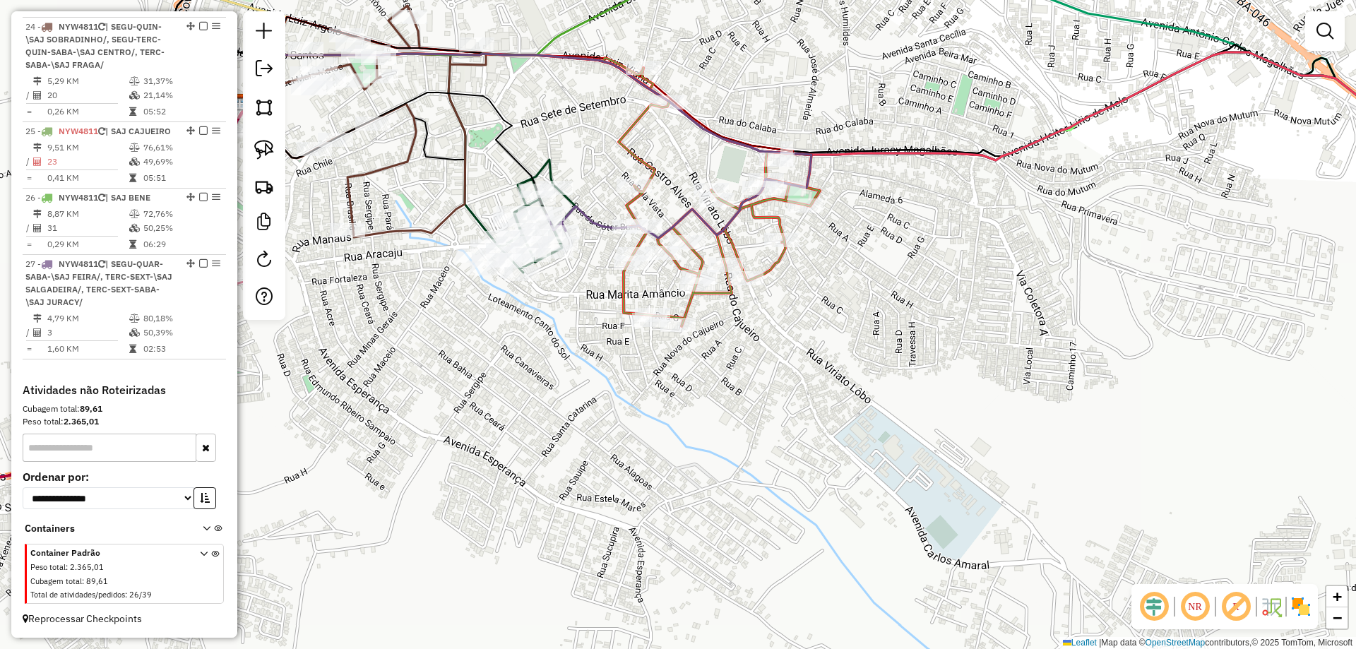
select select "**********"
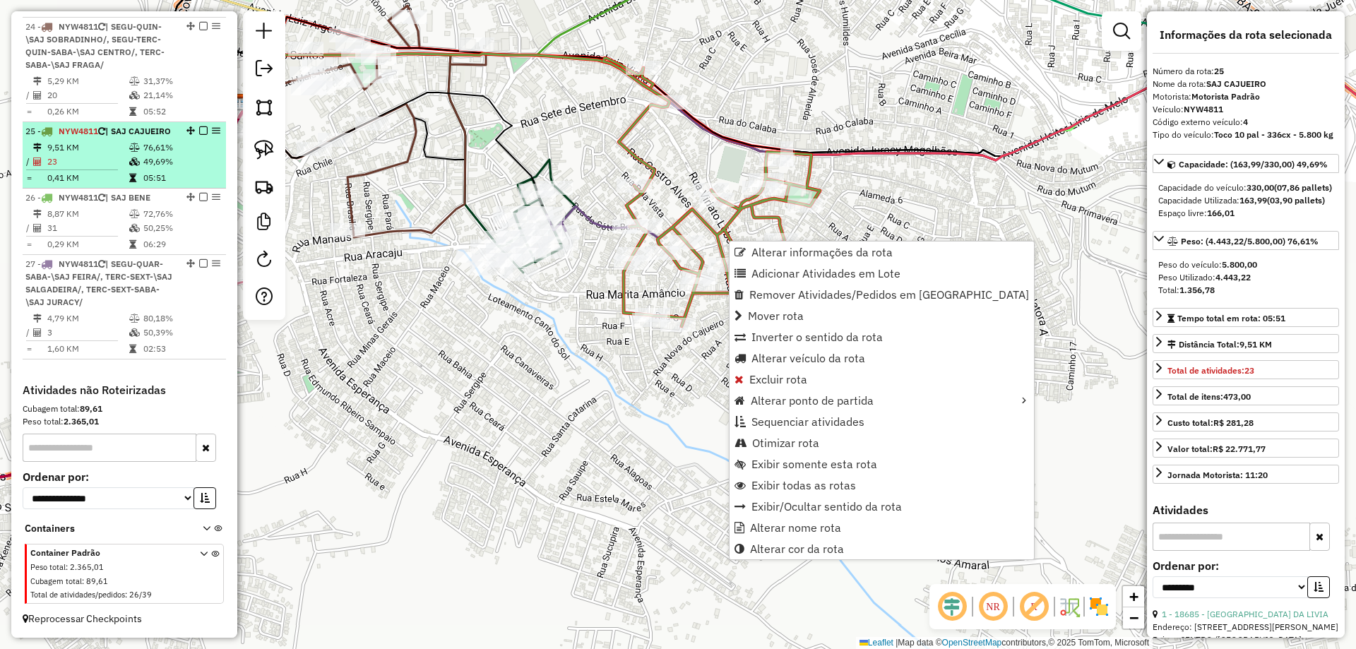
click at [201, 126] on em at bounding box center [203, 130] width 8 height 8
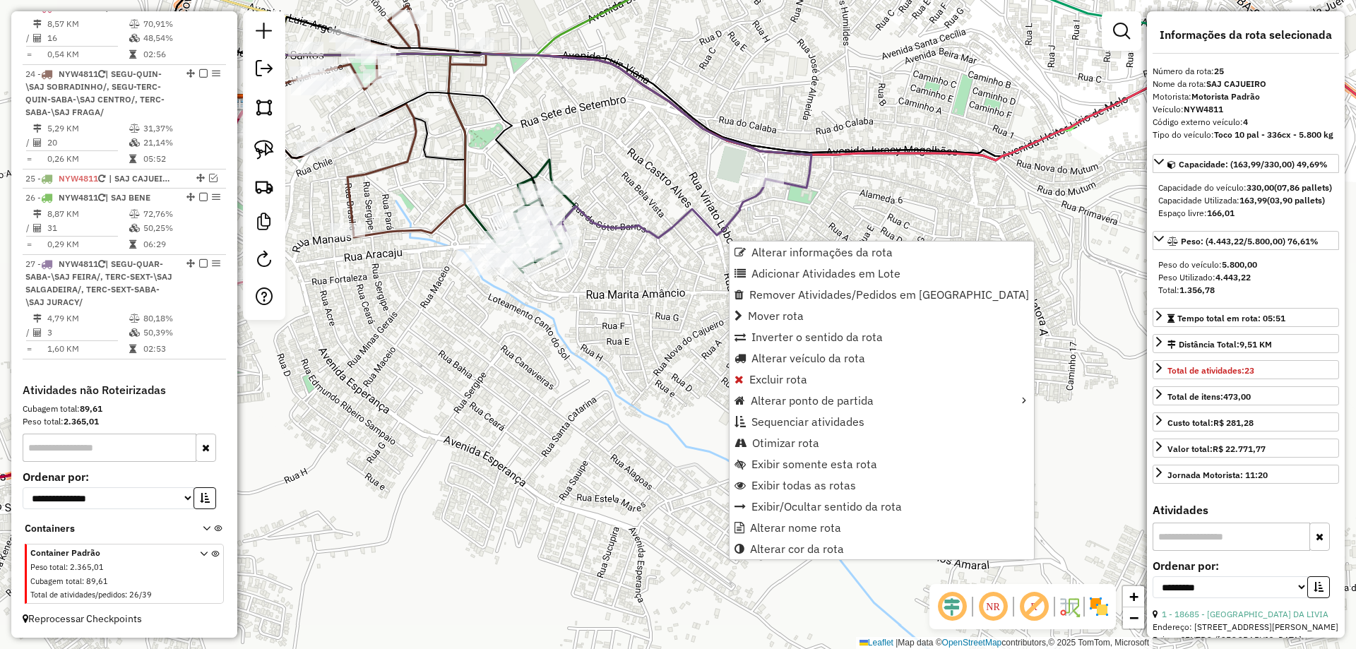
click at [625, 406] on div "Rota 4 - Placa RDA3B13 144 - REST SANTA RITA Janela de atendimento Grade de ate…" at bounding box center [678, 324] width 1356 height 649
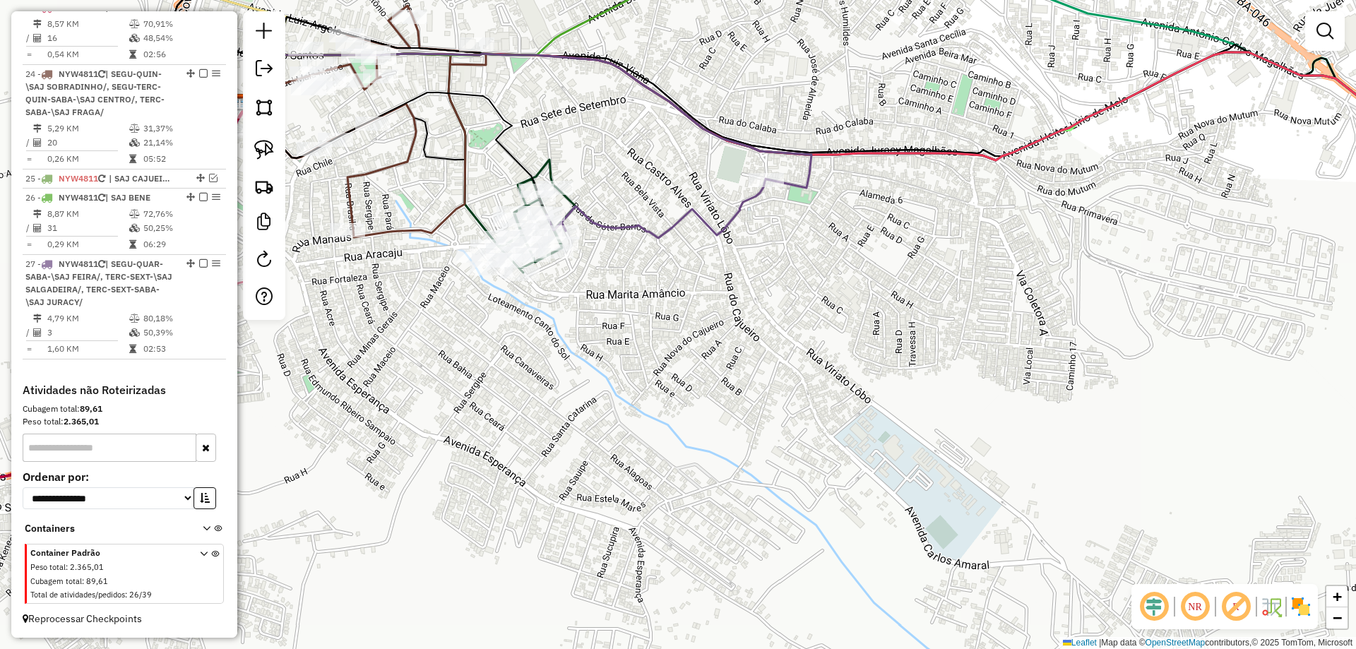
click at [659, 232] on icon at bounding box center [657, 208] width 220 height 59
select select "**********"
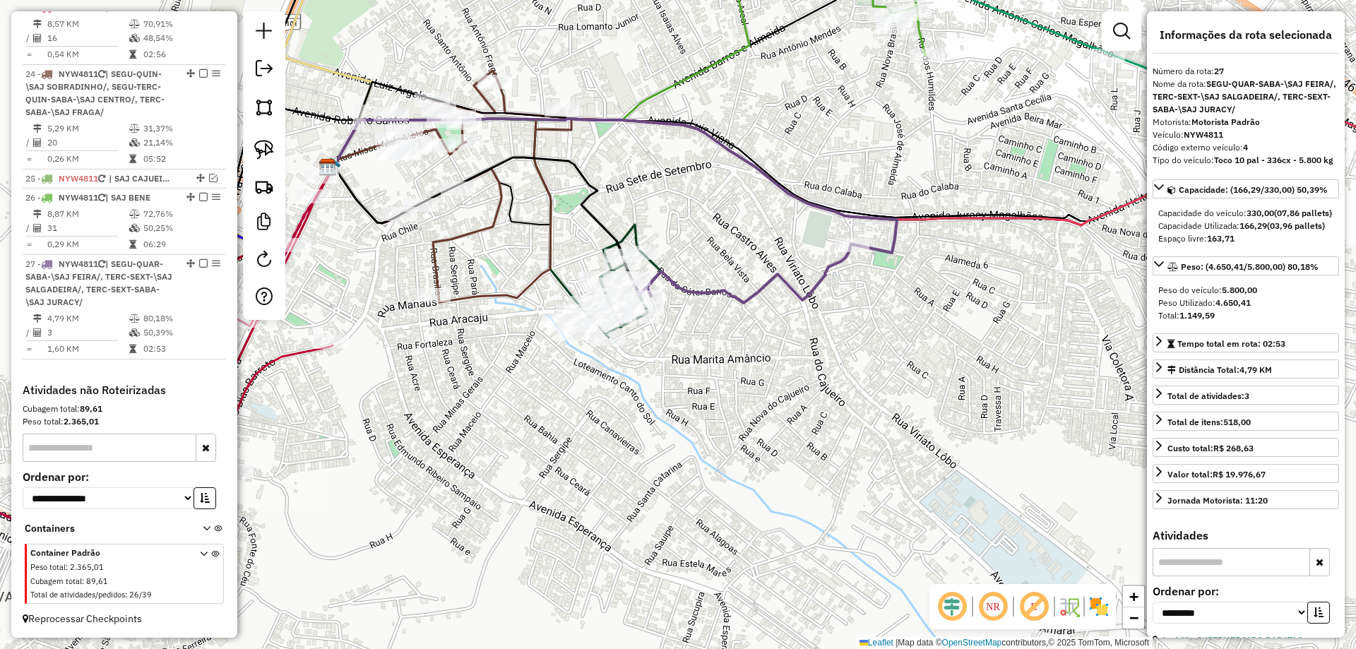
drag, startPoint x: 636, startPoint y: 299, endPoint x: 777, endPoint y: 432, distance: 192.9
click at [777, 432] on div "Janela de atendimento Grade de atendimento Capacidade Transportadoras Veículos …" at bounding box center [678, 324] width 1356 height 649
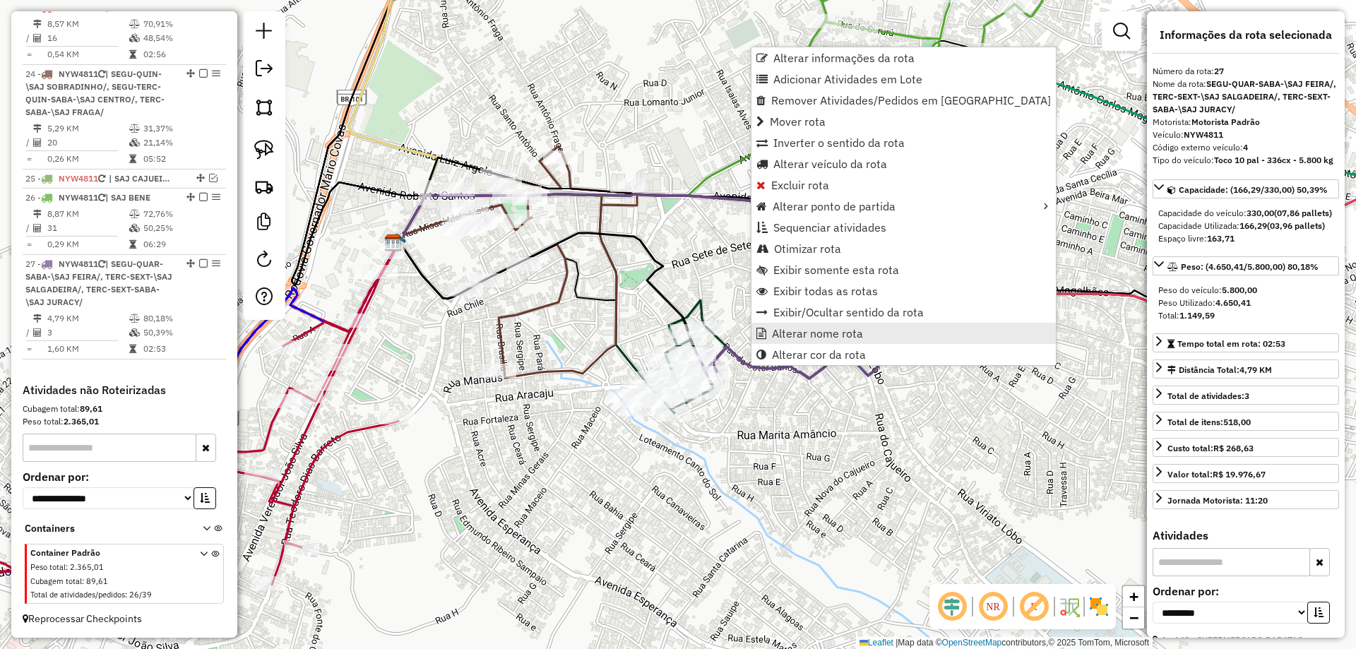
click at [794, 334] on span "Alterar nome rota" at bounding box center [817, 333] width 91 height 11
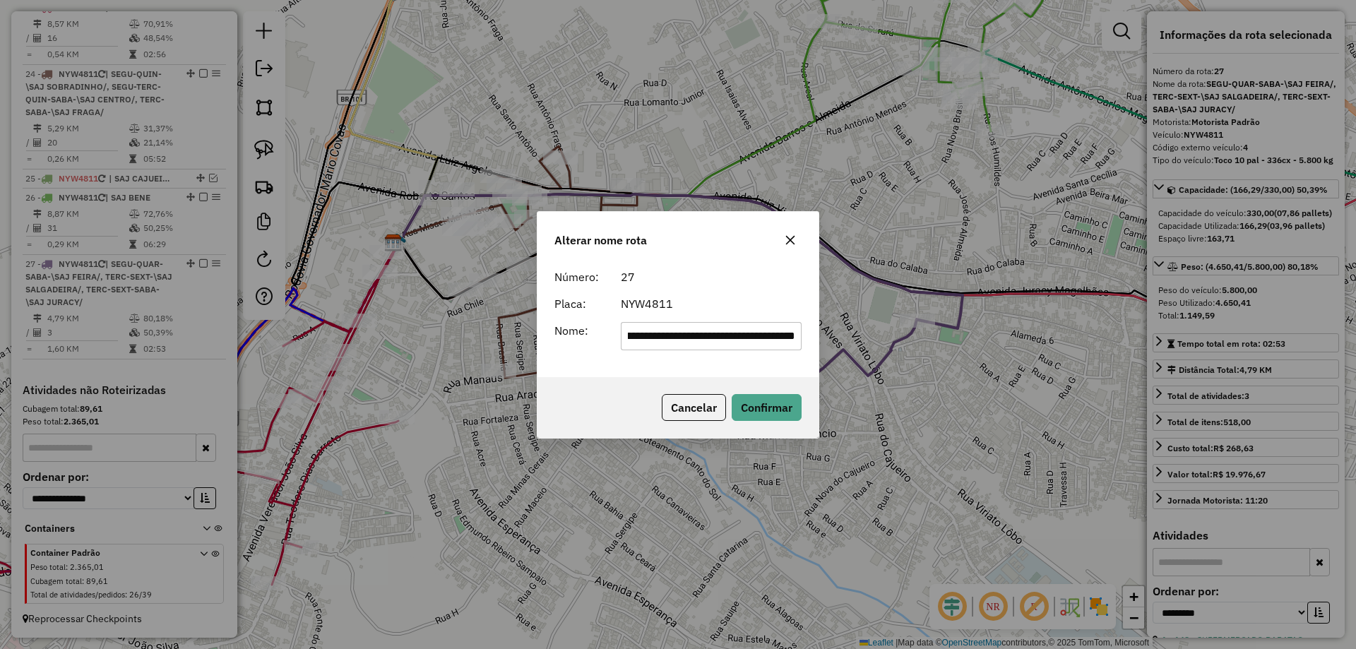
scroll to position [0, 0]
type input "**********"
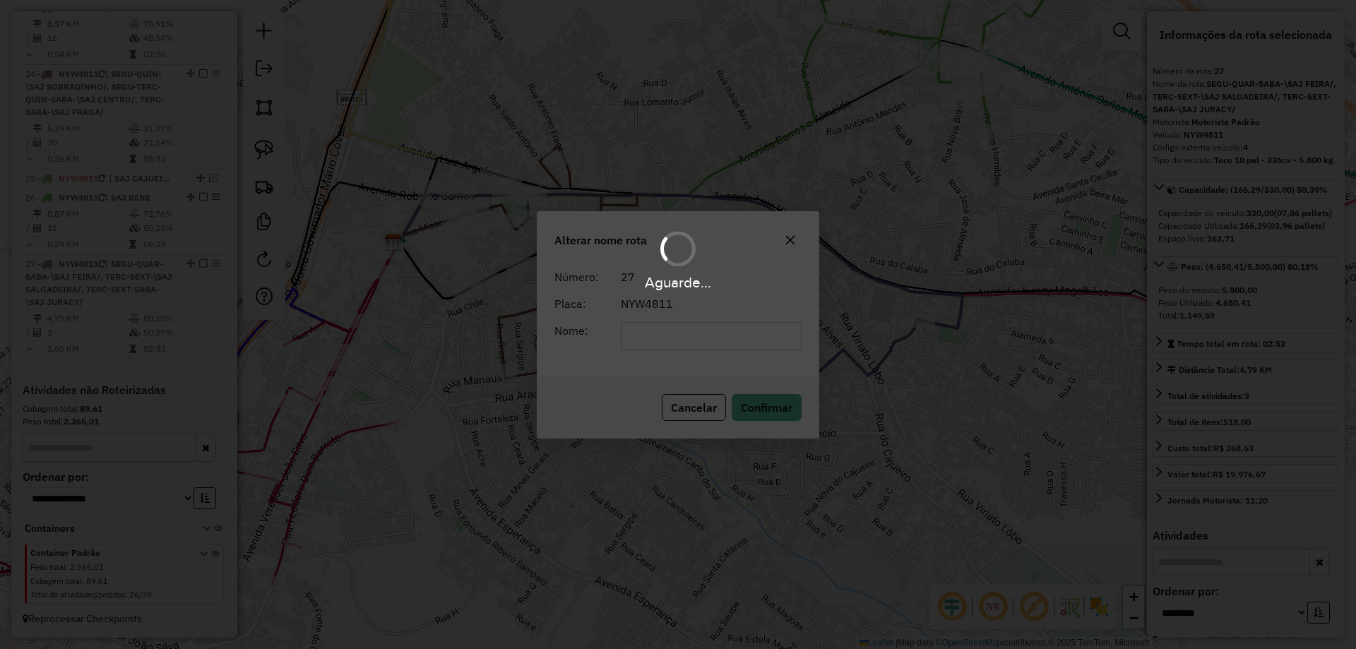
scroll to position [1971, 0]
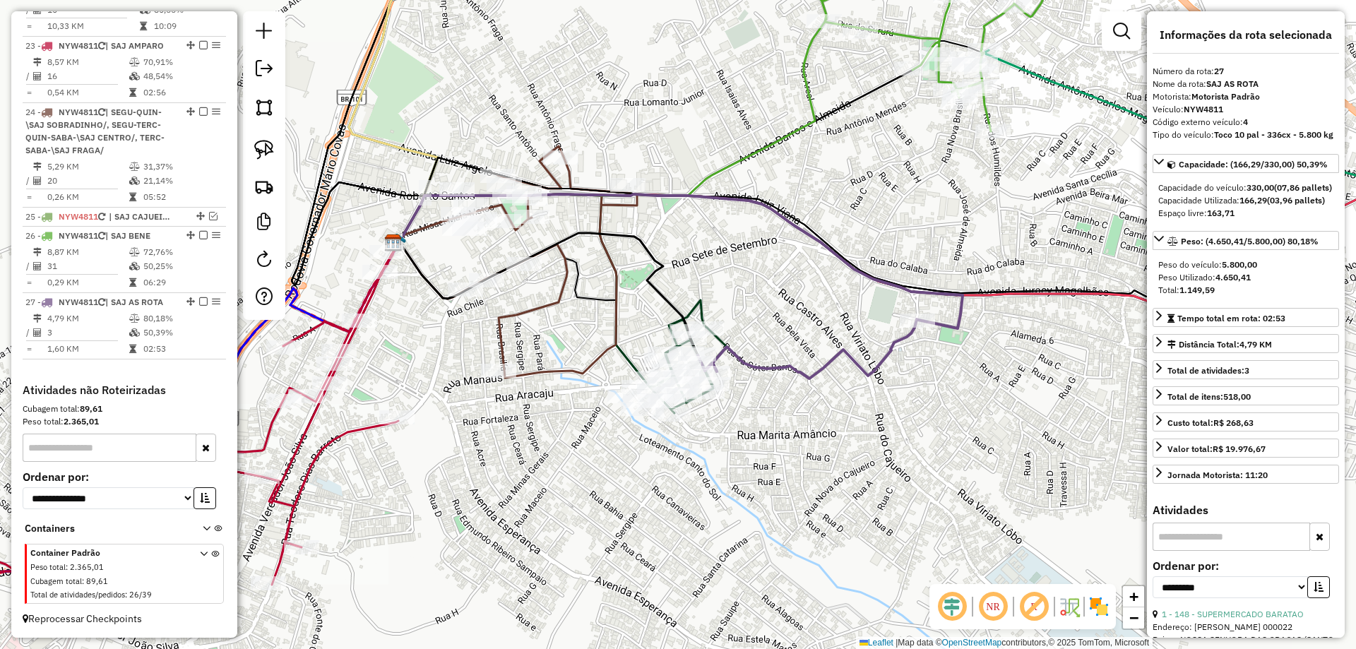
click at [535, 309] on icon at bounding box center [518, 262] width 238 height 232
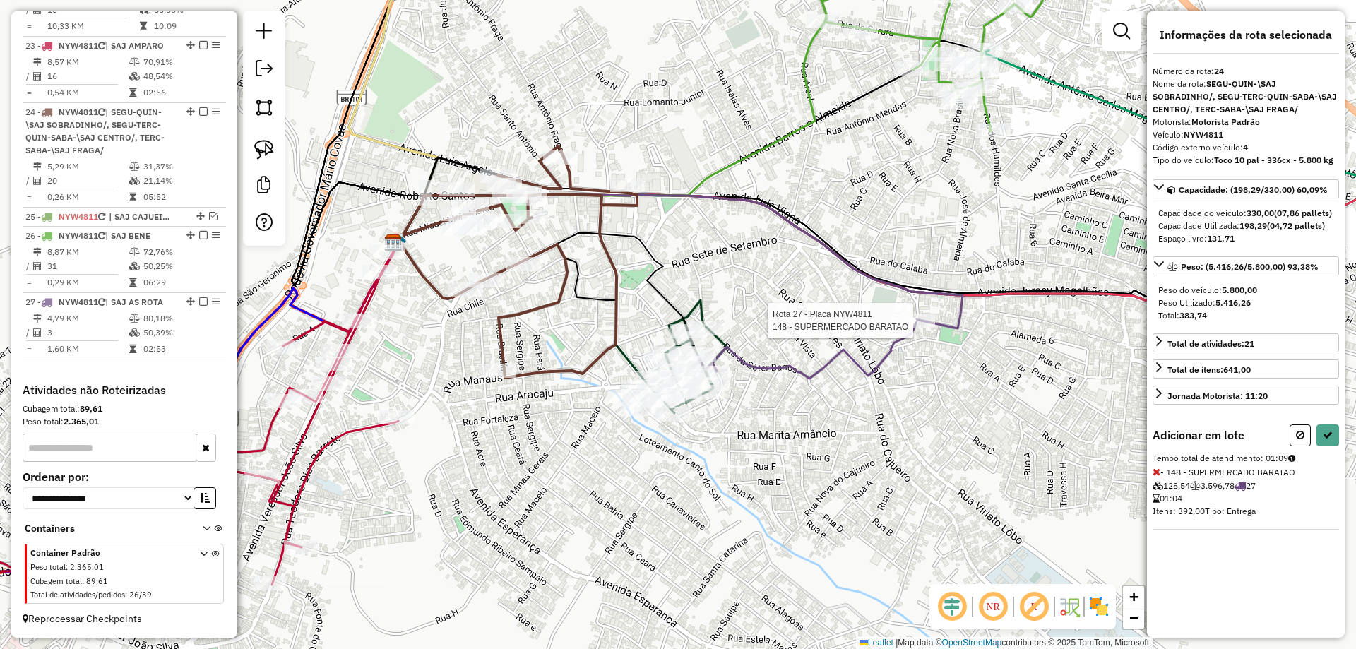
select select "**********"
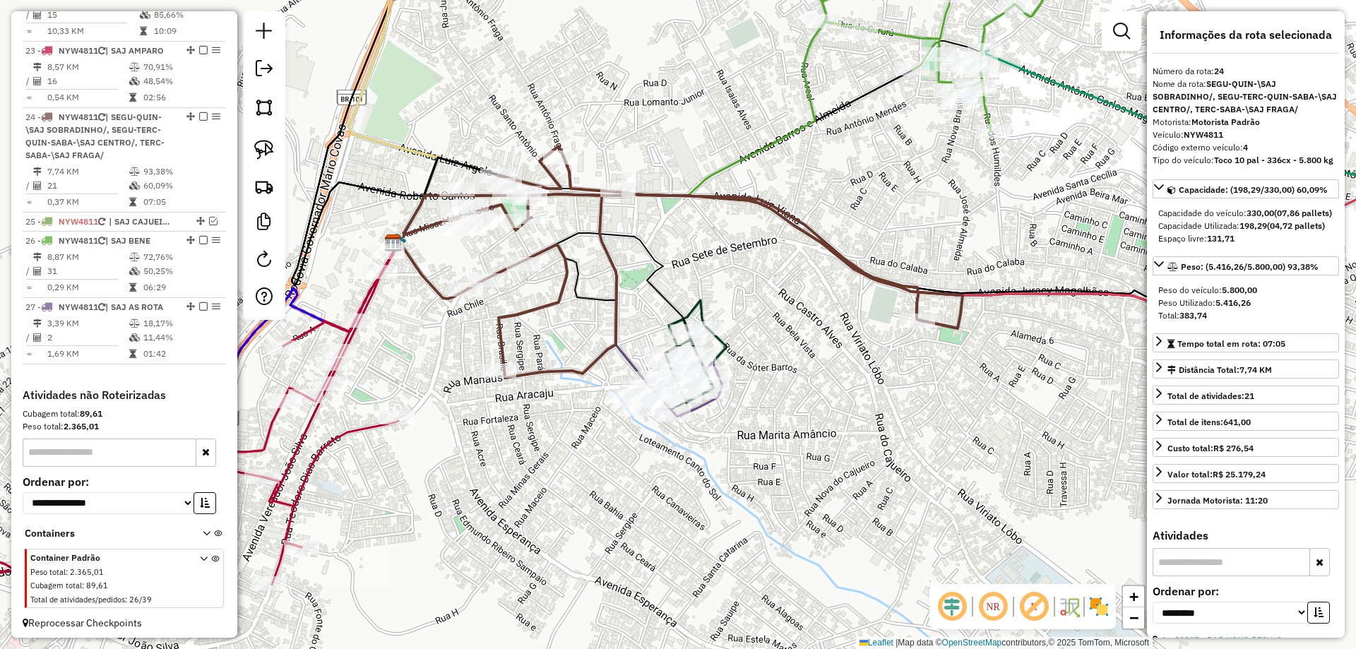
scroll to position [1988, 0]
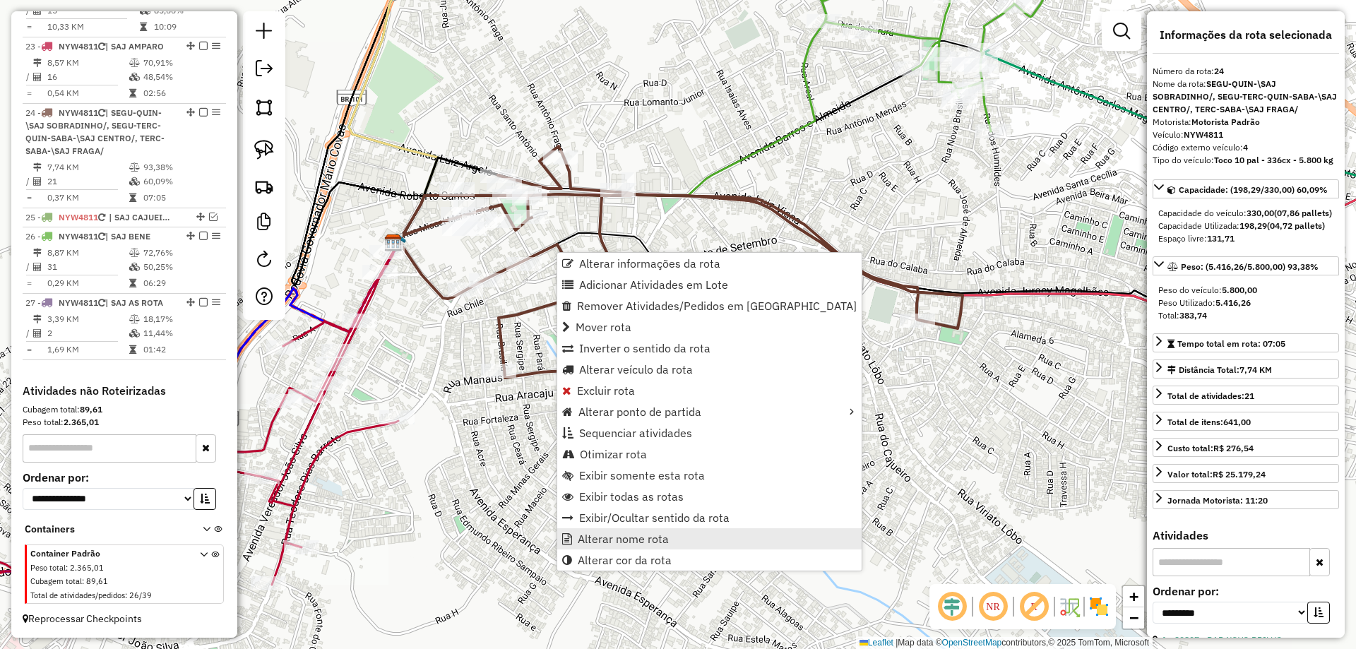
click at [642, 542] on span "Alterar nome rota" at bounding box center [623, 538] width 91 height 11
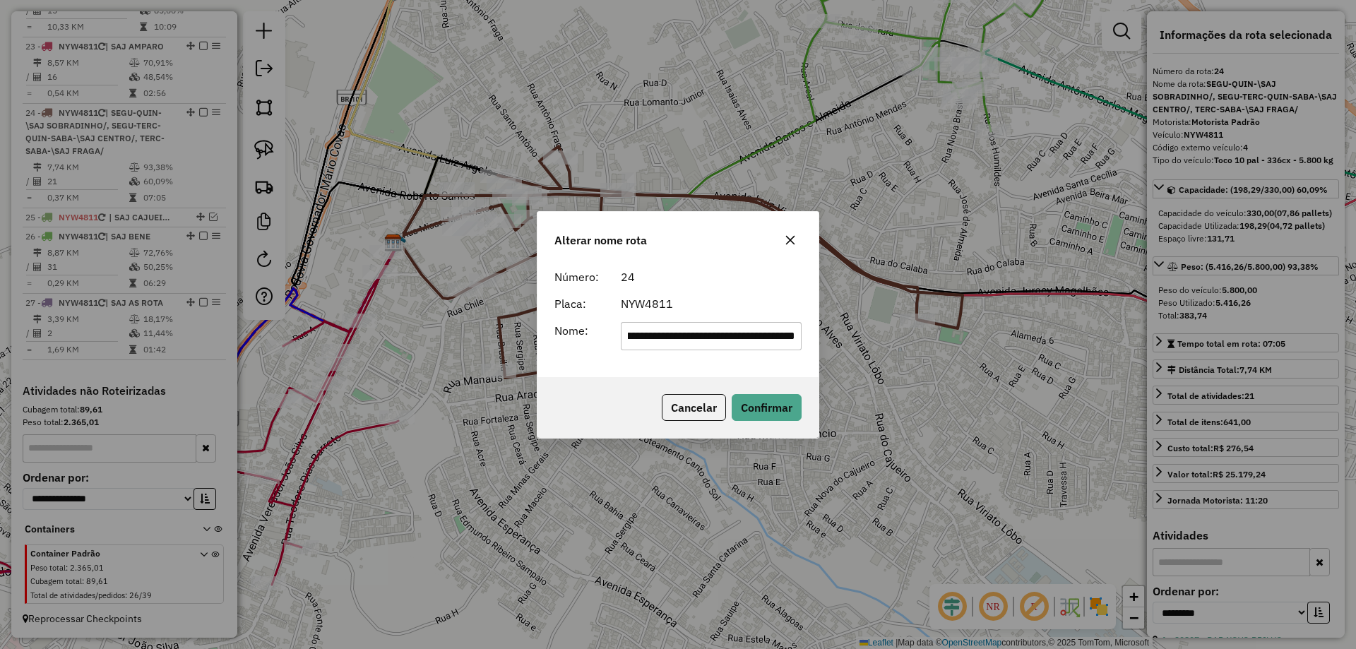
scroll to position [0, 0]
type input "**********"
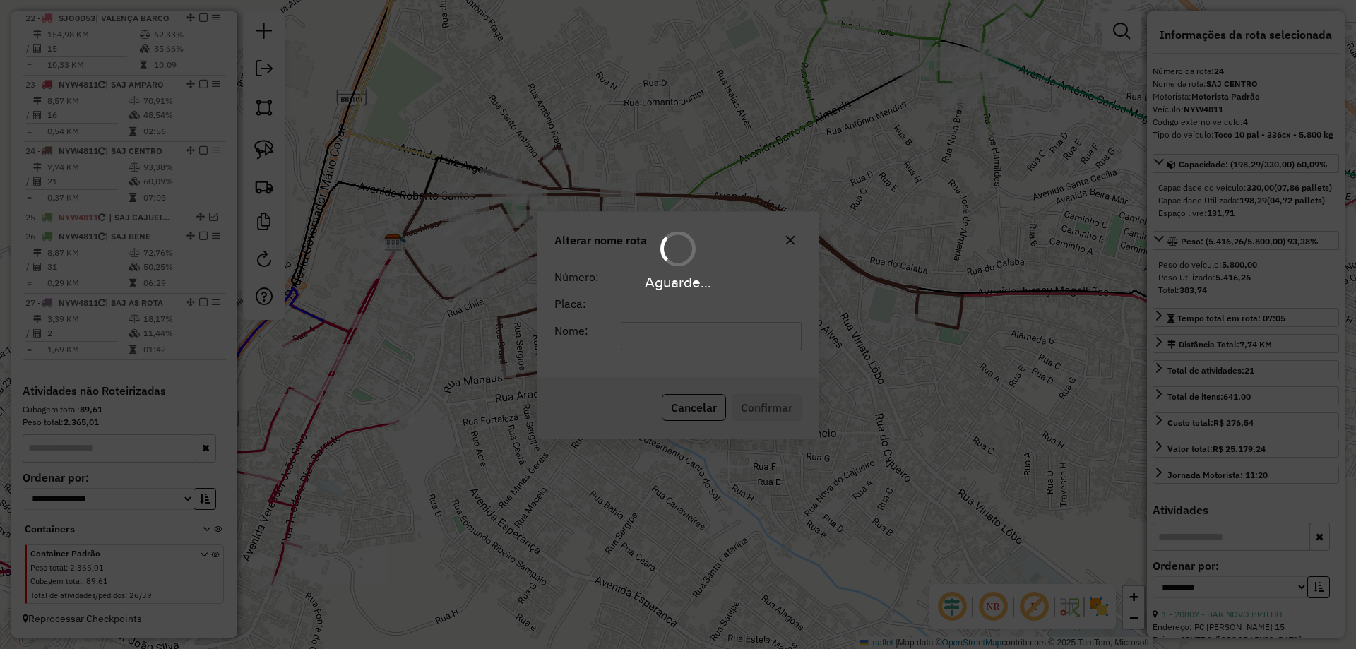
scroll to position [1949, 0]
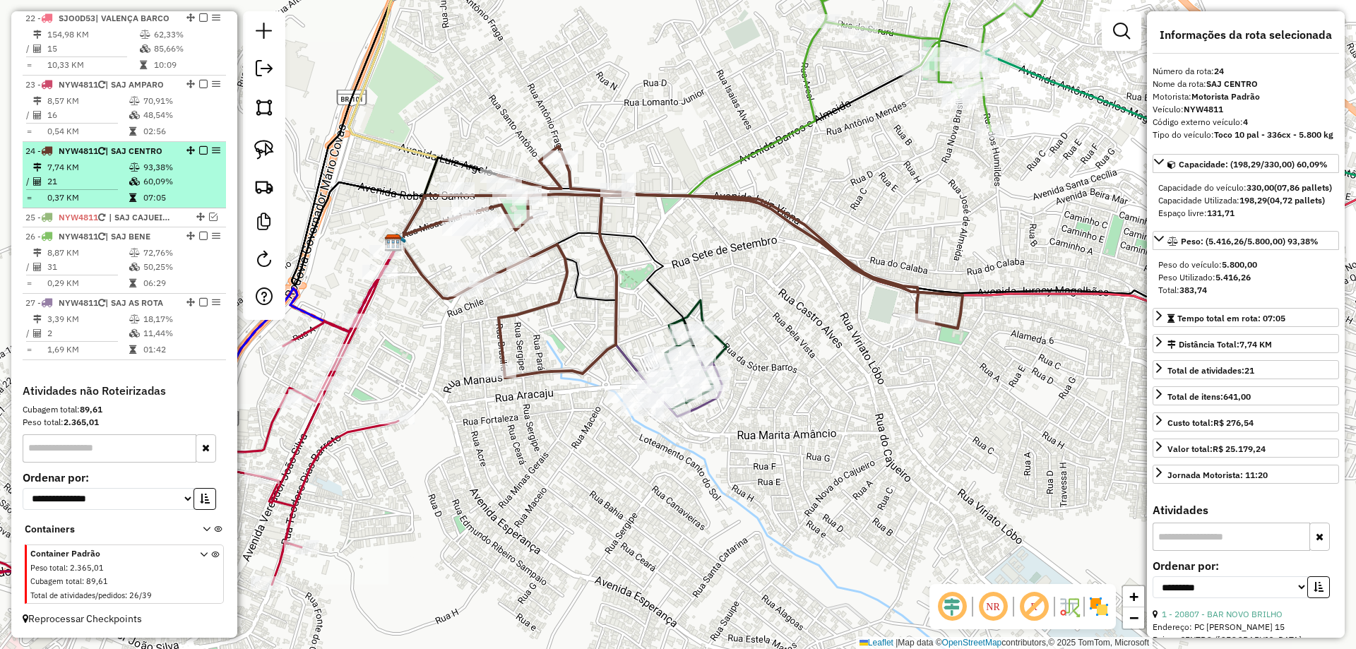
click at [202, 150] on em at bounding box center [203, 150] width 8 height 8
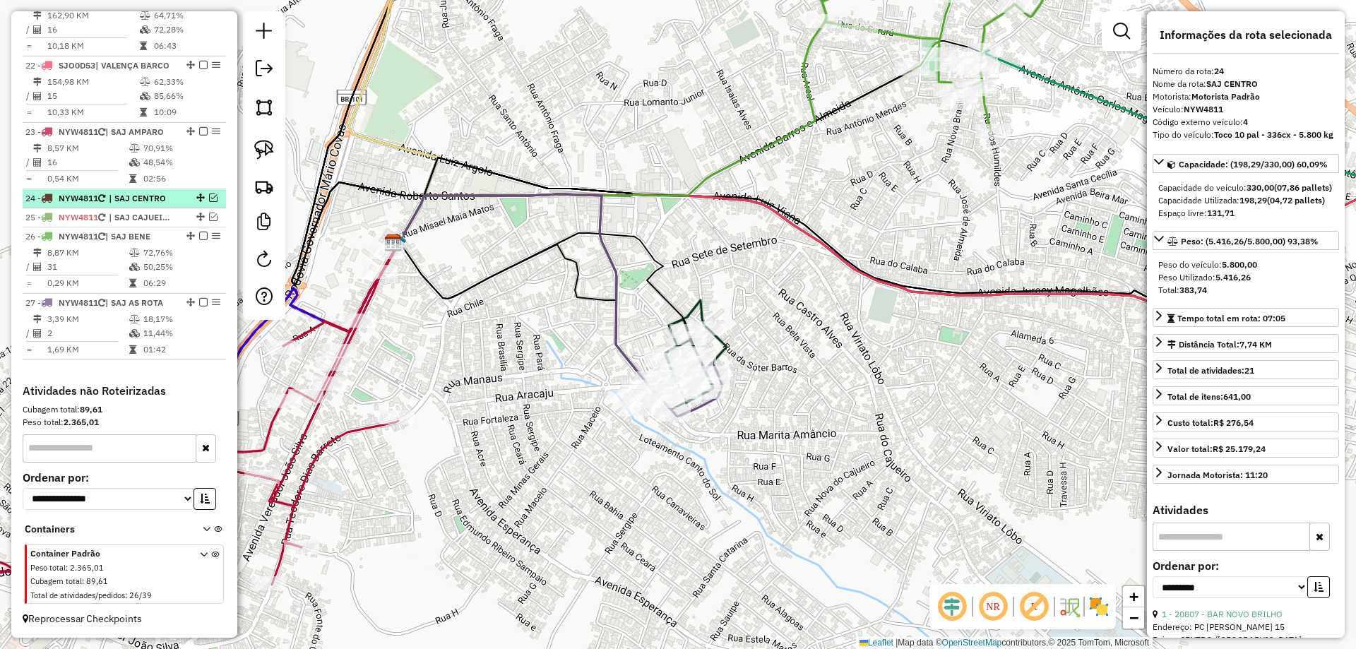
click at [209, 196] on em at bounding box center [213, 198] width 8 height 8
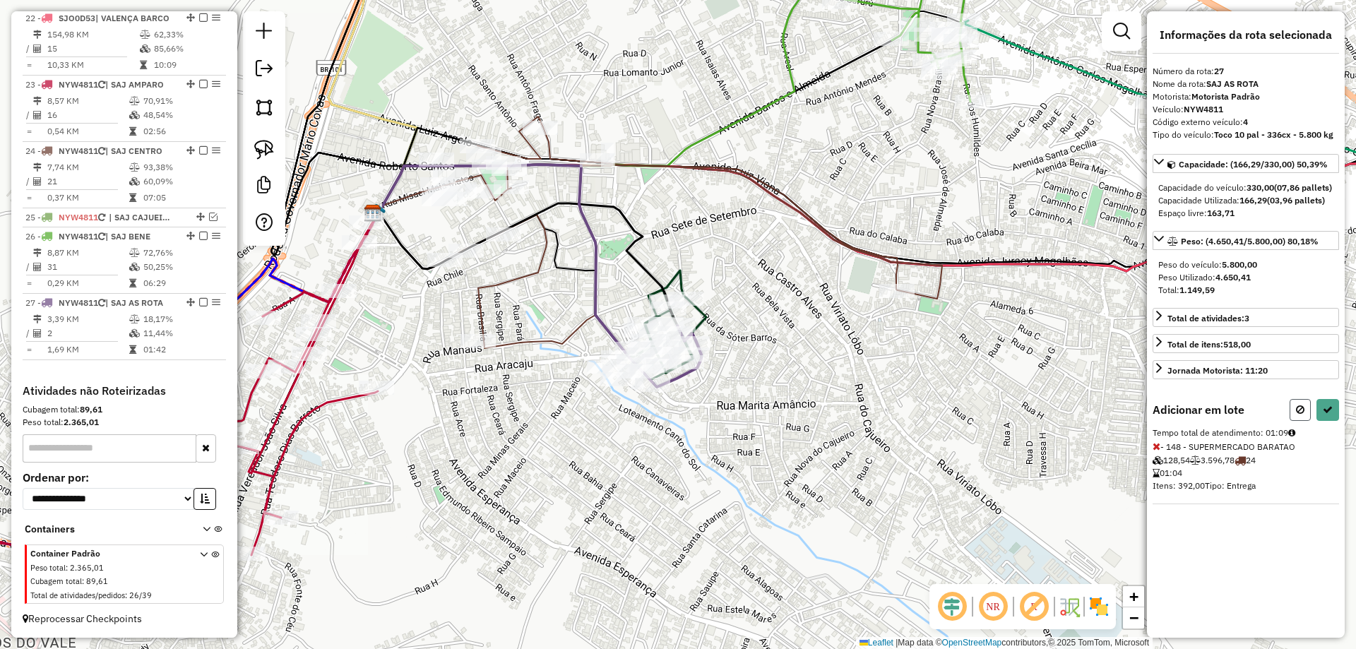
click at [1292, 419] on button at bounding box center [1300, 410] width 21 height 22
select select "**********"
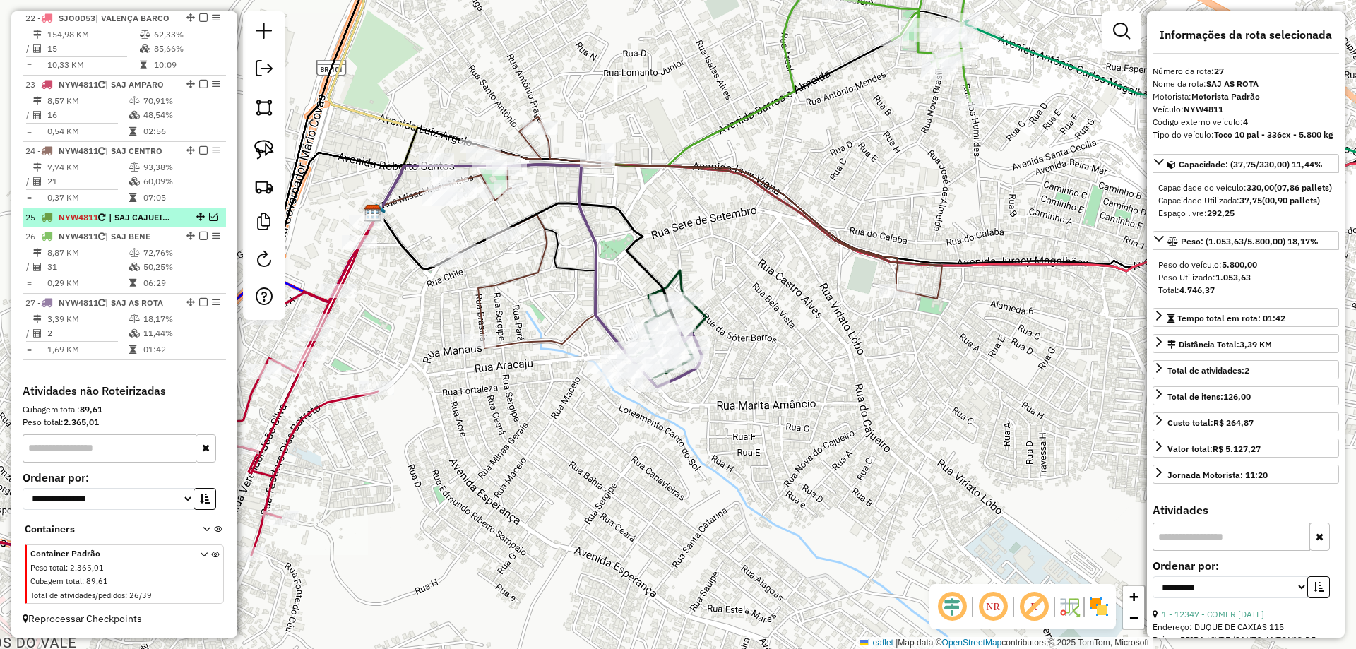
click at [213, 218] on div at bounding box center [199, 217] width 42 height 8
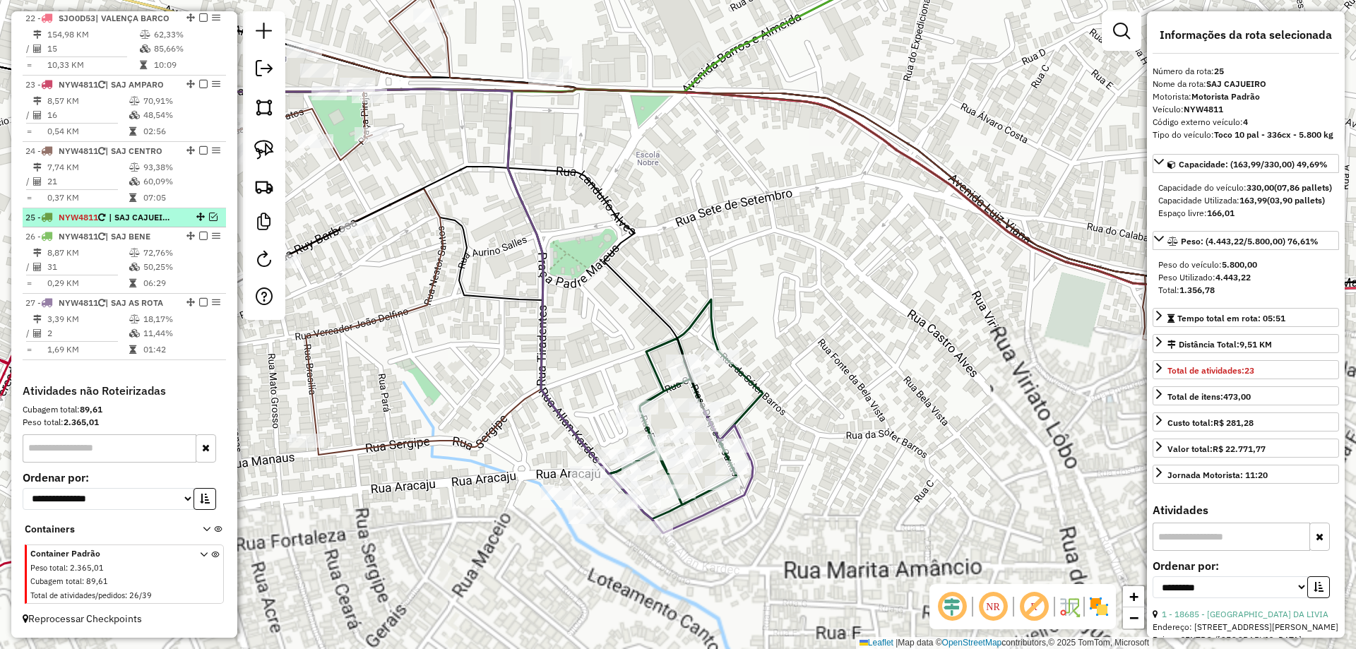
click at [210, 218] on em at bounding box center [213, 217] width 8 height 8
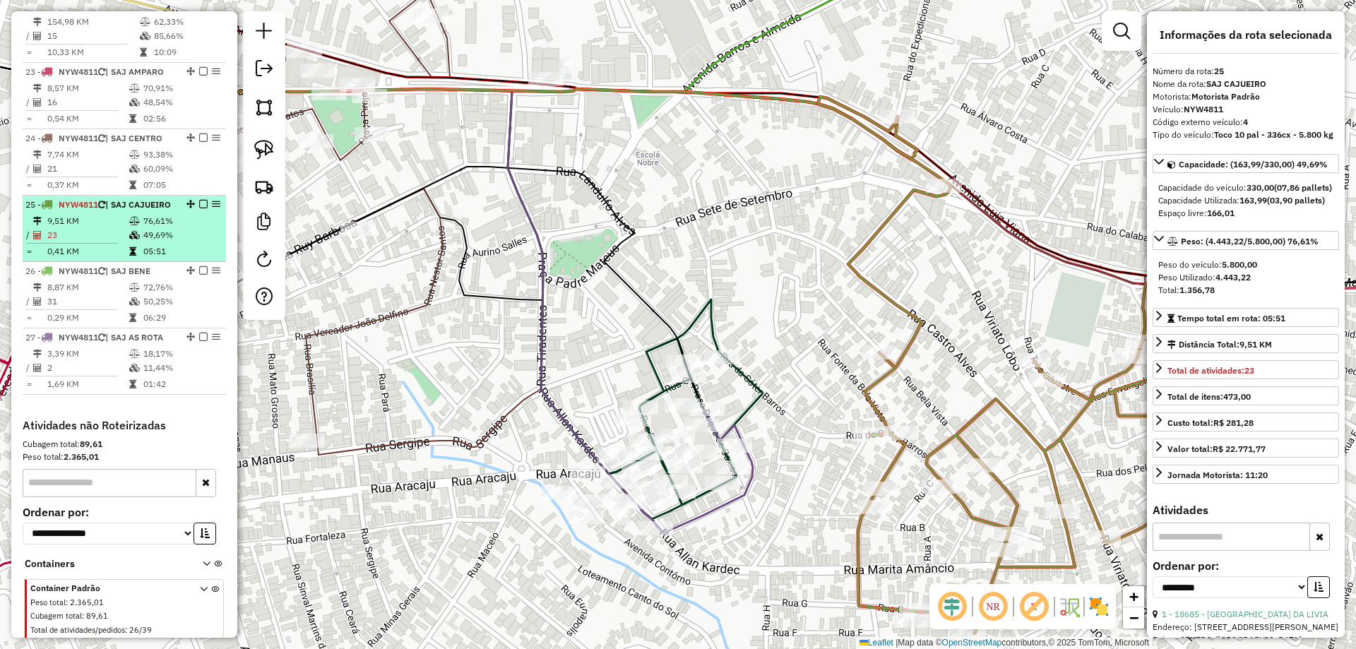
scroll to position [1988, 0]
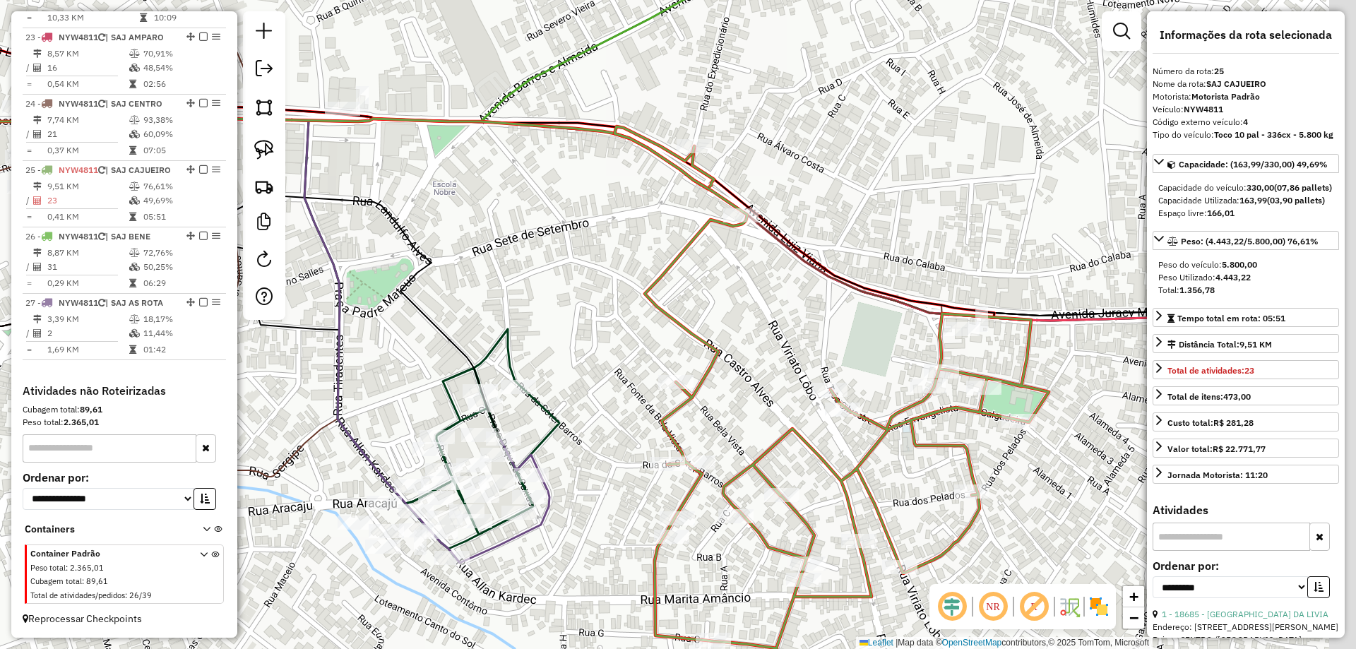
drag, startPoint x: 987, startPoint y: 288, endPoint x: 744, endPoint y: 331, distance: 246.6
click at [744, 331] on div "Janela de atendimento Grade de atendimento Capacidade Transportadoras Veículos …" at bounding box center [678, 324] width 1356 height 649
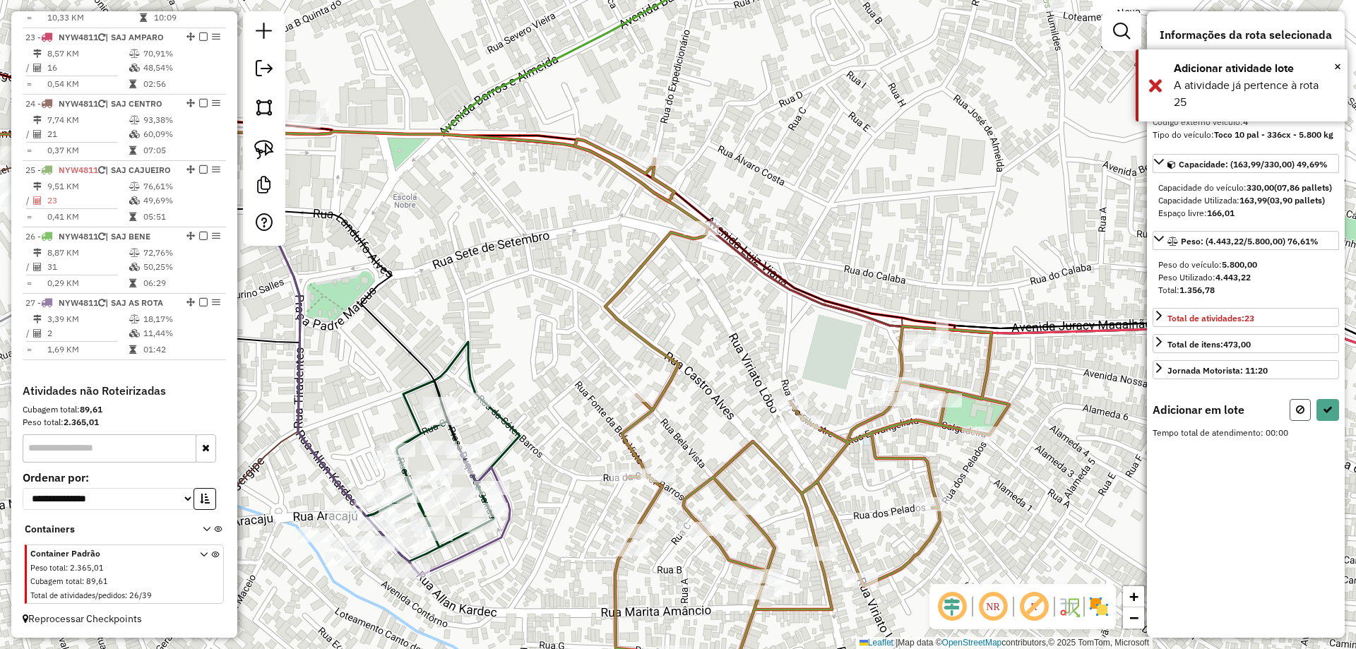
click at [1298, 417] on button at bounding box center [1300, 410] width 21 height 22
select select "**********"
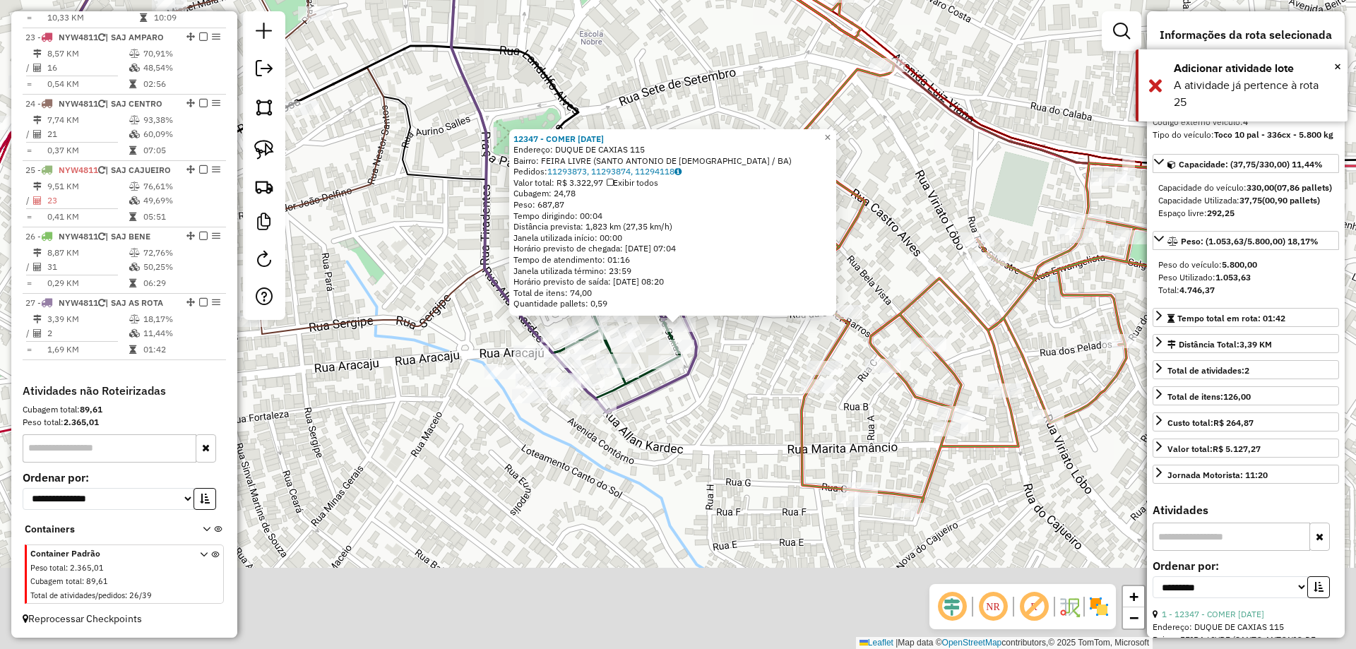
scroll to position [2009, 0]
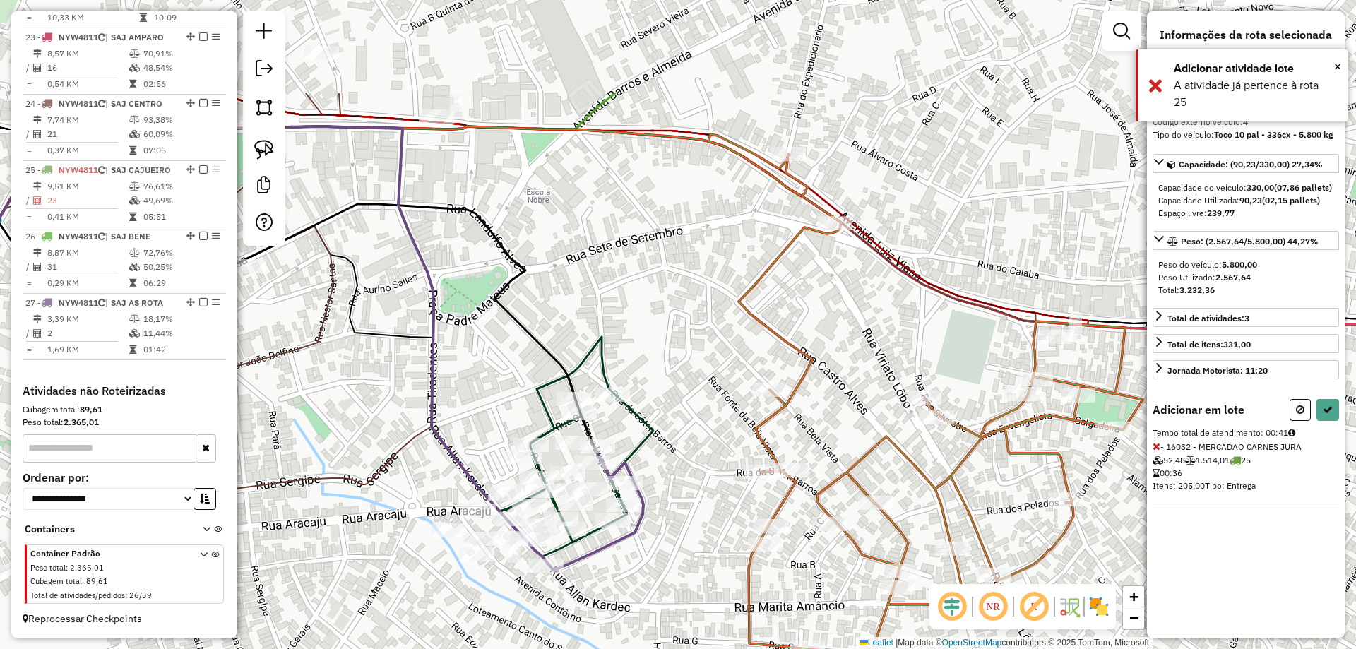
drag, startPoint x: 1012, startPoint y: 90, endPoint x: 963, endPoint y: 238, distance: 155.5
click at [968, 237] on div "Janela de atendimento Grade de atendimento Capacidade Transportadoras Veículos …" at bounding box center [678, 324] width 1356 height 649
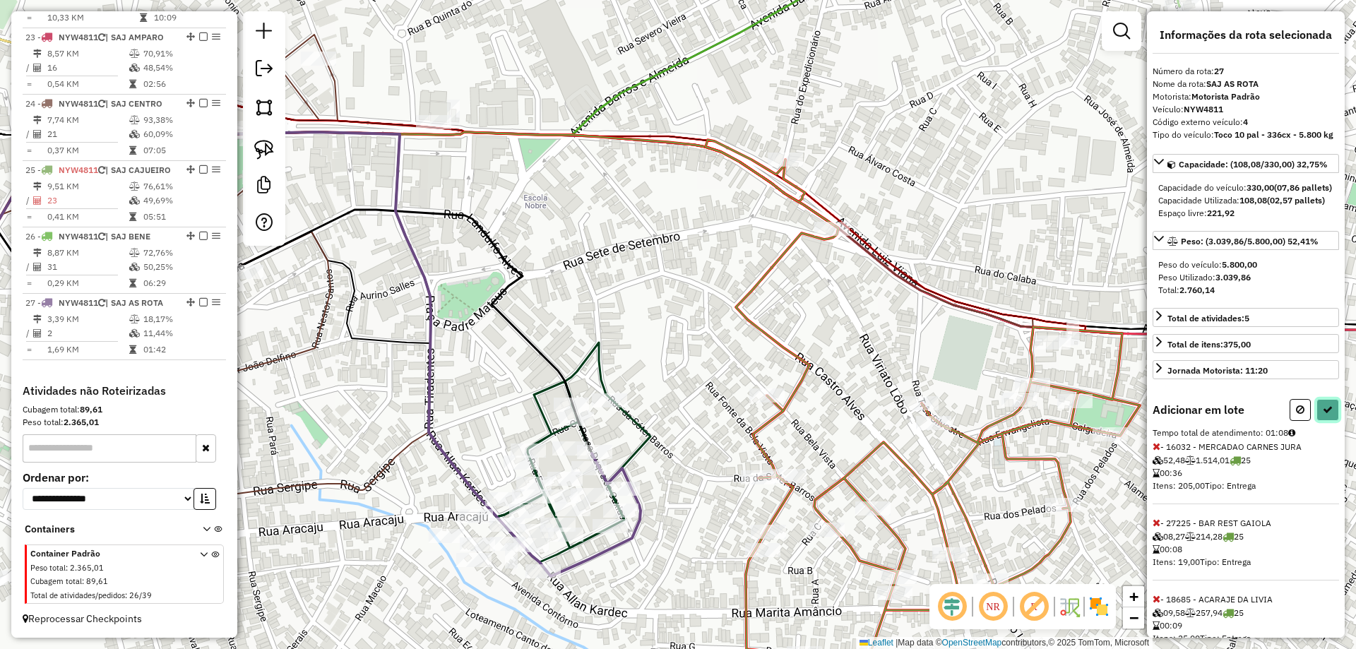
click at [1323, 415] on icon at bounding box center [1328, 410] width 10 height 10
select select "**********"
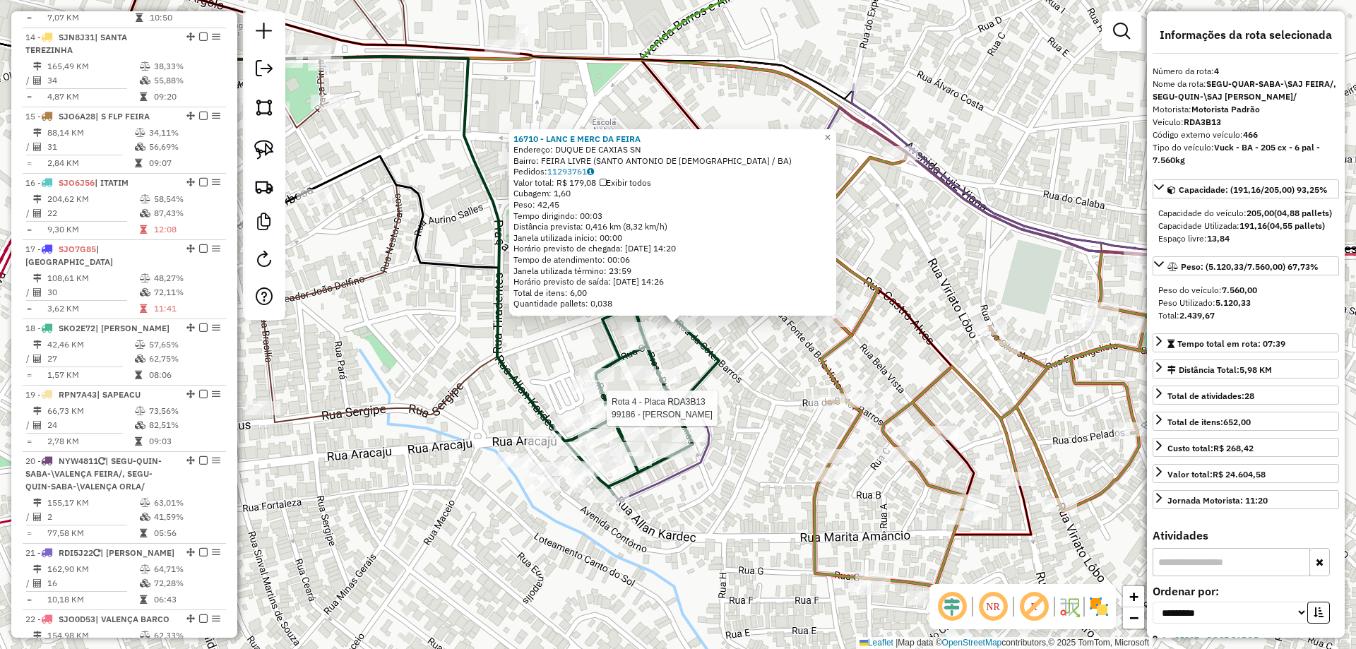
scroll to position [789, 0]
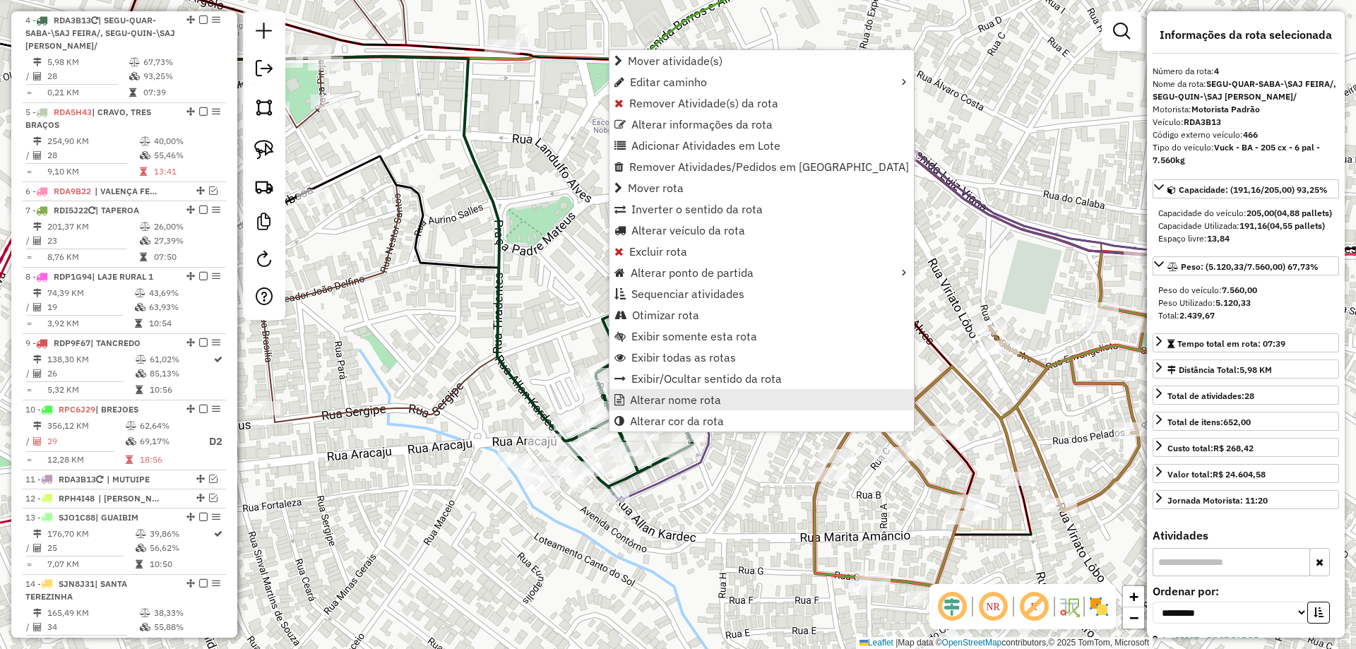
click at [646, 404] on span "Alterar nome rota" at bounding box center [675, 399] width 91 height 11
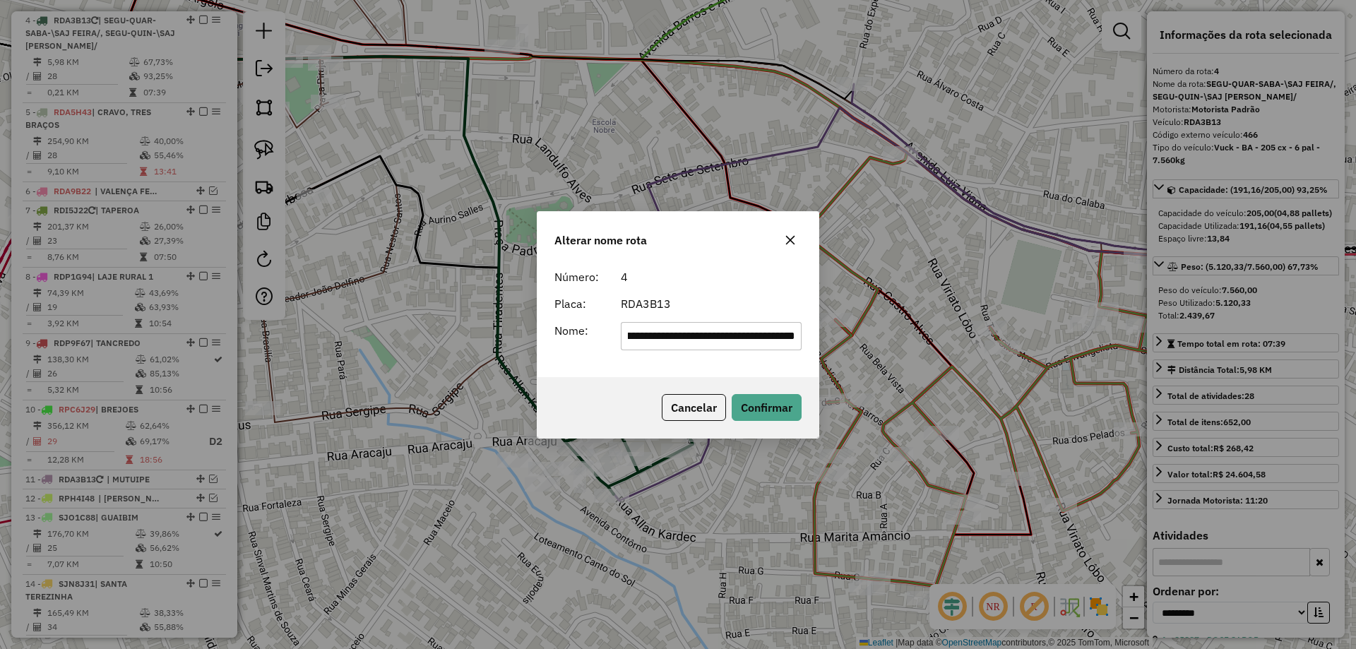
scroll to position [0, 0]
type input "*********"
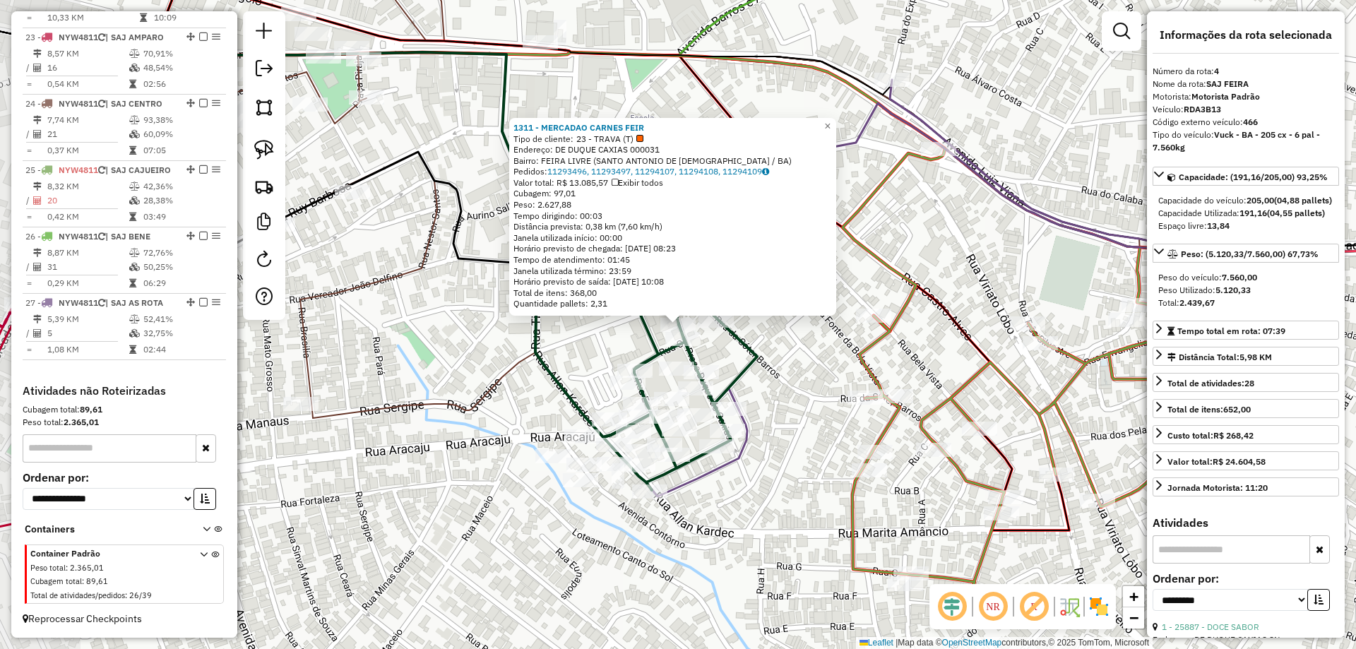
scroll to position [789, 0]
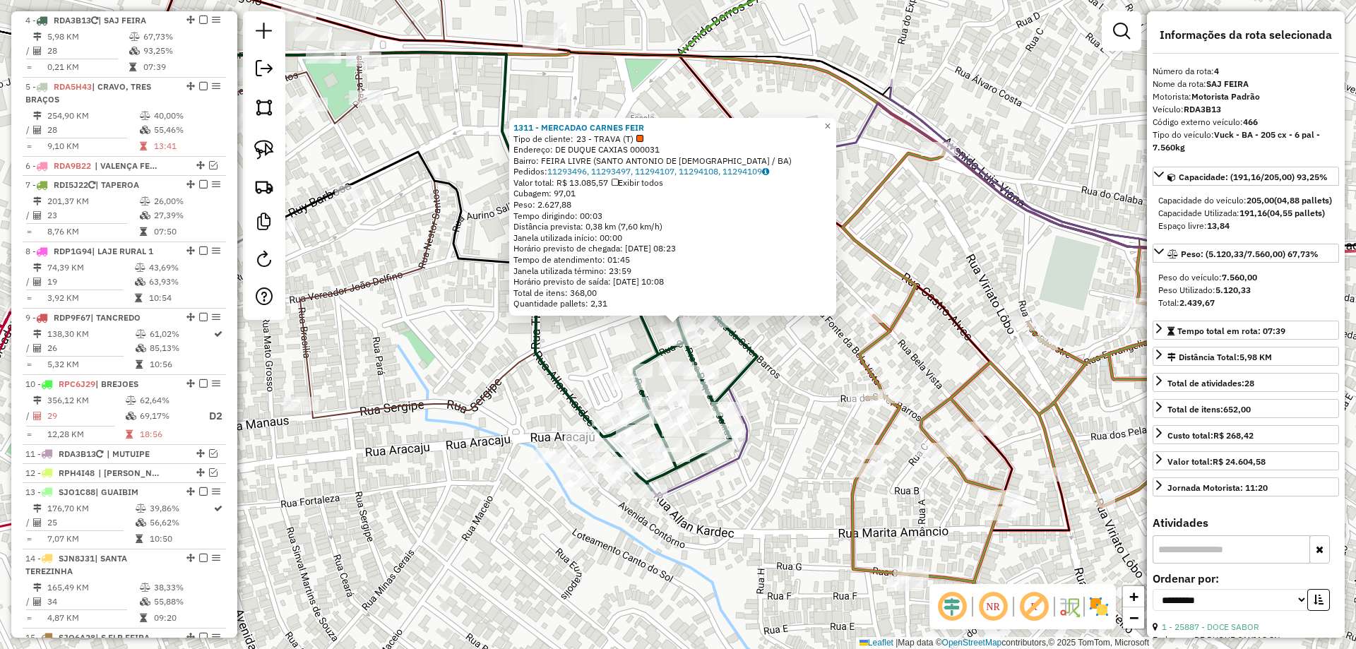
click at [799, 381] on div "1311 - MERCADAO CARNES FEIR Tipo de cliente: 23 - TRAVA (T) Endereço: DE DUQUE …" at bounding box center [678, 324] width 1356 height 649
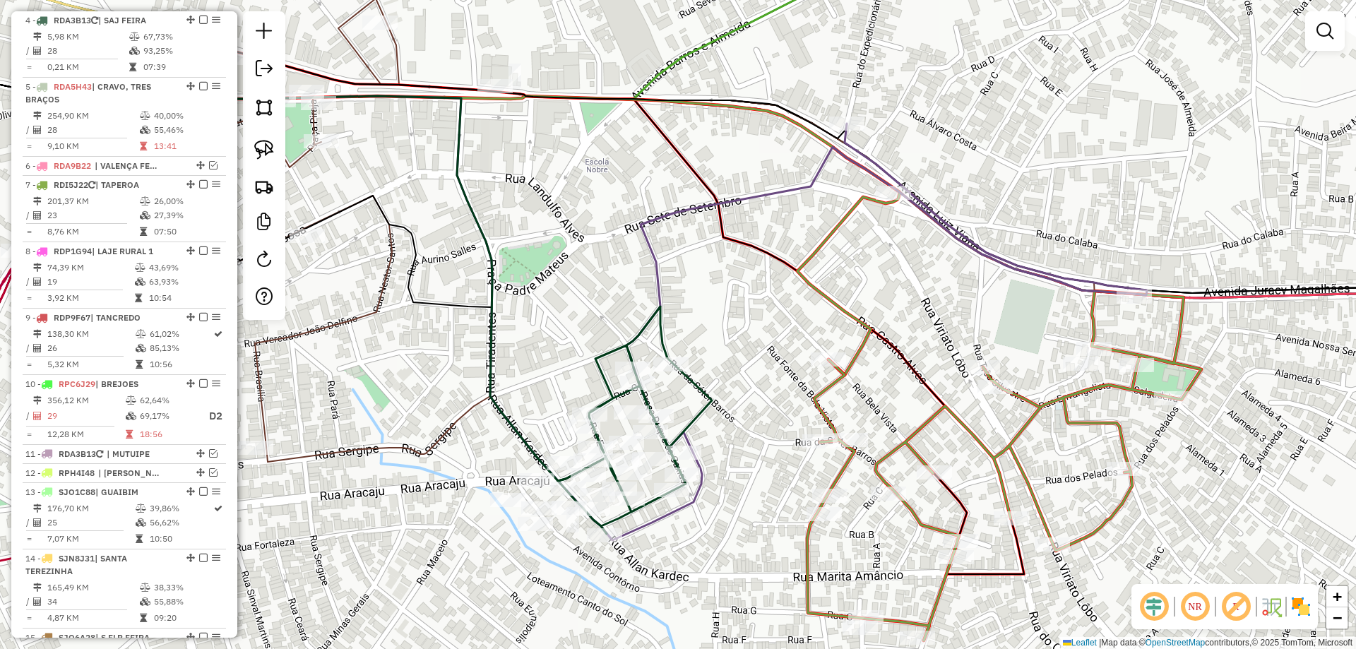
drag, startPoint x: 805, startPoint y: 352, endPoint x: 760, endPoint y: 396, distance: 62.9
click at [760, 396] on div "Janela de atendimento Grade de atendimento Capacidade Transportadoras Veículos …" at bounding box center [678, 324] width 1356 height 649
select select "**********"
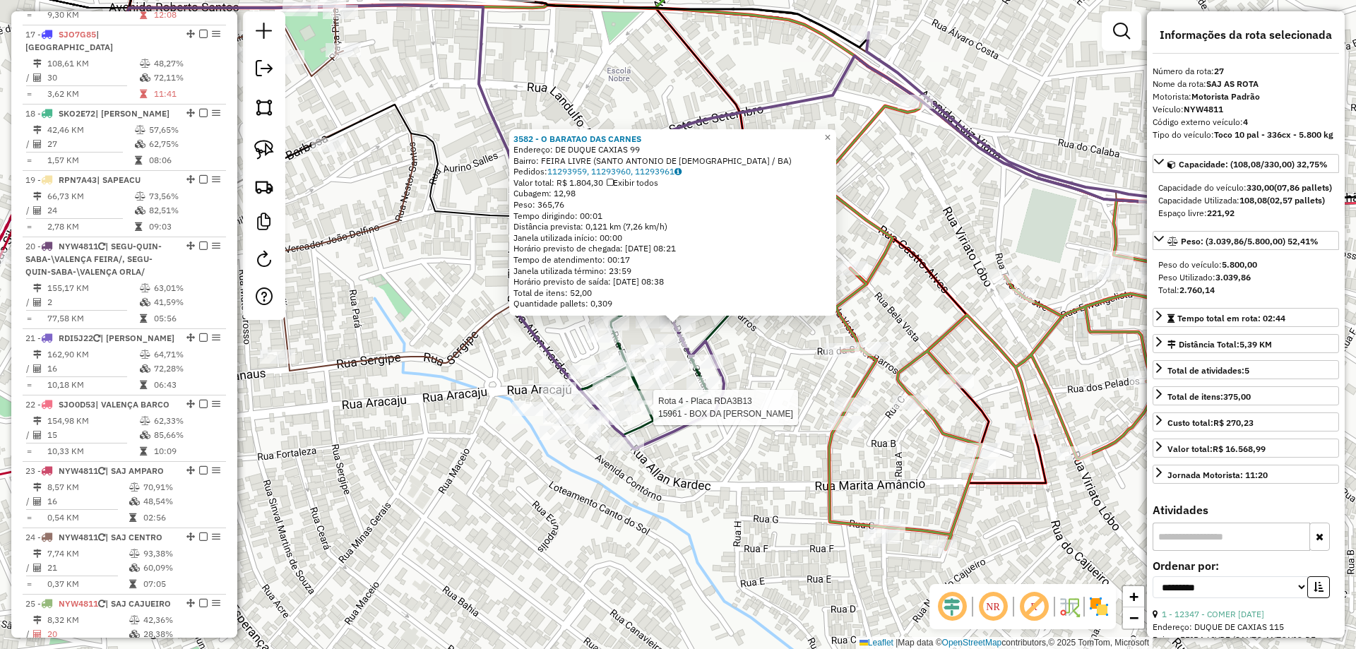
scroll to position [1984, 0]
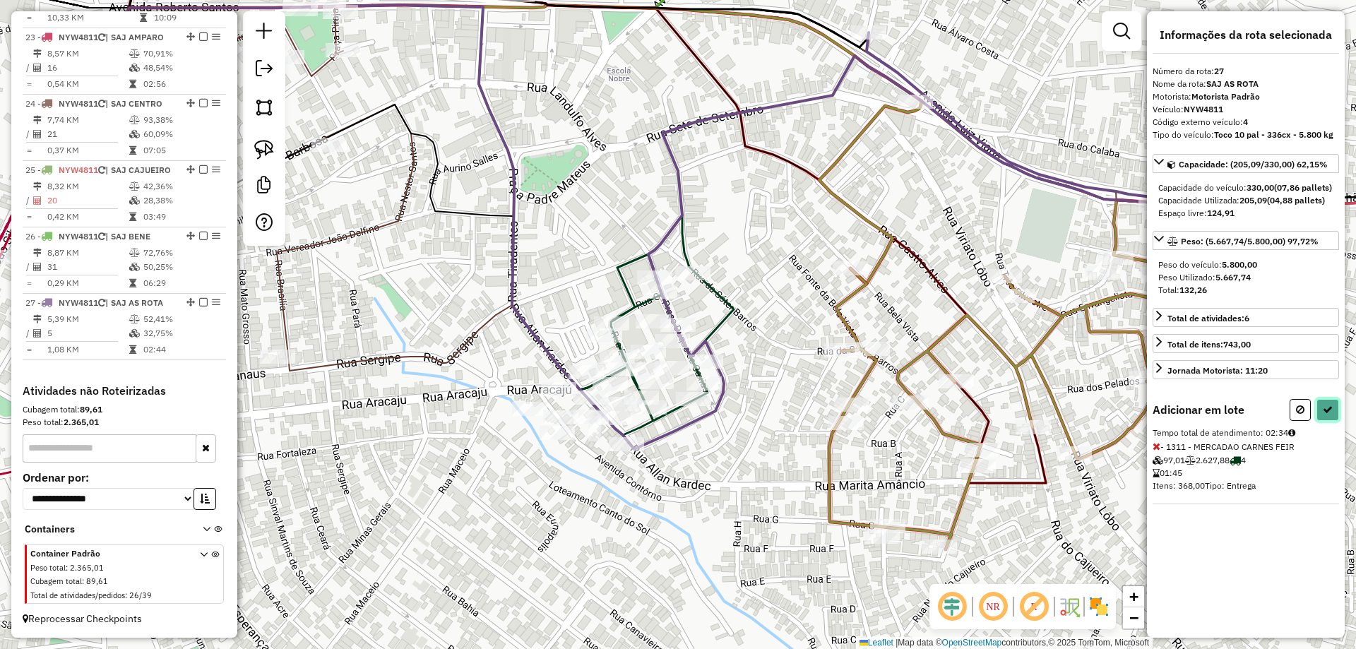
click at [1327, 415] on icon at bounding box center [1328, 410] width 10 height 10
select select "**********"
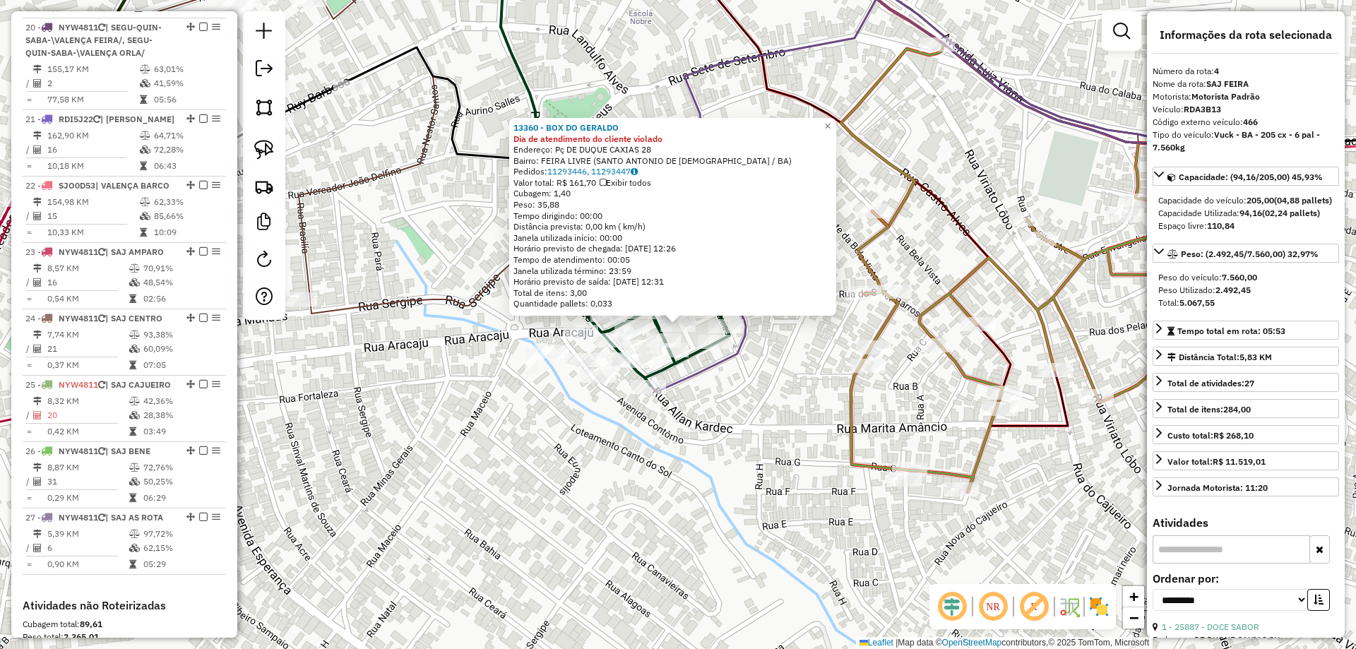
scroll to position [789, 0]
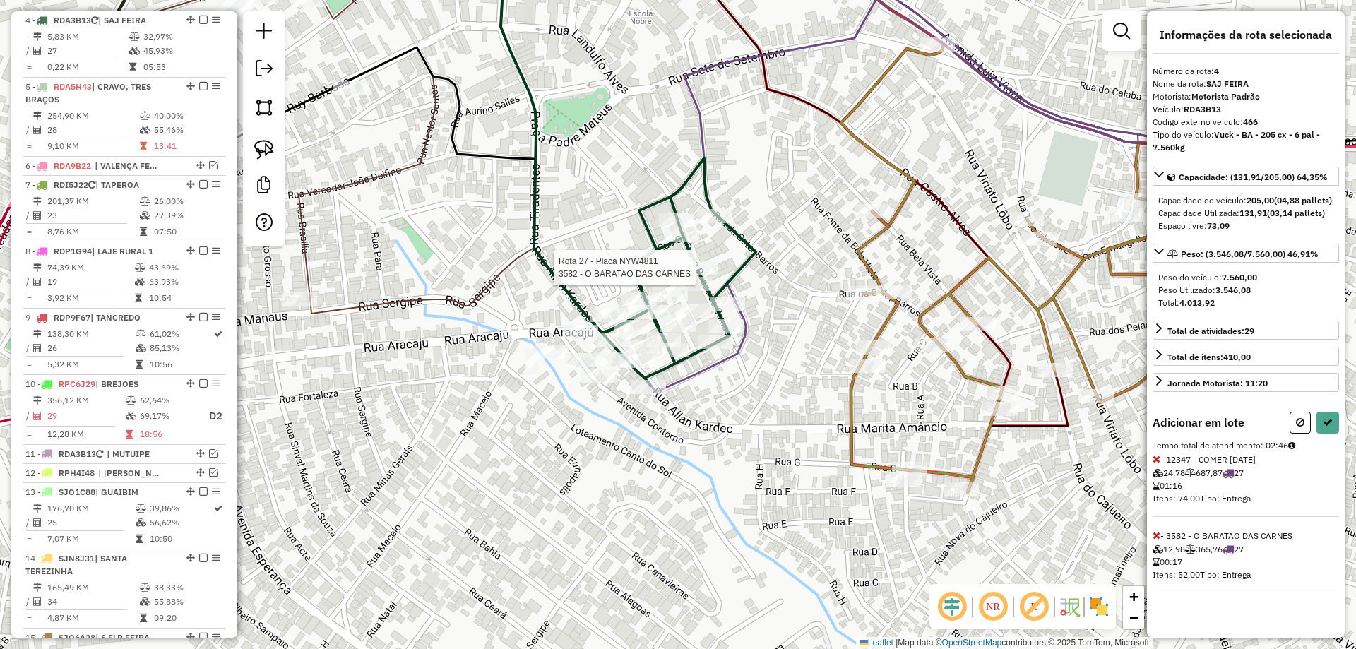
select select "**********"
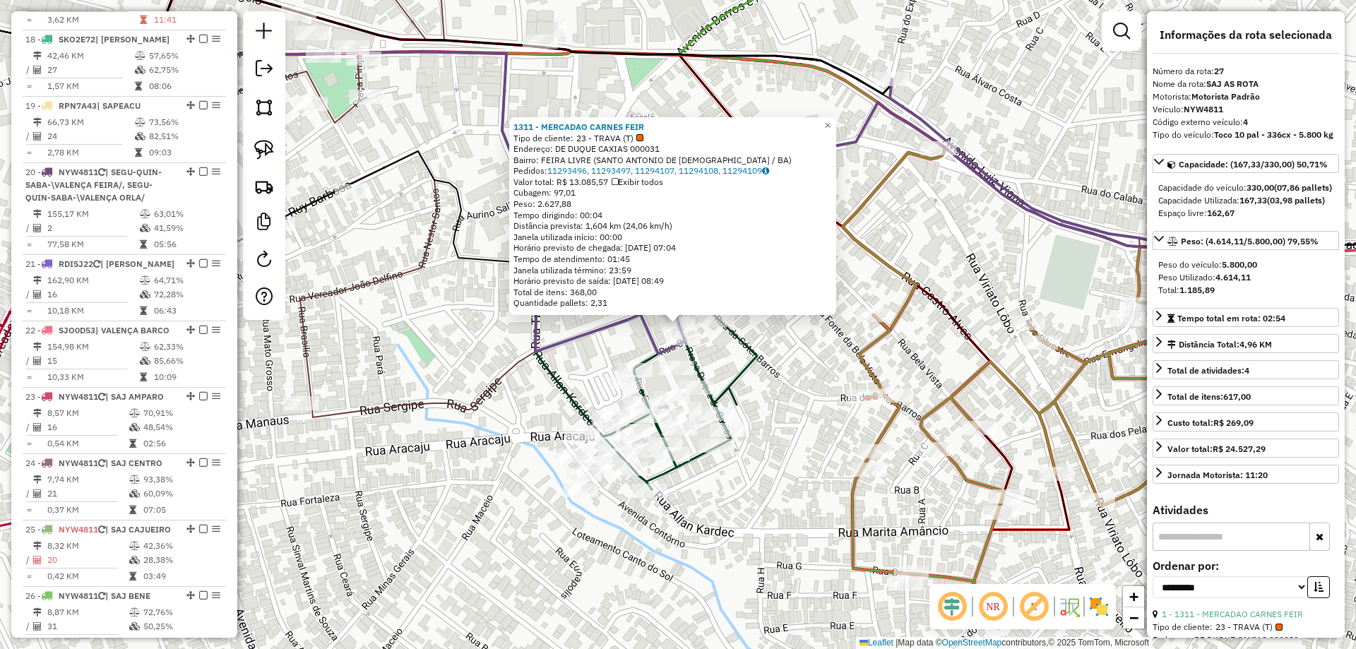
scroll to position [1984, 0]
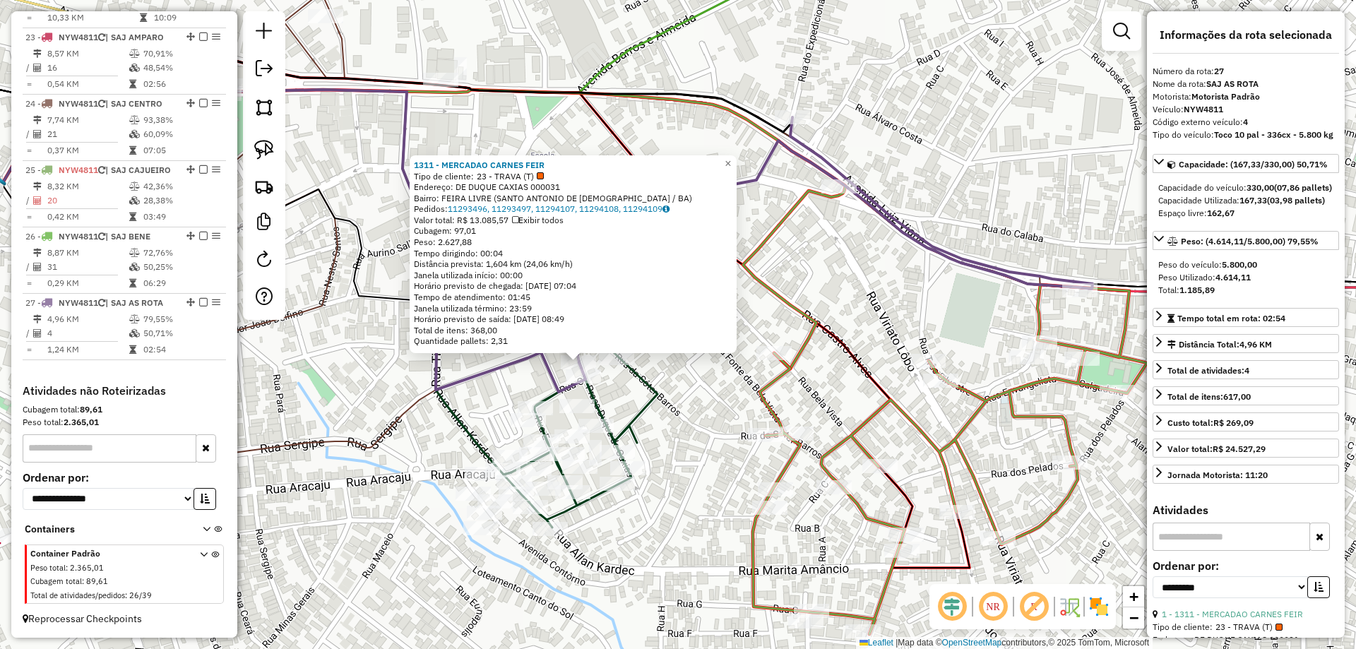
drag, startPoint x: 798, startPoint y: 336, endPoint x: 518, endPoint y: 394, distance: 286.3
click at [518, 394] on div "1311 - MERCADAO CARNES FEIR Tipo de cliente: 23 - TRAVA (T) Endereço: DE DUQUE …" at bounding box center [678, 324] width 1356 height 649
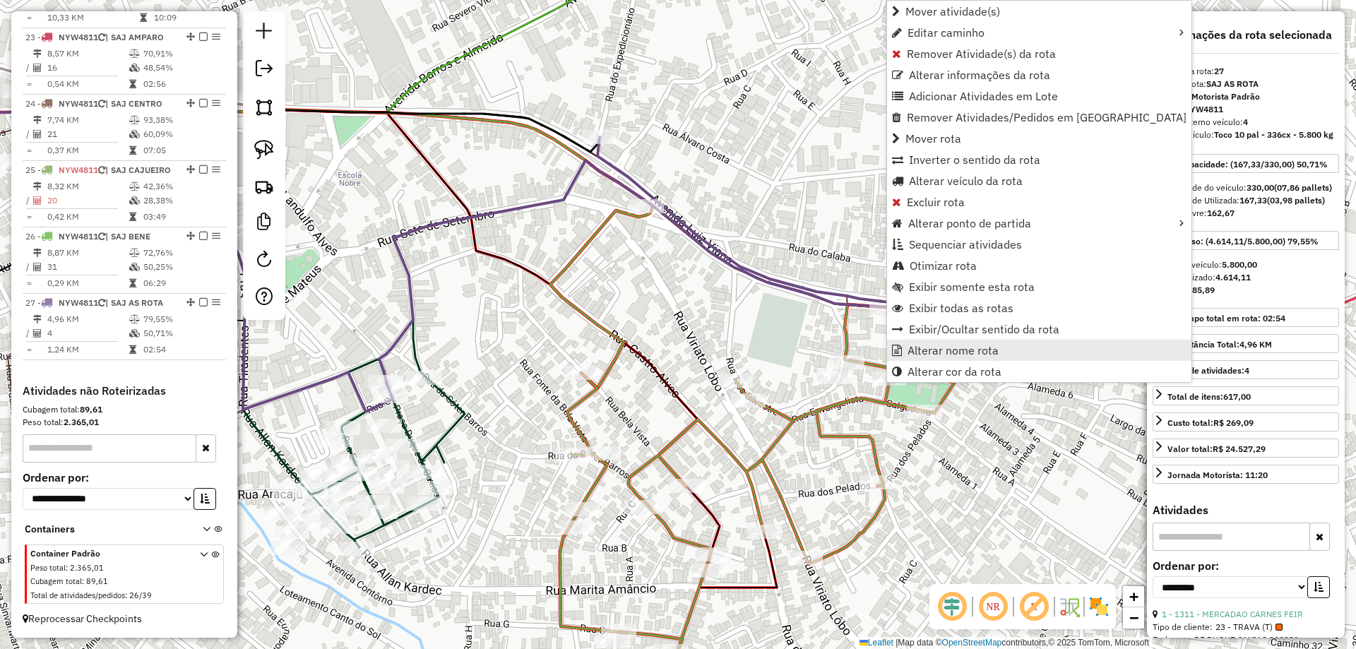
click at [910, 356] on span "Alterar nome rota" at bounding box center [953, 350] width 91 height 11
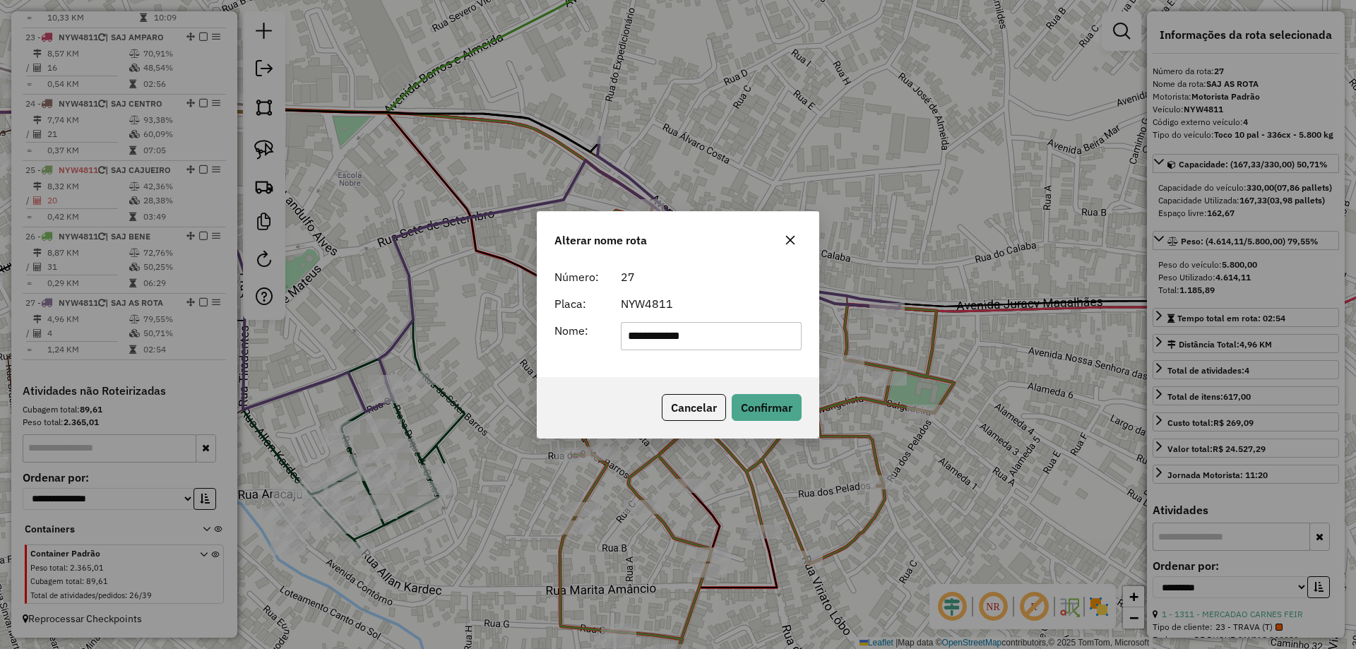
type input "**********"
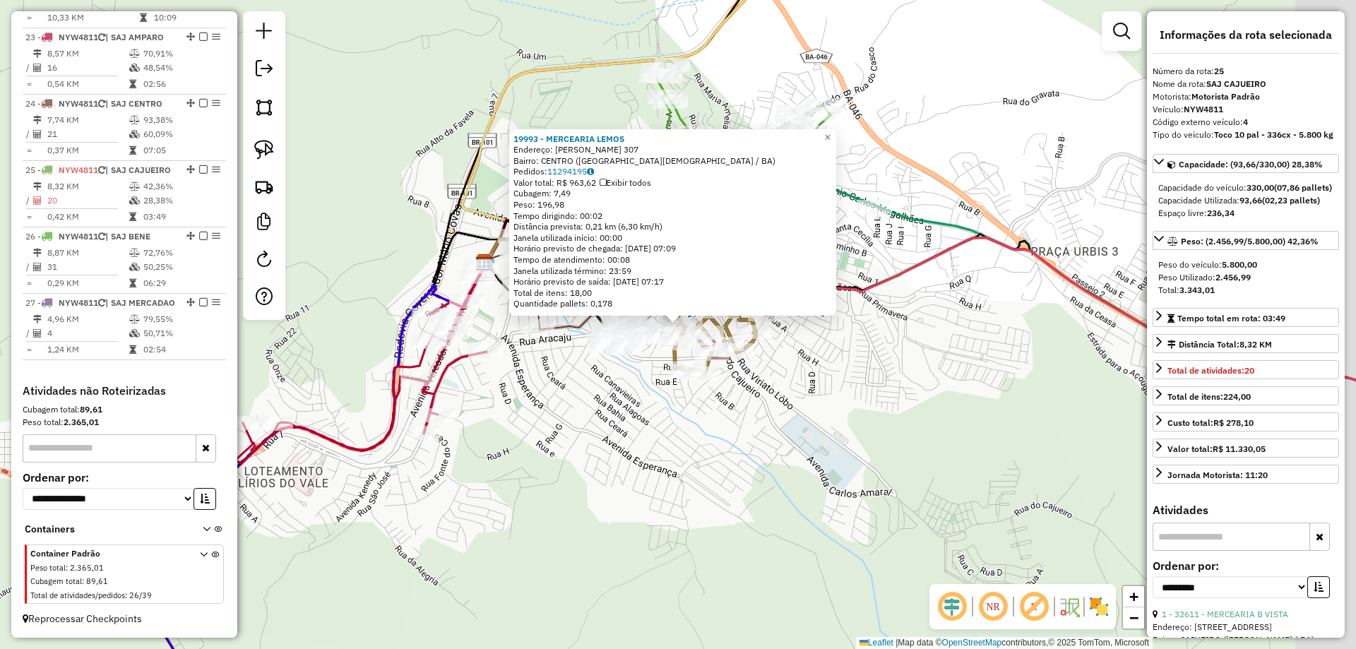
scroll to position [1997, 0]
click at [784, 374] on div "19993 - MERCEARIA LEMOS Endereço: SOTER BARROS 307 Bairro: CENTRO (SANTO ANTONI…" at bounding box center [678, 324] width 1356 height 649
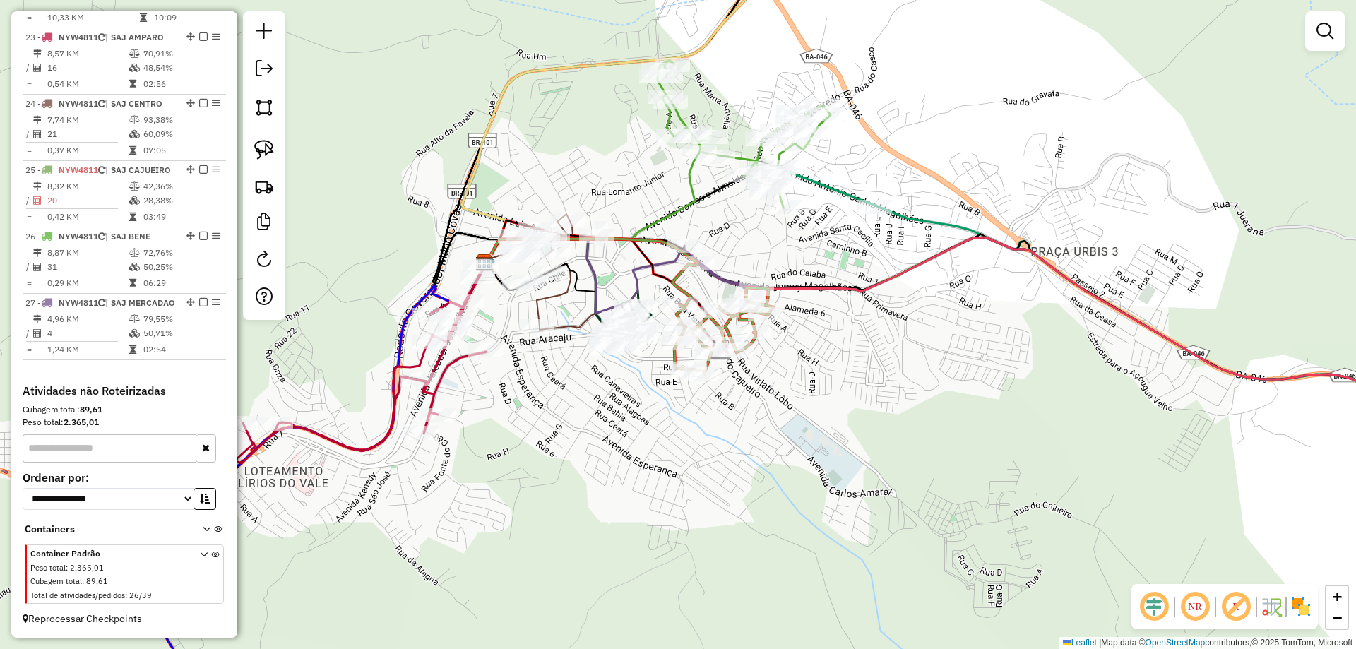
click at [675, 358] on icon at bounding box center [724, 330] width 99 height 87
select select "**********"
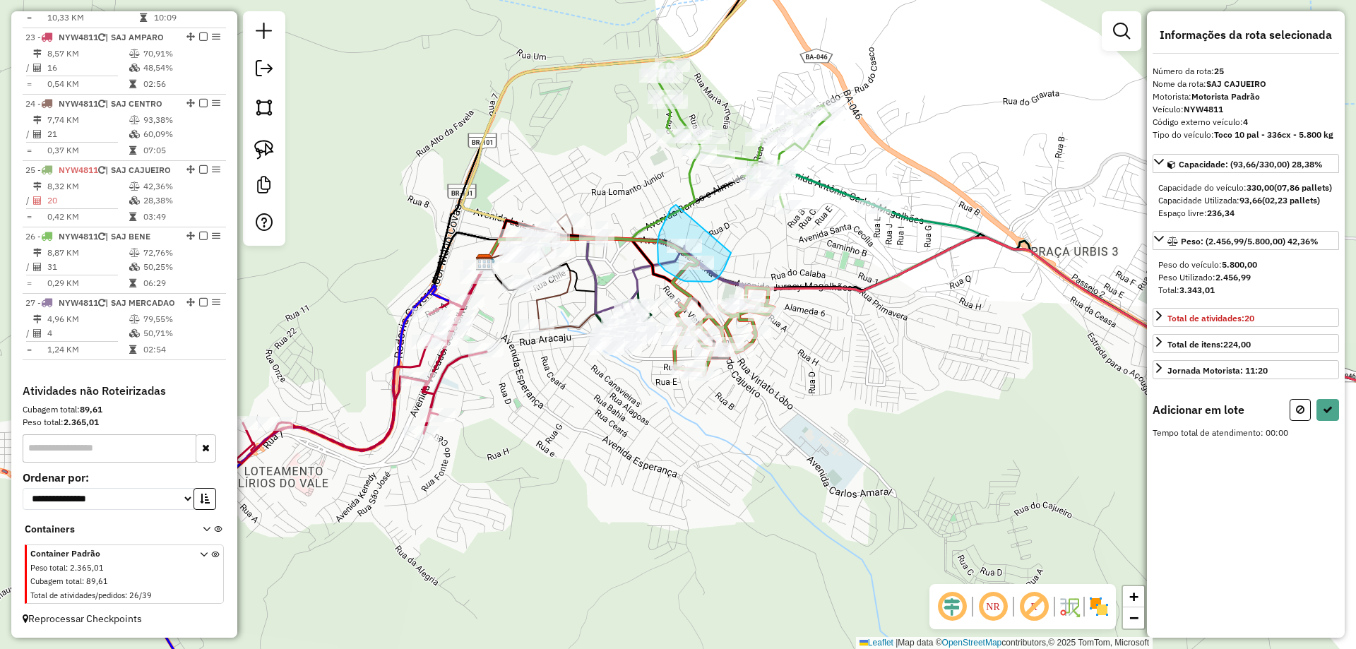
drag, startPoint x: 670, startPoint y: 210, endPoint x: 732, endPoint y: 251, distance: 73.5
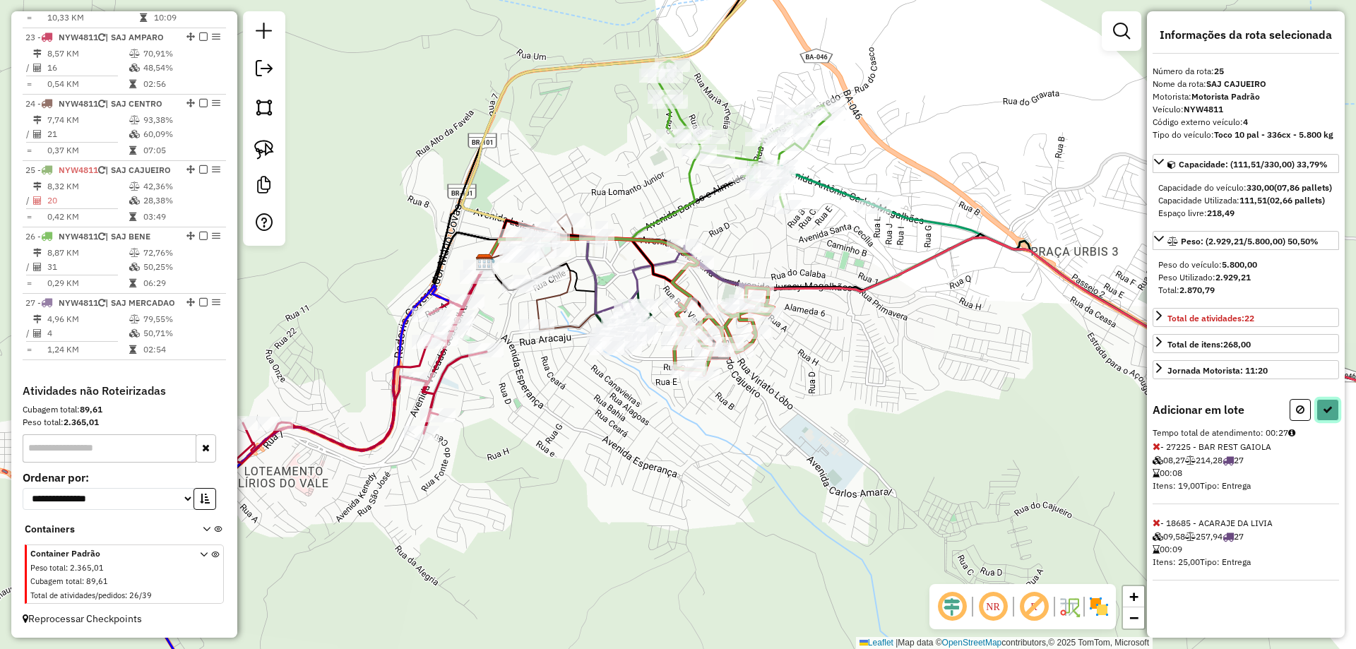
click at [1336, 421] on button at bounding box center [1328, 410] width 23 height 22
select select "**********"
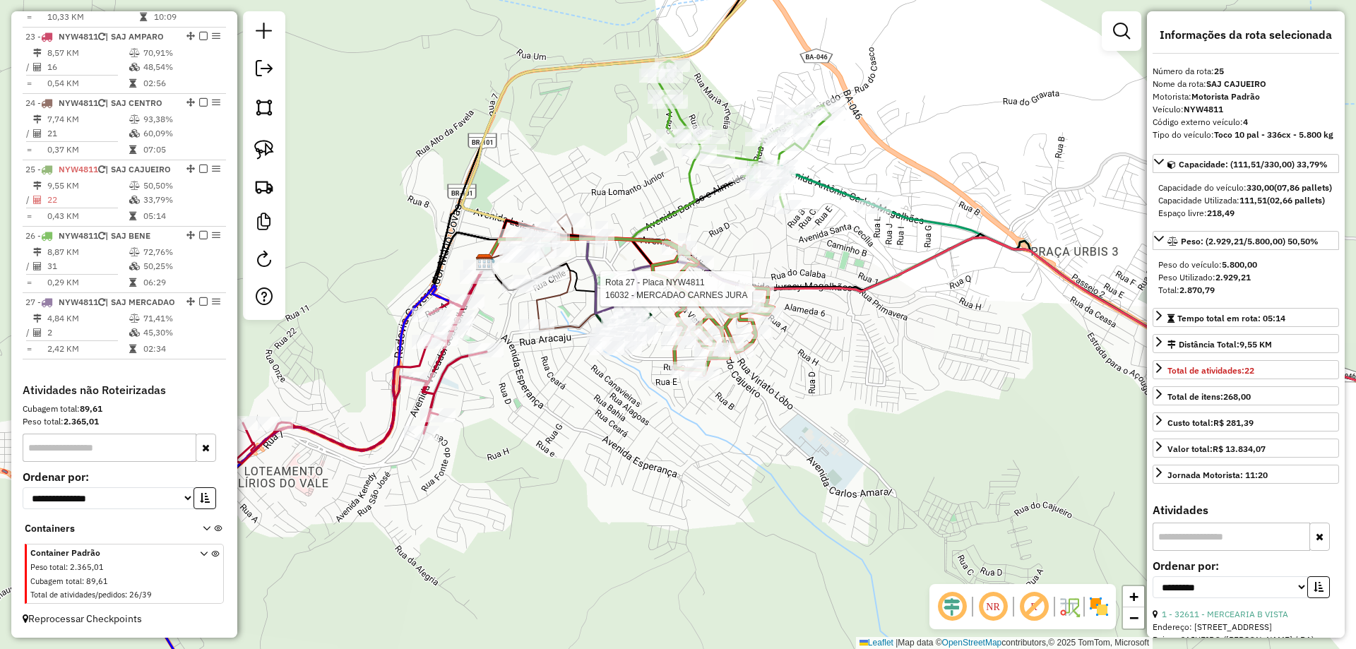
scroll to position [1980, 0]
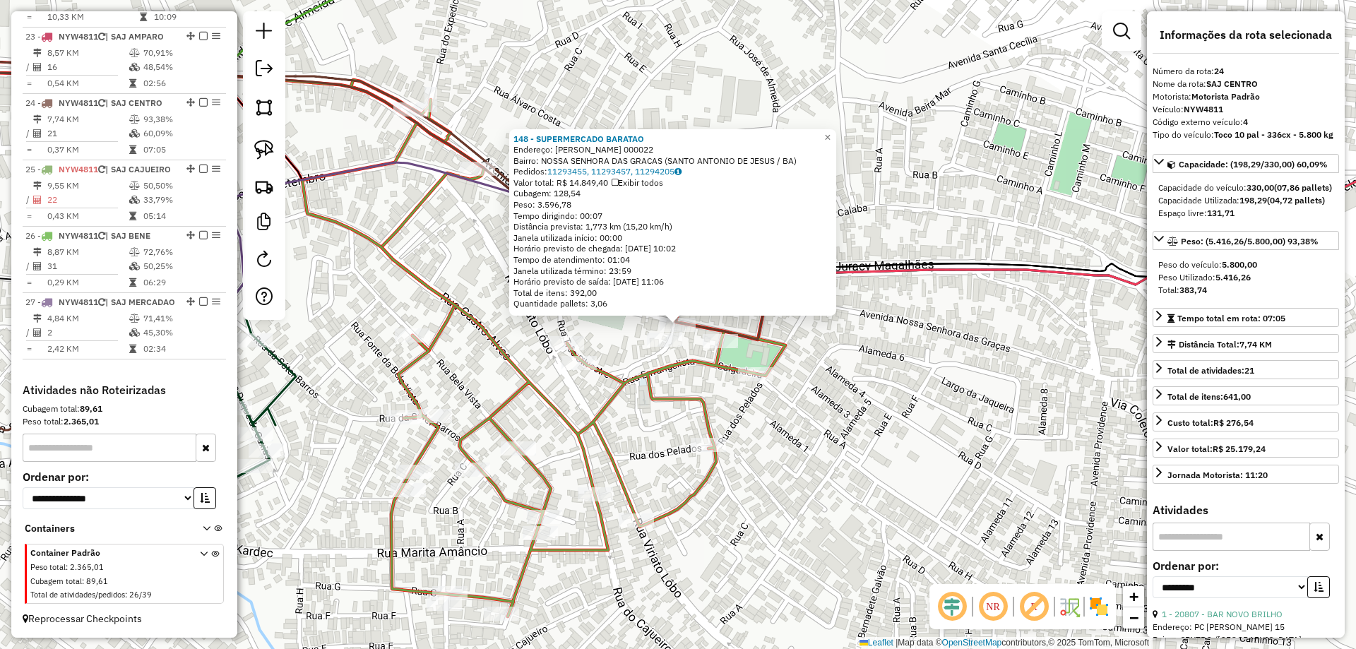
click at [682, 359] on icon at bounding box center [543, 348] width 483 height 537
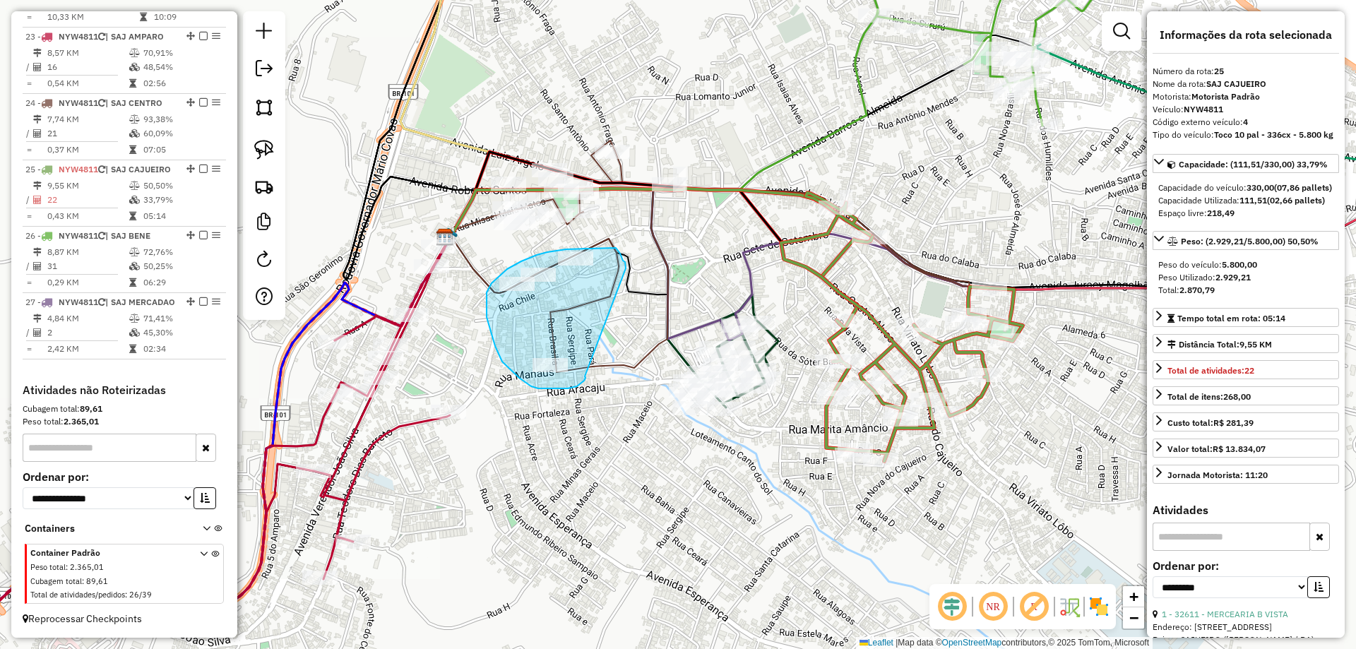
drag, startPoint x: 585, startPoint y: 376, endPoint x: 626, endPoint y: 268, distance: 115.6
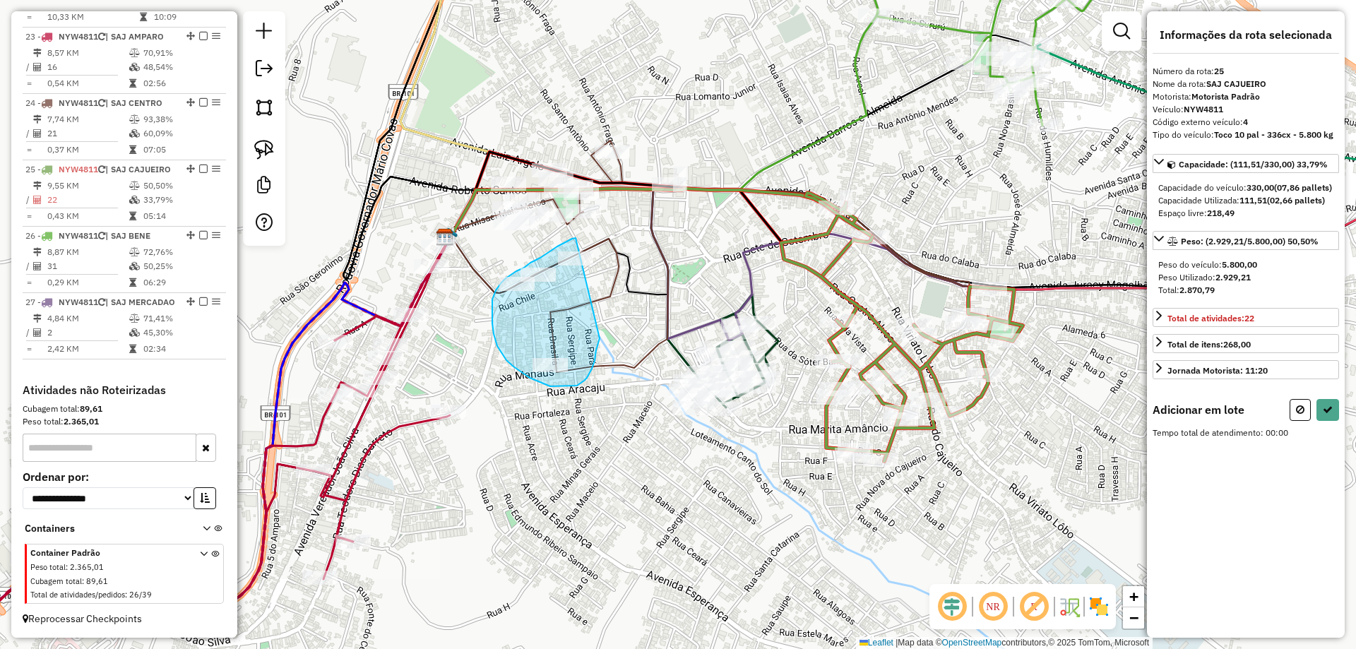
drag, startPoint x: 600, startPoint y: 338, endPoint x: 595, endPoint y: 236, distance: 102.5
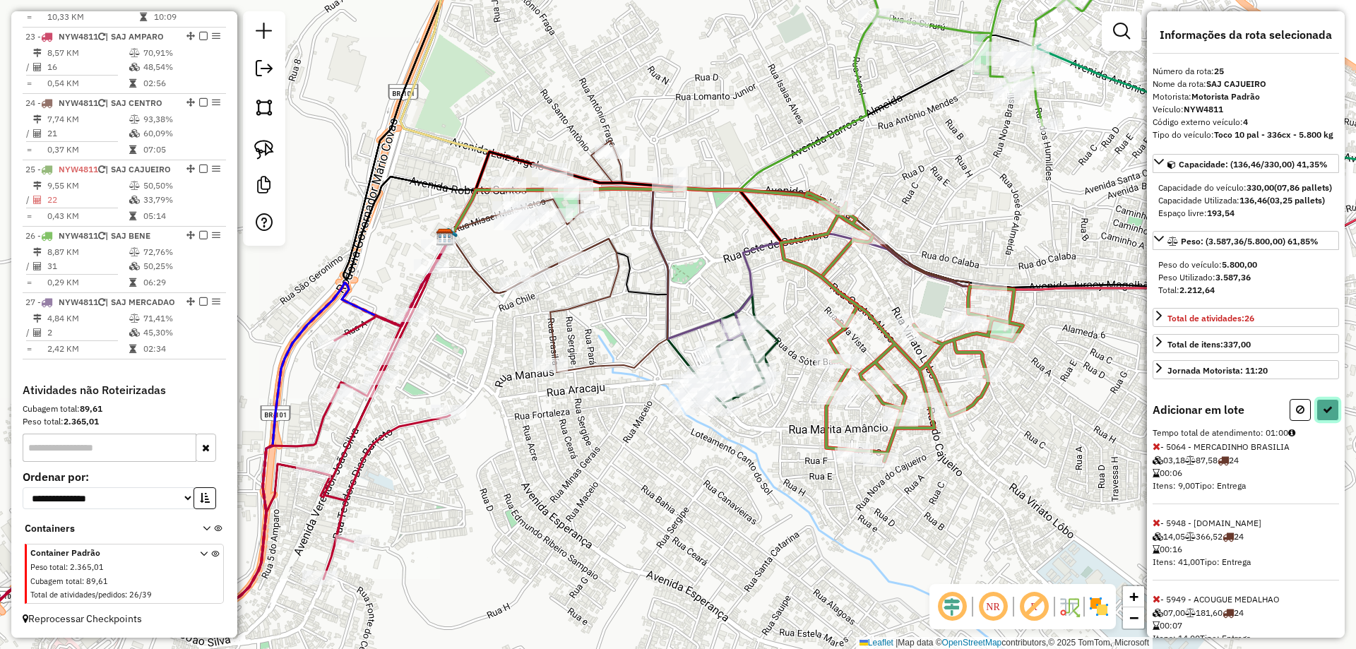
click at [1319, 421] on button at bounding box center [1328, 410] width 23 height 22
select select "**********"
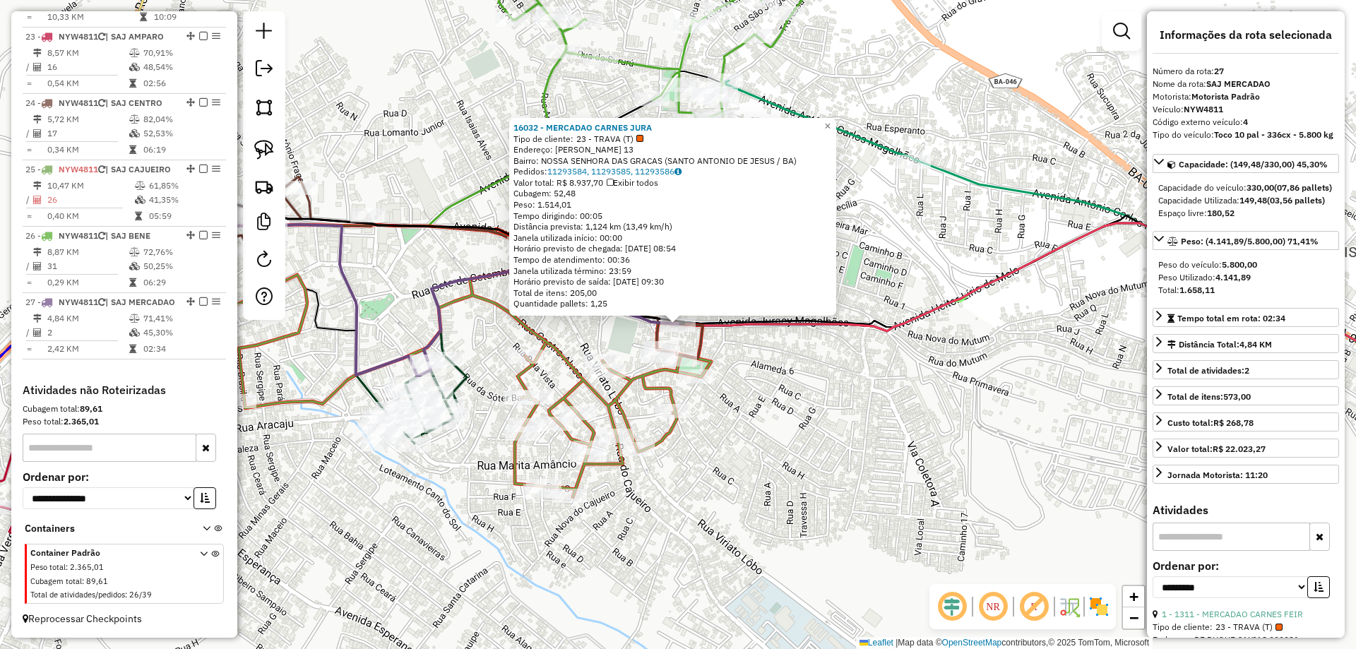
drag, startPoint x: 771, startPoint y: 458, endPoint x: 990, endPoint y: 444, distance: 219.4
click at [980, 446] on div "16032 - MERCADAO CARNES JURA Tipo de cliente: 23 - TRAVA (T) Endereço: JURACY M…" at bounding box center [678, 324] width 1356 height 649
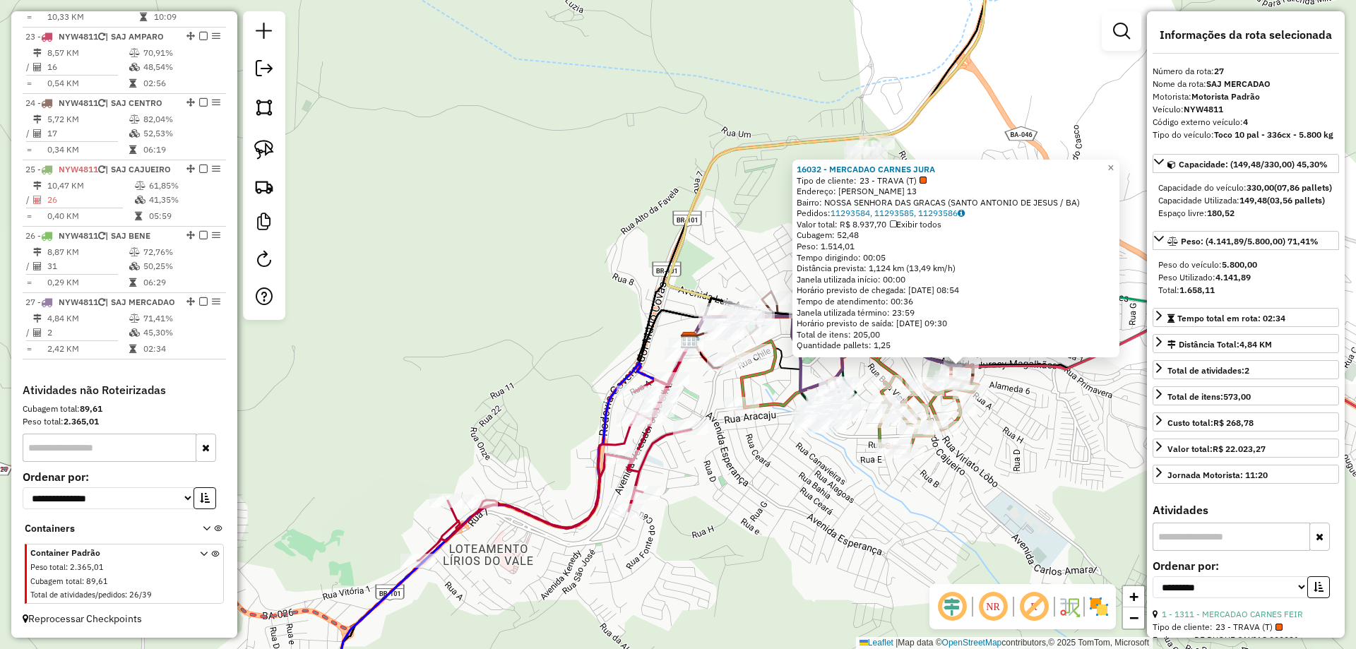
click at [790, 470] on div "16032 - MERCADAO CARNES JURA Tipo de cliente: 23 - TRAVA (T) Endereço: JURACY M…" at bounding box center [678, 324] width 1356 height 649
click at [660, 450] on div "16032 - MERCADAO CARNES JURA Tipo de cliente: 23 - TRAVA (T) Endereço: JURACY M…" at bounding box center [678, 324] width 1356 height 649
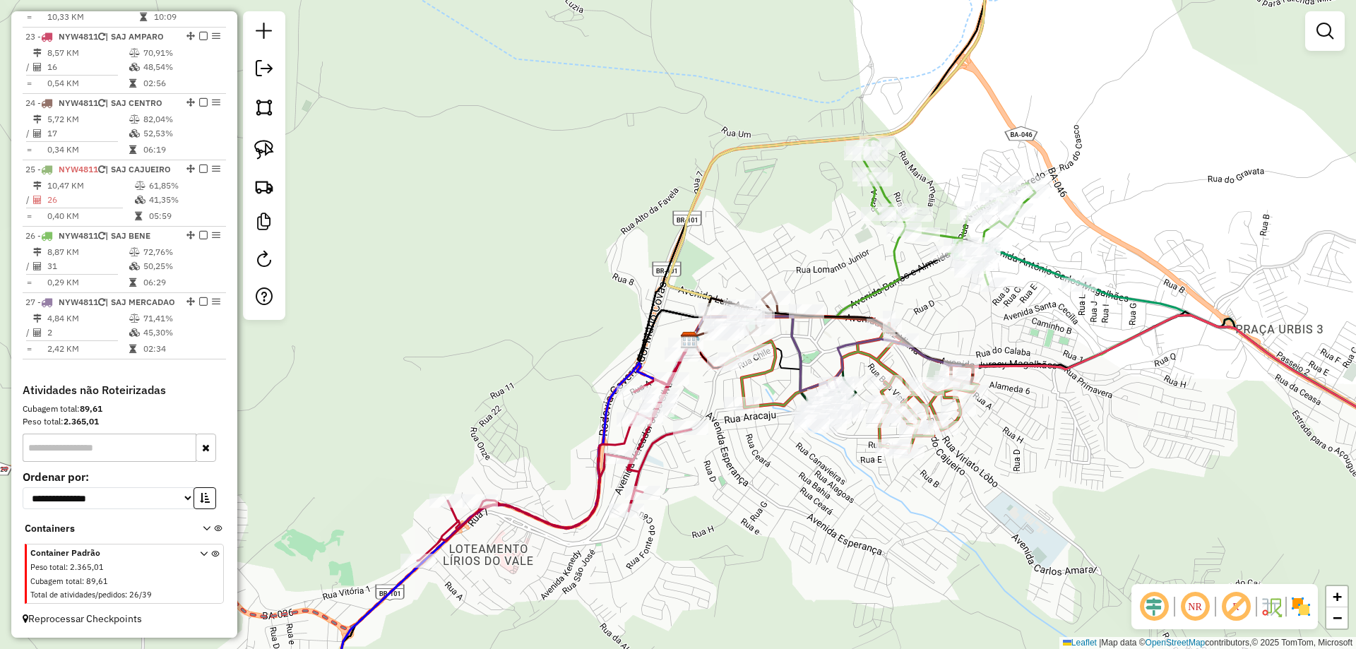
click at [660, 430] on icon at bounding box center [554, 450] width 274 height 220
select select "**********"
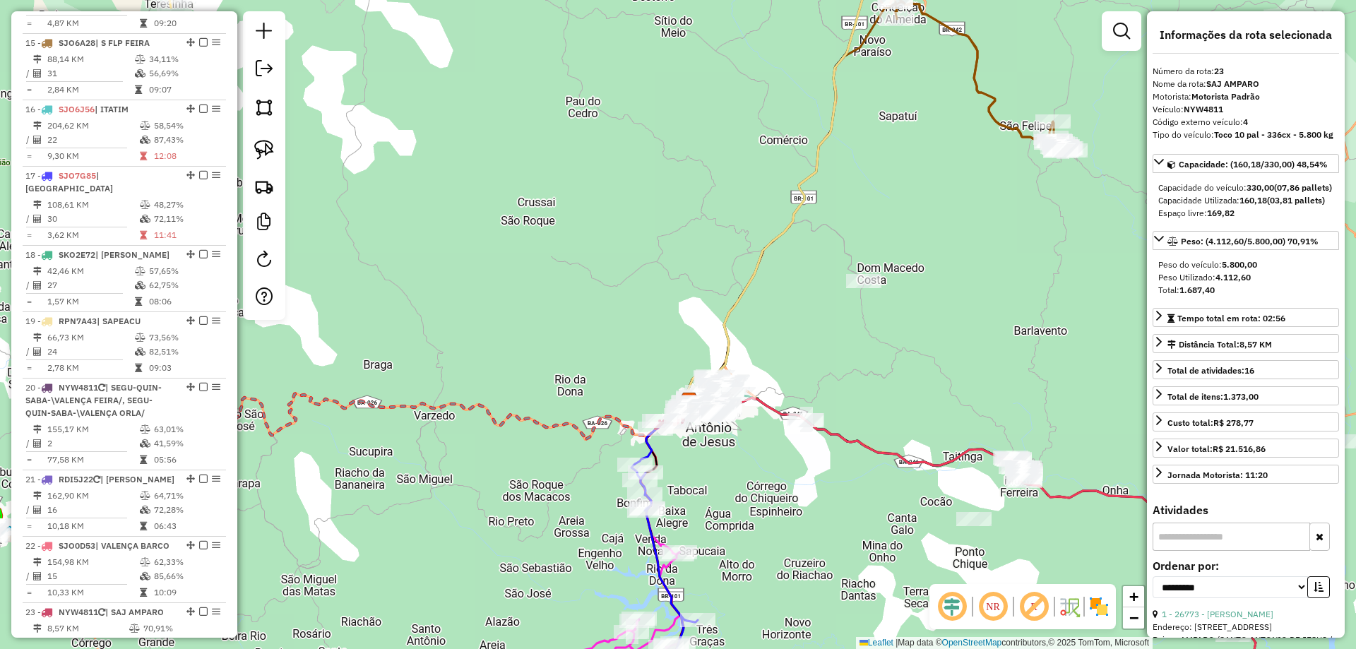
scroll to position [1335, 0]
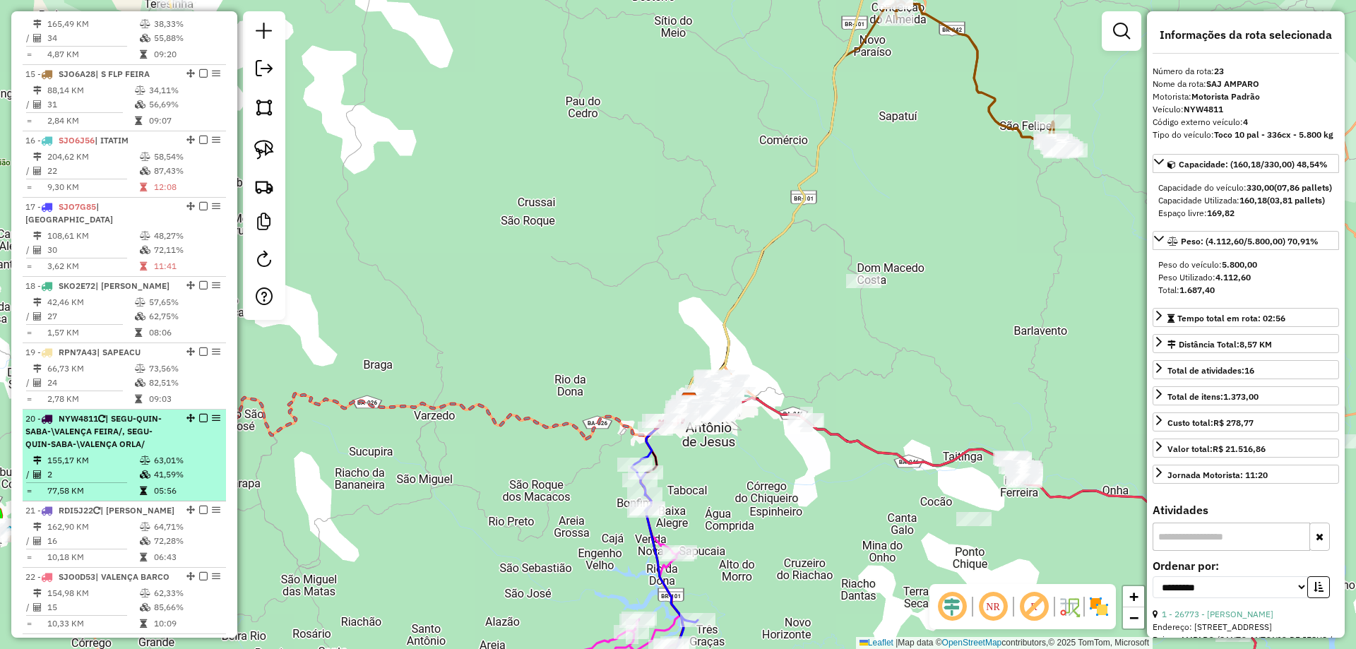
click at [97, 413] on span "NYW4811" at bounding box center [79, 418] width 40 height 11
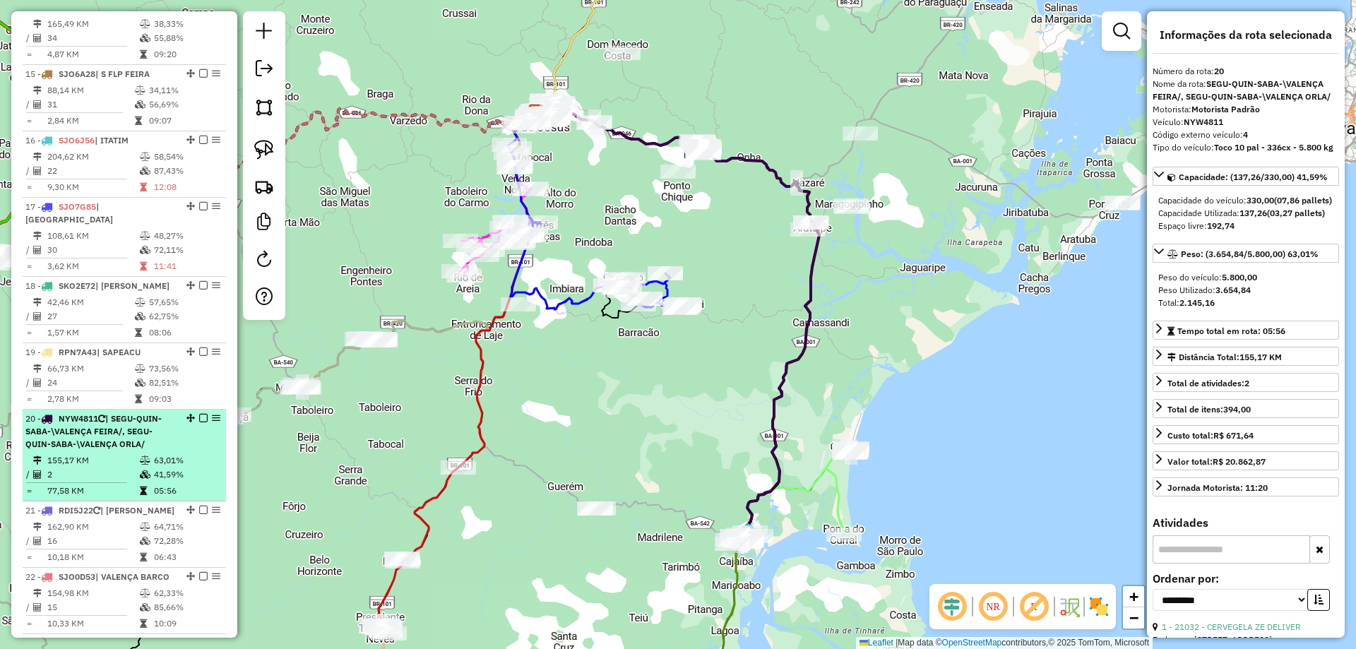
click at [199, 414] on em at bounding box center [203, 418] width 8 height 8
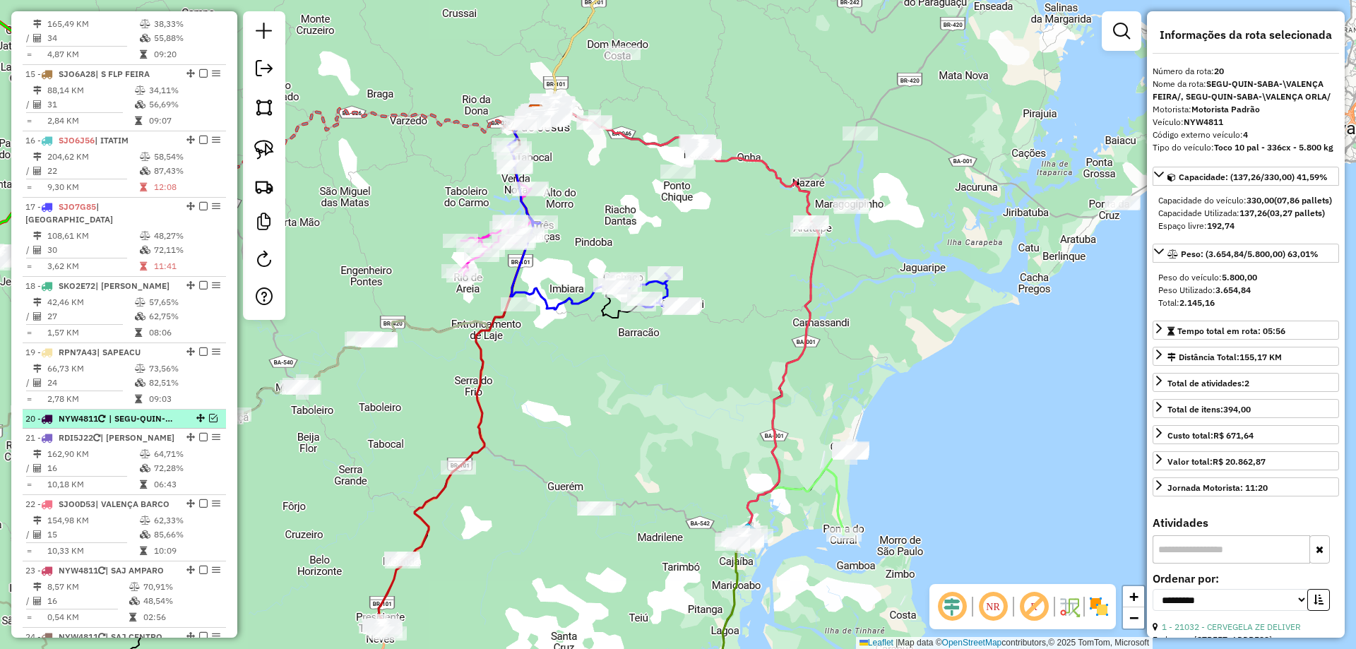
click at [198, 414] on em at bounding box center [200, 418] width 8 height 8
click at [210, 414] on em at bounding box center [213, 418] width 8 height 8
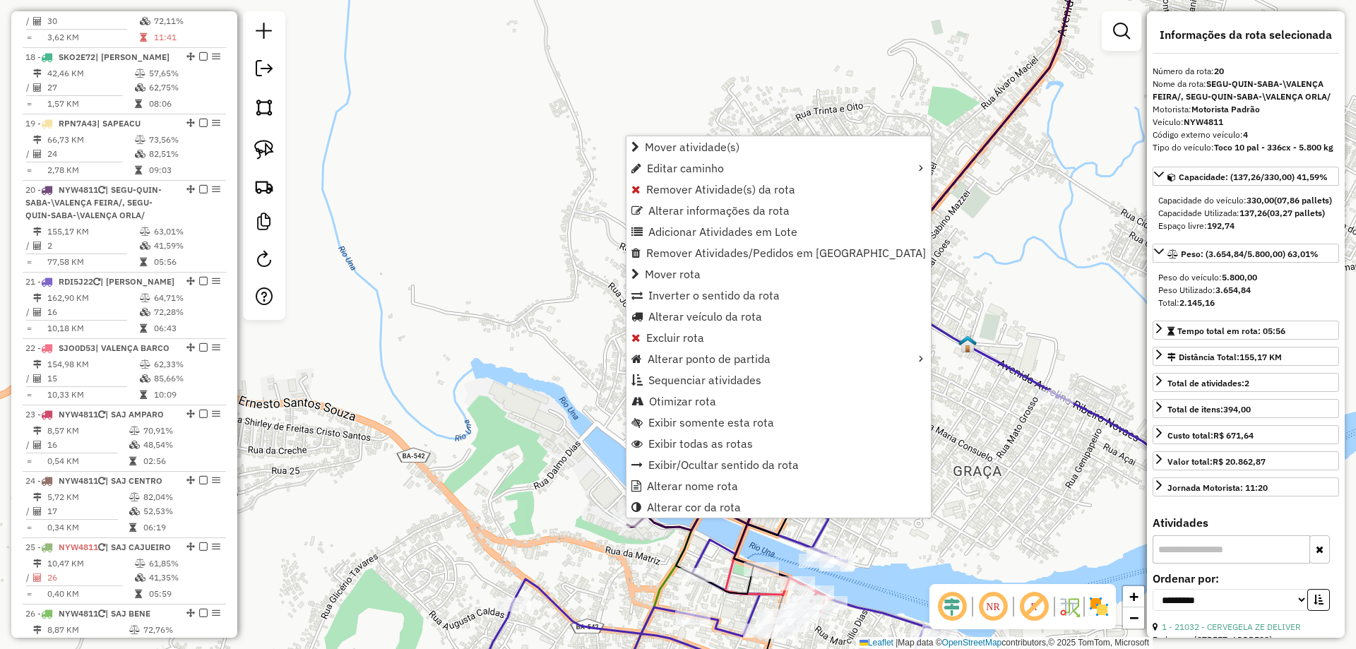
scroll to position [1721, 0]
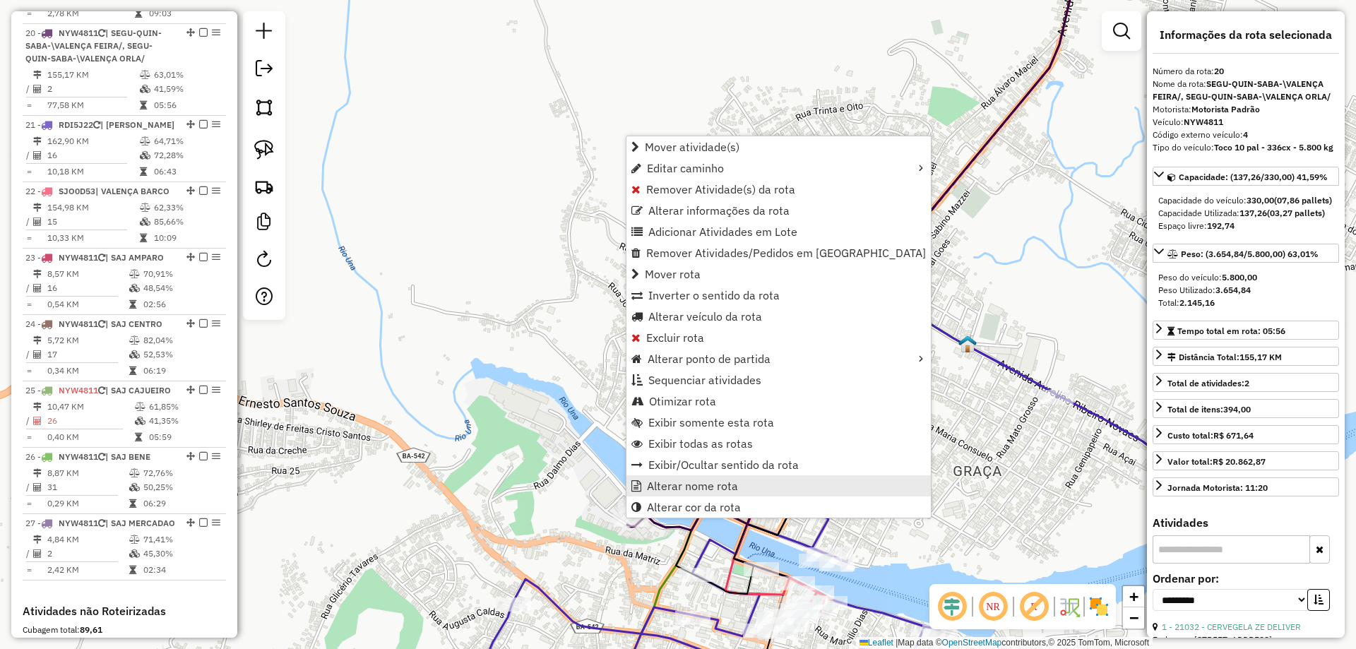
click at [682, 484] on span "Alterar nome rota" at bounding box center [692, 485] width 91 height 11
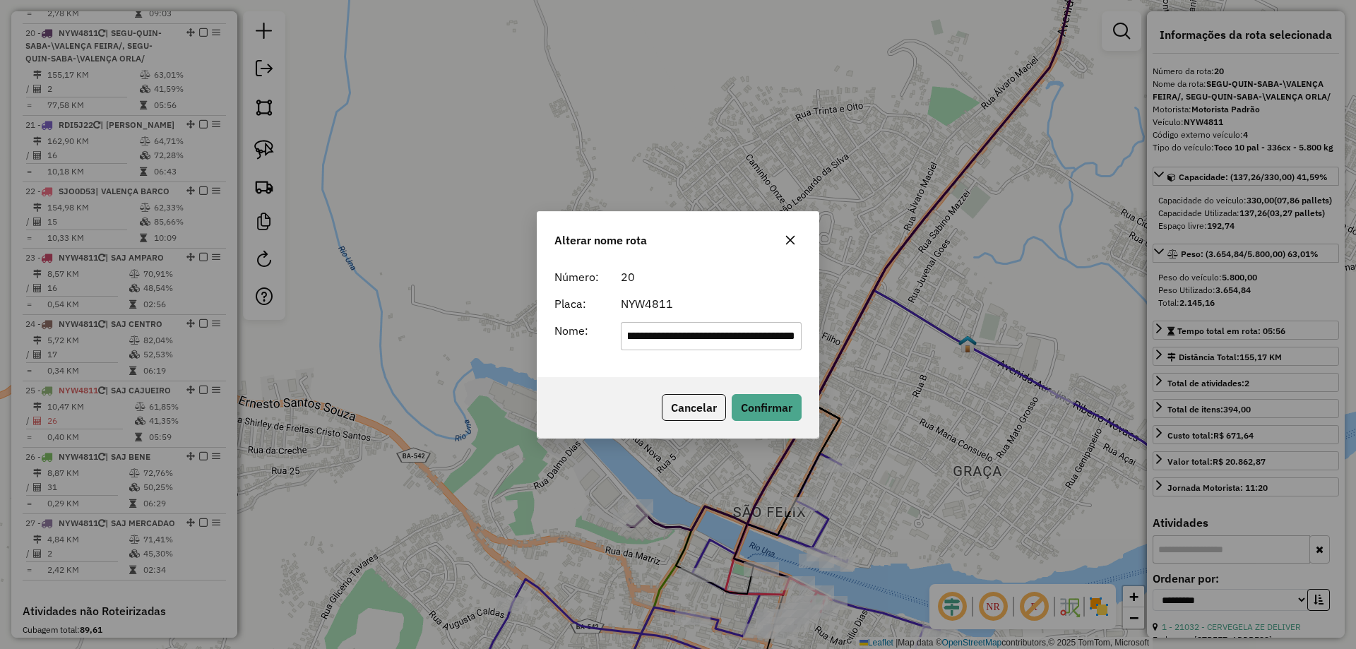
scroll to position [0, 0]
type input "**********"
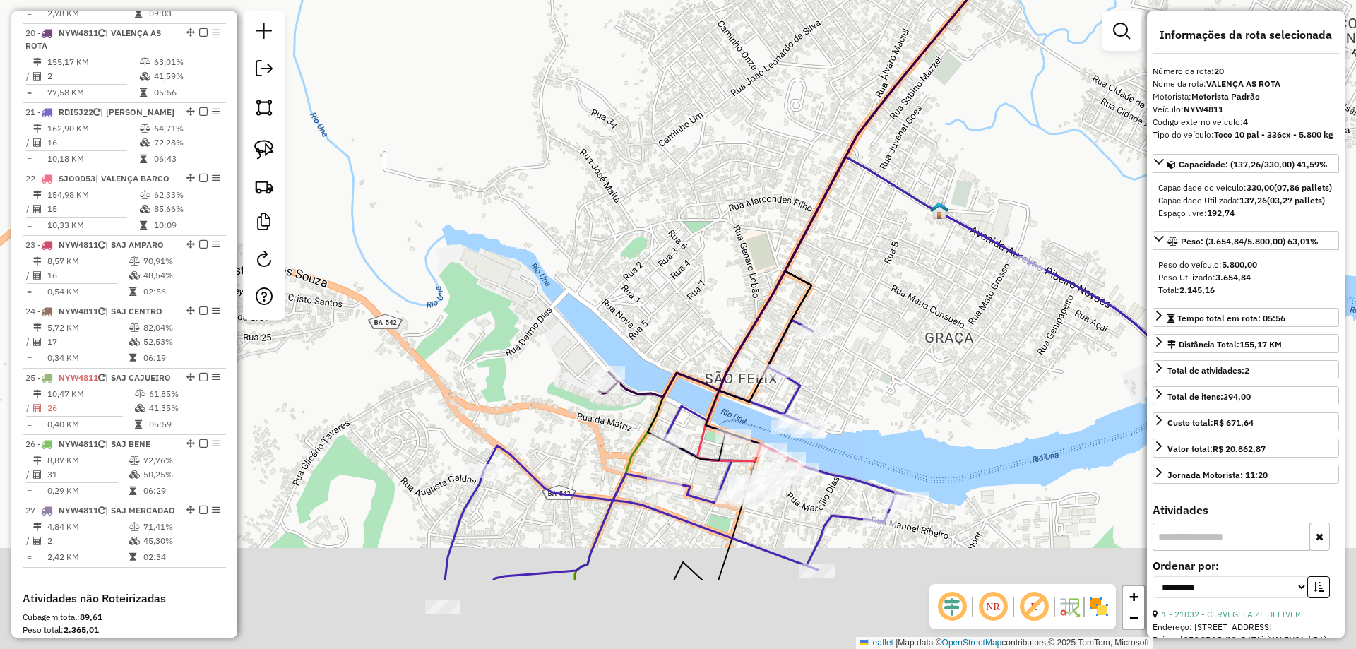
drag, startPoint x: 609, startPoint y: 355, endPoint x: 587, endPoint y: 268, distance: 90.3
click at [587, 268] on div "Janela de atendimento Grade de atendimento Capacidade Transportadoras Veículos …" at bounding box center [678, 324] width 1356 height 649
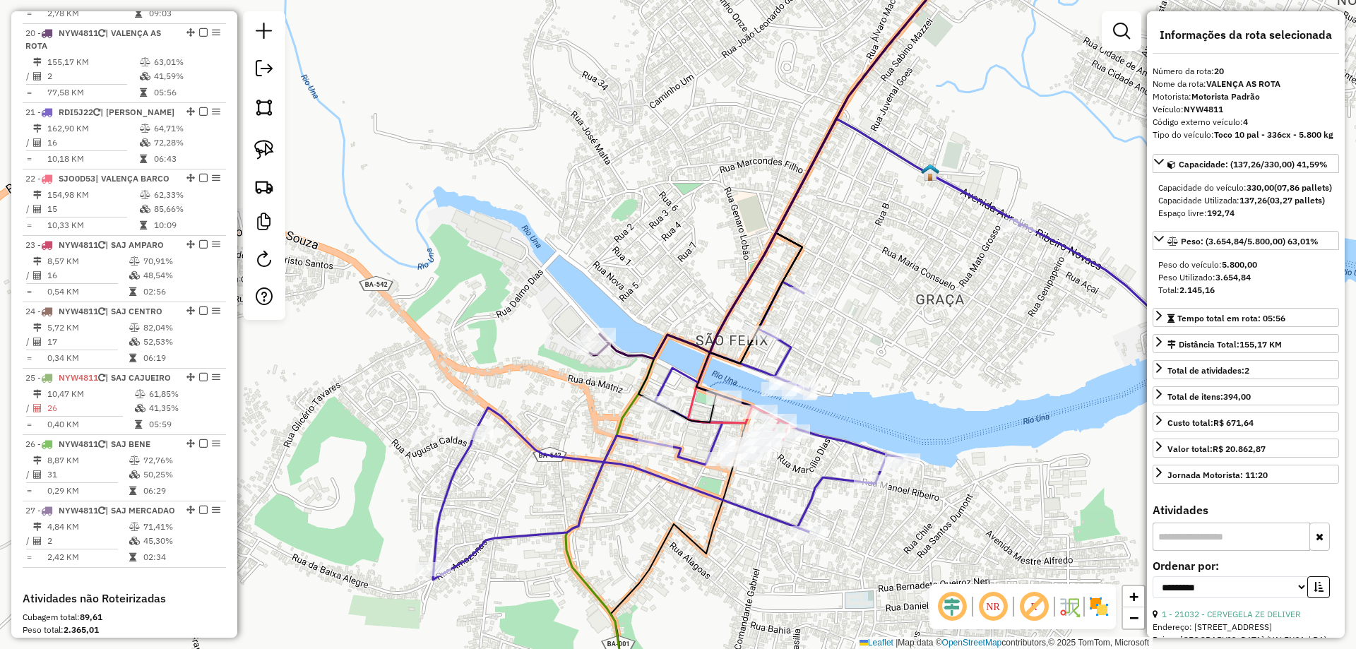
click at [759, 369] on icon at bounding box center [810, 349] width 755 height 461
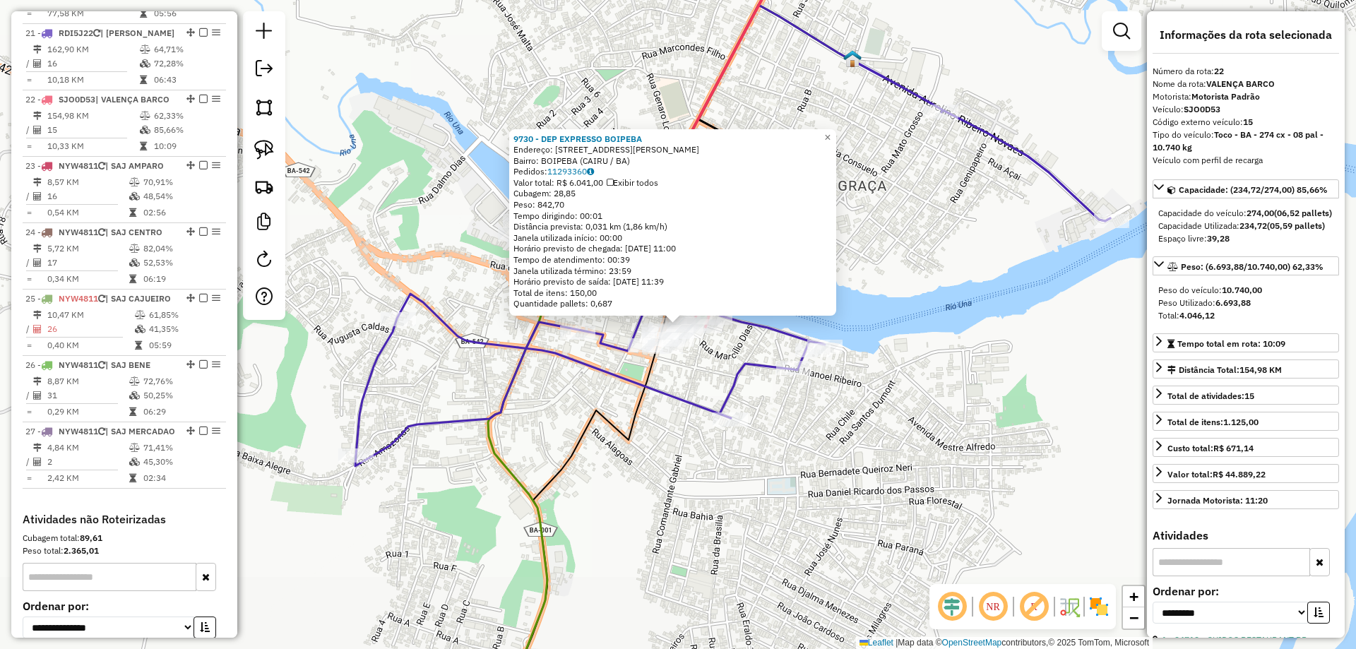
scroll to position [1879, 0]
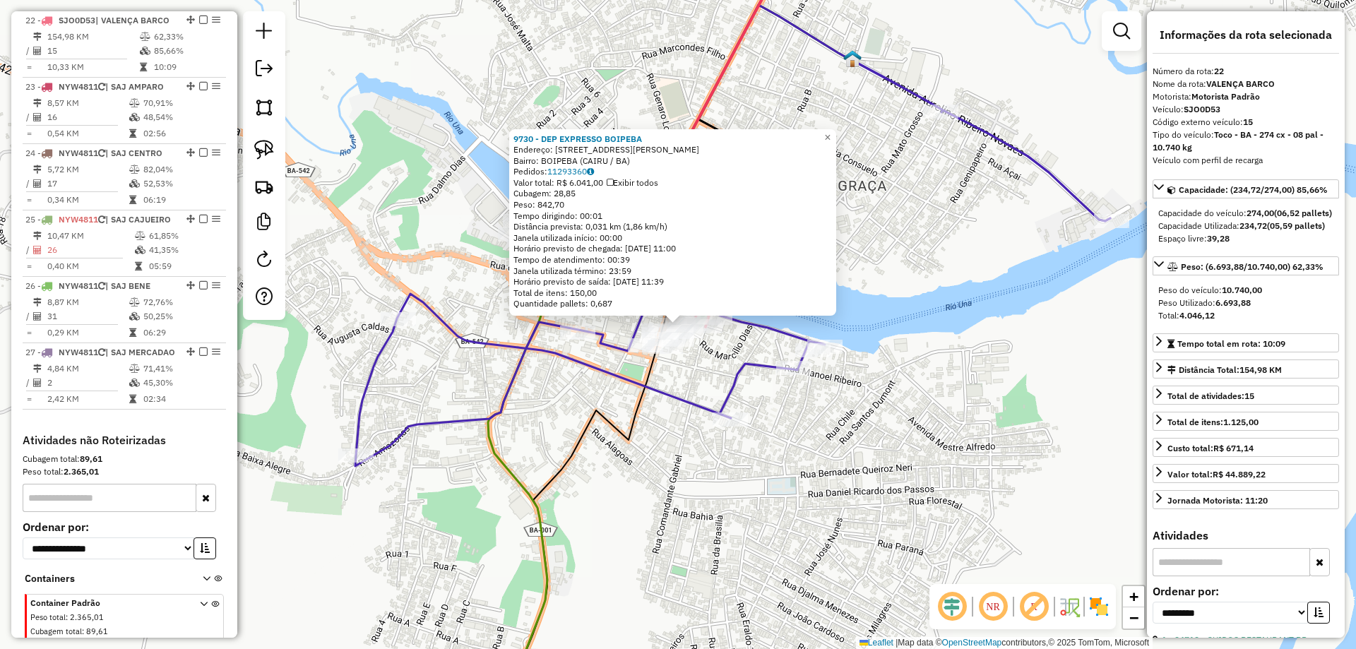
click at [737, 381] on icon at bounding box center [732, 235] width 755 height 461
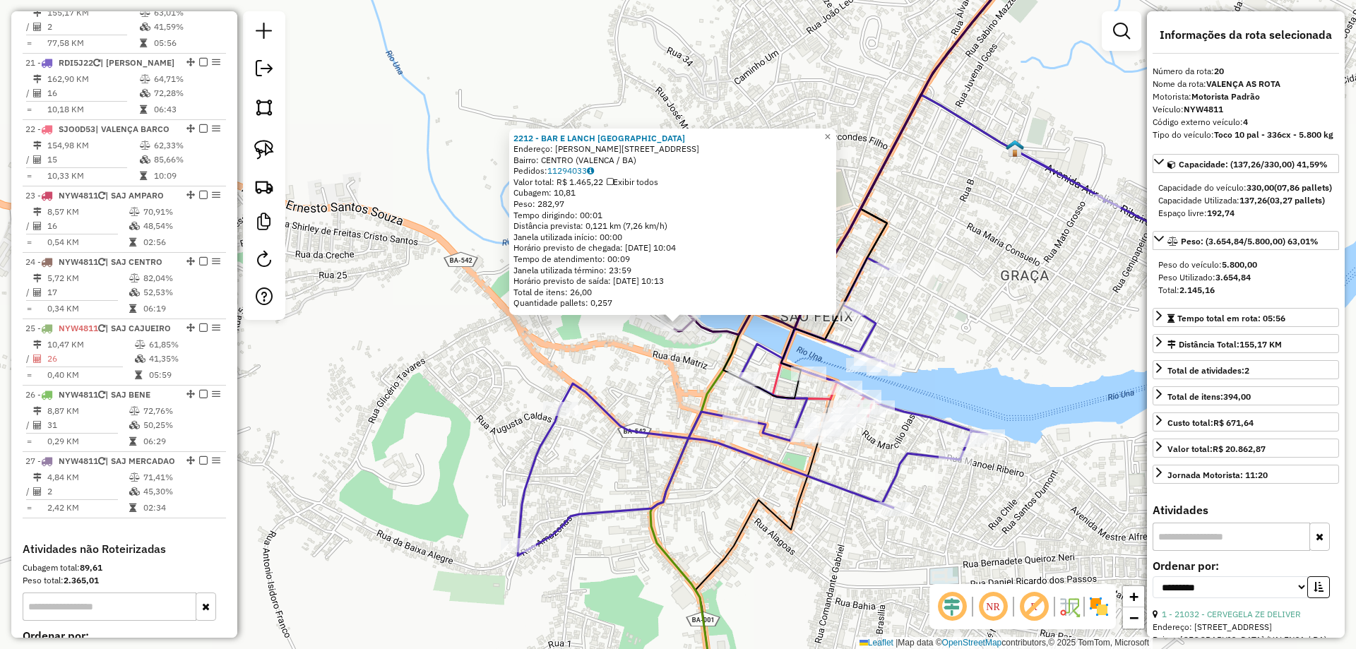
scroll to position [1721, 0]
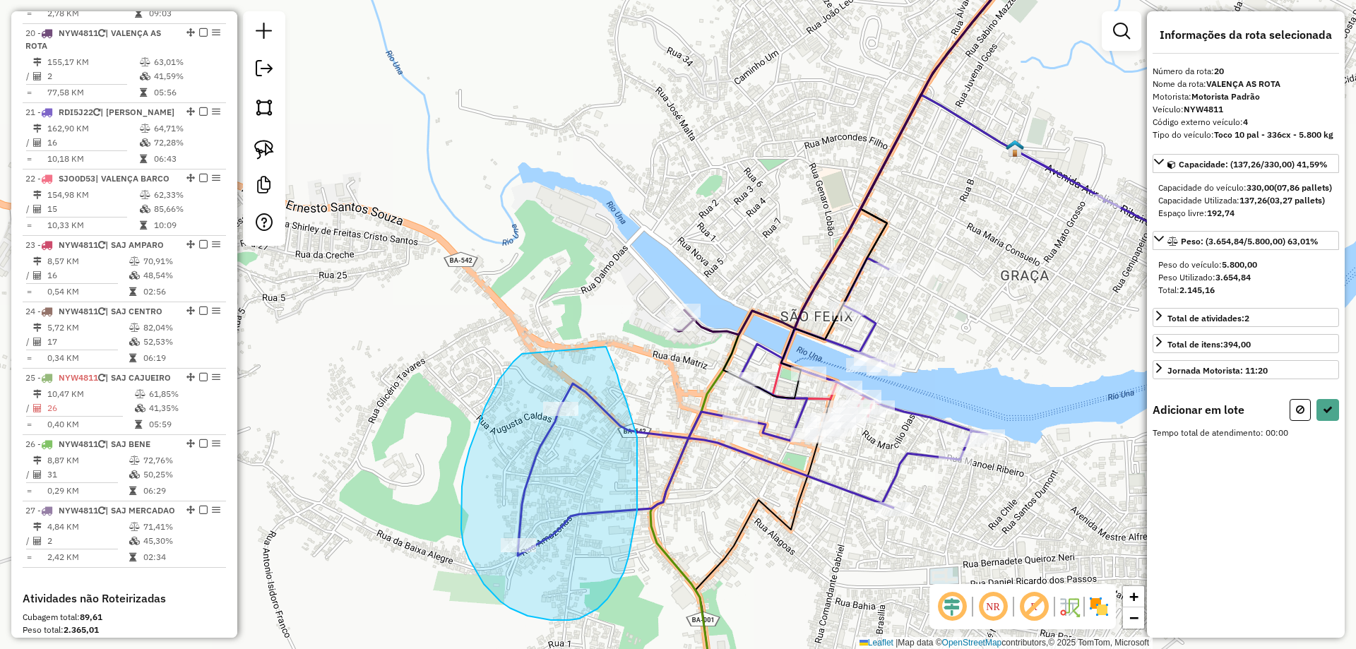
drag, startPoint x: 505, startPoint y: 372, endPoint x: 603, endPoint y: 342, distance: 102.6
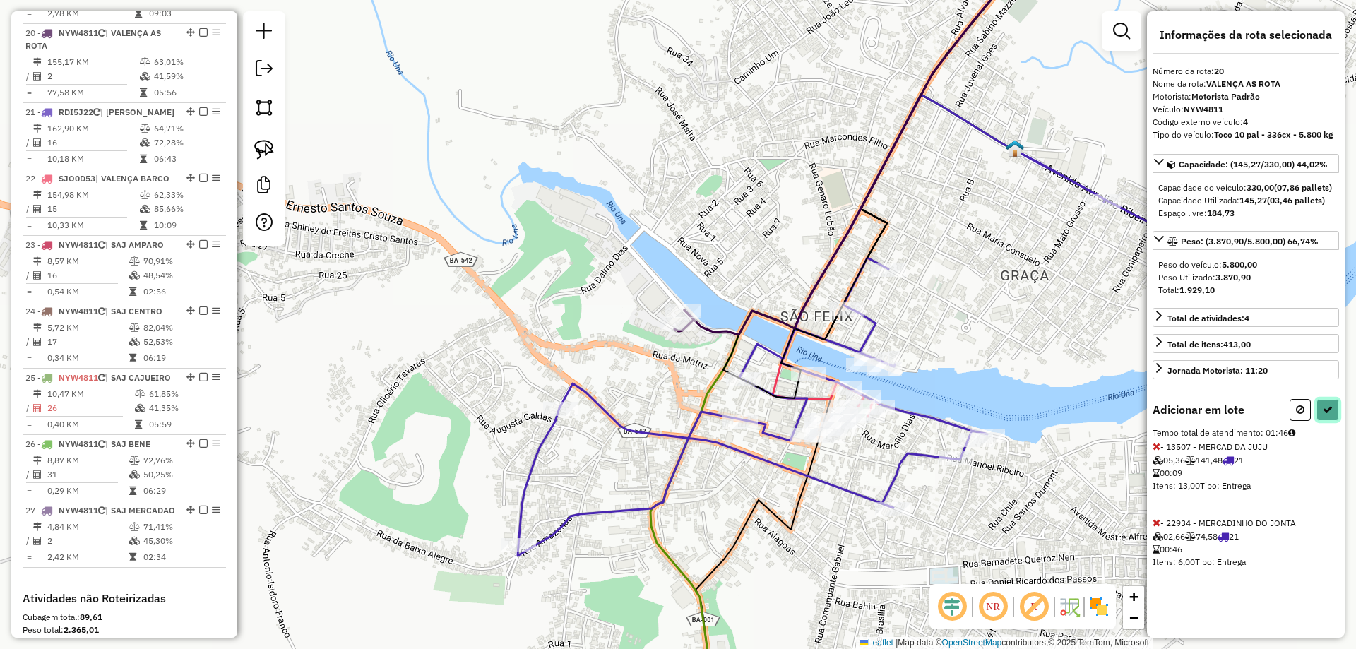
click at [1331, 415] on icon at bounding box center [1328, 410] width 10 height 10
select select "**********"
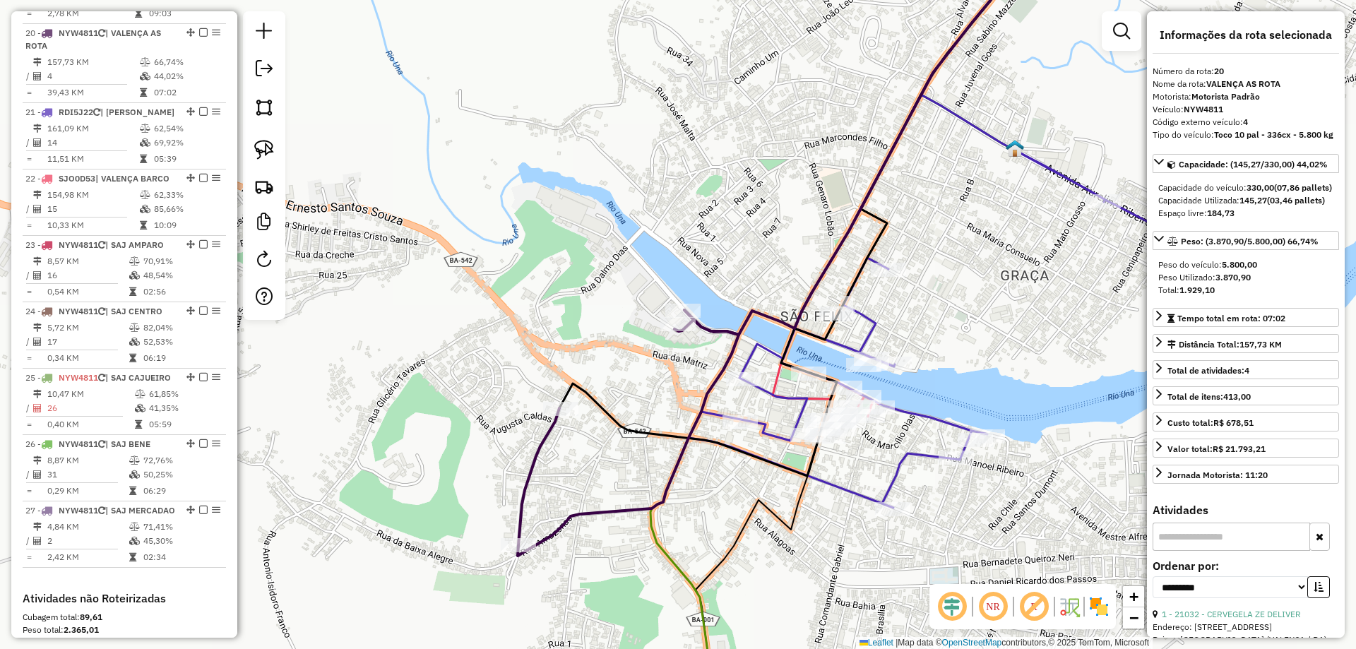
click at [928, 418] on icon at bounding box center [981, 301] width 584 height 413
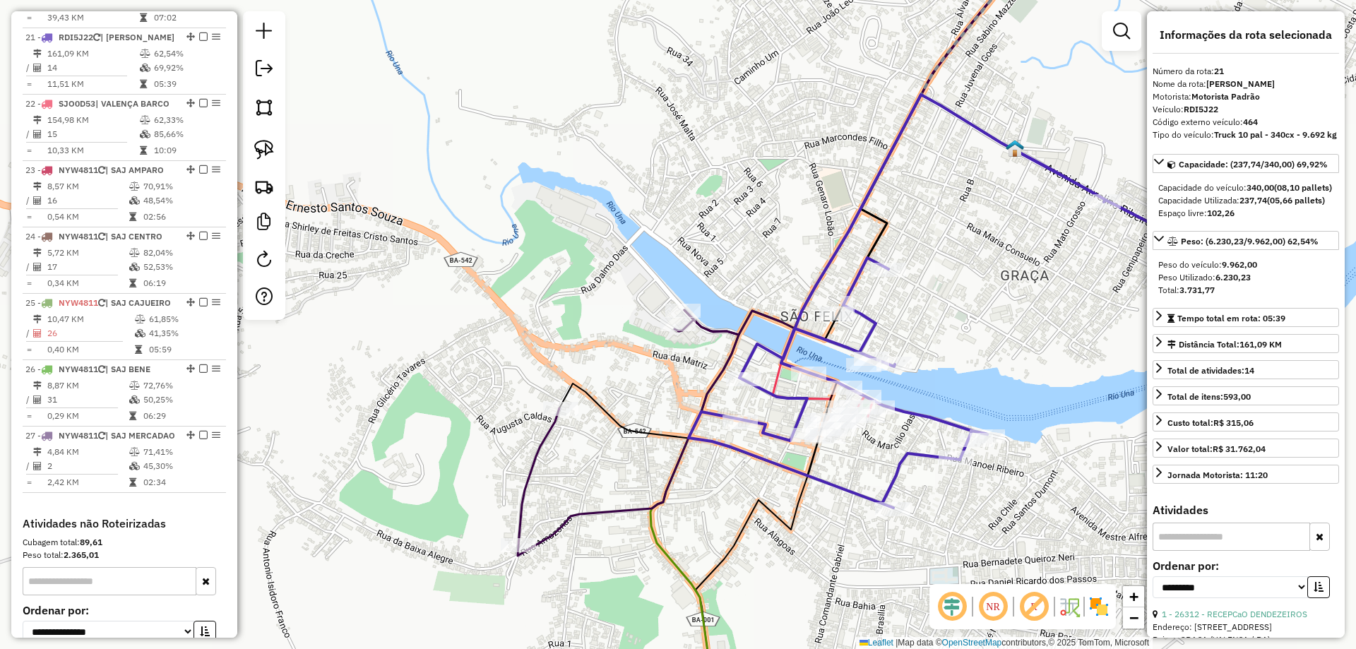
scroll to position [1800, 0]
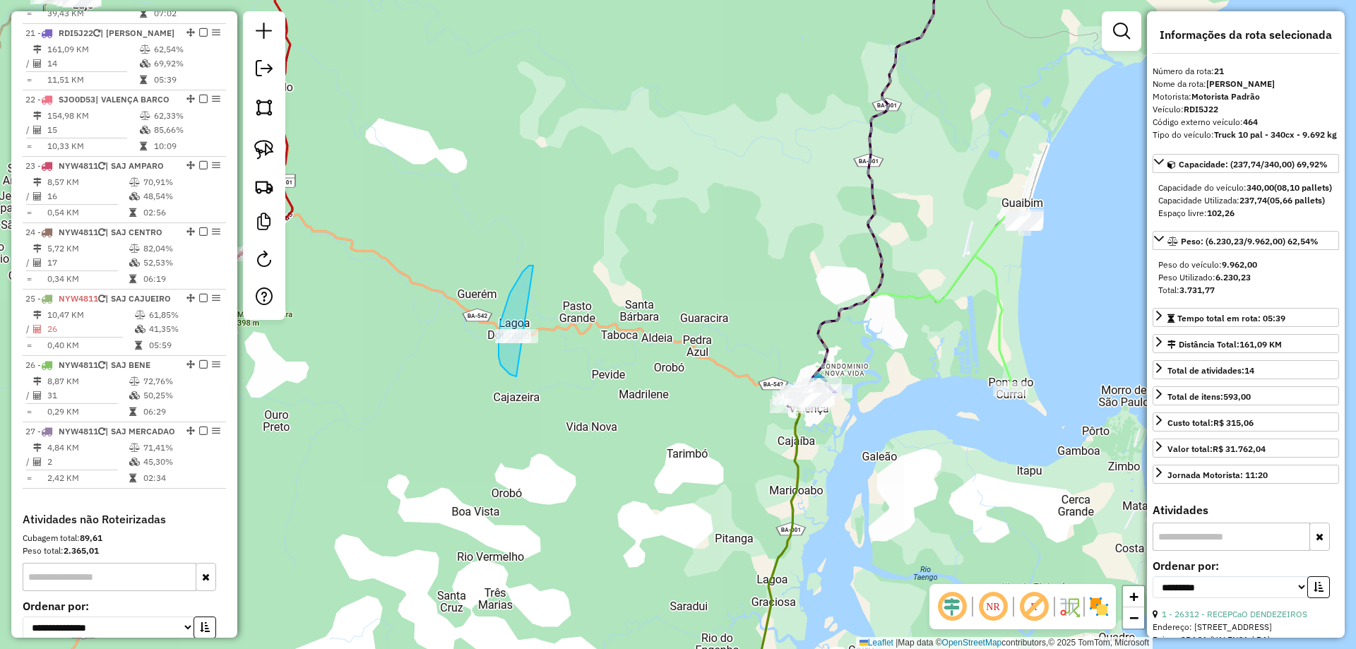
drag, startPoint x: 533, startPoint y: 266, endPoint x: 595, endPoint y: 389, distance: 138.0
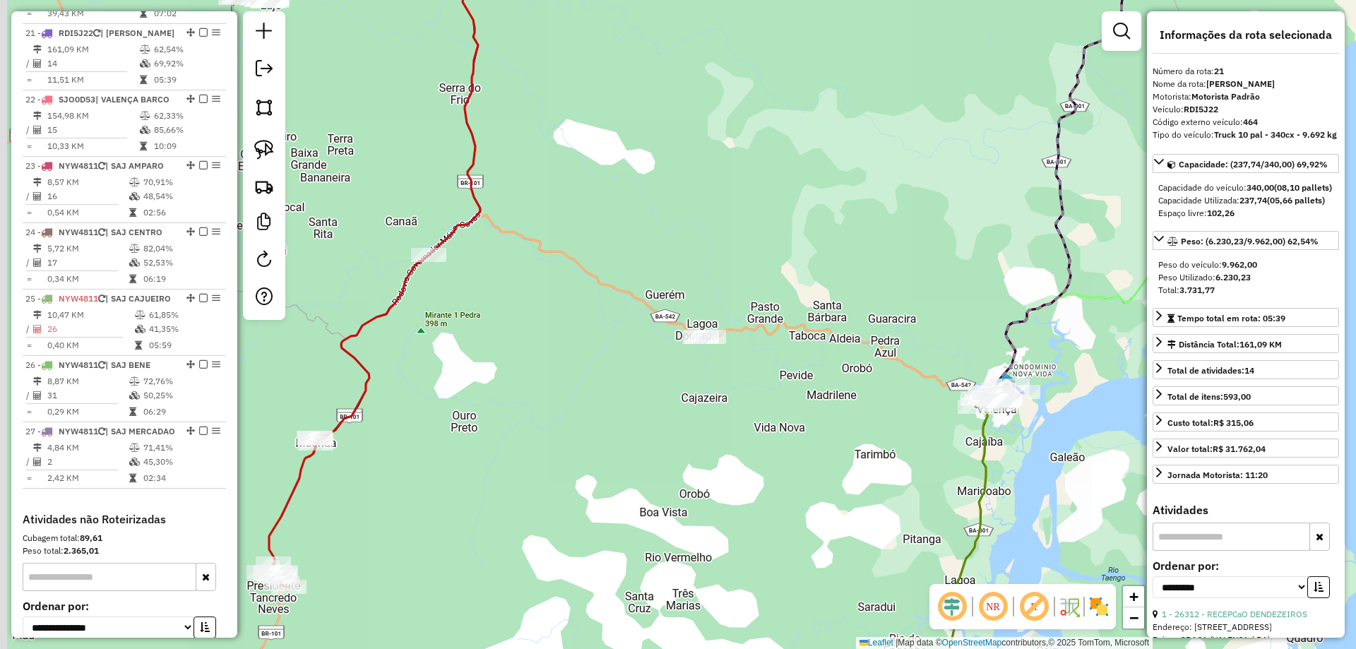
drag, startPoint x: 593, startPoint y: 278, endPoint x: 802, endPoint y: 282, distance: 209.1
click at [802, 282] on div "Janela de atendimento Grade de atendimento Capacidade Transportadoras Veículos …" at bounding box center [678, 324] width 1356 height 649
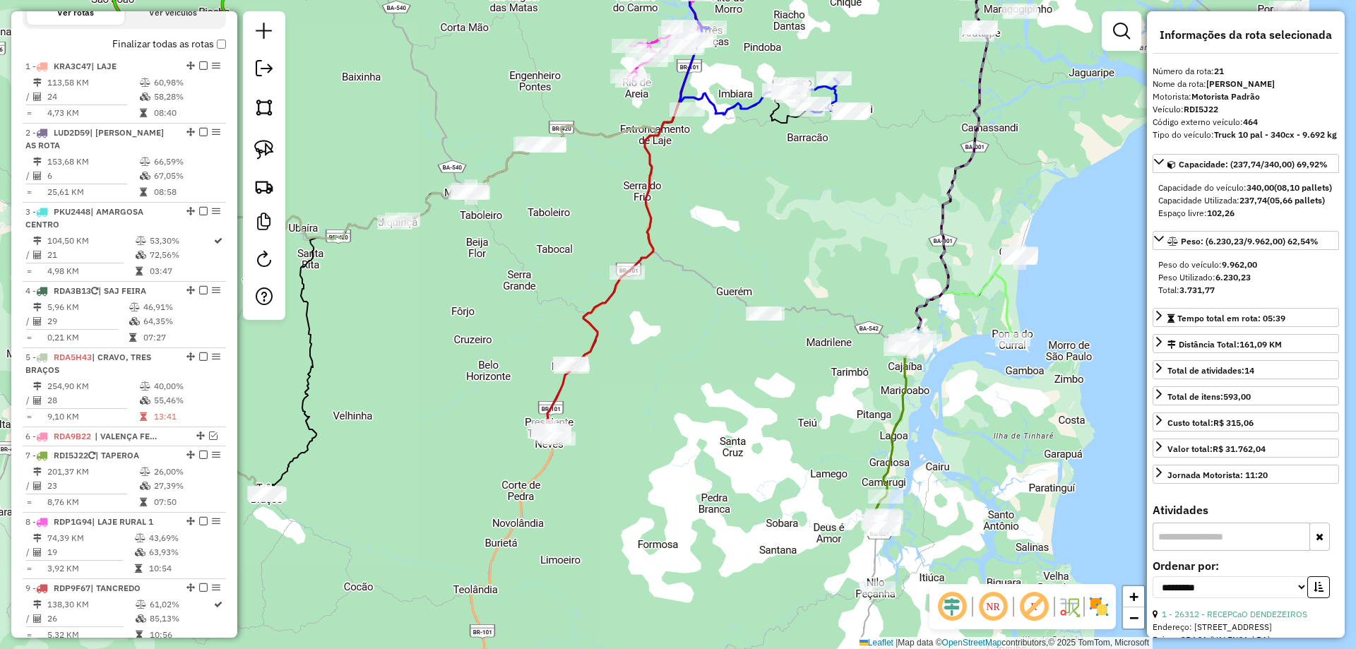
scroll to position [458, 0]
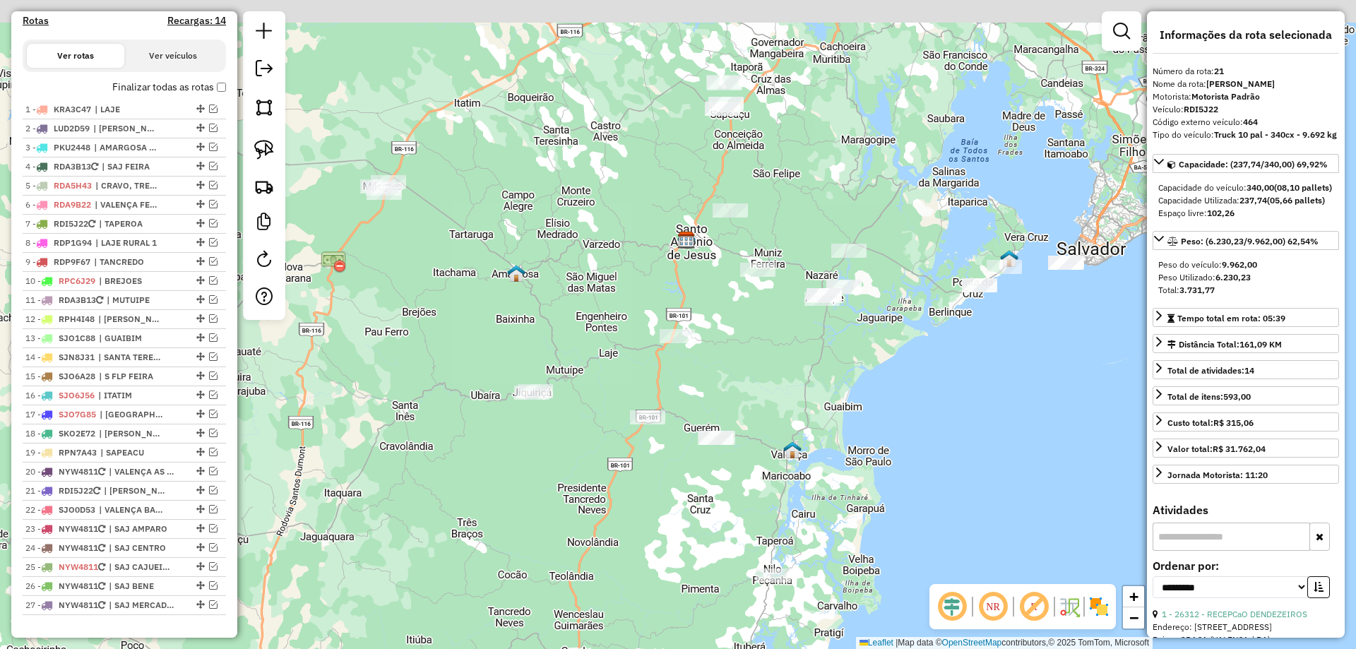
drag, startPoint x: 724, startPoint y: 278, endPoint x: 788, endPoint y: 304, distance: 69.4
click at [730, 340] on div "Janela de atendimento Grade de atendimento Capacidade Transportadoras Veículos …" at bounding box center [678, 324] width 1356 height 649
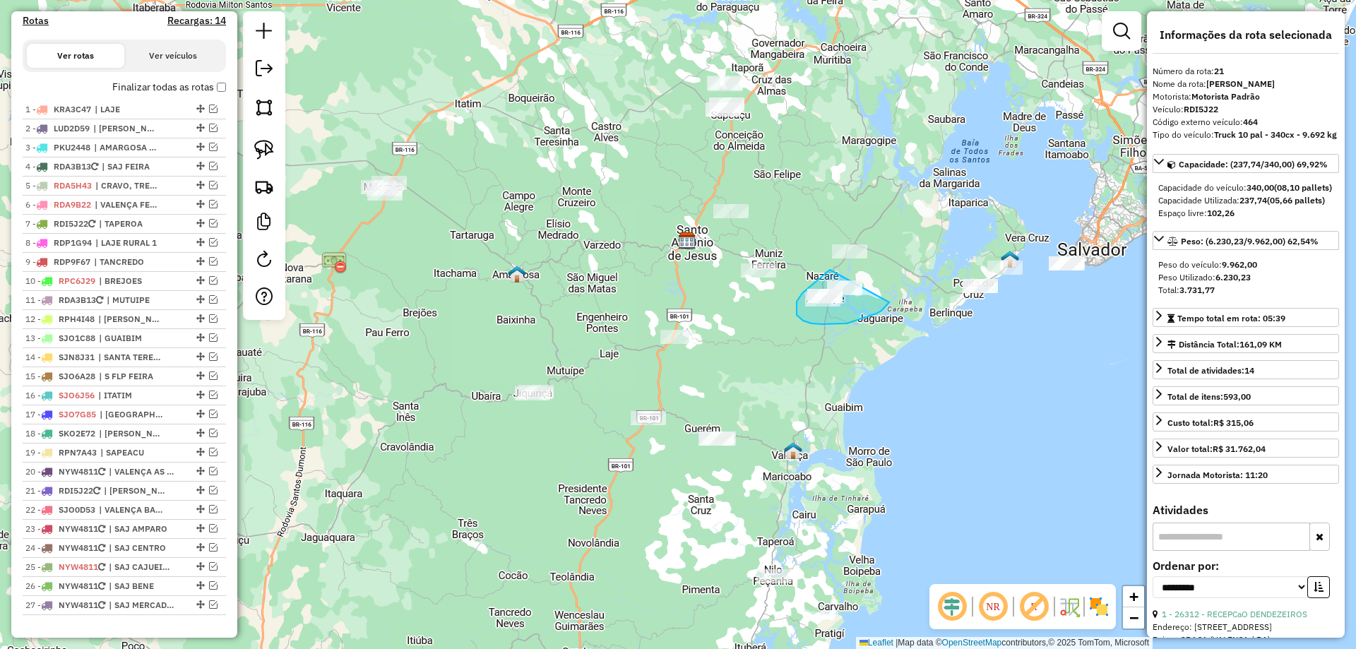
drag, startPoint x: 800, startPoint y: 297, endPoint x: 890, endPoint y: 302, distance: 90.5
drag, startPoint x: 721, startPoint y: 69, endPoint x: 784, endPoint y: 143, distance: 97.2
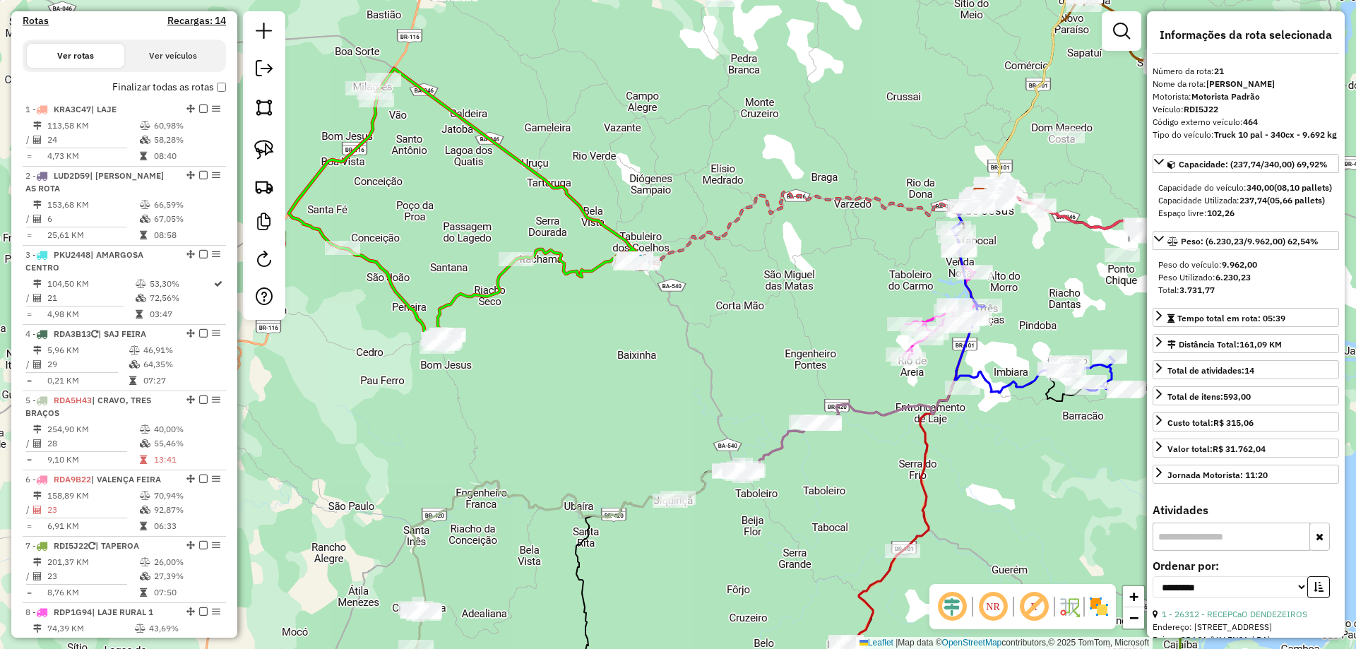
click at [394, 289] on icon at bounding box center [461, 208] width 345 height 278
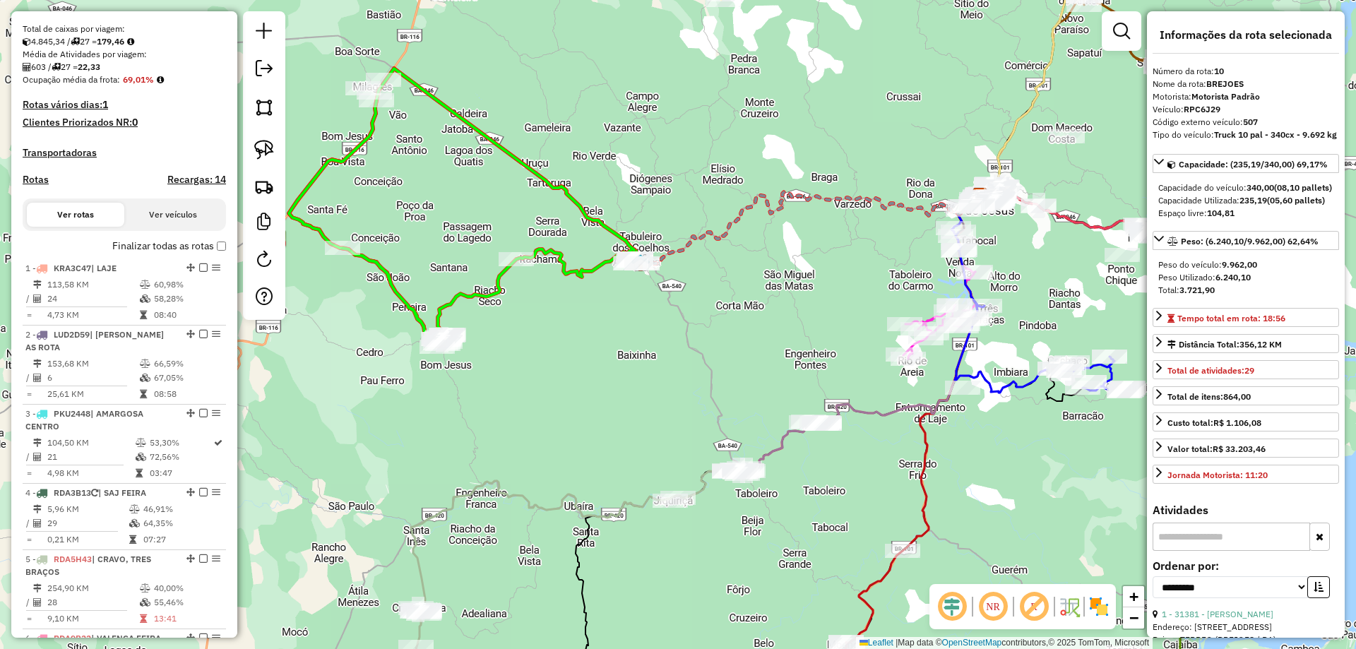
scroll to position [264, 0]
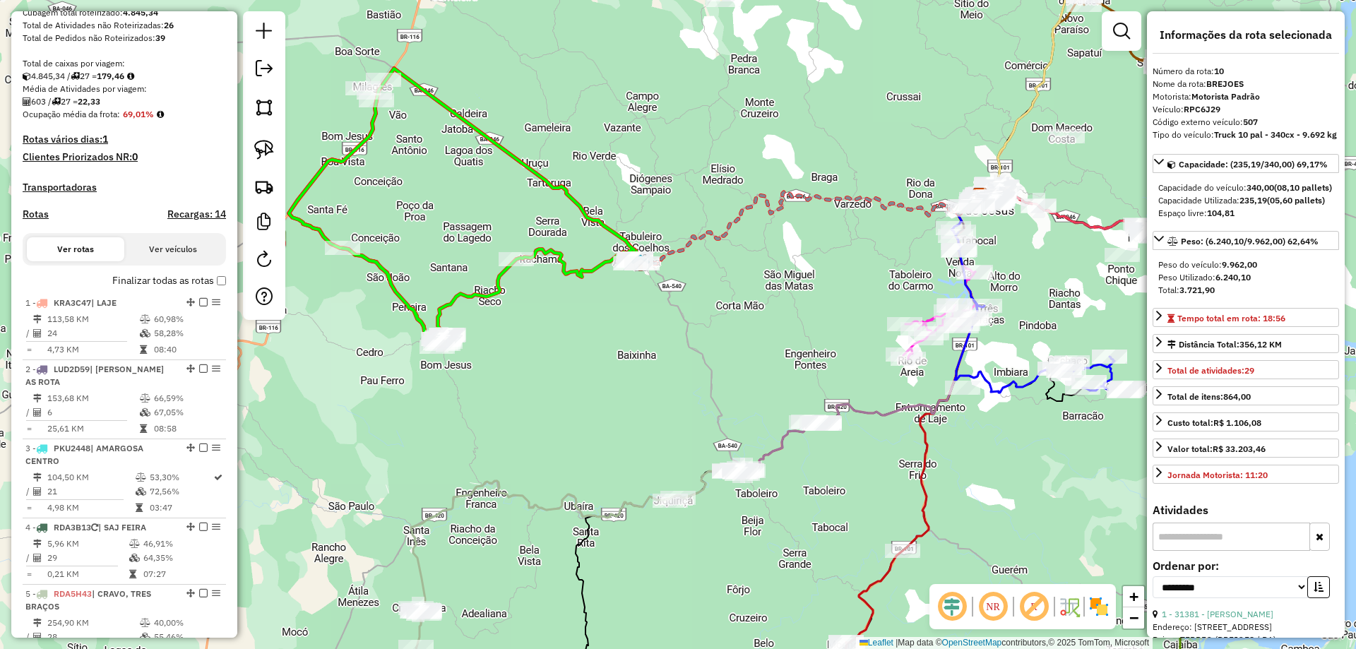
click at [31, 220] on h4 "Rotas" at bounding box center [36, 214] width 26 height 12
select select "*"
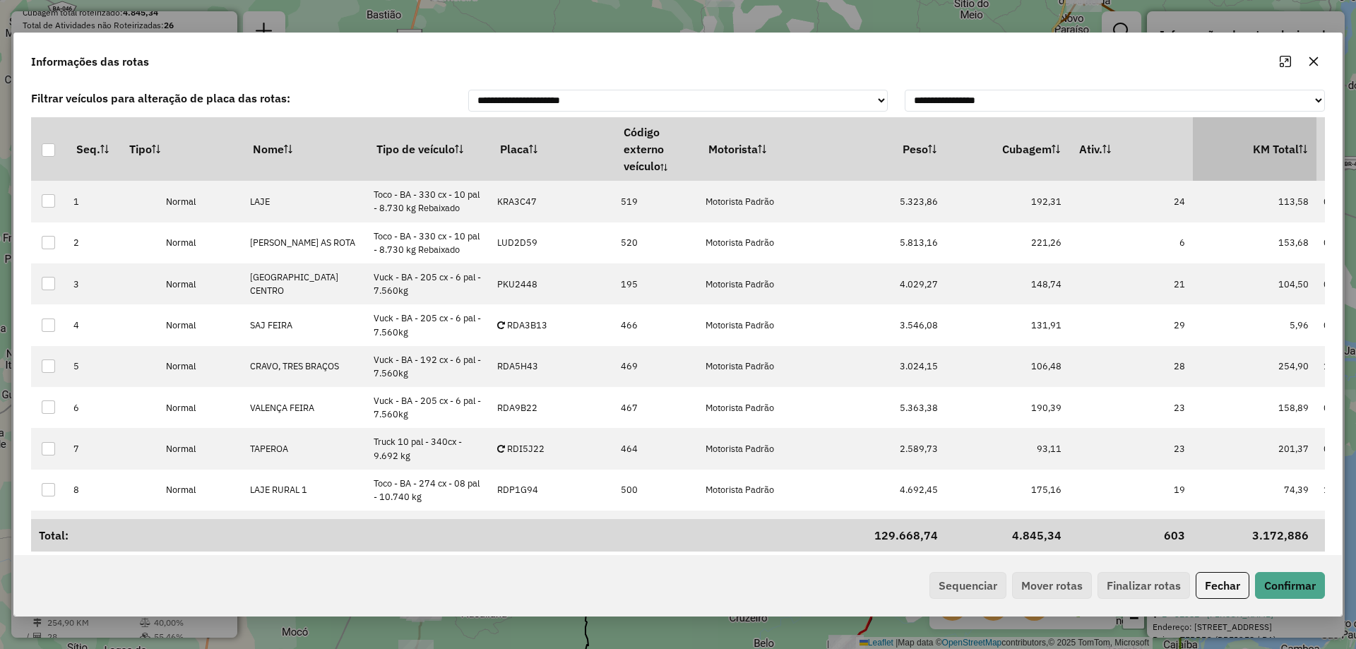
click at [1269, 143] on th "KM Total" at bounding box center [1255, 149] width 124 height 64
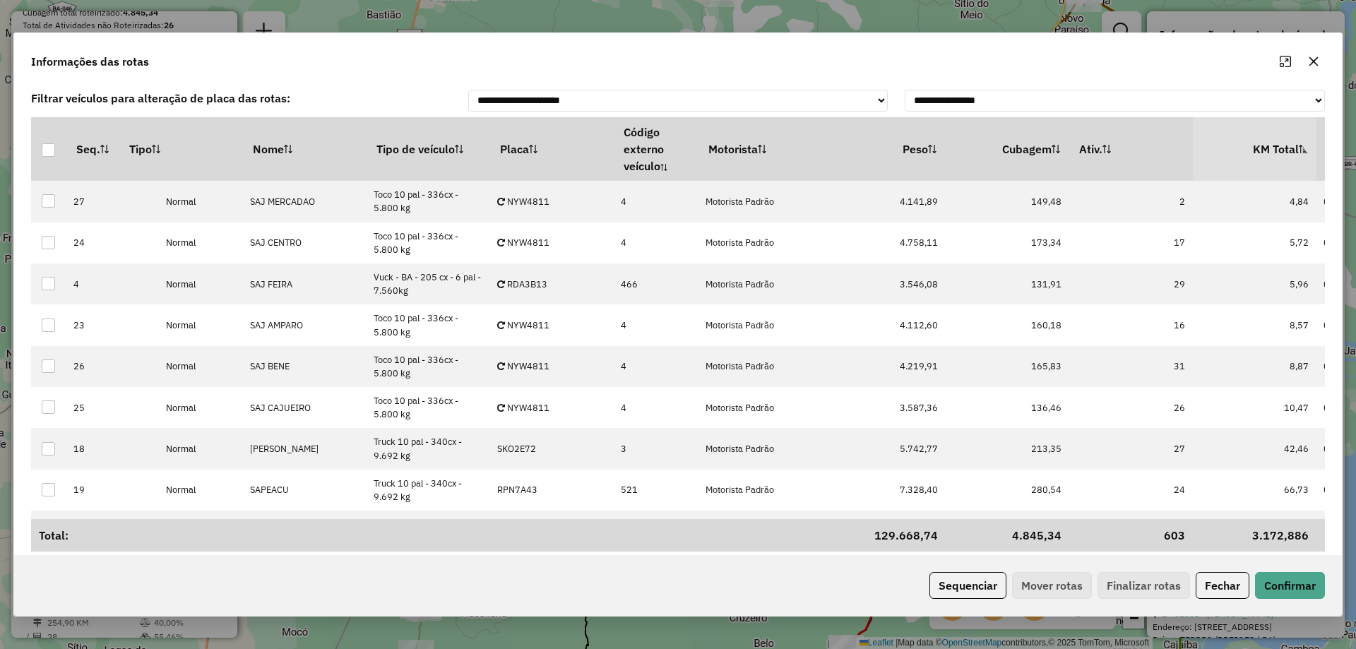
click at [1269, 143] on th "KM Total" at bounding box center [1255, 149] width 124 height 64
click at [966, 583] on button "Sequenciar" at bounding box center [968, 585] width 77 height 27
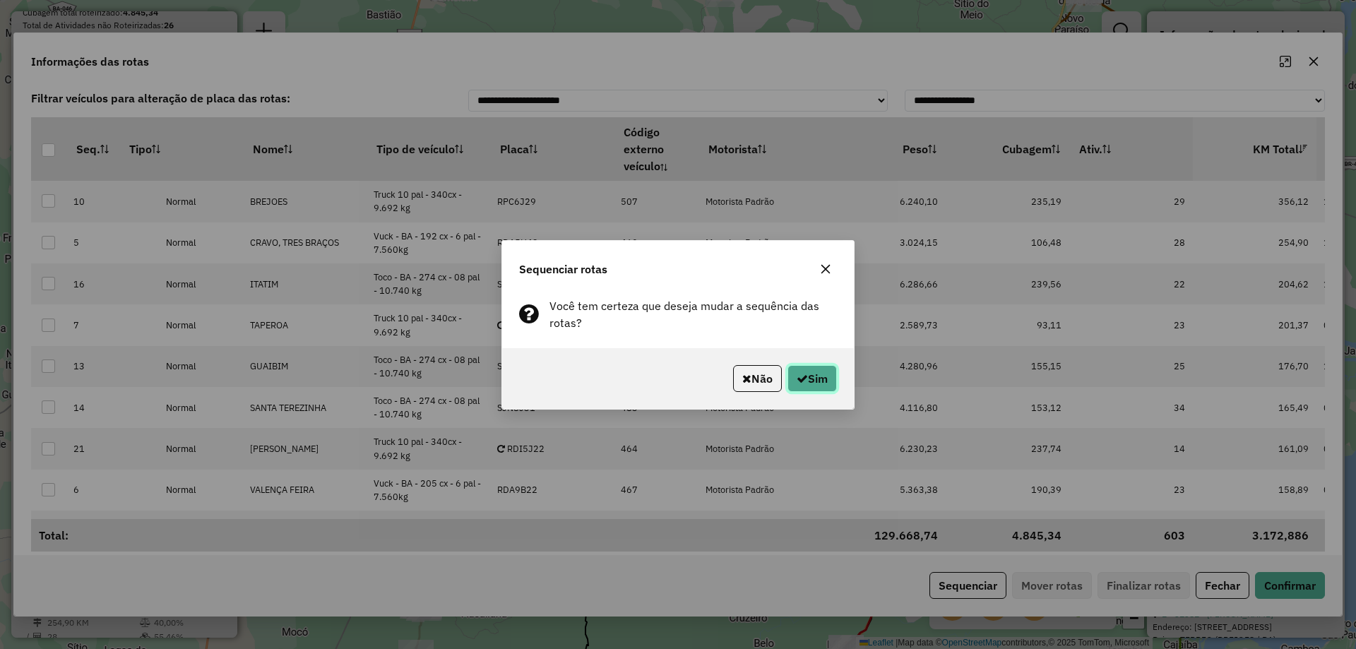
click at [811, 379] on button "Sim" at bounding box center [812, 378] width 49 height 27
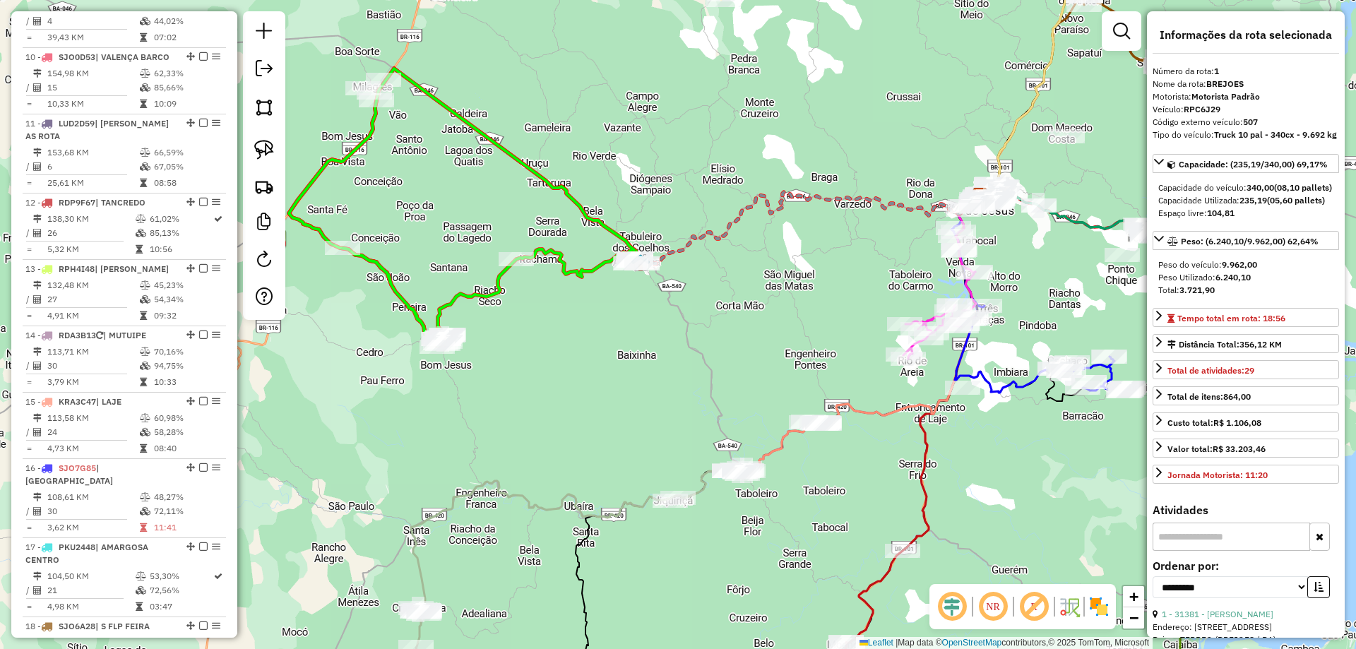
scroll to position [1182, 0]
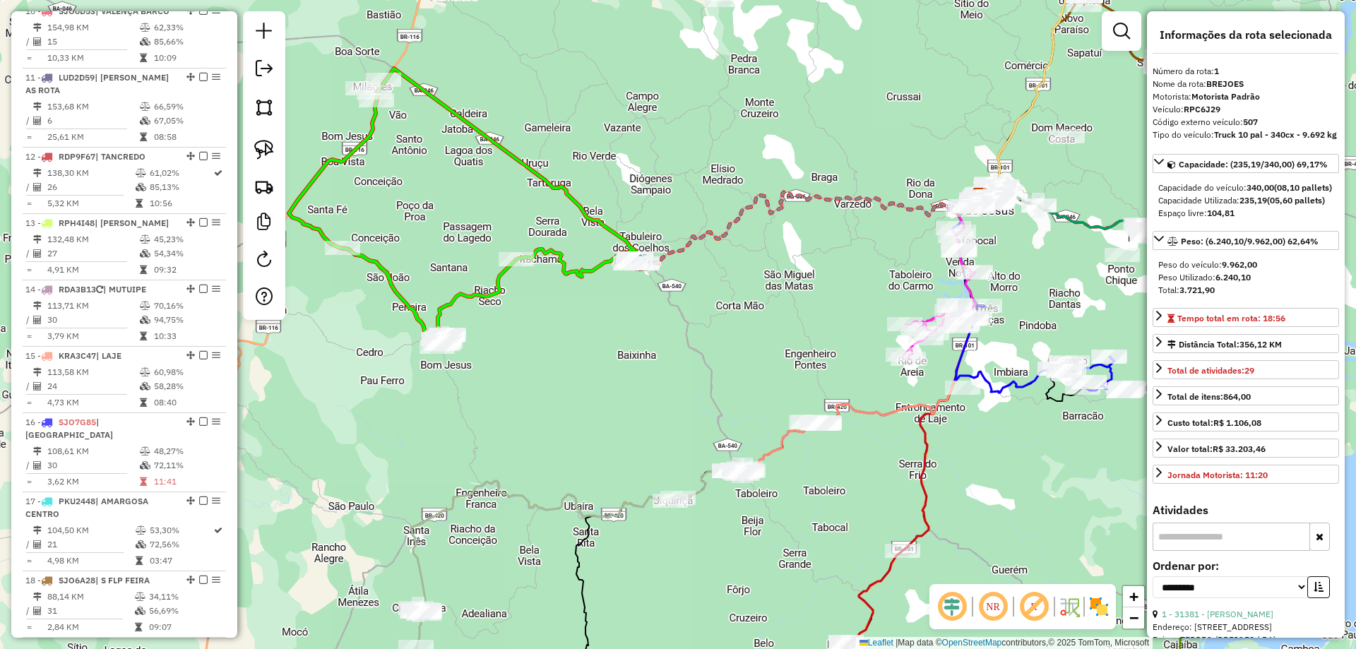
click at [388, 269] on icon at bounding box center [461, 208] width 345 height 278
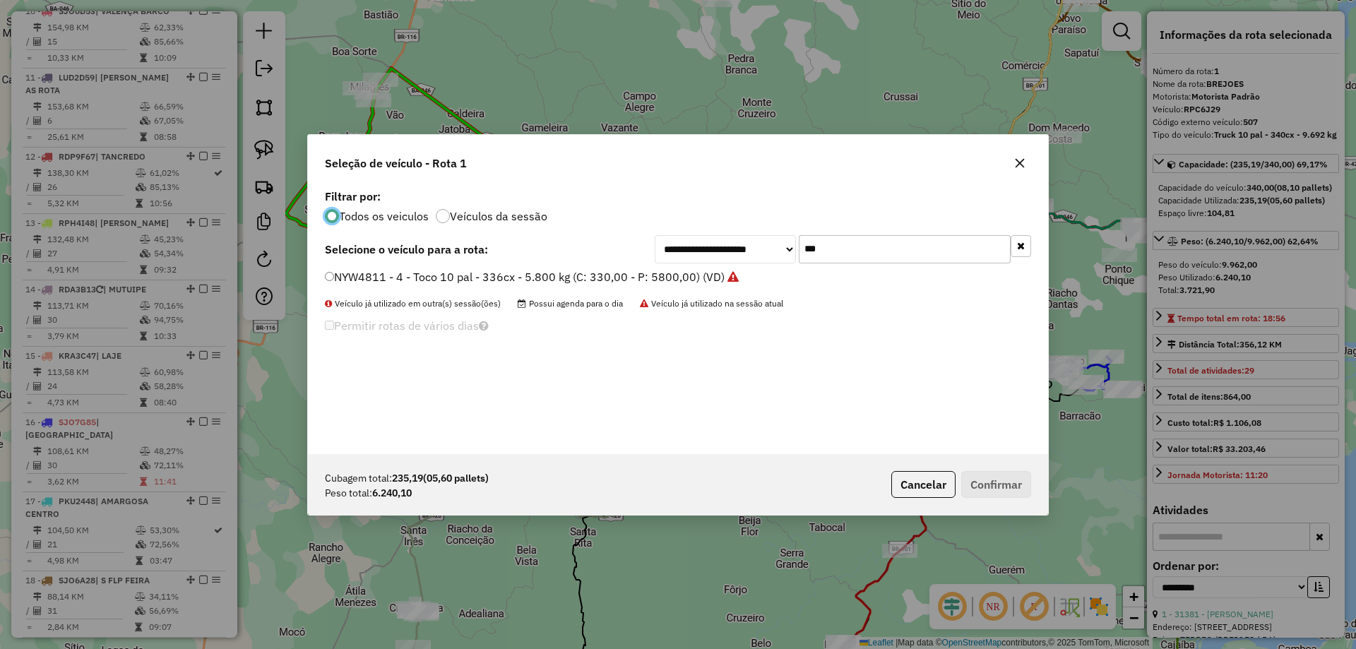
scroll to position [8, 4]
drag, startPoint x: 863, startPoint y: 257, endPoint x: 718, endPoint y: 248, distance: 145.8
click at [729, 248] on div "**********" at bounding box center [843, 249] width 376 height 28
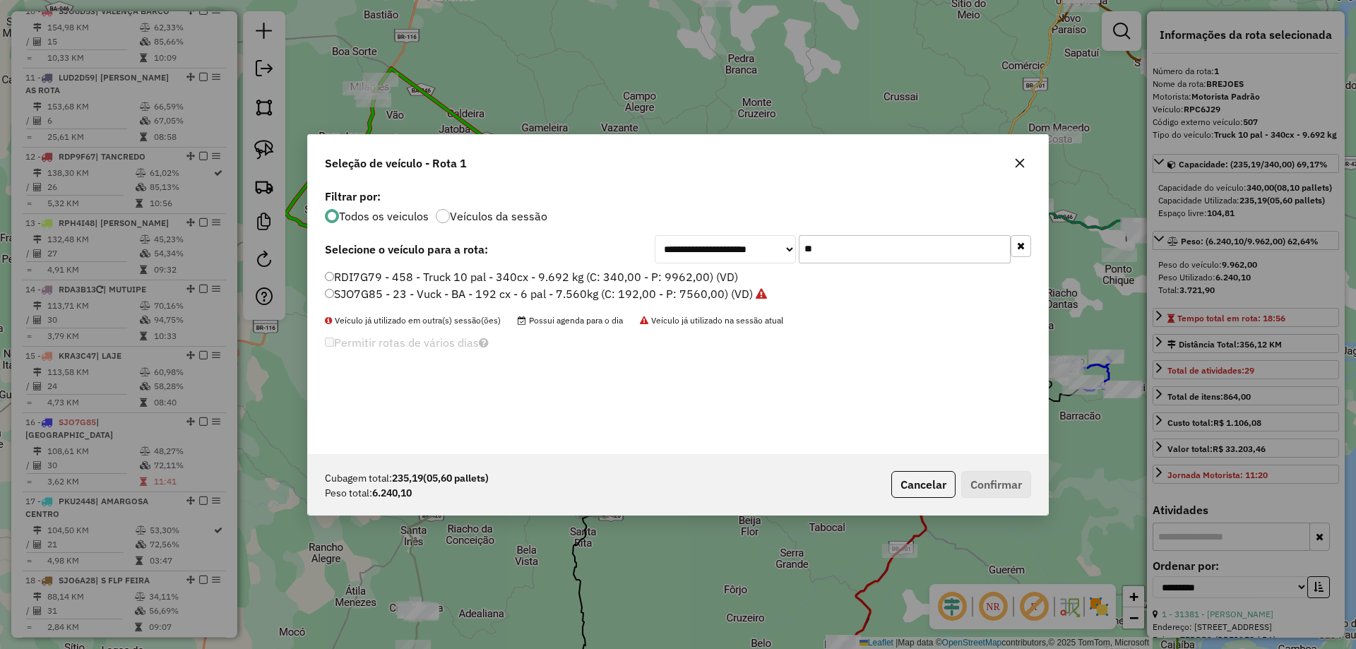
type input "**"
click at [623, 279] on label "RDI7G79 - 458 - Truck 10 pal - 340cx - 9.692 kg (C: 340,00 - P: 9962,00) (VD)" at bounding box center [531, 276] width 413 height 17
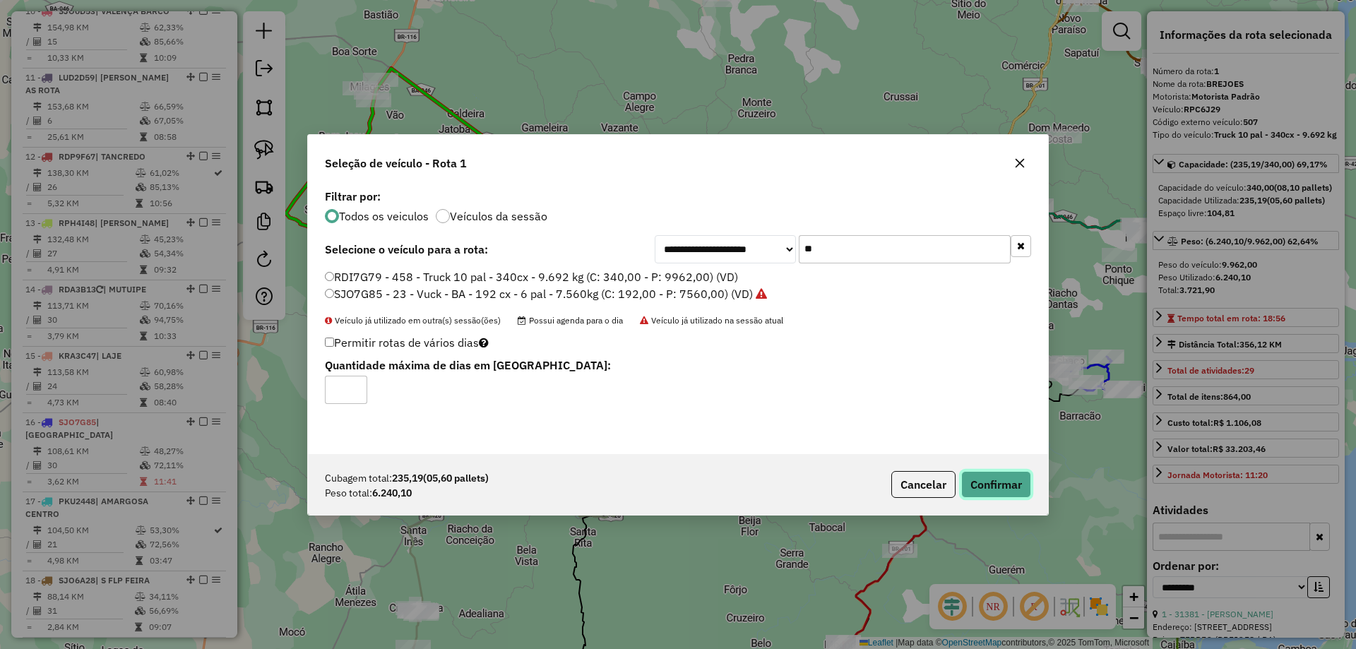
click at [999, 481] on button "Confirmar" at bounding box center [996, 484] width 70 height 27
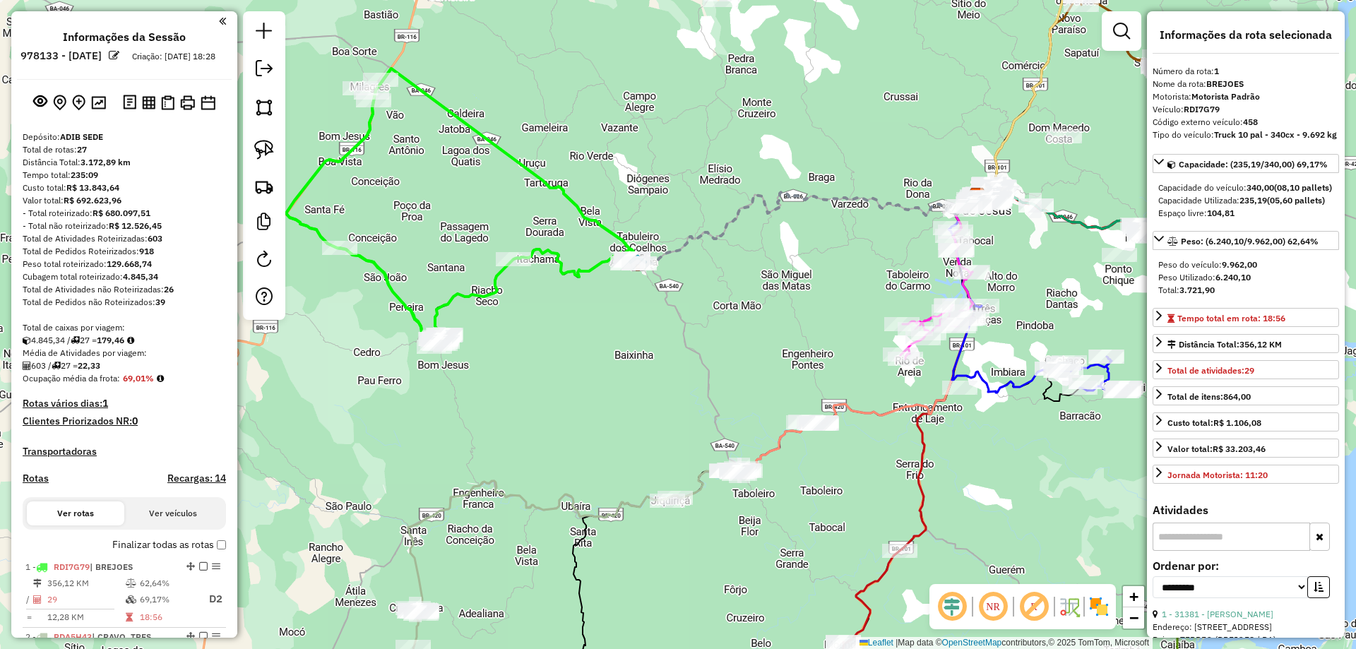
select select "**********"
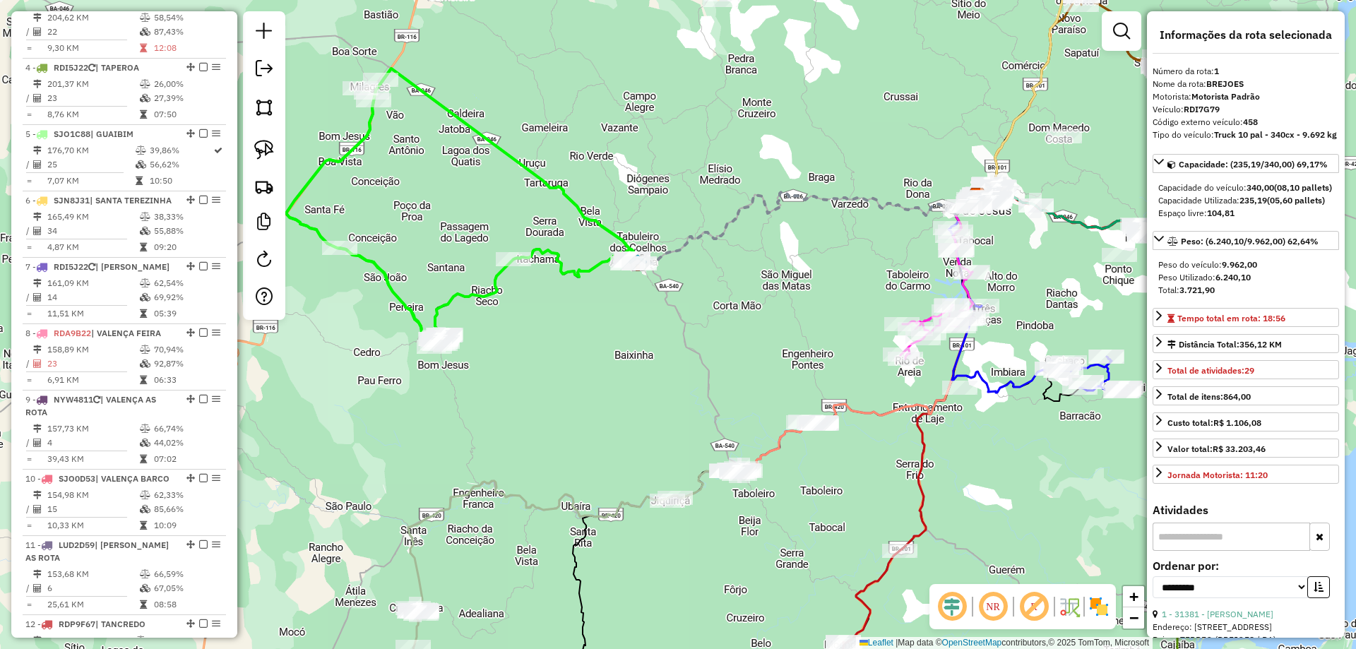
scroll to position [559, 0]
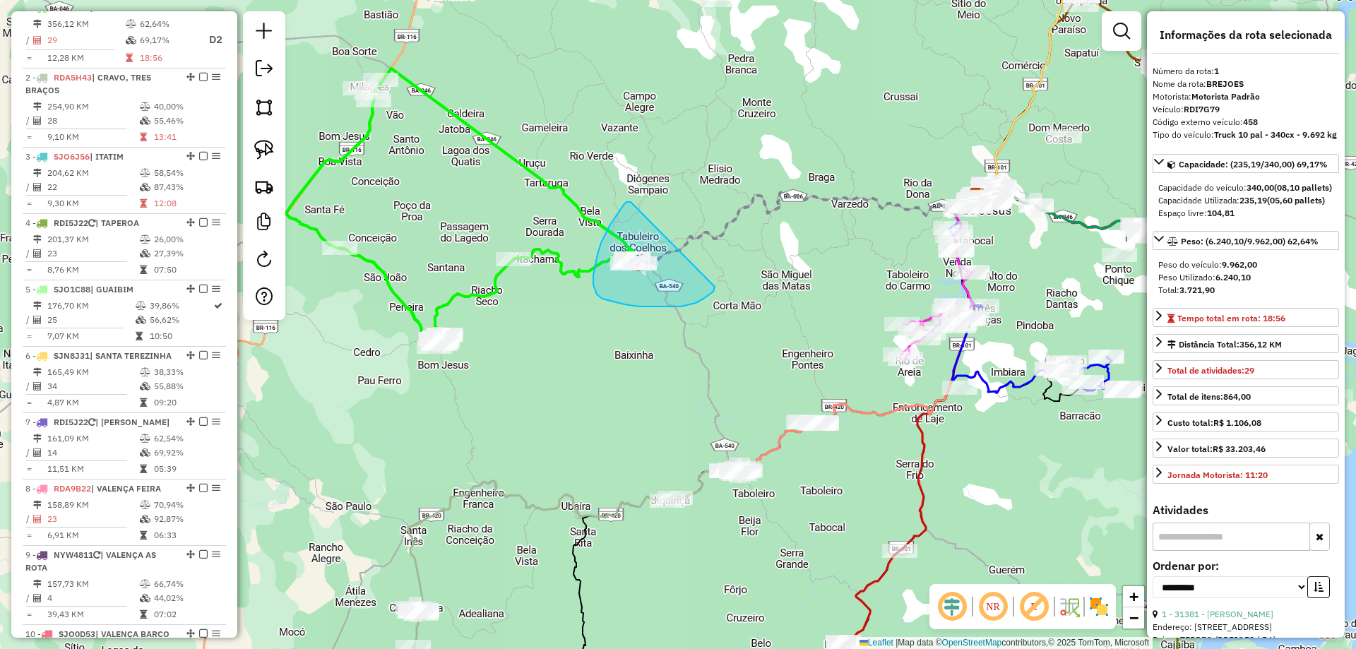
drag, startPoint x: 631, startPoint y: 202, endPoint x: 715, endPoint y: 280, distance: 114.9
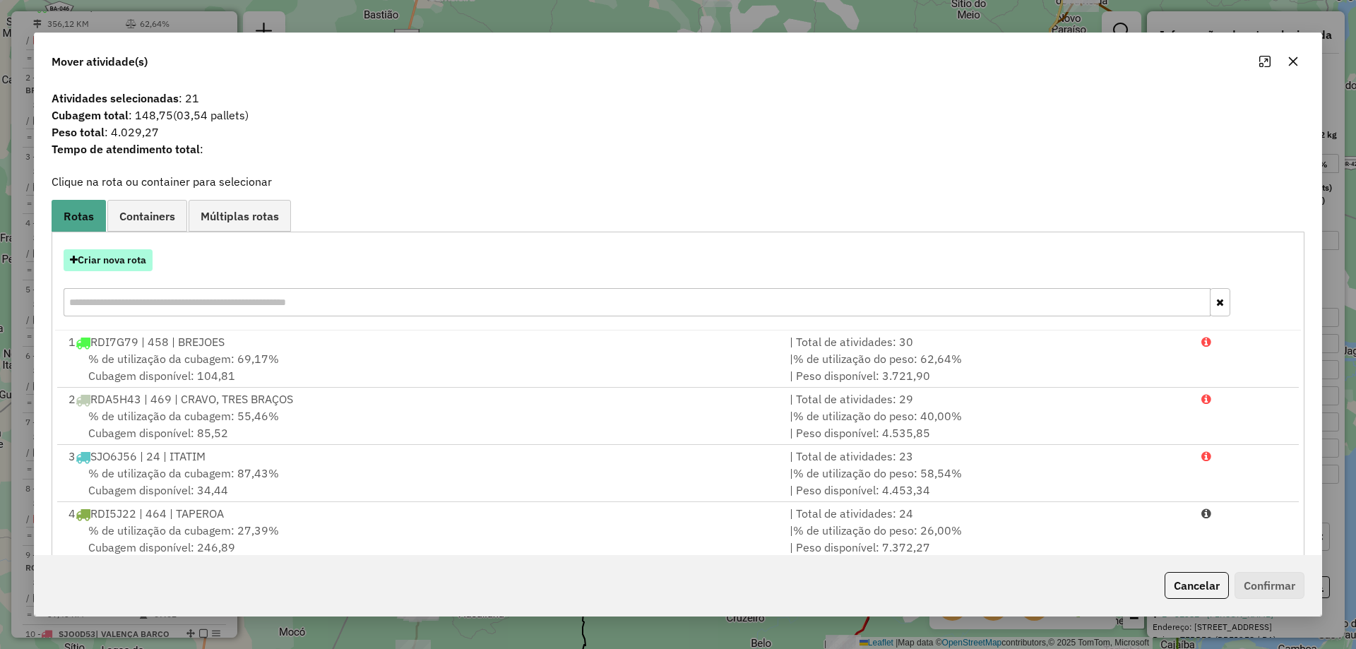
click at [130, 252] on button "Criar nova rota" at bounding box center [108, 260] width 89 height 22
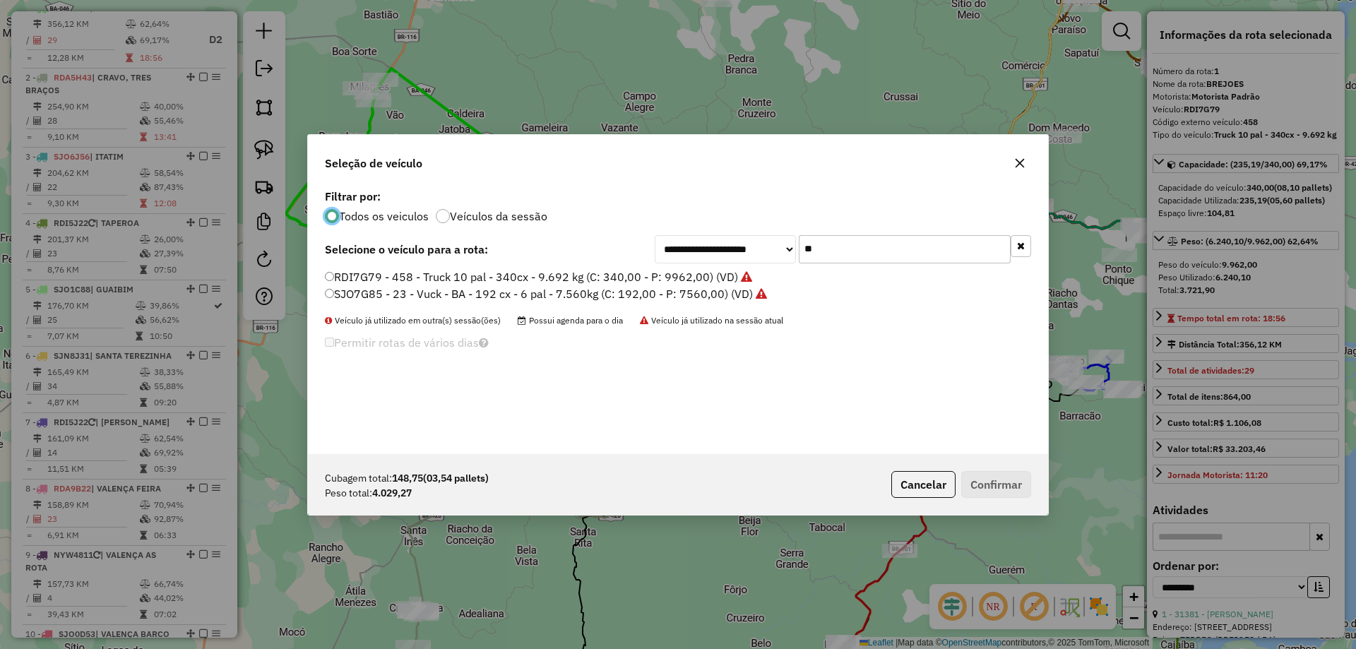
scroll to position [8, 4]
drag, startPoint x: 822, startPoint y: 237, endPoint x: 706, endPoint y: 261, distance: 118.2
click at [707, 261] on div "**********" at bounding box center [843, 249] width 376 height 28
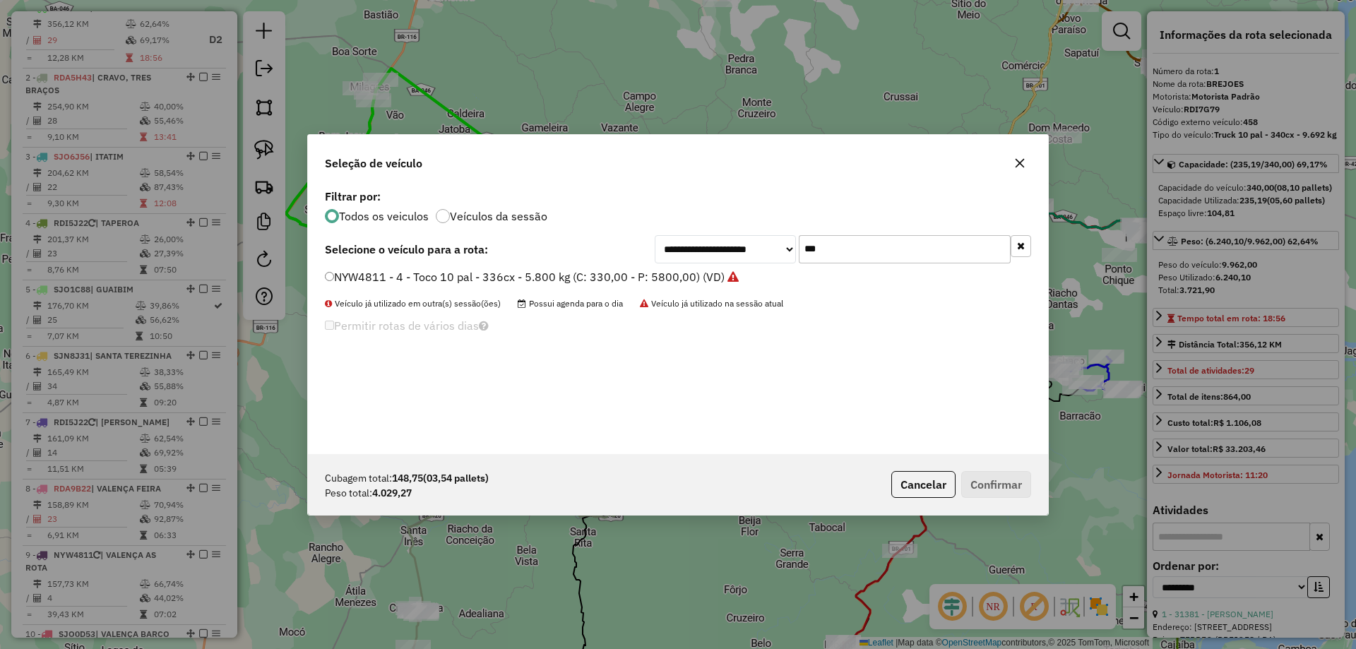
type input "***"
click at [675, 277] on label "NYW4811 - 4 - Toco 10 pal - 336cx - 5.800 kg (C: 330,00 - P: 5800,00) (VD)" at bounding box center [532, 276] width 414 height 17
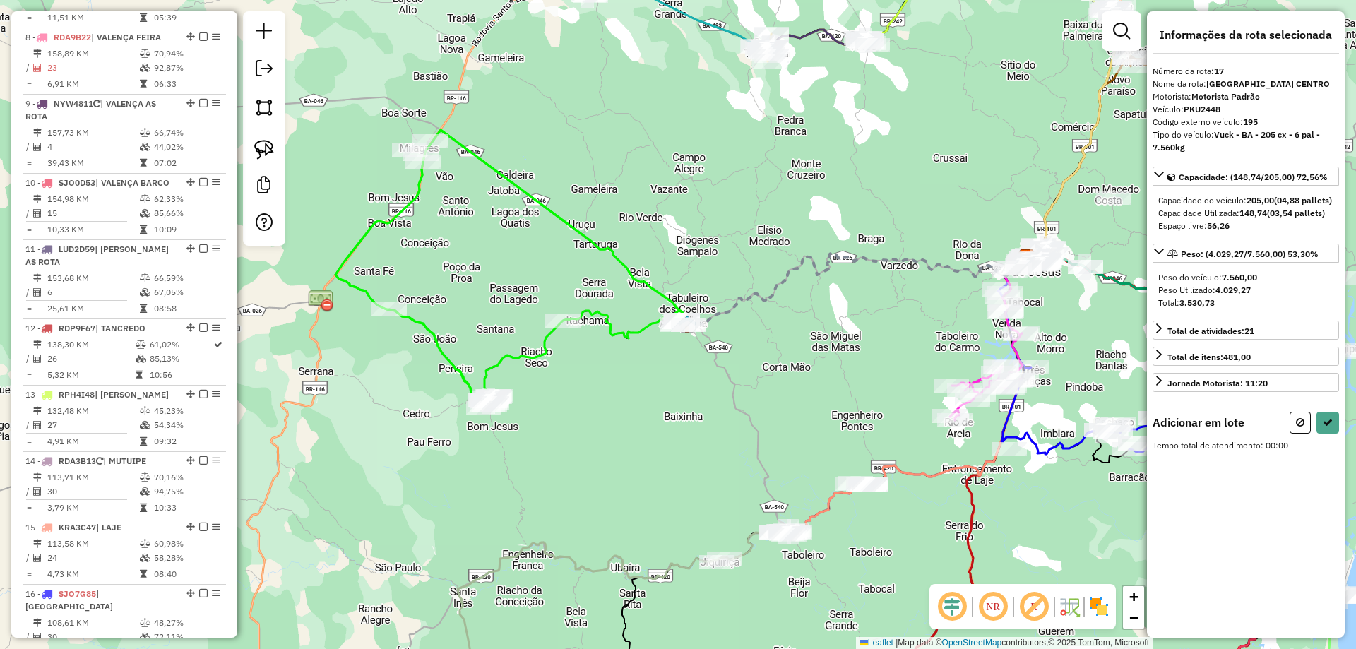
scroll to position [1689, 0]
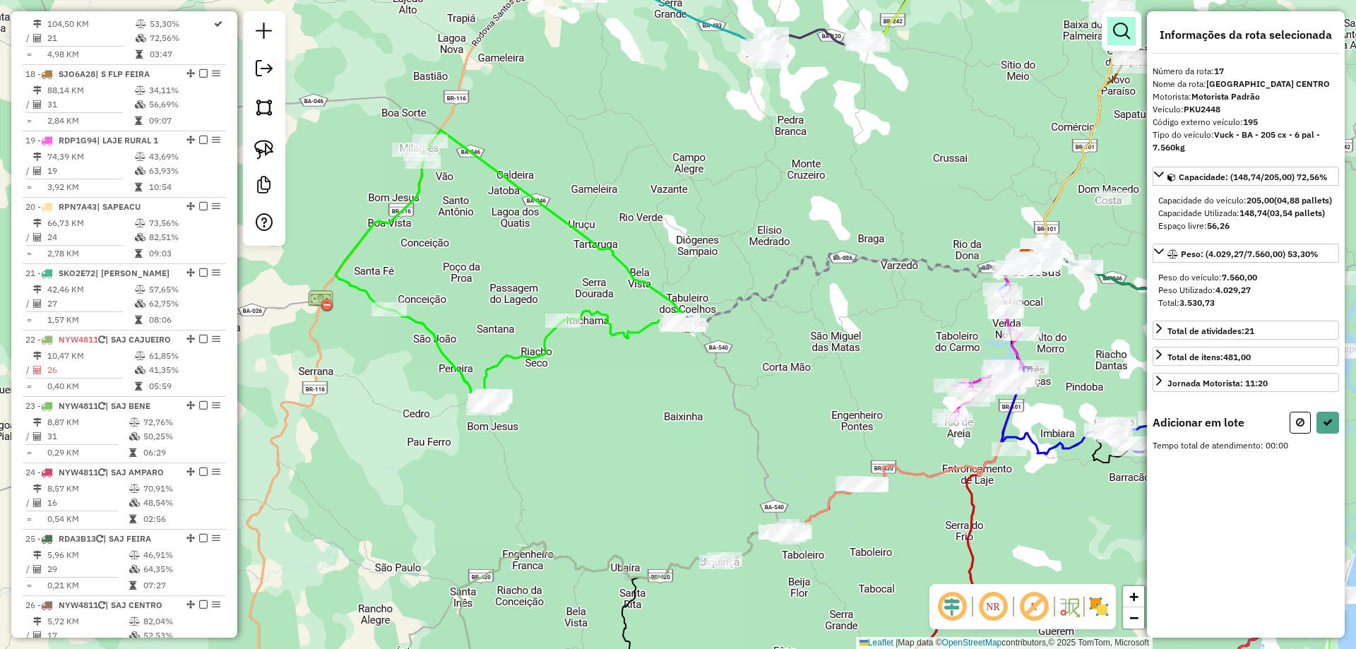
click at [1118, 23] on em at bounding box center [1121, 31] width 17 height 17
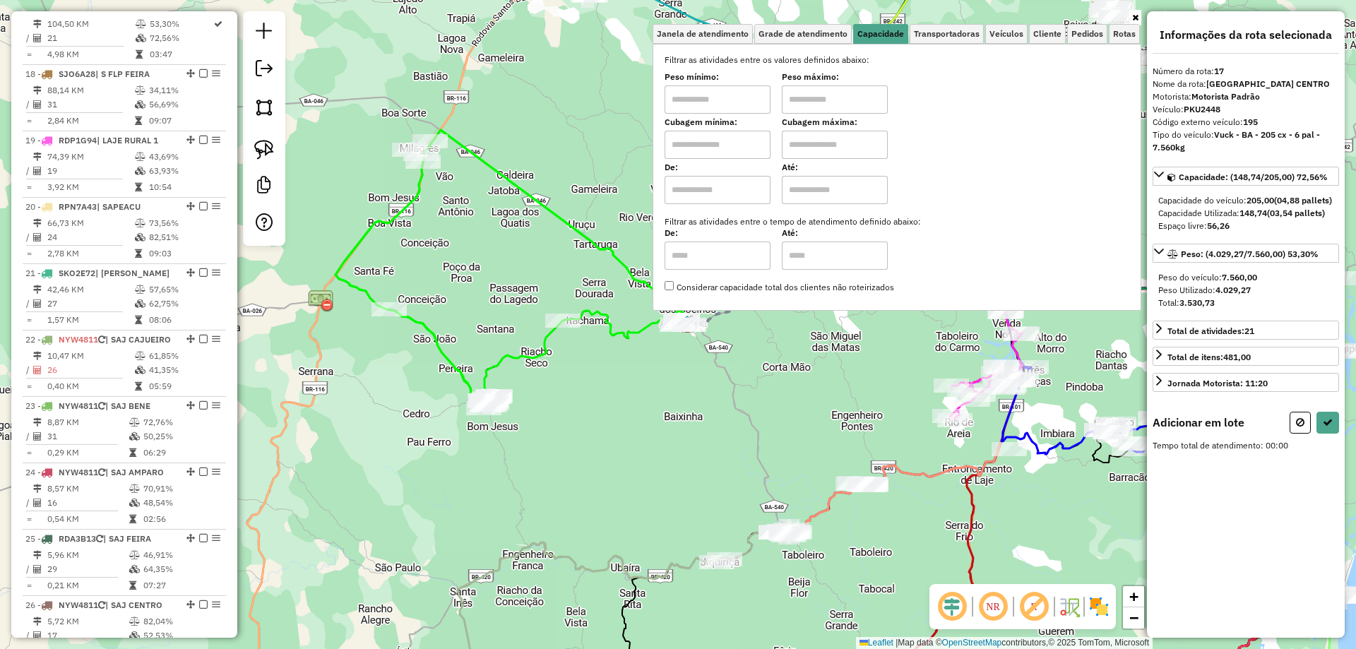
click at [760, 150] on input "text" at bounding box center [718, 145] width 106 height 28
type input "*****"
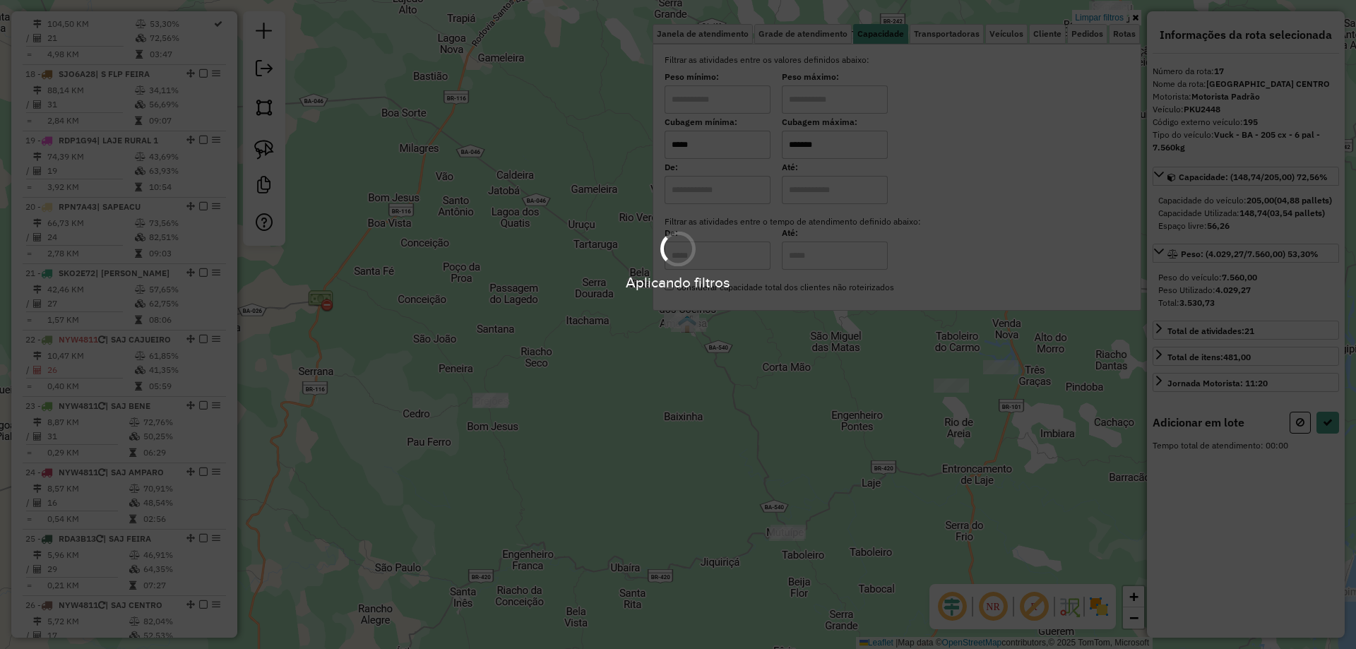
type input "*******"
drag, startPoint x: 614, startPoint y: 394, endPoint x: 602, endPoint y: 397, distance: 12.3
click at [607, 396] on hb-app "Aplicando filtros Pop-up bloqueado! Seu navegador bloqueou automáticamente a ab…" at bounding box center [678, 324] width 1356 height 649
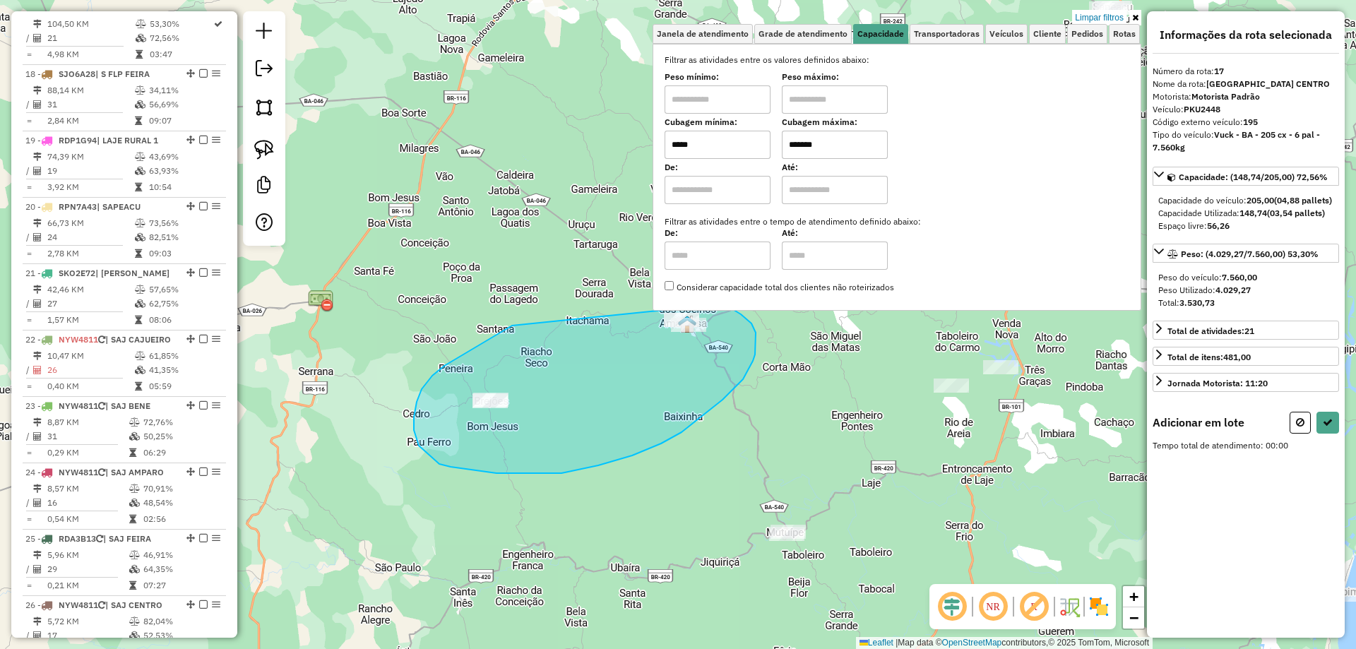
drag, startPoint x: 444, startPoint y: 366, endPoint x: 720, endPoint y: 304, distance: 282.2
click at [720, 304] on div "Limpar filtros Janela de atendimento Grade de atendimento Capacidade Transporta…" at bounding box center [678, 324] width 1356 height 649
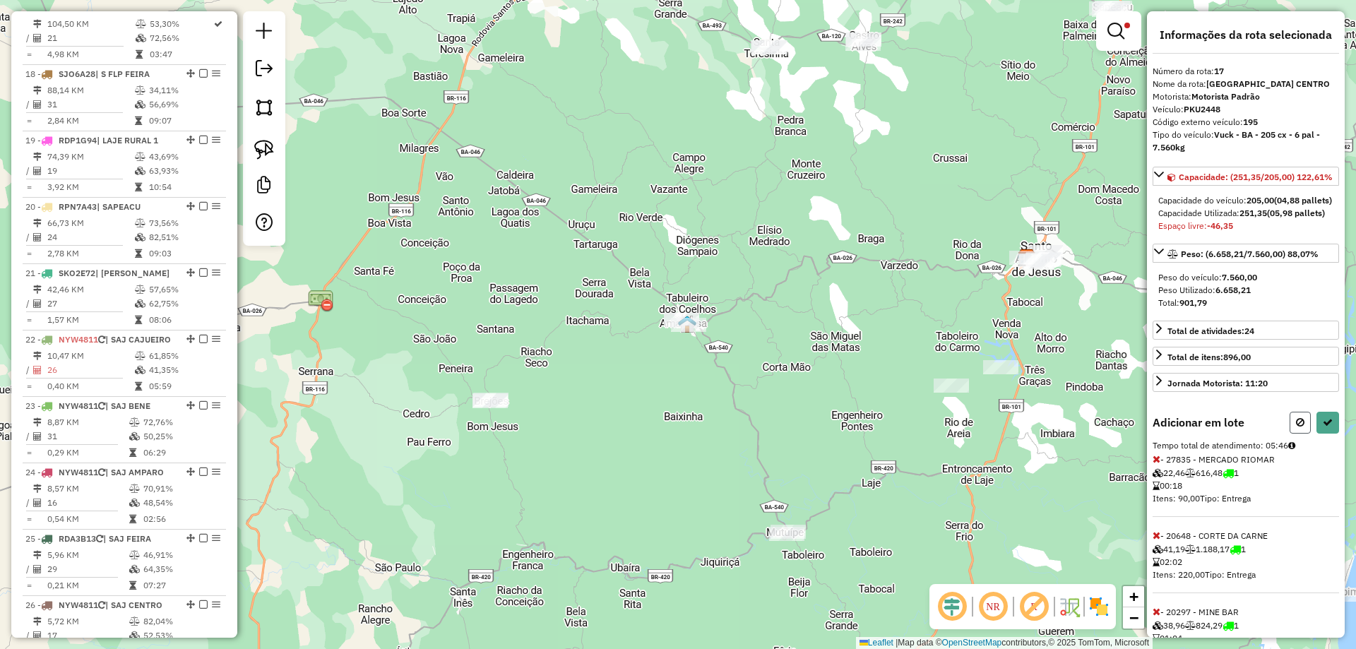
click at [1303, 434] on button at bounding box center [1300, 423] width 21 height 22
select select "**********"
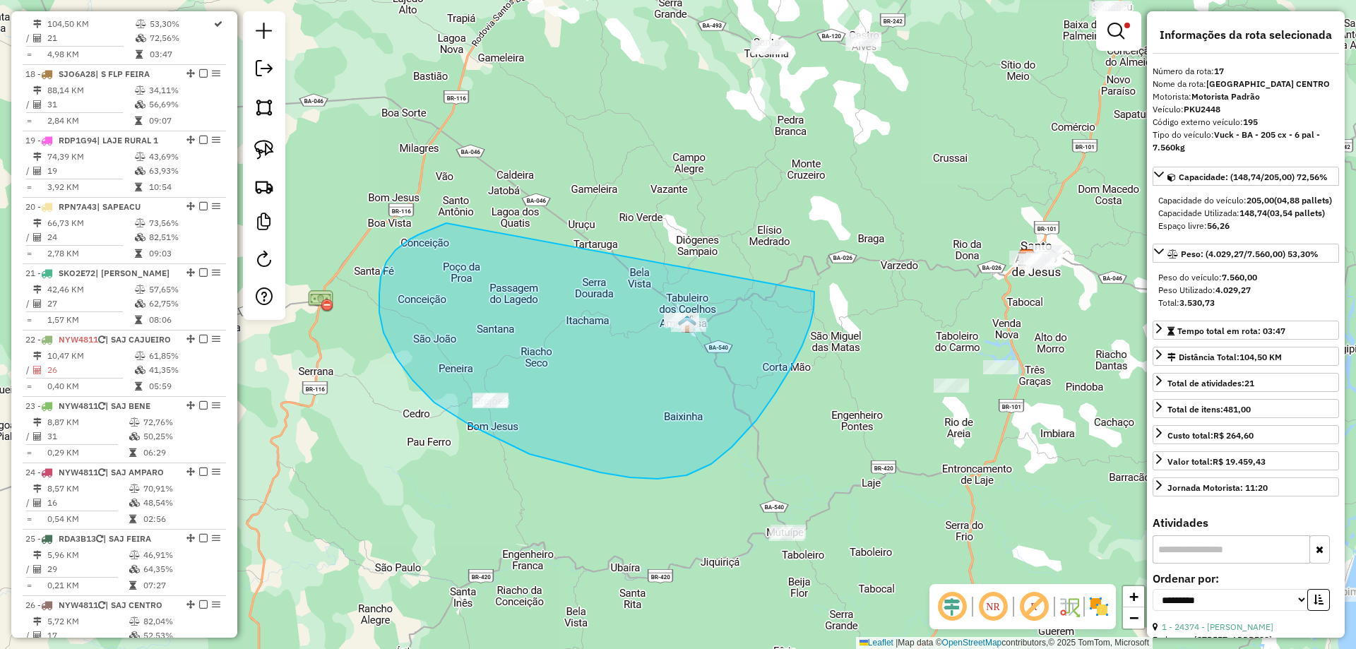
drag, startPoint x: 381, startPoint y: 277, endPoint x: 814, endPoint y: 292, distance: 433.9
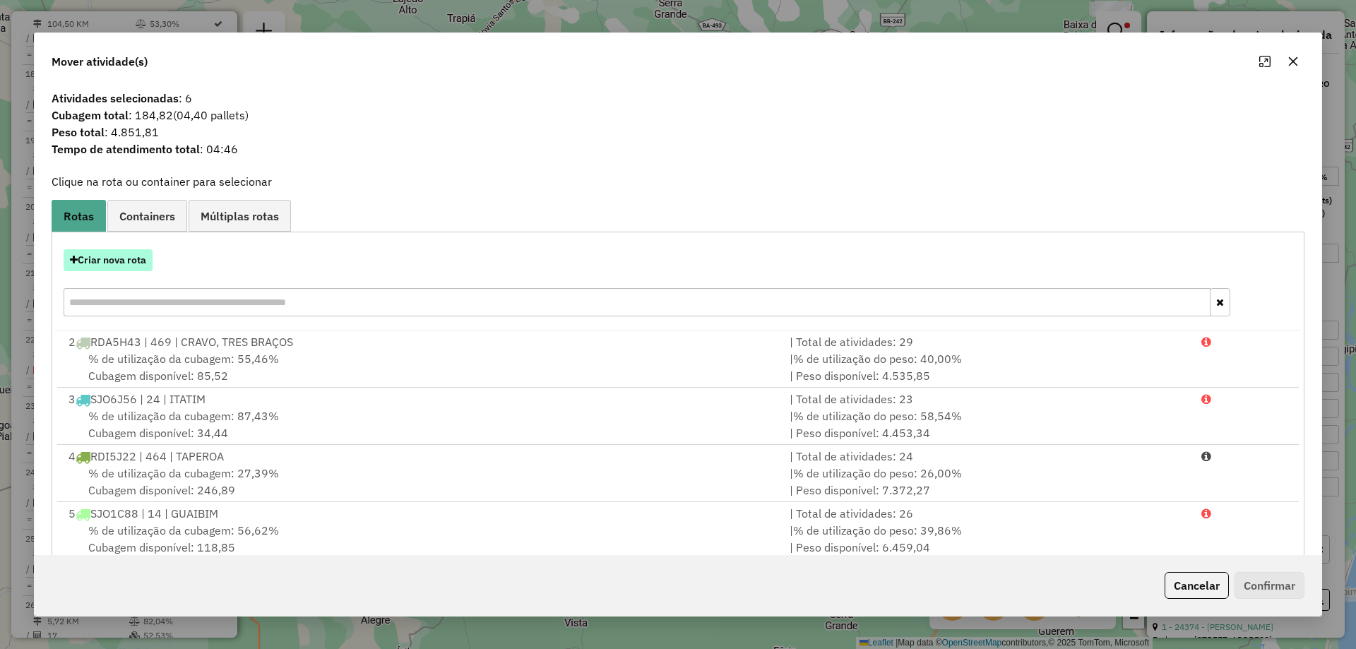
click at [116, 265] on button "Criar nova rota" at bounding box center [108, 260] width 89 height 22
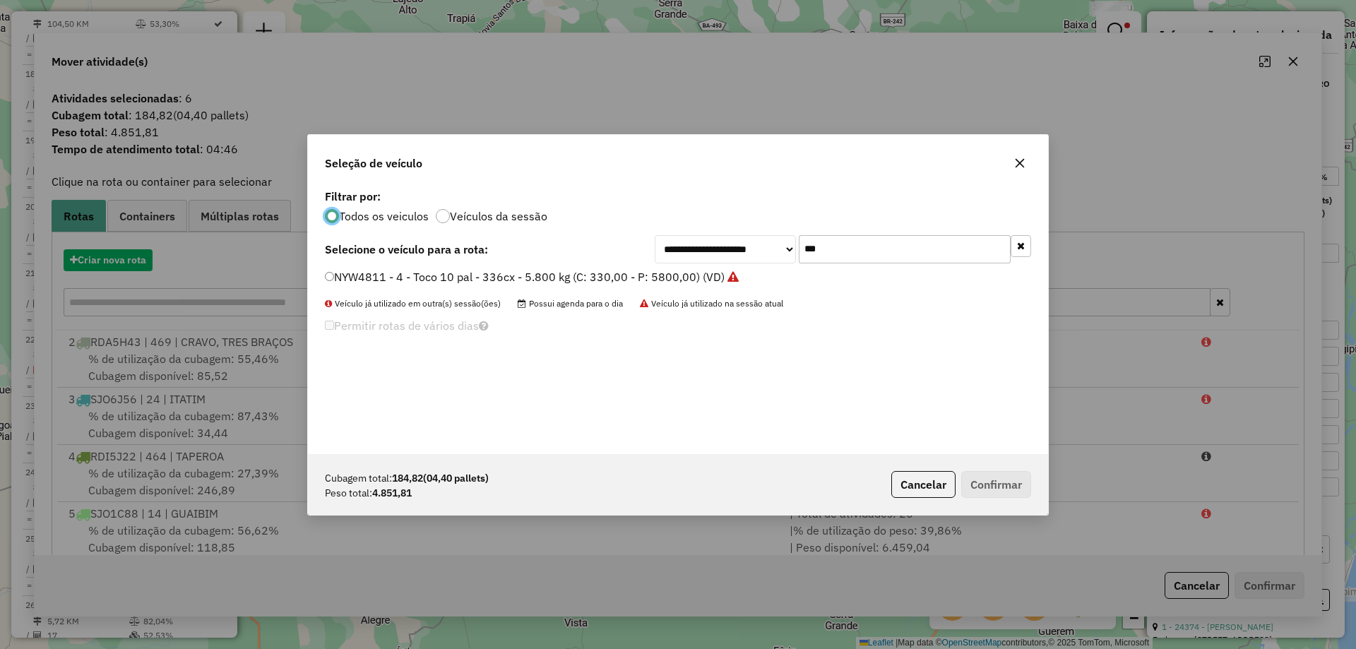
scroll to position [8, 4]
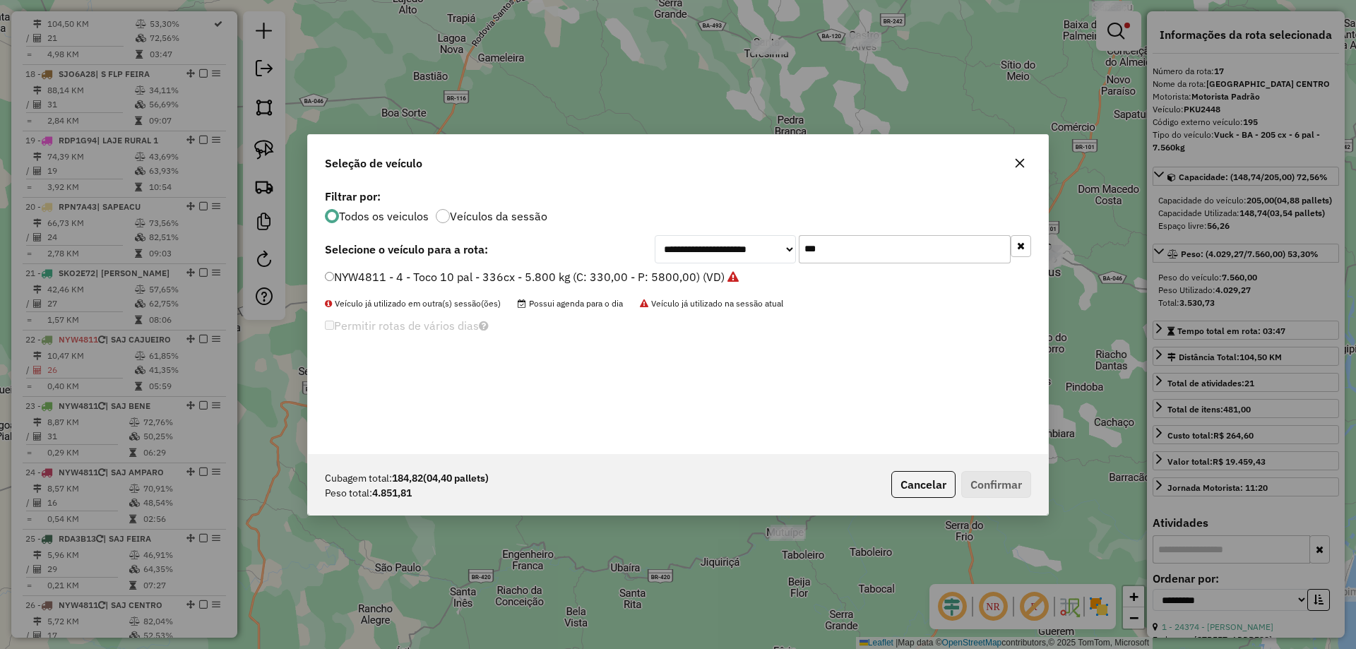
drag, startPoint x: 869, startPoint y: 250, endPoint x: 766, endPoint y: 256, distance: 103.3
click at [766, 256] on div "**********" at bounding box center [843, 249] width 376 height 28
type input "****"
click at [713, 275] on label "PKU2448 - 195 - Vuck - BA - 205 cx - 6 pal - 7.560kg (C: 205,00 - P: 7560,00) (…" at bounding box center [550, 276] width 451 height 17
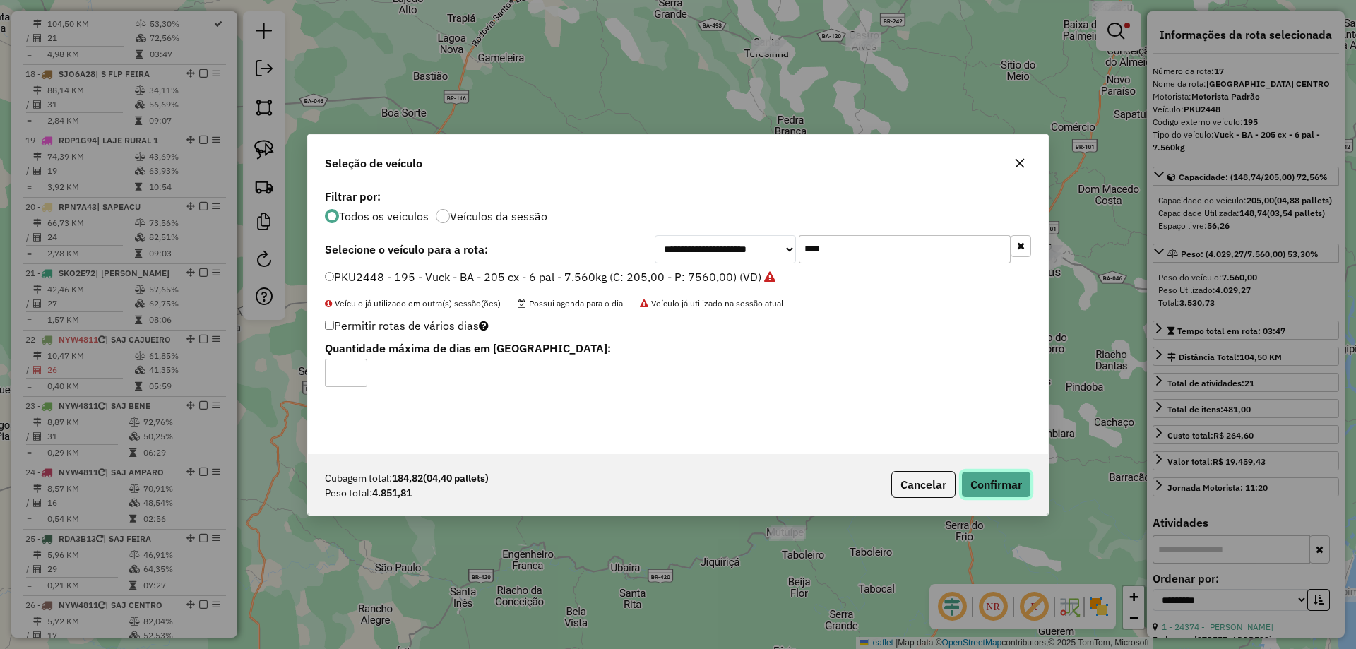
click at [975, 482] on button "Confirmar" at bounding box center [996, 484] width 70 height 27
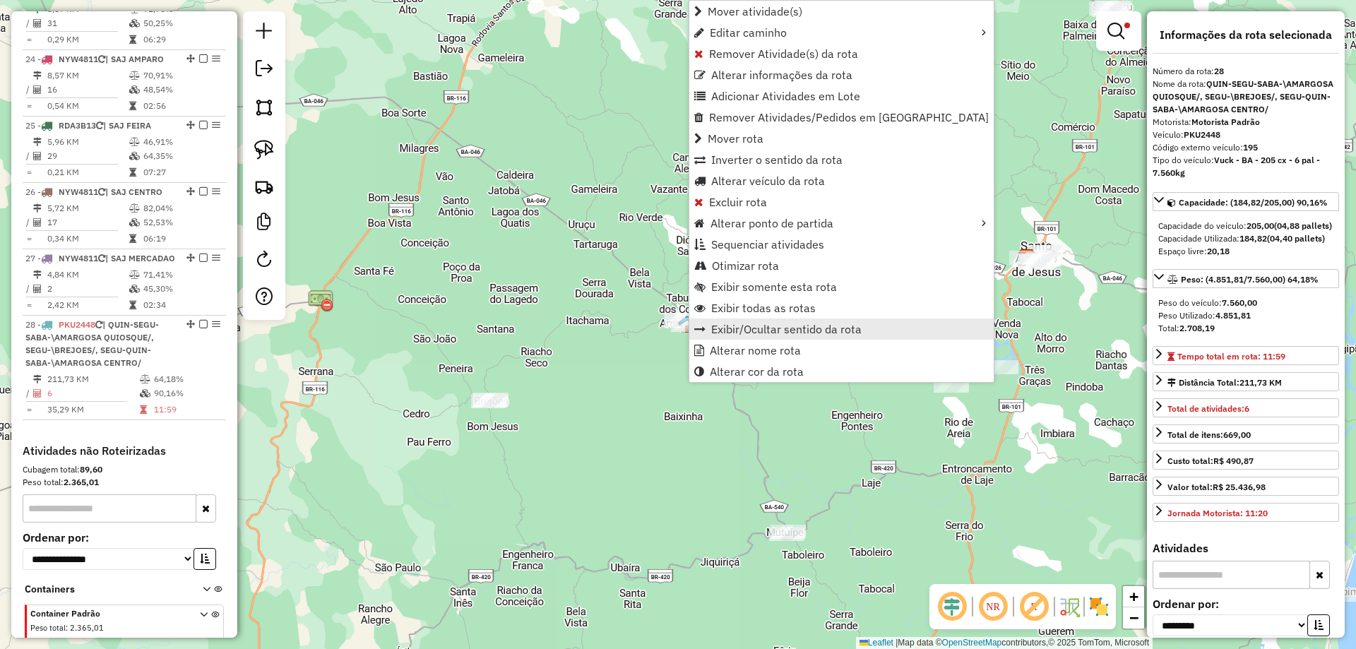
scroll to position [2228, 0]
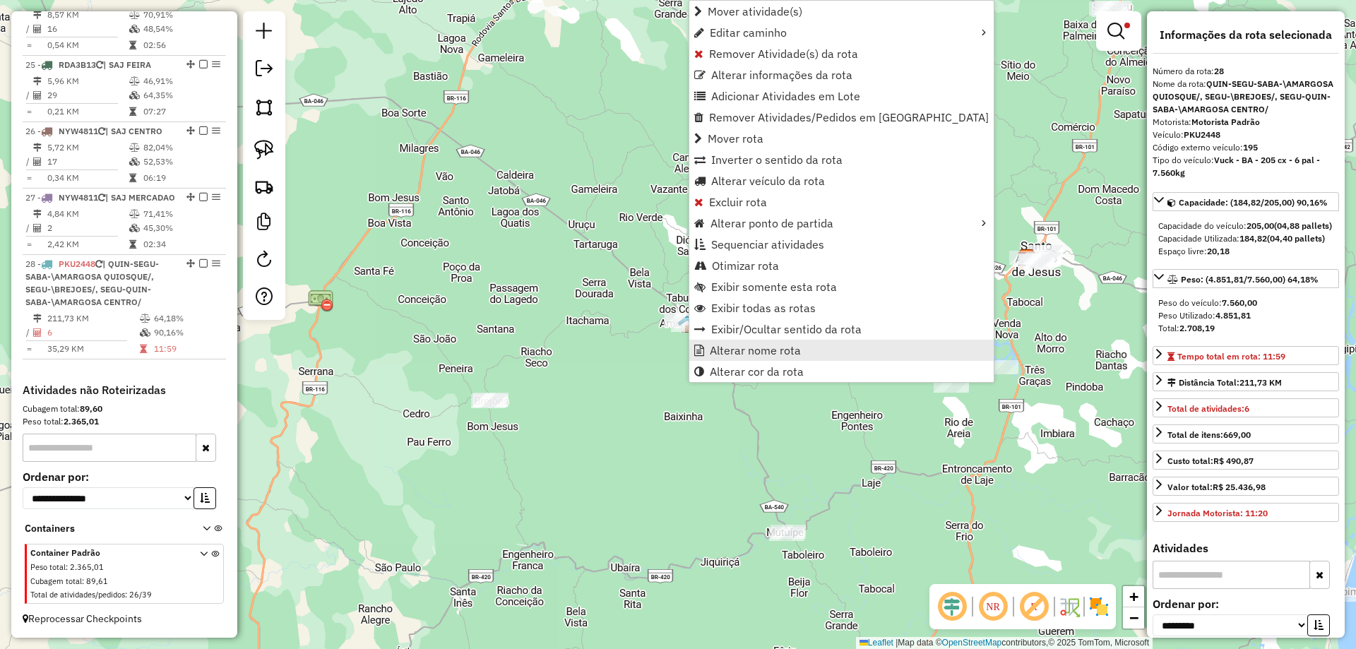
click at [722, 346] on span "Alterar nome rota" at bounding box center [755, 350] width 91 height 11
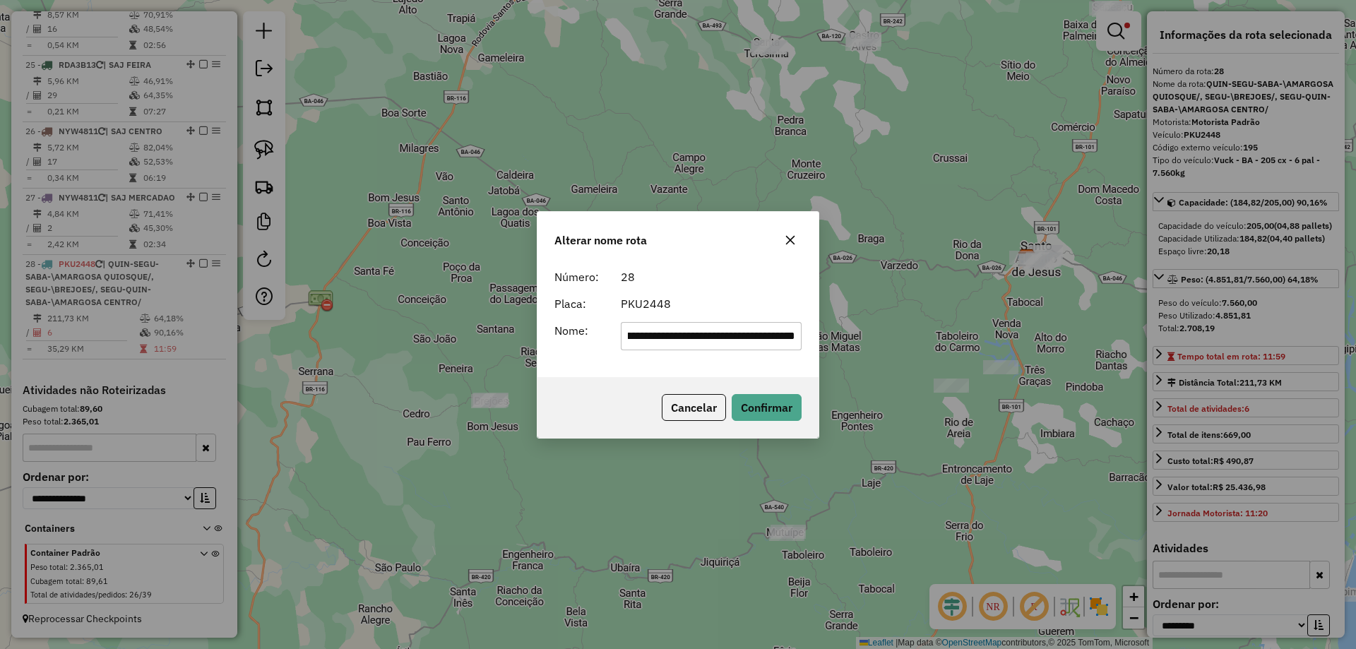
scroll to position [0, 0]
type input "**********"
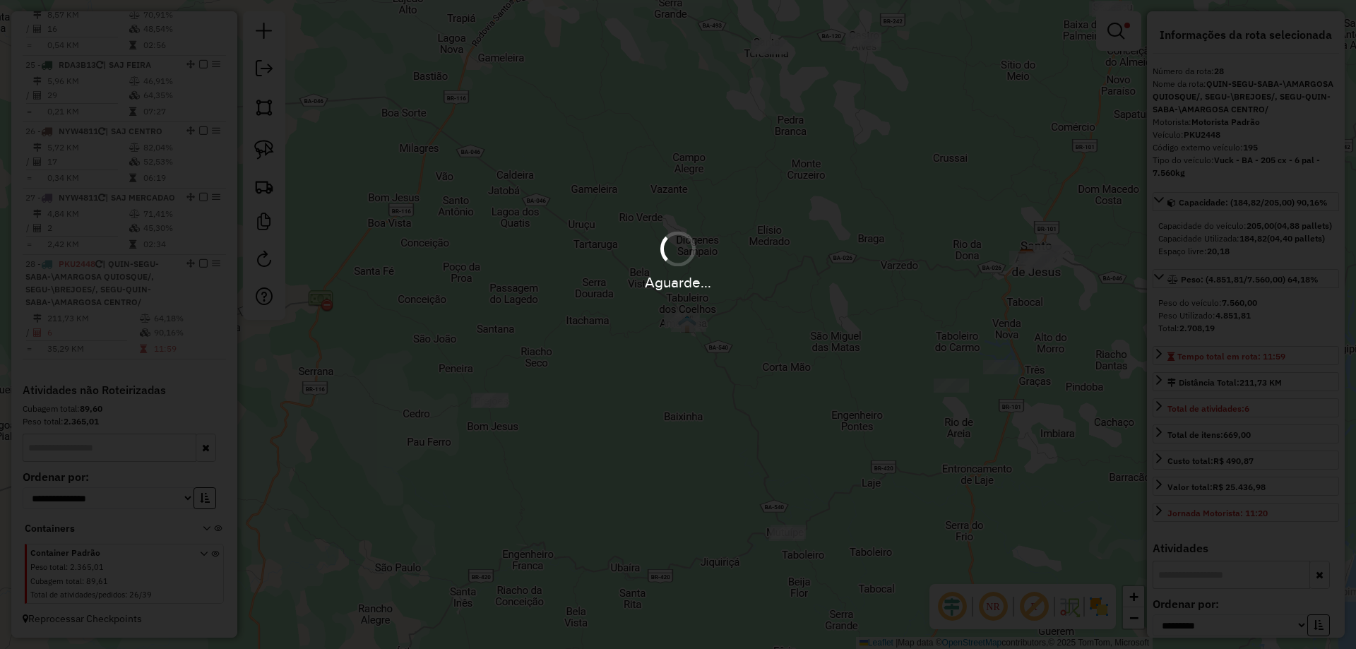
scroll to position [2202, 0]
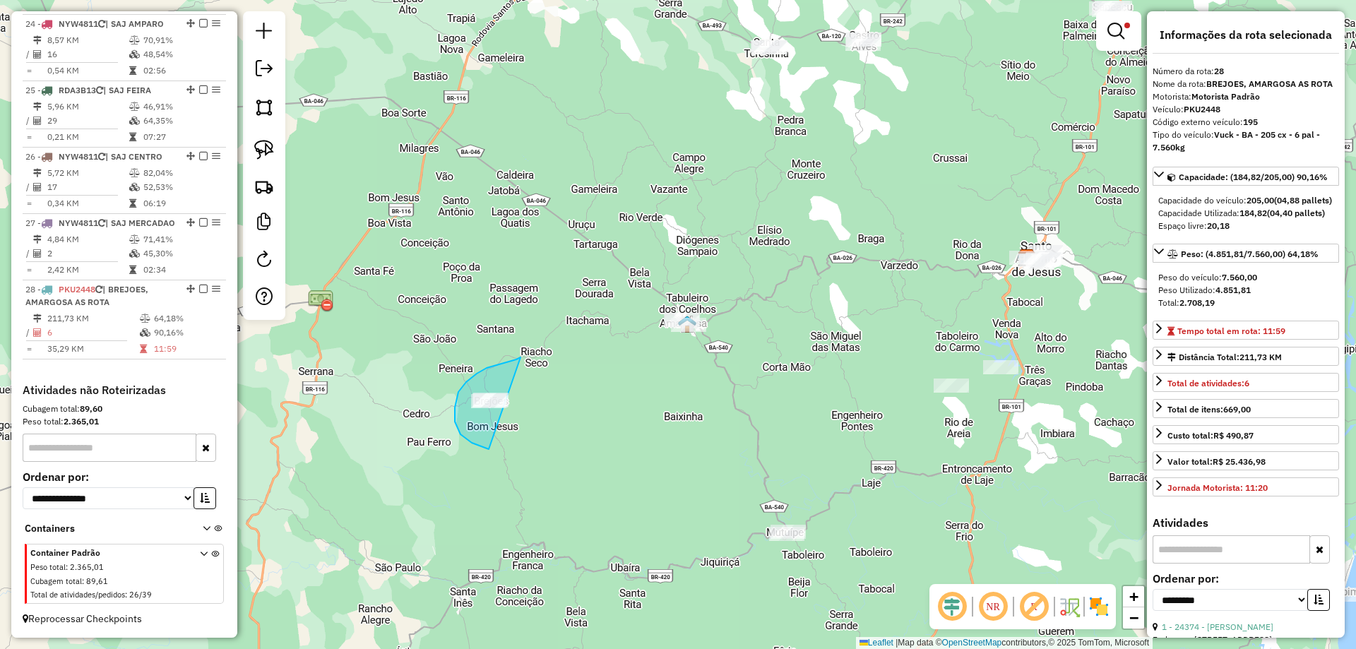
drag, startPoint x: 502, startPoint y: 364, endPoint x: 582, endPoint y: 442, distance: 111.9
click at [1127, 38] on link at bounding box center [1119, 31] width 34 height 28
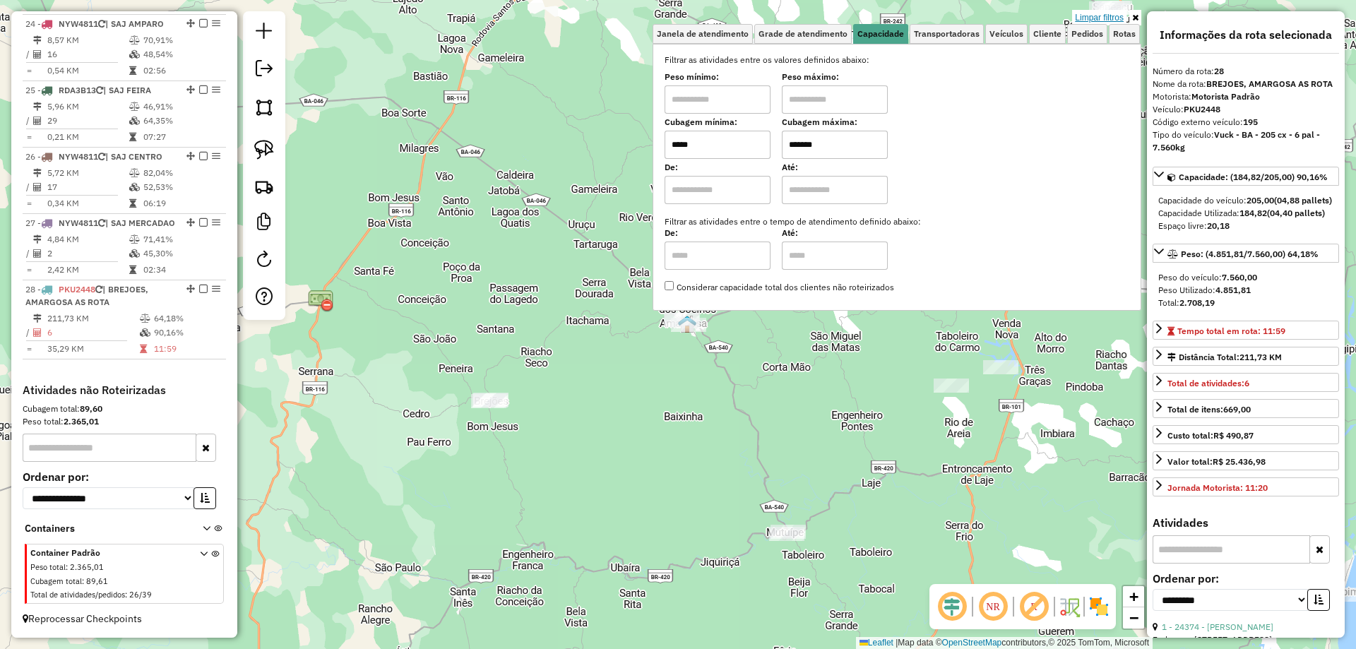
click at [1104, 19] on link "Limpar filtros" at bounding box center [1099, 18] width 54 height 16
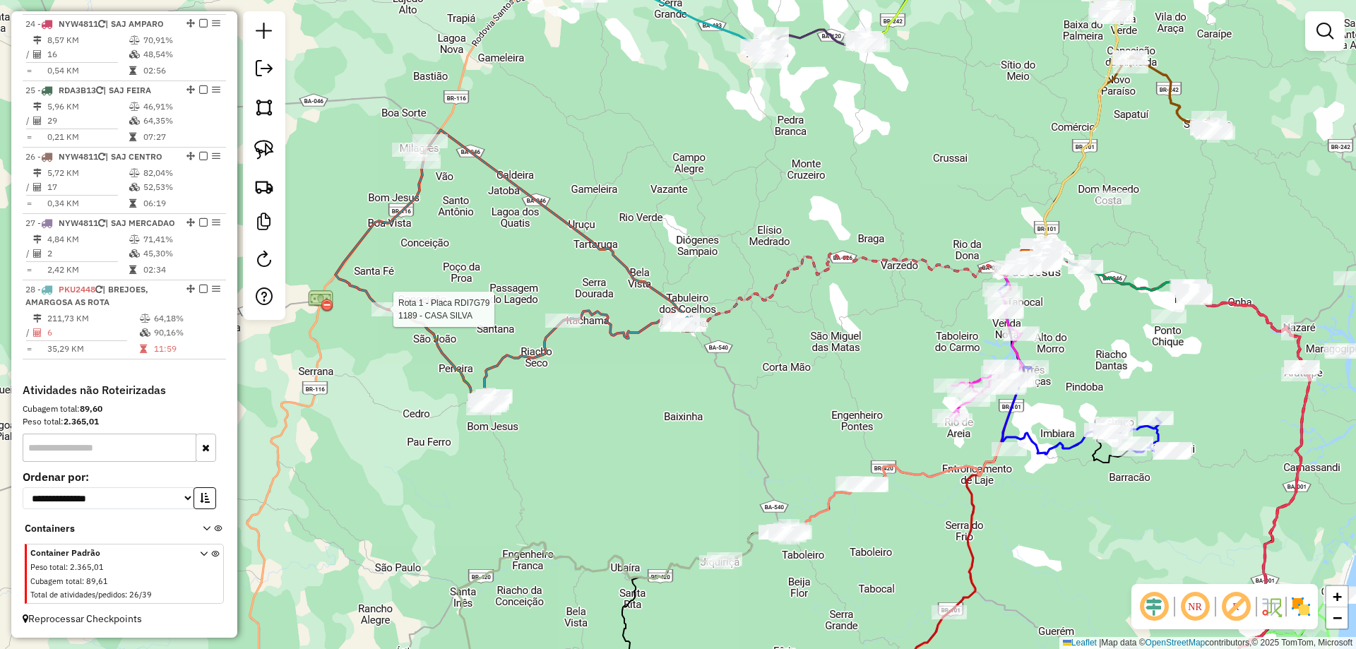
select select "**********"
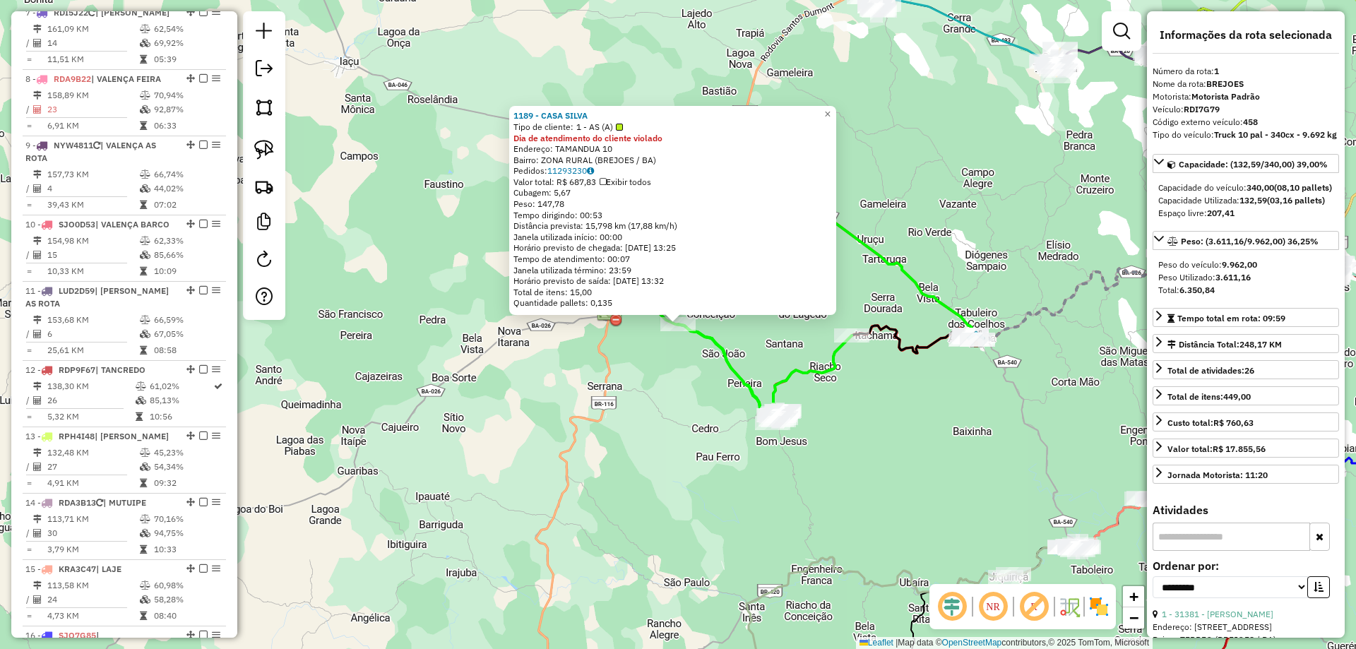
scroll to position [577, 0]
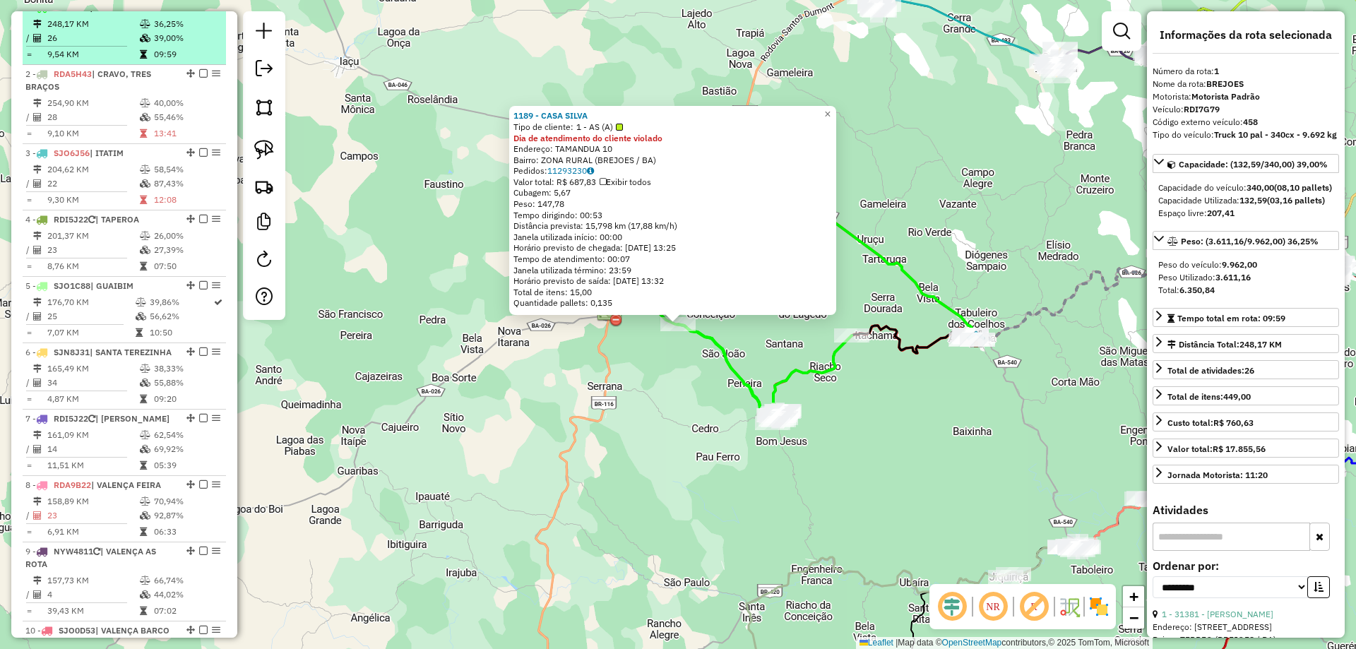
click at [199, 11] on em at bounding box center [203, 7] width 8 height 8
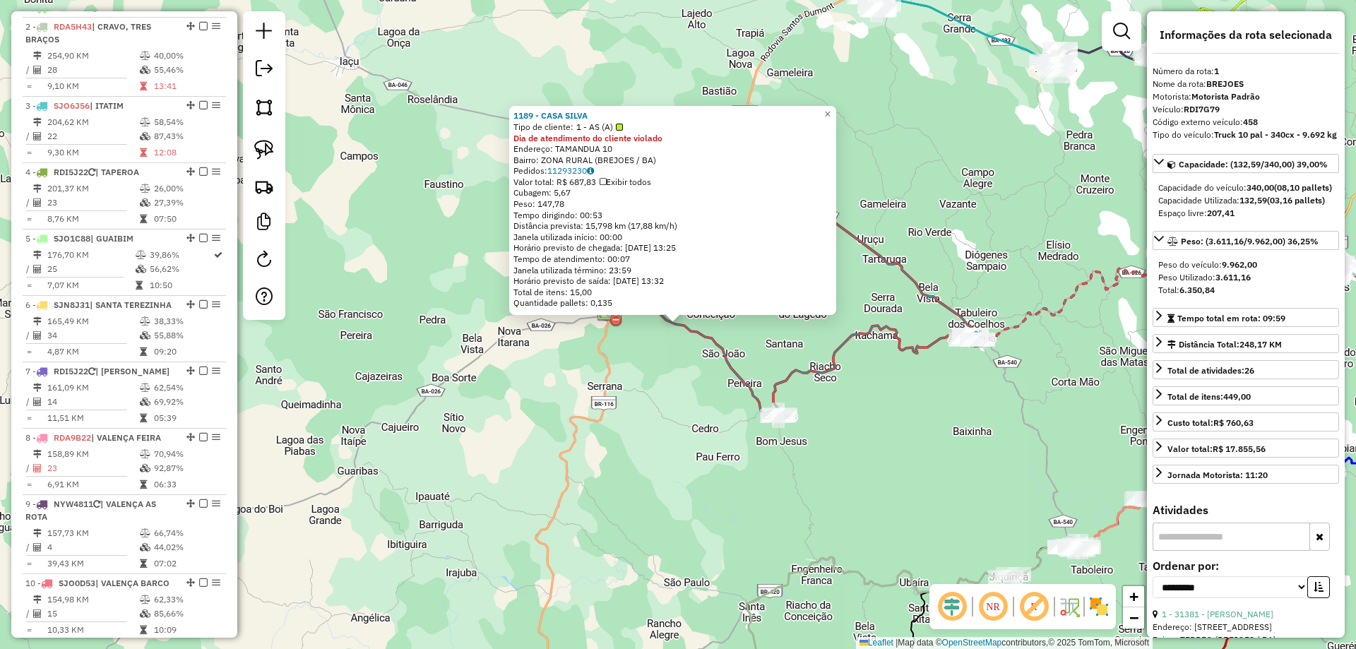
click at [886, 326] on icon at bounding box center [800, 280] width 353 height 271
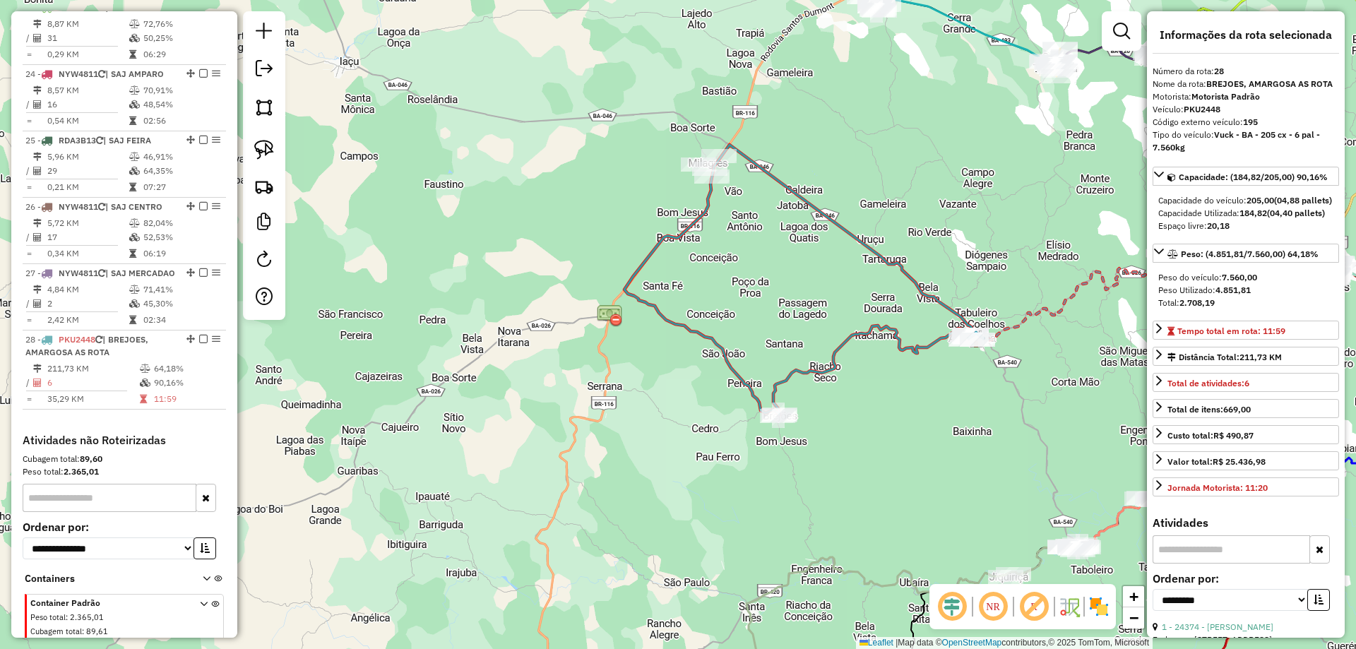
scroll to position [2155, 0]
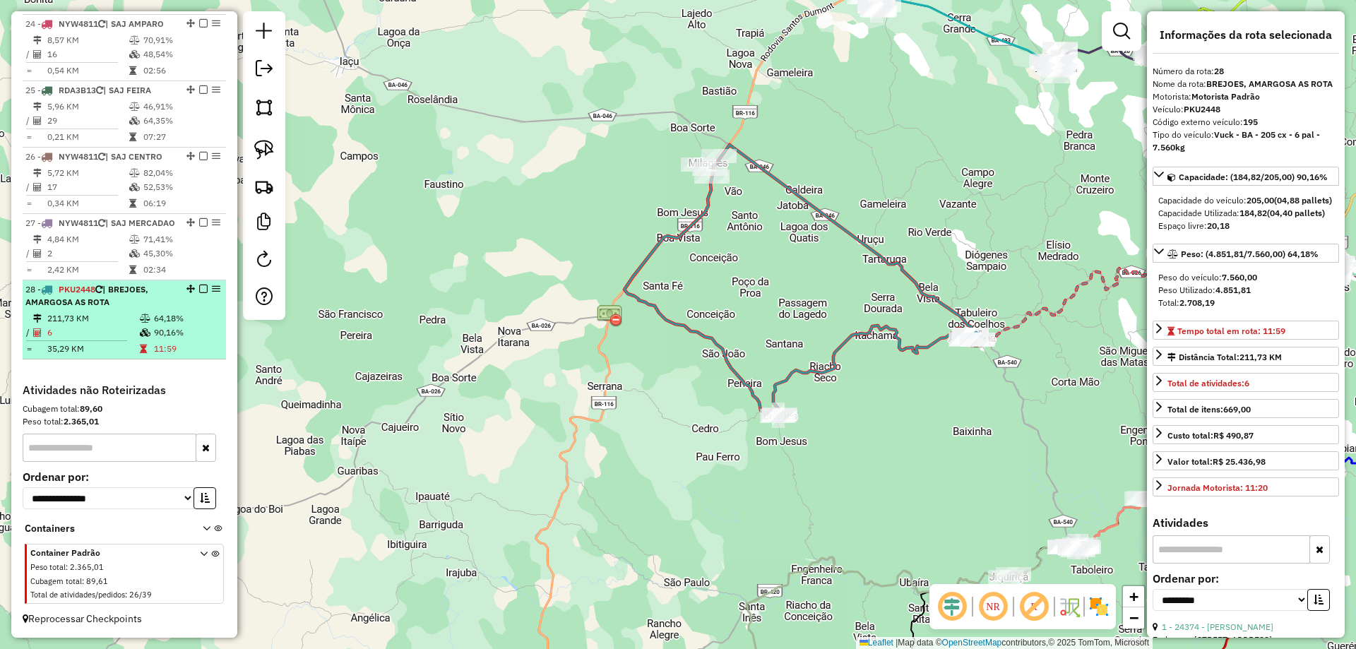
click at [199, 287] on em at bounding box center [203, 289] width 8 height 8
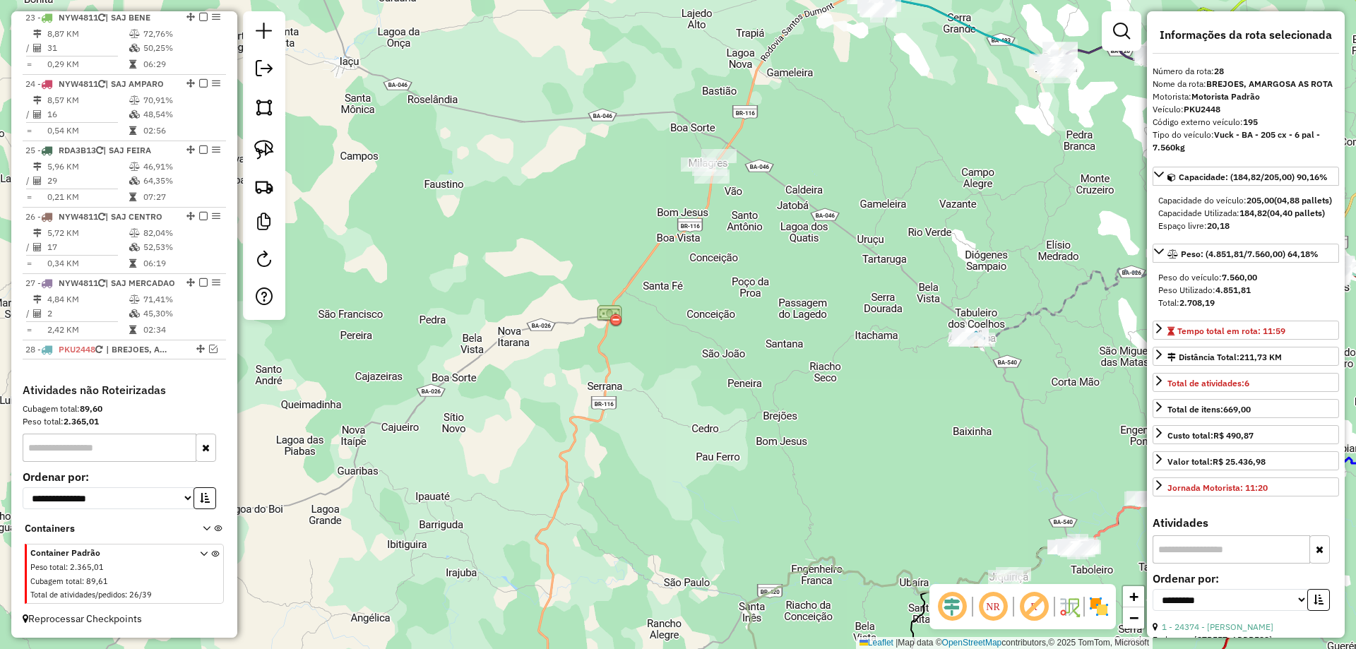
scroll to position [2095, 0]
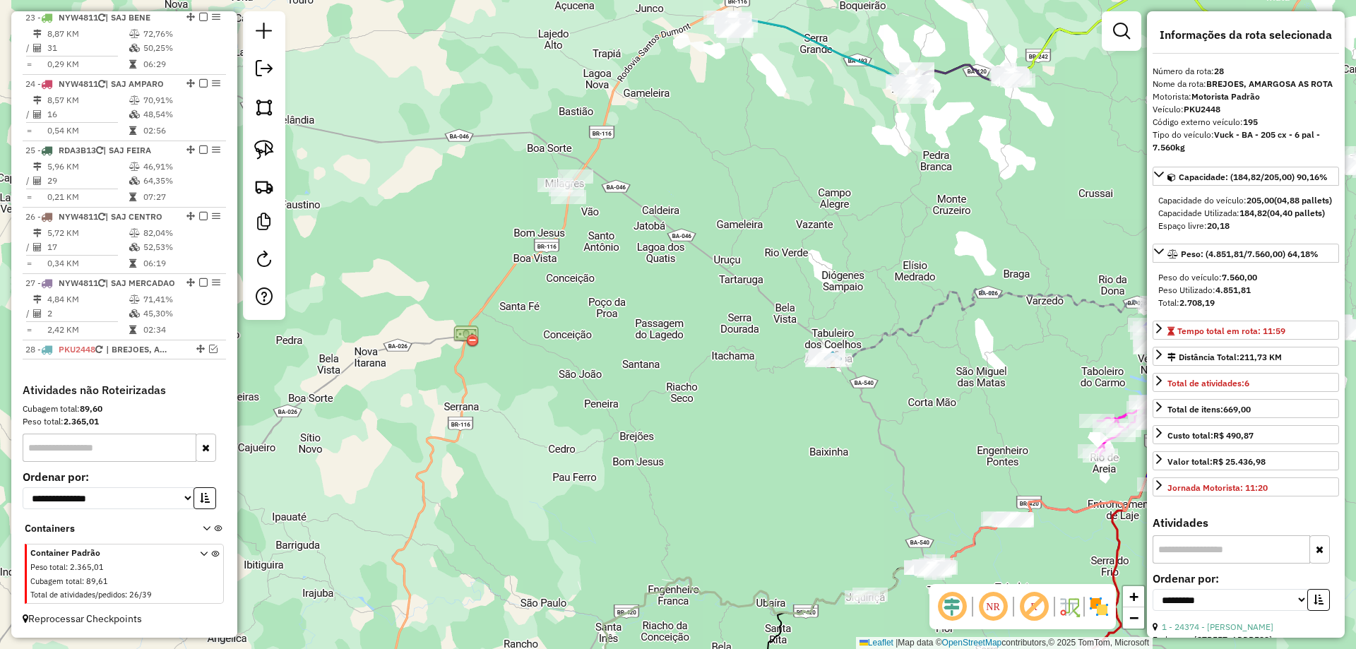
drag, startPoint x: 868, startPoint y: 273, endPoint x: 723, endPoint y: 305, distance: 148.2
click at [713, 297] on div "Janela de atendimento Grade de atendimento Capacidade Transportadoras Veículos …" at bounding box center [678, 324] width 1356 height 649
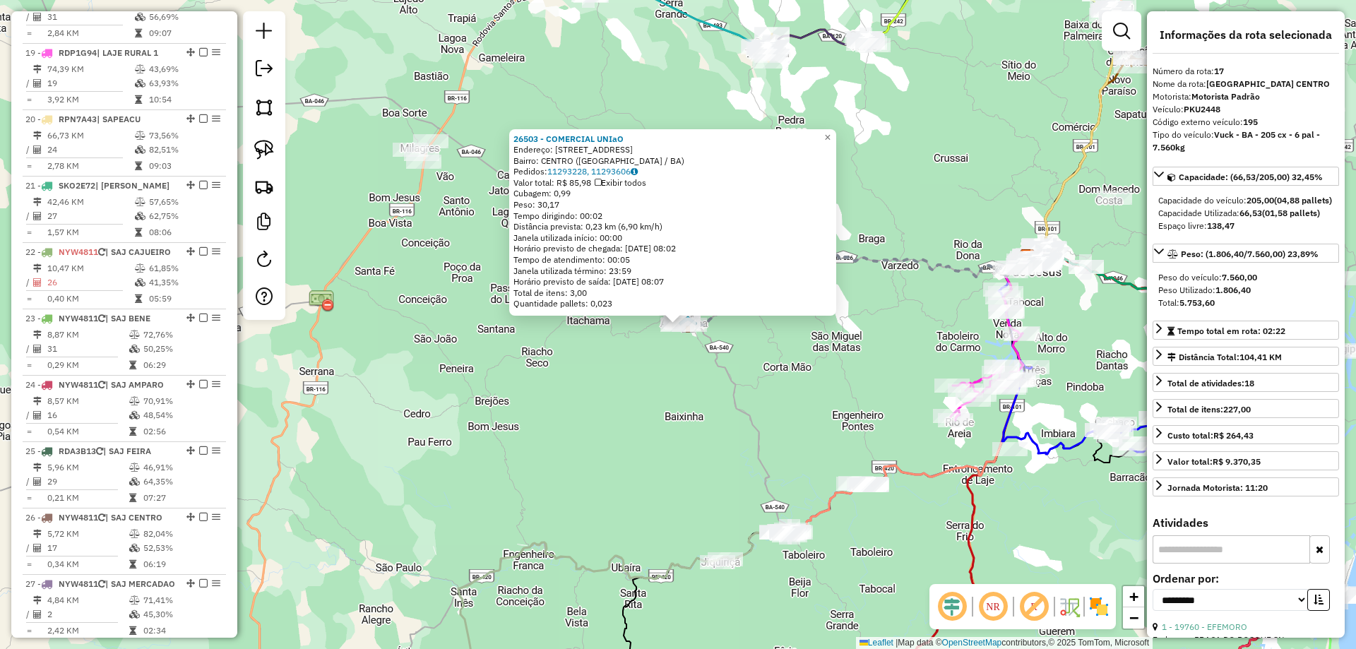
scroll to position [1656, 0]
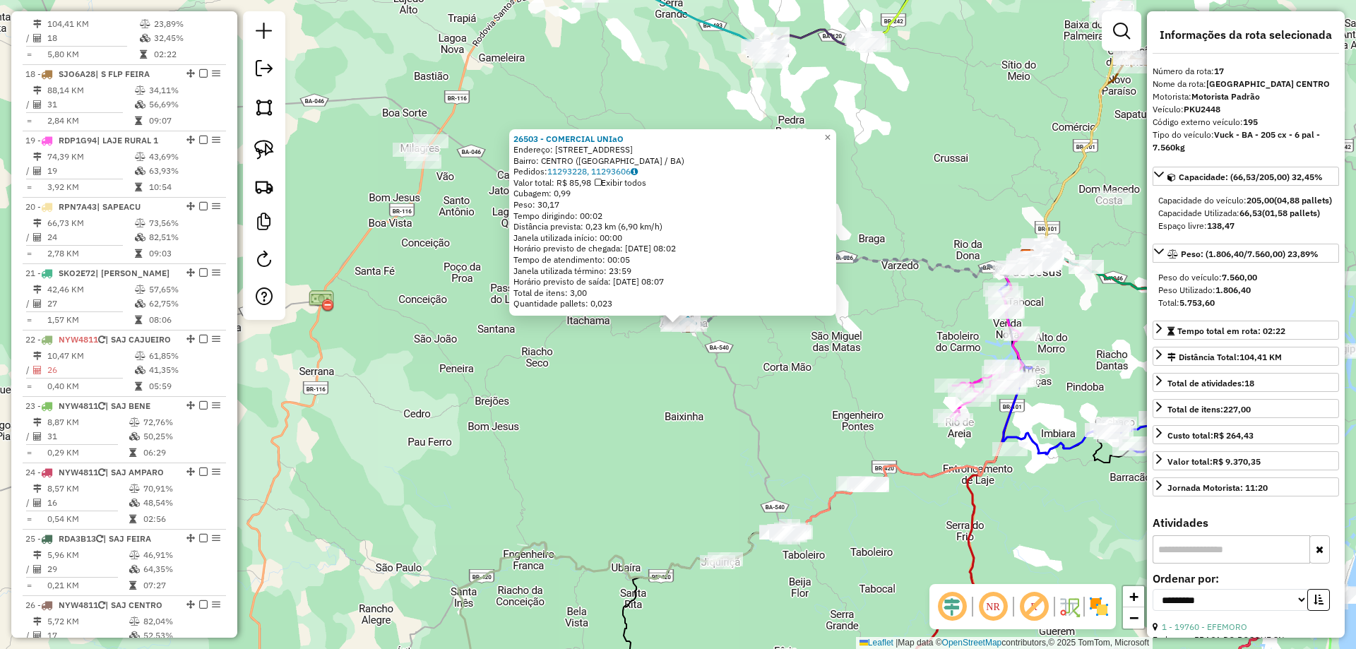
click at [756, 350] on div "26503 - COMERCIAL UNIaO Endereço: [STREET_ADDRESS] Bairro: CENTRO ([GEOGRAPHIC_…" at bounding box center [678, 324] width 1356 height 649
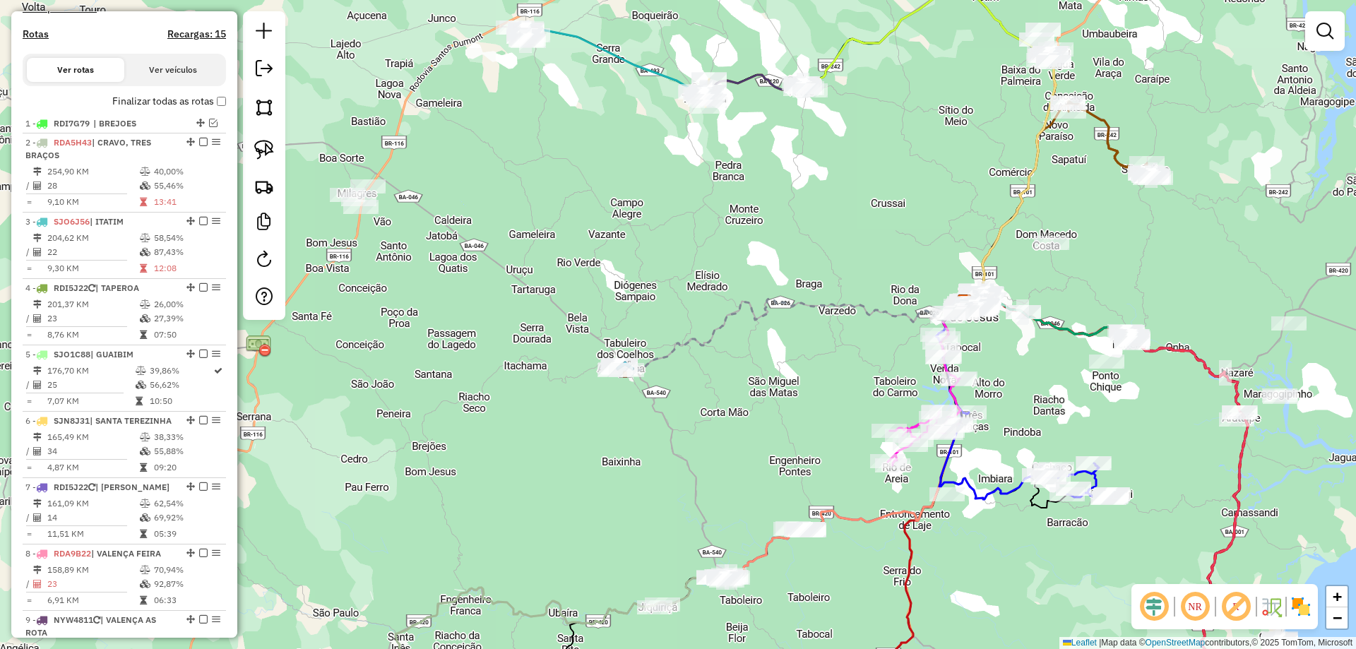
scroll to position [455, 0]
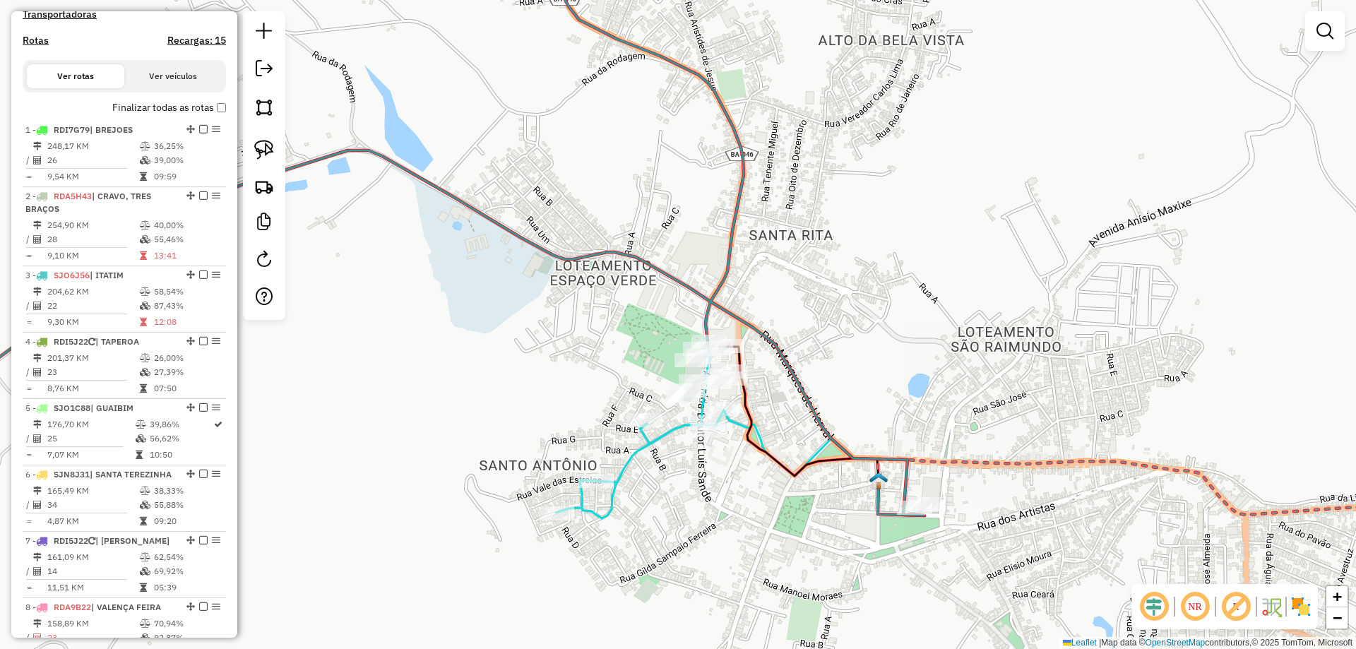
click at [655, 439] on icon at bounding box center [735, 432] width 359 height 174
select select "**********"
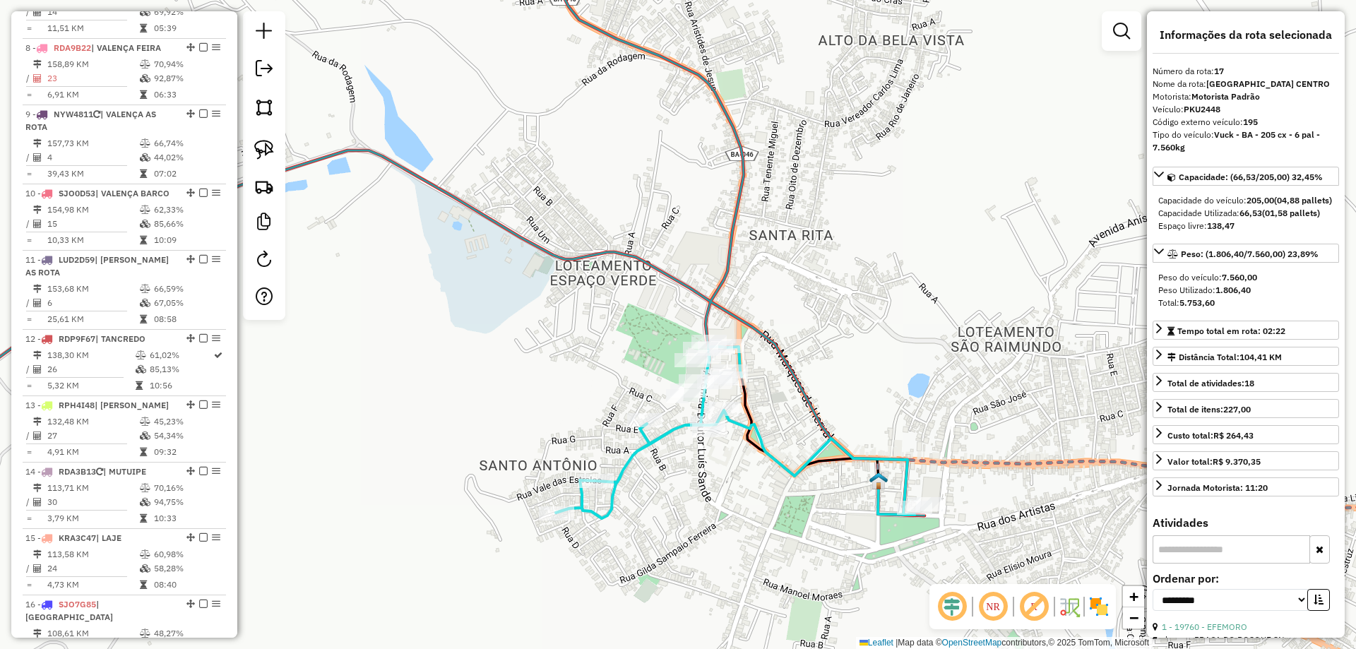
scroll to position [1703, 0]
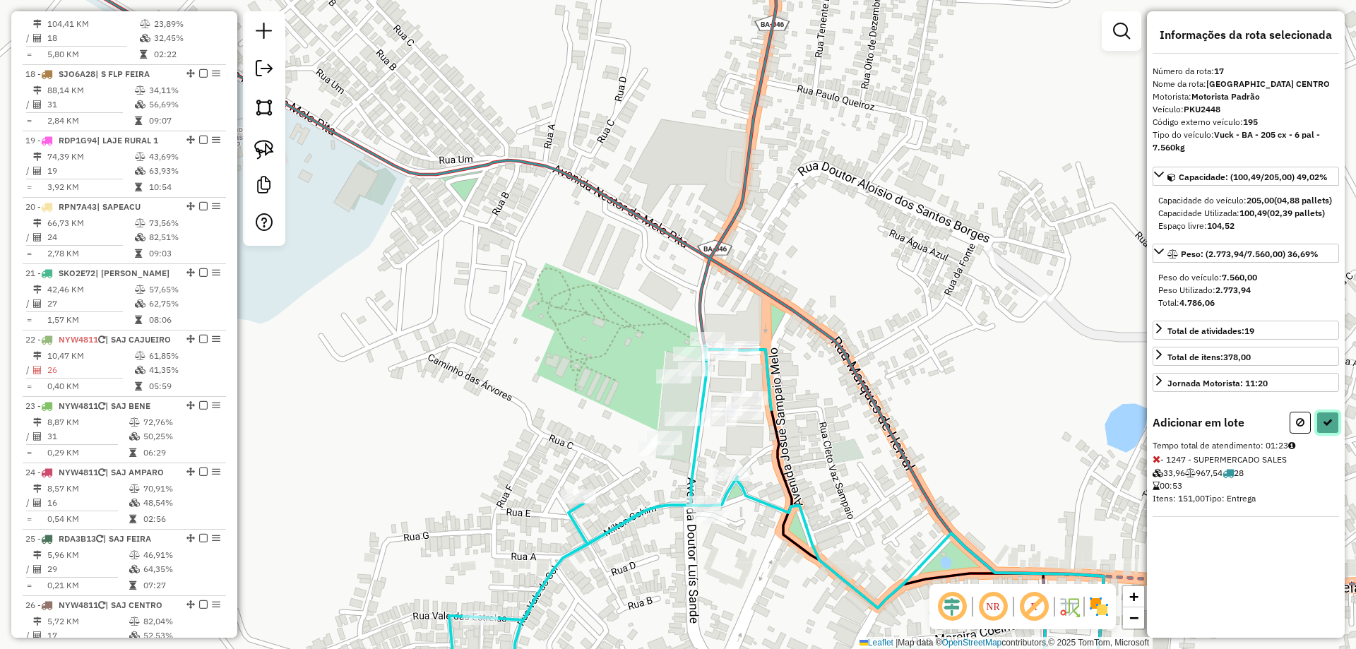
click at [1334, 434] on button at bounding box center [1328, 423] width 23 height 22
select select "**********"
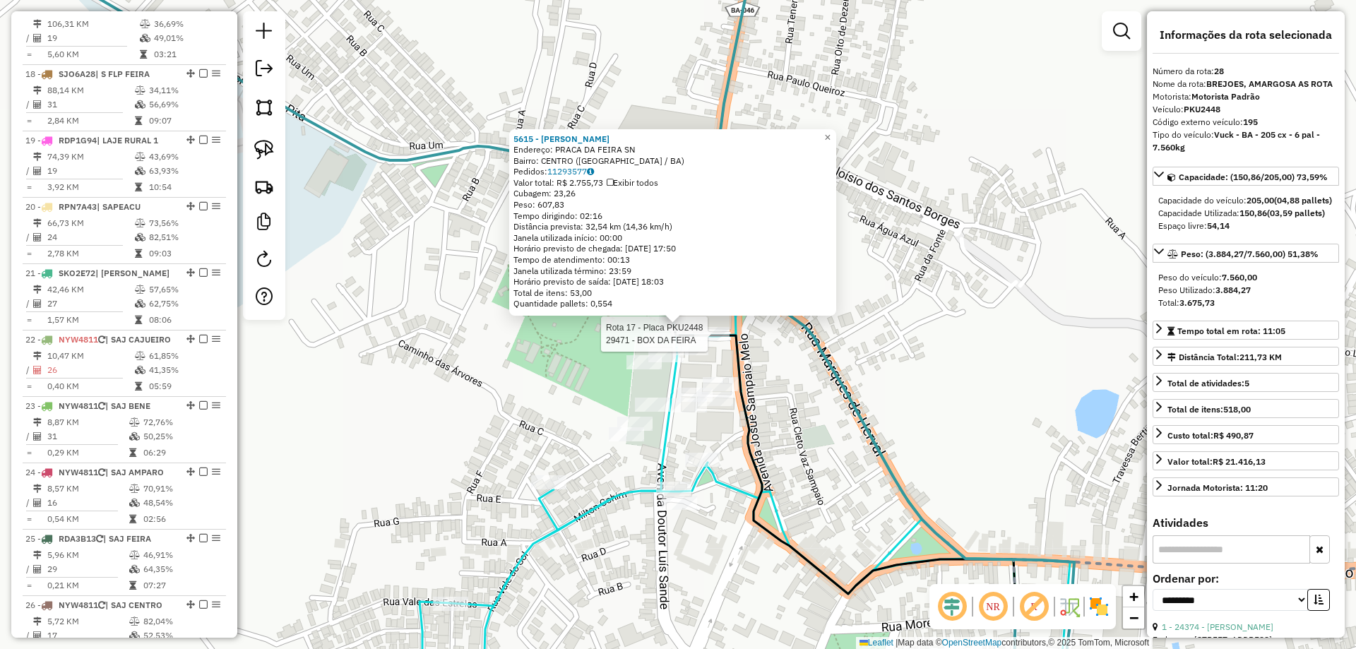
scroll to position [2202, 0]
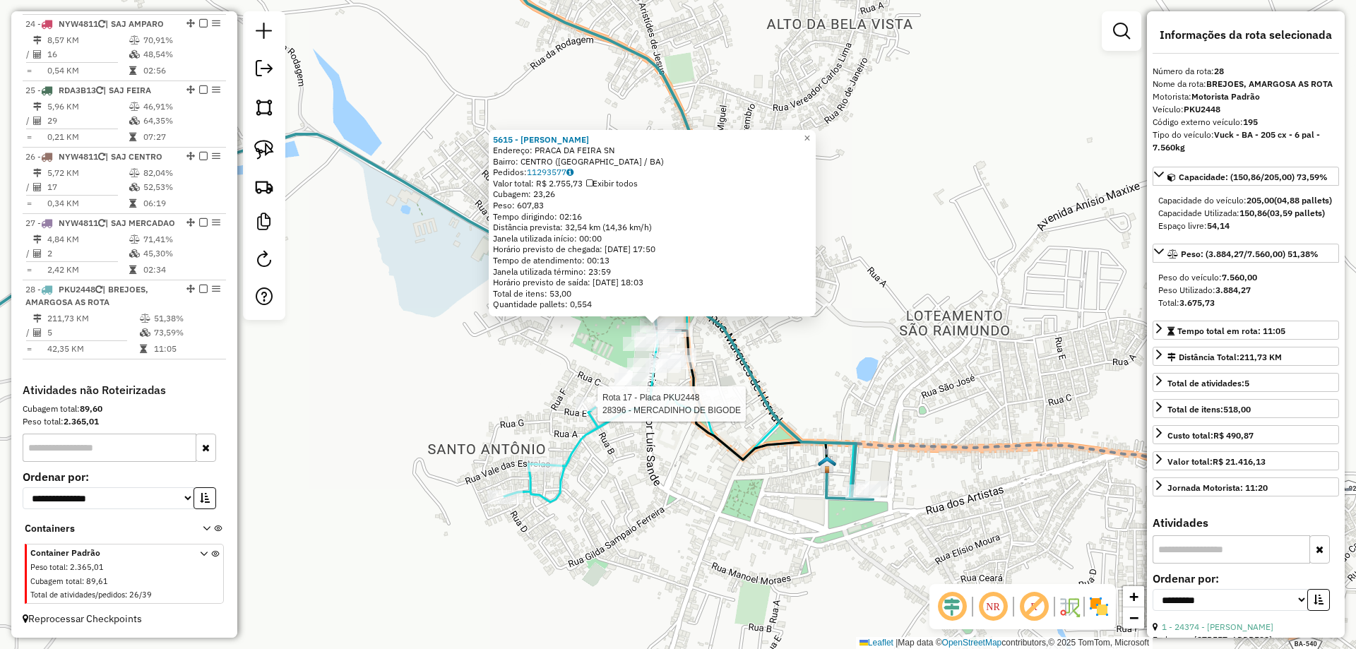
click at [608, 411] on div at bounding box center [593, 404] width 35 height 14
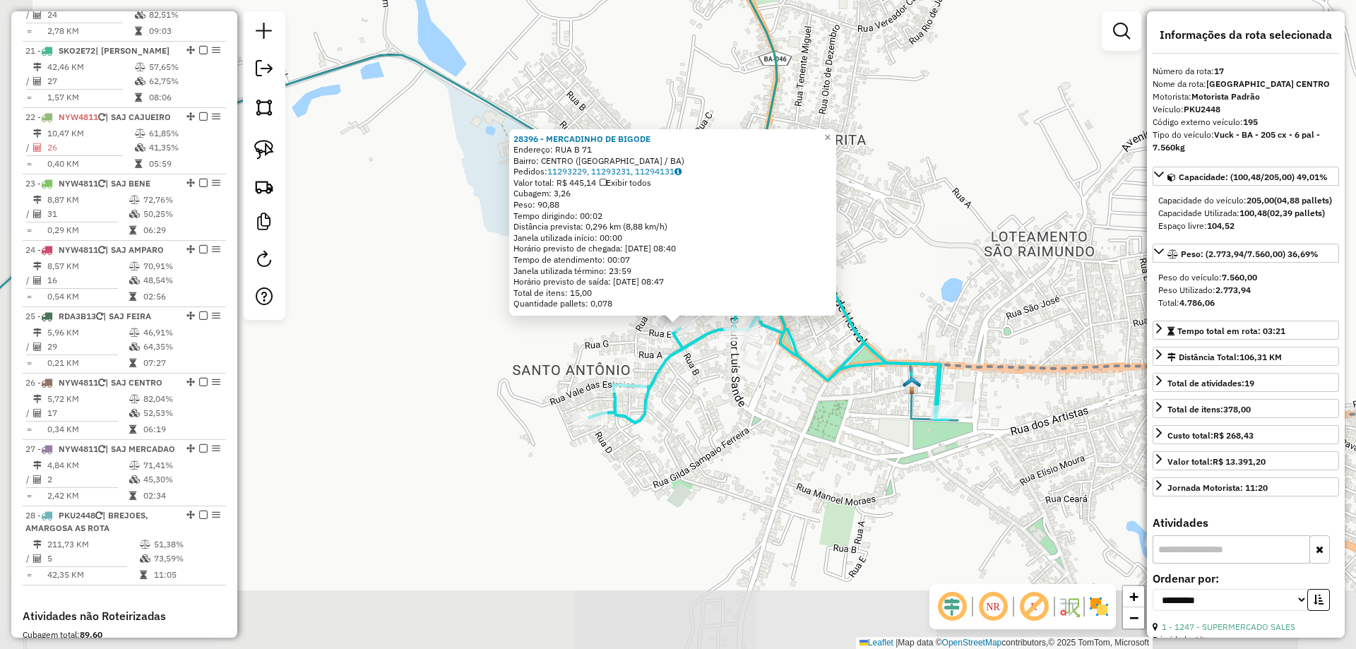
scroll to position [1703, 0]
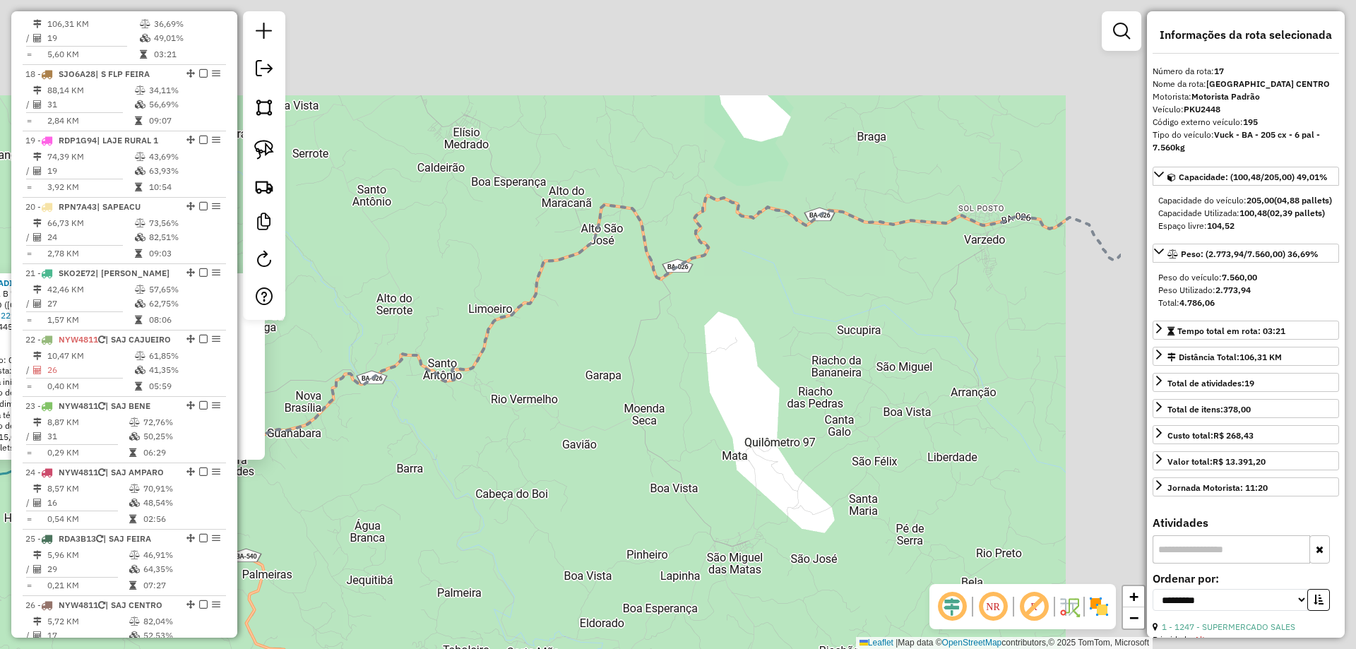
drag, startPoint x: 982, startPoint y: 273, endPoint x: 314, endPoint y: 477, distance: 699.3
click at [325, 480] on div "28396 - MERCADINHO DE BIGODE Endereço: [GEOGRAPHIC_DATA]: CENTRO ([GEOGRAPHIC_D…" at bounding box center [678, 324] width 1356 height 649
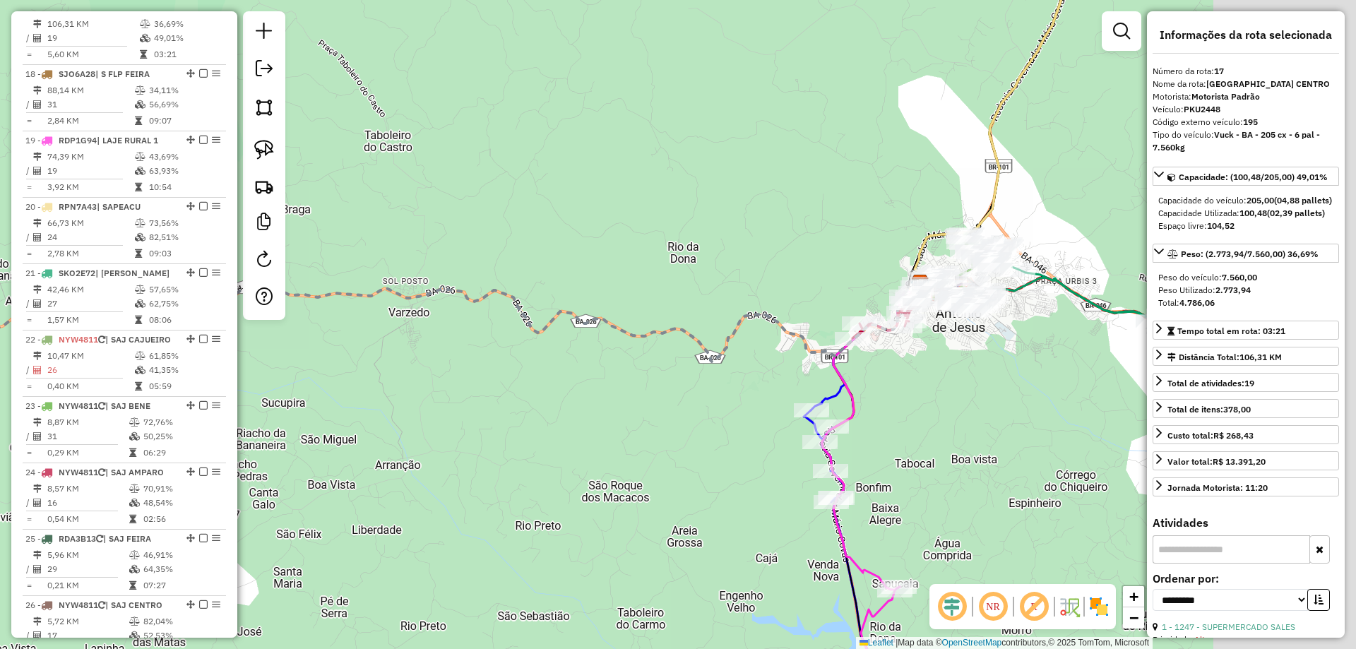
drag, startPoint x: 731, startPoint y: 429, endPoint x: 415, endPoint y: 444, distance: 316.1
click at [416, 444] on div "28396 - MERCADINHO DE BIGODE Endereço: [GEOGRAPHIC_DATA]: CENTRO ([GEOGRAPHIC_D…" at bounding box center [678, 324] width 1356 height 649
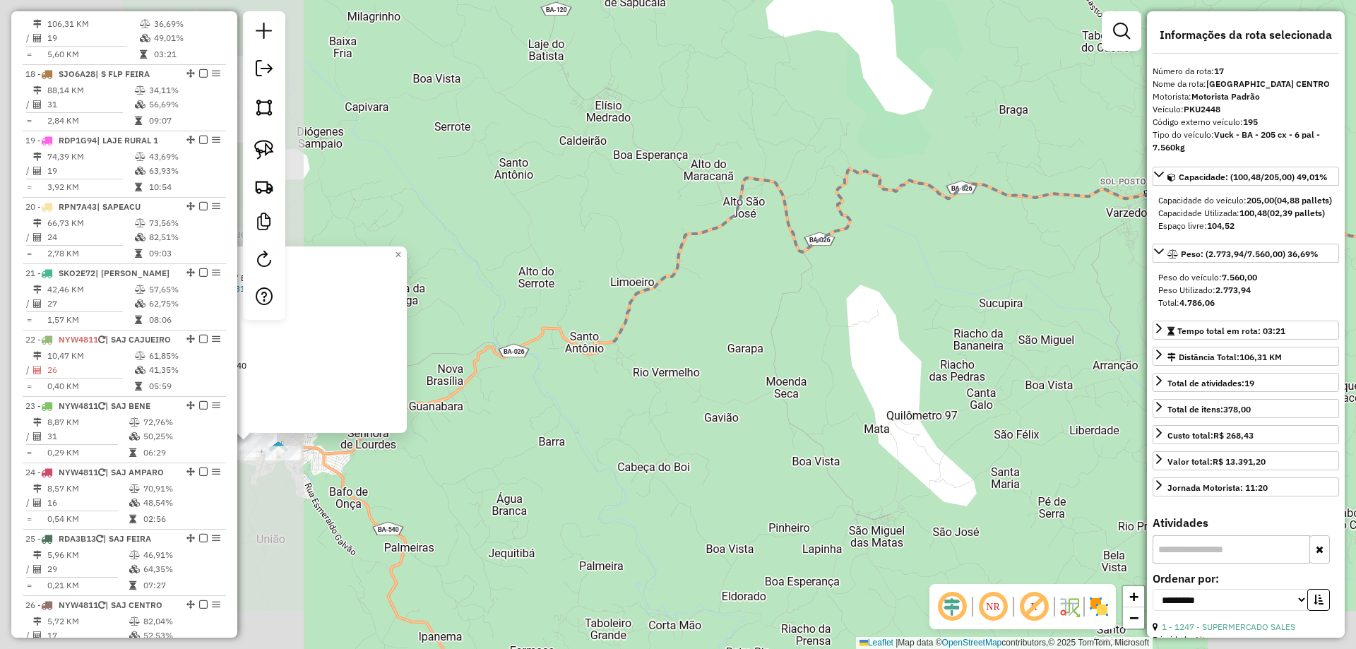
drag, startPoint x: 427, startPoint y: 386, endPoint x: 1220, endPoint y: 272, distance: 801.3
click at [1241, 273] on hb-router-mapa "Informações da Sessão 978133 - [DATE] Criação: [DATE] 18:28 Depósito: ADIB SEDE…" at bounding box center [678, 324] width 1356 height 649
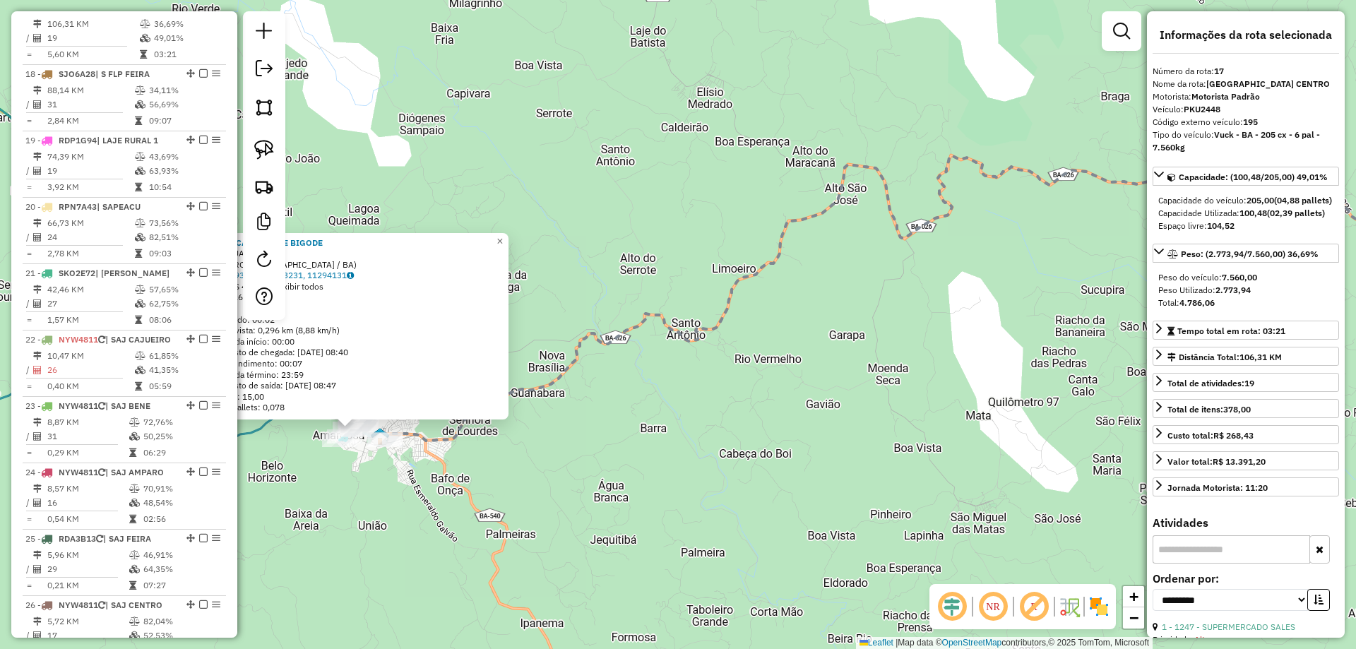
click at [300, 475] on div "28396 - MERCADINHO DE BIGODE Endereço: [GEOGRAPHIC_DATA]: CENTRO ([GEOGRAPHIC_D…" at bounding box center [678, 324] width 1356 height 649
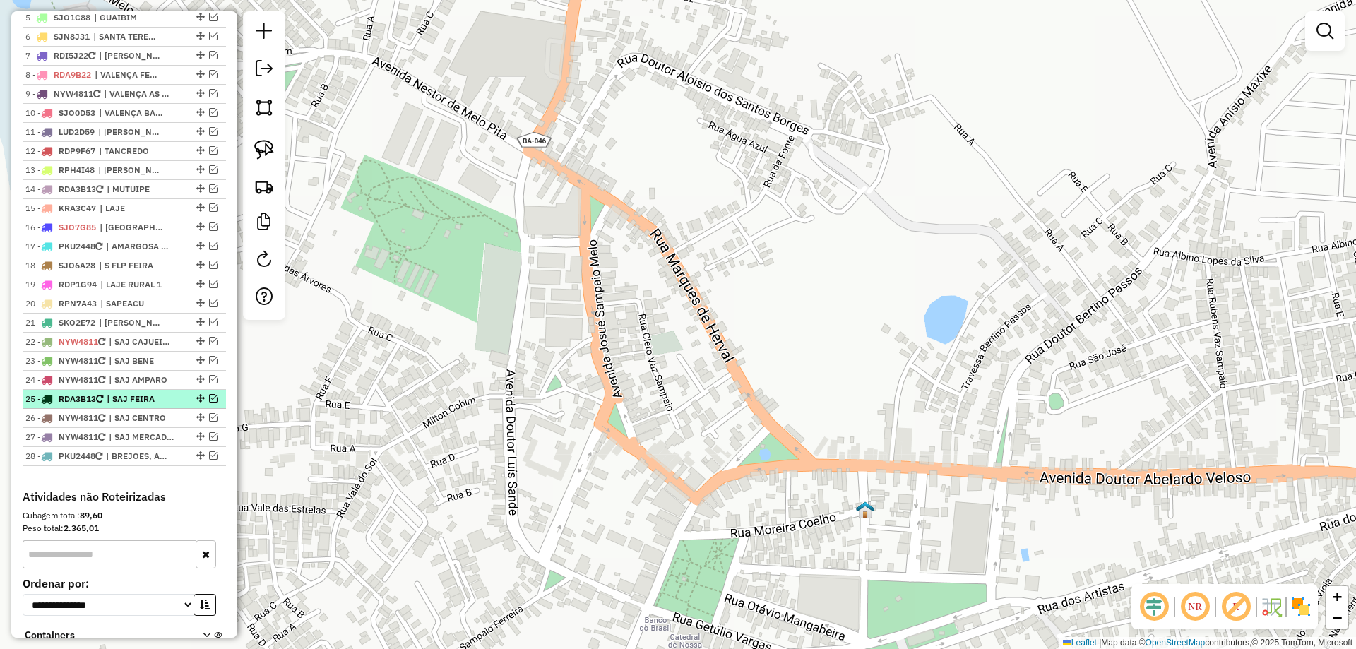
scroll to position [573, 0]
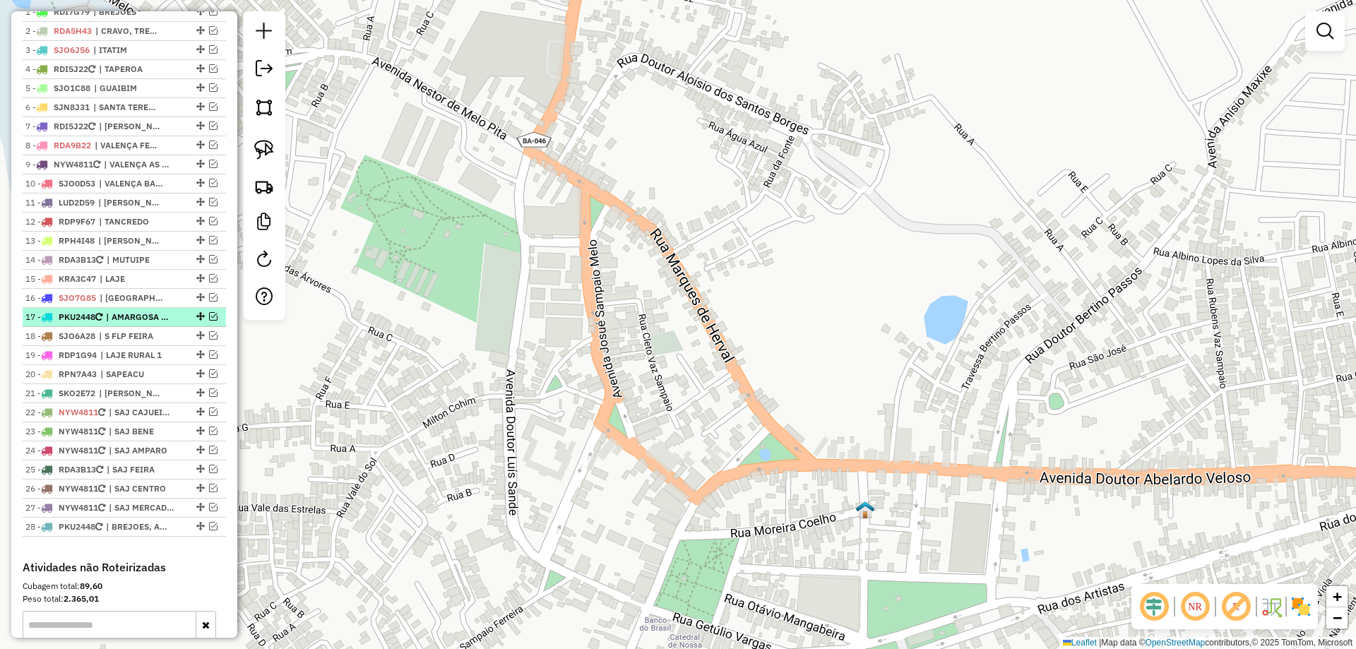
click at [209, 321] on em at bounding box center [213, 316] width 8 height 8
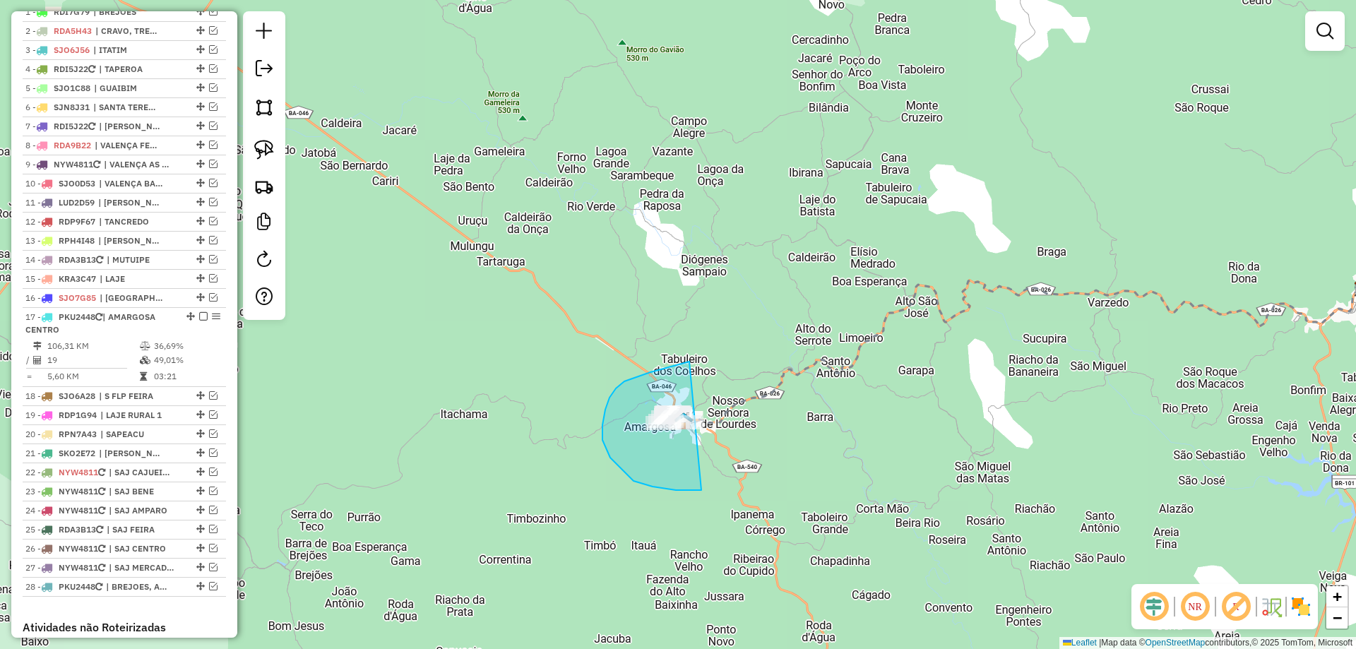
drag, startPoint x: 689, startPoint y: 362, endPoint x: 770, endPoint y: 475, distance: 138.8
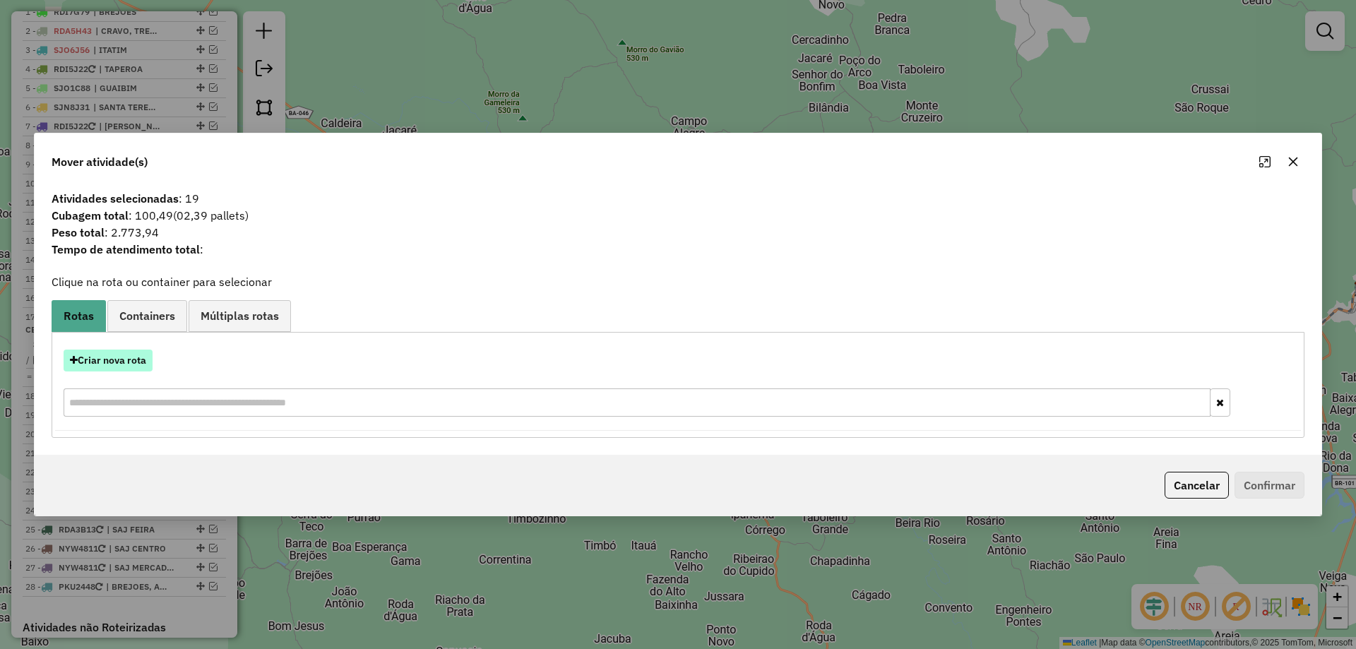
click at [133, 369] on button "Criar nova rota" at bounding box center [108, 361] width 89 height 22
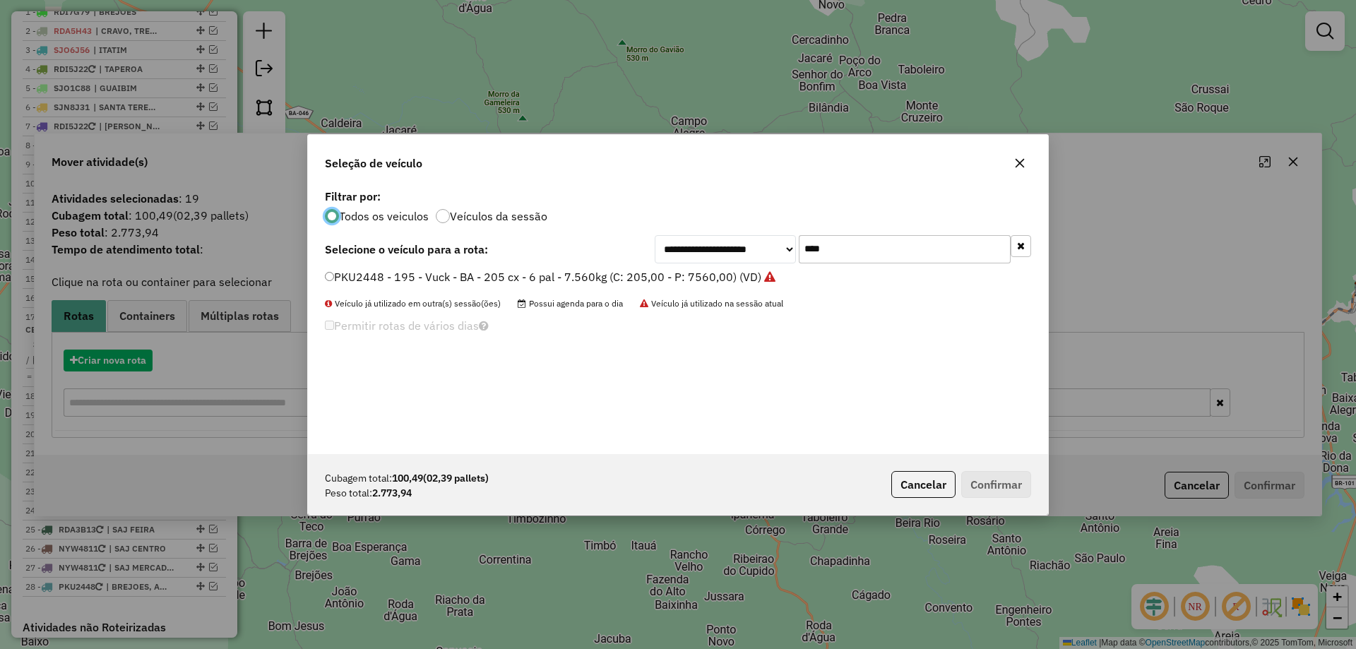
scroll to position [8, 4]
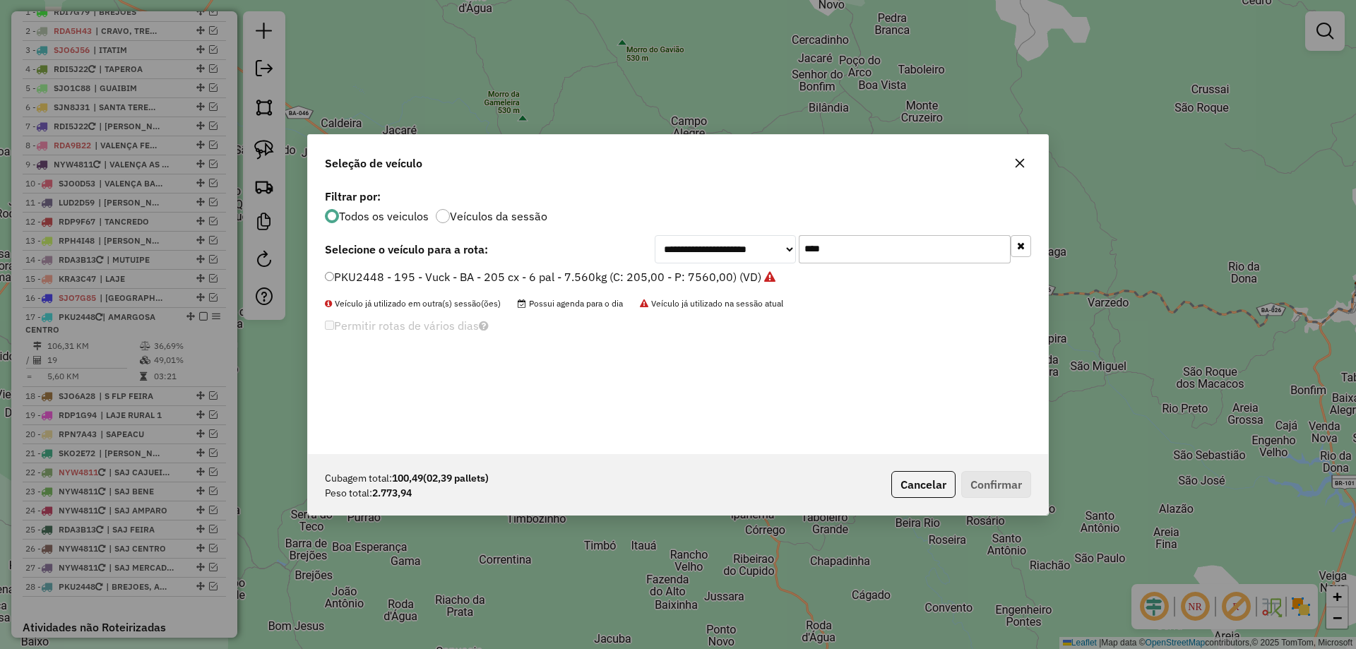
drag, startPoint x: 847, startPoint y: 253, endPoint x: 668, endPoint y: 264, distance: 179.1
click at [675, 264] on div "**********" at bounding box center [678, 320] width 740 height 268
type input "***"
click at [665, 280] on label "NYW4811 - 4 - Toco 10 pal - 336cx - 5.800 kg (C: 330,00 - P: 5800,00) (VD)" at bounding box center [532, 276] width 414 height 17
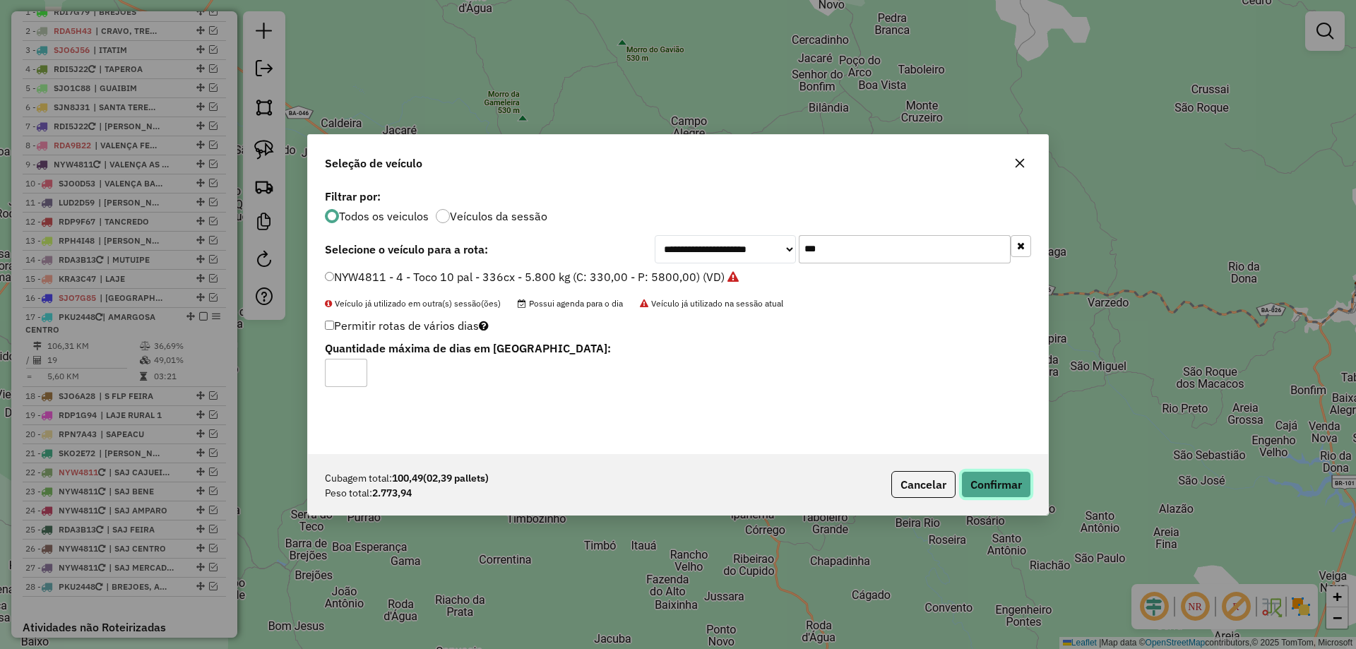
click at [992, 475] on button "Confirmar" at bounding box center [996, 484] width 70 height 27
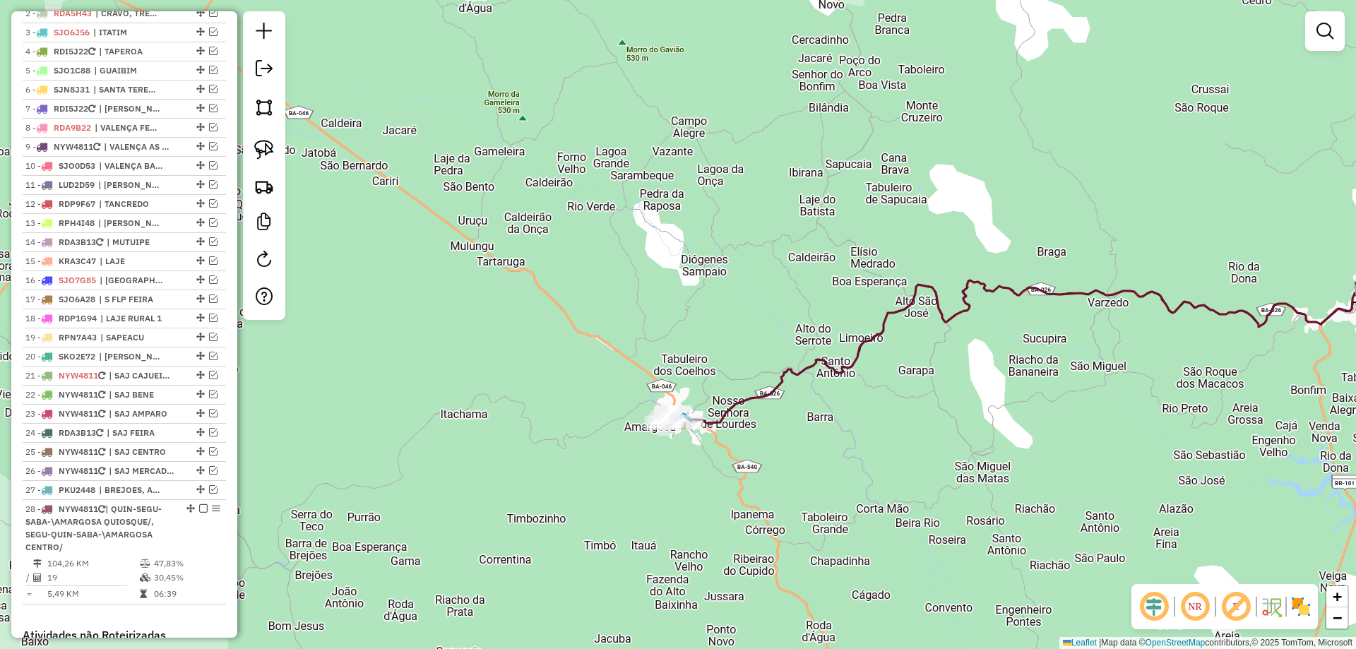
scroll to position [555, 0]
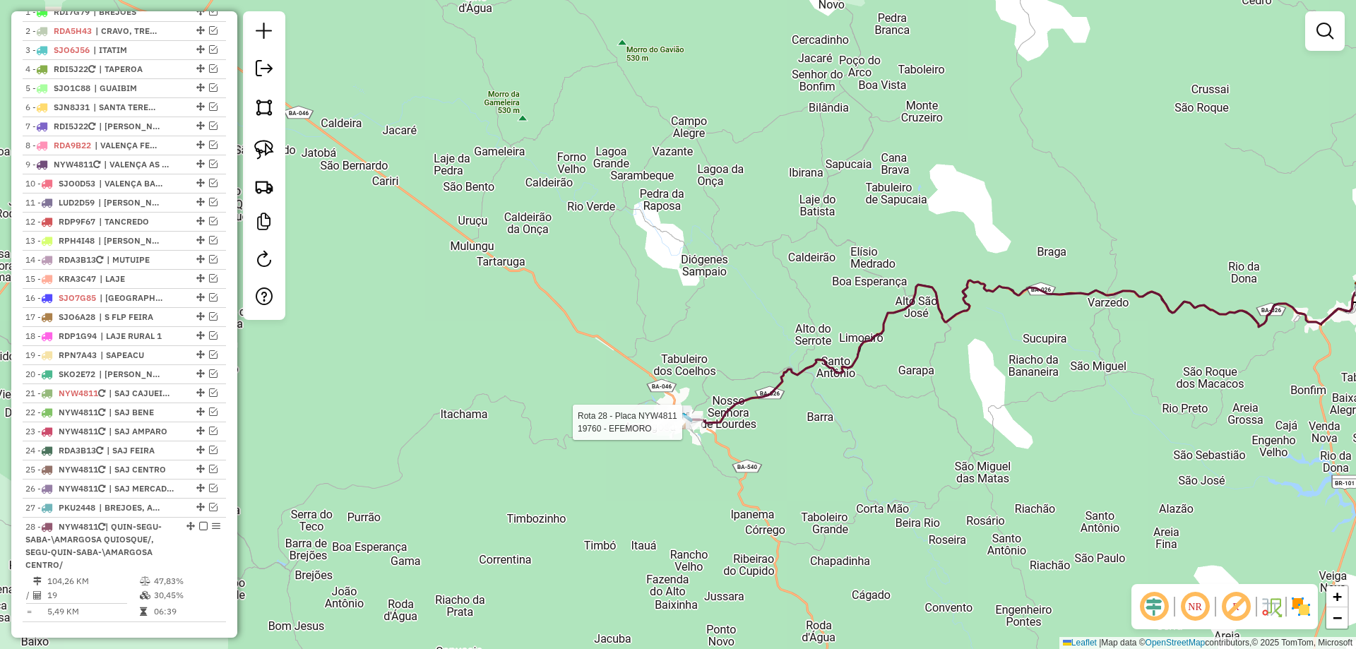
select select "**********"
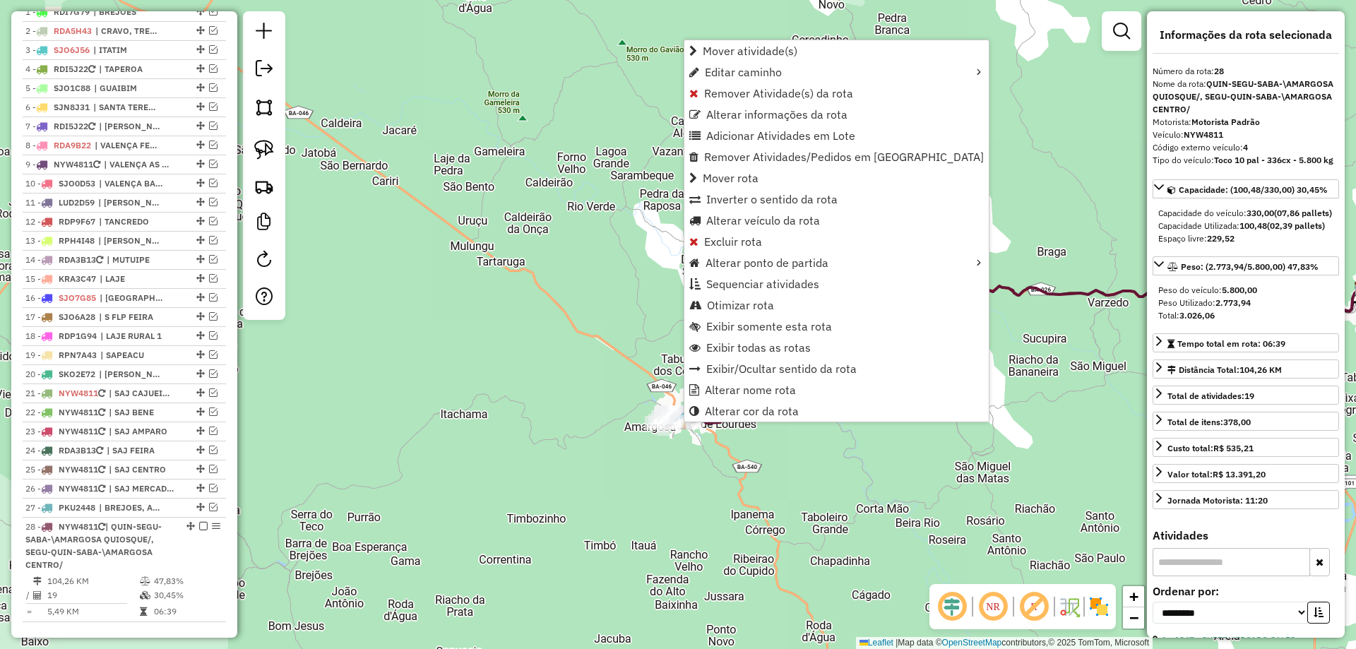
scroll to position [831, 0]
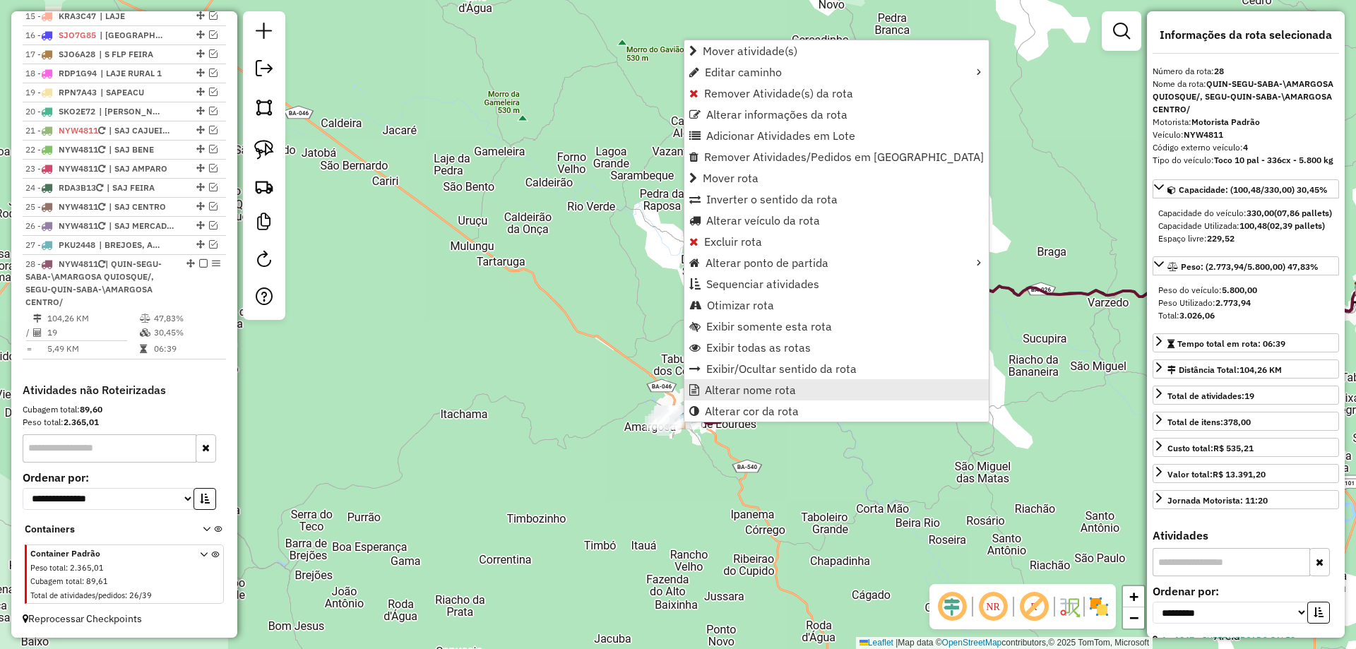
click at [703, 388] on link "Alterar nome rota" at bounding box center [836, 389] width 304 height 21
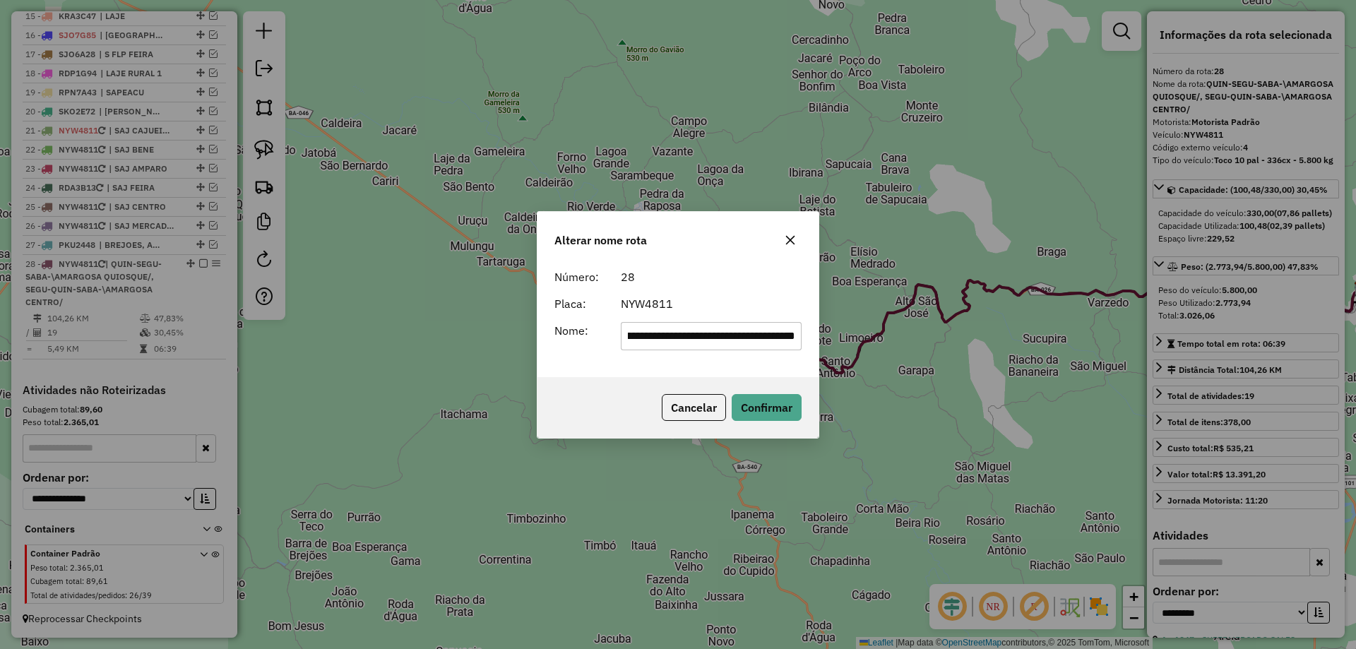
scroll to position [0, 0]
type input "********"
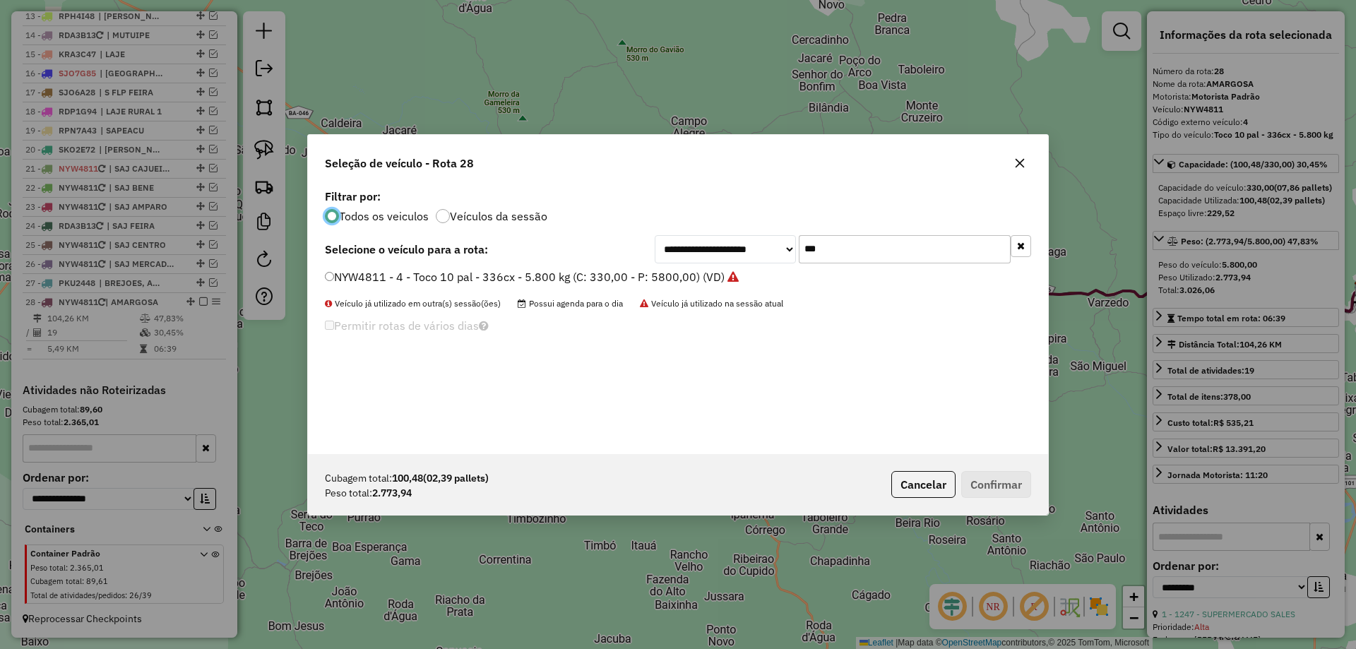
scroll to position [8, 4]
drag, startPoint x: 818, startPoint y: 266, endPoint x: 819, endPoint y: 256, distance: 10.0
click at [818, 260] on div "**********" at bounding box center [678, 320] width 740 height 268
drag, startPoint x: 790, startPoint y: 253, endPoint x: 683, endPoint y: 253, distance: 106.7
click at [690, 253] on div "**********" at bounding box center [843, 249] width 376 height 28
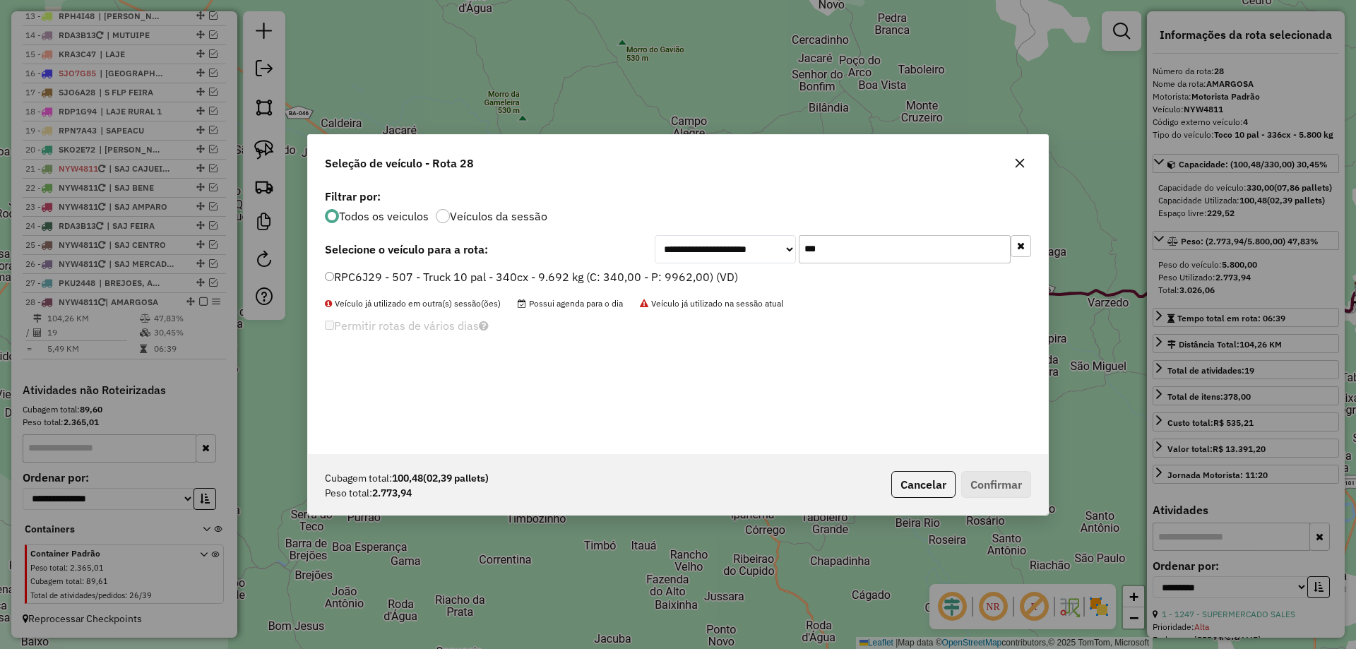
type input "***"
click at [670, 271] on label "RPC6J29 - 507 - Truck 10 pal - 340cx - 9.692 kg (C: 340,00 - P: 9962,00) (VD)" at bounding box center [531, 276] width 413 height 17
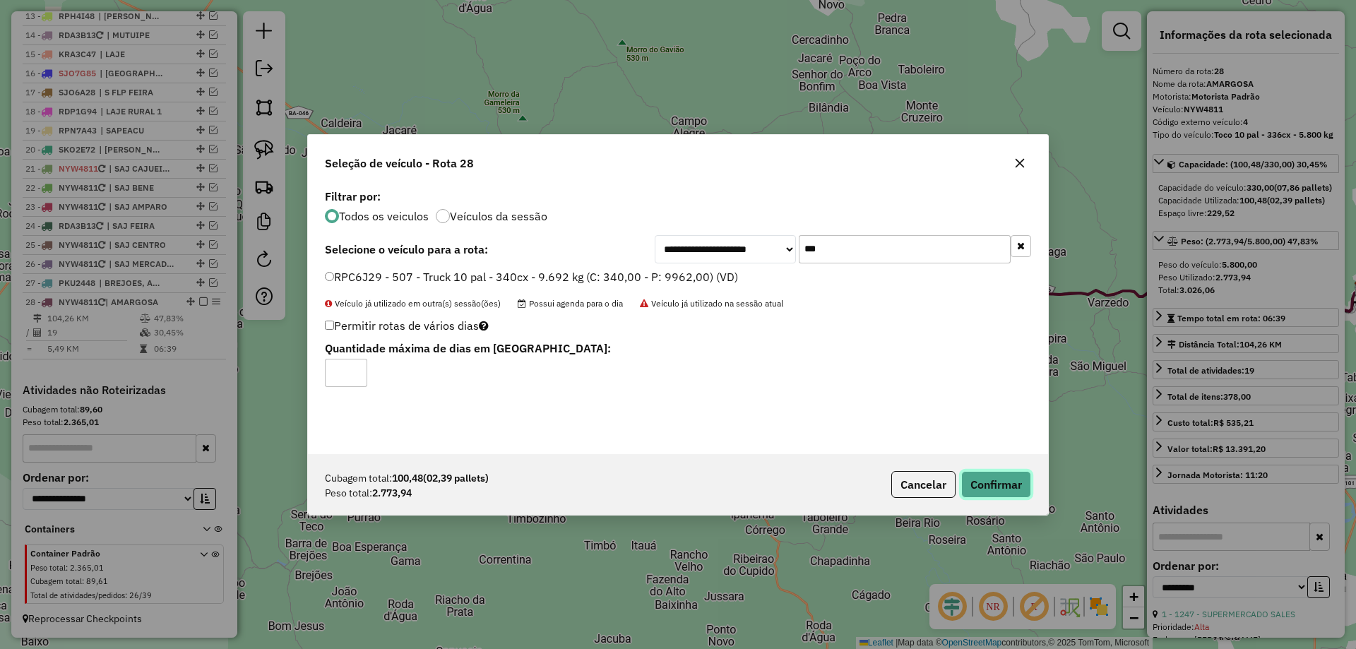
click at [982, 482] on button "Confirmar" at bounding box center [996, 484] width 70 height 27
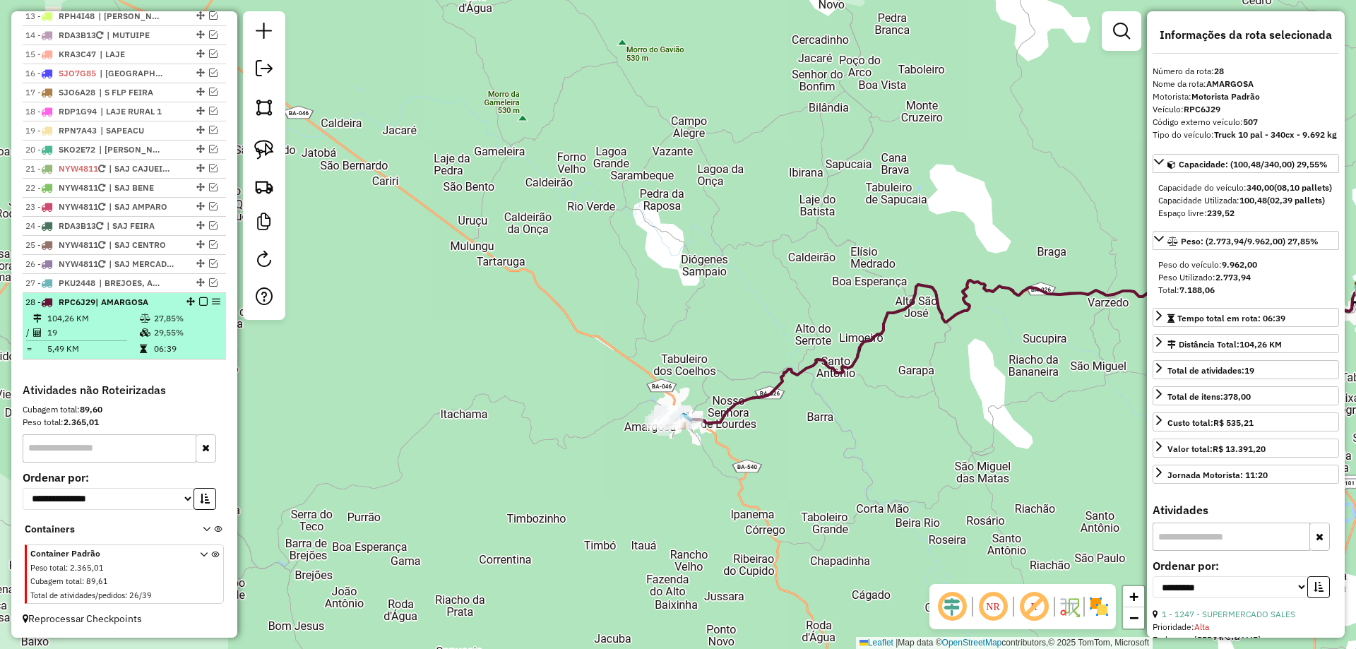
click at [199, 302] on em at bounding box center [203, 301] width 8 height 8
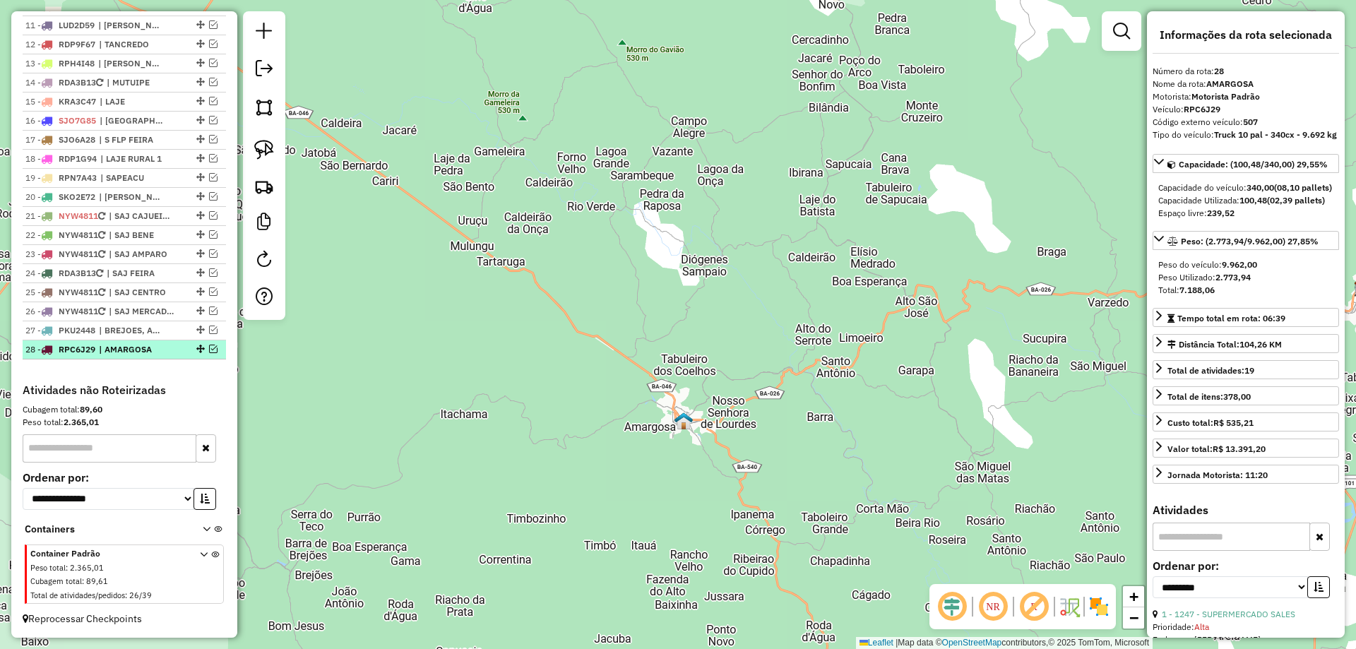
scroll to position [745, 0]
click at [210, 310] on em at bounding box center [213, 311] width 8 height 8
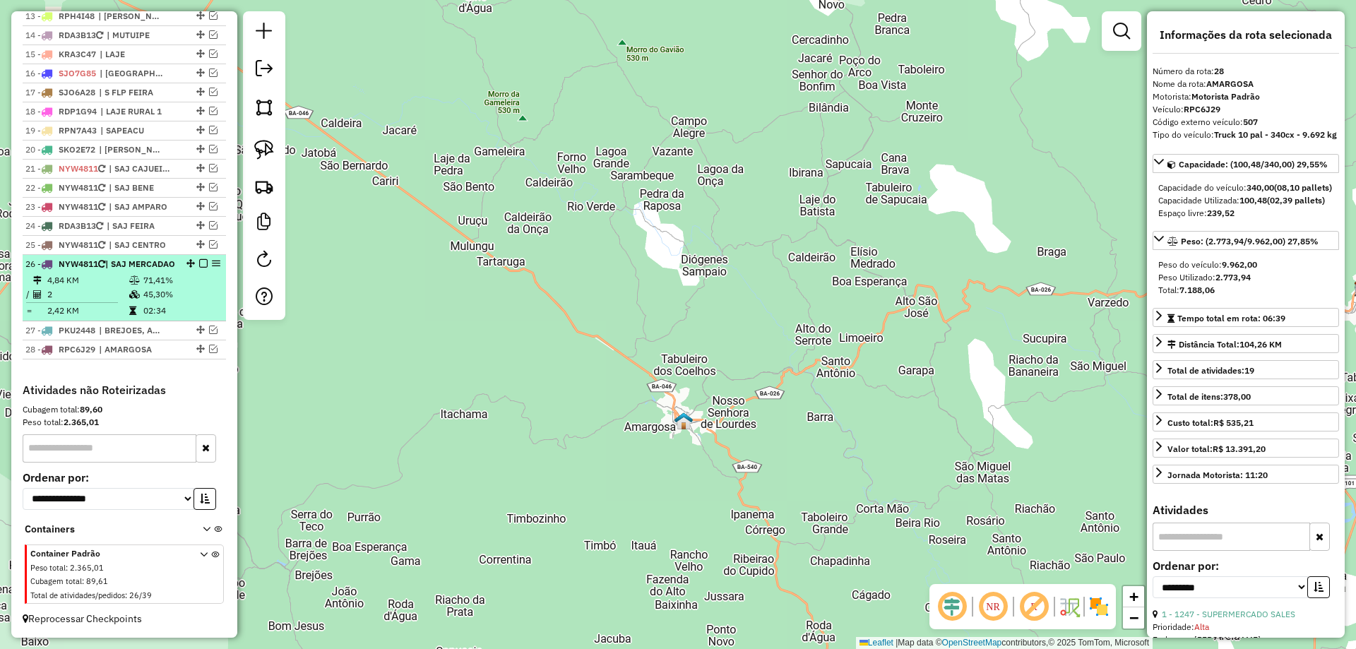
click at [203, 259] on em at bounding box center [203, 263] width 8 height 8
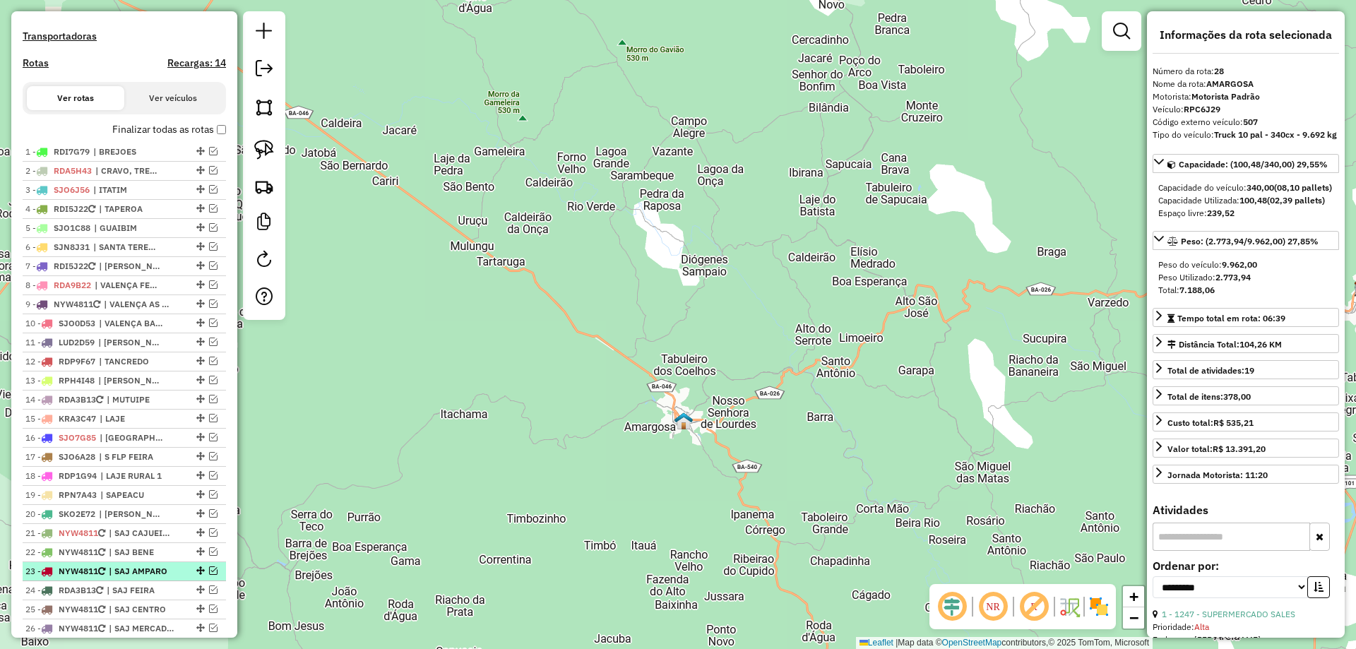
scroll to position [392, 0]
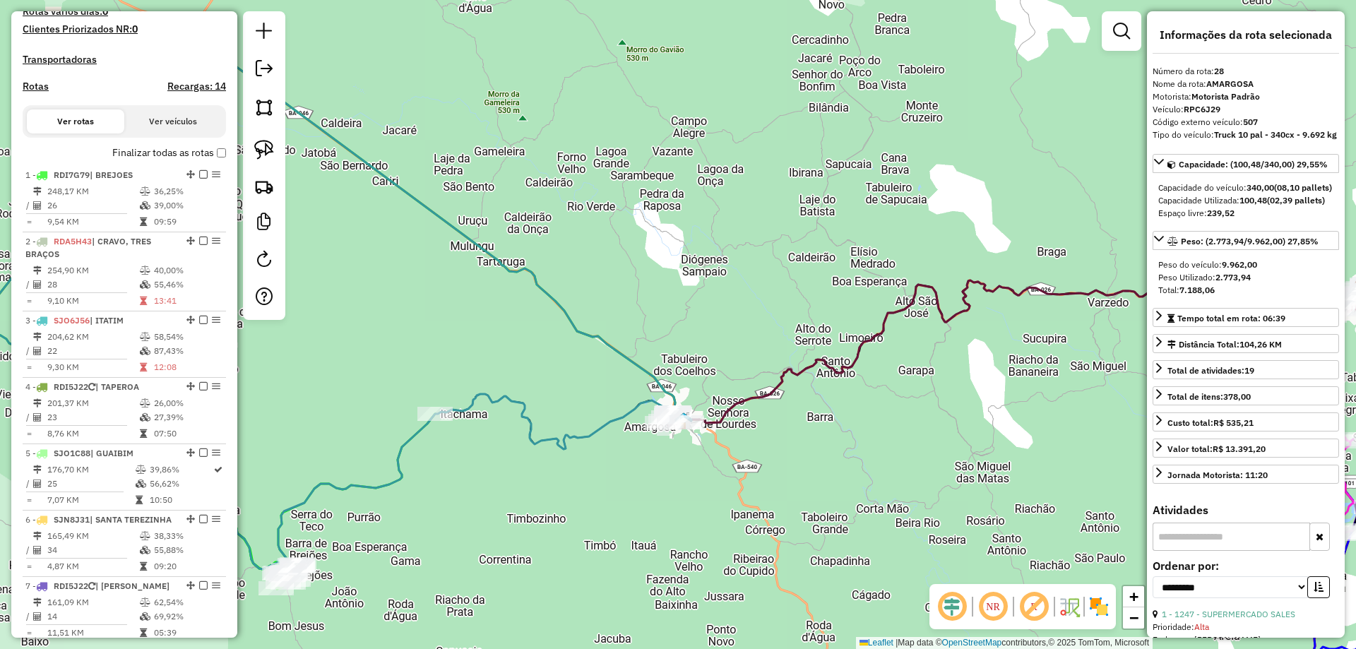
click at [33, 93] on h4 "Rotas" at bounding box center [36, 87] width 26 height 12
select select "*"
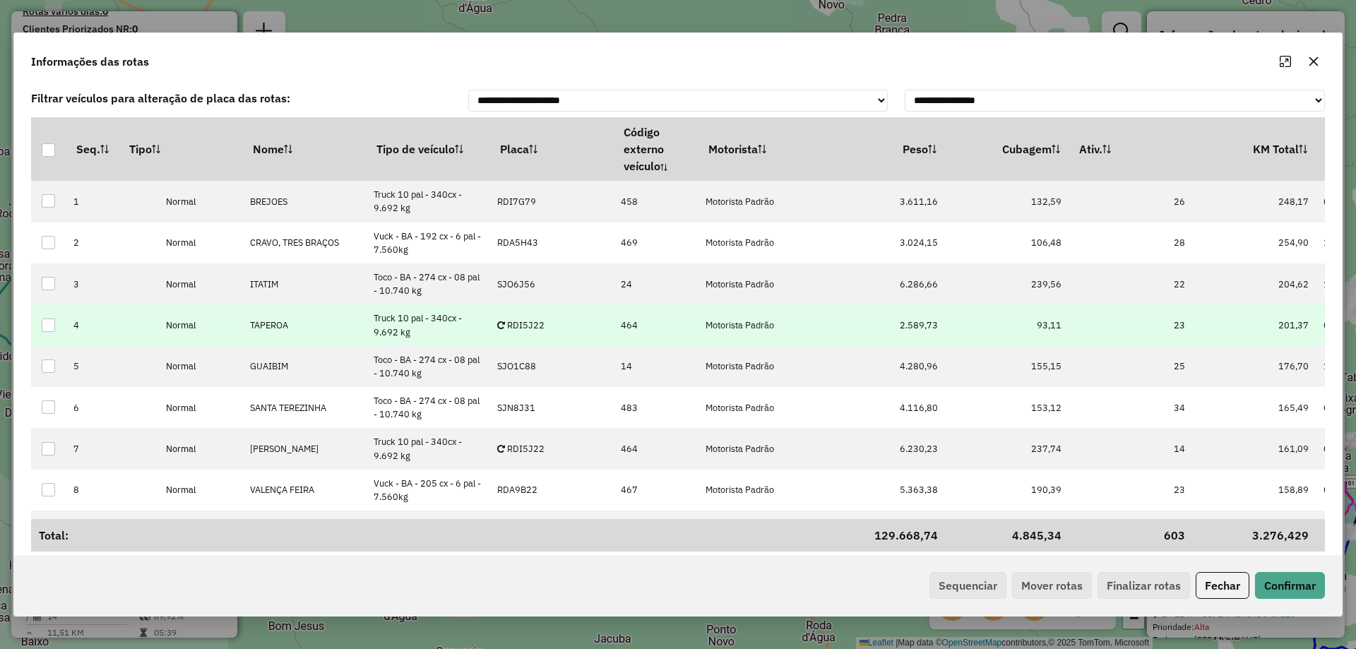
click at [534, 328] on p-celleditor "RDI5J22" at bounding box center [520, 325] width 47 height 12
type input "****"
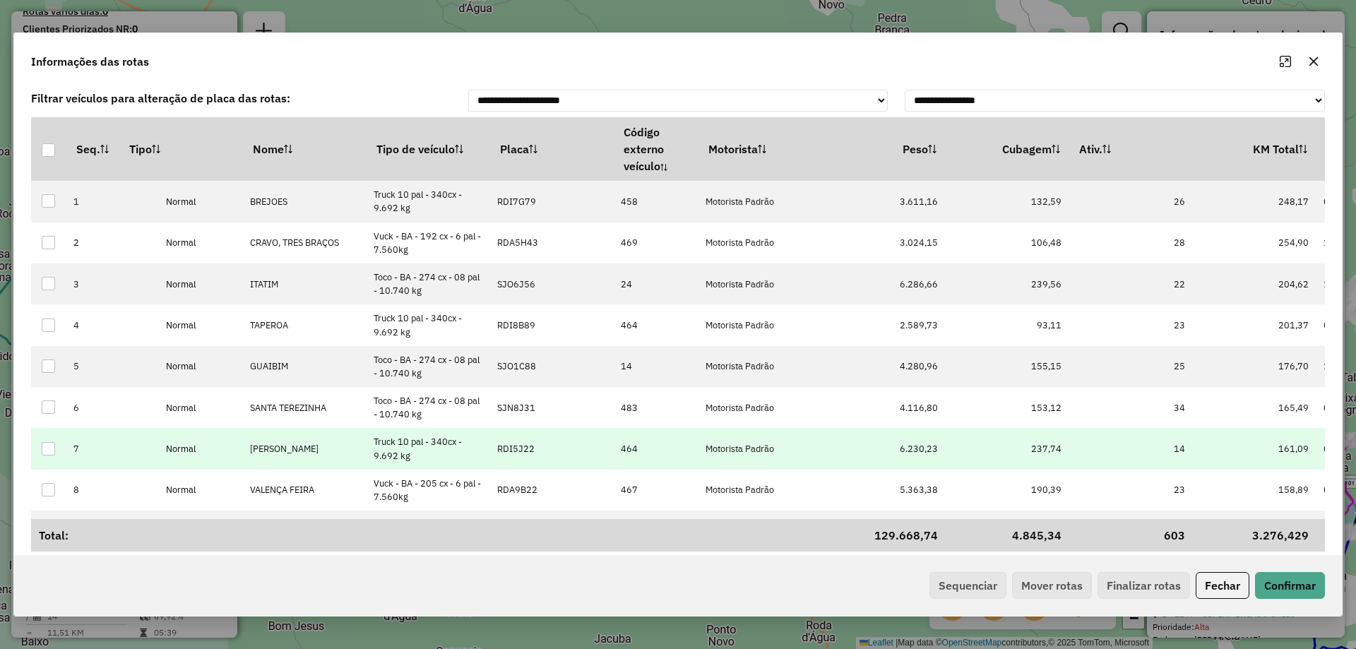
click at [540, 453] on td "RDI5J22" at bounding box center [552, 448] width 124 height 41
type input "****"
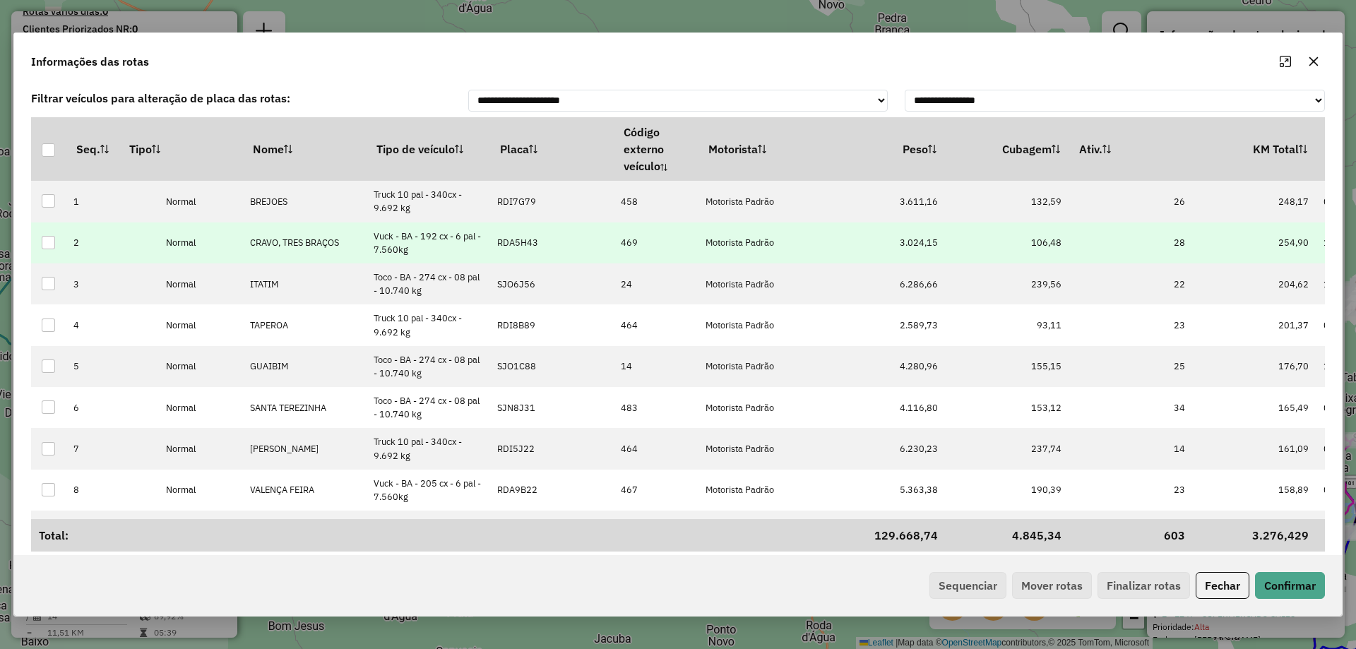
click at [529, 244] on p-celleditor "RDA5H43" at bounding box center [517, 243] width 41 height 12
type input "****"
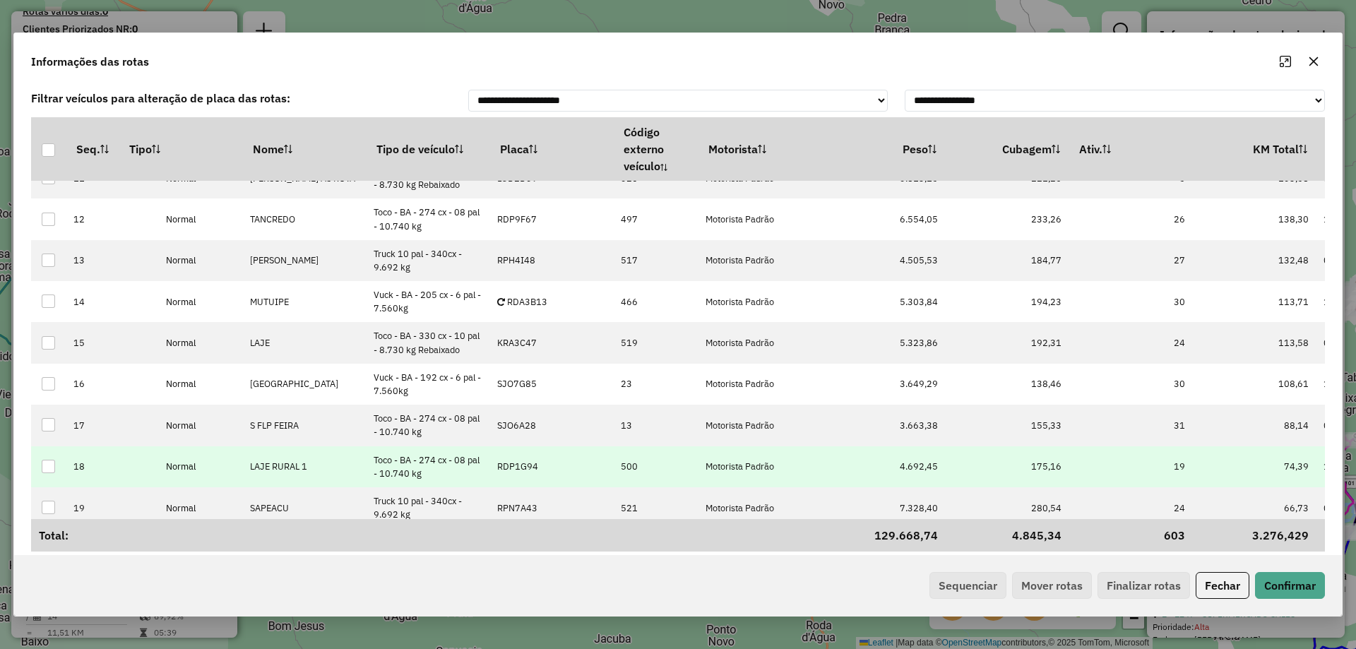
scroll to position [424, 0]
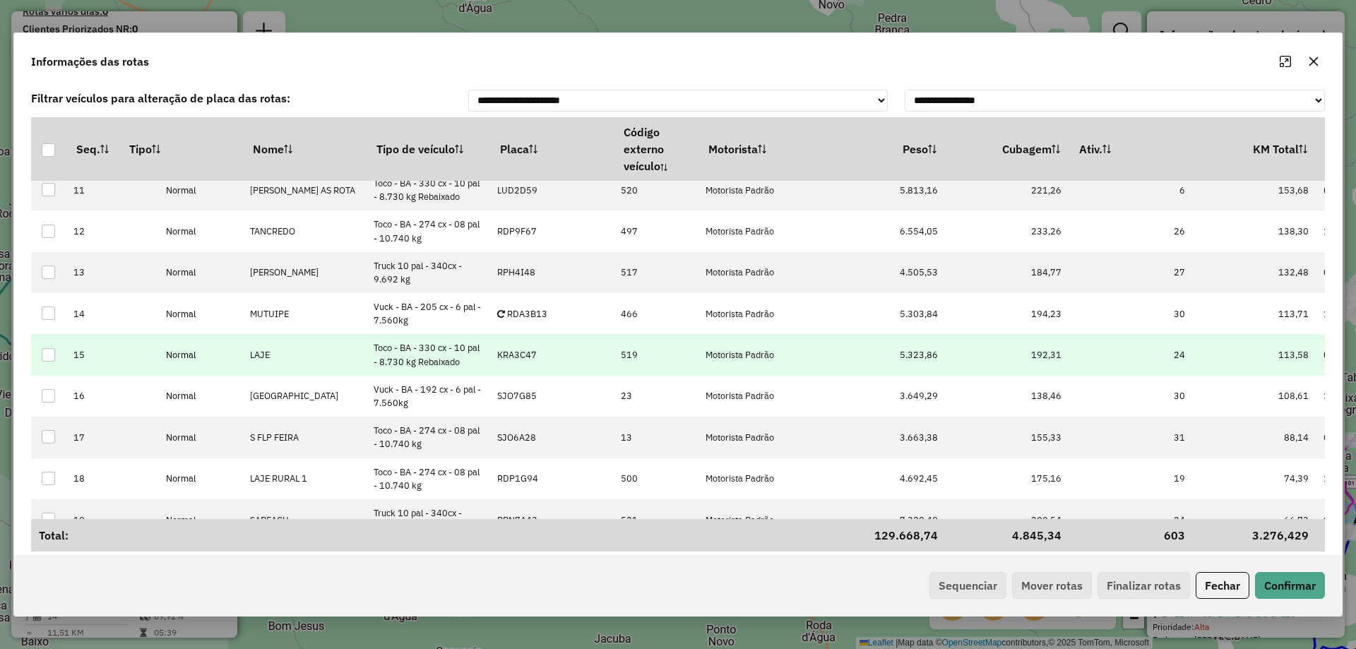
click at [519, 360] on p-celleditor "KRA3C47" at bounding box center [517, 355] width 40 height 12
type input "***"
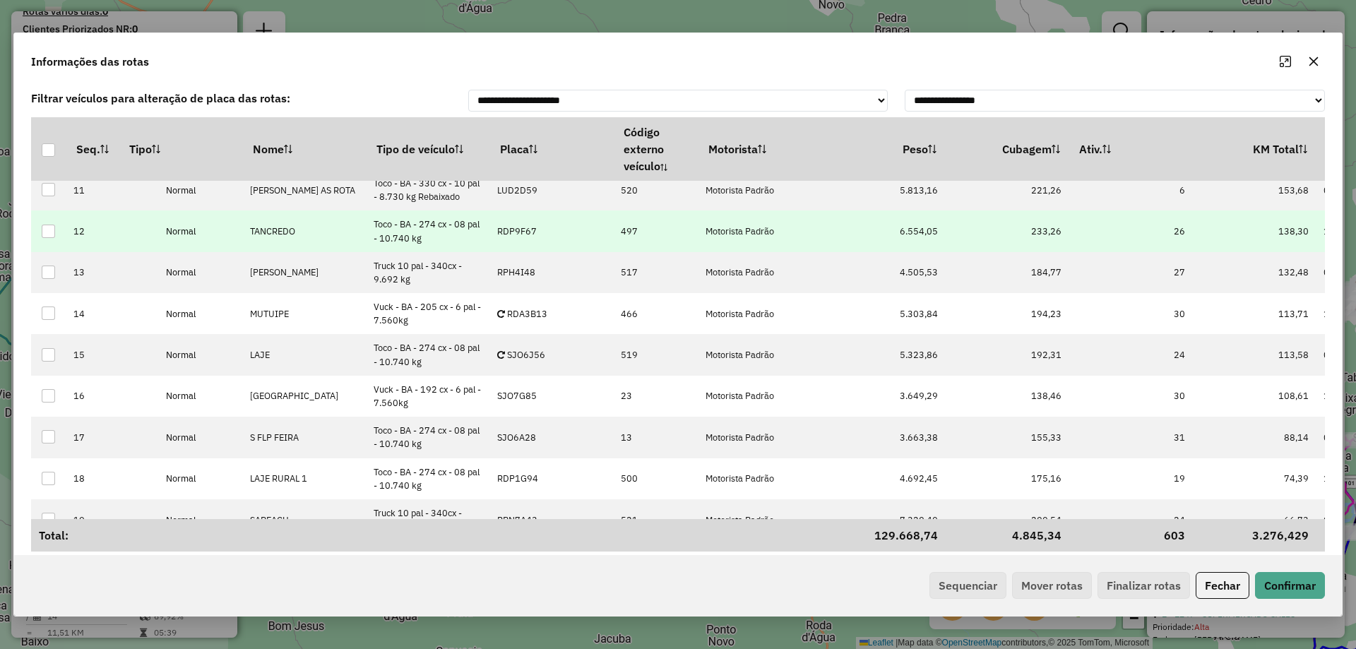
click at [530, 234] on p-celleditor "RDP9F67" at bounding box center [517, 231] width 40 height 12
type input "****"
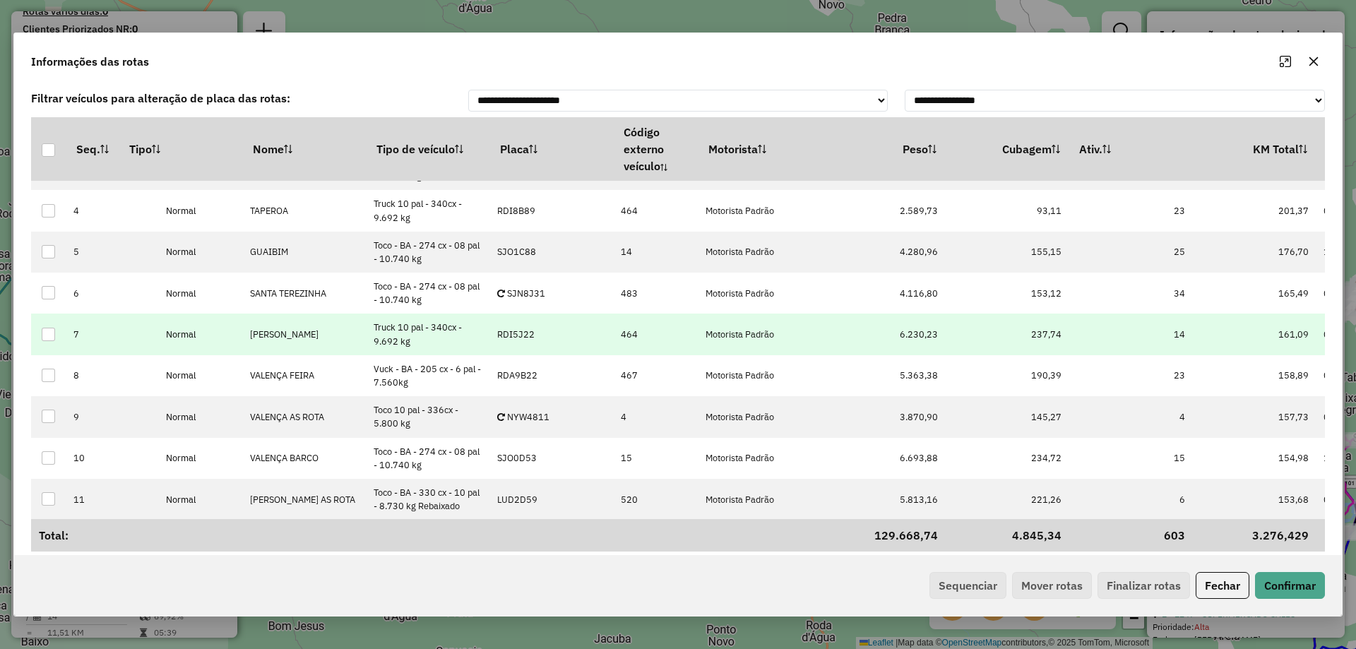
scroll to position [71, 0]
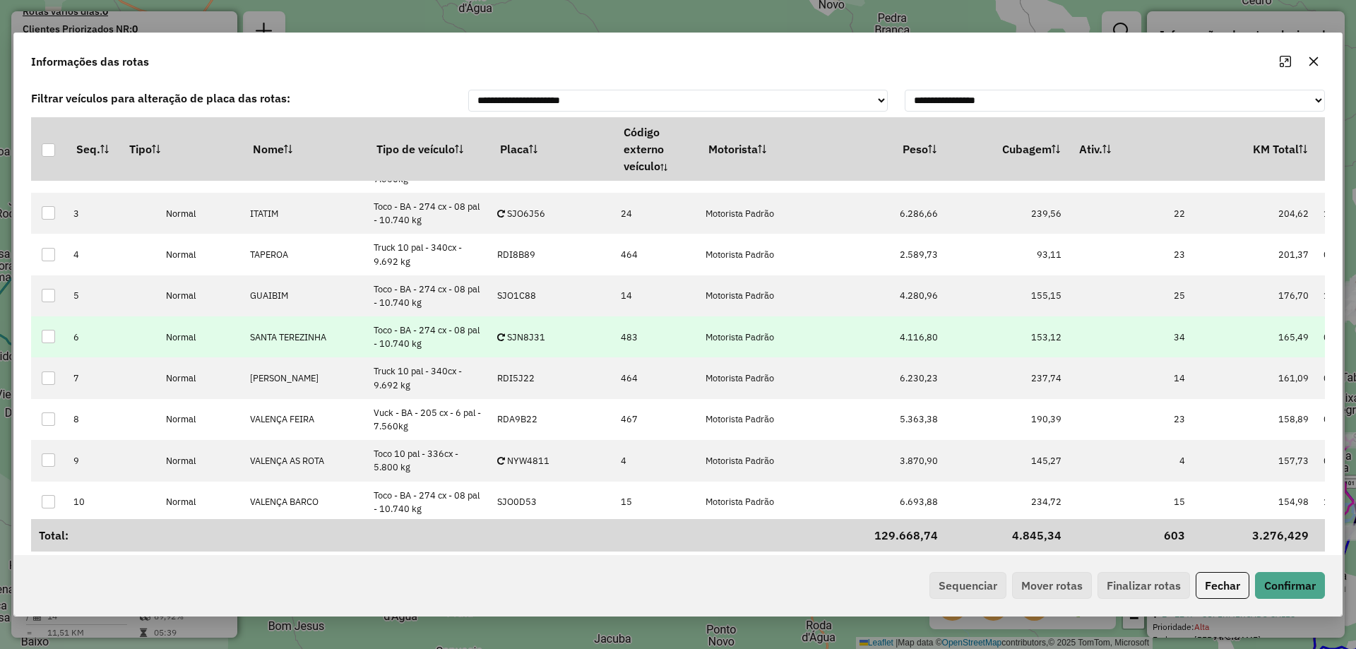
click at [533, 336] on p-celleditor "SJN8J31" at bounding box center [521, 337] width 48 height 12
type input "***"
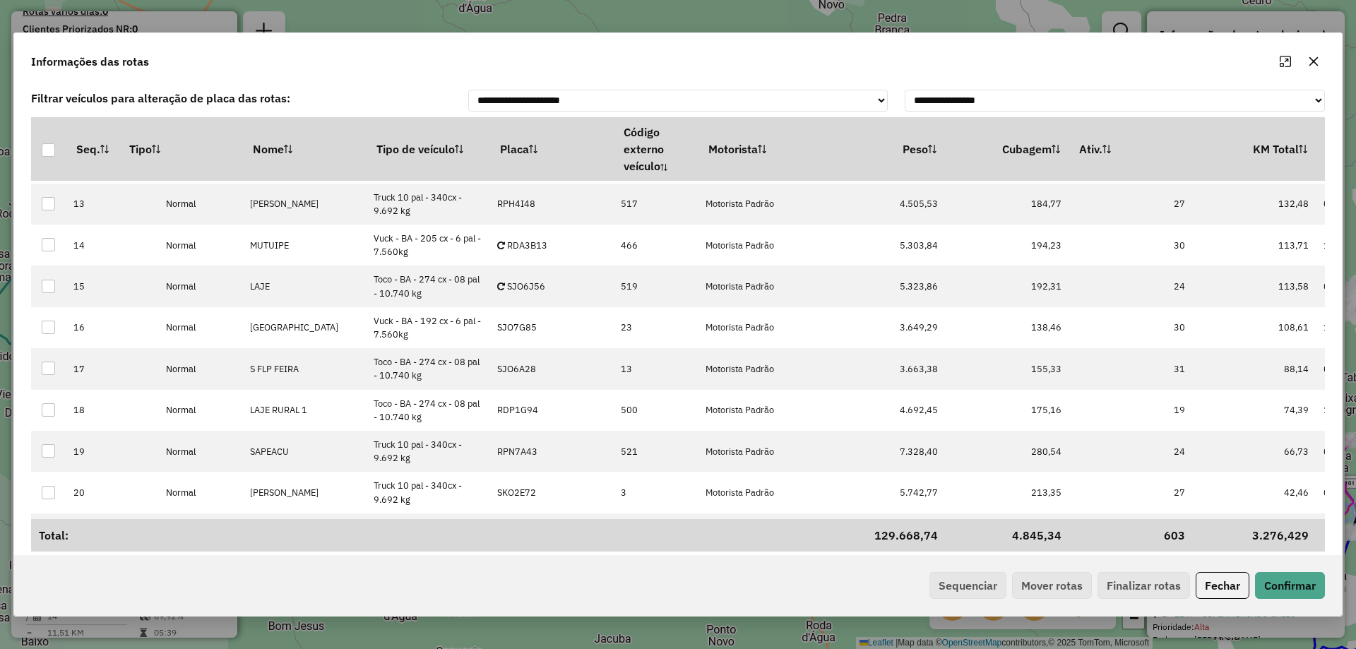
scroll to position [494, 0]
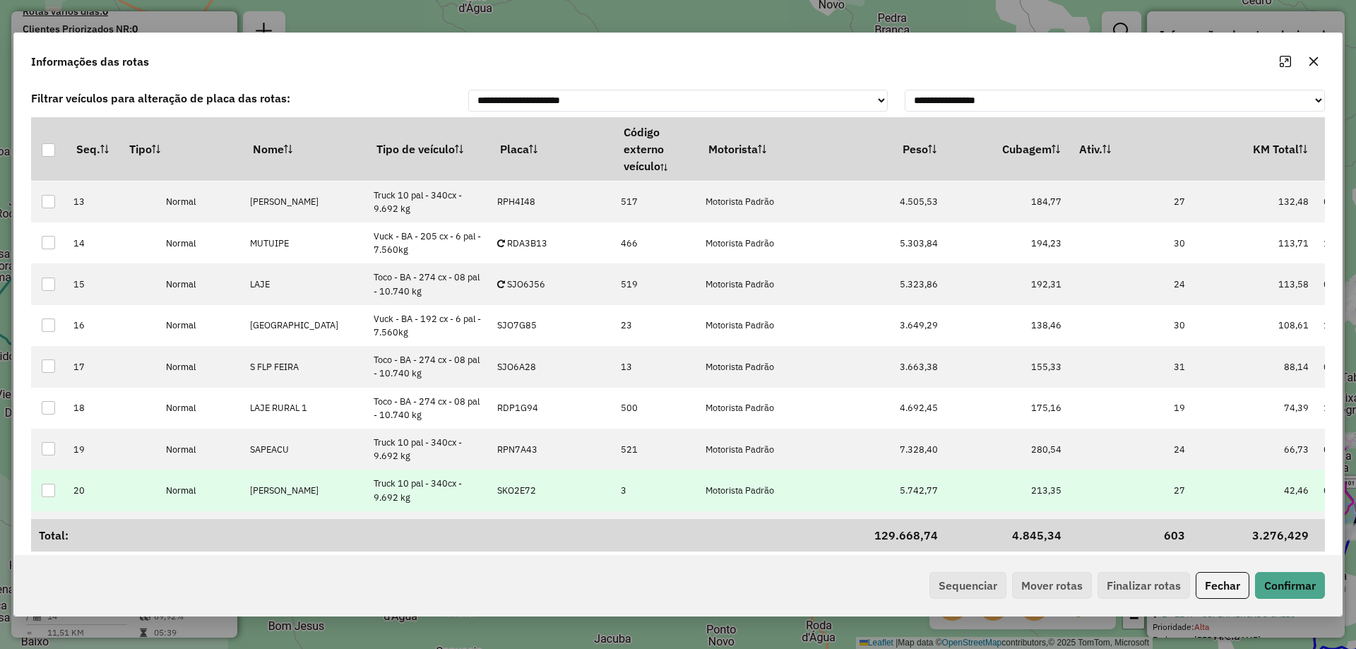
click at [526, 496] on p-celleditor "SKO2E72" at bounding box center [516, 491] width 39 height 12
type input "***"
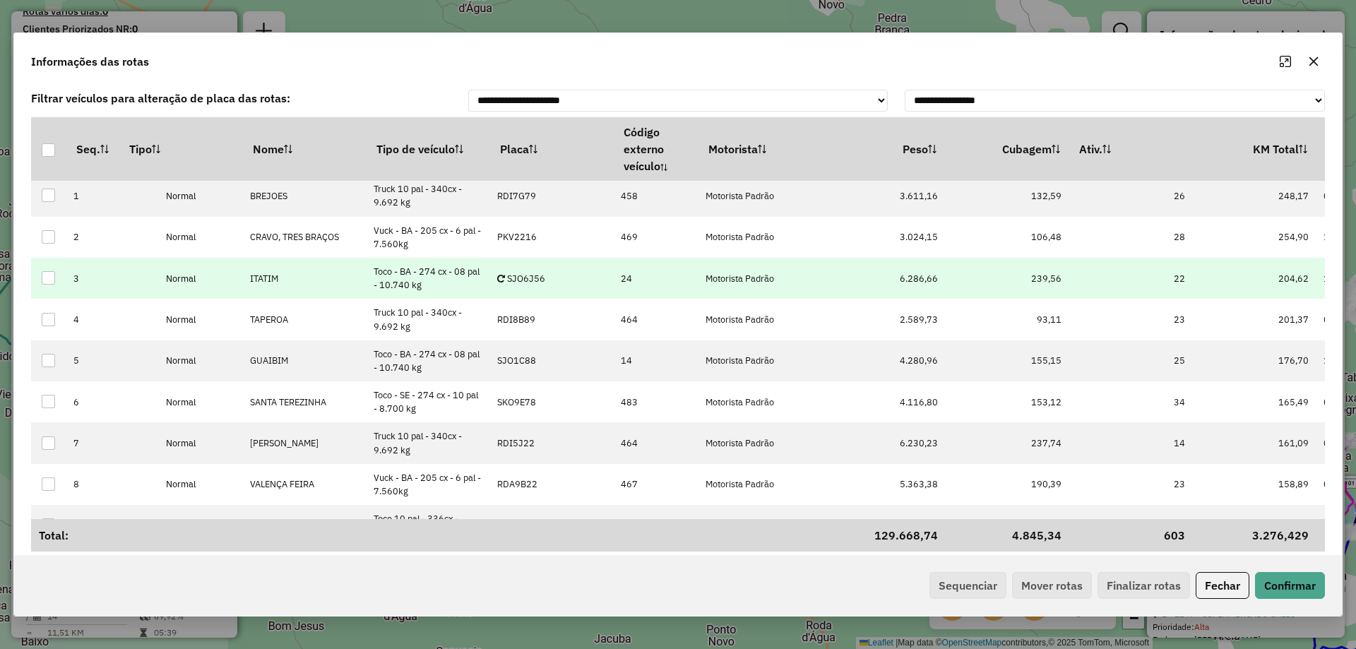
scroll to position [0, 0]
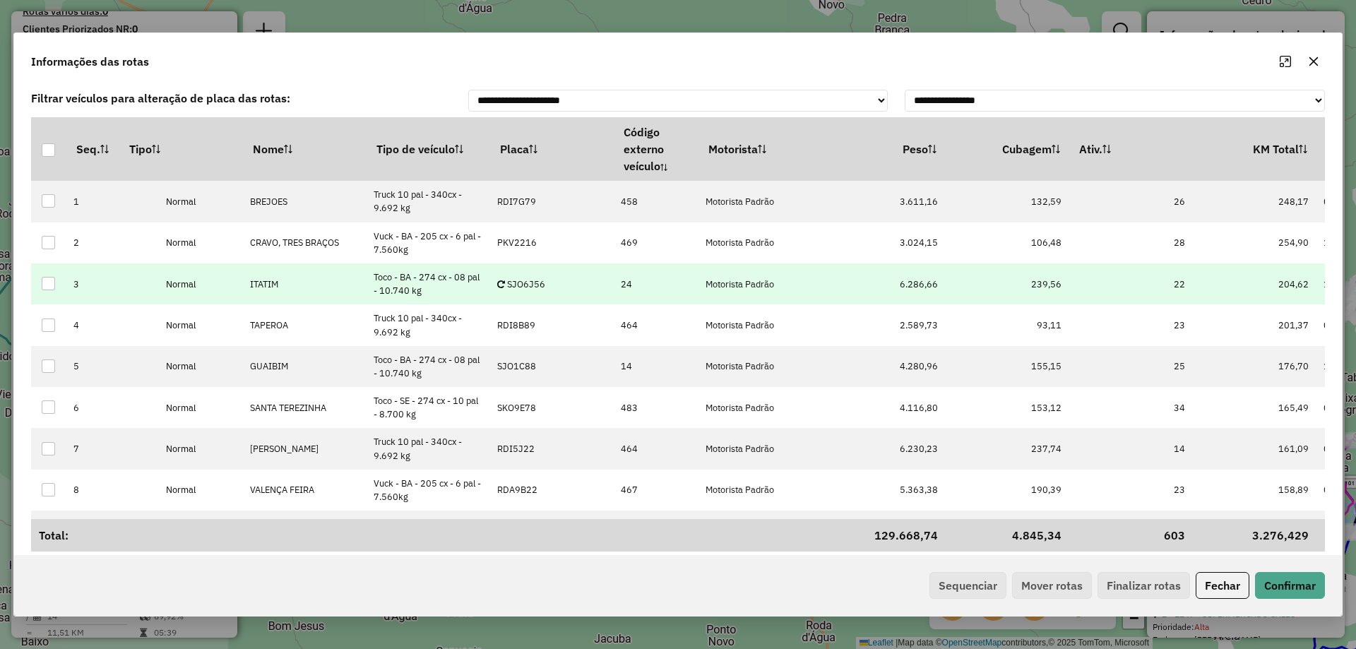
click at [504, 283] on icon at bounding box center [502, 284] width 10 height 9
type input "***"
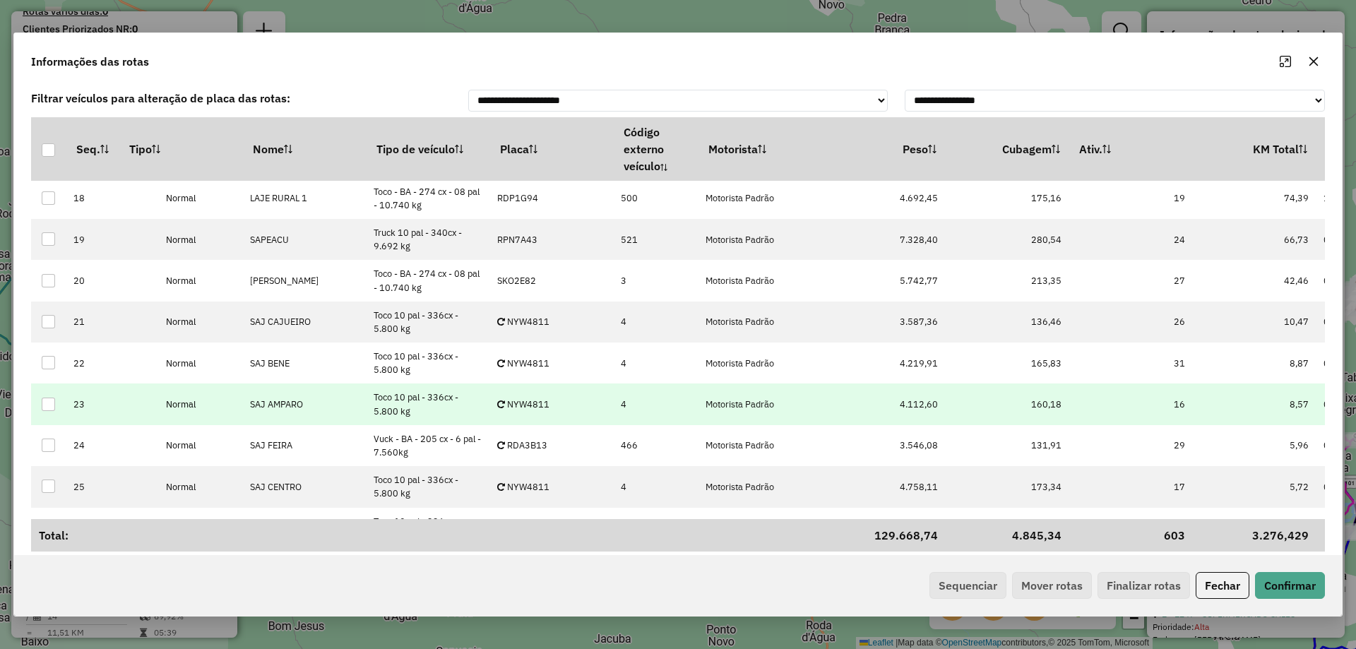
scroll to position [706, 0]
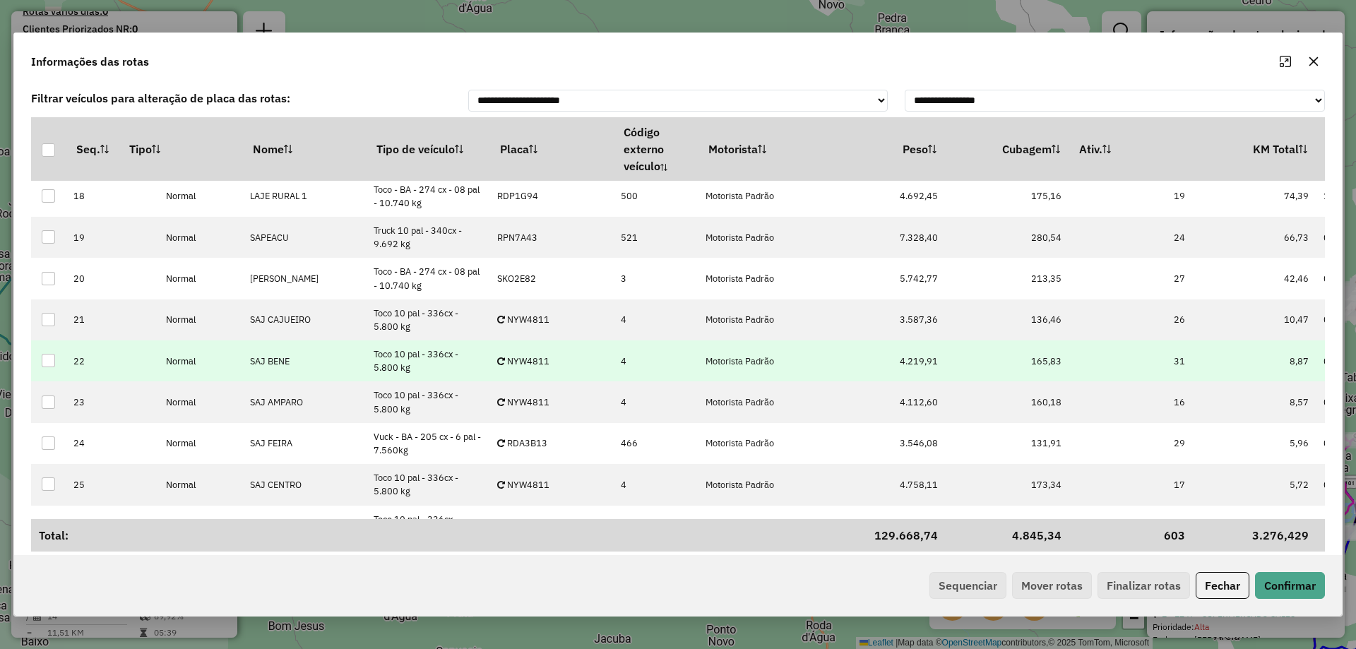
click at [525, 354] on td "NYW4811" at bounding box center [552, 360] width 124 height 41
type input "***"
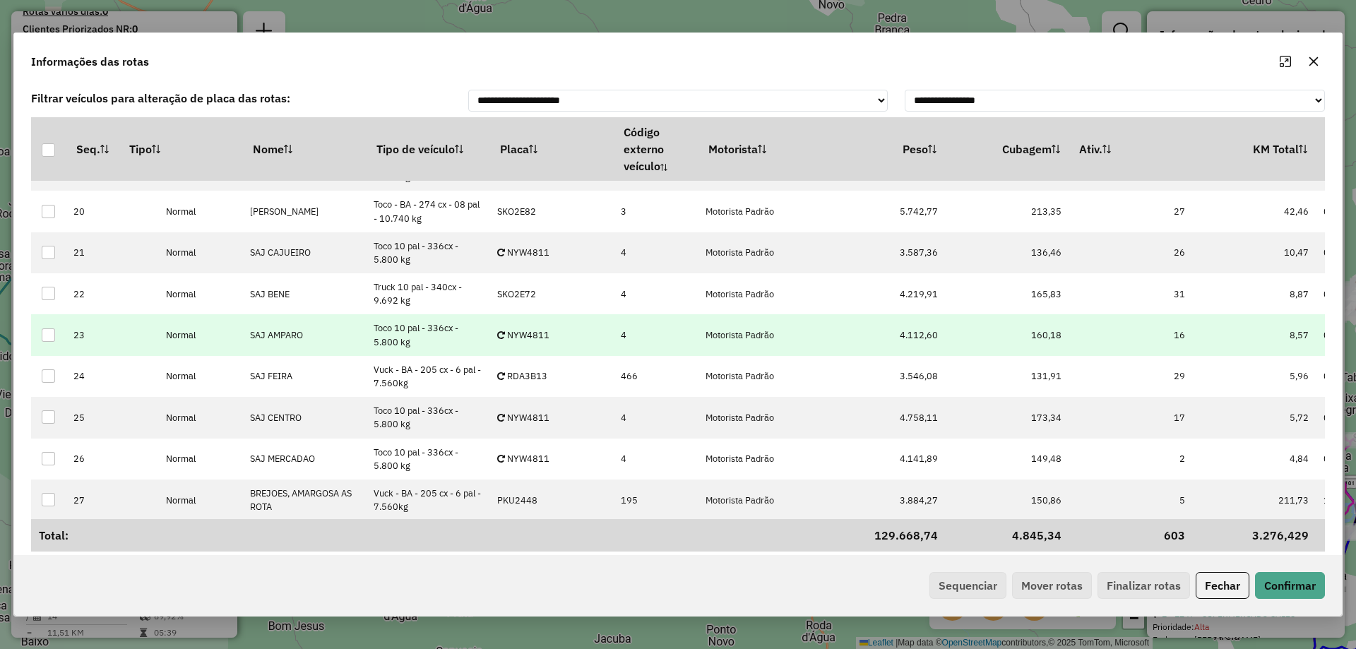
scroll to position [777, 0]
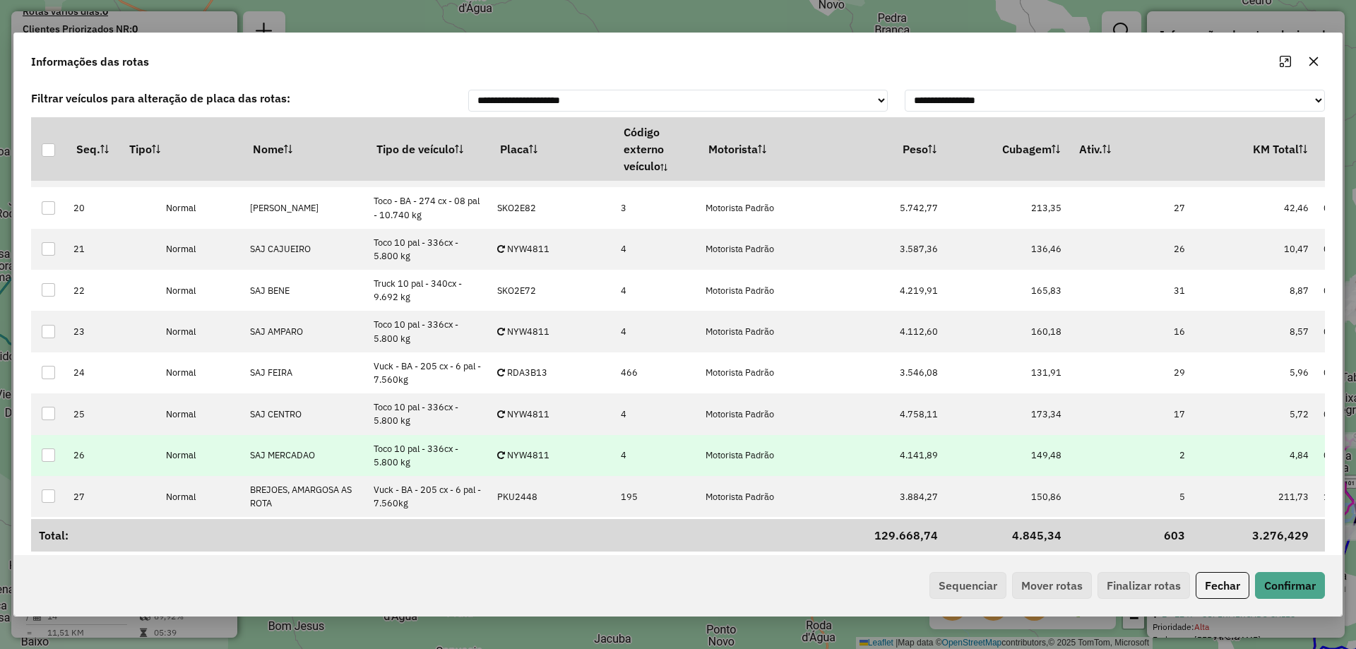
click at [524, 453] on p-celleditor "NYW4811" at bounding box center [523, 455] width 52 height 12
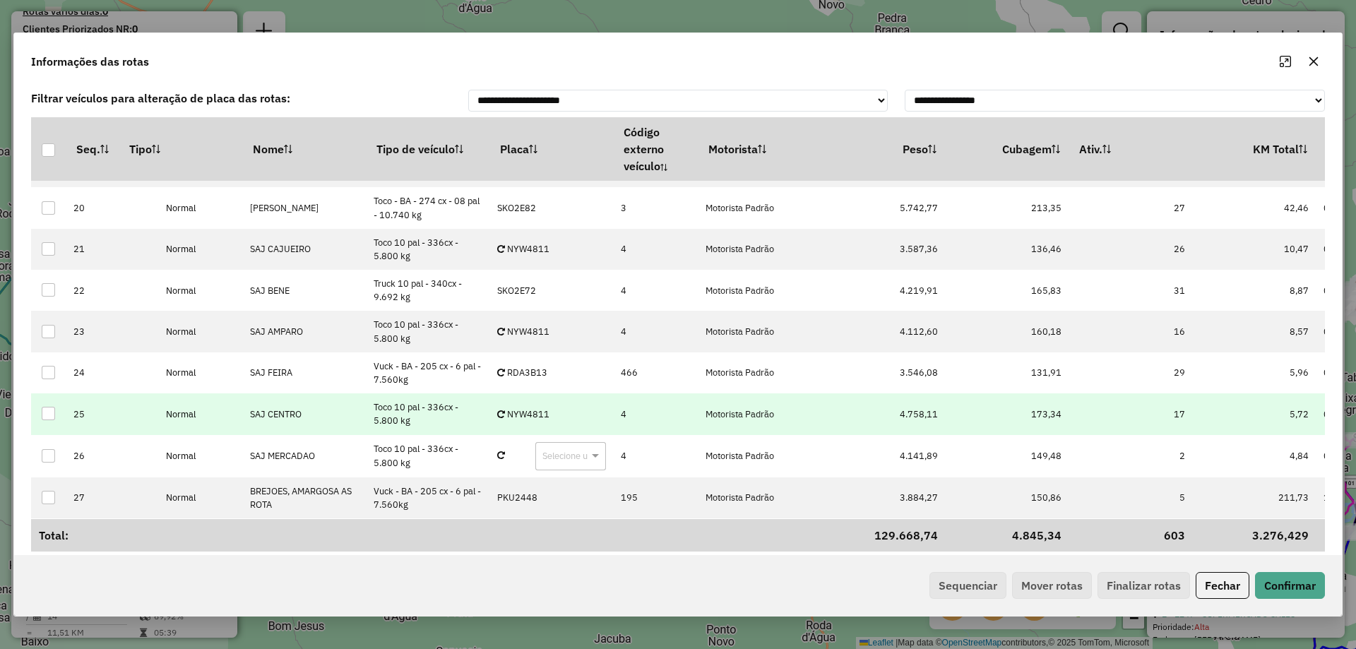
click at [525, 413] on p-celleditor "NYW4811" at bounding box center [523, 414] width 52 height 12
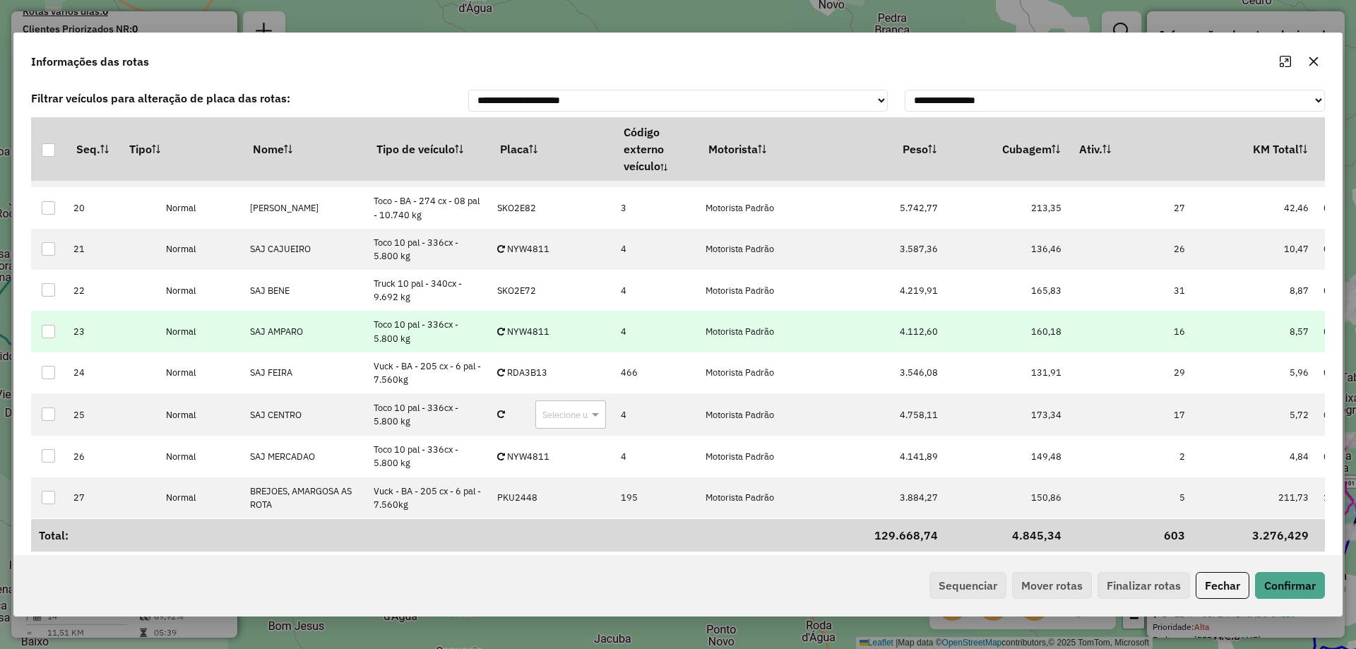
click at [534, 331] on p-celleditor "NYW4811" at bounding box center [523, 332] width 52 height 12
type input "****"
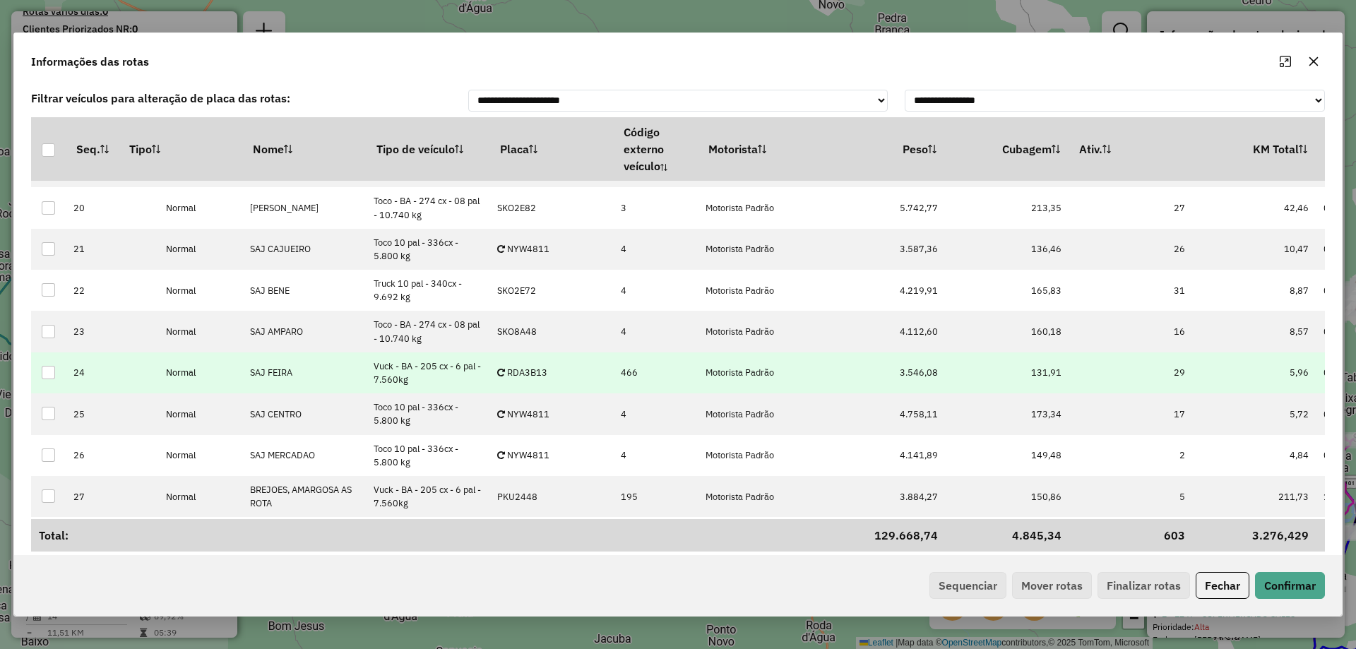
scroll to position [821, 0]
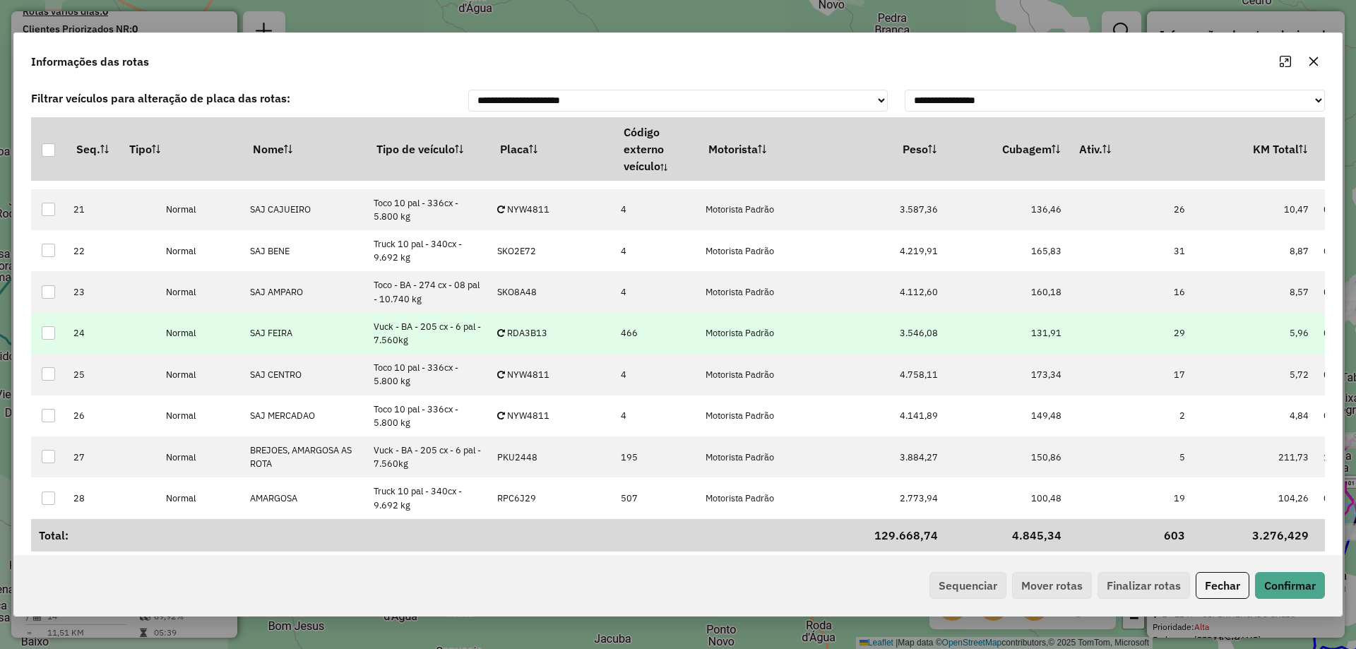
click at [538, 328] on p-celleditor "RDA3B13" at bounding box center [522, 333] width 50 height 12
type input "****"
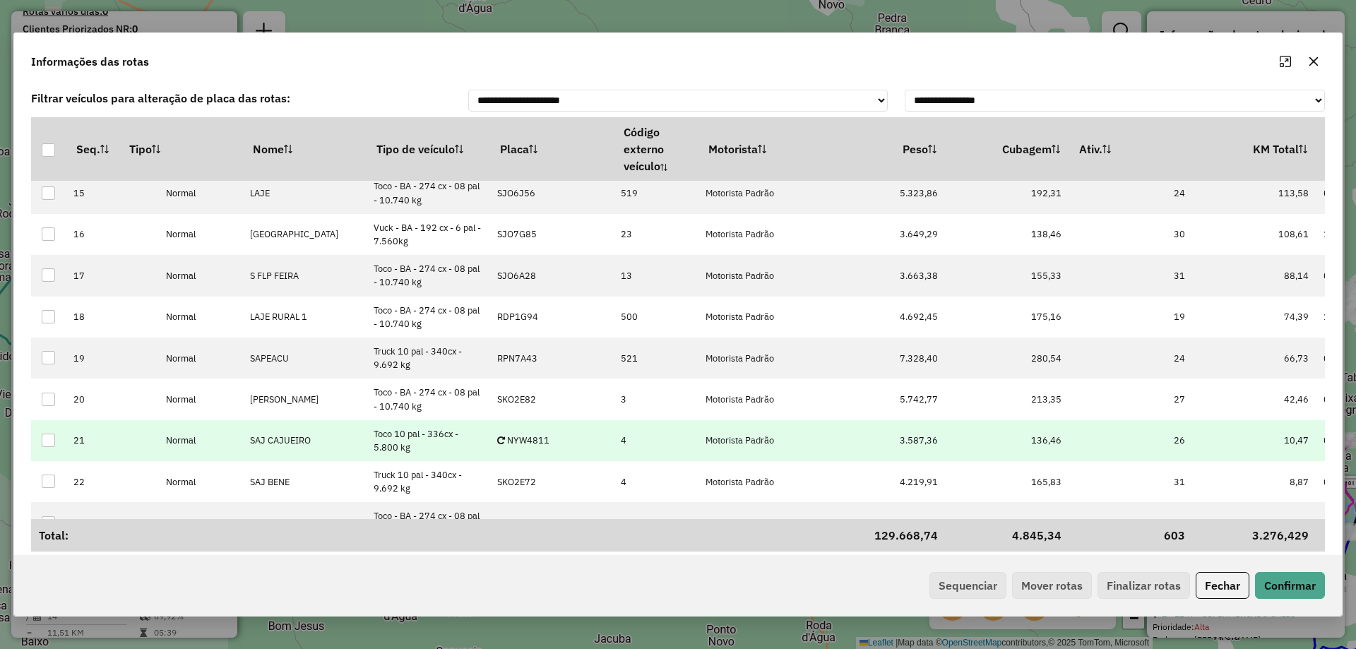
scroll to position [609, 0]
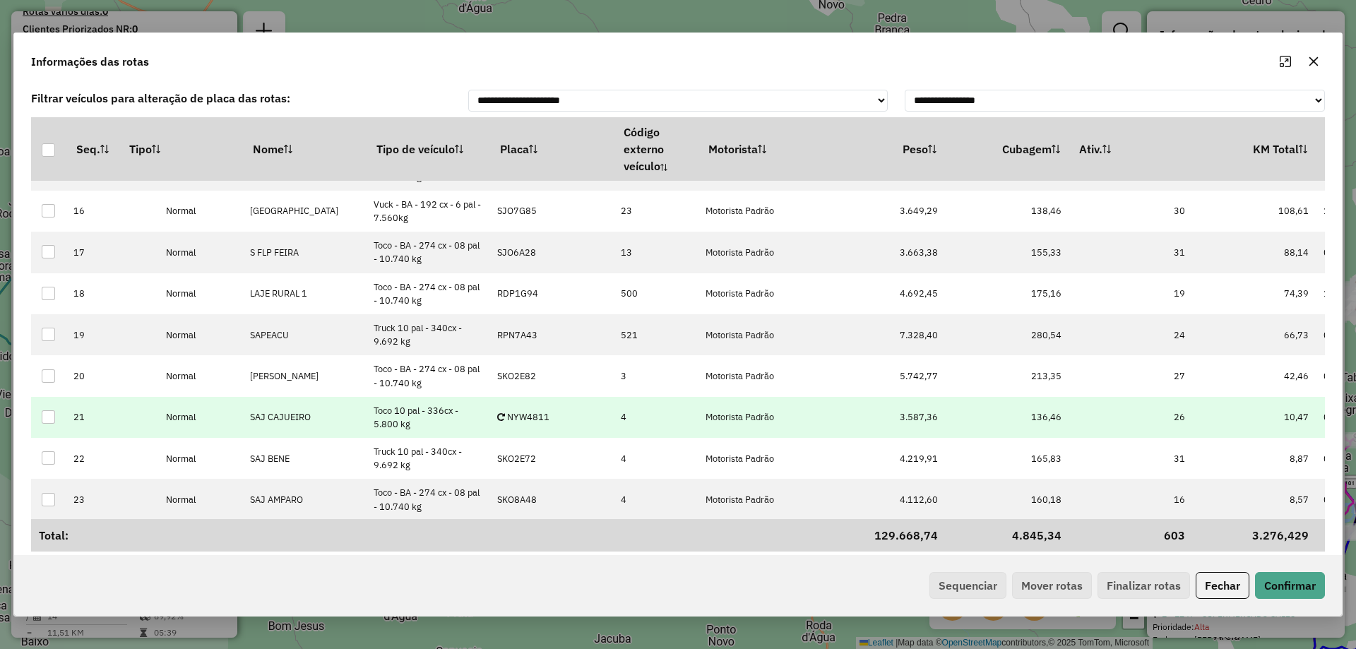
click at [536, 420] on p-celleditor "NYW4811" at bounding box center [523, 417] width 52 height 12
type input "****"
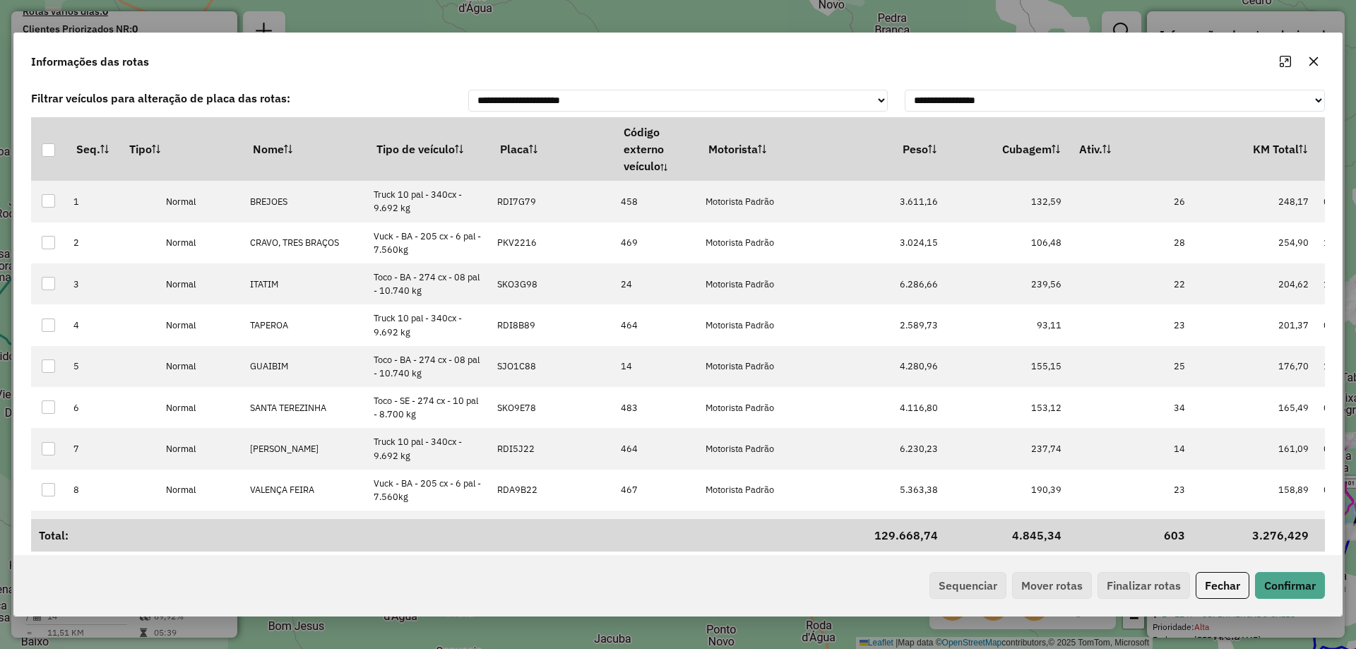
scroll to position [353, 0]
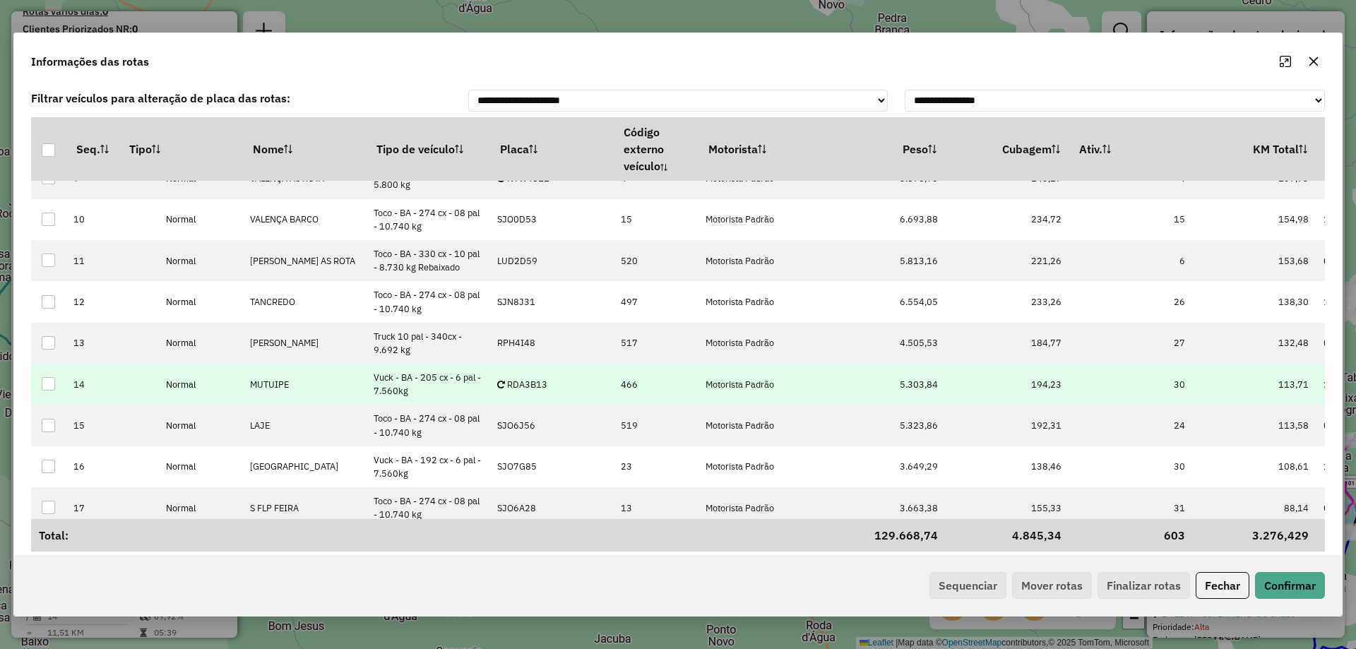
click at [534, 385] on p-celleditor "RDA3B13" at bounding box center [522, 385] width 50 height 12
type input "***"
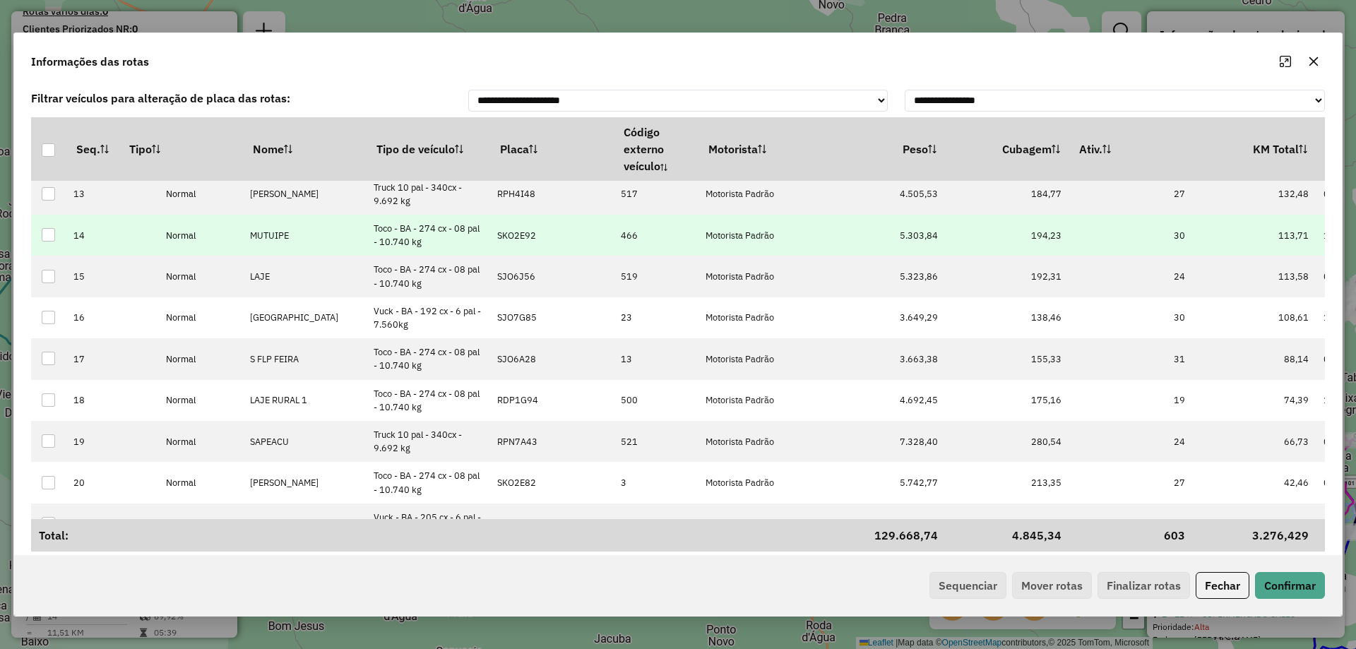
scroll to position [424, 0]
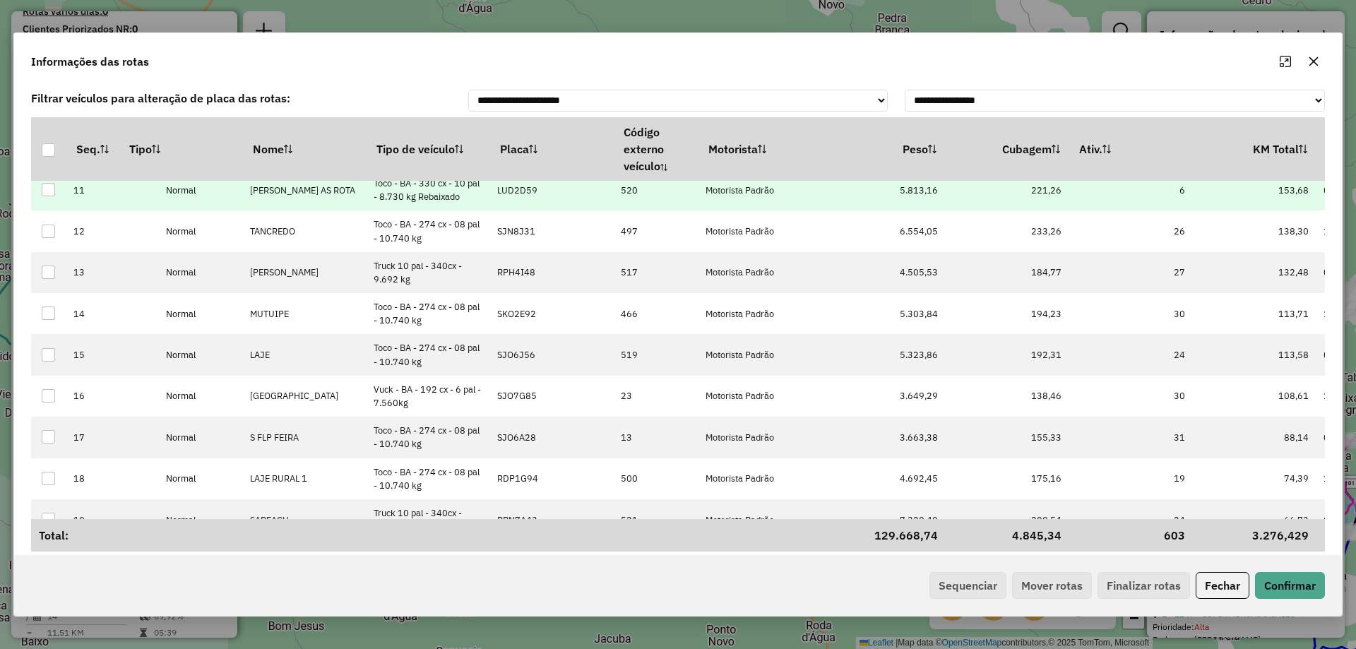
click at [526, 196] on td "LUD2D59" at bounding box center [552, 190] width 124 height 41
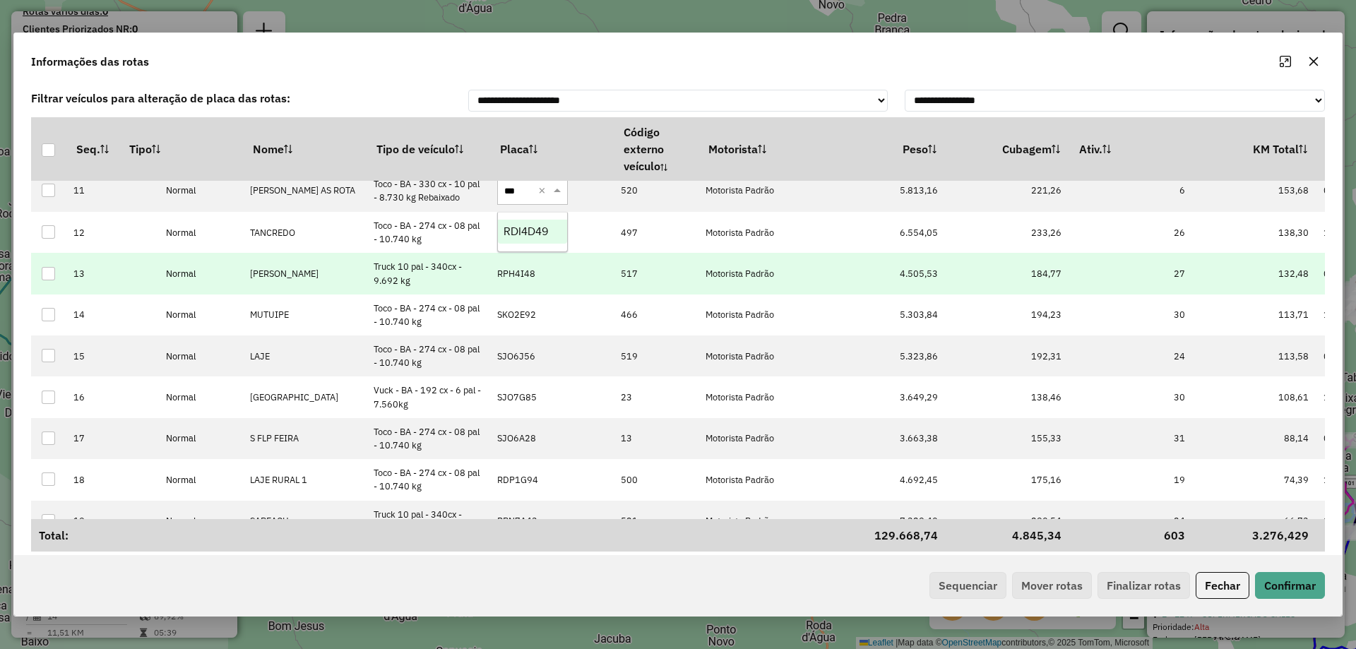
type input "****"
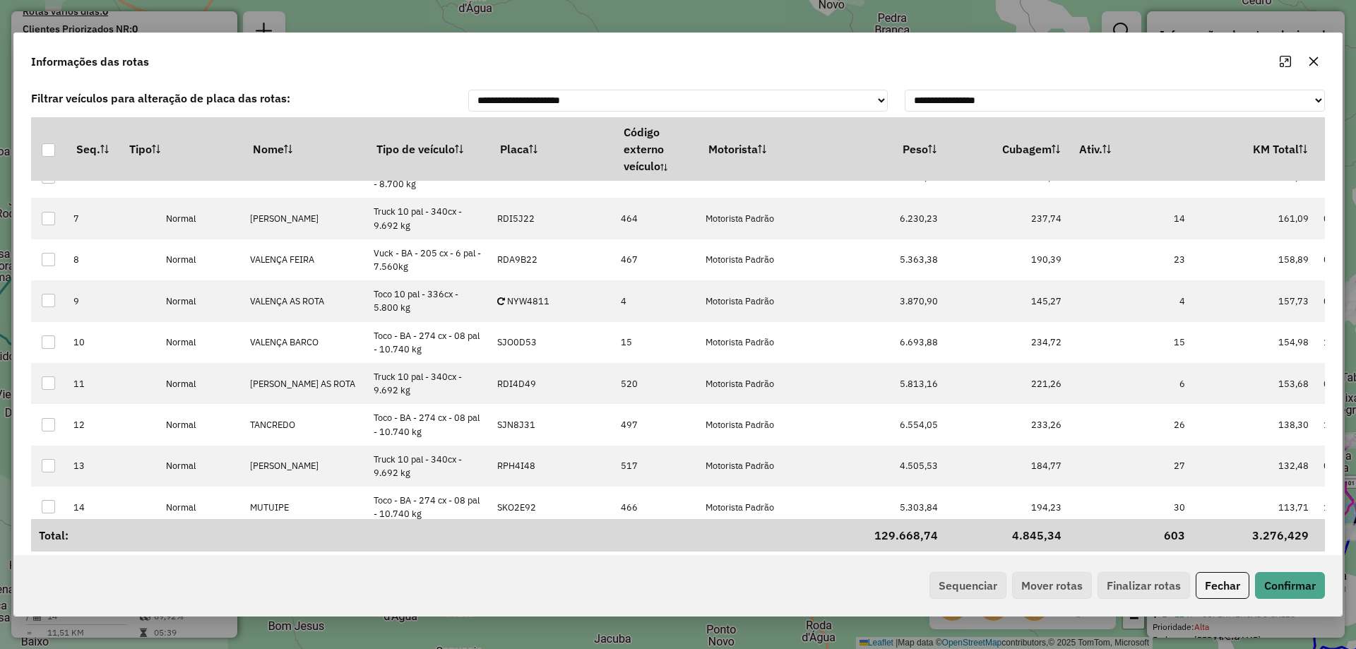
scroll to position [141, 0]
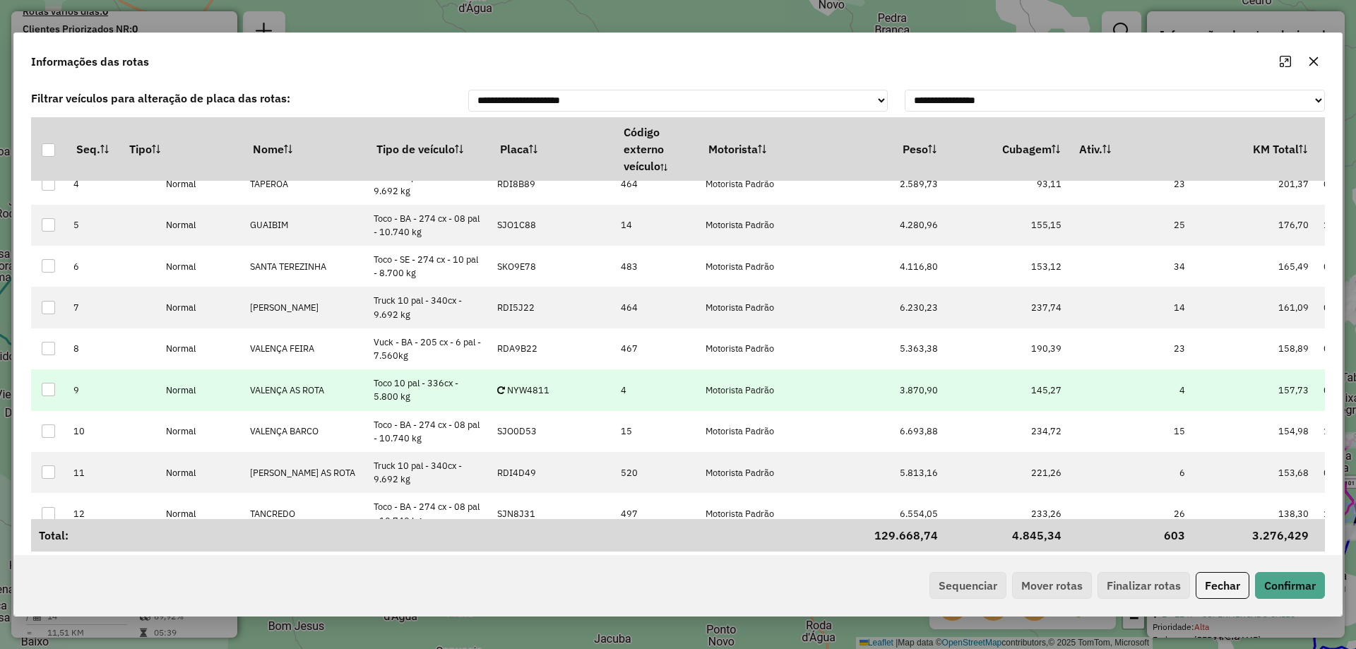
click at [528, 386] on p-celleditor "NYW4811" at bounding box center [523, 390] width 52 height 12
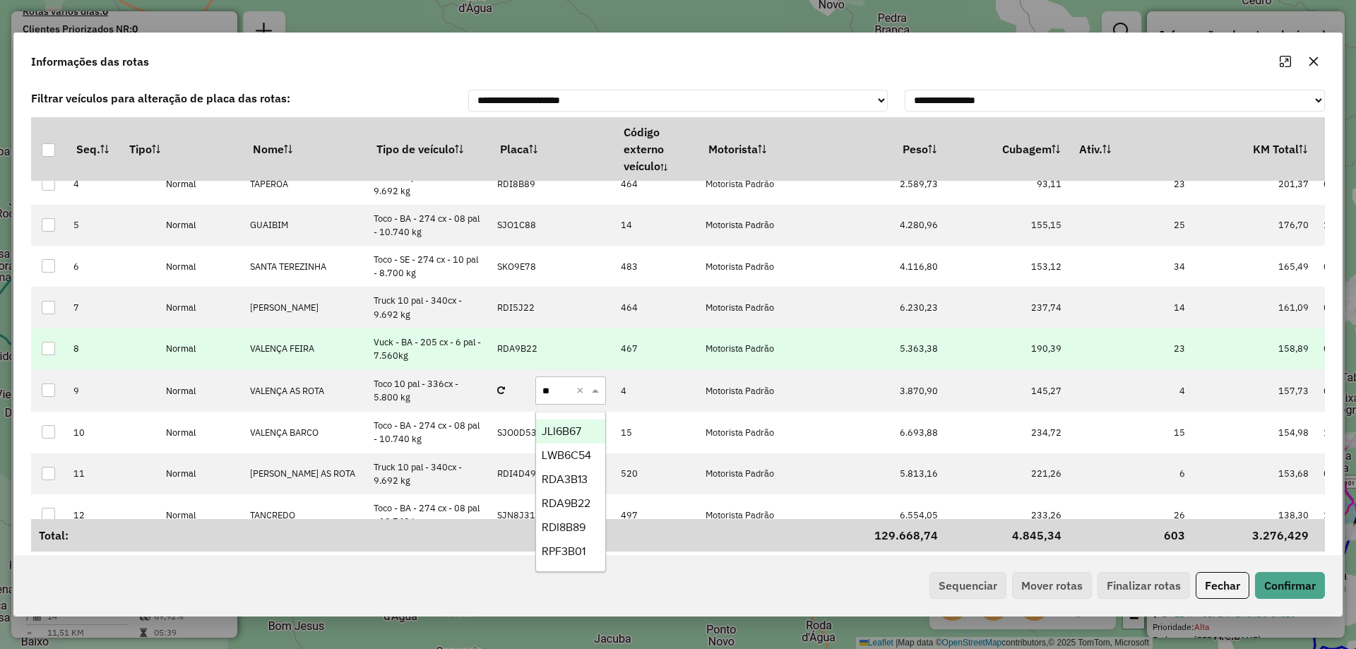
type input "***"
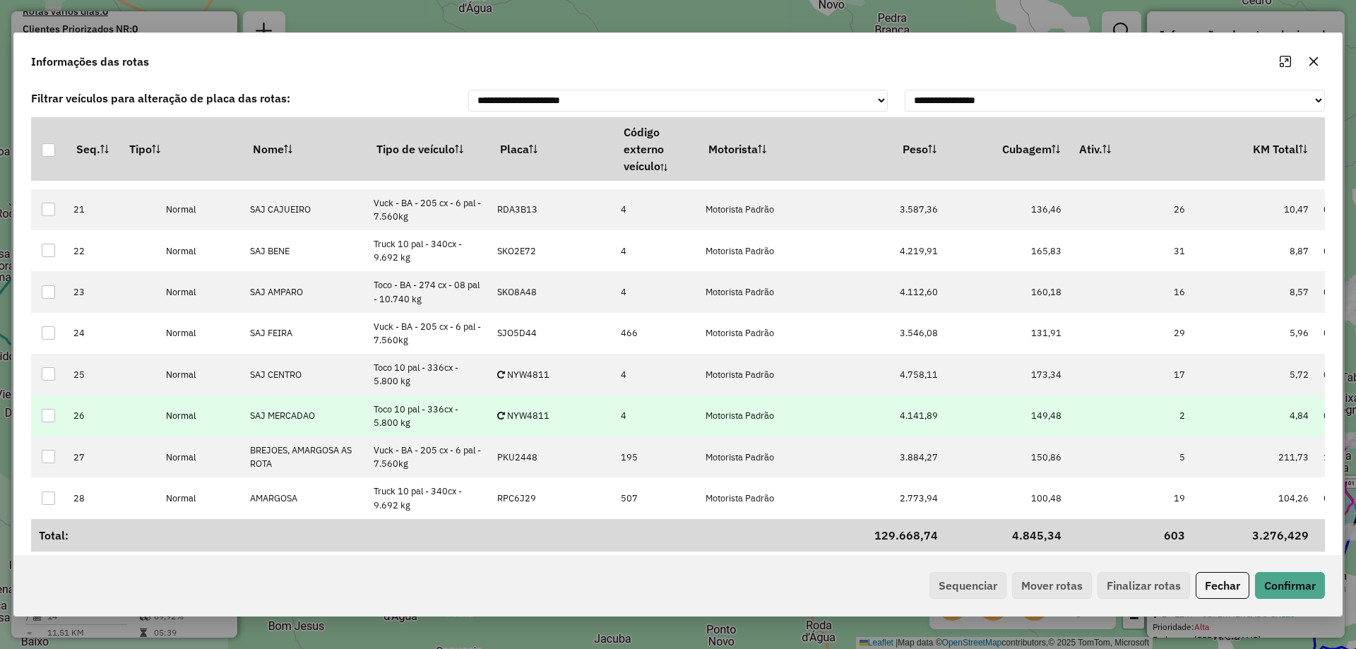
scroll to position [821, 0]
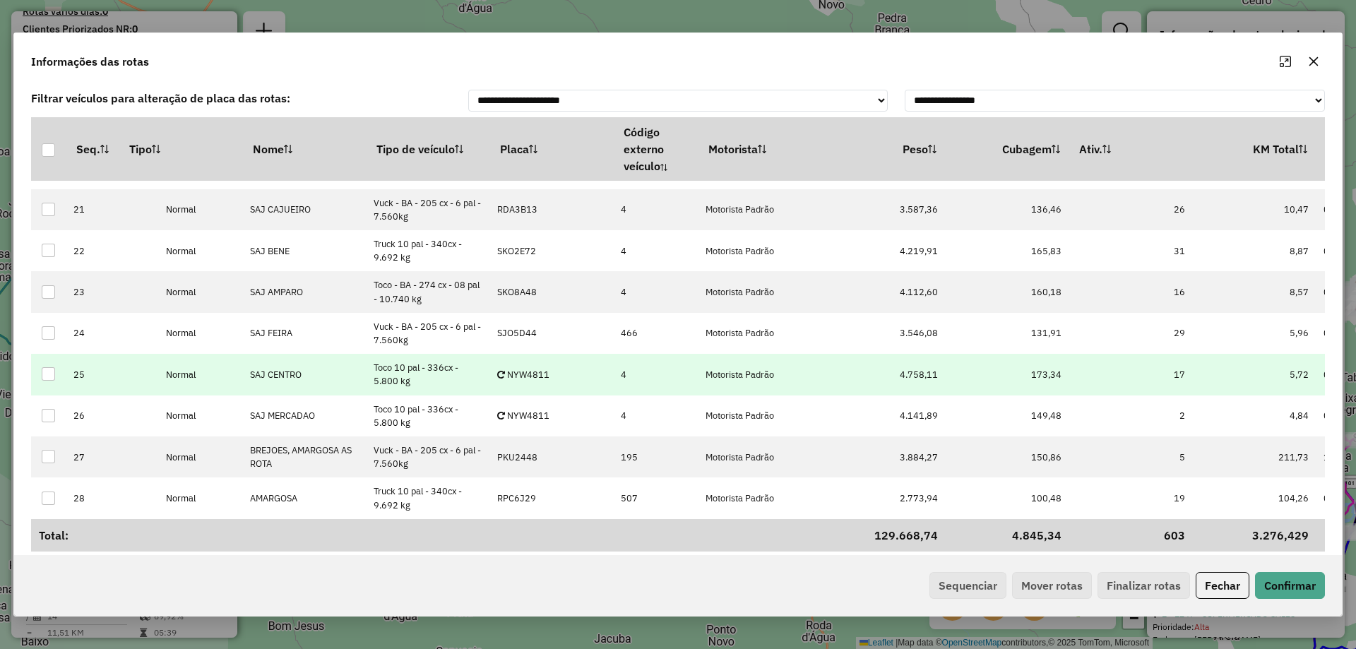
click at [528, 374] on p-celleditor "NYW4811" at bounding box center [523, 375] width 52 height 12
type input "***"
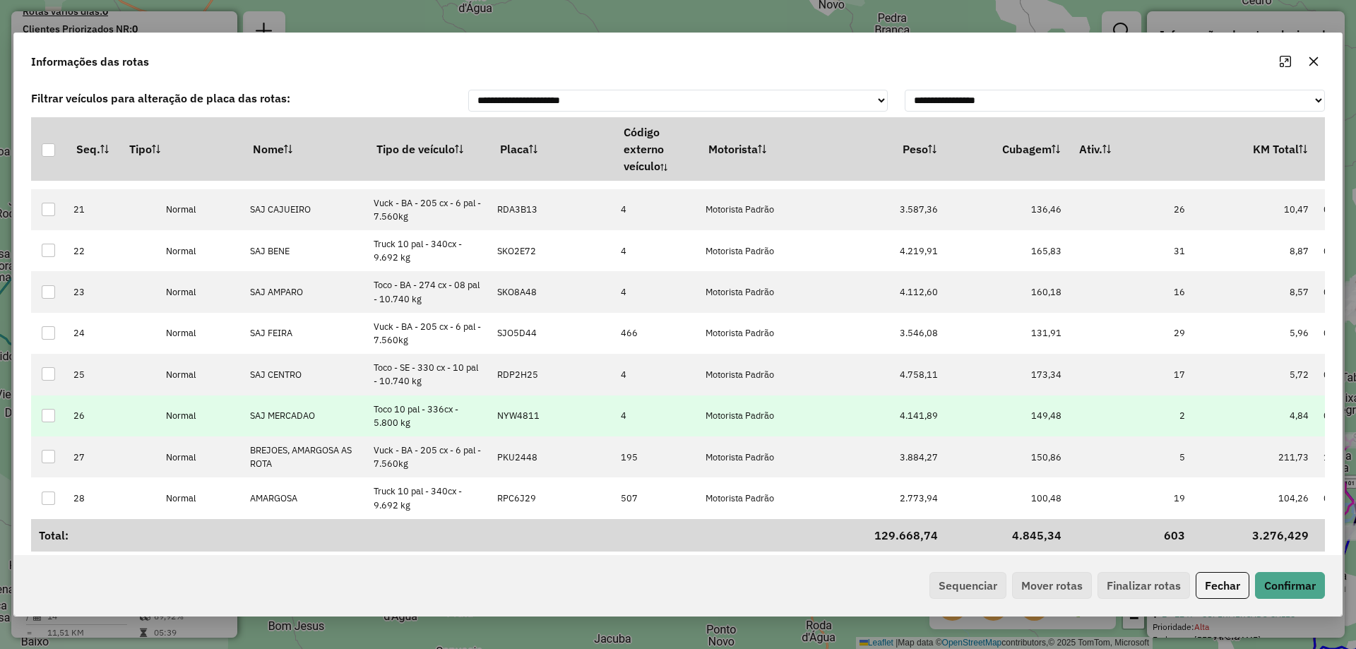
click at [545, 412] on td "NYW4811" at bounding box center [552, 416] width 124 height 41
type input "****"
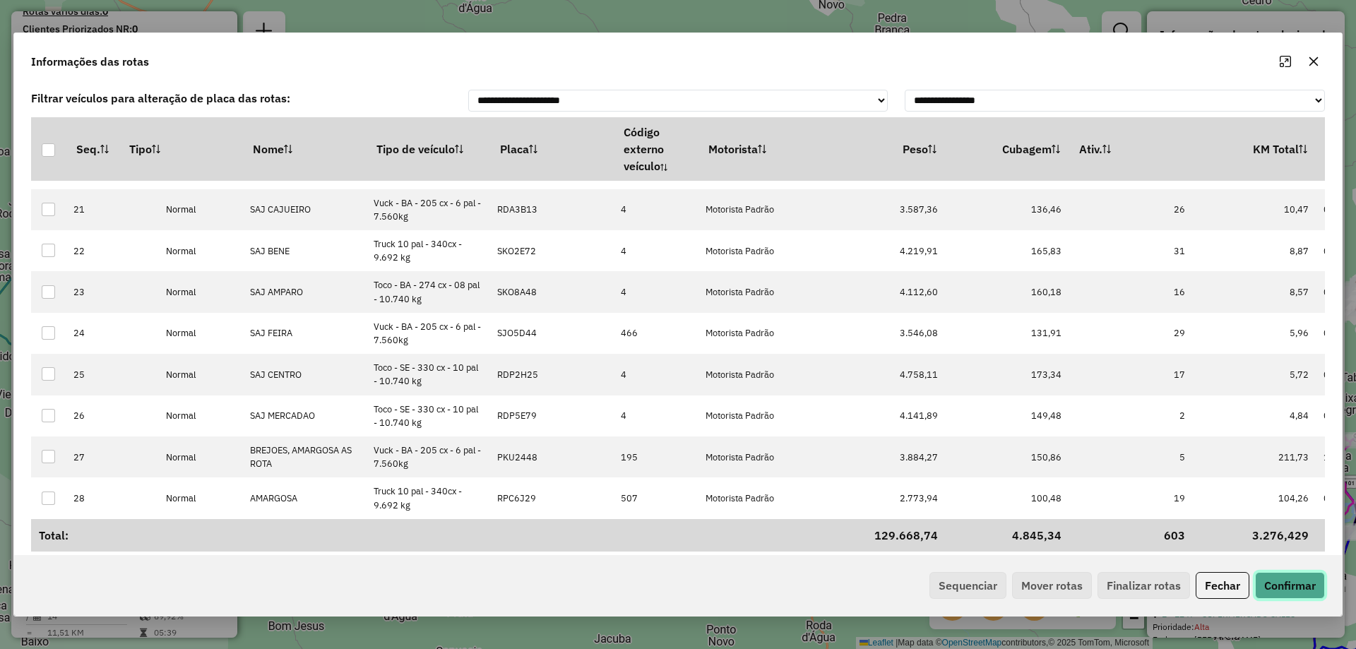
click at [1300, 587] on button "Confirmar" at bounding box center [1290, 585] width 70 height 27
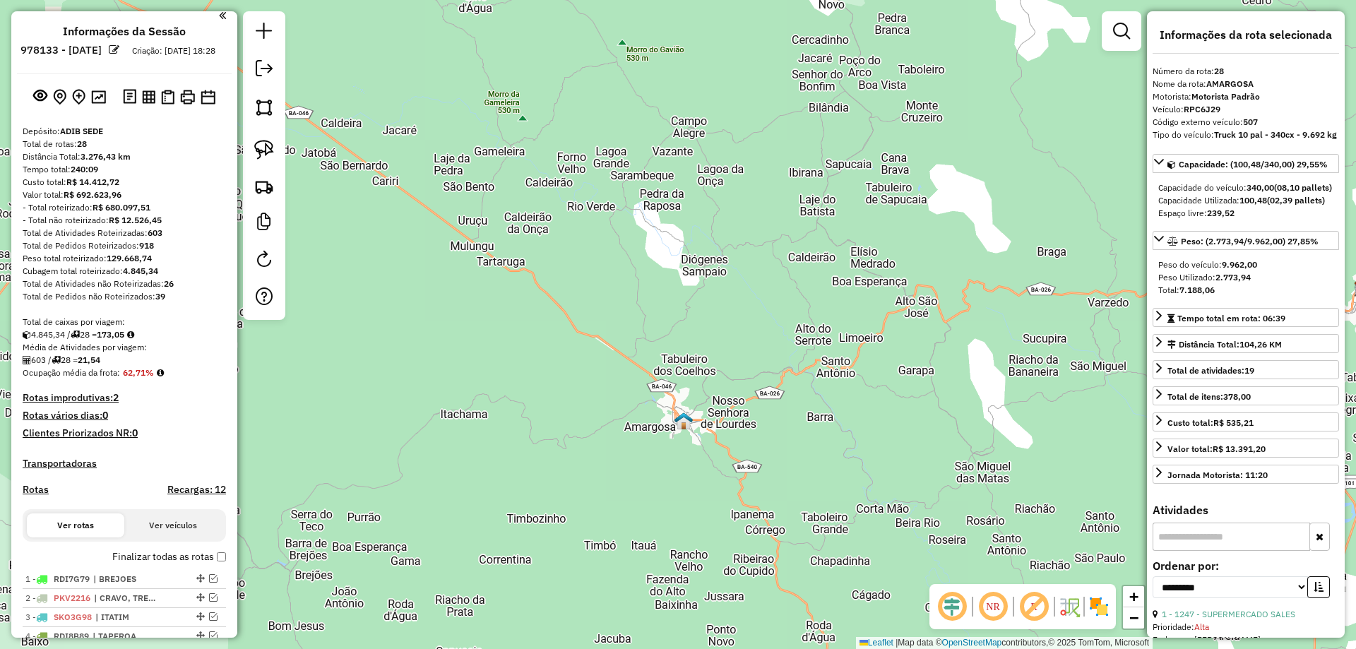
scroll to position [0, 0]
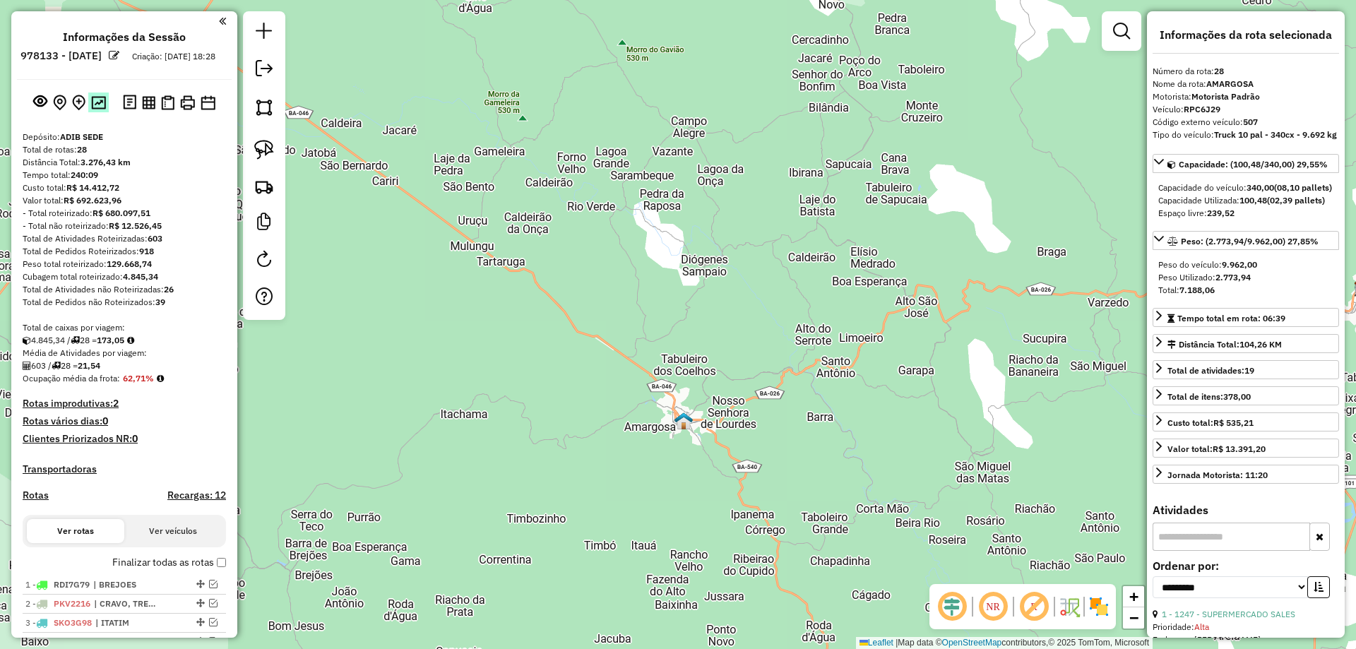
click at [100, 112] on button at bounding box center [98, 102] width 20 height 19
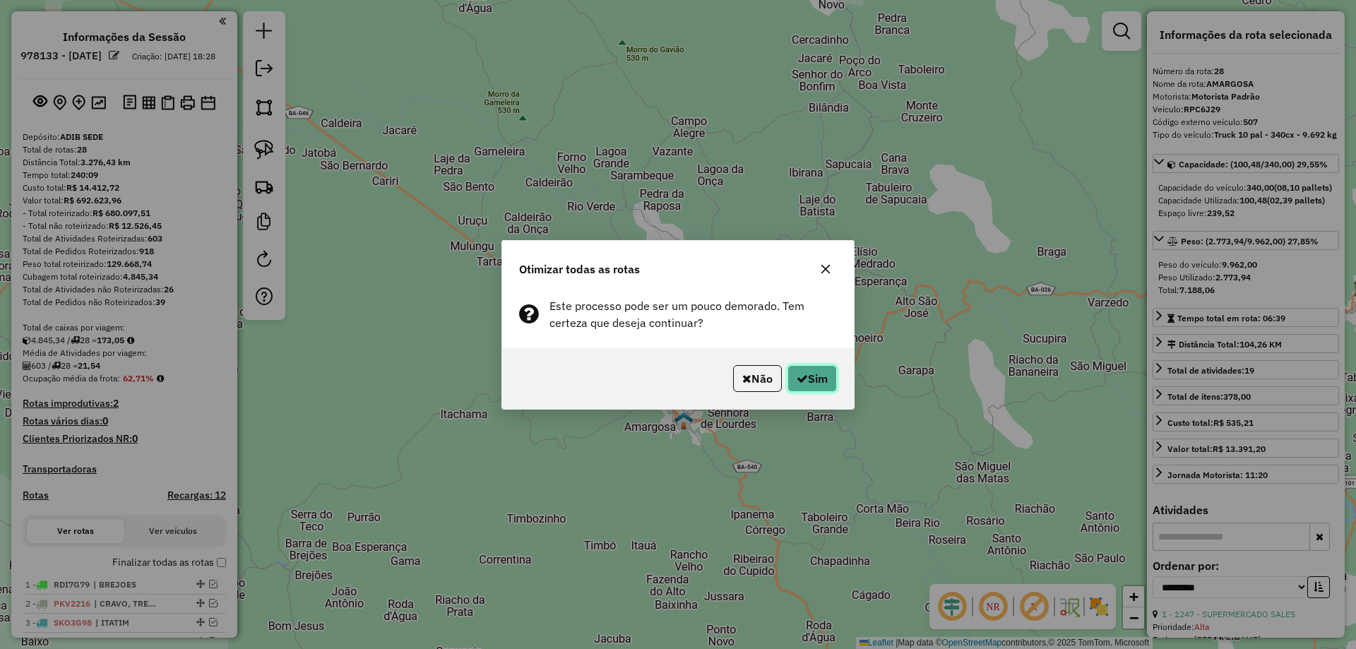
click at [804, 381] on icon "button" at bounding box center [802, 378] width 11 height 11
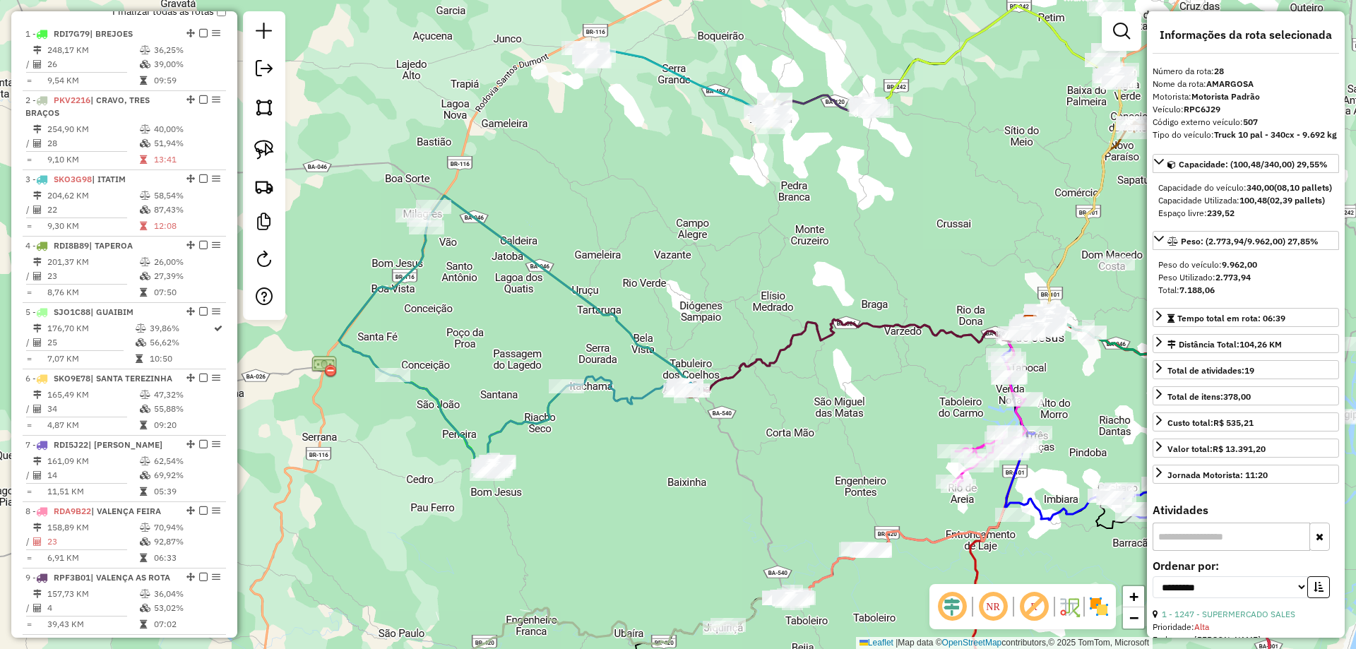
scroll to position [410, 0]
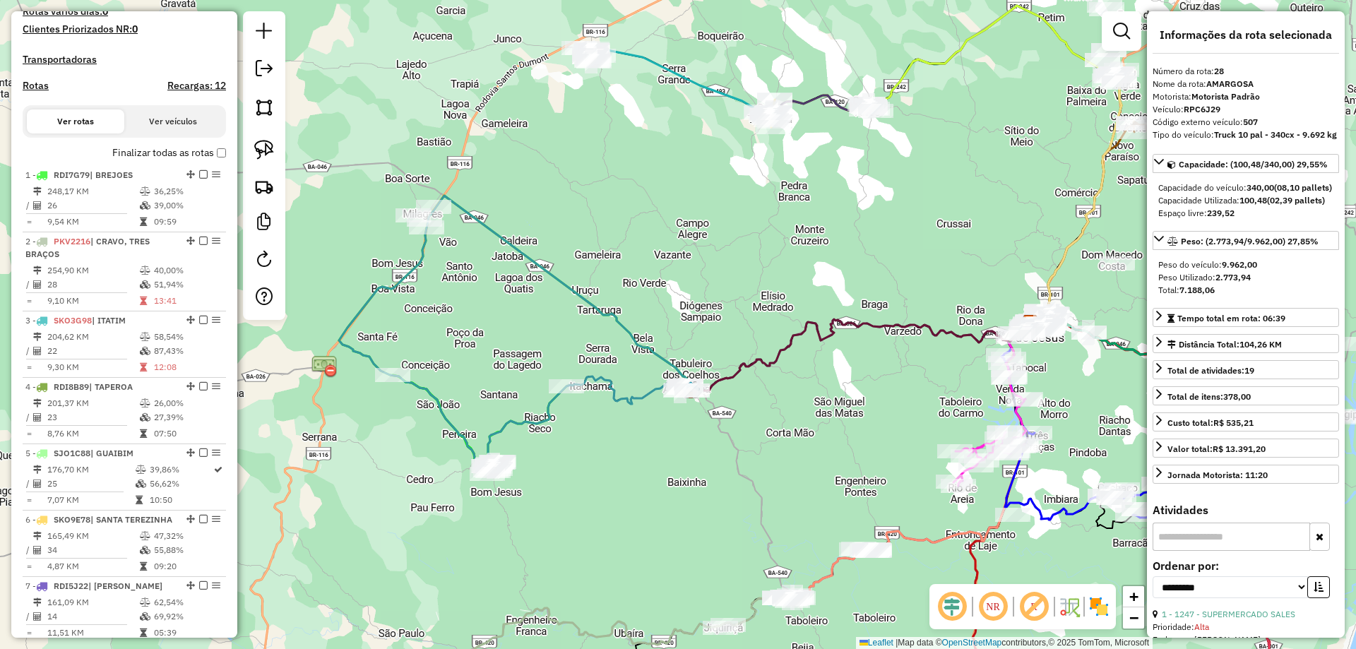
click at [47, 92] on h4 "Rotas" at bounding box center [36, 86] width 26 height 12
select select "*"
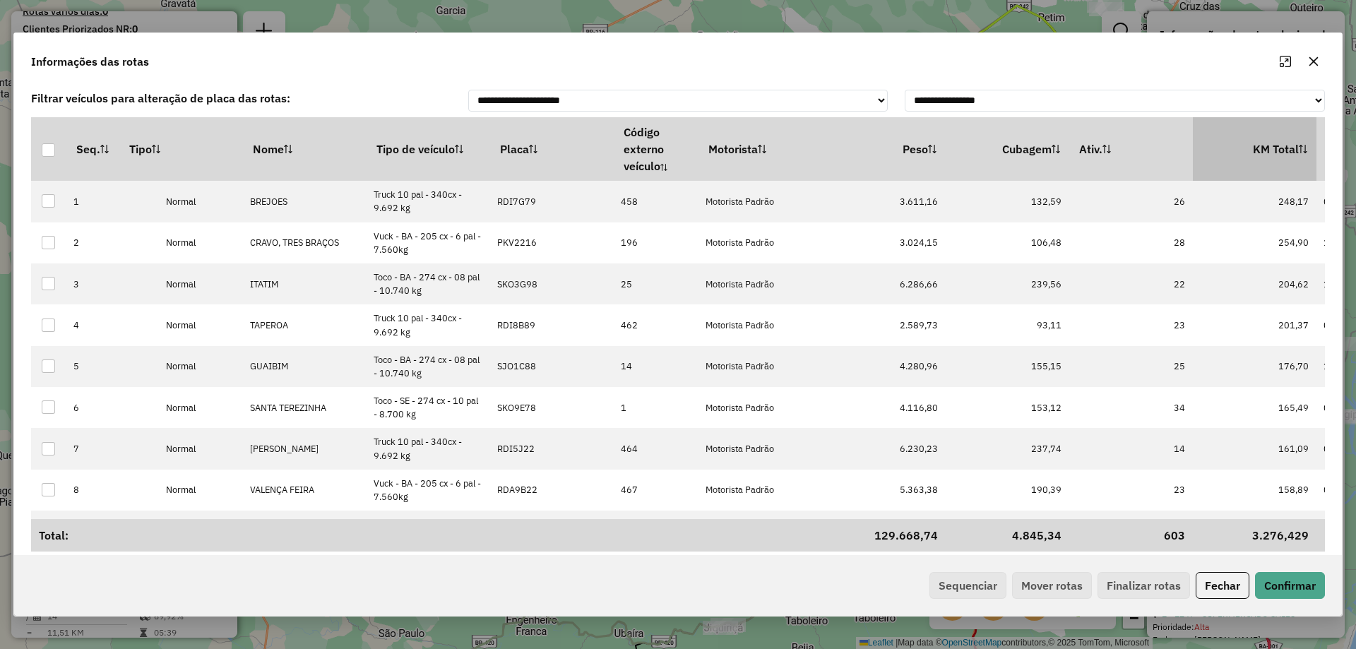
click at [1301, 151] on icon at bounding box center [1303, 149] width 8 height 8
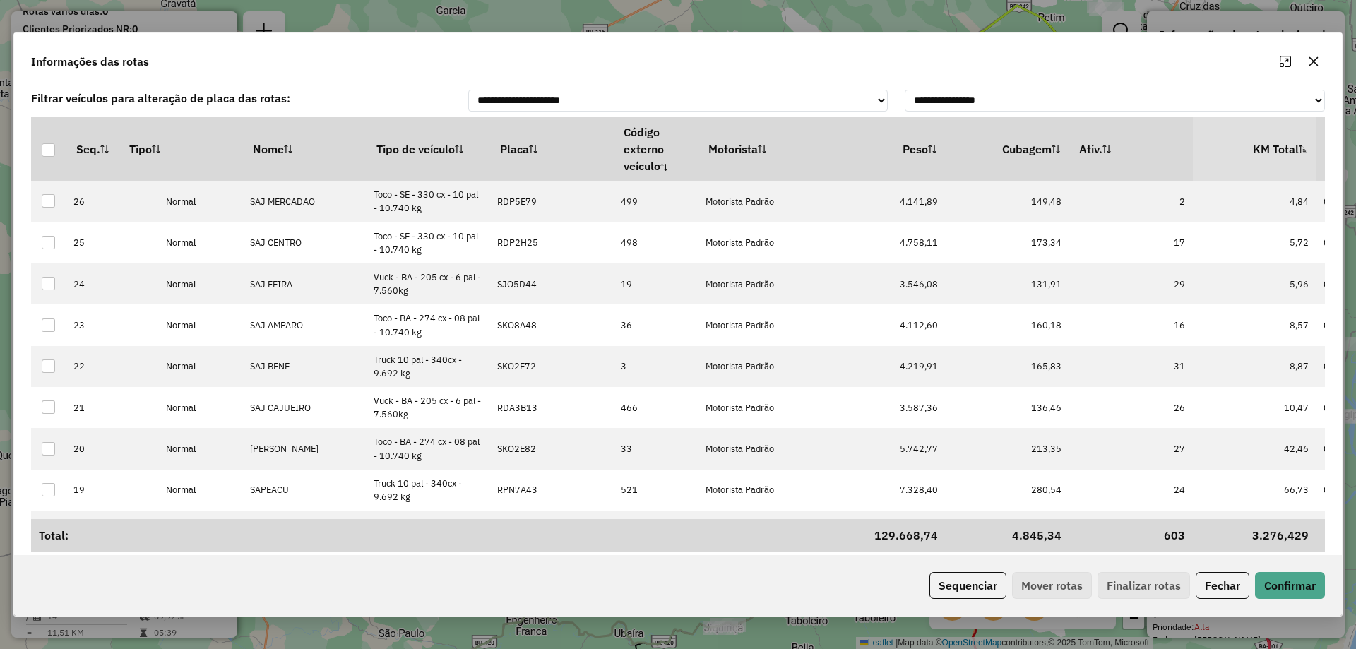
click at [1283, 145] on th "KM Total" at bounding box center [1255, 149] width 124 height 64
click at [950, 593] on button "Sequenciar" at bounding box center [968, 585] width 77 height 27
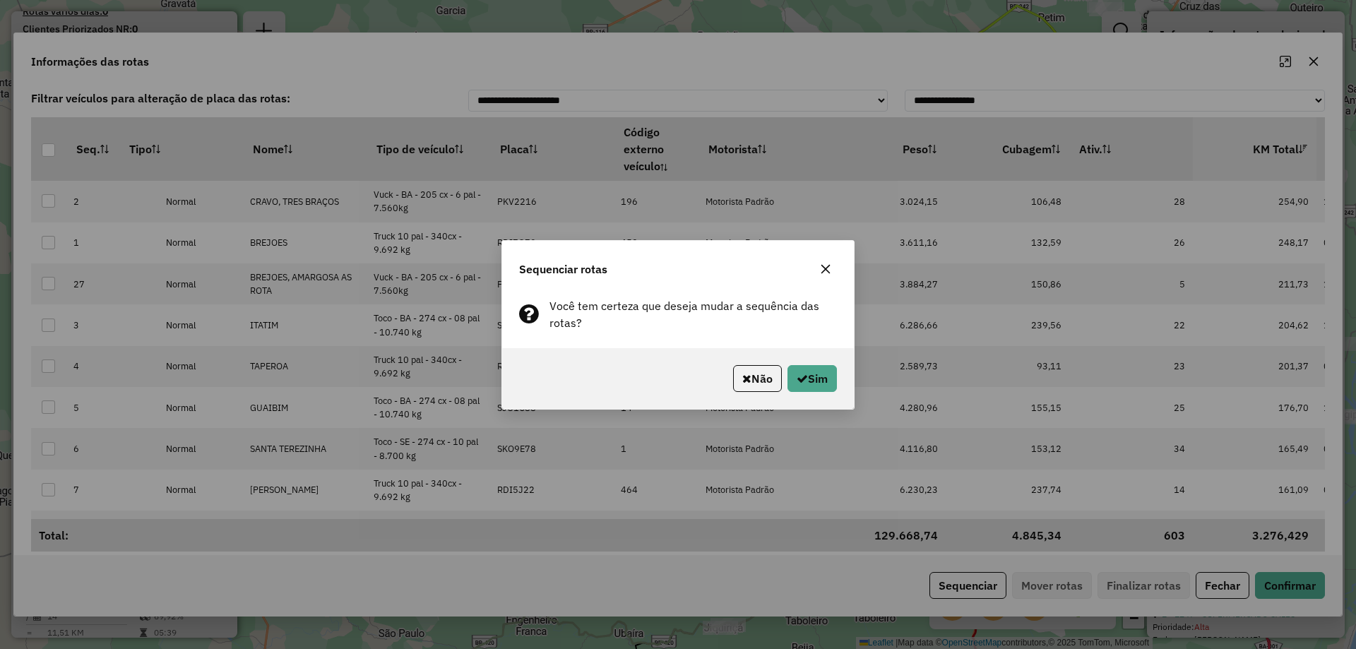
click at [837, 379] on div "Não Sim" at bounding box center [678, 378] width 352 height 61
drag, startPoint x: 827, startPoint y: 379, endPoint x: 825, endPoint y: 408, distance: 29.0
click at [826, 379] on button "Sim" at bounding box center [812, 378] width 49 height 27
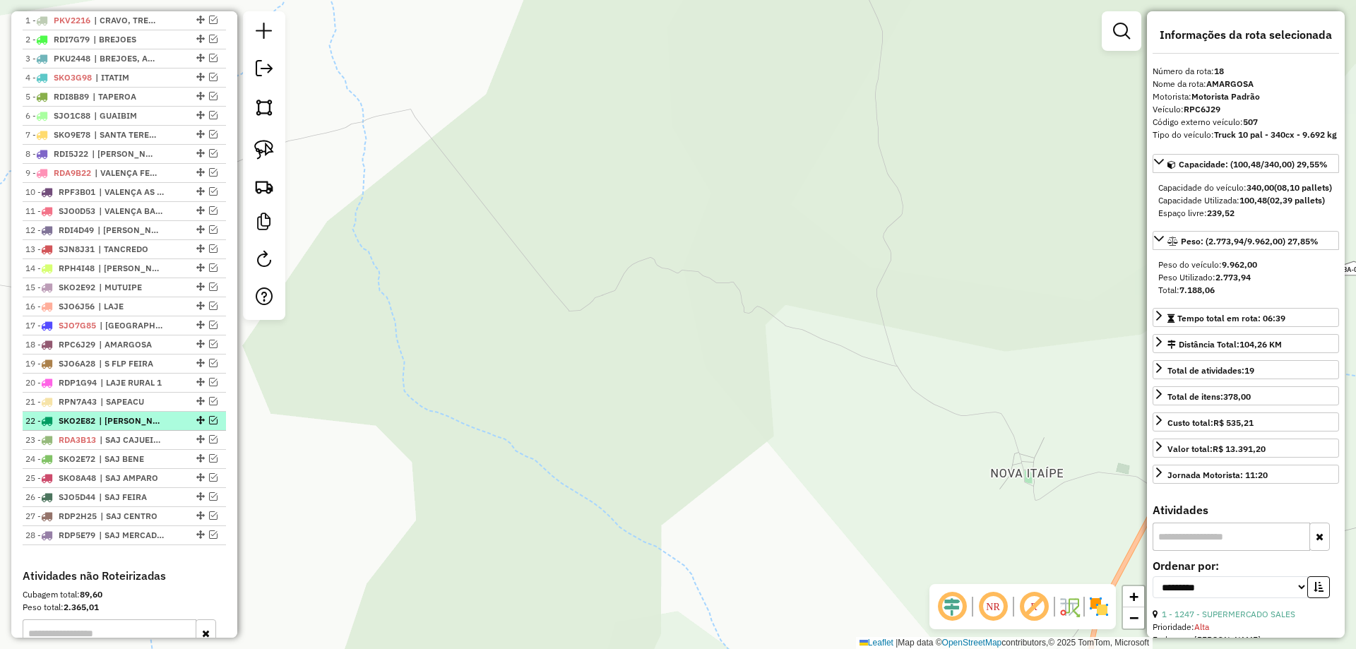
scroll to position [540, 0]
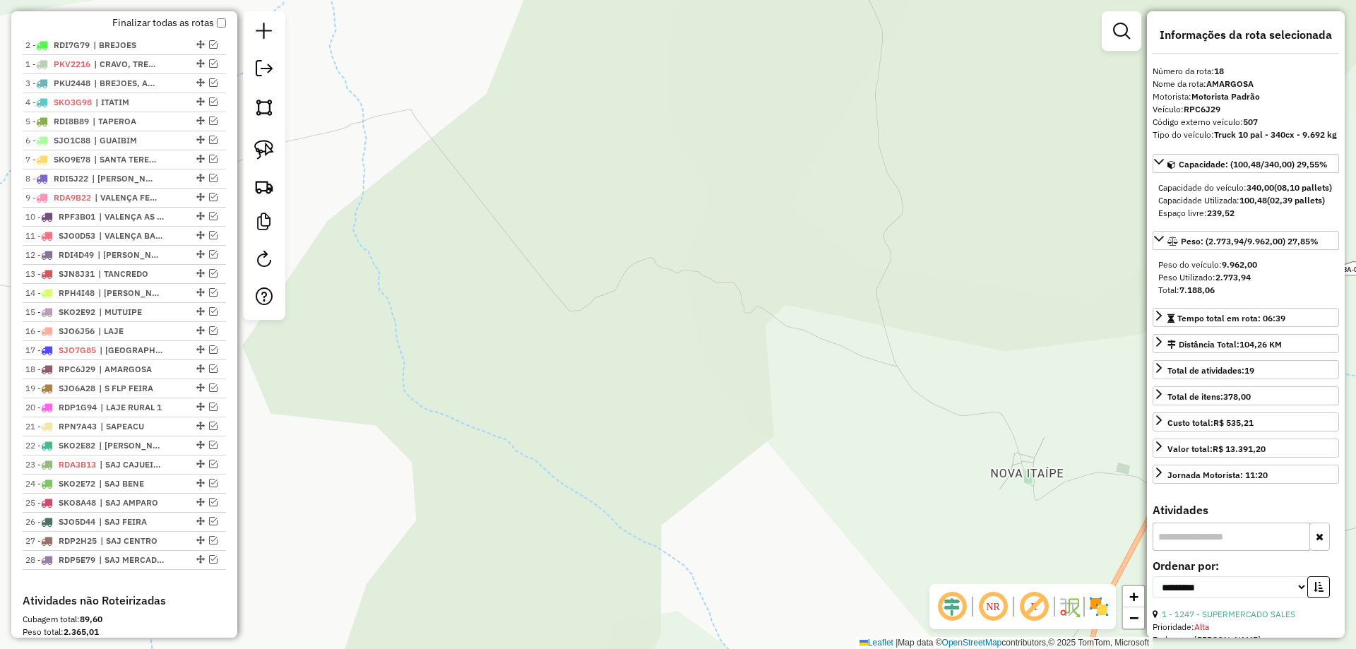
drag, startPoint x: 196, startPoint y: 78, endPoint x: 194, endPoint y: 41, distance: 36.8
drag, startPoint x: 196, startPoint y: 93, endPoint x: 193, endPoint y: 66, distance: 26.4
drag, startPoint x: 200, startPoint y: 129, endPoint x: 186, endPoint y: 40, distance: 90.1
drag, startPoint x: 196, startPoint y: 190, endPoint x: 187, endPoint y: 76, distance: 114.7
drag, startPoint x: 198, startPoint y: 210, endPoint x: 184, endPoint y: 89, distance: 122.3
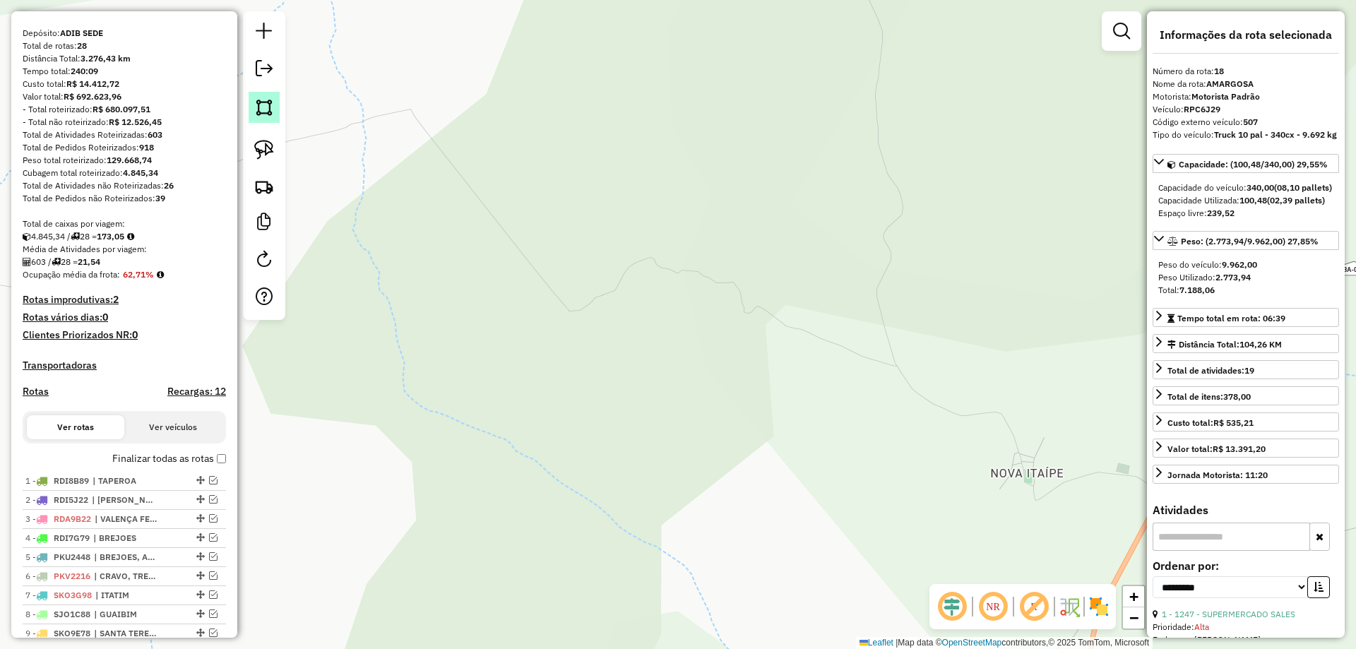
scroll to position [45, 0]
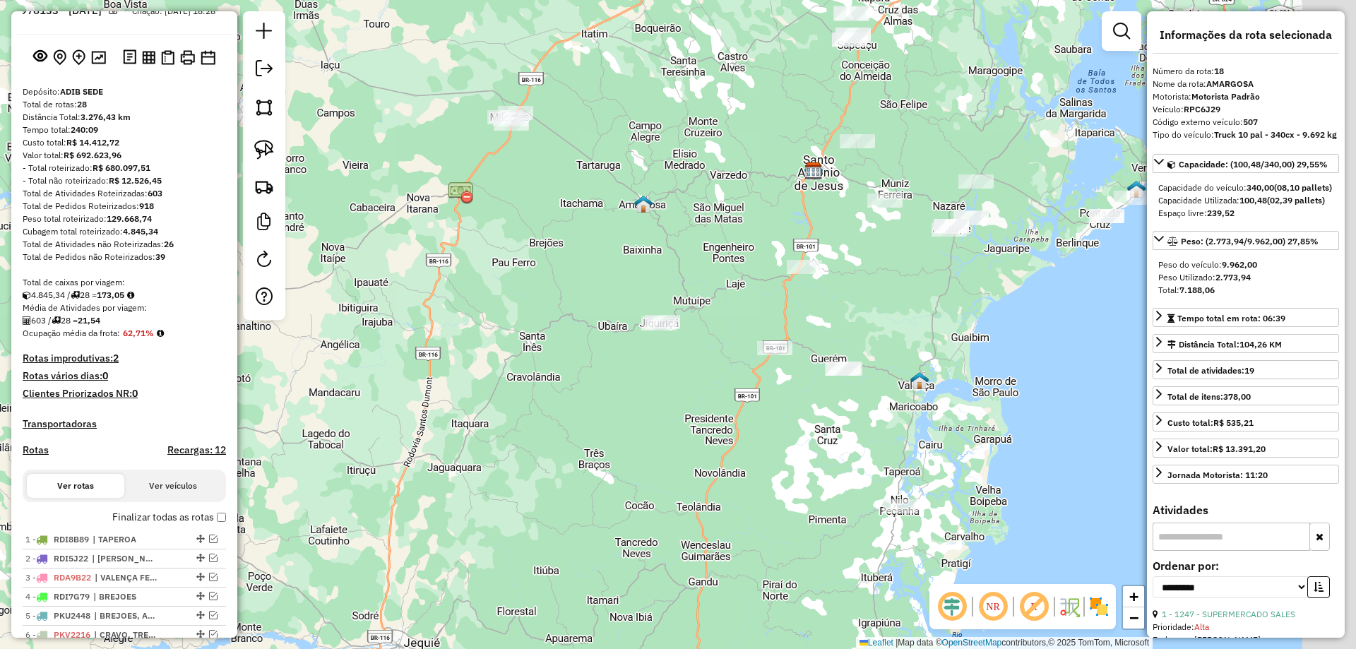
drag, startPoint x: 711, startPoint y: 279, endPoint x: 386, endPoint y: 249, distance: 327.0
click at [386, 249] on div "Janela de atendimento Grade de atendimento Capacidade Transportadoras Veículos …" at bounding box center [678, 324] width 1356 height 649
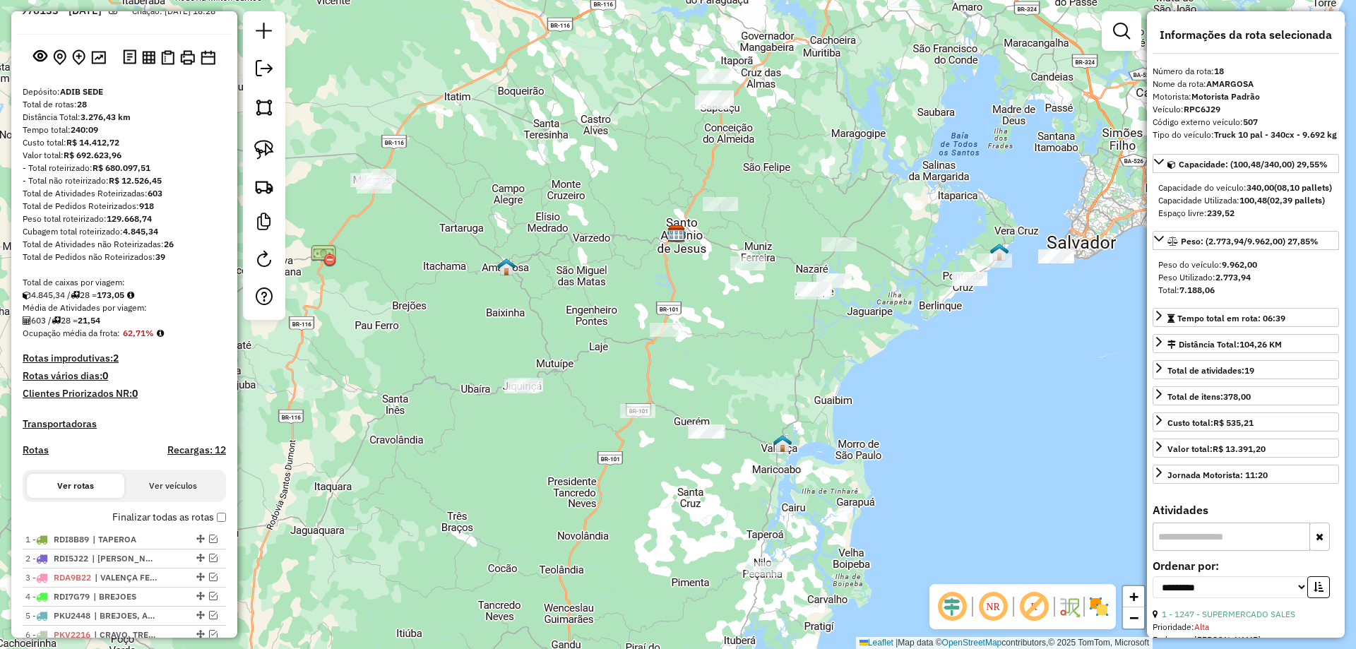
drag, startPoint x: 670, startPoint y: 227, endPoint x: 552, endPoint y: 295, distance: 136.4
click at [552, 295] on div "Janela de atendimento Grade de atendimento Capacidade Transportadoras Veículos …" at bounding box center [678, 324] width 1356 height 649
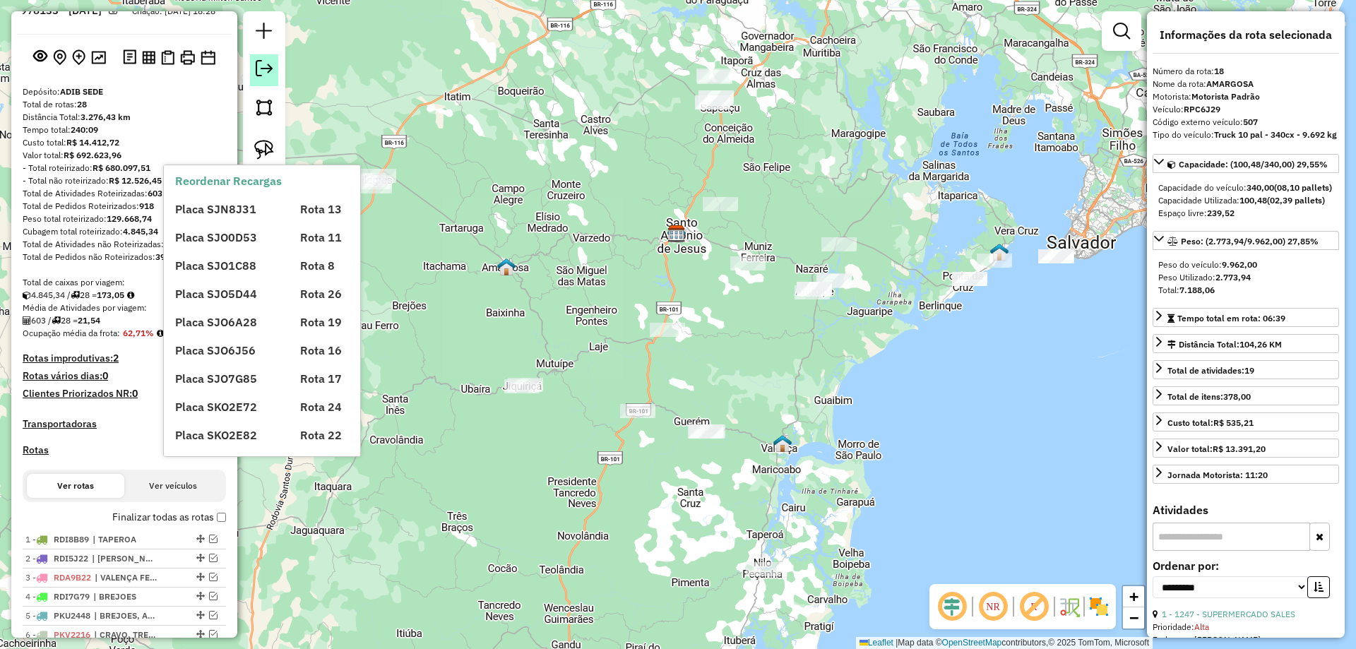
click at [273, 59] on link at bounding box center [264, 70] width 28 height 32
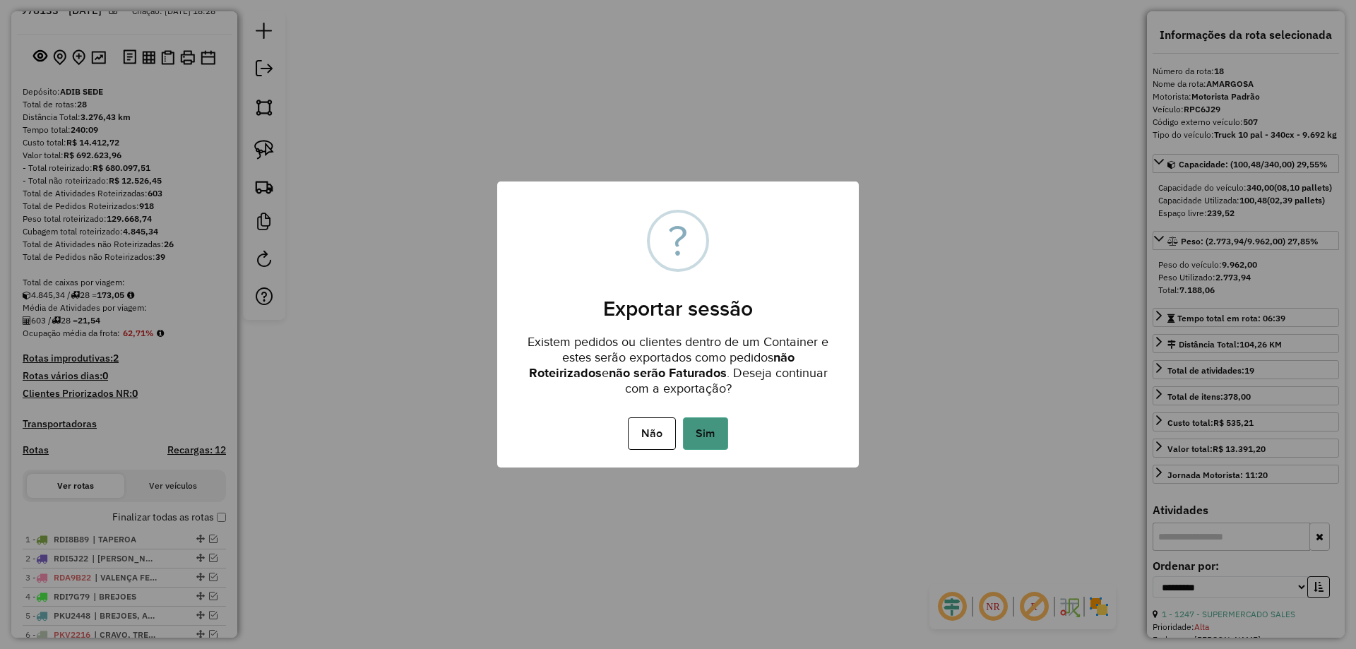
click at [701, 426] on button "Sim" at bounding box center [705, 433] width 45 height 32
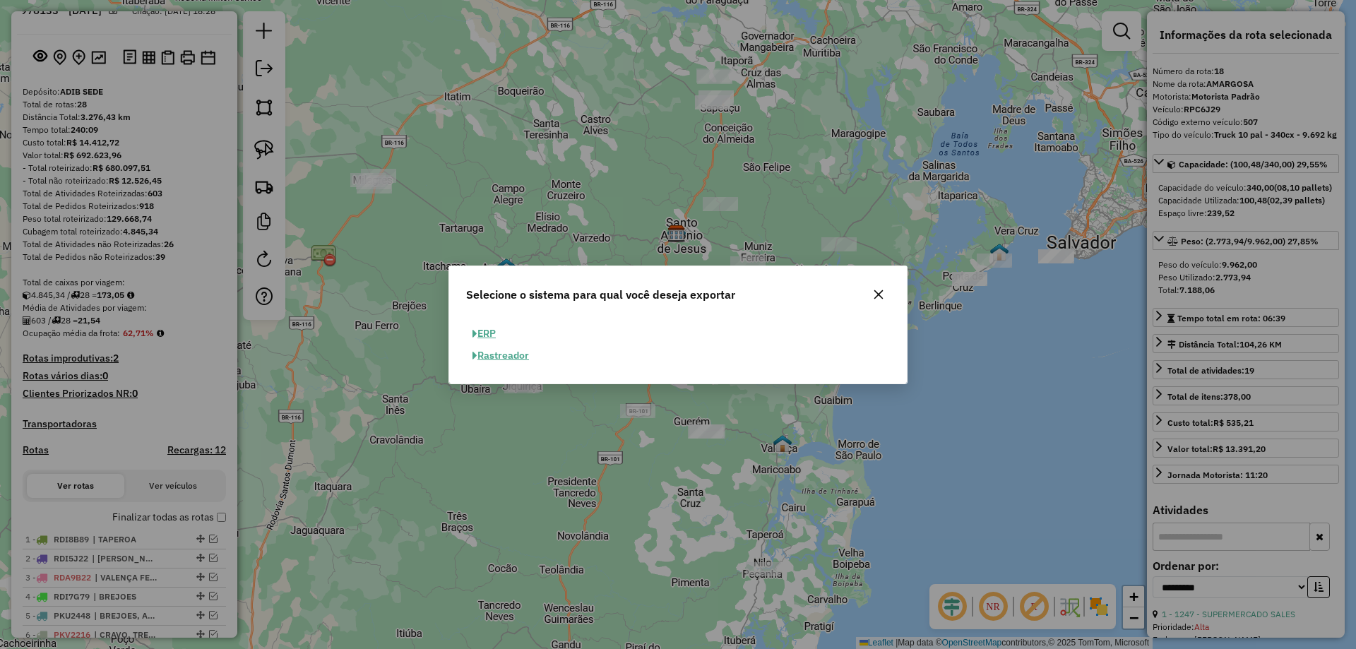
click at [485, 327] on button "ERP" at bounding box center [484, 334] width 36 height 22
select select "**"
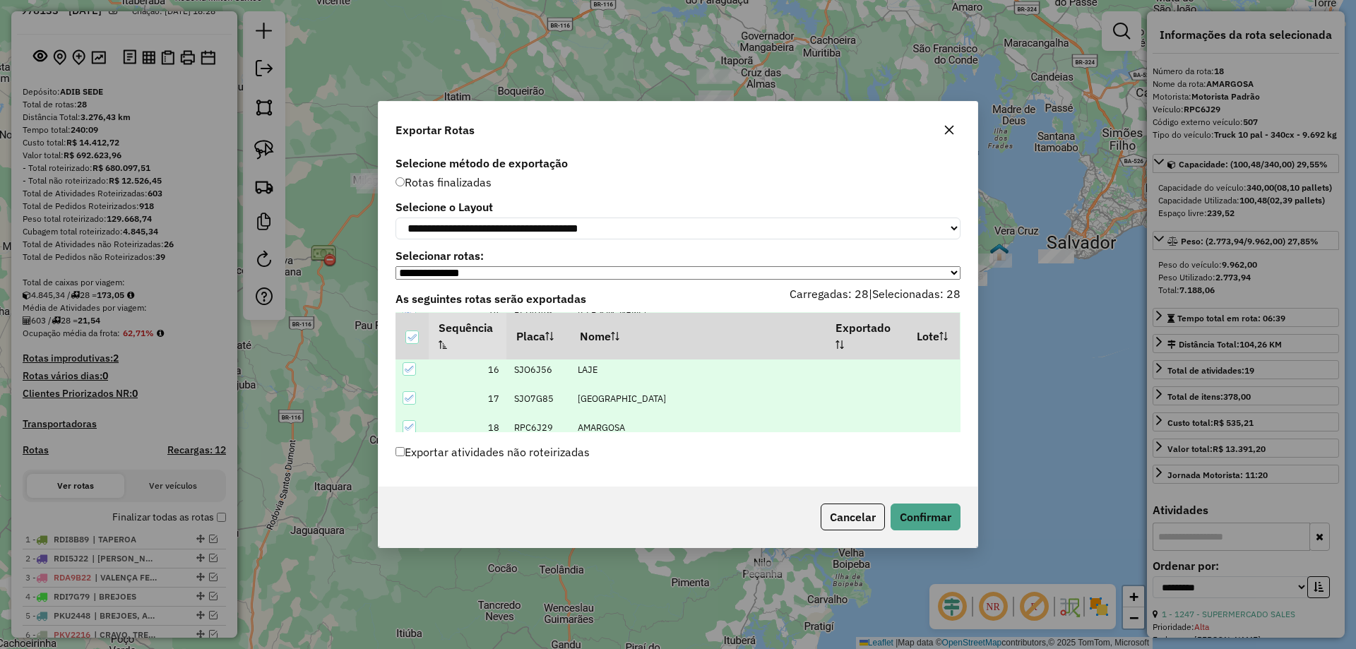
scroll to position [636, 0]
click at [938, 515] on button "Confirmar" at bounding box center [926, 517] width 70 height 27
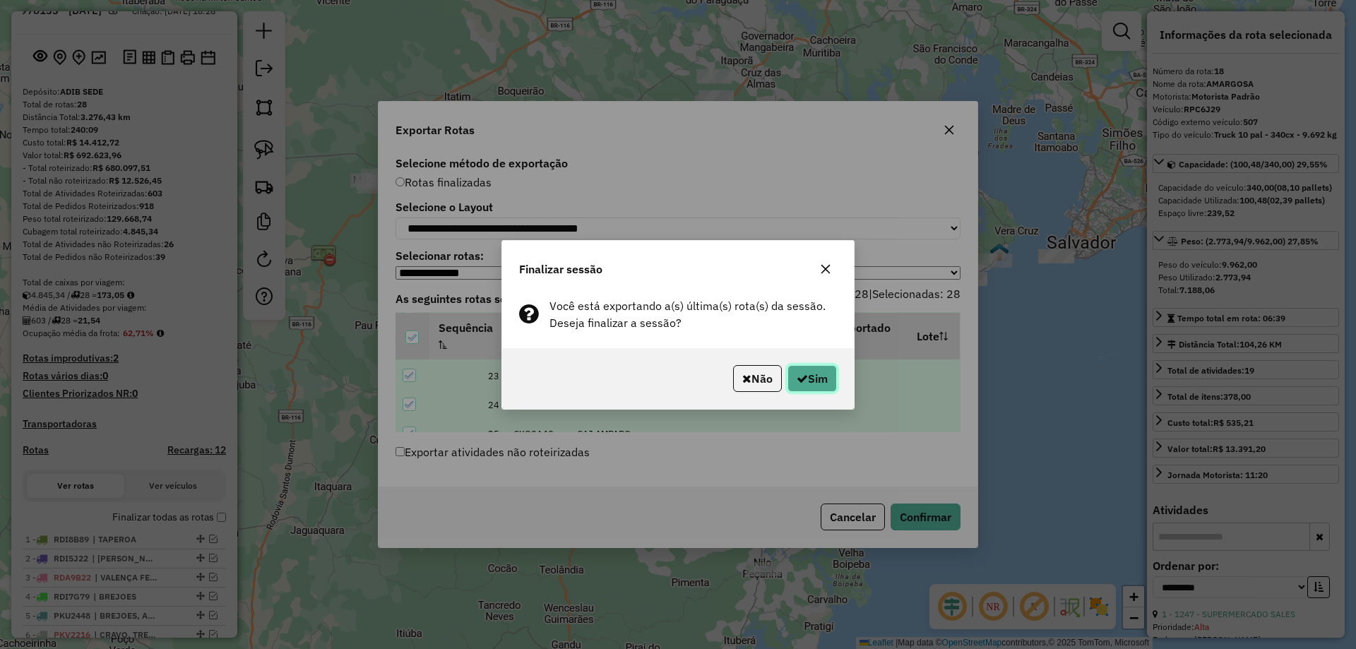
click at [812, 366] on button "Sim" at bounding box center [812, 378] width 49 height 27
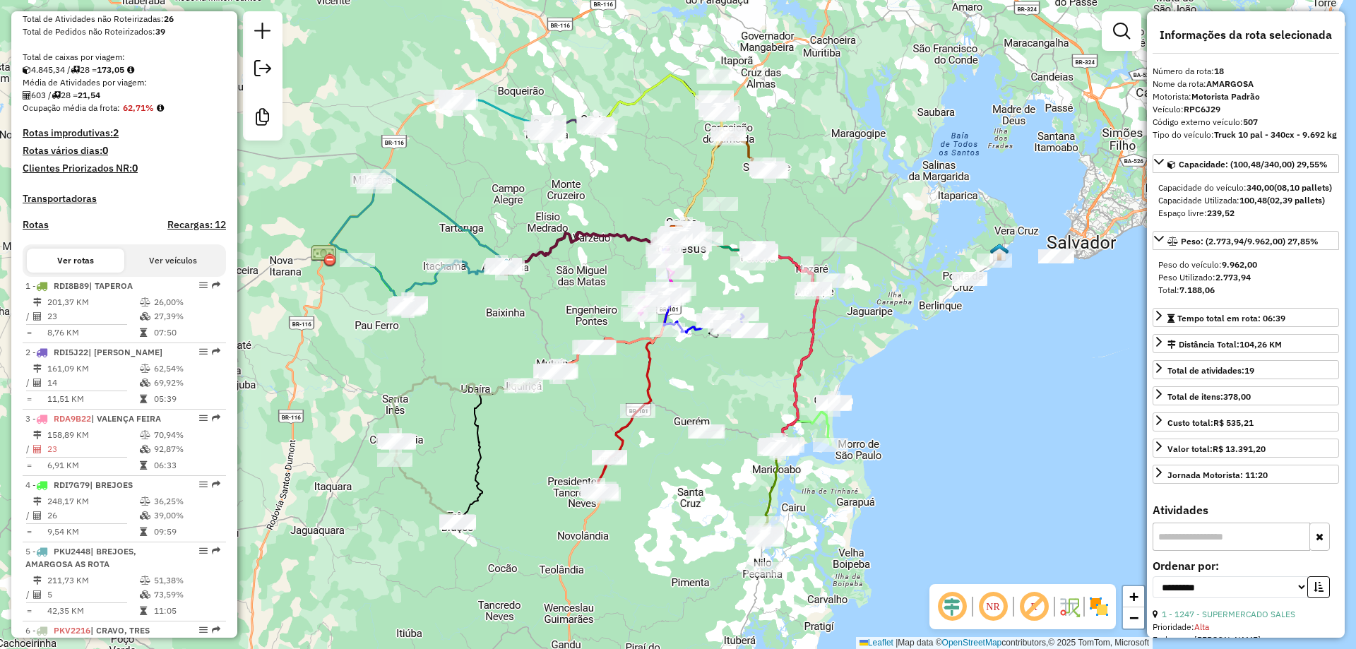
scroll to position [0, 0]
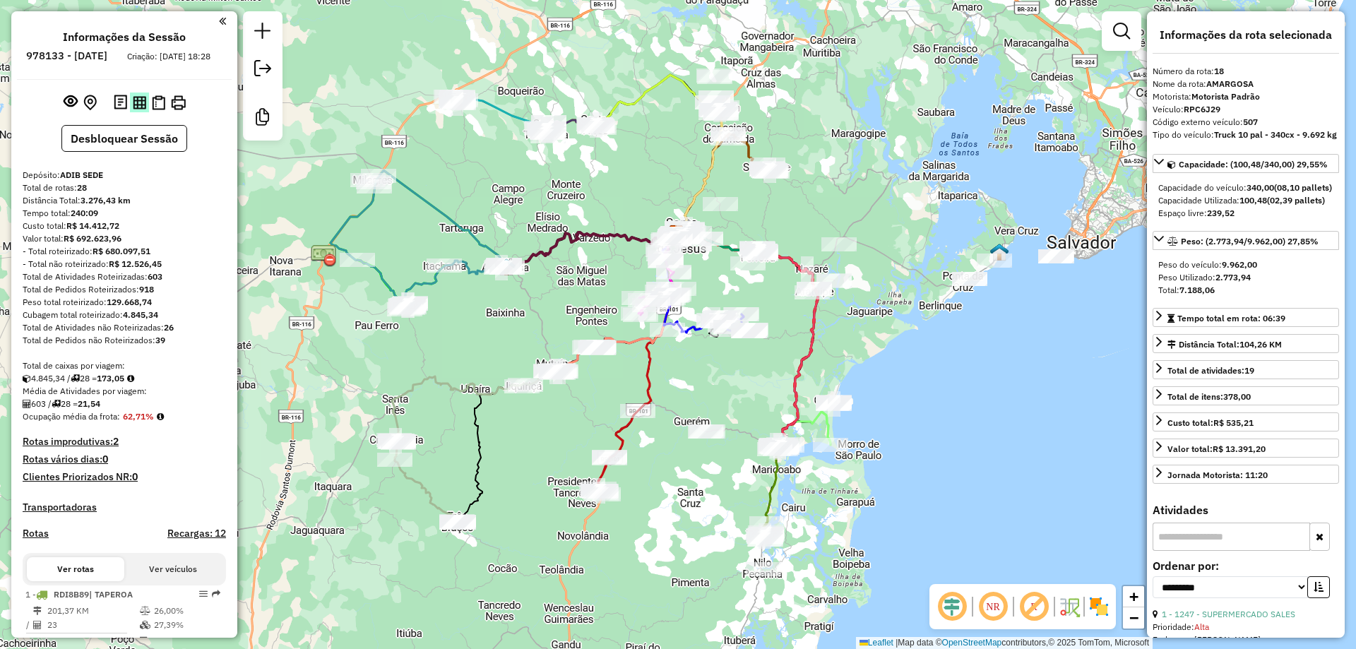
click at [133, 109] on img at bounding box center [139, 102] width 13 height 13
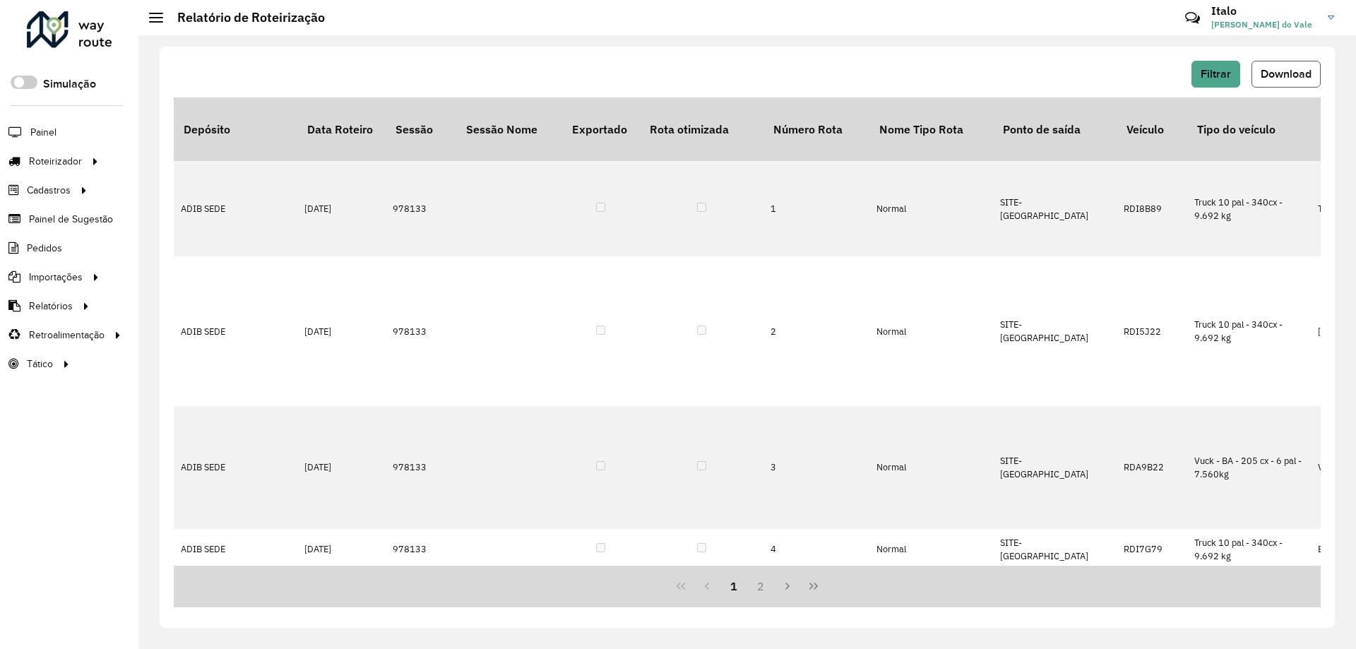
click at [1288, 75] on span "Download" at bounding box center [1286, 74] width 51 height 12
